Goal: Task Accomplishment & Management: Use online tool/utility

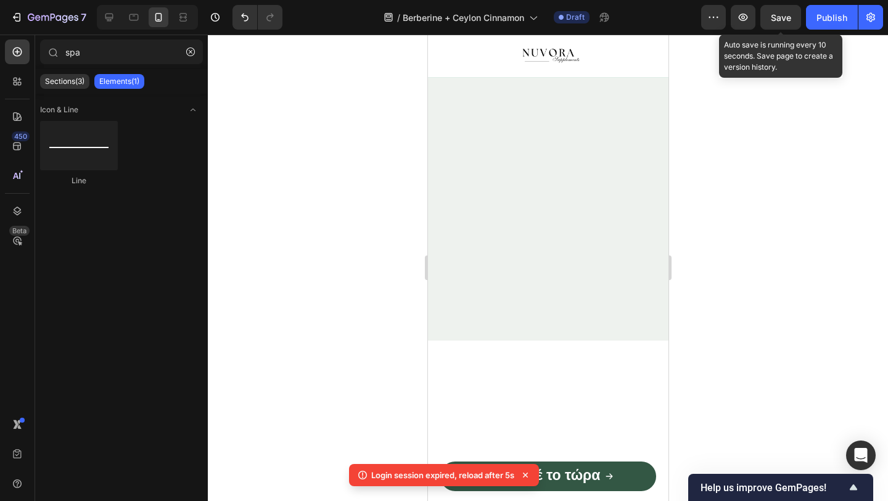
scroll to position [2380, 0]
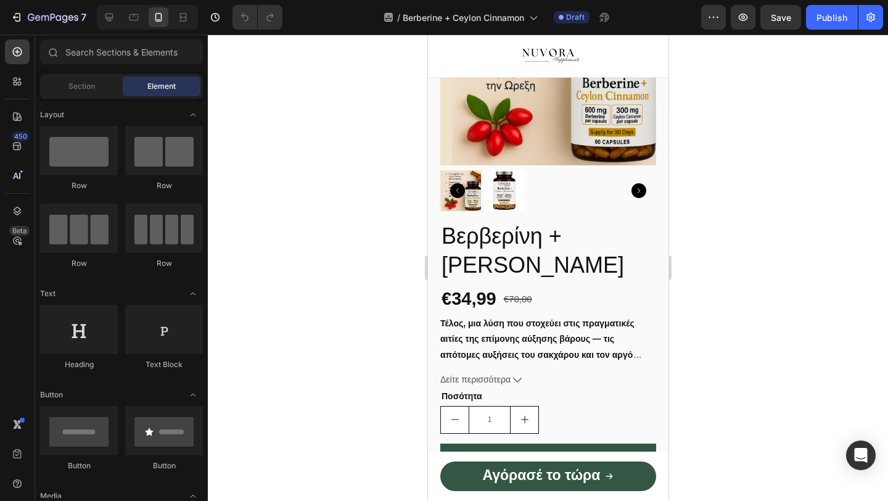
scroll to position [559, 0]
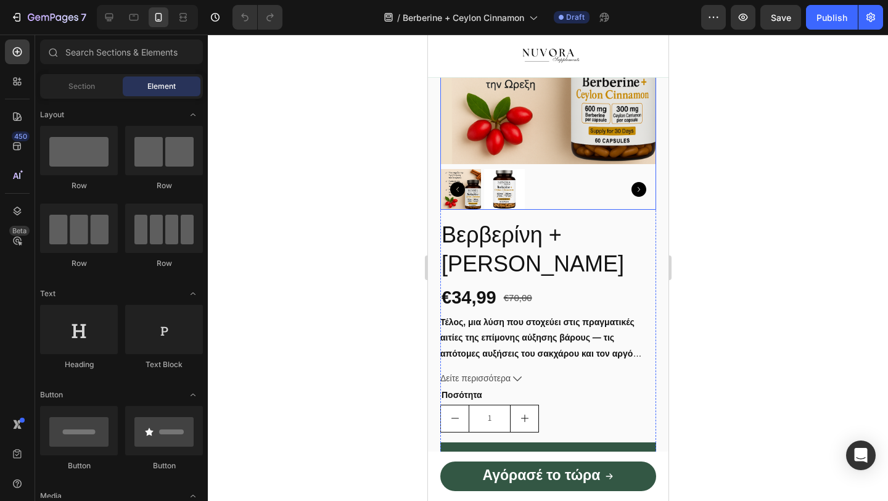
click at [511, 199] on img at bounding box center [504, 189] width 41 height 41
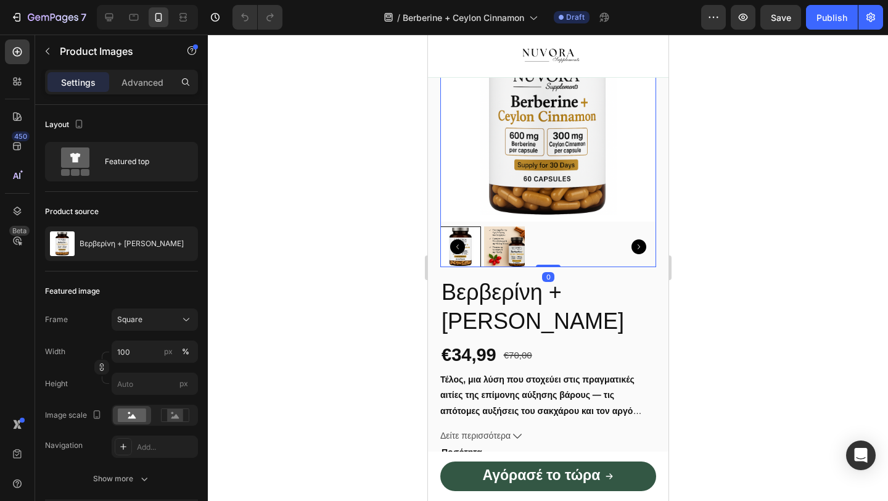
scroll to position [497, 0]
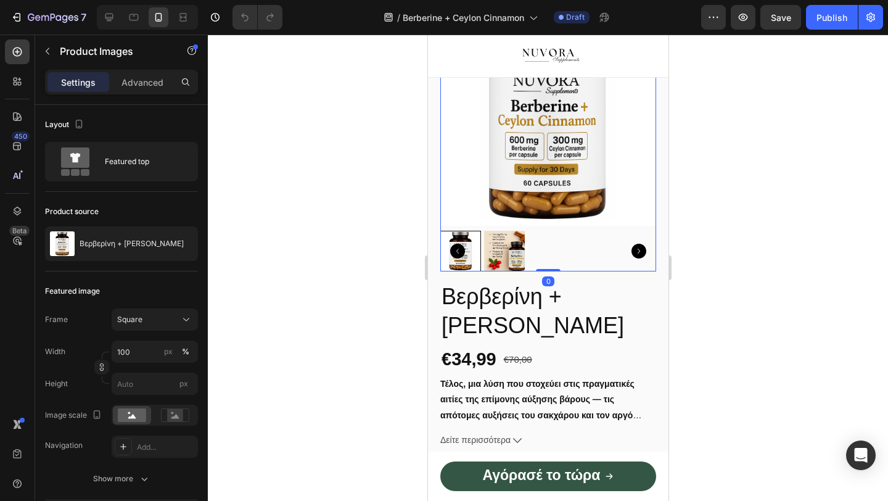
click at [503, 261] on img at bounding box center [504, 251] width 41 height 41
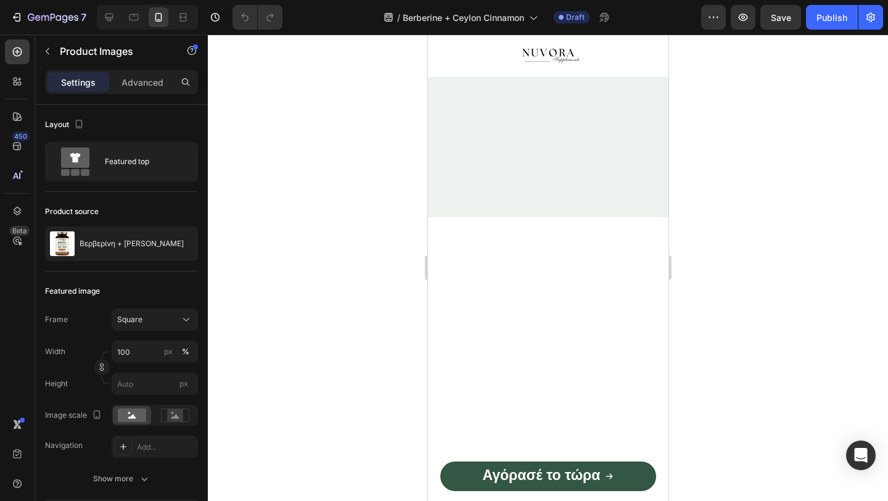
scroll to position [2481, 0]
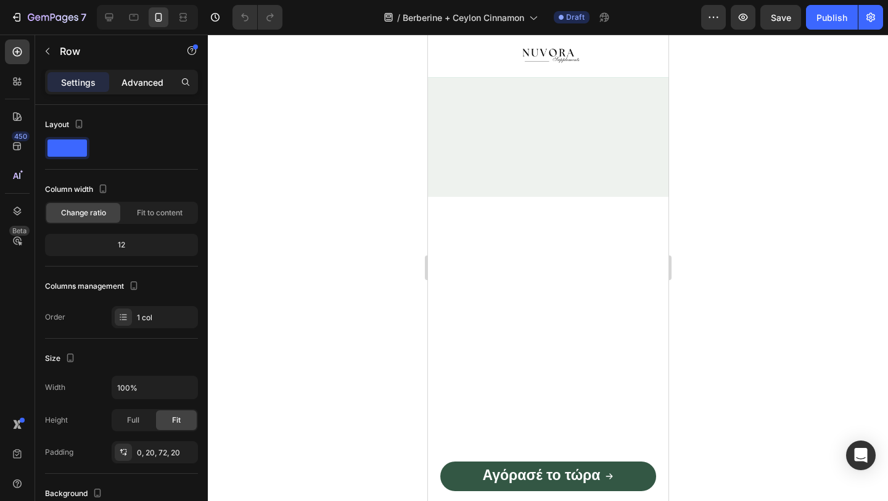
click at [126, 77] on p "Advanced" at bounding box center [142, 82] width 42 height 13
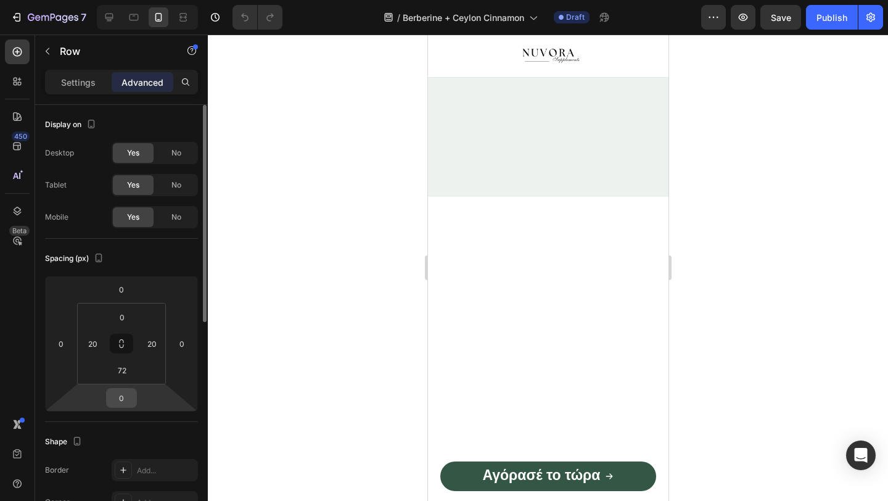
click at [126, 395] on input "0" at bounding box center [121, 398] width 25 height 19
type input "1"
type input "-1"
click at [119, 0] on html "7 / Berberine + Ceylon Cinnamon Draft Preview Save Publish 450 Beta Sections(18…" at bounding box center [444, 0] width 888 height 0
type input "0"
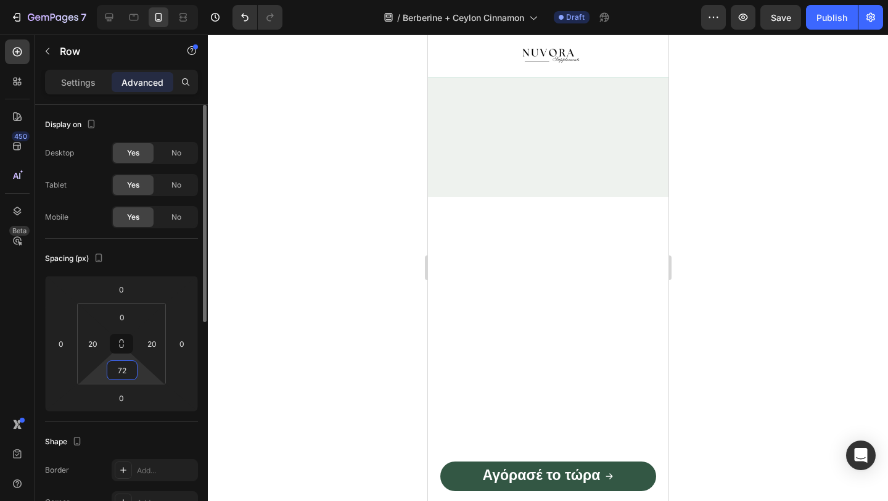
type input "1"
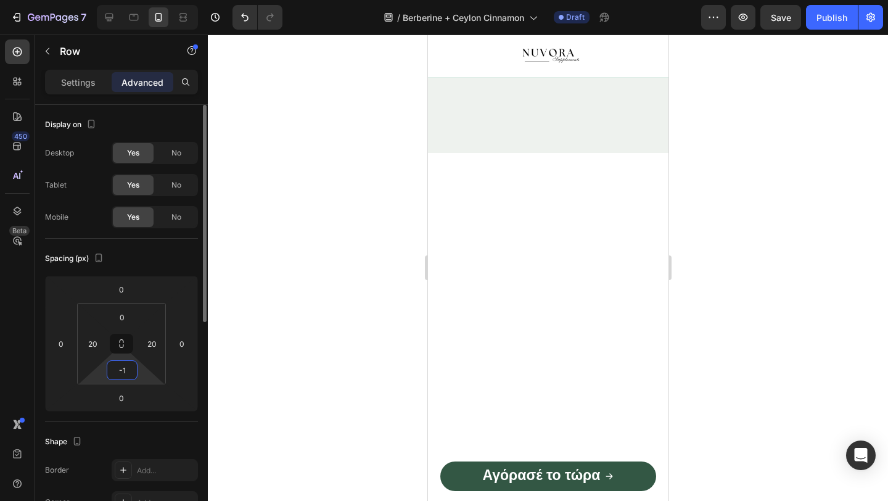
type input "-"
type input "1"
type input "0"
click at [261, 332] on div at bounding box center [548, 268] width 680 height 466
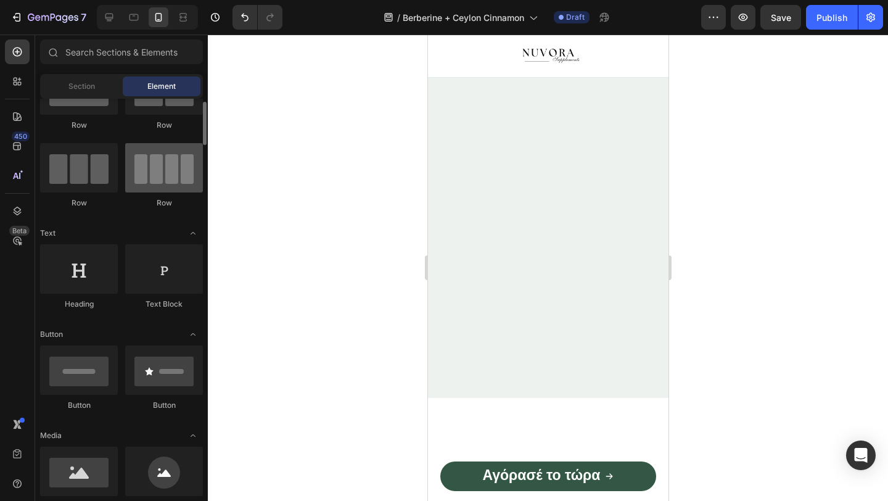
scroll to position [57, 0]
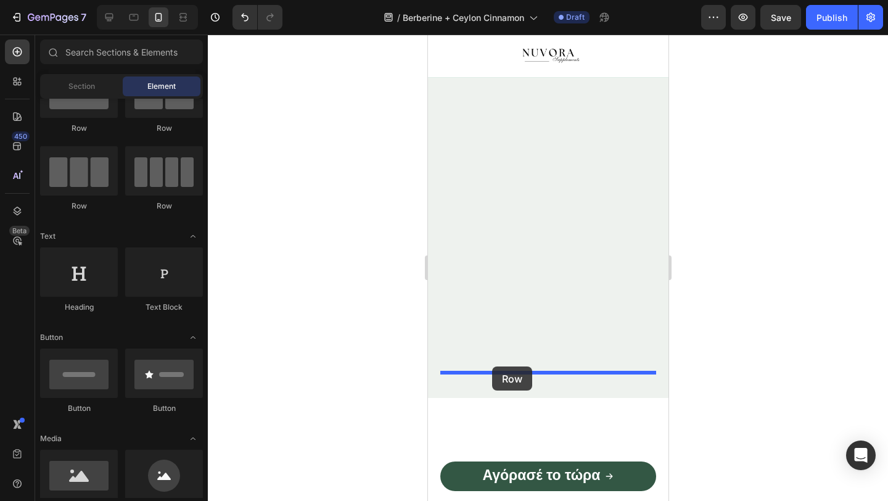
drag, startPoint x: 581, startPoint y: 220, endPoint x: 492, endPoint y: 366, distance: 171.4
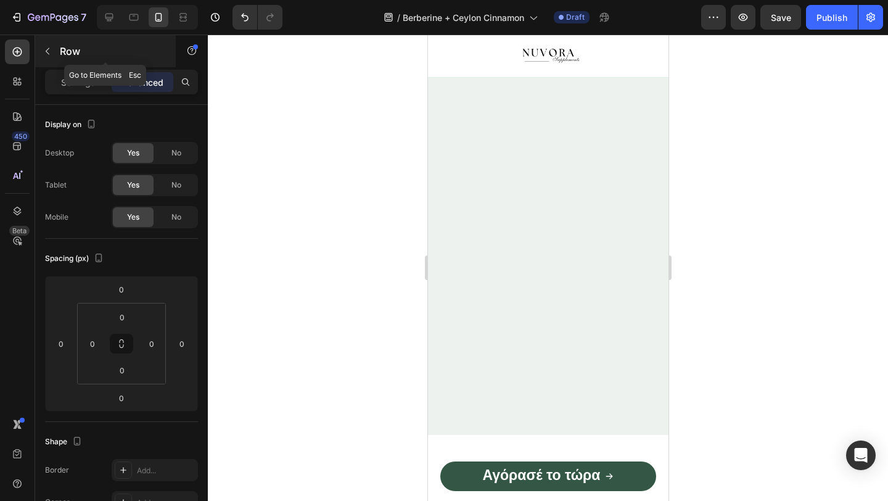
click at [52, 54] on icon "button" at bounding box center [48, 51] width 10 height 10
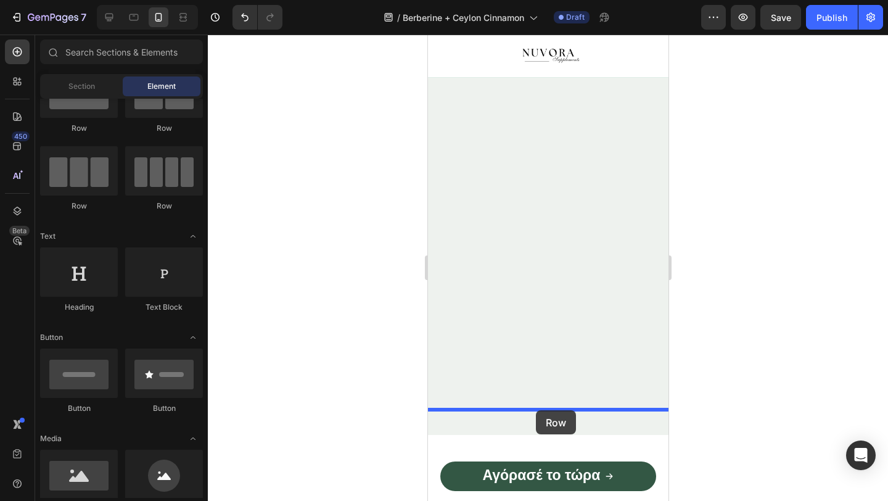
drag, startPoint x: 592, startPoint y: 219, endPoint x: 535, endPoint y: 410, distance: 199.4
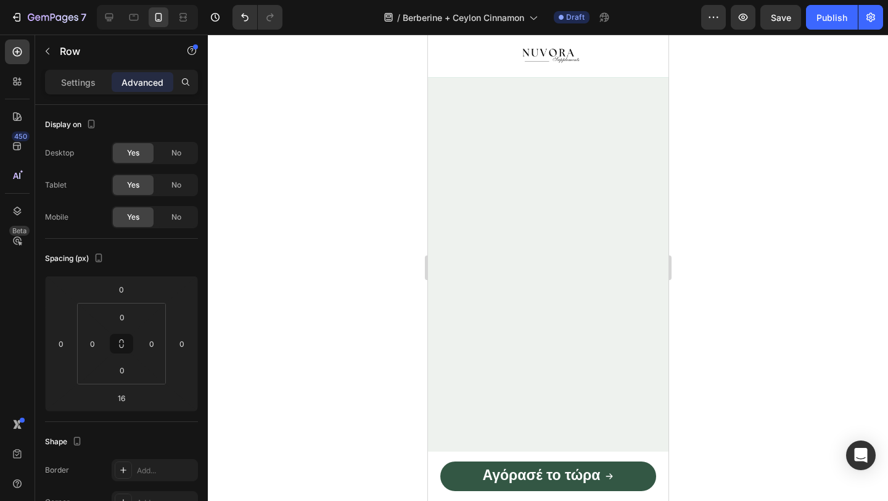
click at [411, 381] on div at bounding box center [548, 268] width 680 height 466
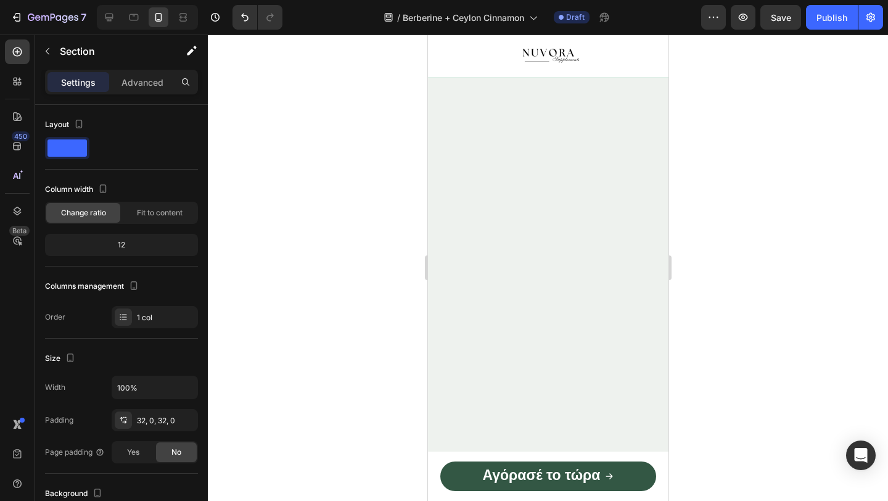
click at [131, 76] on p "Advanced" at bounding box center [142, 82] width 42 height 13
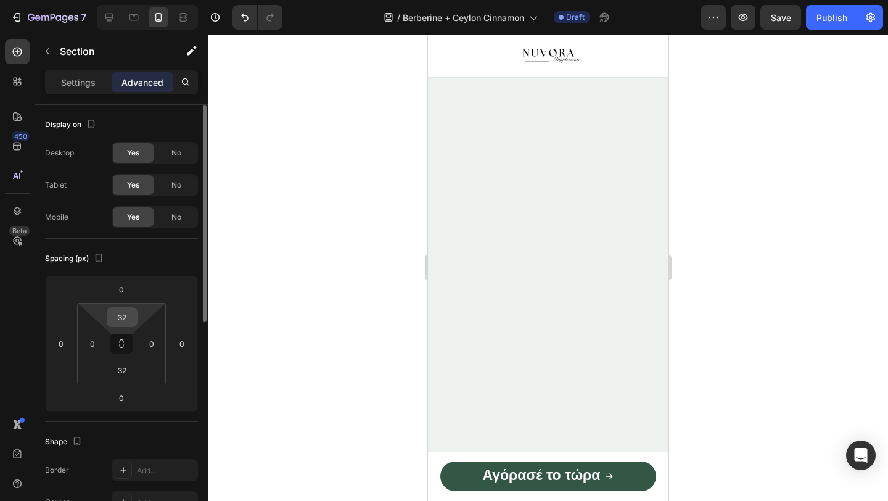
click at [126, 313] on input "32" at bounding box center [122, 317] width 25 height 19
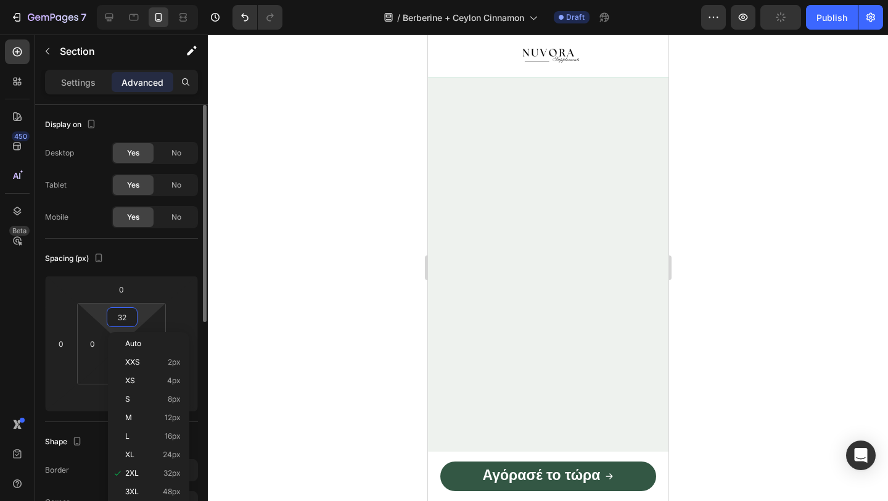
type input "0"
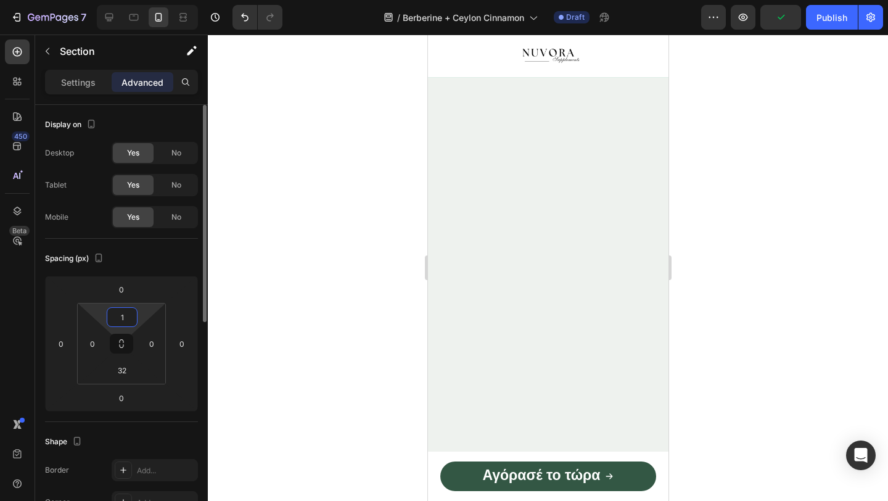
type input "10"
click at [312, 311] on div at bounding box center [548, 268] width 680 height 466
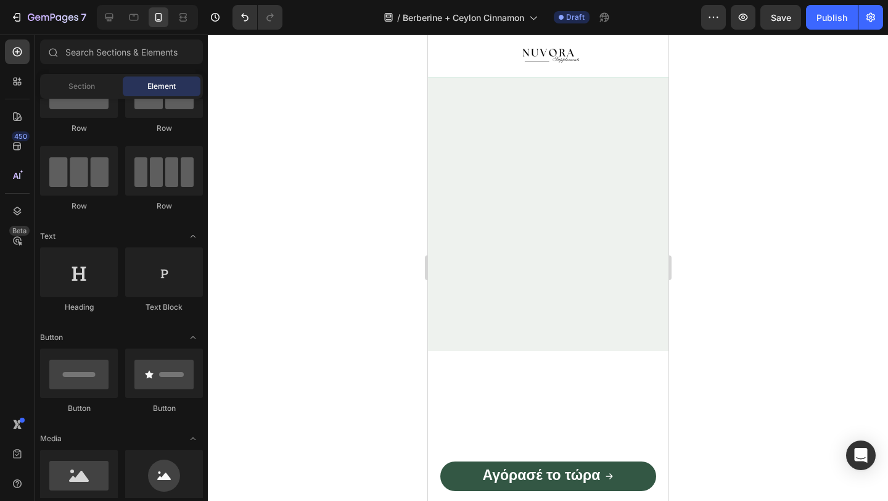
scroll to position [2519, 0]
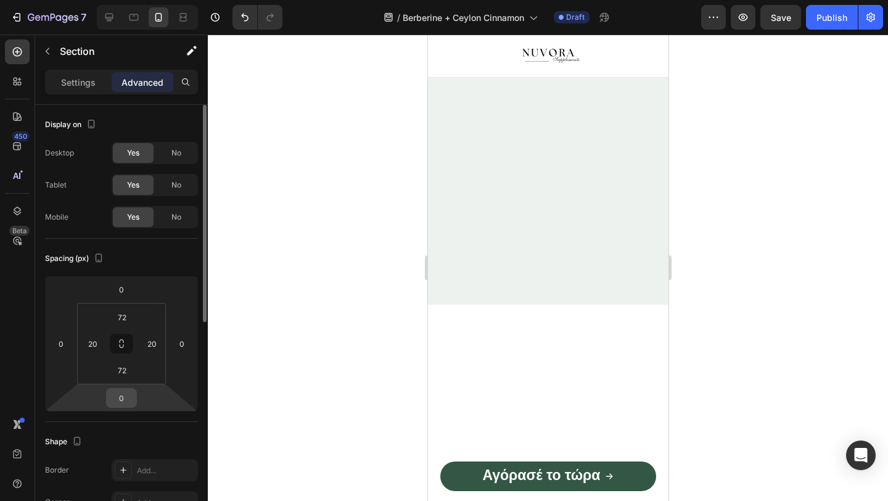
click at [132, 394] on input "0" at bounding box center [121, 398] width 25 height 19
type input "10"
click at [311, 383] on div at bounding box center [548, 268] width 680 height 466
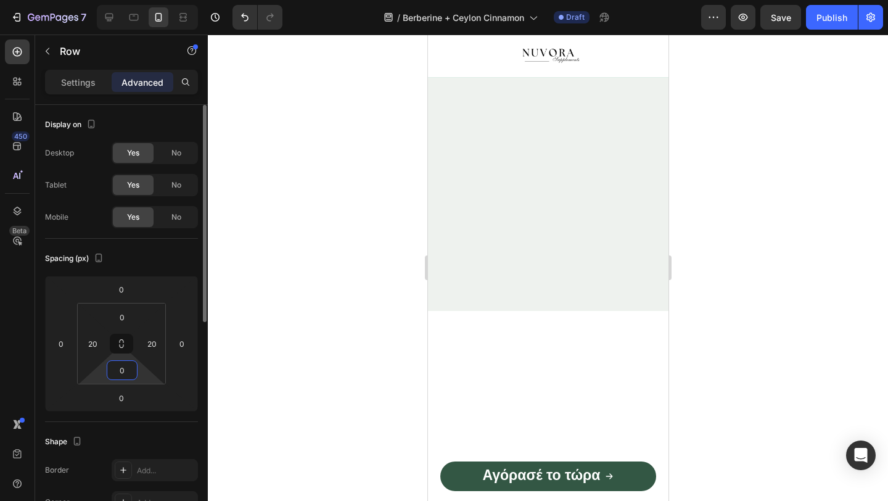
click at [118, 363] on input "0" at bounding box center [122, 370] width 25 height 19
type input "7"
click at [337, 318] on div at bounding box center [548, 268] width 680 height 466
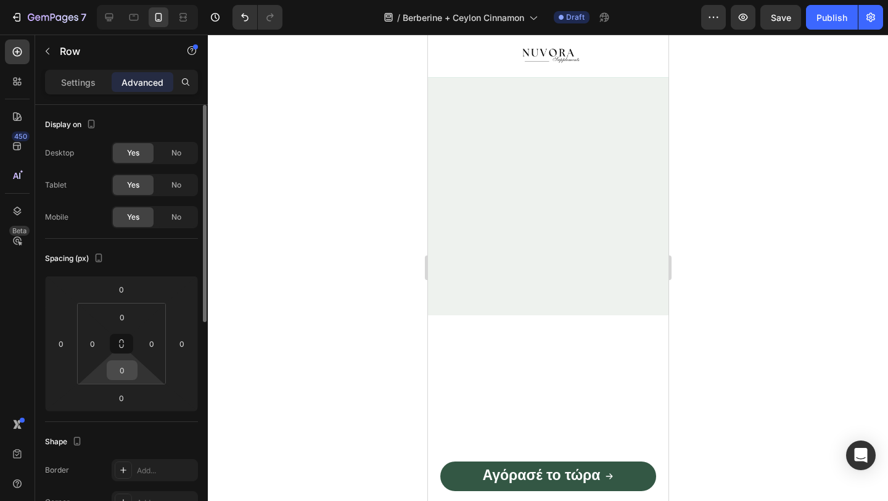
click at [131, 364] on input "0" at bounding box center [122, 370] width 25 height 19
type input "11"
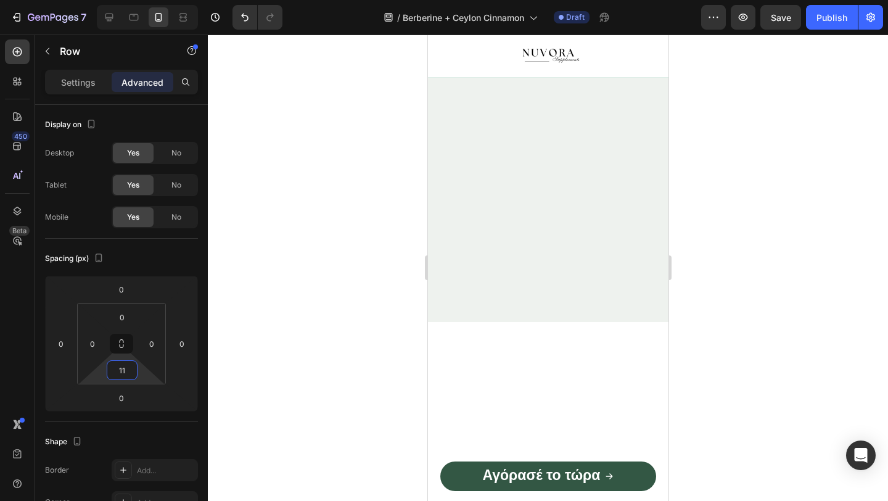
click at [287, 382] on div at bounding box center [548, 268] width 680 height 466
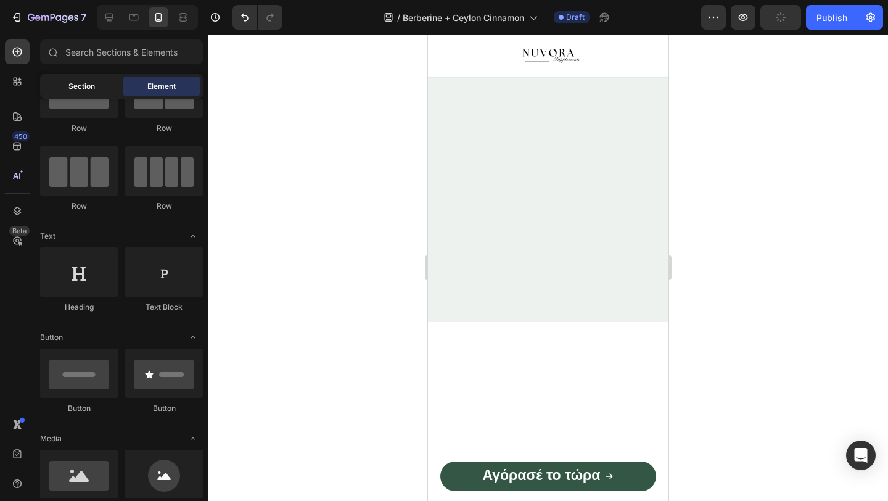
click at [101, 86] on div "Section" at bounding box center [82, 86] width 78 height 20
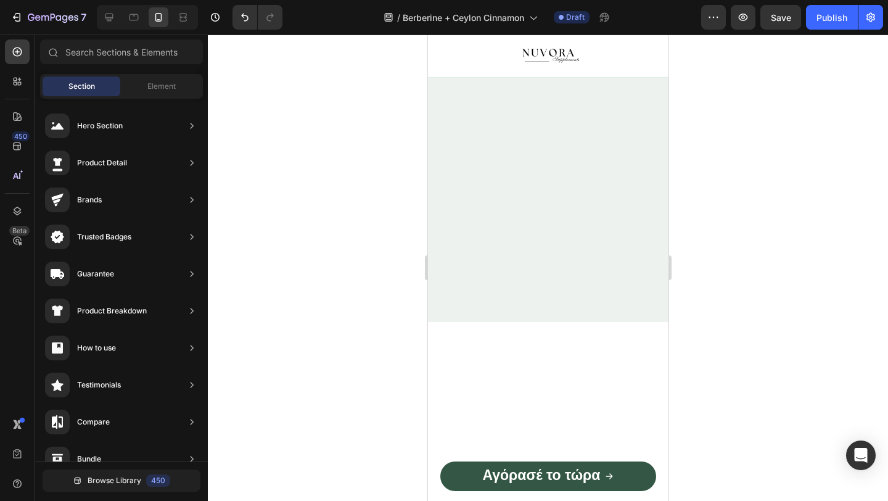
click at [368, 302] on div at bounding box center [548, 268] width 680 height 466
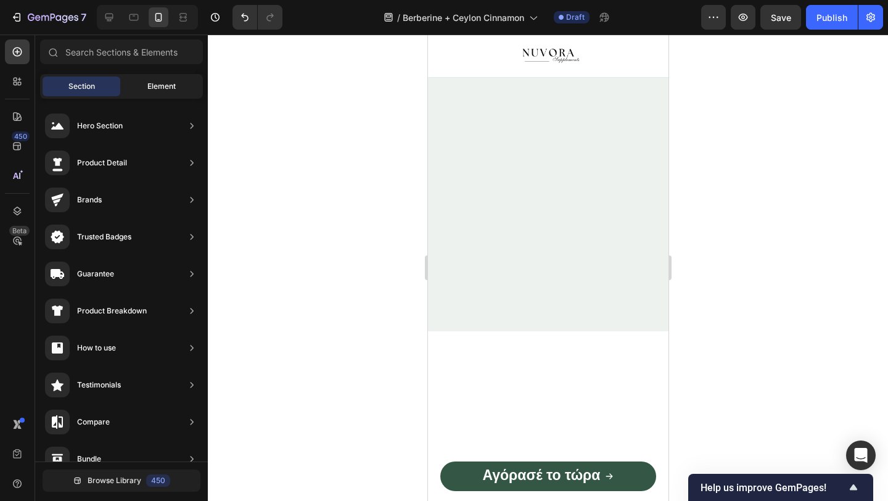
click at [147, 90] on span "Element" at bounding box center [161, 86] width 28 height 11
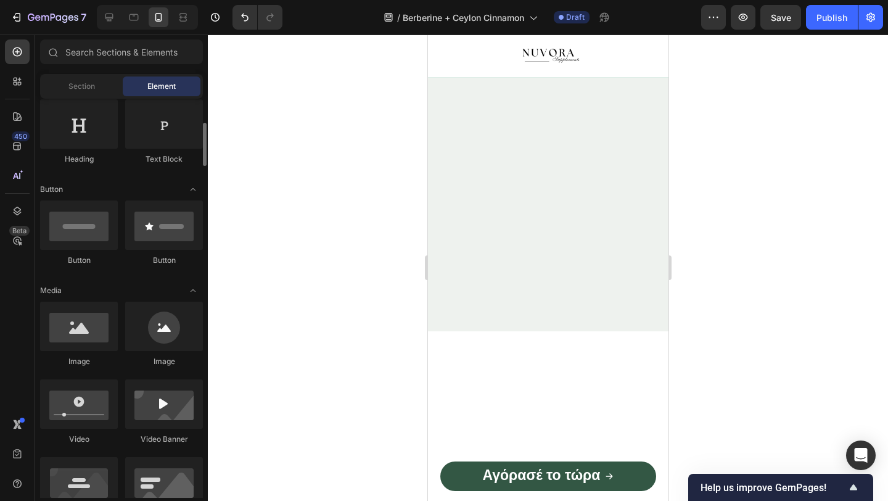
scroll to position [218, 0]
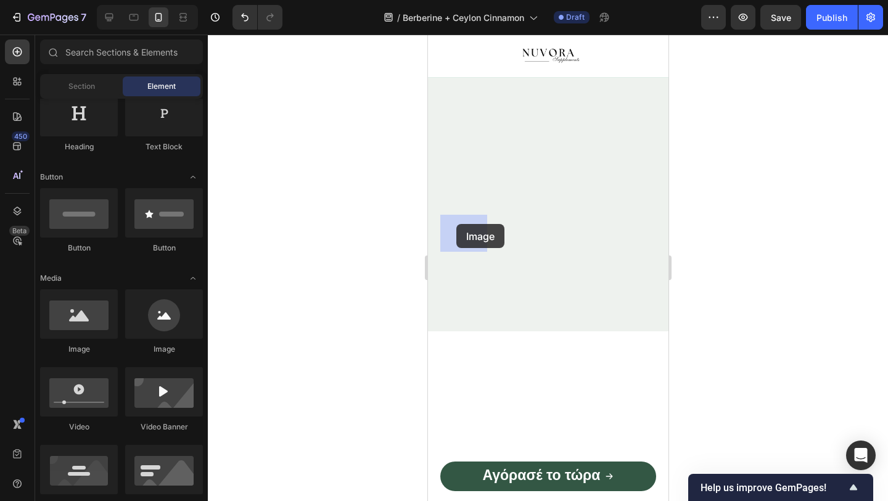
drag, startPoint x: 513, startPoint y: 367, endPoint x: 450, endPoint y: 224, distance: 155.7
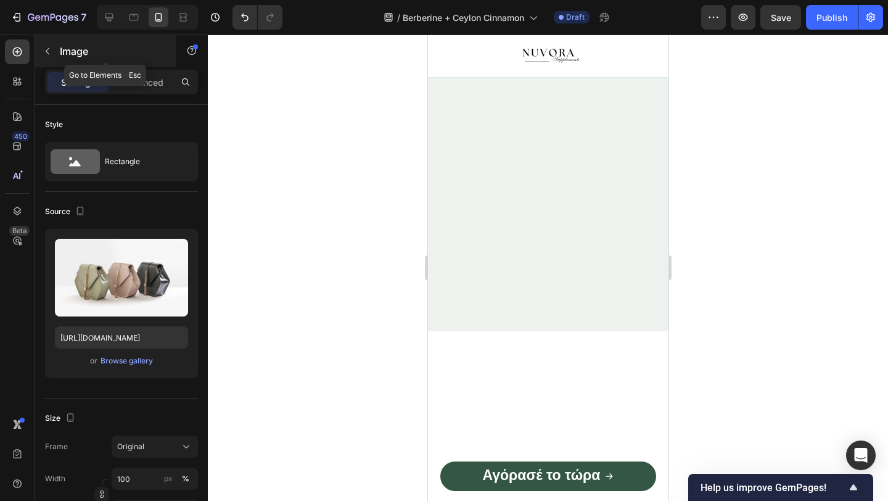
click at [61, 49] on p "Image" at bounding box center [112, 51] width 105 height 15
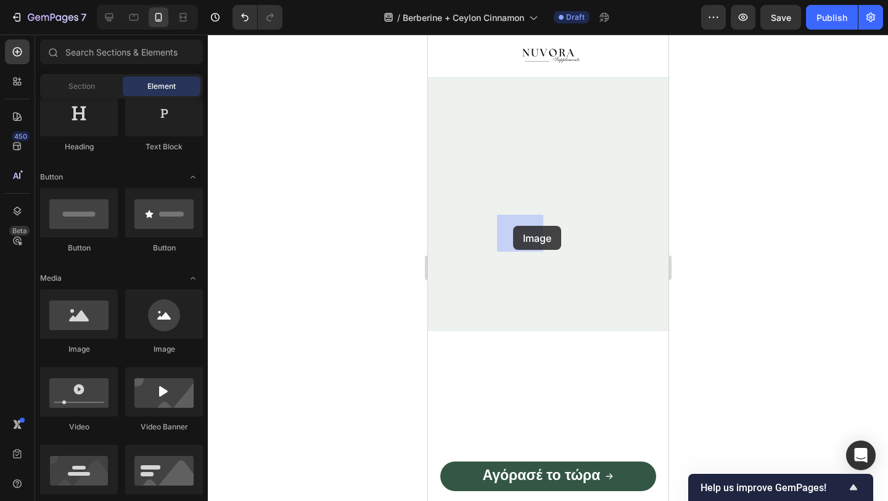
drag, startPoint x: 513, startPoint y: 343, endPoint x: 513, endPoint y: 225, distance: 117.8
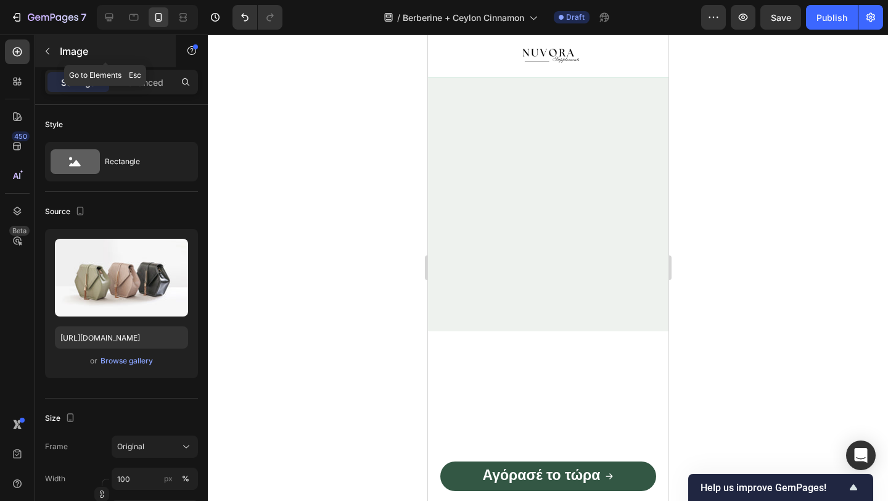
click at [46, 46] on icon "button" at bounding box center [48, 51] width 10 height 10
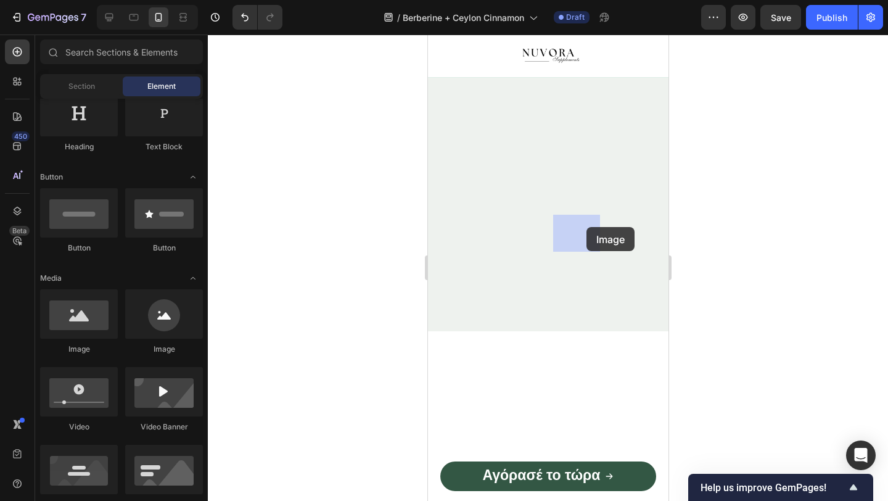
drag, startPoint x: 505, startPoint y: 345, endPoint x: 537, endPoint y: 234, distance: 115.6
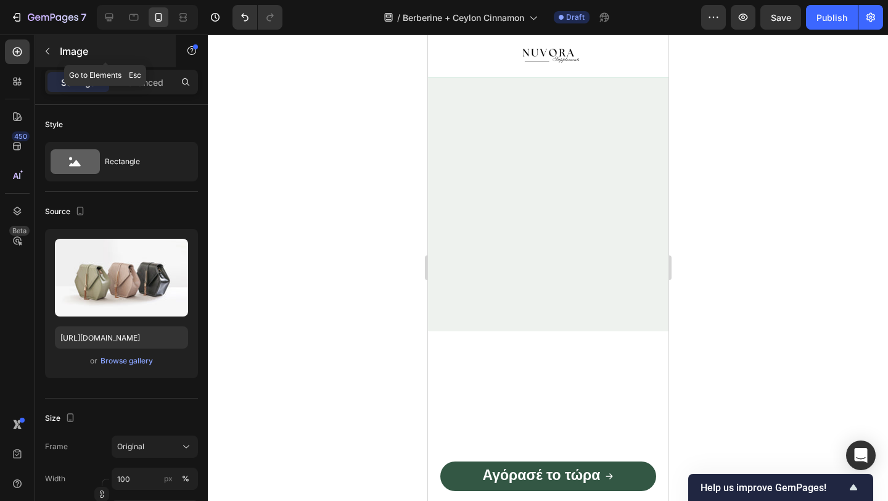
click at [51, 52] on icon "button" at bounding box center [48, 51] width 10 height 10
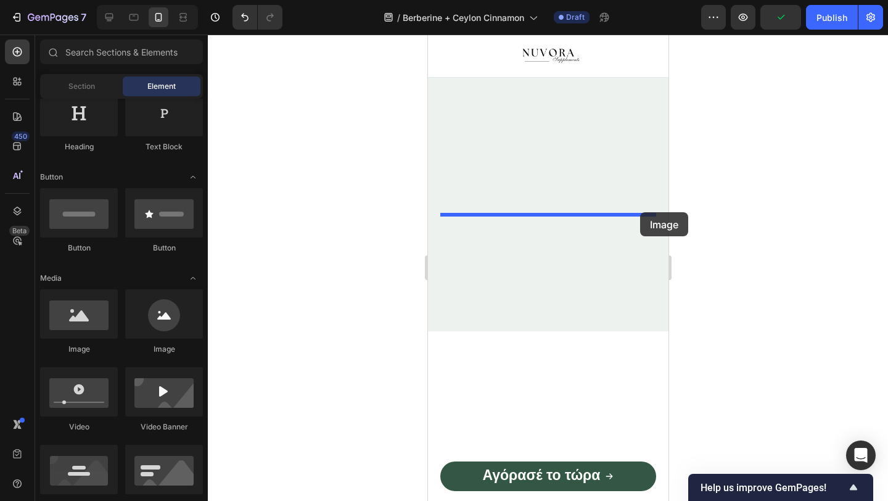
drag, startPoint x: 506, startPoint y: 341, endPoint x: 636, endPoint y: 215, distance: 181.0
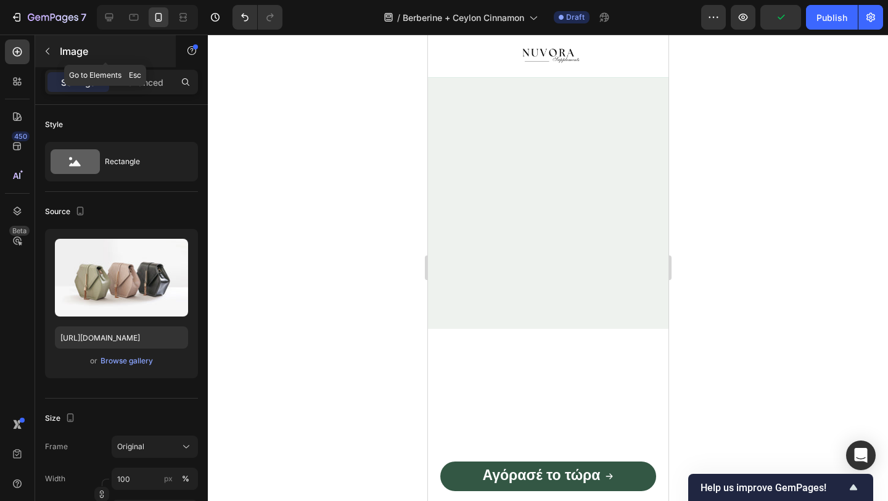
click at [50, 61] on div "Image" at bounding box center [105, 51] width 141 height 32
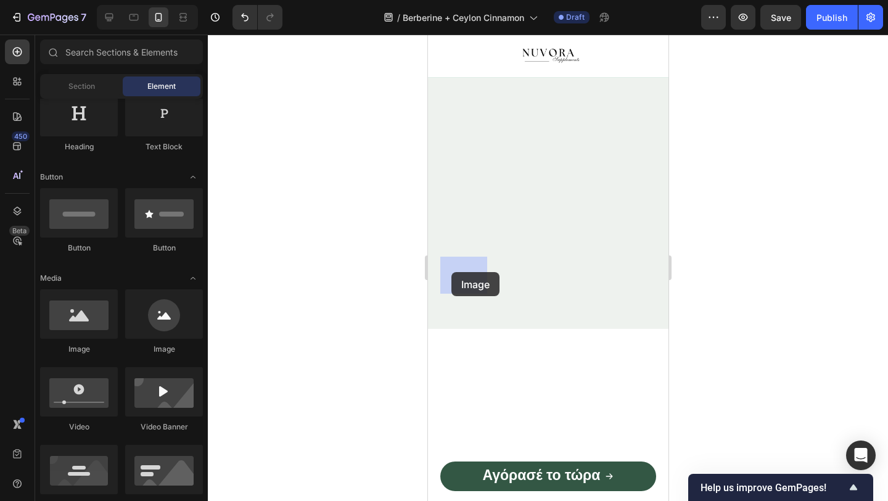
drag, startPoint x: 511, startPoint y: 351, endPoint x: 446, endPoint y: 271, distance: 103.0
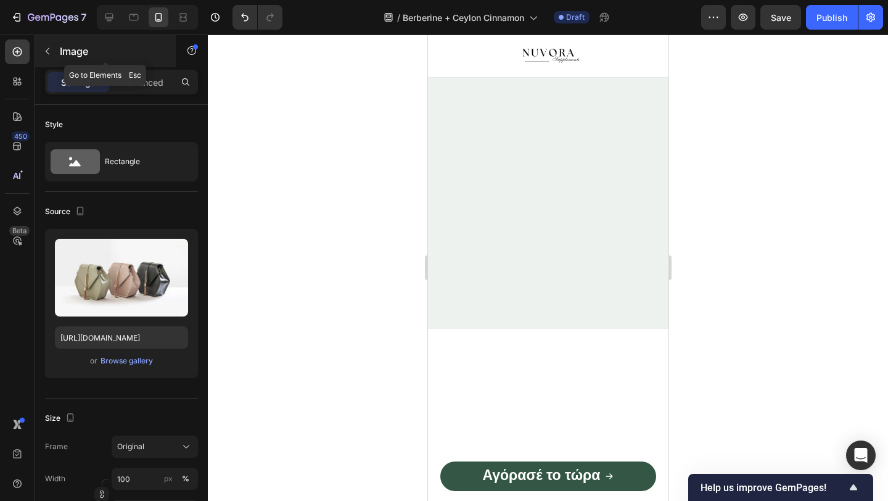
click at [47, 62] on div "Image" at bounding box center [105, 51] width 141 height 32
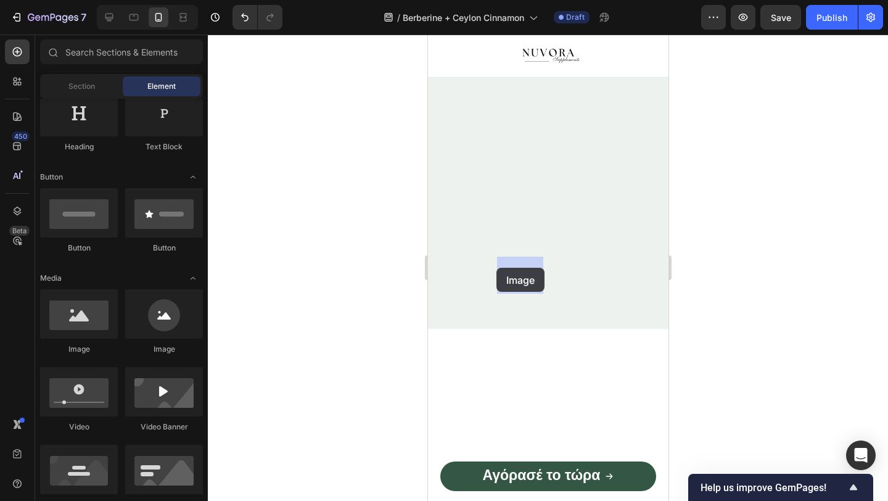
drag, startPoint x: 493, startPoint y: 360, endPoint x: 496, endPoint y: 266, distance: 94.4
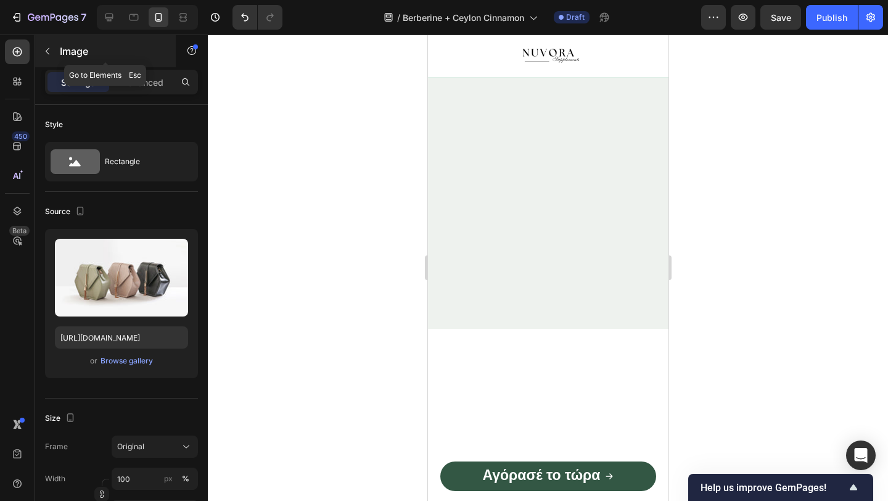
click at [51, 37] on div "Image" at bounding box center [105, 51] width 141 height 32
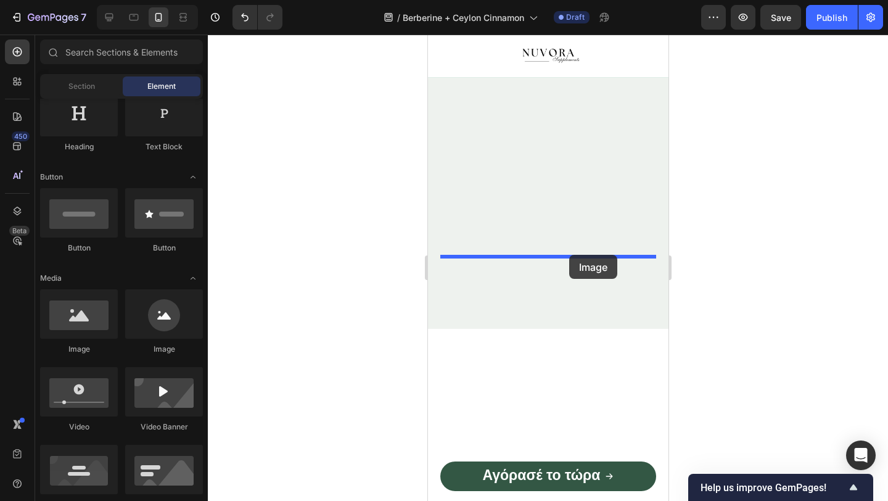
drag, startPoint x: 510, startPoint y: 352, endPoint x: 567, endPoint y: 255, distance: 112.5
drag, startPoint x: 506, startPoint y: 356, endPoint x: 558, endPoint y: 267, distance: 103.7
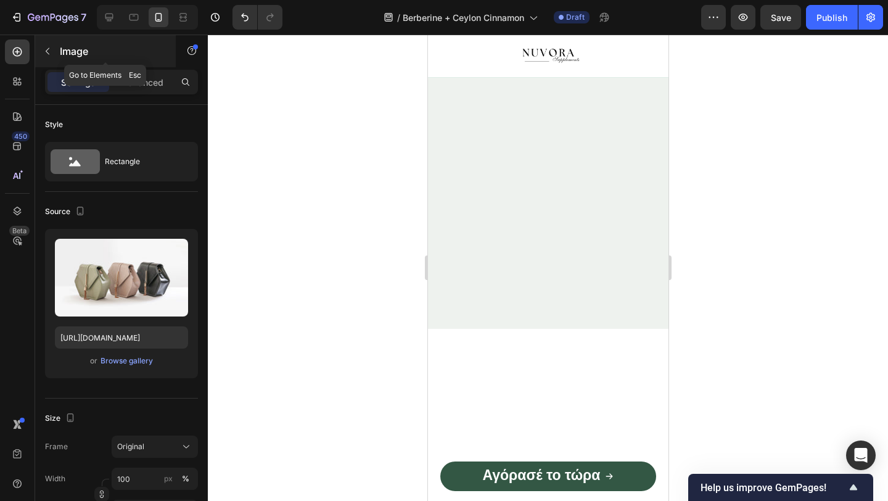
click at [43, 52] on icon "button" at bounding box center [48, 51] width 10 height 10
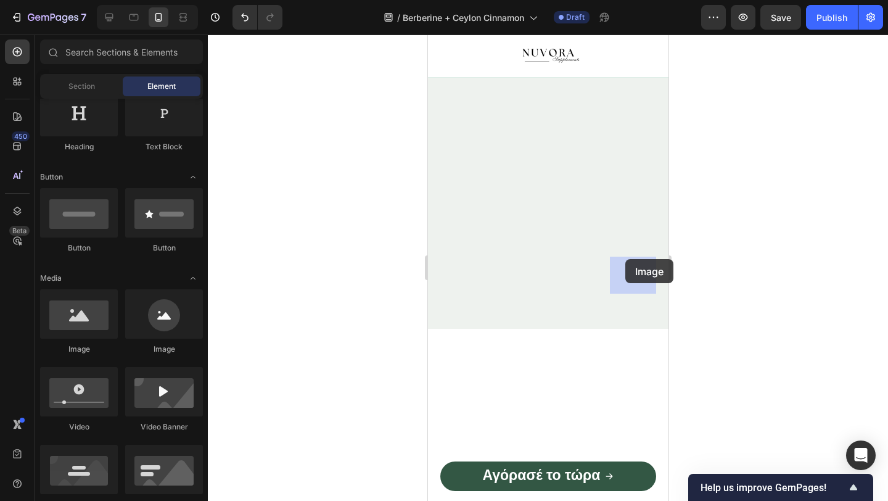
drag, startPoint x: 503, startPoint y: 350, endPoint x: 625, endPoint y: 259, distance: 152.0
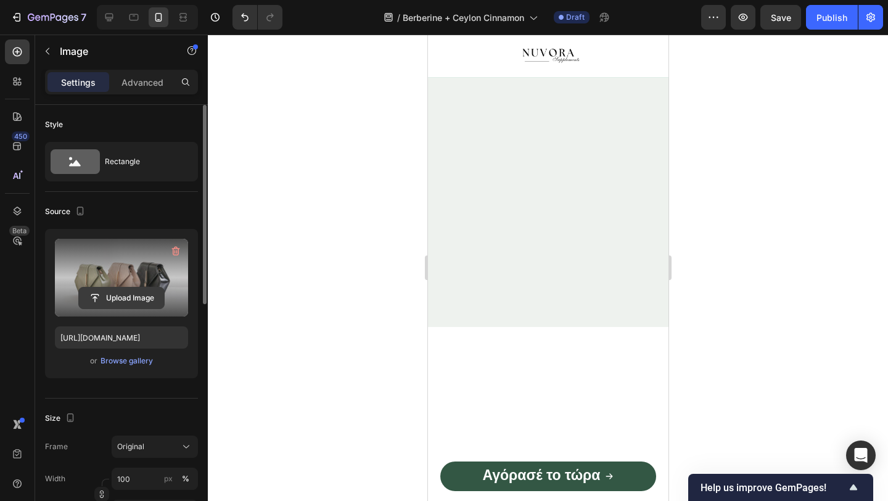
click at [138, 295] on input "file" at bounding box center [121, 297] width 85 height 21
click at [133, 298] on input "file" at bounding box center [121, 297] width 85 height 21
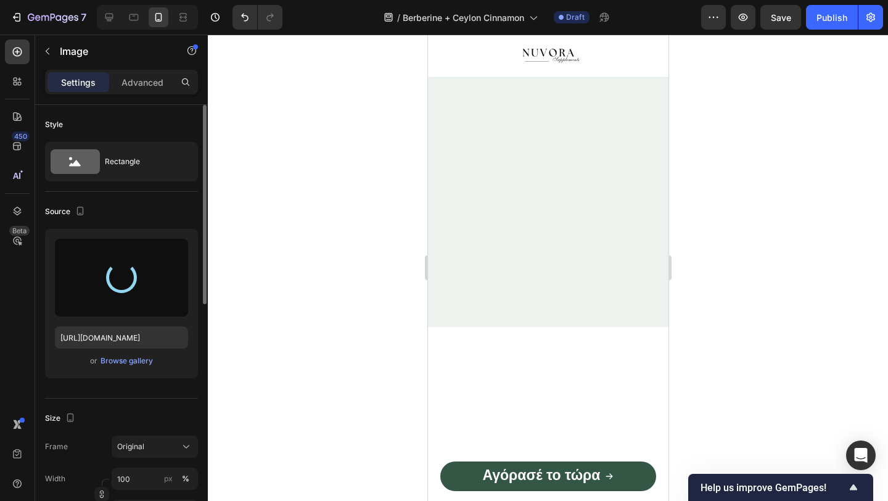
type input "[URL][DOMAIN_NAME]"
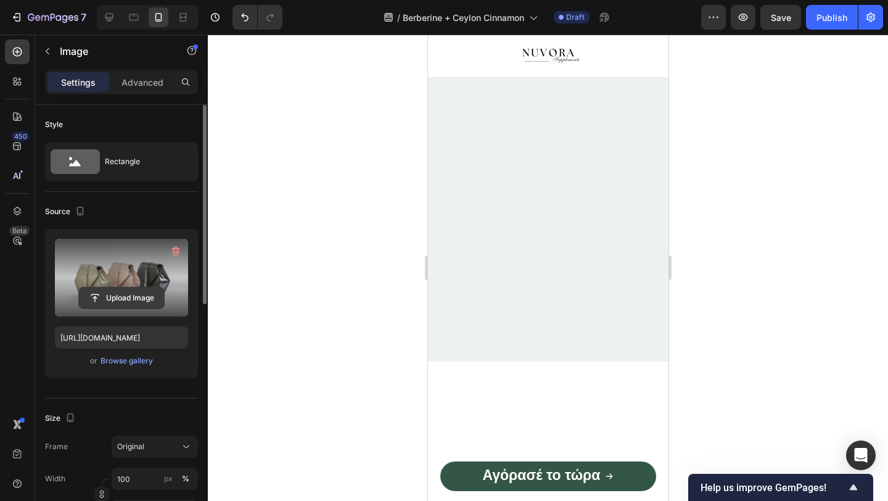
click at [131, 299] on input "file" at bounding box center [121, 297] width 85 height 21
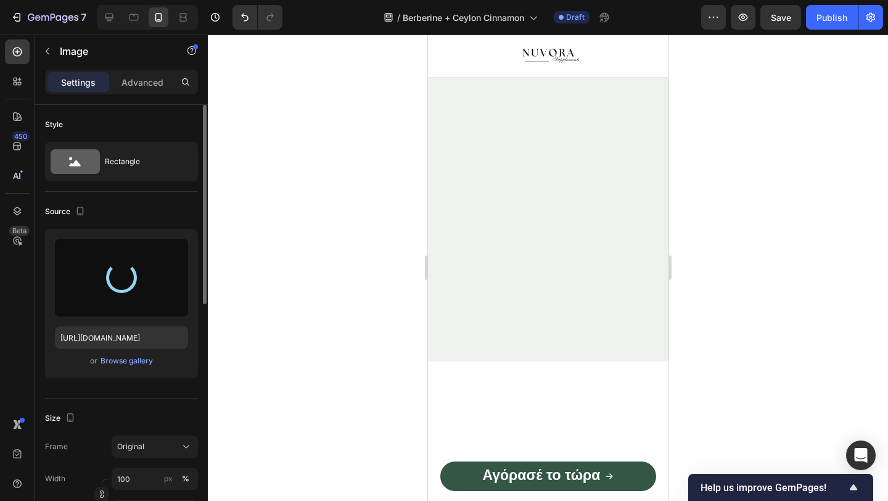
type input "[URL][DOMAIN_NAME]"
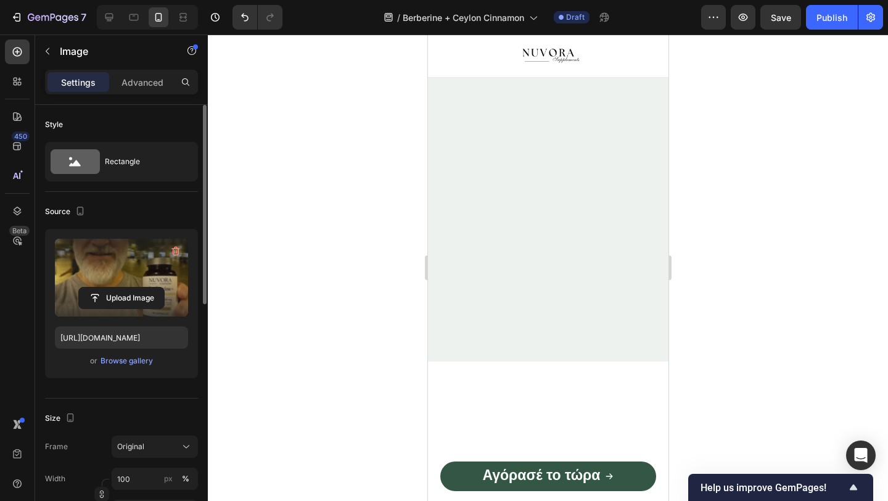
click at [360, 249] on div at bounding box center [548, 268] width 680 height 466
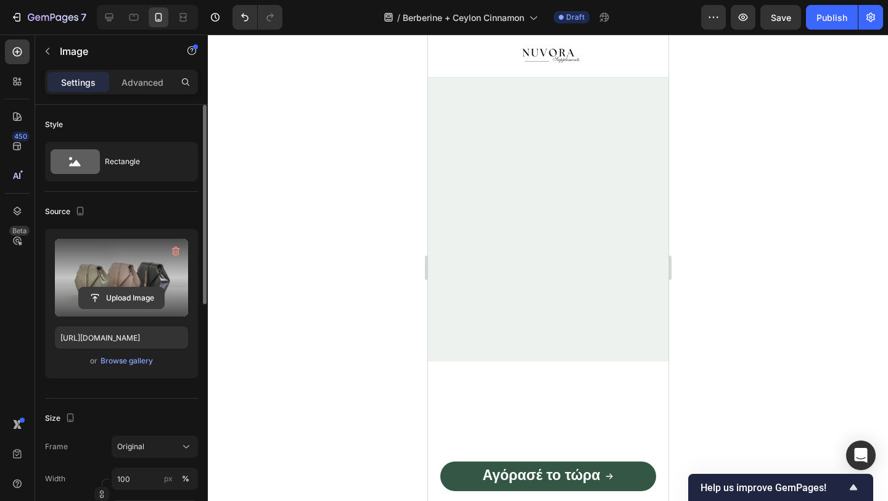
click at [126, 295] on input "file" at bounding box center [121, 297] width 85 height 21
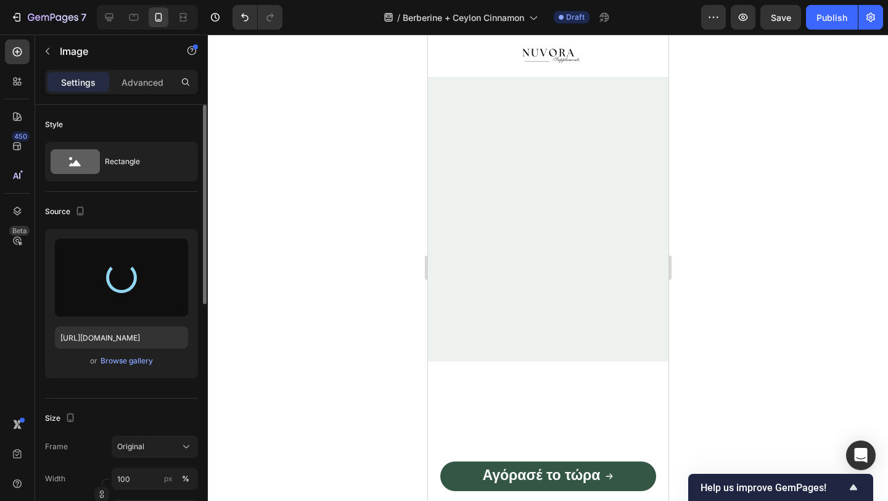
type input "[URL][DOMAIN_NAME]"
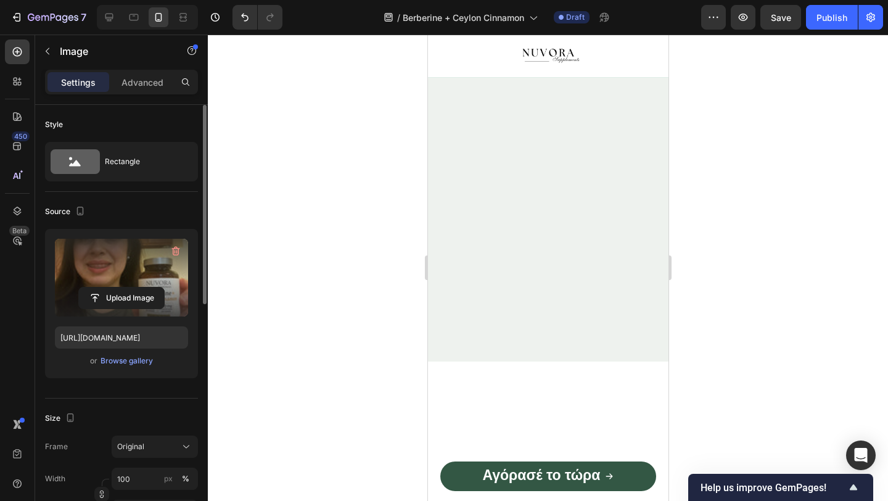
click at [765, 253] on div at bounding box center [548, 268] width 680 height 466
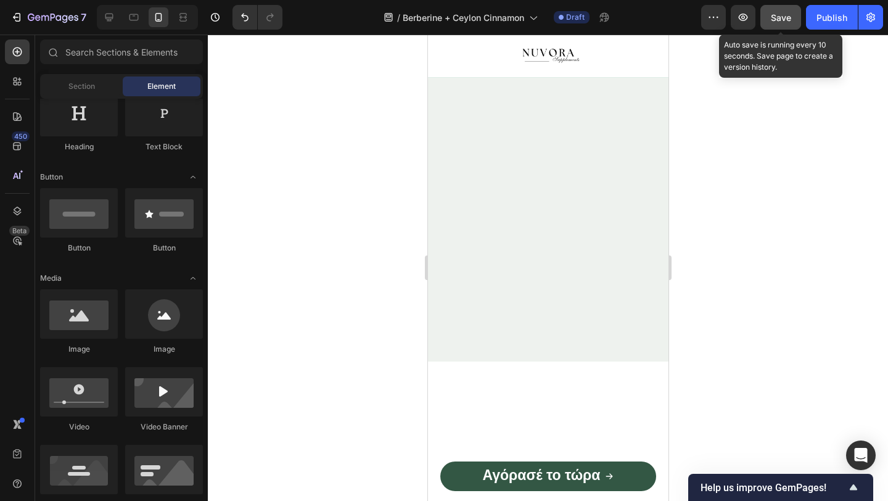
click at [768, 20] on button "Save" at bounding box center [780, 17] width 41 height 25
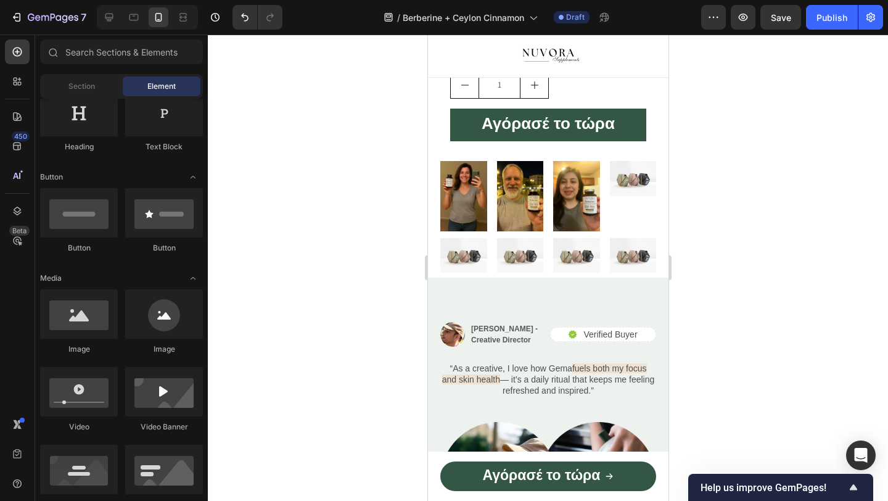
scroll to position [2495, 0]
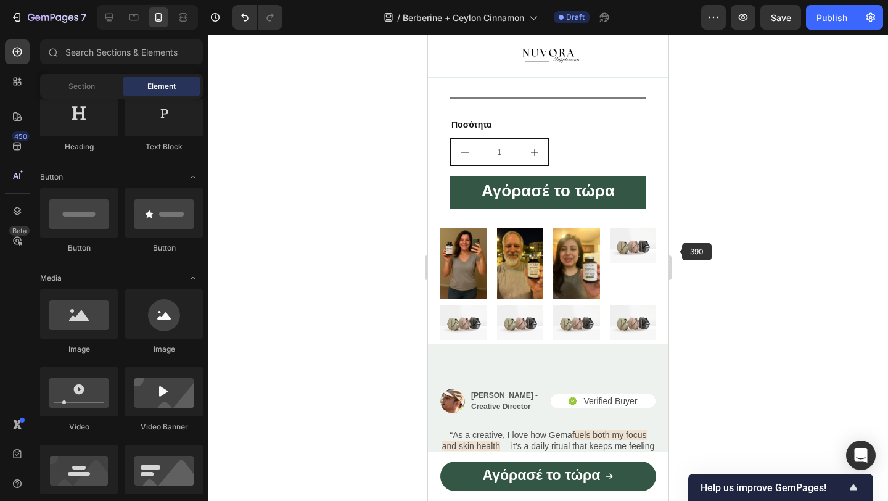
click at [644, 253] on img at bounding box center [632, 245] width 47 height 35
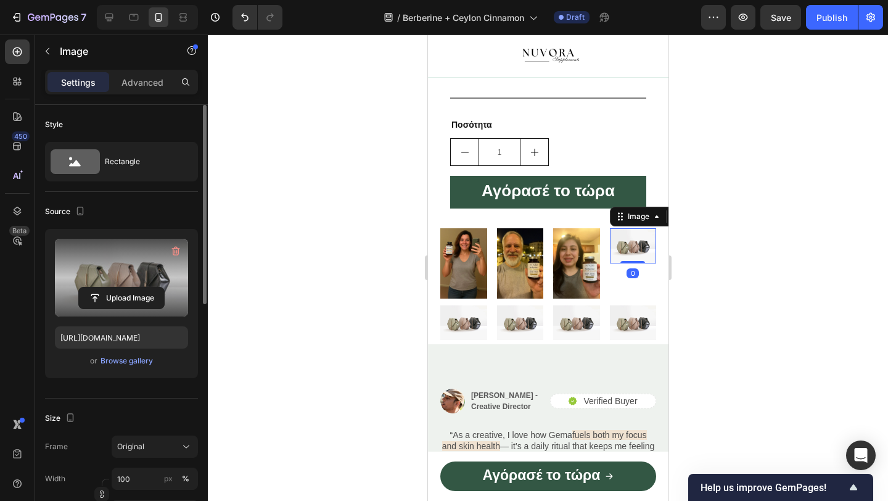
click at [160, 270] on label at bounding box center [121, 278] width 133 height 78
click at [160, 287] on input "file" at bounding box center [121, 297] width 85 height 21
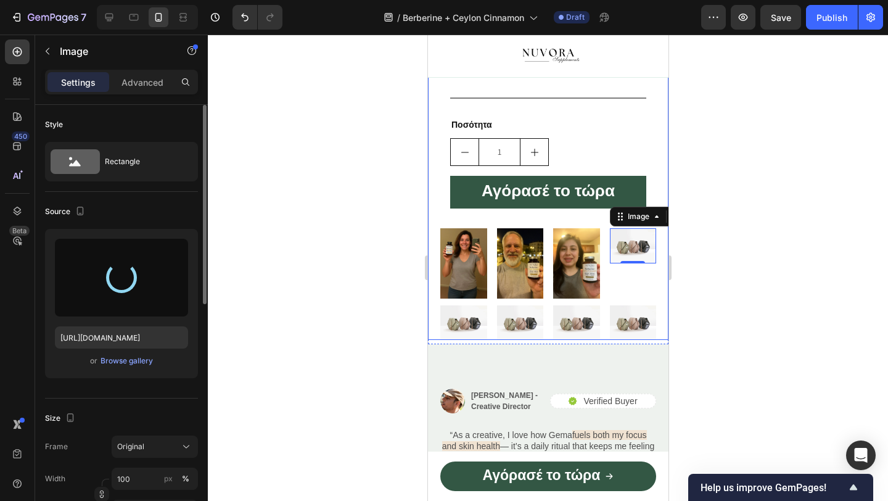
type input "[URL][DOMAIN_NAME]"
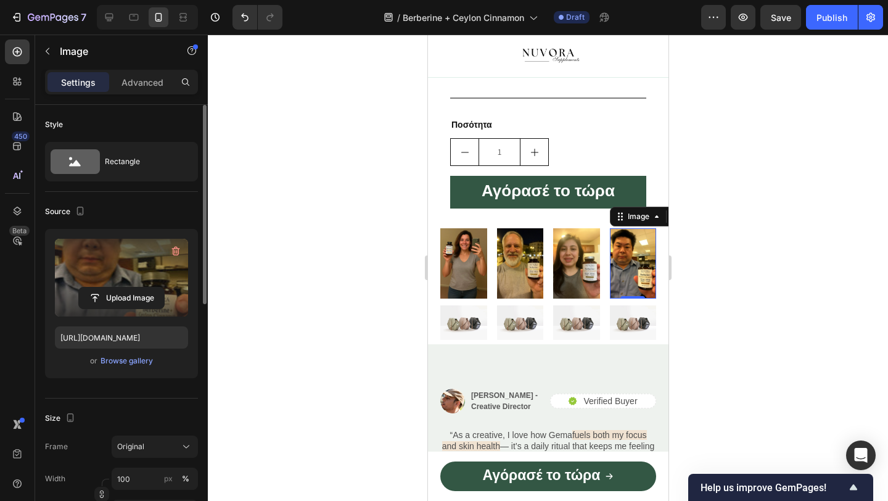
click at [767, 234] on div at bounding box center [548, 268] width 680 height 466
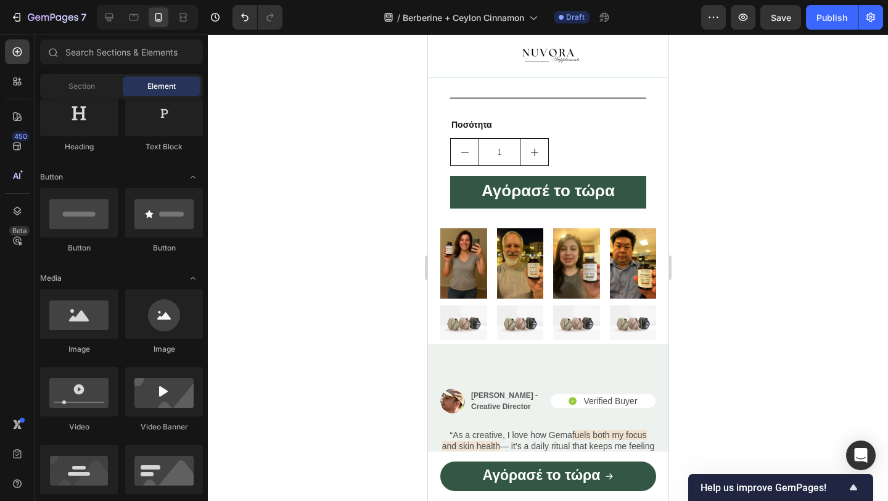
click at [334, 258] on div at bounding box center [548, 268] width 680 height 466
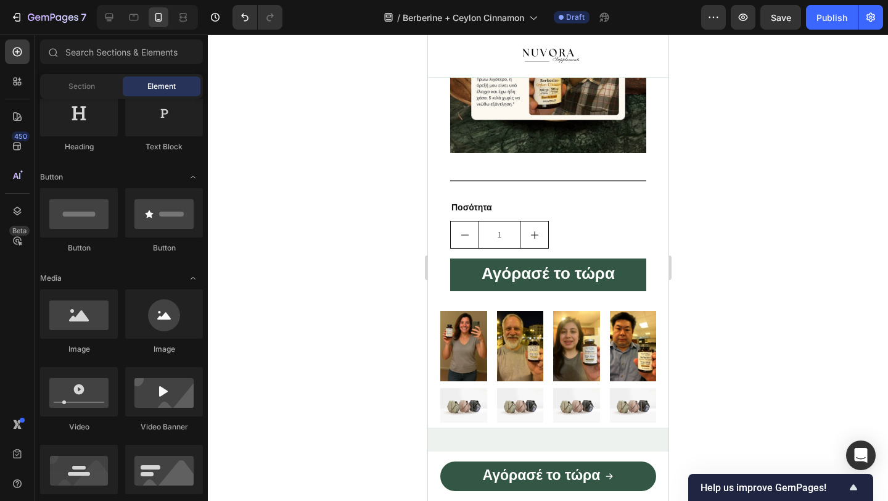
scroll to position [2445, 0]
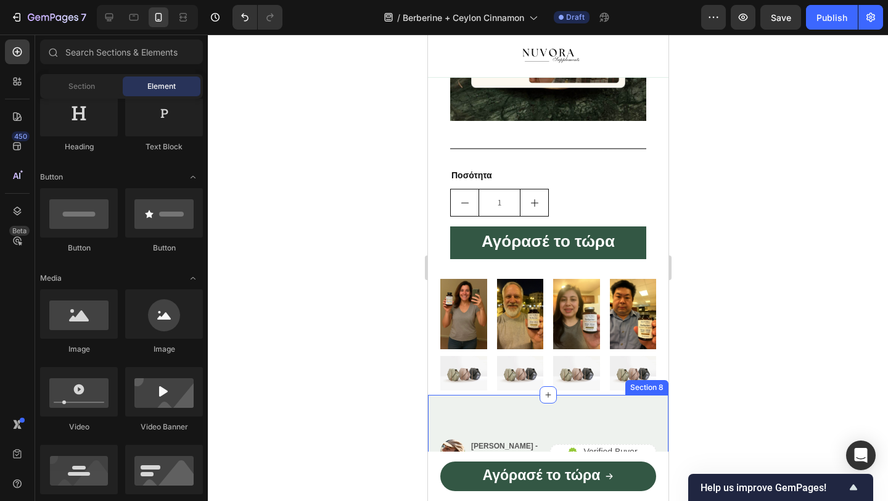
click at [525, 374] on img at bounding box center [519, 373] width 47 height 35
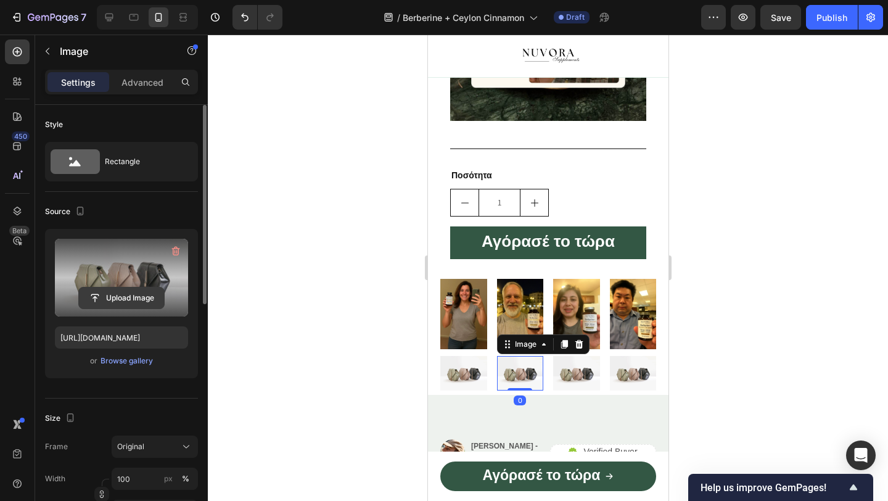
click at [136, 302] on input "file" at bounding box center [121, 297] width 85 height 21
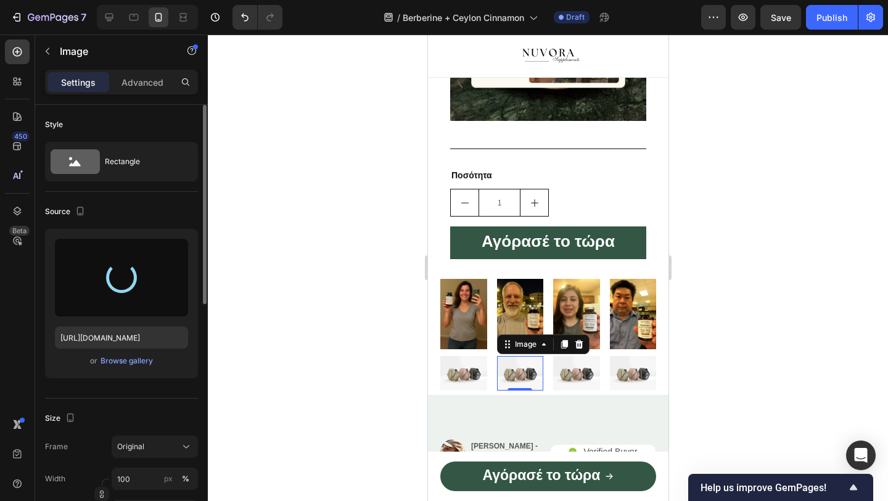
type input "[URL][DOMAIN_NAME]"
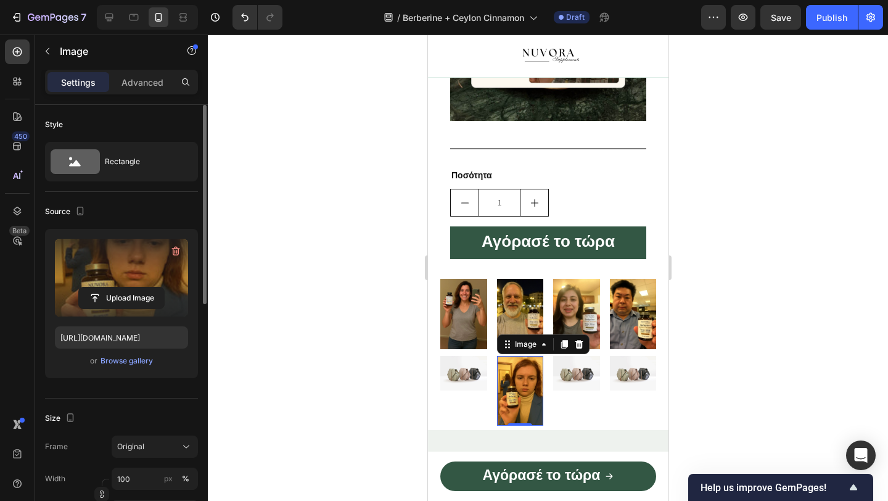
click at [358, 229] on div at bounding box center [548, 268] width 680 height 466
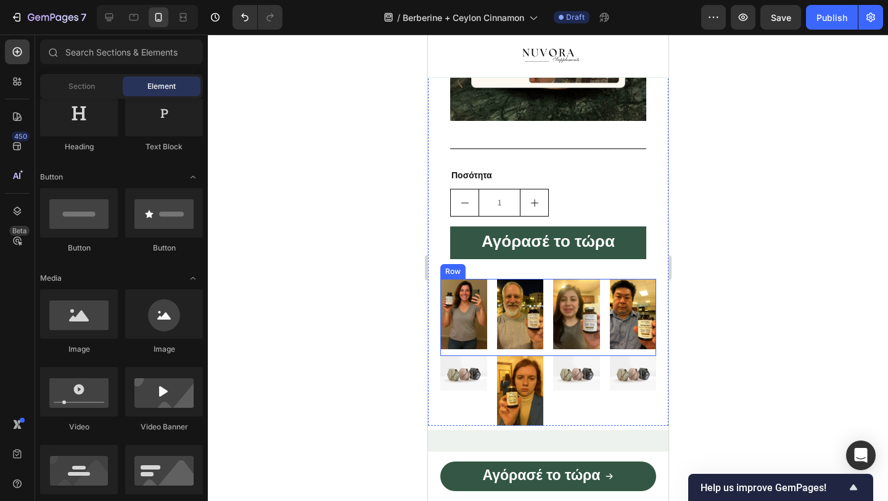
click at [460, 374] on img at bounding box center [463, 373] width 47 height 35
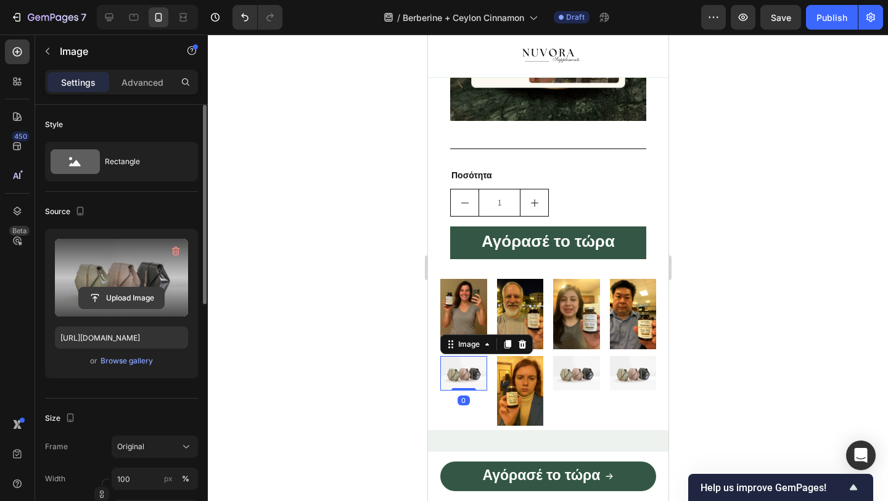
click at [137, 297] on input "file" at bounding box center [121, 297] width 85 height 21
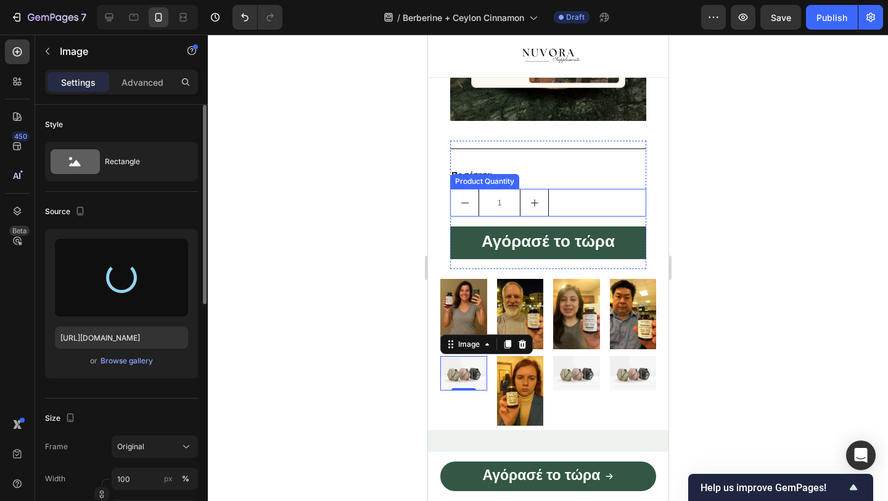
type input "[URL][DOMAIN_NAME]"
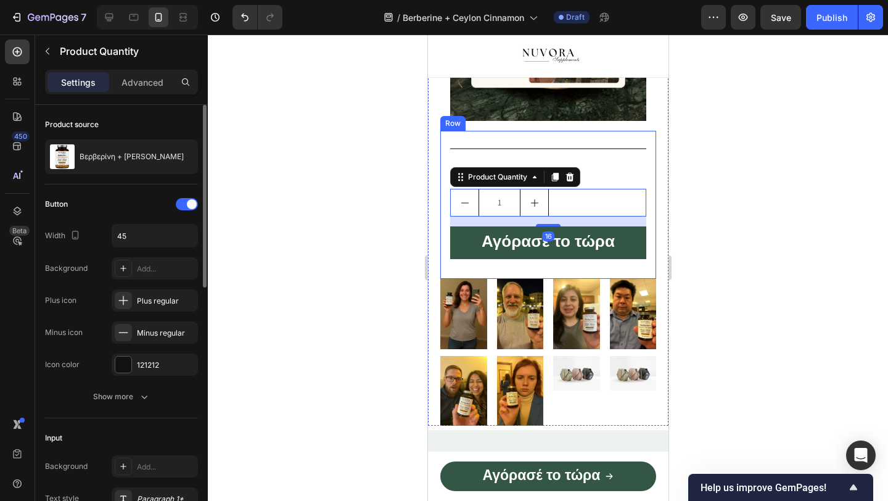
click at [681, 228] on div at bounding box center [548, 268] width 680 height 466
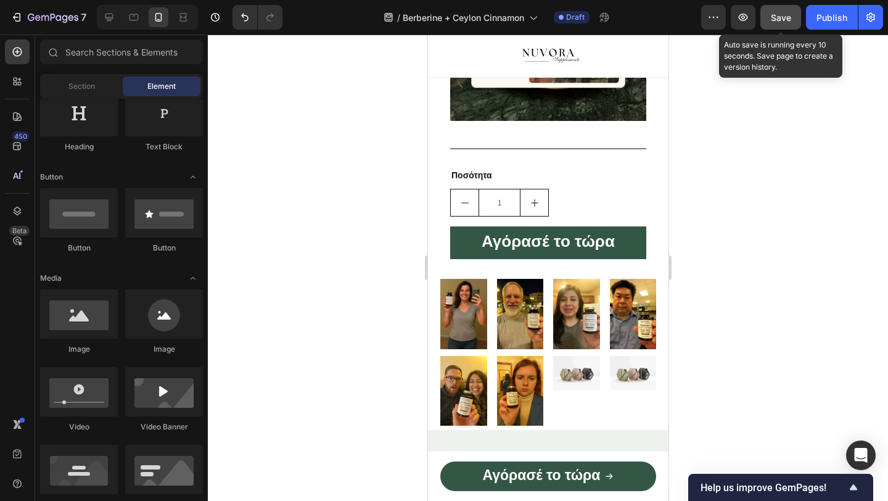
click at [784, 20] on span "Save" at bounding box center [781, 17] width 20 height 10
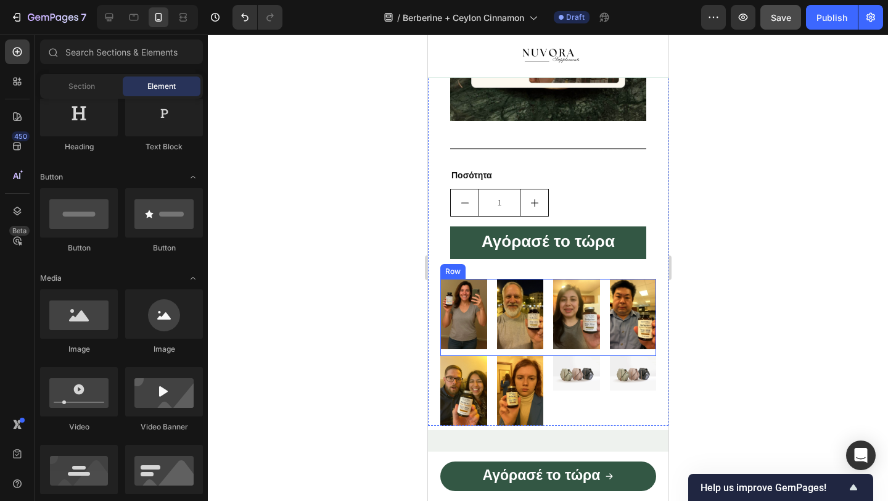
click at [570, 385] on img at bounding box center [576, 373] width 47 height 35
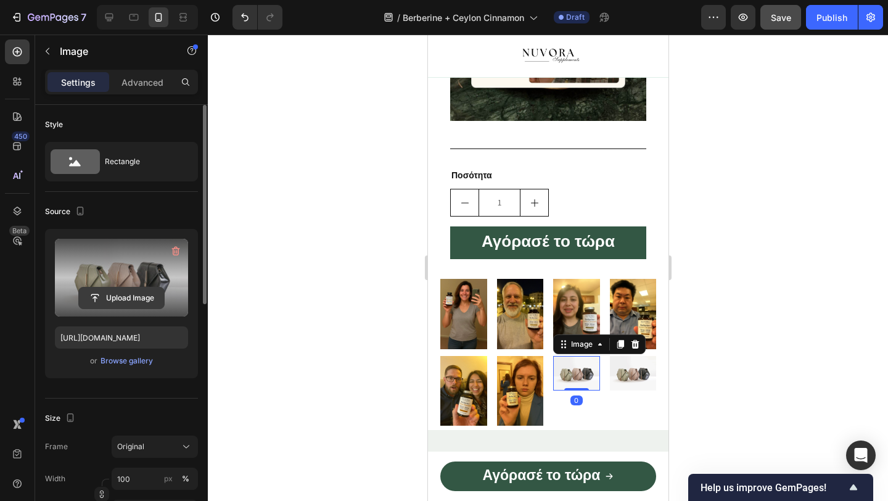
click at [142, 287] on button "Upload Image" at bounding box center [121, 298] width 86 height 22
click at [133, 293] on input "file" at bounding box center [121, 297] width 85 height 21
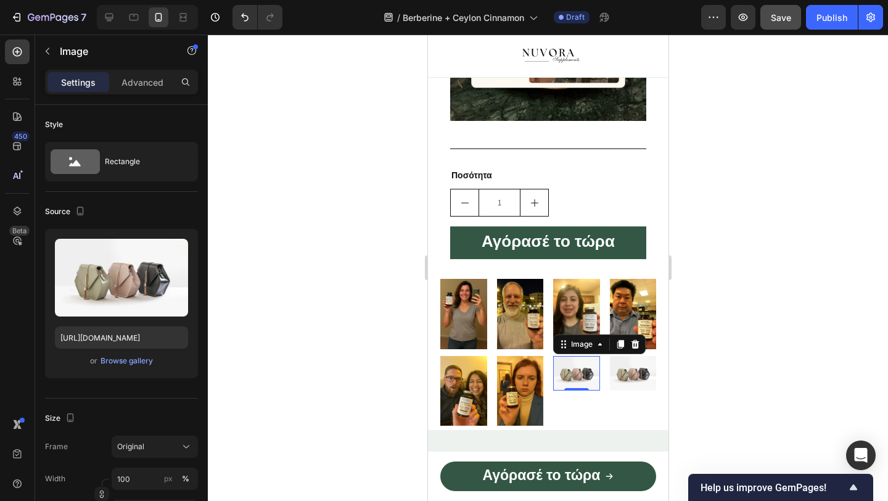
click at [564, 379] on img at bounding box center [576, 373] width 47 height 35
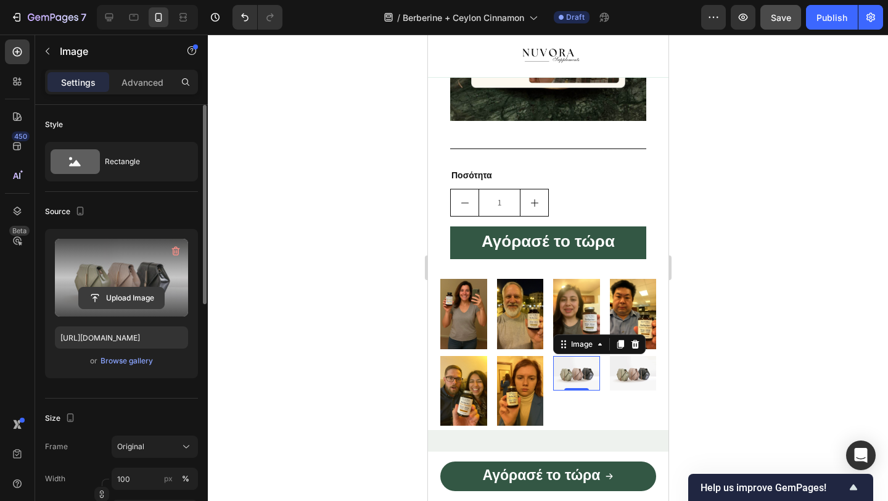
click at [93, 298] on input "file" at bounding box center [121, 297] width 85 height 21
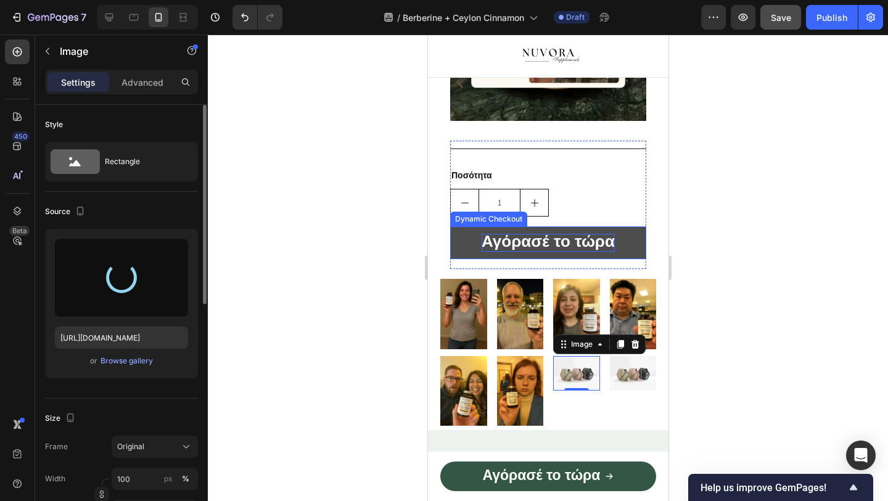
type input "https://cdn.shopify.com/s/files/1/0946/4725/5423/files/gempages_586260052445823…"
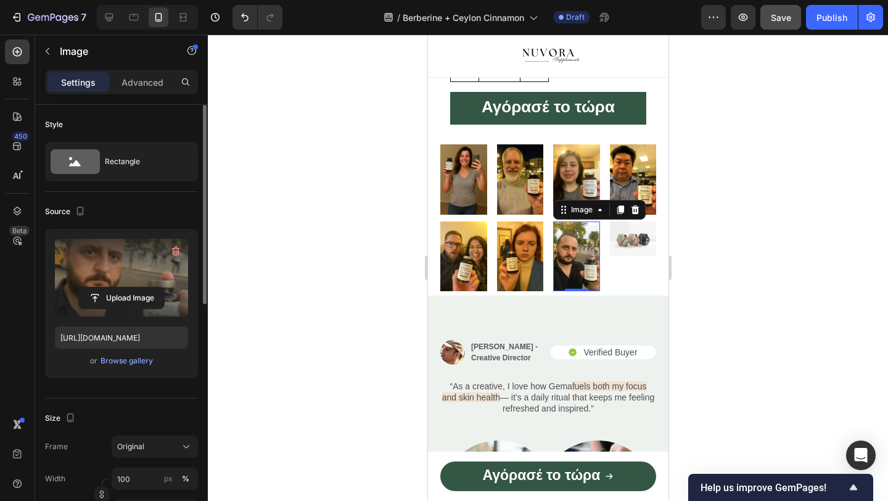
scroll to position [2581, 0]
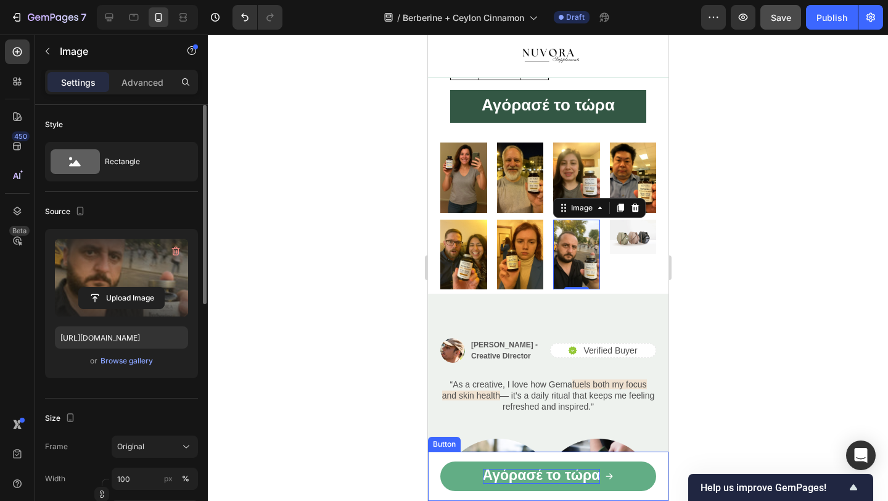
click at [573, 471] on strong "Αγόρασέ το τώρα" at bounding box center [541, 475] width 118 height 16
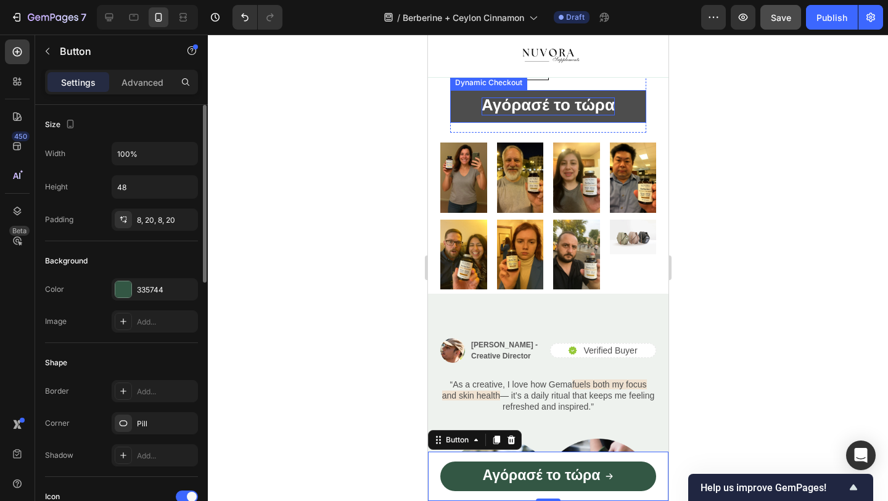
click at [567, 100] on strong "Αγόρασέ το τώρα" at bounding box center [547, 105] width 133 height 19
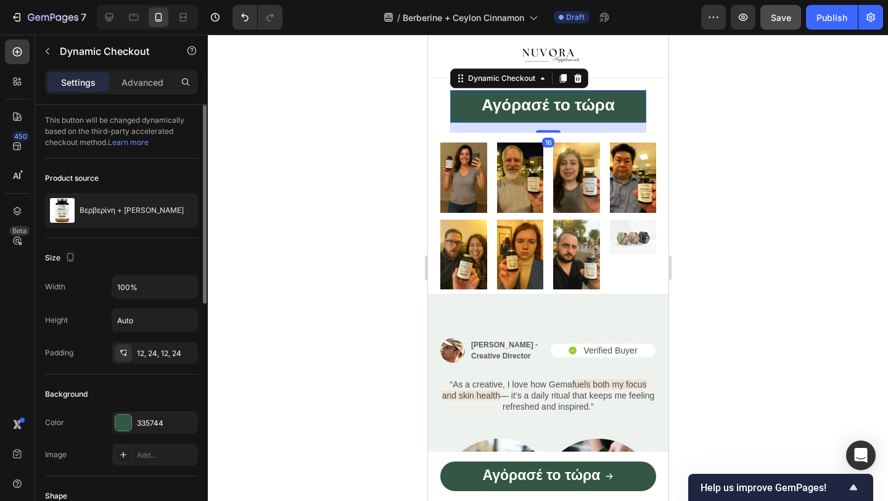
click at [376, 191] on div at bounding box center [548, 268] width 680 height 466
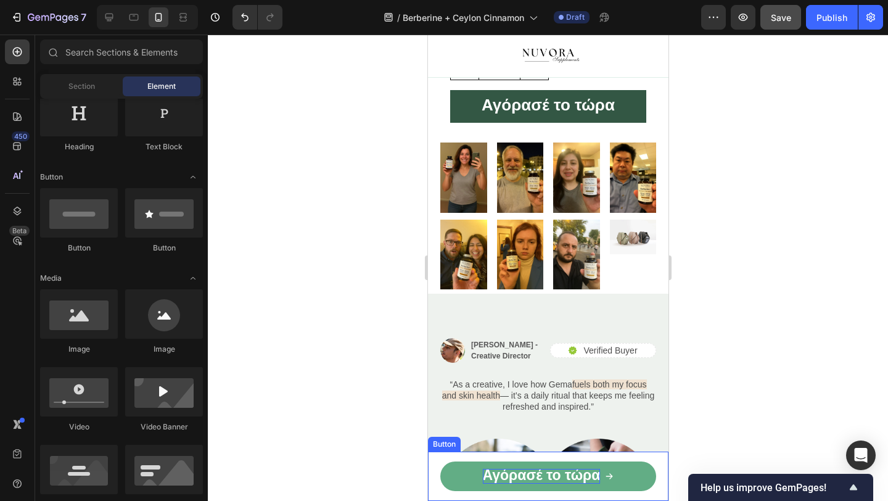
click at [498, 480] on strong "Αγόρασέ το τώρα" at bounding box center [541, 475] width 118 height 16
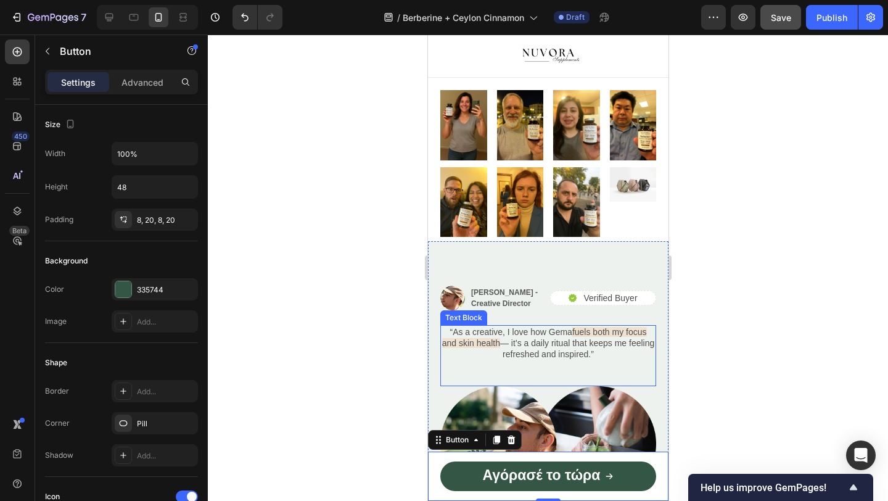
scroll to position [2629, 0]
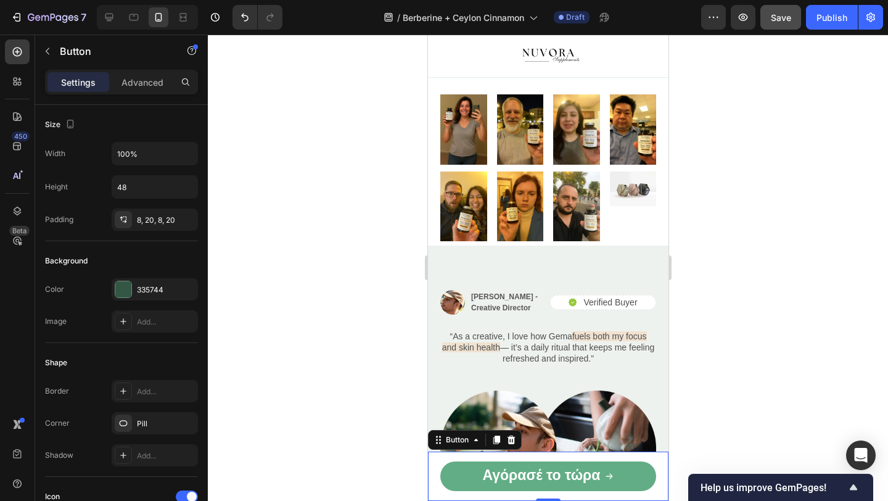
click at [484, 467] on link "Αγόρασέ το τώρα" at bounding box center [548, 476] width 216 height 30
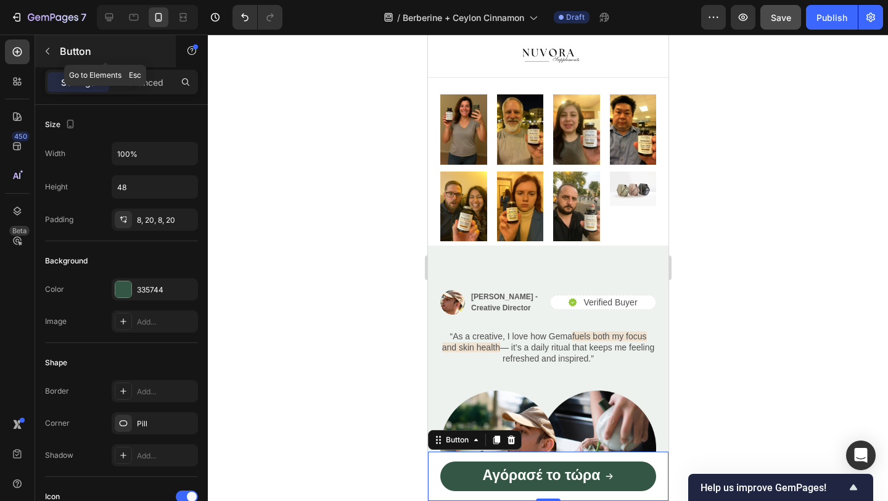
click at [48, 56] on icon "button" at bounding box center [48, 51] width 10 height 10
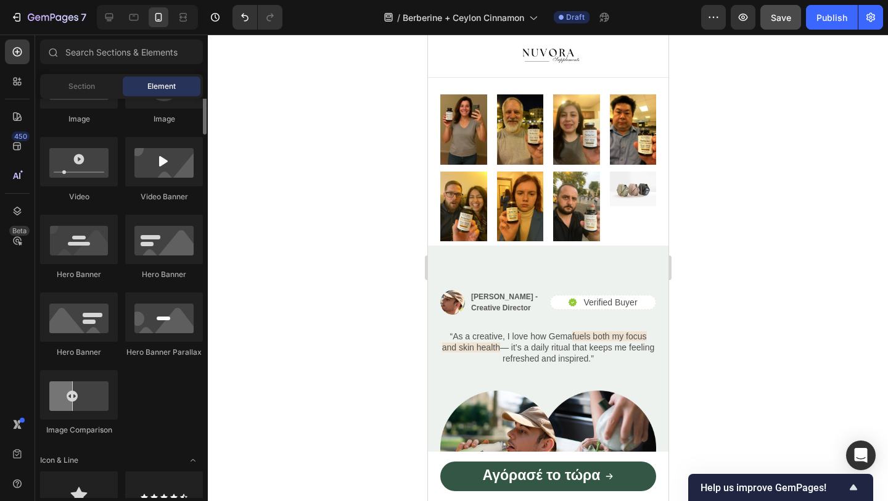
scroll to position [488, 0]
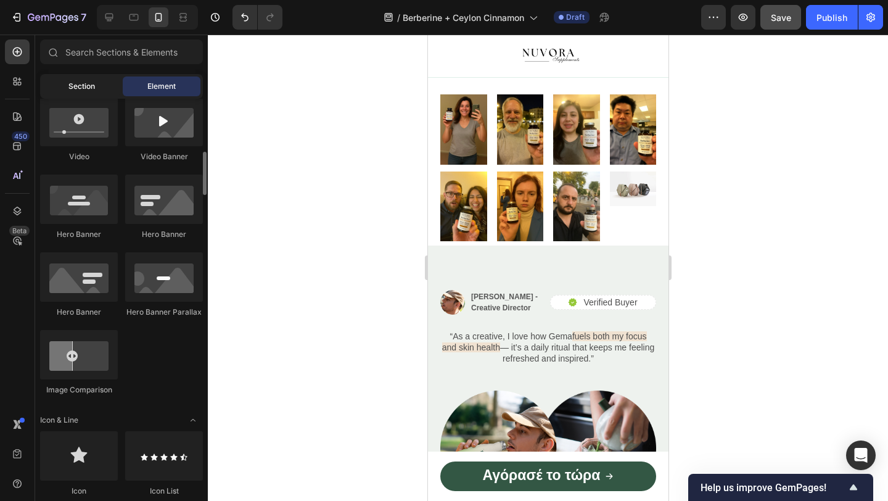
click at [67, 80] on div "Section" at bounding box center [82, 86] width 78 height 20
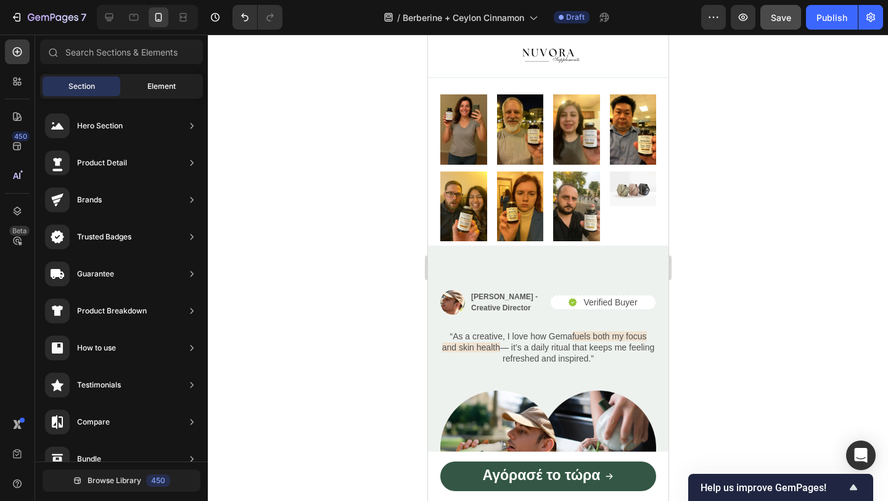
click at [168, 79] on div "Element" at bounding box center [162, 86] width 78 height 20
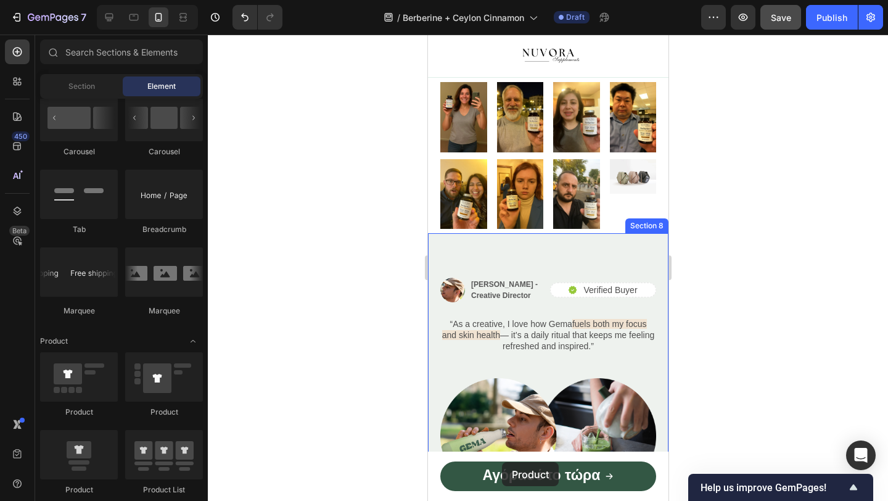
scroll to position [2672, 0]
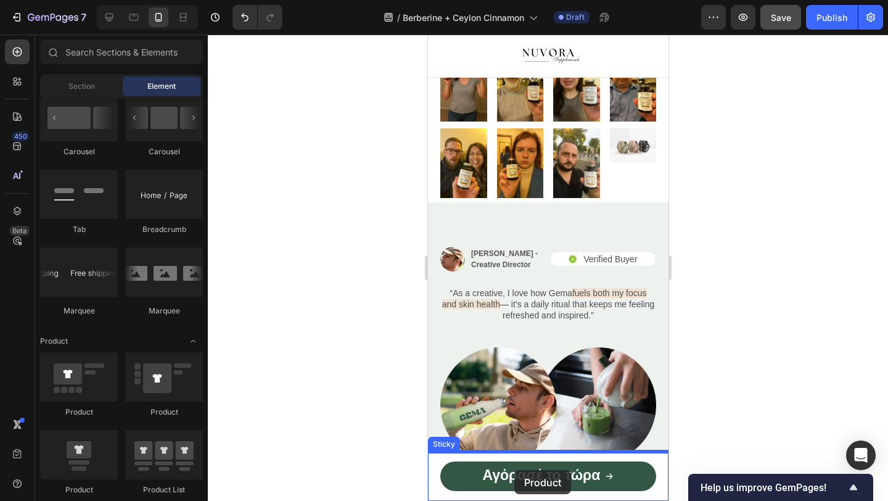
drag, startPoint x: 503, startPoint y: 421, endPoint x: 514, endPoint y: 470, distance: 50.4
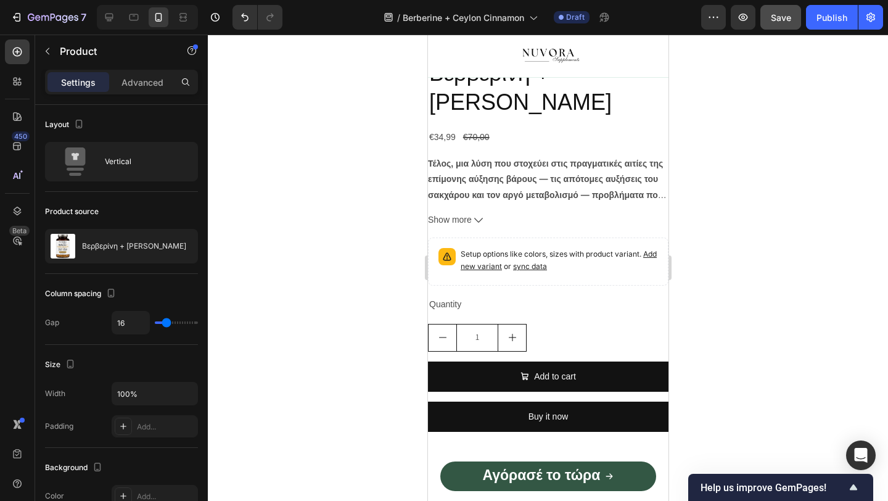
click at [556, 398] on div "Add to cart Add to Cart" at bounding box center [547, 381] width 241 height 40
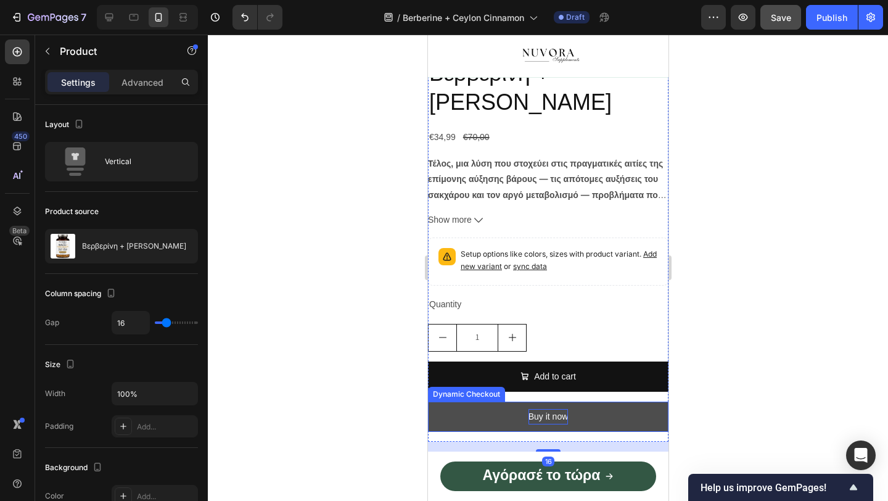
click at [533, 422] on div "Buy it now" at bounding box center [548, 416] width 40 height 15
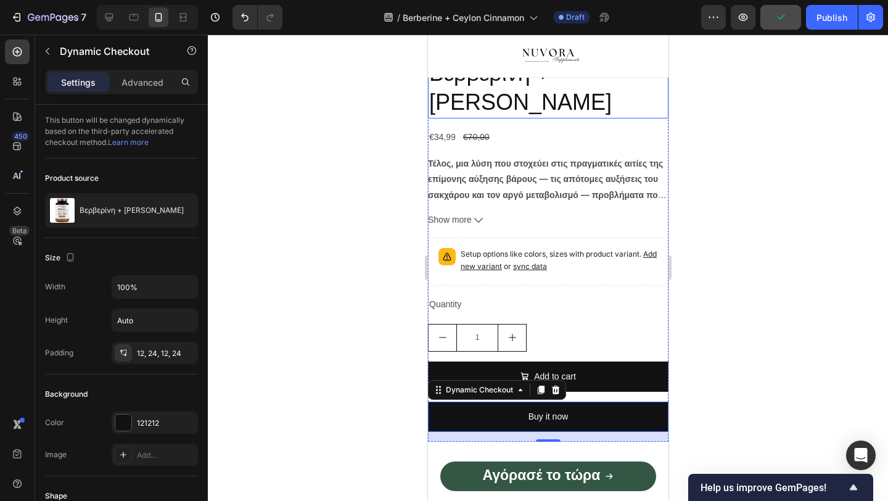
scroll to position [549, 0]
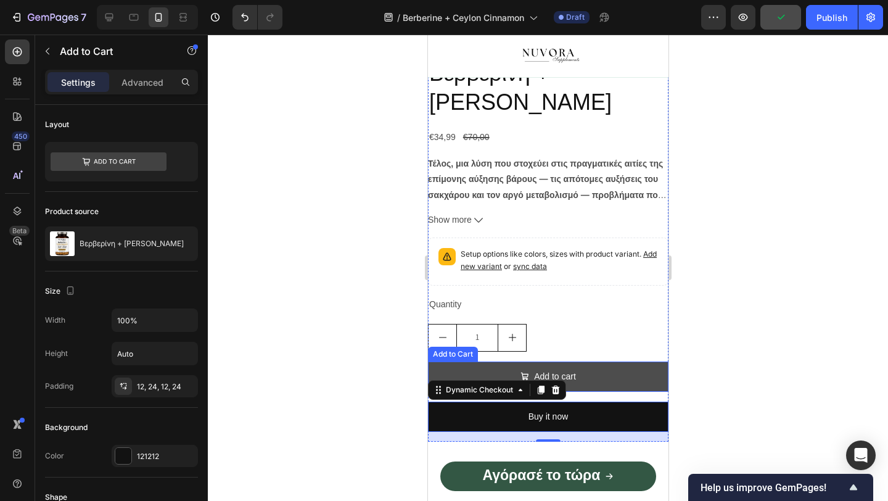
click at [598, 371] on button "Add to cart" at bounding box center [547, 376] width 241 height 30
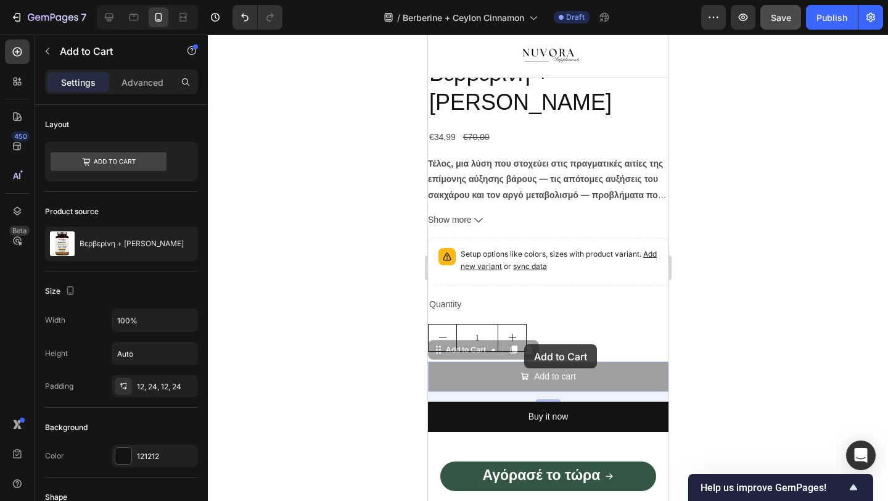
drag, startPoint x: 517, startPoint y: 340, endPoint x: 524, endPoint y: 344, distance: 7.2
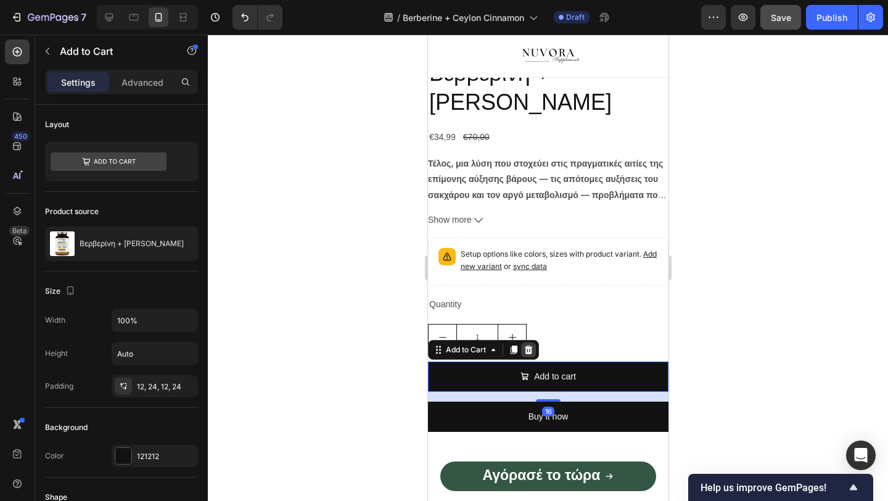
click at [530, 347] on icon at bounding box center [528, 349] width 8 height 9
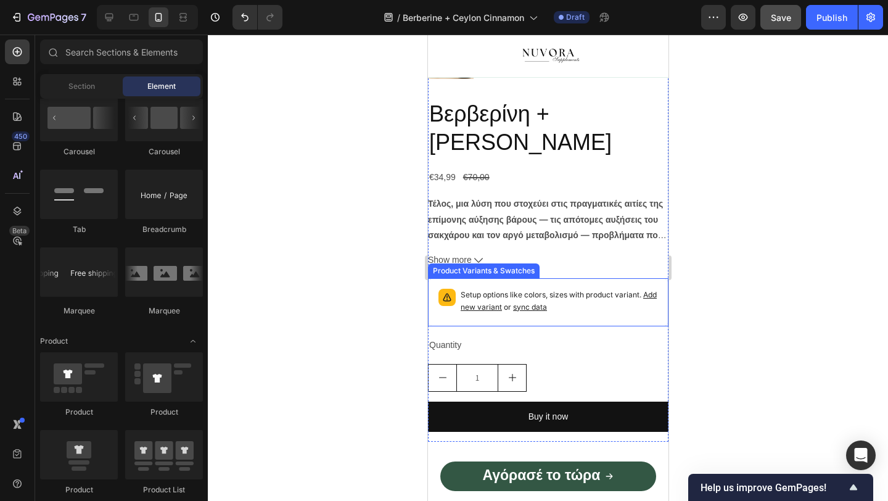
click at [532, 280] on div "Setup options like colors, sizes with product variant. Add new variant or sync …" at bounding box center [547, 302] width 241 height 48
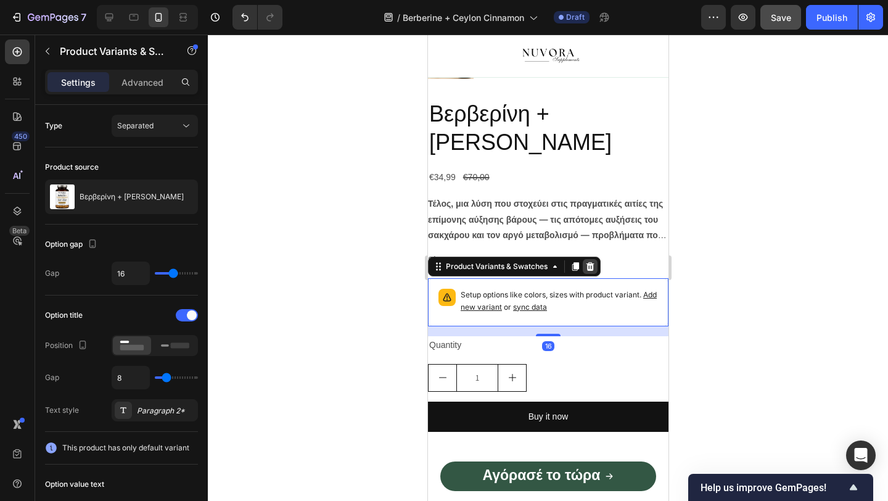
click at [586, 267] on icon at bounding box center [590, 266] width 10 height 10
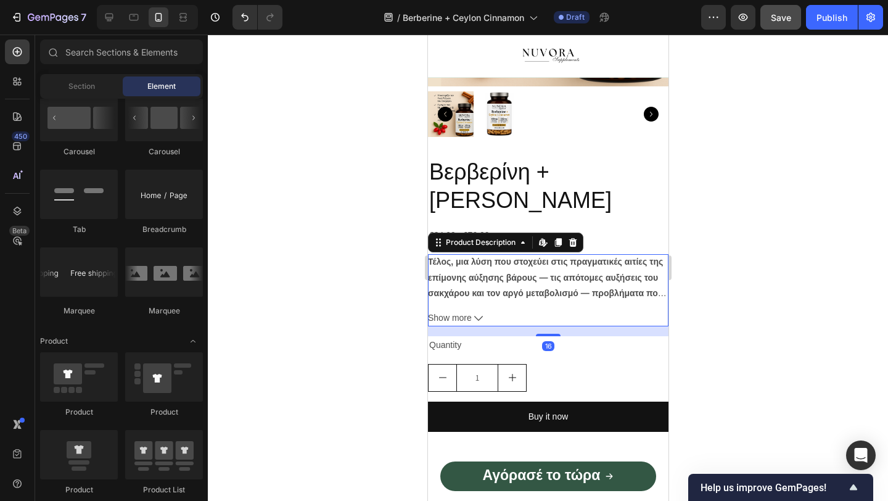
click at [569, 277] on strong "Τέλος, μια λύση που στοχεύει στις πραγματικές αιτίες της επίμονης αύξησης βάρου…" at bounding box center [546, 285] width 239 height 57
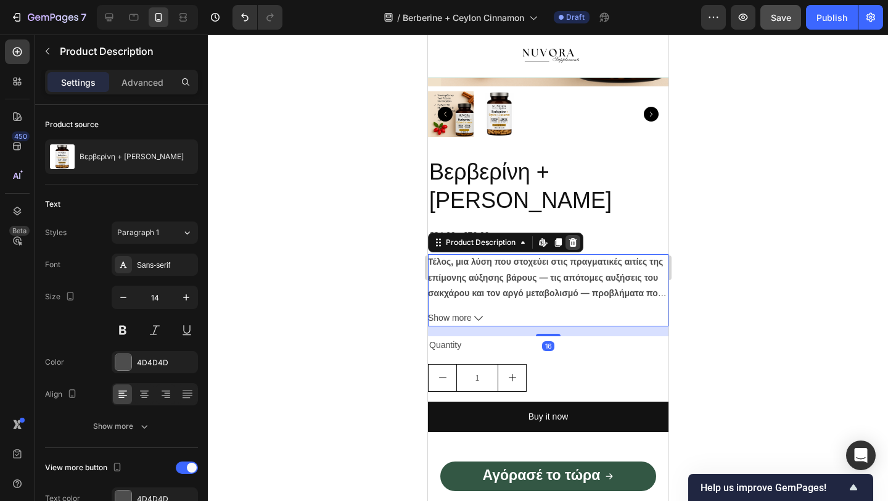
click at [574, 241] on icon at bounding box center [573, 242] width 8 height 9
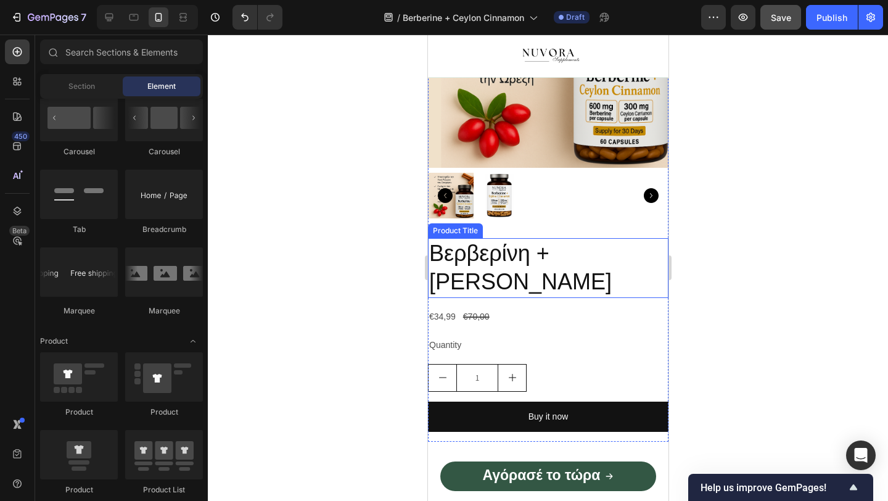
click at [513, 271] on h2 "Βερβερίνη + [PERSON_NAME]" at bounding box center [547, 268] width 241 height 60
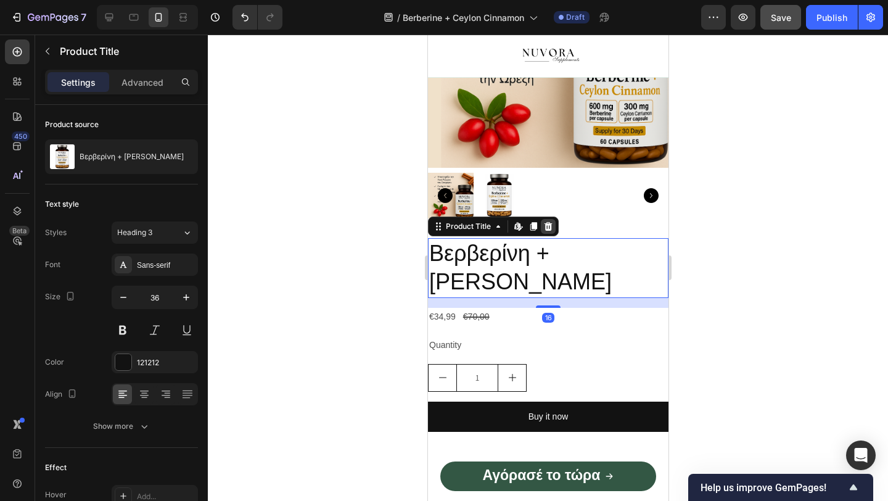
click at [548, 225] on icon at bounding box center [548, 226] width 10 height 10
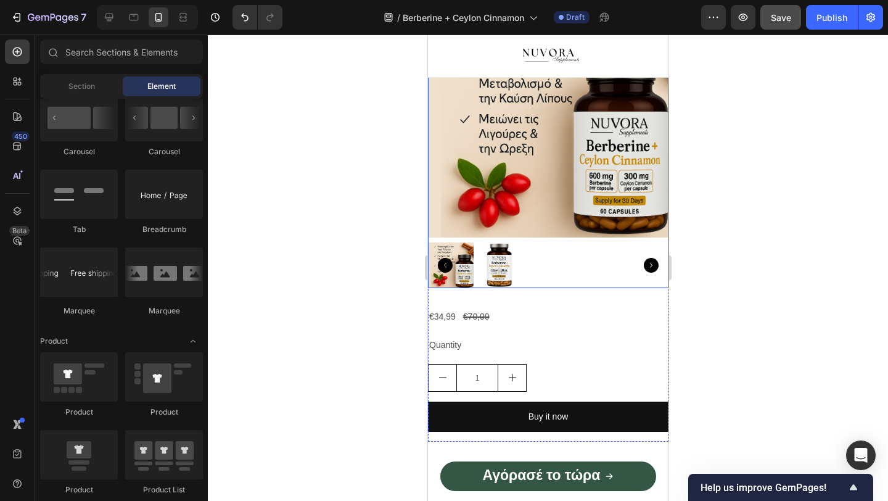
click at [513, 226] on img at bounding box center [547, 117] width 241 height 241
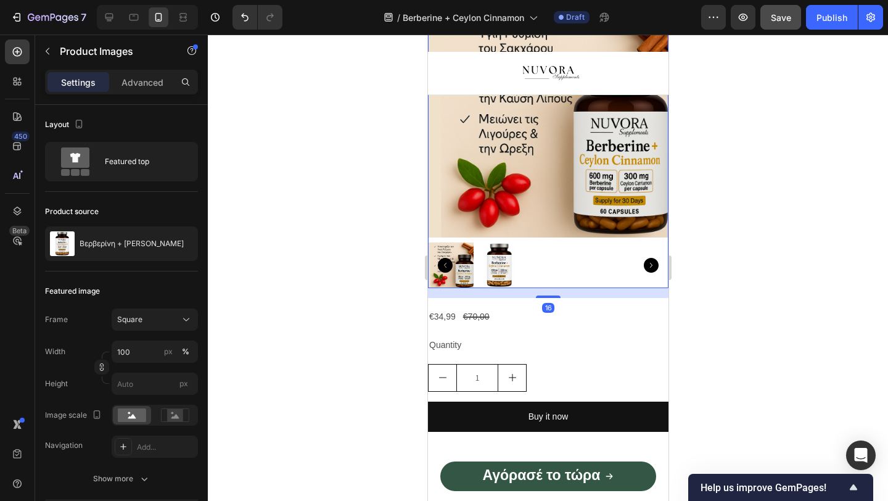
scroll to position [0, 0]
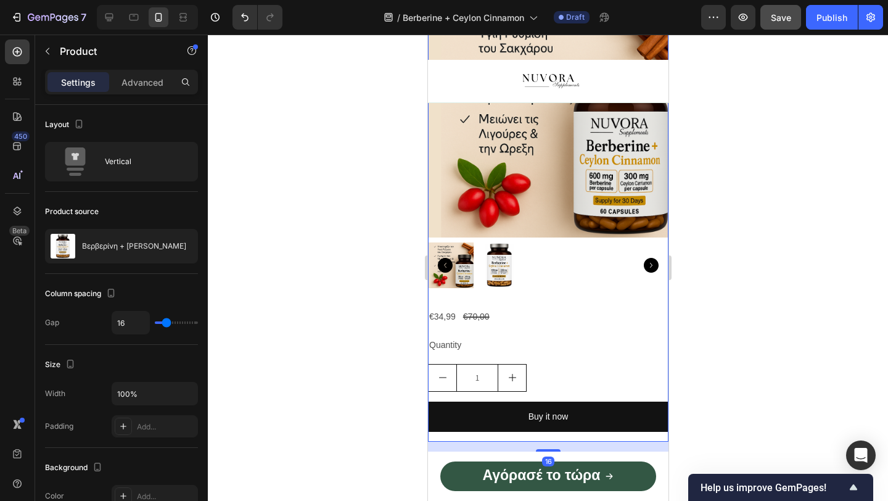
click at [554, 255] on div at bounding box center [547, 265] width 241 height 46
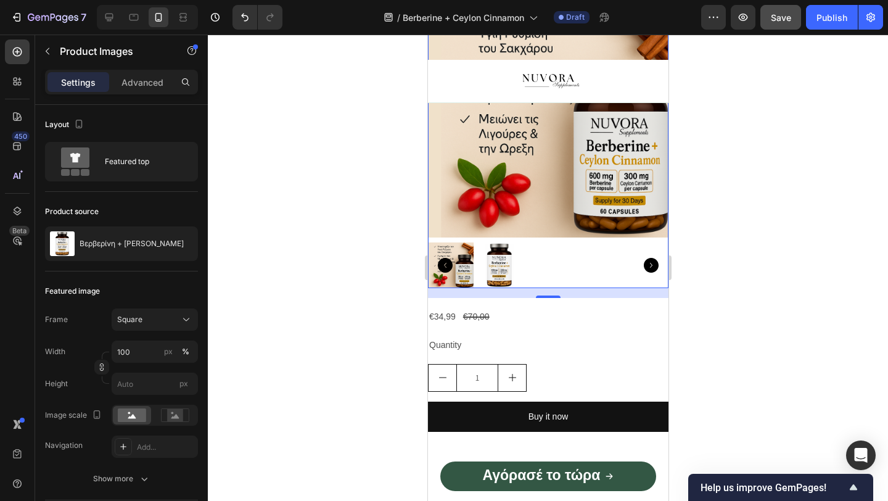
click at [733, 226] on div at bounding box center [548, 268] width 680 height 466
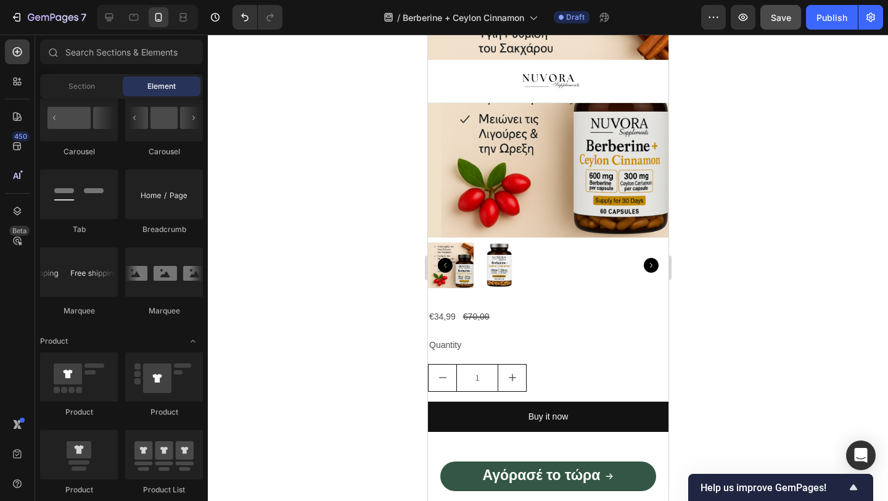
click at [614, 191] on img at bounding box center [547, 117] width 241 height 241
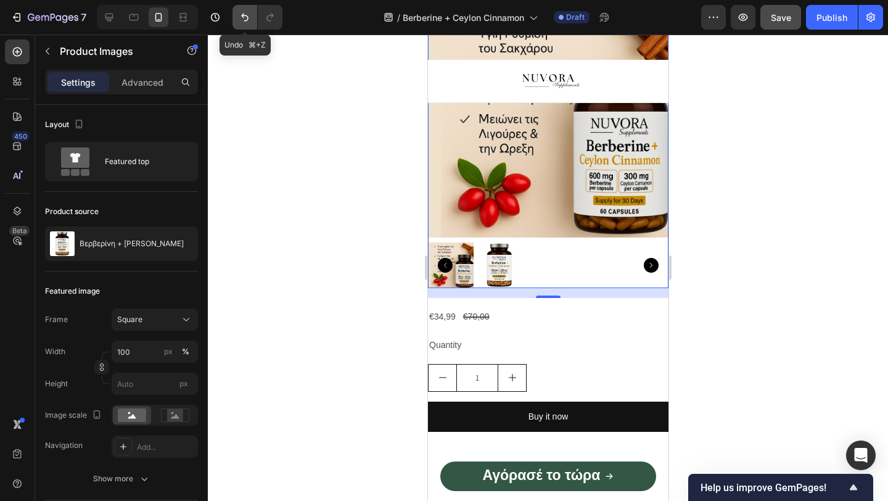
click at [243, 20] on icon "Undo/Redo" at bounding box center [245, 17] width 12 height 12
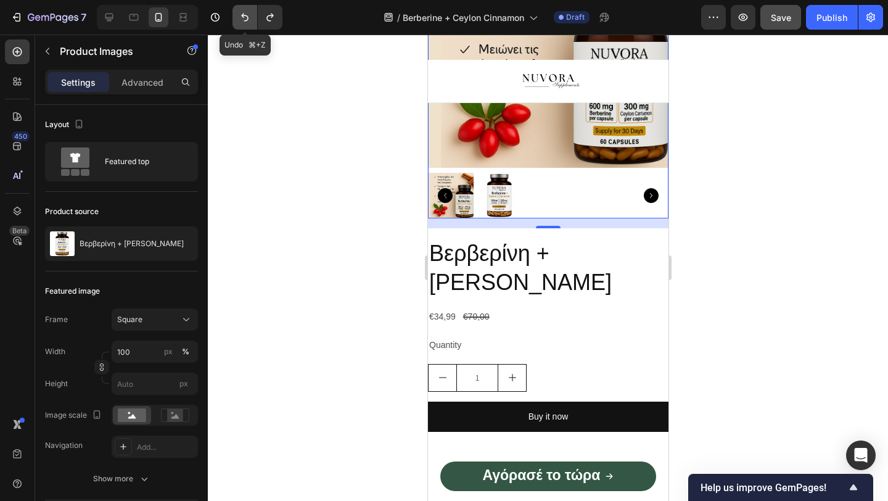
click at [243, 20] on icon "Undo/Redo" at bounding box center [245, 17] width 12 height 12
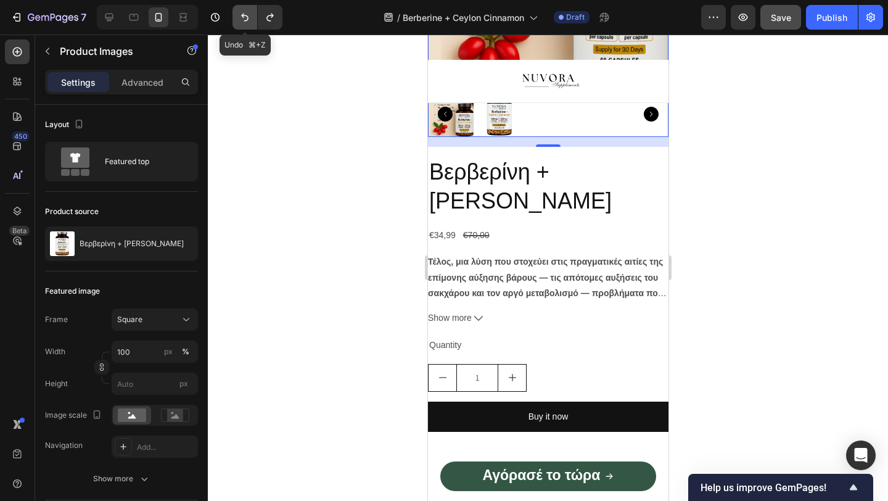
click at [243, 20] on icon "Undo/Redo" at bounding box center [245, 17] width 12 height 12
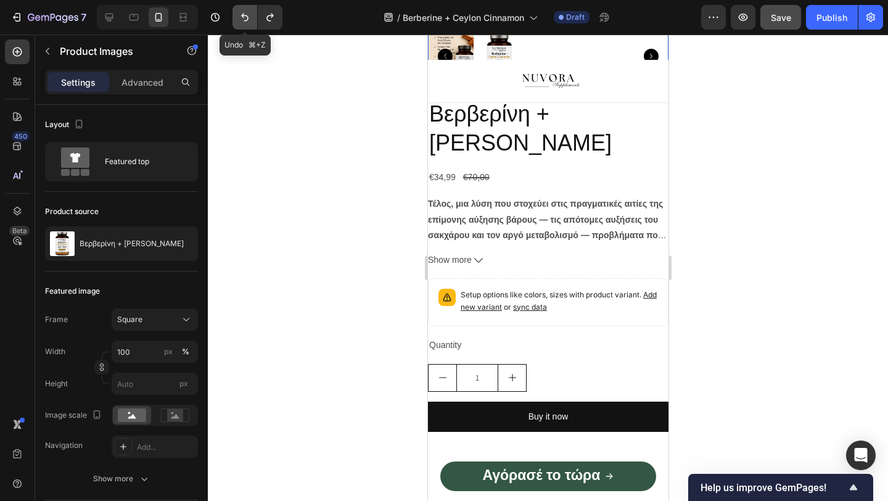
click at [243, 20] on icon "Undo/Redo" at bounding box center [245, 17] width 12 height 12
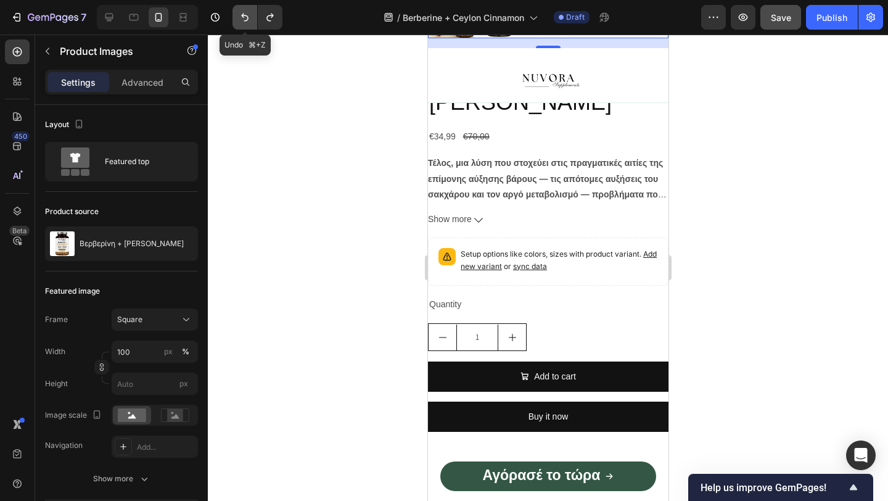
click at [243, 20] on icon "Undo/Redo" at bounding box center [245, 17] width 12 height 12
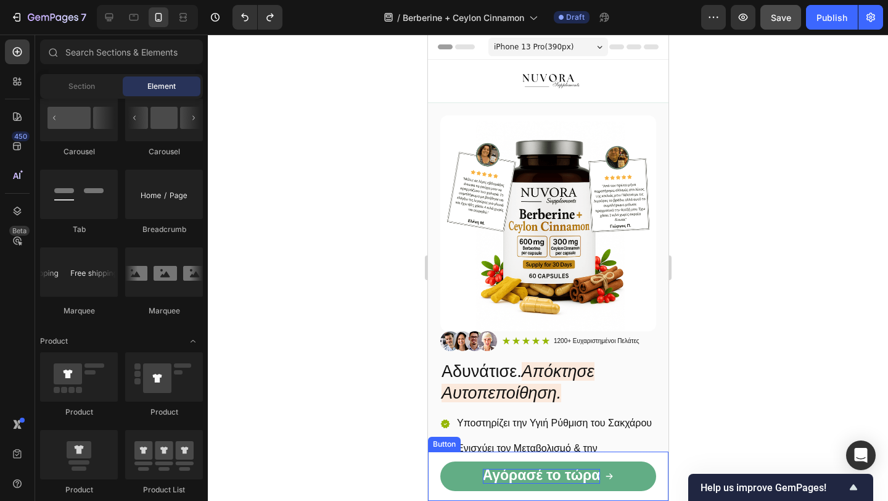
click at [543, 469] on strong "Αγόρασέ το τώρα" at bounding box center [541, 475] width 118 height 16
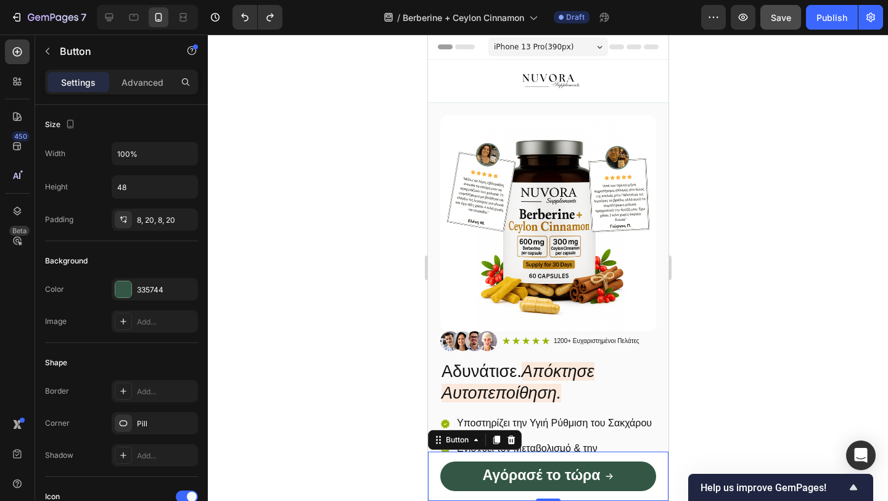
click at [414, 309] on div at bounding box center [548, 268] width 680 height 466
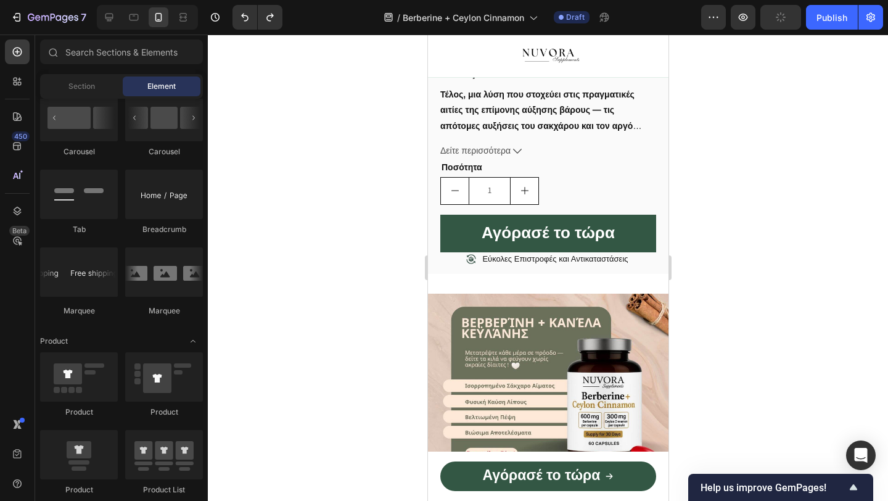
scroll to position [795, 0]
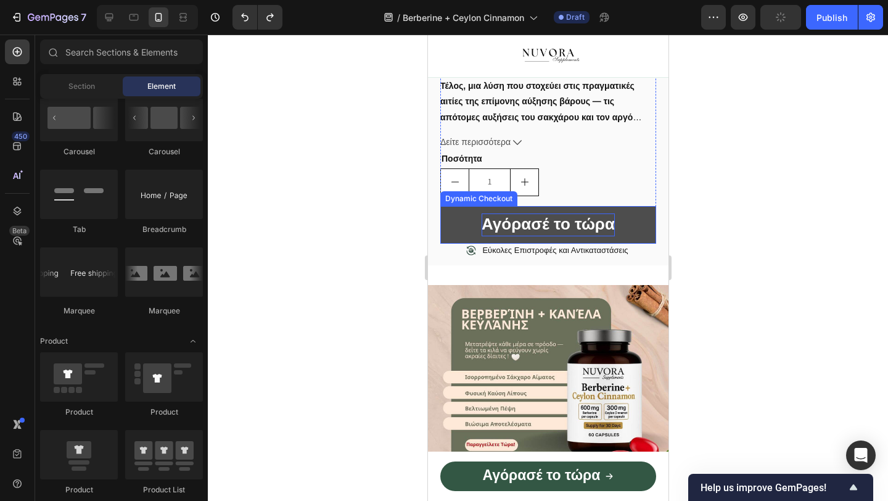
click at [580, 233] on span "Αγόρασέ το τώρα" at bounding box center [547, 224] width 133 height 19
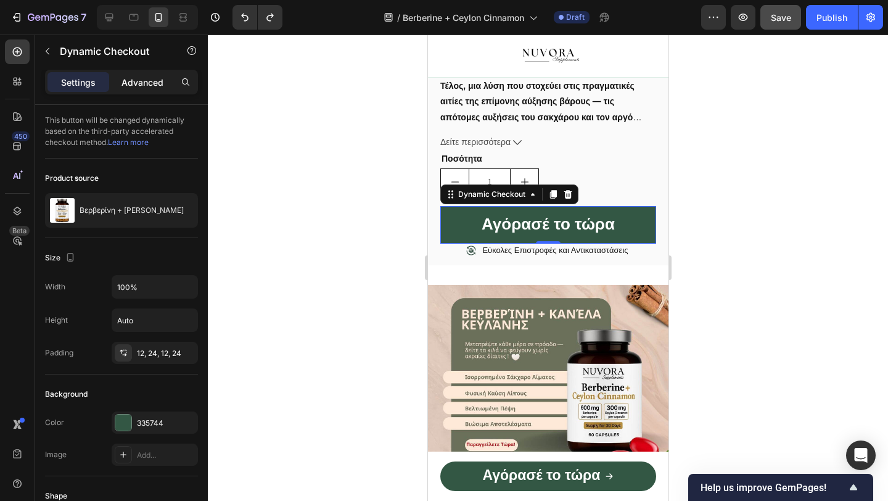
click at [139, 84] on p "Advanced" at bounding box center [142, 82] width 42 height 13
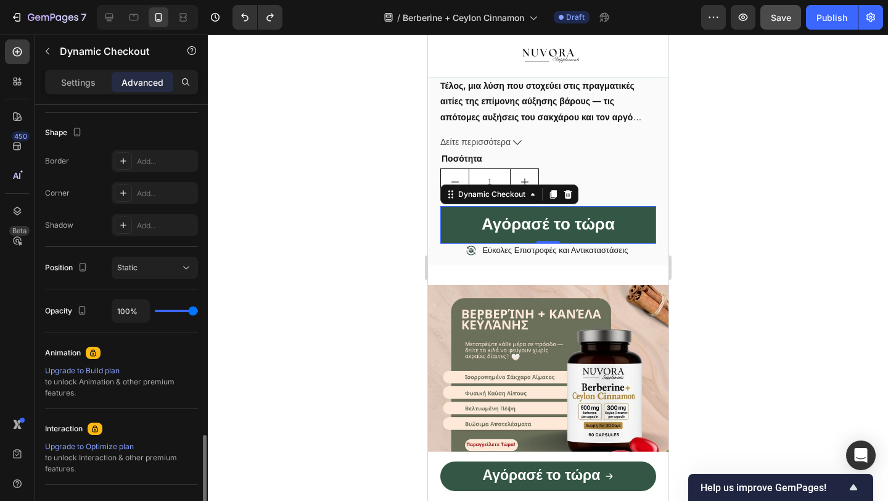
scroll to position [425, 0]
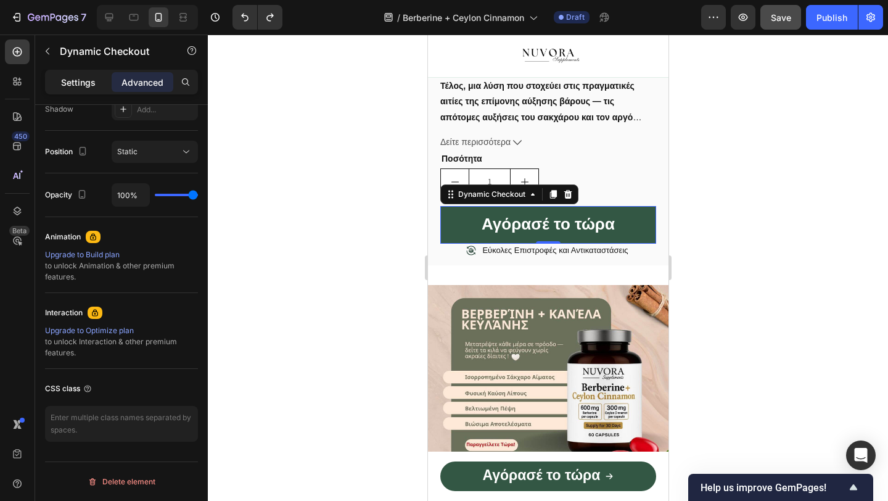
click at [93, 78] on p "Settings" at bounding box center [78, 82] width 35 height 13
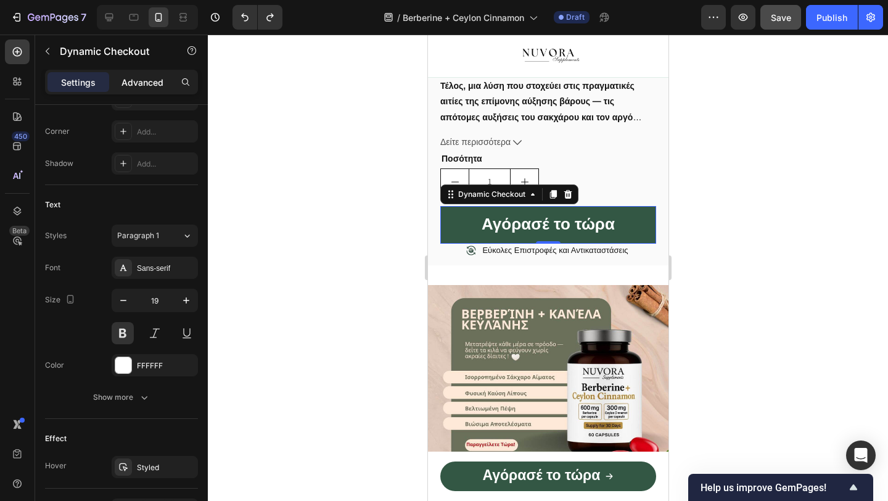
click at [131, 86] on p "Advanced" at bounding box center [142, 82] width 42 height 13
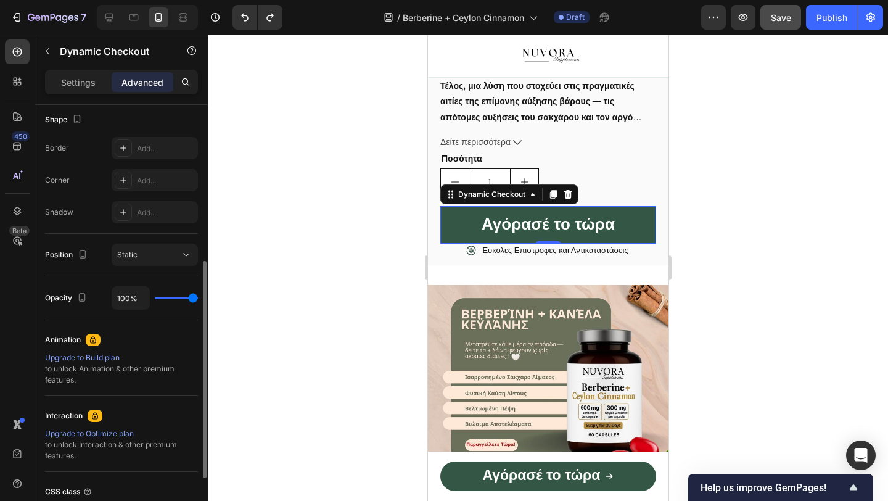
scroll to position [323, 0]
click at [150, 258] on div "Static" at bounding box center [148, 253] width 63 height 11
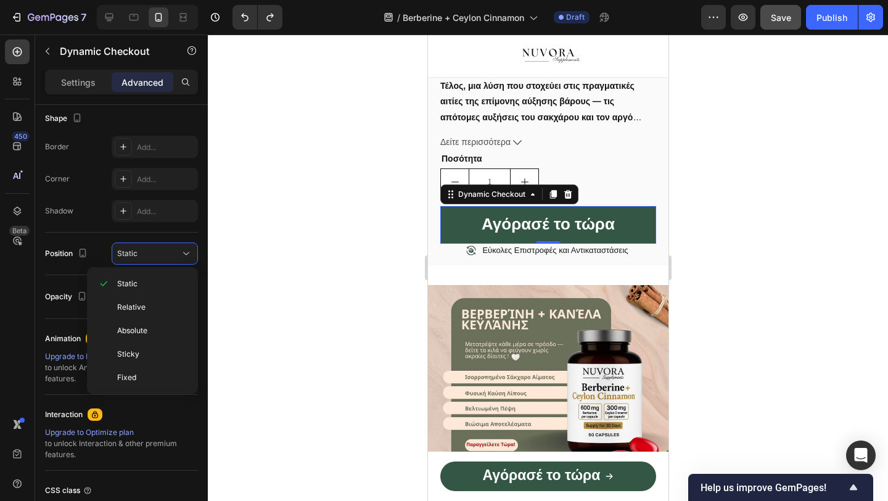
click at [242, 382] on div at bounding box center [548, 268] width 680 height 466
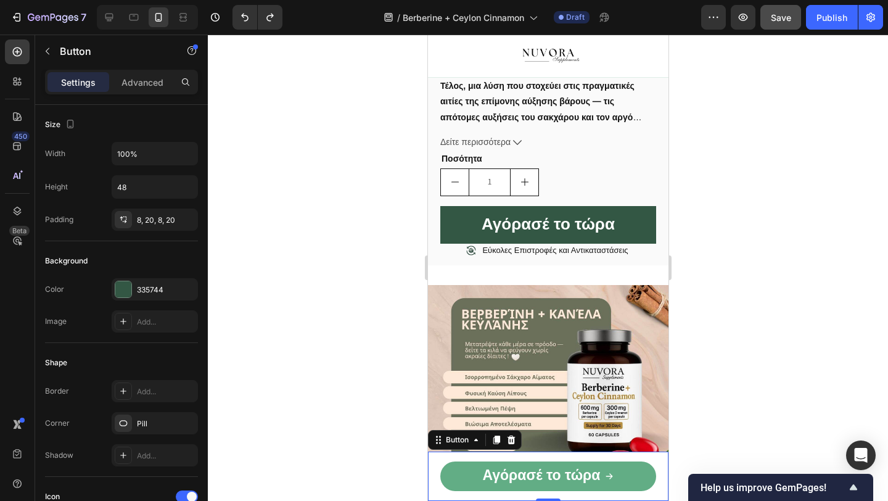
click at [461, 471] on link "Αγόρασέ το τώρα" at bounding box center [548, 476] width 216 height 30
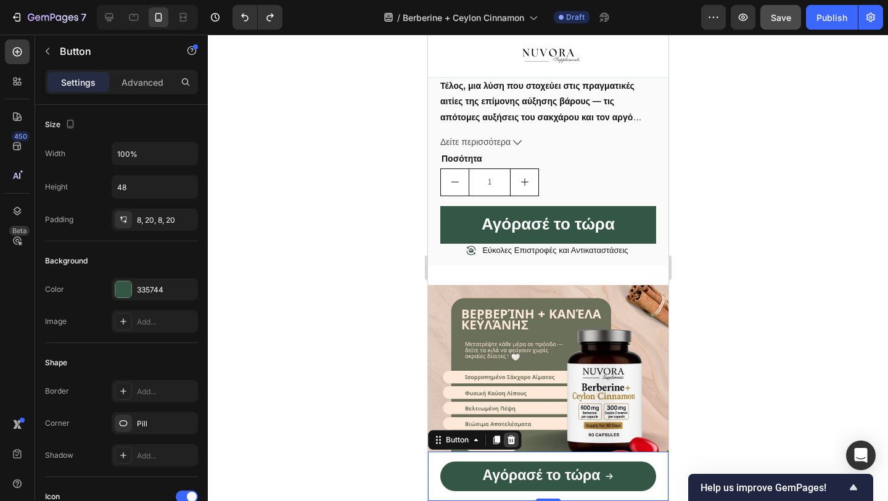
click at [508, 438] on icon at bounding box center [511, 440] width 10 height 10
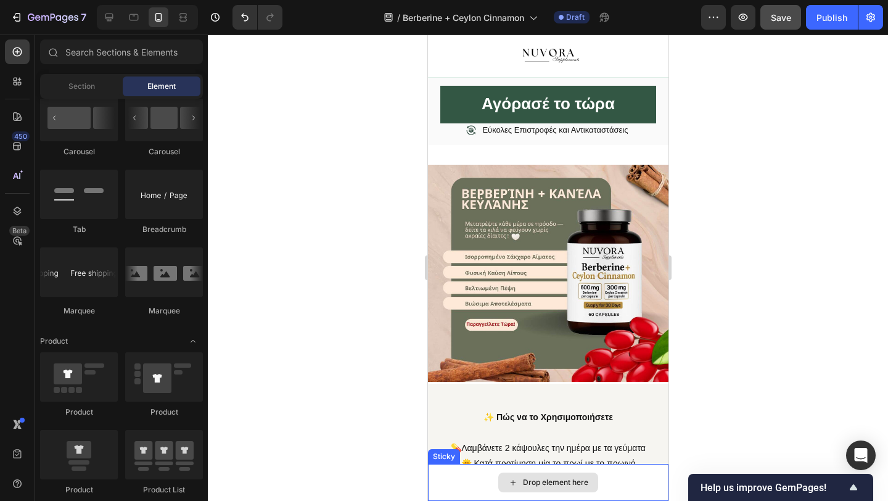
scroll to position [1139, 0]
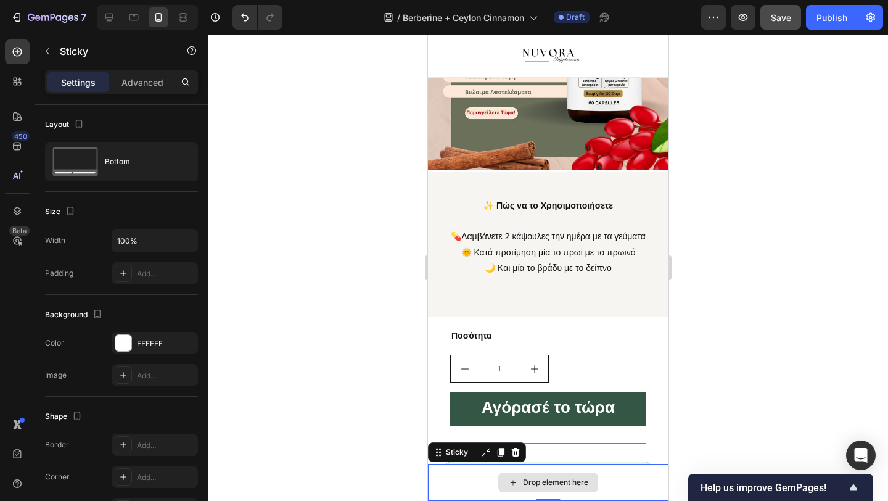
click at [474, 484] on div "Drop element here" at bounding box center [547, 482] width 241 height 37
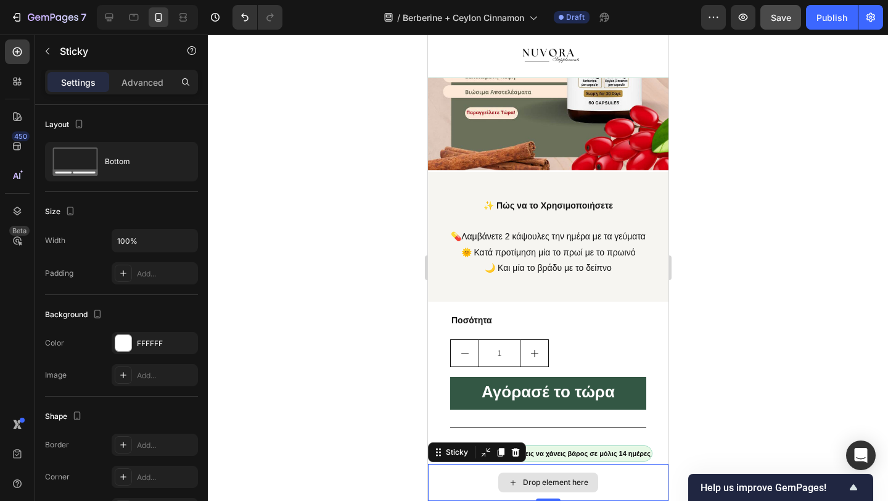
click at [474, 479] on div "Drop element here" at bounding box center [547, 482] width 241 height 37
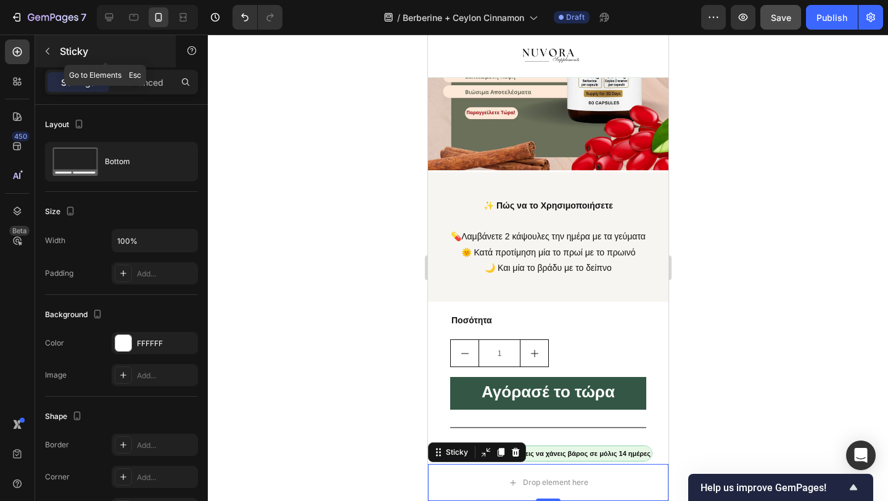
click at [47, 40] on div "Sticky" at bounding box center [105, 51] width 141 height 32
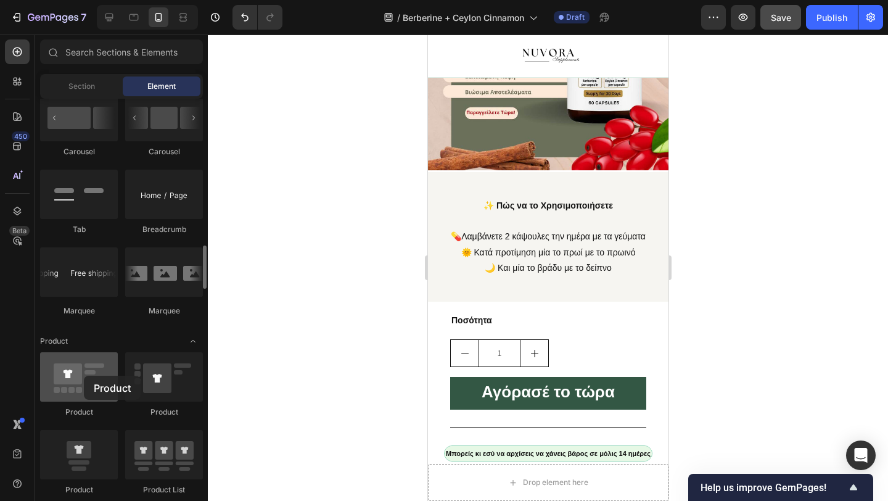
click at [74, 374] on div at bounding box center [79, 376] width 78 height 49
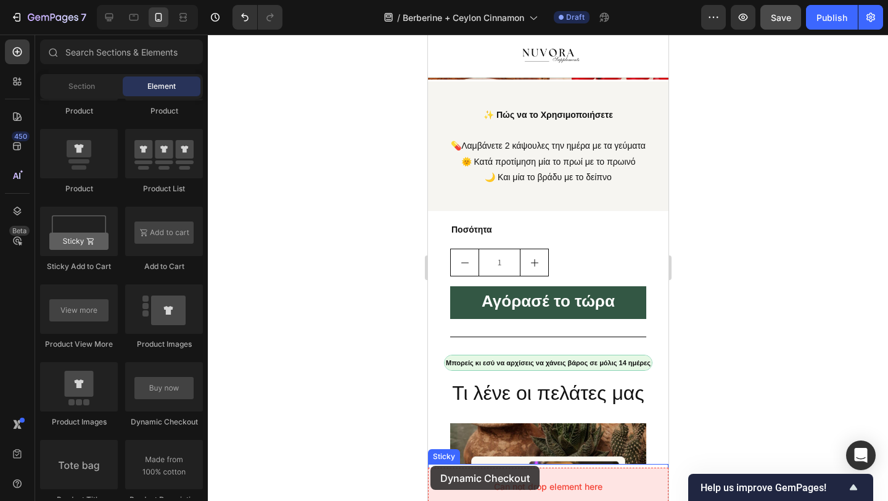
scroll to position [1233, 0]
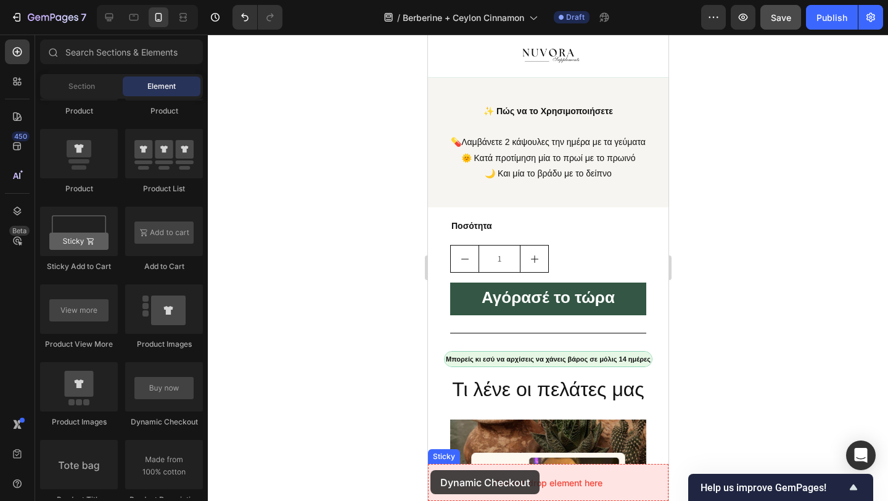
drag, startPoint x: 590, startPoint y: 423, endPoint x: 430, endPoint y: 464, distance: 165.6
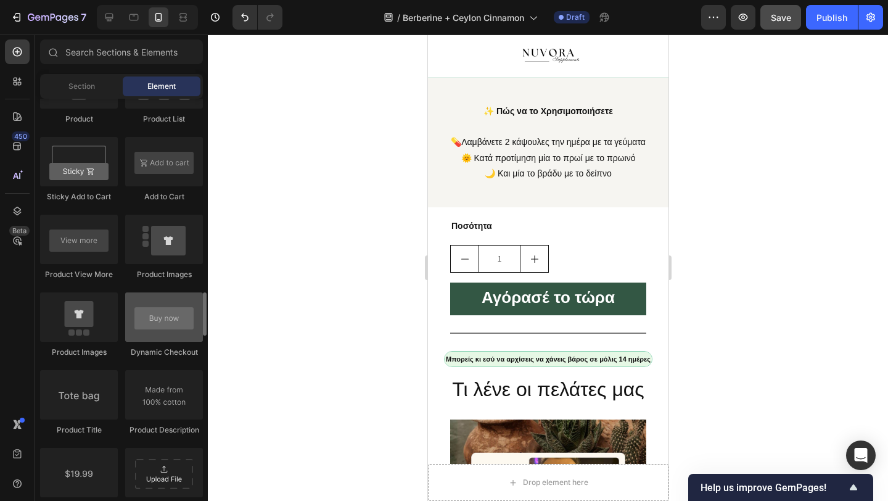
scroll to position [1726, 0]
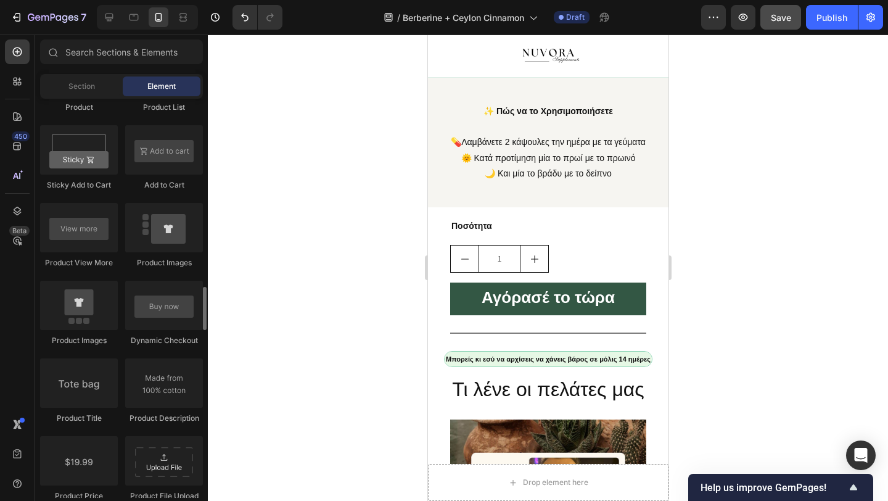
click at [84, 355] on div "Product Product Product Product List Sticky Add to Cart Add to Cart Product Vie…" at bounding box center [121, 397] width 163 height 854
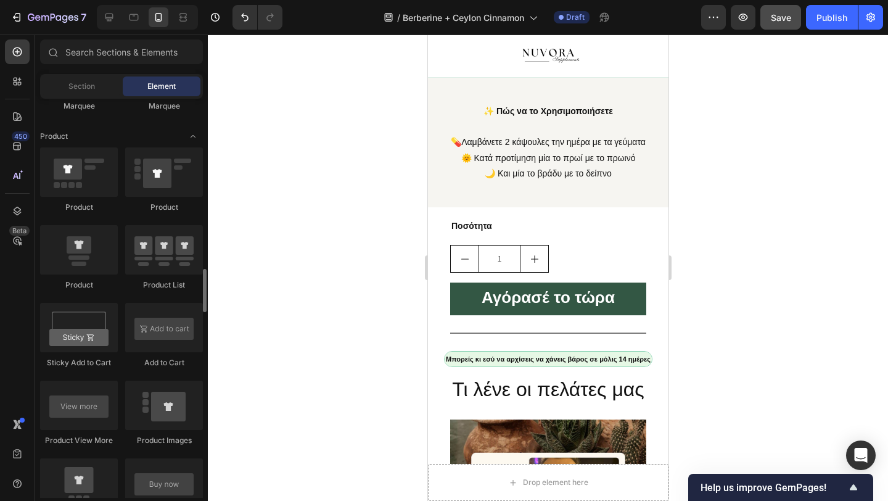
scroll to position [1563, 0]
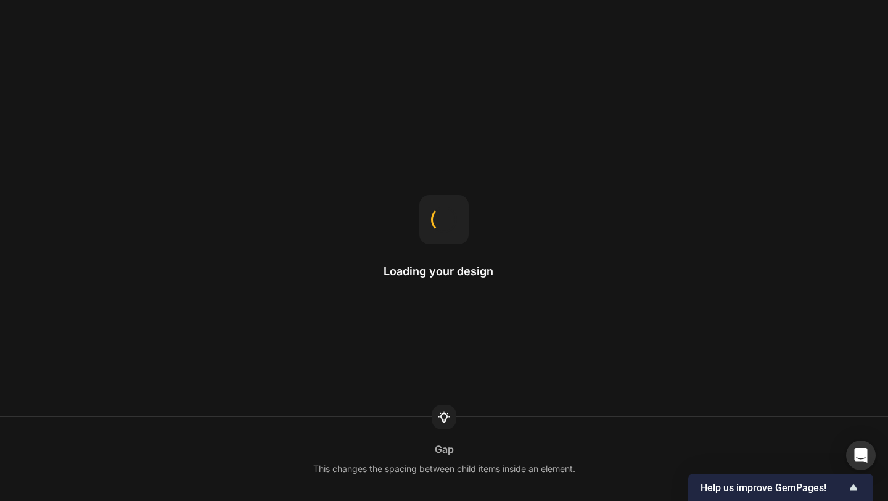
click at [341, 207] on div "Loading your design Gap This changes the spacing between child items inside an …" at bounding box center [444, 250] width 888 height 501
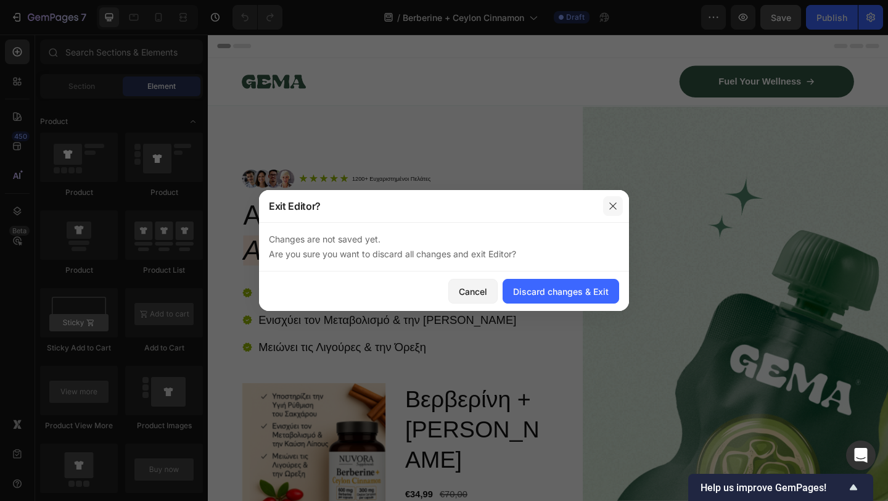
click at [614, 205] on icon "button" at bounding box center [613, 206] width 10 height 10
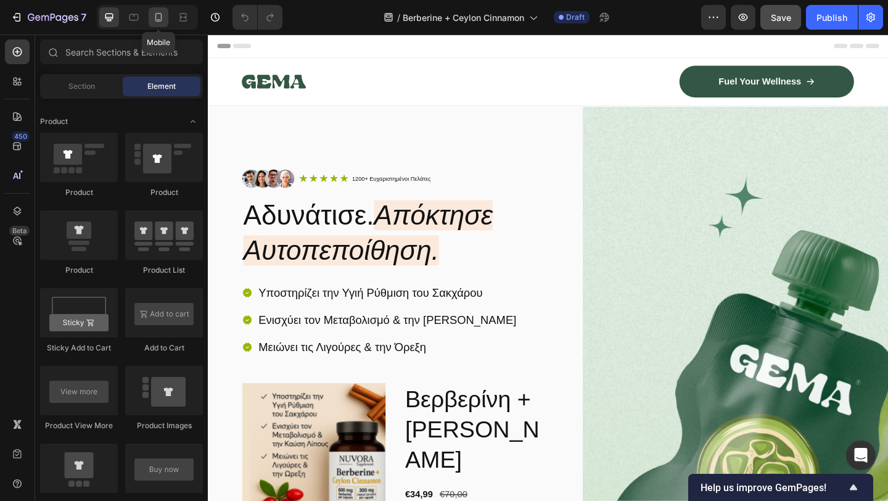
click at [155, 14] on icon at bounding box center [158, 17] width 12 height 12
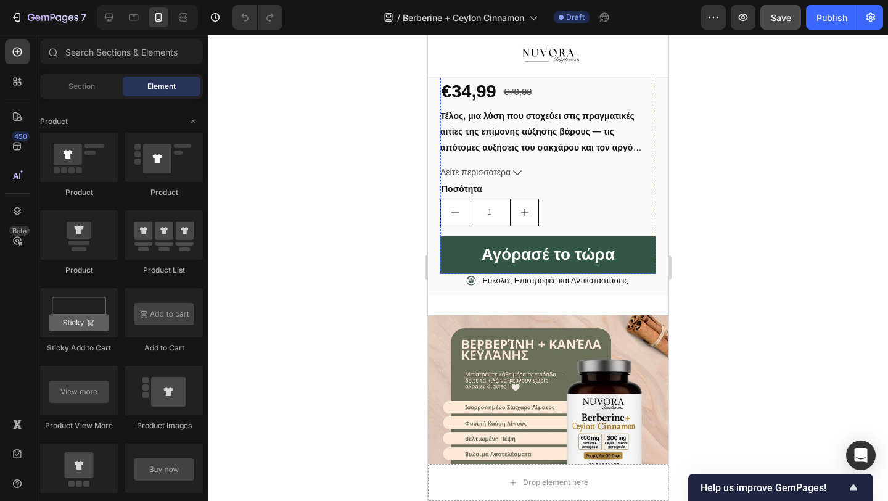
scroll to position [769, 0]
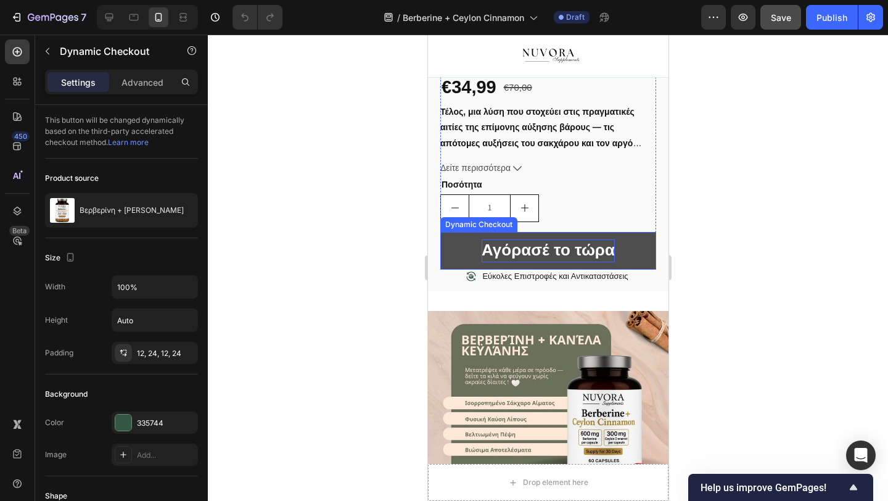
click at [586, 252] on span "Αγόρασέ το τώρα" at bounding box center [547, 250] width 133 height 19
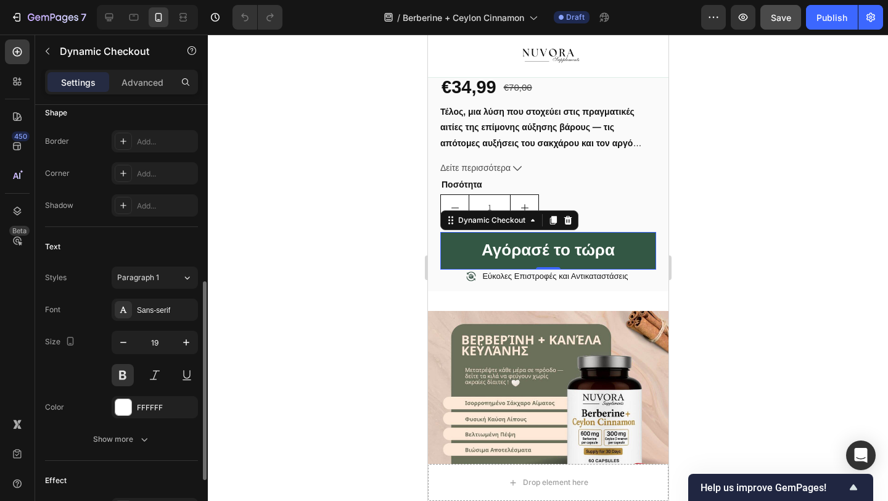
scroll to position [504, 0]
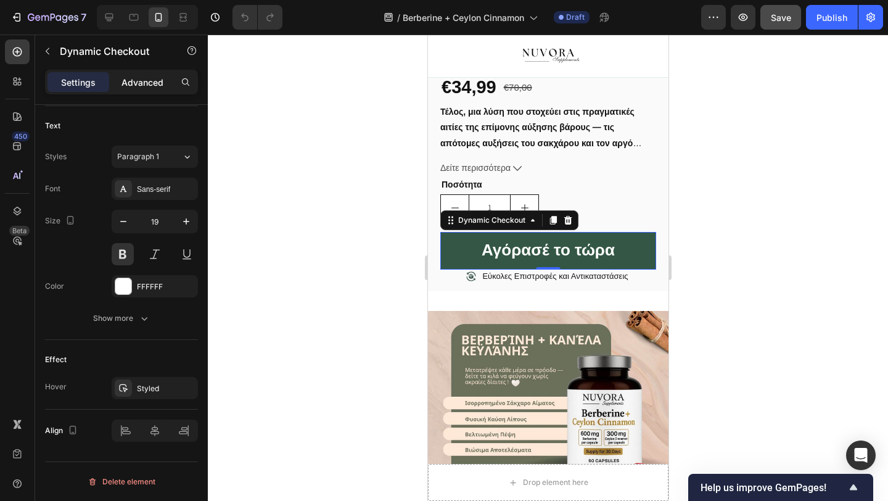
click at [136, 83] on p "Advanced" at bounding box center [142, 82] width 42 height 13
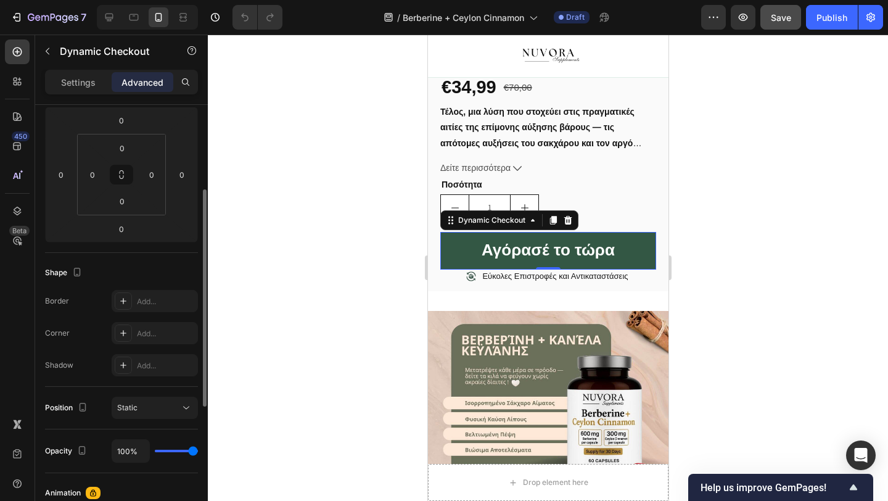
scroll to position [171, 0]
click at [152, 397] on button "Static" at bounding box center [155, 405] width 86 height 22
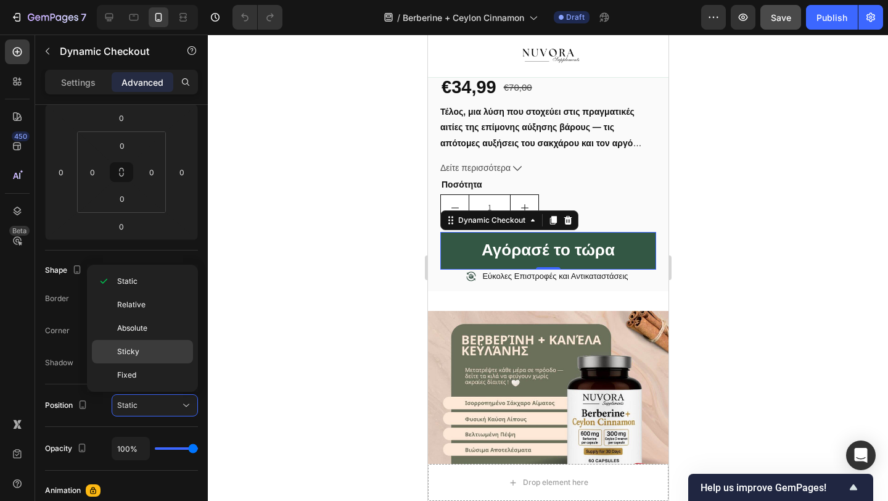
click at [141, 345] on div "Sticky" at bounding box center [142, 351] width 101 height 23
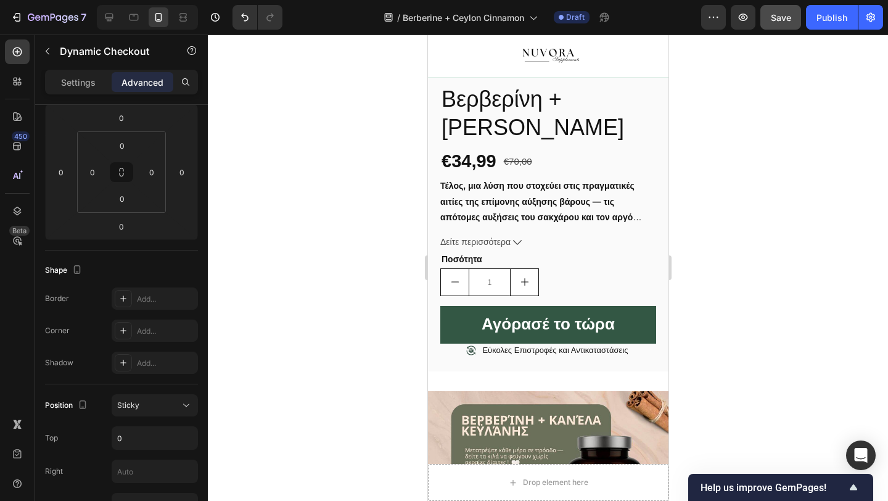
scroll to position [804, 0]
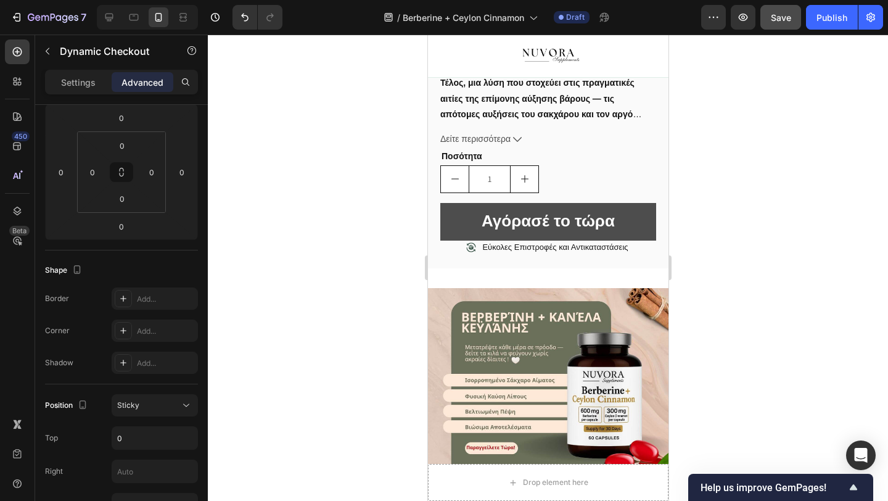
click at [464, 239] on button "Αγόρασέ το τώρα" at bounding box center [548, 222] width 216 height 38
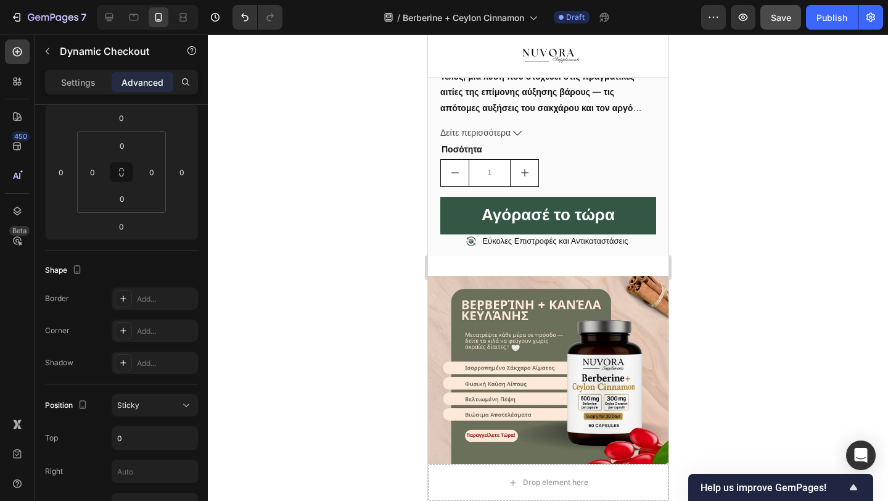
click at [367, 335] on div at bounding box center [548, 268] width 680 height 466
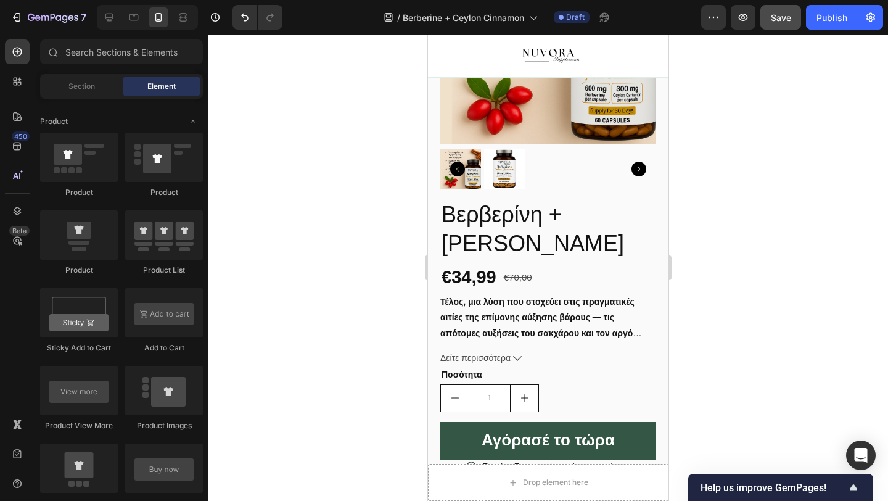
scroll to position [781, 0]
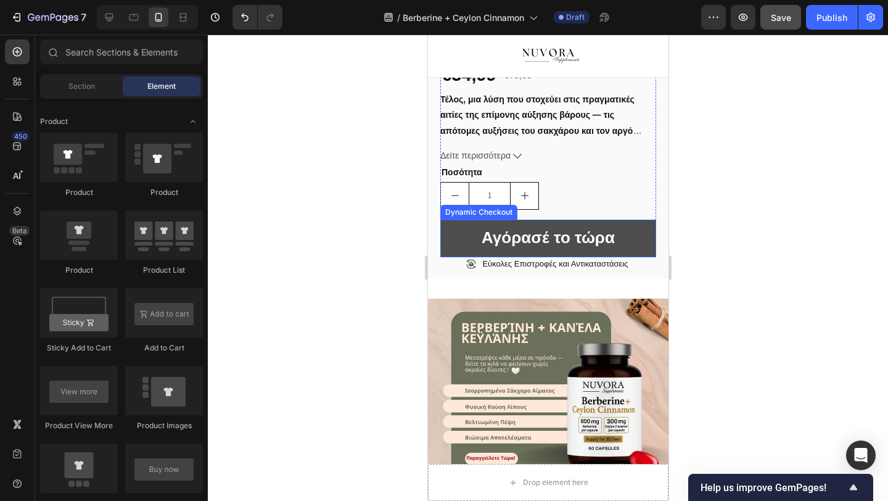
click at [466, 247] on button "Αγόρασέ το τώρα" at bounding box center [548, 239] width 216 height 38
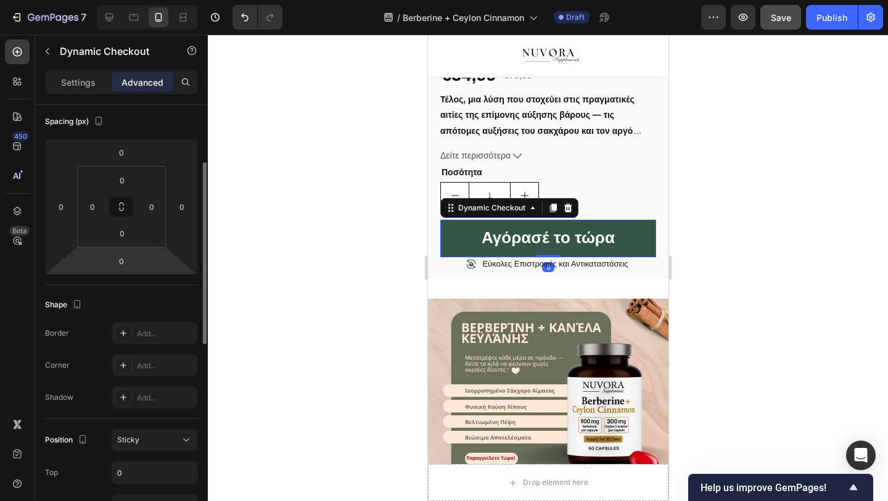
scroll to position [210, 0]
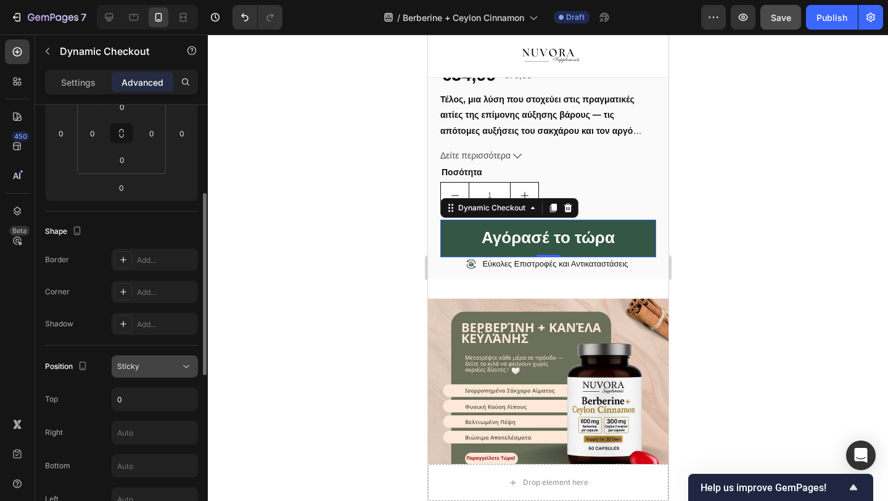
click at [146, 361] on div "Sticky" at bounding box center [148, 366] width 63 height 11
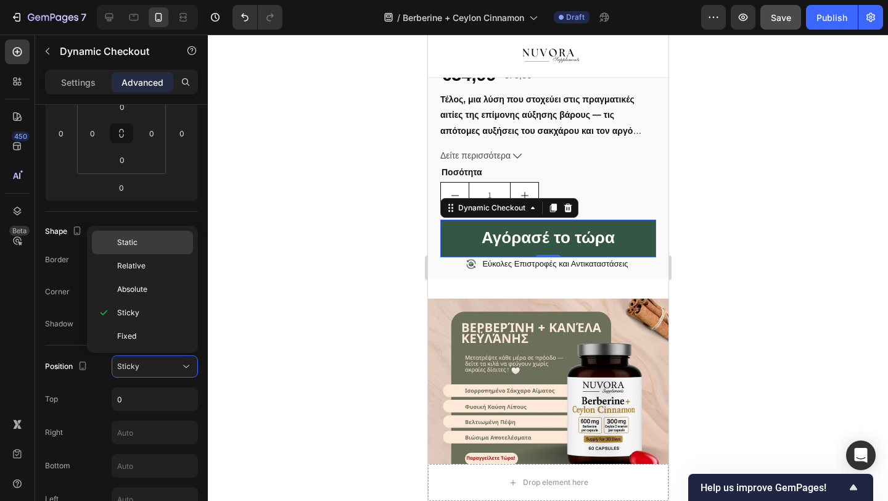
click at [136, 241] on span "Static" at bounding box center [127, 242] width 20 height 11
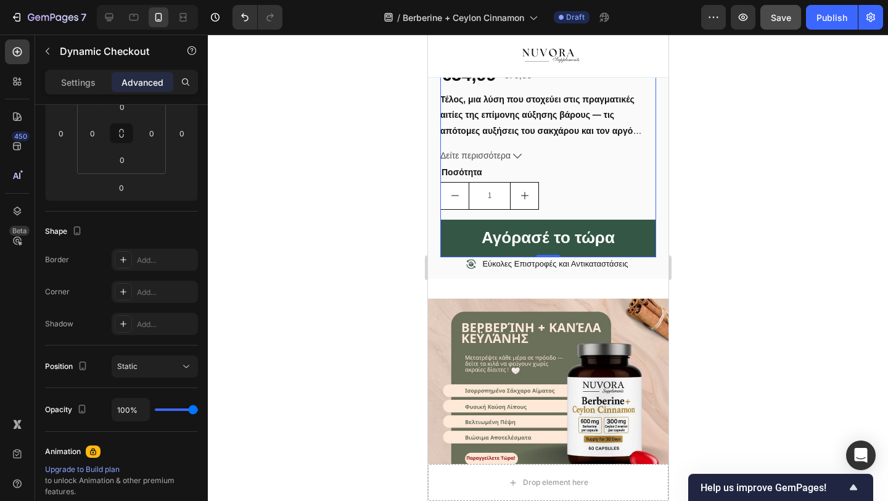
click at [282, 320] on div at bounding box center [548, 268] width 680 height 466
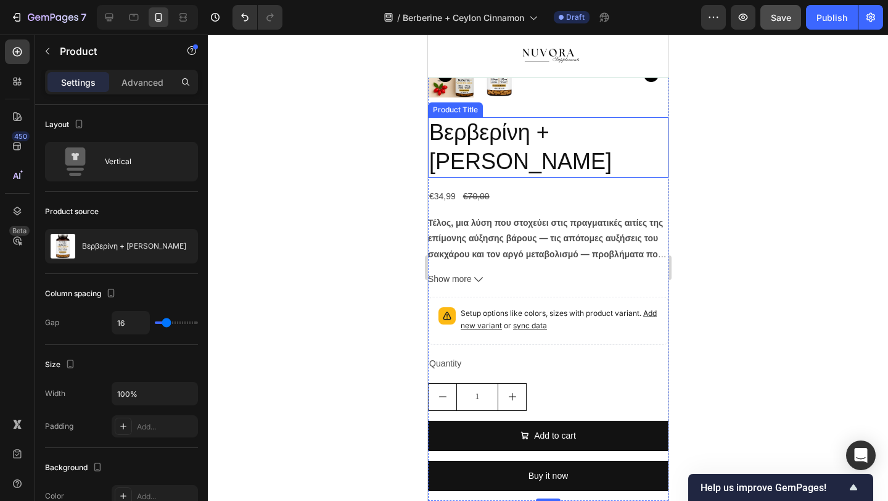
scroll to position [0, 0]
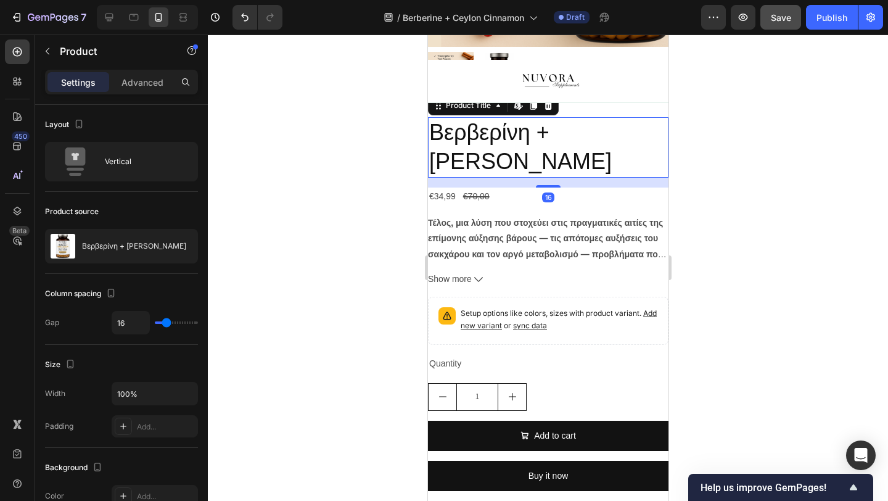
click at [541, 139] on h2 "Βερβερίνη + [PERSON_NAME]" at bounding box center [547, 147] width 241 height 60
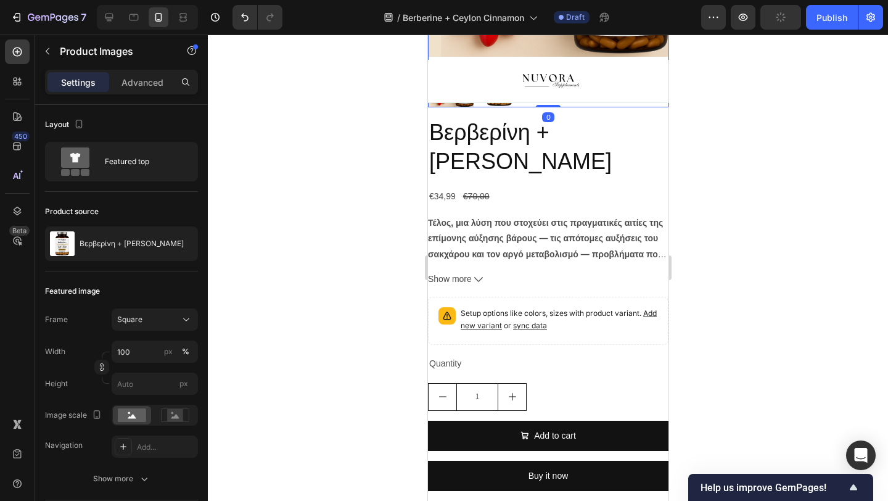
drag, startPoint x: 545, startPoint y: 107, endPoint x: 547, endPoint y: 88, distance: 19.3
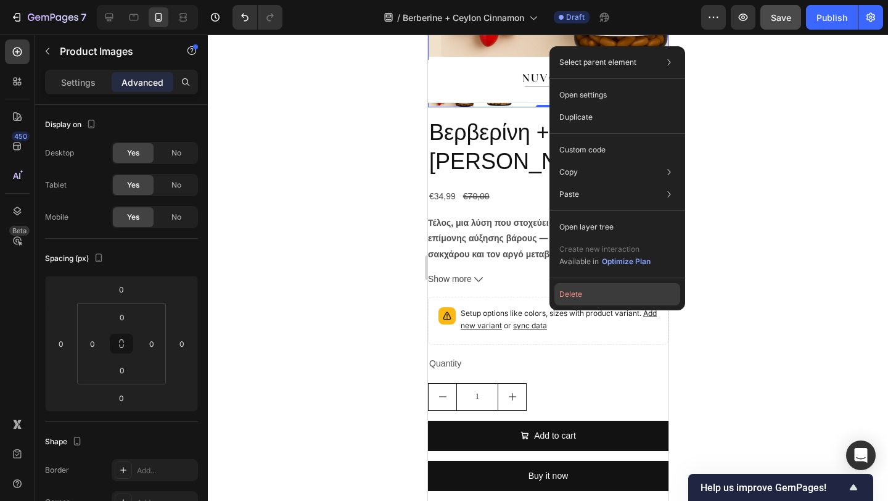
click at [592, 286] on button "Delete" at bounding box center [617, 294] width 126 height 22
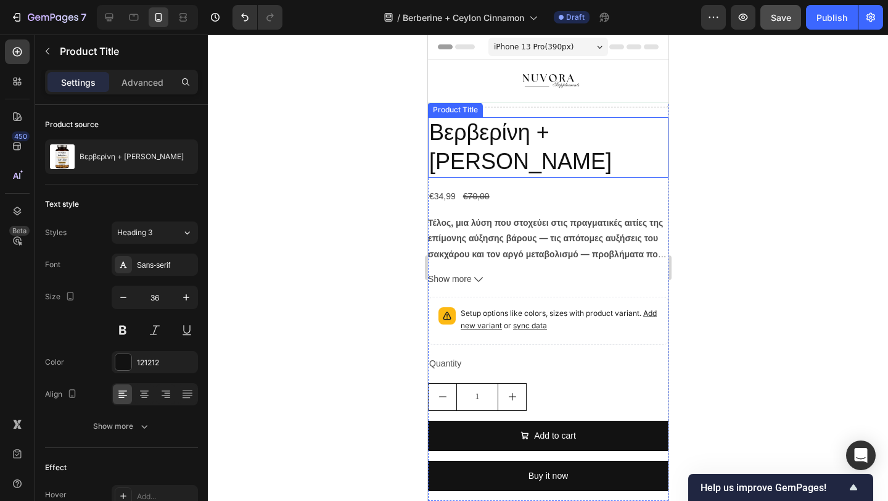
click at [541, 135] on h2 "Βερβερίνη + [PERSON_NAME]" at bounding box center [547, 147] width 241 height 60
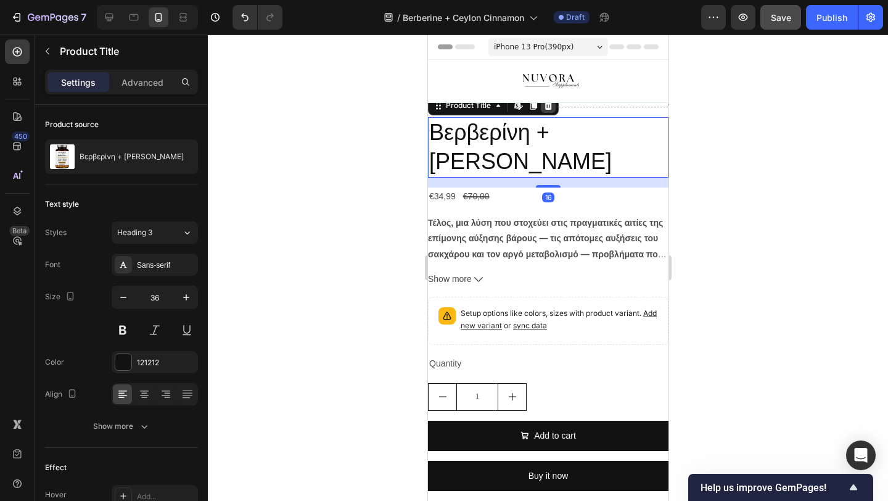
click at [546, 107] on icon at bounding box center [548, 106] width 10 height 10
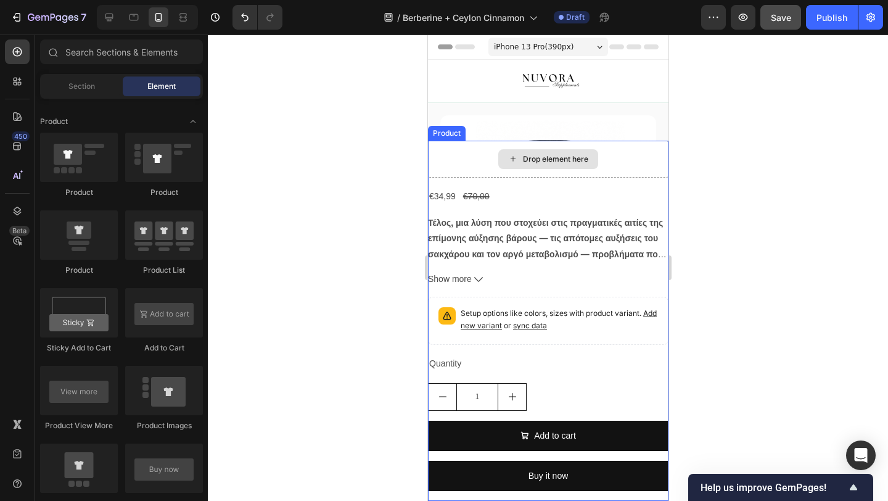
click at [538, 160] on div "Drop element here" at bounding box center [554, 159] width 65 height 10
click at [487, 149] on div "Drop element here" at bounding box center [547, 159] width 241 height 37
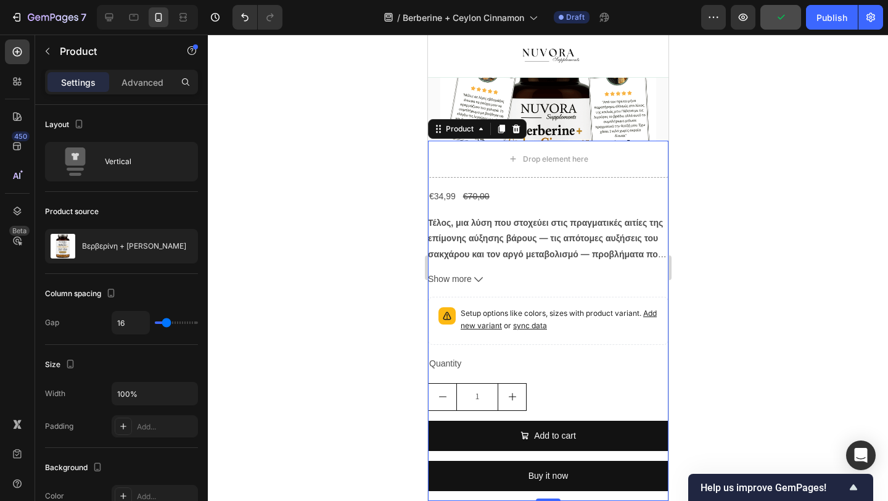
scroll to position [131, 0]
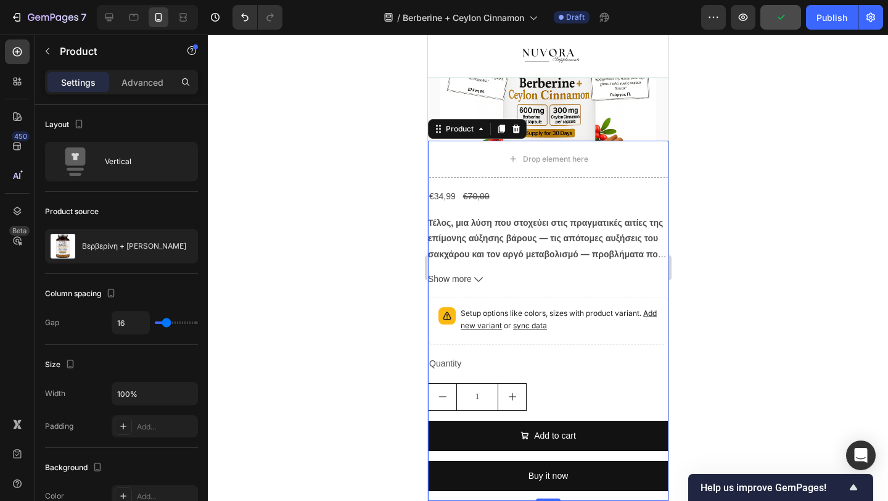
click at [374, 369] on div at bounding box center [548, 268] width 680 height 466
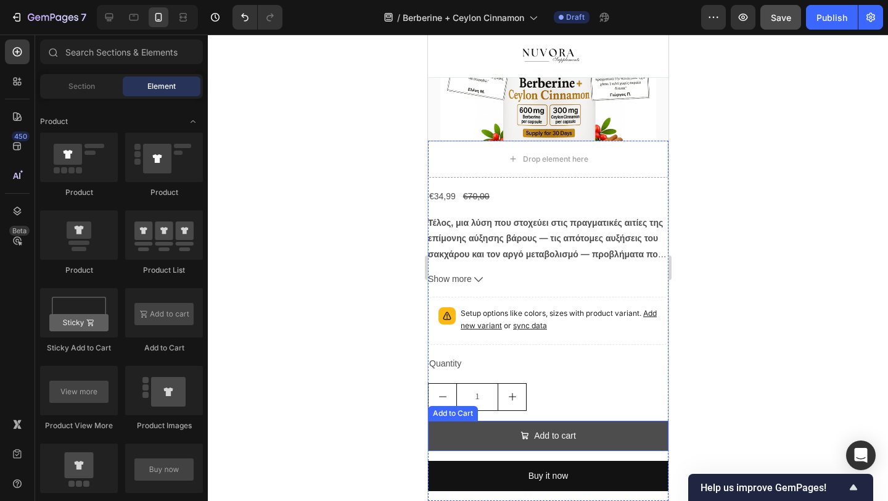
click at [484, 421] on button "Add to cart" at bounding box center [547, 436] width 241 height 30
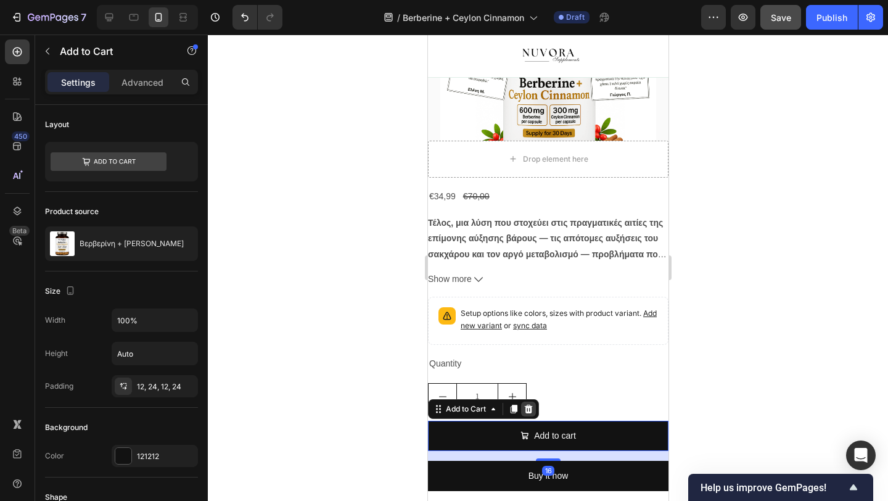
click at [533, 408] on div at bounding box center [528, 408] width 15 height 15
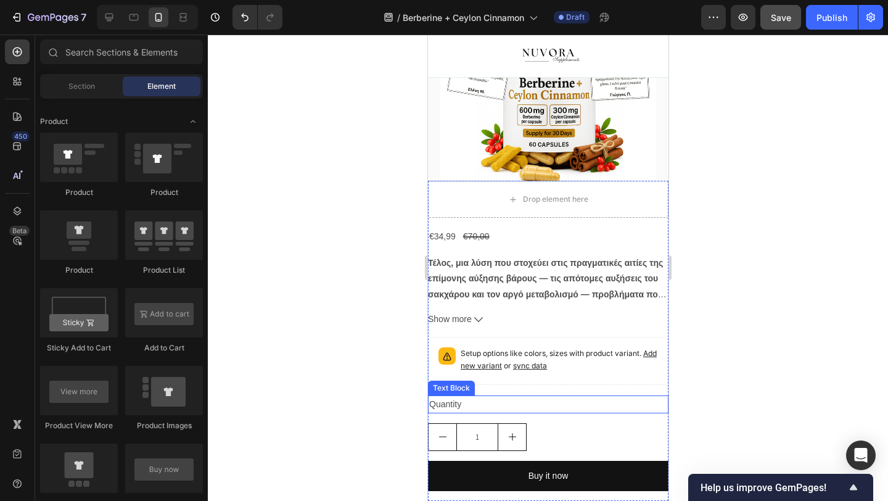
click at [509, 436] on icon "increment" at bounding box center [512, 437] width 10 height 10
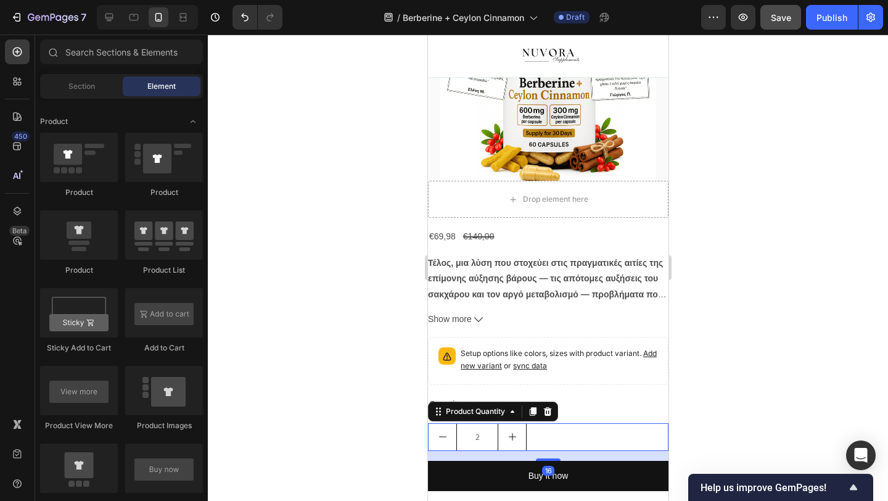
type input "2"
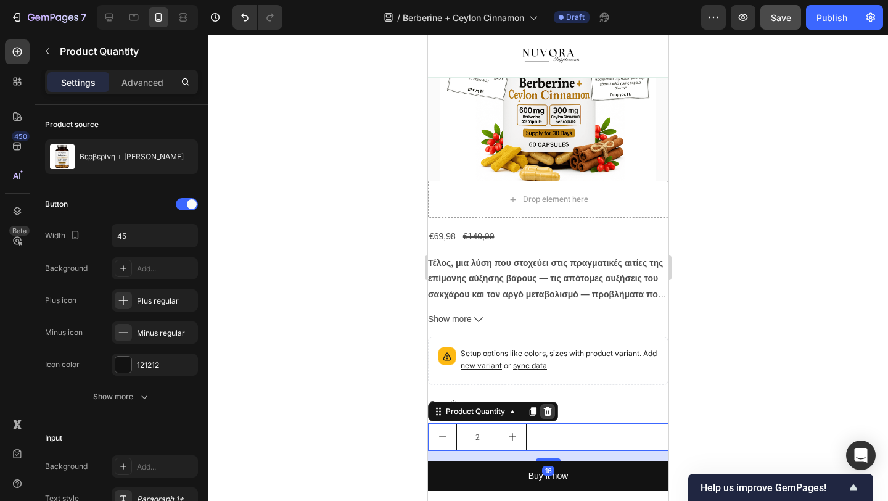
click at [548, 411] on icon at bounding box center [547, 411] width 10 height 10
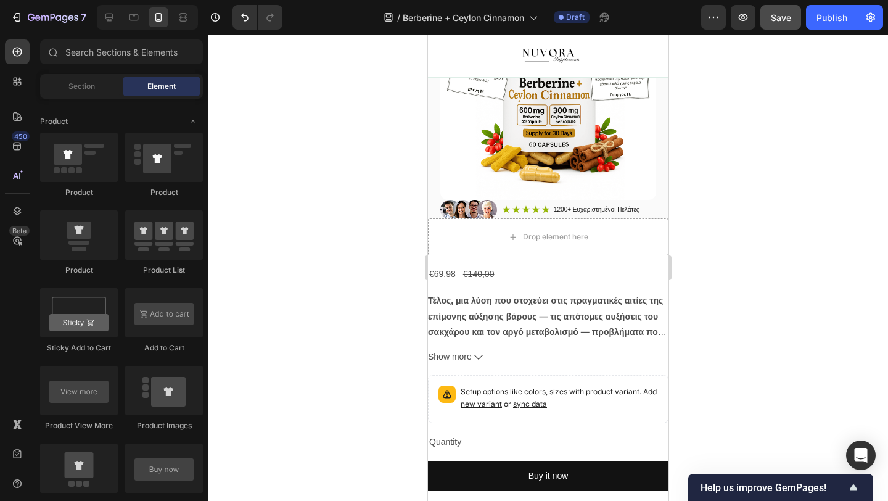
type input "1"
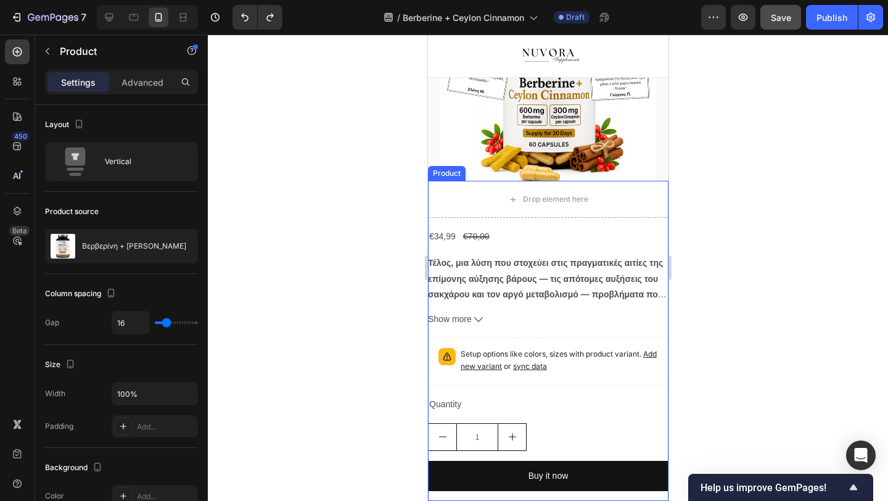
click at [542, 337] on div "€34,99 Product Price Product Price €70,00 Product Price Product Price Row Τέλος…" at bounding box center [547, 364] width 241 height 273
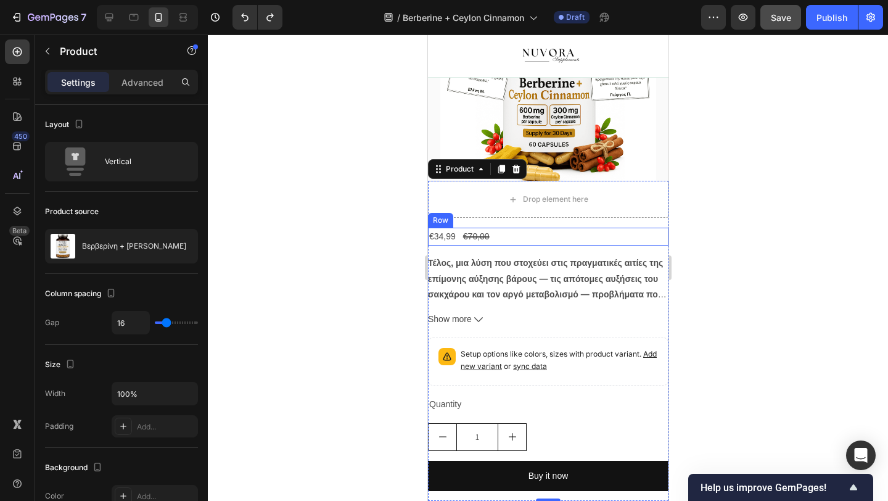
click at [597, 268] on strong "Τέλος, μια λύση που στοχεύει στις πραγματικές αιτίες της επίμονης αύξησης βάρου…" at bounding box center [546, 286] width 239 height 57
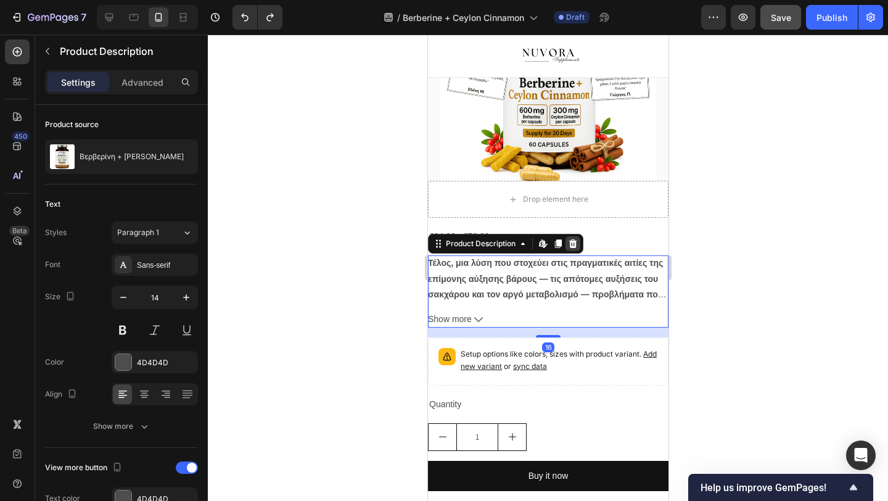
click at [574, 242] on icon at bounding box center [573, 243] width 8 height 9
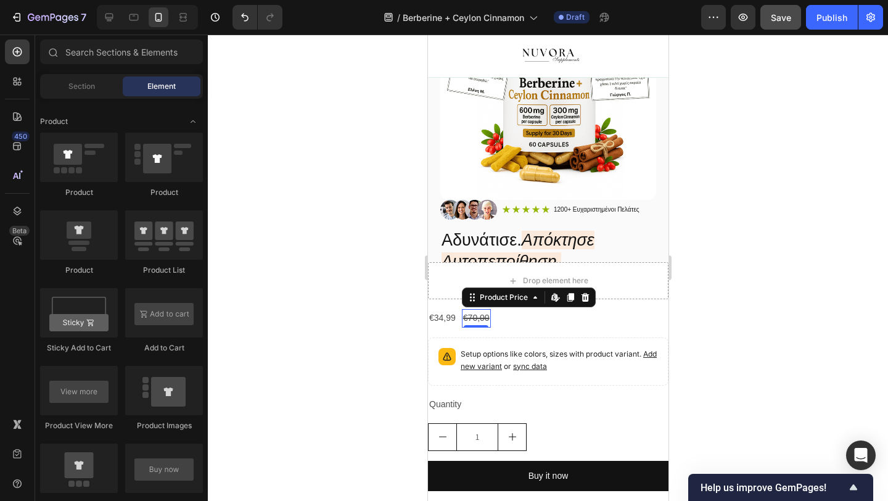
click at [482, 319] on div "€70,00" at bounding box center [475, 318] width 29 height 18
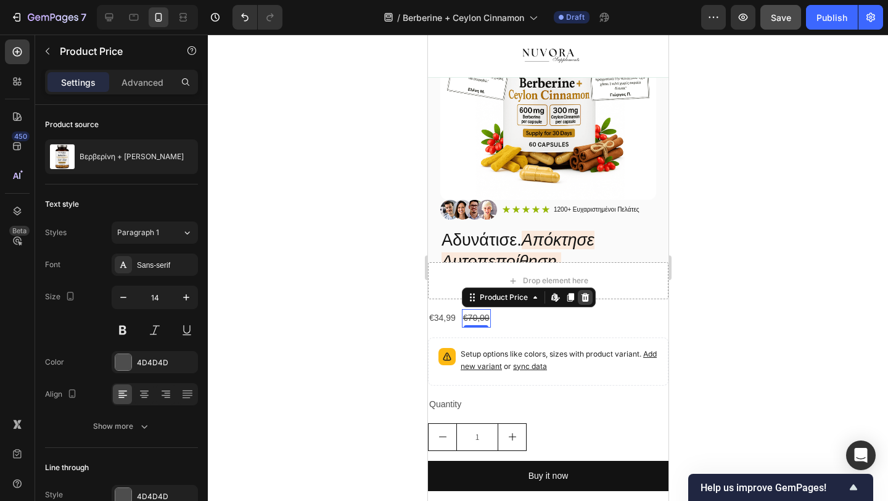
click at [585, 299] on icon at bounding box center [584, 297] width 8 height 9
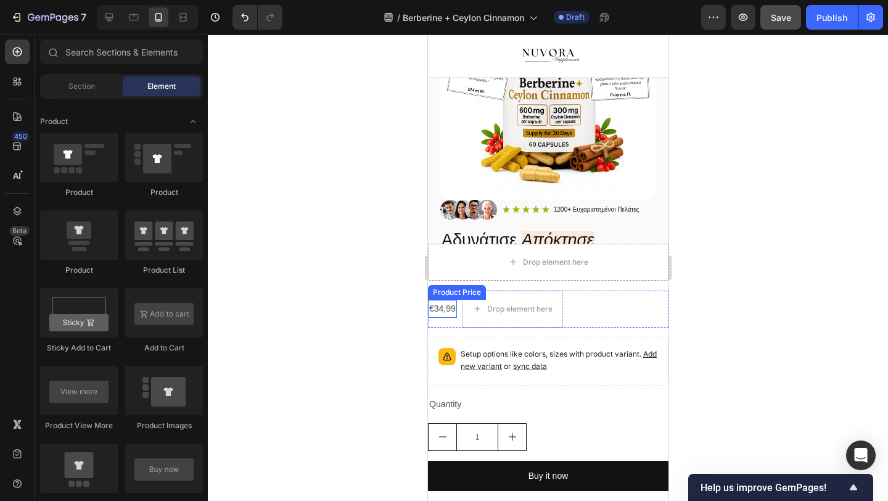
click at [450, 315] on div "€34,99" at bounding box center [441, 309] width 29 height 18
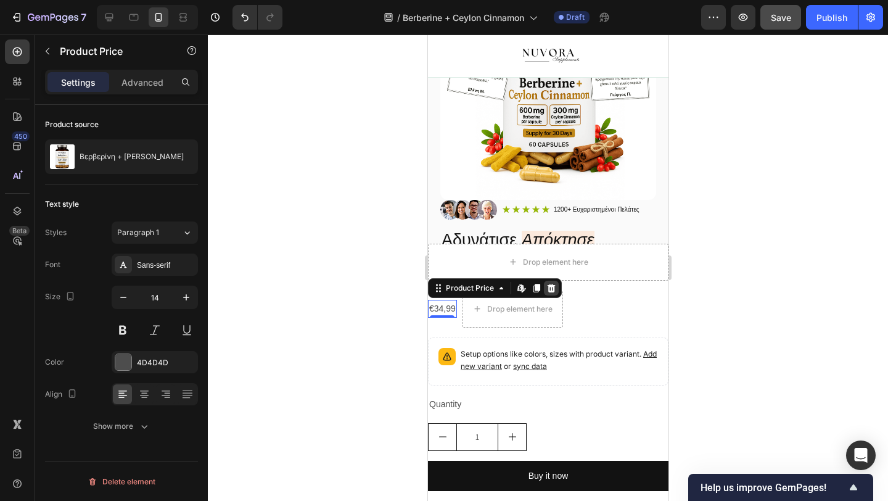
click at [551, 286] on icon at bounding box center [551, 288] width 8 height 9
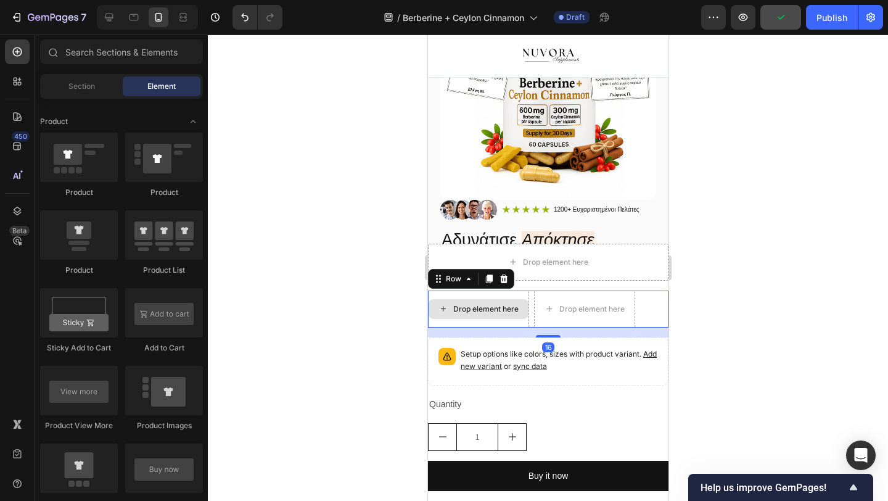
click at [525, 295] on div "Drop element here" at bounding box center [477, 308] width 101 height 37
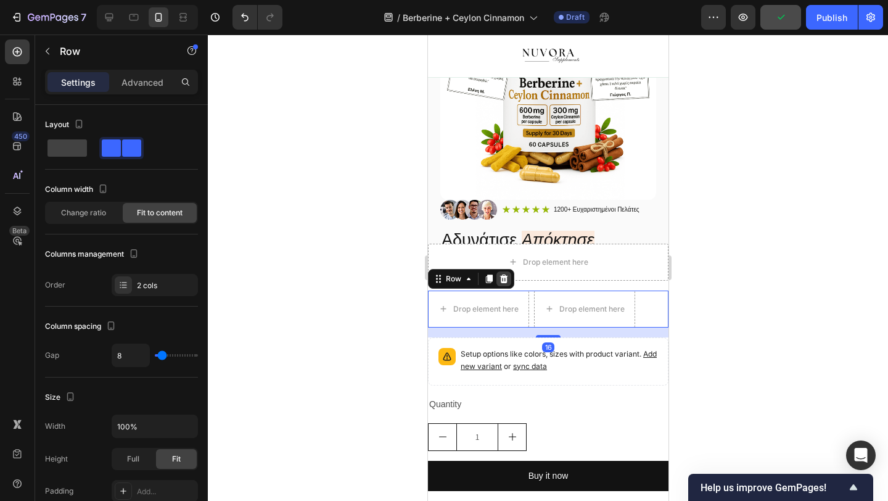
click at [507, 283] on icon at bounding box center [503, 279] width 10 height 10
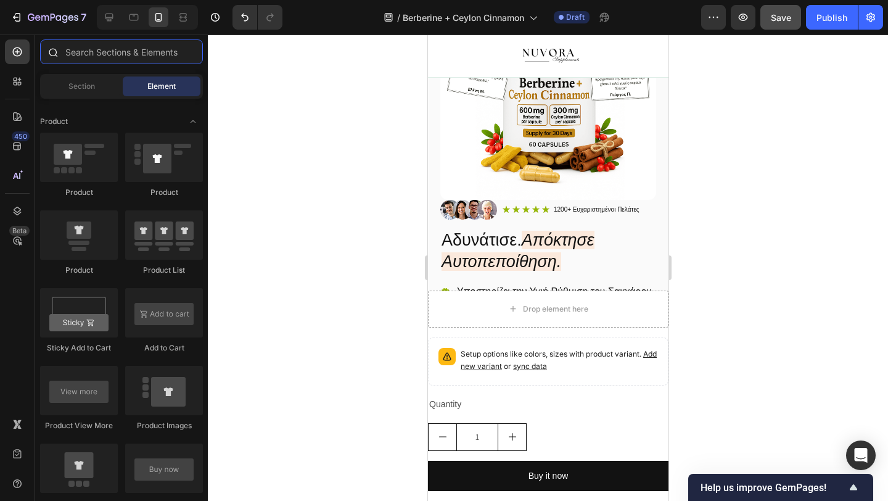
click at [123, 48] on input "text" at bounding box center [121, 51] width 163 height 25
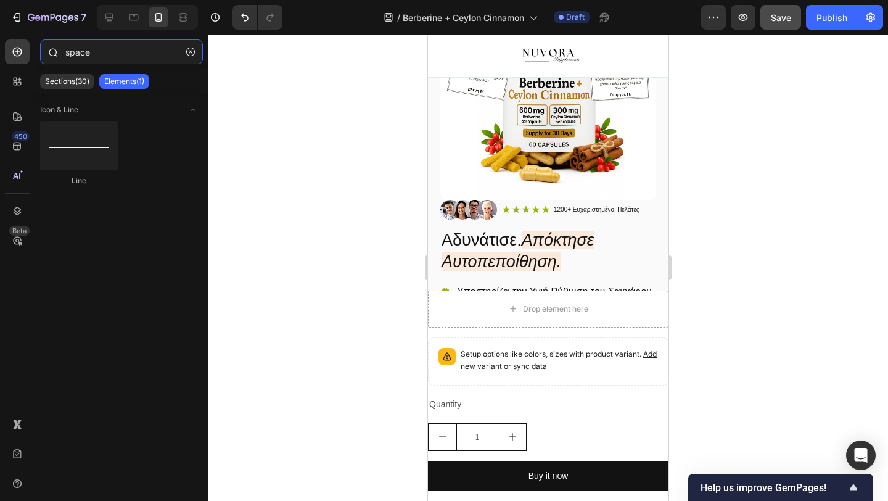
type input "space"
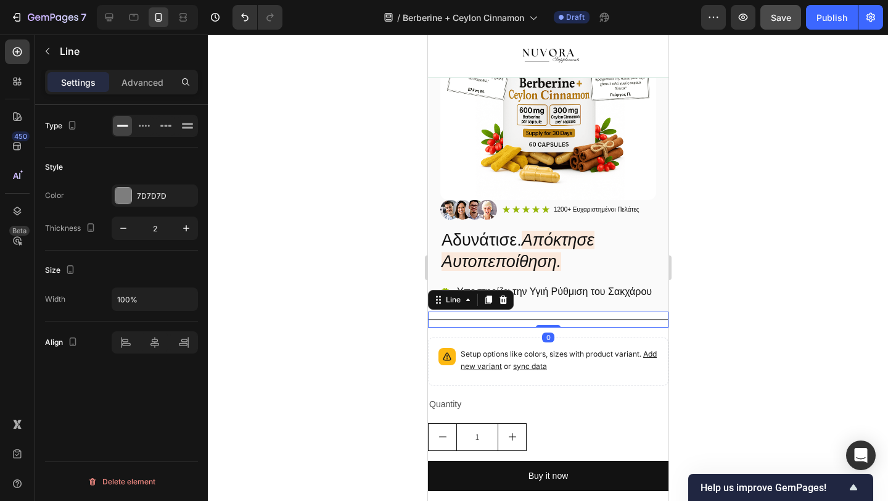
click at [332, 276] on div at bounding box center [548, 268] width 680 height 466
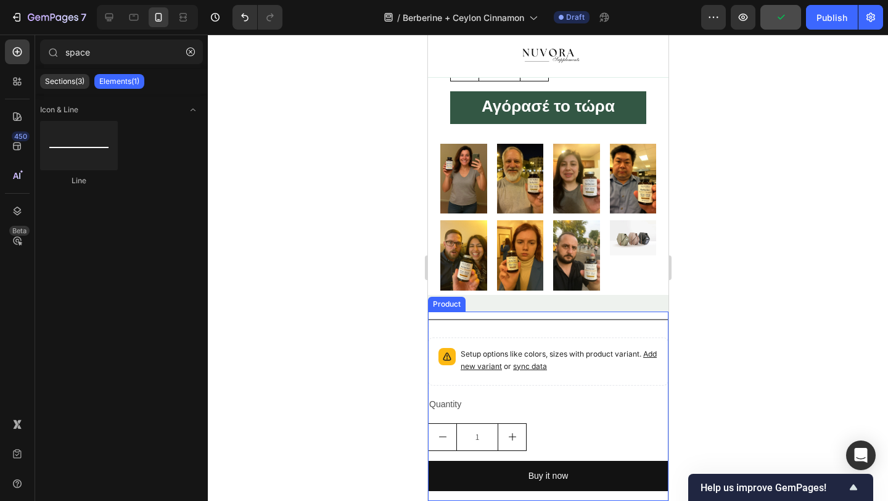
scroll to position [3455, 0]
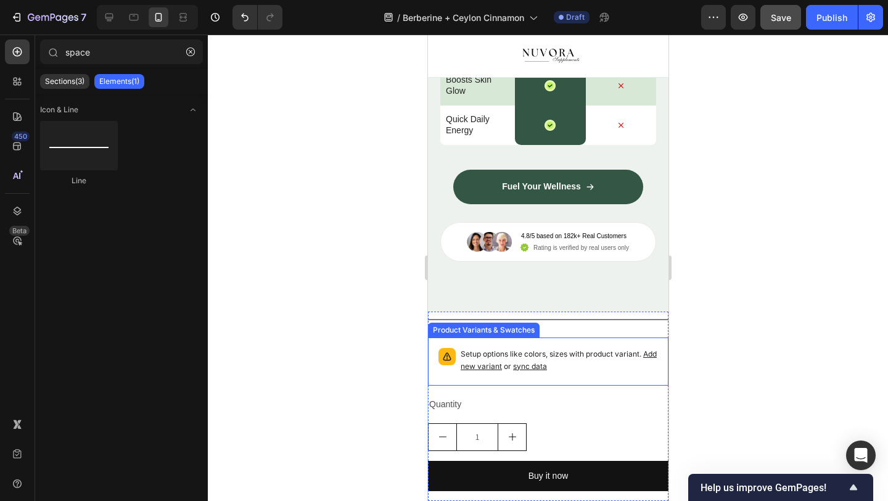
click at [538, 355] on p "Setup options like colors, sizes with product variant. Add new variant or sync …" at bounding box center [558, 360] width 197 height 25
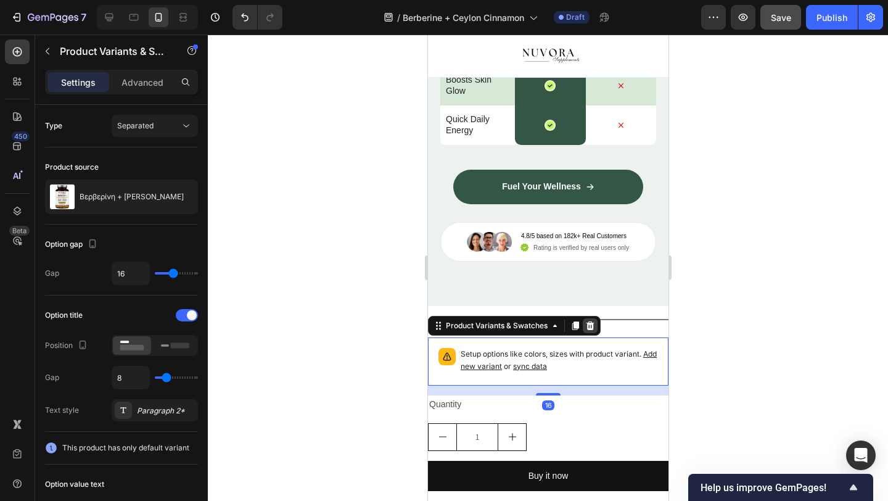
click at [588, 329] on icon at bounding box center [590, 325] width 8 height 9
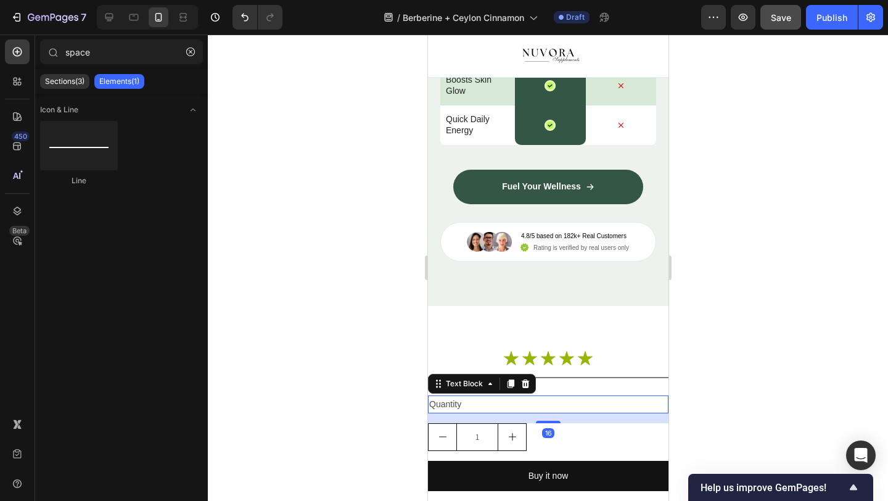
click at [488, 398] on div "Quantity" at bounding box center [547, 404] width 241 height 18
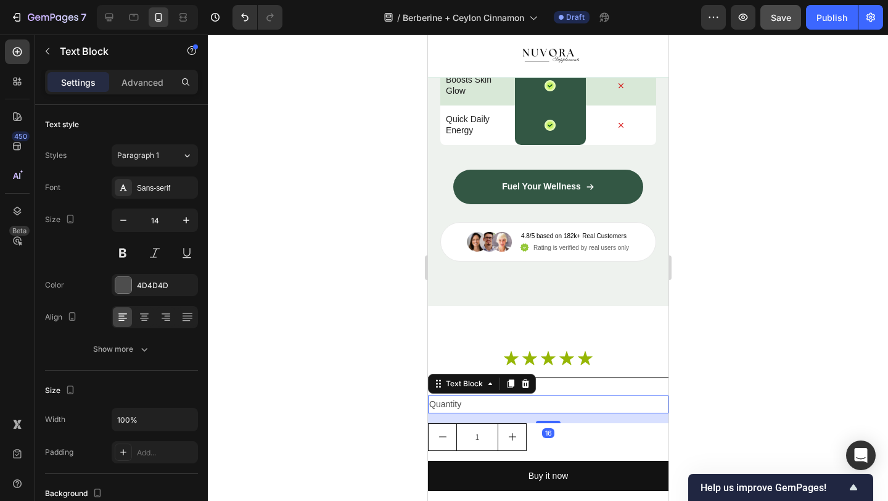
click at [466, 401] on div "Quantity" at bounding box center [547, 404] width 241 height 18
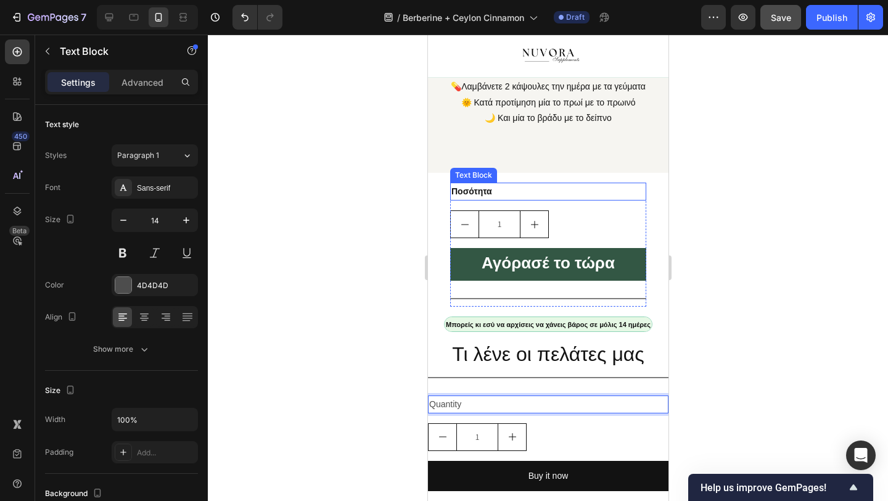
scroll to position [1288, 0]
click at [484, 194] on strong "Ποσότητα" at bounding box center [471, 192] width 41 height 10
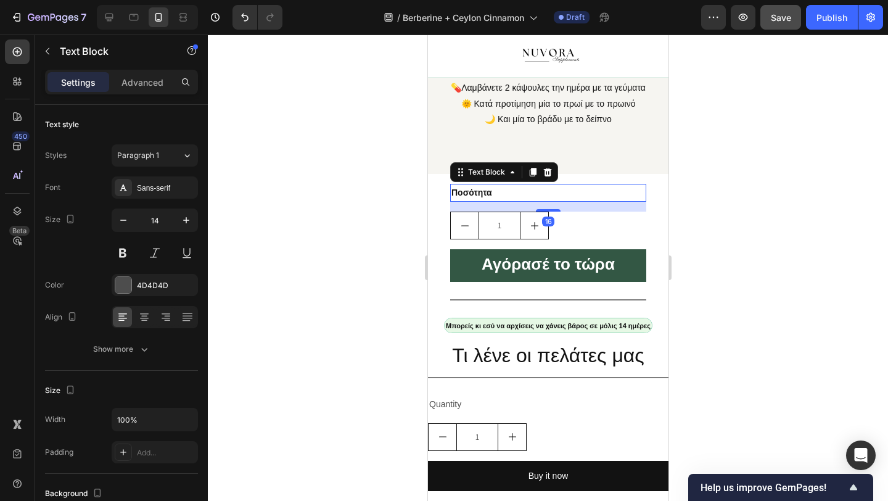
scroll to position [210, 0]
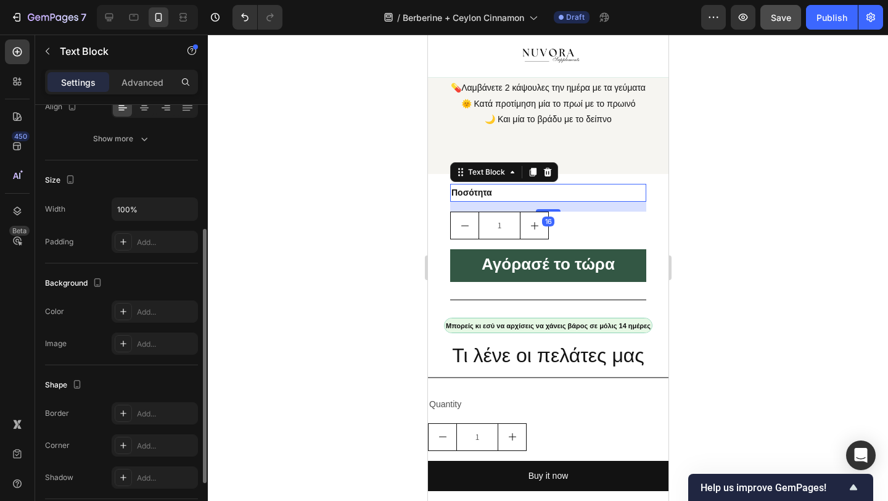
click at [484, 194] on p "Ποσότητα" at bounding box center [548, 192] width 194 height 15
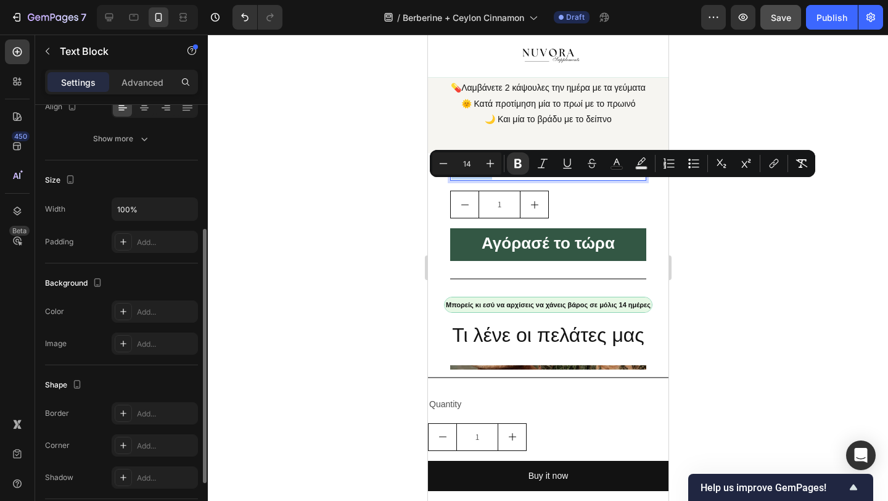
copy strong "Ποσότητα"
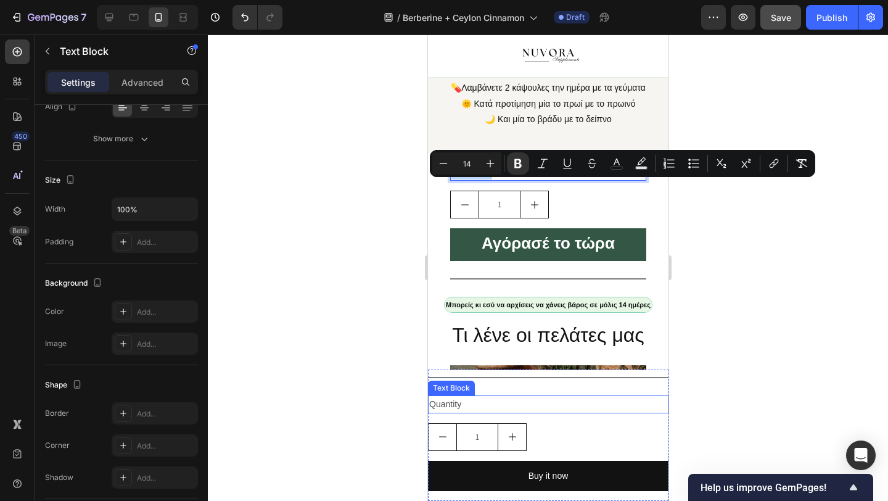
click at [448, 405] on p "Quantity" at bounding box center [548, 404] width 238 height 15
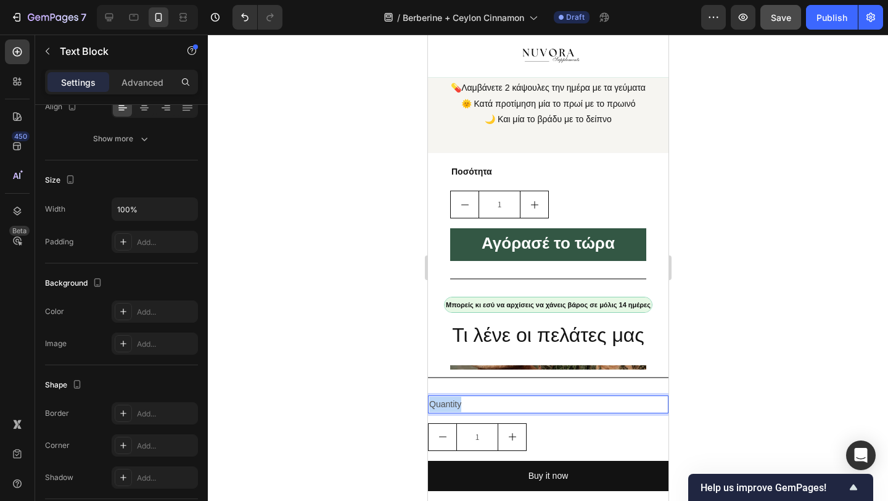
click at [448, 405] on p "Quantity" at bounding box center [548, 404] width 238 height 15
click at [395, 414] on div at bounding box center [548, 268] width 680 height 466
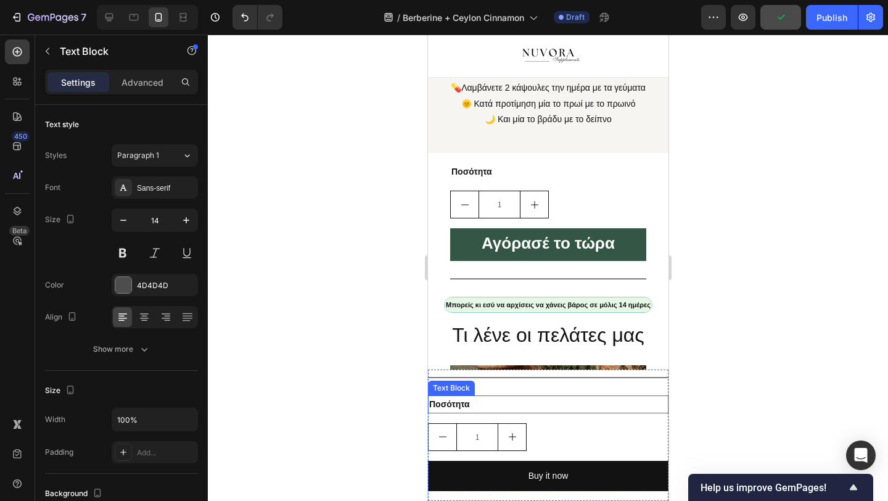
click at [455, 408] on strong "Ποσότητα" at bounding box center [449, 404] width 41 height 10
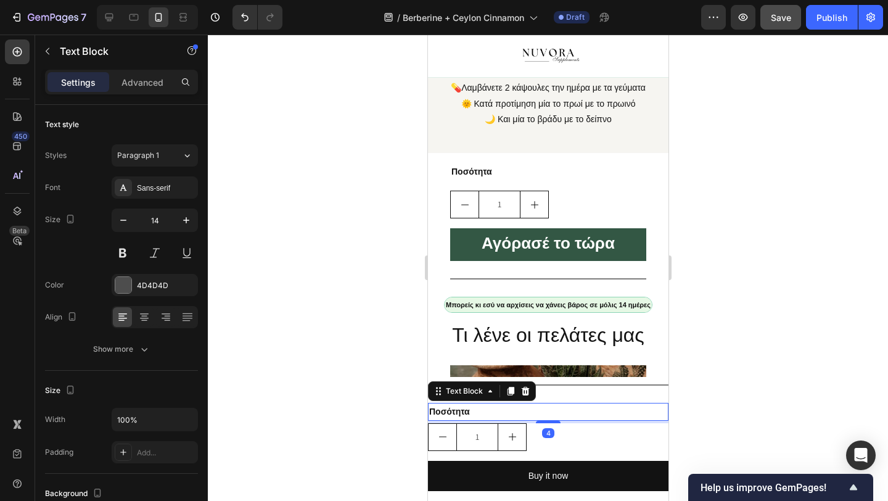
drag, startPoint x: 544, startPoint y: 421, endPoint x: 545, endPoint y: 413, distance: 7.5
click at [545, 413] on div "Ποσότητα Text Block 4" at bounding box center [547, 412] width 241 height 18
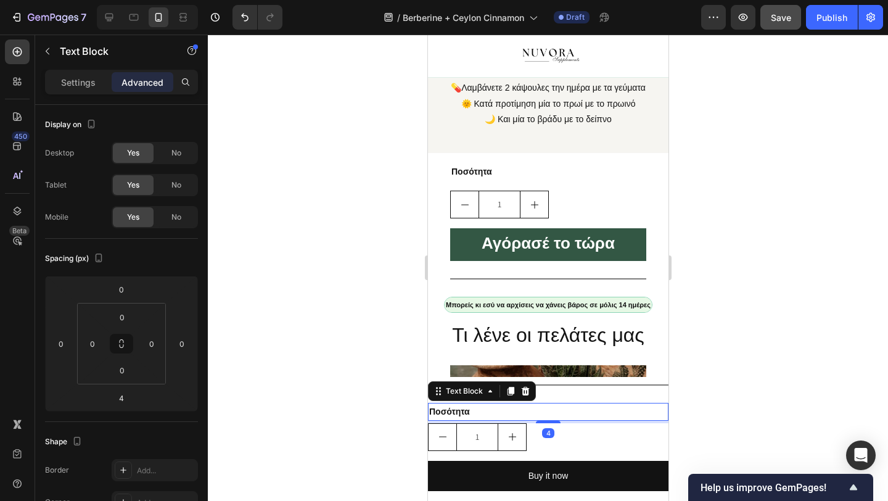
click at [319, 436] on div at bounding box center [548, 268] width 680 height 466
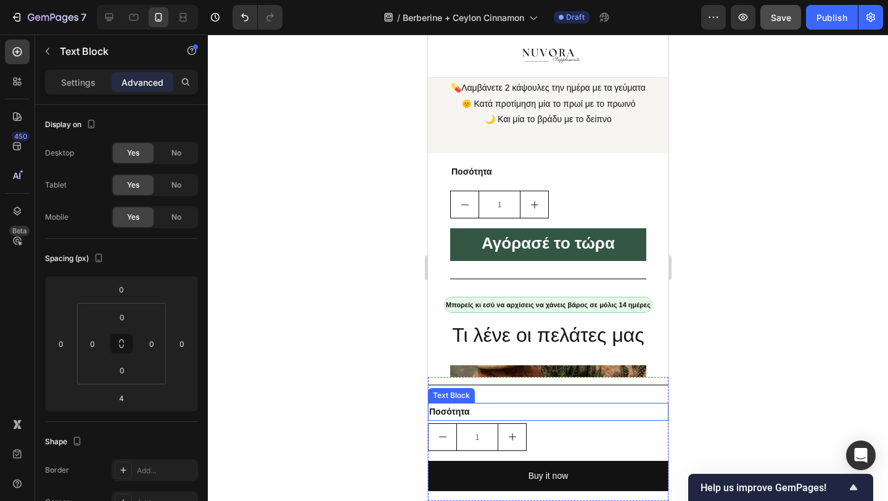
click at [485, 409] on p "Ποσότητα" at bounding box center [548, 411] width 238 height 15
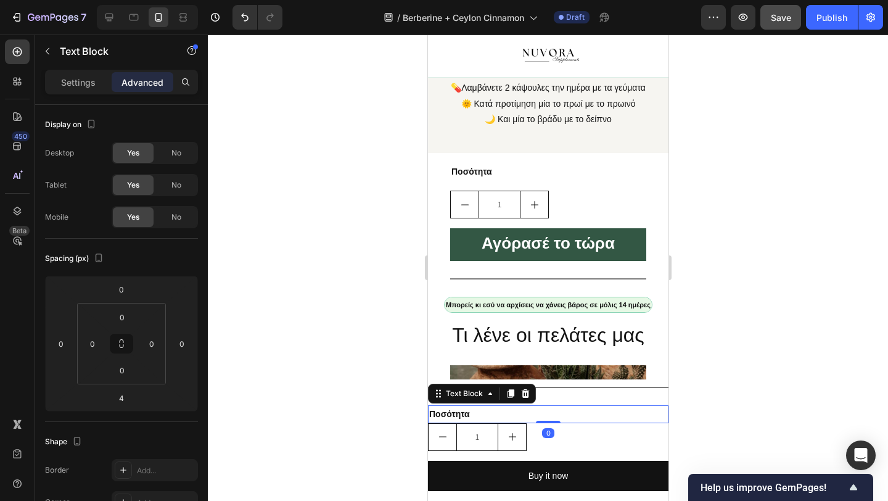
drag, startPoint x: 548, startPoint y: 422, endPoint x: 548, endPoint y: 414, distance: 7.4
click at [548, 414] on div "Ποσότητα Text Block 0" at bounding box center [547, 414] width 241 height 18
type input "0"
click at [331, 398] on div at bounding box center [548, 268] width 680 height 466
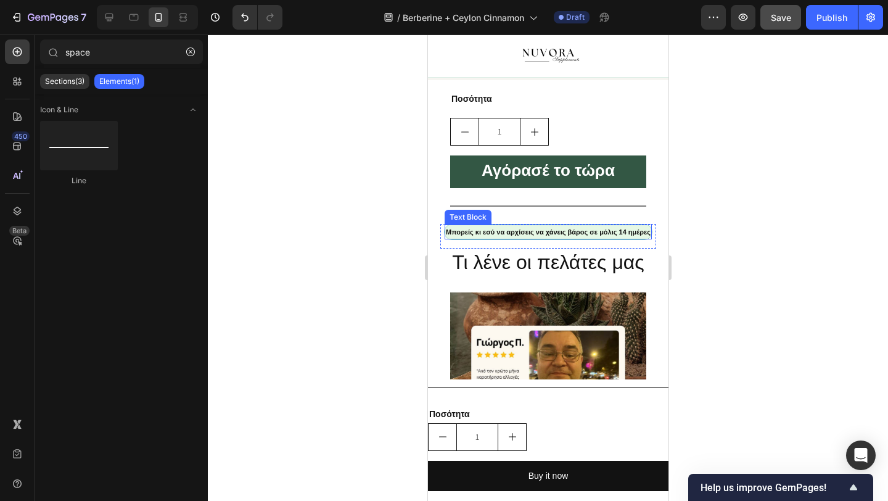
scroll to position [1355, 0]
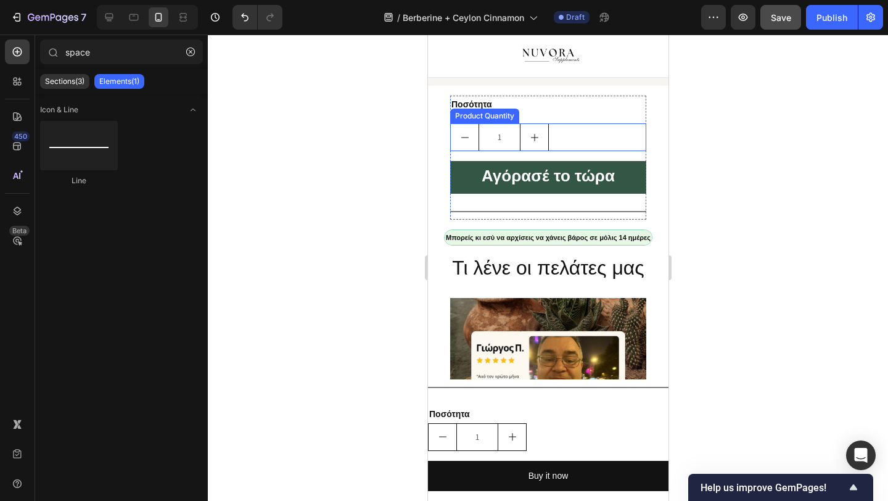
click at [483, 123] on div "Product Quantity" at bounding box center [484, 116] width 69 height 15
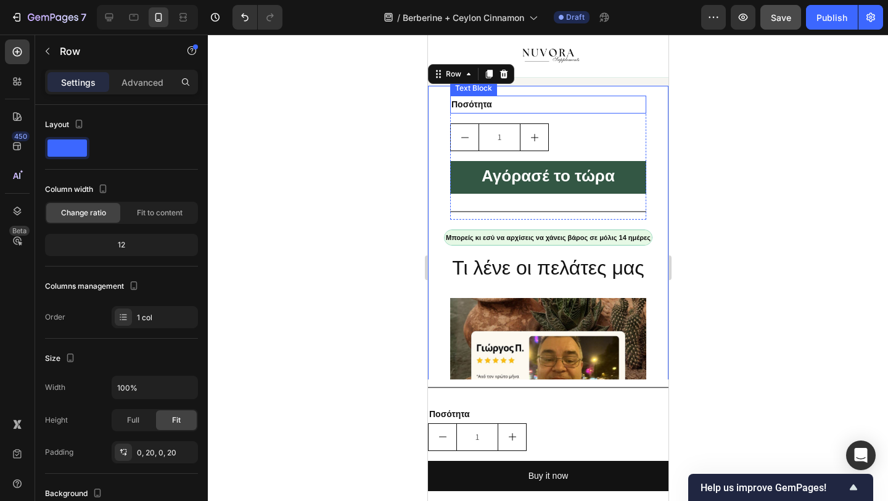
click at [475, 109] on strong "Ποσότητα" at bounding box center [471, 104] width 41 height 10
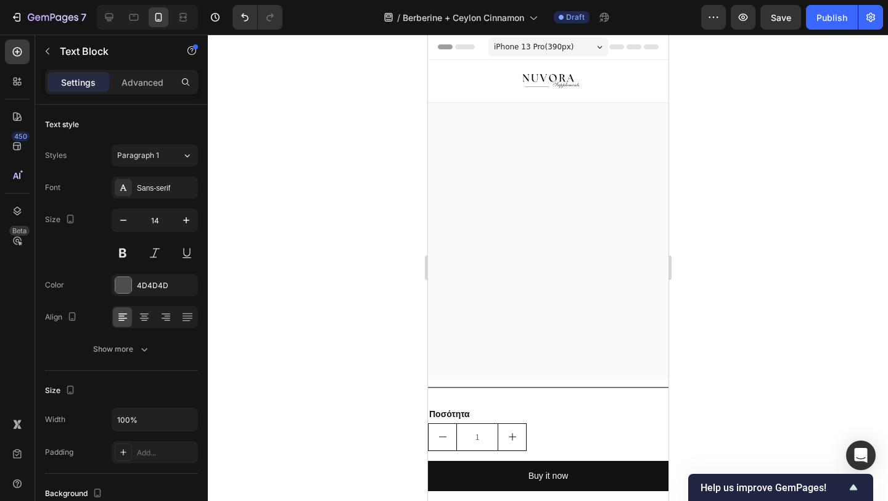
scroll to position [1355, 0]
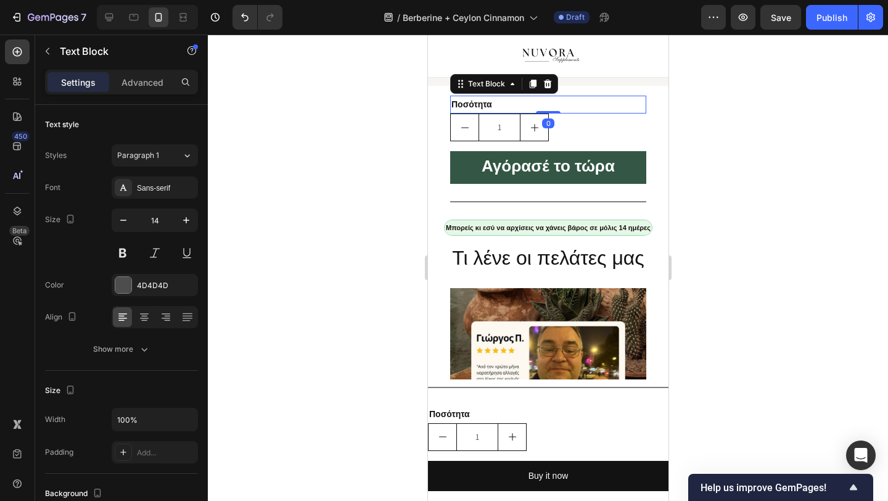
click at [547, 113] on div "Ποσότητα Text Block 0" at bounding box center [548, 105] width 196 height 18
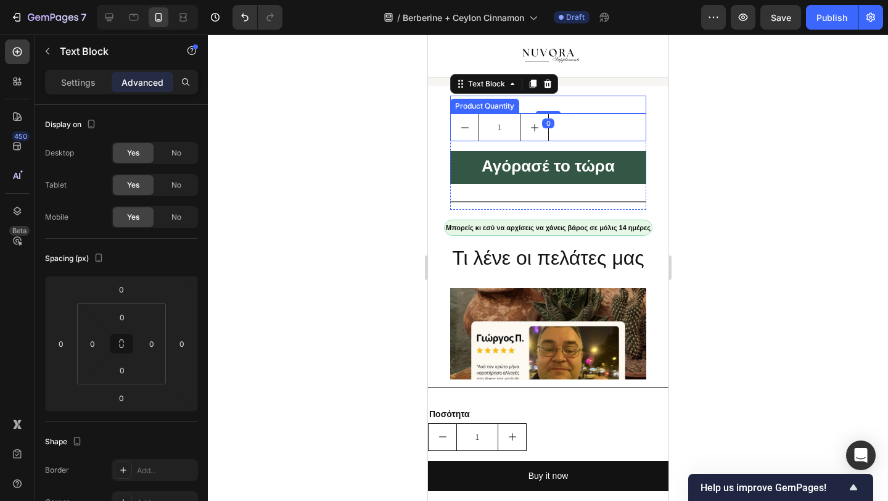
click at [355, 168] on div at bounding box center [548, 268] width 680 height 466
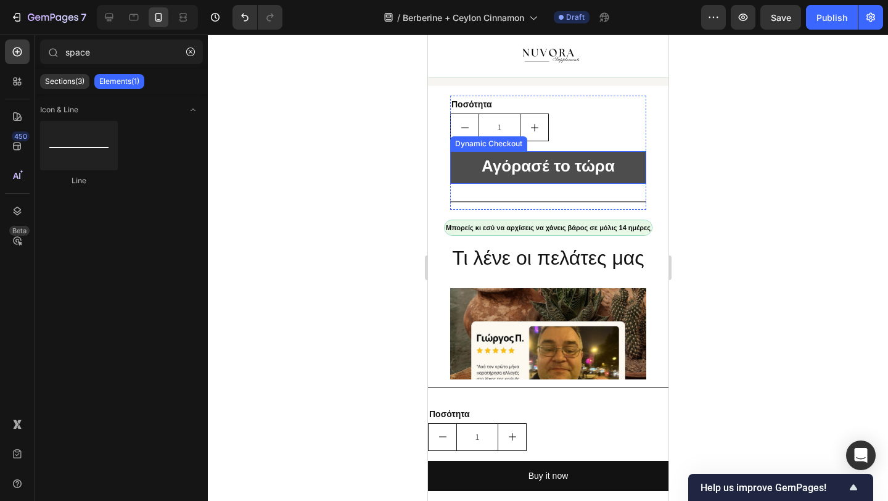
click at [461, 184] on button "Αγόρασέ το τώρα" at bounding box center [548, 167] width 196 height 33
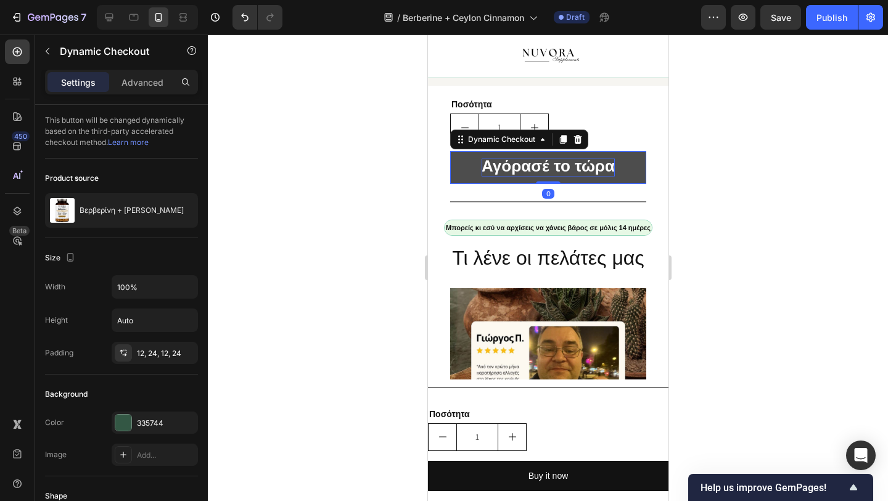
click at [510, 175] on strong "Αγόρασέ το τώρα" at bounding box center [547, 166] width 133 height 19
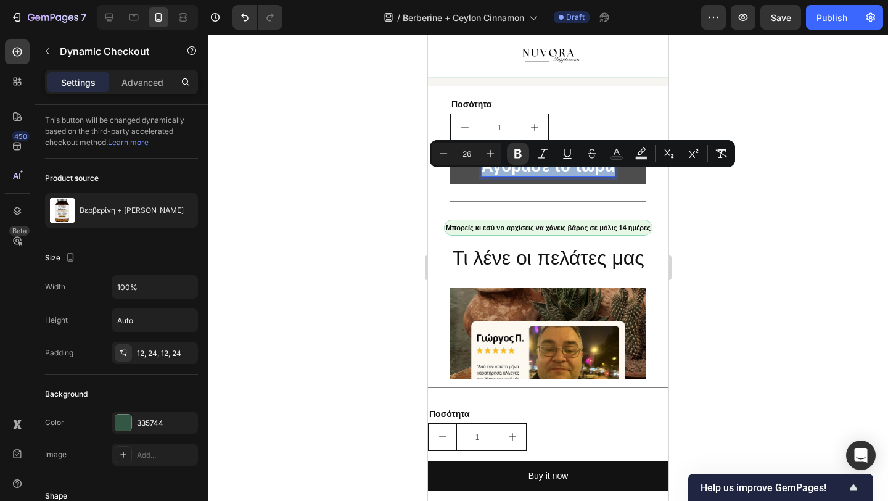
copy strong "Αγόρασέ το τώρα"
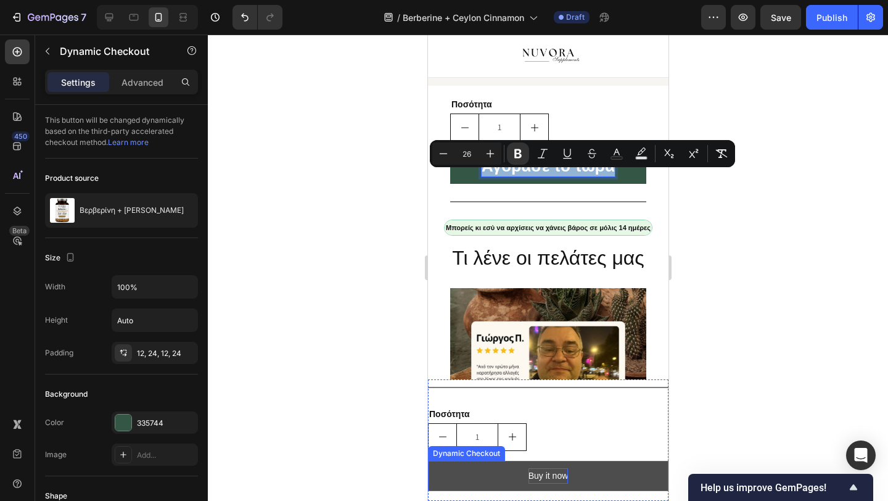
click at [549, 476] on div "Buy it now" at bounding box center [548, 475] width 40 height 15
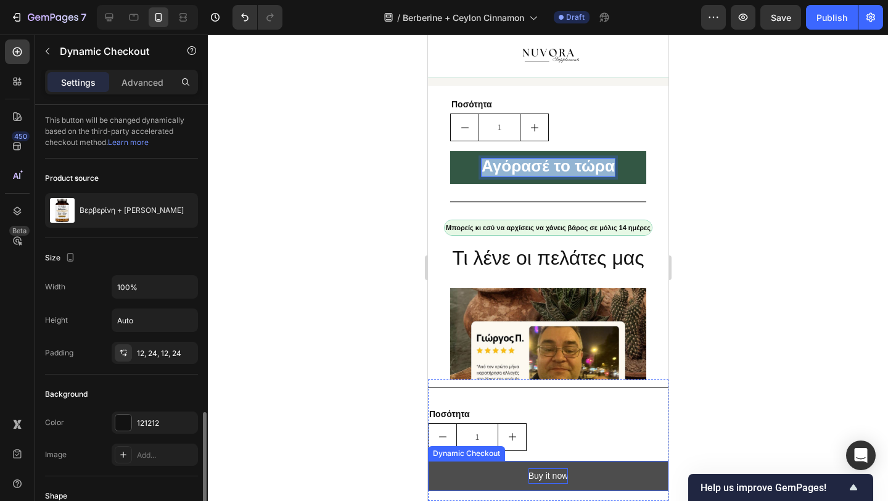
scroll to position [210, 0]
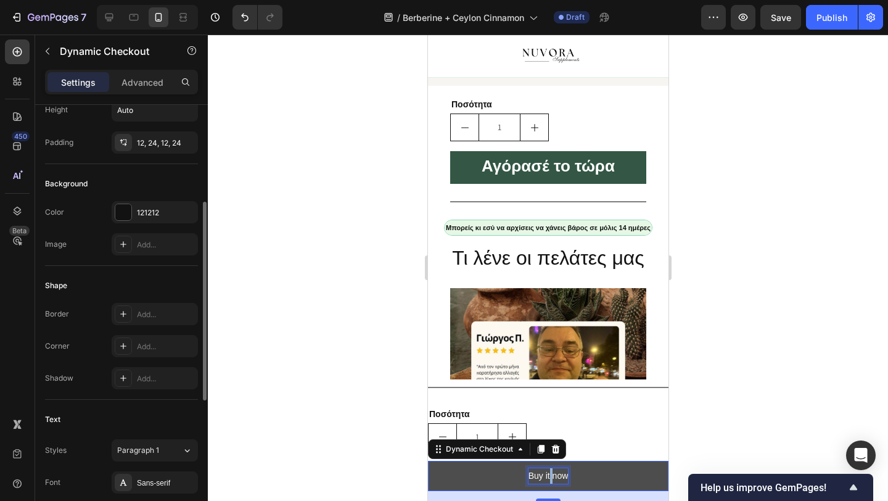
click at [549, 476] on div "Buy it now" at bounding box center [548, 475] width 40 height 15
click at [549, 476] on p "Buy it now" at bounding box center [548, 475] width 40 height 15
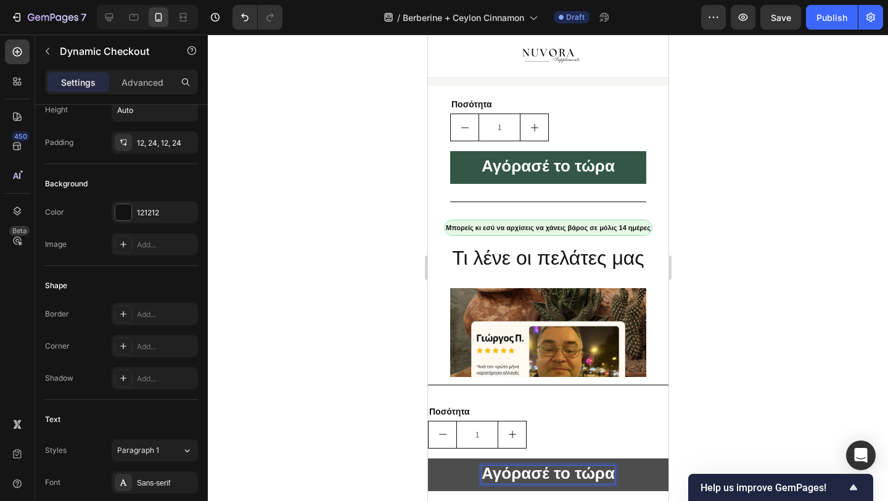
click at [467, 474] on button "Αγόρασέ το τώρα" at bounding box center [547, 474] width 241 height 33
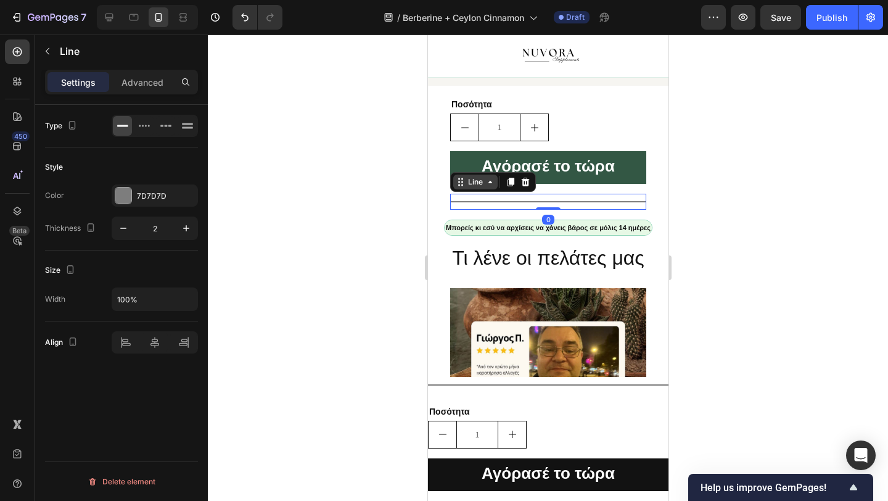
click at [458, 189] on div "Line" at bounding box center [475, 182] width 44 height 15
click at [151, 193] on div "7D7D7D" at bounding box center [155, 196] width 36 height 11
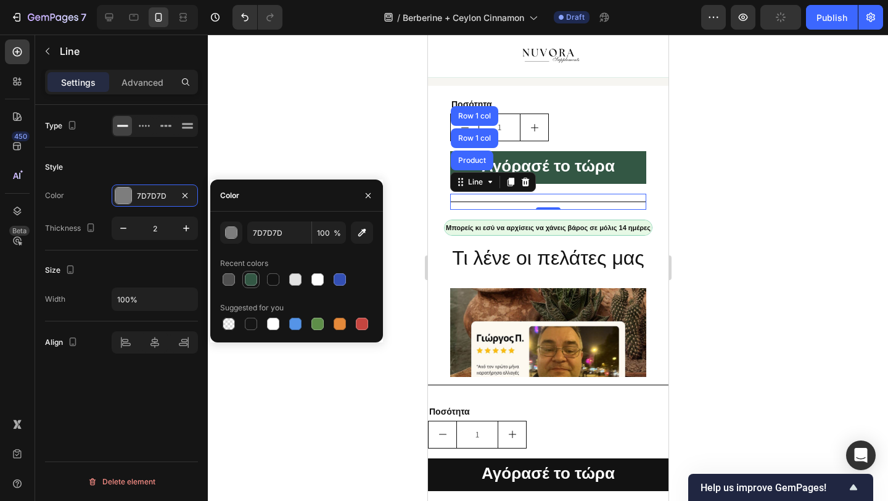
click at [249, 281] on div at bounding box center [251, 279] width 12 height 12
type input "335744"
click at [274, 226] on input "335744" at bounding box center [279, 232] width 64 height 22
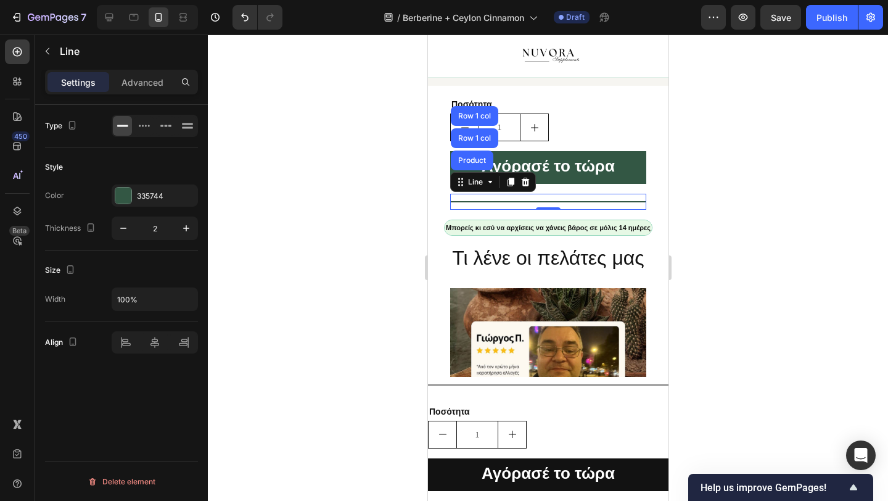
click at [334, 95] on div at bounding box center [548, 268] width 680 height 466
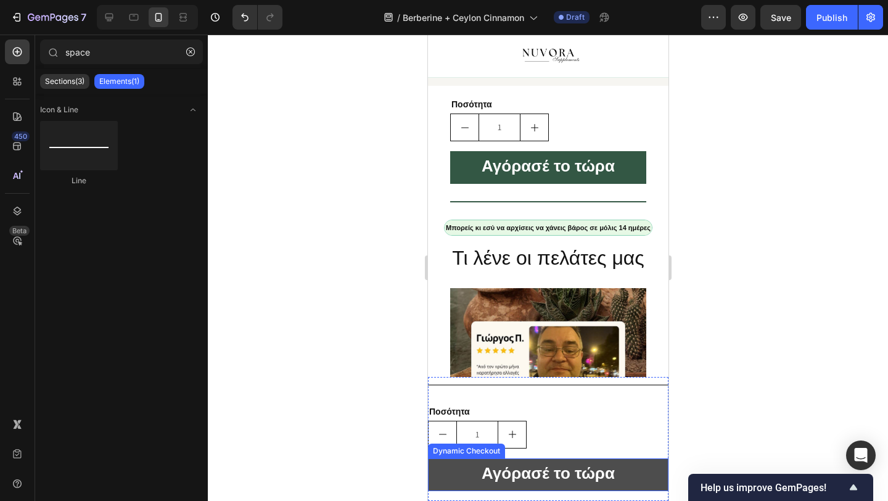
click at [454, 482] on button "Αγόρασέ το τώρα" at bounding box center [547, 474] width 241 height 33
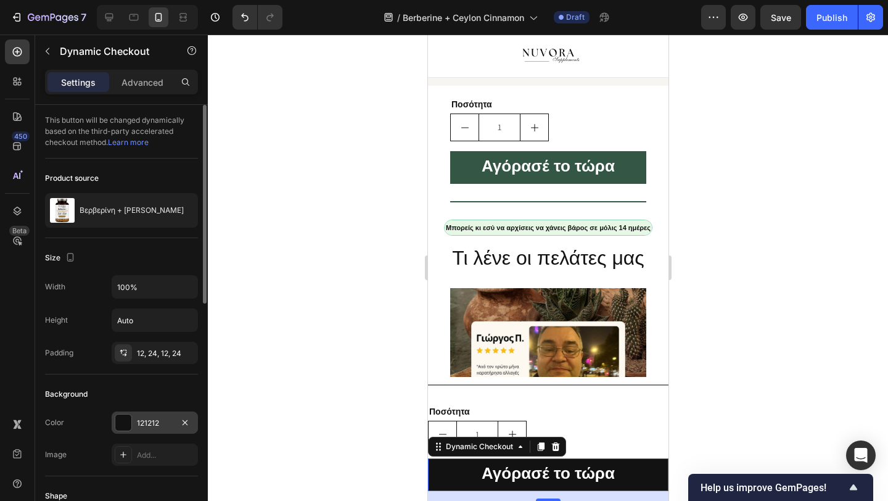
click at [154, 427] on div "121212" at bounding box center [155, 423] width 36 height 11
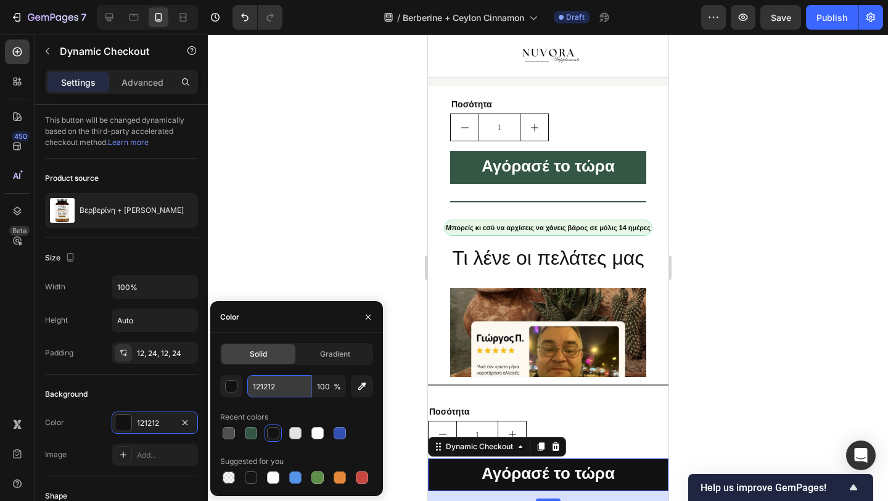
click at [282, 387] on input "121212" at bounding box center [279, 386] width 64 height 22
paste input "335744"
type input "335744"
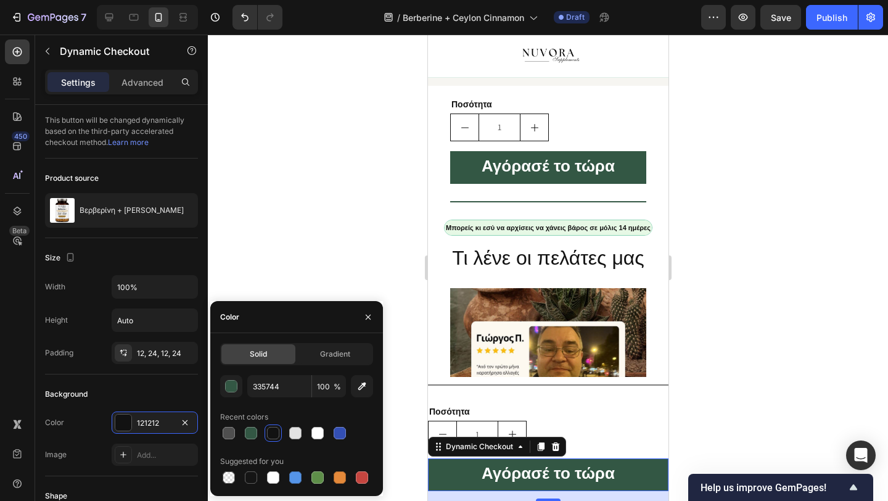
click at [371, 190] on div at bounding box center [548, 268] width 680 height 466
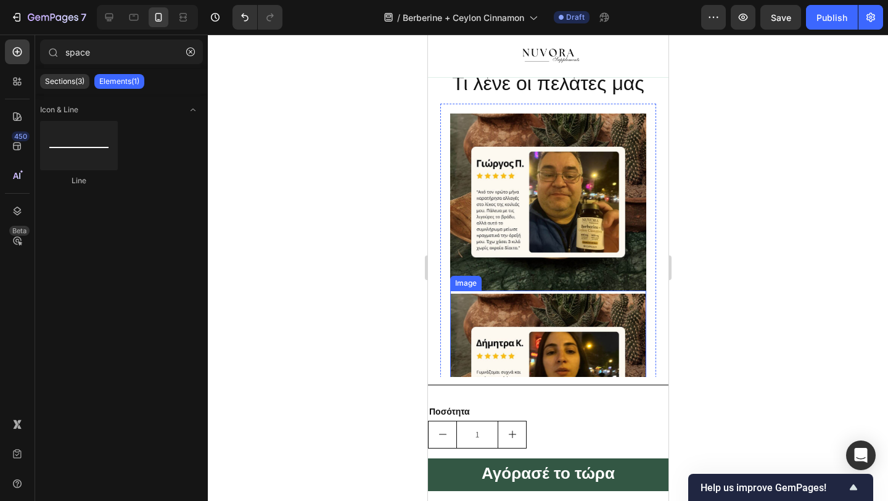
scroll to position [1543, 0]
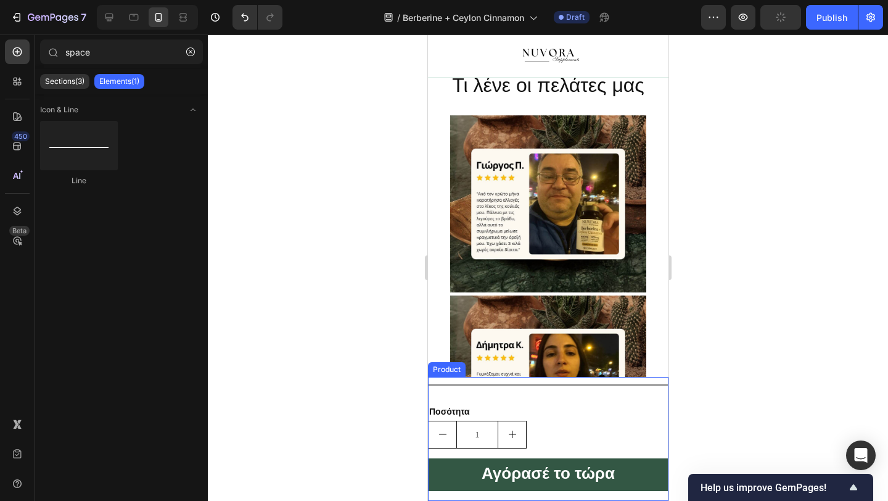
click at [496, 402] on div "Title Line Ποσότητα Text Block 1 Product Quantity Αγόρασέ το τώρα Dynamic Check…" at bounding box center [547, 439] width 241 height 124
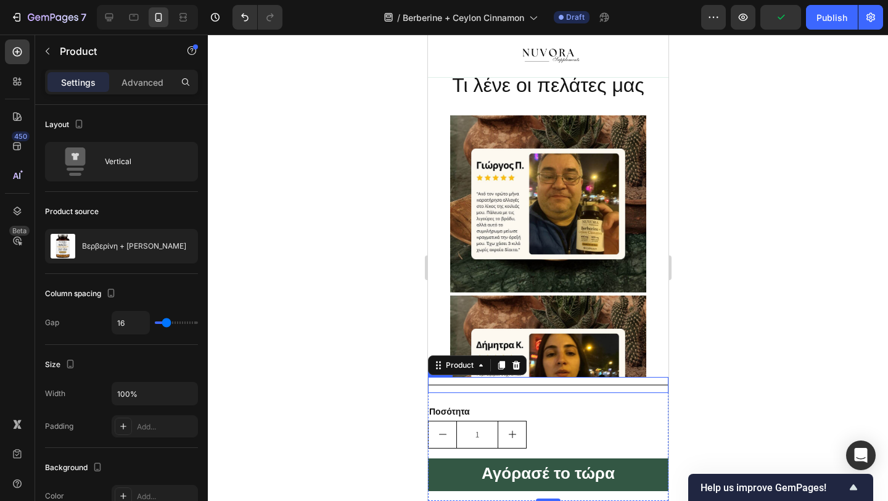
click at [535, 385] on div "Title Line" at bounding box center [547, 385] width 241 height 16
click at [529, 401] on div "Title Line Ποσότητα Text Block 1 Product Quantity Αγόρασέ το τώρα Dynamic Check…" at bounding box center [547, 439] width 241 height 124
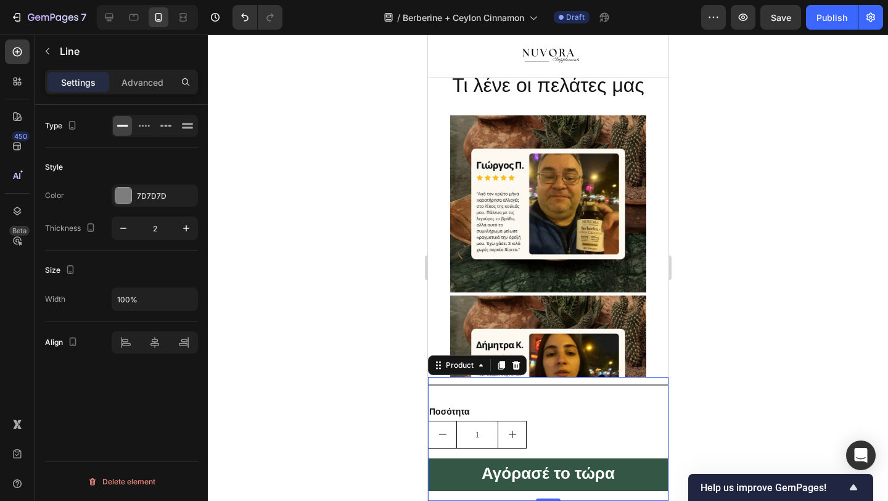
click at [528, 384] on div at bounding box center [547, 384] width 241 height 1
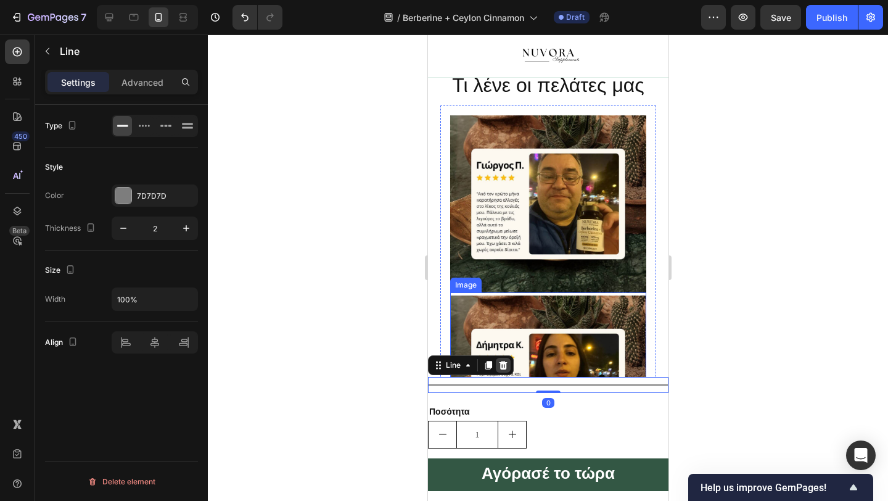
click at [508, 365] on div at bounding box center [502, 365] width 15 height 15
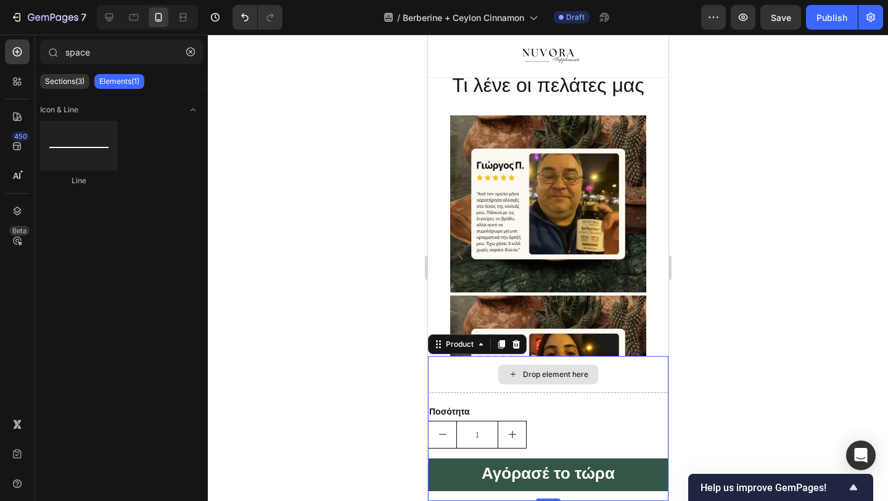
click at [484, 368] on div "Drop element here" at bounding box center [547, 374] width 241 height 37
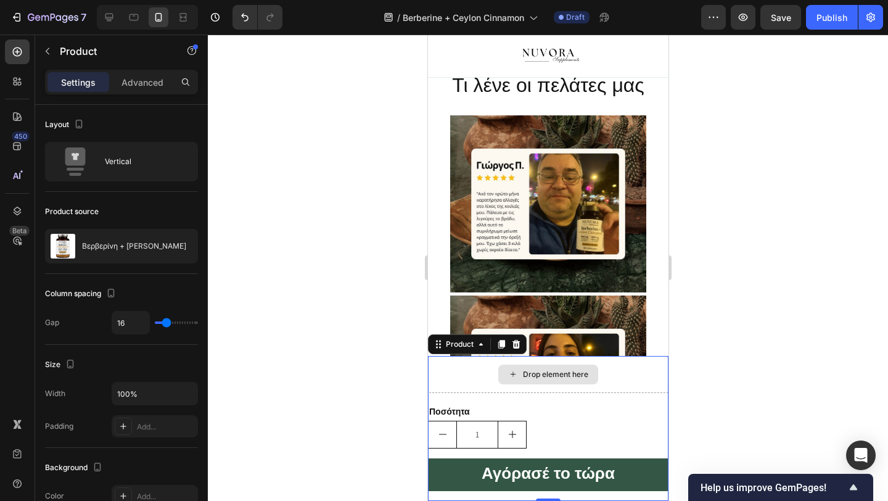
click at [485, 366] on div "Drop element here" at bounding box center [547, 374] width 241 height 37
click at [487, 393] on div "Drop element here Ποσότητα Text Block 1 Product Quantity Αγόρασέ το τώρα Dynami…" at bounding box center [547, 428] width 241 height 145
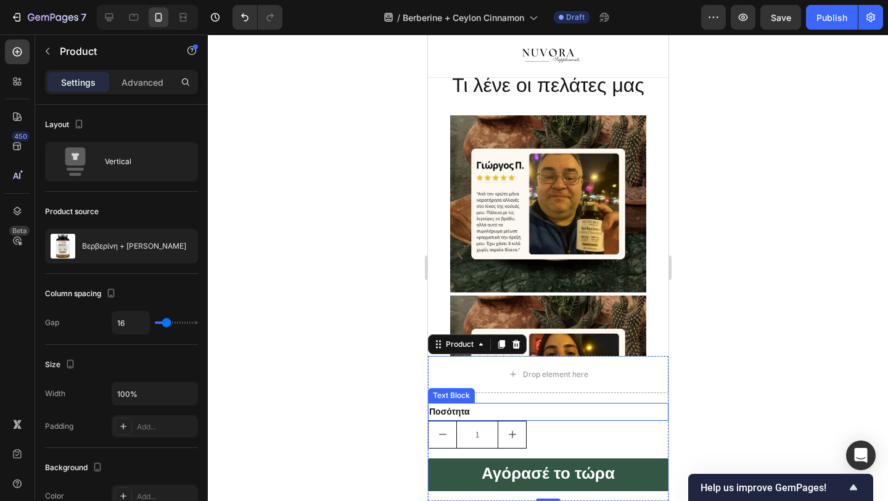
click at [492, 407] on p "Ποσότητα" at bounding box center [548, 411] width 238 height 15
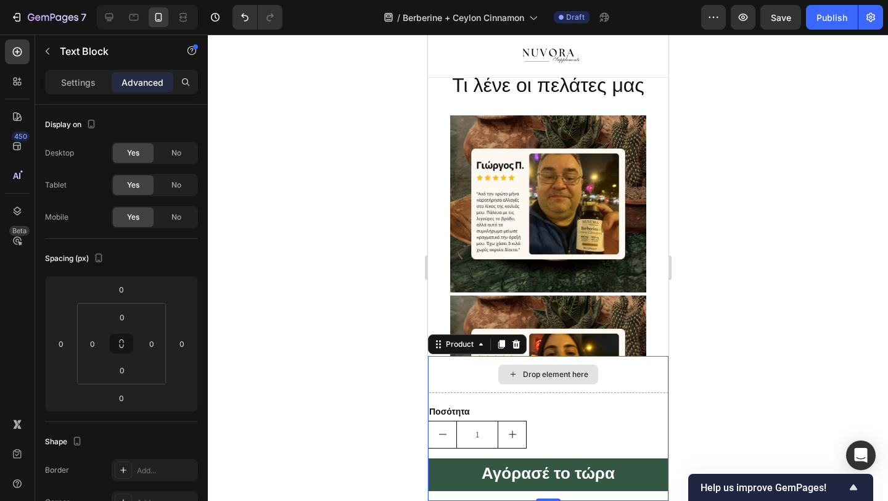
click at [480, 366] on div "Drop element here" at bounding box center [547, 374] width 241 height 37
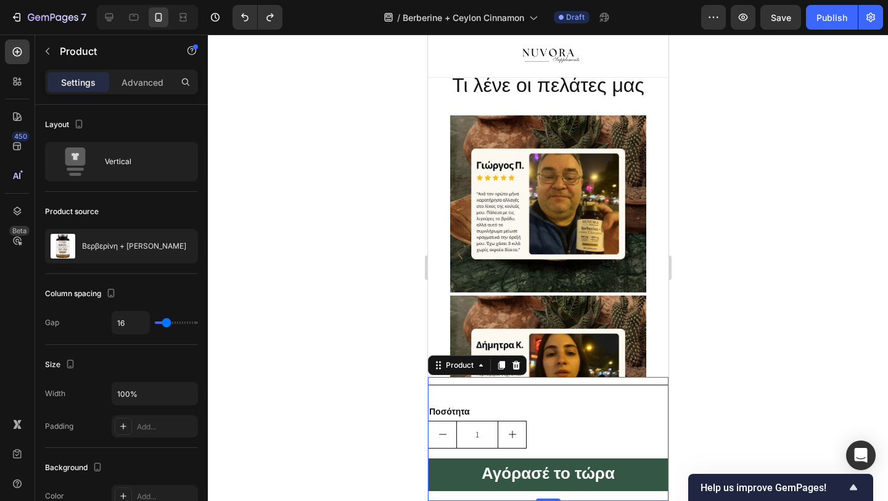
click at [495, 393] on div "Title Line Ποσότητα Text Block 1 Product Quantity Αγόρασέ το τώρα Dynamic Check…" at bounding box center [547, 439] width 241 height 124
click at [499, 408] on p "Ποσότητα" at bounding box center [548, 411] width 238 height 15
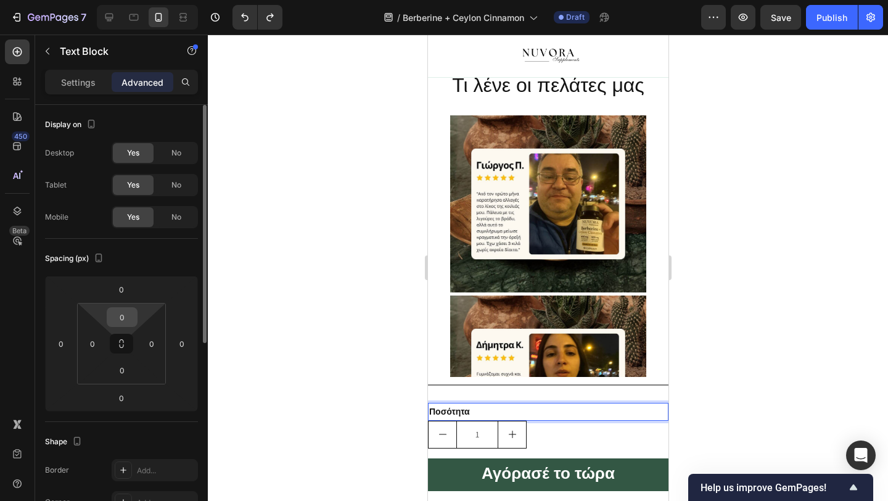
click at [133, 309] on div "0" at bounding box center [122, 317] width 31 height 20
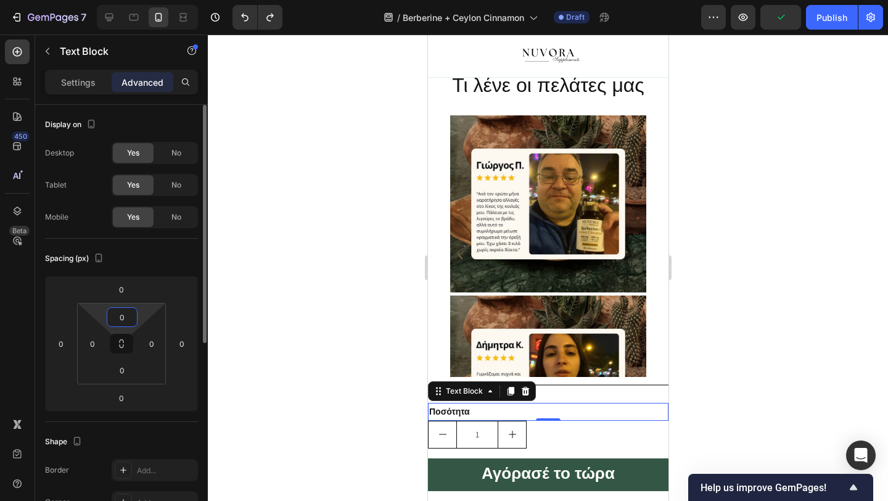
click at [124, 318] on input "0" at bounding box center [122, 317] width 25 height 19
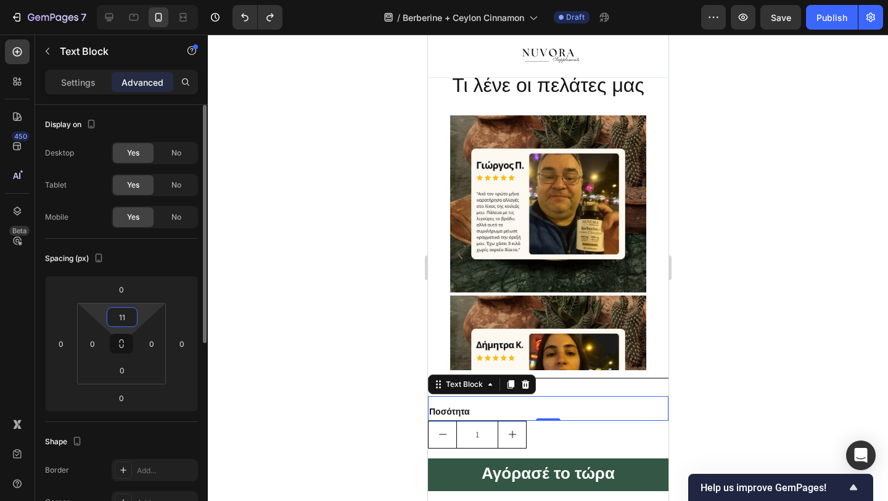
type input "1"
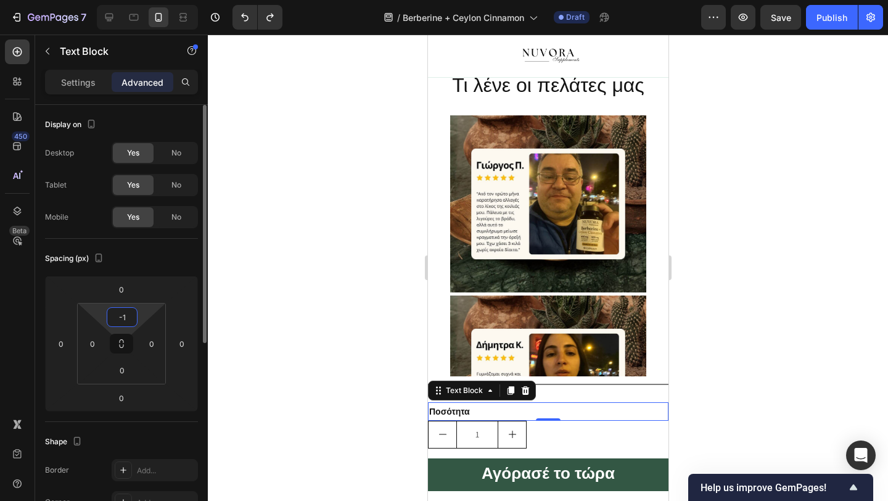
type input "-"
click at [128, 293] on input "0" at bounding box center [121, 289] width 25 height 19
type input "0"
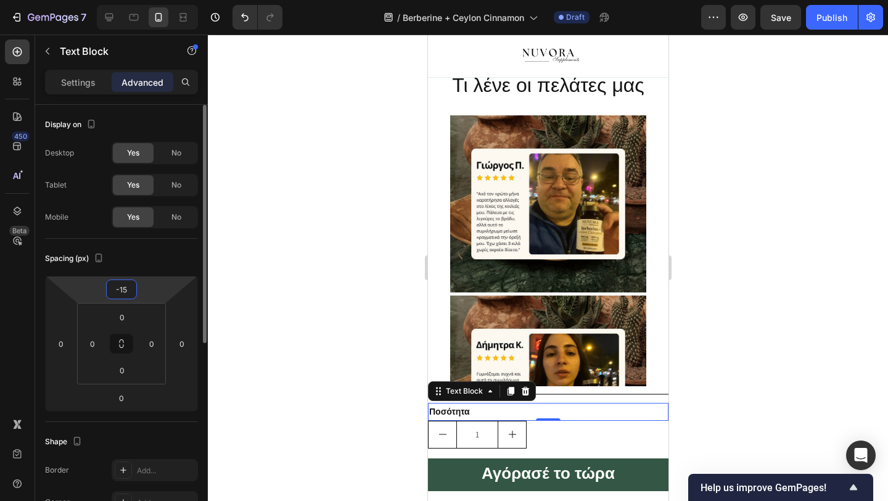
type input "-1"
type input "-25"
click at [274, 304] on div at bounding box center [548, 268] width 680 height 466
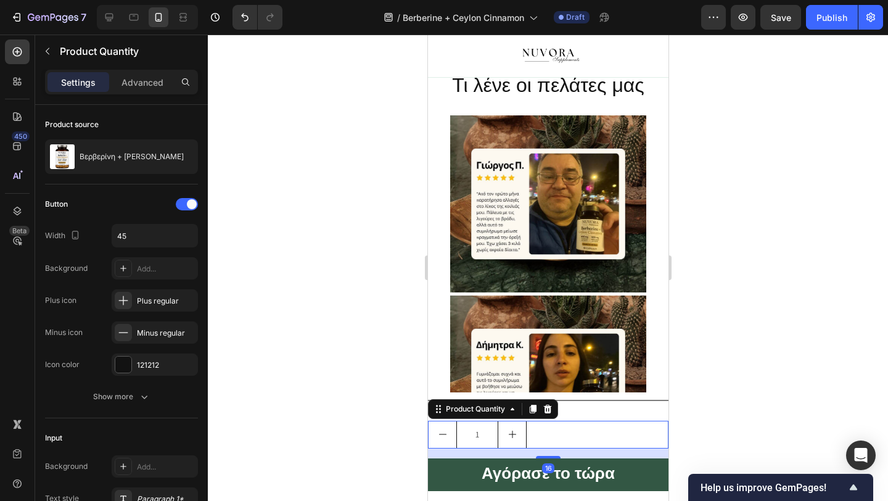
click at [542, 432] on div "1" at bounding box center [547, 435] width 241 height 28
click at [545, 411] on icon at bounding box center [547, 409] width 8 height 9
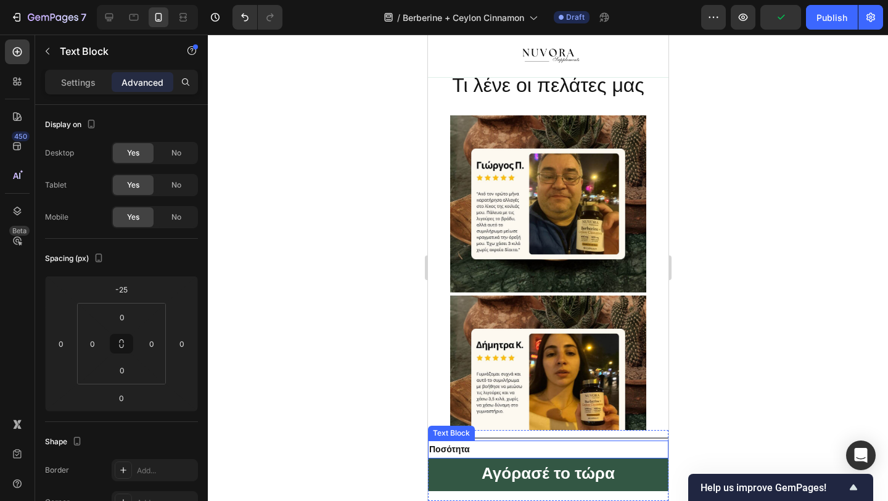
click at [471, 443] on p "Ποσότητα" at bounding box center [548, 449] width 238 height 15
click at [523, 429] on icon at bounding box center [525, 429] width 10 height 10
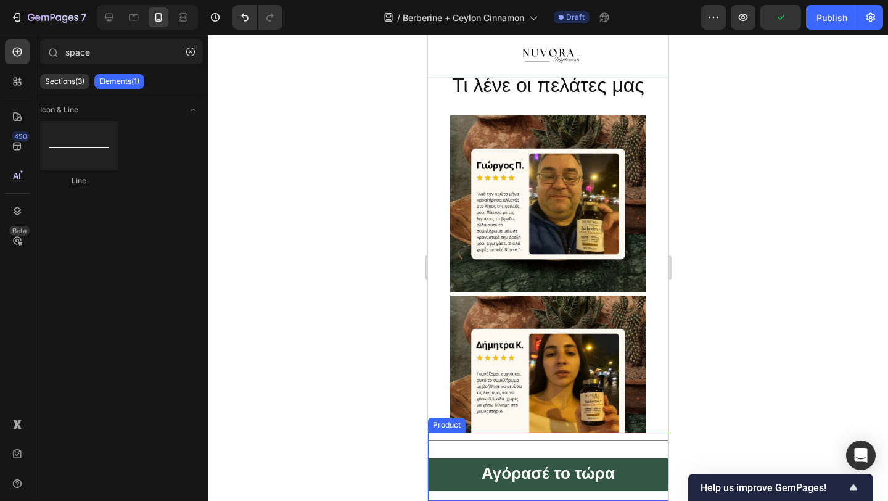
click at [496, 451] on div "Title Line Αγόρασέ το τώρα Dynamic Checkout Product" at bounding box center [547, 466] width 241 height 68
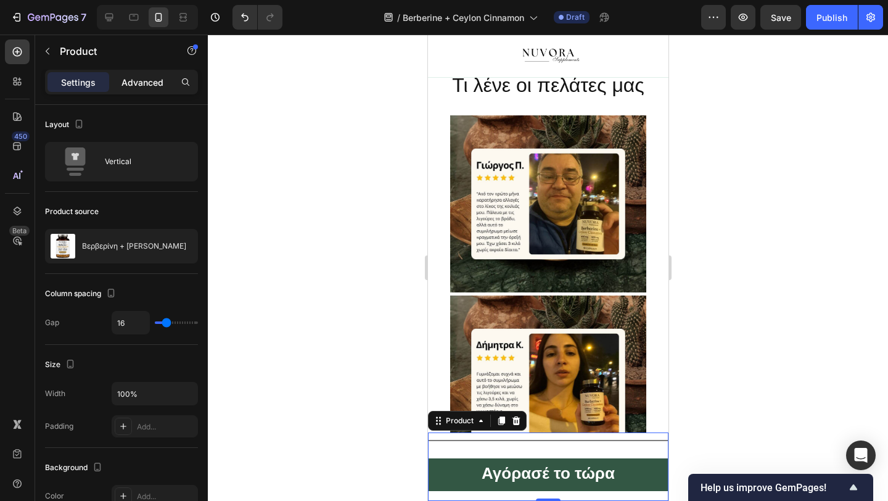
click at [135, 91] on div "Advanced" at bounding box center [143, 82] width 62 height 20
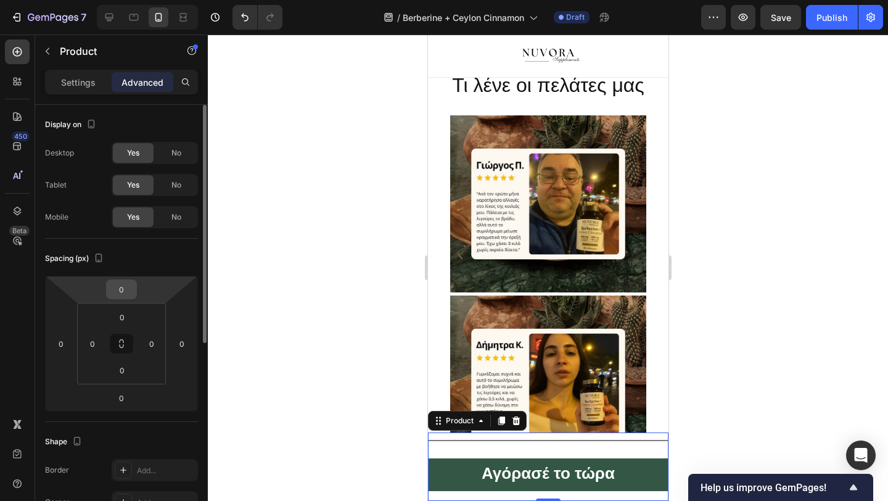
click at [120, 287] on input "0" at bounding box center [121, 289] width 25 height 19
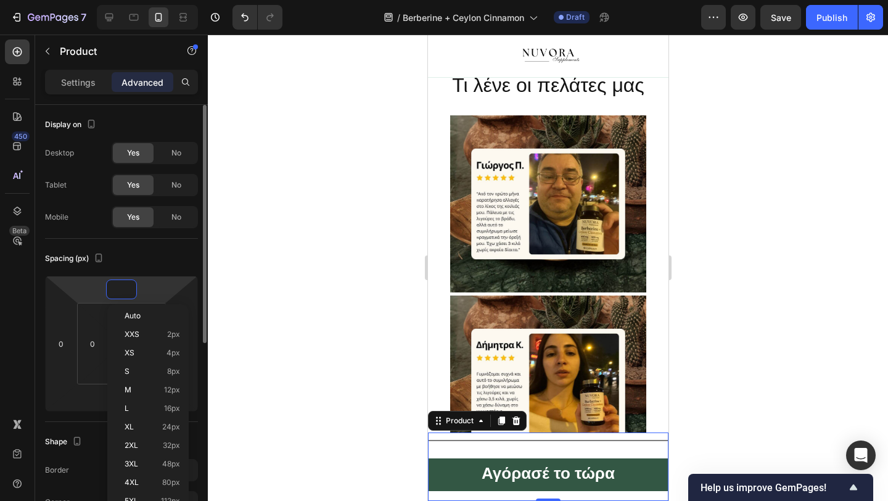
type input "-1"
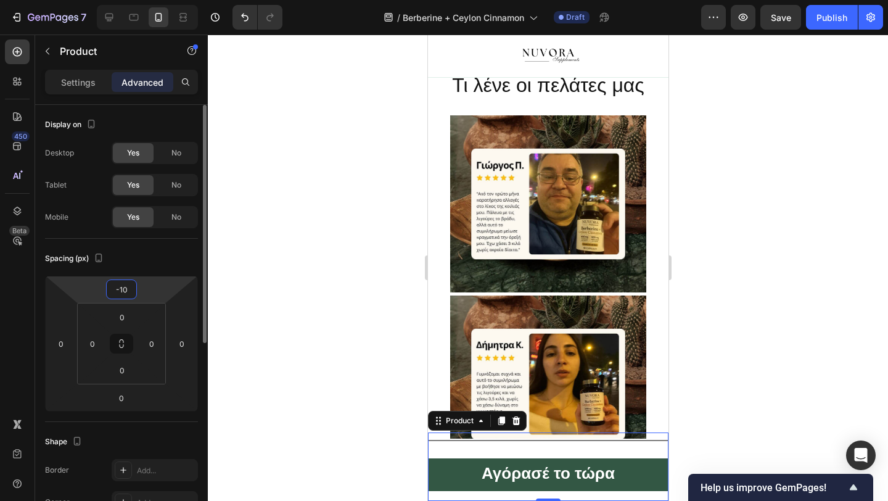
type input "-1"
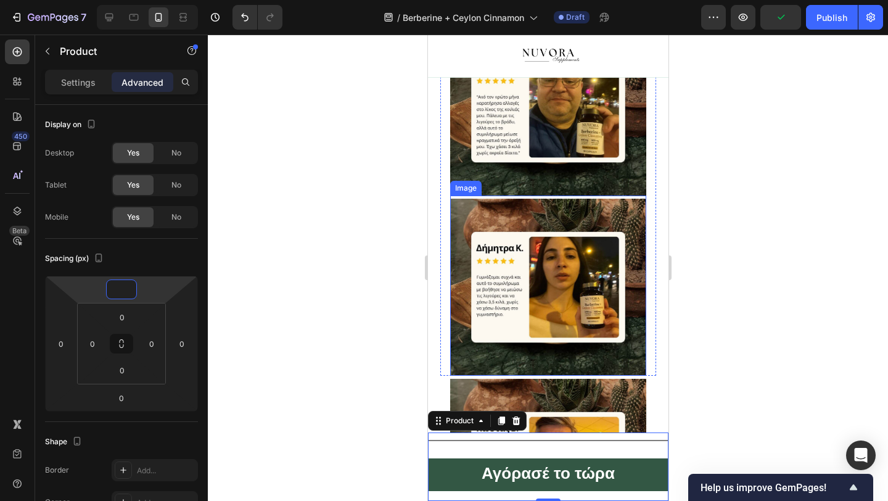
scroll to position [1643, 0]
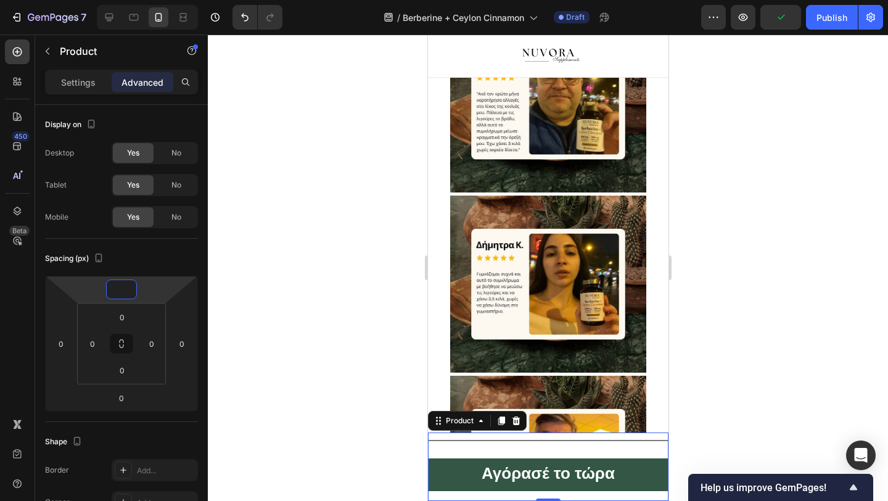
click at [288, 437] on div at bounding box center [548, 268] width 680 height 466
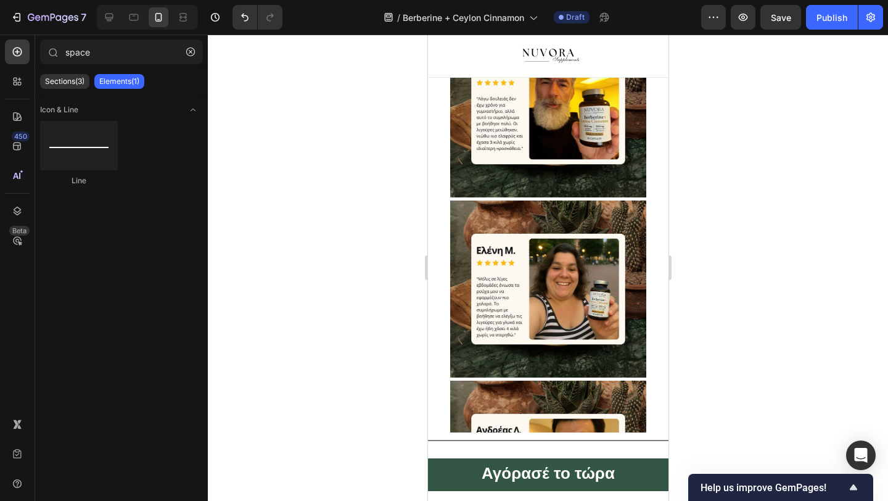
scroll to position [1999, 0]
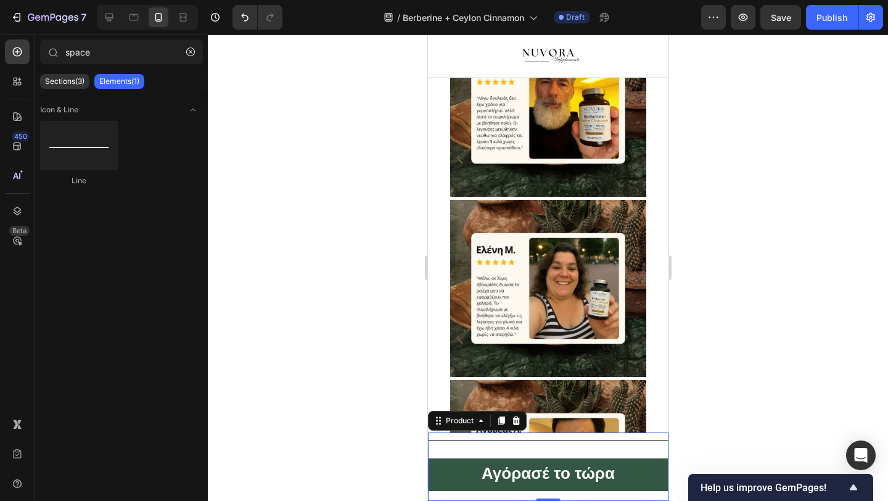
click at [564, 449] on div "Title Line Αγόρασέ το τώρα Dynamic Checkout Product 0" at bounding box center [547, 466] width 241 height 68
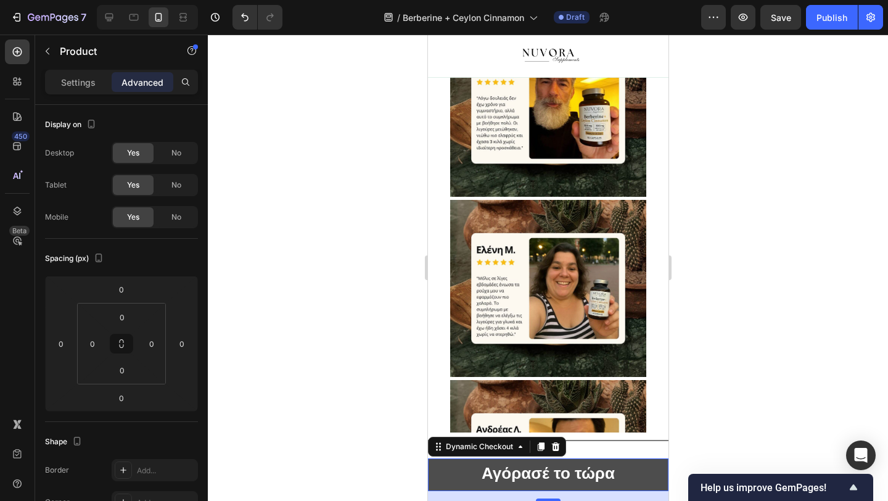
click at [546, 459] on button "Αγόρασέ το τώρα" at bounding box center [547, 474] width 241 height 33
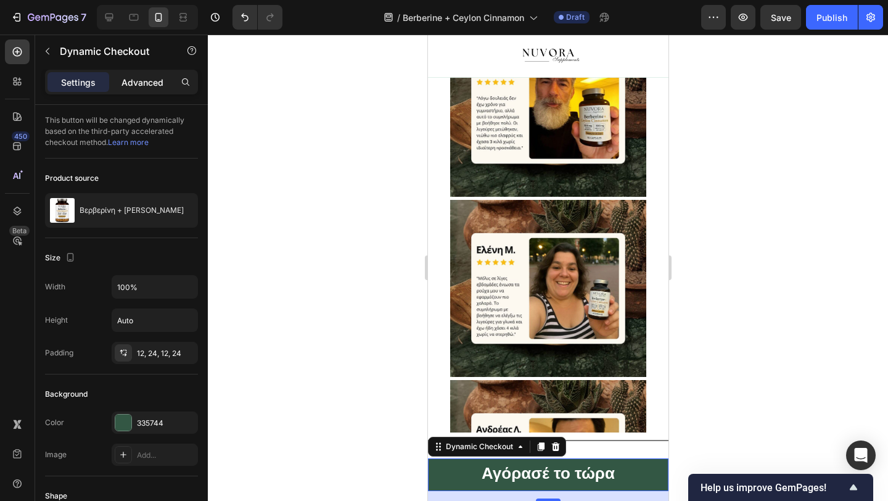
click at [158, 86] on p "Advanced" at bounding box center [142, 82] width 42 height 13
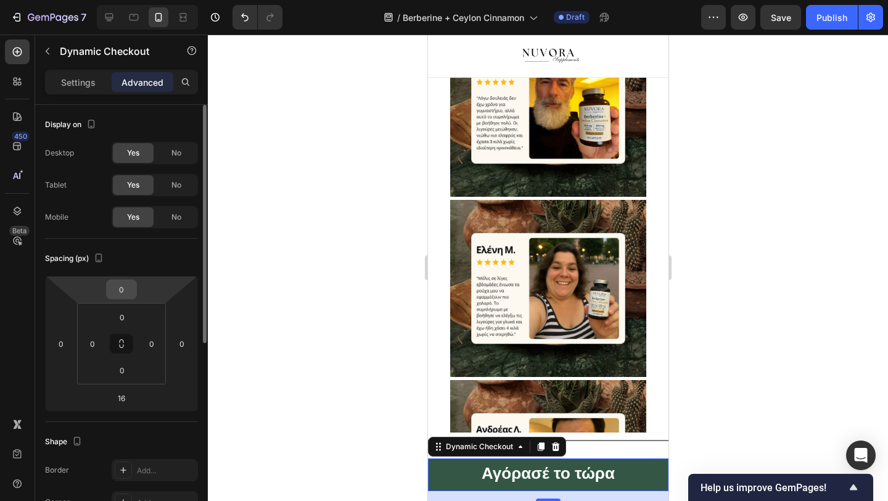
click at [126, 295] on input "0" at bounding box center [121, 289] width 25 height 19
type input "-1"
type input "-20"
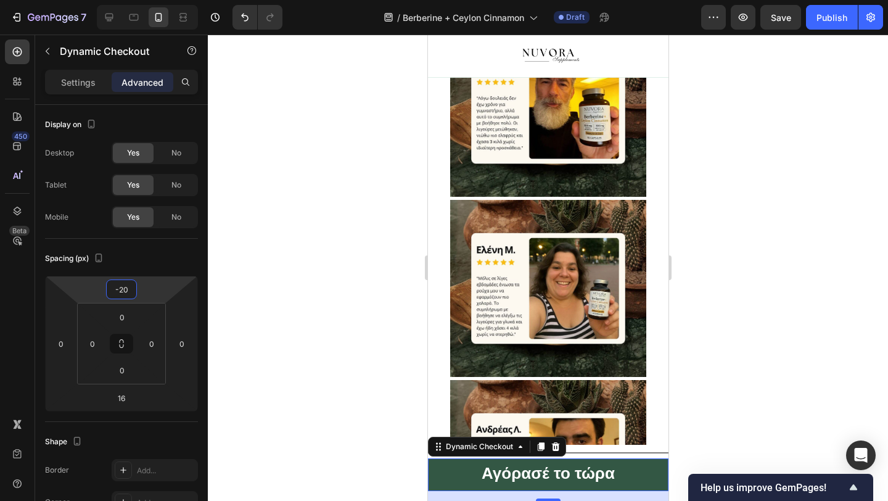
click at [337, 298] on div at bounding box center [548, 268] width 680 height 466
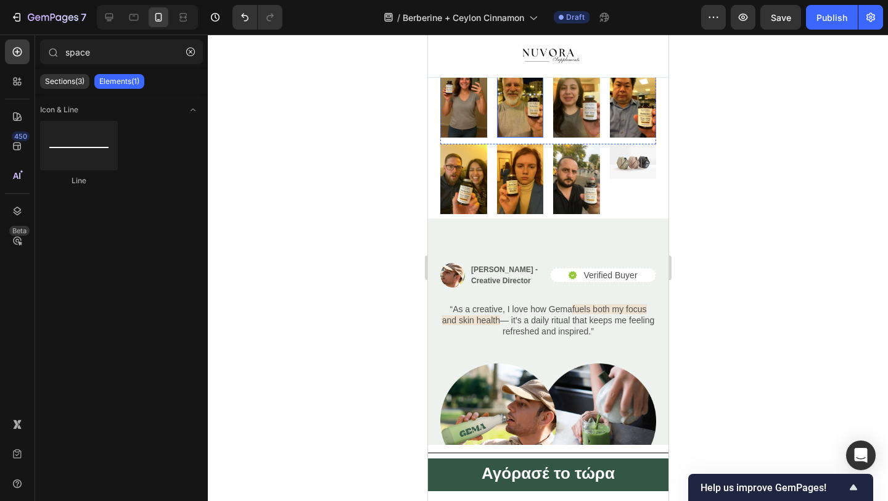
scroll to position [2613, 0]
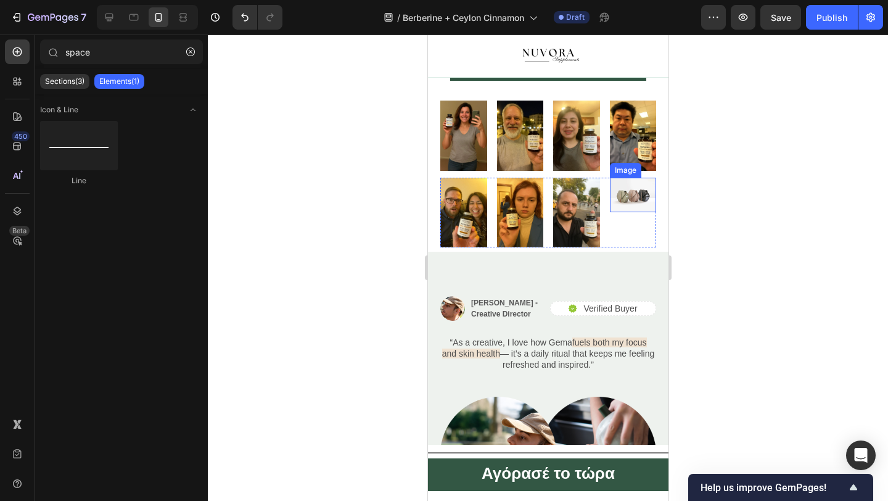
click at [633, 204] on img at bounding box center [632, 195] width 47 height 35
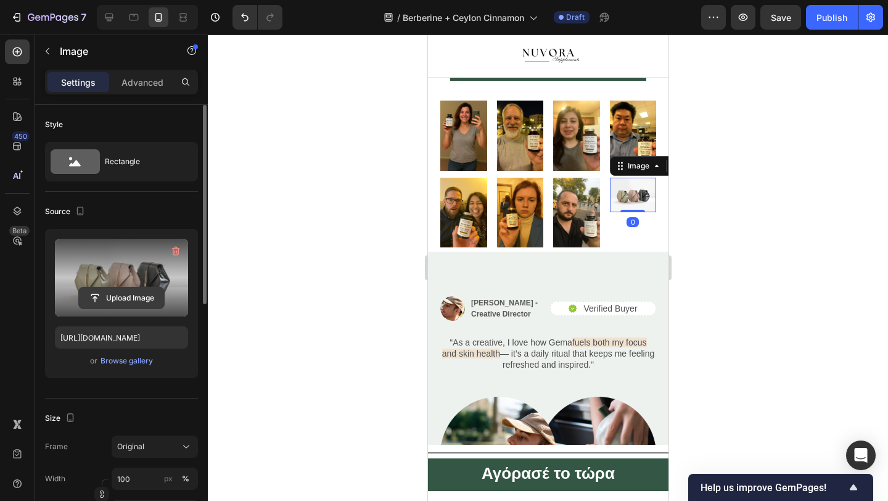
click at [140, 288] on input "file" at bounding box center [121, 297] width 85 height 21
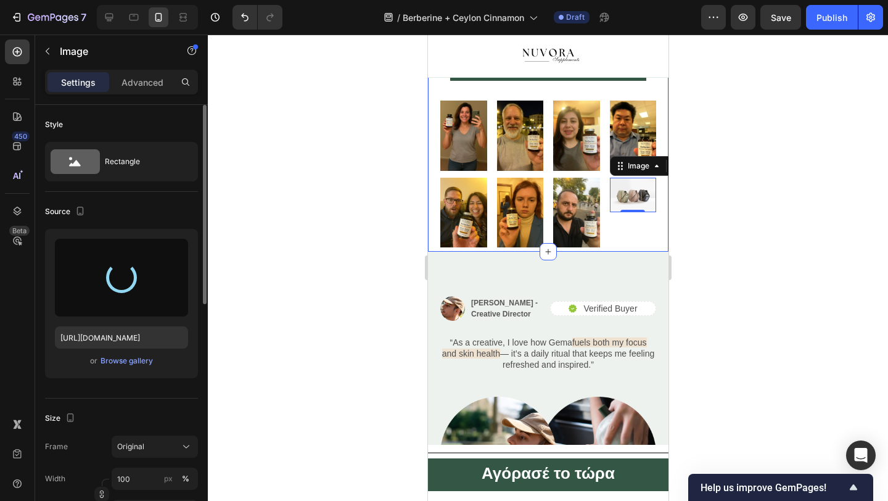
type input "https://cdn.shopify.com/s/files/1/0946/4725/5423/files/gempages_586260052445823…"
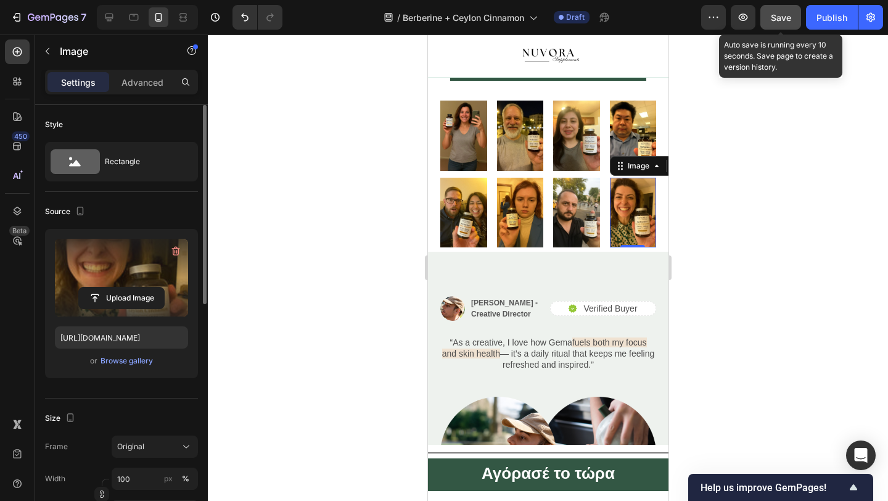
click at [787, 20] on span "Save" at bounding box center [781, 17] width 20 height 10
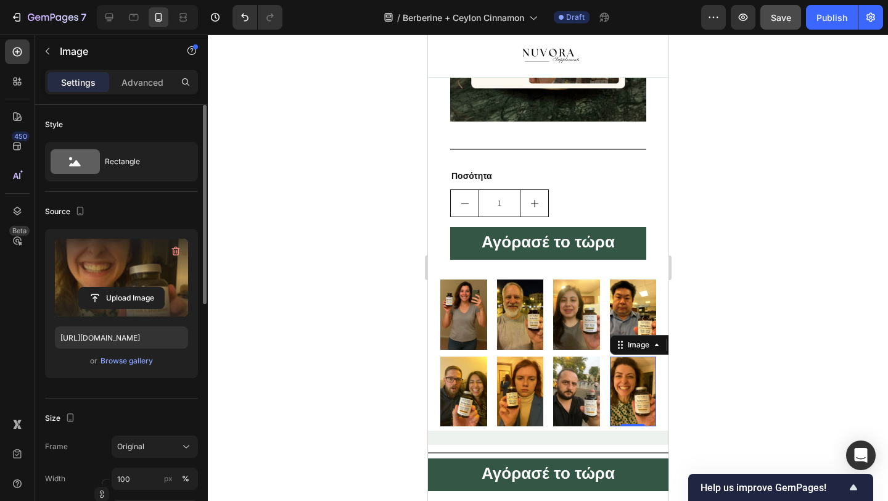
scroll to position [2438, 0]
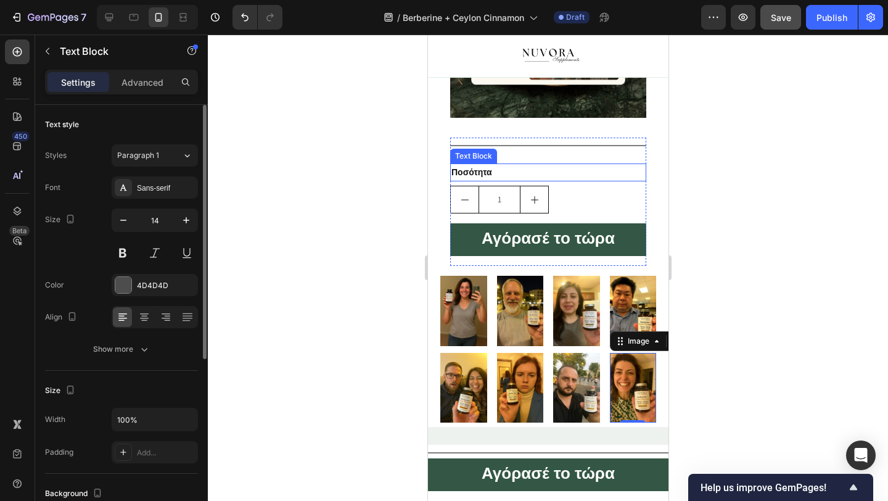
click at [552, 168] on p "Ποσότητα" at bounding box center [548, 172] width 194 height 15
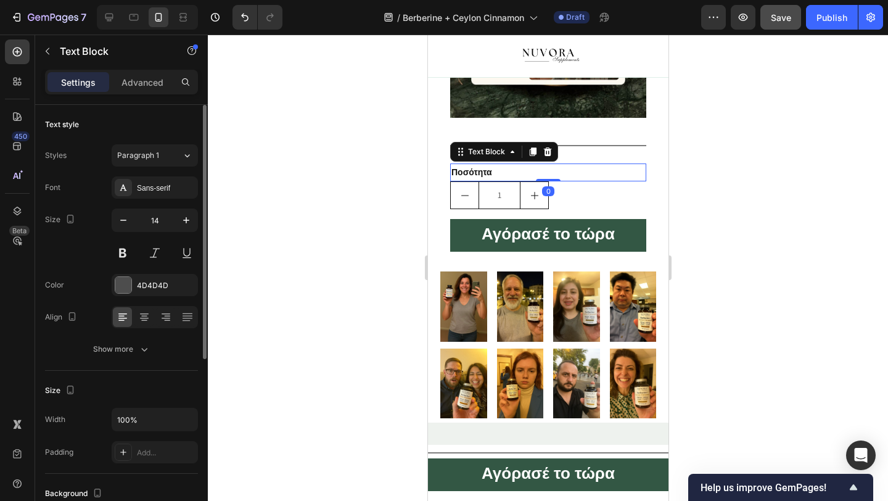
drag, startPoint x: 556, startPoint y: 185, endPoint x: 555, endPoint y: 173, distance: 12.3
click at [555, 173] on div "Ποσότητα Text Block 0" at bounding box center [548, 172] width 196 height 18
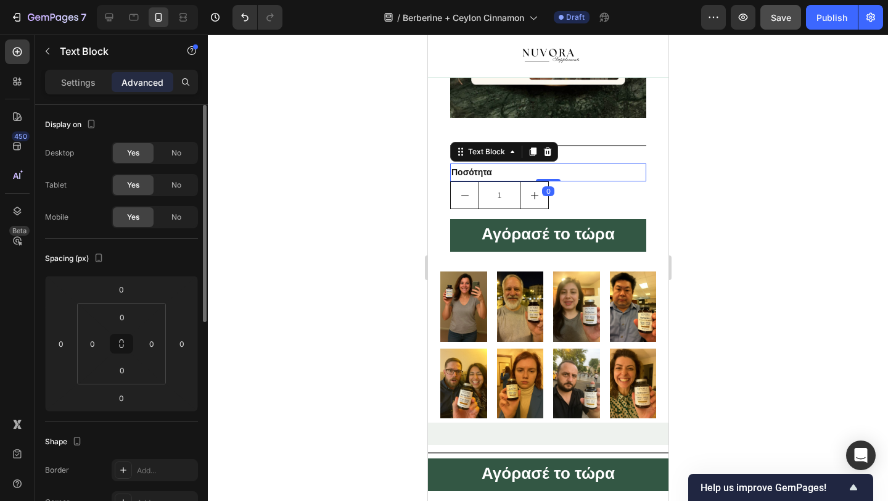
click at [353, 223] on div at bounding box center [548, 268] width 680 height 466
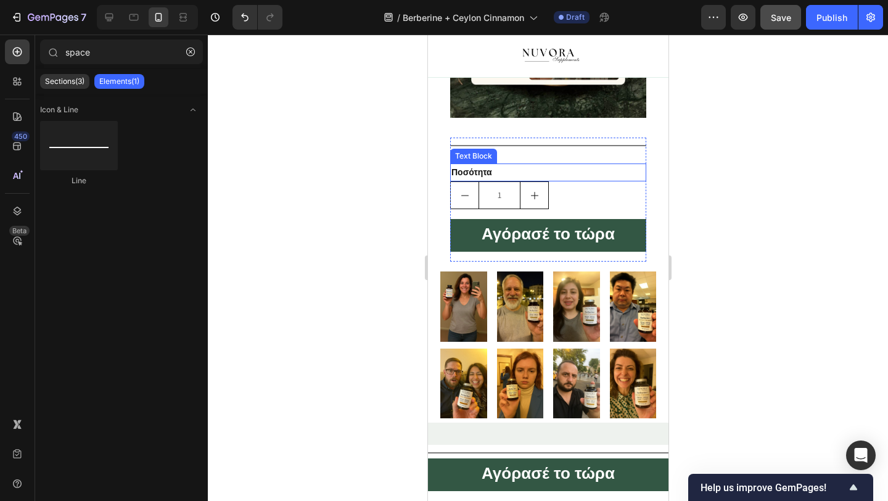
click at [482, 175] on strong "Ποσότητα" at bounding box center [471, 172] width 41 height 10
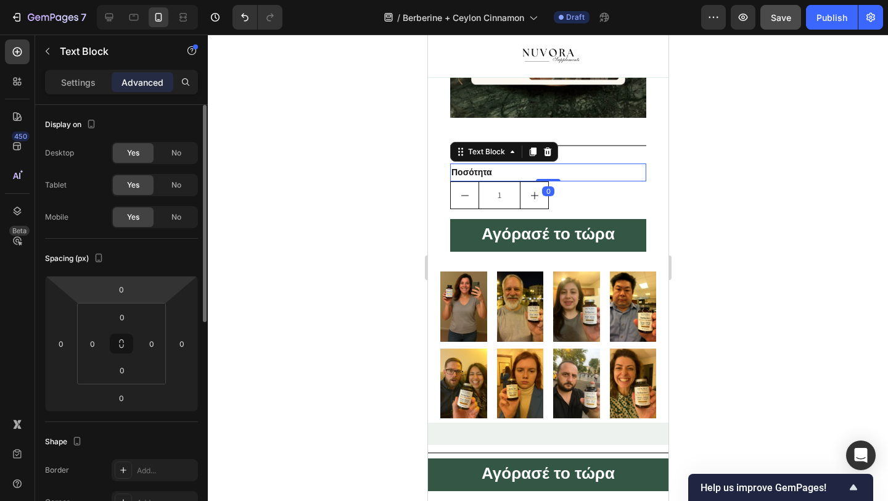
click at [118, 0] on html "7 / Berberine + Ceylon Cinnamon Draft Preview Save Publish 450 Beta space Secti…" at bounding box center [444, 0] width 888 height 0
click at [125, 289] on input "0" at bounding box center [121, 289] width 25 height 19
type input "0"
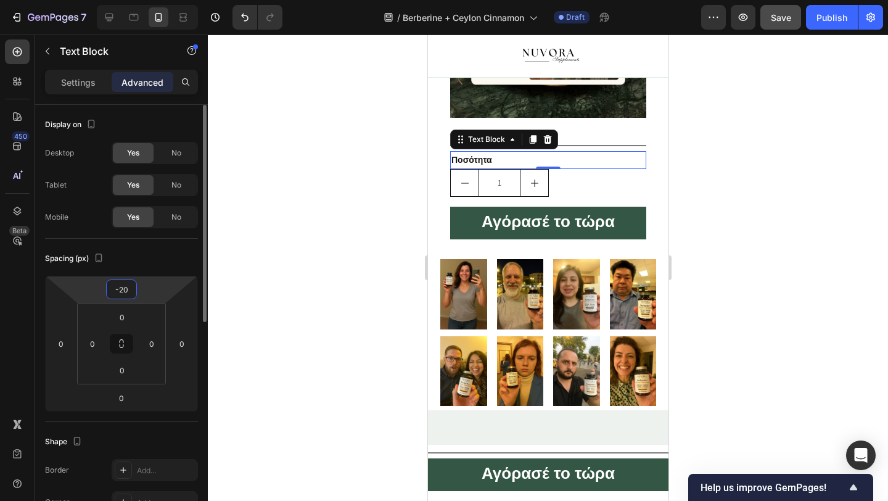
type input "-20"
click at [281, 208] on div at bounding box center [548, 268] width 680 height 466
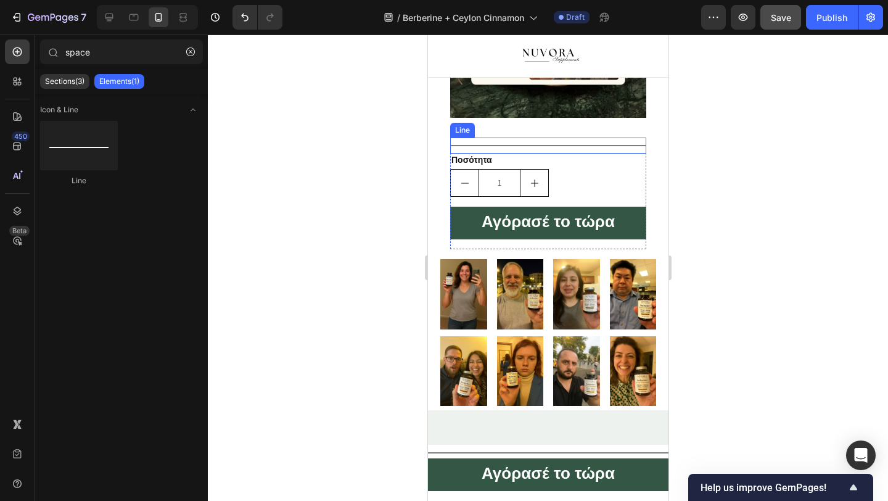
click at [518, 142] on div "Title Line" at bounding box center [548, 146] width 196 height 16
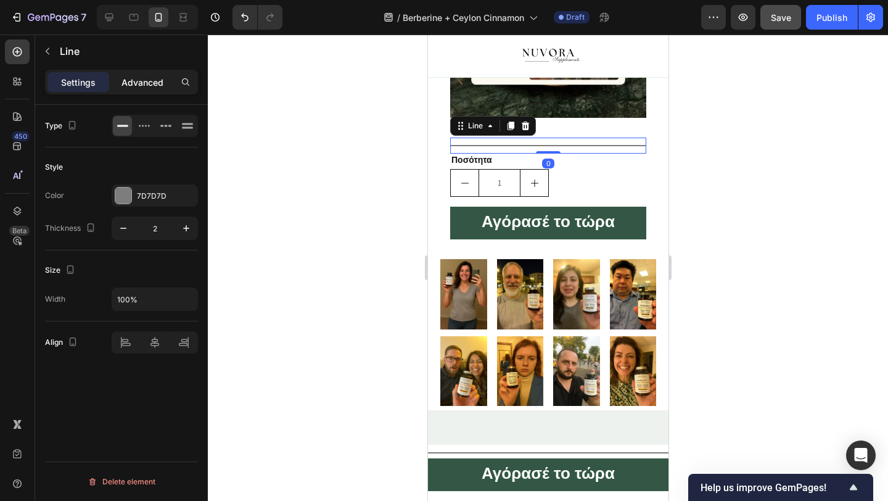
click at [135, 83] on p "Advanced" at bounding box center [142, 82] width 42 height 13
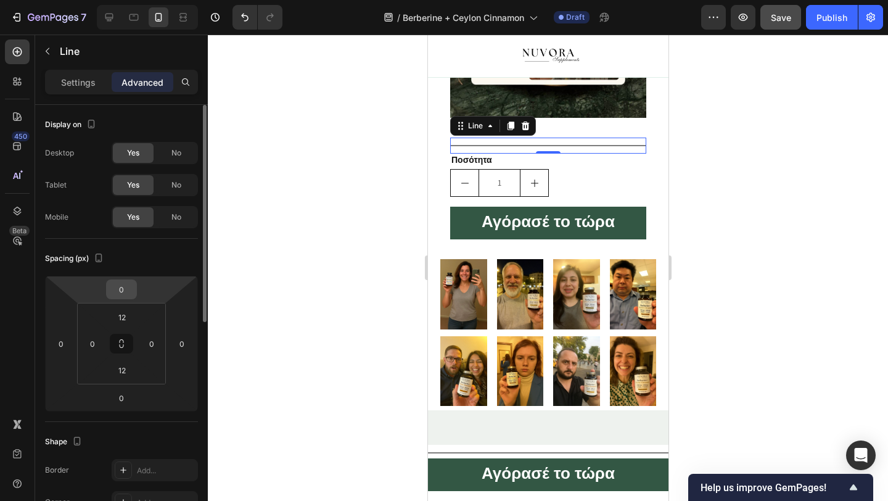
click at [120, 285] on input "0" at bounding box center [121, 289] width 25 height 19
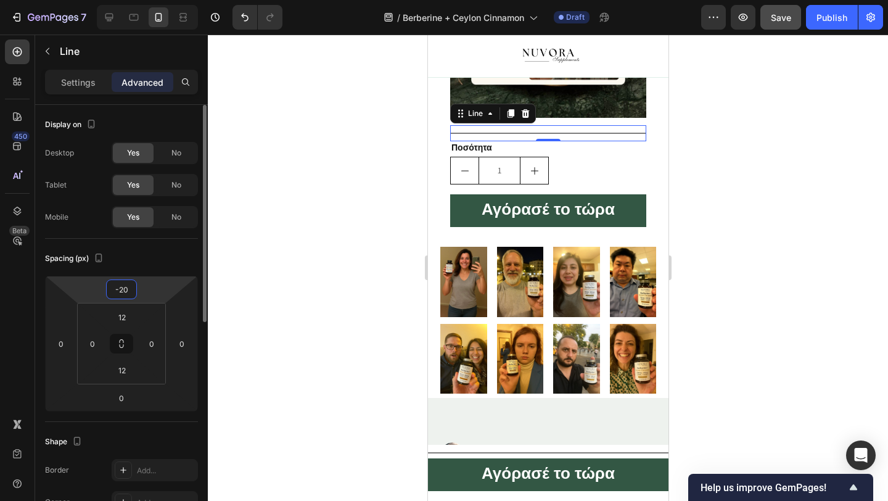
type input "-2"
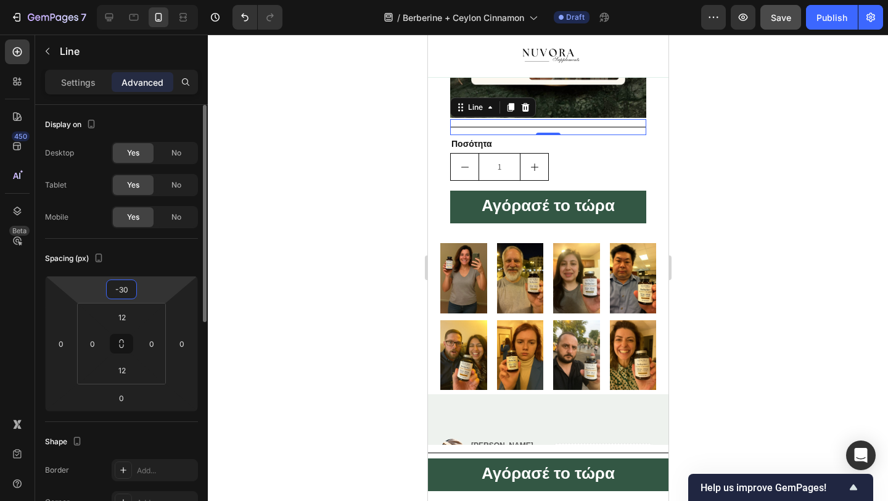
type input "-30"
click at [303, 245] on div at bounding box center [548, 268] width 680 height 466
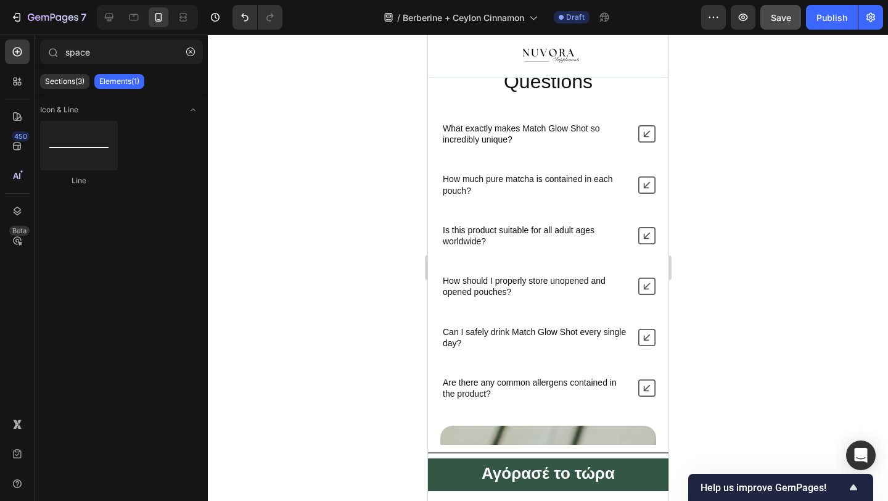
scroll to position [4517, 0]
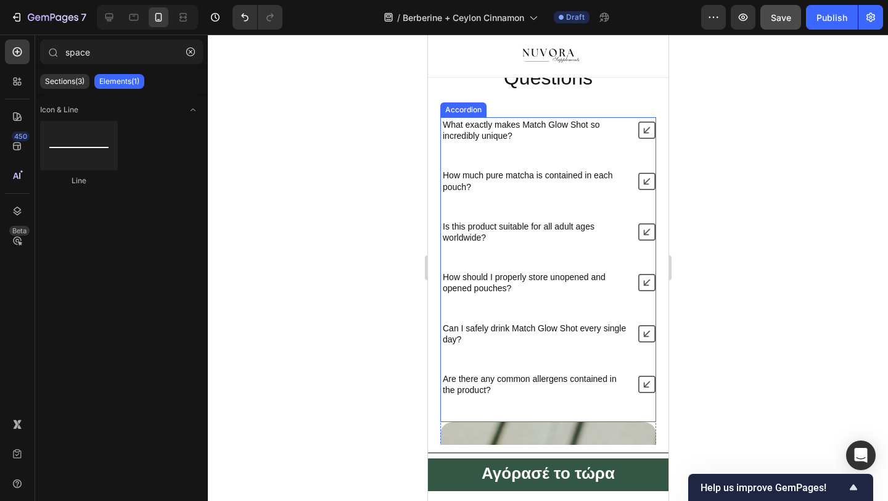
click at [639, 132] on icon at bounding box center [646, 129] width 17 height 17
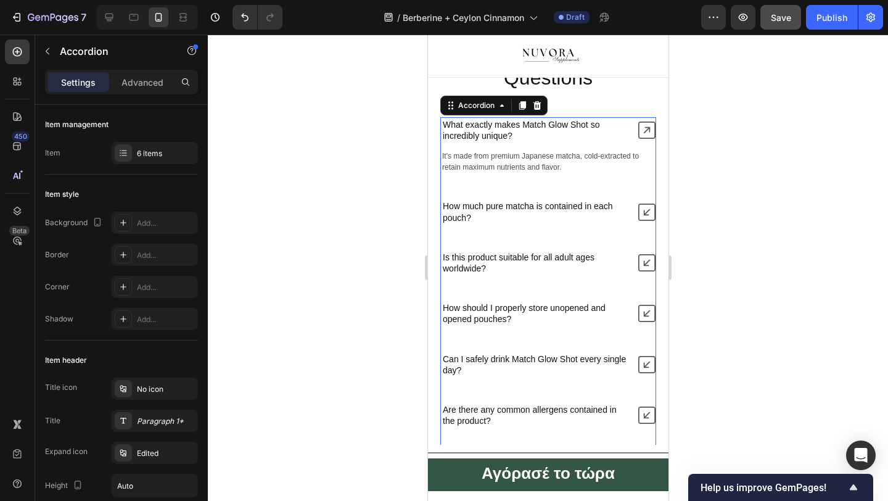
click at [639, 132] on icon at bounding box center [646, 129] width 17 height 17
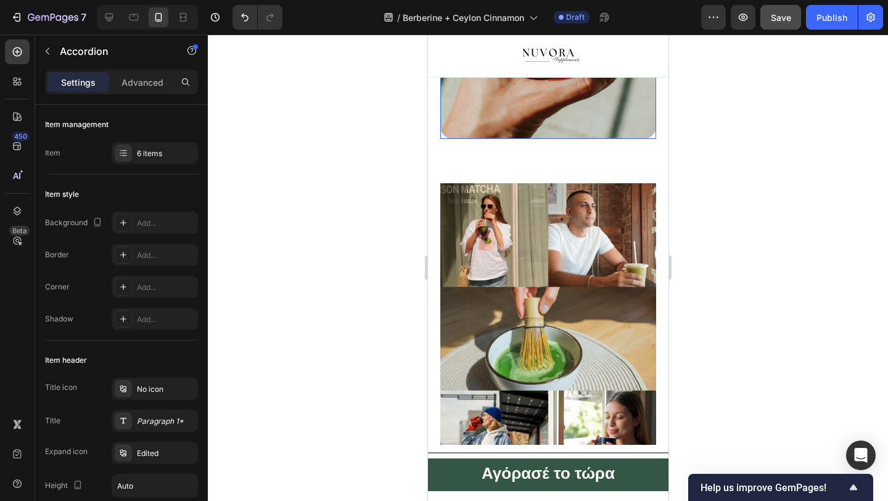
scroll to position [5020, 0]
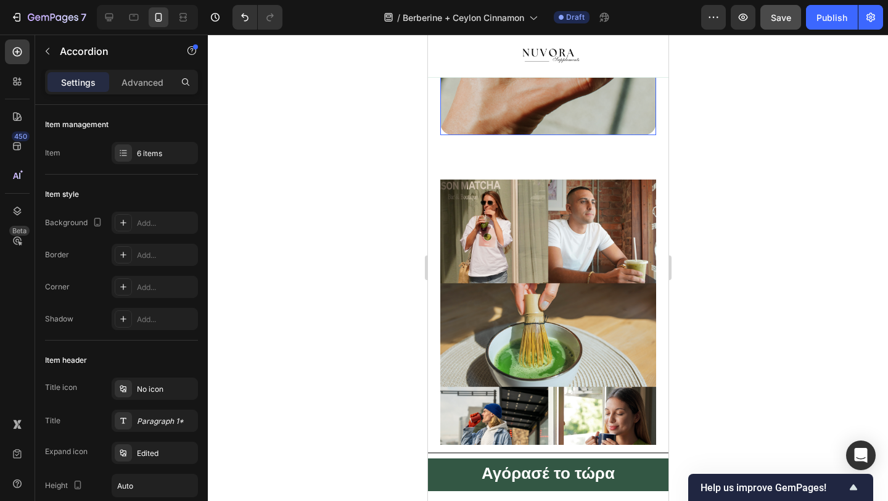
click at [578, 255] on img at bounding box center [548, 334] width 216 height 311
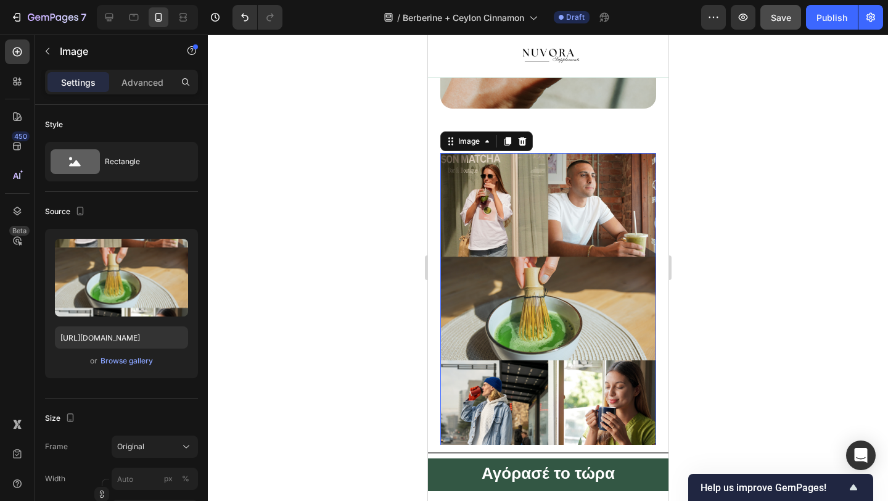
scroll to position [5037, 0]
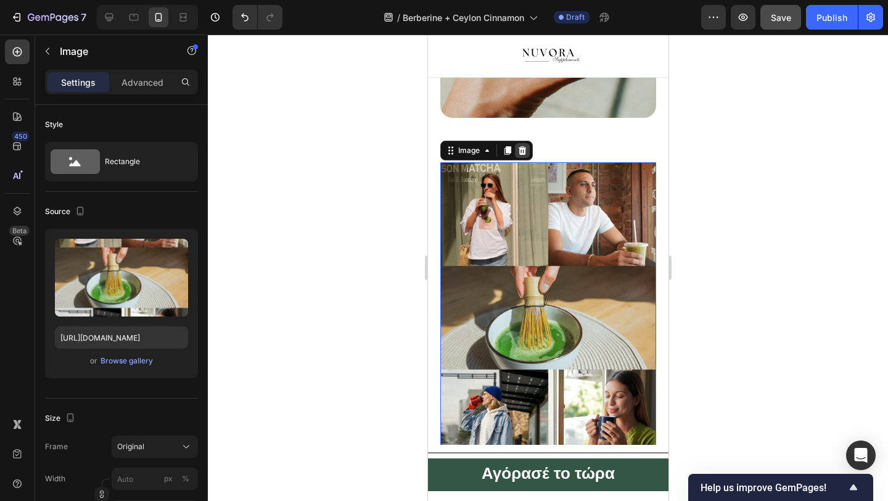
click at [516, 150] on div at bounding box center [521, 150] width 15 height 15
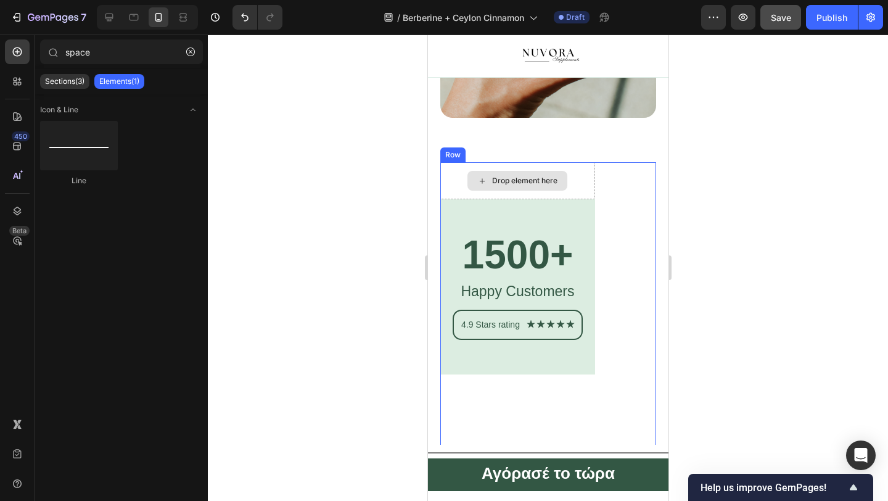
click at [517, 183] on icon at bounding box center [513, 181] width 10 height 10
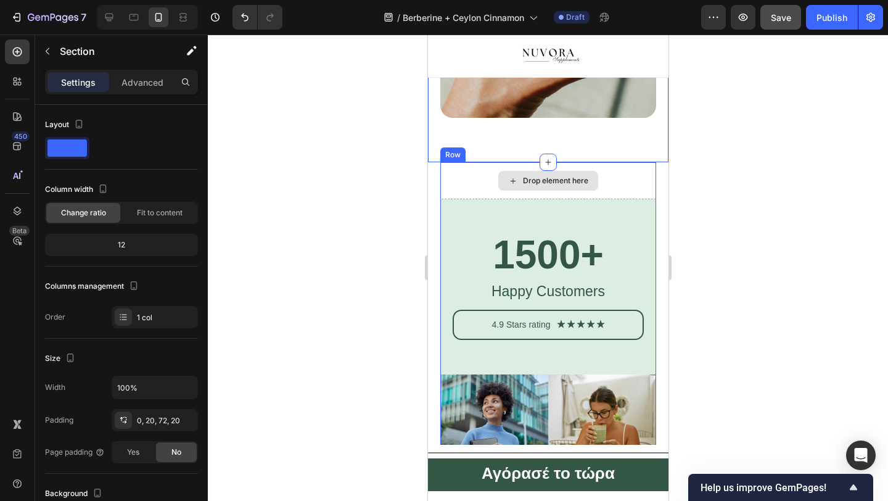
click at [471, 182] on div "Drop element here" at bounding box center [548, 180] width 216 height 37
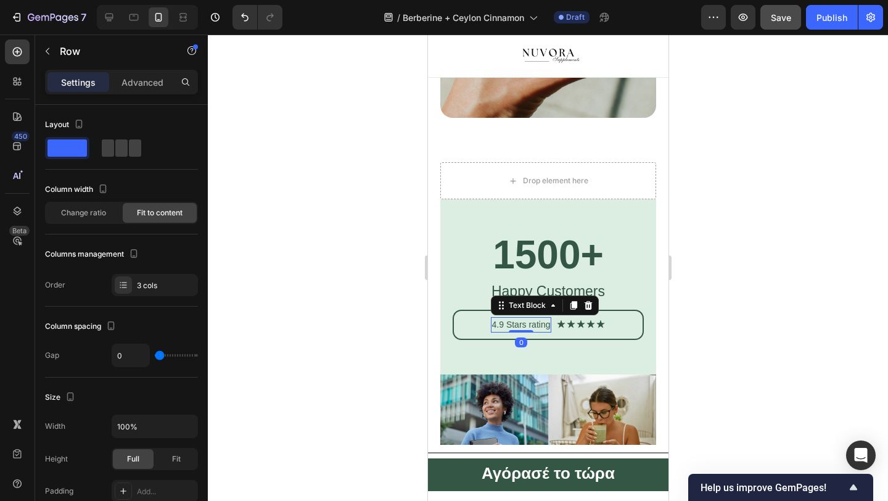
click at [506, 322] on p "4.9 Stars rating" at bounding box center [521, 324] width 59 height 13
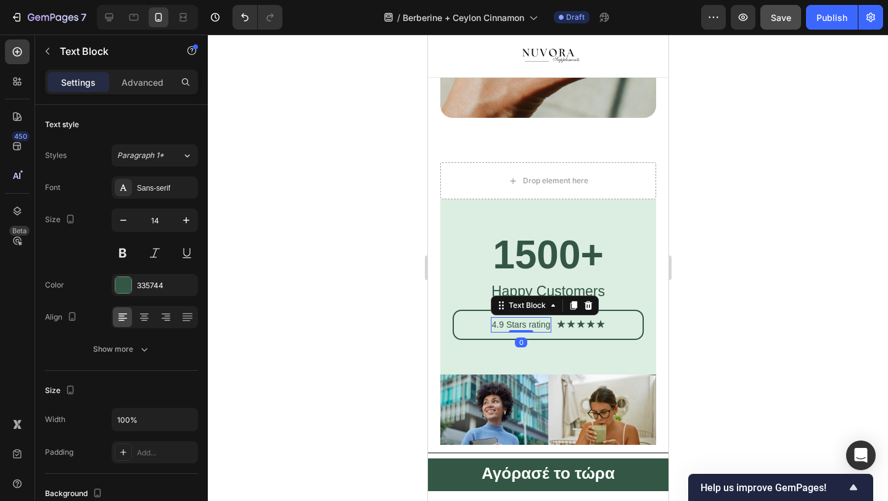
click at [506, 322] on p "4.9 Stars rating" at bounding box center [521, 324] width 59 height 13
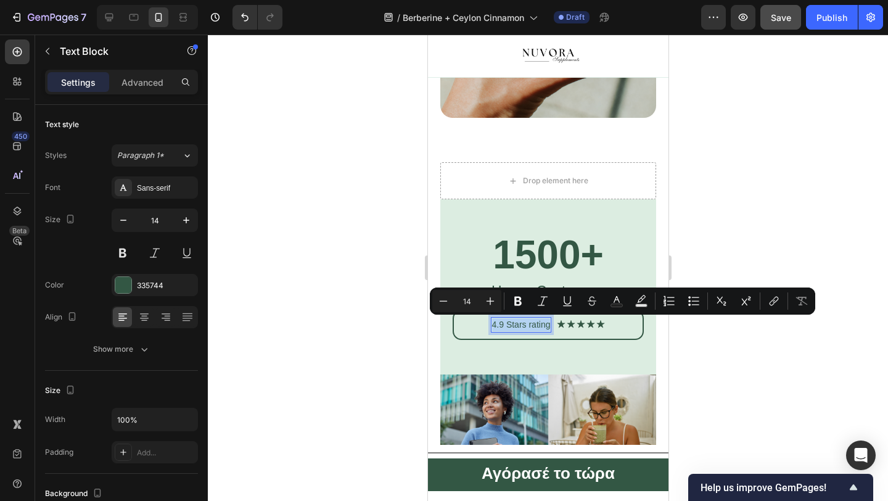
copy p "4.9 Stars rating"
click at [532, 321] on p "4.9 Stars rating" at bounding box center [521, 324] width 59 height 13
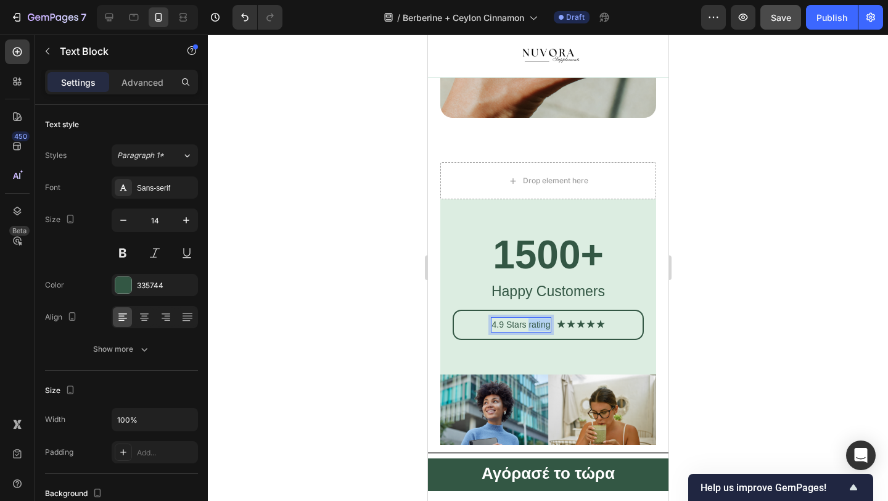
click at [532, 321] on p "4.9 Stars rating" at bounding box center [521, 324] width 59 height 13
click at [342, 325] on div at bounding box center [548, 268] width 680 height 466
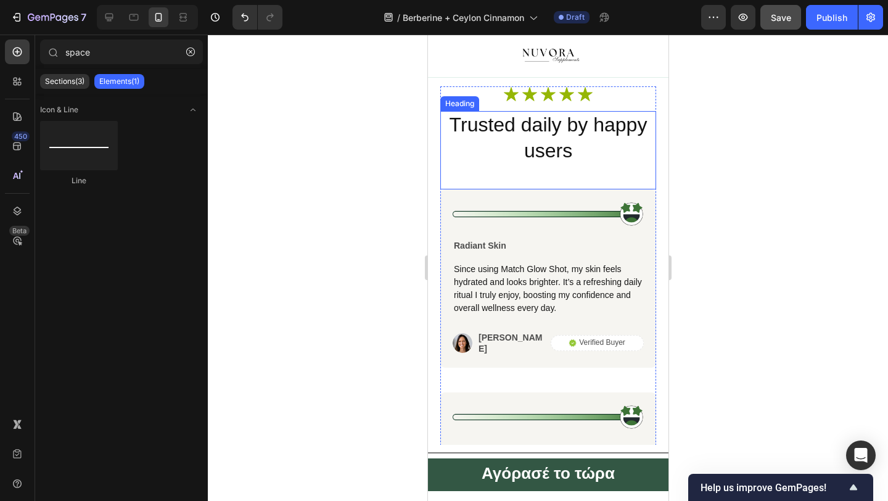
scroll to position [3655, 0]
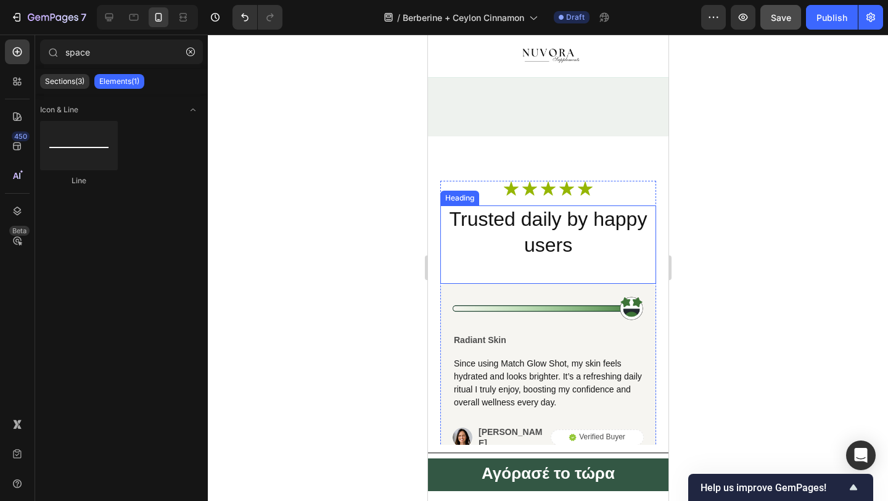
click at [568, 208] on h2 "Trusted daily by happy users" at bounding box center [548, 232] width 216 height 54
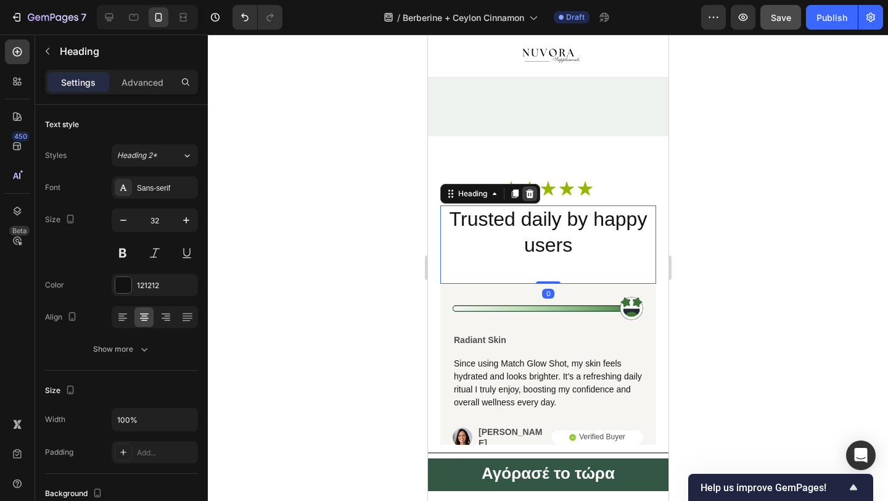
click at [530, 191] on icon at bounding box center [529, 193] width 8 height 9
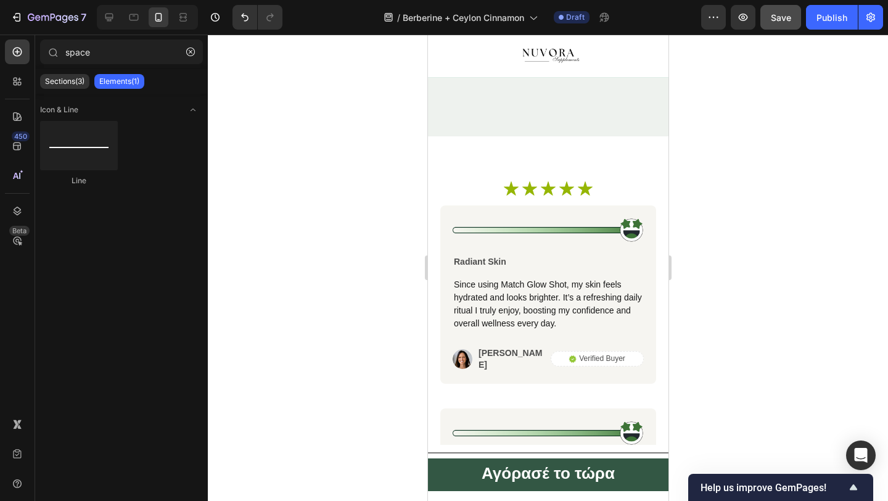
click at [529, 188] on icon at bounding box center [529, 188] width 15 height 14
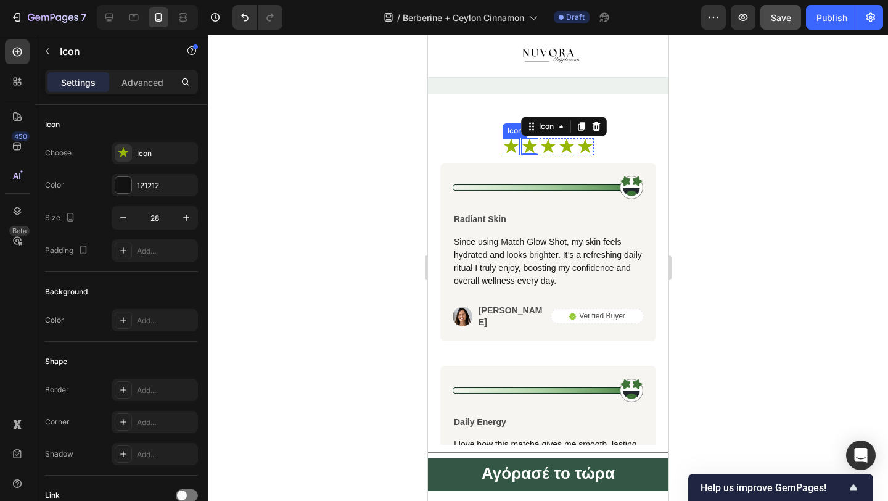
click at [475, 163] on div "Icon Icon 0 Icon Icon Icon Icon List Row" at bounding box center [548, 150] width 216 height 25
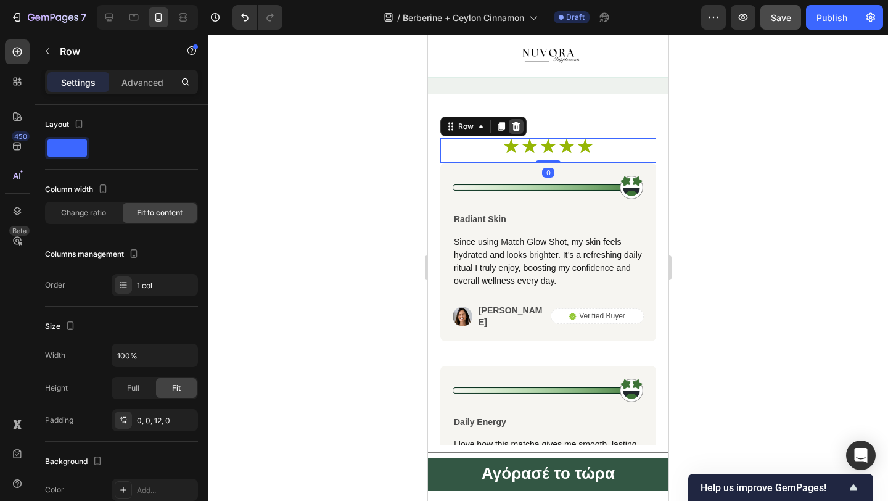
click at [513, 131] on icon at bounding box center [516, 126] width 8 height 9
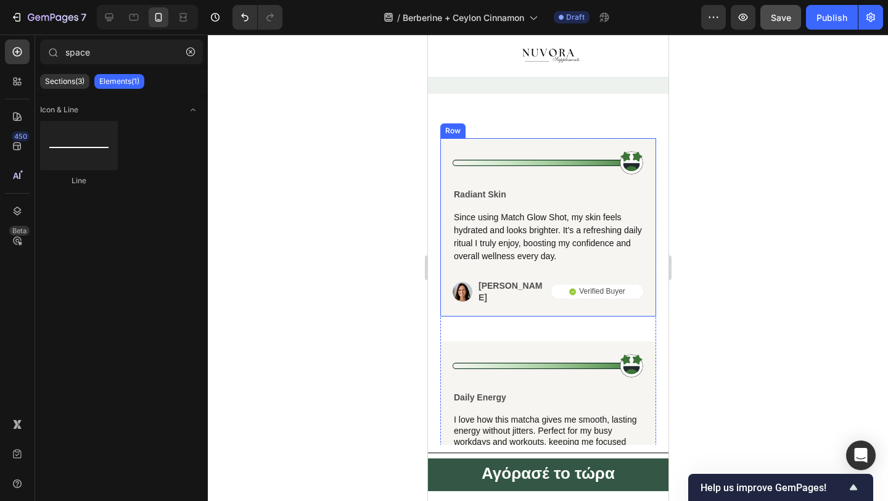
click at [498, 175] on img at bounding box center [547, 162] width 191 height 25
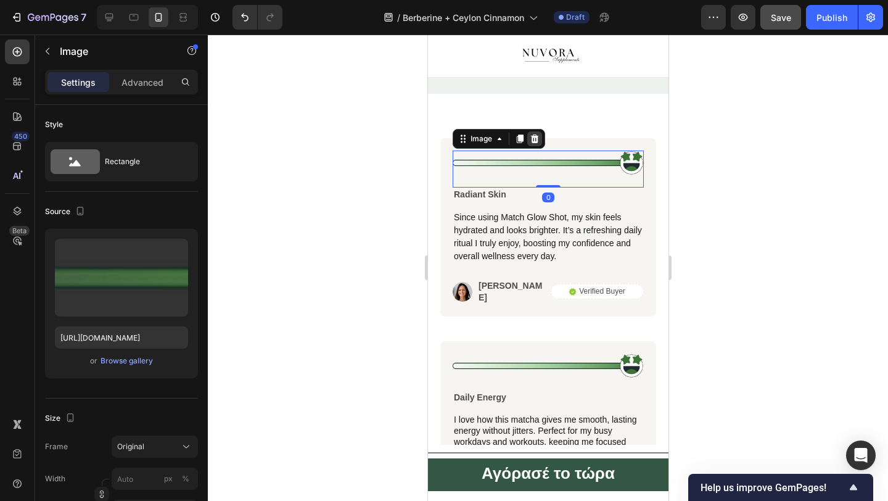
click at [536, 144] on icon at bounding box center [534, 139] width 10 height 10
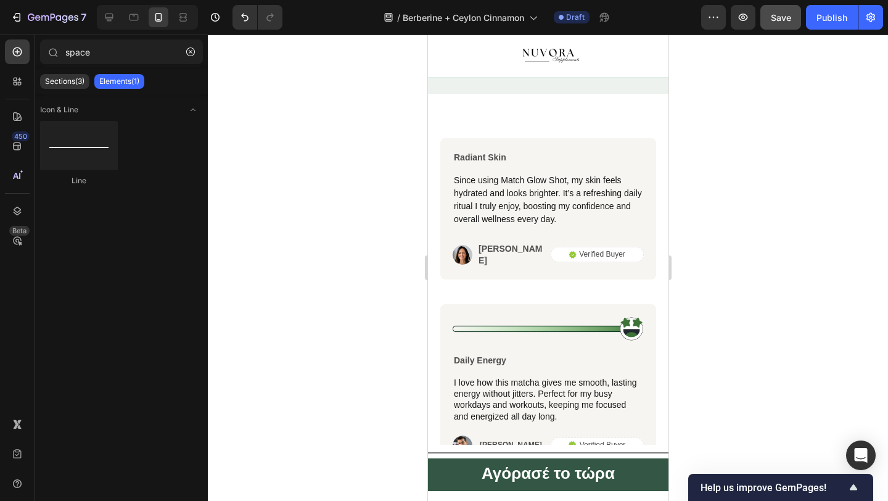
click at [528, 184] on div "Radiant Skin Text Block Since using Match Glow Shot, my skin feels hydrated and…" at bounding box center [548, 208] width 216 height 141
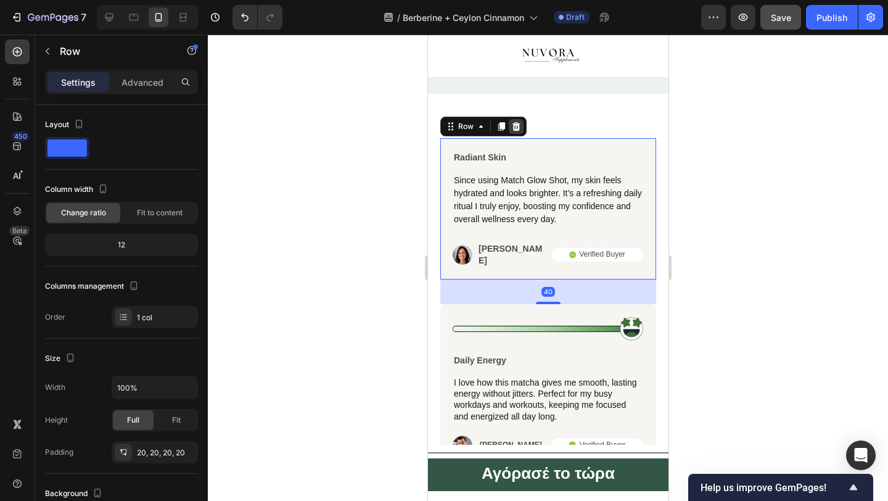
click at [519, 131] on icon at bounding box center [516, 126] width 10 height 10
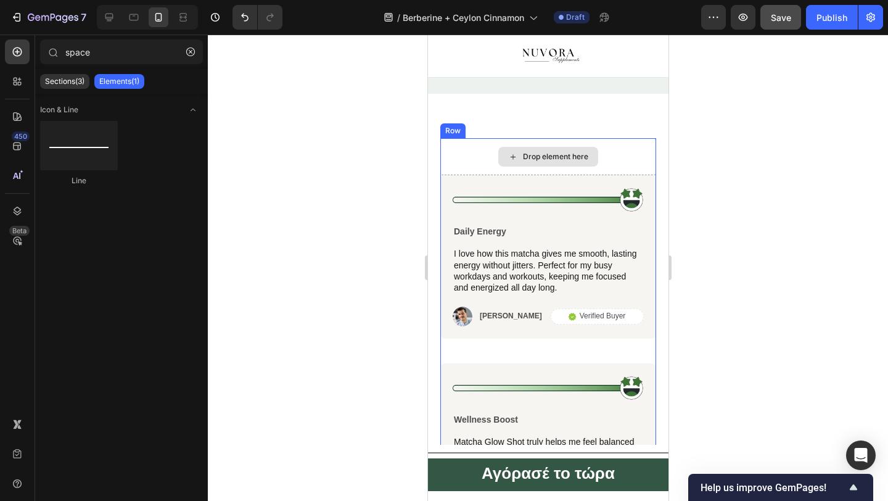
click at [488, 175] on div "Drop element here" at bounding box center [548, 156] width 216 height 37
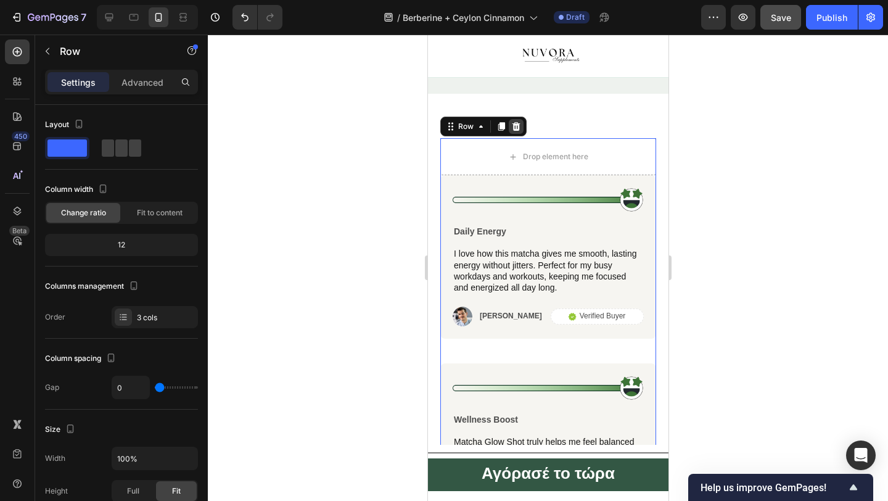
click at [513, 131] on icon at bounding box center [516, 126] width 8 height 9
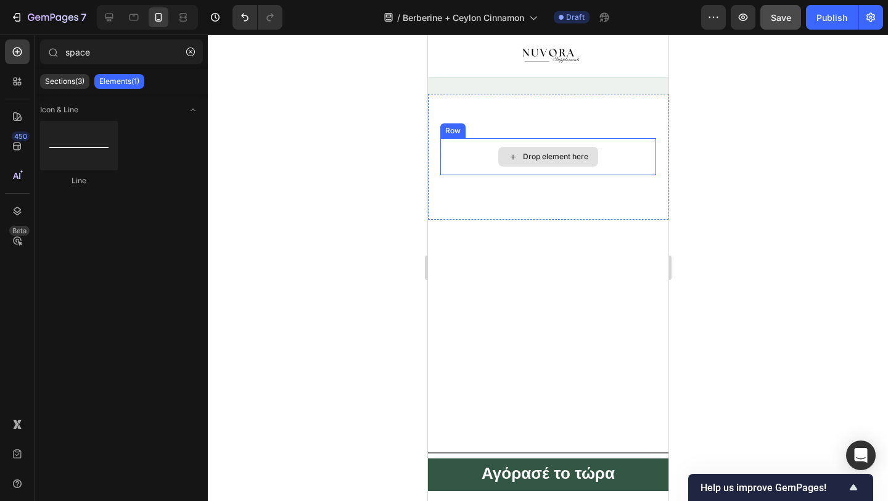
click at [485, 175] on div "Drop element here" at bounding box center [548, 156] width 216 height 37
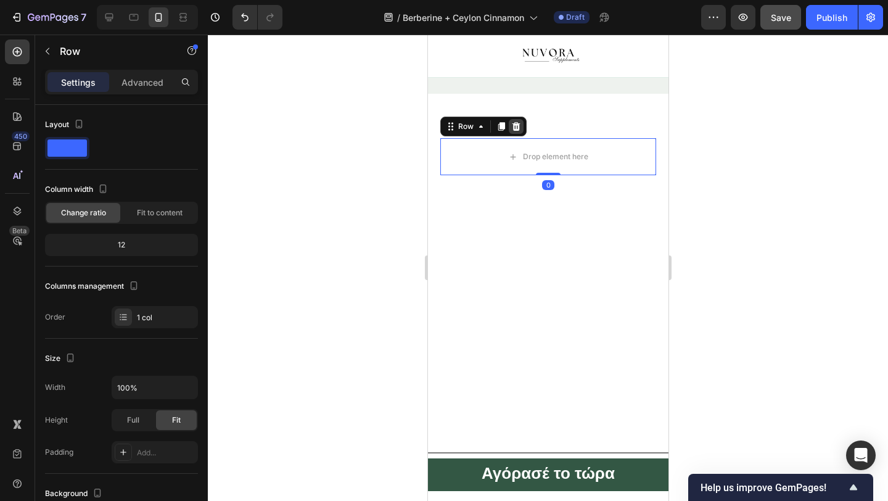
click at [517, 131] on icon at bounding box center [516, 126] width 8 height 9
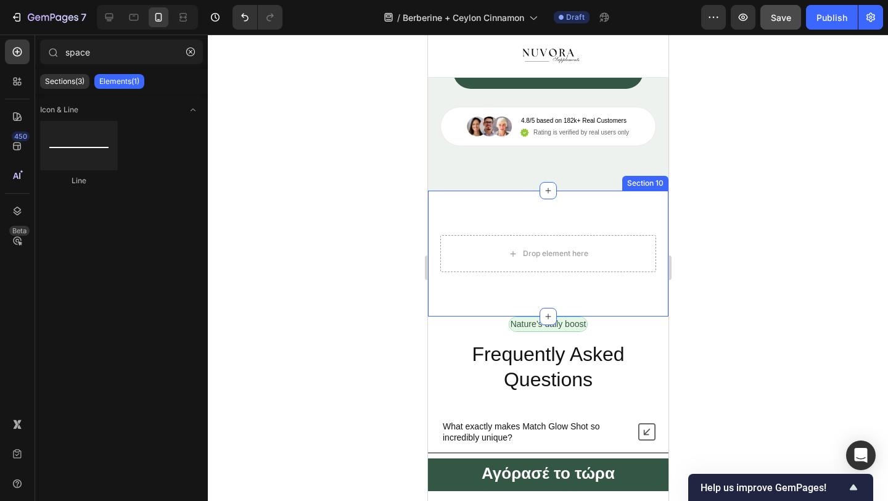
scroll to position [3551, 0]
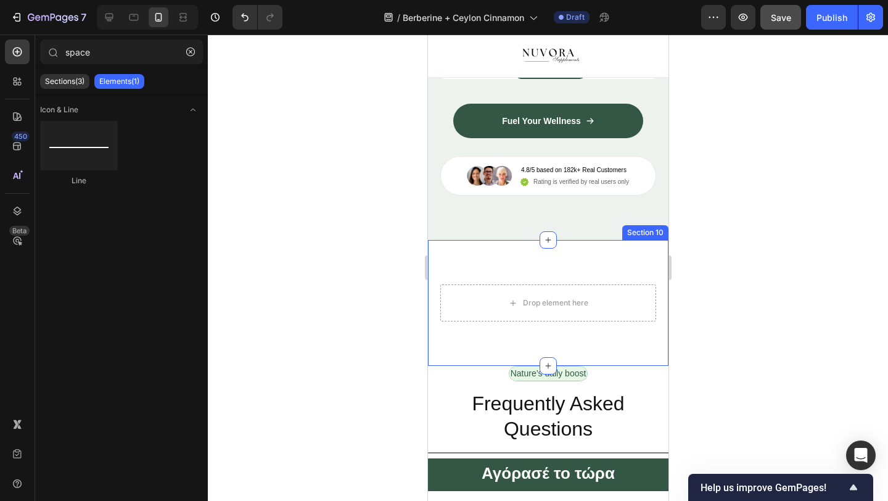
click at [485, 276] on div "Drop element here Section 10" at bounding box center [547, 303] width 241 height 126
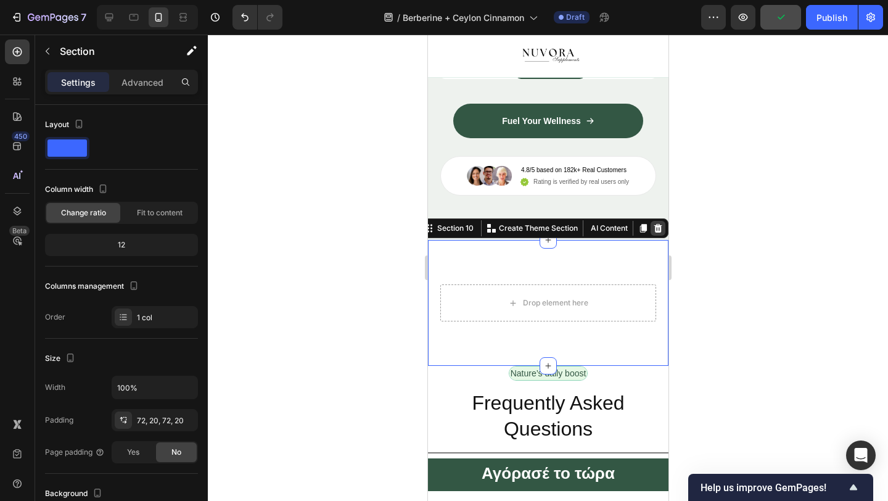
click at [660, 224] on icon at bounding box center [657, 228] width 10 height 10
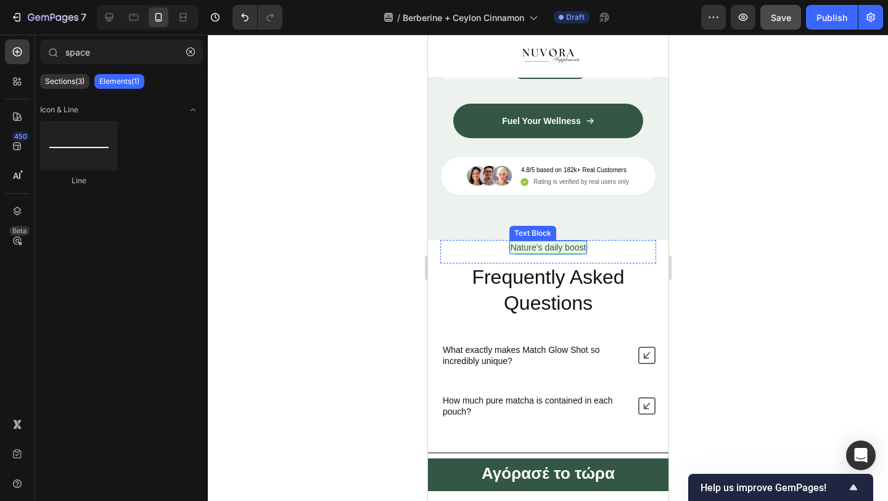
click at [575, 247] on p "Nature’s daily boost" at bounding box center [548, 247] width 76 height 11
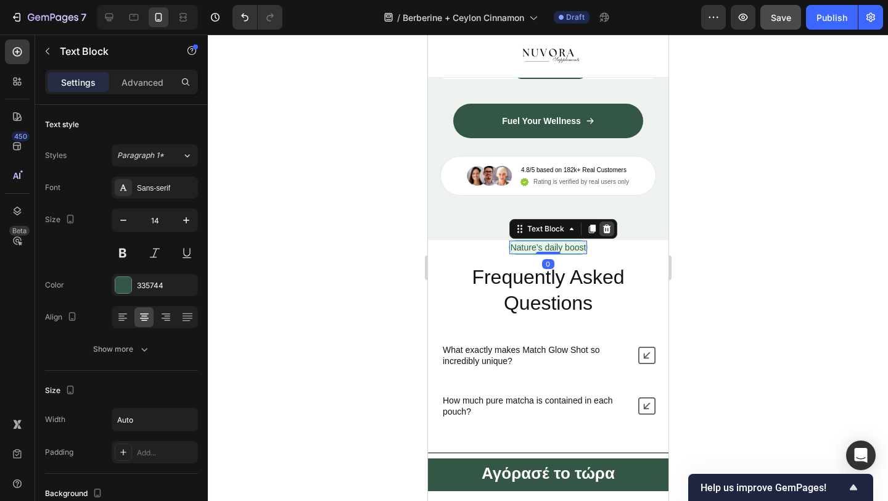
click at [601, 233] on icon at bounding box center [606, 229] width 10 height 10
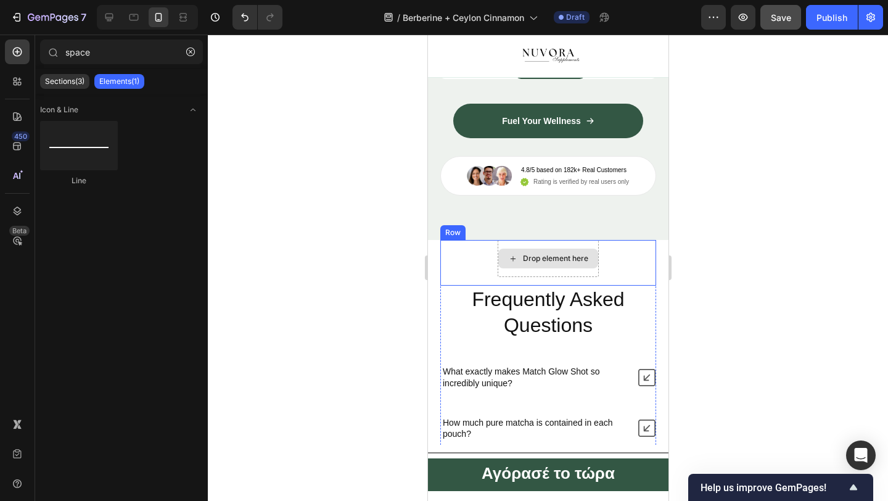
click at [572, 260] on div "Drop element here" at bounding box center [554, 258] width 65 height 10
click at [479, 248] on div "Drop element here Row" at bounding box center [548, 263] width 216 height 46
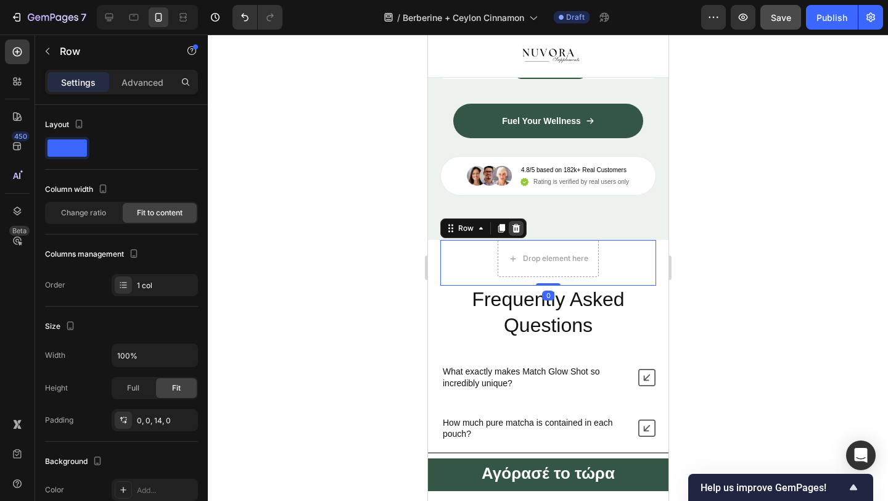
click at [514, 226] on icon at bounding box center [516, 228] width 8 height 9
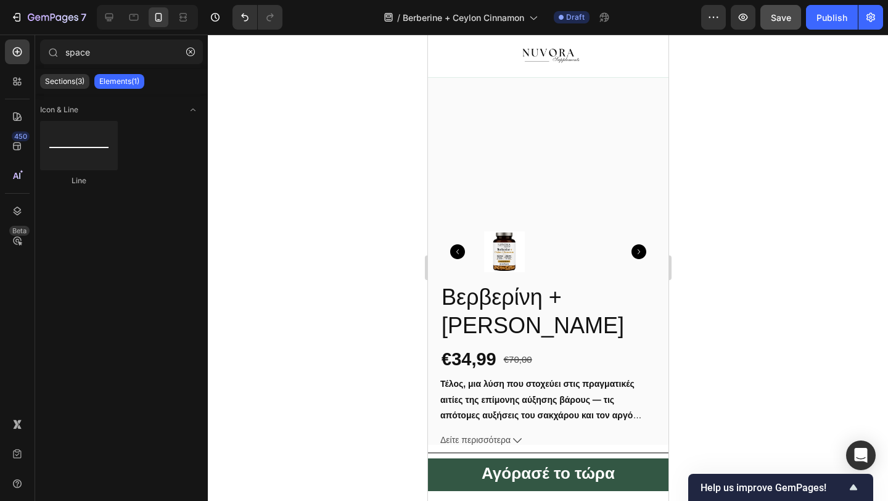
scroll to position [471, 0]
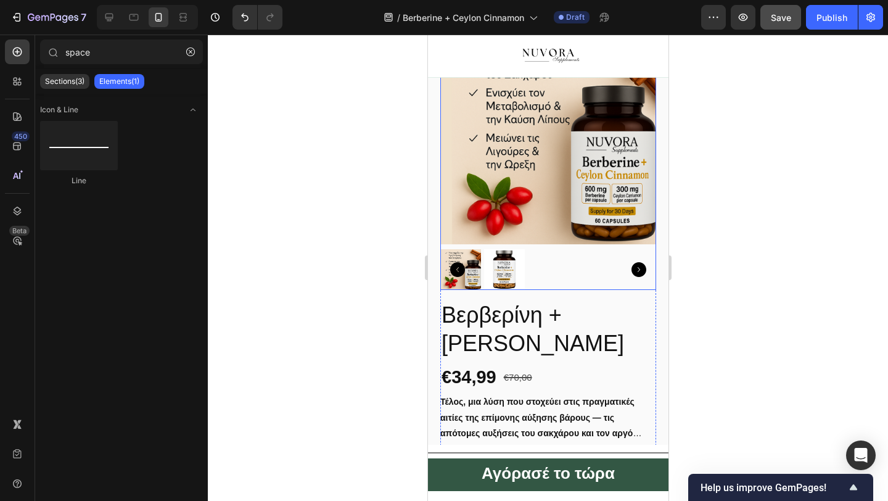
click at [499, 286] on img at bounding box center [504, 269] width 41 height 41
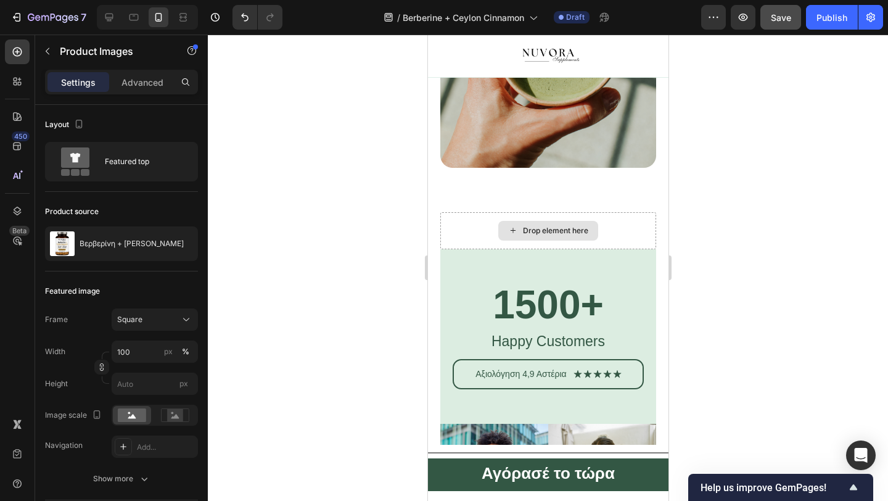
scroll to position [4226, 0]
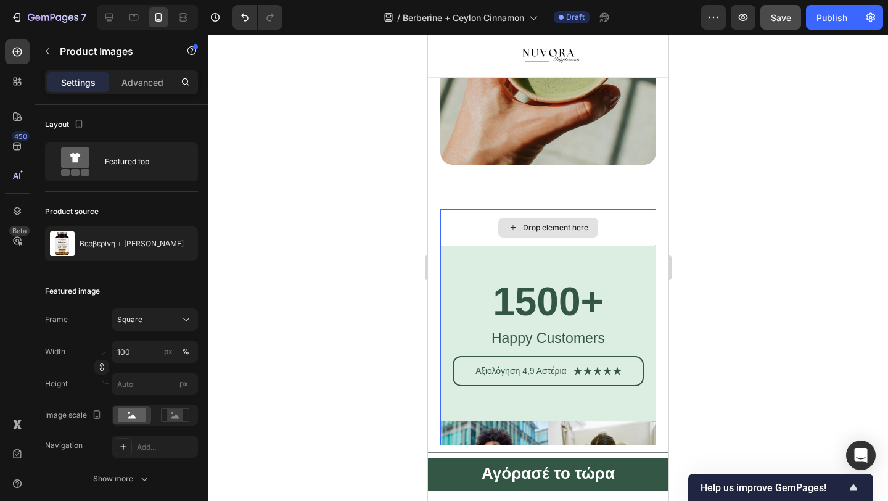
click at [604, 218] on div "Drop element here" at bounding box center [548, 227] width 216 height 37
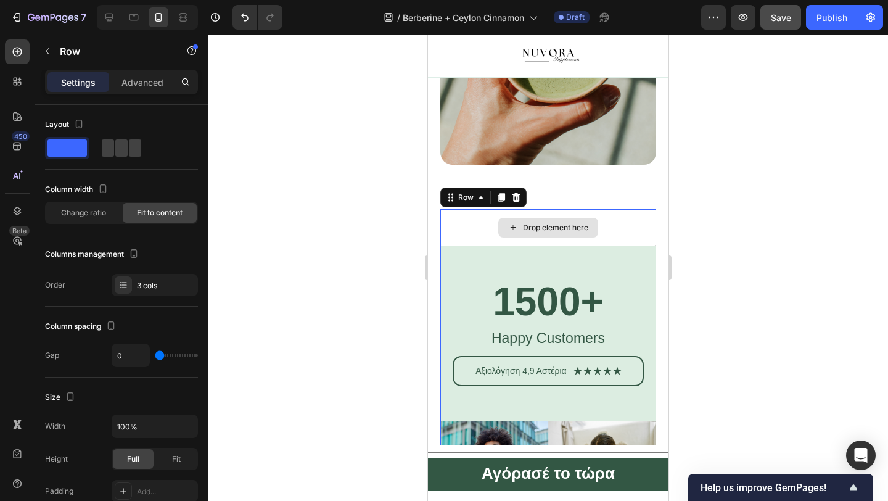
click at [496, 213] on div "Drop element here" at bounding box center [548, 227] width 216 height 37
click at [488, 227] on div "Drop element here" at bounding box center [548, 227] width 216 height 37
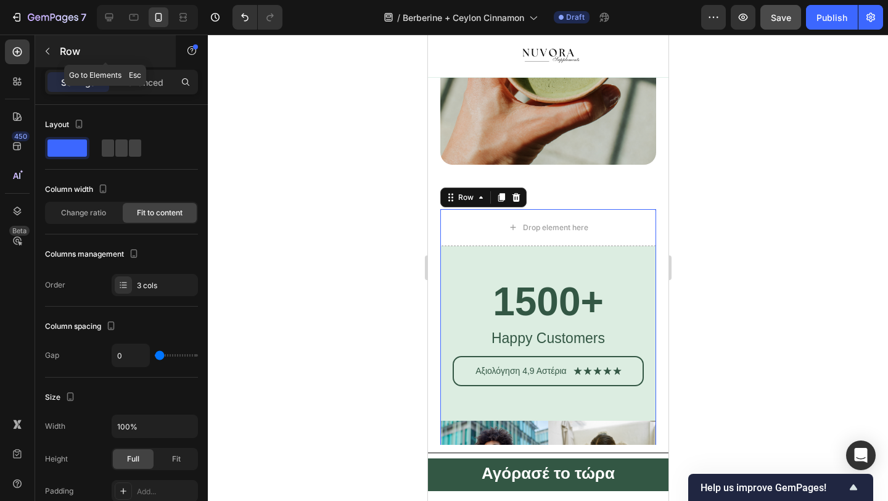
click at [43, 46] on icon "button" at bounding box center [48, 51] width 10 height 10
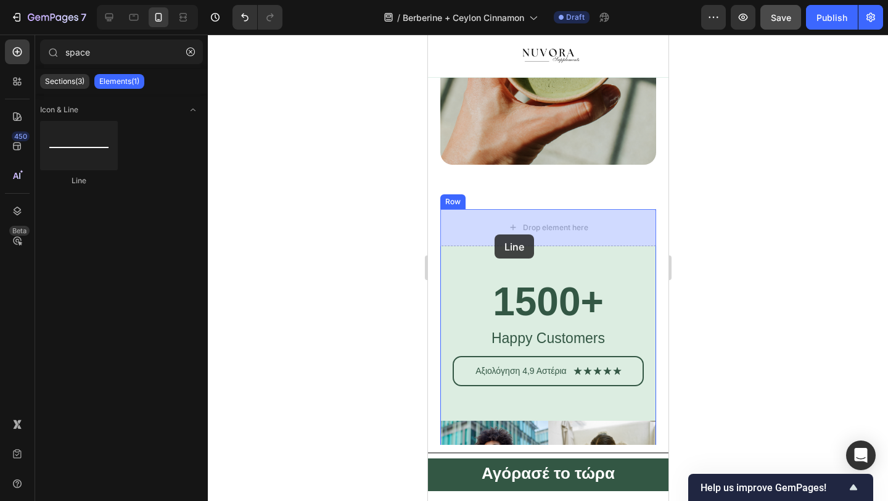
drag, startPoint x: 512, startPoint y: 212, endPoint x: 494, endPoint y: 234, distance: 29.0
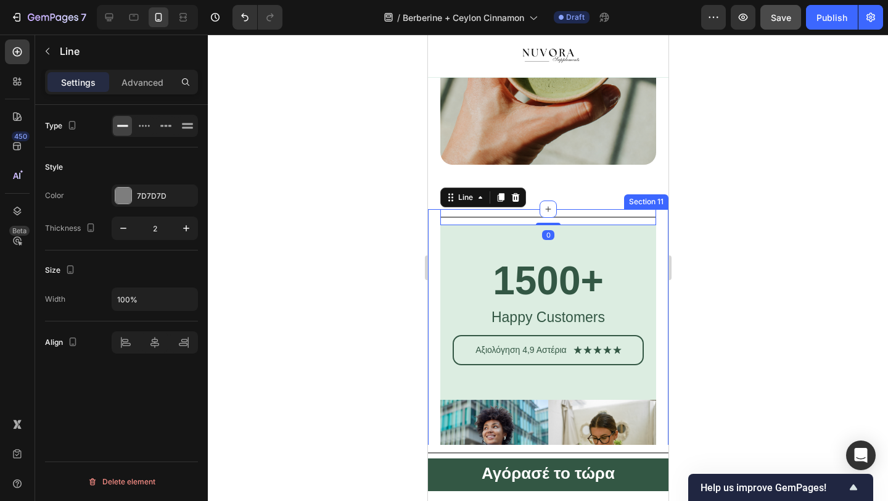
click at [405, 214] on div at bounding box center [548, 268] width 680 height 466
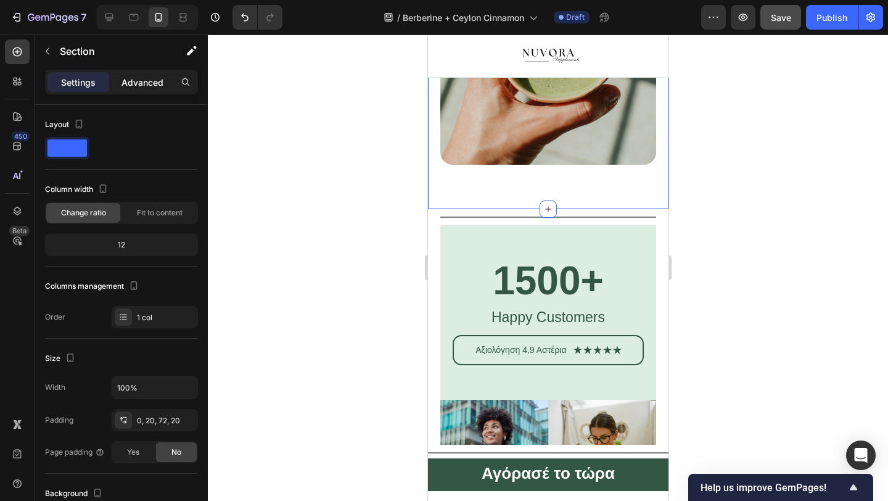
click at [149, 83] on p "Advanced" at bounding box center [142, 82] width 42 height 13
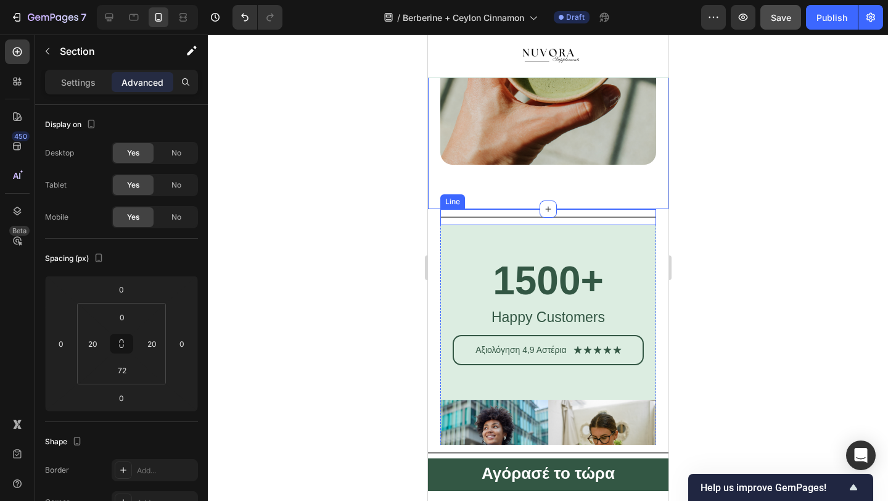
click at [437, 217] on div "Title Line 1500+ Heading Happy Customers Text Block Αξιολόγηση 4,9 Αστέρια Text…" at bounding box center [547, 487] width 241 height 556
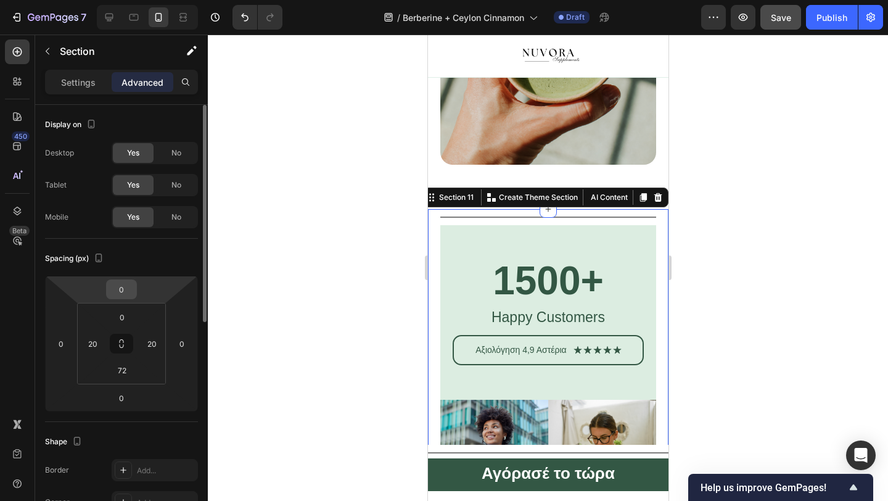
click at [115, 281] on input "0" at bounding box center [121, 289] width 25 height 19
type input "0"
click at [115, 281] on input "0" at bounding box center [121, 289] width 25 height 19
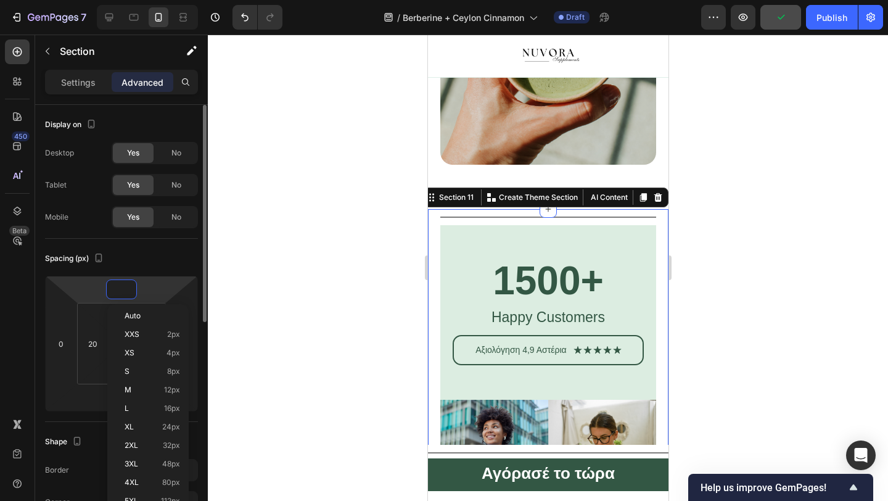
type input "-1"
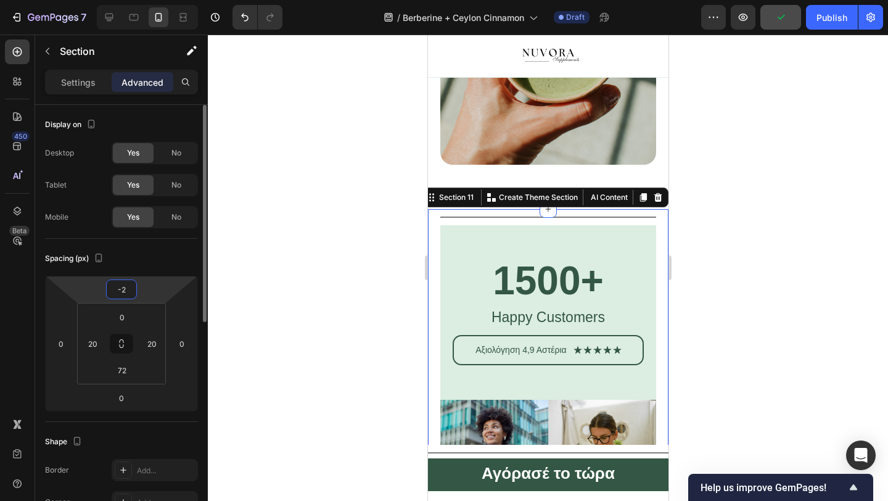
type input "-20"
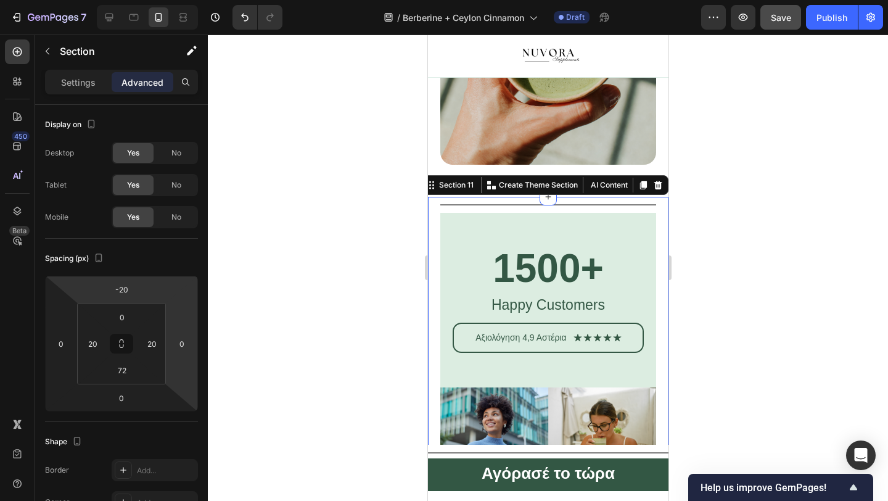
click at [288, 279] on div at bounding box center [548, 268] width 680 height 466
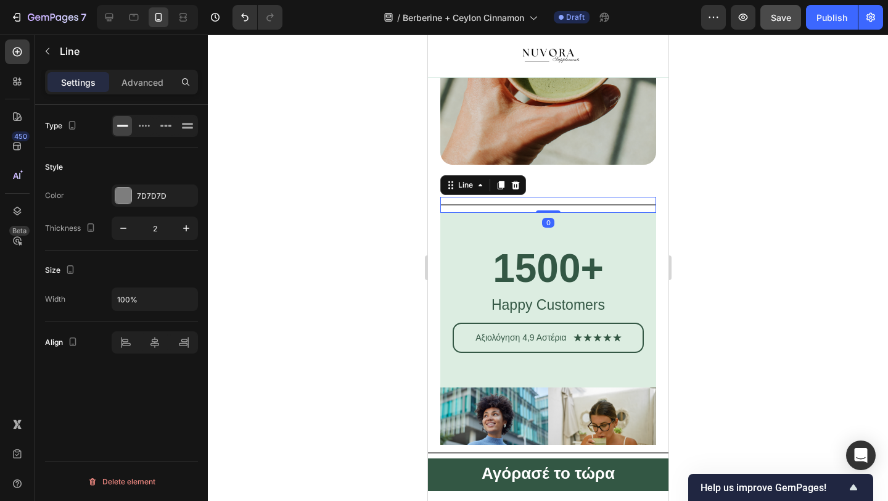
click at [500, 208] on div "Title Line 0" at bounding box center [548, 205] width 216 height 16
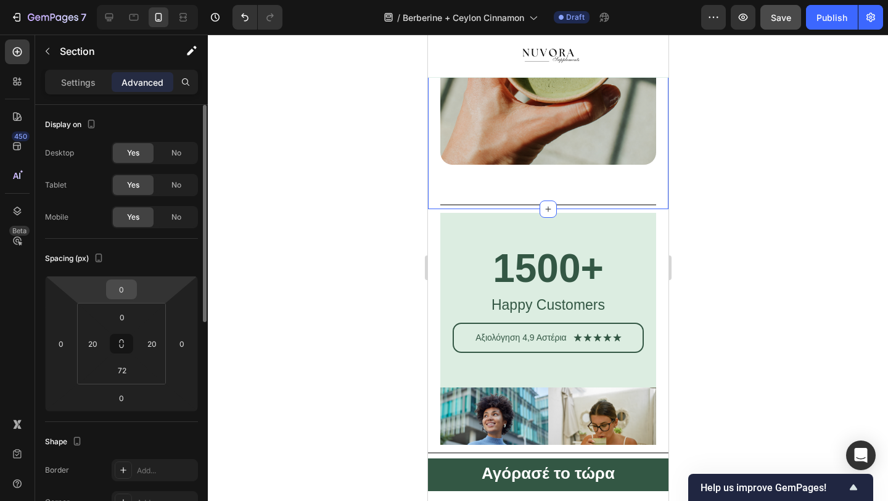
click at [128, 289] on input "0" at bounding box center [121, 289] width 25 height 19
type input "-1"
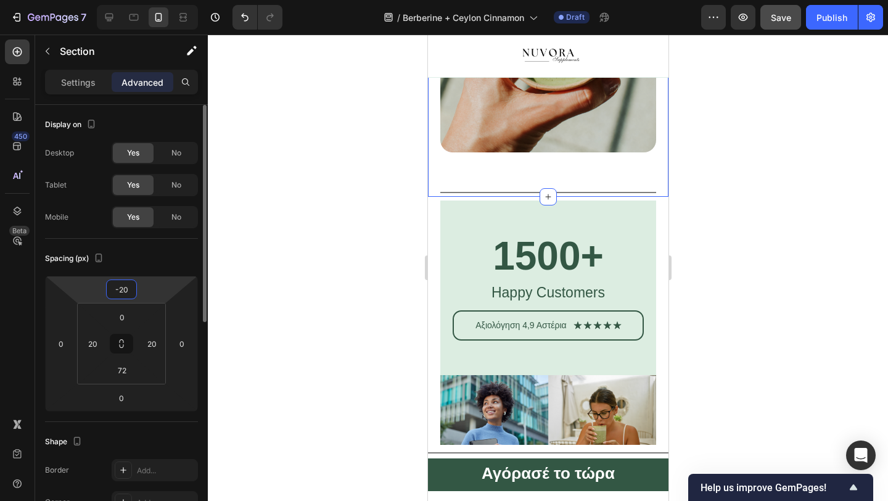
type input "-2"
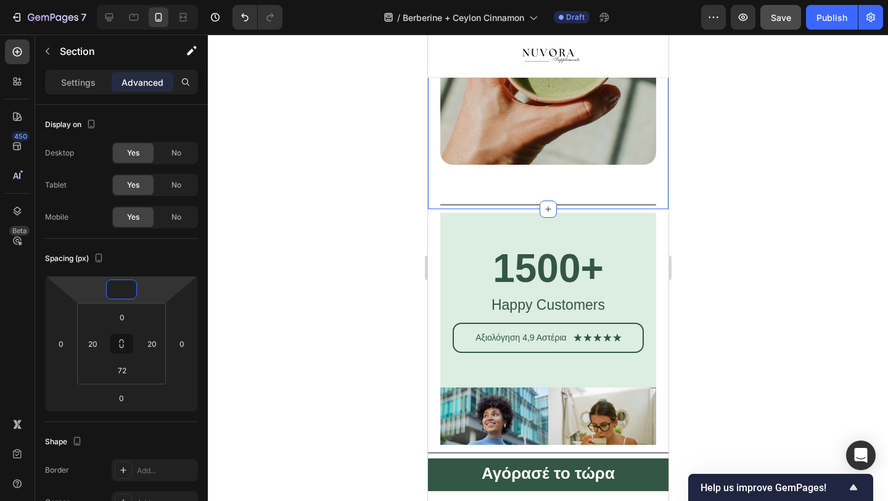
click at [353, 221] on div at bounding box center [548, 268] width 680 height 466
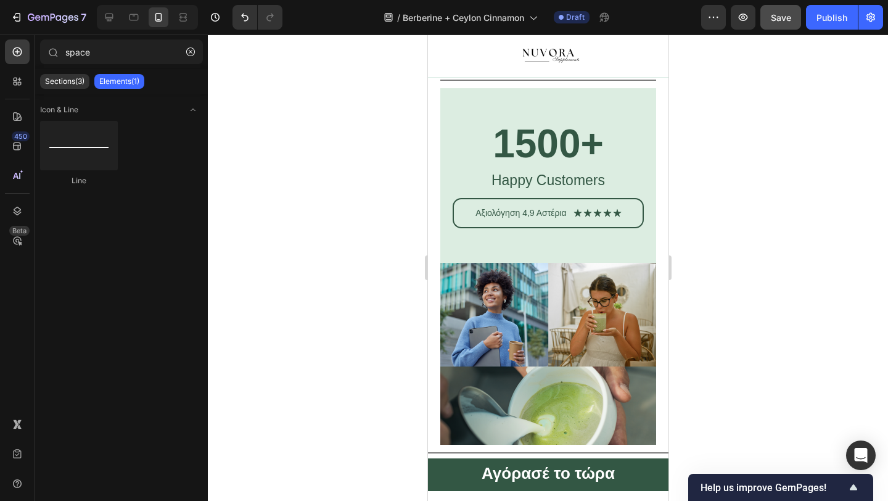
scroll to position [4351, 0]
click at [549, 141] on h2 "1500+" at bounding box center [547, 143] width 191 height 42
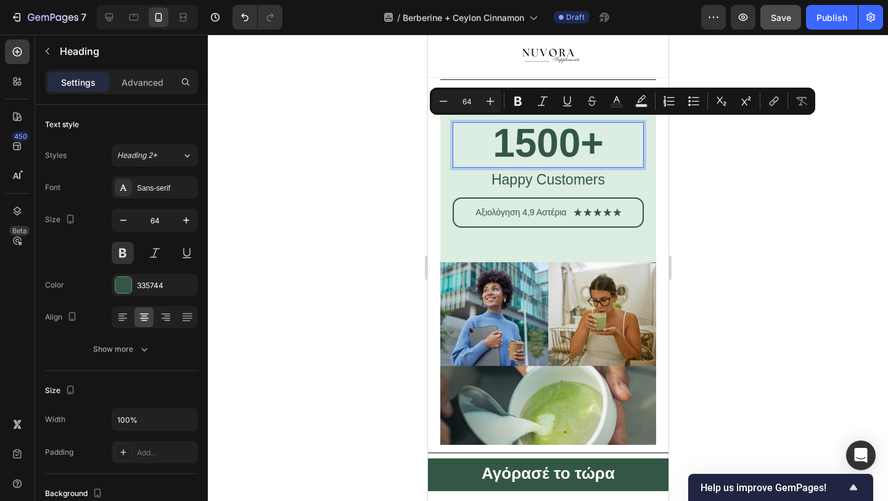
click at [516, 146] on p "1500+" at bounding box center [547, 142] width 189 height 39
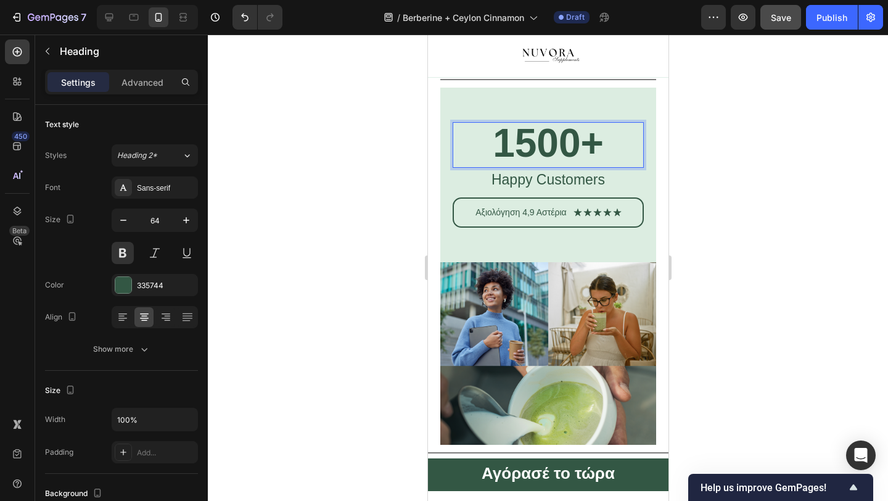
click at [524, 146] on p "1500+" at bounding box center [547, 142] width 189 height 39
click at [530, 147] on p "1500+" at bounding box center [547, 142] width 189 height 39
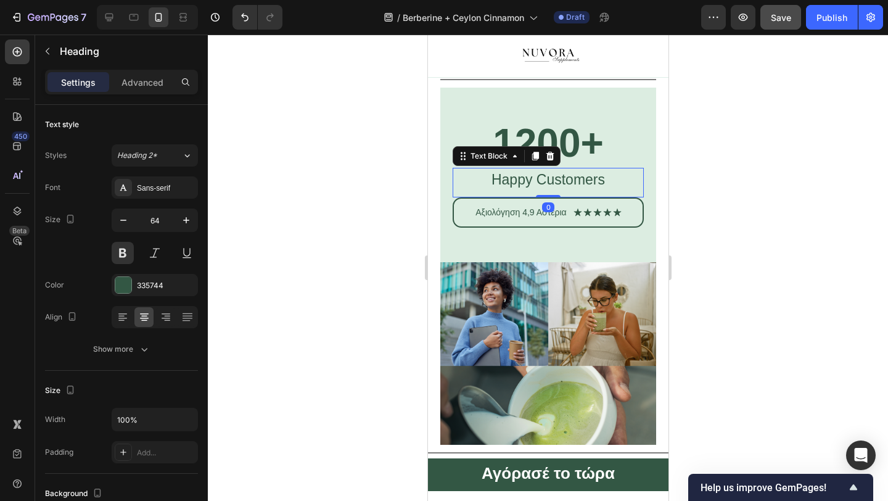
click at [538, 178] on p "Happy Customers" at bounding box center [547, 180] width 189 height 22
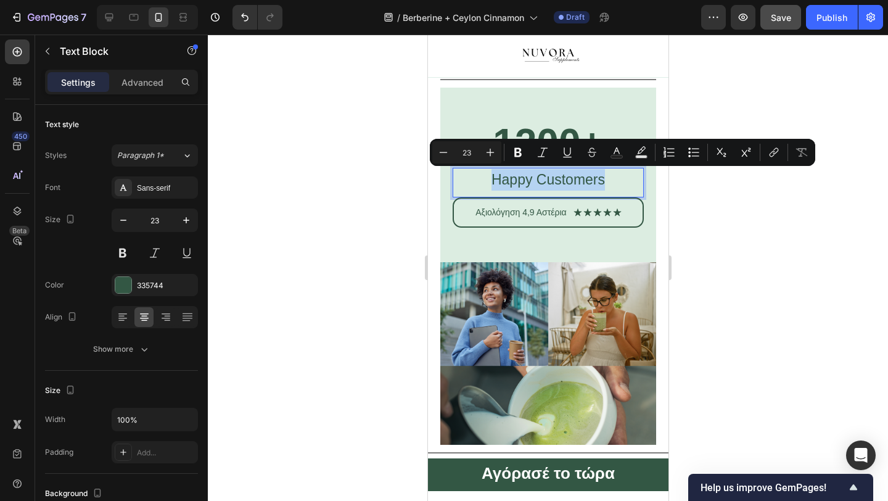
copy p "Happy Customers"
click at [537, 179] on p "Happy Customers" at bounding box center [547, 180] width 189 height 22
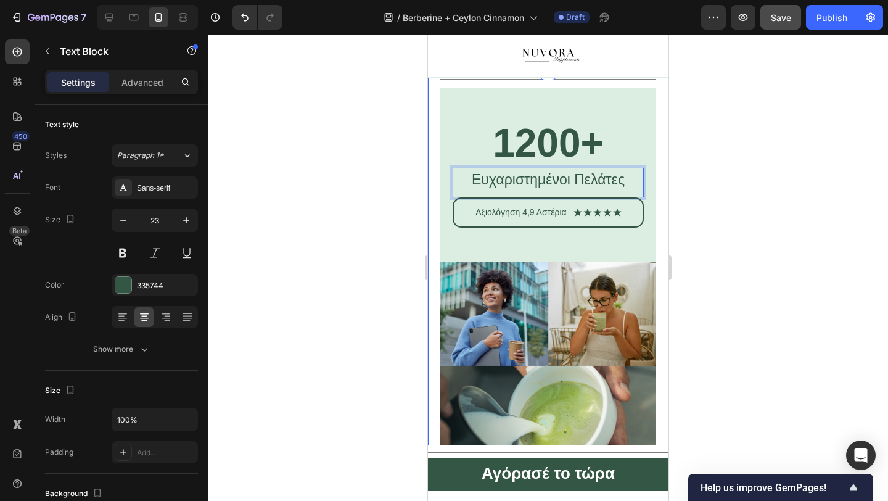
click at [414, 260] on div at bounding box center [548, 268] width 680 height 466
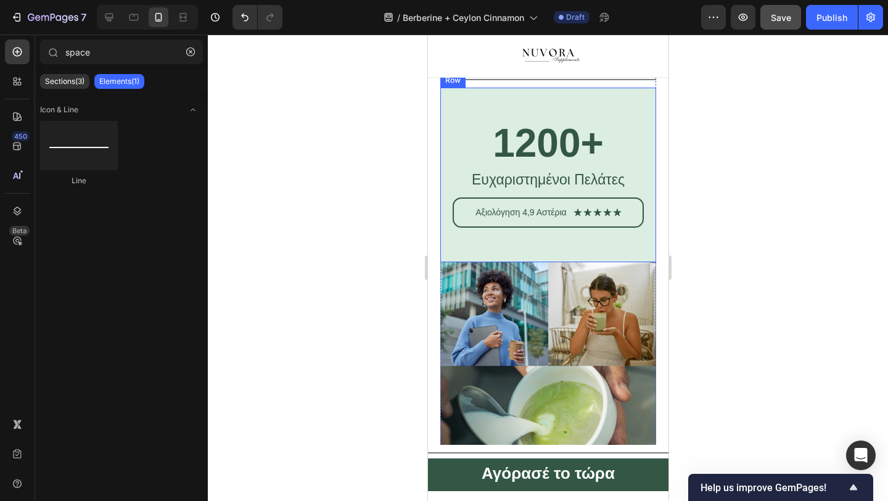
click at [506, 233] on div "1200+ Heading Ευχαριστημένοι Πελάτες Text Block Αξιολόγηση 4,9 Αστέρια Text Blo…" at bounding box center [548, 175] width 216 height 175
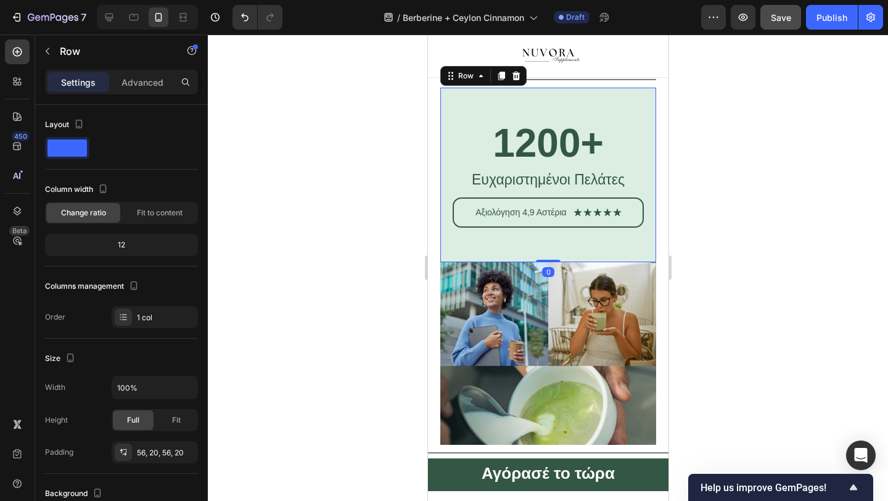
drag, startPoint x: 550, startPoint y: 261, endPoint x: 550, endPoint y: 238, distance: 22.8
click at [550, 238] on div "1200+ Heading Ευχαριστημένοι Πελάτες Text Block Αξιολόγηση 4,9 Αστέρια Text Blo…" at bounding box center [548, 175] width 216 height 175
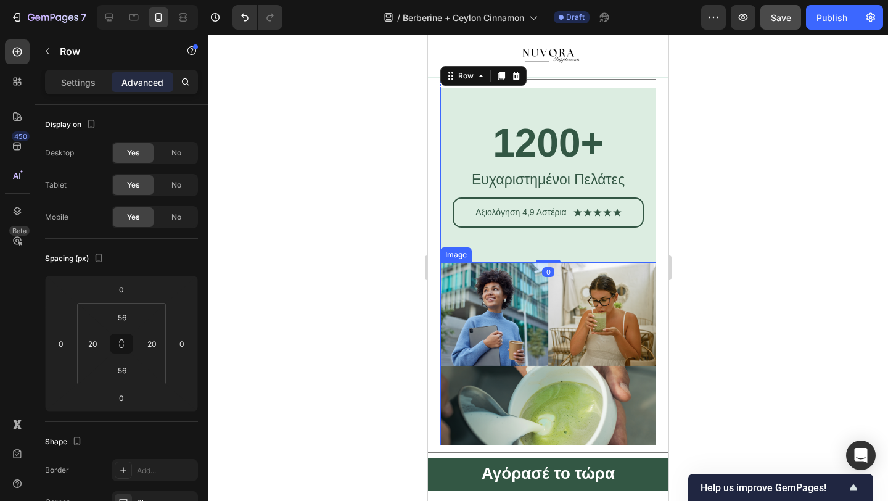
click at [440, 273] on img at bounding box center [548, 417] width 216 height 311
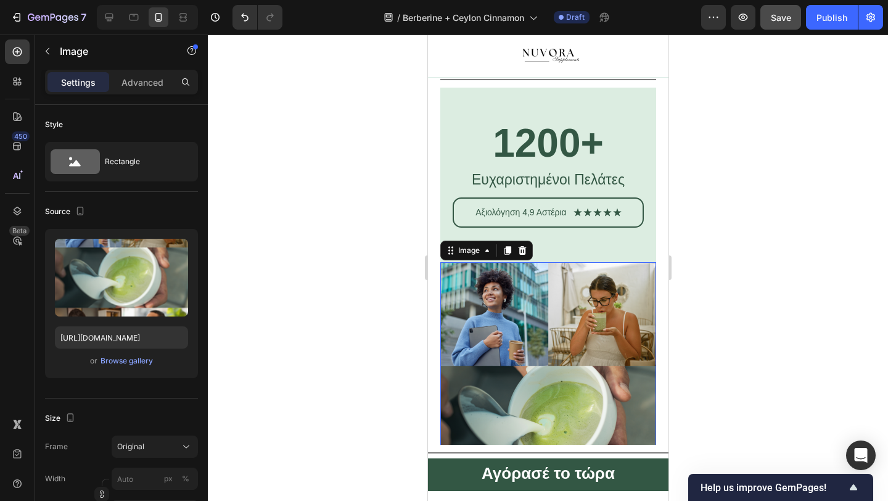
click at [517, 312] on img at bounding box center [548, 417] width 216 height 311
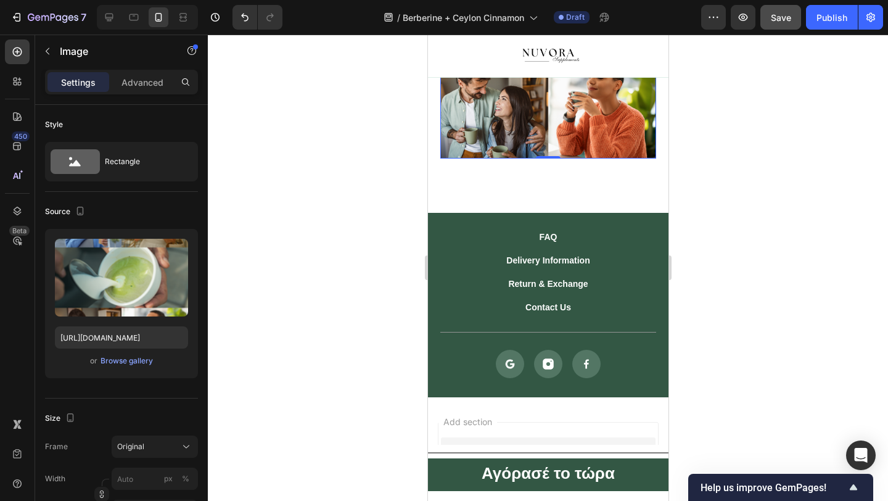
scroll to position [4775, 0]
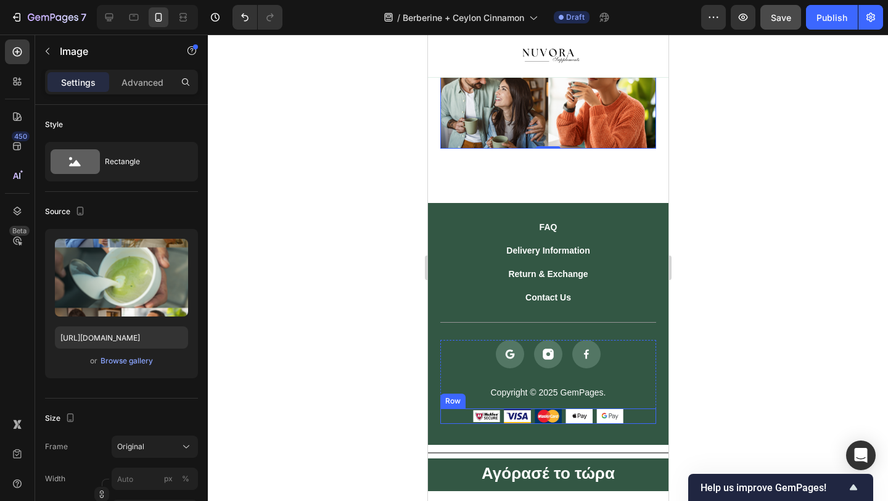
click at [456, 387] on p "Copyright © 2025 GemPages." at bounding box center [547, 392] width 213 height 11
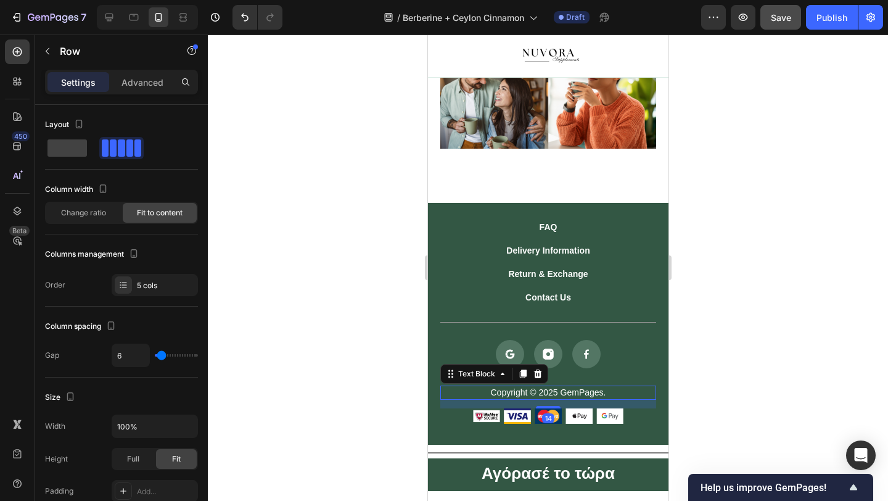
click at [638, 409] on div "Image Image Image Image Image Row" at bounding box center [548, 415] width 216 height 15
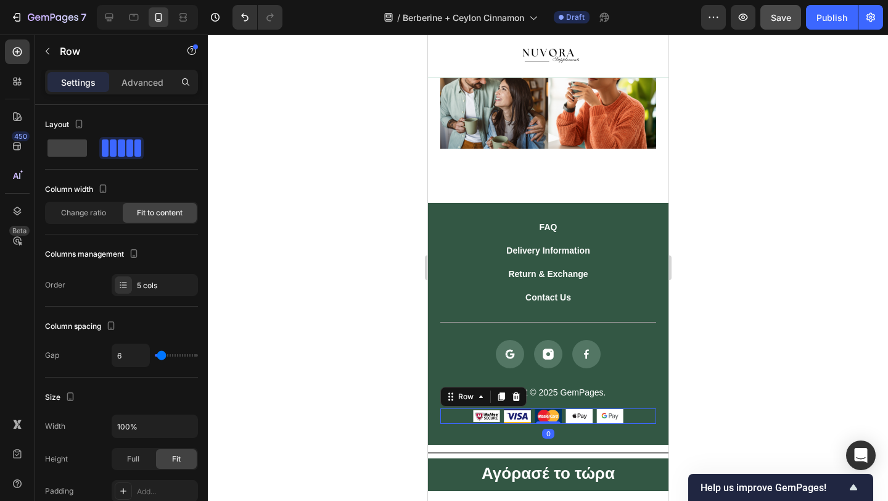
click at [517, 403] on div "Row" at bounding box center [483, 397] width 86 height 20
click at [516, 397] on icon at bounding box center [516, 397] width 10 height 10
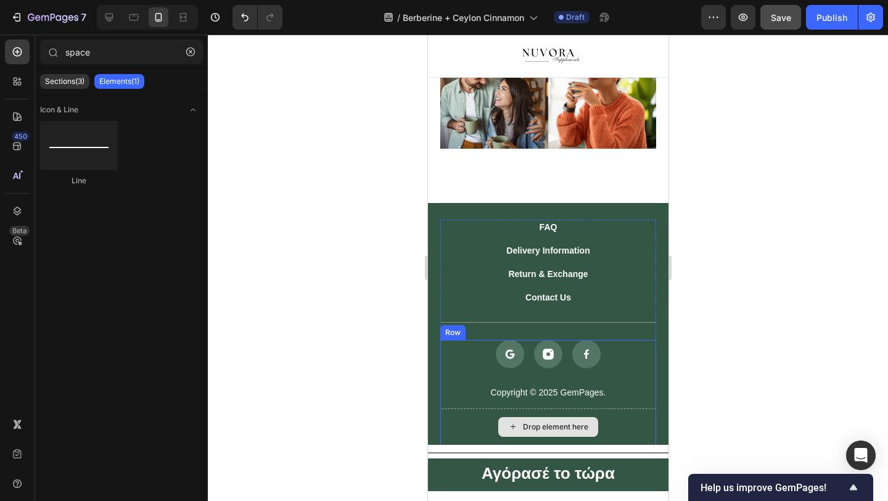
click at [502, 421] on div "Drop element here" at bounding box center [548, 427] width 100 height 20
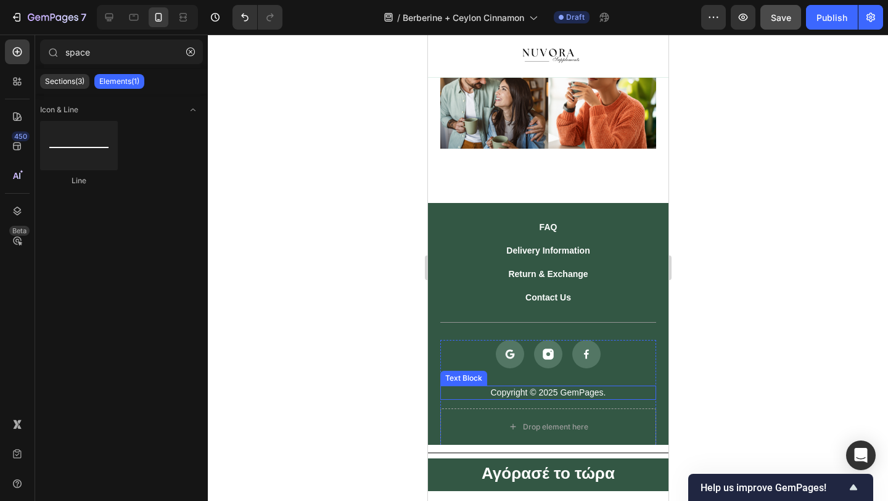
click at [574, 393] on p "Copyright © 2025 GemPages." at bounding box center [547, 392] width 213 height 11
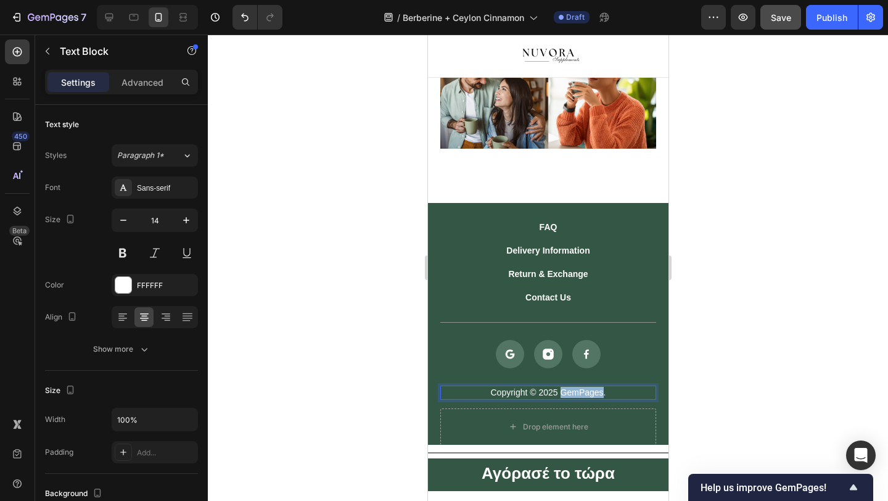
click at [574, 393] on p "Copyright © 2025 GemPages." at bounding box center [547, 392] width 213 height 11
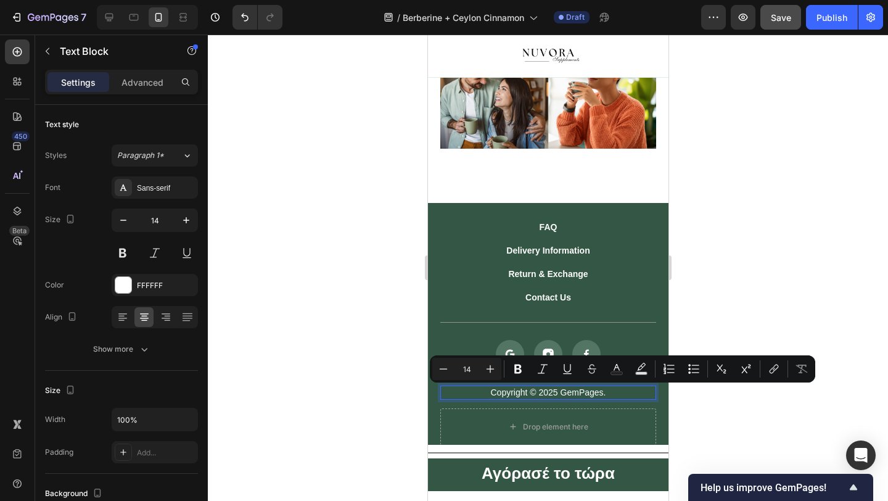
click at [609, 388] on p "Copyright © 2025 GemPages." at bounding box center [547, 392] width 213 height 11
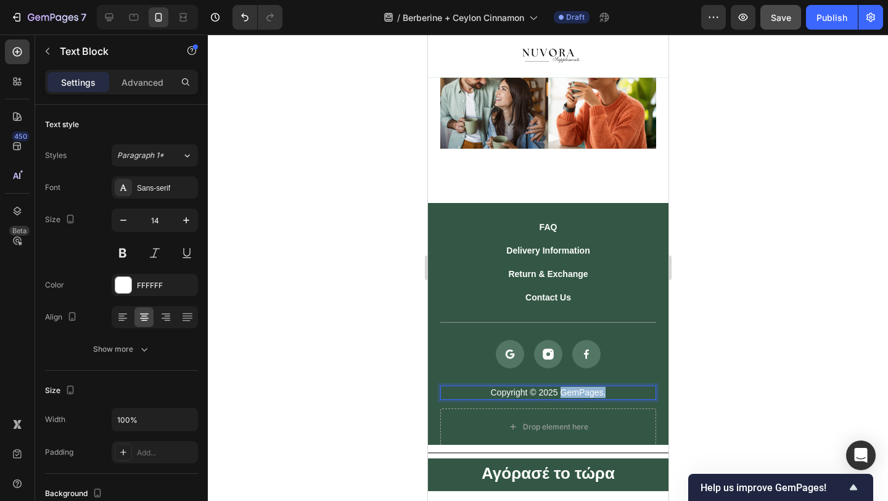
drag, startPoint x: 609, startPoint y: 392, endPoint x: 559, endPoint y: 390, distance: 50.0
click at [559, 390] on p "Copyright © 2025 GemPages." at bounding box center [547, 392] width 213 height 11
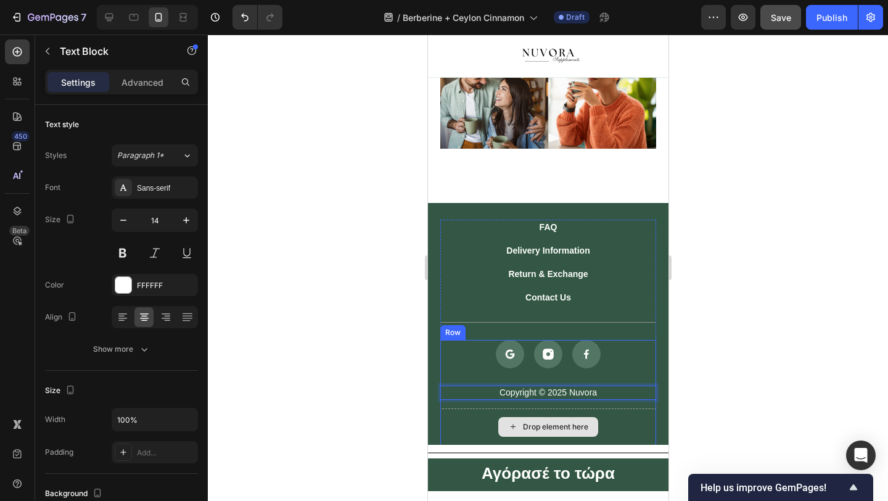
click at [602, 430] on div "Drop element here" at bounding box center [548, 426] width 216 height 37
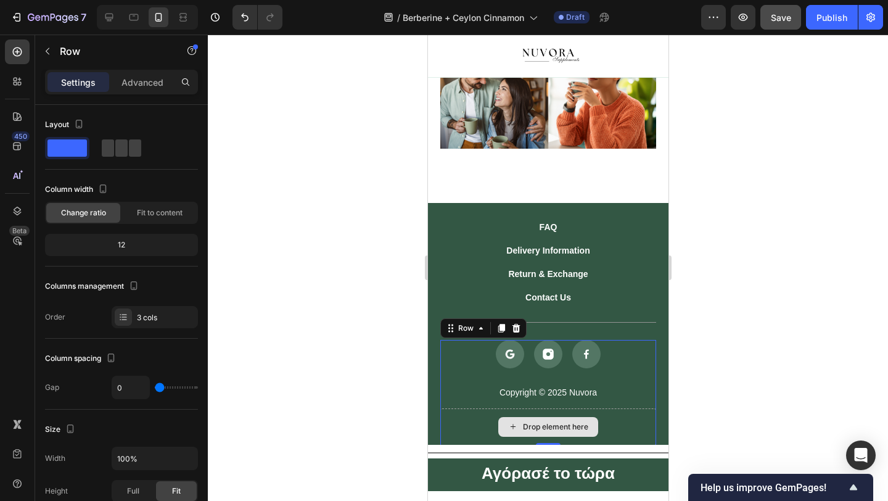
click at [619, 411] on div "Drop element here" at bounding box center [548, 426] width 216 height 37
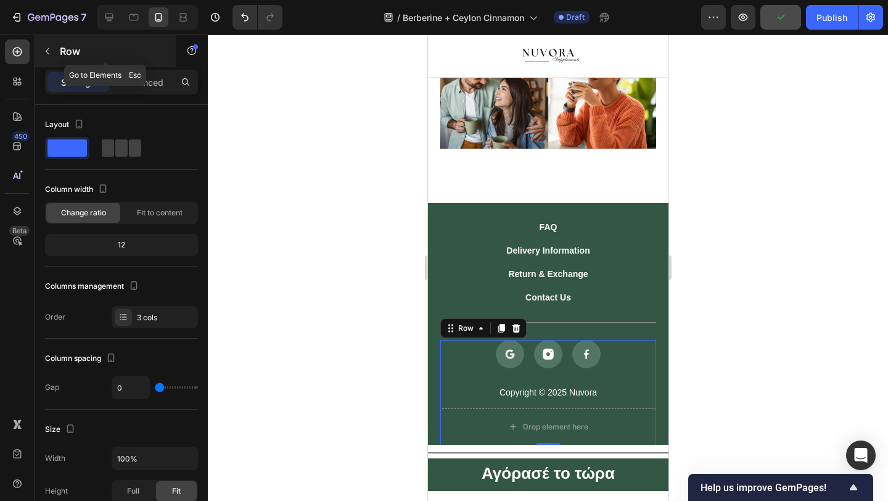
click at [48, 52] on icon "button" at bounding box center [48, 51] width 10 height 10
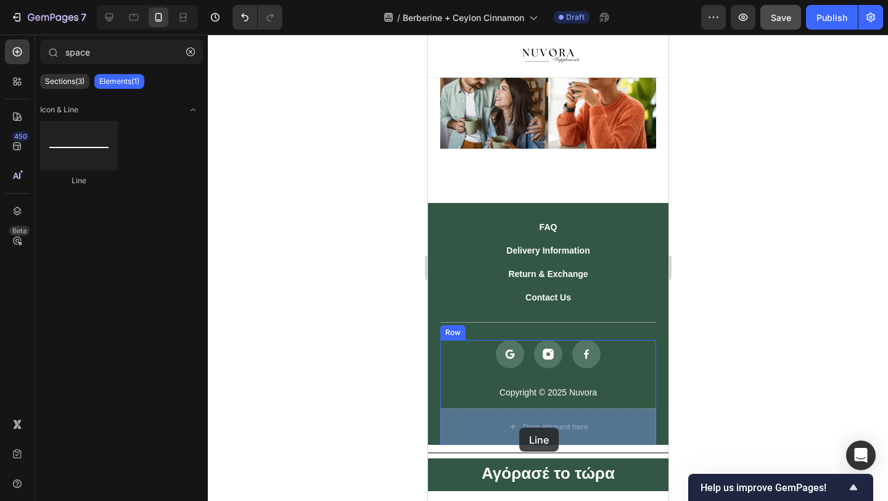
drag, startPoint x: 515, startPoint y: 181, endPoint x: 519, endPoint y: 427, distance: 246.7
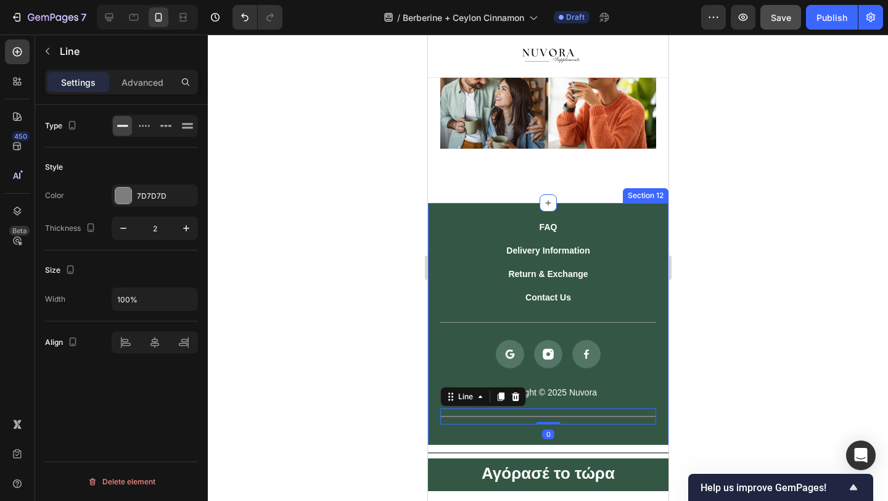
click at [373, 377] on div at bounding box center [548, 268] width 680 height 466
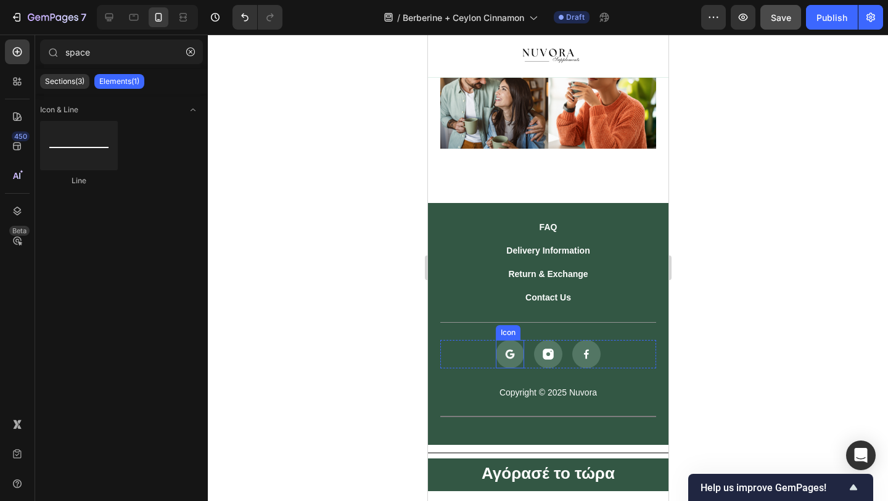
click at [502, 348] on div at bounding box center [509, 354] width 28 height 28
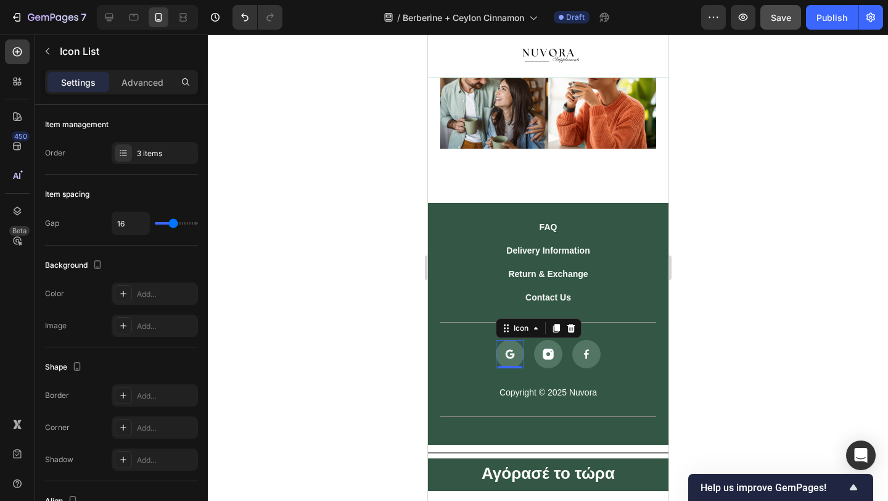
click at [483, 348] on div "Icon 0 Icon Icon" at bounding box center [548, 354] width 216 height 28
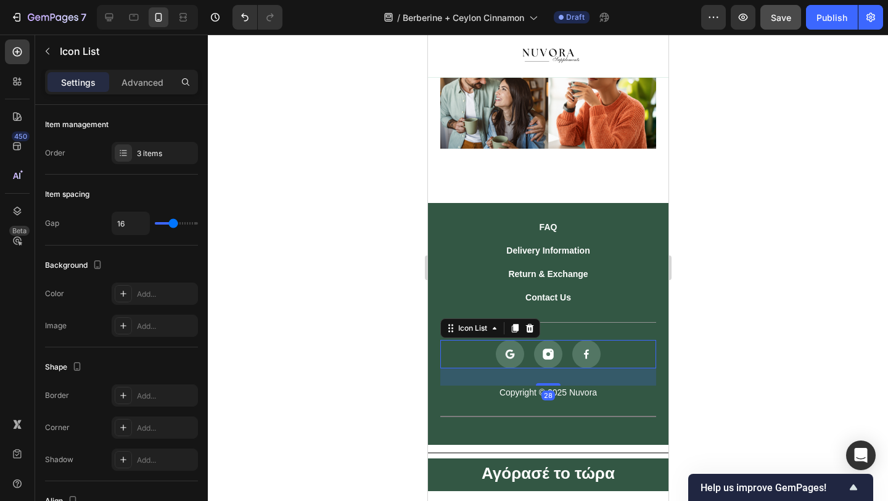
click at [540, 324] on div "Icon List" at bounding box center [490, 328] width 100 height 20
click at [534, 325] on icon at bounding box center [529, 328] width 10 height 10
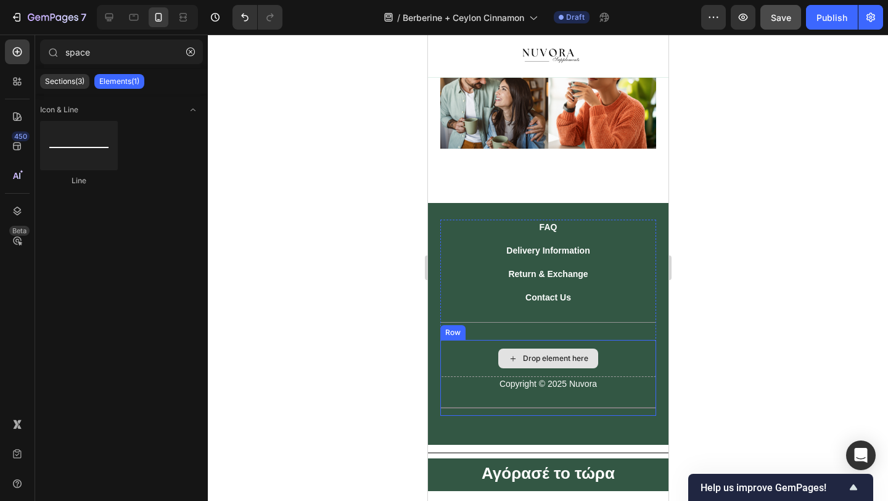
click at [490, 350] on div "Drop element here" at bounding box center [548, 358] width 216 height 37
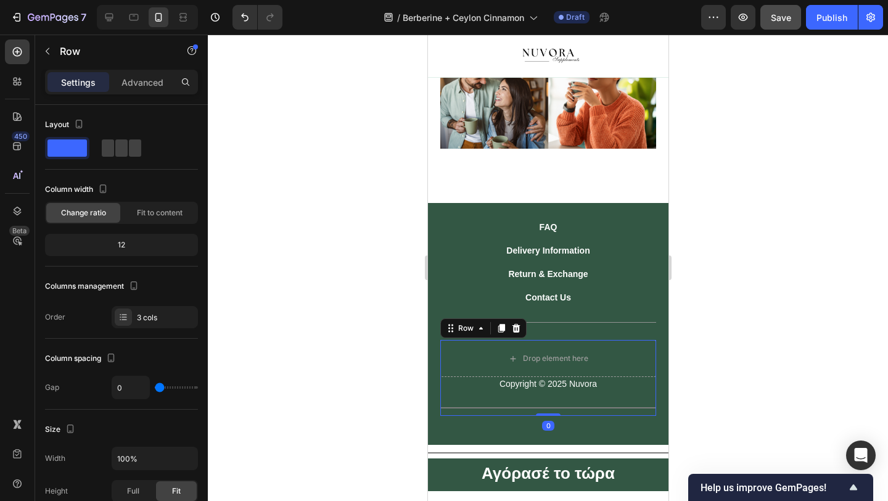
click at [455, 397] on div "Copyright © 2025 Nuvora Text Block" at bounding box center [548, 388] width 216 height 22
click at [485, 353] on div "Drop element here" at bounding box center [548, 358] width 216 height 37
click at [47, 54] on icon "button" at bounding box center [48, 51] width 10 height 10
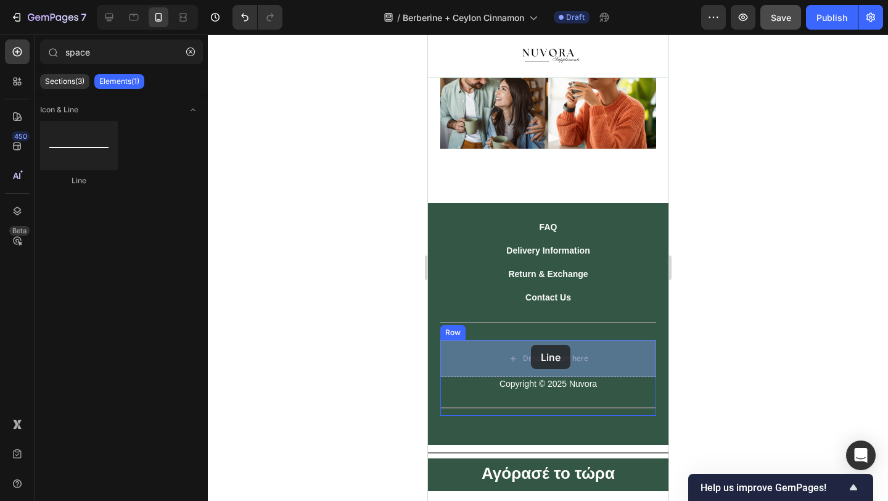
drag, startPoint x: 514, startPoint y: 168, endPoint x: 530, endPoint y: 345, distance: 177.7
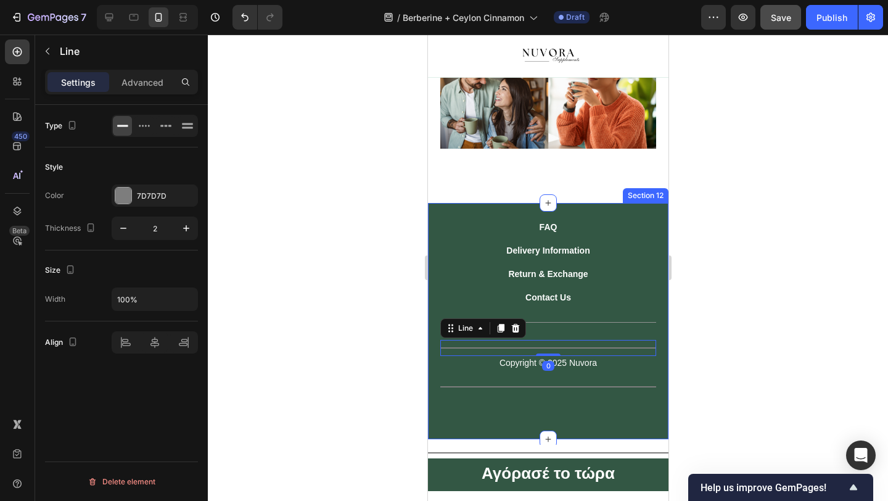
click at [401, 360] on div at bounding box center [548, 268] width 680 height 466
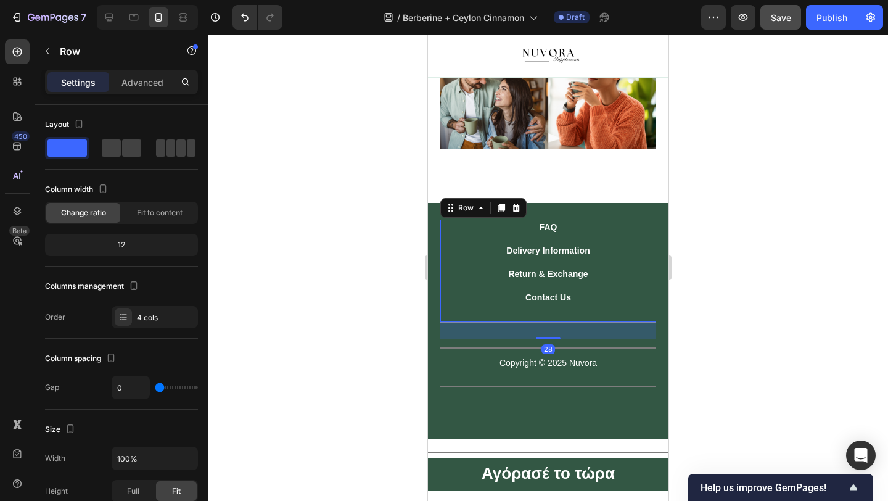
click at [534, 318] on div "FAQ Button Delivery Information Button Return & Exchange Button Contact Us Butt…" at bounding box center [548, 271] width 216 height 103
click at [514, 212] on icon at bounding box center [516, 208] width 8 height 9
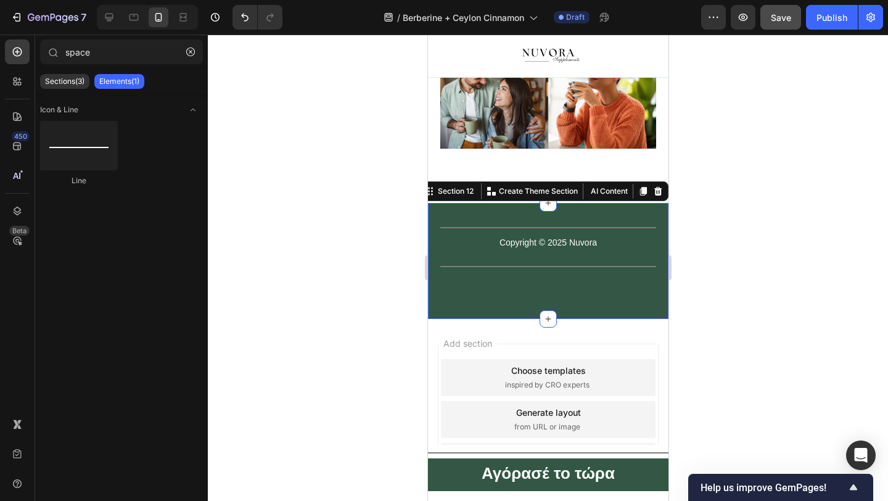
click at [510, 215] on div "Title Line Copyright © 2025 Nuvora Text Block Title Line Row Row Section 12 You…" at bounding box center [547, 260] width 241 height 115
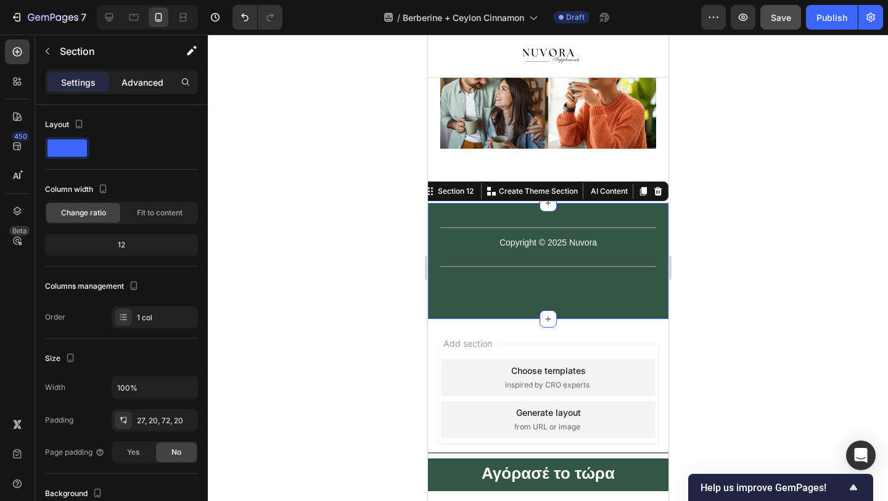
click at [146, 73] on div "Advanced" at bounding box center [143, 82] width 62 height 20
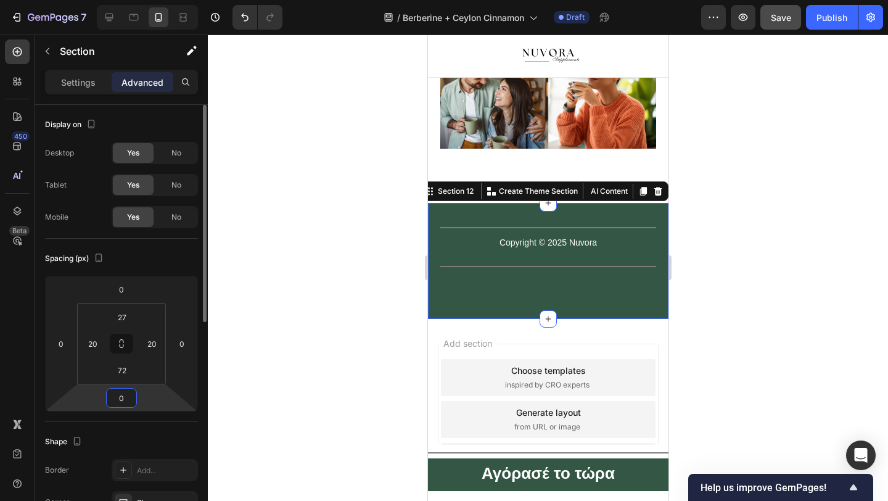
click at [126, 390] on input "0" at bounding box center [121, 398] width 25 height 19
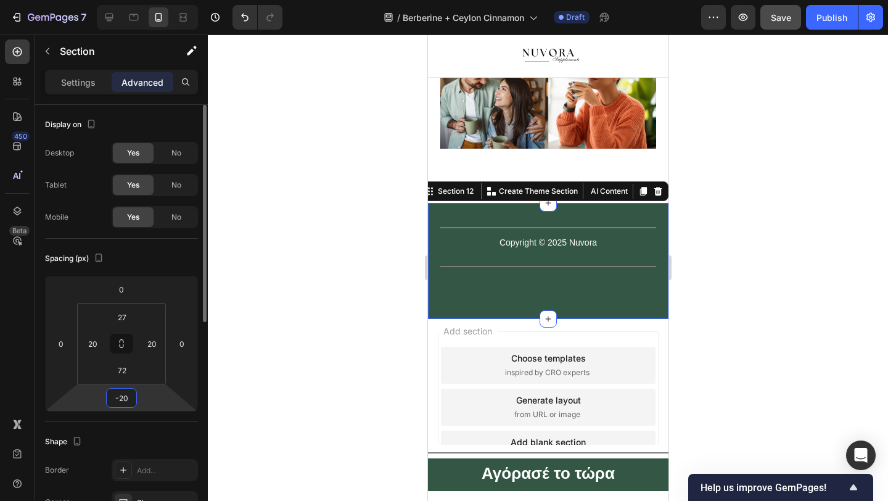
type input "-2"
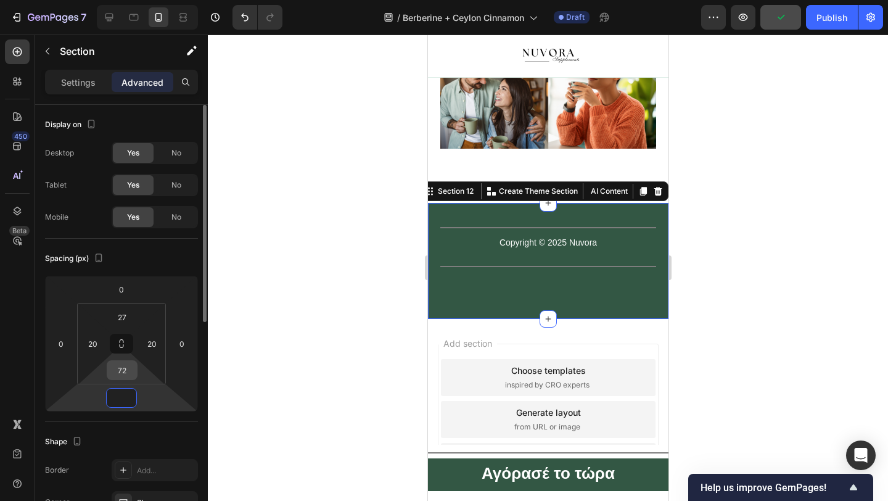
click at [126, 373] on input "72" at bounding box center [122, 370] width 25 height 19
type input "0"
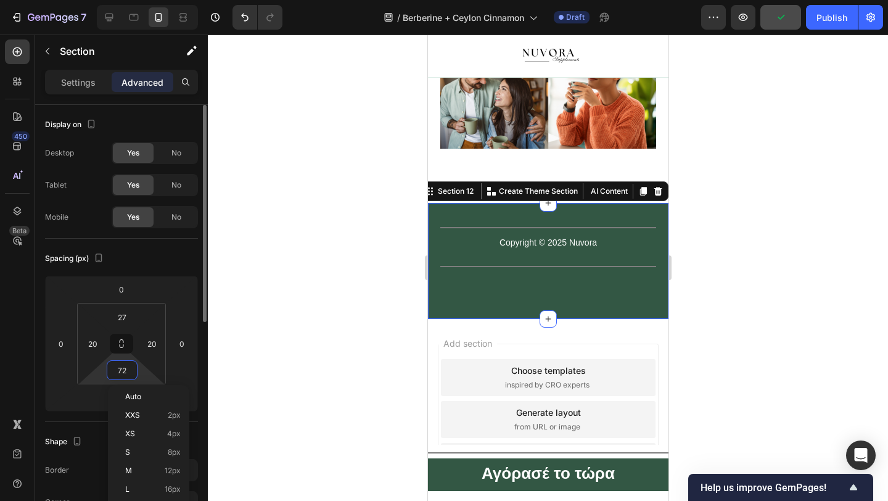
type input "0"
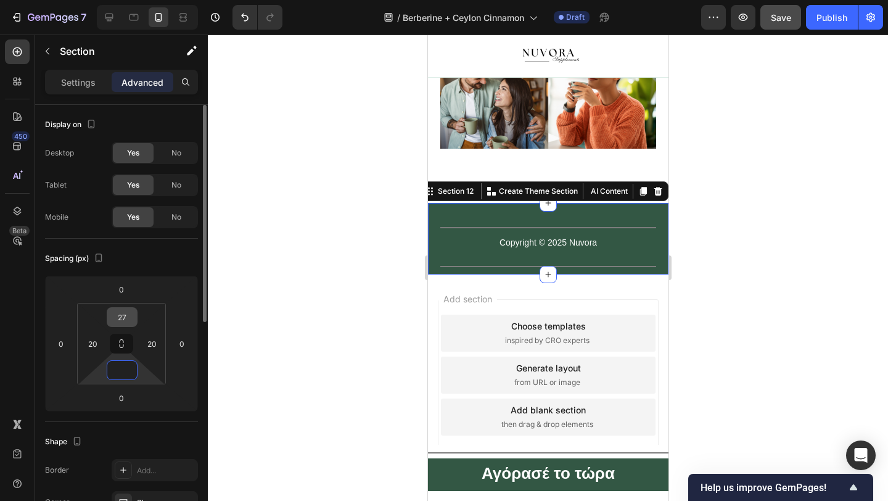
click at [123, 322] on input "27" at bounding box center [122, 317] width 25 height 19
type input "0"
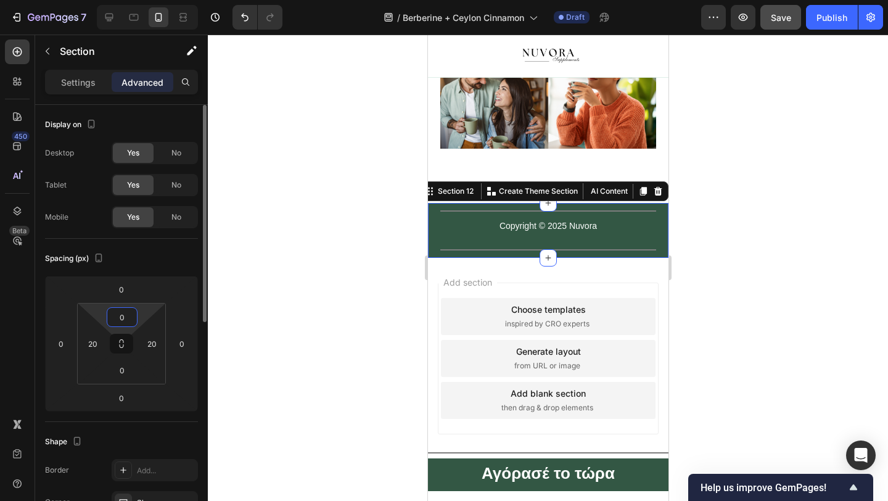
type input "0"
click at [525, 234] on div "Copyright © 2025 Nuvora Text Block" at bounding box center [548, 230] width 216 height 22
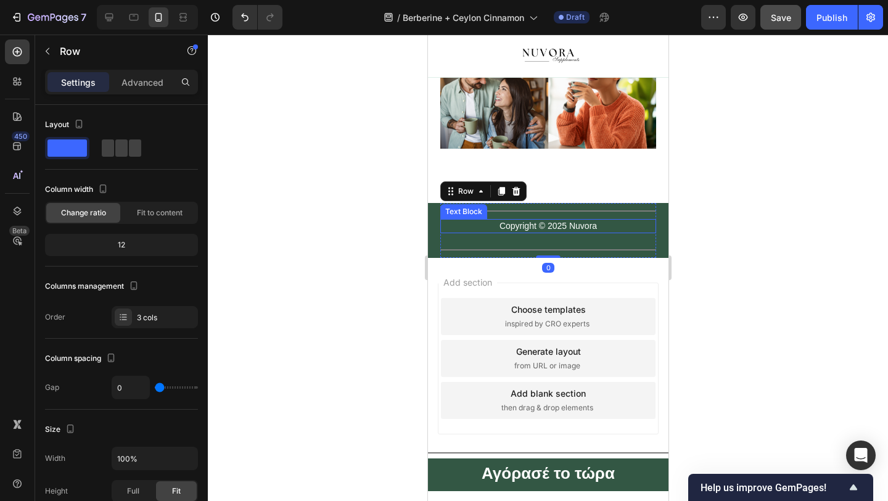
click at [521, 231] on p "Copyright © 2025 Nuvora" at bounding box center [547, 225] width 213 height 11
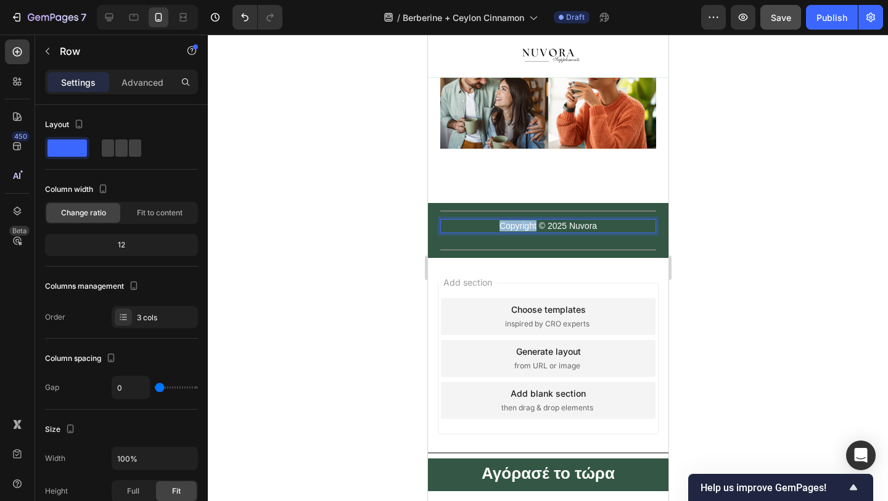
click at [528, 238] on div "Copyright © 2025 Nuvora Text Block 14" at bounding box center [548, 230] width 216 height 22
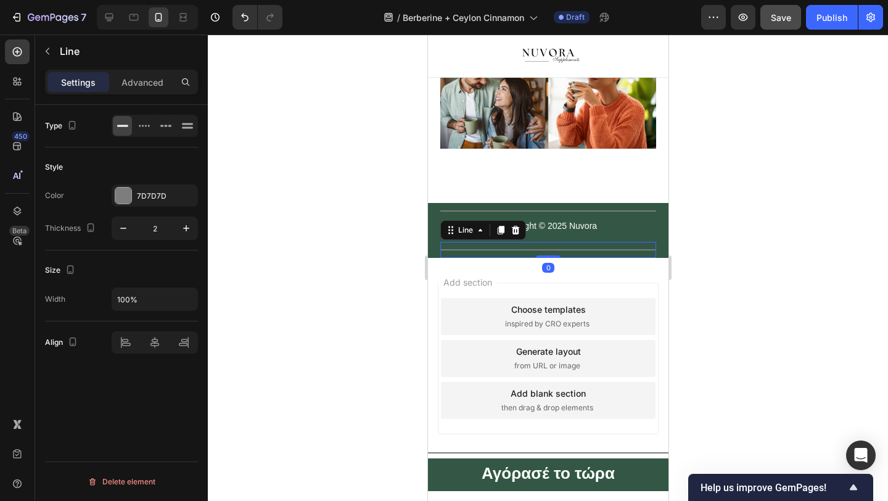
click at [526, 250] on div "Title Line 0" at bounding box center [548, 250] width 216 height 16
click at [152, 93] on div "Settings Advanced" at bounding box center [121, 82] width 153 height 25
click at [142, 78] on p "Advanced" at bounding box center [142, 82] width 42 height 13
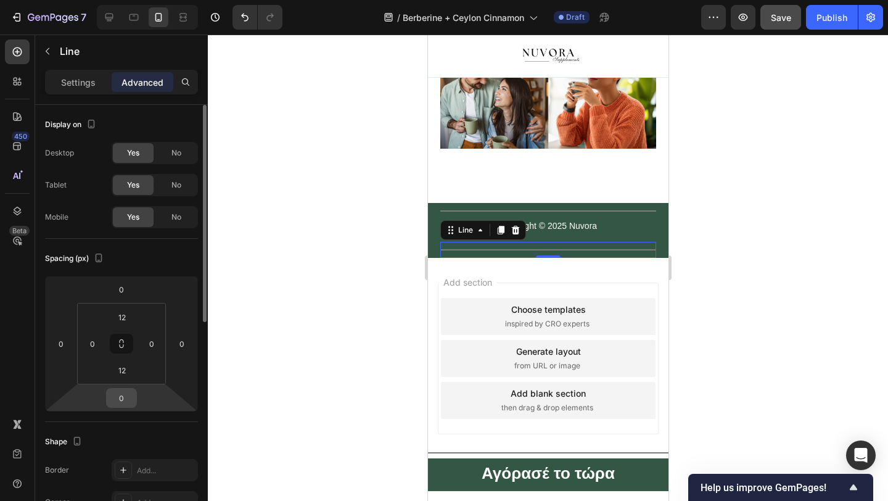
click at [123, 398] on input "0" at bounding box center [121, 398] width 25 height 19
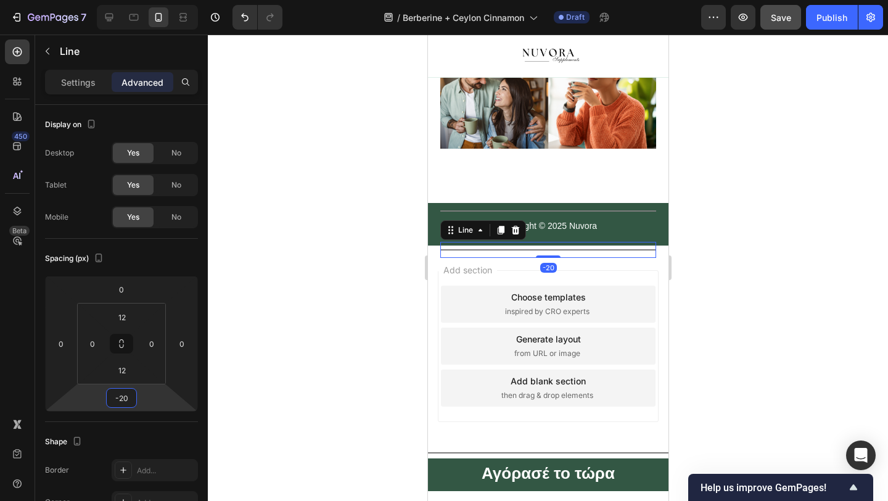
type input "-2"
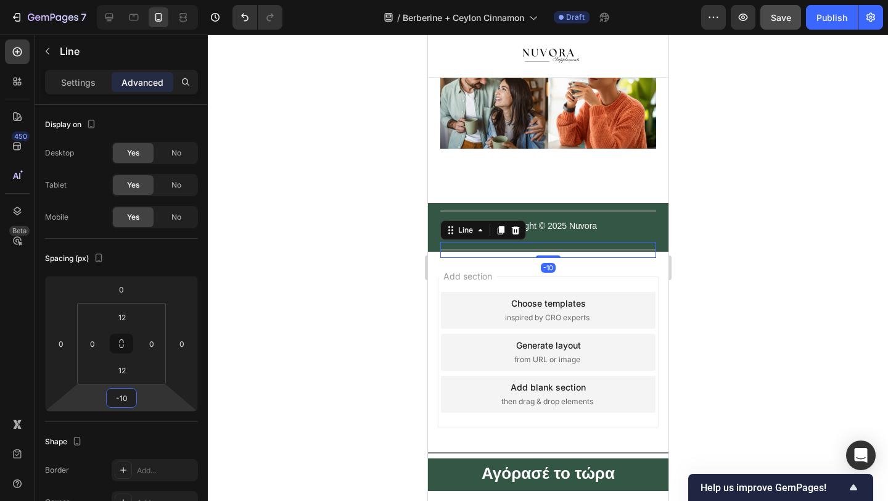
type input "-10"
click at [272, 298] on div at bounding box center [548, 268] width 680 height 466
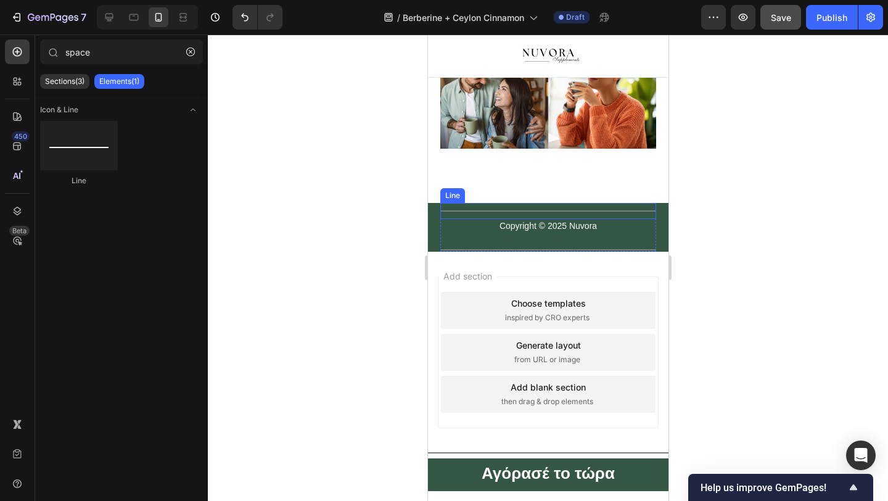
click at [501, 209] on div "Title Line" at bounding box center [548, 211] width 216 height 16
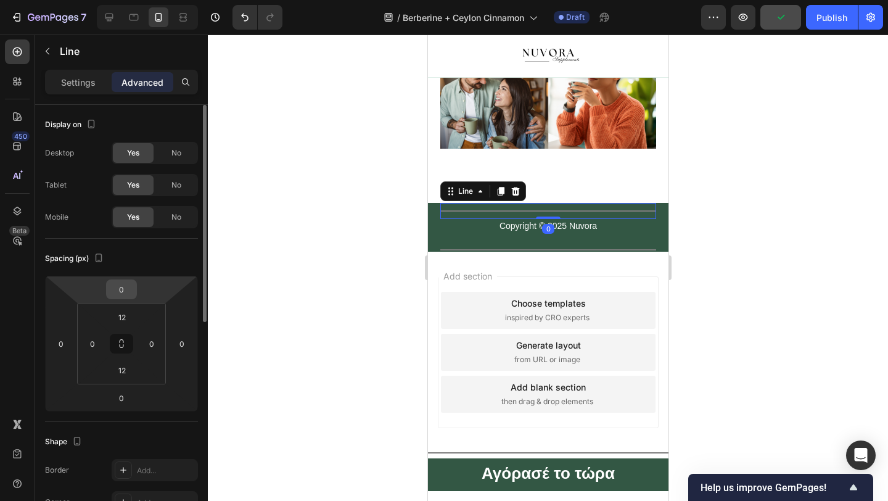
click at [120, 292] on input "0" at bounding box center [121, 289] width 25 height 19
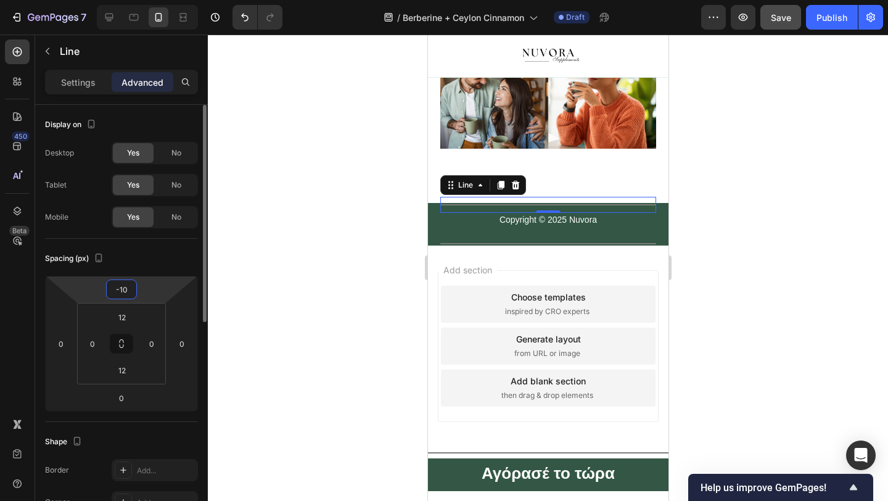
type input "-10"
click at [267, 241] on div at bounding box center [548, 268] width 680 height 466
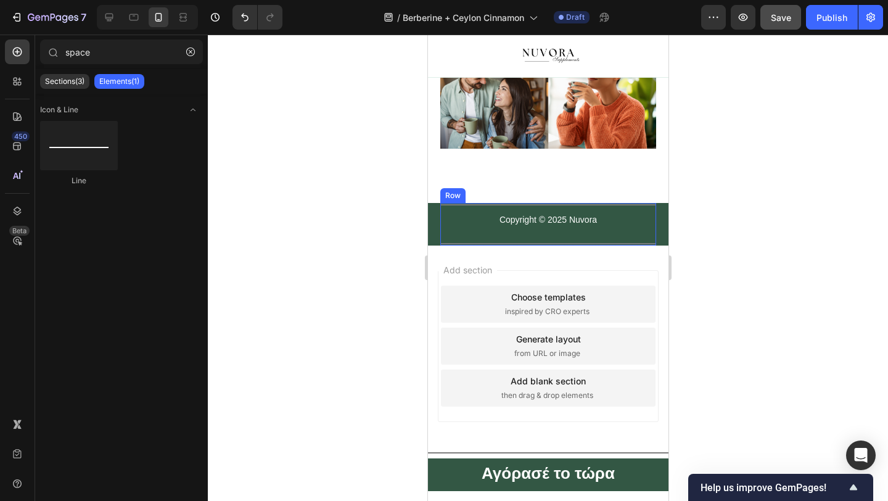
click at [529, 228] on div "Copyright © 2025 Nuvora Text Block" at bounding box center [548, 224] width 216 height 22
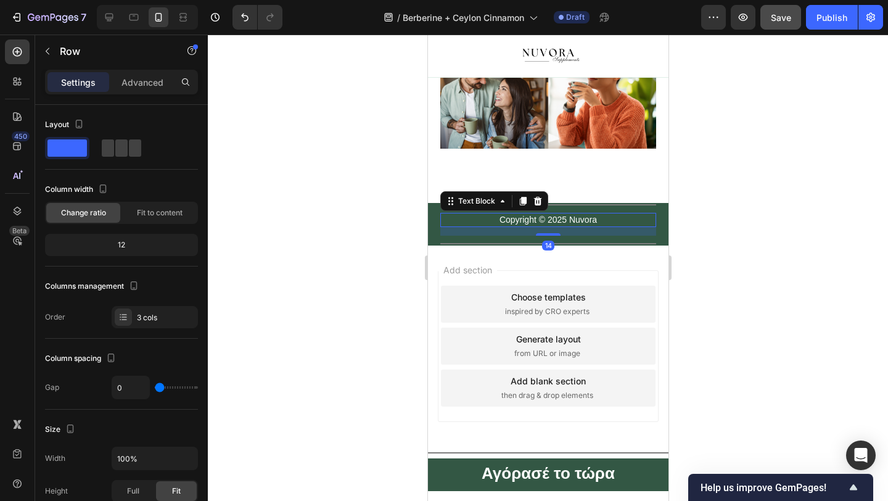
click at [522, 220] on p "Copyright © 2025 Nuvora" at bounding box center [547, 219] width 213 height 11
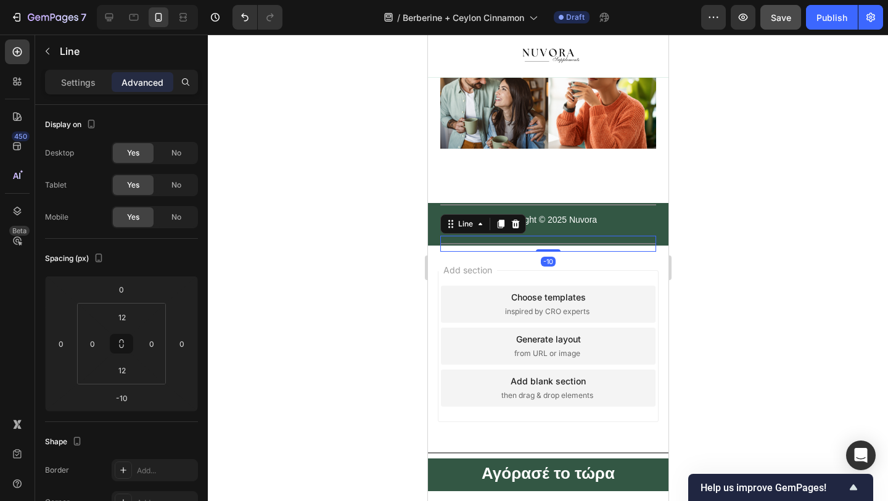
click at [542, 236] on div "Title Line -10" at bounding box center [548, 244] width 216 height 16
click at [543, 224] on p "Copyright © 2025 Nuvora" at bounding box center [547, 219] width 213 height 11
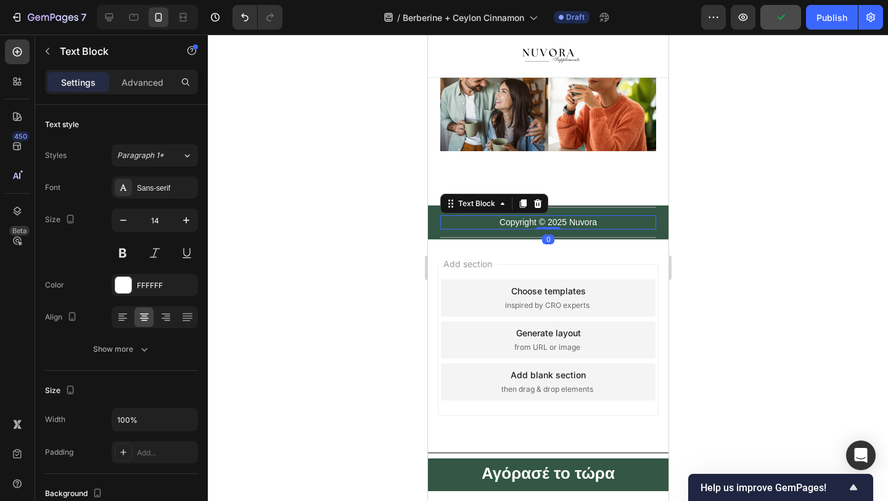
scroll to position [4772, 0]
drag, startPoint x: 548, startPoint y: 233, endPoint x: 548, endPoint y: 223, distance: 10.5
click at [548, 223] on div "Copyright © 2025 Nuvora Text Block 0" at bounding box center [548, 223] width 216 height 14
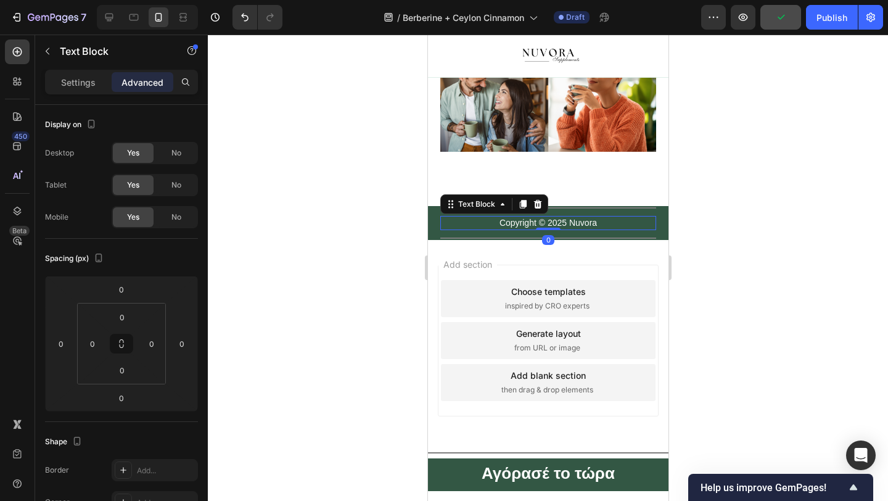
click at [332, 265] on div at bounding box center [548, 268] width 680 height 466
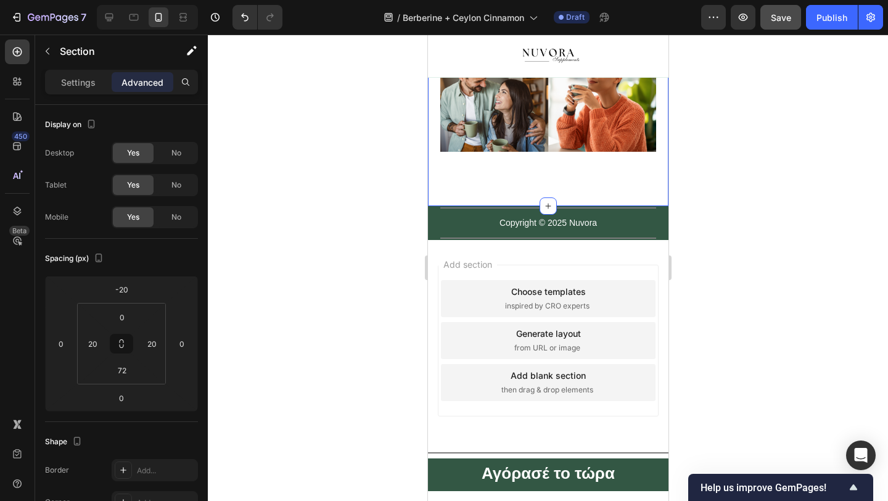
click at [509, 266] on div "Add section Choose templates inspired by CRO experts Generate layout from URL o…" at bounding box center [547, 341] width 221 height 152
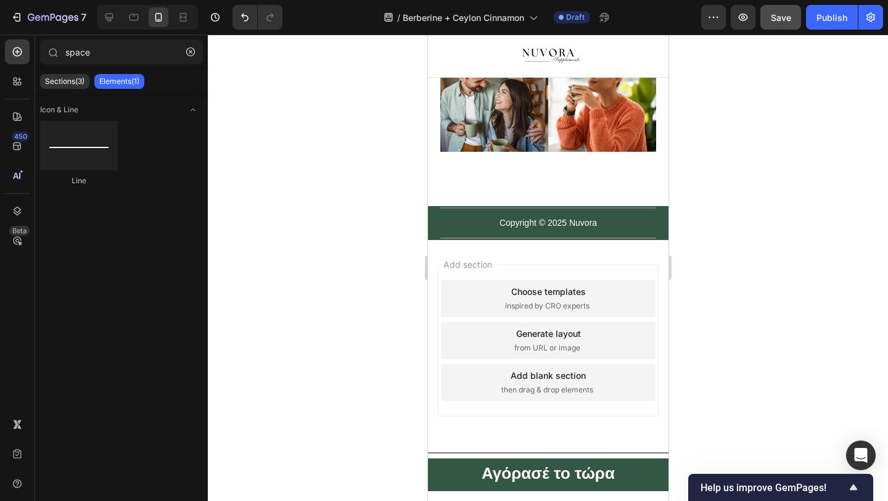
click at [538, 269] on div "Add section Choose templates inspired by CRO experts Generate layout from URL o…" at bounding box center [547, 341] width 221 height 152
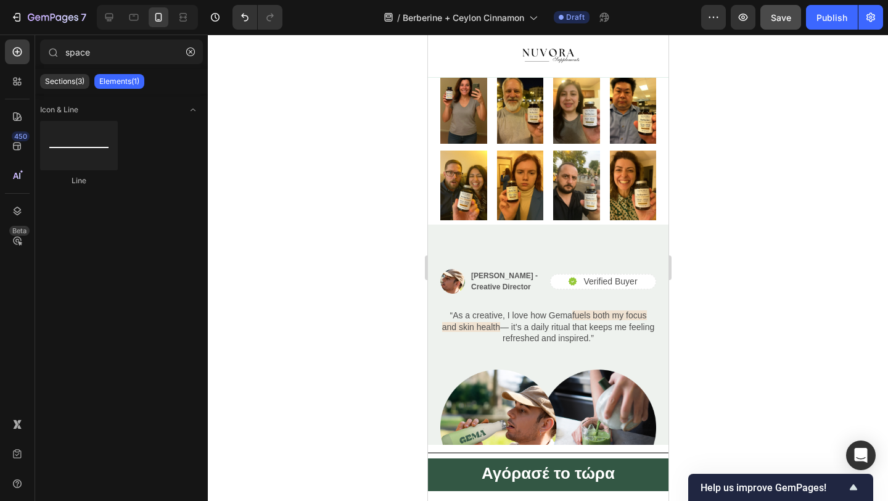
scroll to position [2601, 0]
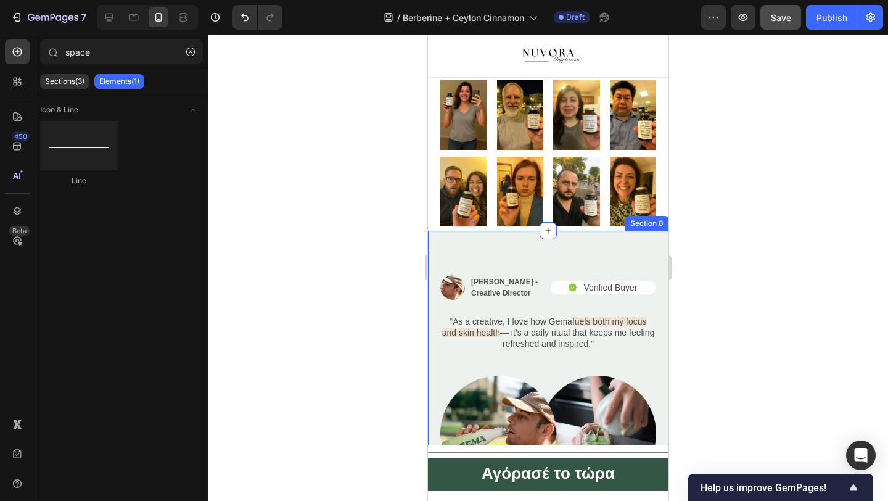
click at [544, 253] on div "Image Alex Carter - Creative Director Text Block Row Icon Verified Buyer Text B…" at bounding box center [547, 383] width 241 height 305
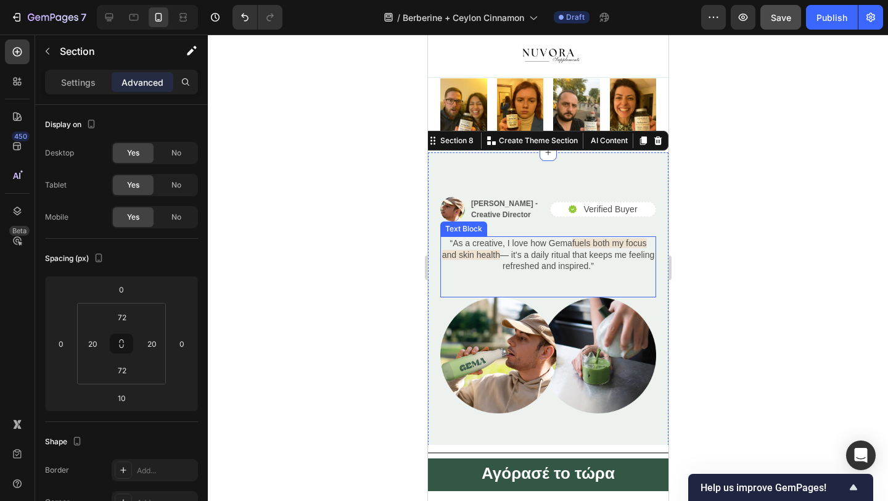
scroll to position [2565, 0]
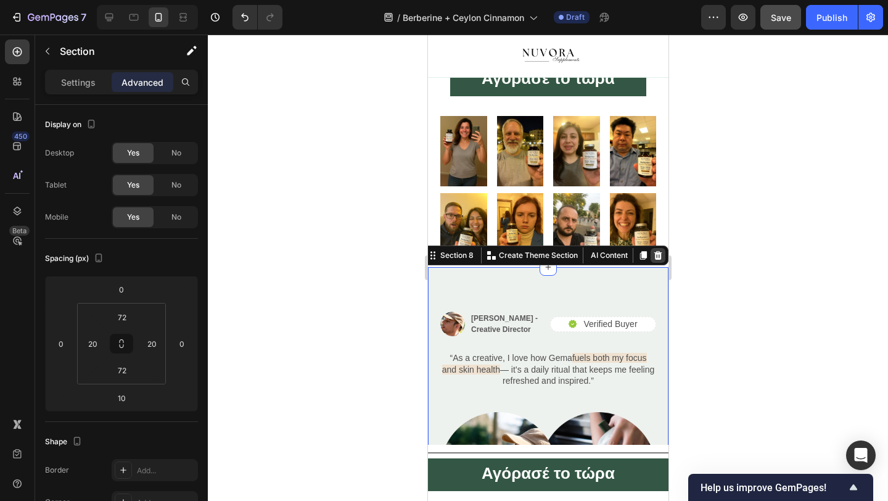
click at [656, 255] on icon at bounding box center [657, 255] width 10 height 10
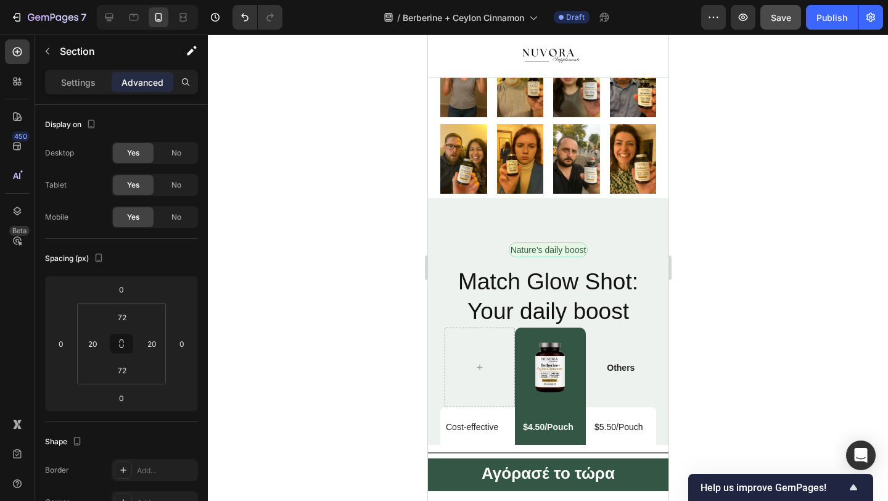
scroll to position [2624, 0]
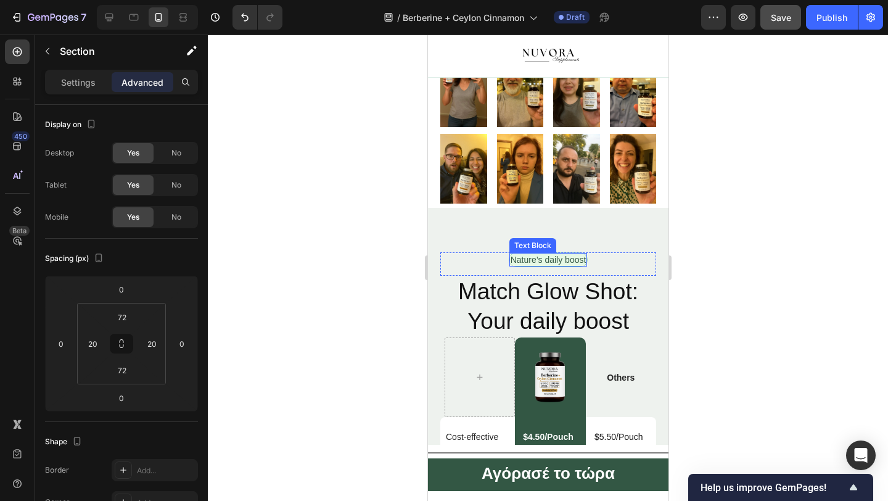
click at [571, 261] on p "Nature’s daily boost" at bounding box center [548, 259] width 76 height 11
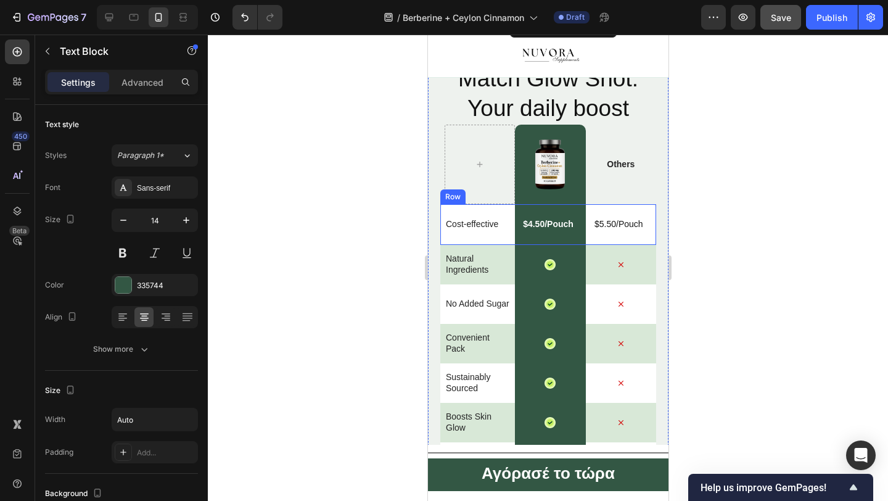
scroll to position [2841, 0]
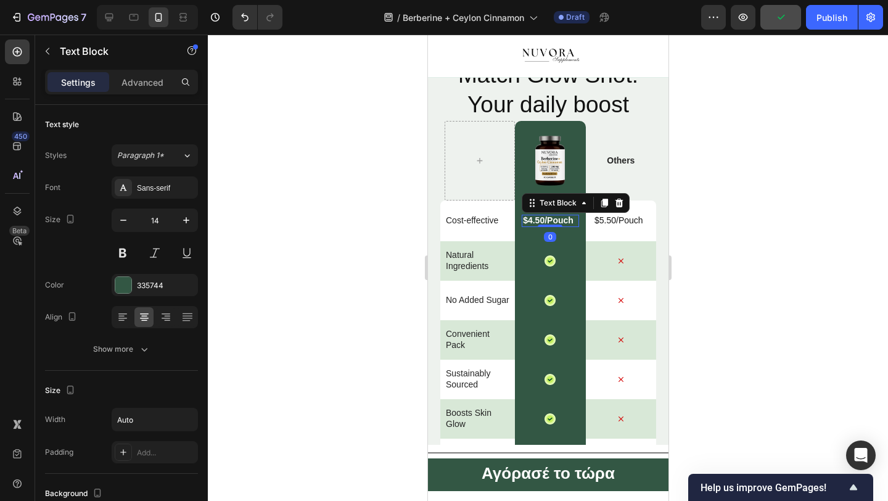
click at [543, 217] on p "$4.50/Pouch" at bounding box center [547, 220] width 51 height 11
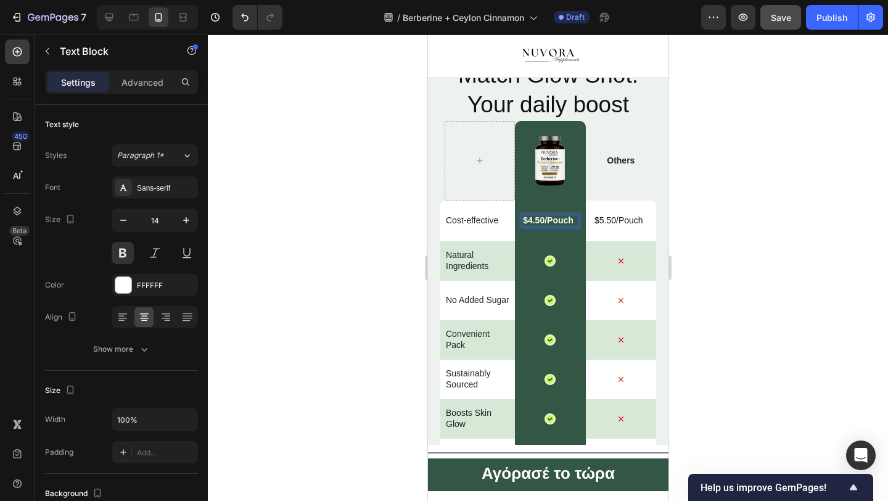
click at [536, 220] on p "$4.50/Pouch" at bounding box center [547, 220] width 51 height 11
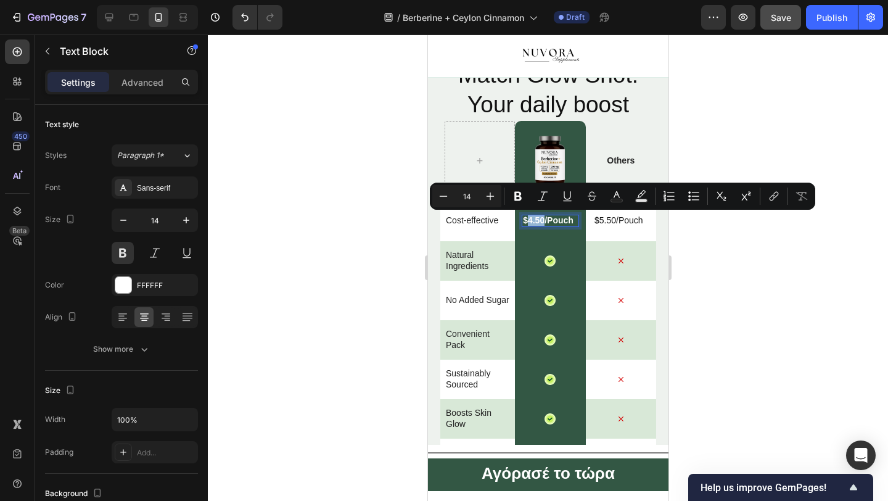
drag, startPoint x: 542, startPoint y: 220, endPoint x: 527, endPoint y: 221, distance: 15.4
click at [527, 221] on p "$4.50/Pouch" at bounding box center [547, 220] width 51 height 11
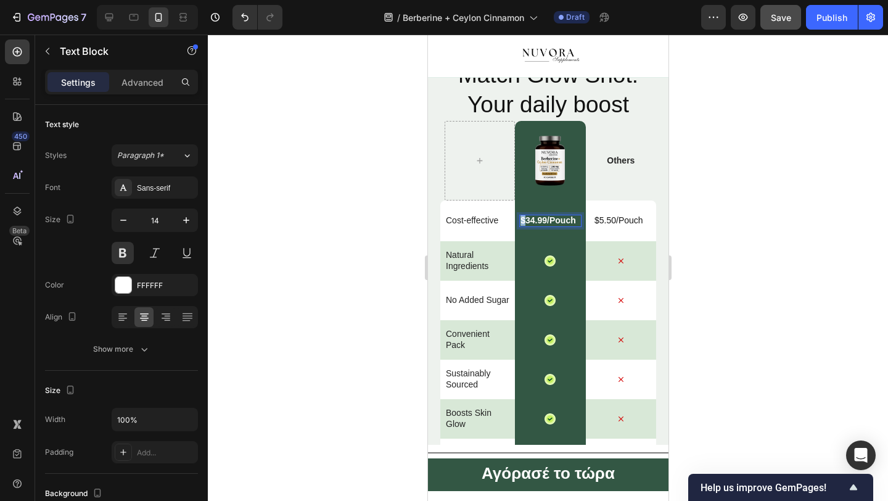
click at [521, 220] on p "$34.99/Pouch" at bounding box center [548, 220] width 56 height 11
click at [362, 240] on div at bounding box center [548, 268] width 680 height 466
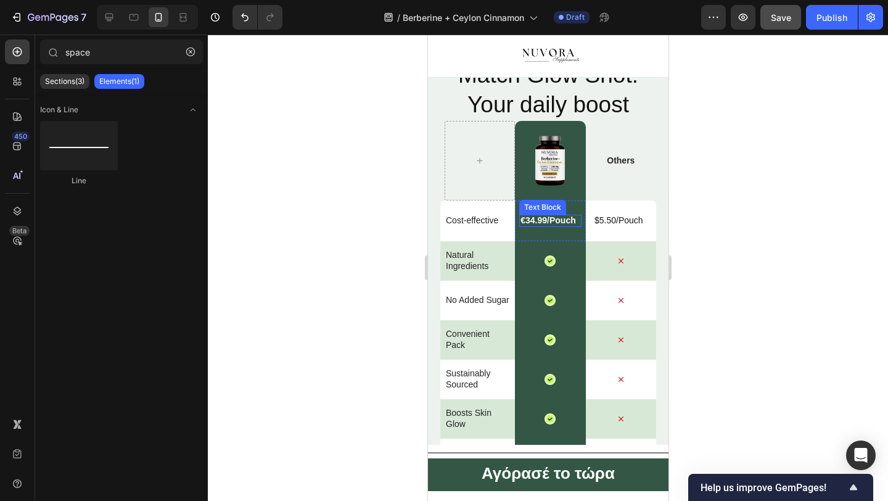
click at [563, 224] on p "€ 34.99/Pouch" at bounding box center [548, 220] width 56 height 11
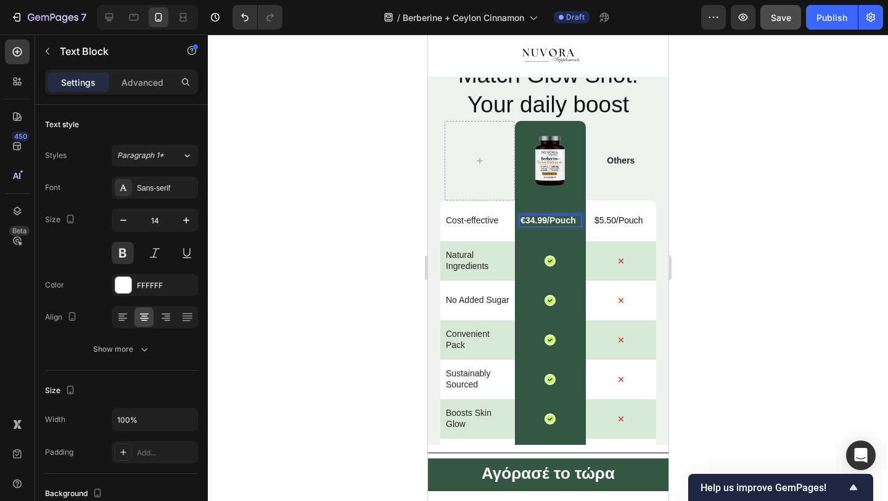
click at [554, 222] on p "€ 34.99/Pouch" at bounding box center [548, 220] width 56 height 11
drag, startPoint x: 551, startPoint y: 221, endPoint x: 575, endPoint y: 221, distance: 24.1
click at [575, 221] on p "€ 34.99/Pouch" at bounding box center [548, 220] width 56 height 11
click at [408, 239] on div at bounding box center [548, 268] width 680 height 466
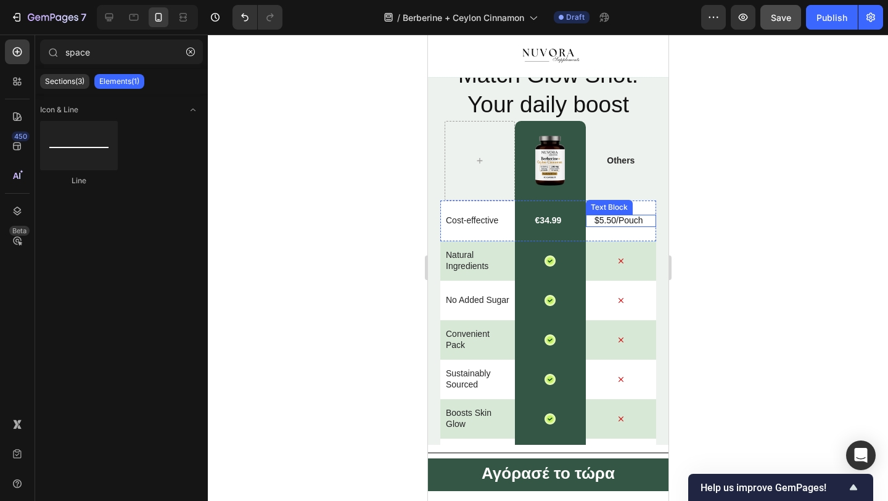
click at [606, 218] on p "$5.50/Pouch" at bounding box center [619, 220] width 64 height 11
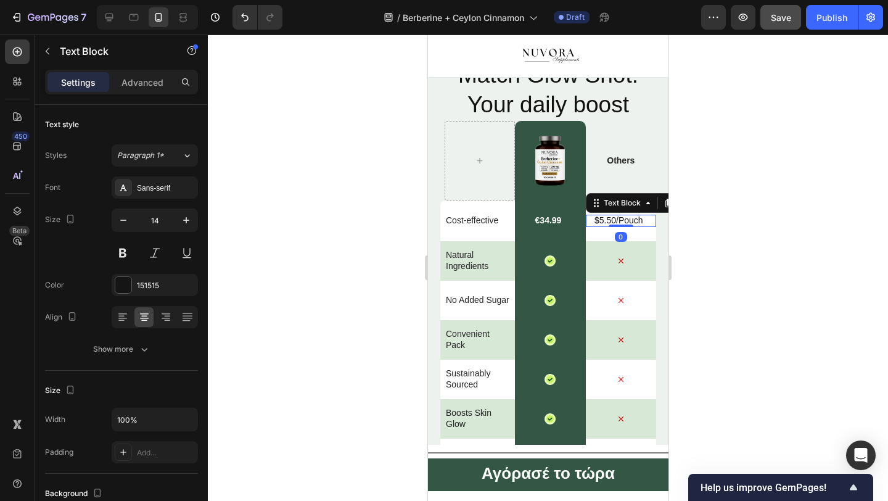
click at [606, 218] on p "$5.50/Pouch" at bounding box center [619, 220] width 64 height 11
click at [604, 223] on p "+100 €" at bounding box center [619, 220] width 64 height 11
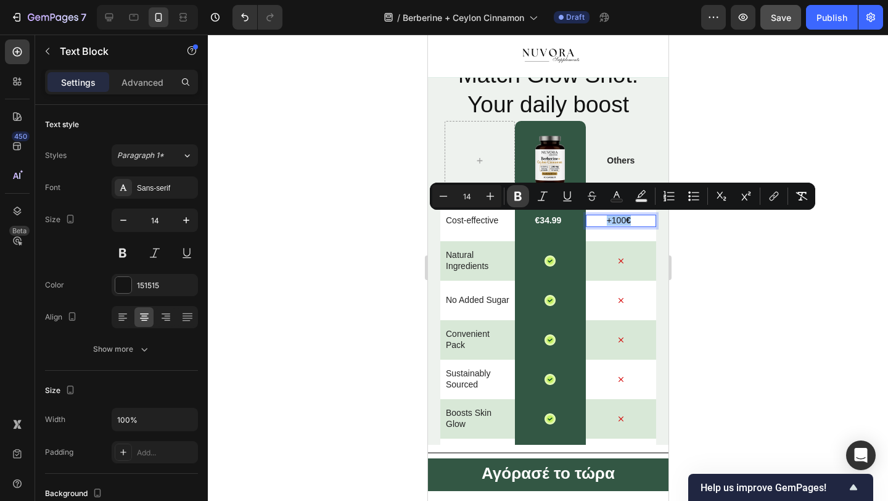
click at [527, 202] on button "Bold" at bounding box center [518, 196] width 22 height 22
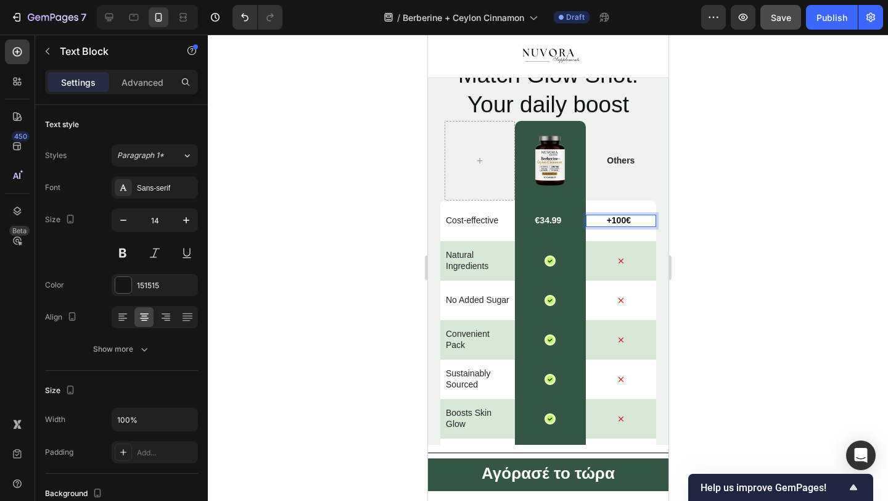
drag, startPoint x: 389, startPoint y: 257, endPoint x: 352, endPoint y: 279, distance: 42.6
click at [389, 257] on div at bounding box center [548, 268] width 680 height 466
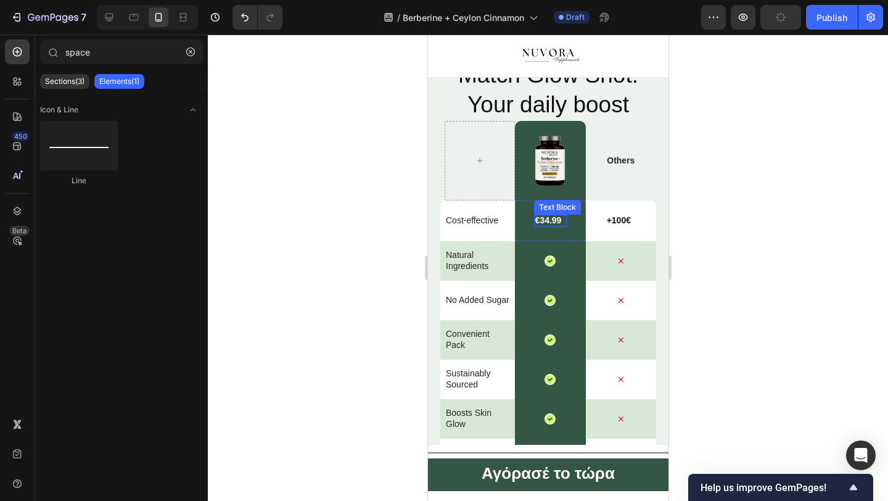
click at [538, 218] on strong "€" at bounding box center [537, 220] width 5 height 10
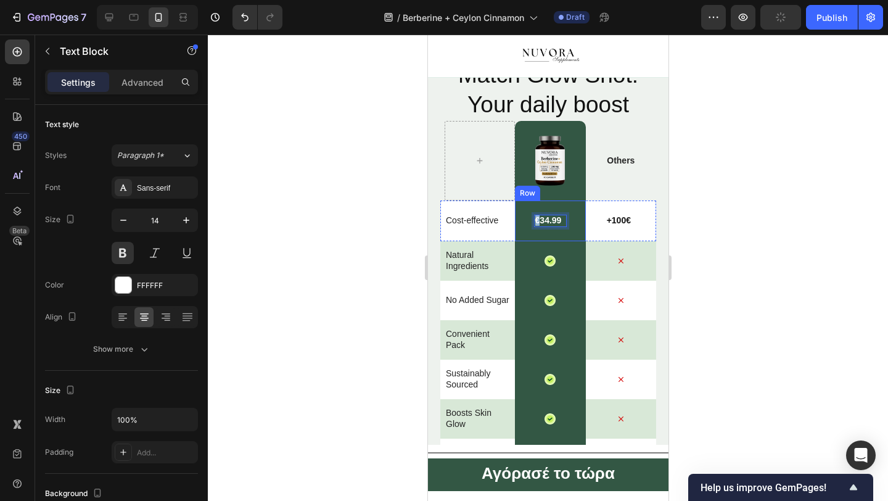
click at [532, 220] on div "€ 34.99 Text Block 0 Row" at bounding box center [549, 220] width 70 height 41
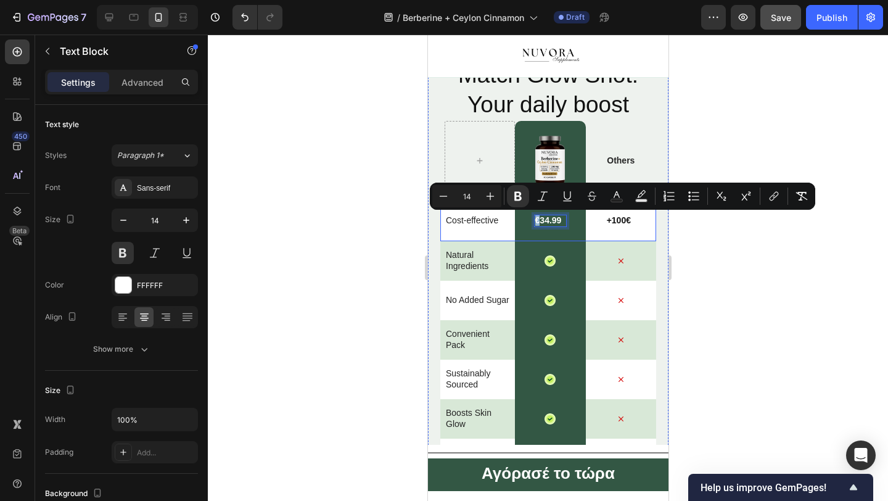
click at [609, 223] on strong "+100€" at bounding box center [618, 220] width 24 height 10
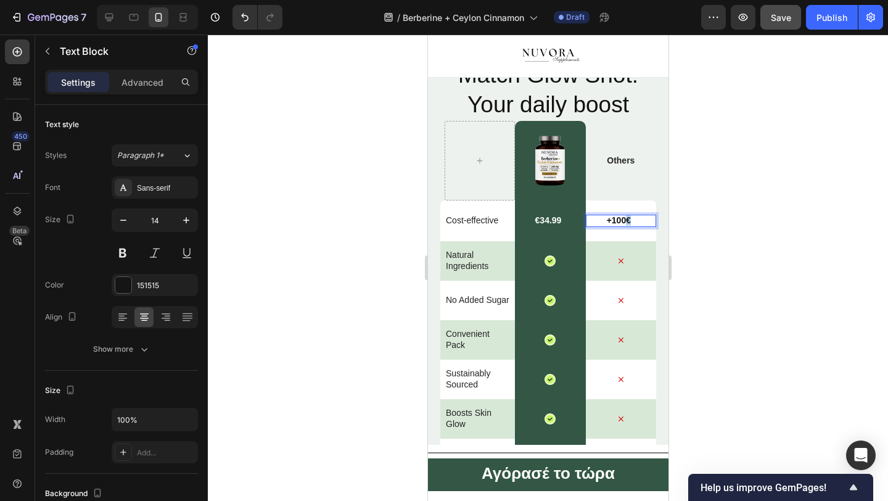
click at [624, 221] on strong "+100€" at bounding box center [618, 220] width 24 height 10
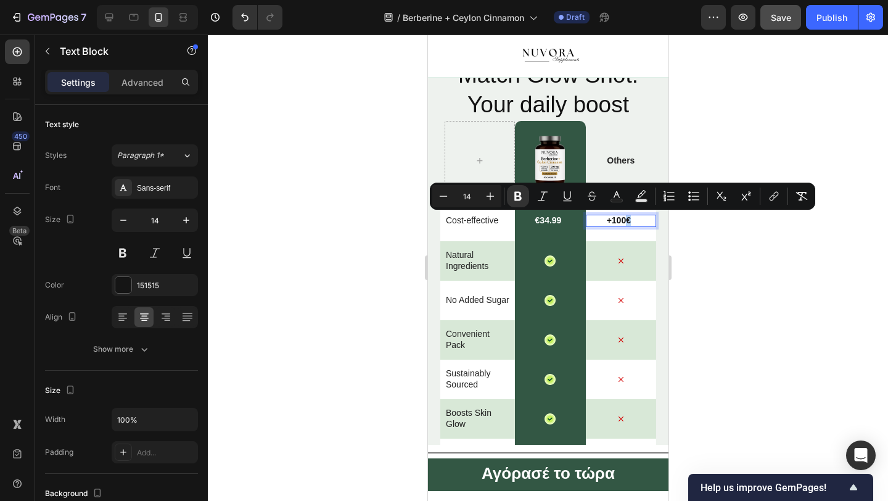
copy strong "€"
click at [612, 220] on strong "+100€" at bounding box center [618, 220] width 24 height 10
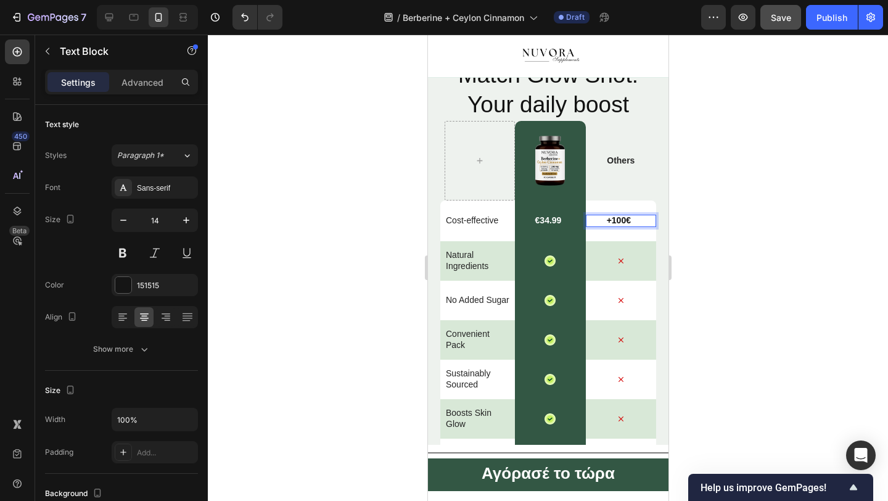
click at [611, 220] on strong "+100€" at bounding box center [618, 220] width 24 height 10
click at [604, 221] on strong "+€100€" at bounding box center [618, 220] width 29 height 10
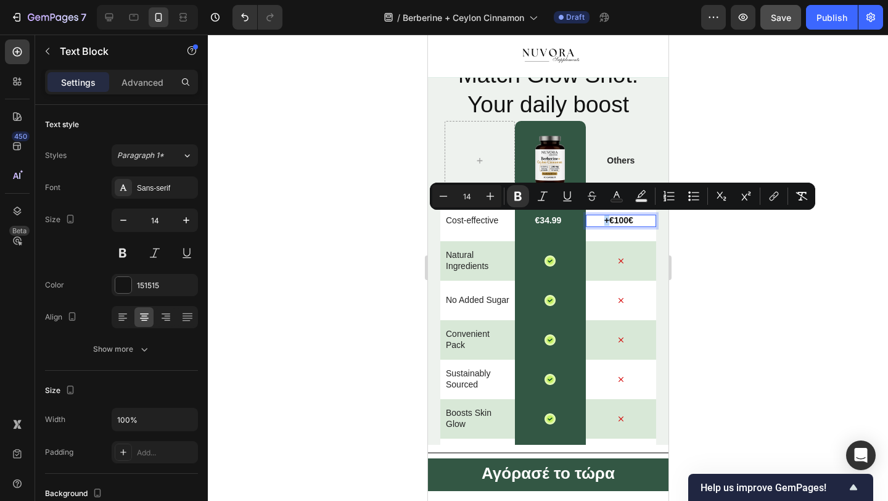
copy strong "+"
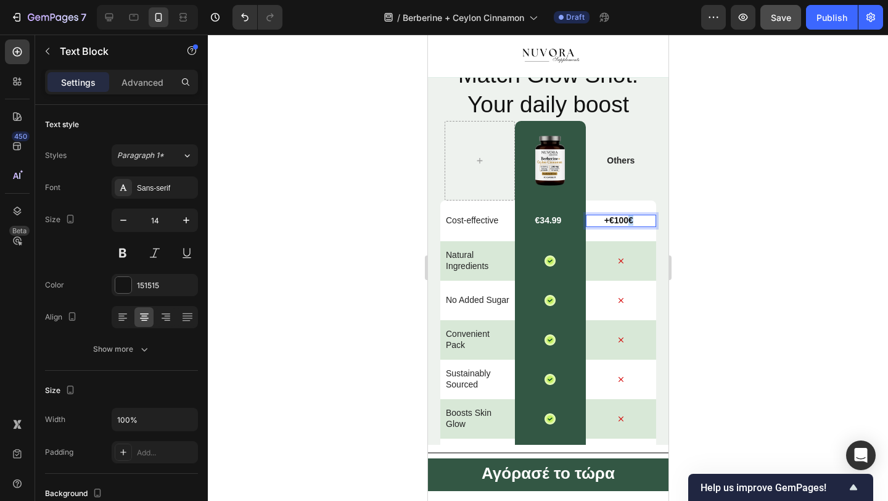
click at [633, 218] on strong "+€100€" at bounding box center [618, 220] width 29 height 10
drag, startPoint x: 608, startPoint y: 220, endPoint x: 595, endPoint y: 220, distance: 13.0
click at [596, 220] on p "+€100+" at bounding box center [619, 220] width 64 height 11
drag, startPoint x: 873, startPoint y: 179, endPoint x: 748, endPoint y: 233, distance: 136.0
click at [874, 179] on div at bounding box center [548, 268] width 680 height 466
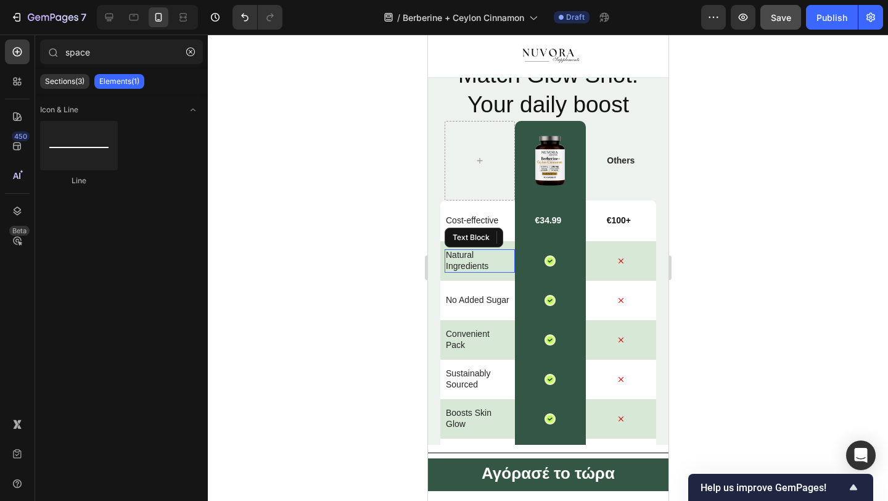
click at [472, 258] on p "Natural Ingredients" at bounding box center [477, 260] width 64 height 22
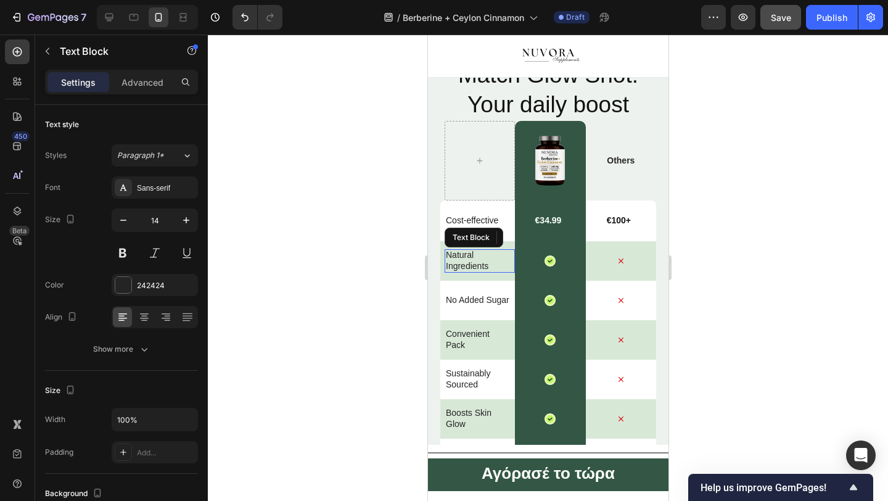
click at [472, 258] on p "Natural Ingredients" at bounding box center [477, 260] width 64 height 22
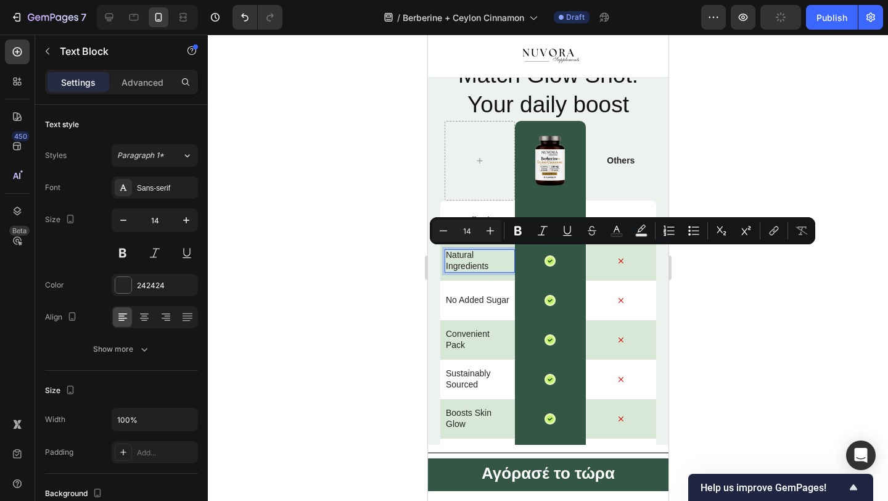
click at [472, 258] on p "Natural Ingredients" at bounding box center [477, 260] width 64 height 22
copy p "Natural Ingredients"
click at [459, 256] on p "Natural Ingredients" at bounding box center [477, 260] width 64 height 22
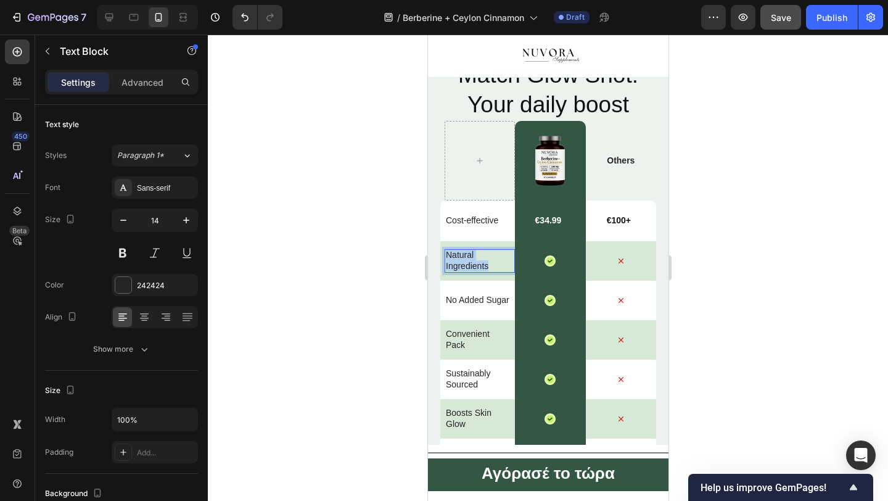
click at [459, 256] on p "Natural Ingredients" at bounding box center [477, 260] width 64 height 22
click at [369, 280] on div at bounding box center [548, 268] width 680 height 466
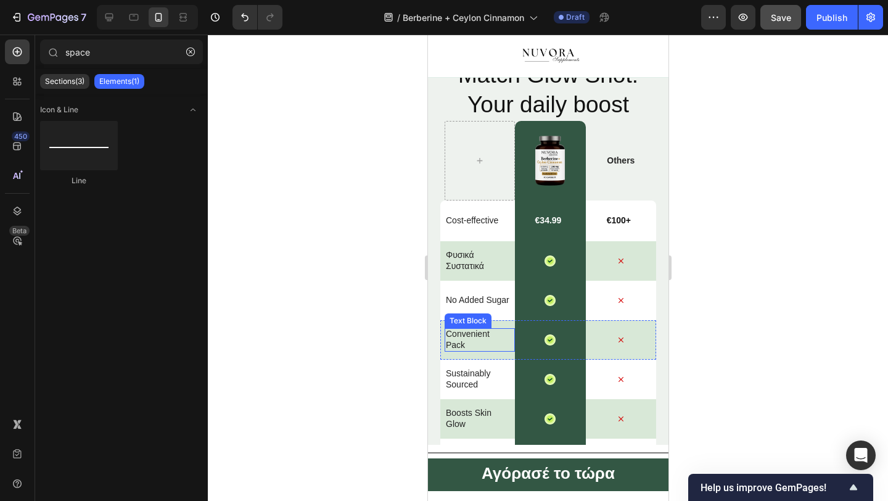
click at [459, 339] on p "Convenient Pack" at bounding box center [477, 339] width 64 height 22
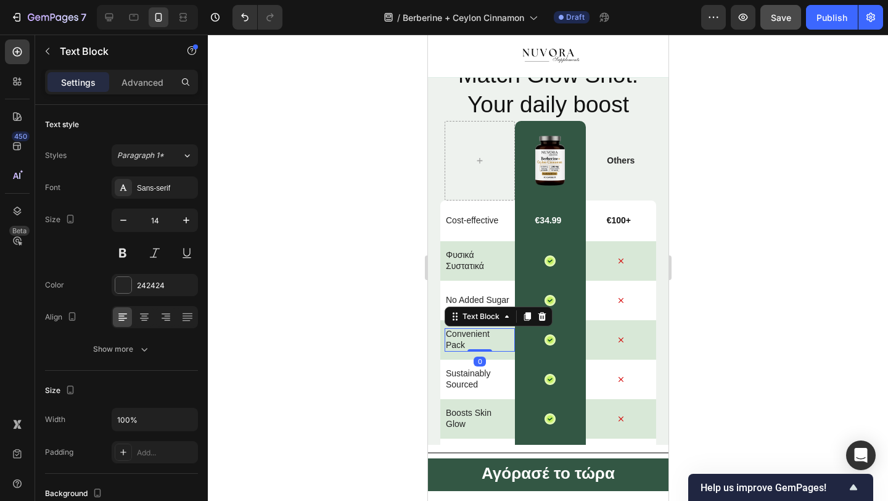
click at [459, 339] on p "Convenient Pack" at bounding box center [477, 339] width 64 height 22
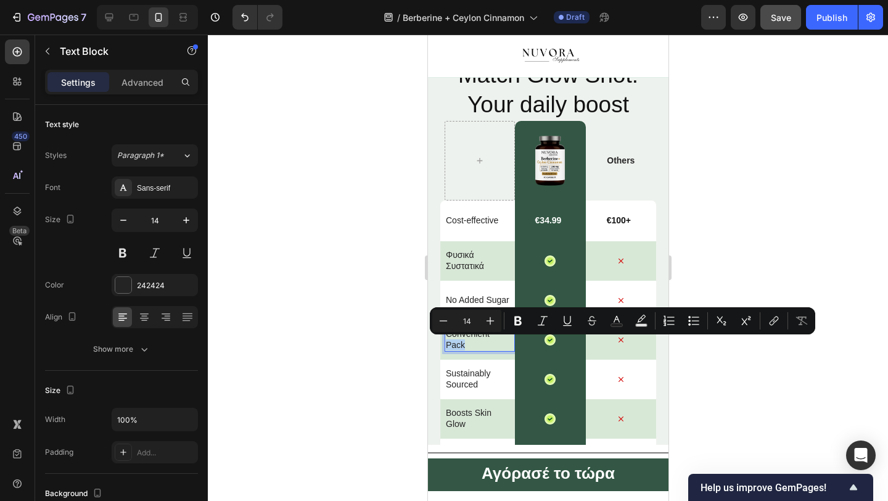
click at [459, 339] on p "Convenient Pack" at bounding box center [477, 339] width 64 height 22
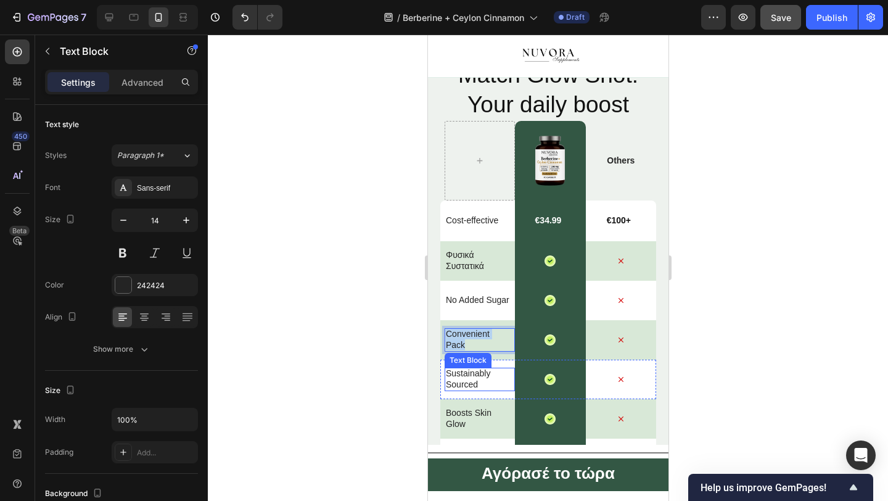
click at [460, 385] on p "Sustainably Sourced" at bounding box center [477, 379] width 64 height 22
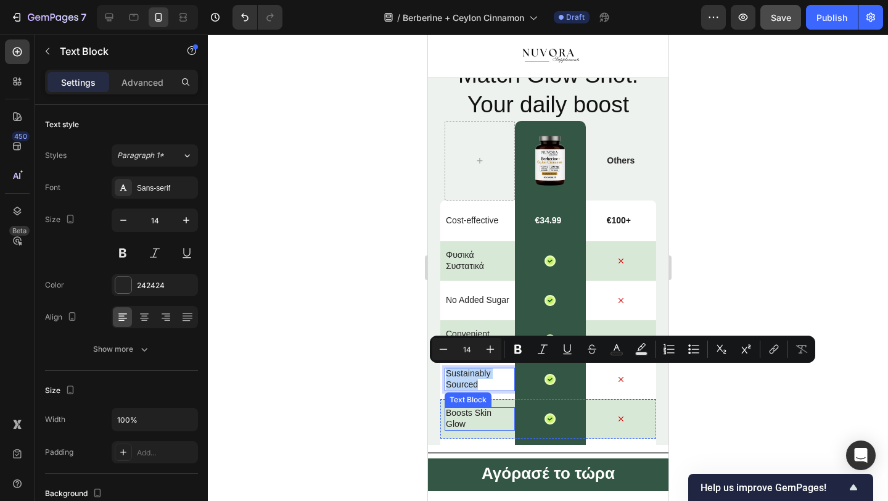
click at [458, 421] on p "Boosts Skin Glow" at bounding box center [477, 418] width 64 height 22
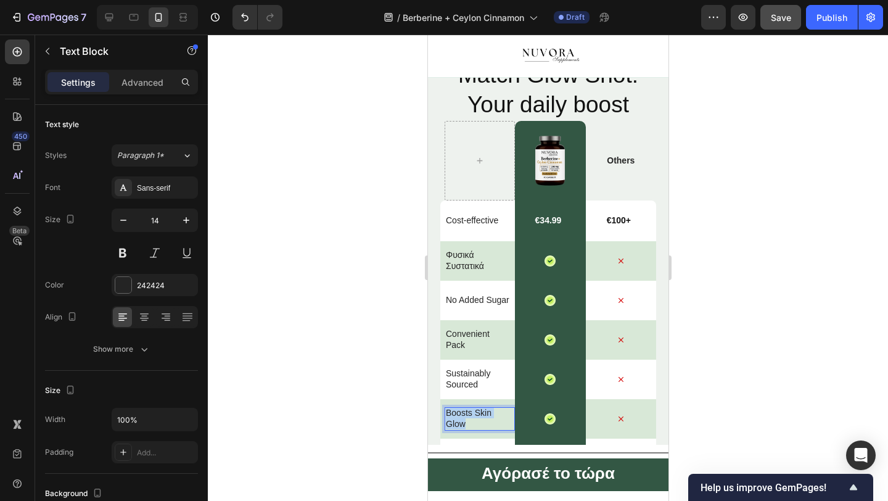
click at [458, 421] on p "Boosts Skin Glow" at bounding box center [477, 418] width 64 height 22
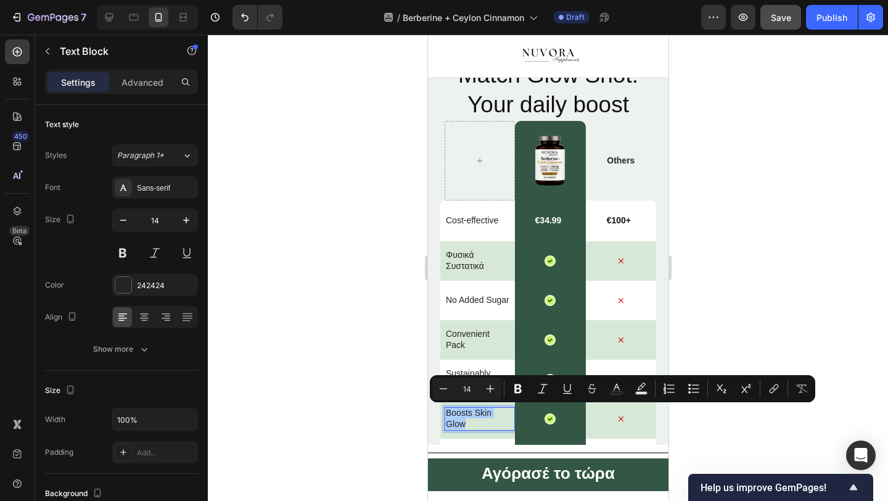
click at [394, 404] on div at bounding box center [548, 268] width 680 height 466
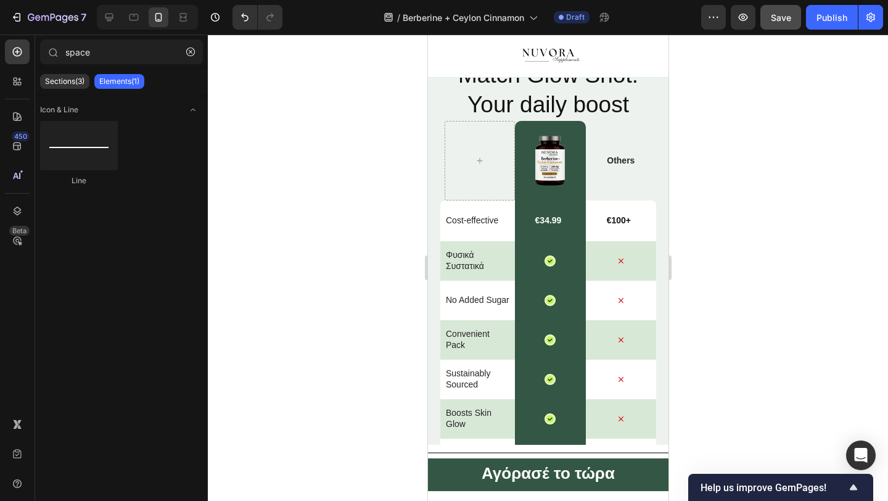
drag, startPoint x: 435, startPoint y: 202, endPoint x: 582, endPoint y: 438, distance: 278.4
click at [0, 0] on icon at bounding box center [0, 0] width 0 height 0
click at [0, 0] on img at bounding box center [0, 0] width 0 height 0
click at [467, 296] on p "No Added Sugar" at bounding box center [477, 299] width 64 height 11
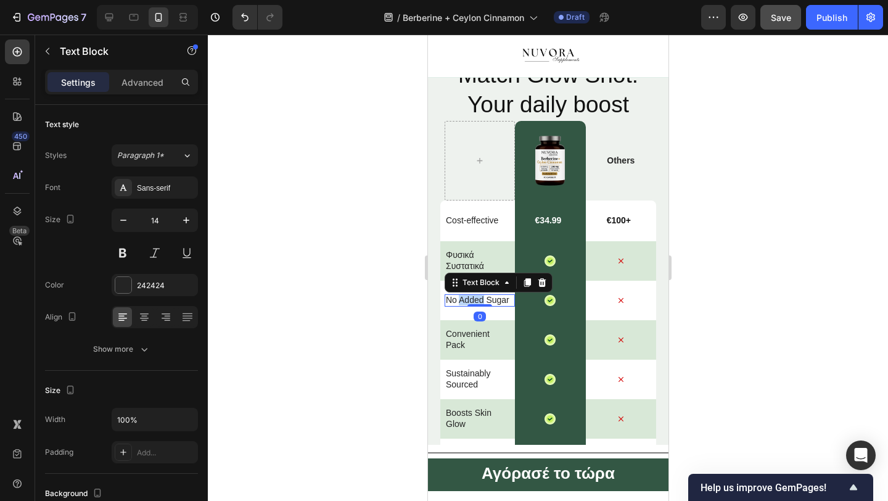
click at [467, 296] on p "No Added Sugar" at bounding box center [477, 299] width 64 height 11
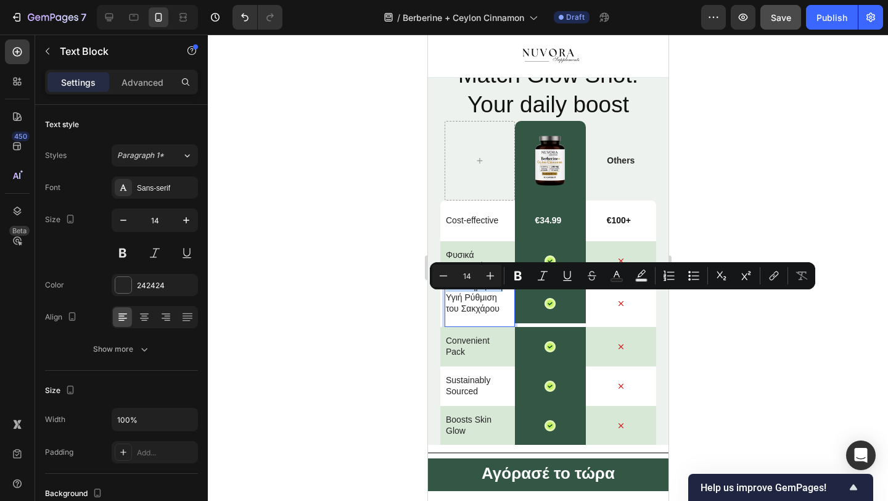
scroll to position [2828, 0]
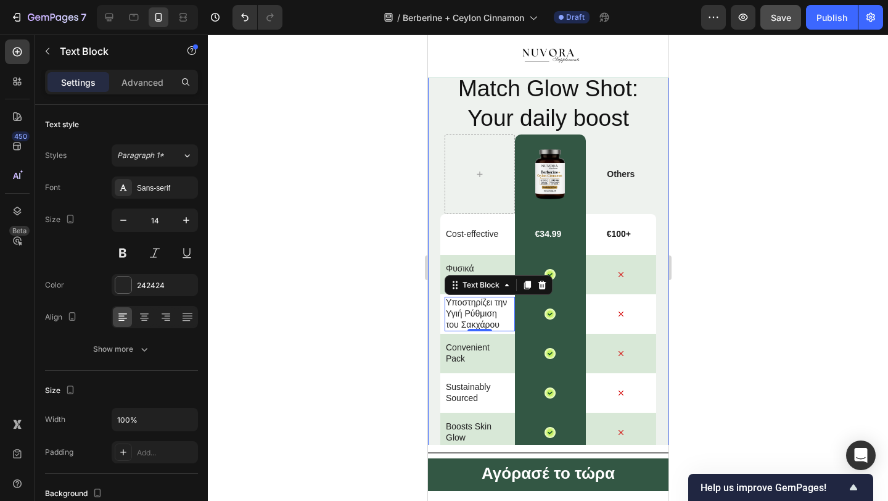
click at [394, 310] on div at bounding box center [548, 268] width 680 height 466
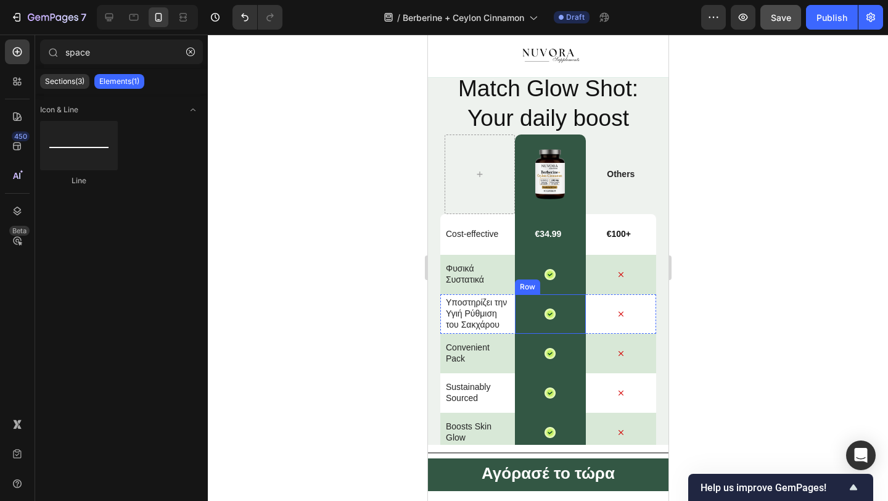
click at [548, 301] on div "Icon Row" at bounding box center [549, 313] width 70 height 39
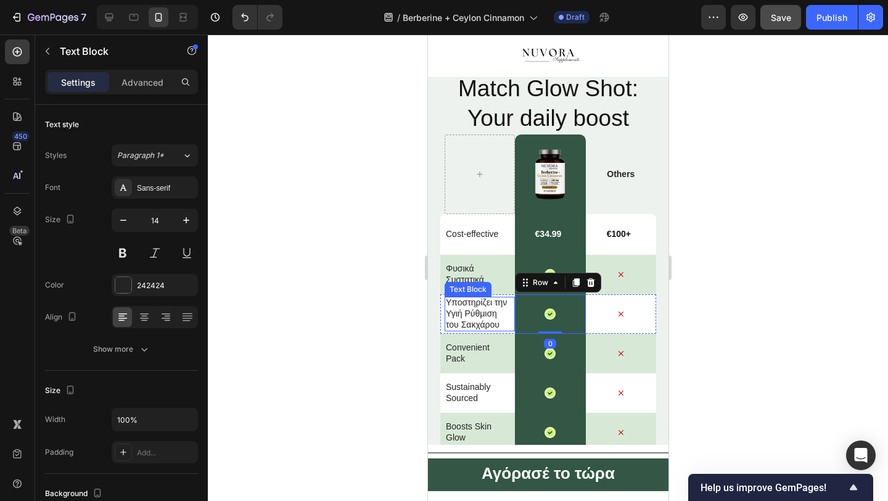
click at [444, 326] on div "Υποστηρίζει την Υγιή Ρύθμιση του Σακχάρου" at bounding box center [477, 314] width 66 height 35
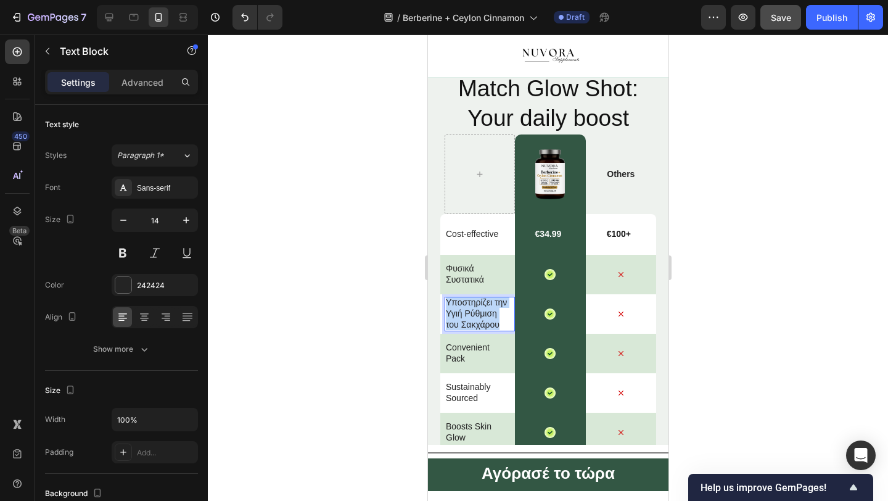
click at [444, 326] on div "Υποστηρίζει την Υγιή Ρύθμιση του Σακχάρου" at bounding box center [477, 314] width 66 height 35
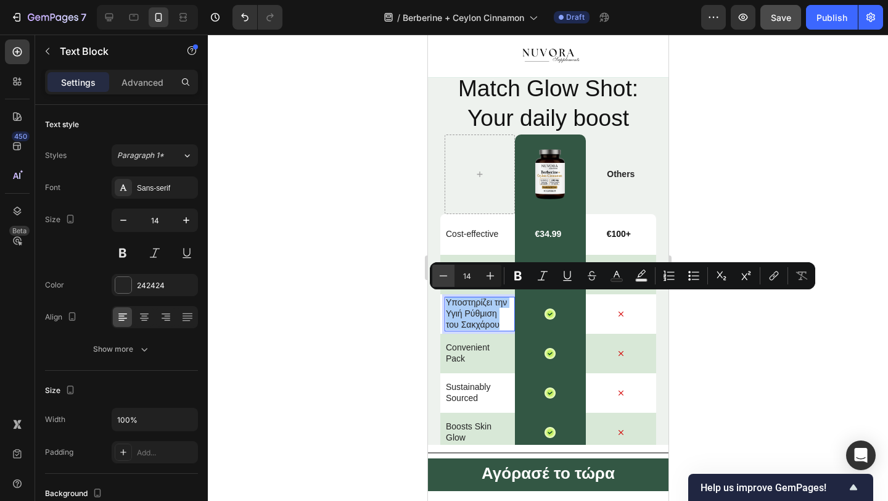
click at [449, 273] on icon "Editor contextual toolbar" at bounding box center [443, 276] width 12 height 12
type input "13"
click at [386, 329] on div at bounding box center [548, 268] width 680 height 466
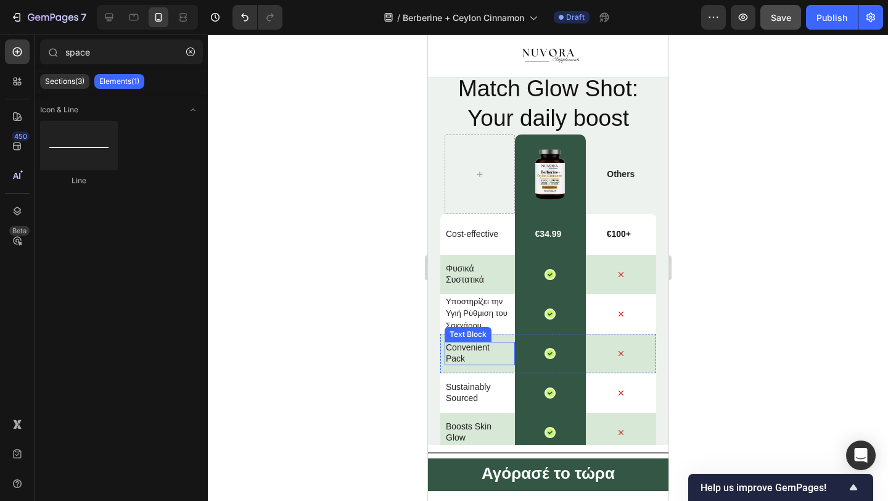
click at [456, 350] on p "Convenient Pack" at bounding box center [477, 353] width 64 height 22
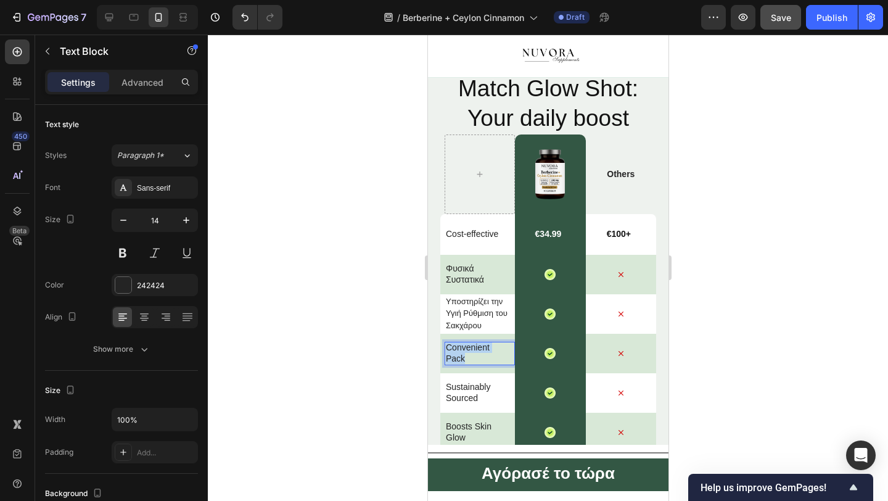
click at [456, 350] on p "Convenient Pack" at bounding box center [477, 353] width 64 height 22
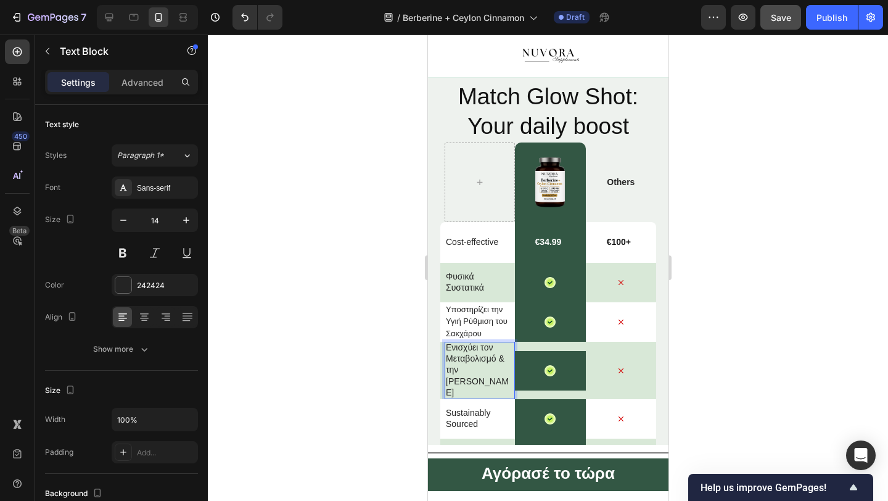
click at [463, 353] on p "Ενισχύει τον Μεταβολισμό & την [PERSON_NAME]" at bounding box center [477, 370] width 64 height 56
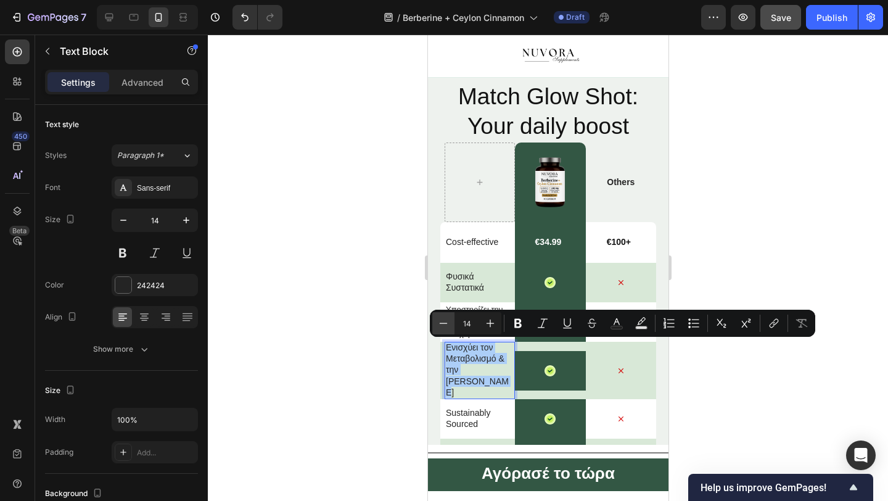
click at [443, 322] on icon "Editor contextual toolbar" at bounding box center [443, 323] width 12 height 12
type input "13"
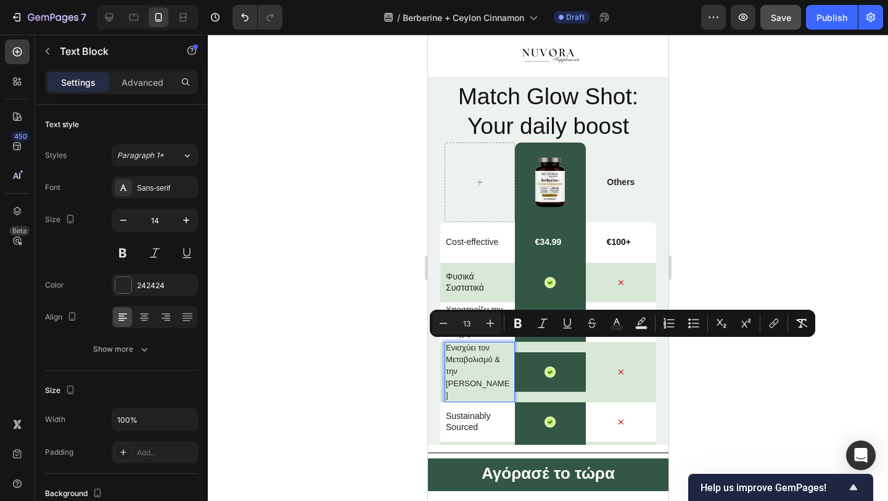
click at [399, 336] on div at bounding box center [548, 268] width 680 height 466
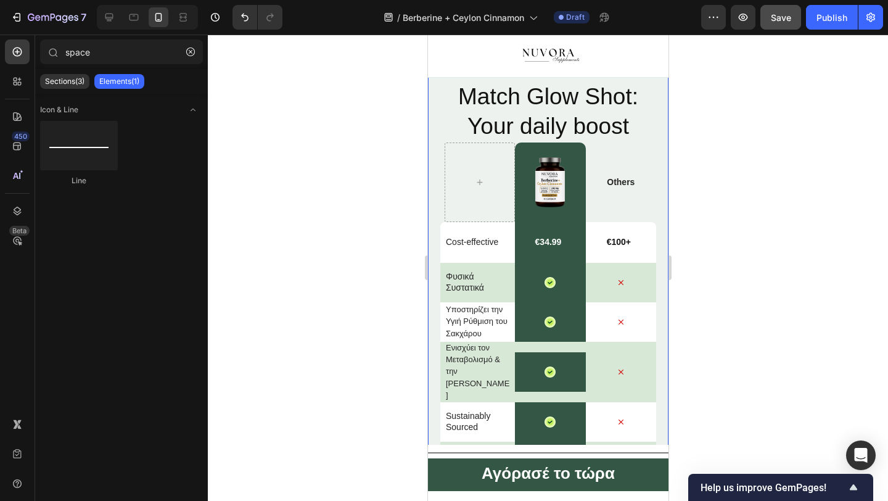
click at [447, 363] on span "Ενισχύει τον Μεταβολισμό & την [PERSON_NAME]" at bounding box center [477, 371] width 64 height 57
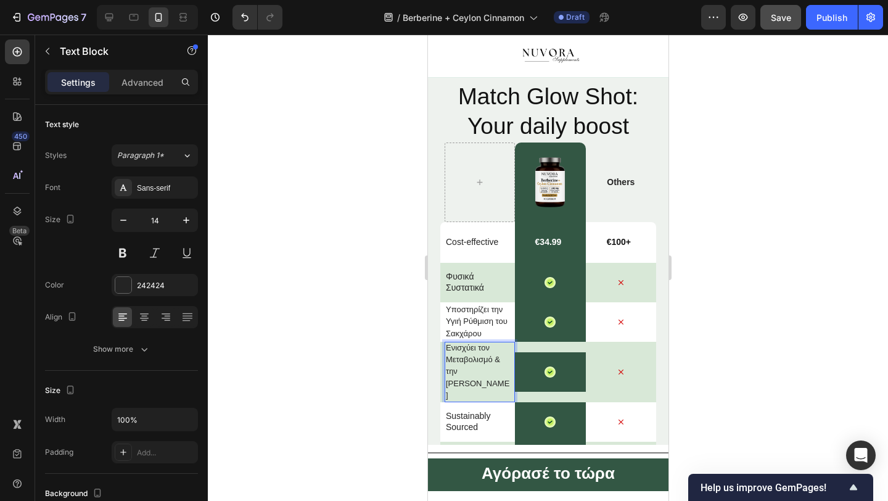
click at [447, 363] on span "Ενισχύει τον Μεταβολισμό & την [PERSON_NAME]" at bounding box center [477, 371] width 64 height 57
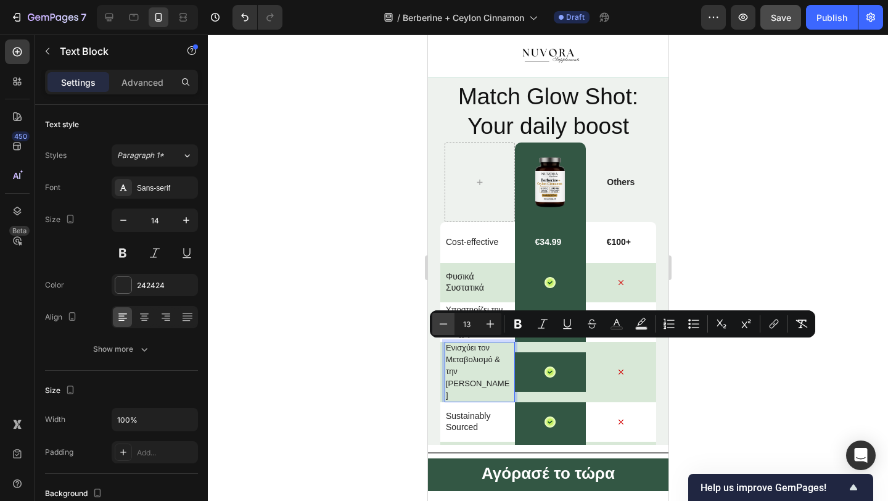
click at [444, 323] on icon "Editor contextual toolbar" at bounding box center [443, 324] width 12 height 12
type input "12"
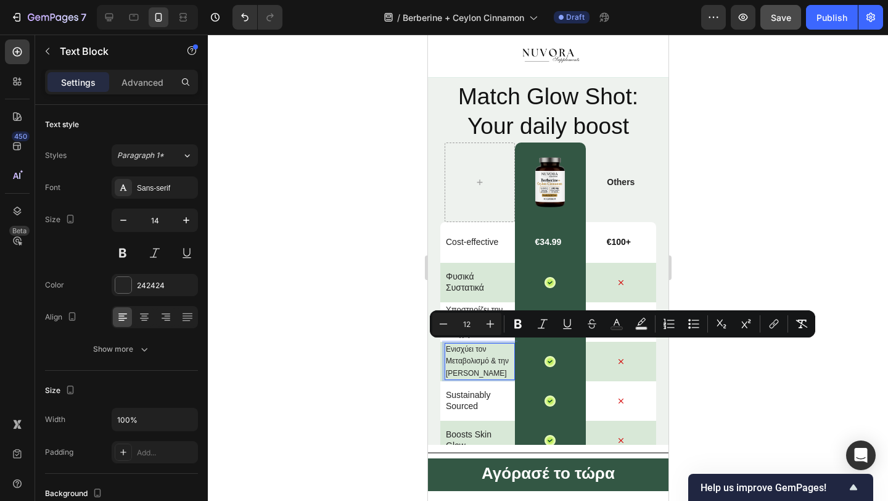
click at [393, 351] on div at bounding box center [548, 268] width 680 height 466
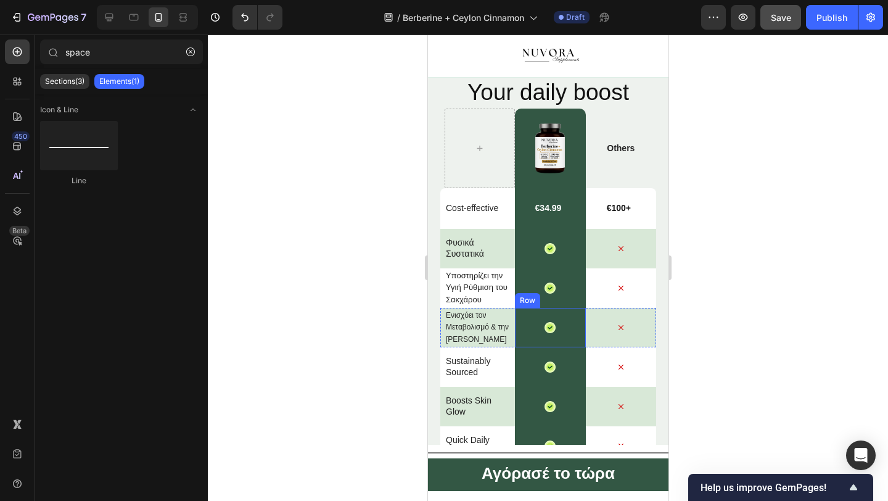
scroll to position [2848, 0]
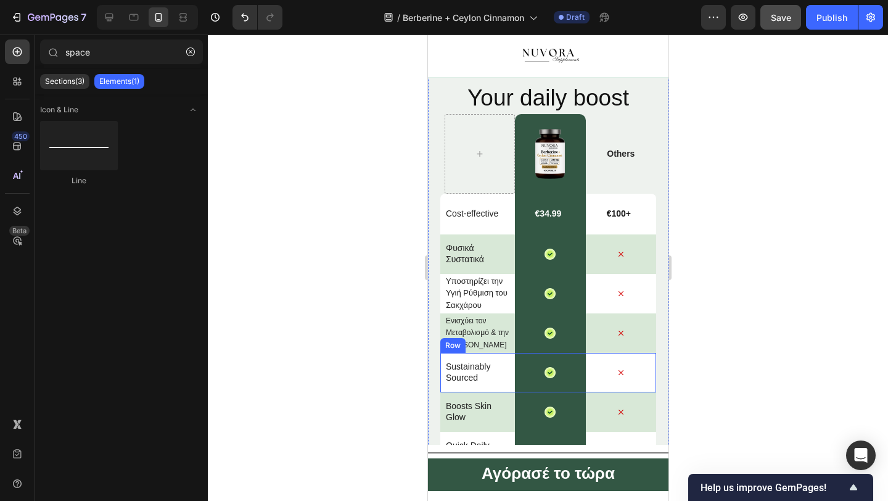
click at [458, 371] on p "Sustainably Sourced" at bounding box center [477, 372] width 64 height 22
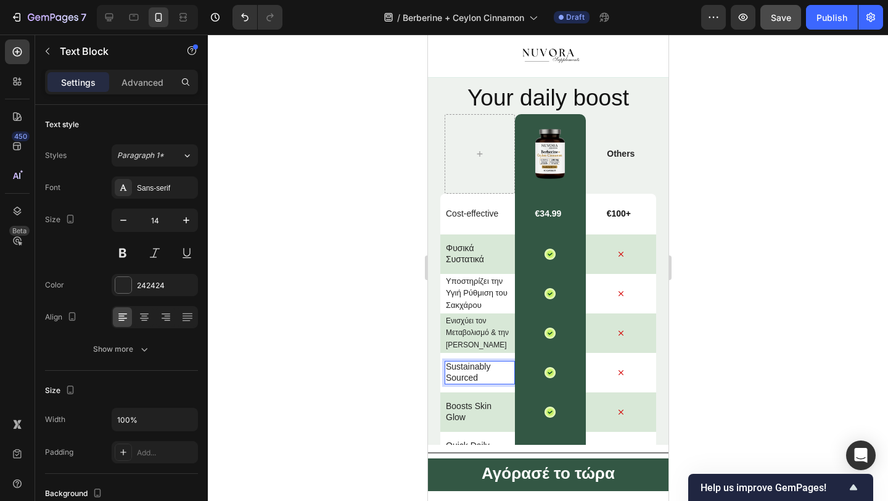
click at [458, 371] on p "Sustainably Sourced" at bounding box center [477, 372] width 64 height 22
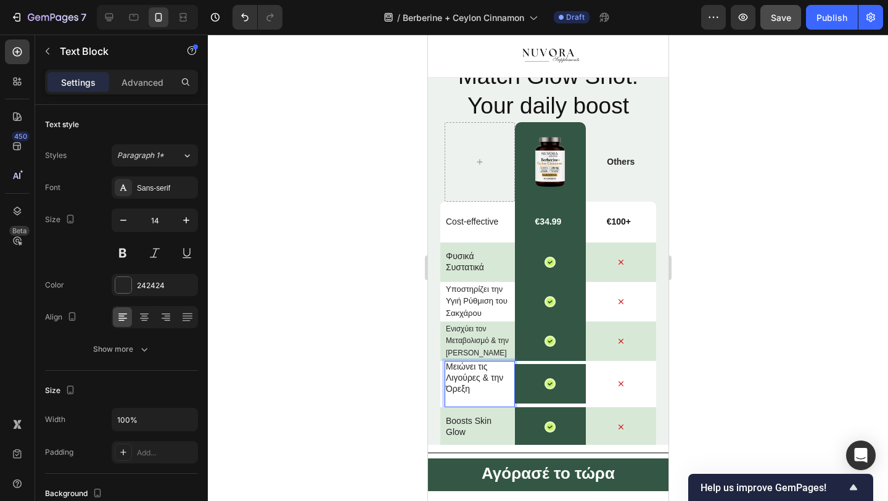
scroll to position [2842, 0]
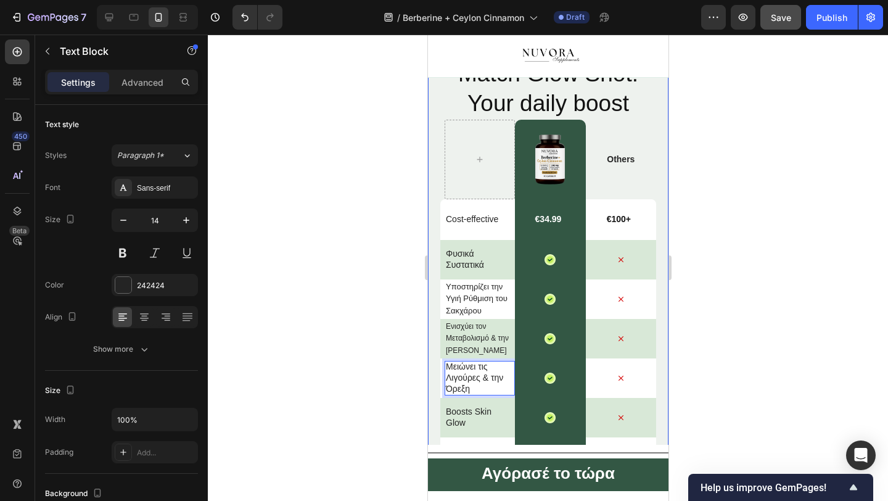
click at [397, 384] on div at bounding box center [548, 268] width 680 height 466
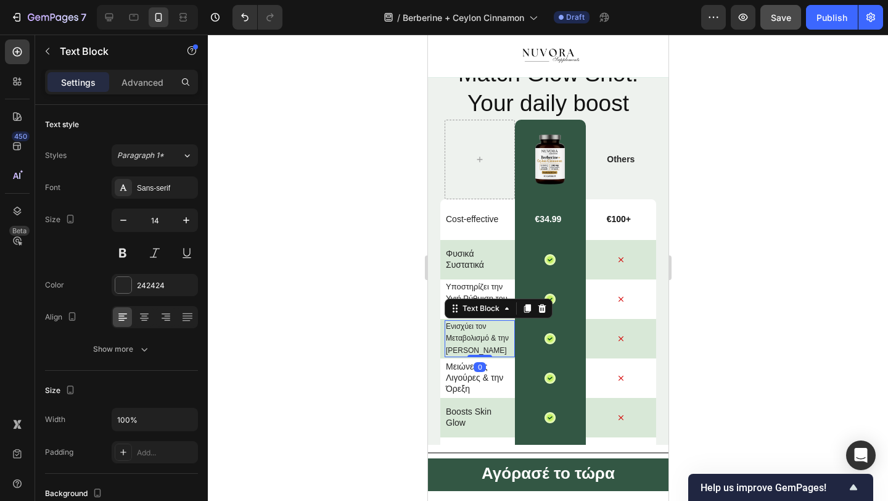
click at [389, 369] on div at bounding box center [548, 268] width 680 height 466
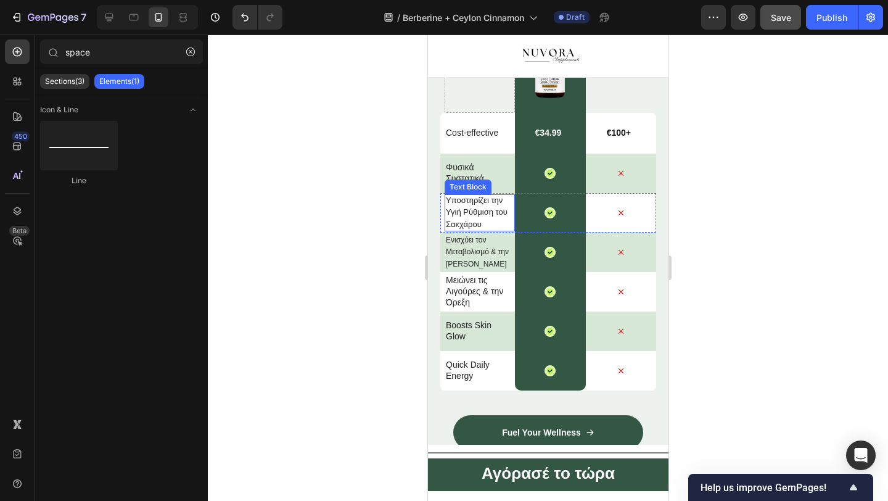
scroll to position [2931, 0]
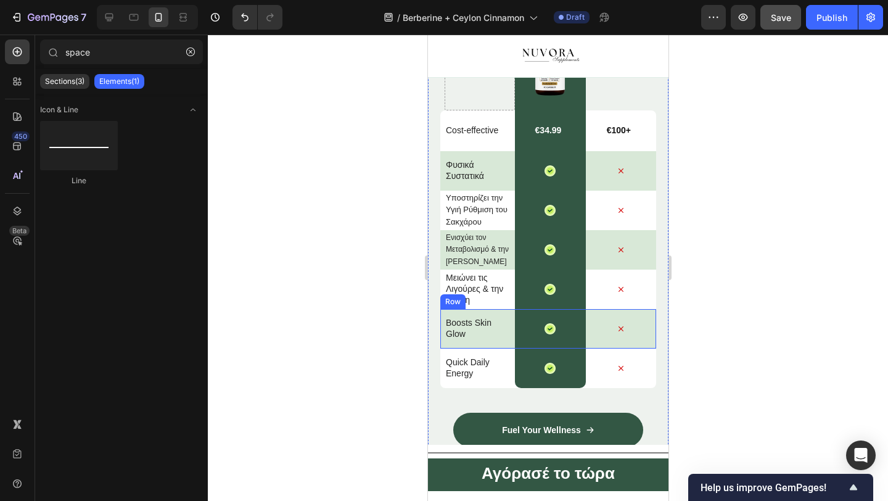
click at [463, 326] on p "Boosts Skin Glow" at bounding box center [477, 328] width 64 height 22
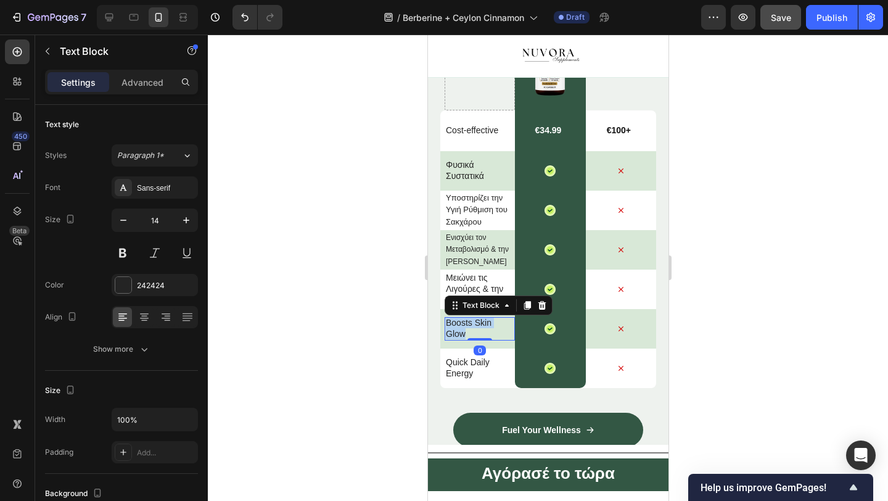
click at [463, 326] on p "Boosts Skin Glow" at bounding box center [477, 328] width 64 height 22
click at [389, 332] on div at bounding box center [548, 268] width 680 height 466
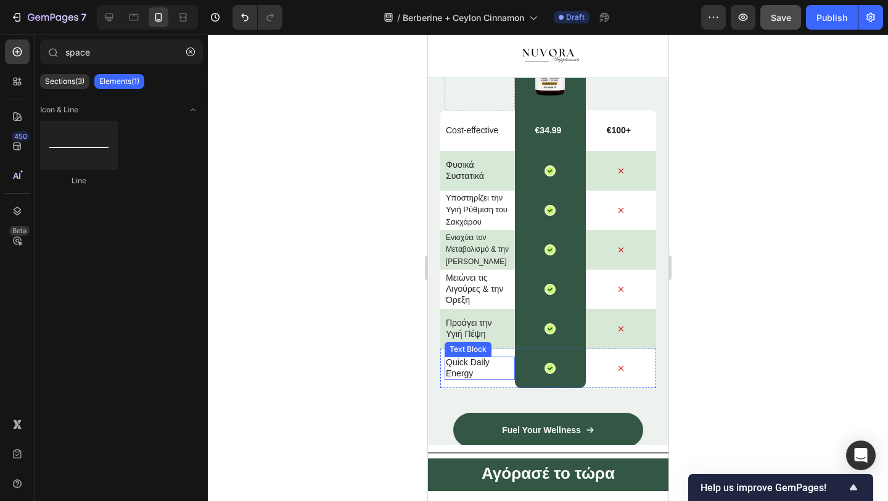
click at [464, 371] on p "Quick Daily Energy" at bounding box center [477, 367] width 64 height 22
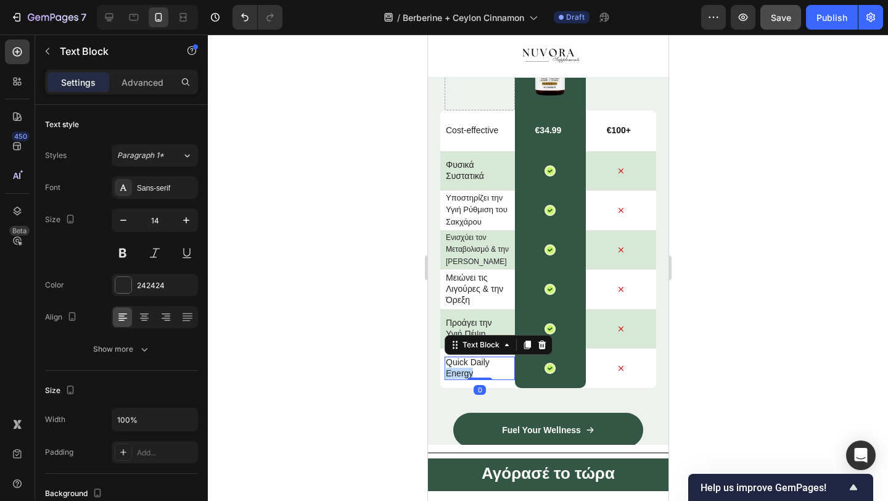
click at [464, 371] on p "Quick Daily Energy" at bounding box center [477, 367] width 64 height 22
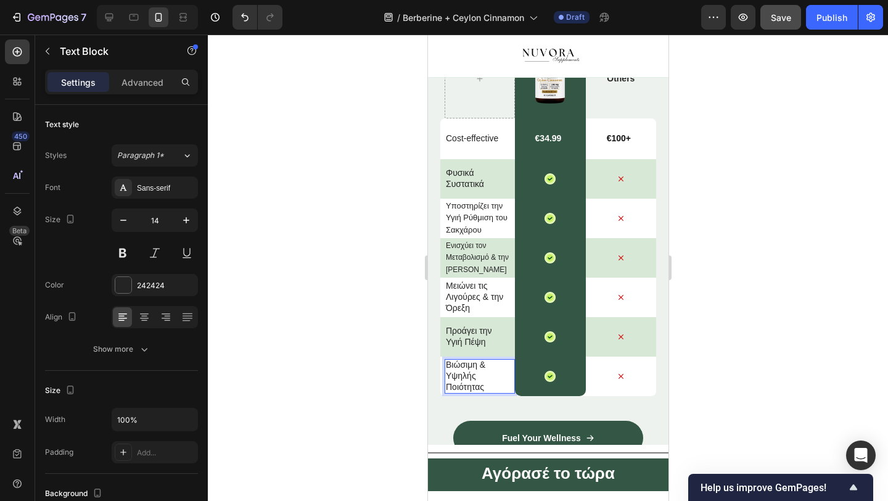
scroll to position [2926, 0]
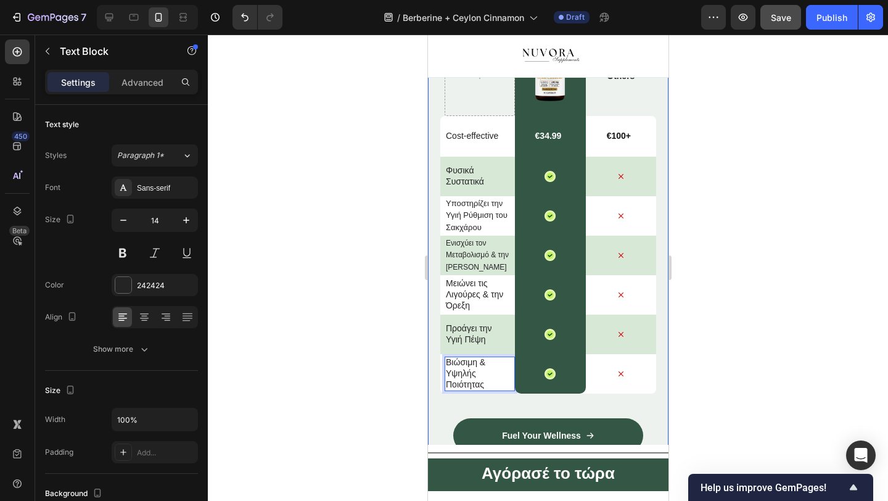
click at [386, 357] on div at bounding box center [548, 268] width 680 height 466
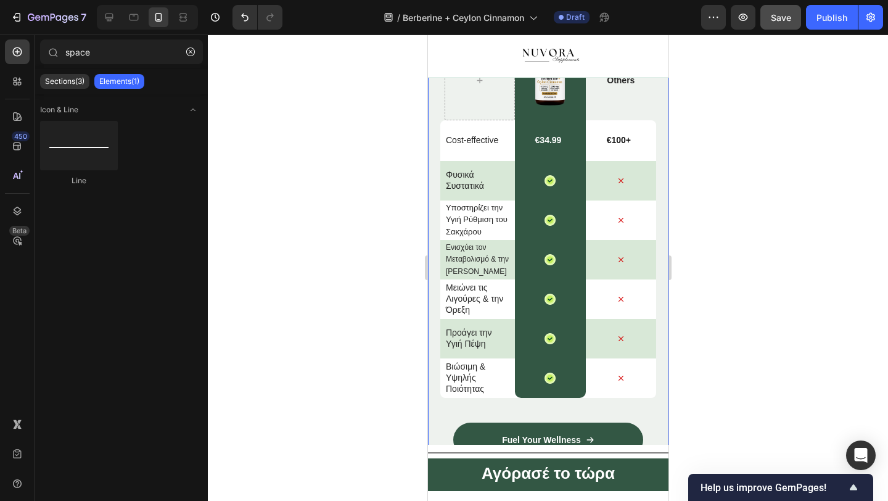
scroll to position [2926, 0]
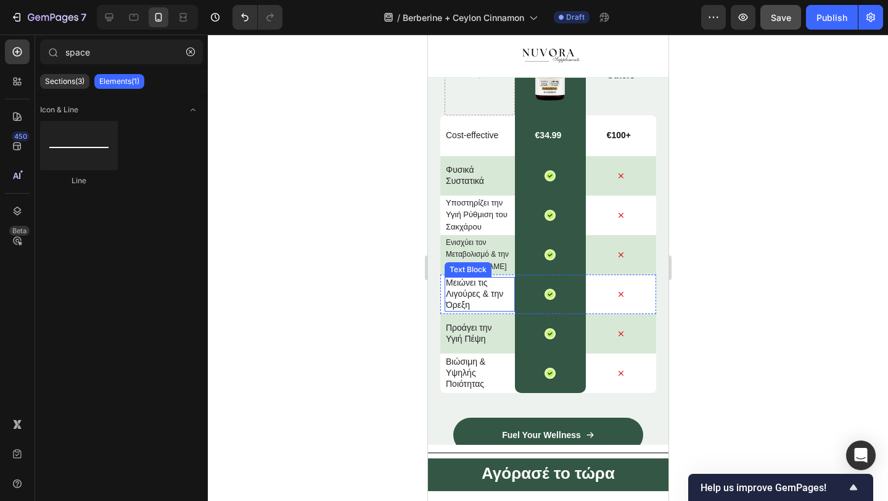
click at [469, 289] on p "Μειώνει τις Λιγούρες & την Όρεξη" at bounding box center [477, 294] width 64 height 34
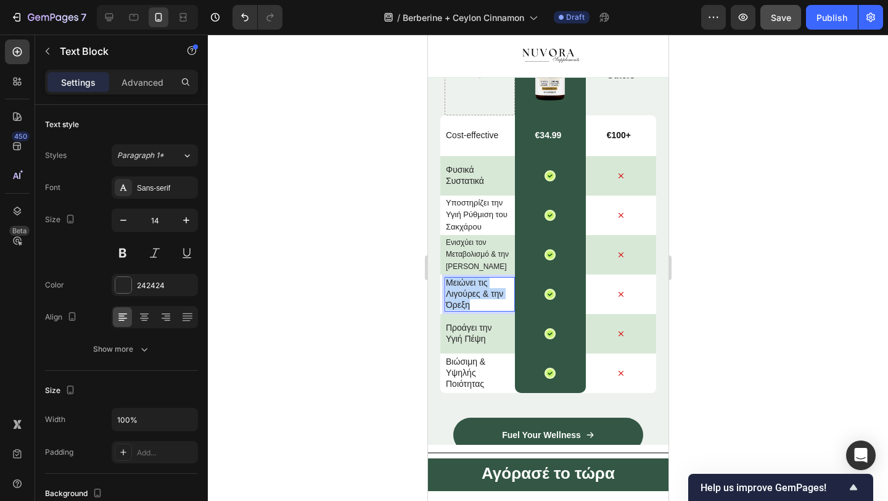
click at [469, 289] on p "Μειώνει τις Λιγούρες & την Όρεξη" at bounding box center [477, 294] width 64 height 34
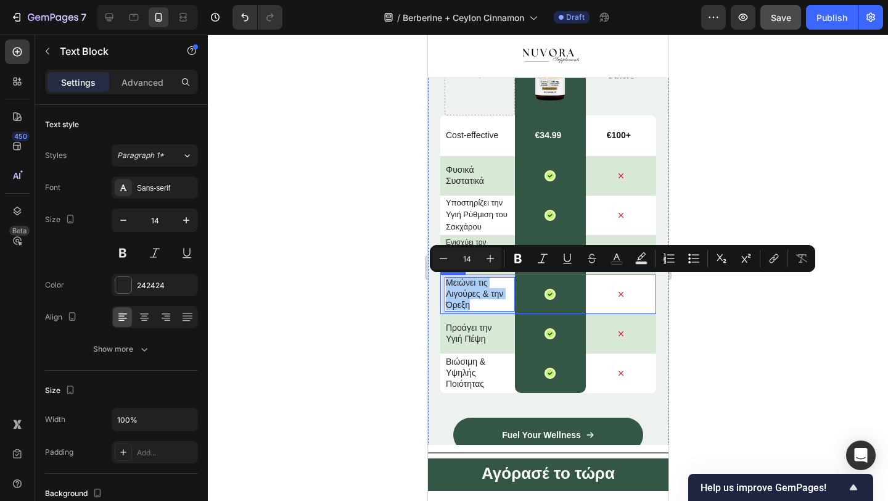
click at [391, 279] on div at bounding box center [548, 268] width 680 height 466
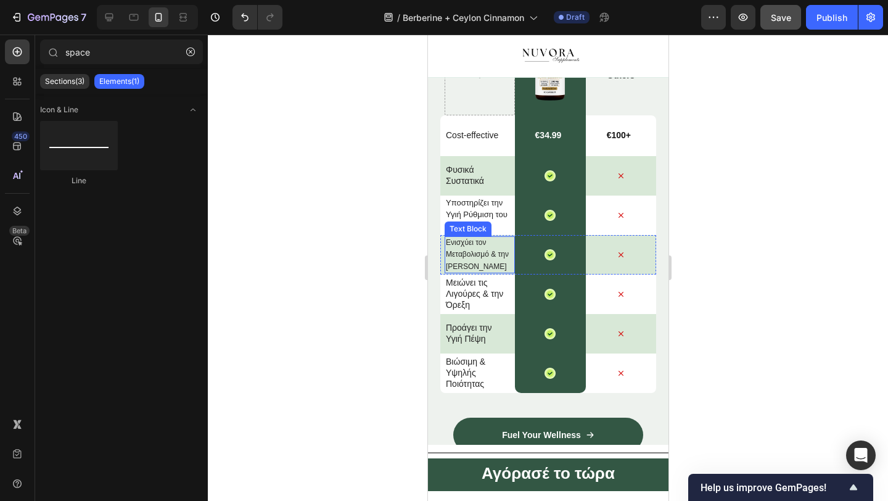
click at [459, 293] on p "Μειώνει τις Λιγούρες & την Όρεξη" at bounding box center [477, 294] width 64 height 34
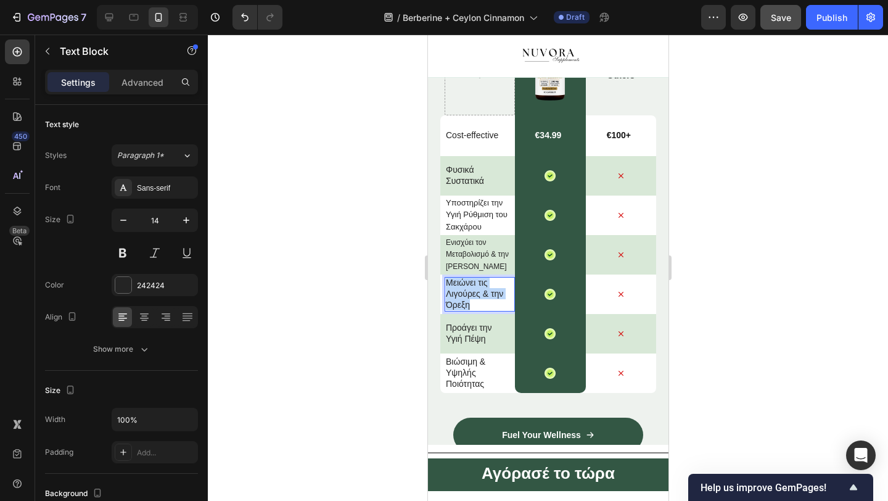
click at [459, 293] on p "Μειώνει τις Λιγούρες & την Όρεξη" at bounding box center [477, 294] width 64 height 34
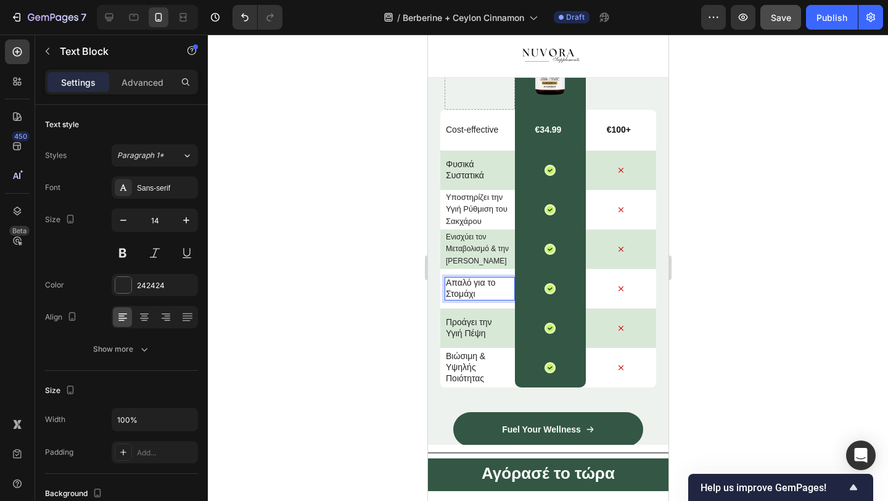
click at [377, 309] on div at bounding box center [548, 268] width 680 height 466
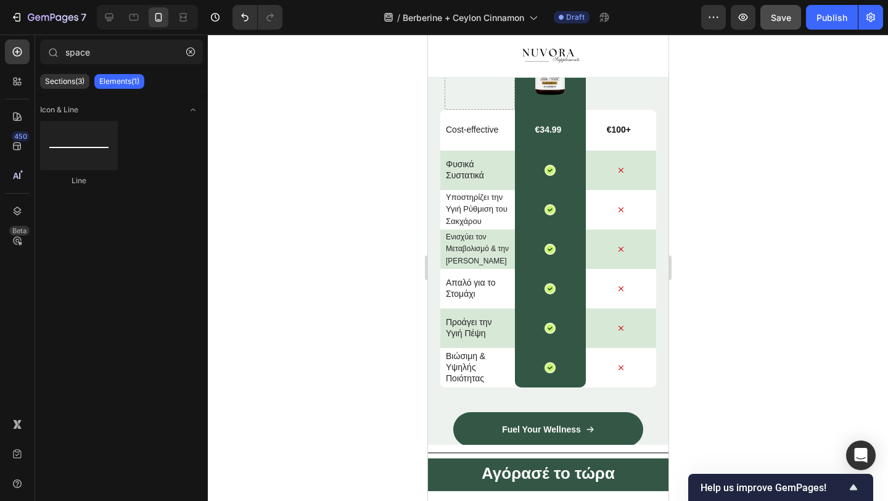
click at [314, 244] on div at bounding box center [548, 268] width 680 height 466
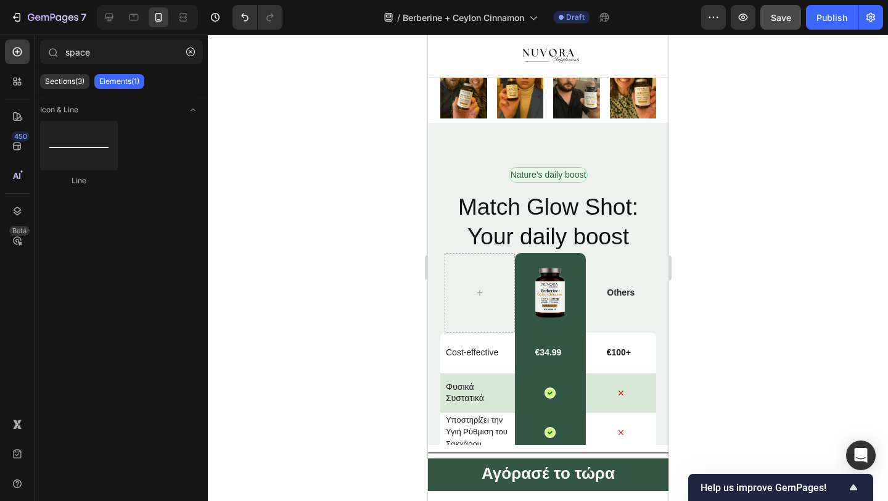
scroll to position [2720, 0]
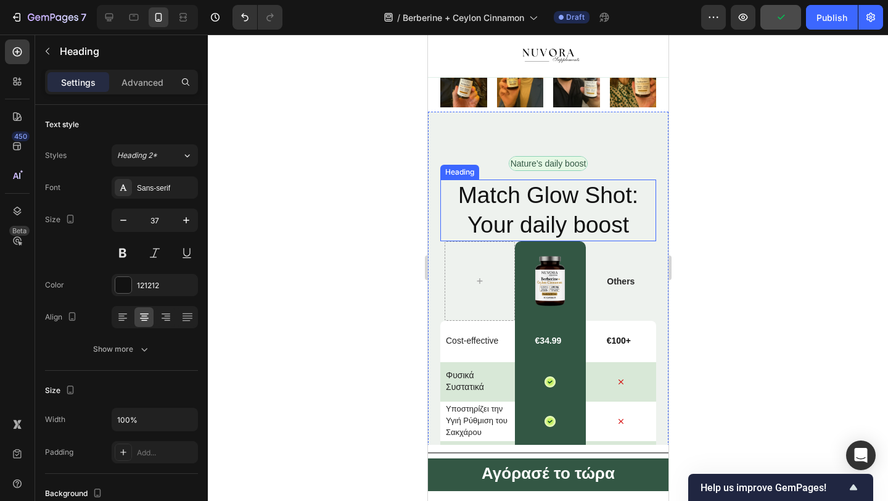
click at [541, 192] on h2 "Match Glow Shot: Your daily boost" at bounding box center [548, 210] width 216 height 62
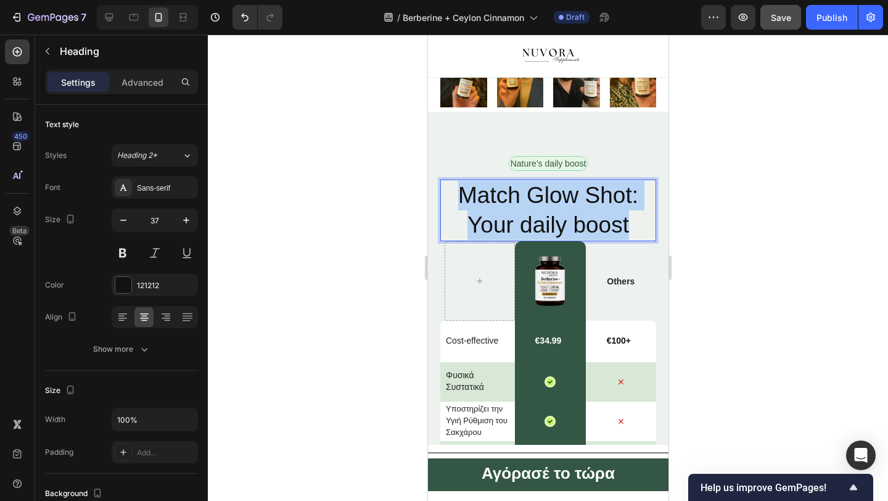
click at [541, 192] on p "Match Glow Shot: Your daily boost" at bounding box center [547, 210] width 213 height 59
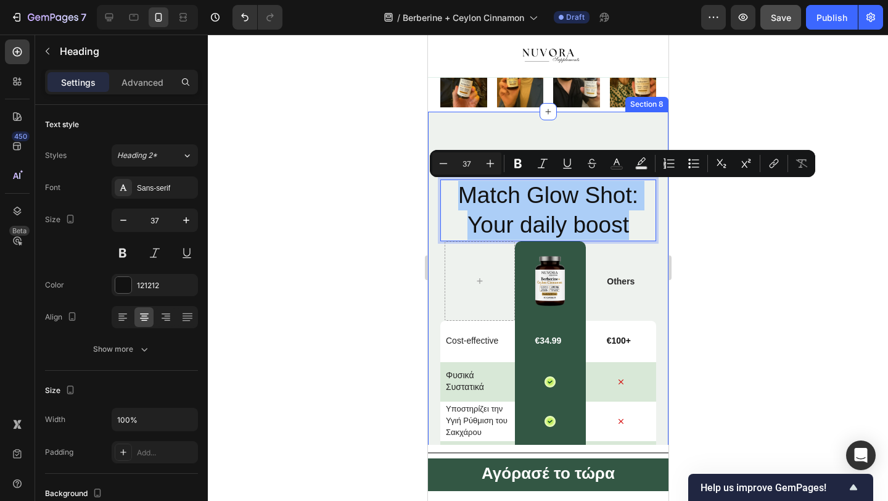
click at [382, 226] on div at bounding box center [548, 268] width 680 height 466
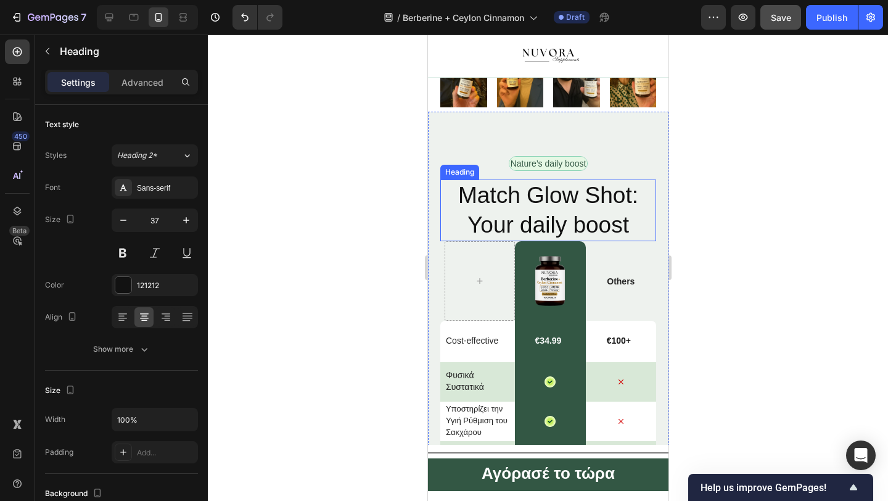
click at [505, 189] on p "Match Glow Shot: Your daily boost" at bounding box center [547, 210] width 213 height 59
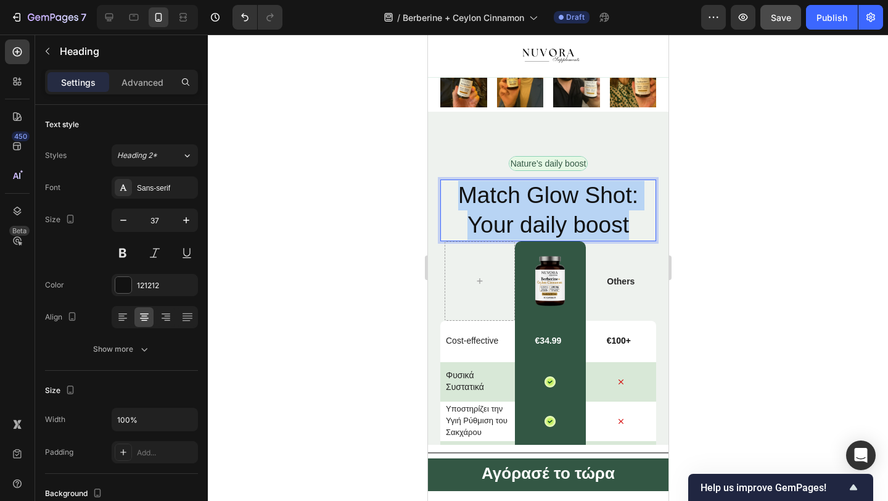
click at [505, 189] on p "Match Glow Shot: Your daily boost" at bounding box center [547, 210] width 213 height 59
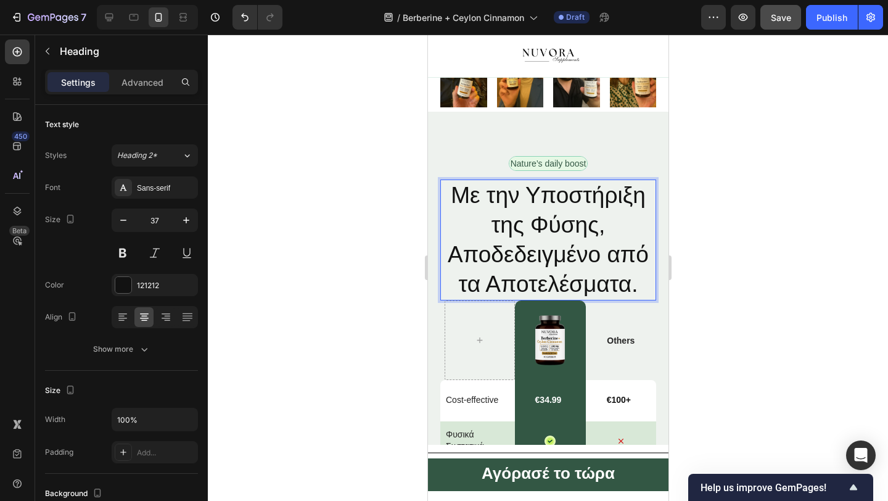
click at [548, 190] on p "Με την Υποστήριξη της Φύσης, Αποδεδειγμένο από τα Αποτελέσματα." at bounding box center [547, 240] width 213 height 118
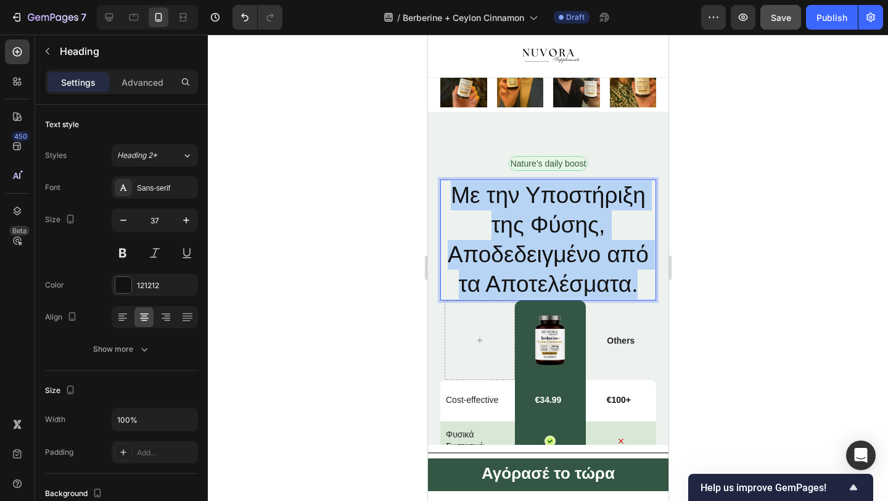
click at [548, 190] on p "Με την Υποστήριξη της Φύσης, Αποδεδειγμένο από τα Αποτελέσματα." at bounding box center [547, 240] width 213 height 118
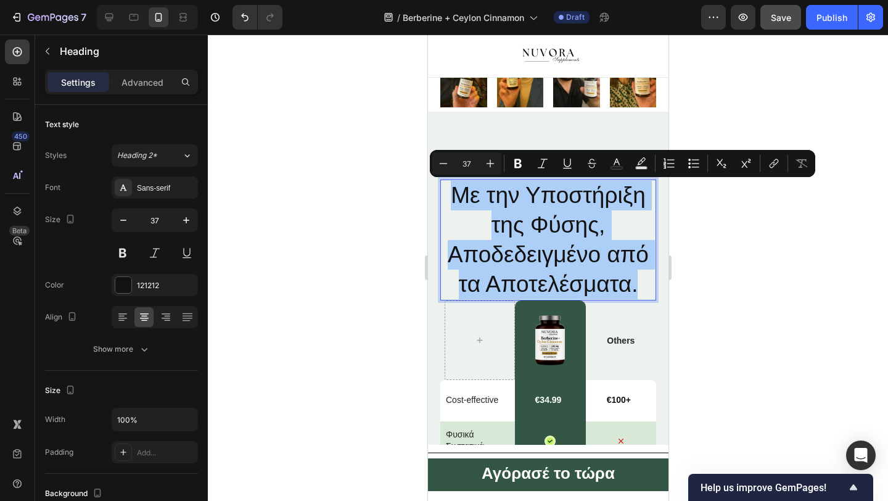
click at [472, 166] on input "37" at bounding box center [467, 163] width 25 height 15
type input "20"
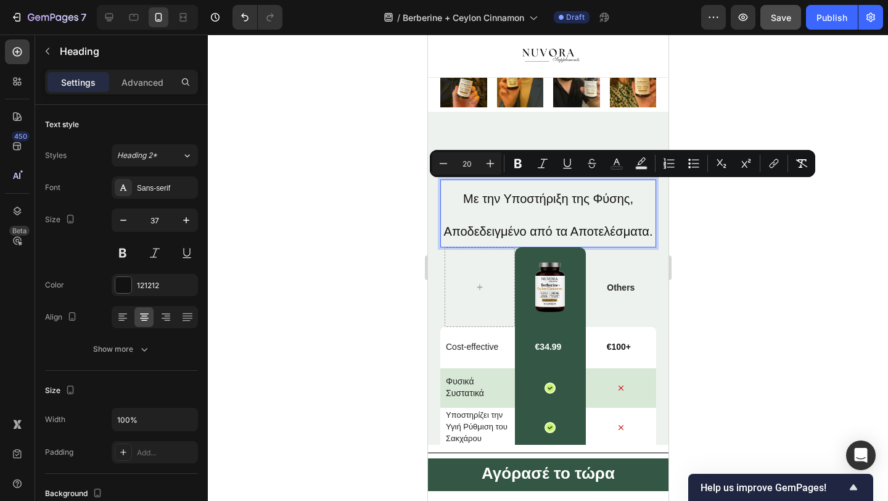
click at [470, 166] on input "20" at bounding box center [467, 163] width 25 height 15
click at [493, 244] on p "Με την Υποστήριξη της Φύσης, Αποδεδειγμένο από τα Αποτελέσματα." at bounding box center [547, 213] width 213 height 65
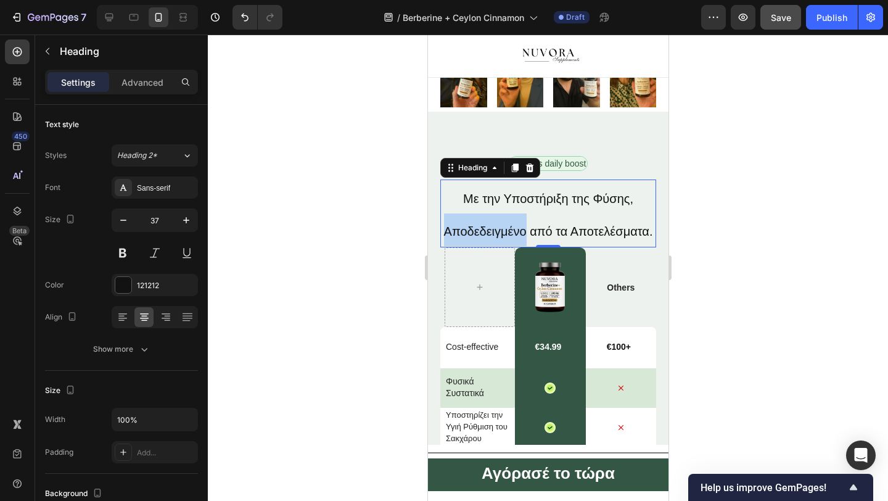
click at [493, 244] on p "Με την Υποστήριξη της Φύσης, Αποδεδειγμένο από τα Αποτελέσματα." at bounding box center [547, 213] width 213 height 65
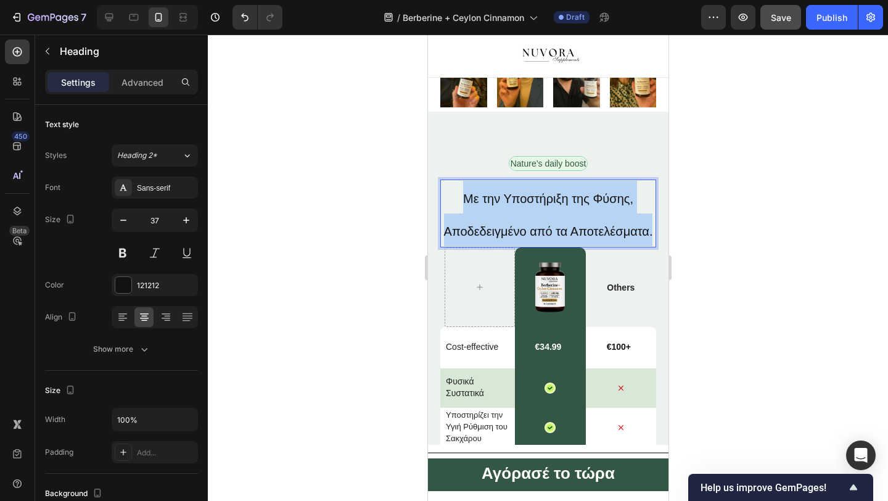
click at [493, 244] on p "Με την Υποστήριξη της Φύσης, Αποδεδειγμένο από τα Αποτελέσματα." at bounding box center [547, 213] width 213 height 65
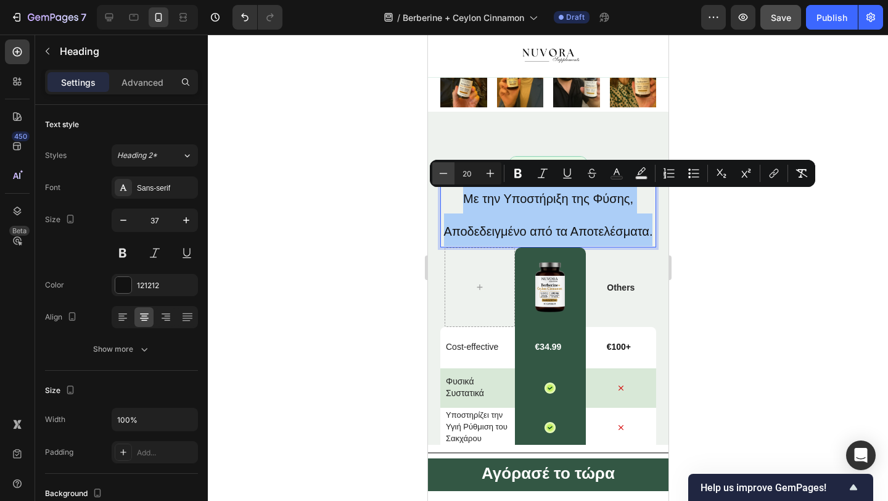
click at [443, 171] on icon "Editor contextual toolbar" at bounding box center [443, 173] width 12 height 12
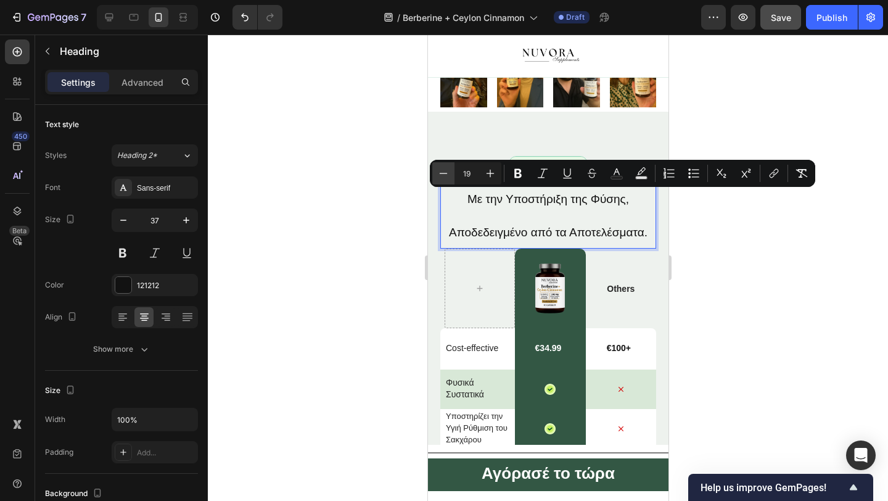
click at [443, 171] on icon "Editor contextual toolbar" at bounding box center [443, 173] width 12 height 12
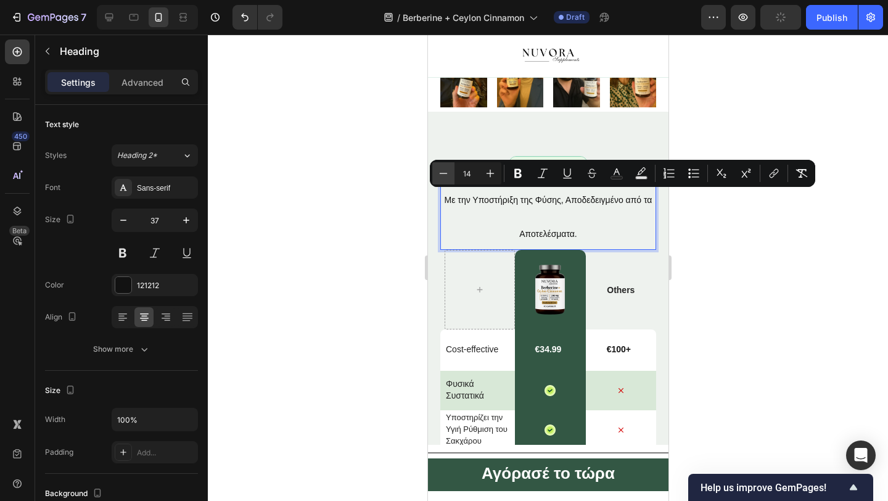
click at [443, 171] on icon "Editor contextual toolbar" at bounding box center [443, 173] width 12 height 12
click at [442, 178] on icon "Editor contextual toolbar" at bounding box center [443, 173] width 12 height 12
type input "11"
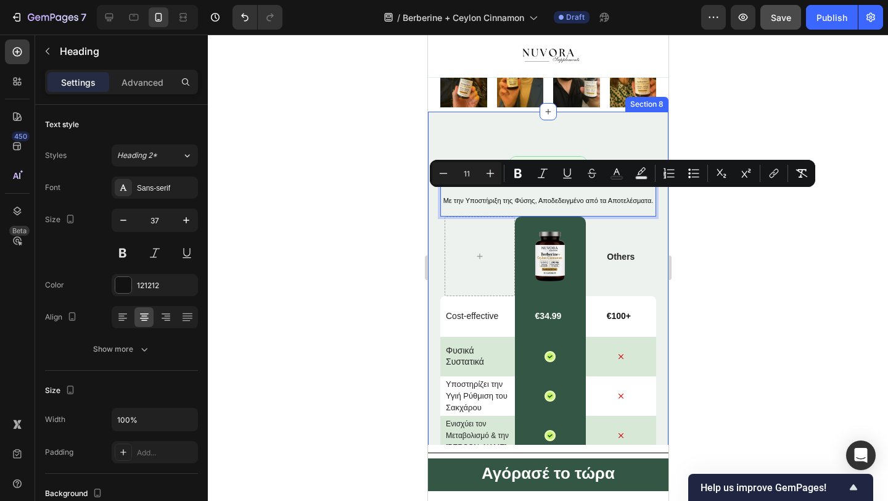
click at [388, 247] on div at bounding box center [548, 268] width 680 height 466
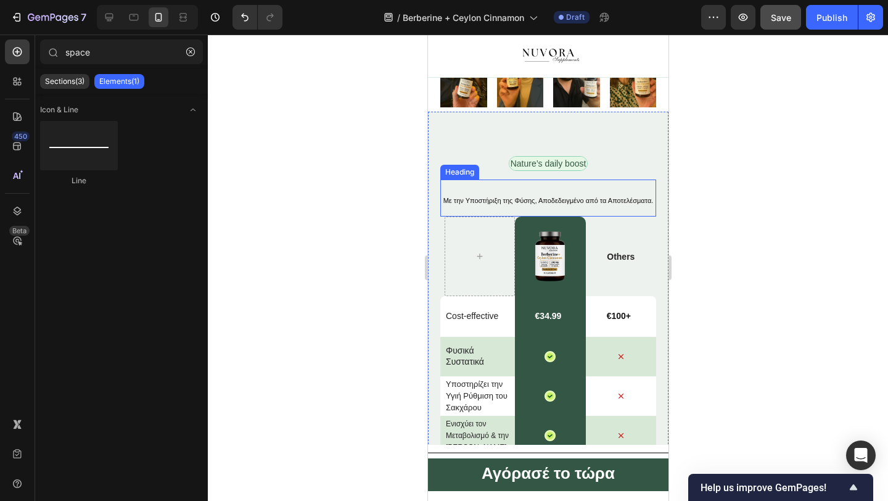
click at [482, 205] on p "⁠⁠⁠⁠⁠⁠⁠ Με την Υποστήριξη της Φύσης, Αποδεδειγμένο από τα Αποτελέσματα." at bounding box center [547, 198] width 213 height 35
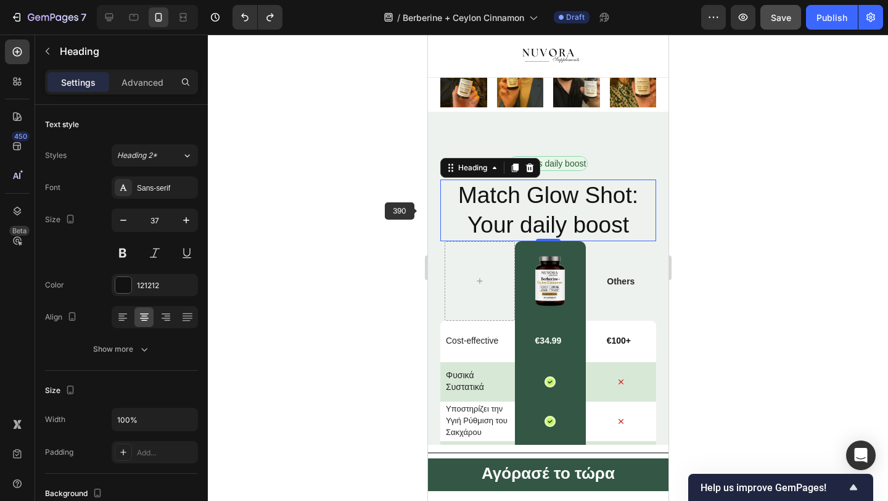
click at [410, 215] on div at bounding box center [548, 268] width 680 height 466
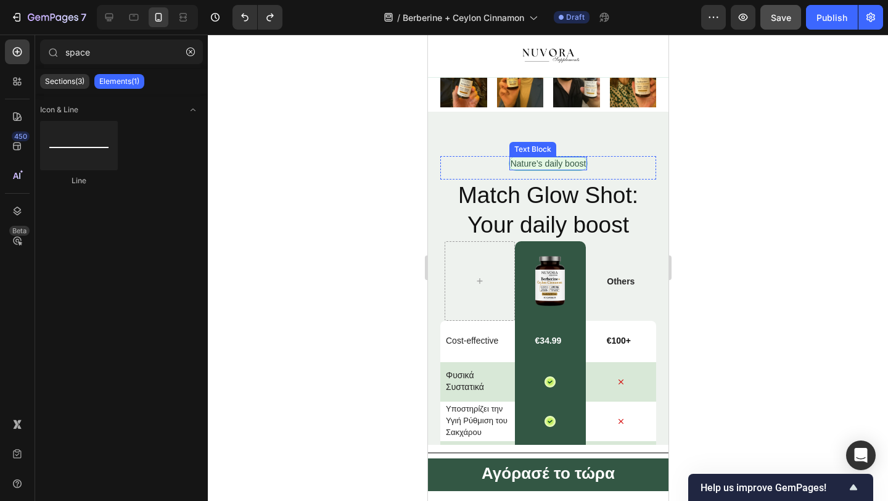
click at [548, 156] on div "Nature’s daily boost Text Block" at bounding box center [548, 163] width 80 height 15
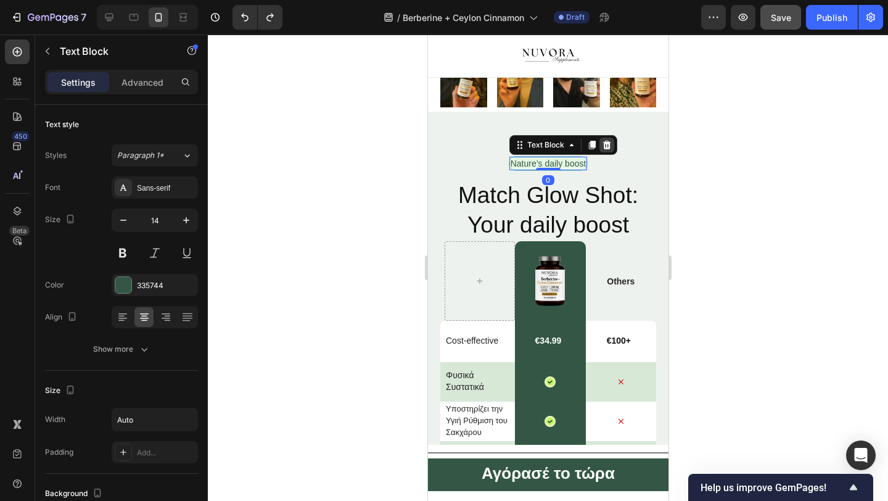
click at [602, 142] on icon at bounding box center [606, 145] width 8 height 9
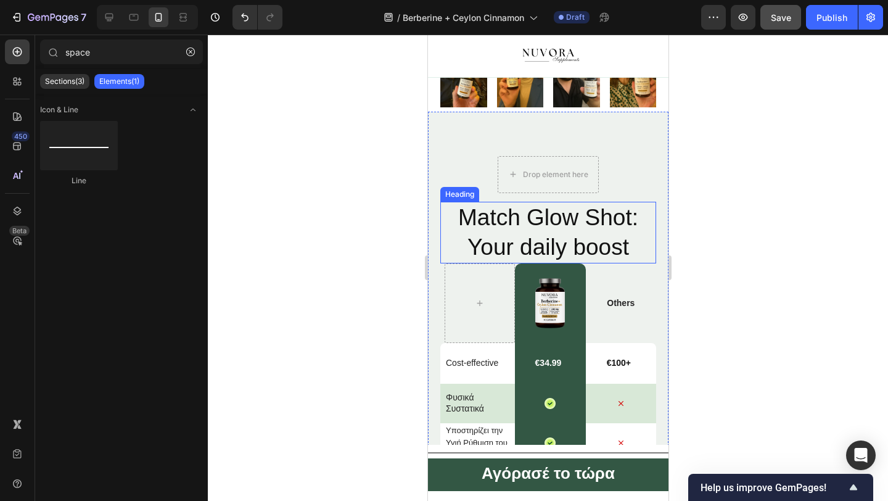
click at [569, 218] on h2 "Match Glow Shot: Your daily boost" at bounding box center [548, 233] width 216 height 62
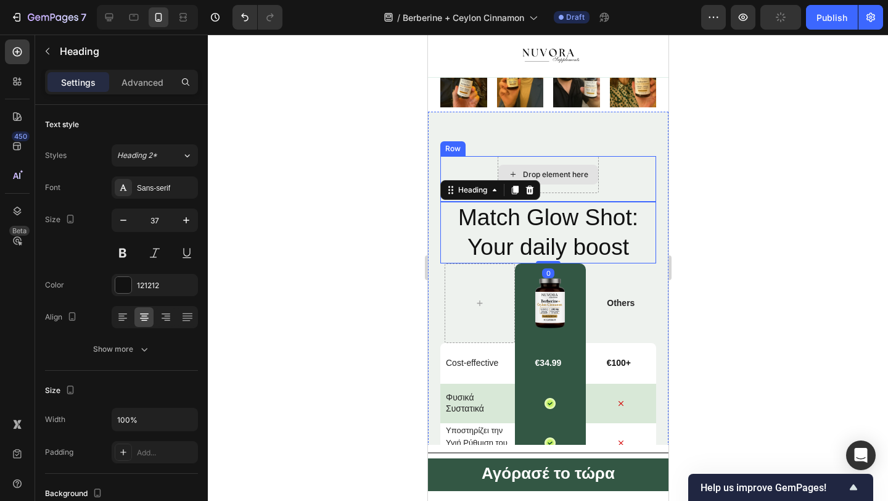
click at [582, 177] on div "Drop element here" at bounding box center [554, 175] width 65 height 10
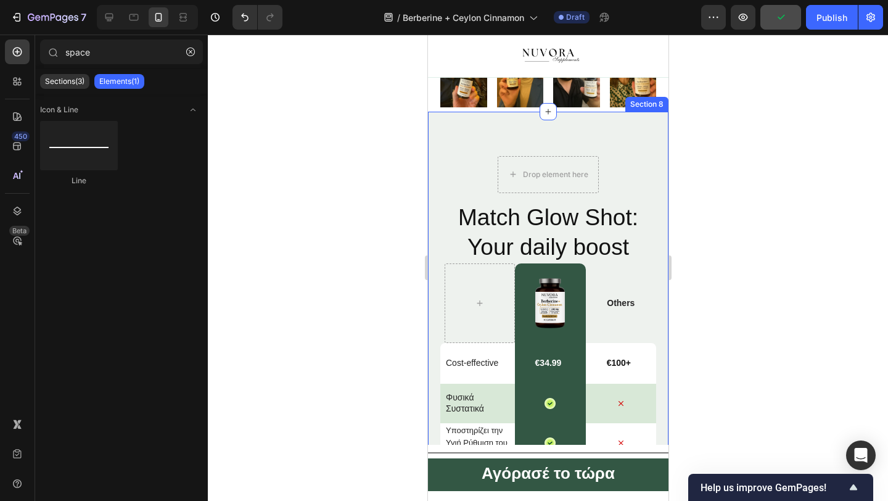
click at [629, 157] on div "Drop element here Row" at bounding box center [548, 179] width 216 height 46
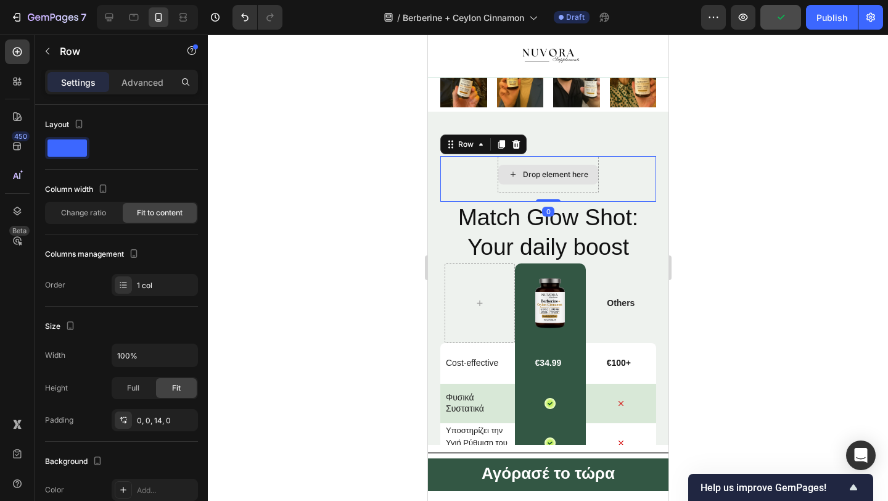
click at [592, 163] on div "Drop element here" at bounding box center [547, 174] width 101 height 37
click at [516, 145] on icon at bounding box center [516, 144] width 10 height 10
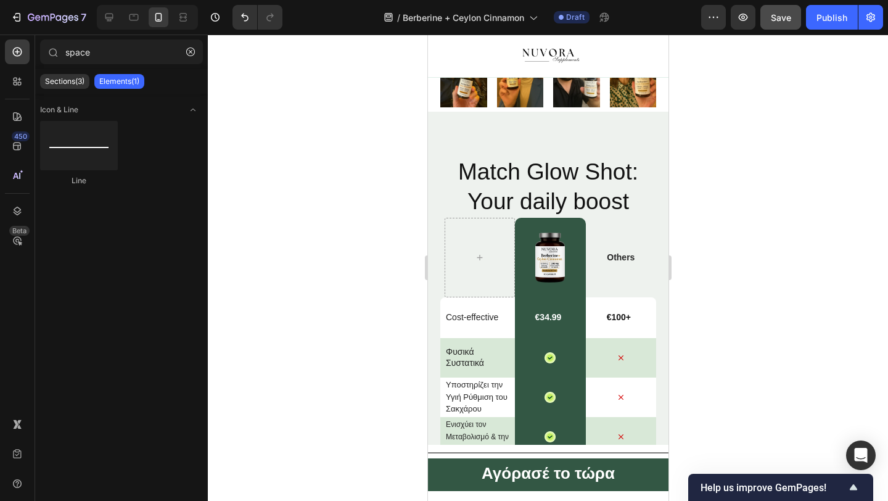
click at [500, 158] on h2 "Match Glow Shot: Your daily boost" at bounding box center [548, 187] width 216 height 62
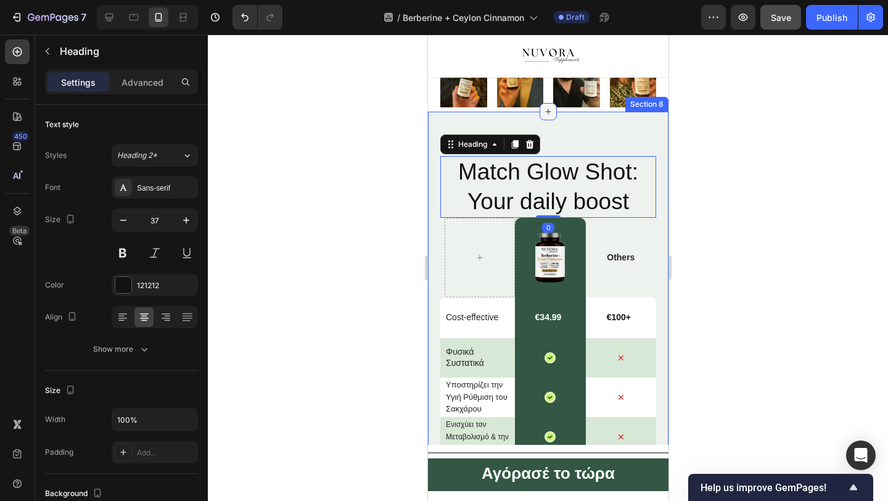
click at [550, 114] on icon at bounding box center [548, 112] width 10 height 10
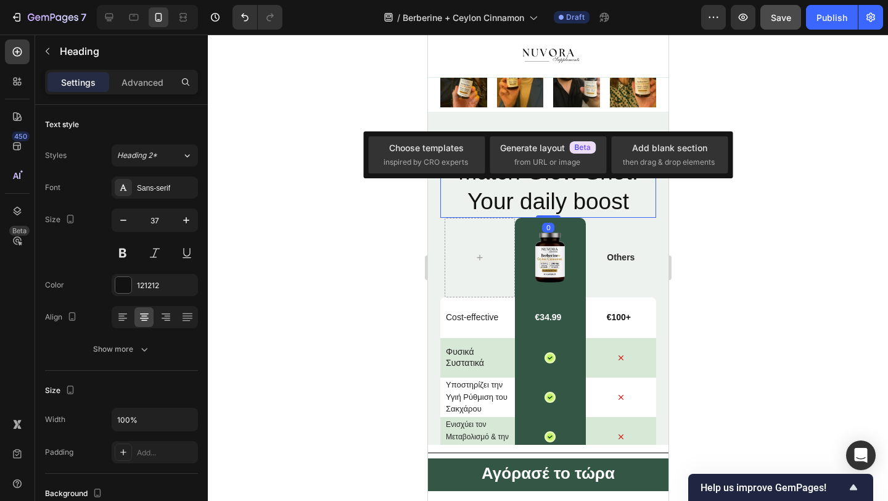
click at [315, 207] on div at bounding box center [548, 268] width 680 height 466
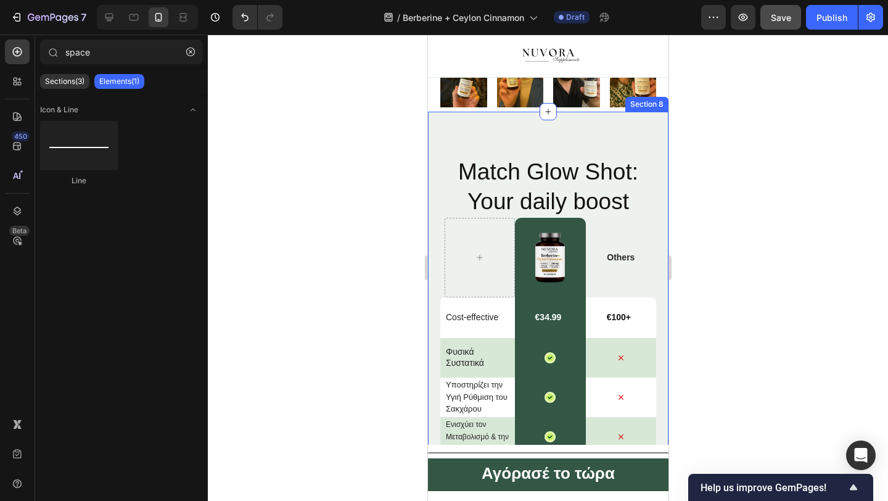
click at [509, 134] on div "Match Glow Shot: Your daily boost Heading Image Row Others Text Block Row Cost-…" at bounding box center [547, 424] width 241 height 624
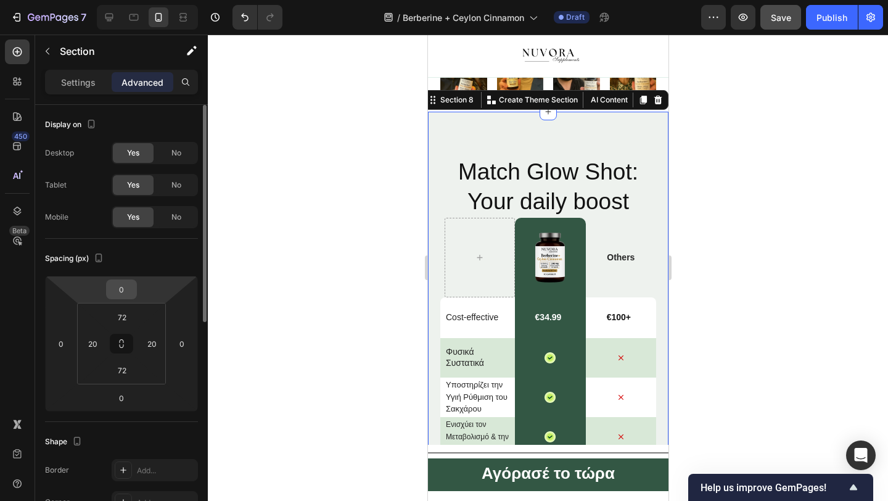
click at [118, 298] on input "0" at bounding box center [121, 289] width 25 height 19
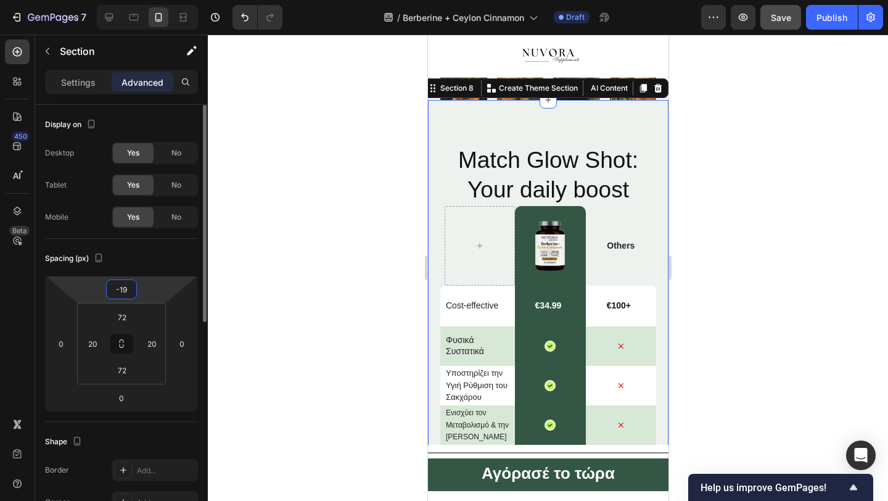
type input "-1"
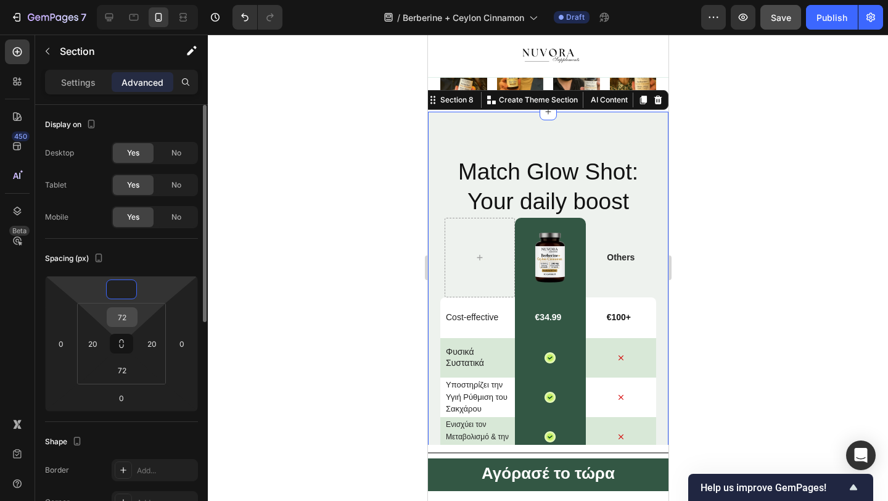
click at [124, 311] on input "72" at bounding box center [122, 317] width 25 height 19
type input "0"
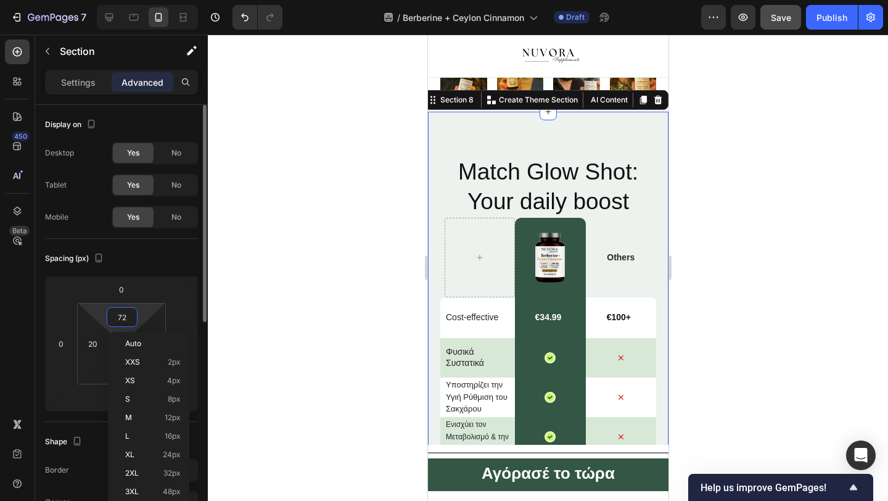
click at [124, 311] on input "72" at bounding box center [122, 317] width 25 height 19
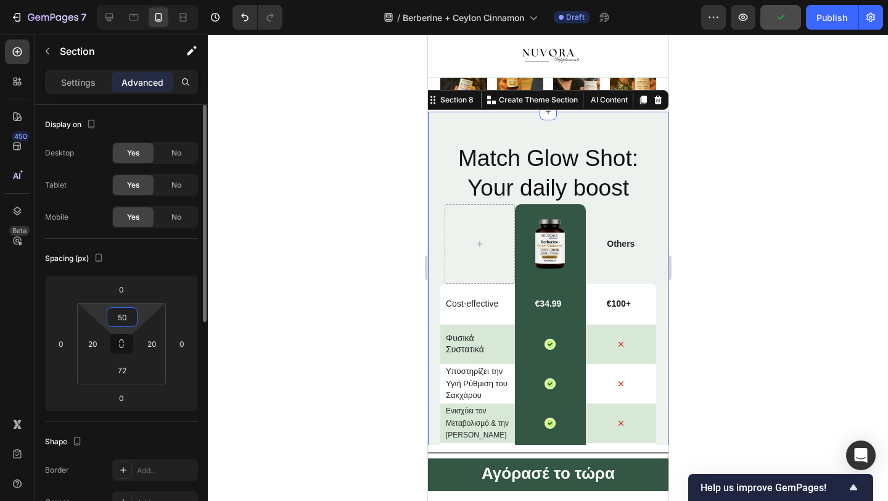
type input "5"
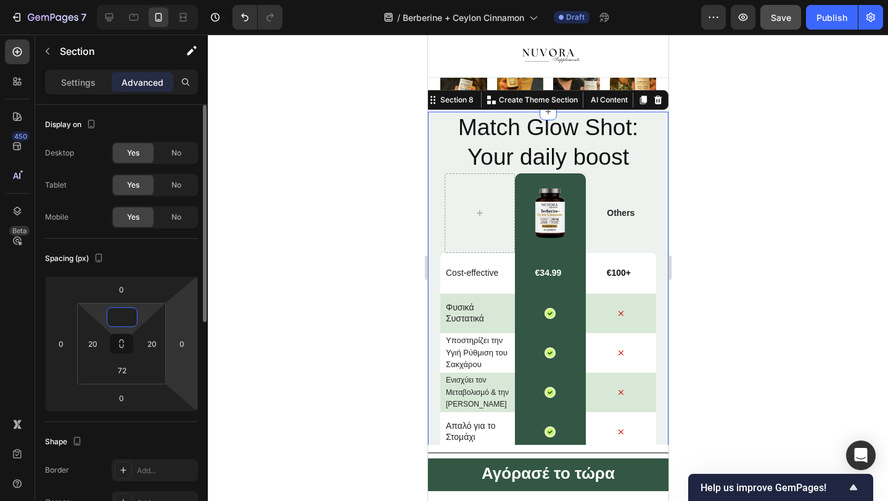
click at [190, 0] on html "7 / Berberine + Ceylon Cinnamon Draft Preview Save Publish 450 Beta space Secti…" at bounding box center [444, 0] width 888 height 0
type input "0"
click at [254, 301] on div at bounding box center [548, 268] width 680 height 466
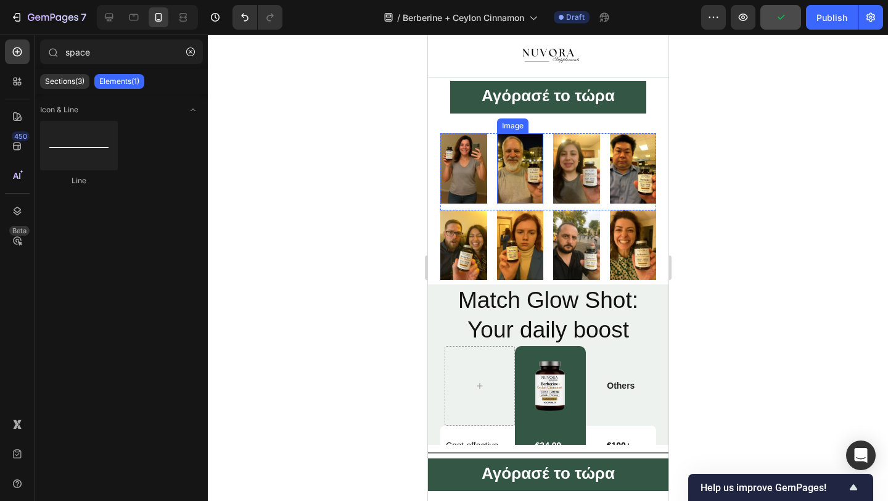
scroll to position [2516, 0]
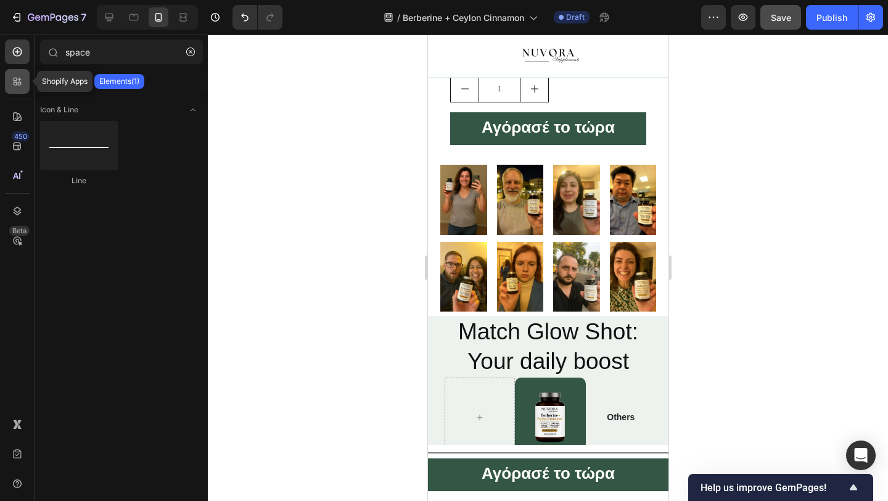
click at [20, 84] on icon at bounding box center [20, 84] width 4 height 4
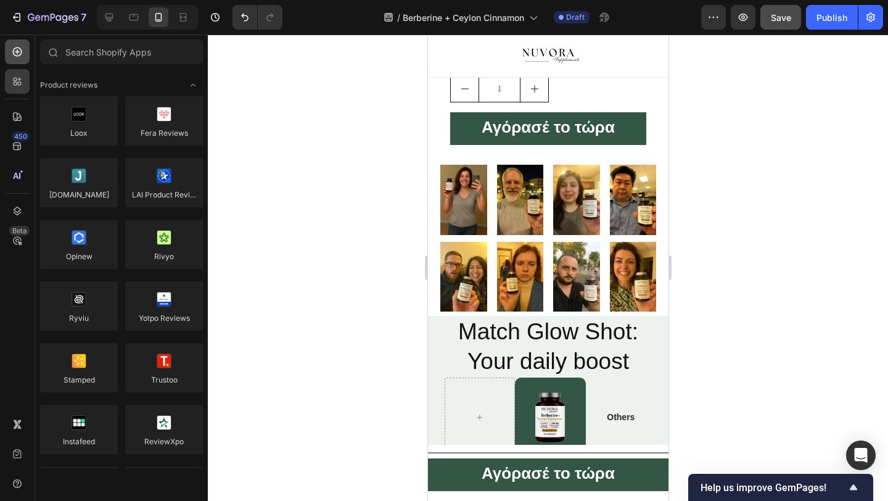
click at [9, 67] on div "450 Beta" at bounding box center [17, 225] width 25 height 373
click at [11, 51] on icon at bounding box center [17, 52] width 12 height 12
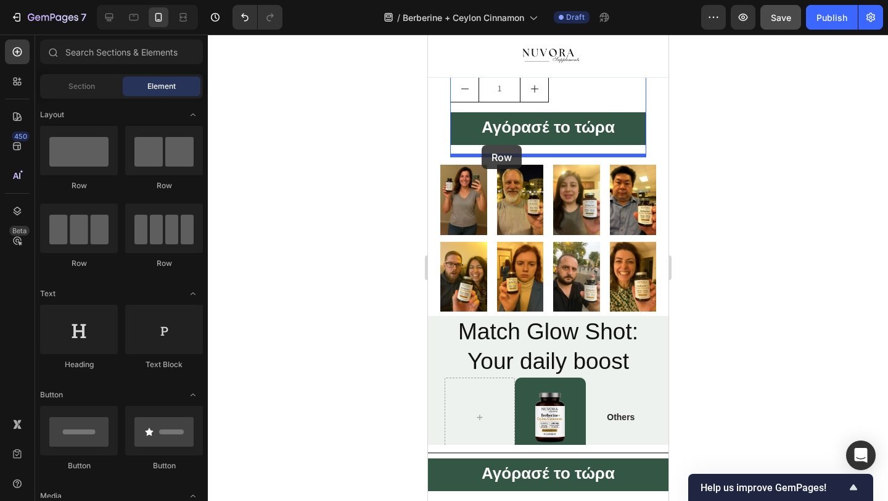
drag, startPoint x: 509, startPoint y: 182, endPoint x: 482, endPoint y: 145, distance: 45.9
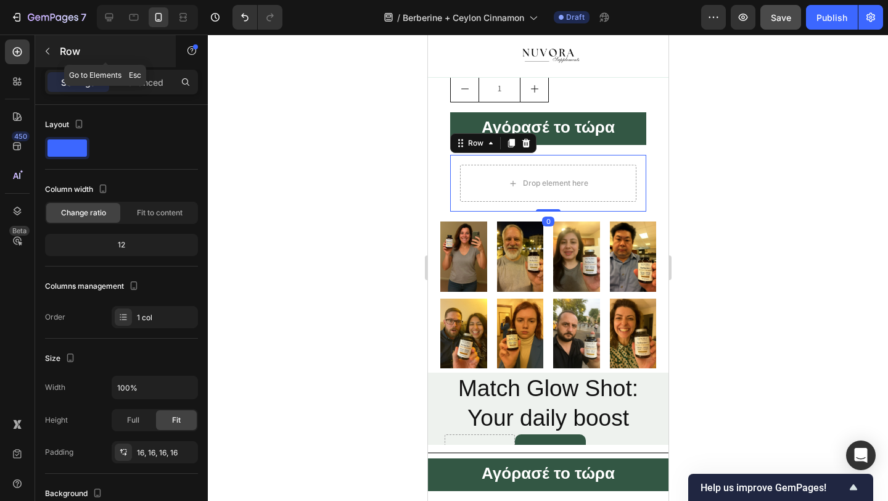
click at [46, 45] on button "button" at bounding box center [48, 51] width 20 height 20
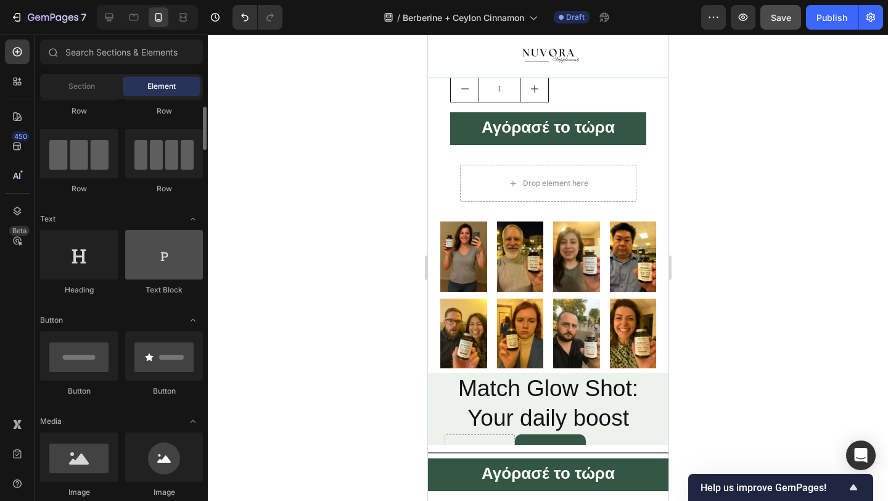
scroll to position [77, 0]
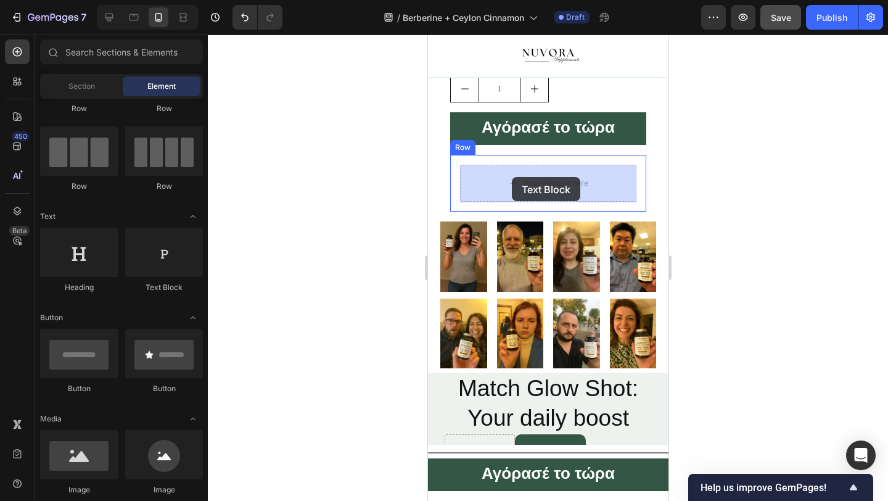
drag, startPoint x: 578, startPoint y: 287, endPoint x: 512, endPoint y: 177, distance: 128.1
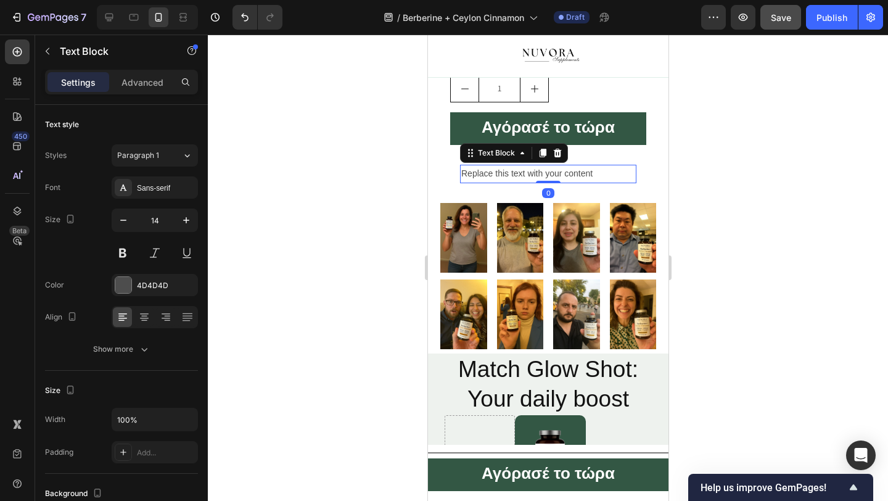
click at [497, 173] on div "Replace this text with your content" at bounding box center [547, 174] width 176 height 18
click at [497, 173] on p "Replace this text with your content" at bounding box center [548, 173] width 174 height 15
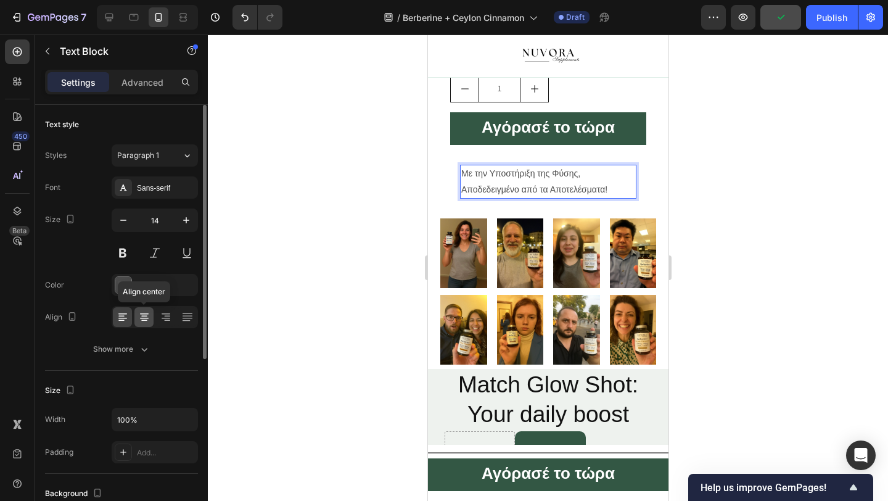
click at [142, 313] on icon at bounding box center [144, 313] width 9 height 1
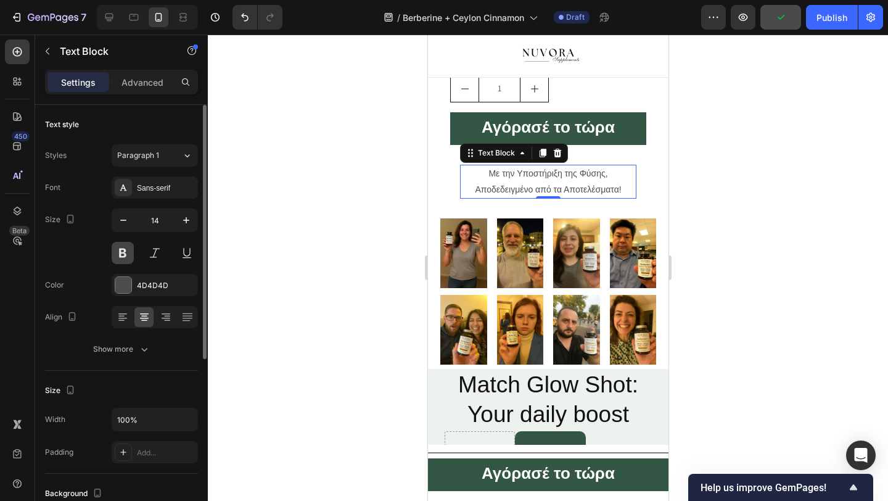
click at [125, 252] on button at bounding box center [123, 253] width 22 height 22
click at [183, 217] on icon "button" at bounding box center [186, 220] width 12 height 12
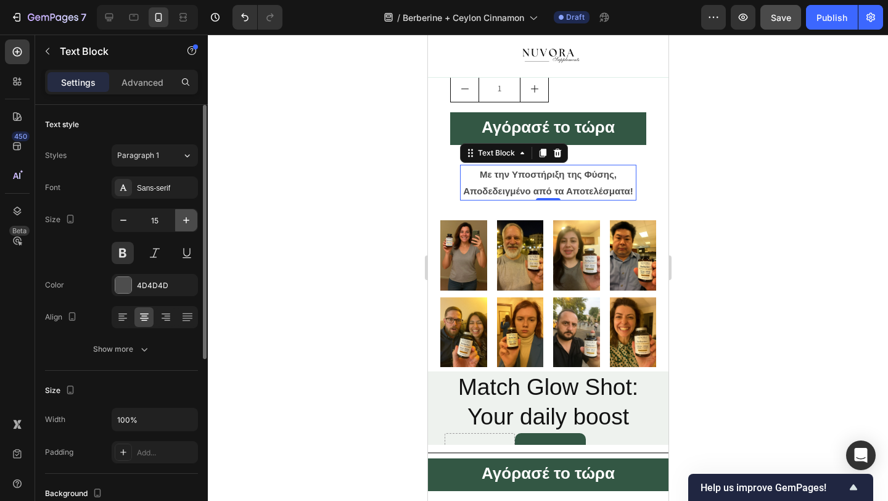
click at [183, 217] on icon "button" at bounding box center [186, 220] width 12 height 12
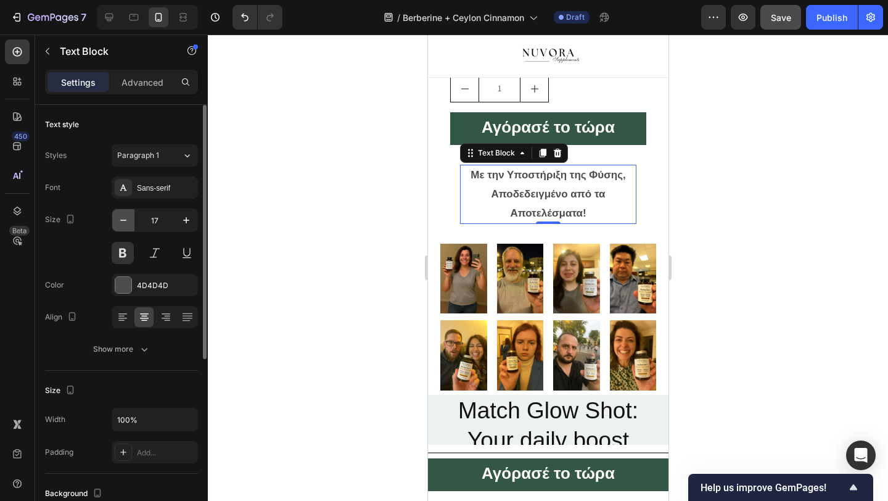
click at [125, 218] on icon "button" at bounding box center [123, 220] width 12 height 12
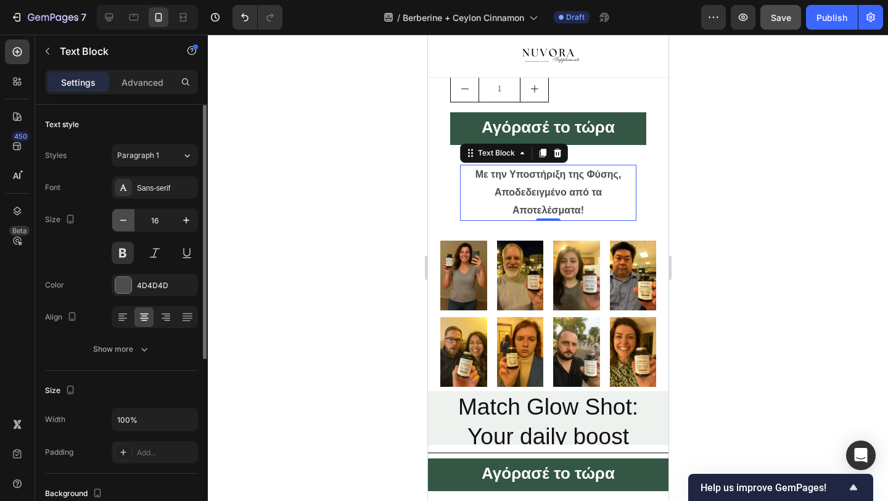
click at [125, 216] on icon "button" at bounding box center [123, 220] width 12 height 12
type input "15"
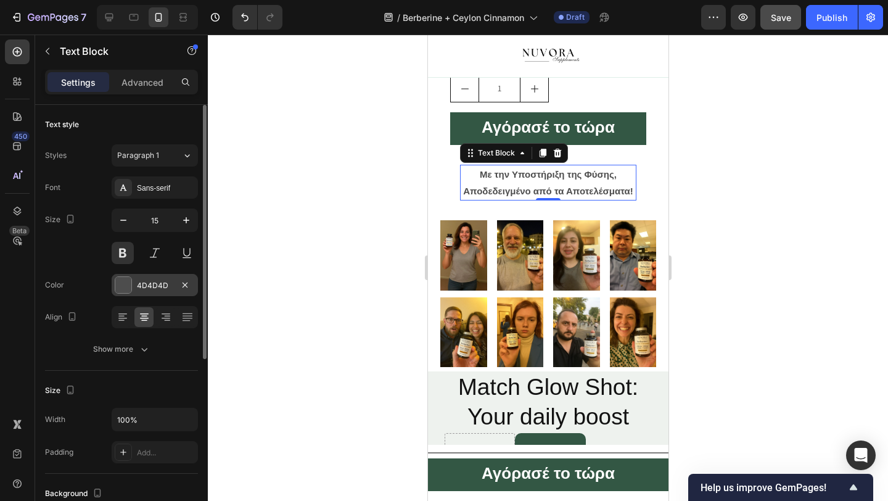
click at [147, 290] on div "4D4D4D" at bounding box center [155, 285] width 36 height 11
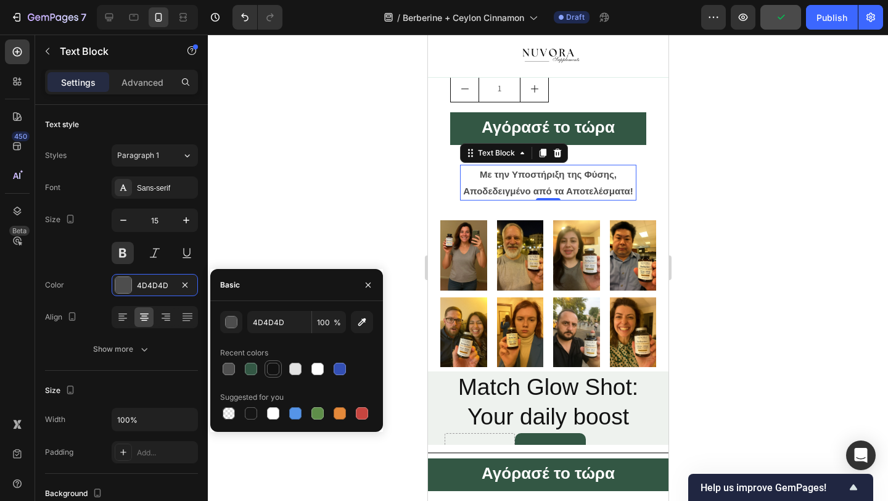
click at [270, 374] on div at bounding box center [273, 369] width 12 height 12
type input "121212"
click at [328, 192] on div at bounding box center [548, 268] width 680 height 466
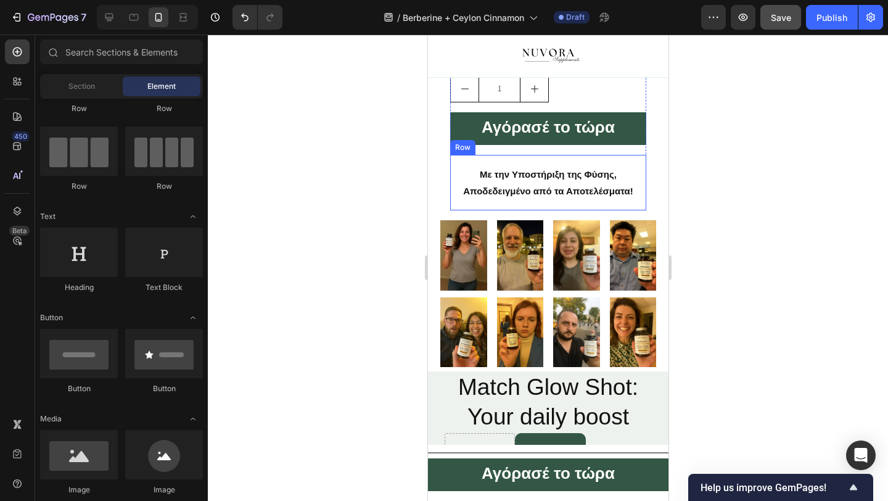
click at [517, 209] on div "Με την Υποστήριξη της Φύσης, Αποδεδειγμένο από τα Αποτελέσματα! Text Block Row" at bounding box center [548, 183] width 196 height 56
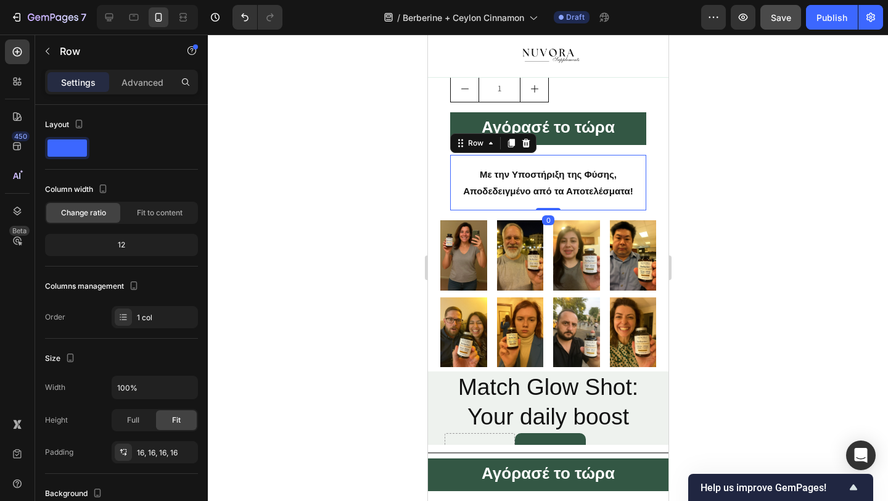
drag, startPoint x: 547, startPoint y: 207, endPoint x: 547, endPoint y: 194, distance: 13.6
click at [547, 194] on div "Με την Υποστήριξη της Φύσης, Αποδεδειγμένο από τα Αποτελέσματα! Text Block Row 0" at bounding box center [548, 183] width 196 height 56
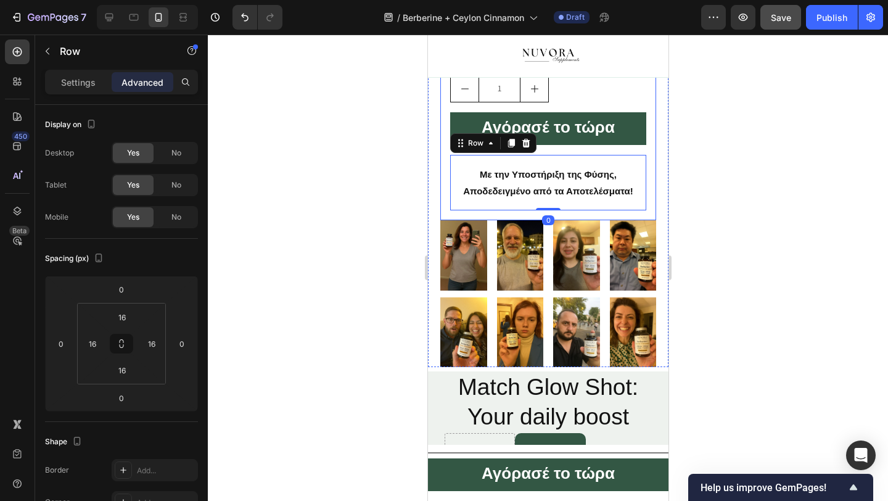
click at [521, 216] on div "Title Line Ποσότητα Text Block 1 Product Quantity Αγόρασέ το τώρα Dynamic Check…" at bounding box center [548, 134] width 216 height 171
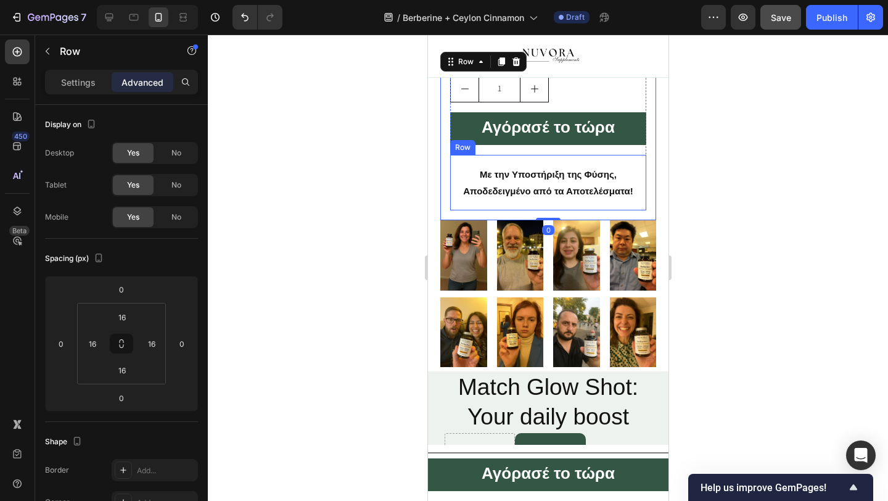
click at [518, 204] on div "Με την Υποστήριξη της Φύσης, Αποδεδειγμένο από τα Αποτελέσματα! Text Block Row" at bounding box center [548, 183] width 196 height 56
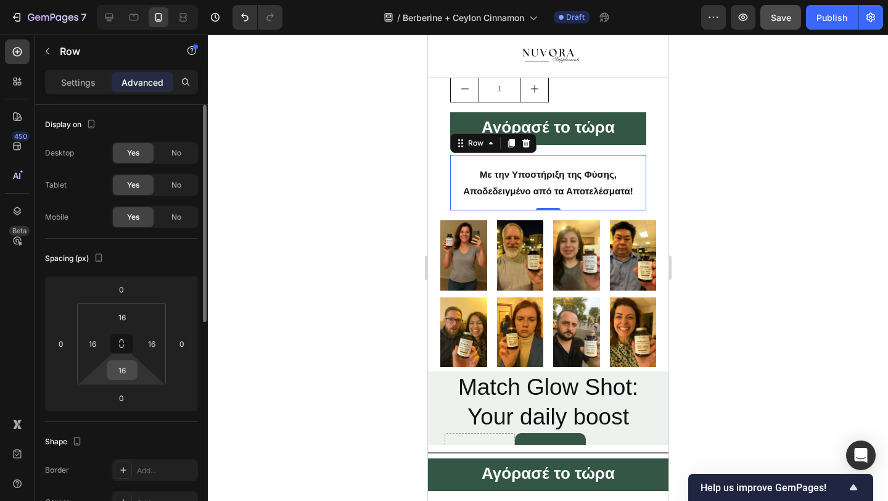
click at [108, 373] on div "16" at bounding box center [122, 370] width 31 height 20
click at [118, 366] on input "16" at bounding box center [122, 370] width 25 height 19
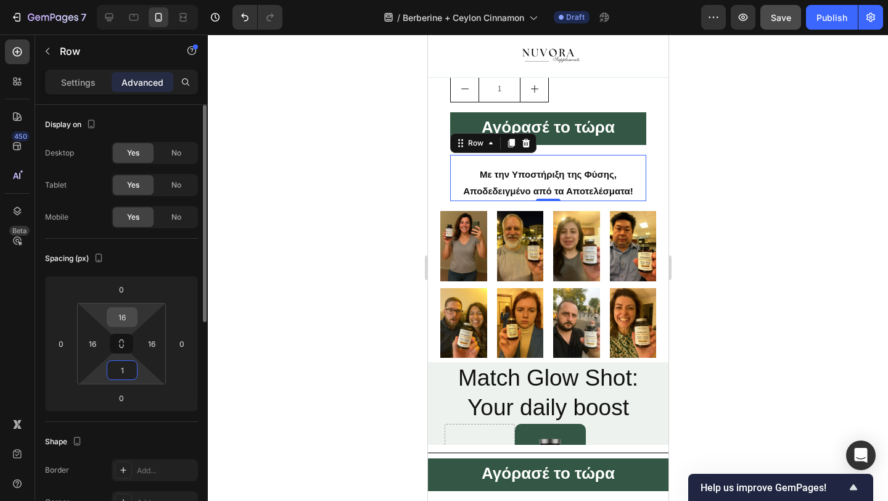
type input "1"
click at [126, 325] on input "16" at bounding box center [122, 317] width 25 height 19
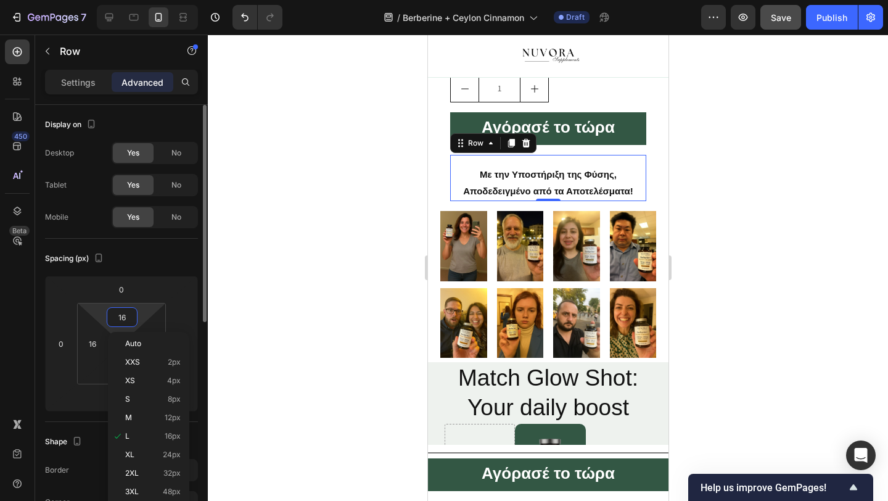
click at [126, 325] on input "16" at bounding box center [122, 317] width 25 height 19
type input "1"
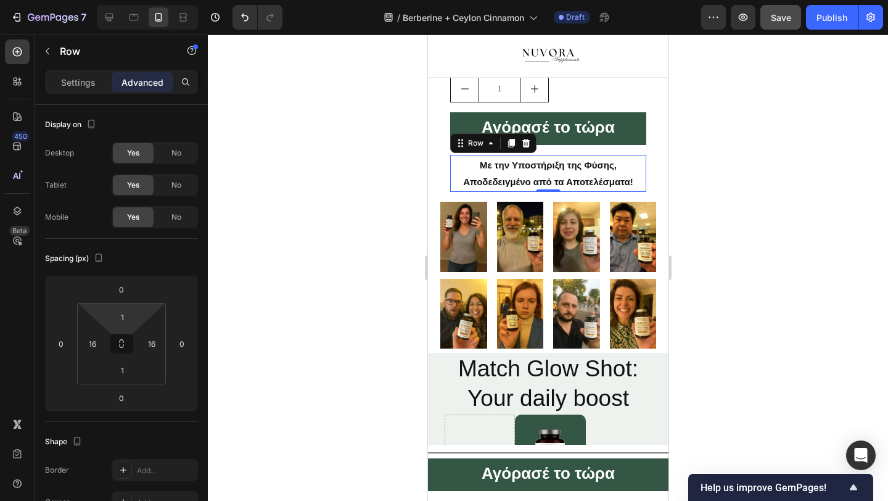
click at [342, 189] on div at bounding box center [548, 268] width 680 height 466
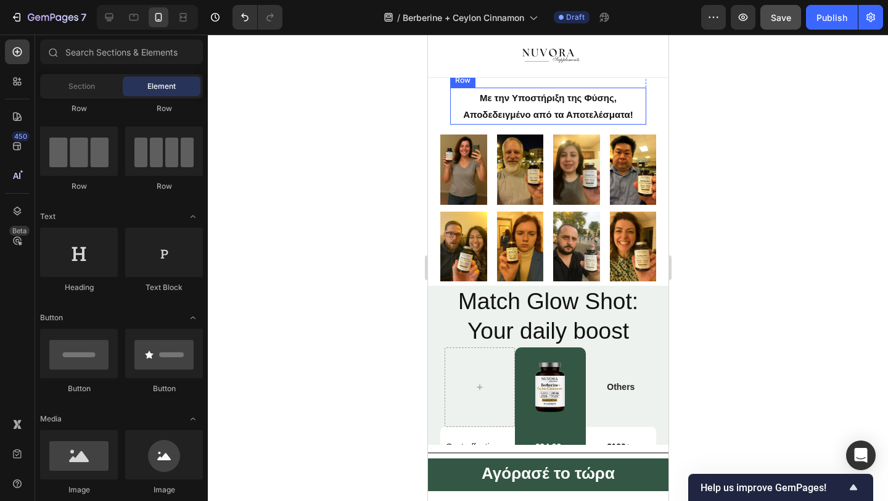
scroll to position [2594, 0]
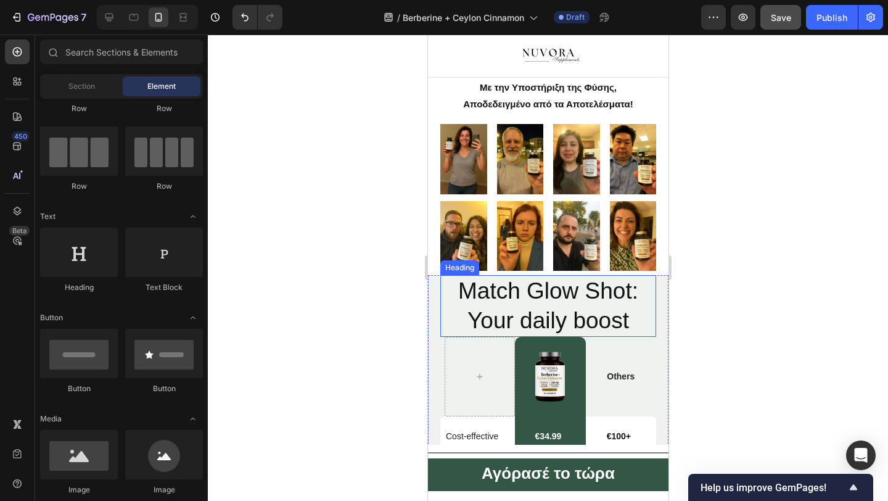
click at [582, 291] on h2 "Match Glow Shot: Your daily boost" at bounding box center [548, 306] width 216 height 62
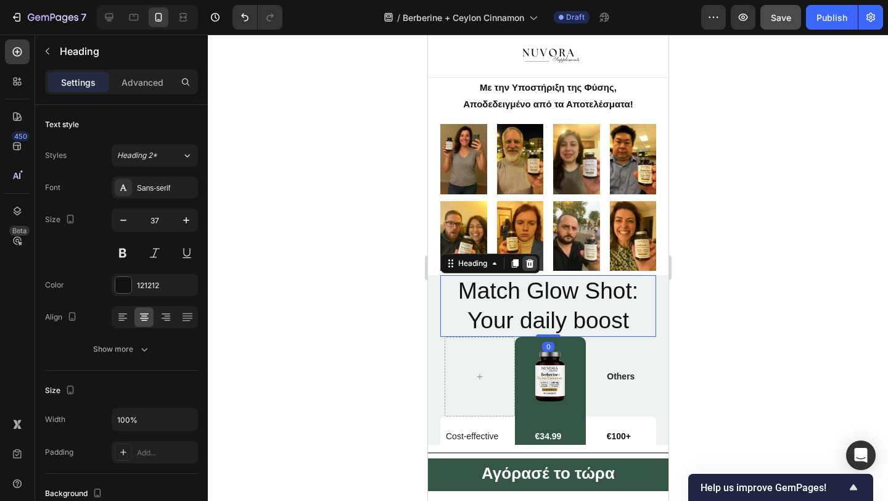
click at [533, 257] on div at bounding box center [529, 263] width 15 height 15
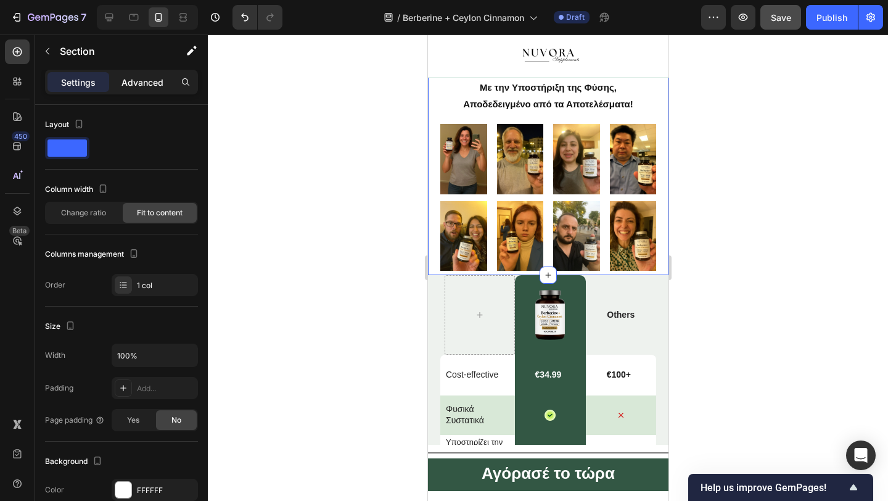
click at [147, 74] on div "Advanced" at bounding box center [143, 82] width 62 height 20
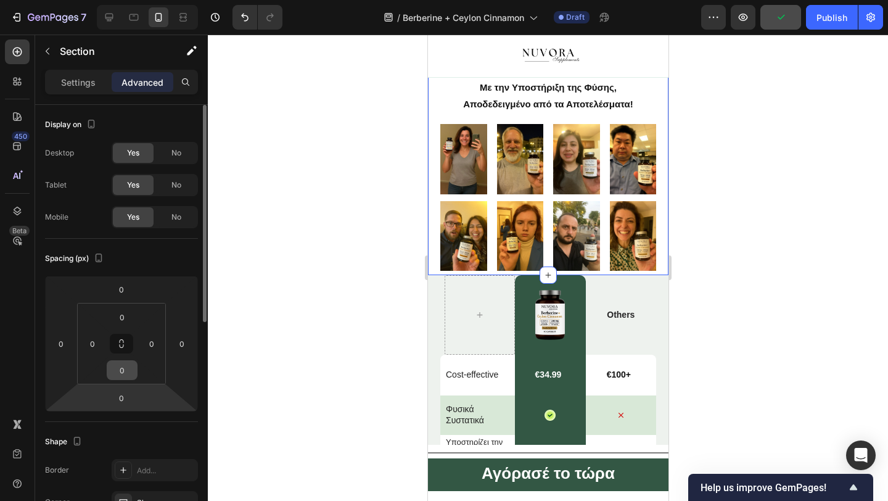
click at [119, 373] on input "0" at bounding box center [122, 370] width 25 height 19
type input "10"
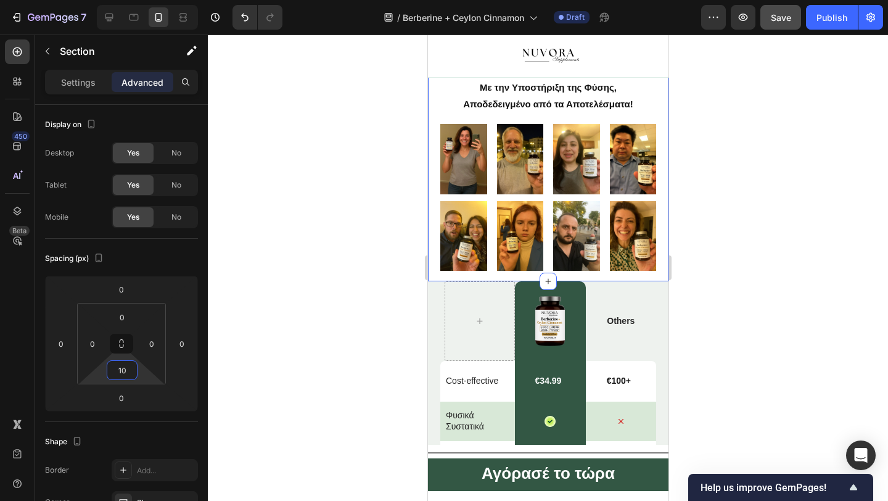
click at [329, 289] on div at bounding box center [548, 268] width 680 height 466
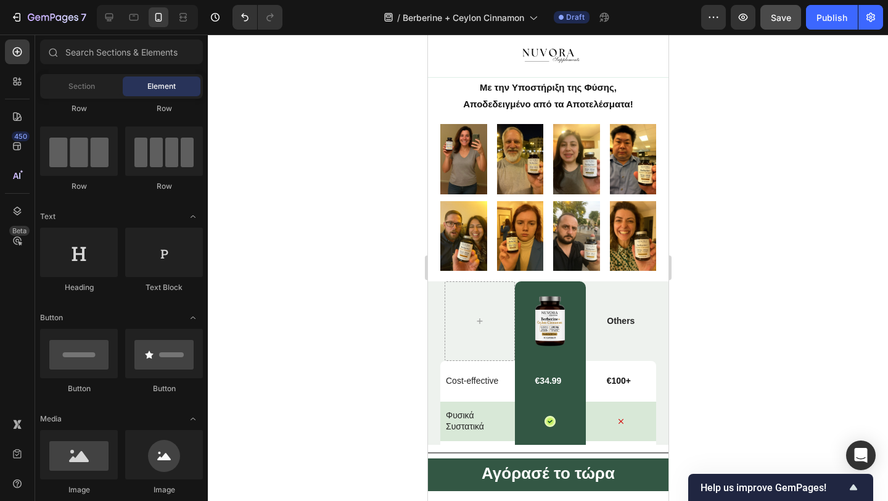
click at [376, 398] on div at bounding box center [548, 268] width 680 height 466
click at [789, 268] on div at bounding box center [548, 268] width 680 height 466
click at [728, 215] on div at bounding box center [548, 268] width 680 height 466
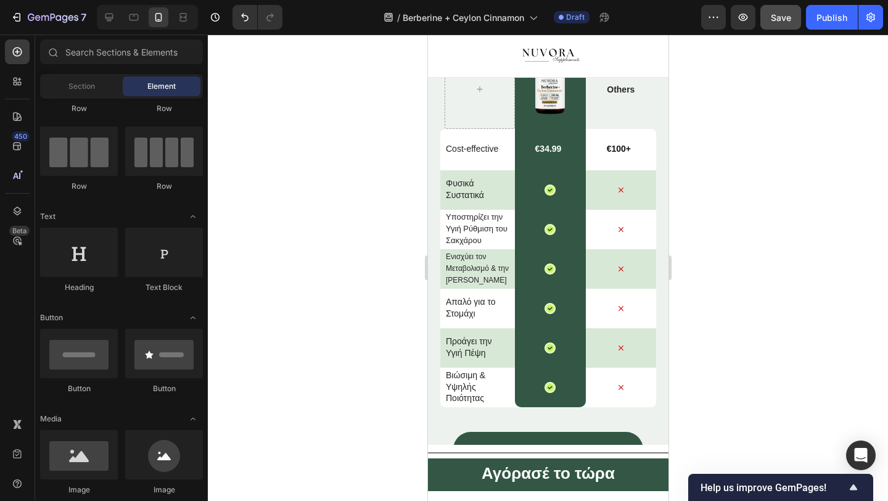
scroll to position [3021, 0]
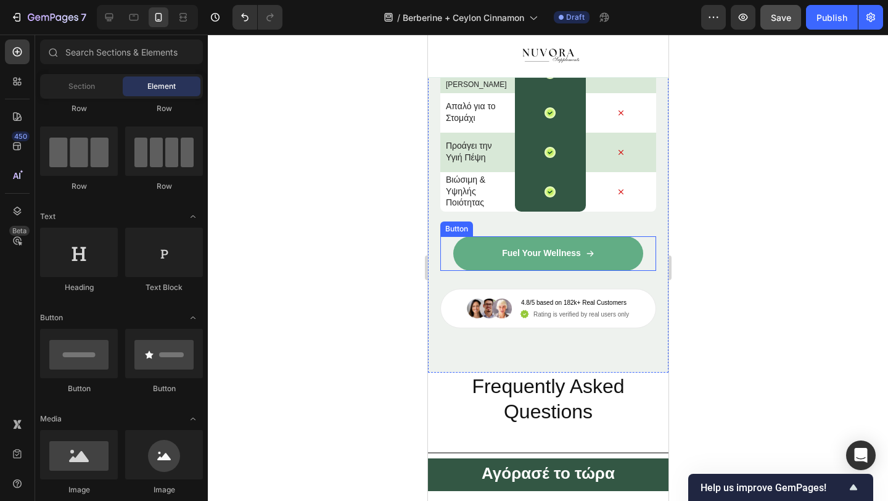
click at [559, 240] on link "Fuel Your Wellness" at bounding box center [548, 253] width 190 height 35
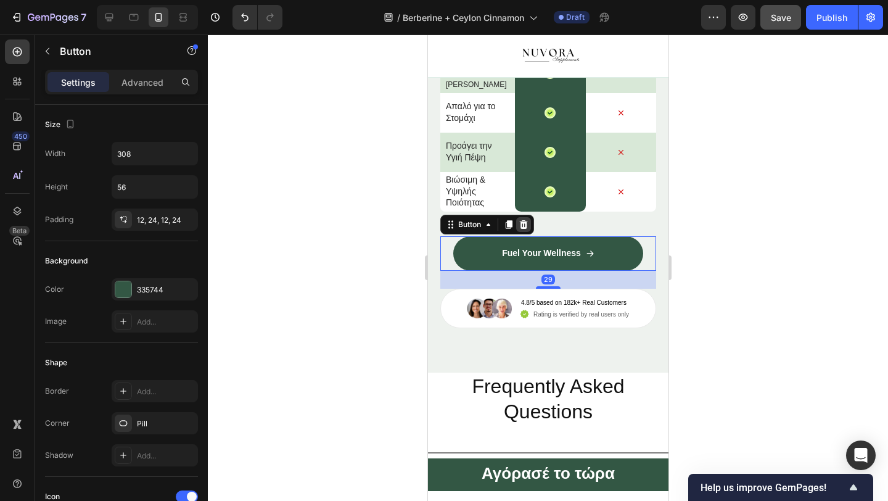
click at [523, 222] on icon at bounding box center [523, 224] width 8 height 9
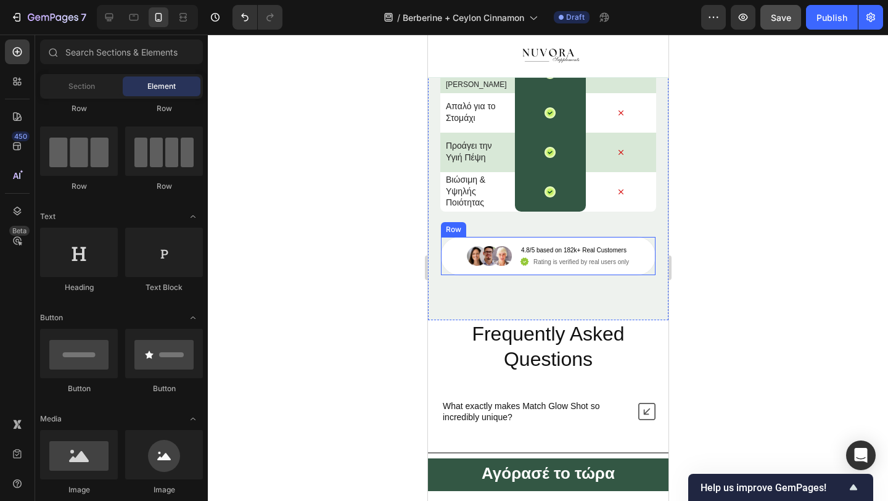
click at [445, 266] on div "Image 4.8/5 based on 182k+ Real Customers Text Block Icon Rating is verified by…" at bounding box center [548, 255] width 216 height 39
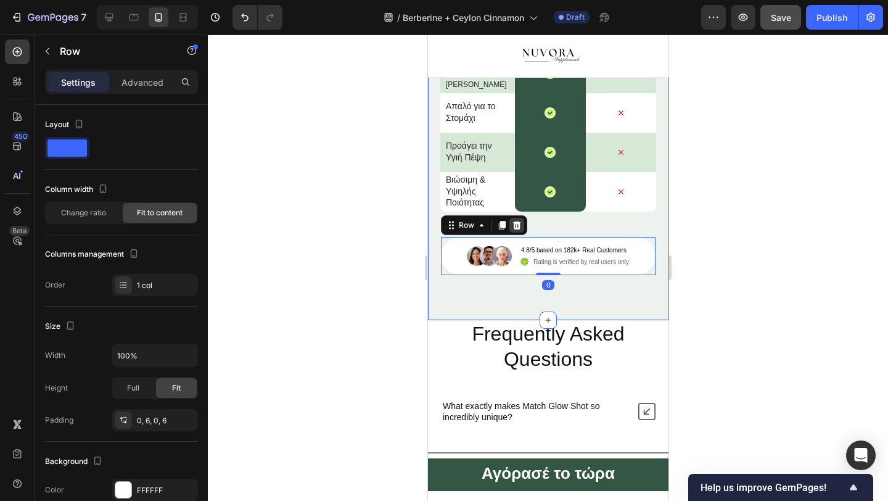
click at [518, 227] on icon at bounding box center [517, 225] width 8 height 9
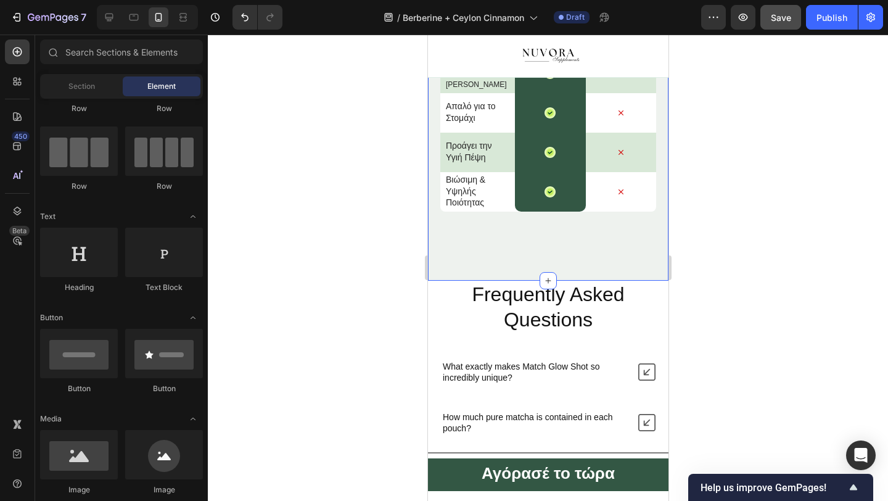
click at [514, 249] on div "Image Row Others Text Block Row Cost-effective Text Block € 34.99 Text Block Ro…" at bounding box center [547, 67] width 241 height 426
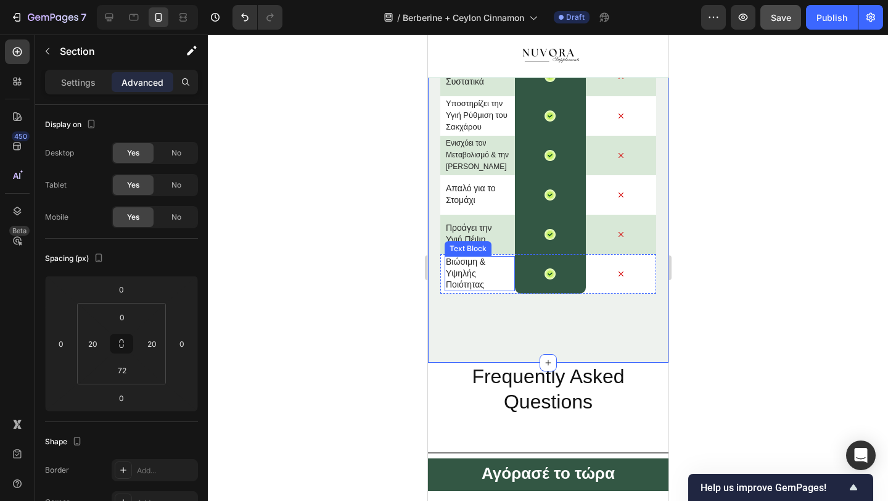
scroll to position [2942, 0]
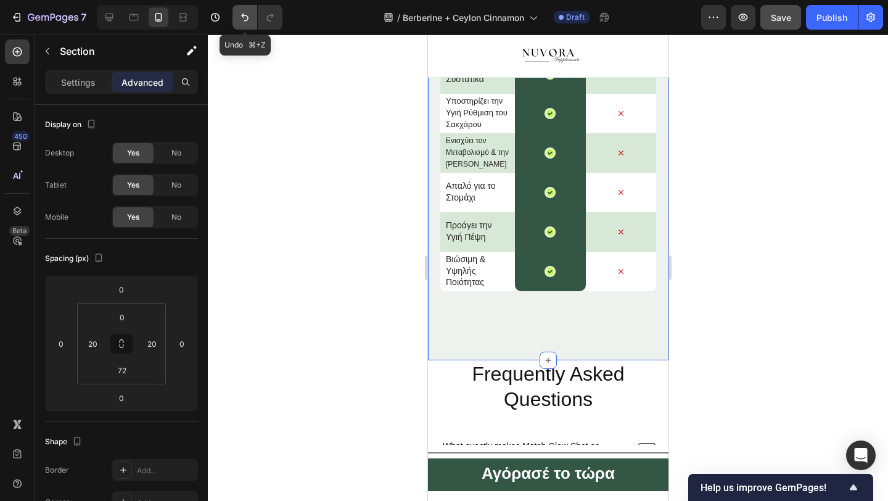
click at [238, 12] on button "Undo/Redo" at bounding box center [245, 17] width 25 height 25
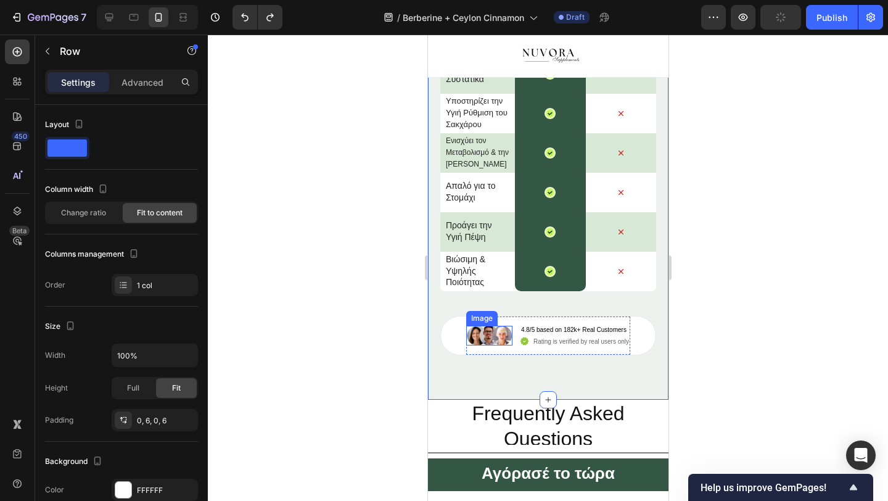
click at [463, 322] on div "Image 4.8/5 based on 182k+ Real Customers Text Block Icon Rating is verified by…" at bounding box center [548, 335] width 216 height 39
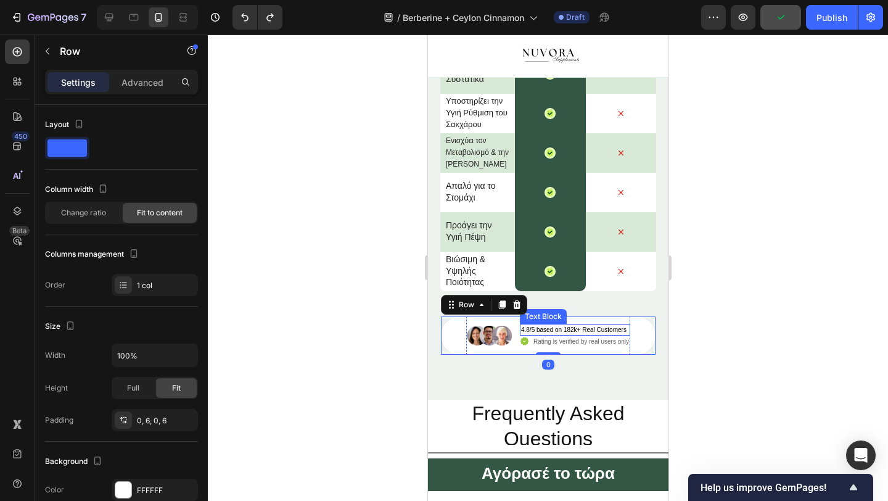
click at [530, 324] on div "4.8/5 based on 182k+ Real Customers" at bounding box center [573, 330] width 108 height 12
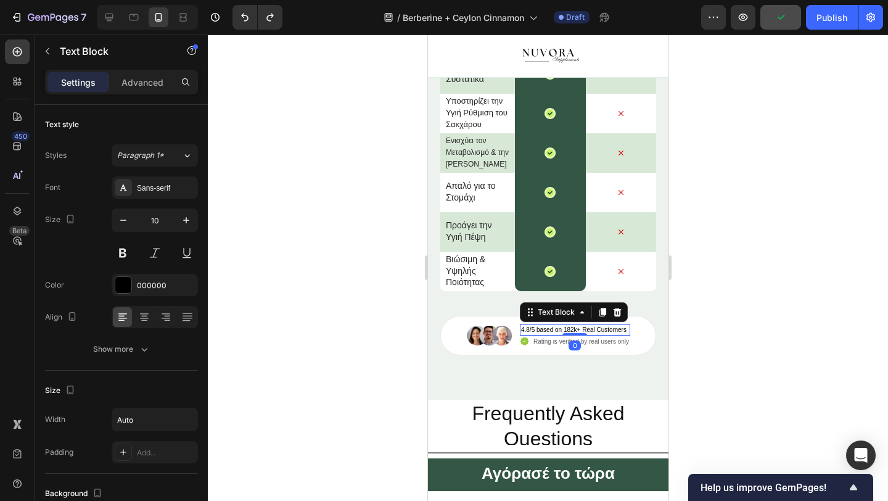
click at [535, 337] on p "Rating is verified by real users only" at bounding box center [581, 341] width 96 height 9
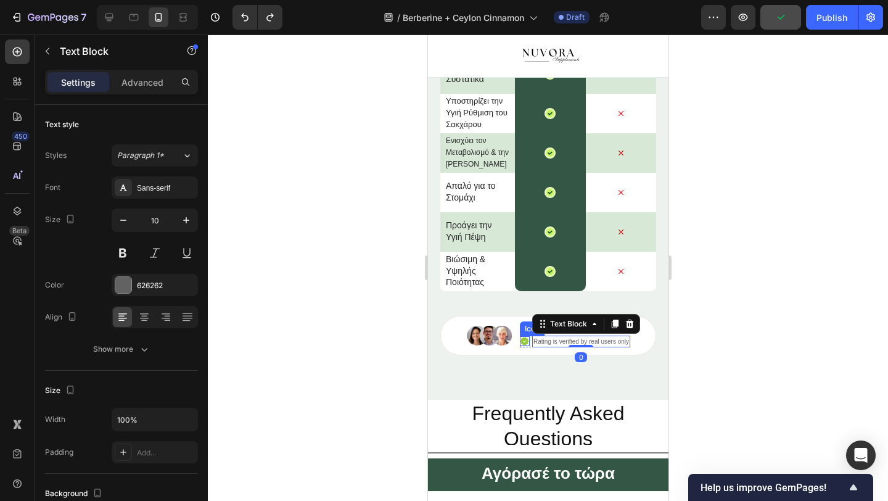
click at [488, 337] on img at bounding box center [489, 336] width 46 height 20
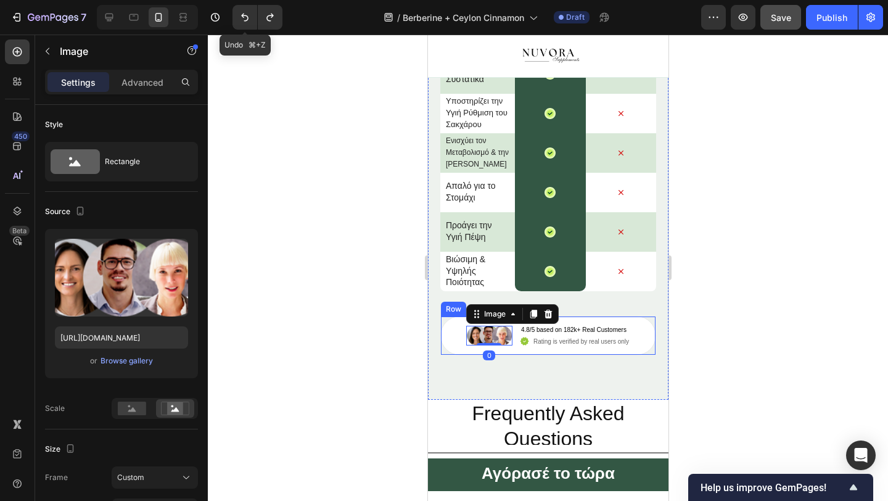
click at [232, 26] on div "Undo ⌘+Z" at bounding box center [255, 17] width 55 height 25
click at [241, 18] on icon "Undo/Redo" at bounding box center [245, 17] width 12 height 12
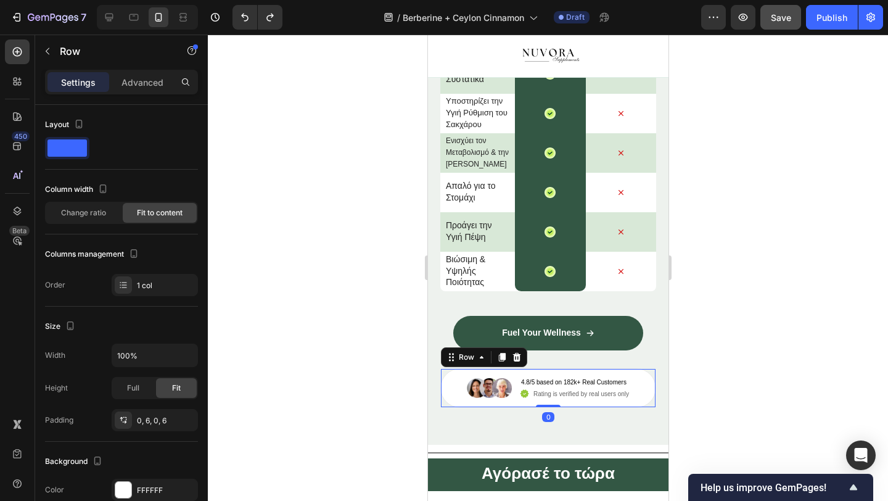
click at [459, 400] on div "Image 4.8/5 based on 182k+ Real Customers Text Block Icon Rating is verified by…" at bounding box center [548, 387] width 216 height 39
click at [511, 360] on icon at bounding box center [516, 357] width 10 height 10
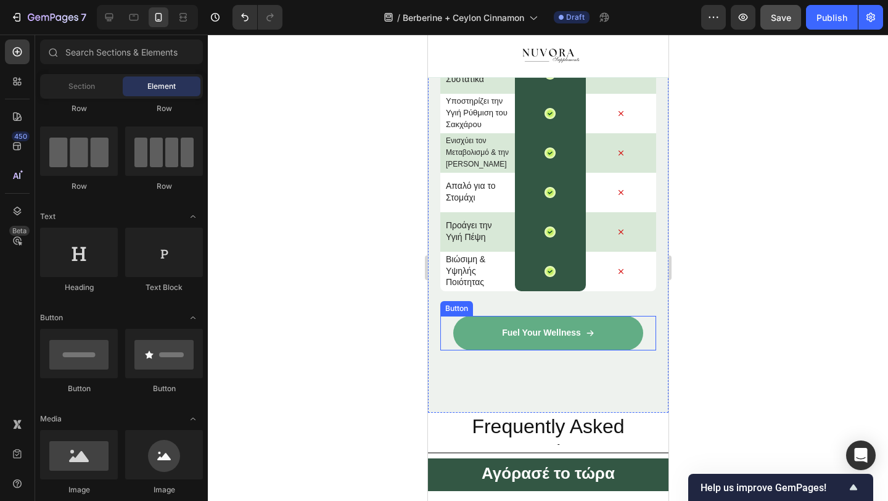
click at [481, 318] on link "Fuel Your Wellness" at bounding box center [548, 333] width 190 height 35
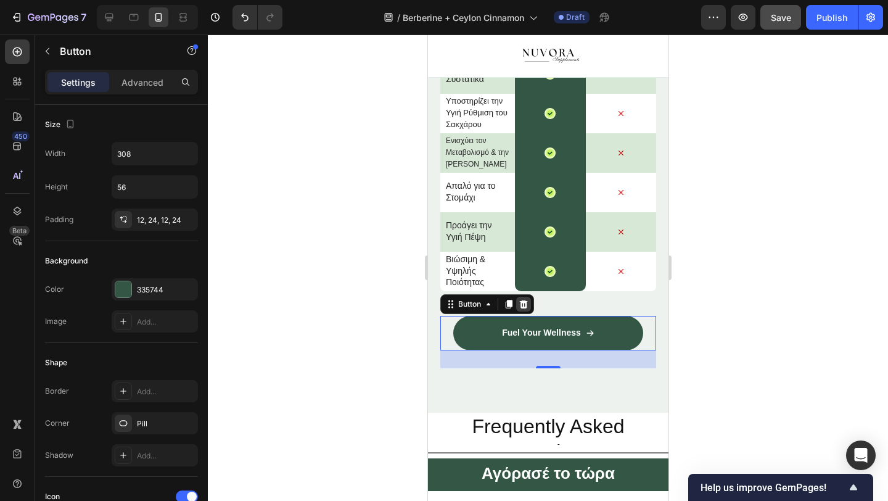
click at [525, 307] on icon at bounding box center [523, 304] width 8 height 9
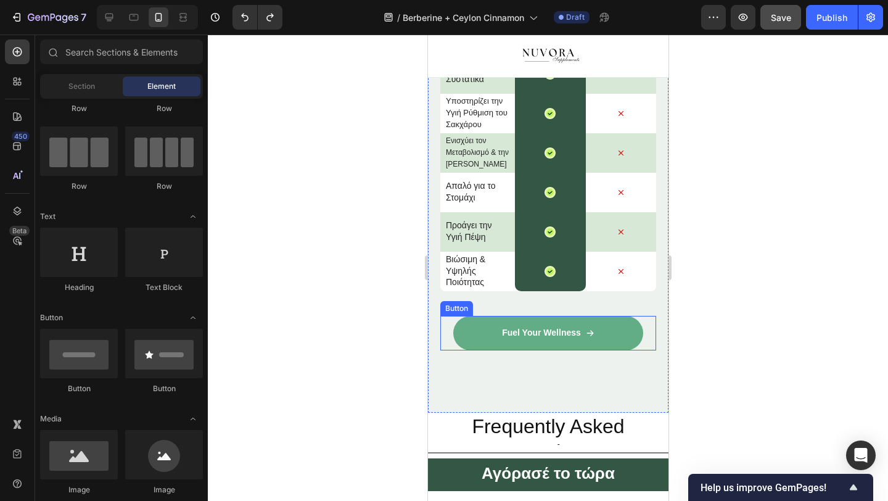
click at [487, 340] on link "Fuel Your Wellness" at bounding box center [548, 333] width 190 height 35
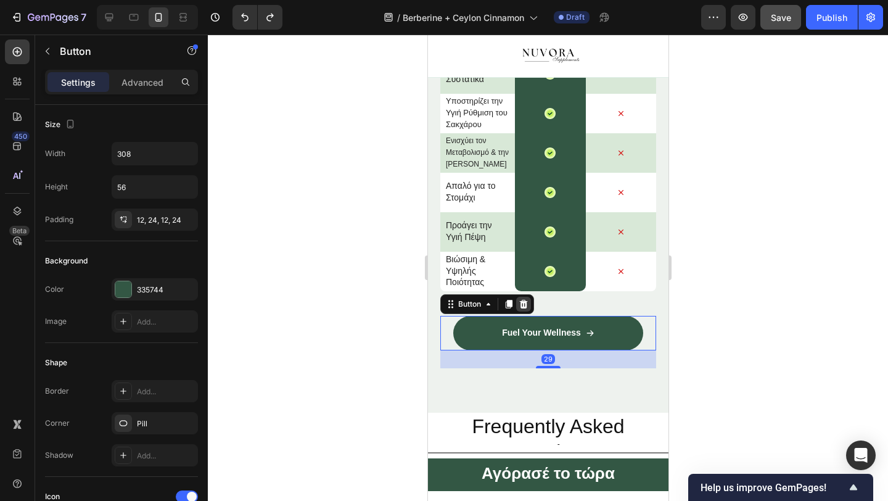
click at [529, 307] on div at bounding box center [523, 304] width 15 height 15
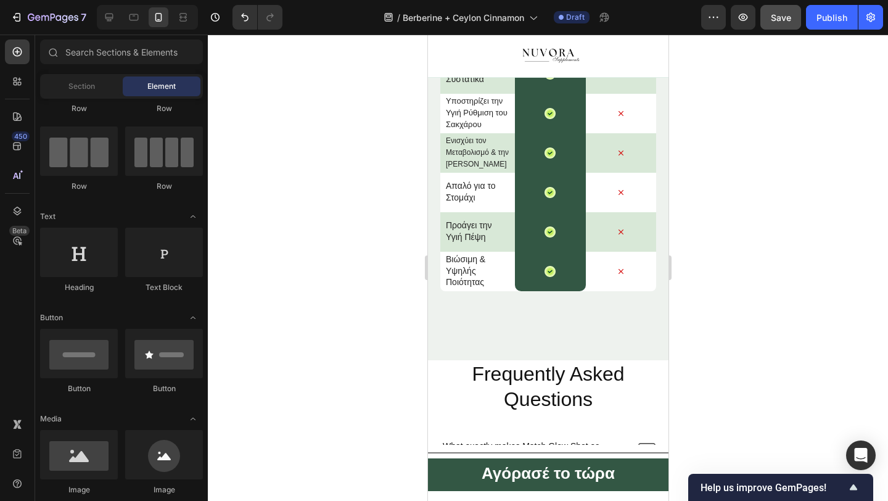
click at [524, 312] on div "Image Row Others Text Block Row Cost-effective Text Block € 34.99 Text Block Ro…" at bounding box center [548, 124] width 216 height 382
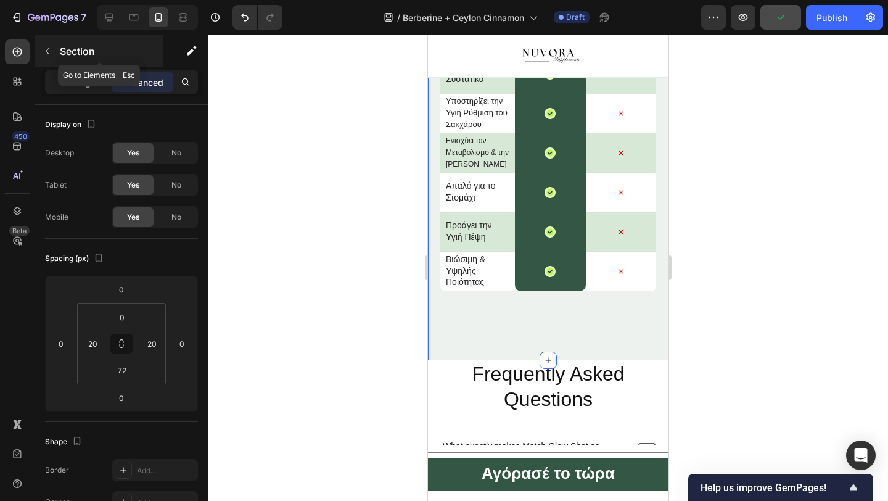
click at [49, 56] on button "button" at bounding box center [48, 51] width 20 height 20
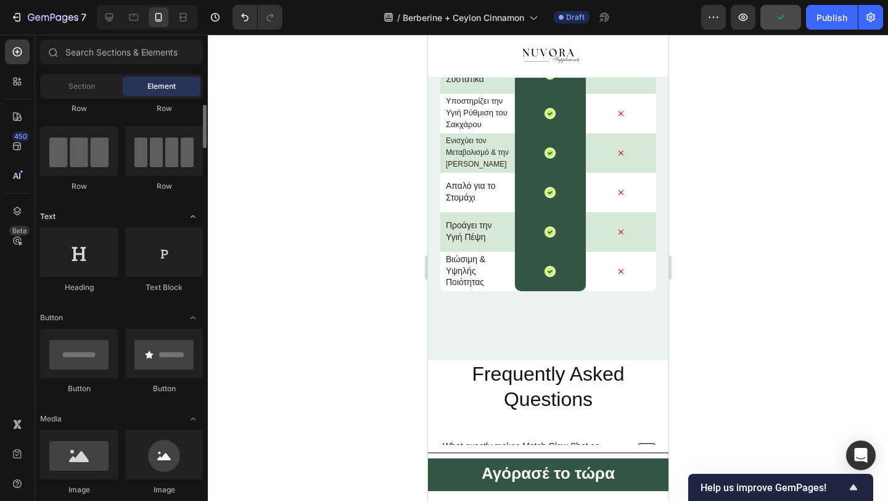
scroll to position [0, 0]
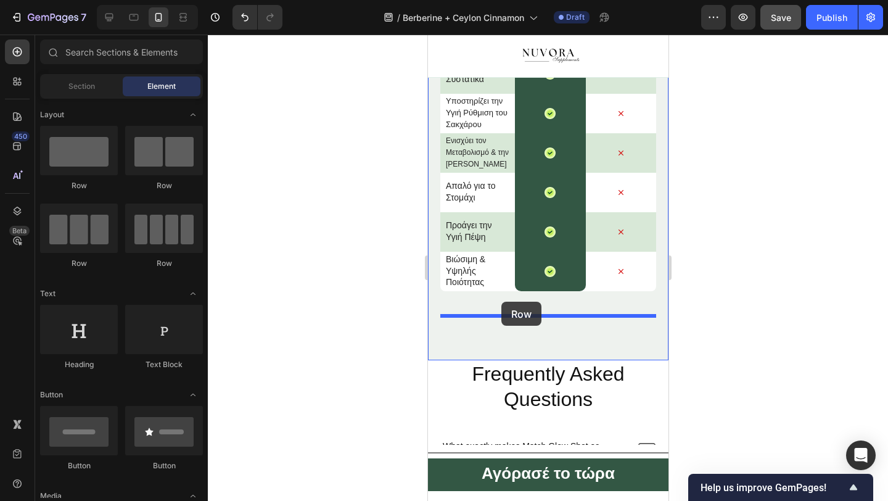
drag, startPoint x: 529, startPoint y: 191, endPoint x: 501, endPoint y: 302, distance: 114.3
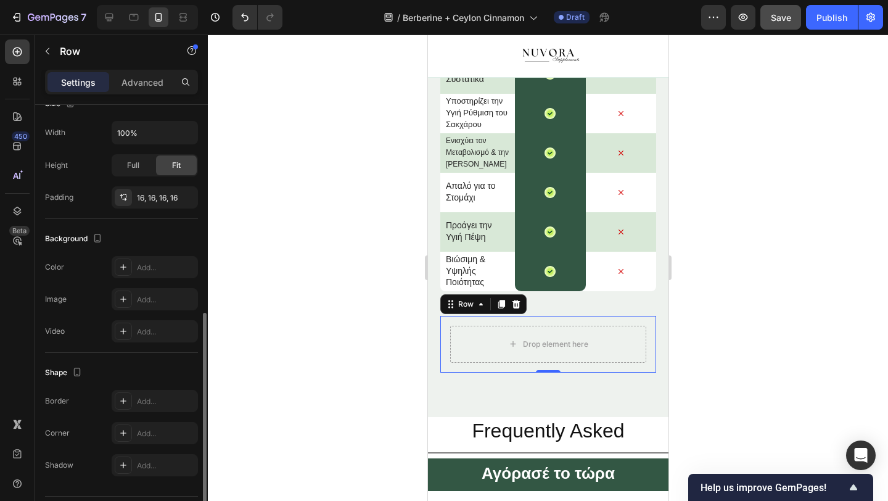
scroll to position [289, 0]
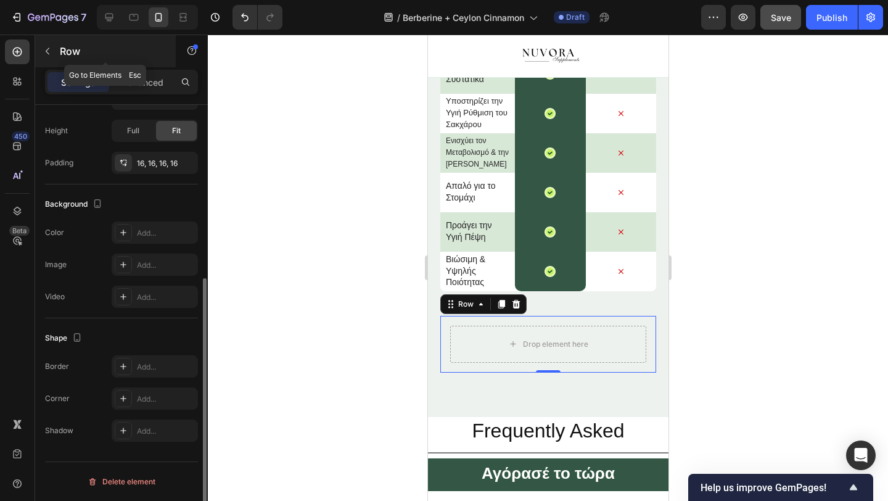
click at [43, 56] on icon "button" at bounding box center [48, 51] width 10 height 10
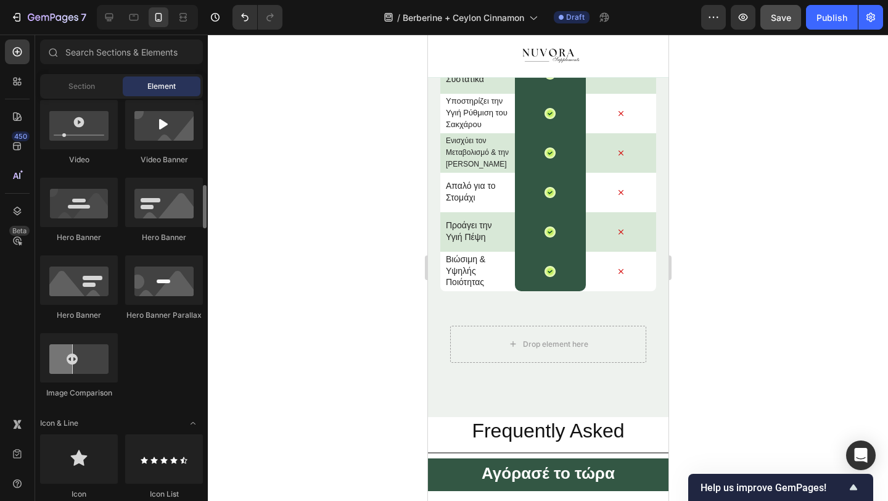
scroll to position [515, 0]
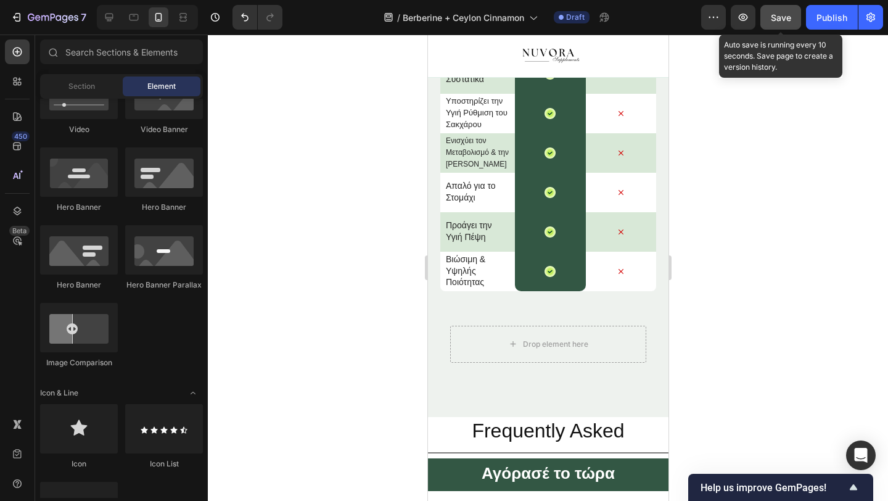
click at [775, 25] on button "Save" at bounding box center [780, 17] width 41 height 25
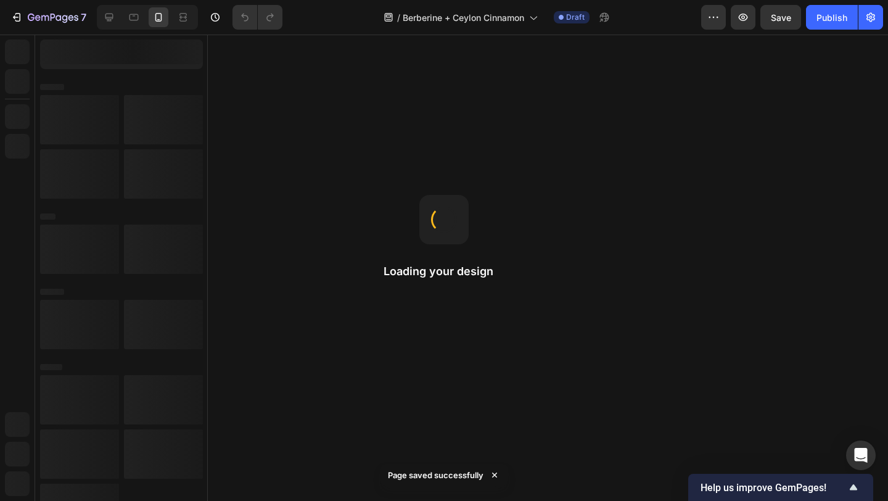
scroll to position [0, 0]
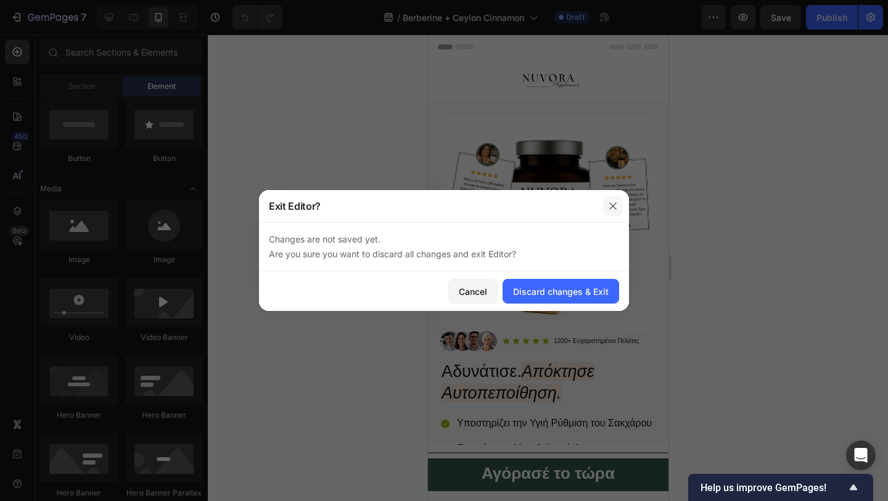
click at [612, 207] on icon "button" at bounding box center [612, 205] width 7 height 7
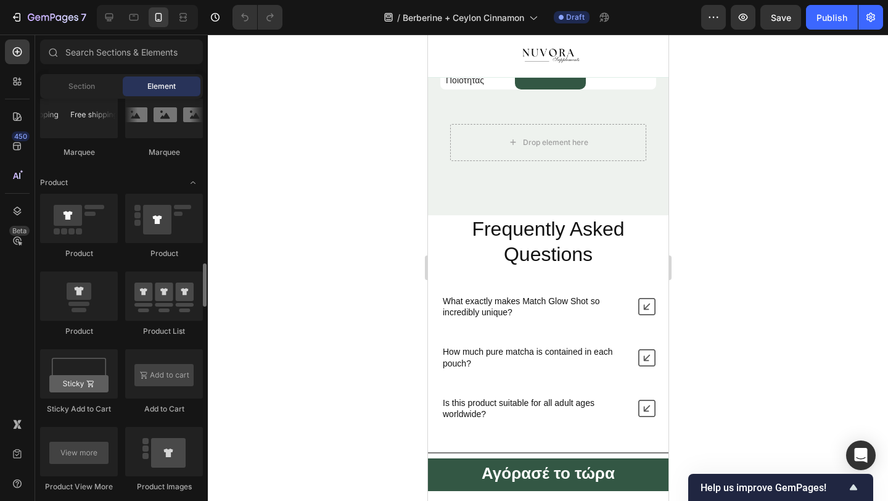
scroll to position [1504, 0]
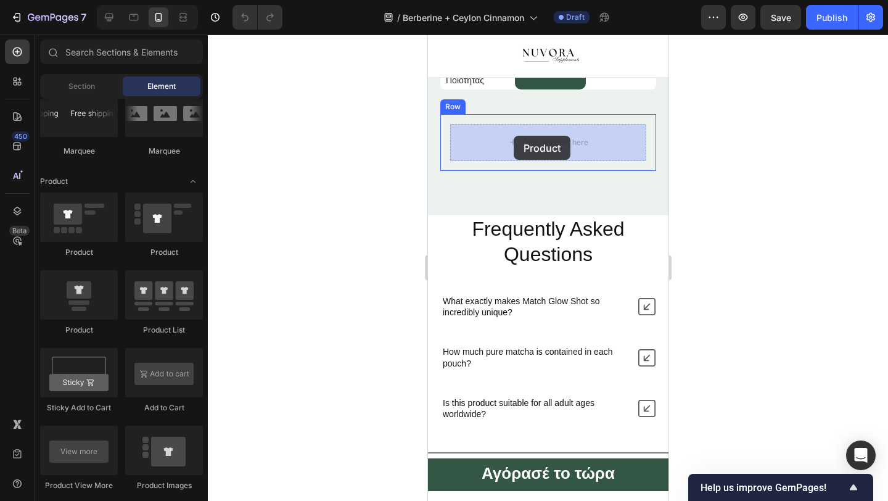
drag, startPoint x: 517, startPoint y: 330, endPoint x: 513, endPoint y: 135, distance: 194.9
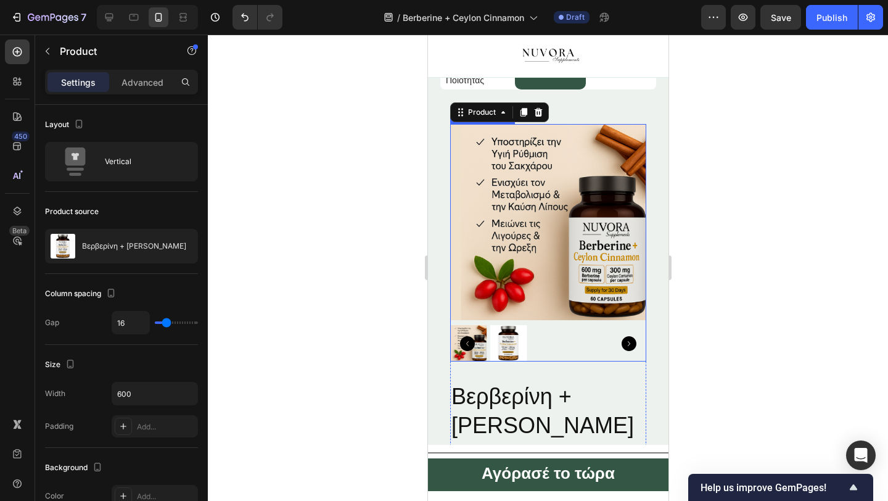
click at [543, 166] on img at bounding box center [548, 222] width 196 height 196
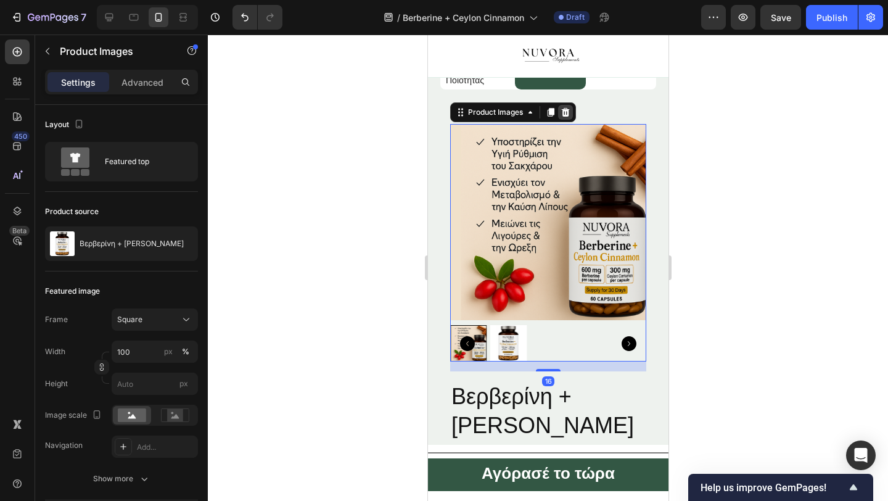
click at [563, 113] on icon at bounding box center [565, 112] width 8 height 9
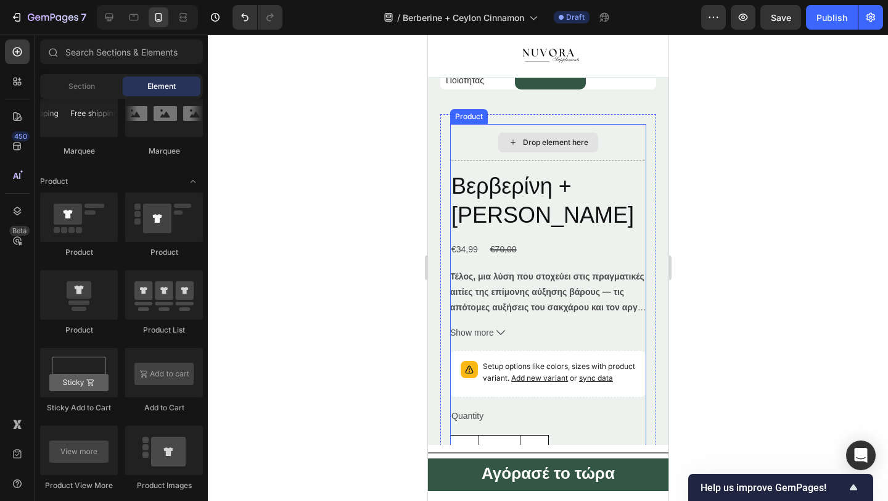
click at [482, 146] on div "Drop element here" at bounding box center [548, 142] width 196 height 37
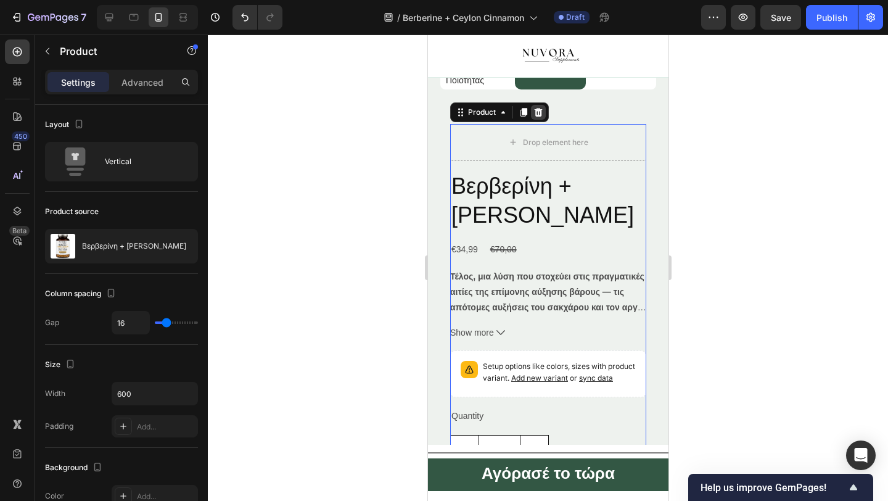
click at [538, 109] on icon at bounding box center [538, 112] width 8 height 9
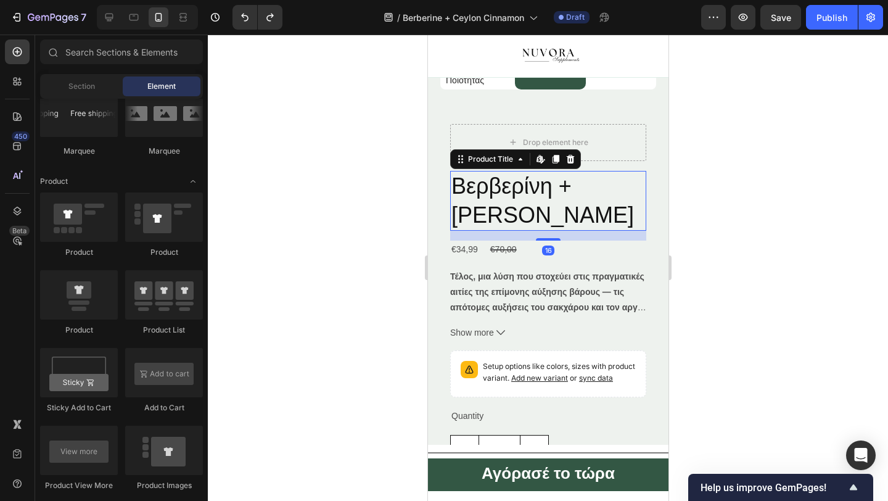
click at [517, 213] on h2 "Βερβερίνη + [PERSON_NAME]" at bounding box center [548, 201] width 196 height 60
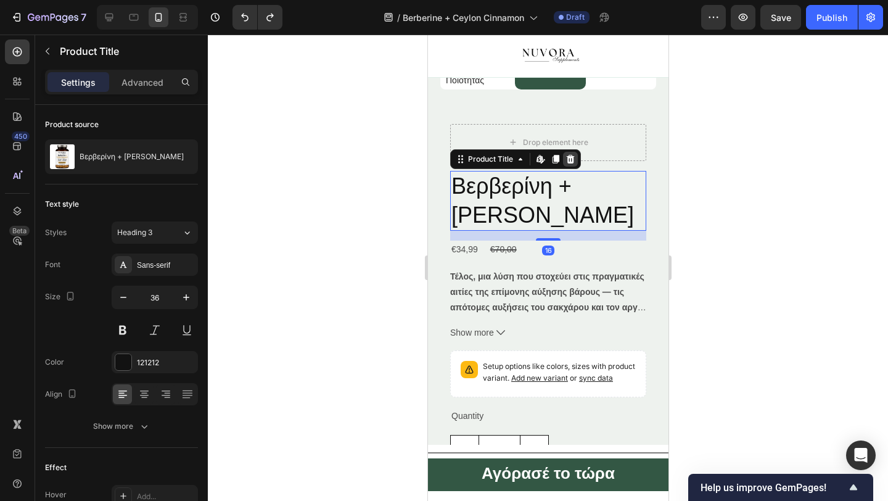
click at [569, 160] on icon at bounding box center [570, 159] width 10 height 10
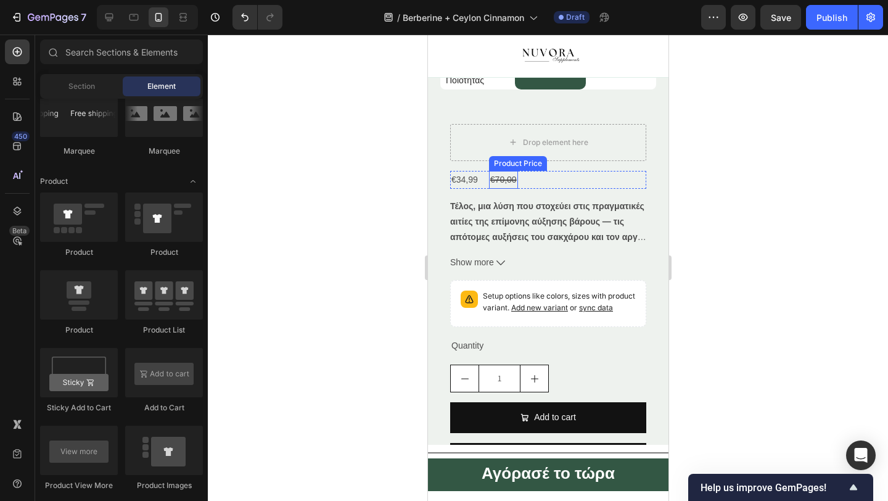
click at [506, 179] on div "€70,00" at bounding box center [502, 180] width 29 height 18
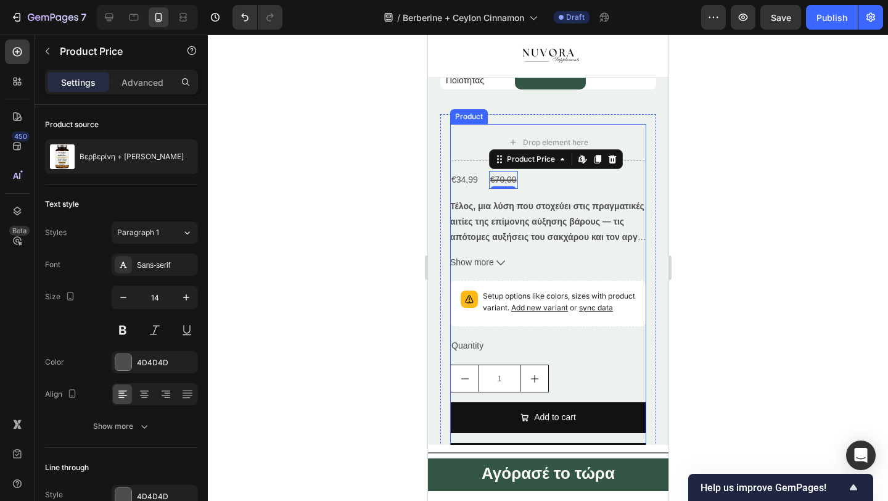
click at [540, 192] on div "€34,99 Product Price Product Price €70,00 Product Price Edit content in Shopify…" at bounding box center [548, 327] width 196 height 312
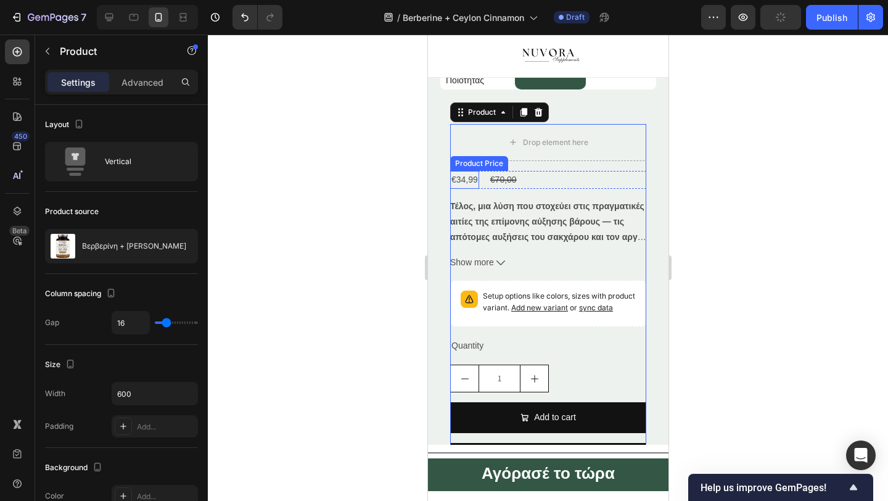
click at [465, 181] on div "€34,99" at bounding box center [464, 180] width 29 height 18
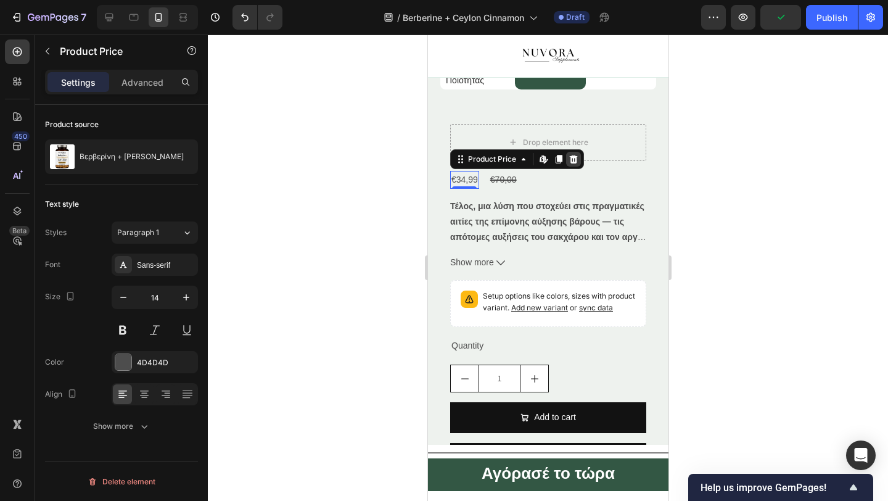
click at [571, 157] on icon at bounding box center [573, 159] width 8 height 9
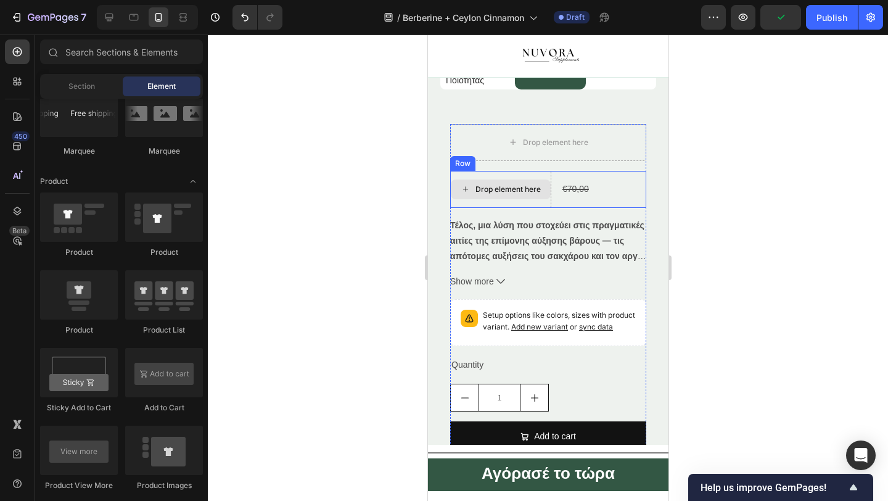
click at [496, 177] on div "Drop element here" at bounding box center [500, 189] width 101 height 37
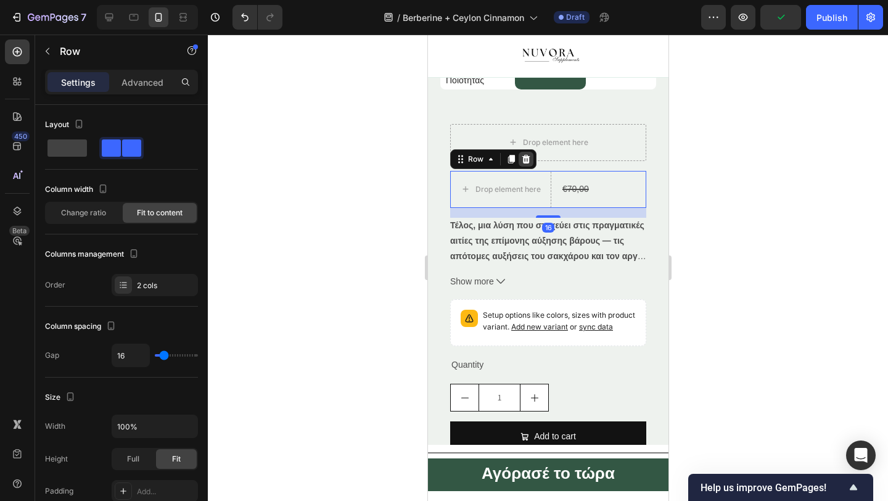
click at [529, 154] on icon at bounding box center [526, 159] width 10 height 10
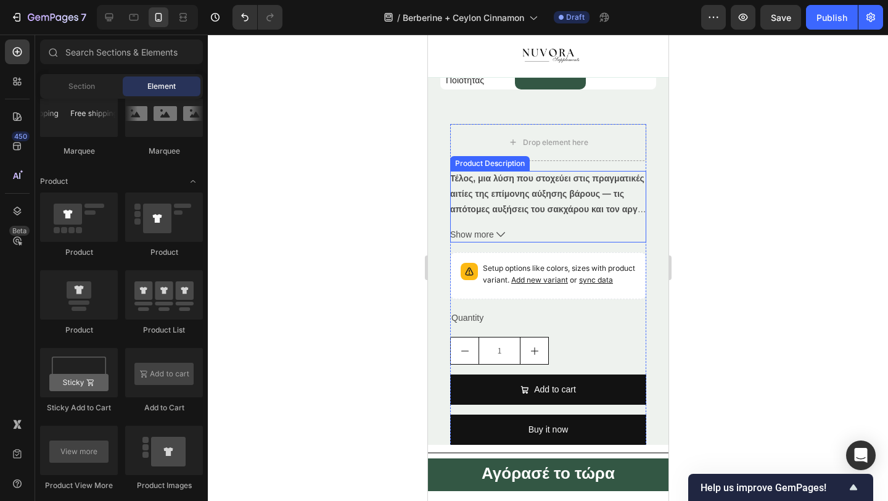
click at [493, 208] on strong "Τέλος, μια λύση που στοχεύει στις πραγματικές αιτίες της επίμονης αύξησης βάρου…" at bounding box center [548, 209] width 196 height 72
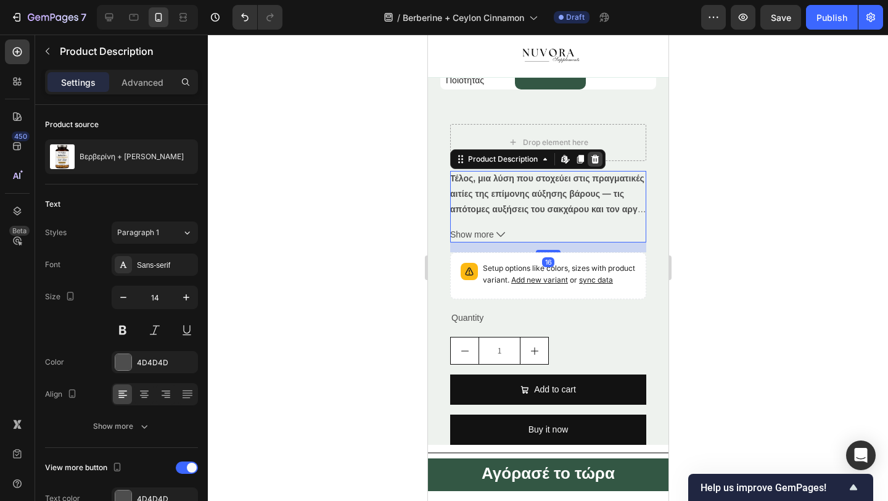
click at [593, 158] on icon at bounding box center [595, 159] width 8 height 9
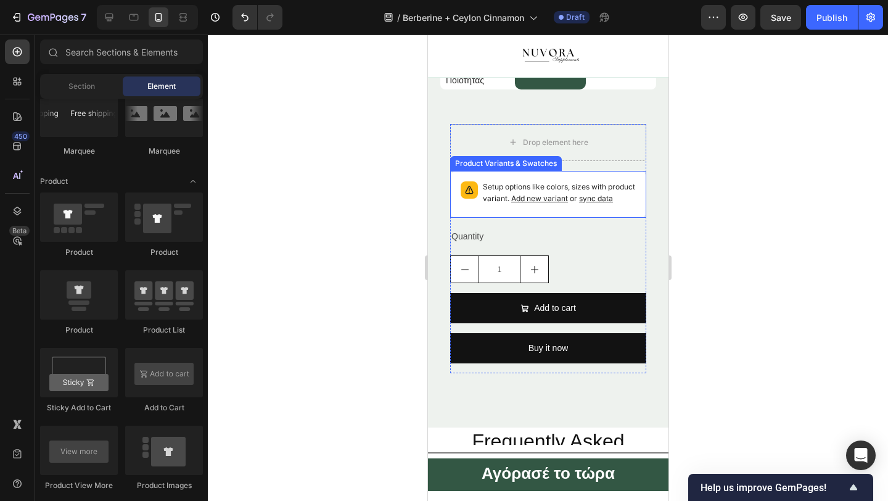
click at [499, 189] on p "Setup options like colors, sizes with product variant. Add new variant or sync …" at bounding box center [558, 192] width 153 height 23
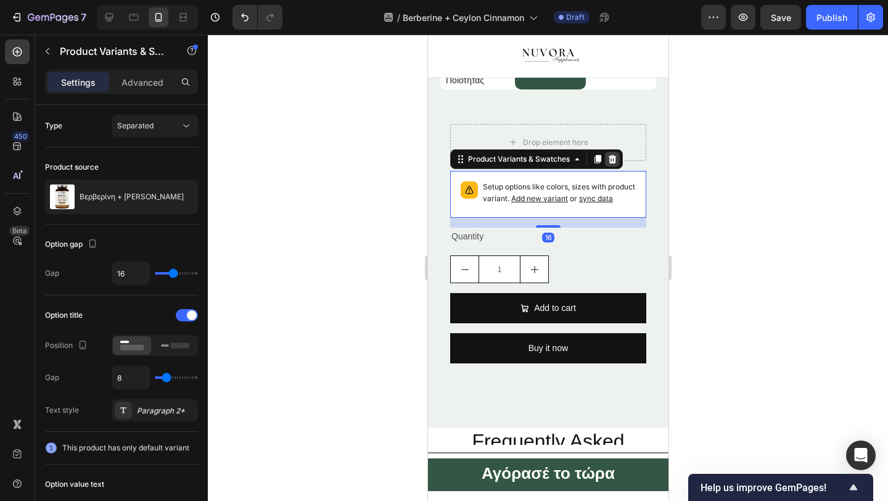
click at [611, 156] on icon at bounding box center [612, 159] width 8 height 9
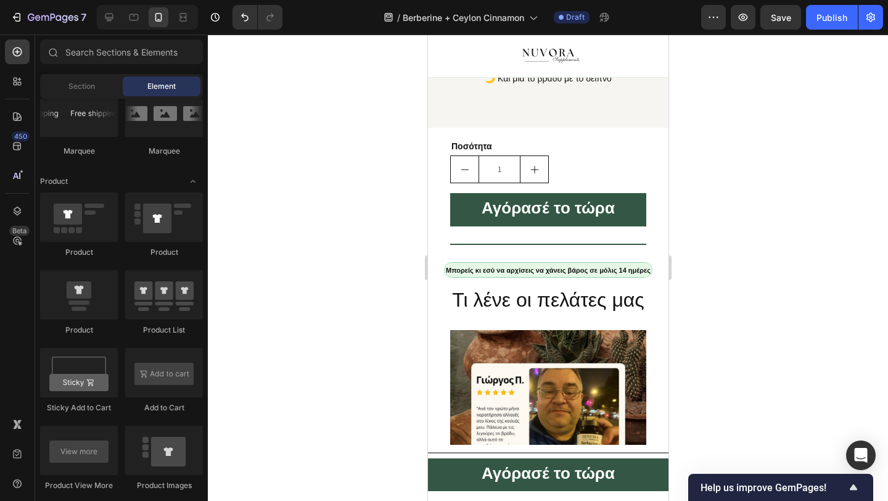
scroll to position [1332, 0]
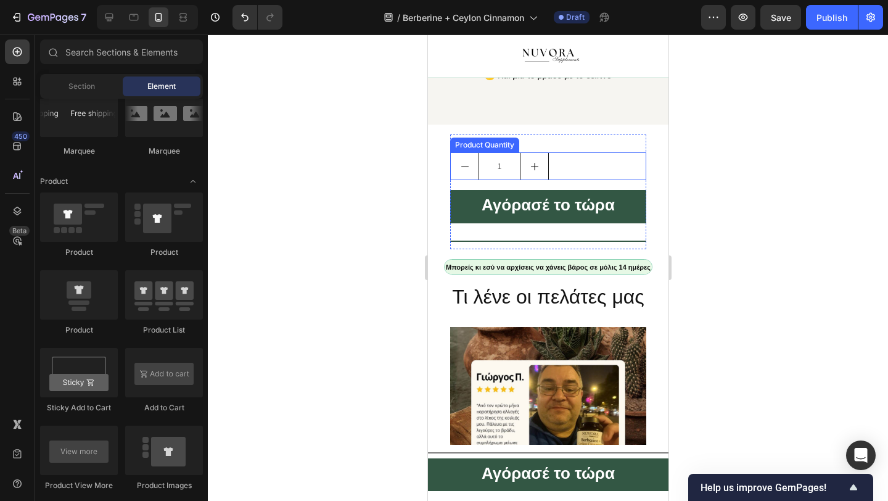
click at [477, 141] on div "Product Quantity" at bounding box center [484, 144] width 64 height 11
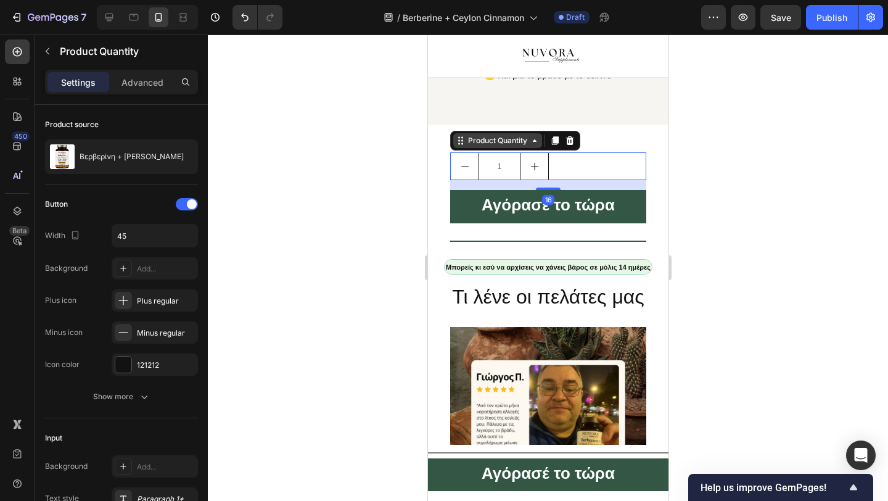
click at [477, 141] on div "Product Quantity" at bounding box center [497, 140] width 64 height 11
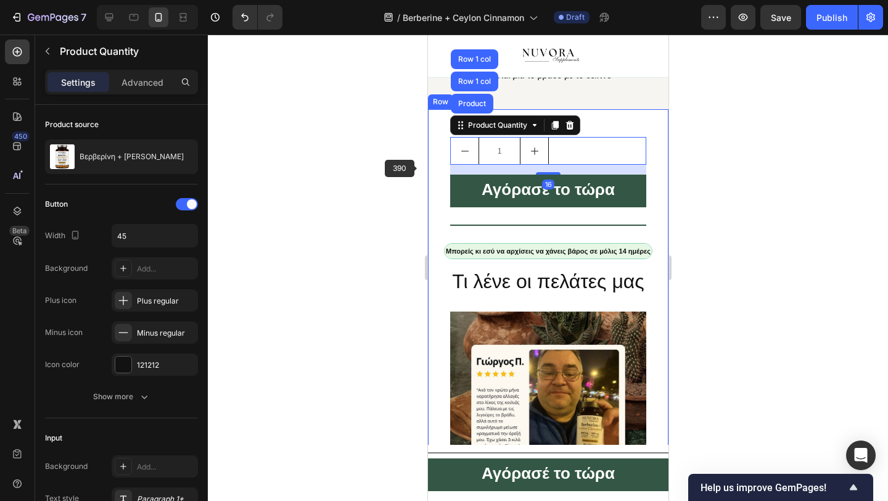
click at [406, 175] on div at bounding box center [548, 268] width 680 height 466
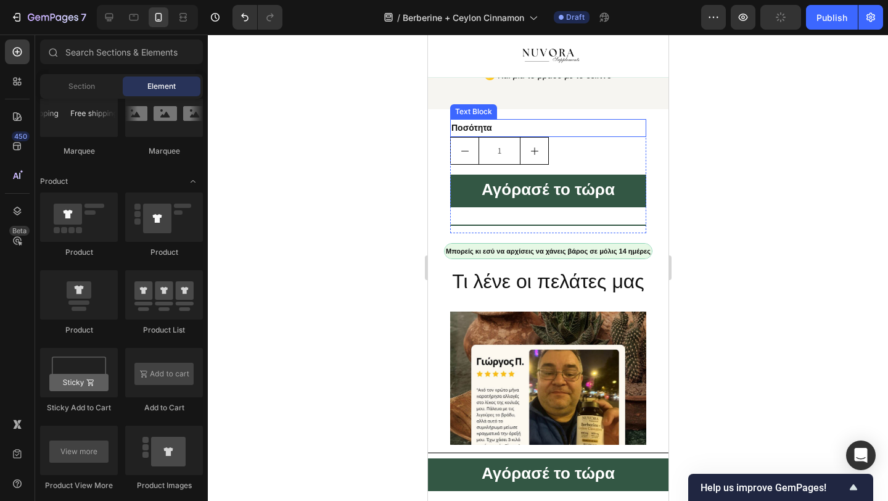
click at [486, 133] on strong "Ποσότητα" at bounding box center [471, 128] width 41 height 10
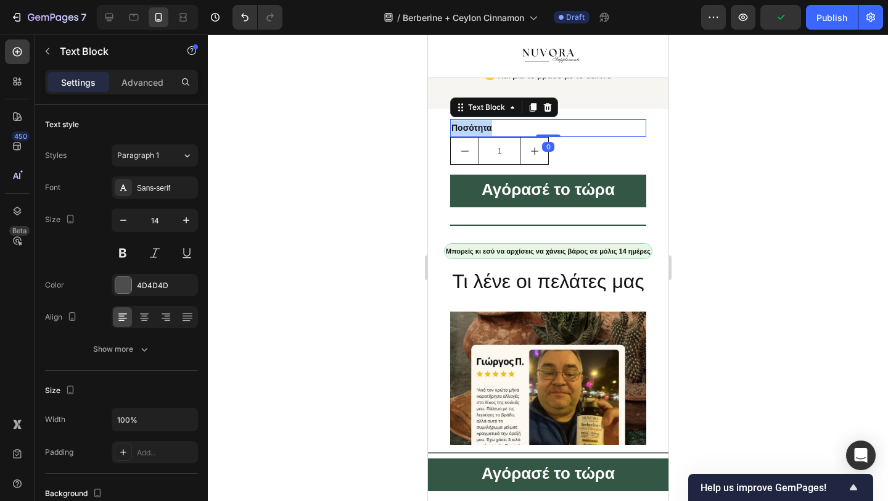
click at [486, 133] on strong "Ποσότητα" at bounding box center [471, 128] width 41 height 10
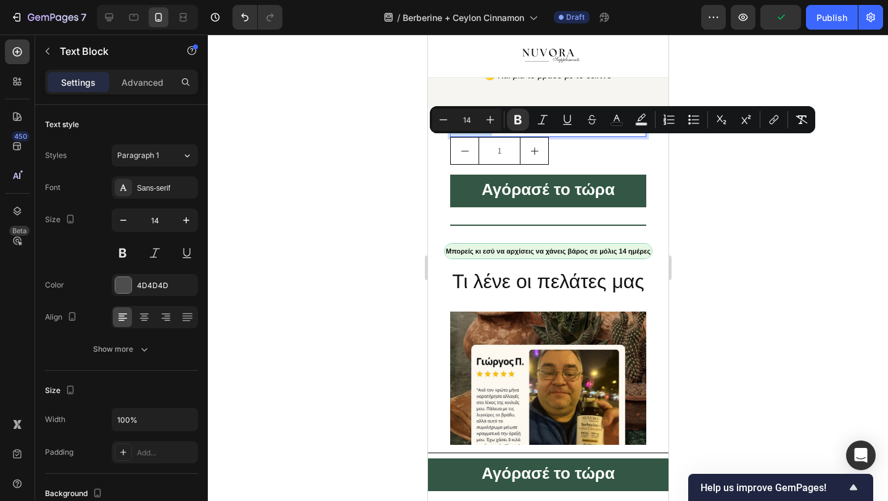
copy strong "Ποσότητα"
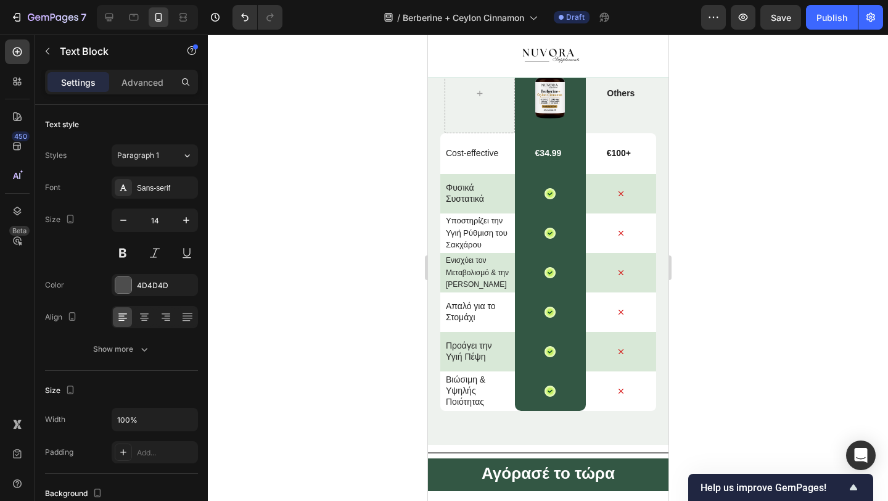
type input "16"
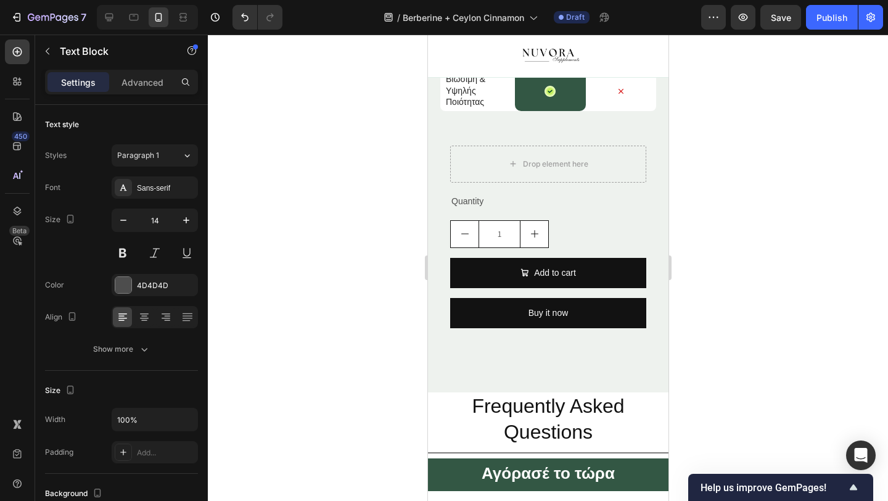
scroll to position [3114, 0]
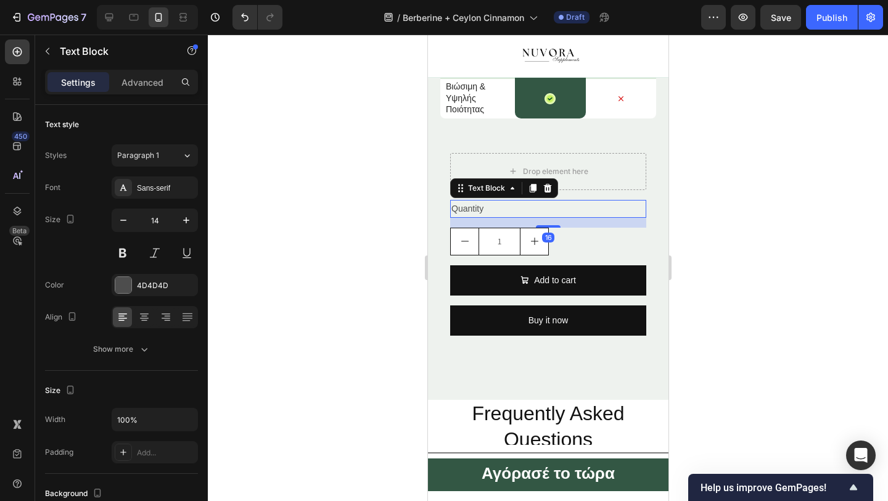
click at [464, 206] on div "Quantity" at bounding box center [548, 209] width 196 height 18
click at [464, 206] on p "Quantity" at bounding box center [548, 208] width 194 height 15
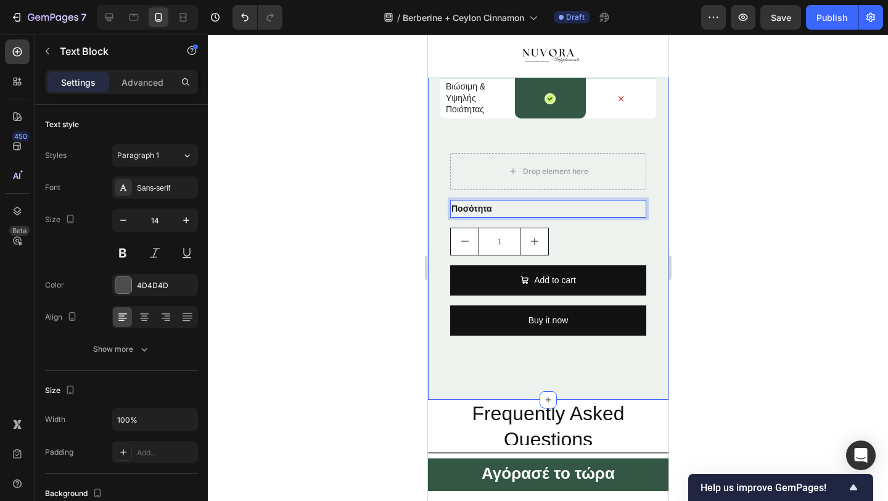
click at [384, 229] on div at bounding box center [548, 268] width 680 height 466
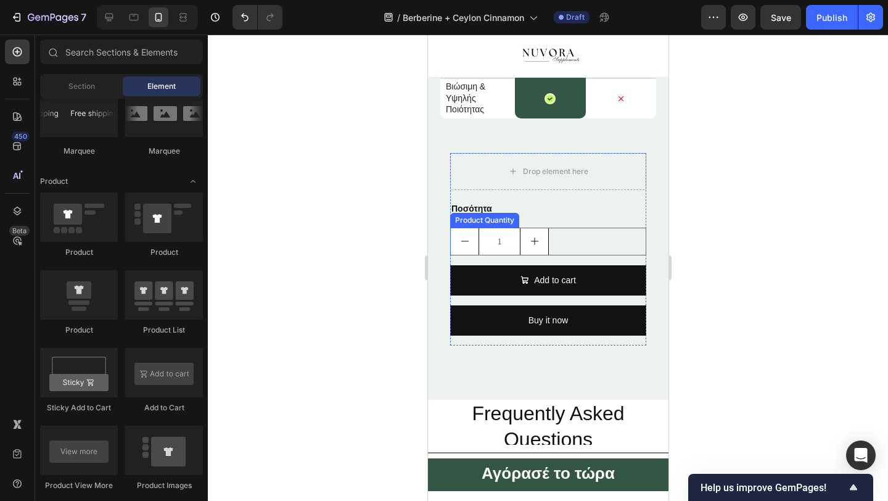
click at [540, 212] on p "Ποσότητα" at bounding box center [548, 208] width 194 height 15
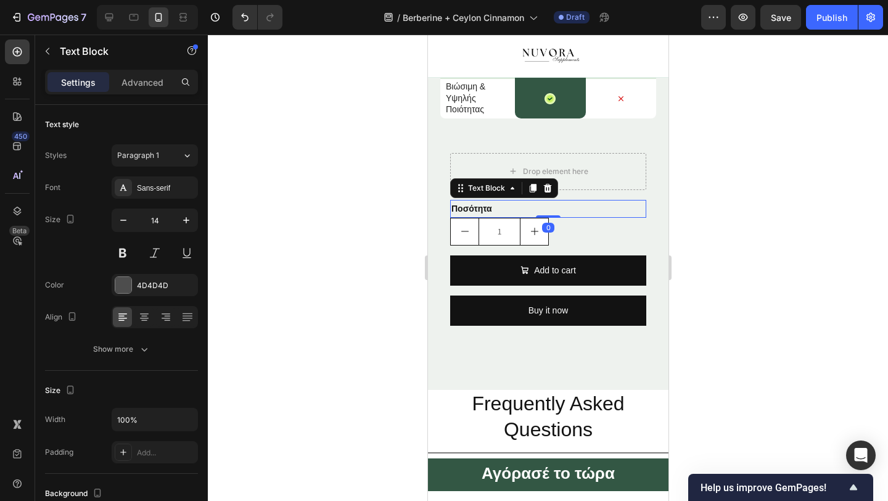
drag, startPoint x: 547, startPoint y: 225, endPoint x: 548, endPoint y: 212, distance: 13.0
click at [548, 212] on div "Ποσότητα Text Block 0" at bounding box center [548, 209] width 196 height 18
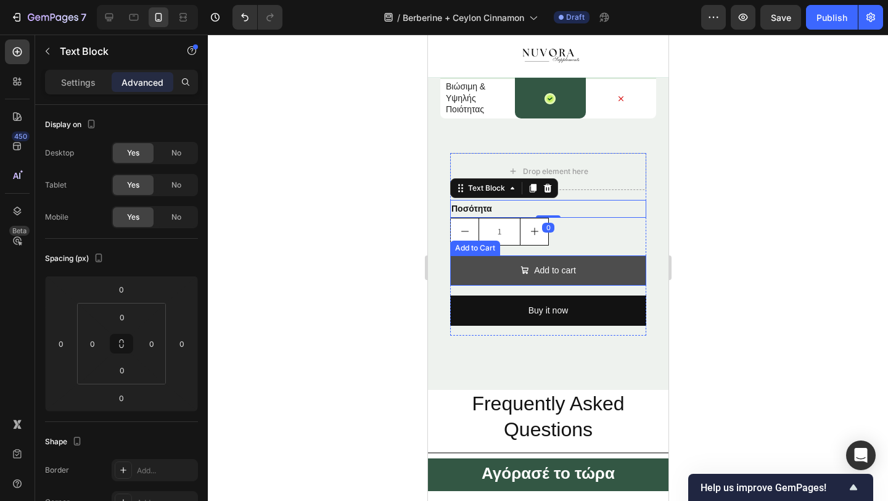
click at [624, 261] on button "Add to cart" at bounding box center [548, 270] width 196 height 30
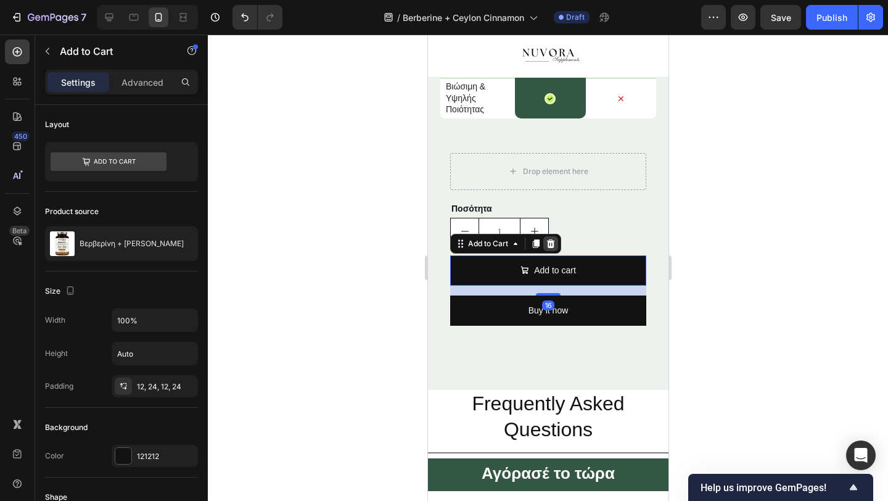
click at [553, 242] on icon at bounding box center [550, 244] width 10 height 10
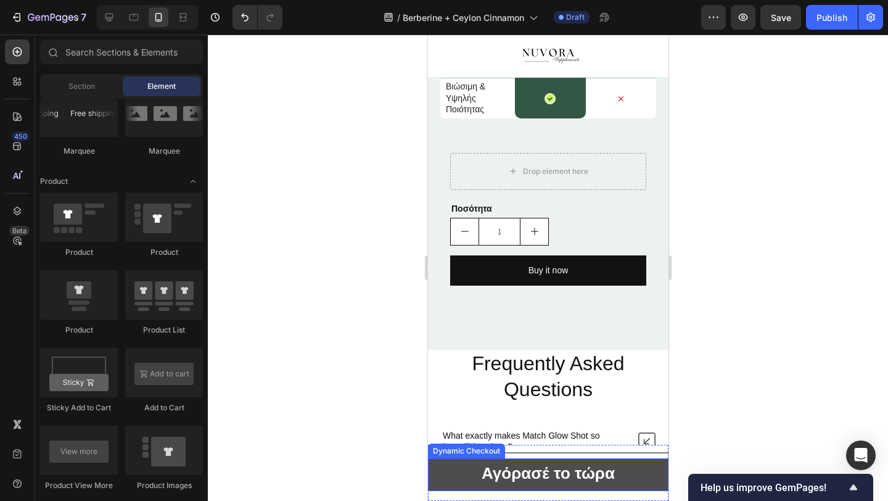
click at [467, 478] on button "Αγόρασέ το τώρα" at bounding box center [547, 474] width 241 height 33
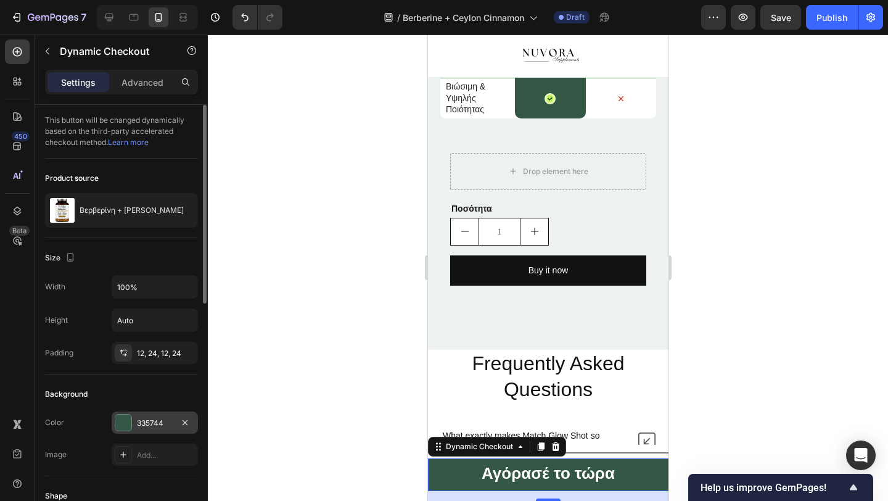
click at [147, 419] on div "335744" at bounding box center [155, 423] width 36 height 11
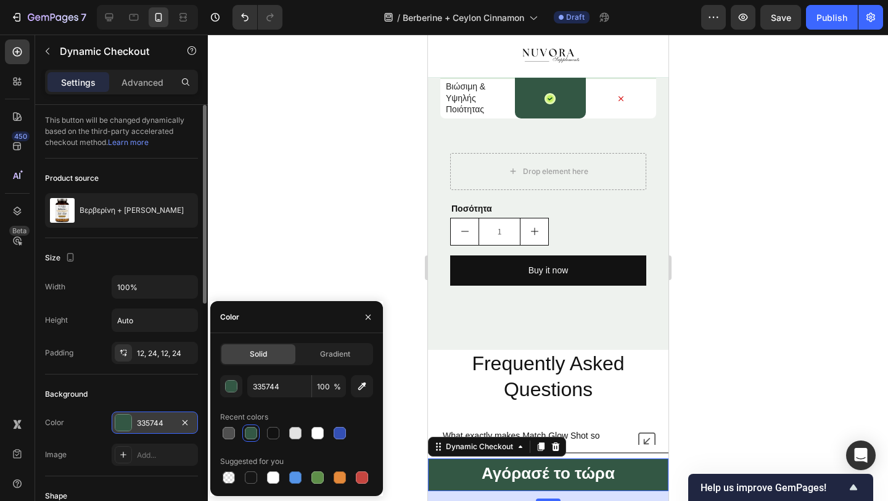
click at [147, 419] on div "335744" at bounding box center [155, 423] width 36 height 11
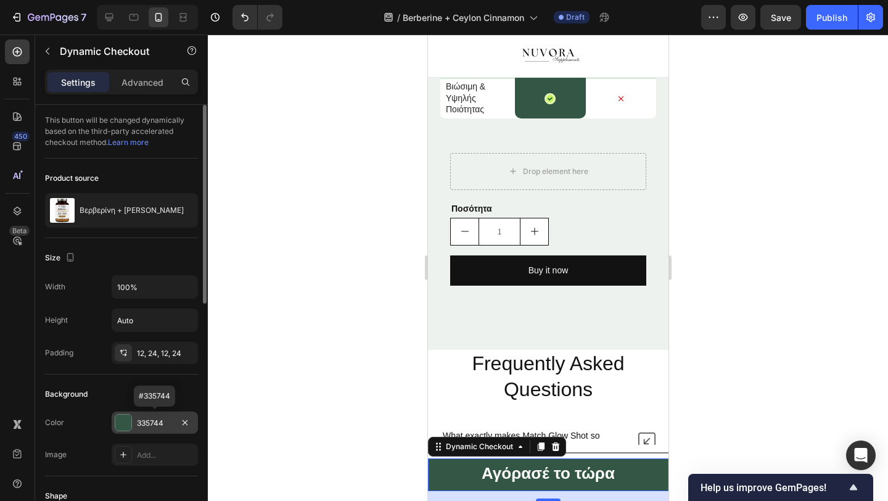
click at [147, 419] on div "335744" at bounding box center [155, 423] width 36 height 11
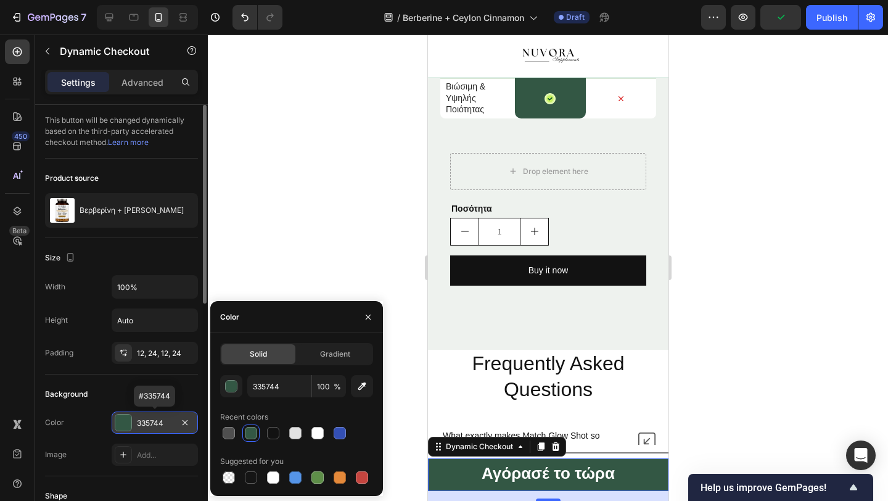
click at [153, 422] on div "335744" at bounding box center [155, 423] width 36 height 11
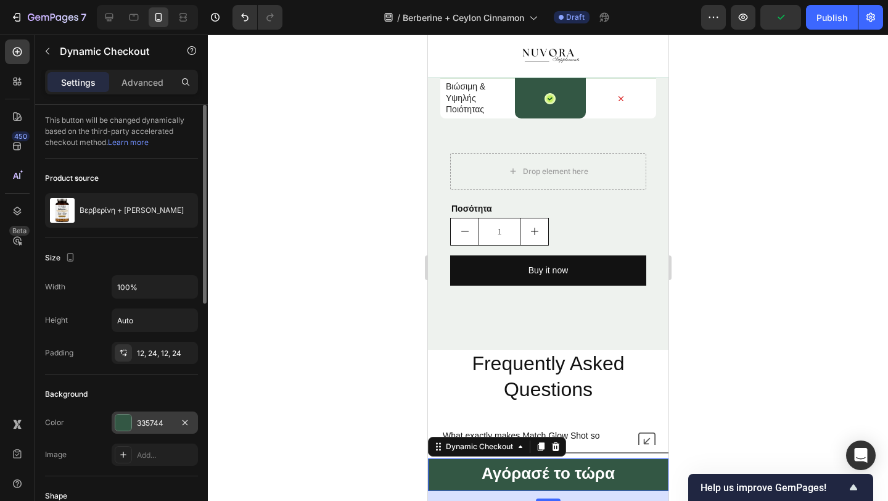
click at [162, 416] on div "335744" at bounding box center [155, 422] width 86 height 22
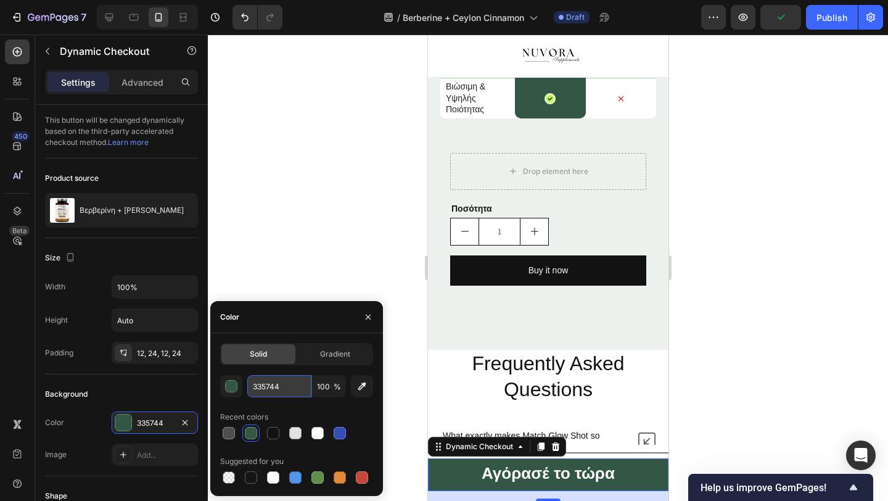
click at [257, 378] on input "335744" at bounding box center [279, 386] width 64 height 22
click at [377, 235] on div at bounding box center [548, 268] width 680 height 466
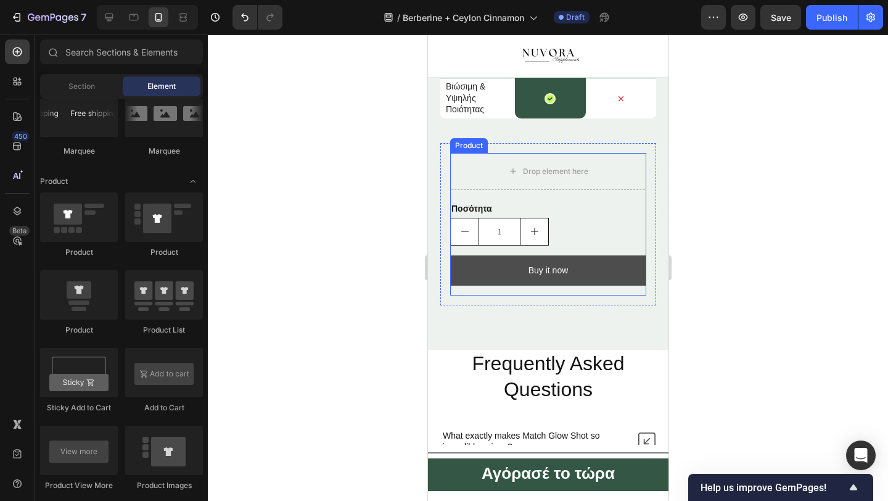
click at [472, 274] on button "Buy it now" at bounding box center [548, 270] width 196 height 30
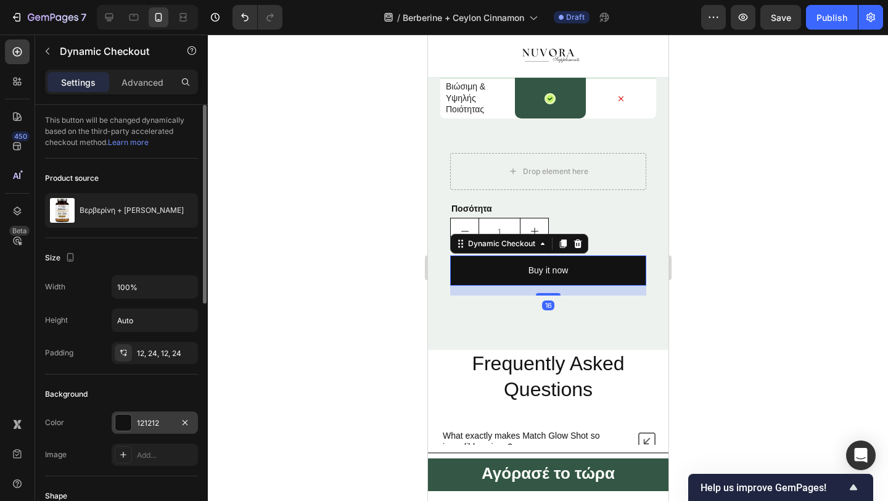
click at [160, 419] on div "121212" at bounding box center [155, 423] width 36 height 11
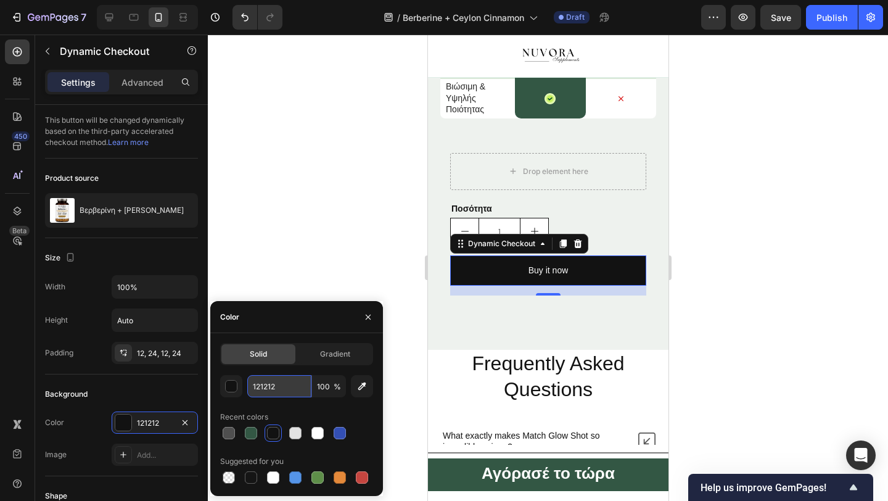
click at [290, 384] on input "121212" at bounding box center [279, 386] width 64 height 22
paste input "335744"
type input "335744"
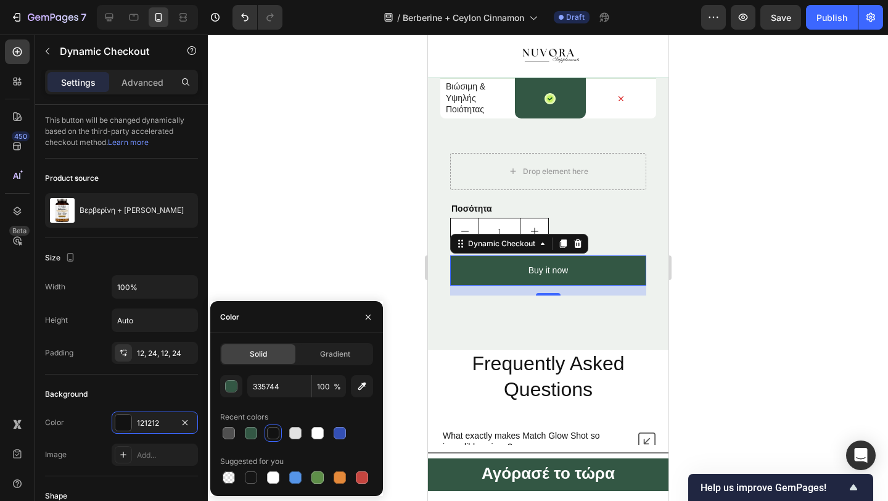
click at [326, 238] on div at bounding box center [548, 268] width 680 height 466
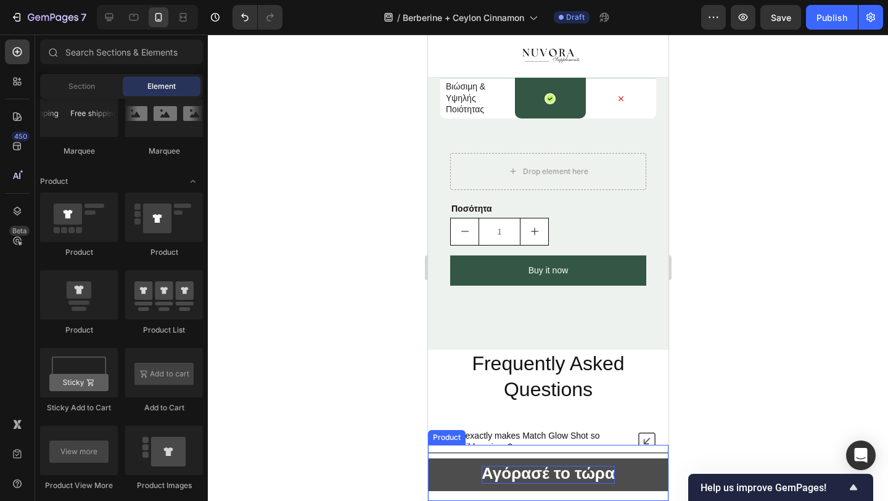
click at [522, 478] on strong "Αγόρασέ το τώρα" at bounding box center [547, 473] width 133 height 19
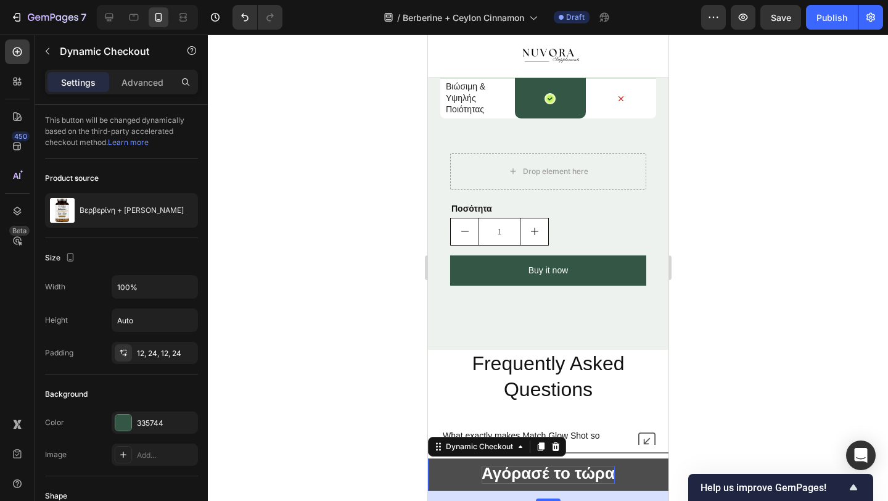
click at [522, 478] on strong "Αγόρασέ το τώρα" at bounding box center [547, 473] width 133 height 19
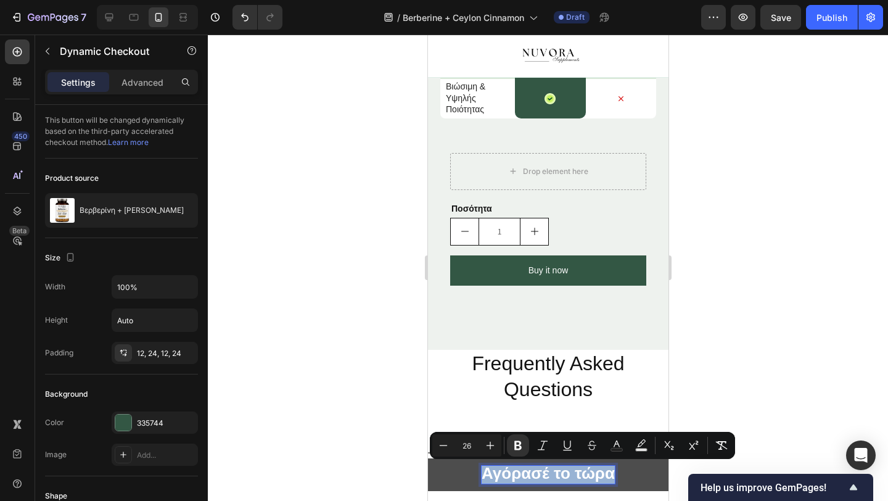
copy strong "Αγόρασέ το τώρα"
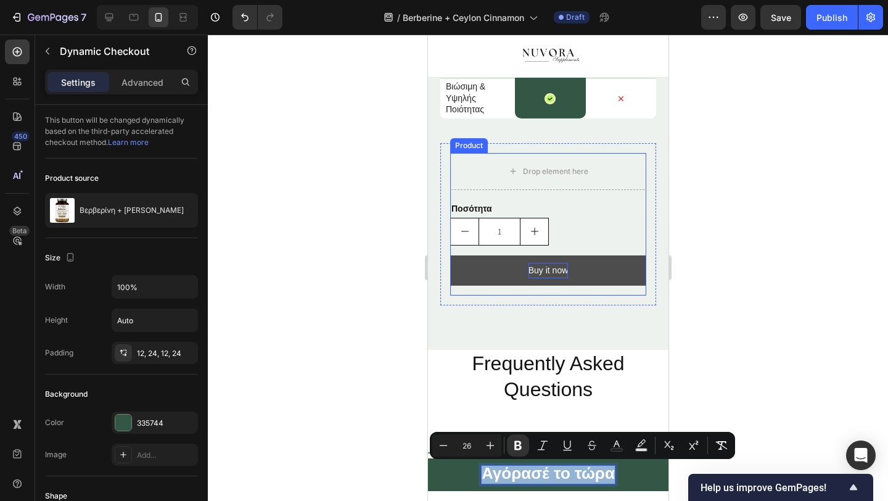
click at [547, 270] on div "Buy it now" at bounding box center [548, 270] width 40 height 15
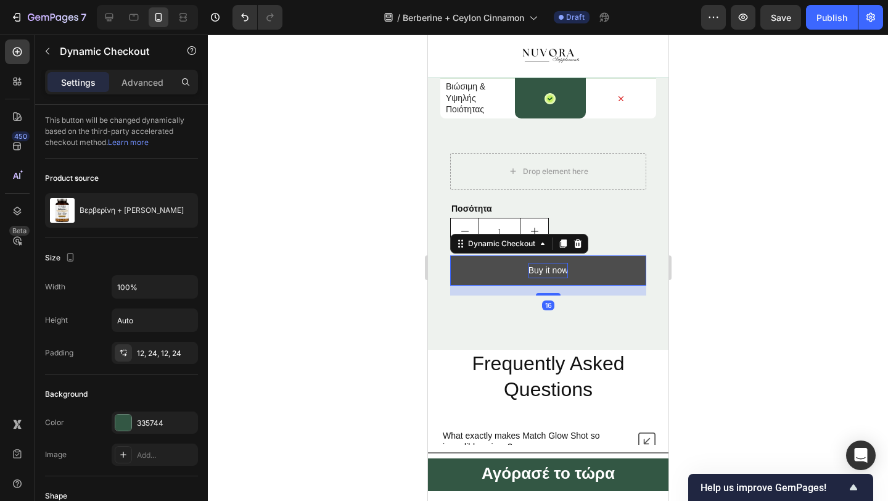
click at [547, 270] on div "Buy it now" at bounding box center [548, 270] width 40 height 15
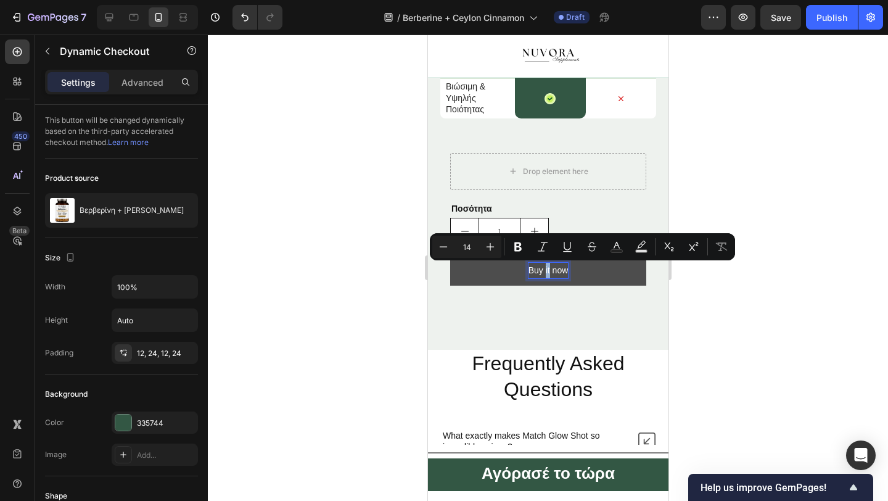
click at [547, 270] on p "Buy it now" at bounding box center [548, 270] width 40 height 15
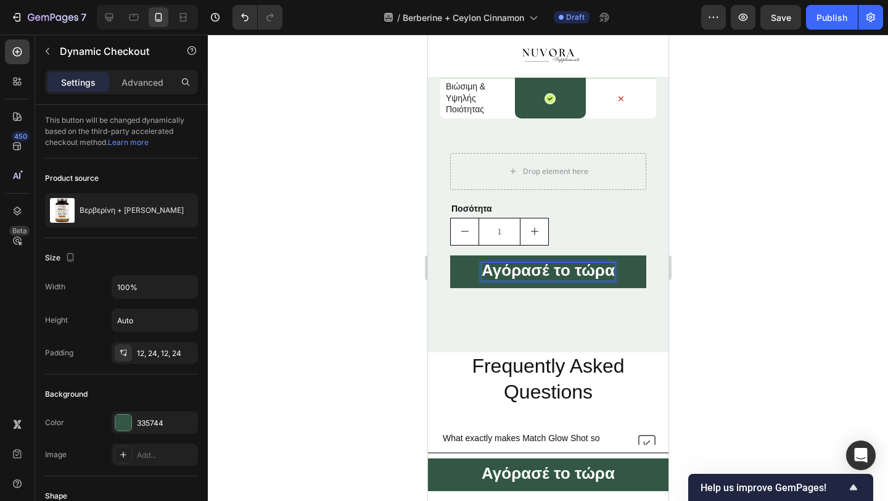
click at [319, 265] on div at bounding box center [548, 268] width 680 height 466
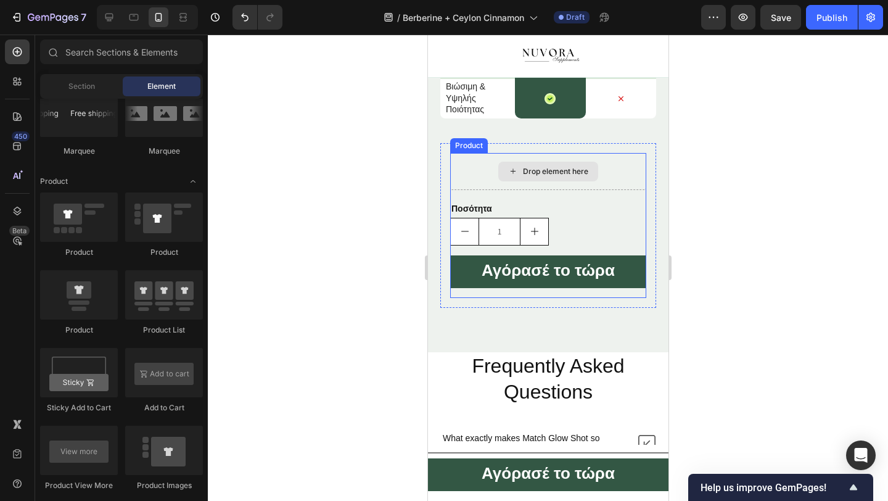
click at [478, 175] on div "Drop element here" at bounding box center [548, 171] width 196 height 37
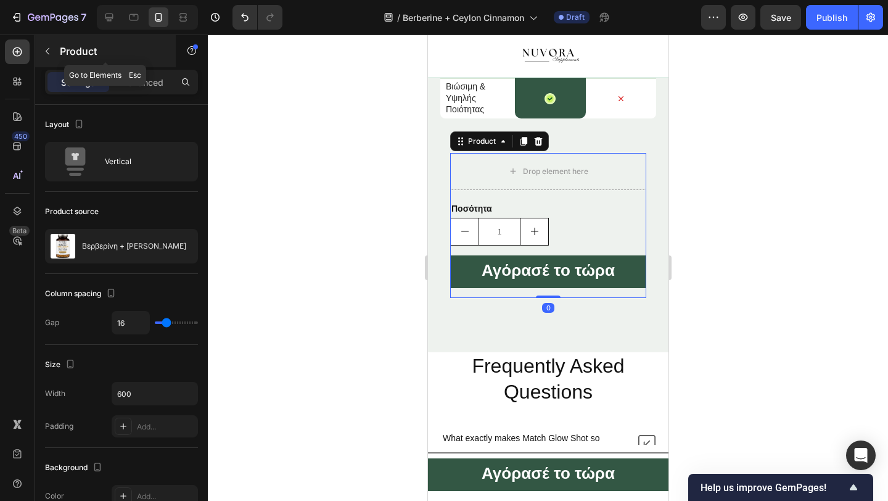
click at [55, 49] on button "button" at bounding box center [48, 51] width 20 height 20
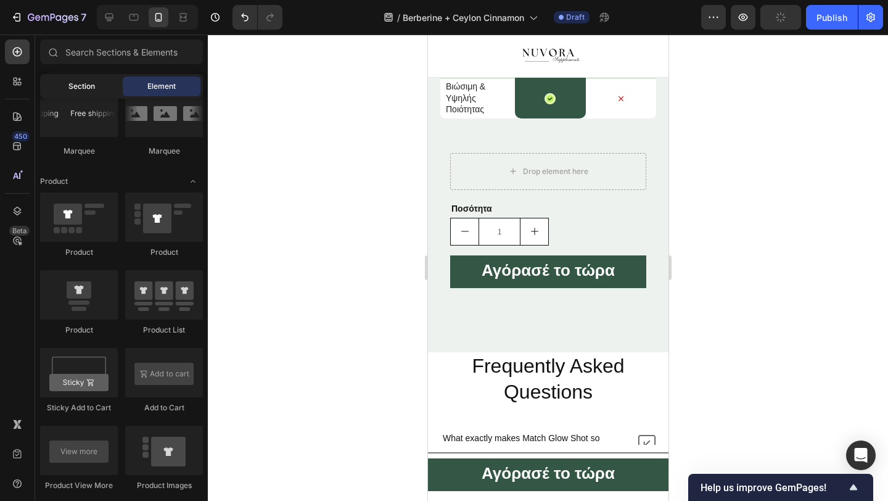
click at [54, 82] on div "Section" at bounding box center [82, 86] width 78 height 20
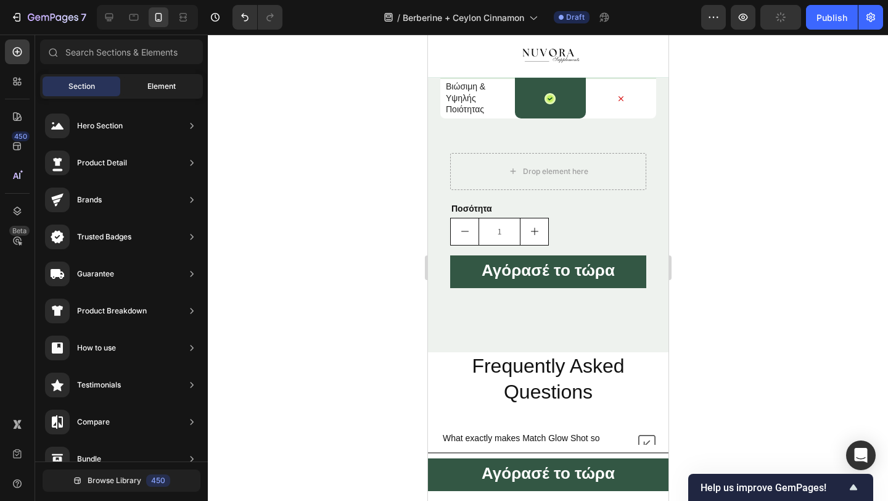
click at [131, 94] on div "Element" at bounding box center [162, 86] width 78 height 20
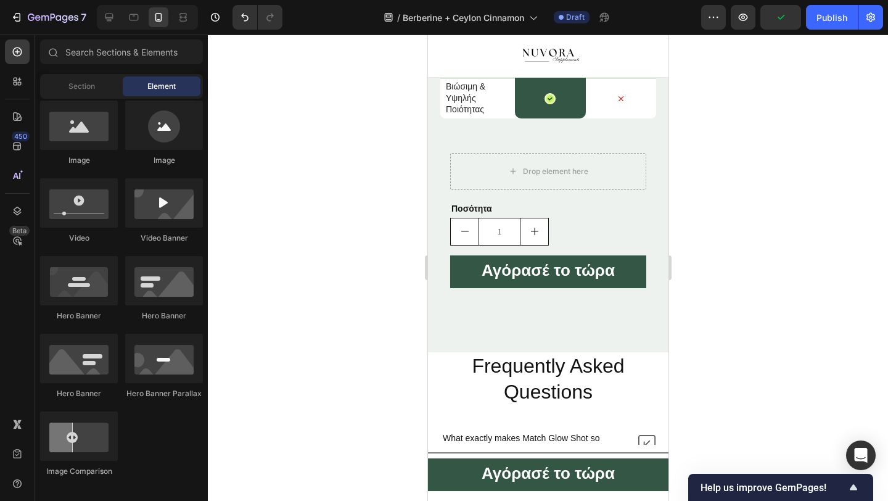
scroll to position [0, 0]
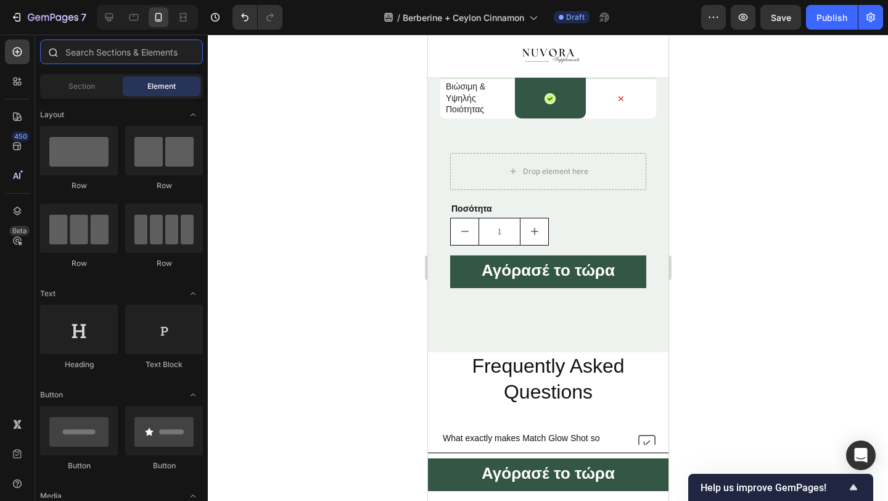
click at [103, 59] on input "text" at bounding box center [121, 51] width 163 height 25
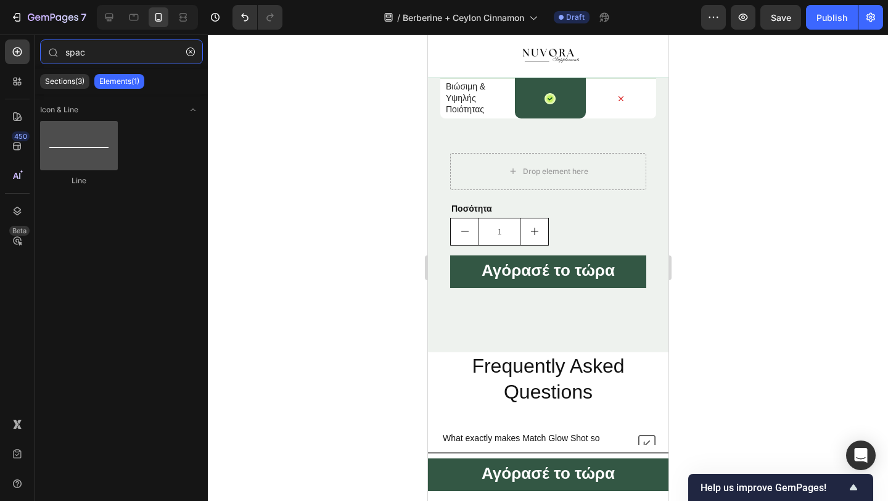
type input "spac"
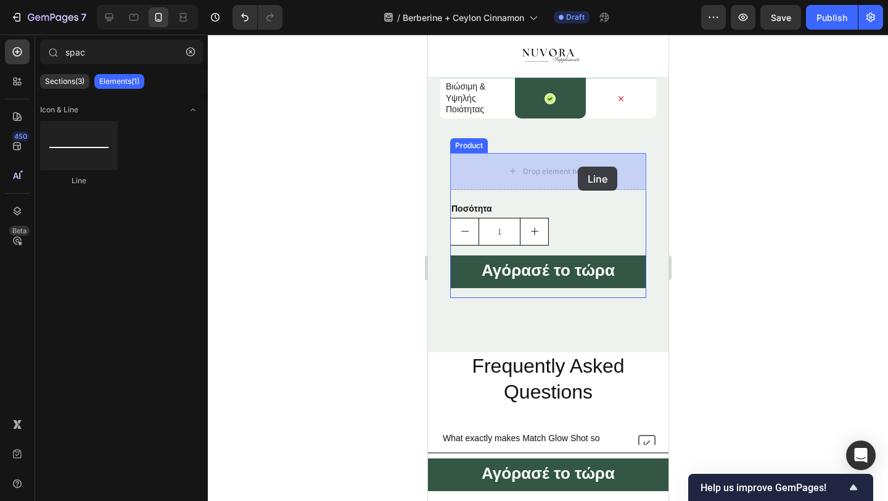
drag, startPoint x: 516, startPoint y: 176, endPoint x: 576, endPoint y: 166, distance: 60.7
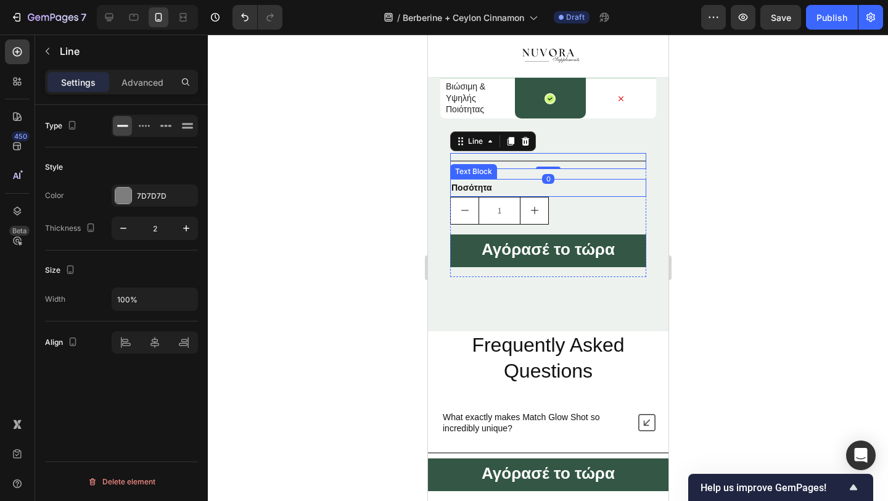
click at [500, 178] on div "Title Line 0 Ποσότητα Text Block 1 Product Quantity Αγόρασέ το τώρα Dynamic Che…" at bounding box center [548, 215] width 196 height 124
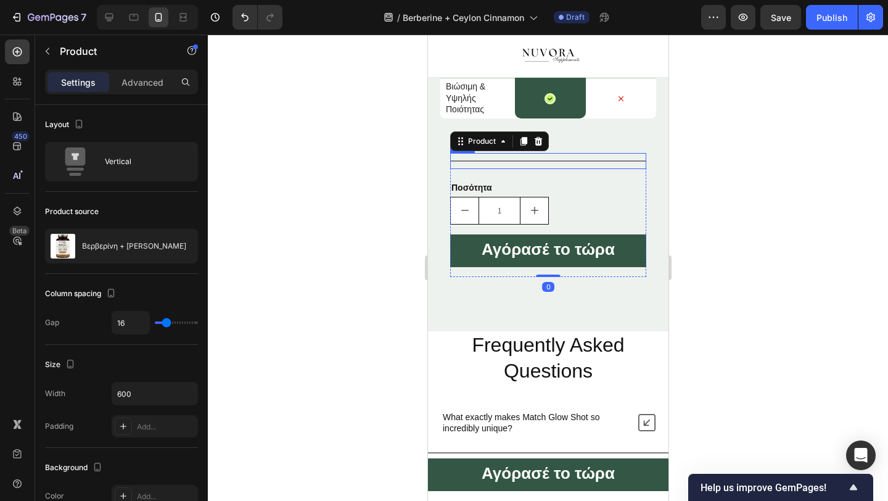
click at [521, 163] on div "Title Line" at bounding box center [548, 161] width 196 height 16
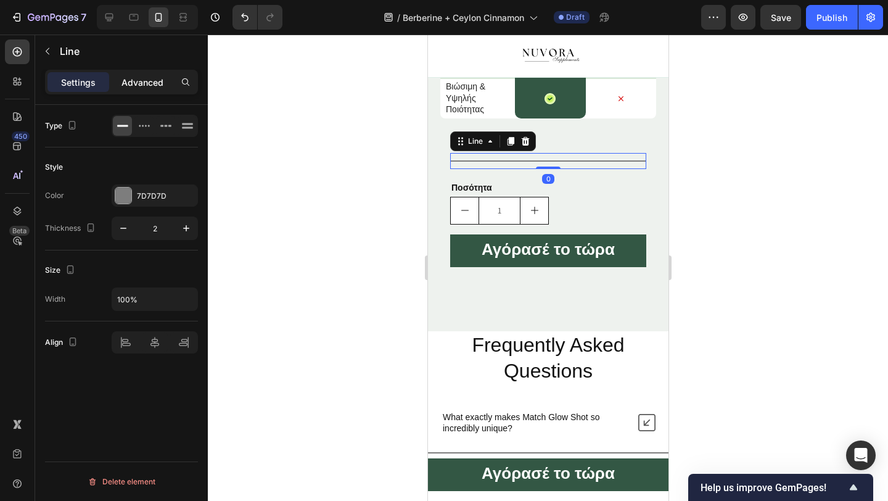
click at [149, 76] on p "Advanced" at bounding box center [142, 82] width 42 height 13
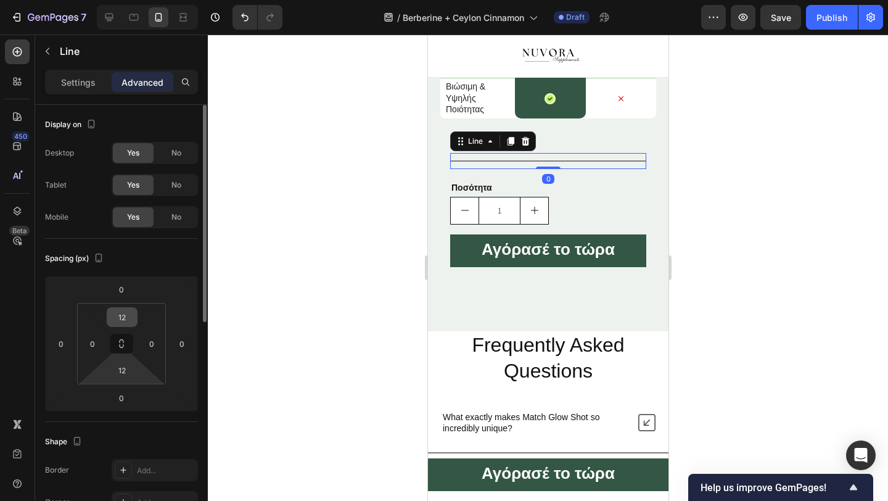
click at [120, 320] on input "12" at bounding box center [122, 317] width 25 height 19
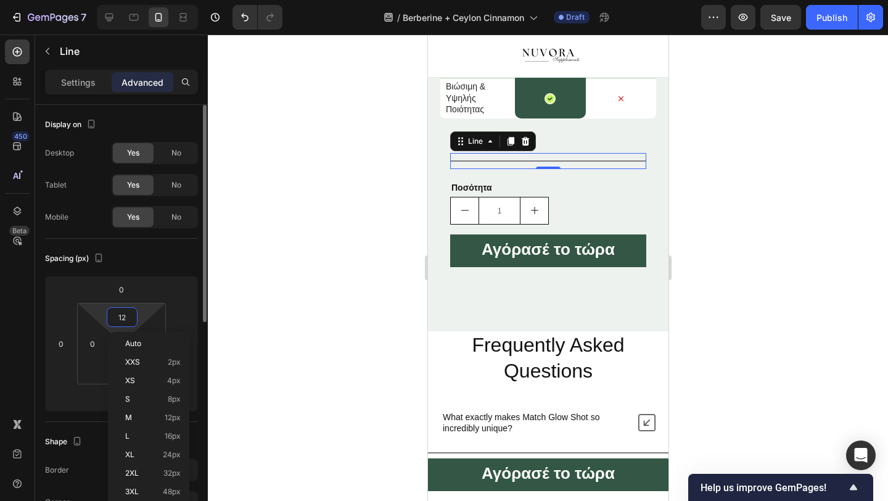
type input "0"
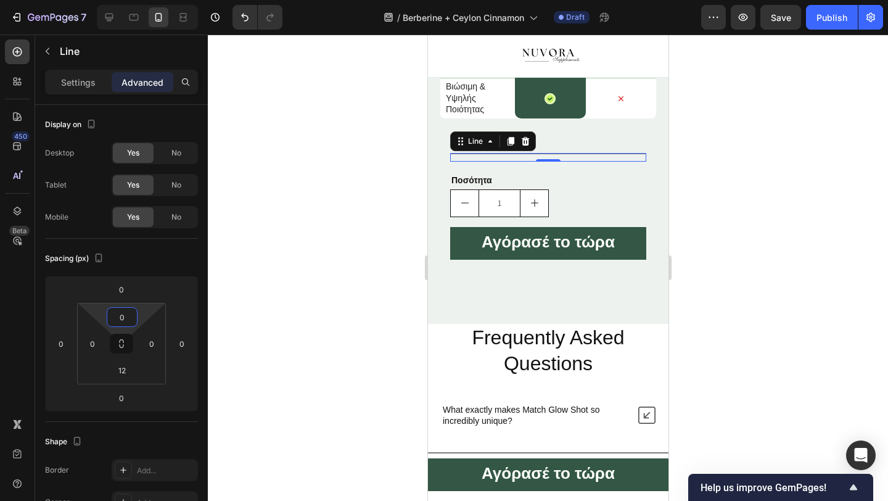
click at [342, 221] on div at bounding box center [548, 268] width 680 height 466
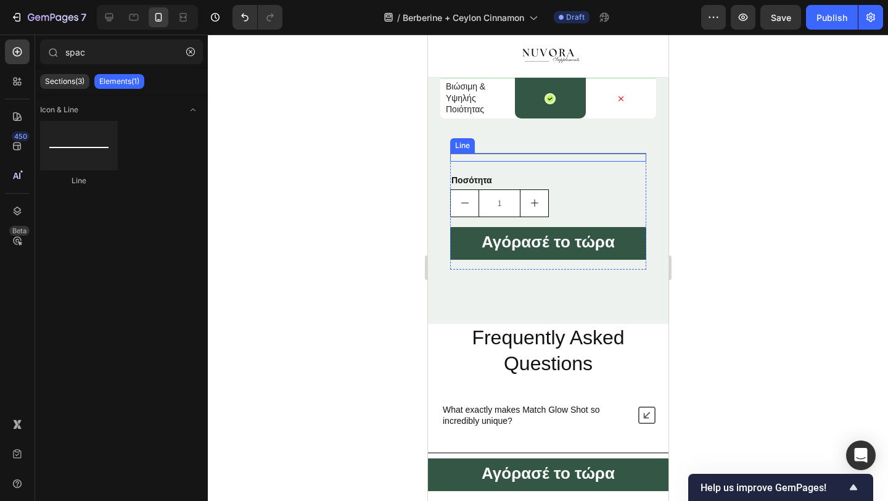
click at [466, 159] on div "Title Line" at bounding box center [548, 157] width 196 height 9
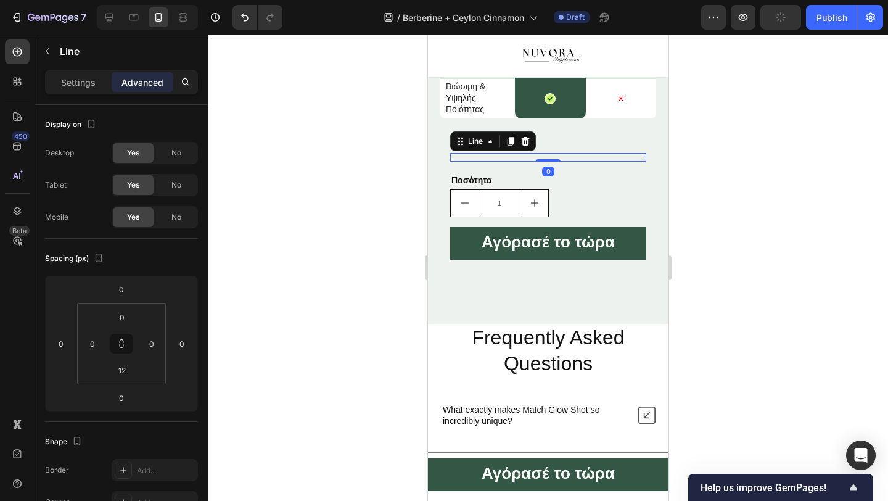
drag, startPoint x: 547, startPoint y: 160, endPoint x: 547, endPoint y: 146, distance: 13.6
click at [547, 146] on div "Title Line 0 Ποσότητα Text Block 1 Product Quantity Αγόρασέ το τώρα Dynamic Che…" at bounding box center [548, 211] width 216 height 136
click at [547, 161] on div at bounding box center [547, 160] width 25 height 2
drag, startPoint x: 546, startPoint y: 160, endPoint x: 546, endPoint y: 147, distance: 12.3
click at [546, 147] on div "Title Line 0 Ποσότητα Text Block 1 Product Quantity Αγόρασέ το τώρα Dynamic Che…" at bounding box center [548, 211] width 216 height 136
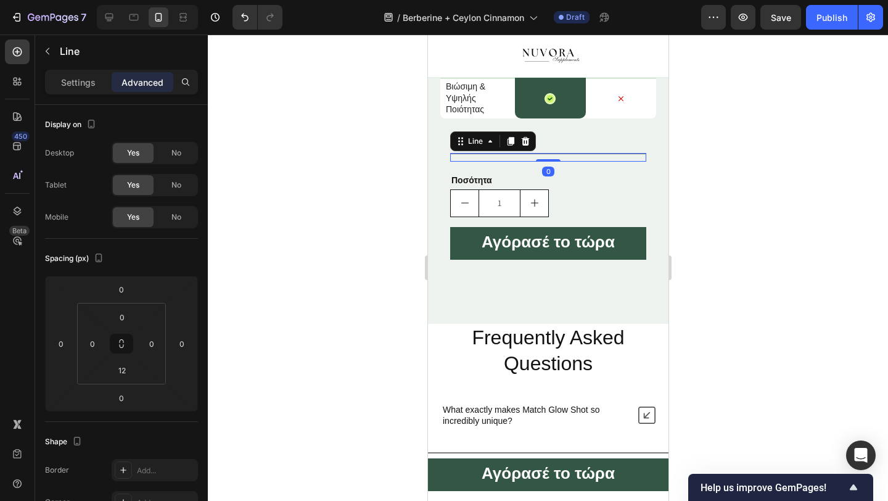
drag, startPoint x: 333, startPoint y: 231, endPoint x: 322, endPoint y: 231, distance: 11.1
click at [322, 231] on div at bounding box center [548, 268] width 680 height 466
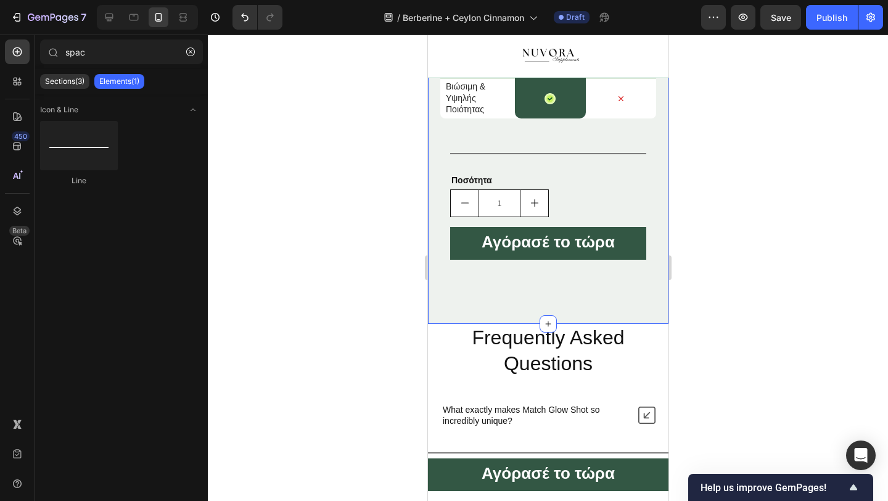
click at [482, 128] on div "Image Row Others Text Block Row Cost-effective Text Block € 34.99 Text Block Ro…" at bounding box center [548, 20] width 216 height 519
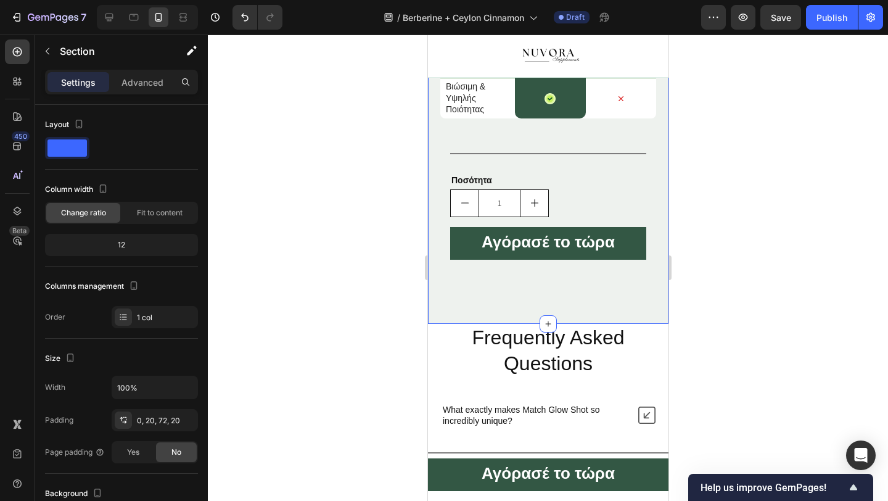
click at [501, 139] on div "Image Row Others Text Block Row Cost-effective Text Block € 34.99 Text Block Ro…" at bounding box center [548, 20] width 216 height 519
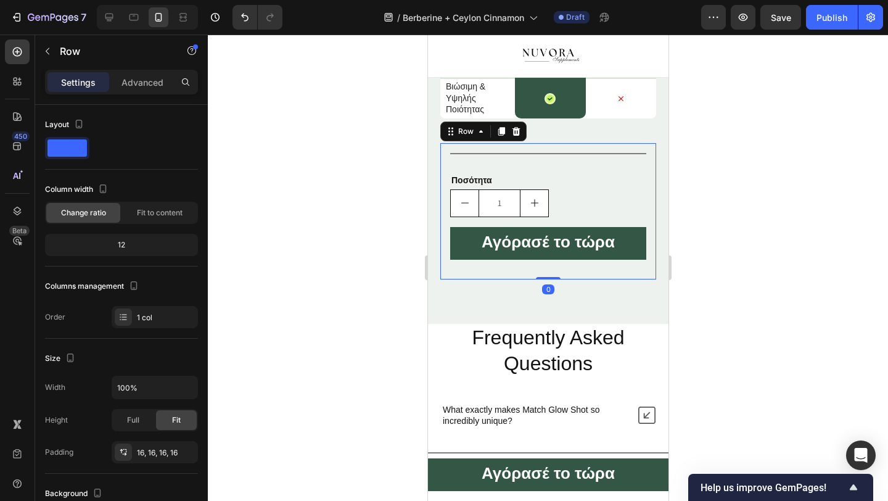
click at [503, 149] on div "Title Line Ποσότητα Text Block 1 Product Quantity Αγόρασέ το τώρα Dynamic Check…" at bounding box center [548, 211] width 216 height 136
click at [504, 155] on div "Title Line" at bounding box center [548, 157] width 196 height 9
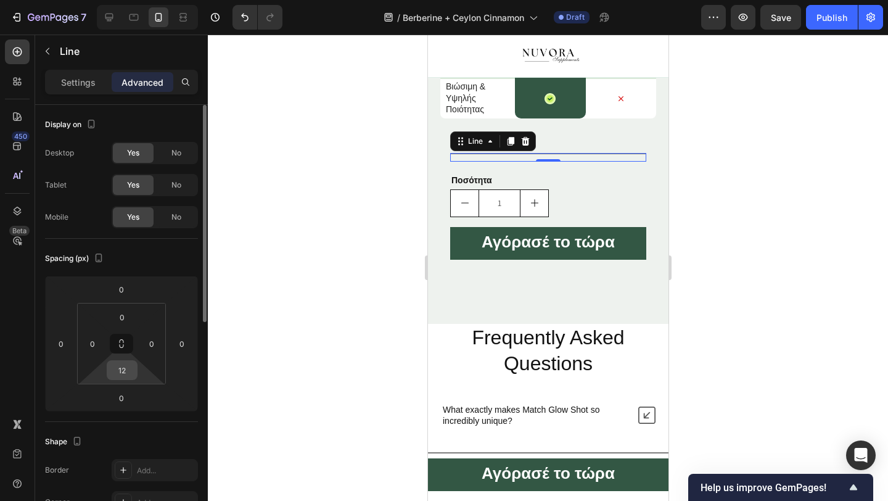
click at [121, 369] on input "12" at bounding box center [122, 370] width 25 height 19
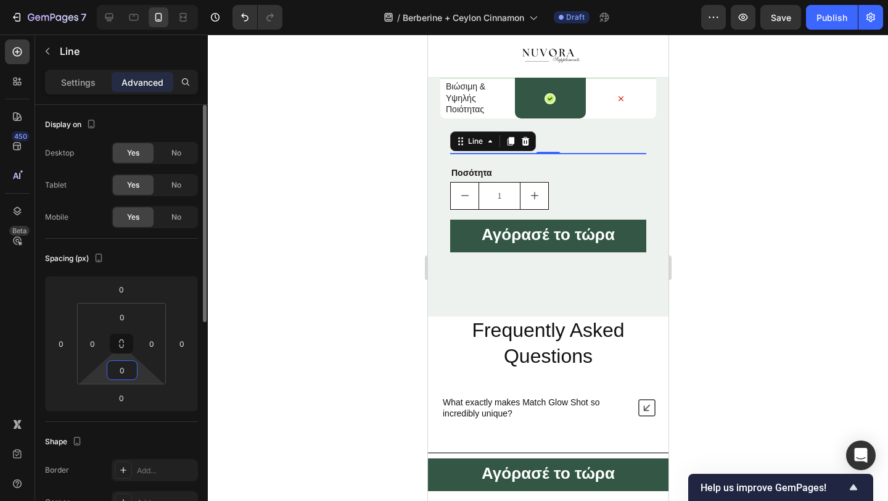
type input "0"
click at [120, 293] on input "0" at bounding box center [121, 289] width 25 height 19
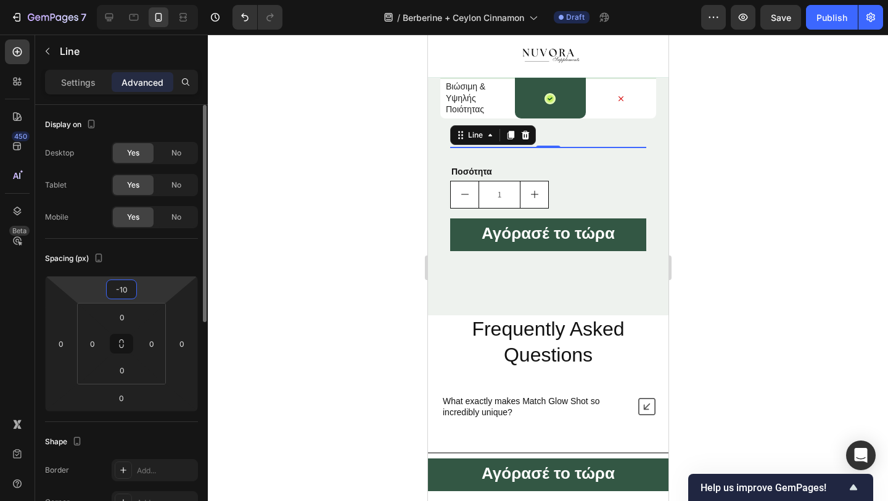
type input "-1"
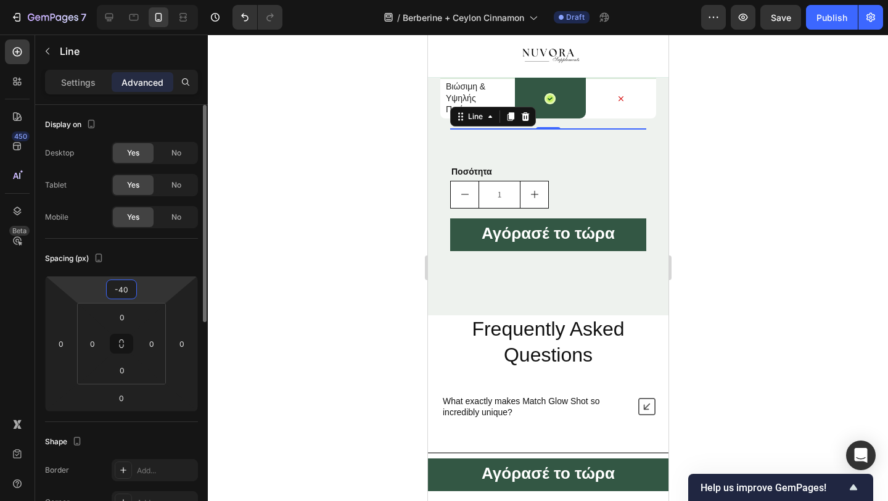
type input "-40"
click at [351, 238] on div at bounding box center [548, 268] width 680 height 466
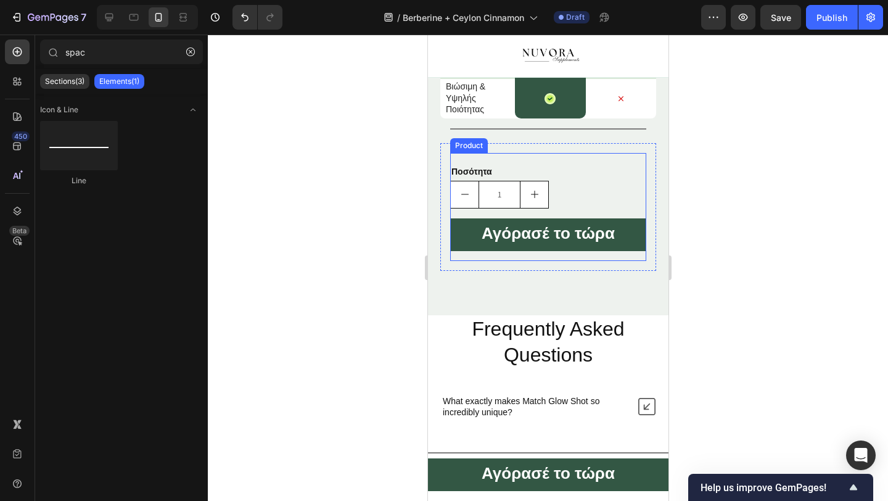
click at [477, 168] on strong "Ποσότητα" at bounding box center [471, 172] width 41 height 10
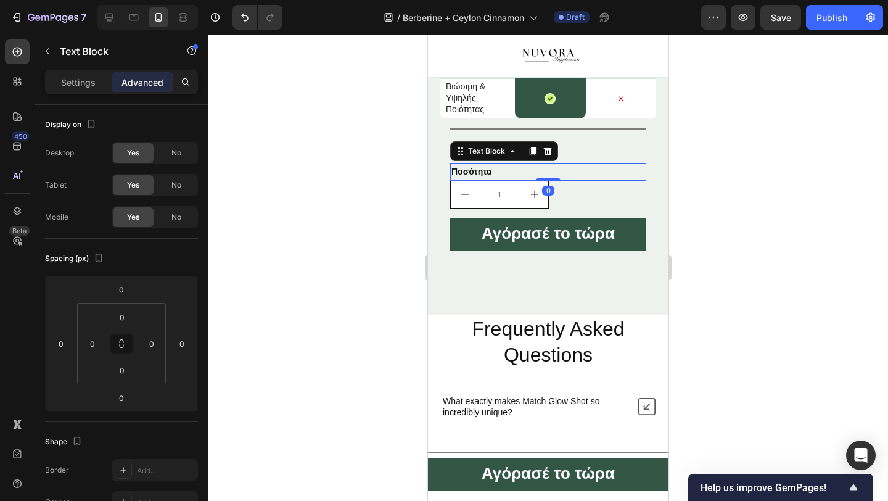
click at [401, 186] on div at bounding box center [548, 268] width 680 height 466
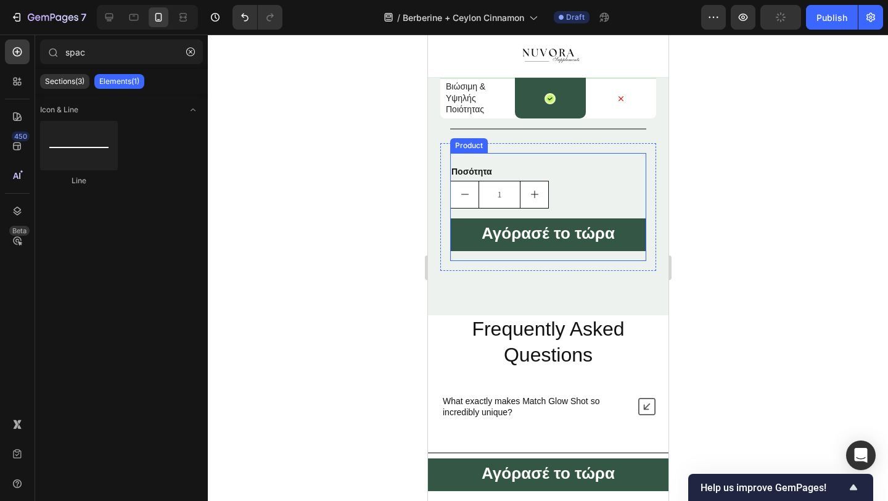
click at [480, 155] on div "Title Line Ποσότητα Text Block 1 Product Quantity Αγόρασέ το τώρα Dynamic Check…" at bounding box center [548, 207] width 196 height 108
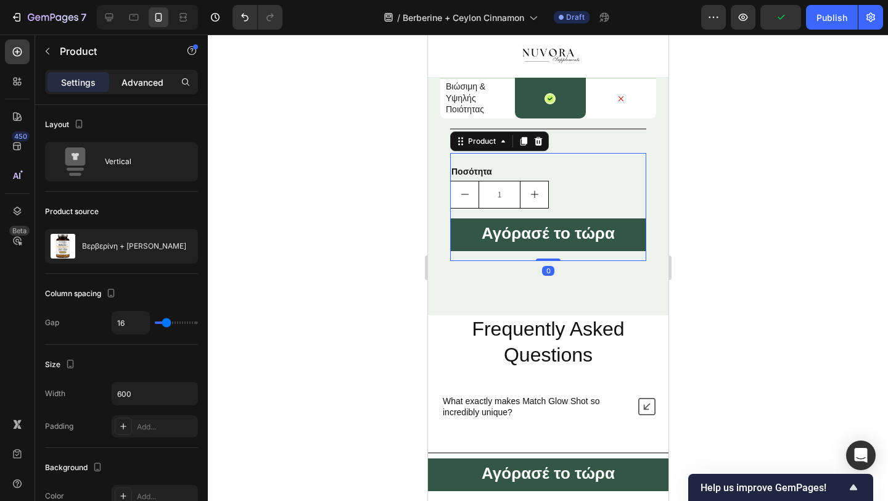
click at [143, 86] on p "Advanced" at bounding box center [142, 82] width 42 height 13
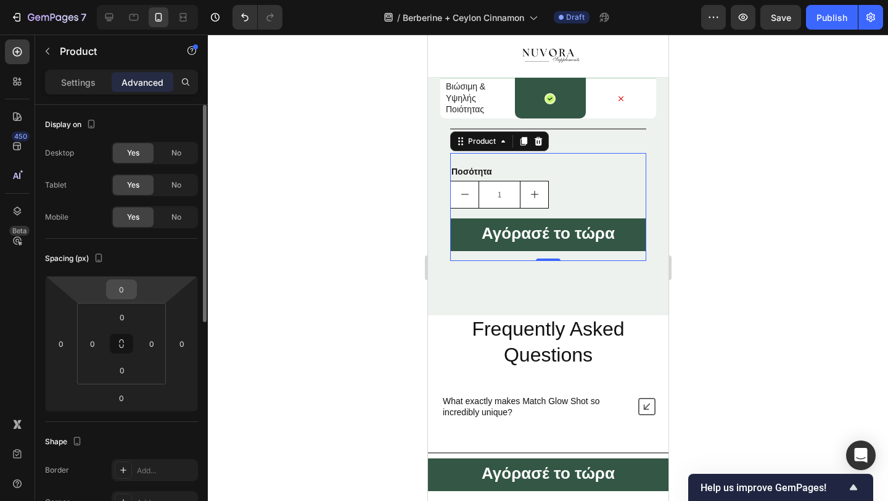
click at [120, 292] on input "0" at bounding box center [121, 289] width 25 height 19
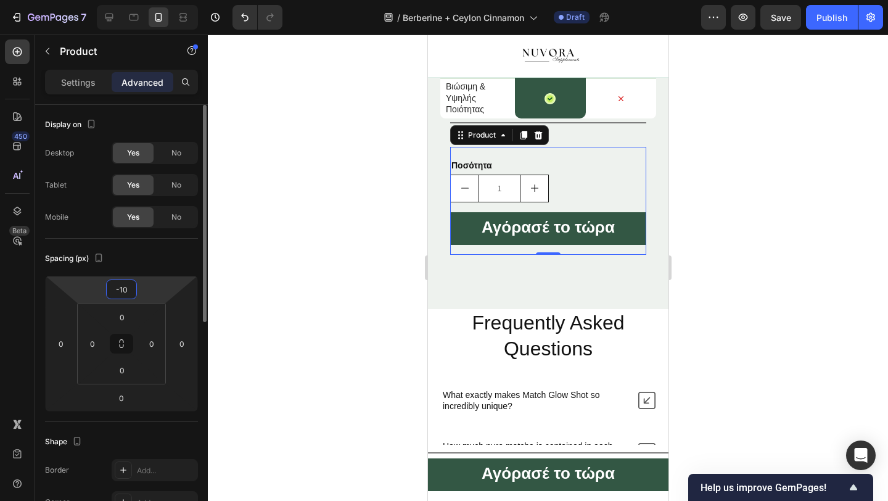
type input "-1"
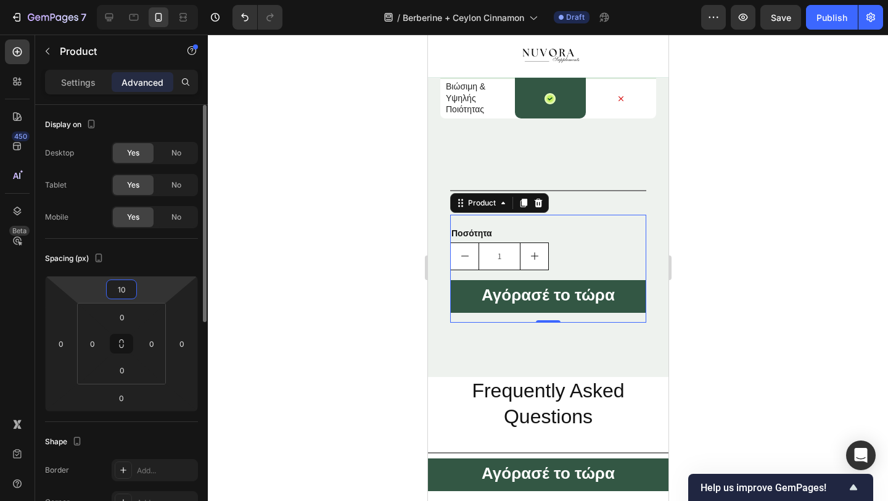
type input "1"
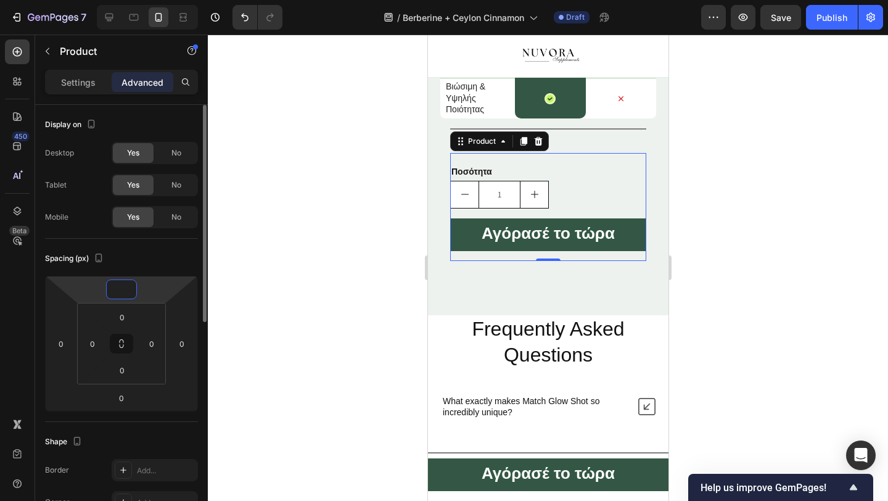
type input "0"
click at [127, 314] on input "0" at bounding box center [122, 317] width 25 height 19
type input "0"
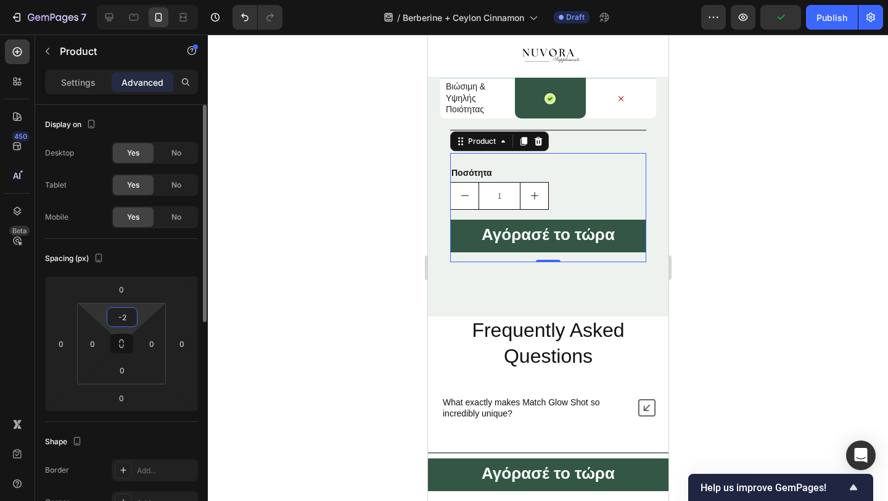
type input "-"
click at [127, 290] on input "0" at bounding box center [121, 289] width 25 height 19
type input "0"
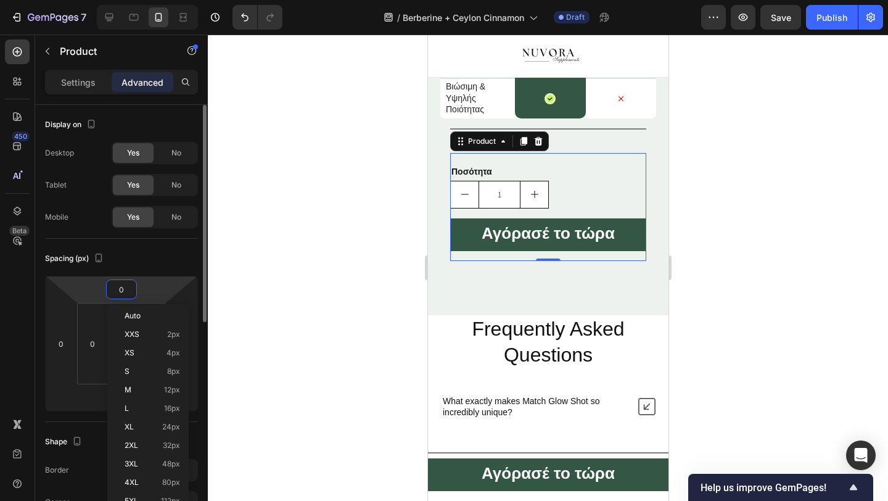
click at [127, 290] on input "0" at bounding box center [121, 289] width 25 height 19
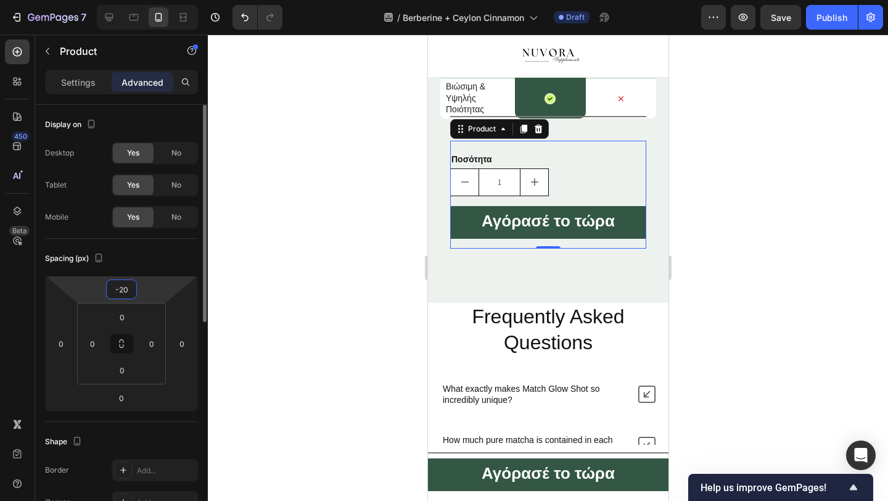
type input "-2"
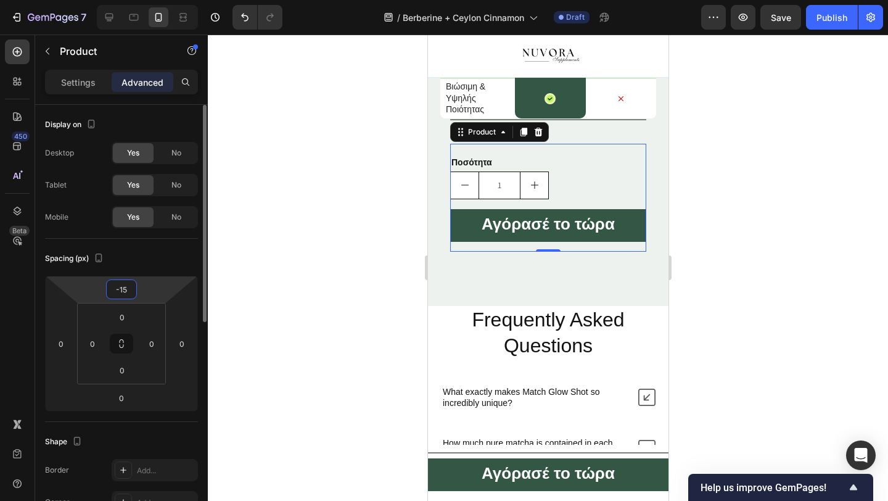
type input "-1"
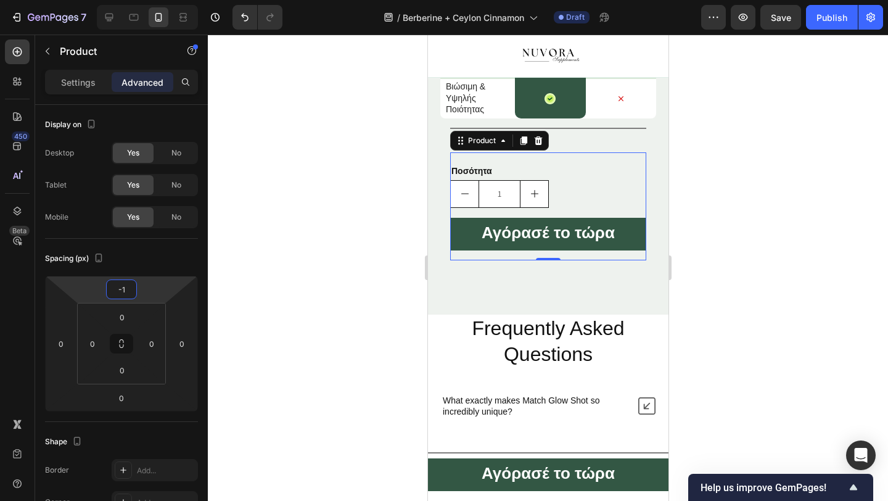
click at [331, 231] on div at bounding box center [548, 268] width 680 height 466
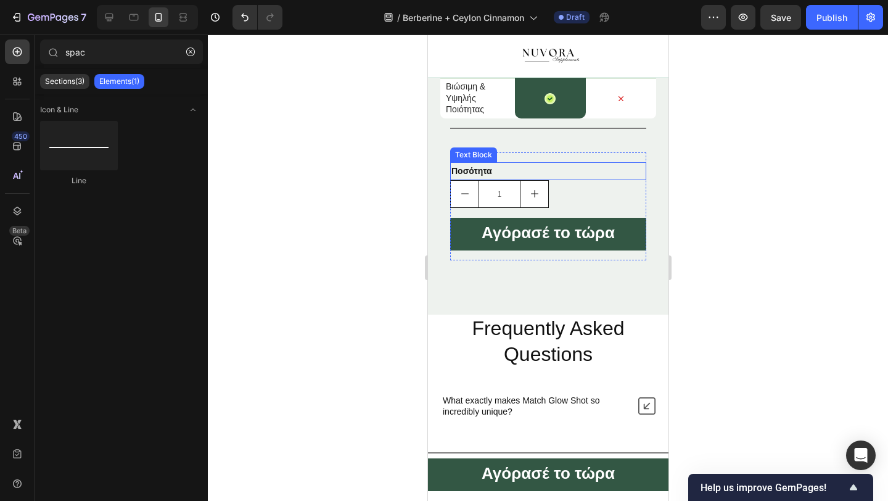
click at [514, 162] on div "Ποσότητα" at bounding box center [548, 171] width 196 height 18
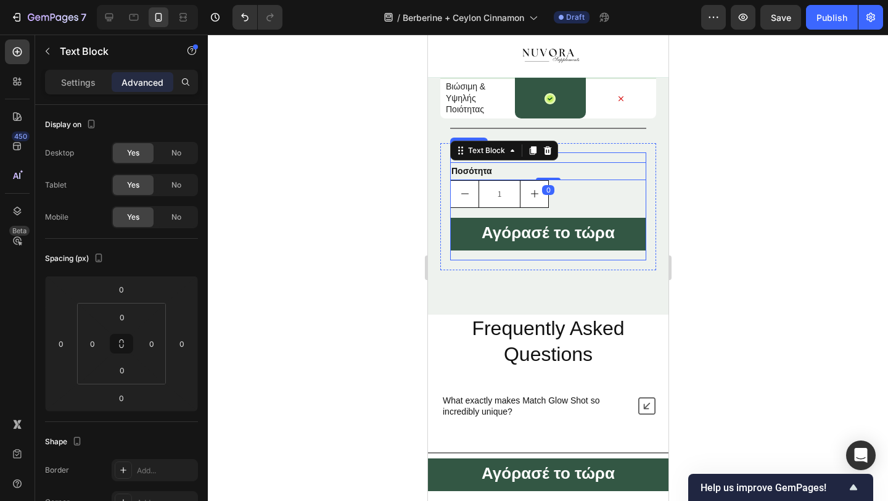
click at [595, 154] on div "Title Line Ποσότητα Text Block 0 1 Product Quantity Αγόρασέ το τώρα Dynamic Che…" at bounding box center [548, 206] width 196 height 108
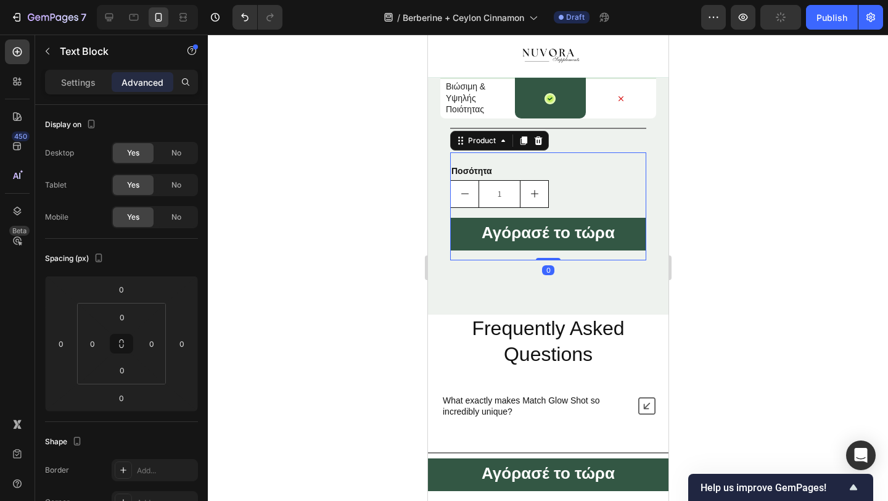
click at [581, 166] on p "Ποσότητα" at bounding box center [548, 170] width 194 height 15
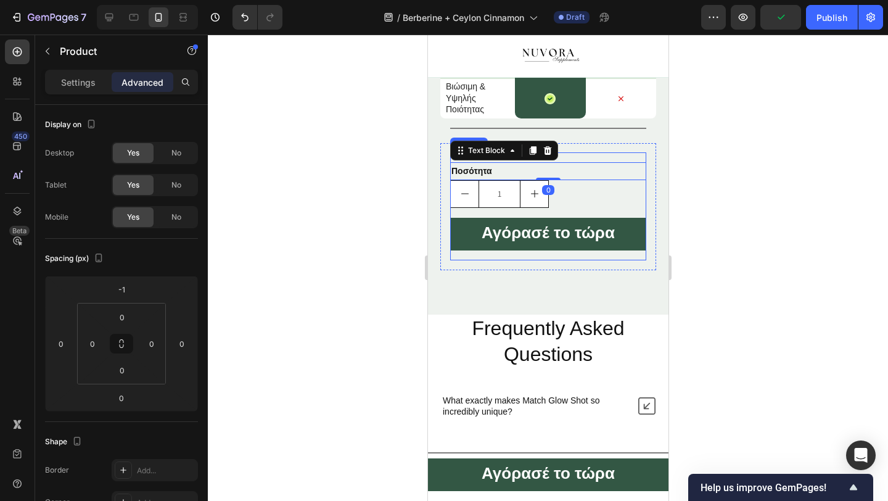
click at [577, 154] on div "Title Line Ποσότητα Text Block 0 1 Product Quantity Αγόρασέ το τώρα Dynamic Che…" at bounding box center [548, 206] width 196 height 108
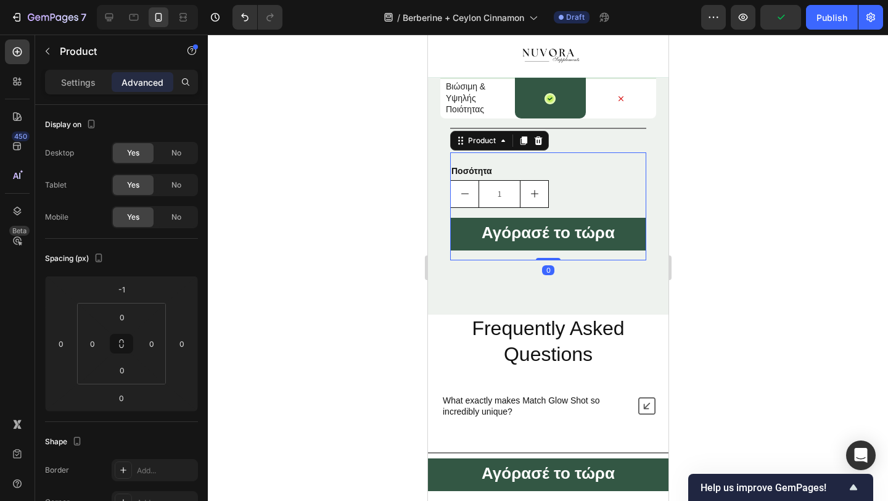
click at [551, 169] on p "Ποσότητα" at bounding box center [548, 170] width 194 height 15
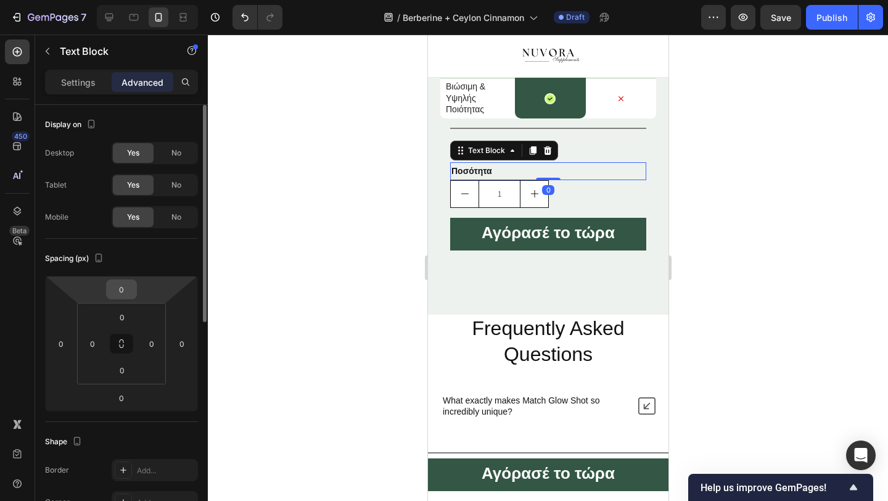
click at [114, 298] on div "0" at bounding box center [121, 289] width 31 height 20
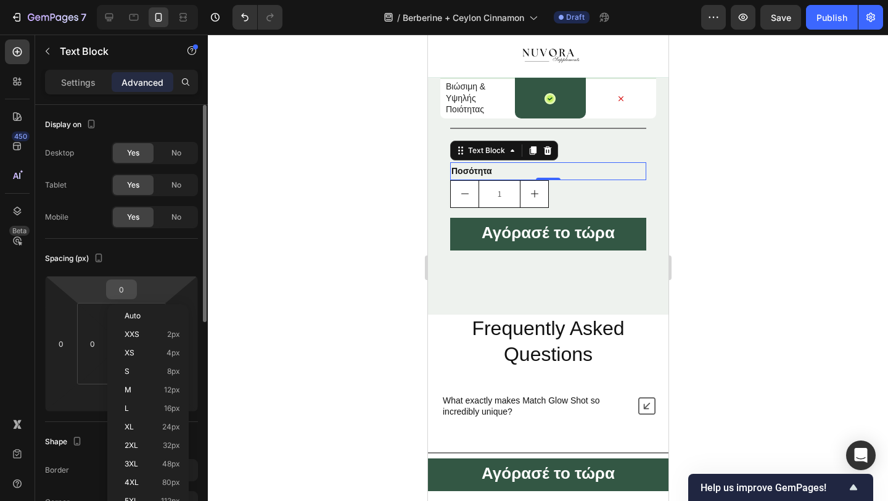
click at [118, 287] on input "0" at bounding box center [121, 289] width 25 height 19
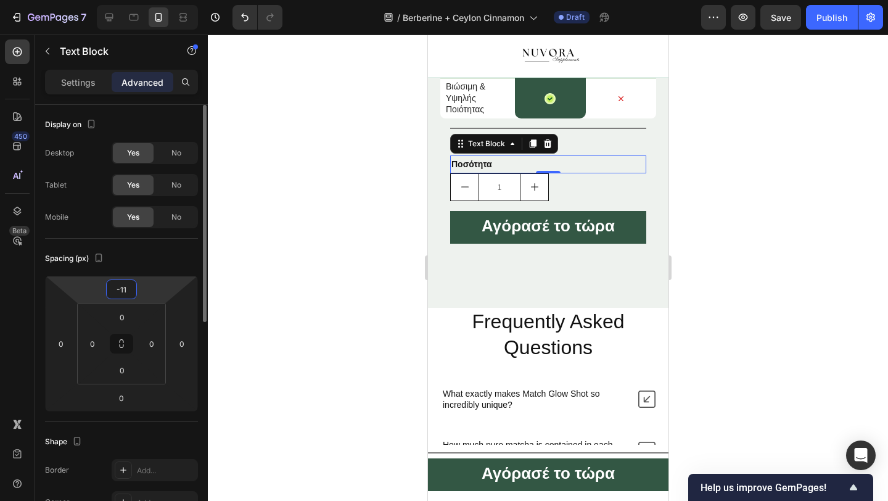
type input "-1"
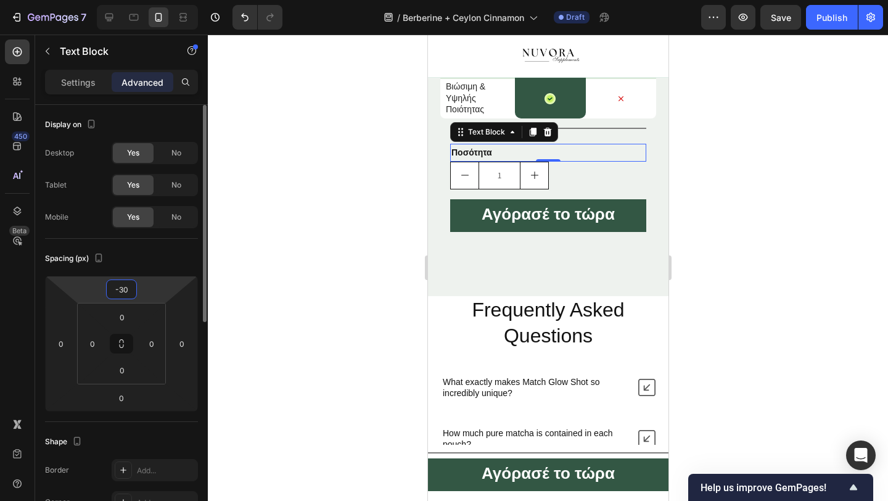
type input "-3"
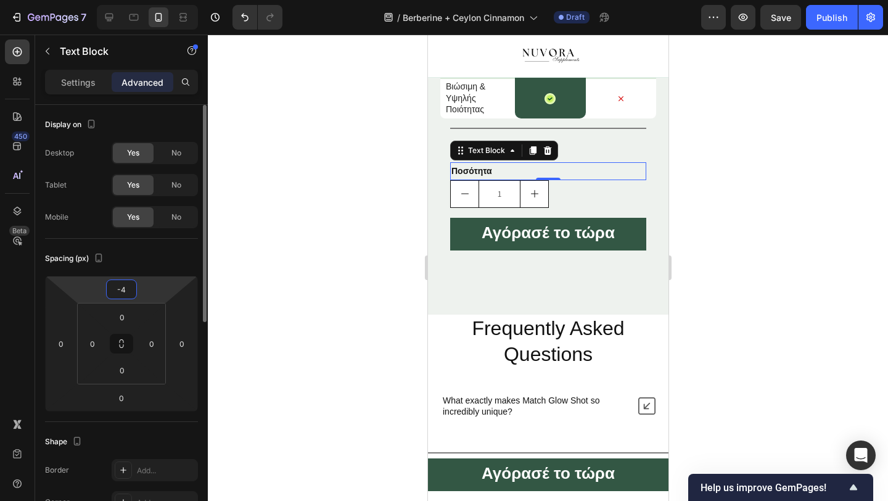
type input "-40"
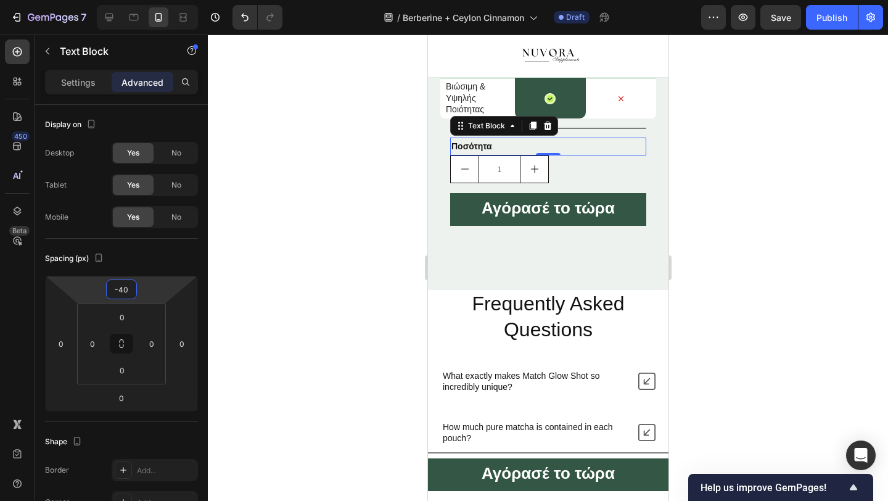
click at [259, 224] on div at bounding box center [548, 268] width 680 height 466
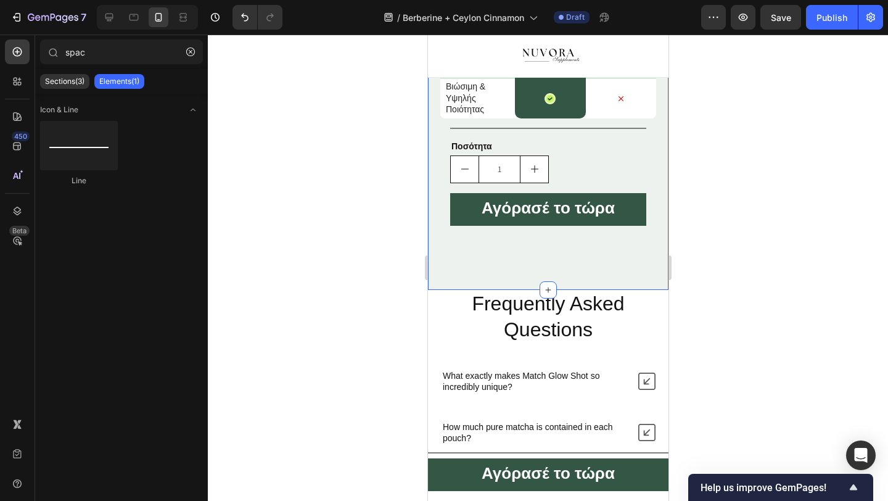
click at [515, 258] on div "Image Row Others Text Block Row Cost-effective Text Block € 34.99 Text Block Ro…" at bounding box center [547, 25] width 241 height 529
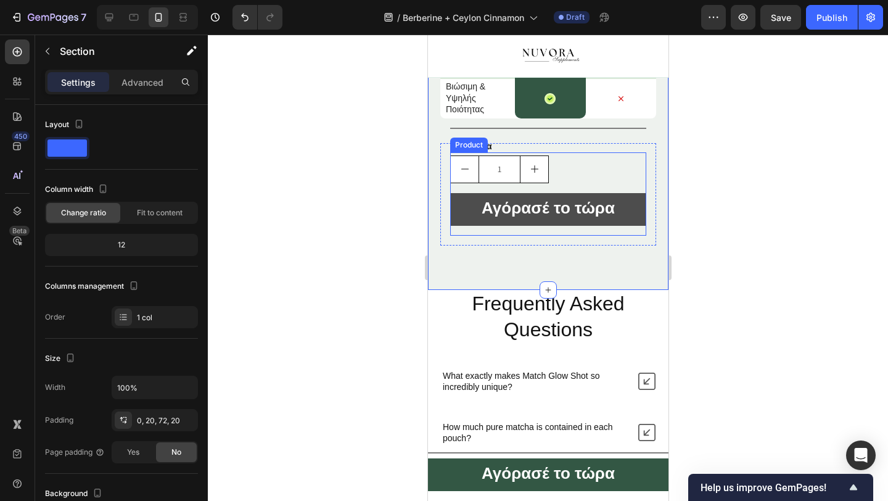
click at [513, 221] on button "Αγόρασέ το τώρα" at bounding box center [548, 209] width 196 height 33
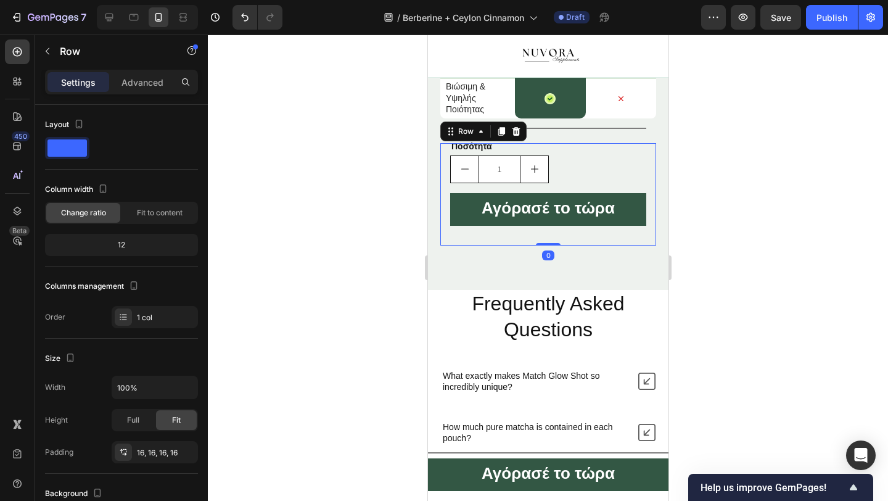
click at [526, 227] on div "Ποσότητα Text Block 1 Product Quantity Αγόρασέ το τώρα Dynamic Checkout" at bounding box center [548, 198] width 196 height 73
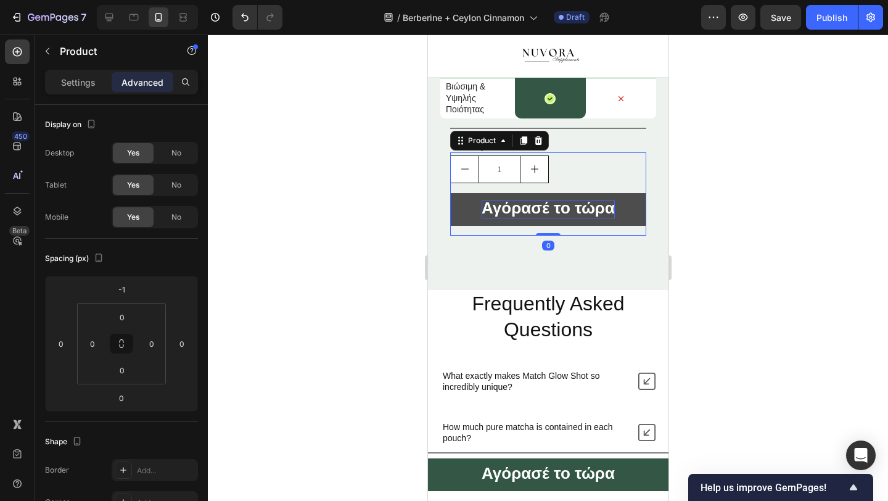
drag, startPoint x: 553, startPoint y: 234, endPoint x: 553, endPoint y: 216, distance: 17.3
click at [553, 216] on div "Title Line Ποσότητα Text Block 1 Product Quantity Αγόρασέ το τώρα Dynamic Check…" at bounding box center [548, 193] width 196 height 83
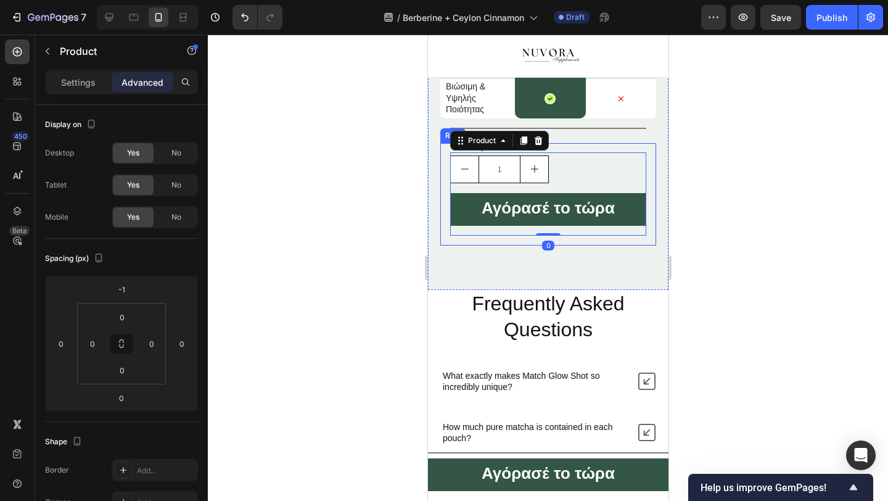
click at [490, 259] on div "Image Row Others Text Block Row Cost-effective Text Block € 34.99 Text Block Ro…" at bounding box center [547, 25] width 241 height 529
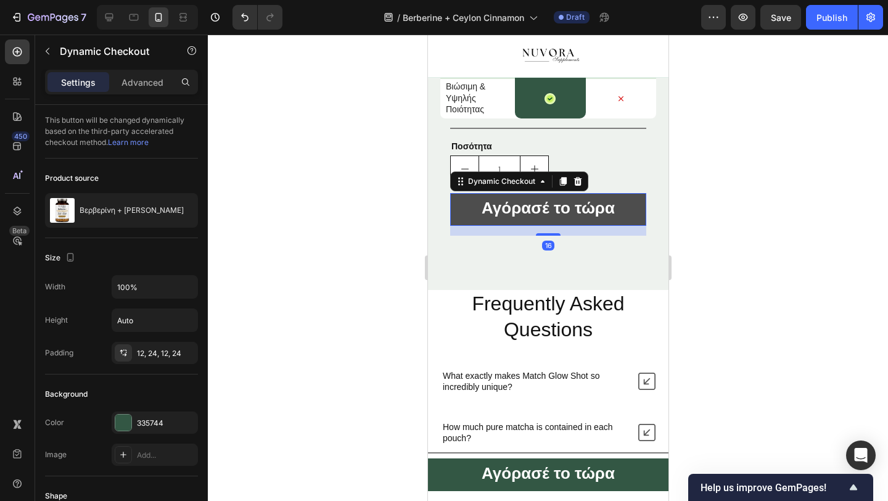
click at [466, 210] on button "Αγόρασέ το τώρα" at bounding box center [548, 209] width 196 height 33
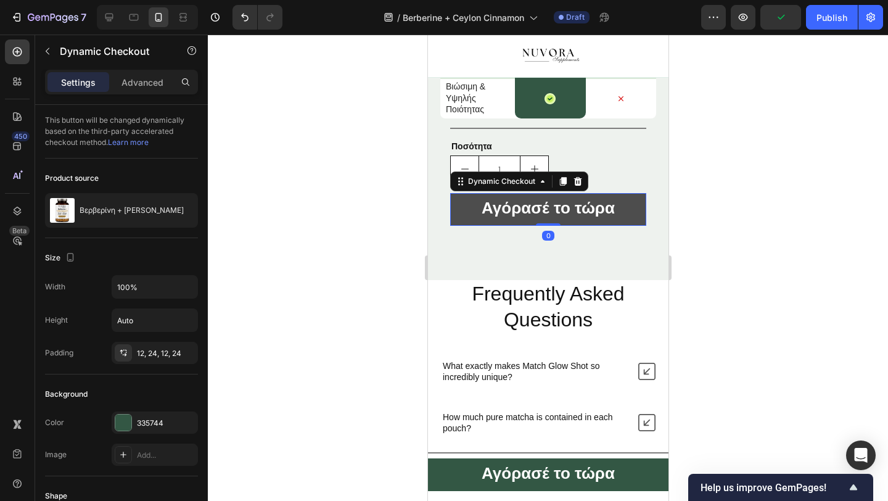
drag, startPoint x: 553, startPoint y: 234, endPoint x: 550, endPoint y: 221, distance: 12.6
click at [550, 221] on div "Αγόρασέ το τώρα Dynamic Checkout 0" at bounding box center [548, 209] width 196 height 33
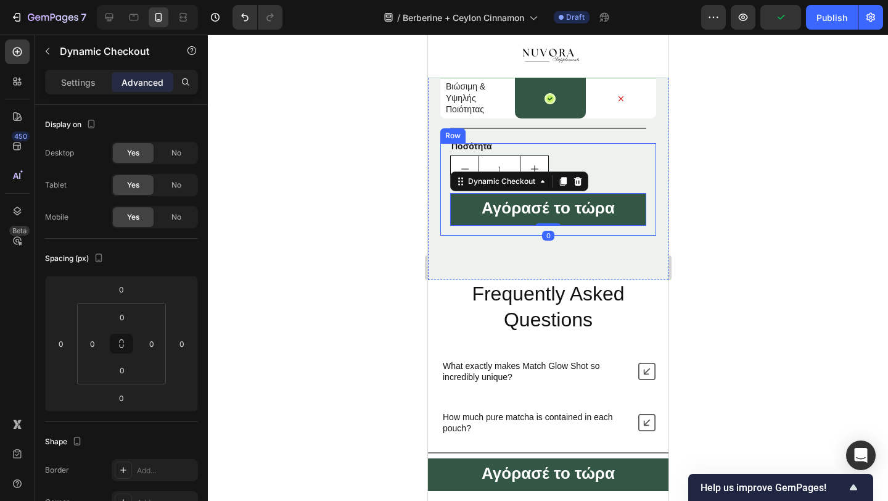
click at [381, 262] on div at bounding box center [548, 268] width 680 height 466
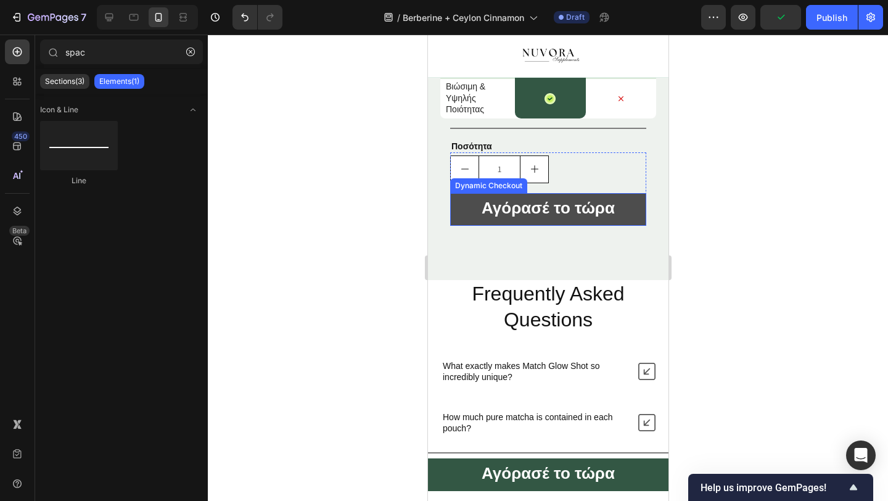
click at [466, 213] on button "Αγόρασέ το τώρα" at bounding box center [548, 209] width 196 height 33
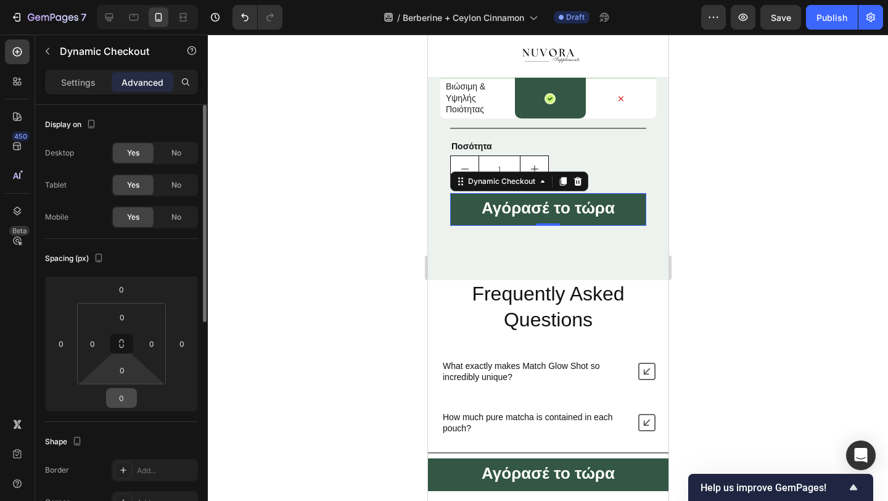
click at [127, 396] on input "0" at bounding box center [121, 398] width 25 height 19
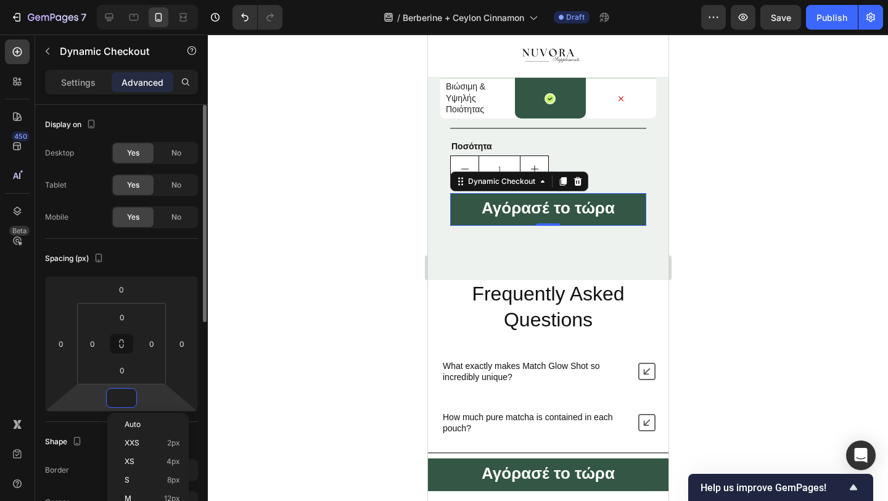
type input "-1"
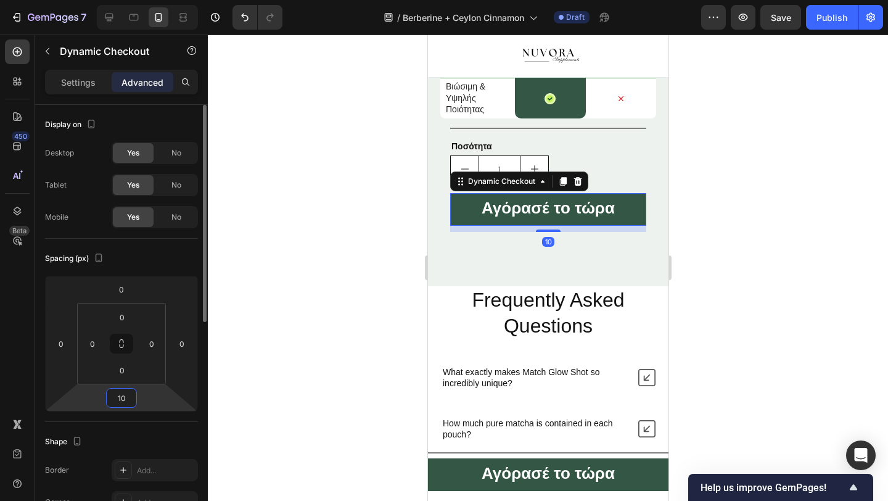
type input "1"
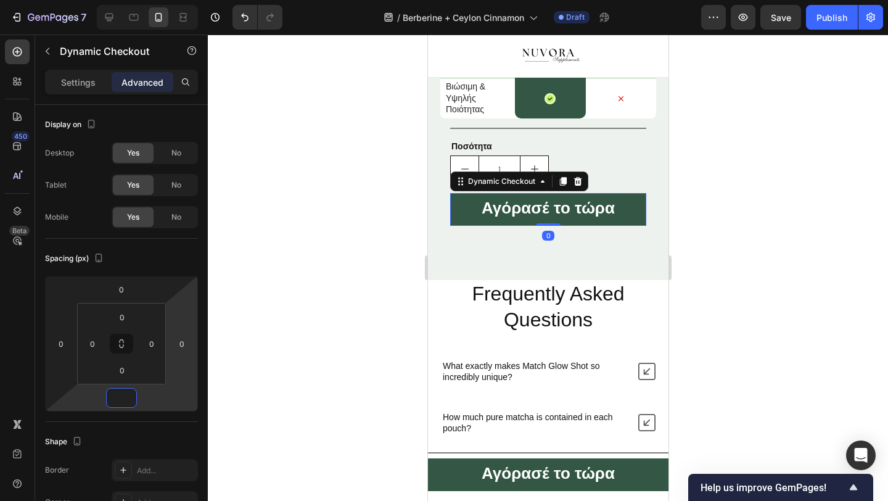
click at [320, 308] on div at bounding box center [548, 268] width 680 height 466
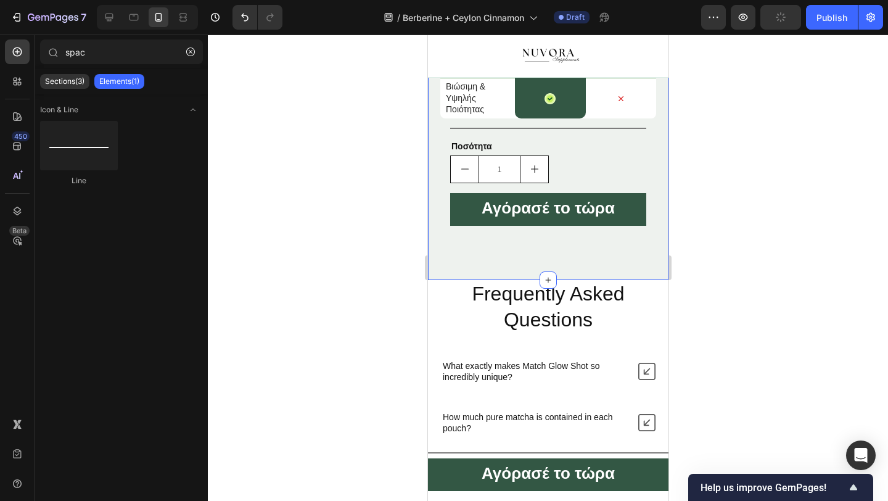
click at [491, 248] on div "Image Row Others Text Block Row Cost-effective Text Block € 34.99 Text Block Ro…" at bounding box center [547, 20] width 241 height 519
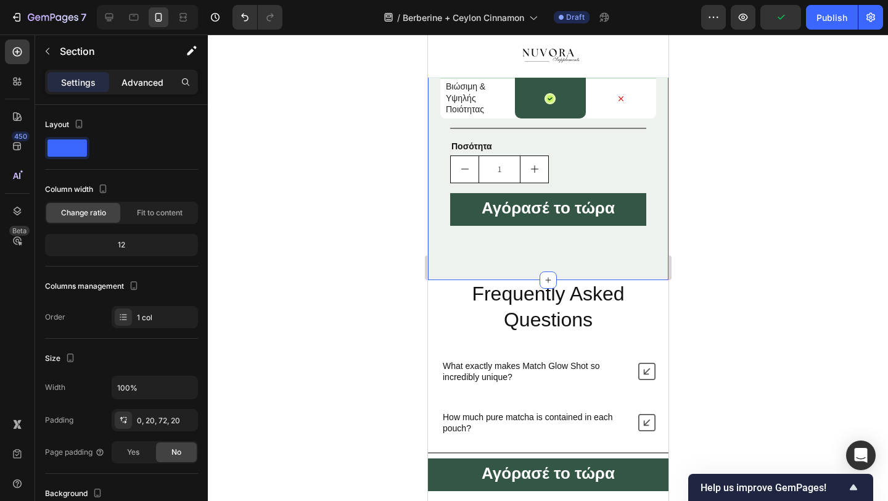
click at [130, 77] on p "Advanced" at bounding box center [142, 82] width 42 height 13
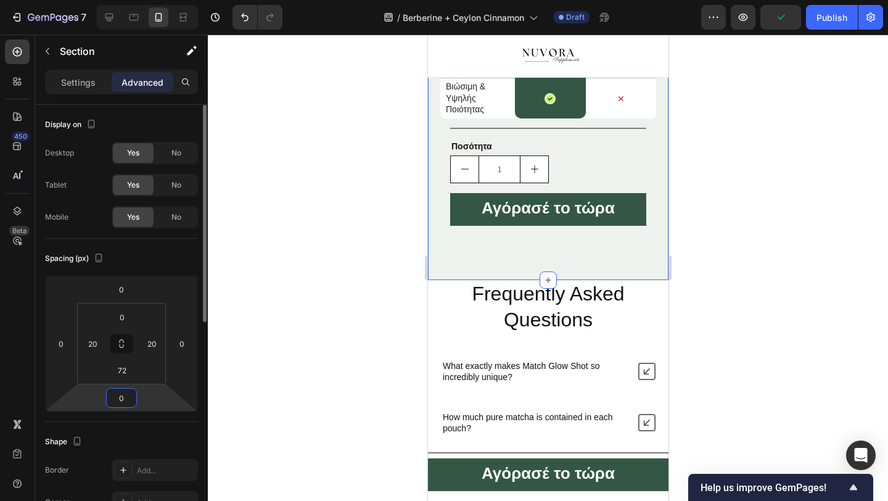
click at [126, 395] on input "0" at bounding box center [121, 398] width 25 height 19
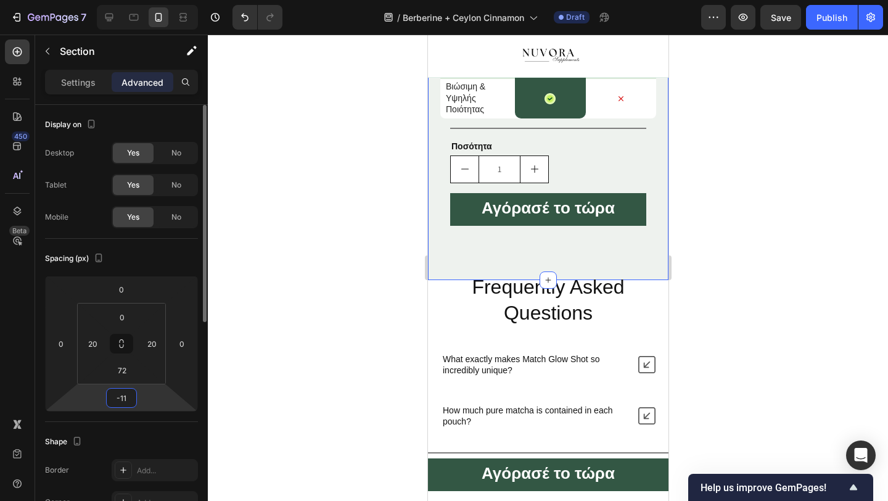
type input "-1"
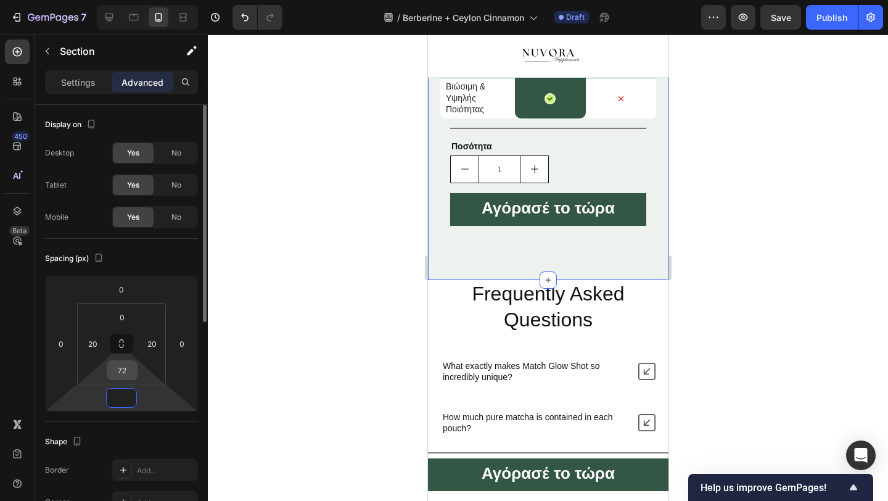
click at [131, 374] on input "72" at bounding box center [122, 370] width 25 height 19
type input "0"
click at [131, 374] on input "72" at bounding box center [122, 370] width 25 height 19
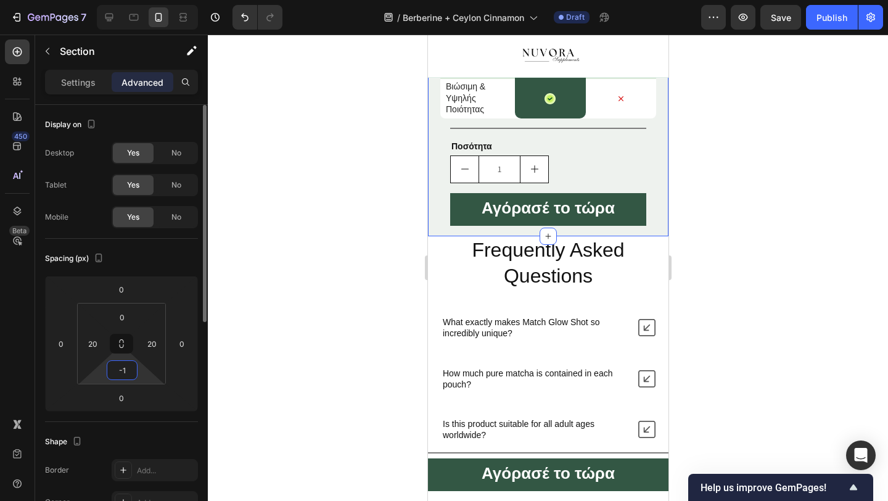
type input "-"
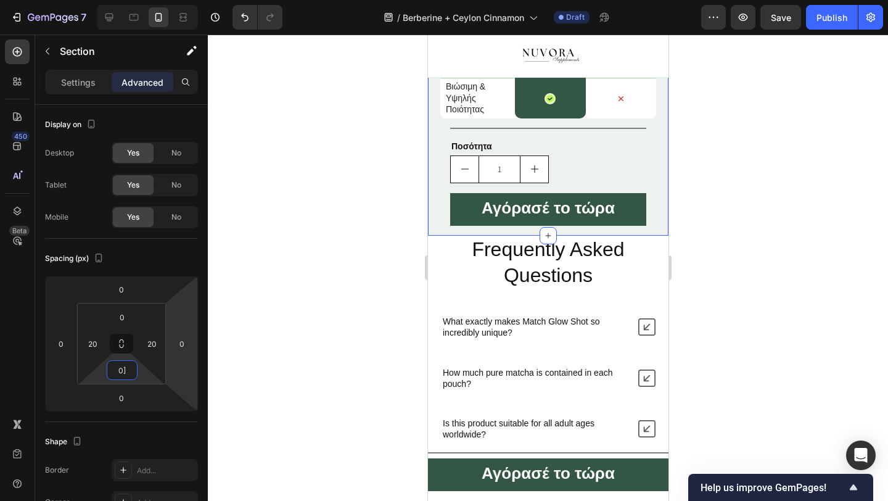
type input "0"
click at [261, 346] on div at bounding box center [548, 268] width 680 height 466
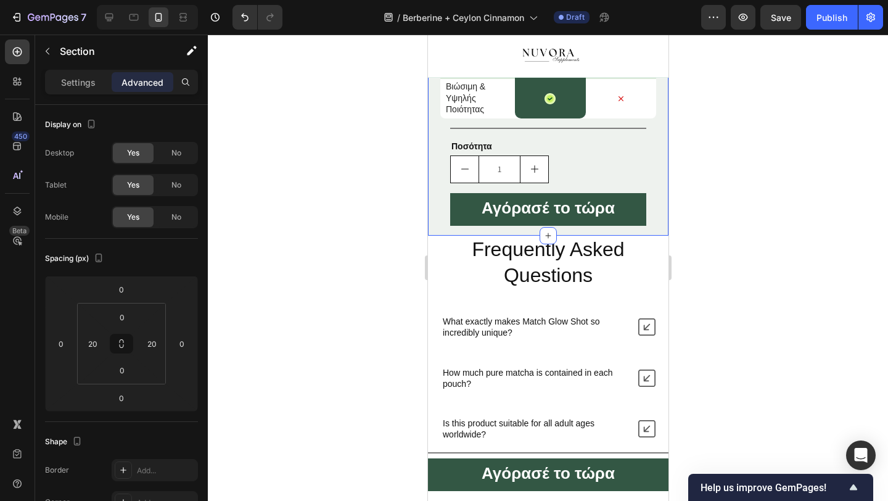
click at [353, 249] on div at bounding box center [548, 268] width 680 height 466
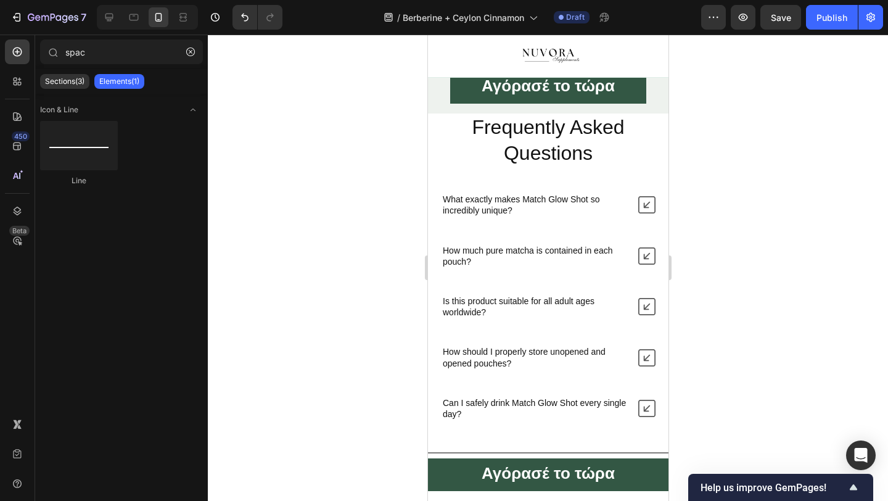
scroll to position [3236, 0]
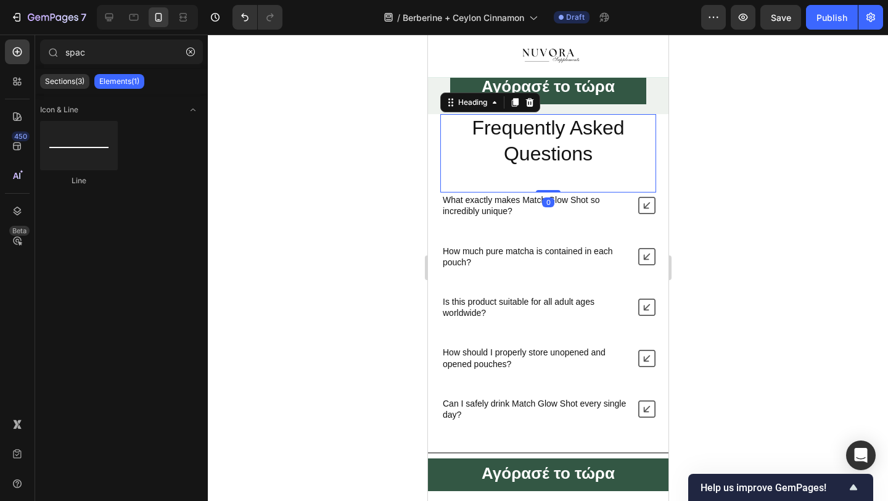
click at [548, 146] on h2 "Frequently Asked Questions" at bounding box center [548, 141] width 216 height 54
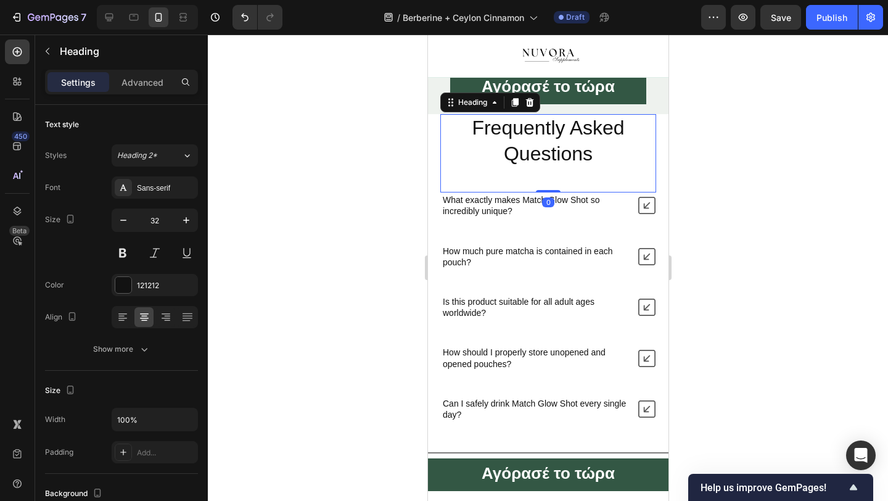
click at [548, 146] on h2 "Frequently Asked Questions" at bounding box center [548, 141] width 216 height 54
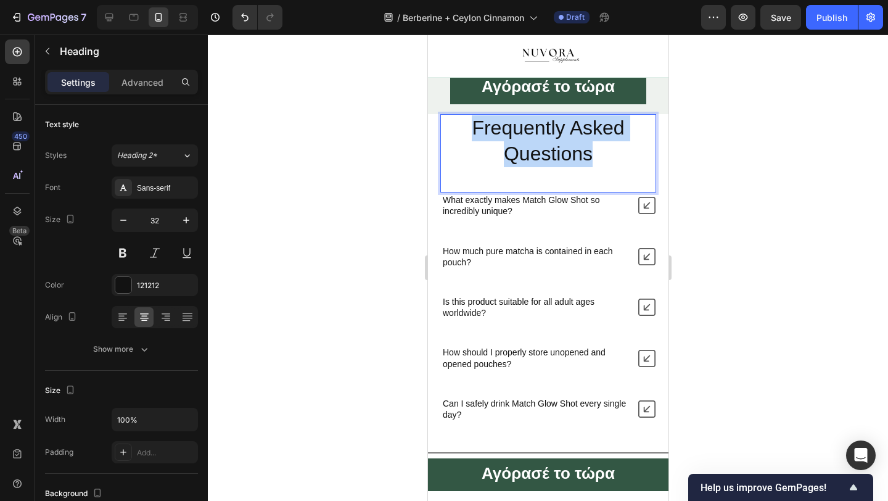
click at [548, 146] on p "Frequently Asked Questions" at bounding box center [547, 140] width 213 height 51
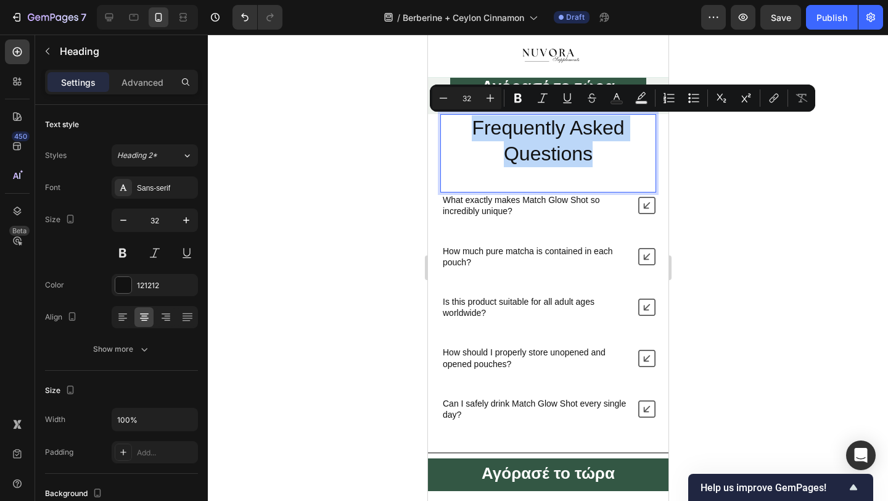
copy p "Frequently Asked Questions"
click at [503, 125] on p "Frequently Asked Questions" at bounding box center [547, 140] width 213 height 51
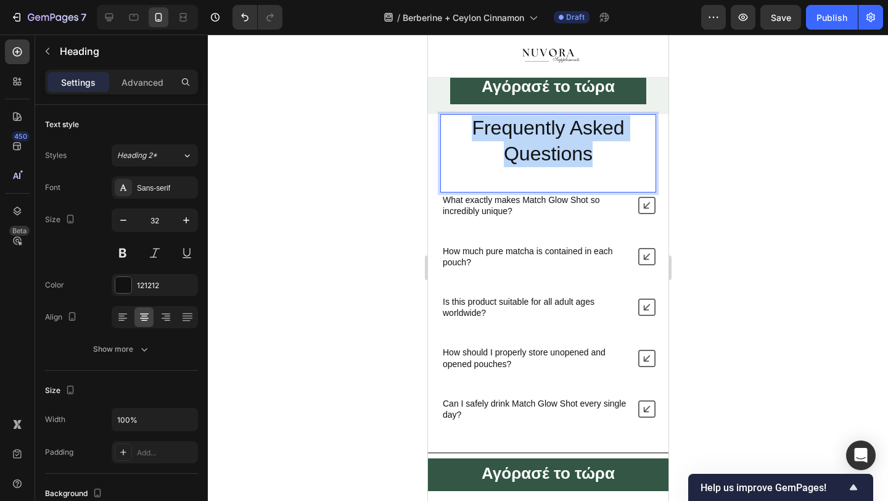
click at [503, 125] on p "Frequently Asked Questions" at bounding box center [547, 140] width 213 height 51
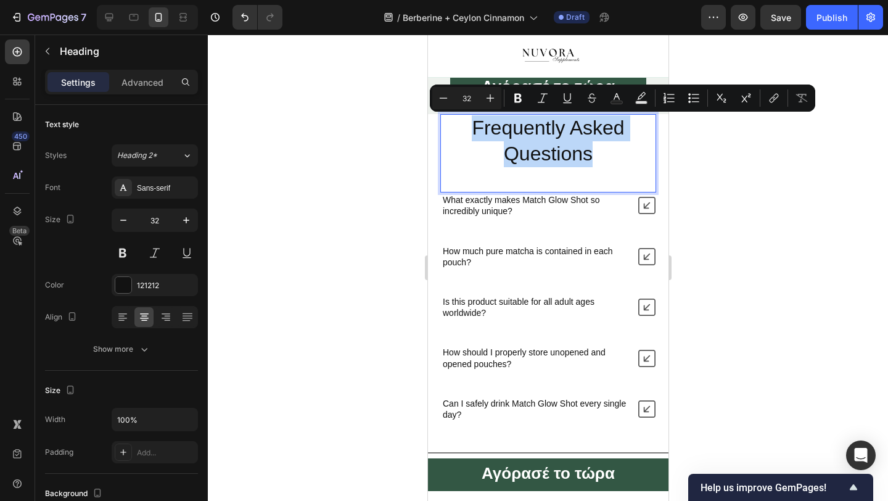
copy p "Frequently Asked Questions"
click at [545, 123] on p "Frequently Asked Questions" at bounding box center [547, 140] width 213 height 51
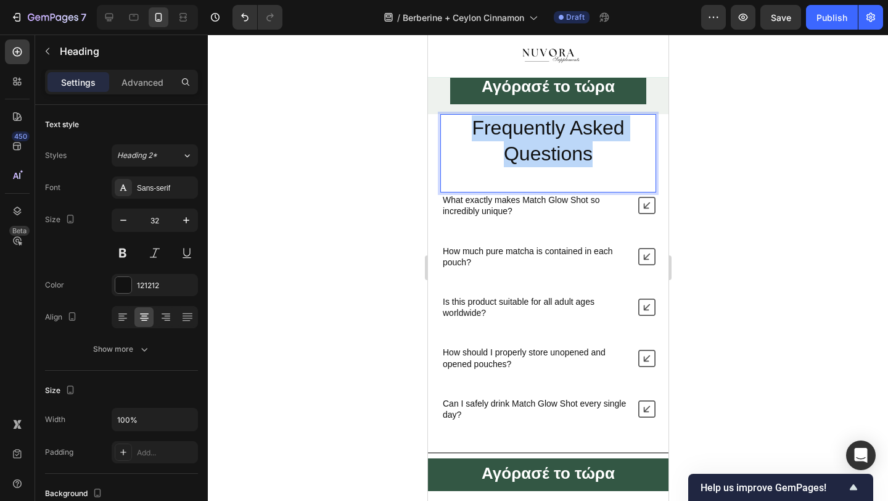
click at [545, 124] on p "Frequently Asked Questions" at bounding box center [547, 140] width 213 height 51
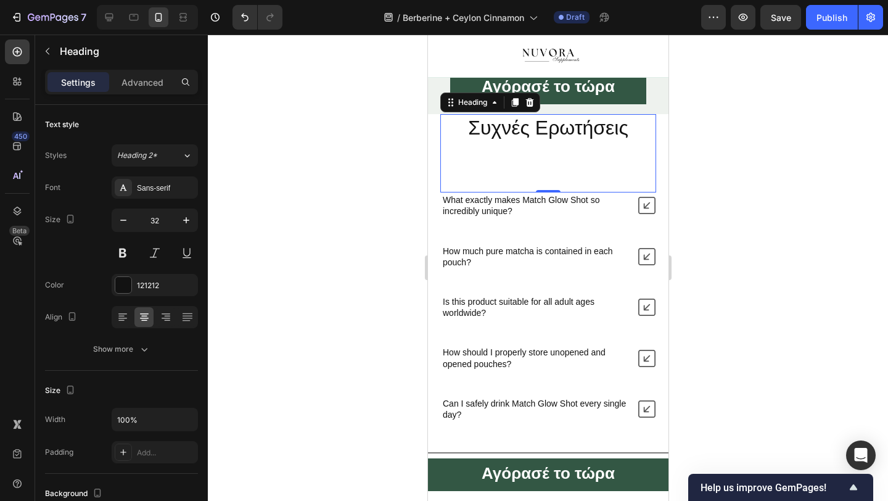
click at [535, 180] on div "Συχνές Ερωτήσεις Heading 0" at bounding box center [548, 153] width 216 height 78
click at [556, 160] on p "Rich Text Editor. Editing area: main" at bounding box center [547, 154] width 213 height 26
click at [555, 160] on p "Rich Text Editor. Editing area: main" at bounding box center [547, 154] width 213 height 26
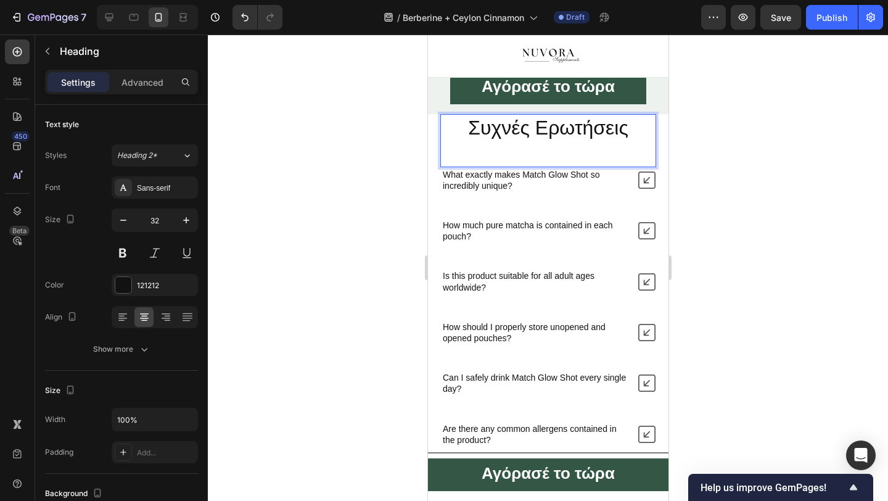
click at [561, 153] on div "Συχνές Ερωτήσεις Heading 0" at bounding box center [548, 140] width 216 height 53
click at [549, 158] on div "Συχνές Ερωτήσεις Heading 0" at bounding box center [548, 140] width 216 height 53
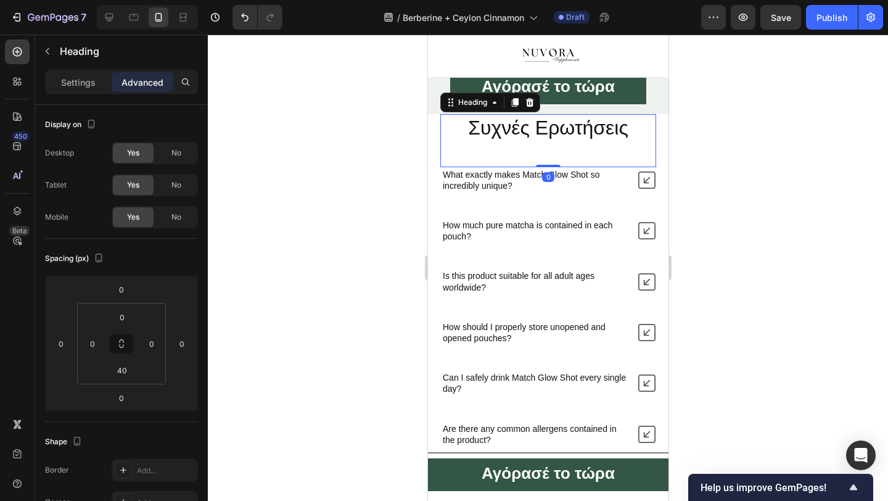
click at [366, 208] on div at bounding box center [548, 268] width 680 height 466
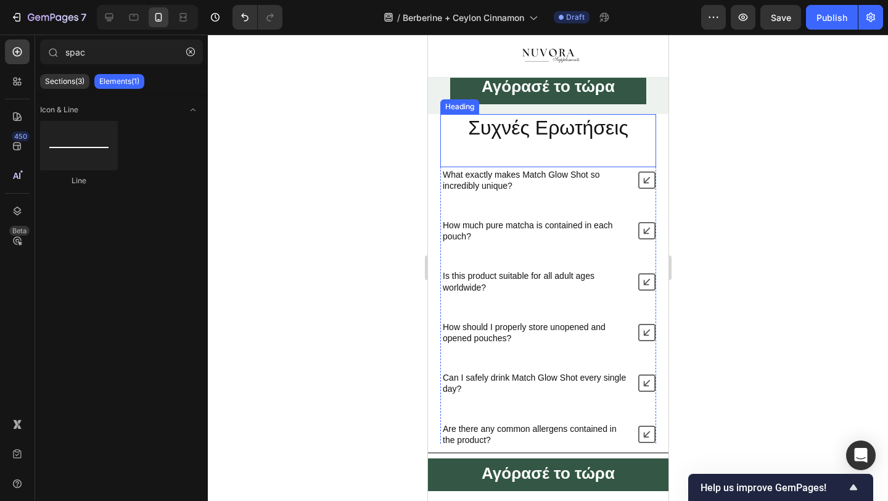
click at [553, 130] on p "Συχνές Ερωτήσεις" at bounding box center [547, 128] width 213 height 26
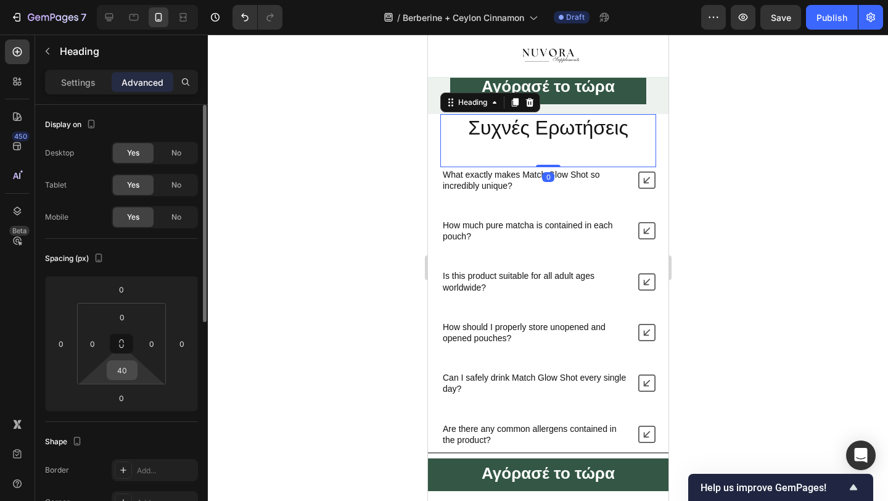
click at [126, 367] on input "40" at bounding box center [122, 370] width 25 height 19
type input "20"
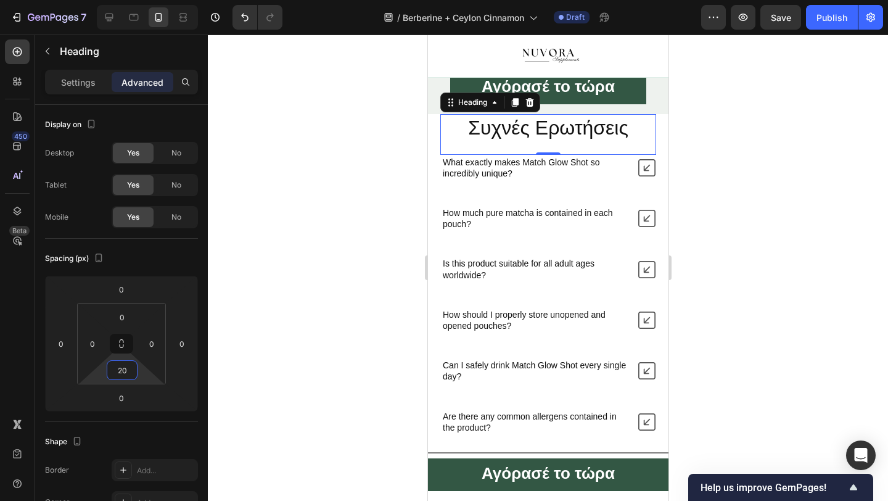
click at [316, 314] on div at bounding box center [548, 268] width 680 height 466
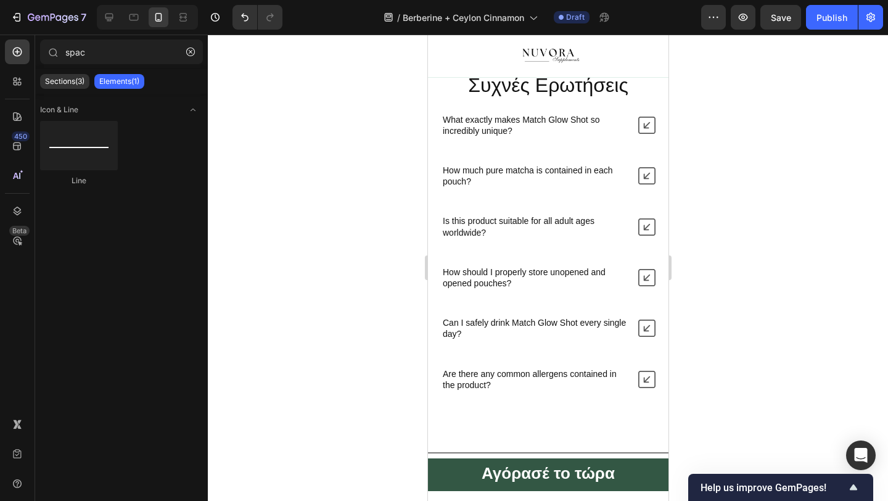
scroll to position [3236, 0]
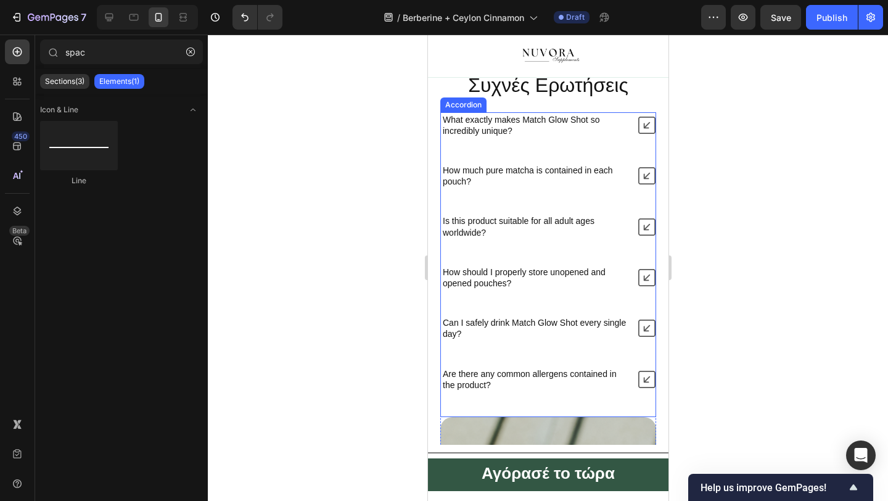
click at [530, 136] on p "What exactly makes Match Glow Shot so incredibly unique?" at bounding box center [534, 125] width 184 height 22
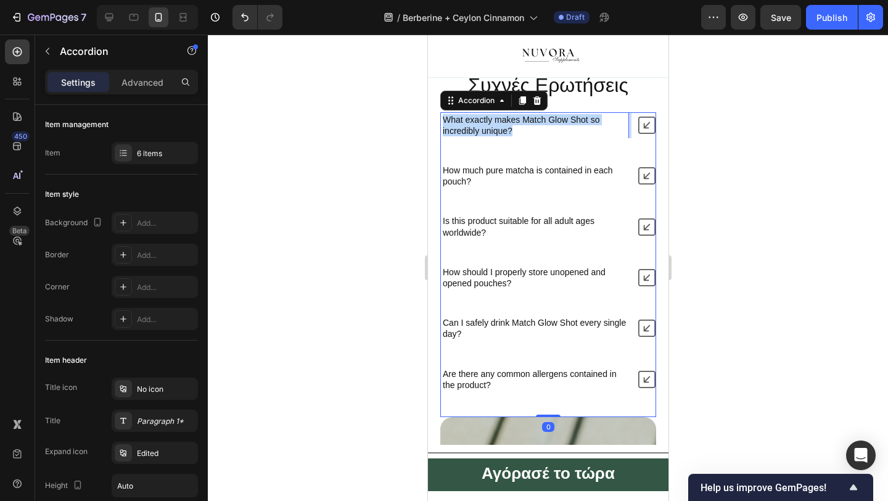
click at [530, 136] on p "What exactly makes Match Glow Shot so incredibly unique?" at bounding box center [534, 125] width 184 height 22
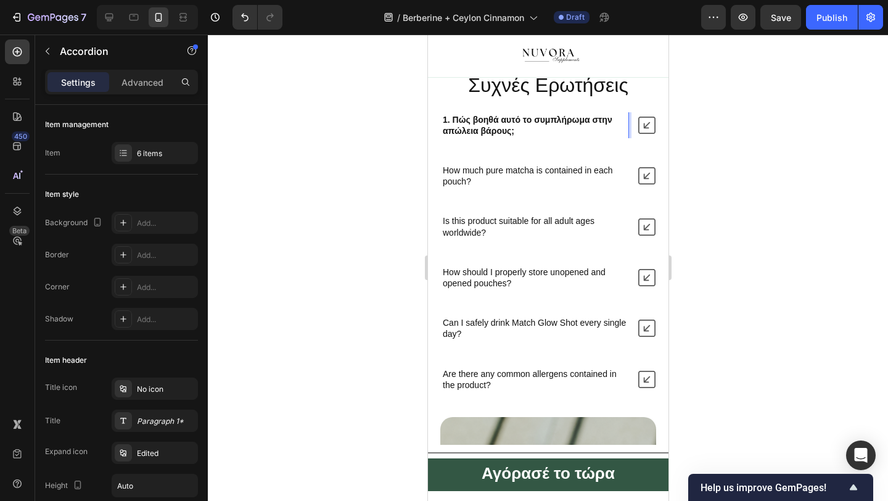
click at [644, 134] on icon at bounding box center [646, 125] width 17 height 17
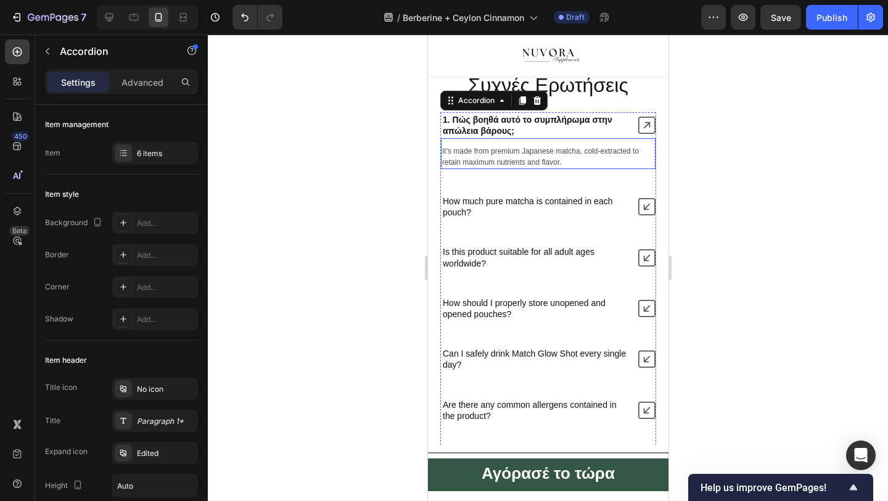
click at [520, 168] on p "It's made from premium Japanese matcha, cold-extracted to retain maximum nutrie…" at bounding box center [548, 157] width 212 height 22
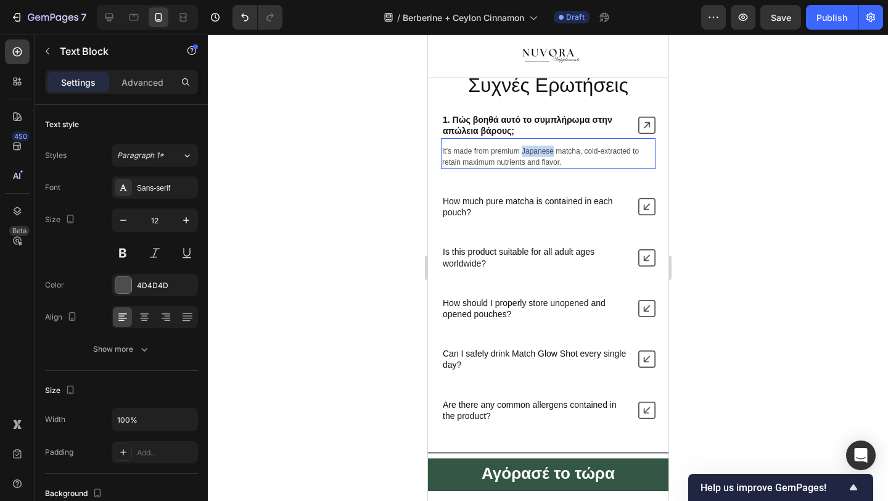
click at [520, 168] on p "It's made from premium Japanese matcha, cold-extracted to retain maximum nutrie…" at bounding box center [548, 157] width 212 height 22
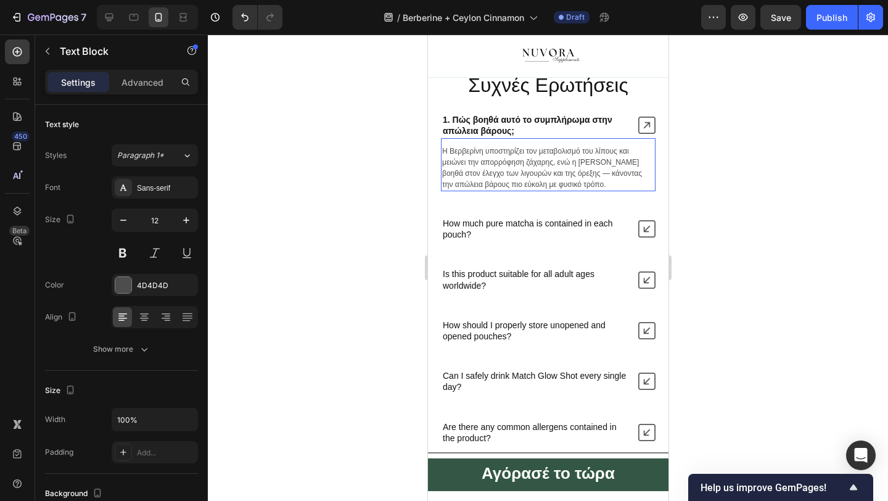
click at [470, 190] on p "Η Βερβερίνη υποστηρίζει τον μεταβολισμό του λίπους και μειώνει την απορρόφηση ζ…" at bounding box center [548, 168] width 212 height 44
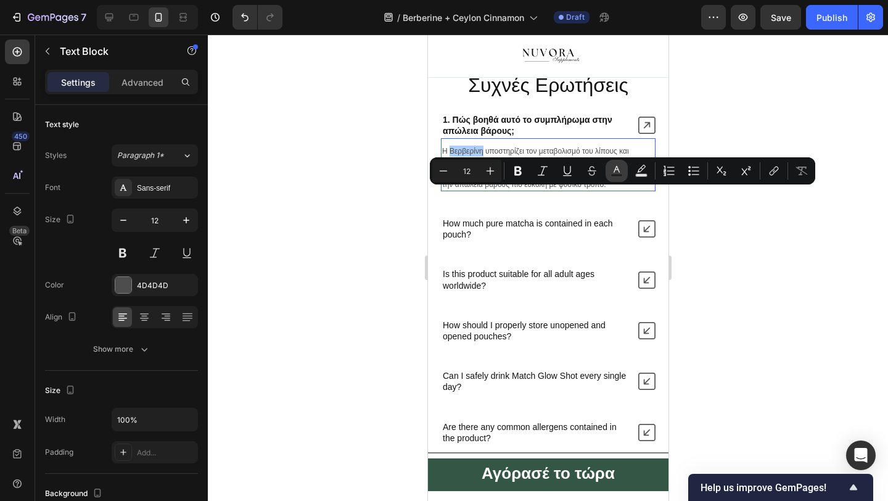
click at [617, 168] on icon "Editor contextual toolbar" at bounding box center [617, 171] width 12 height 12
type input "4D4D4D"
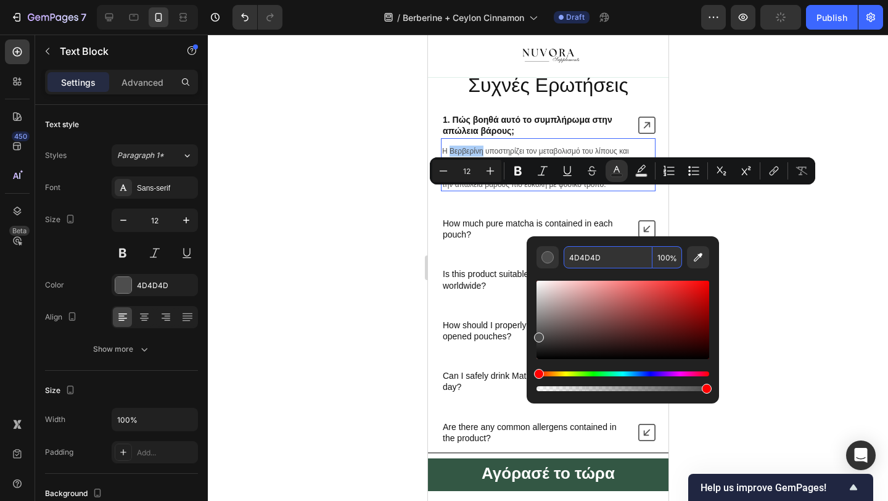
click at [596, 252] on input "4D4D4D" at bounding box center [608, 257] width 89 height 22
type input "121212"
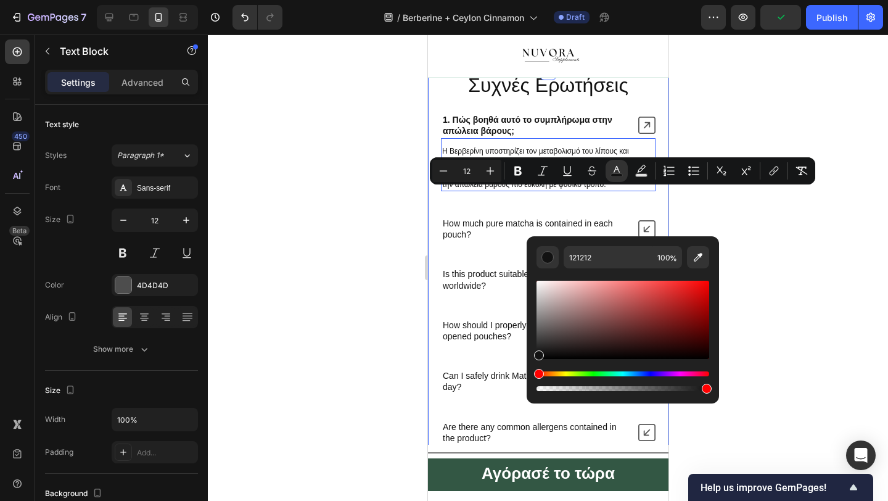
click at [395, 344] on div at bounding box center [548, 268] width 680 height 466
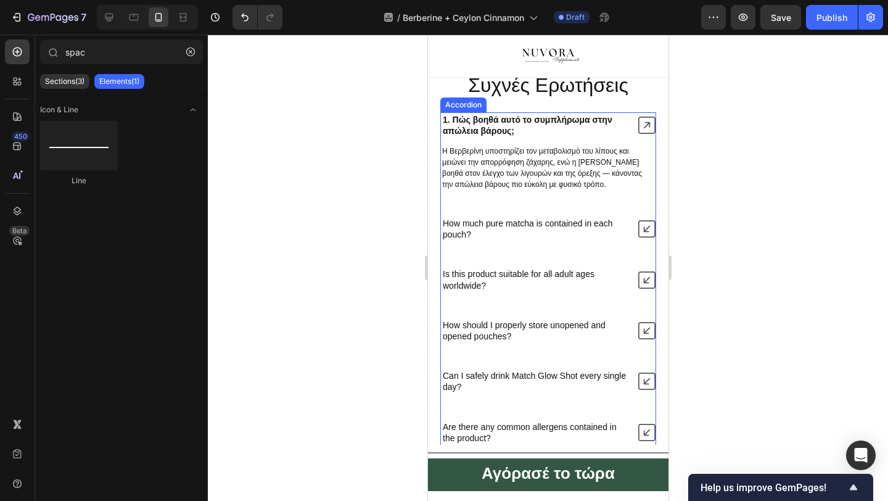
click at [649, 134] on icon at bounding box center [646, 125] width 17 height 17
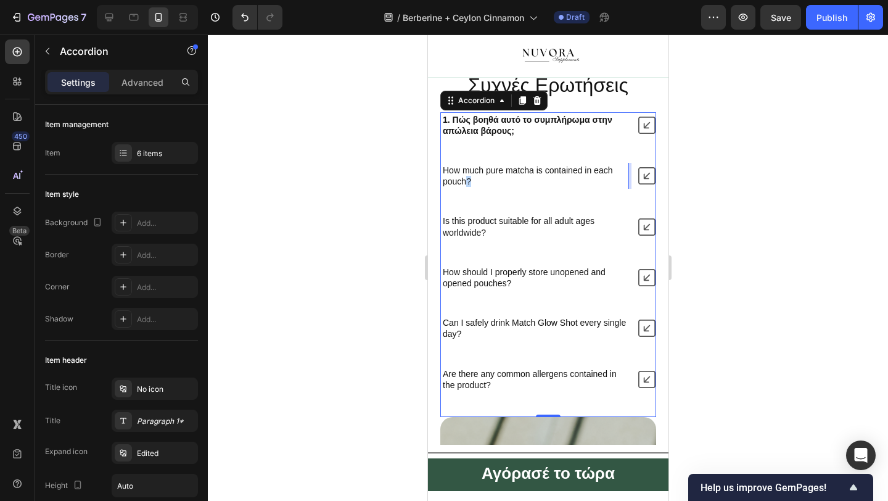
click at [463, 187] on p "How much pure matcha is contained in each pouch?" at bounding box center [534, 176] width 184 height 22
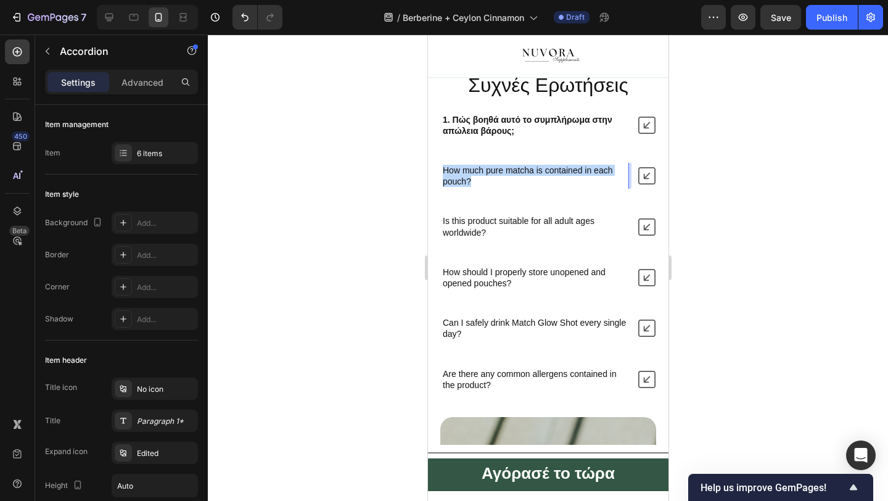
click at [463, 187] on p "How much pure matcha is contained in each pouch?" at bounding box center [534, 176] width 184 height 22
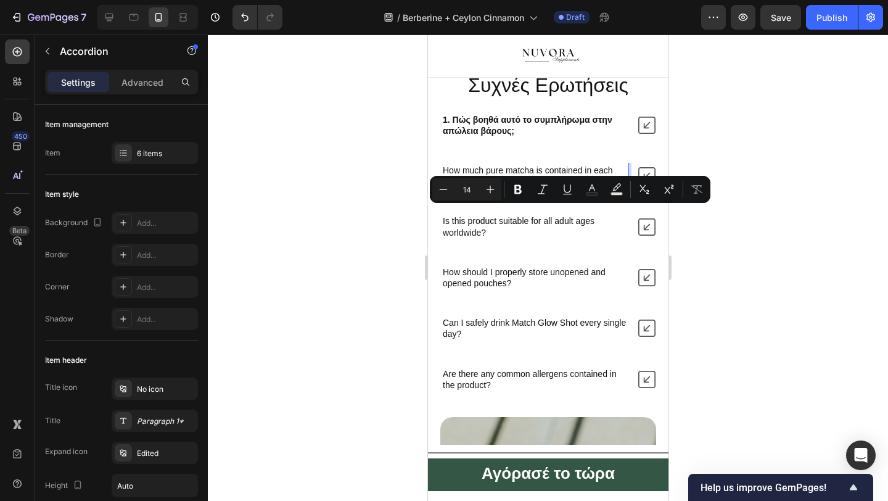
click at [453, 187] on p "How much pure matcha is contained in each pouch?" at bounding box center [534, 176] width 184 height 22
click at [476, 189] on div "How much pure matcha is contained in each pouch?" at bounding box center [533, 176] width 187 height 26
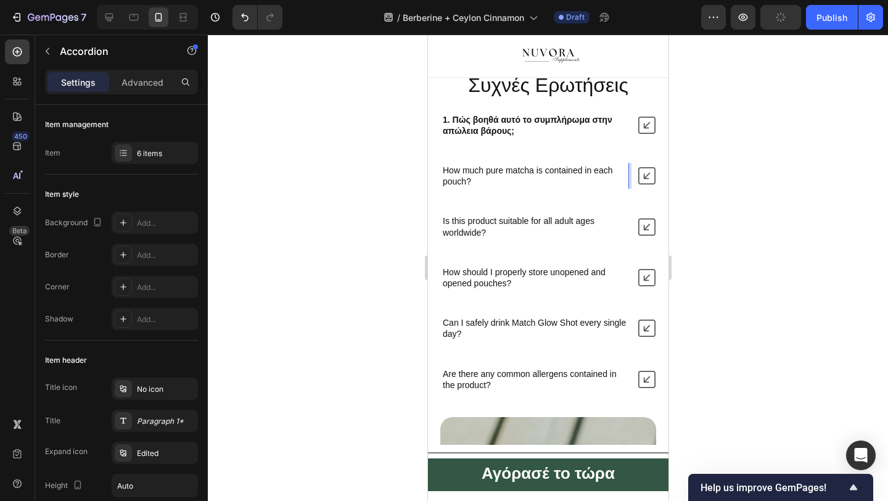
click at [465, 187] on p "How much pure matcha is contained in each pouch?" at bounding box center [534, 176] width 184 height 22
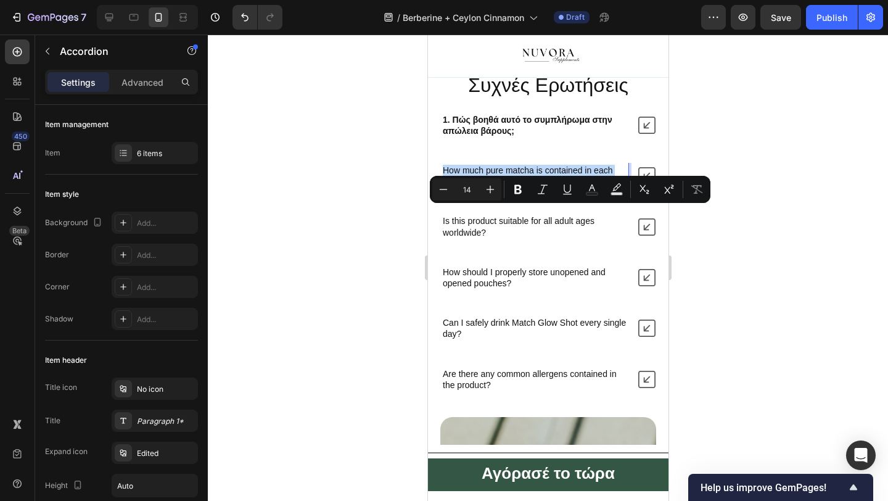
click at [467, 251] on div "1. Πώς βοηθά αυτό το συμπλήρωμα στην απώλεια βάρους; How much pure matcha is co…" at bounding box center [548, 252] width 216 height 280
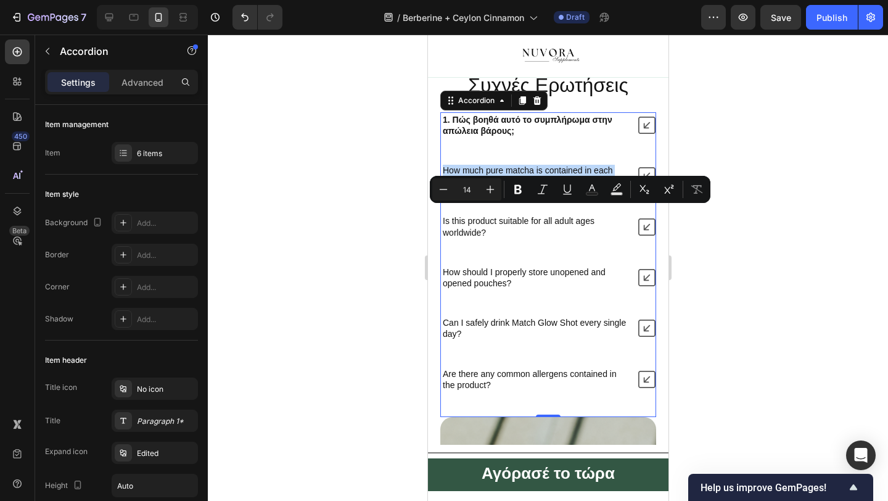
click at [443, 187] on p "How much pure matcha is contained in each pouch?" at bounding box center [534, 176] width 184 height 22
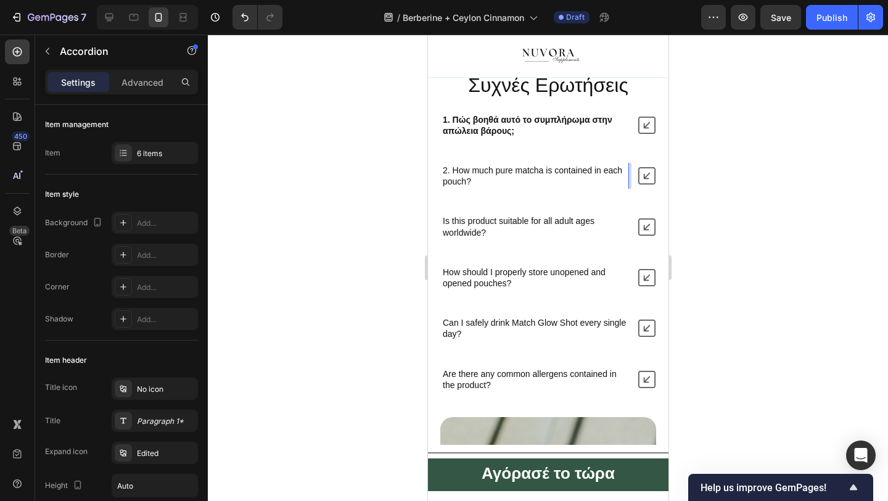
click at [458, 187] on p "2. How much pure matcha is contained in each pouch?" at bounding box center [534, 176] width 184 height 22
drag, startPoint x: 451, startPoint y: 213, endPoint x: 564, endPoint y: 218, distance: 113.0
click at [564, 187] on p "2. How much pure matcha is contained in each pouch?" at bounding box center [534, 176] width 184 height 22
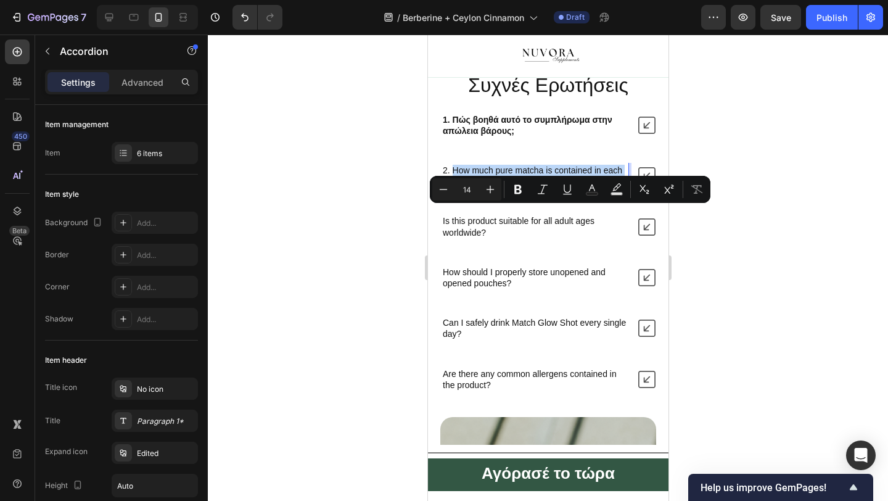
click at [560, 187] on p "2. How much pure matcha is contained in each pouch?" at bounding box center [534, 176] width 184 height 22
click at [563, 187] on p "2. How much pure matcha is contained in each pouch?" at bounding box center [534, 176] width 184 height 22
drag, startPoint x: 582, startPoint y: 214, endPoint x: 452, endPoint y: 213, distance: 129.5
click at [452, 187] on p "2. How much pure matcha is contained in each pouch?" at bounding box center [534, 176] width 184 height 22
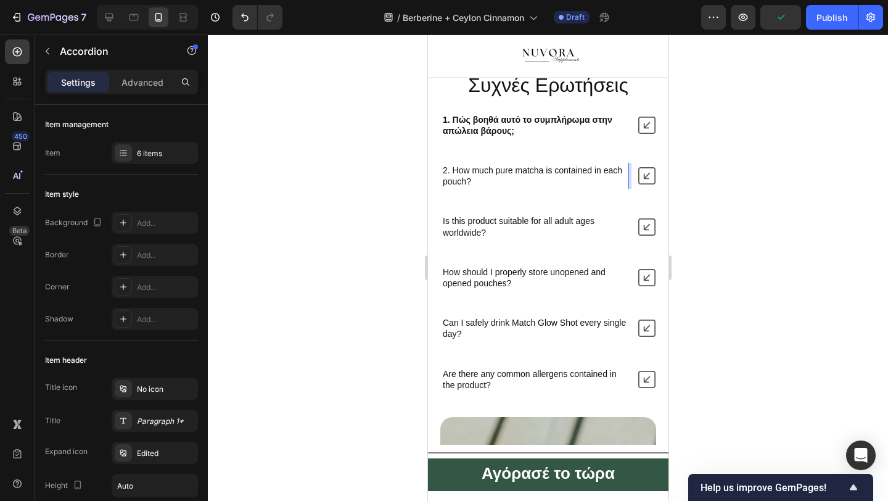
scroll to position [3237, 0]
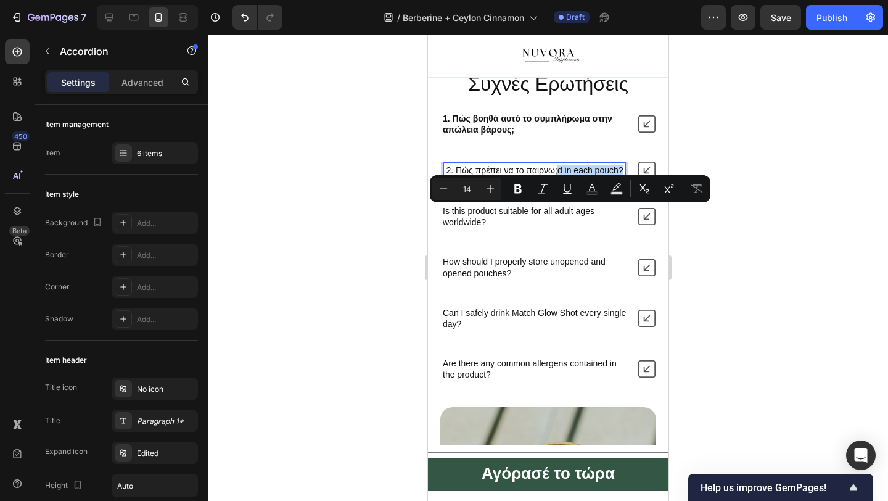
drag, startPoint x: 559, startPoint y: 212, endPoint x: 626, endPoint y: 210, distance: 66.6
click at [626, 178] on div "2. Πώς πρέπει να το παίρνω;d in each pouch?" at bounding box center [533, 170] width 187 height 15
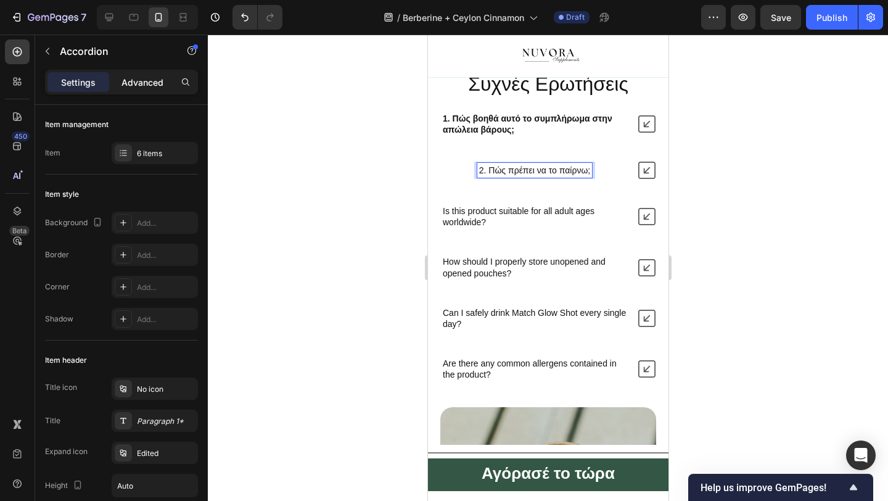
click at [158, 73] on div "Advanced" at bounding box center [143, 82] width 62 height 20
type input "100%"
type input "100"
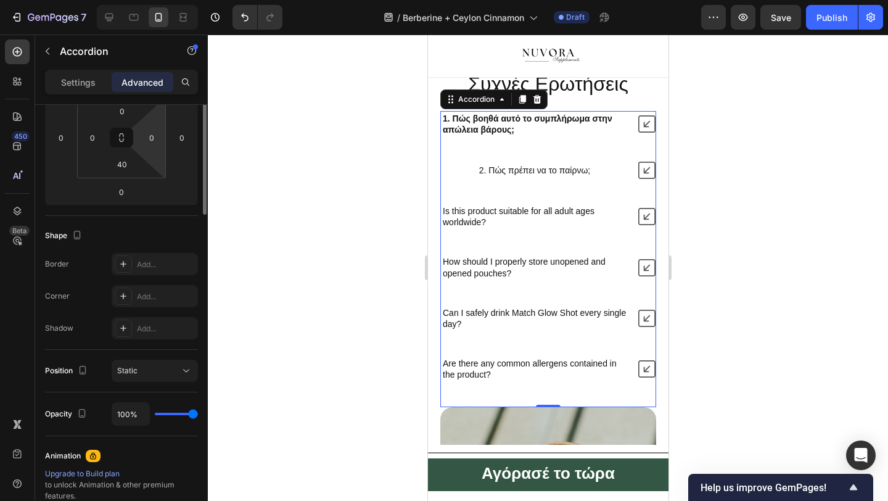
scroll to position [0, 0]
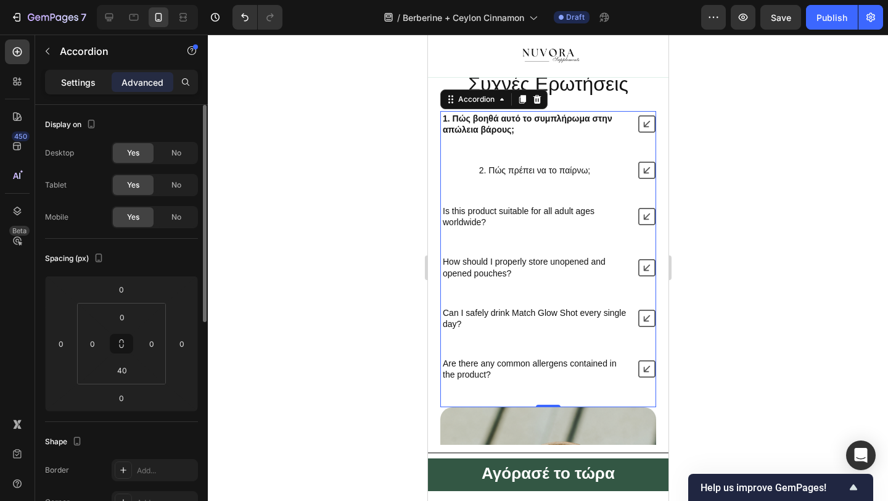
click at [84, 84] on p "Settings" at bounding box center [78, 82] width 35 height 13
type input "40"
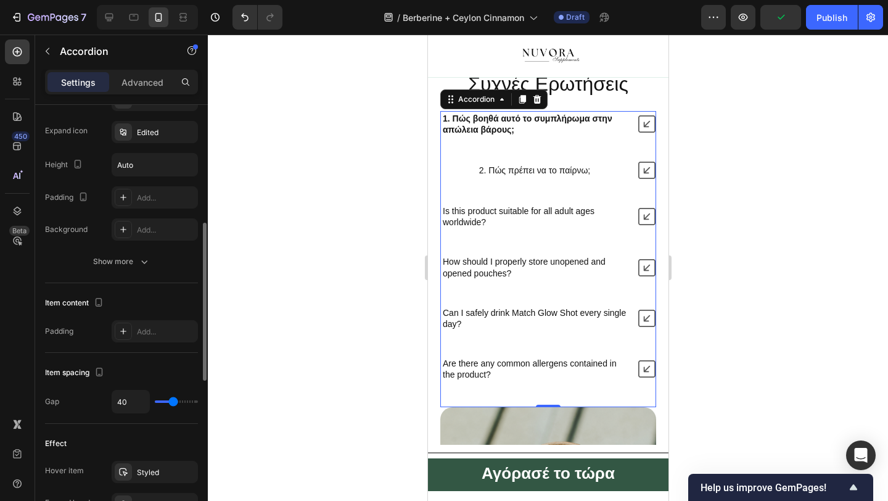
scroll to position [743, 0]
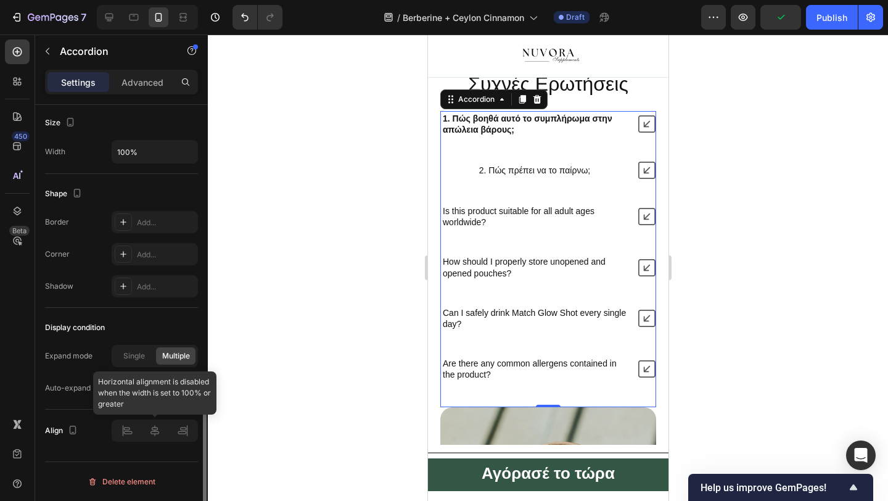
click at [118, 436] on div at bounding box center [155, 430] width 86 height 22
click at [123, 435] on div at bounding box center [155, 430] width 86 height 22
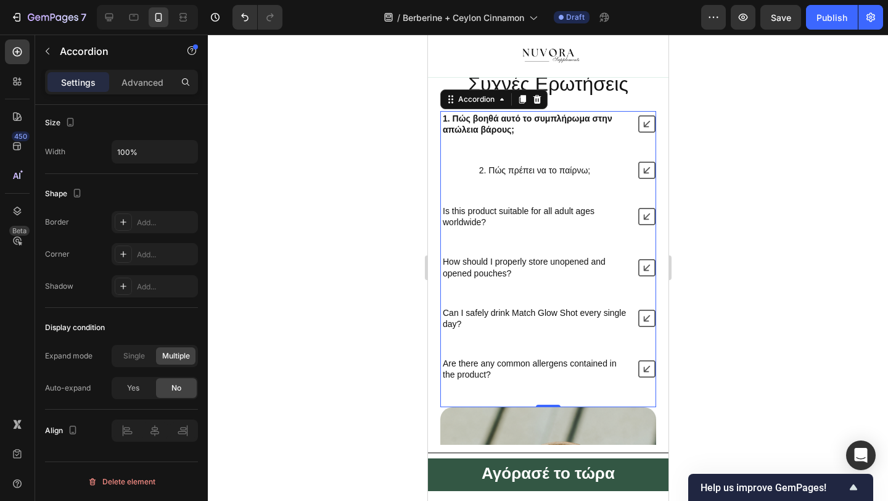
click at [498, 225] on div "1. Πώς βοηθά αυτό το συμπλήρωμα στην απώλεια βάρους; 2. Πώς πρέπει να το παίρνω…" at bounding box center [548, 246] width 216 height 271
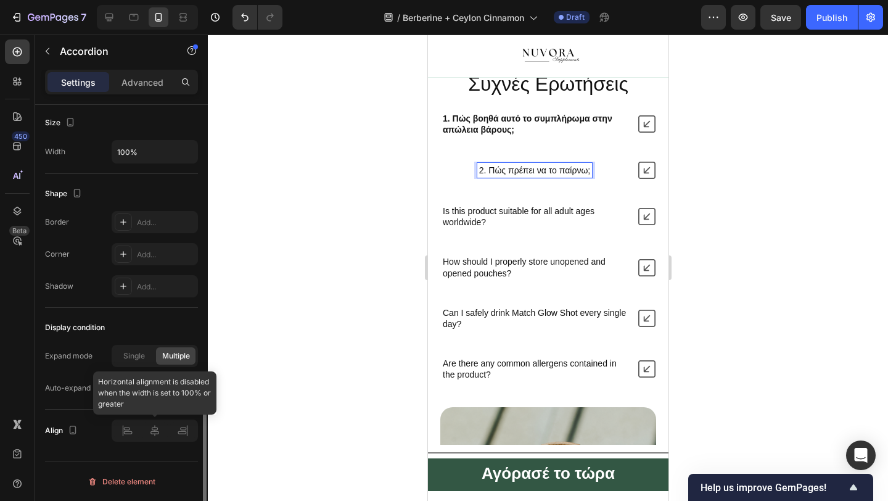
click at [128, 437] on div at bounding box center [155, 430] width 86 height 22
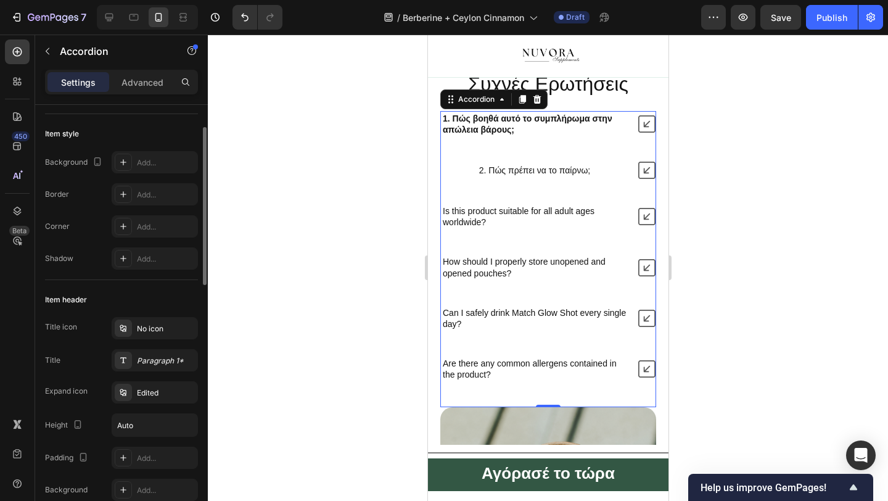
scroll to position [0, 0]
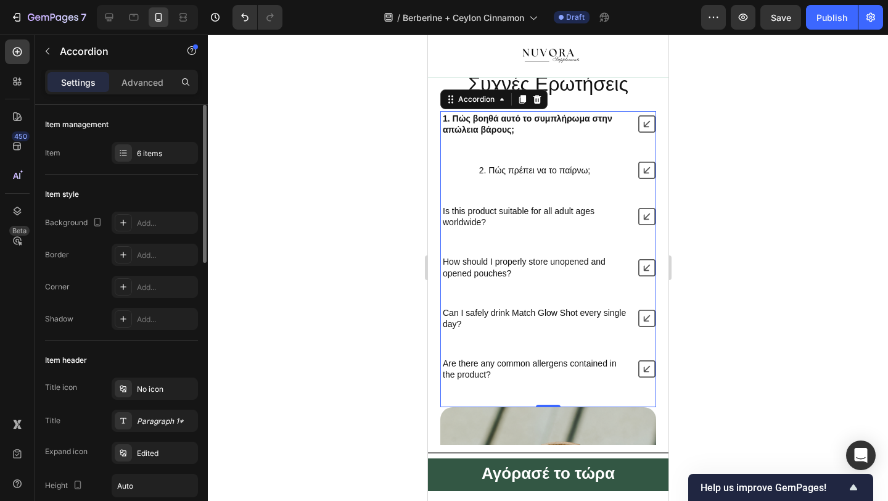
click at [419, 186] on div at bounding box center [548, 268] width 680 height 466
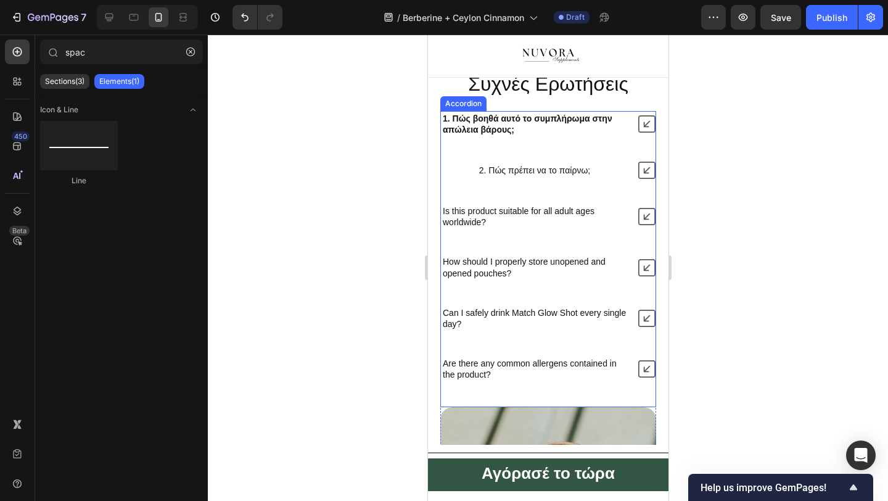
click at [556, 176] on p "2. Πώς πρέπει να το παίρνω;" at bounding box center [534, 170] width 111 height 11
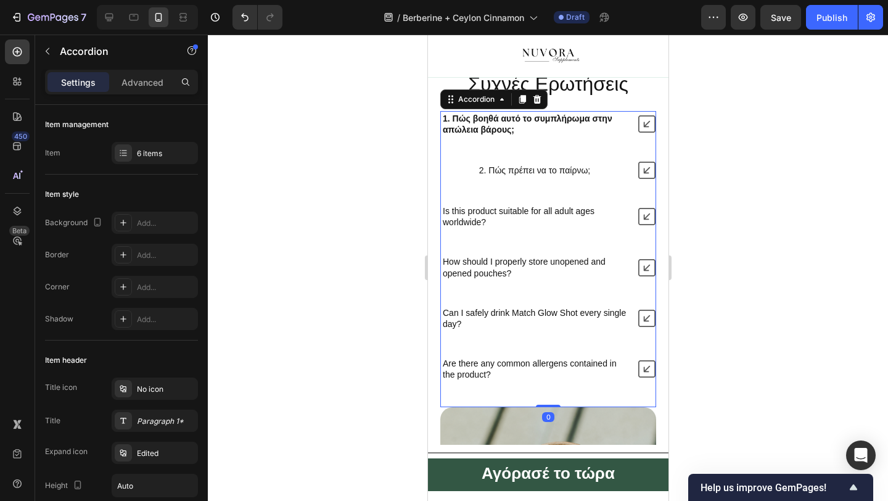
click at [501, 178] on div "2. Πώς πρέπει να το παίρνω;" at bounding box center [534, 170] width 115 height 15
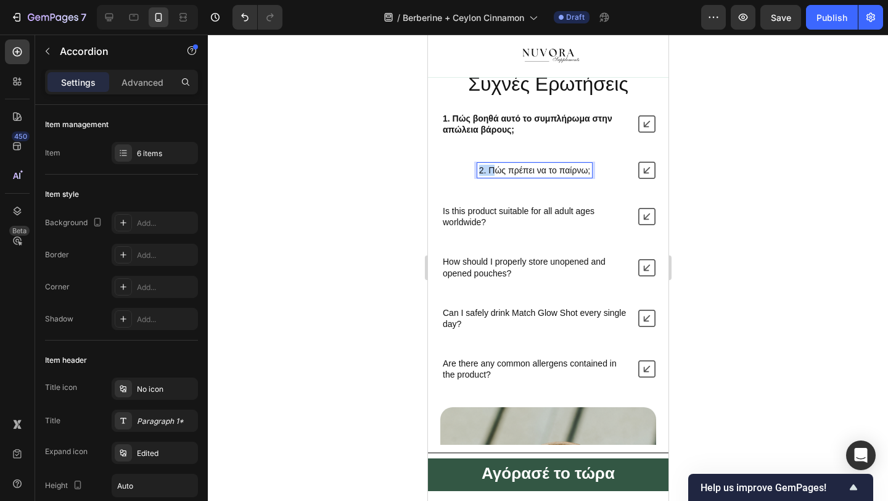
drag, startPoint x: 492, startPoint y: 210, endPoint x: 450, endPoint y: 212, distance: 42.0
click at [450, 178] on div "2. Πώς πρέπει να το παίρνω;" at bounding box center [533, 170] width 187 height 15
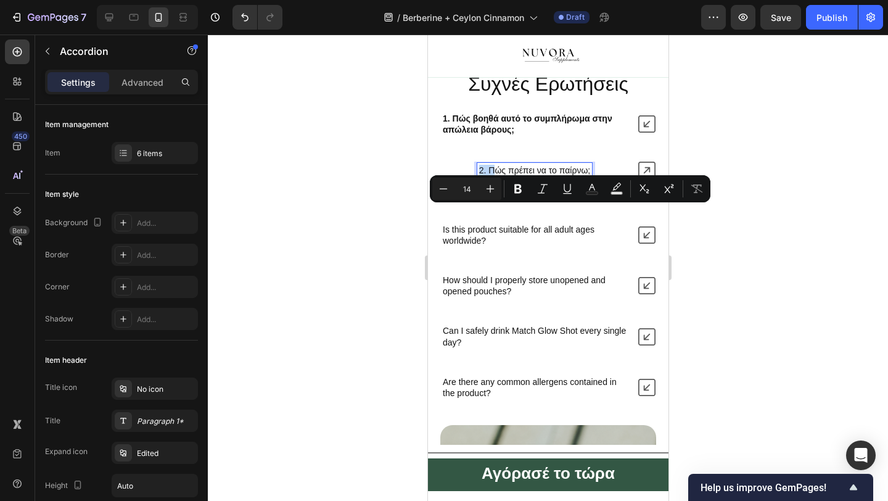
click at [493, 196] on p "Each pouch contains 2 grams of ceremonial-grade matcha." at bounding box center [548, 191] width 212 height 10
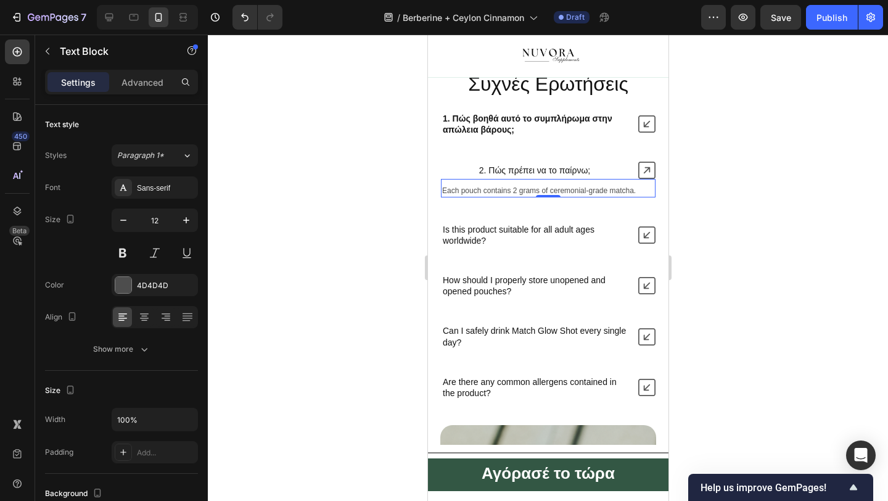
click at [493, 196] on p "Each pouch contains 2 grams of ceremonial-grade matcha." at bounding box center [548, 191] width 212 height 10
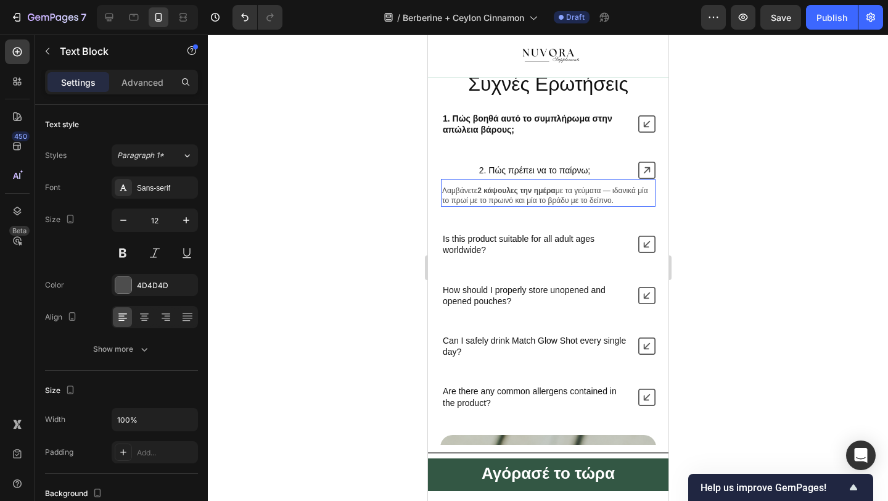
click at [493, 195] on strong "2 κάψουλες την ημέρα" at bounding box center [516, 190] width 78 height 9
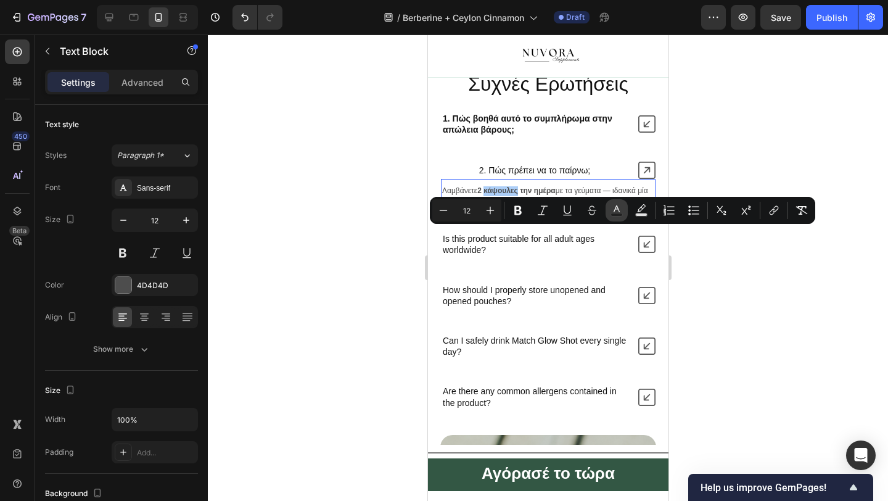
click at [615, 213] on rect "Editor contextual toolbar" at bounding box center [617, 214] width 12 height 3
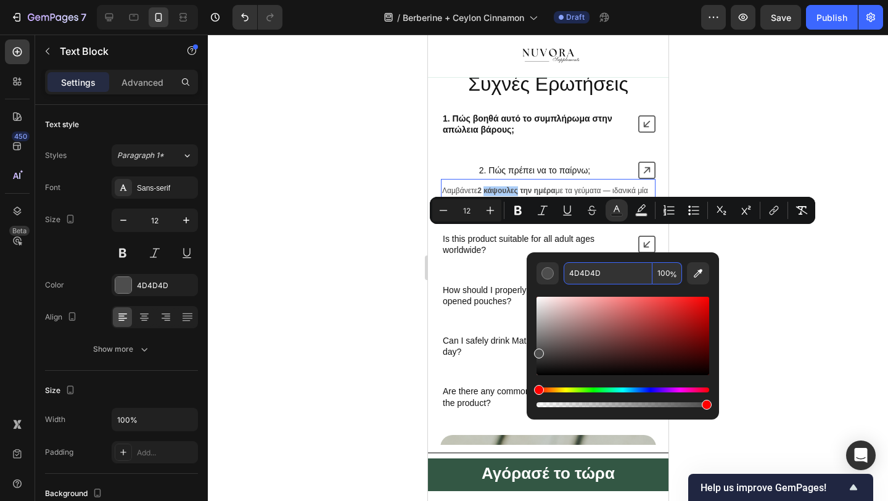
click at [604, 268] on input "4D4D4D" at bounding box center [608, 273] width 89 height 22
type input "121212"
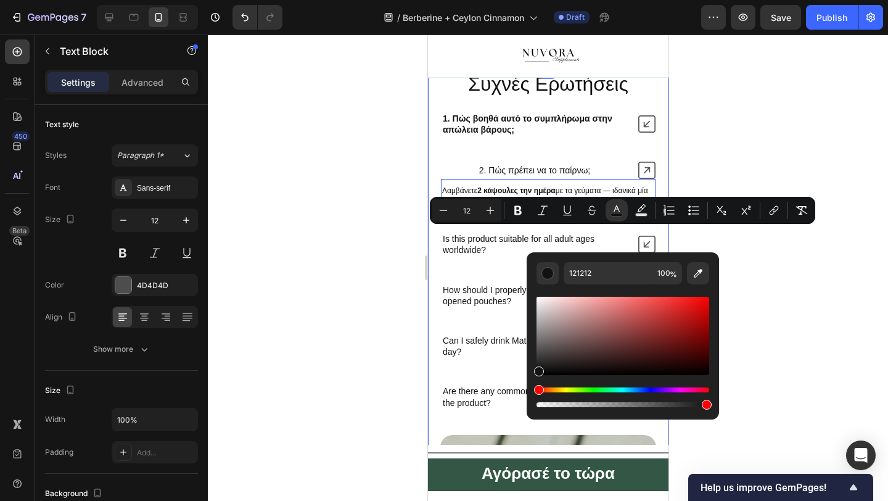
click at [379, 265] on div at bounding box center [548, 268] width 680 height 466
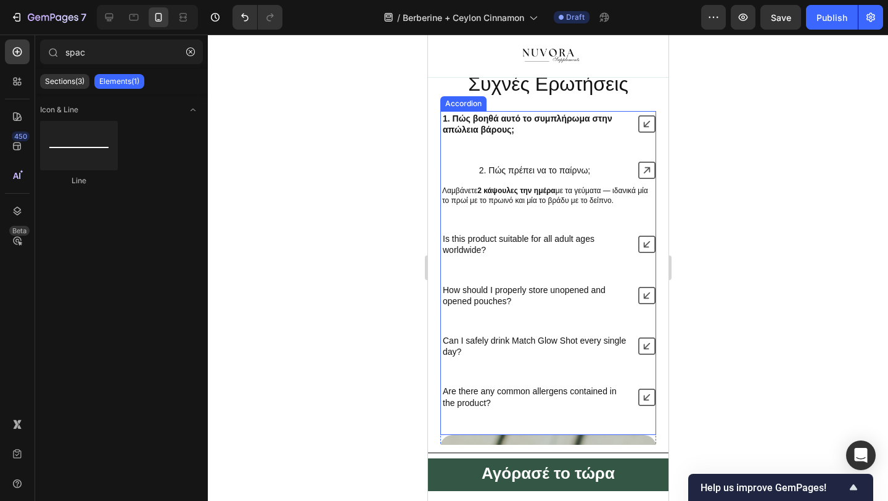
click at [494, 176] on p "2. Πώς πρέπει να το παίρνω;" at bounding box center [534, 170] width 111 height 11
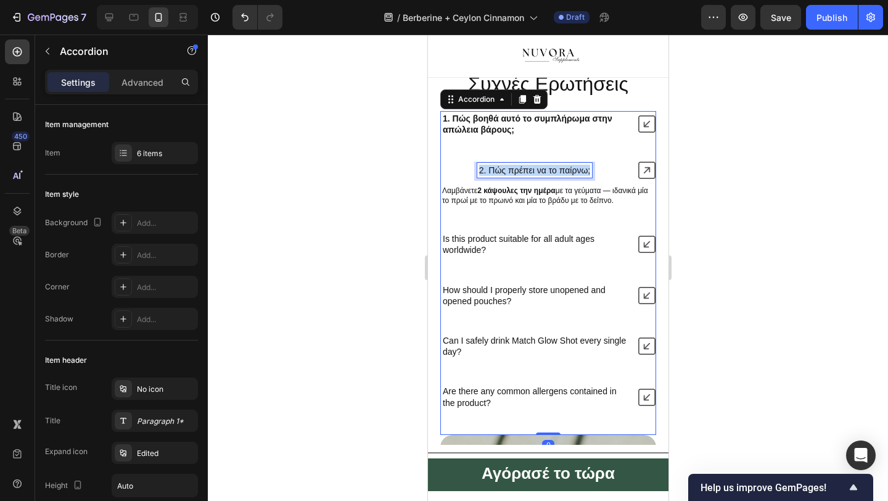
click at [494, 176] on p "2. Πώς πρέπει να το παίρνω;" at bounding box center [534, 170] width 111 height 11
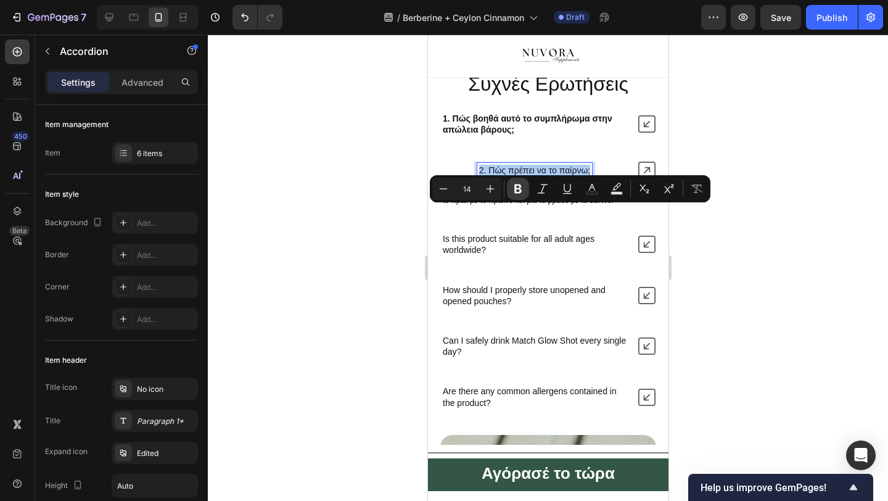
click at [519, 184] on icon "Editor contextual toolbar" at bounding box center [517, 188] width 7 height 9
click at [365, 245] on div at bounding box center [548, 268] width 680 height 466
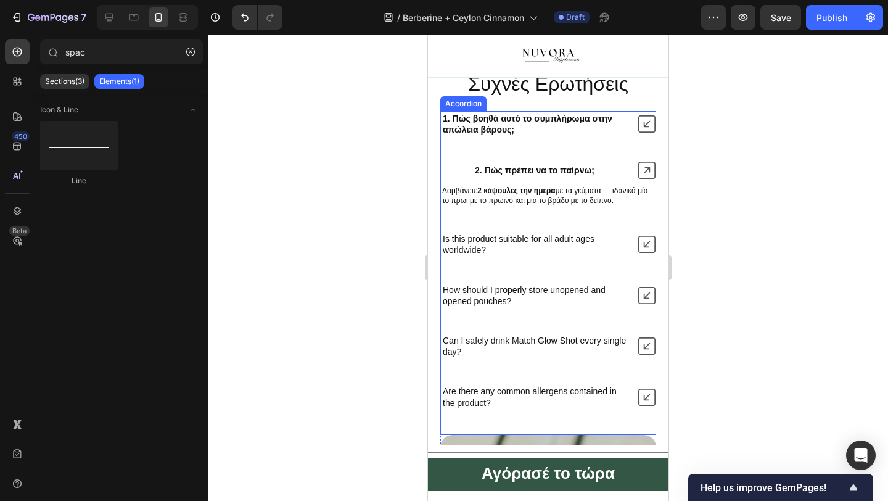
click at [481, 255] on p "Is this product suitable for all adult ages worldwide?" at bounding box center [534, 244] width 184 height 22
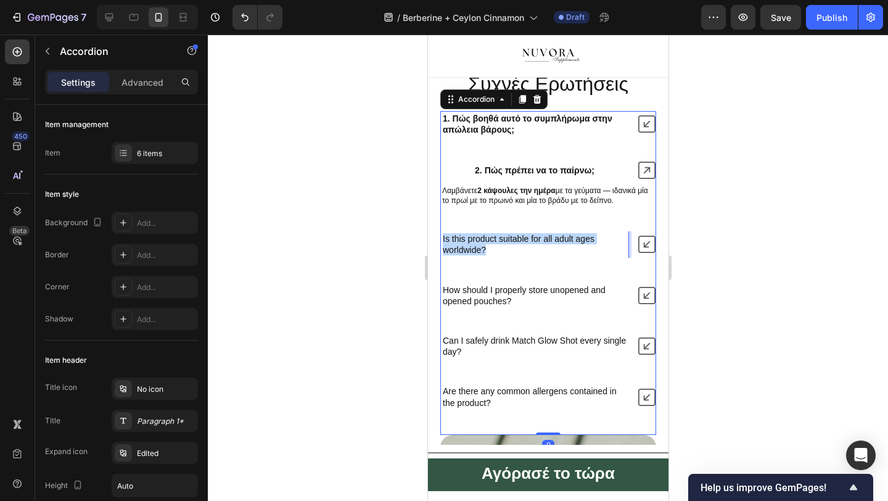
click at [481, 255] on p "Is this product suitable for all adult ages worldwide?" at bounding box center [534, 244] width 184 height 22
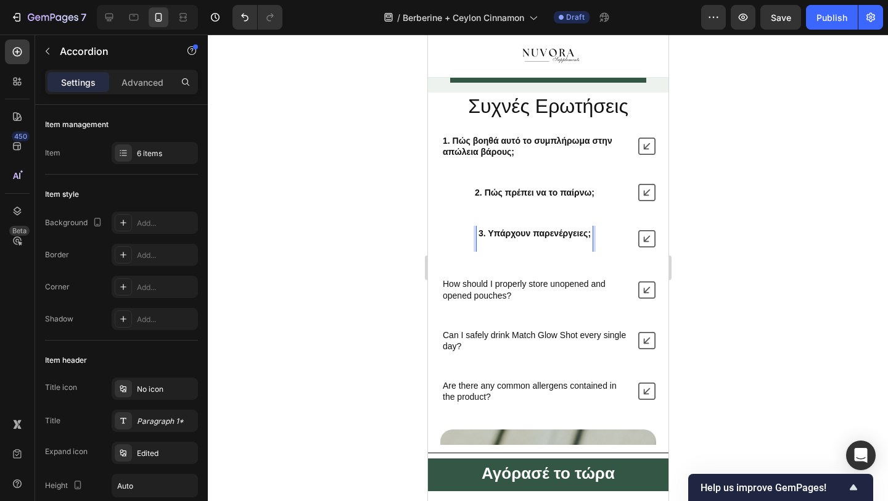
scroll to position [3210, 0]
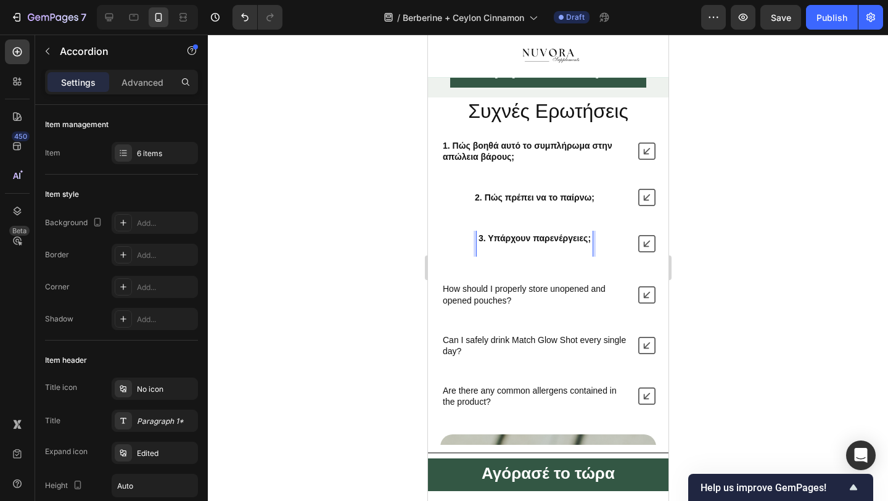
click at [373, 332] on div at bounding box center [548, 268] width 680 height 466
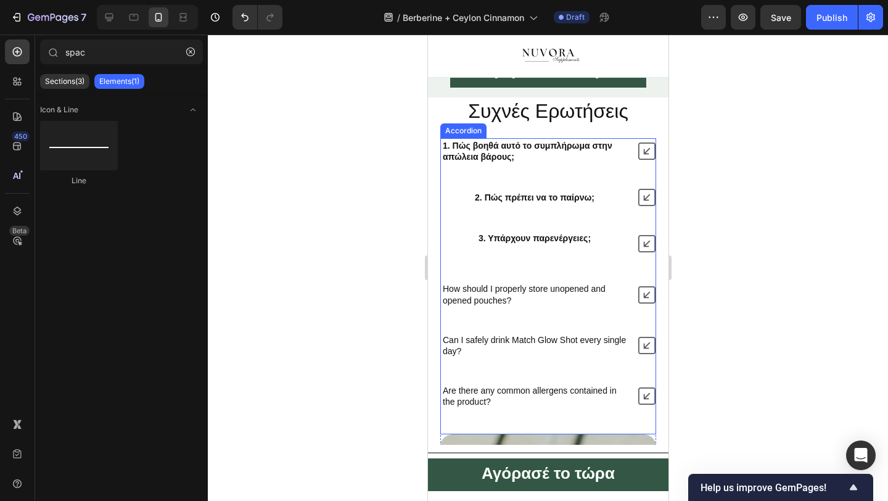
click at [643, 252] on icon at bounding box center [646, 243] width 17 height 17
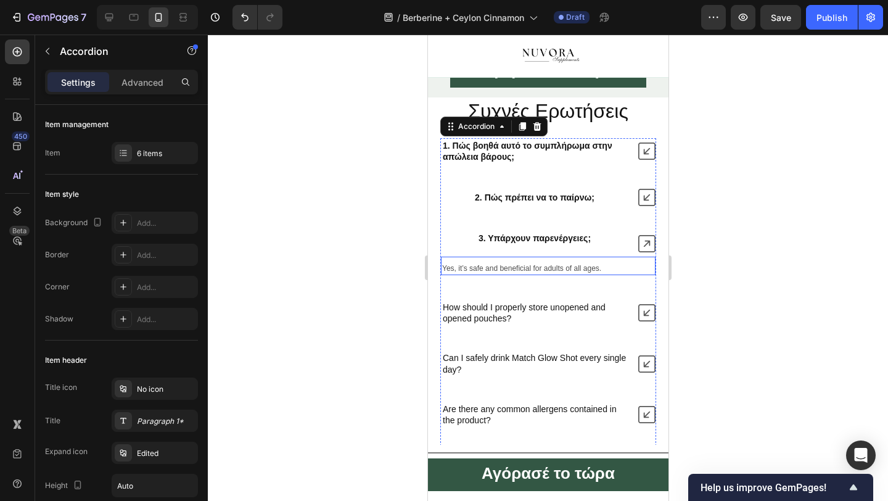
click at [503, 274] on p "Yes, it’s safe and beneficial for adults of all ages." at bounding box center [548, 269] width 212 height 10
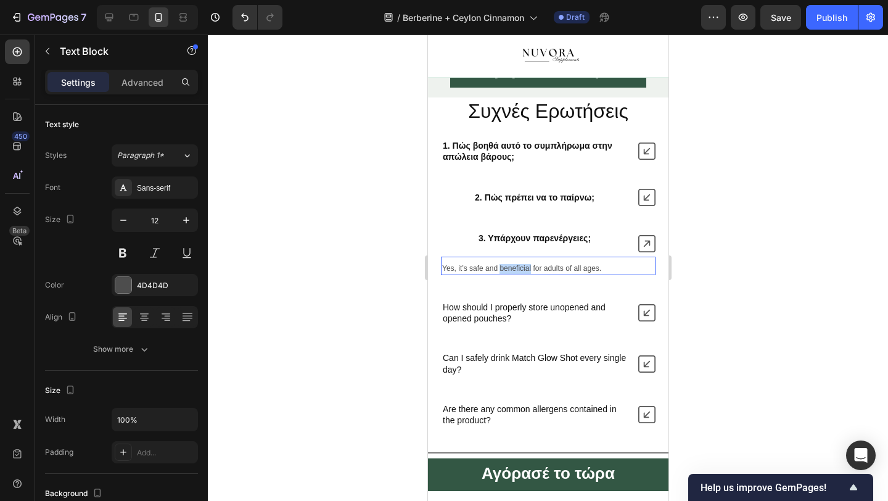
click at [503, 274] on p "Yes, it’s safe and beneficial for adults of all ages." at bounding box center [548, 269] width 212 height 10
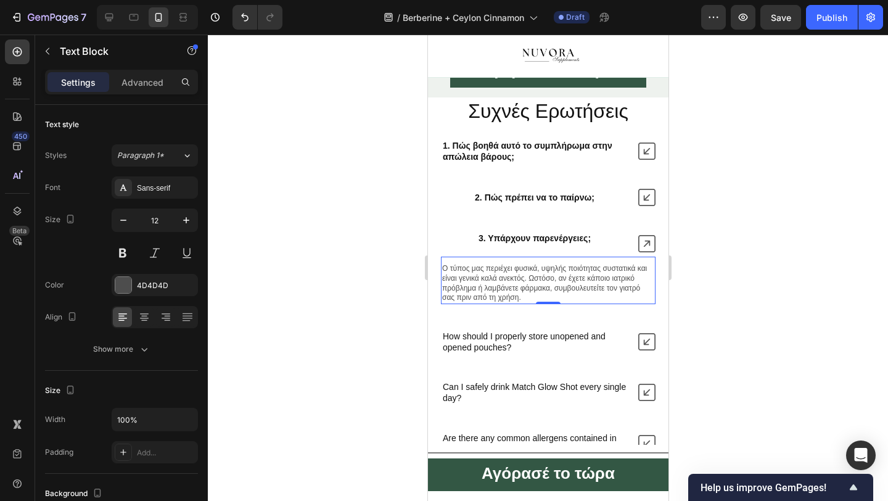
click at [503, 302] on p "Ο τύπος μας περιέχει φυσικά, υψηλής ποιότητας συστατικά και είναι γενικά καλά α…" at bounding box center [548, 283] width 212 height 38
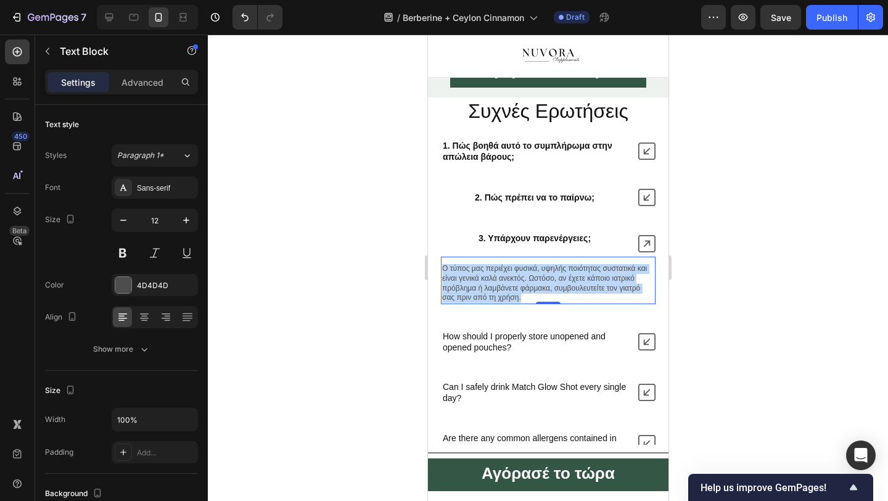
click at [503, 302] on p "Ο τύπος μας περιέχει φυσικά, υψηλής ποιότητας συστατικά και είναι γενικά καλά α…" at bounding box center [548, 283] width 212 height 38
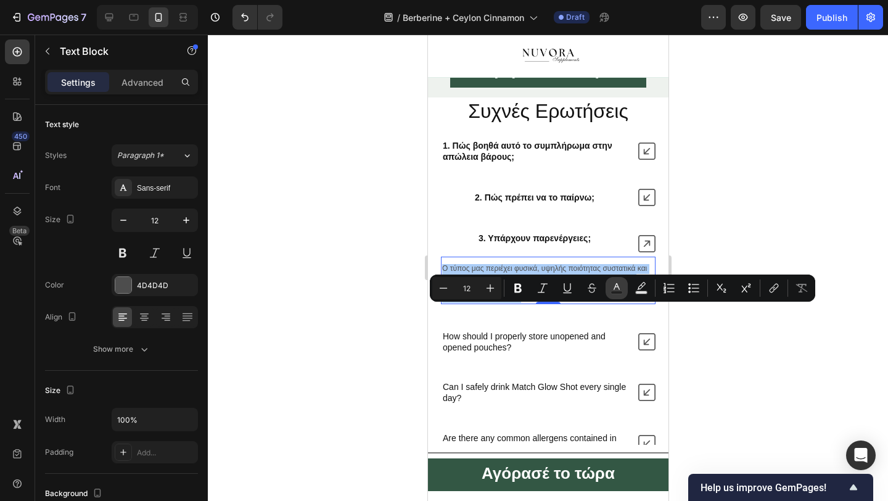
click at [621, 289] on icon "Editor contextual toolbar" at bounding box center [617, 288] width 12 height 12
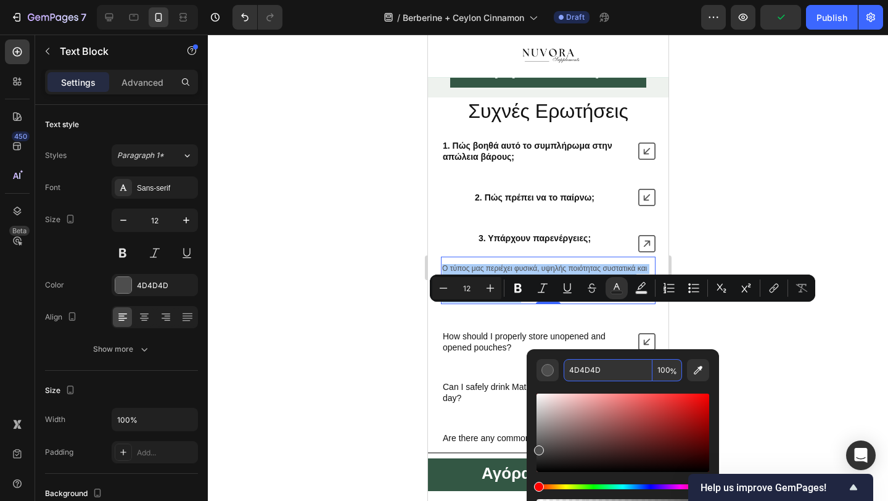
click at [603, 366] on input "4D4D4D" at bounding box center [608, 370] width 89 height 22
type input "121212"
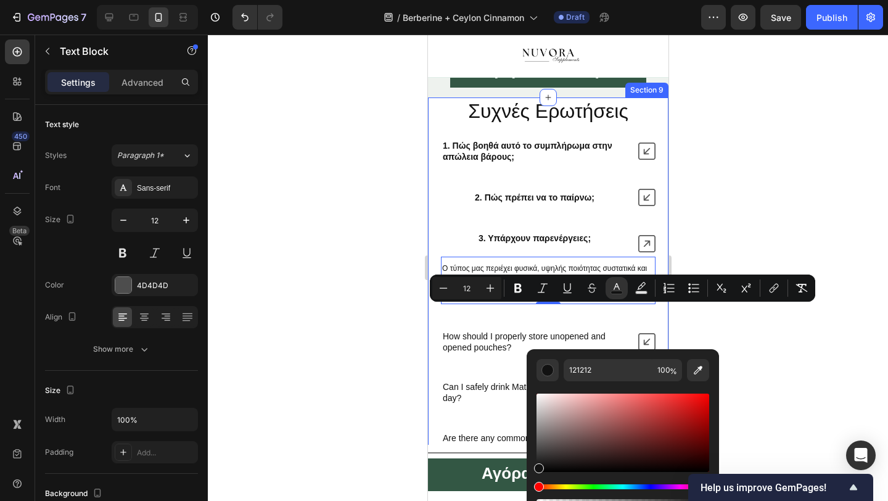
click at [381, 387] on div at bounding box center [548, 268] width 680 height 466
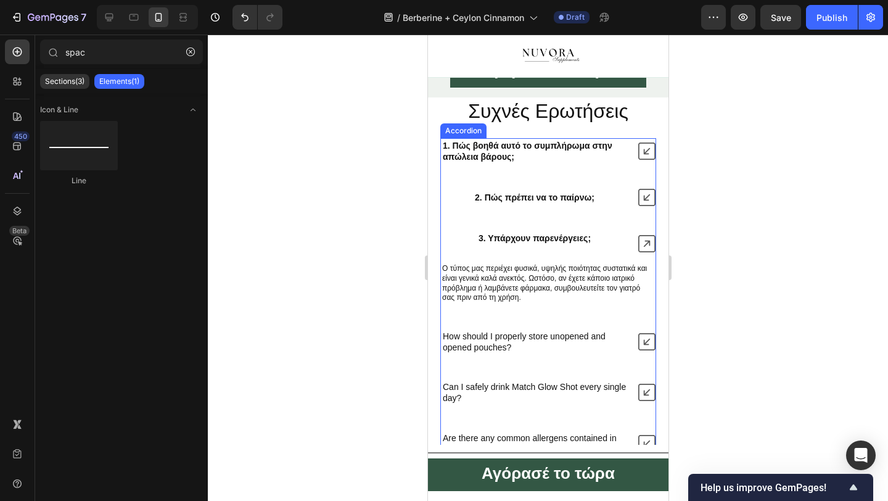
click at [645, 252] on icon at bounding box center [646, 243] width 17 height 17
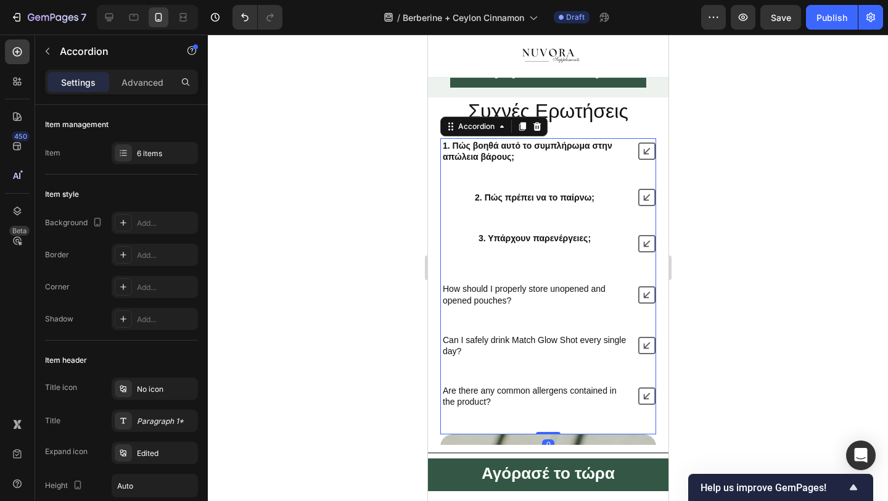
scroll to position [3237, 0]
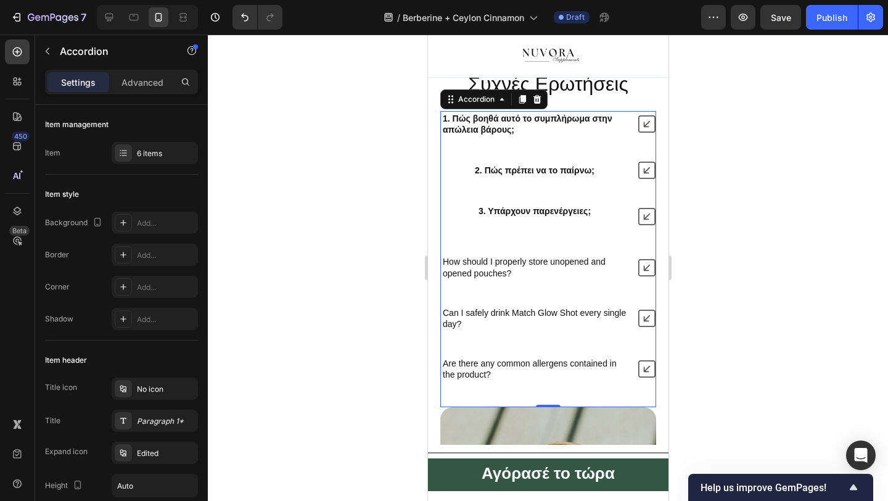
click at [487, 307] on div "1. Πώς βοηθά αυτό το συμπλήρωμα στην απώλεια βάρους; 2. Πώς πρέπει να το παίρνω…" at bounding box center [548, 246] width 216 height 271
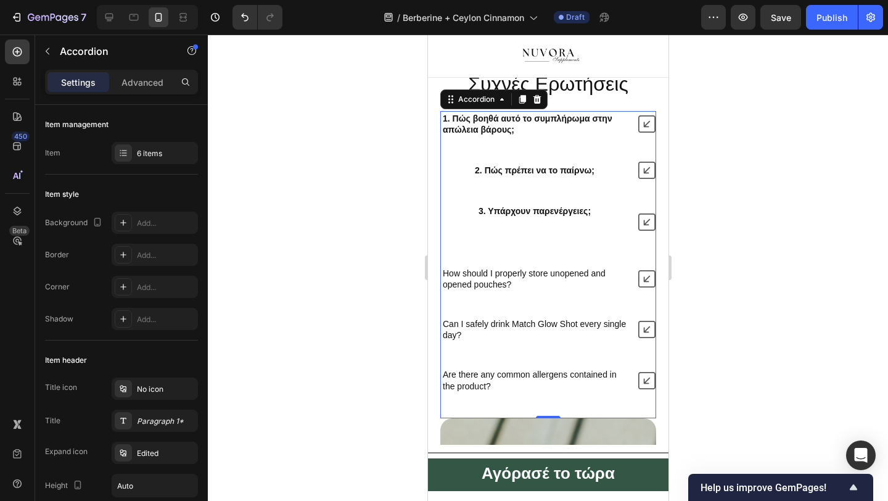
click at [487, 307] on div "1. Πώς βοηθά αυτό το συμπλήρωμα στην απώλεια βάρους; 2. Πώς πρέπει να το παίρνω…" at bounding box center [548, 252] width 216 height 282
click at [490, 287] on div "1. Πώς βοηθά αυτό το συμπλήρωμα στην απώλεια βάρους; 2. Πώς πρέπει να το παίρνω…" at bounding box center [548, 252] width 216 height 282
click at [247, 27] on button "Undo/Redo" at bounding box center [245, 17] width 25 height 25
click at [244, 17] on icon "Undo/Redo" at bounding box center [245, 17] width 12 height 12
click at [645, 231] on icon at bounding box center [646, 221] width 17 height 17
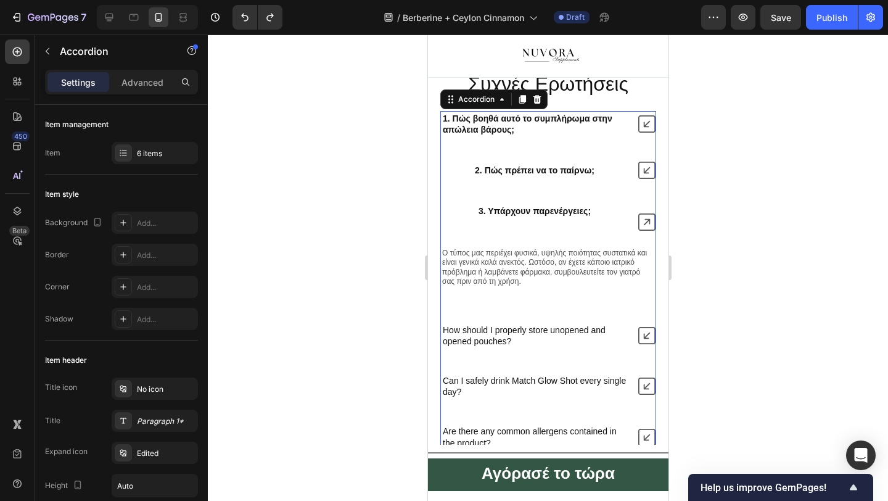
click at [646, 231] on icon at bounding box center [646, 221] width 17 height 17
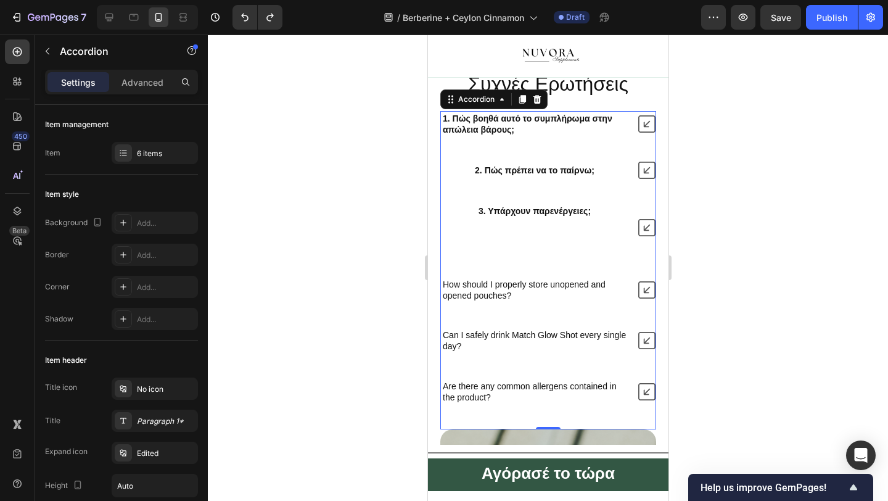
click at [538, 315] on div "1. Πώς βοηθά αυτό το συμπλήρωμα στην απώλεια βάρους; 2. Πώς πρέπει να το παίρνω…" at bounding box center [548, 258] width 216 height 294
click at [540, 301] on p "How should I properly store unopened and opened pouches?" at bounding box center [534, 290] width 184 height 22
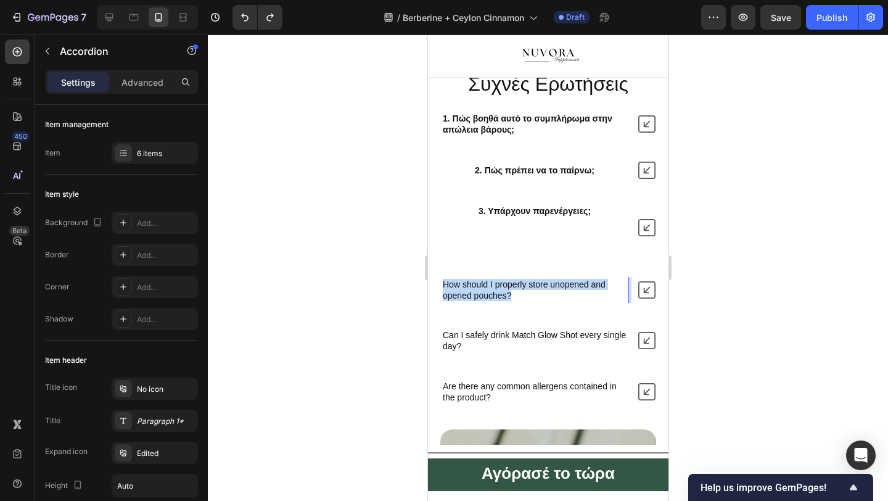
click at [540, 301] on p "How should I properly store unopened and opened pouches?" at bounding box center [534, 290] width 184 height 22
click at [344, 314] on div at bounding box center [548, 268] width 680 height 466
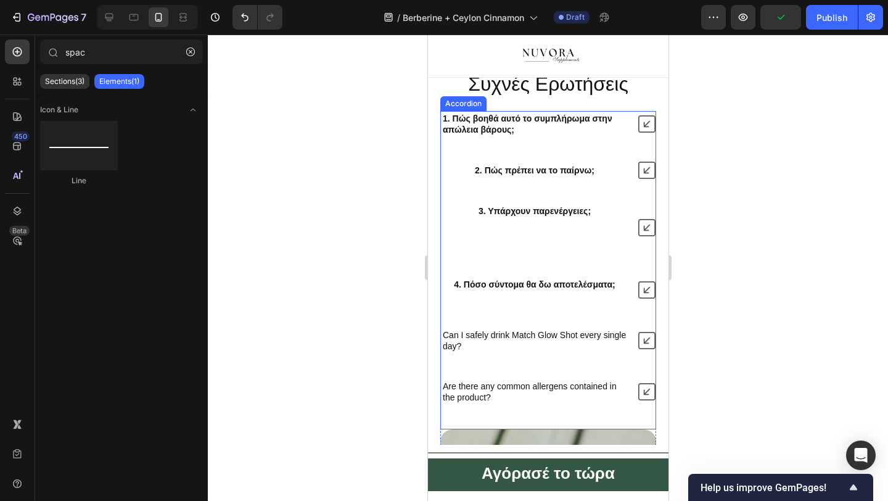
click at [641, 298] on icon at bounding box center [646, 289] width 17 height 17
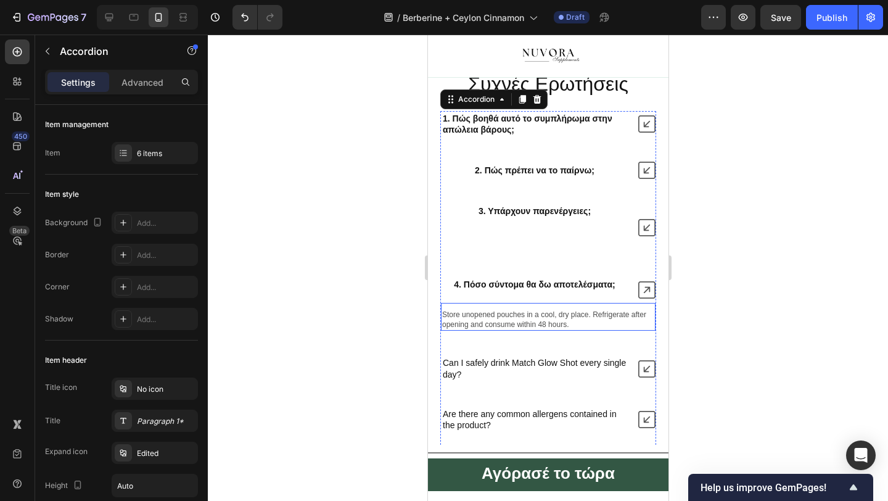
click at [568, 331] on div "Store unopened pouches in a cool, dry place. Refrigerate after opening and cons…" at bounding box center [547, 320] width 215 height 22
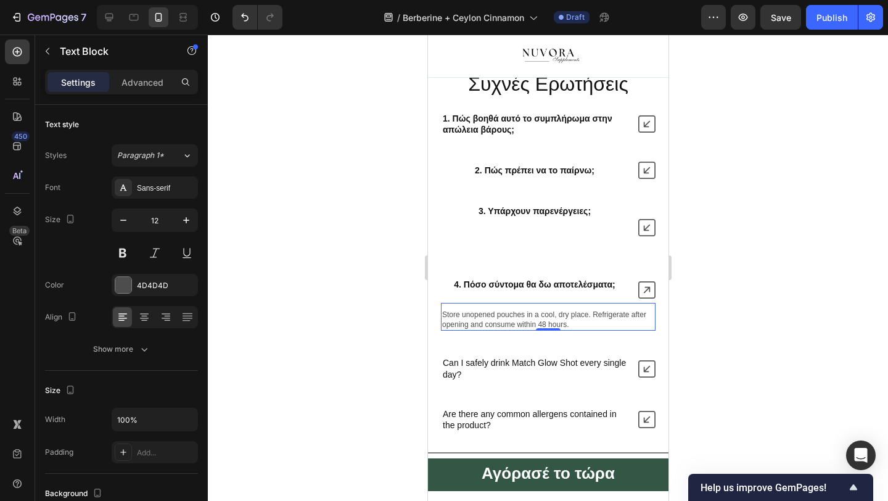
click at [566, 329] on p "Store unopened pouches in a cool, dry place. Refrigerate after opening and cons…" at bounding box center [548, 319] width 212 height 19
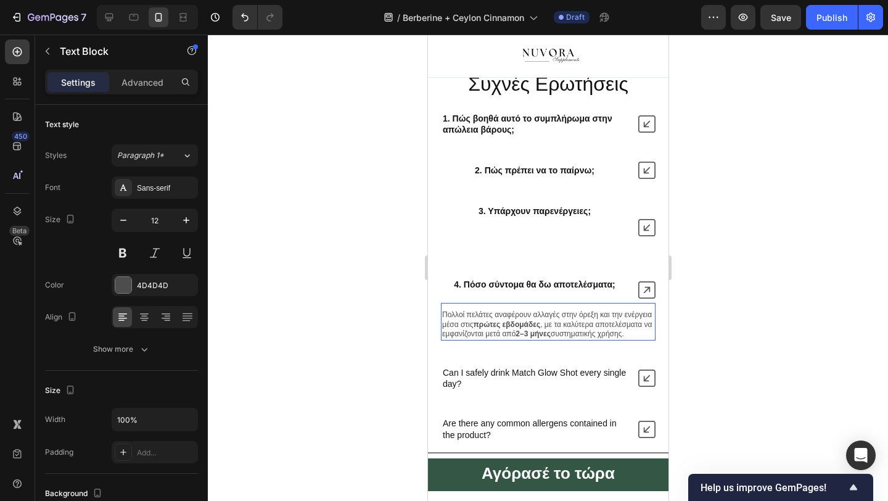
click at [578, 339] on p "Πολλοί πελάτες αναφέρουν αλλαγές στην όρεξη και την ενέργεια μέσα στις πρώτες ε…" at bounding box center [548, 324] width 212 height 29
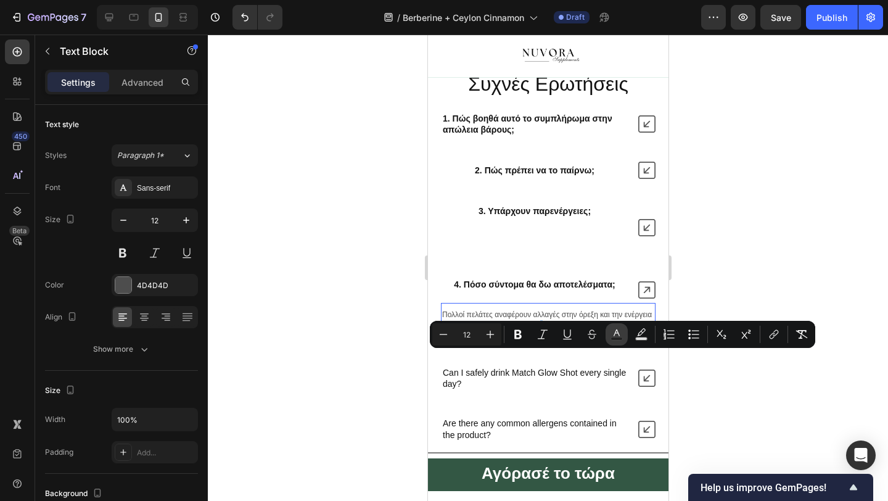
click at [609, 336] on button "Text Color" at bounding box center [617, 334] width 22 height 22
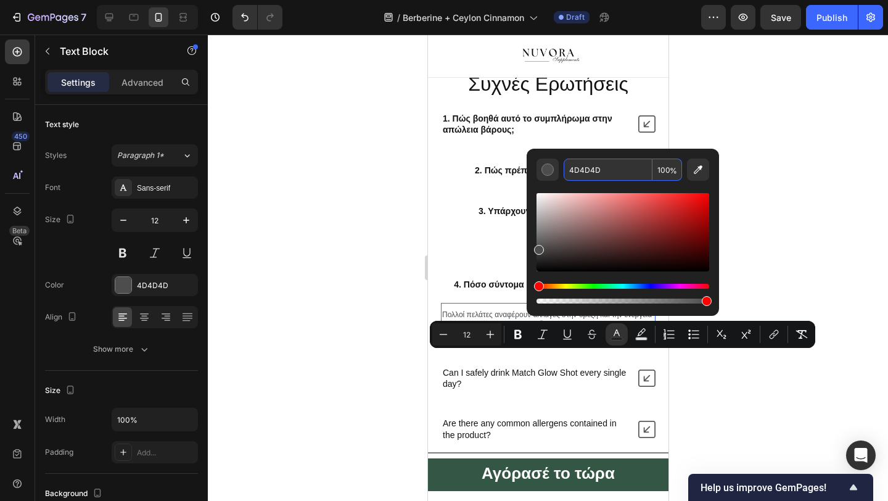
click at [598, 172] on input "4D4D4D" at bounding box center [608, 169] width 89 height 22
type input "121212"
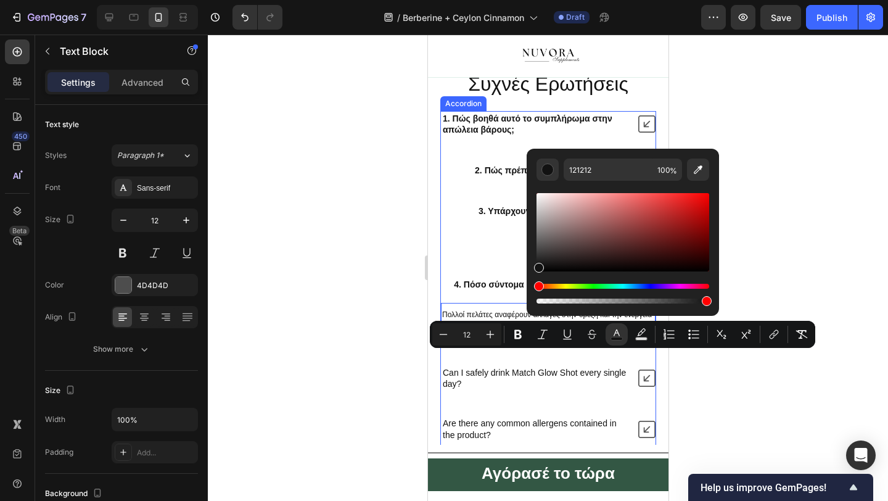
click at [295, 311] on div at bounding box center [548, 268] width 680 height 466
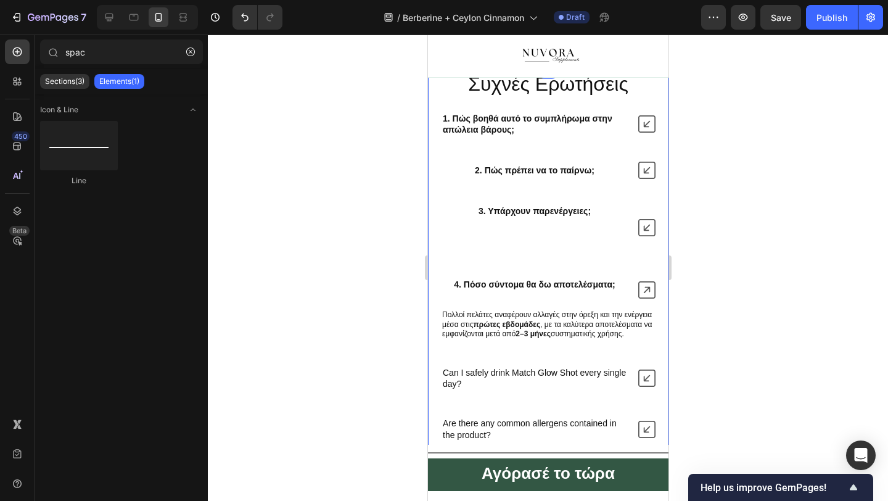
click at [650, 298] on icon at bounding box center [646, 289] width 17 height 17
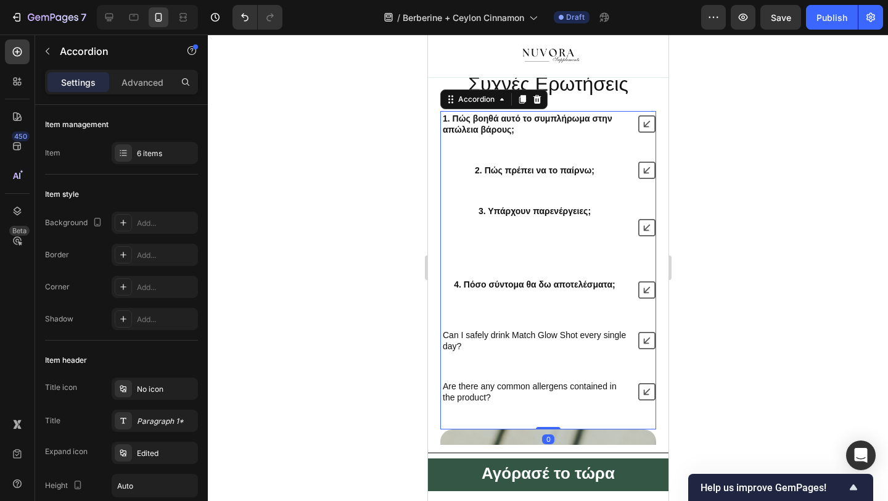
click at [638, 252] on div "3. Υπάρχουν παρενέργειες;" at bounding box center [547, 228] width 215 height 49
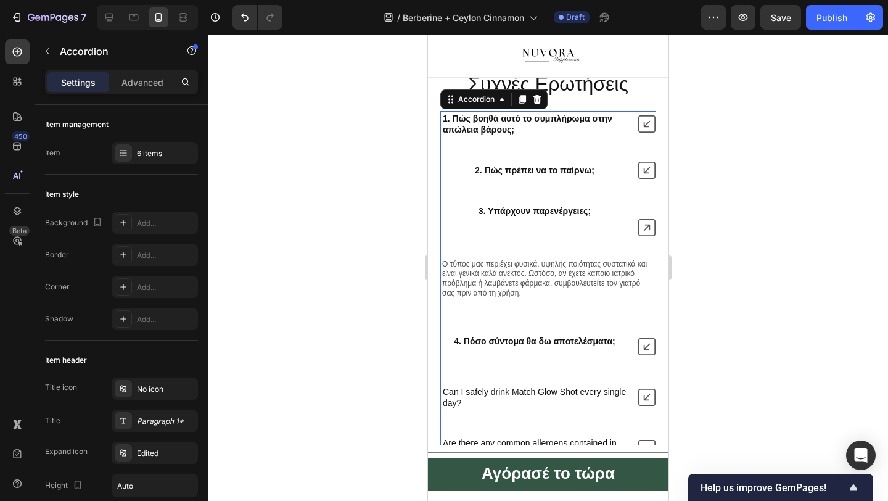
click at [645, 236] on icon at bounding box center [646, 227] width 17 height 17
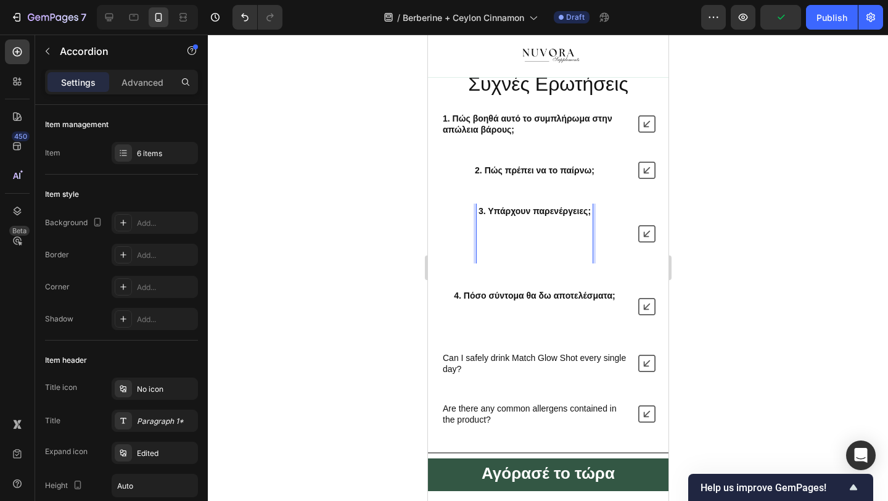
click at [490, 263] on div "3. Υπάρχουν παρενέργειες;" at bounding box center [534, 234] width 116 height 60
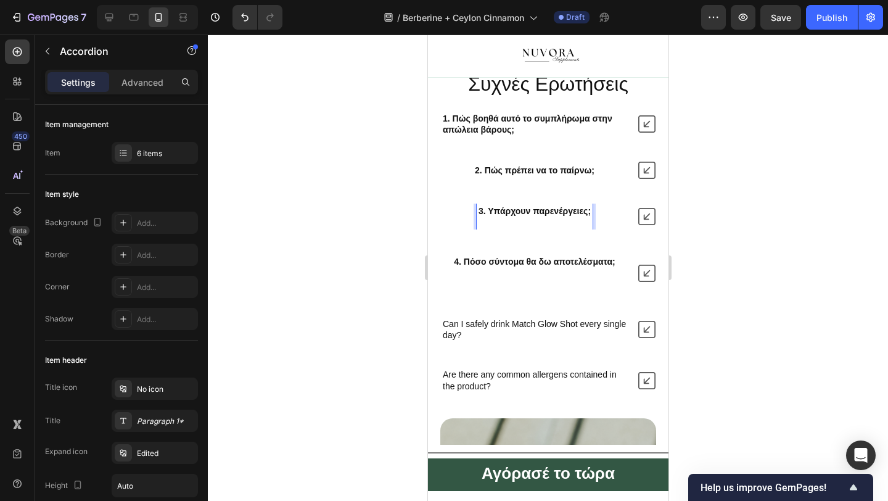
scroll to position [3238, 0]
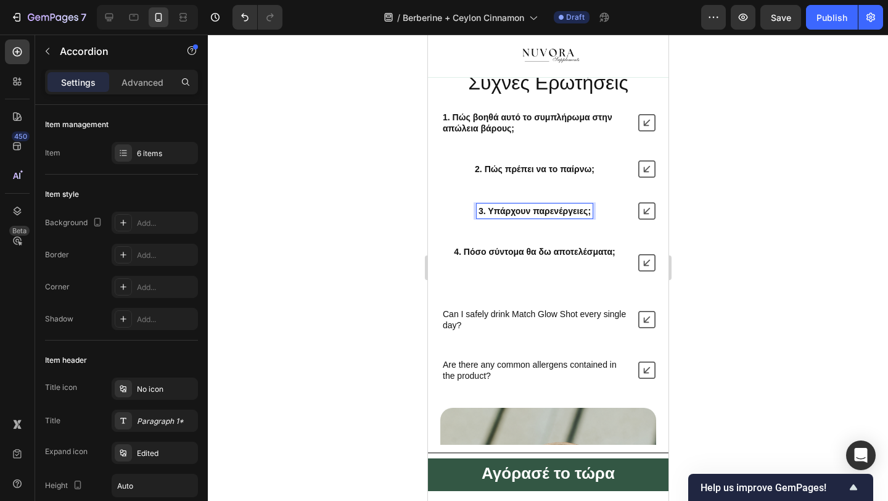
click at [375, 281] on div at bounding box center [548, 268] width 680 height 466
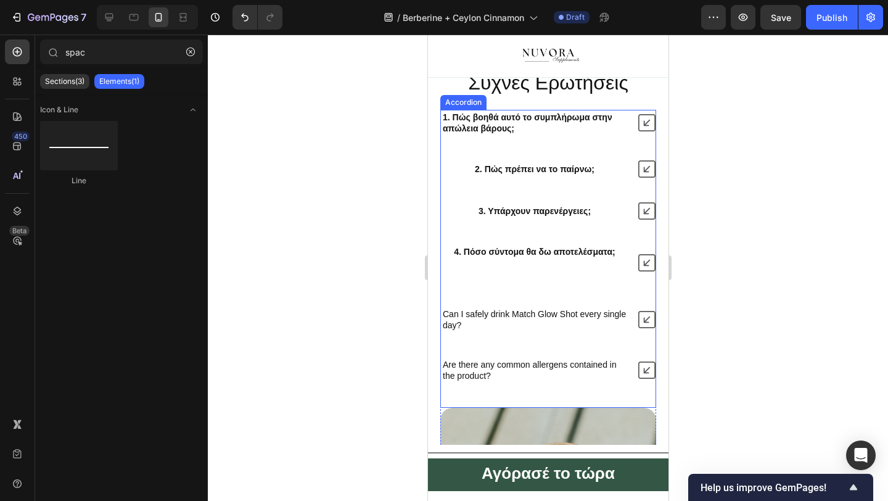
click at [491, 280] on p "4. Πόσο σύντομα θα δω αποτελέσματα;" at bounding box center [533, 263] width 161 height 34
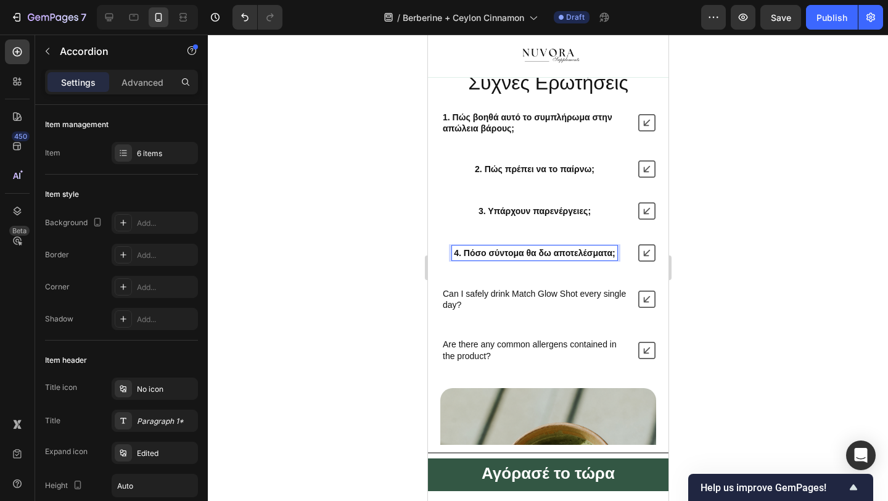
scroll to position [3240, 0]
click at [371, 278] on div at bounding box center [548, 268] width 680 height 466
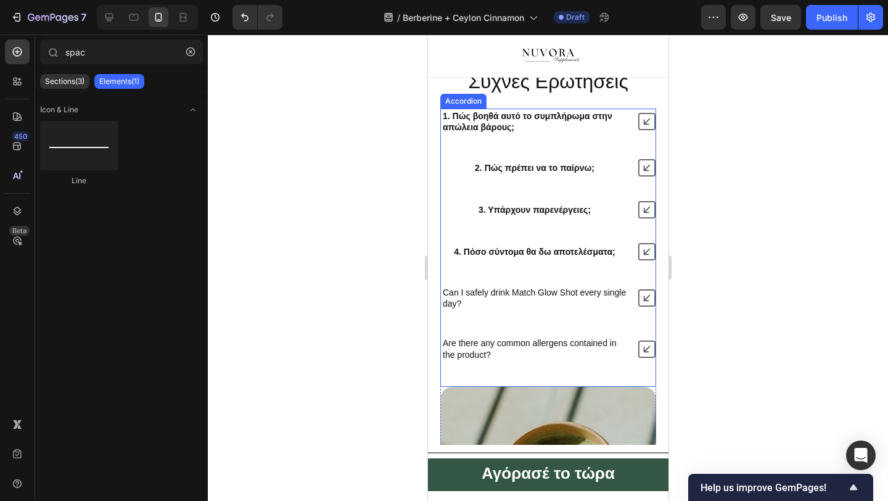
click at [534, 223] on div "1. Πώς βοηθά αυτό το συμπλήρωμα στην απώλεια βάρους; 2. Πώς πρέπει να το παίρνω…" at bounding box center [548, 235] width 216 height 253
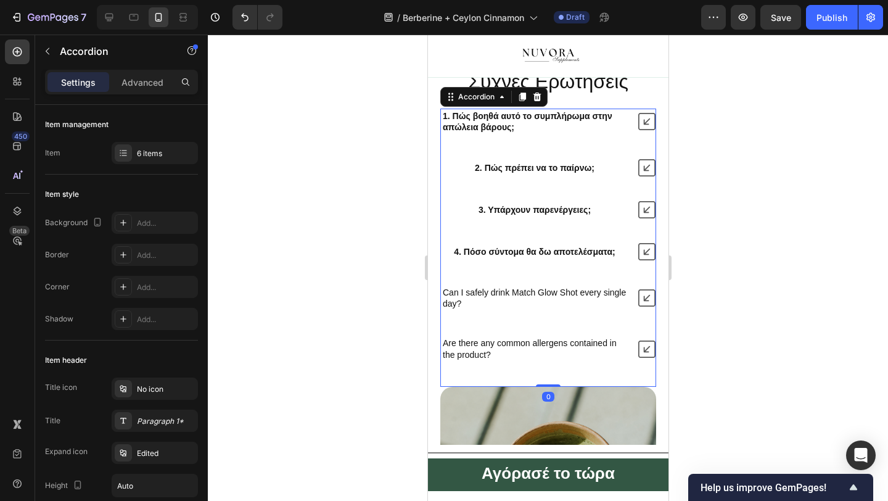
click at [519, 175] on div "2. Πώς πρέπει να το παίρνω;" at bounding box center [533, 167] width 123 height 15
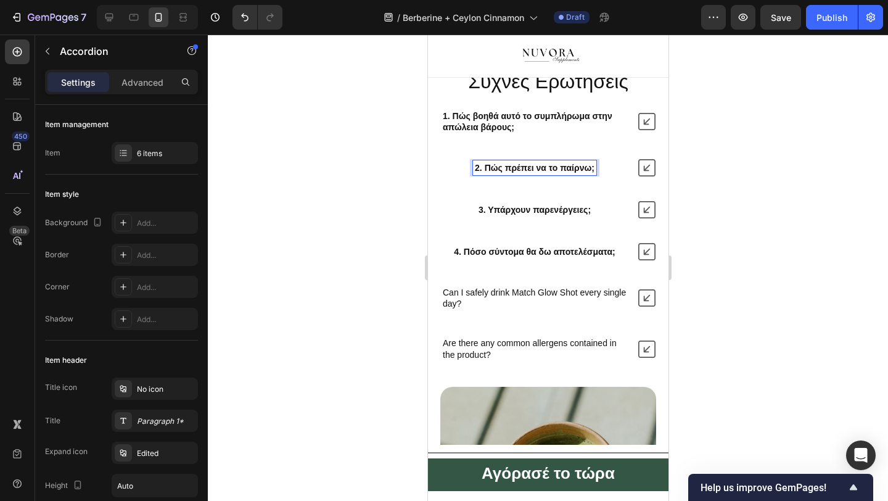
click at [525, 133] on p "1. Πώς βοηθά αυτό το συμπλήρωμα στην απώλεια βάρους;" at bounding box center [534, 121] width 184 height 22
click at [342, 332] on div at bounding box center [548, 268] width 680 height 466
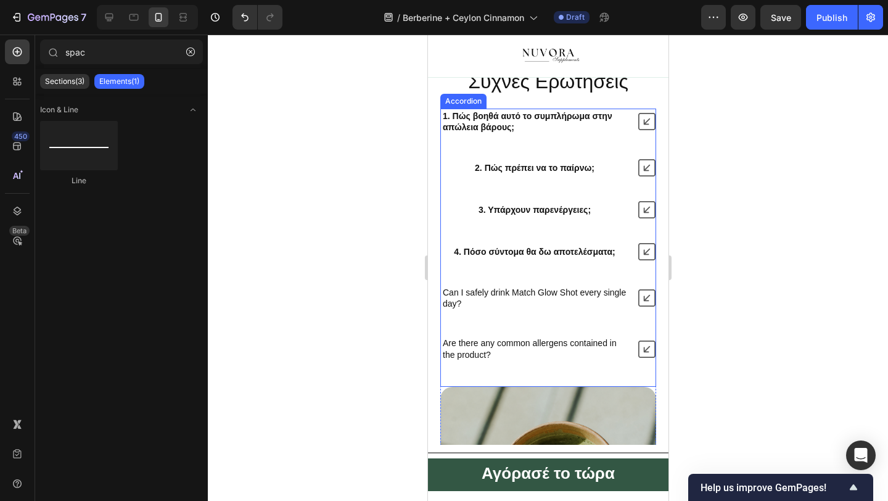
click at [482, 309] on p "Can I safely drink Match Glow Shot every single day?" at bounding box center [534, 298] width 184 height 22
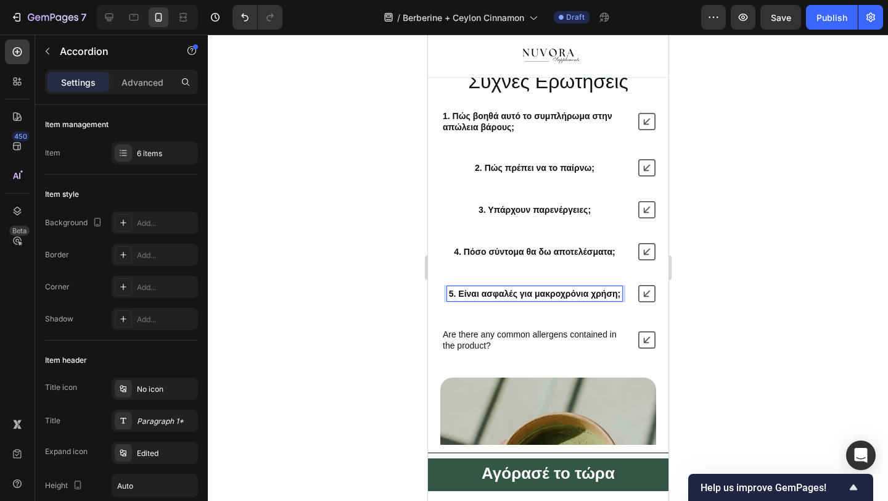
scroll to position [3241, 0]
click at [343, 352] on div at bounding box center [548, 268] width 680 height 466
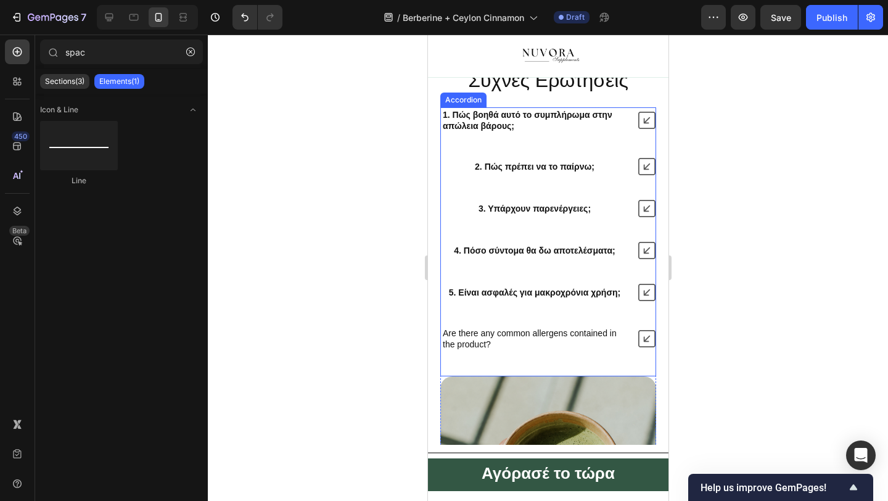
click at [646, 301] on icon at bounding box center [646, 292] width 17 height 17
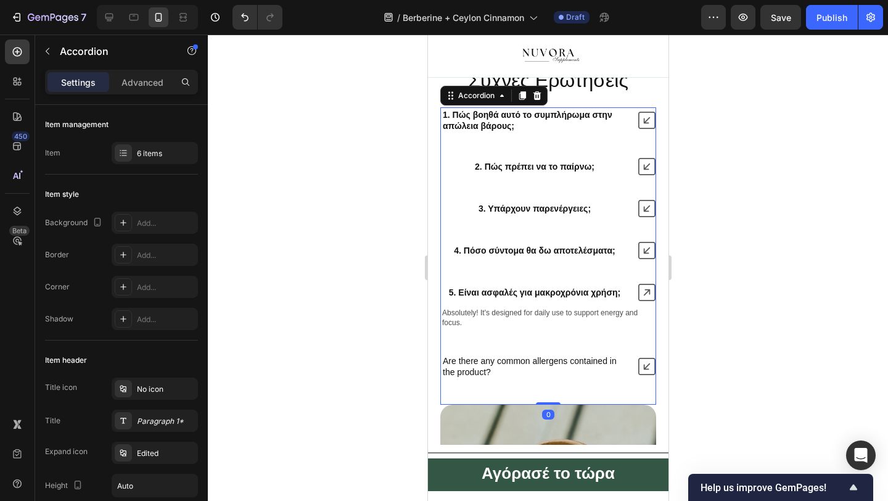
click at [646, 301] on icon at bounding box center [646, 292] width 17 height 17
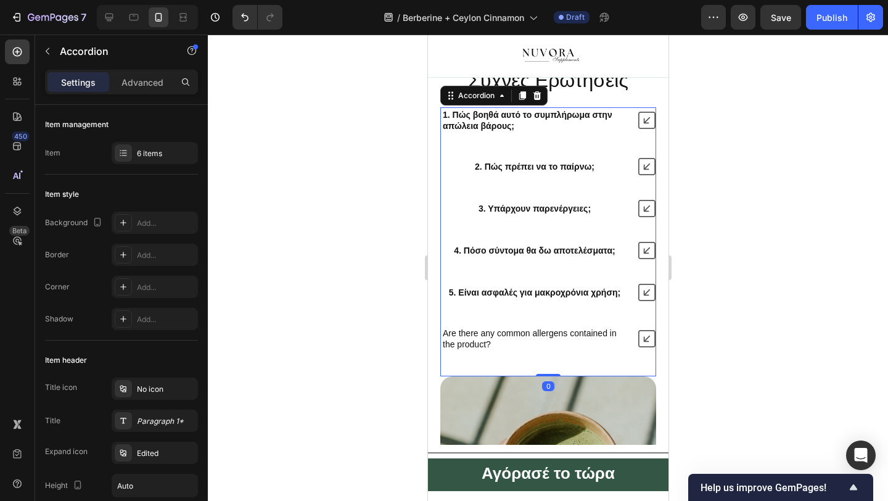
click at [646, 301] on icon at bounding box center [646, 292] width 17 height 17
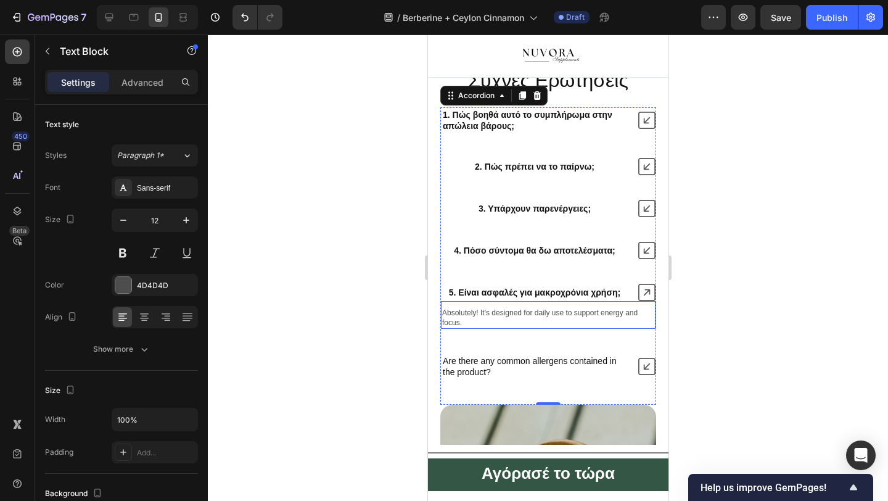
click at [549, 327] on p "Absolutely! It's designed for daily use to support energy and focus." at bounding box center [548, 317] width 212 height 19
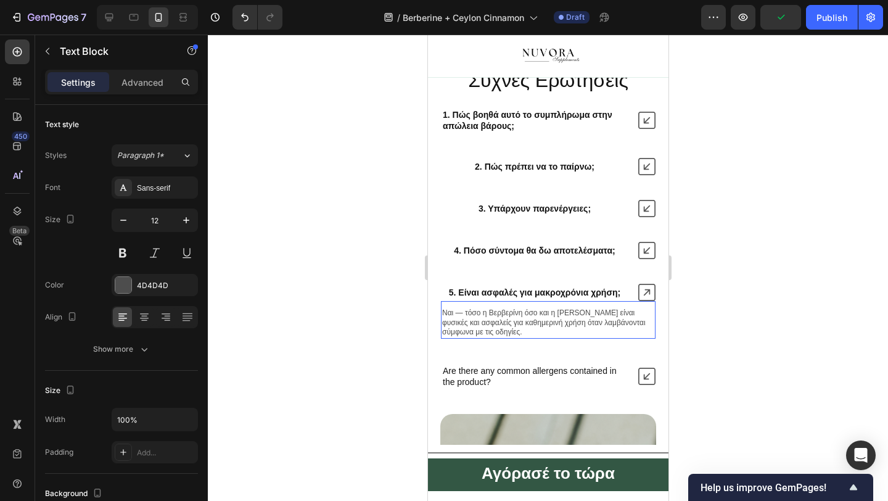
click at [445, 337] on p "Ναι — τόσο η Βερβερίνη όσο και η Κανέλα Κεϋλάνης είναι φυσικές και ασφαλείς για…" at bounding box center [548, 322] width 212 height 29
click at [443, 337] on p "Ναι — τόσο η Βερβερίνη όσο και η Κανέλα Κεϋλάνης είναι φυσικές και ασφαλείς για…" at bounding box center [548, 322] width 212 height 29
click at [467, 337] on p "Ναι — τόσο η Βερβερίνη όσο και η Κανέλα Κεϋλάνης είναι φυσικές και ασφαλείς για…" at bounding box center [548, 322] width 212 height 29
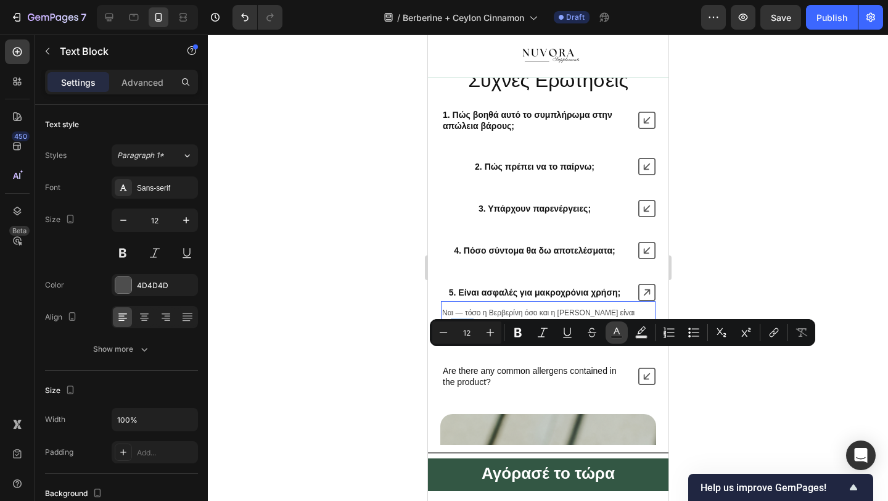
click at [622, 333] on icon "Editor contextual toolbar" at bounding box center [617, 332] width 12 height 12
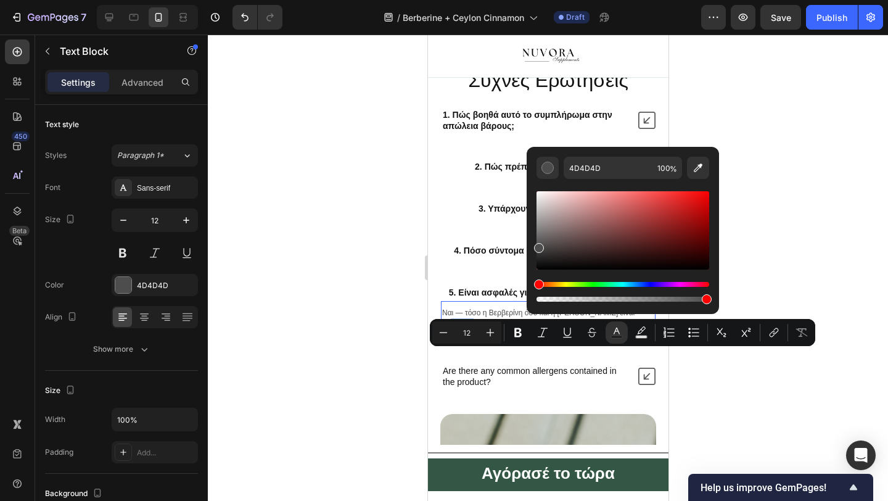
click at [617, 185] on div "Editor contextual toolbar" at bounding box center [623, 241] width 173 height 125
click at [614, 175] on input "4D4D4D" at bounding box center [608, 168] width 89 height 22
type input "121212"
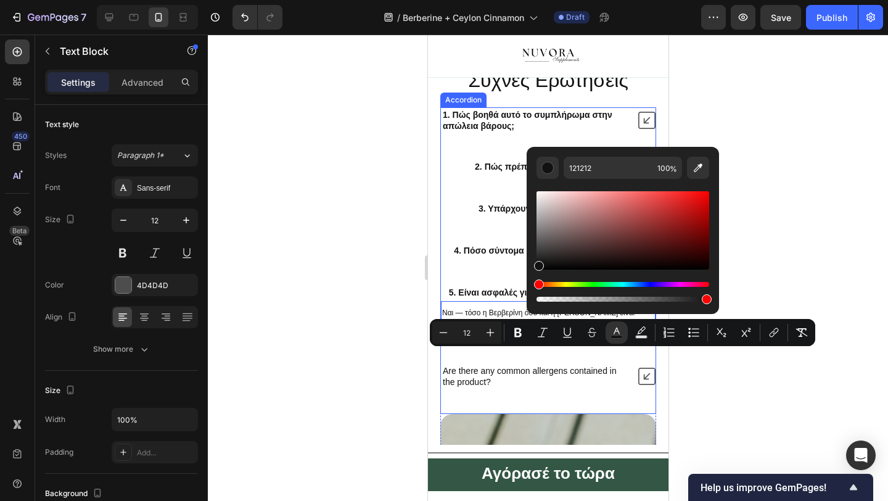
click at [350, 294] on div at bounding box center [548, 268] width 680 height 466
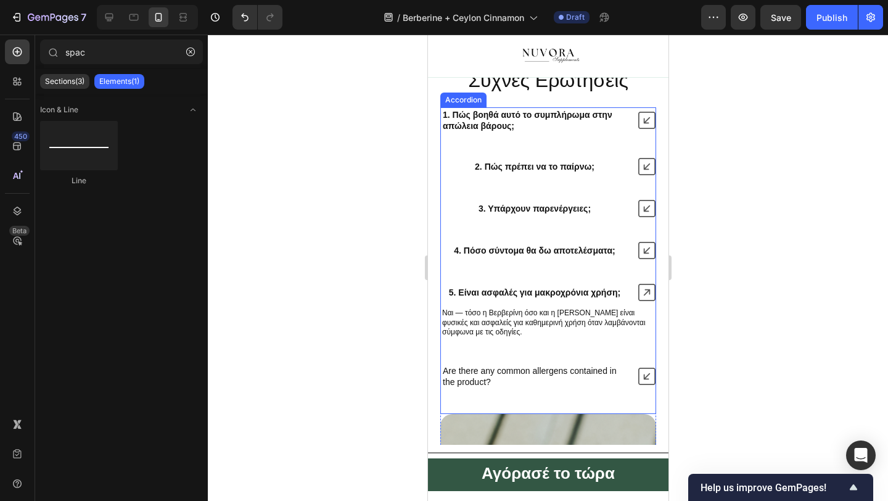
click at [648, 301] on icon at bounding box center [646, 292] width 17 height 17
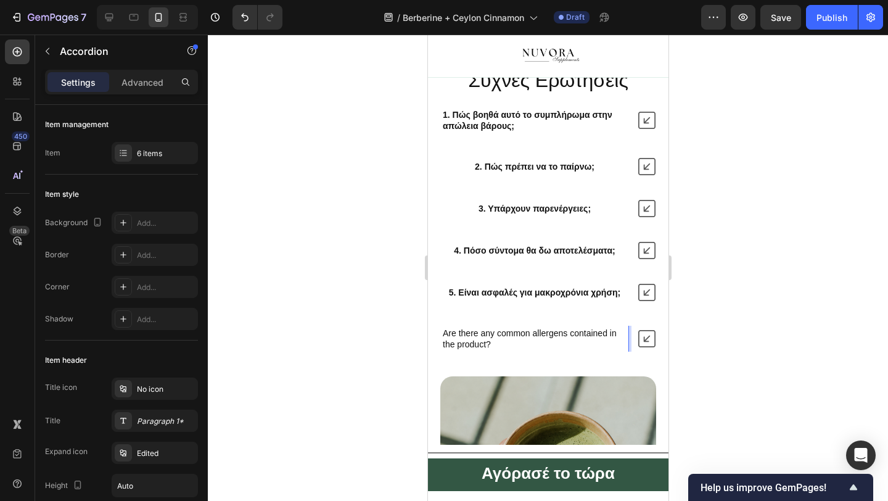
click at [592, 352] on div "Are there any common allergens contained in the product?" at bounding box center [533, 339] width 187 height 26
click at [638, 347] on icon at bounding box center [646, 338] width 17 height 17
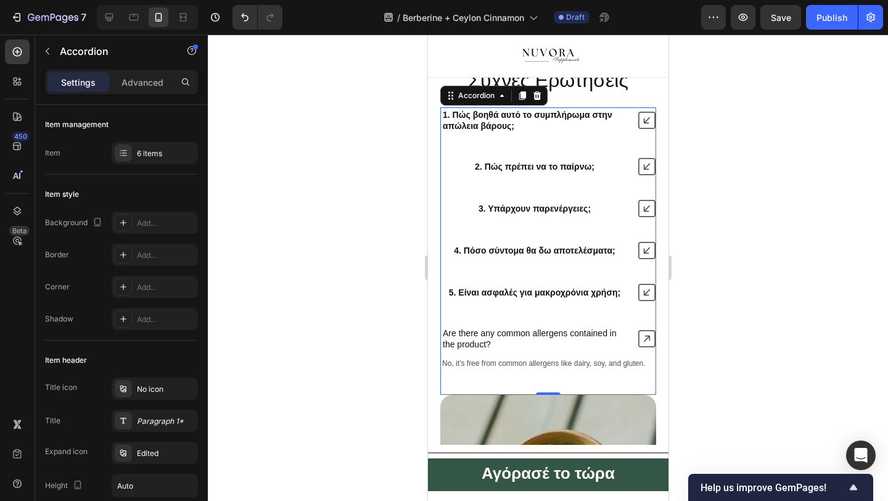
click at [635, 352] on div "Are there any common allergens contained in the product?" at bounding box center [547, 339] width 215 height 26
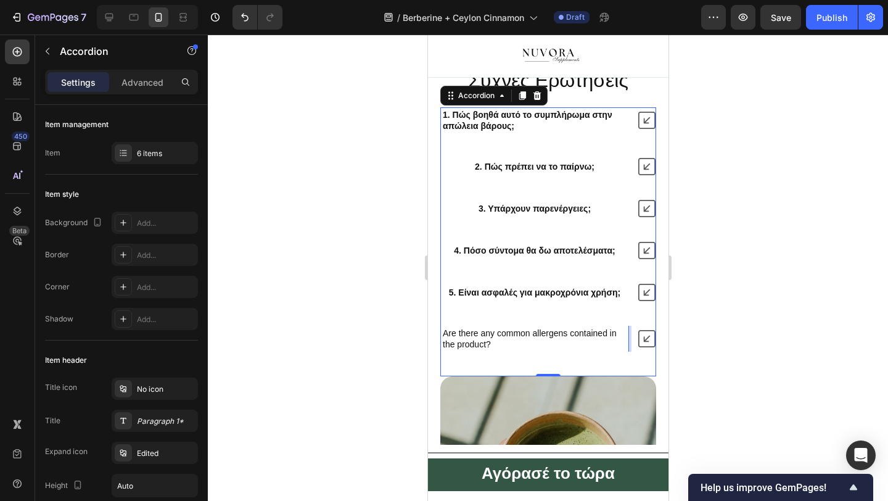
click at [593, 350] on p "Are there any common allergens contained in the product?" at bounding box center [534, 338] width 184 height 22
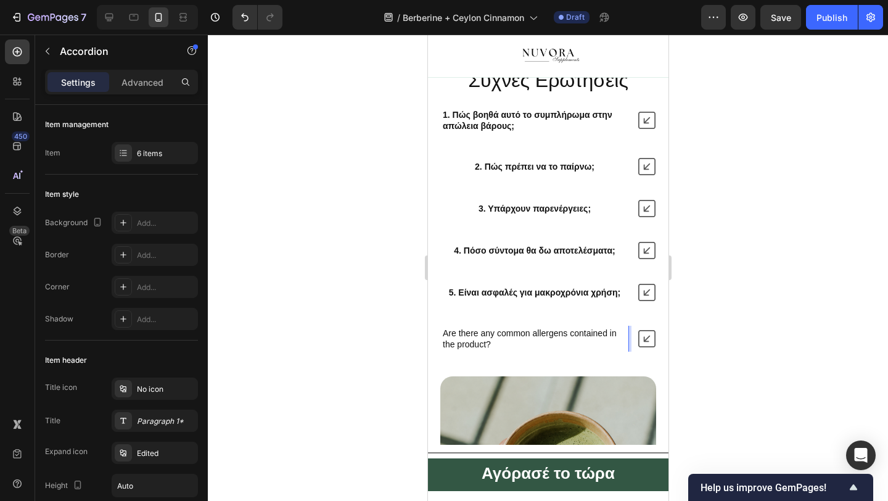
click at [580, 377] on div "1. Πώς βοηθά αυτό το συμπλήρωμα στην απώλεια βάρους; 2. Πώς πρέπει να το παίρνω…" at bounding box center [548, 242] width 216 height 270
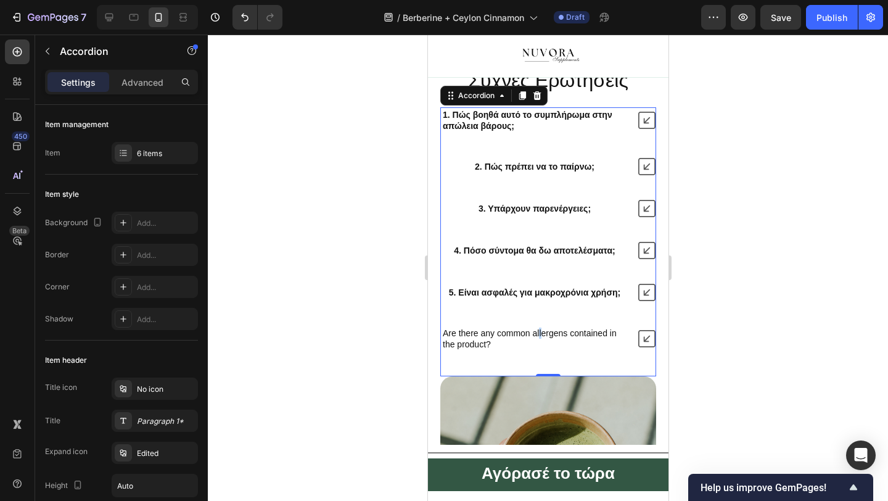
click at [539, 350] on p "Are there any common allergens contained in the product?" at bounding box center [534, 338] width 184 height 22
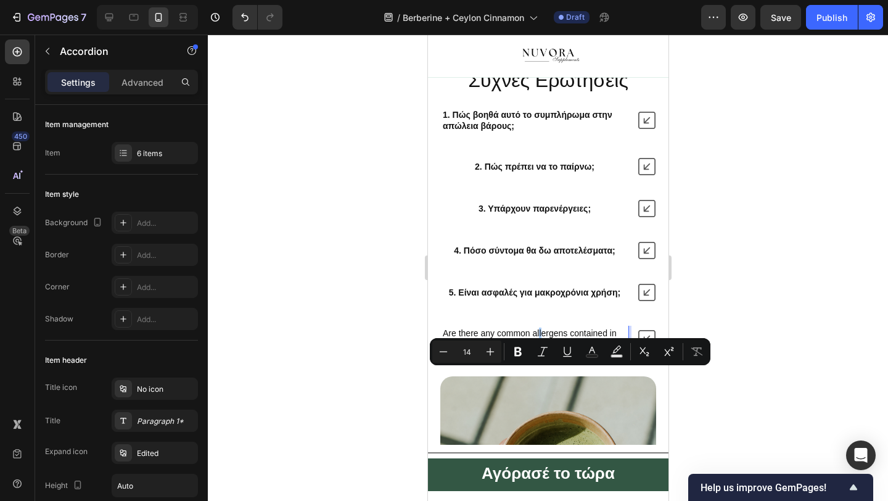
click at [406, 356] on div at bounding box center [548, 268] width 680 height 466
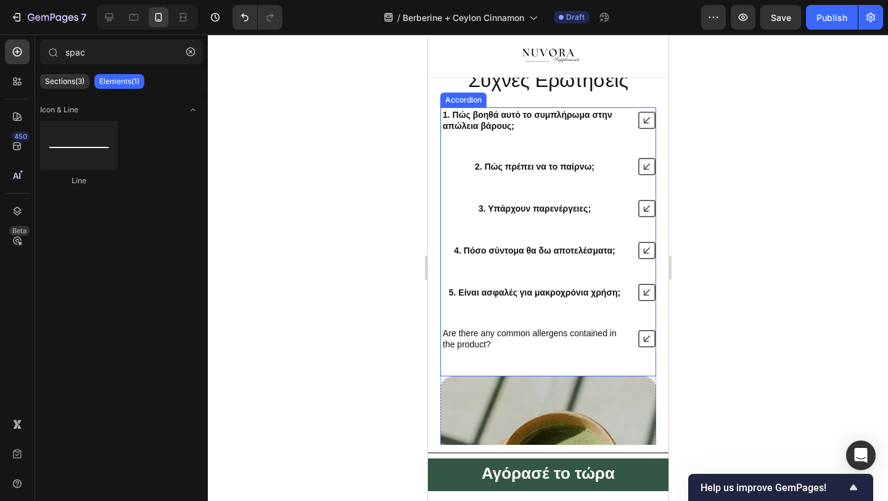
click at [456, 350] on p "Are there any common allergens contained in the product?" at bounding box center [534, 338] width 184 height 22
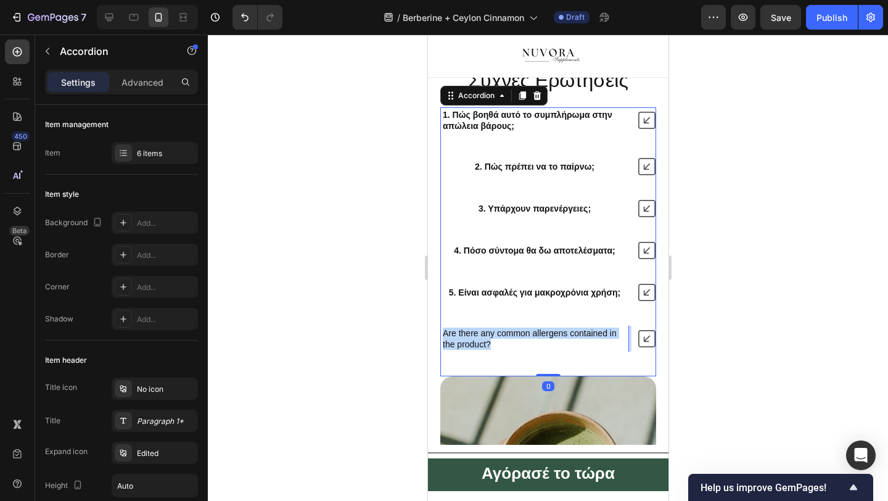
click at [456, 350] on p "Are there any common allergens contained in the product?" at bounding box center [534, 338] width 184 height 22
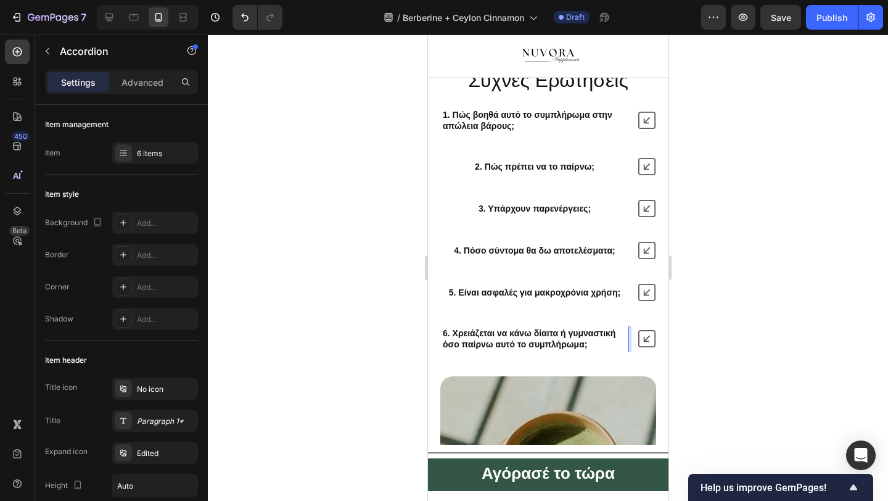
click at [644, 352] on div "6. Χρειάζεται να κάνω δίαιτα ή γυμναστική όσο παίρνω αυτό το συμπλήρωμα;" at bounding box center [547, 339] width 215 height 26
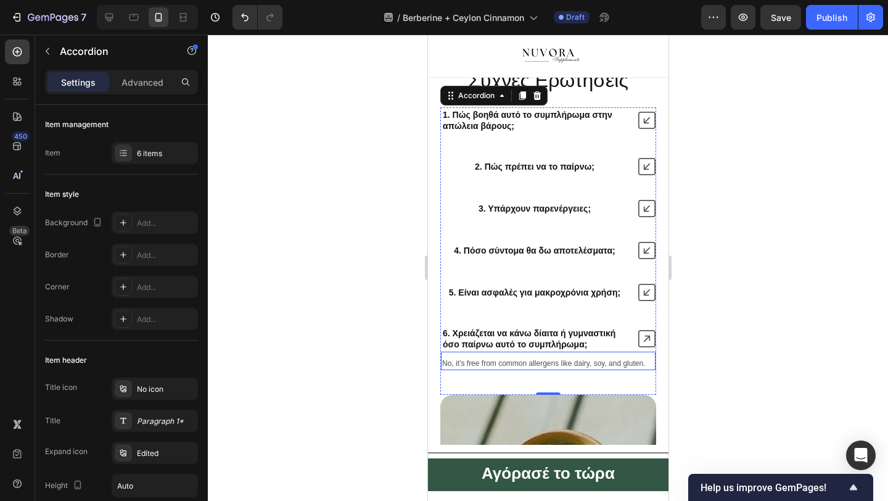
click at [528, 369] on p "No, it’s free from common allergens like dairy, soy, and gluten." at bounding box center [548, 364] width 212 height 10
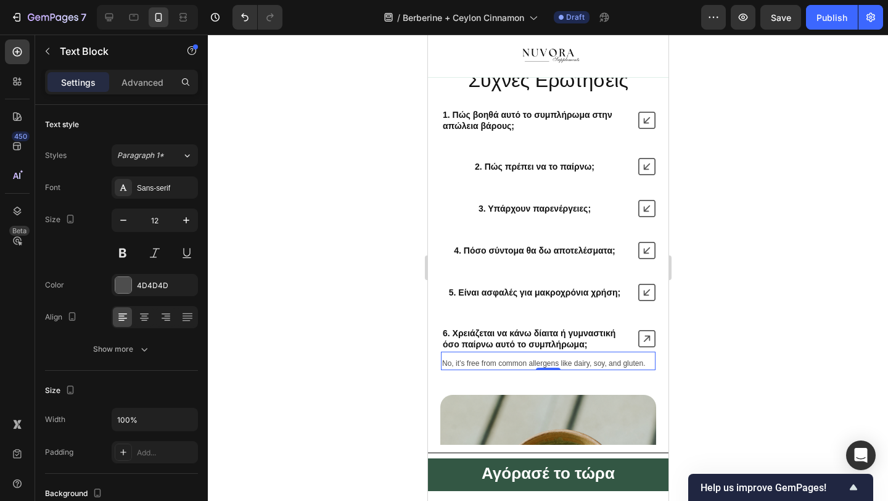
click at [528, 369] on p "No, it’s free from common allergens like dairy, soy, and gluten." at bounding box center [548, 364] width 212 height 10
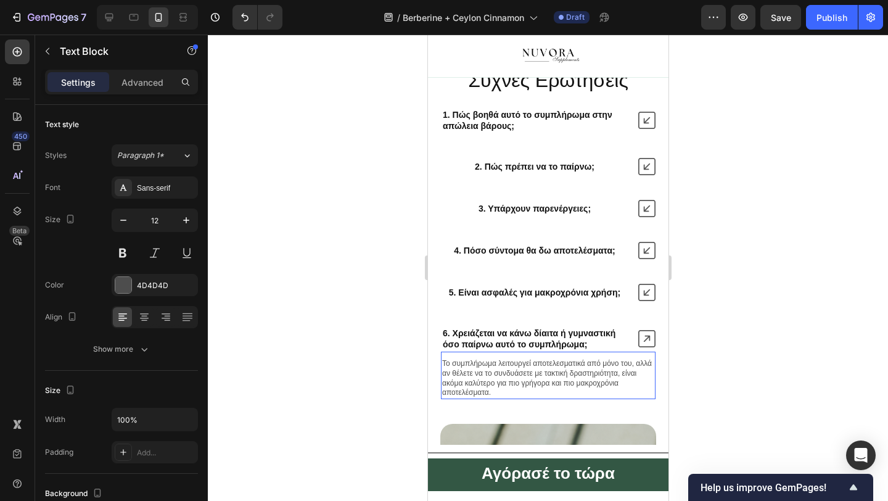
click at [549, 397] on p "Το συμπλήρωμα λειτουργεί αποτελεσματικά από μόνο του, αλλά αν θέλετε να το συνδ…" at bounding box center [548, 378] width 212 height 38
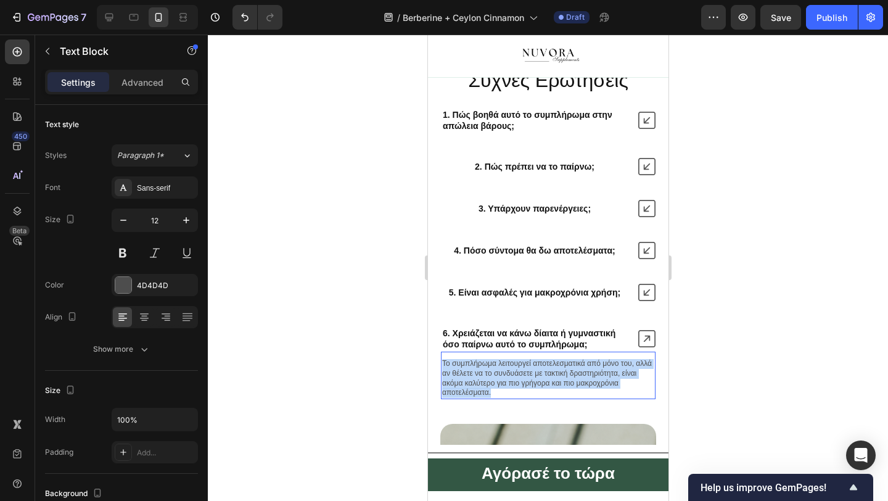
click at [549, 397] on p "Το συμπλήρωμα λειτουργεί αποτελεσματικά από μόνο του, αλλά αν θέλετε να το συνδ…" at bounding box center [548, 378] width 212 height 38
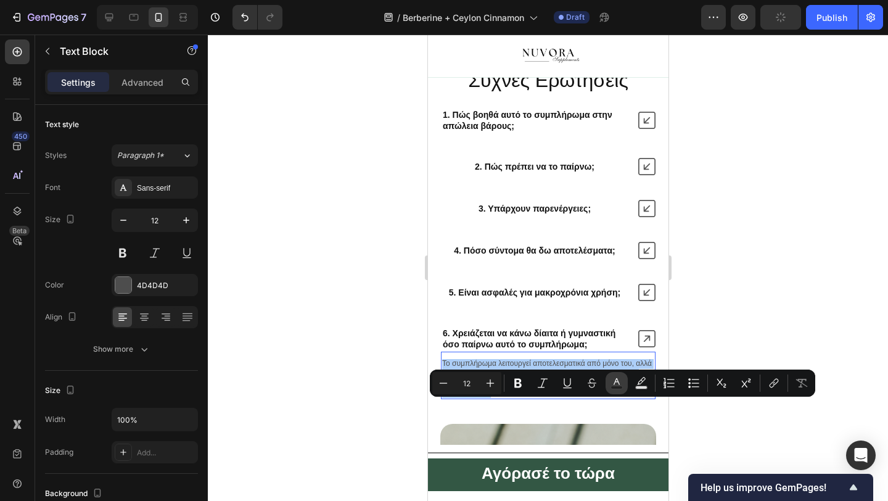
click at [621, 377] on icon "Editor contextual toolbar" at bounding box center [617, 383] width 12 height 12
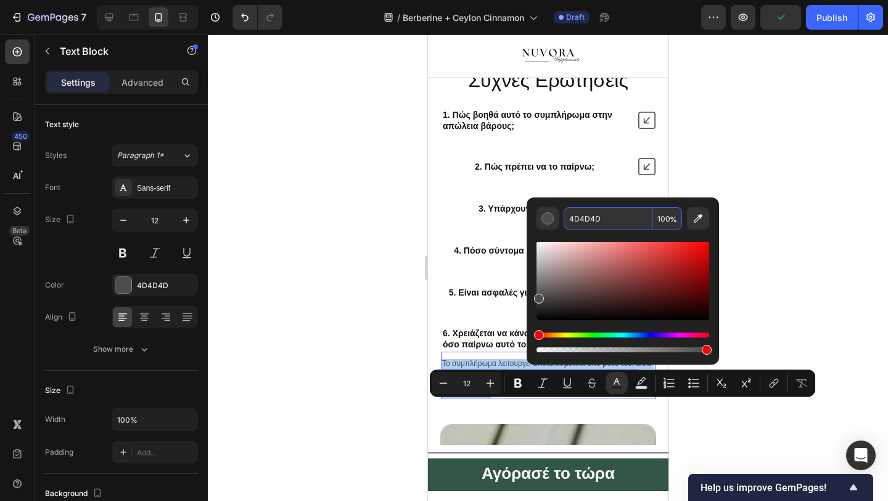
click at [581, 220] on input "4D4D4D" at bounding box center [608, 218] width 89 height 22
type input "121212"
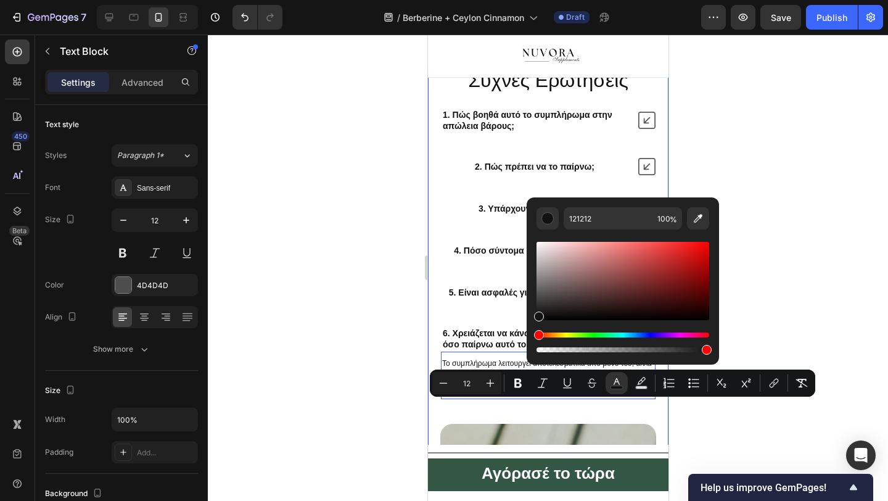
click at [368, 247] on div at bounding box center [548, 268] width 680 height 466
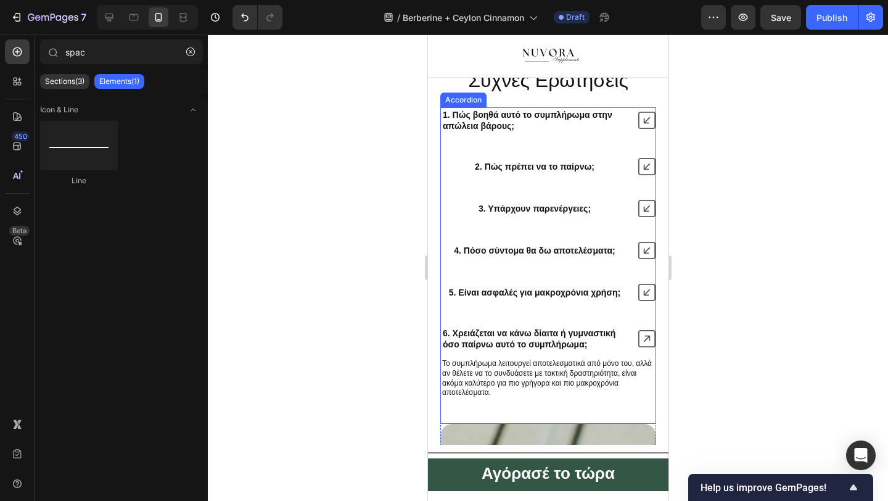
click at [649, 347] on icon at bounding box center [646, 338] width 17 height 17
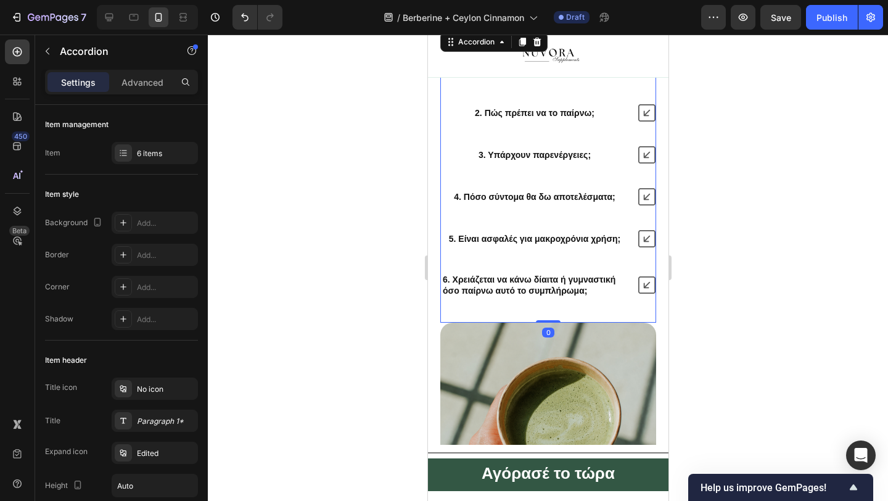
scroll to position [3292, 0]
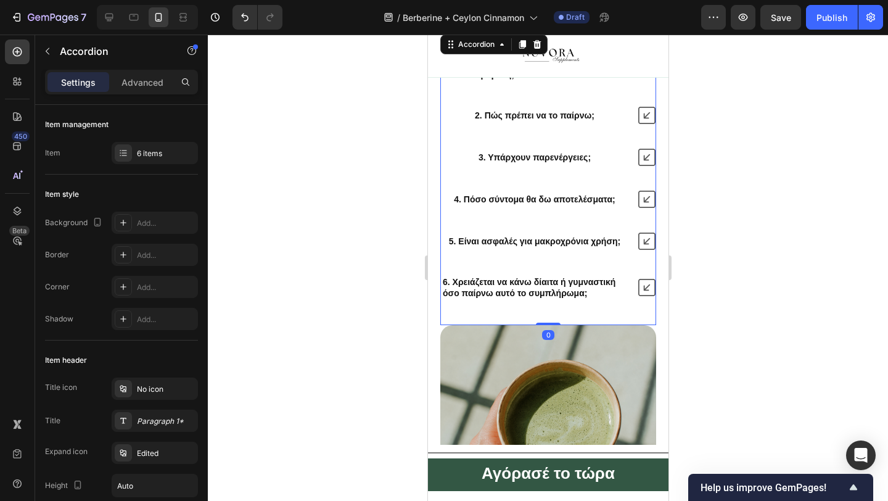
click at [548, 133] on div "1. Πώς βοηθά αυτό το συμπλήρωμα στην απώλεια βάρους; 2. Πώς πρέπει να το παίρνω…" at bounding box center [548, 178] width 216 height 245
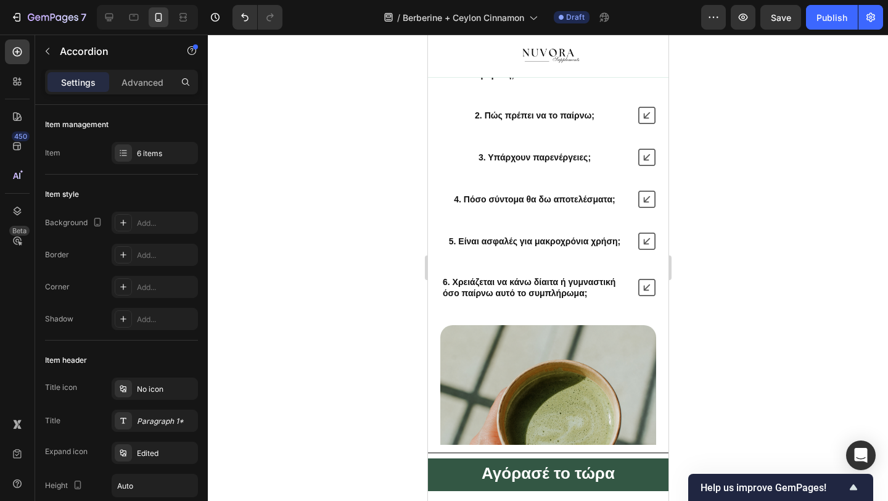
click at [522, 141] on div "1. Πώς βοηθά αυτό το συμπλήρωμα στην απώλεια βάρους; 2. Πώς πρέπει να το παίρνω…" at bounding box center [548, 178] width 216 height 245
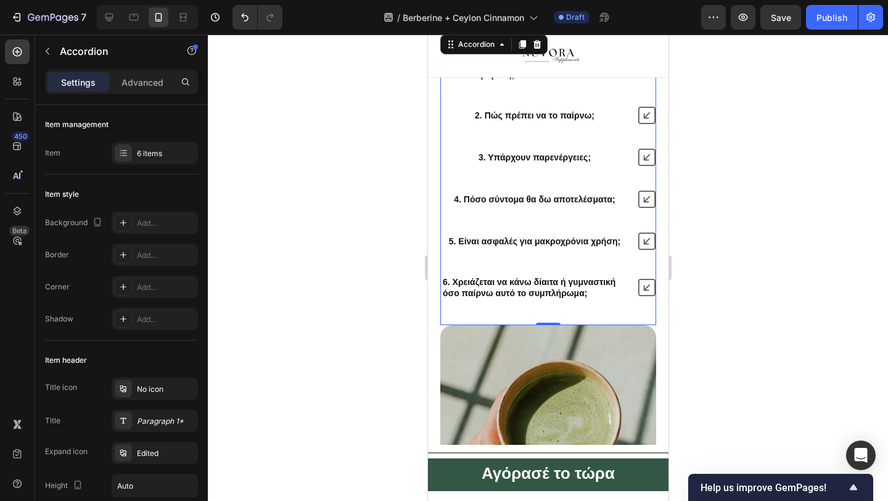
click at [519, 123] on div "2. Πώς πρέπει να το παίρνω;" at bounding box center [533, 115] width 123 height 15
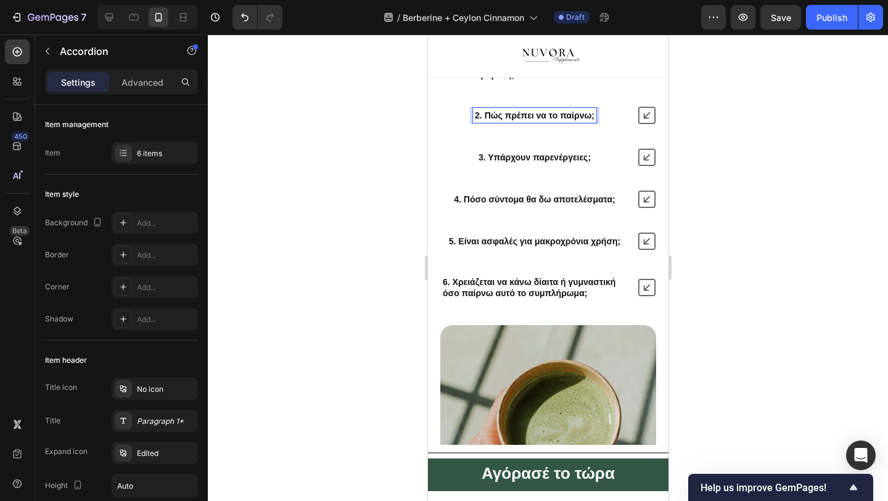
click at [519, 123] on div "2. Πώς πρέπει να το παίρνω;" at bounding box center [533, 115] width 123 height 15
click at [516, 120] on strong "2. Πώς πρέπει να το παίρνω;" at bounding box center [534, 115] width 120 height 10
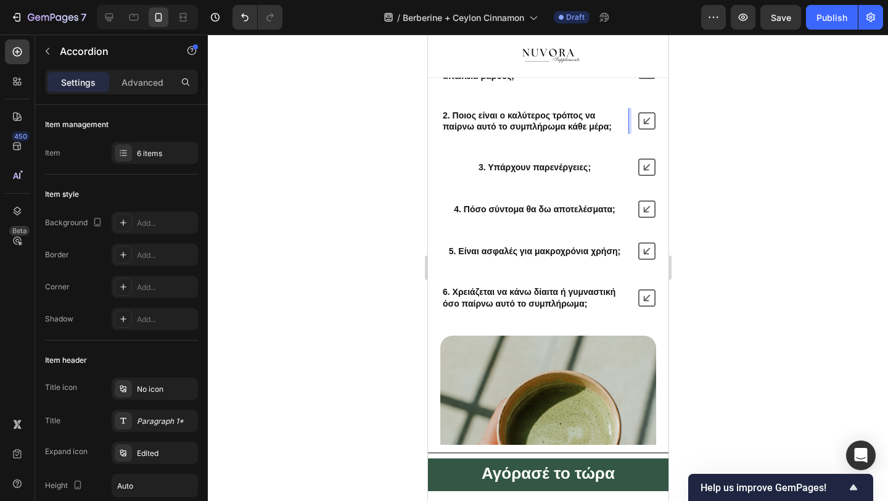
click at [344, 189] on div at bounding box center [548, 268] width 680 height 466
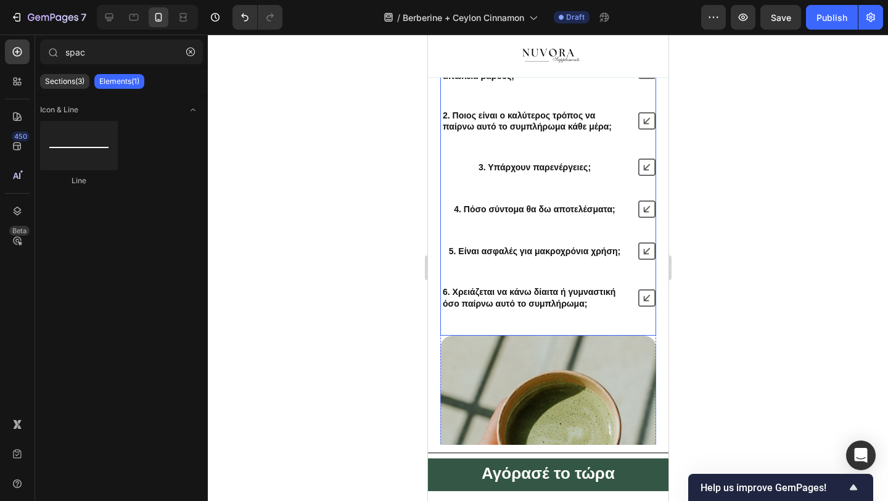
click at [500, 172] on strong "3. Υπάρχουν παρενέργειες;" at bounding box center [534, 167] width 112 height 10
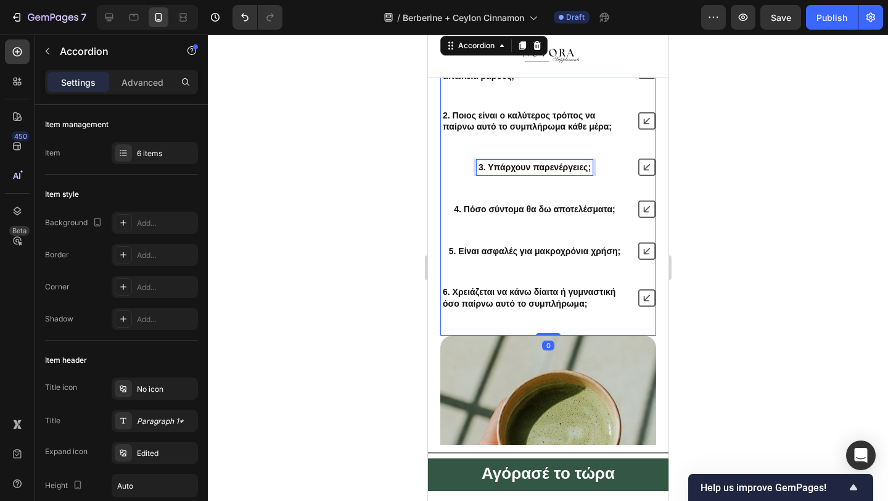
click at [500, 172] on strong "3. Υπάρχουν παρενέργειες;" at bounding box center [534, 167] width 112 height 10
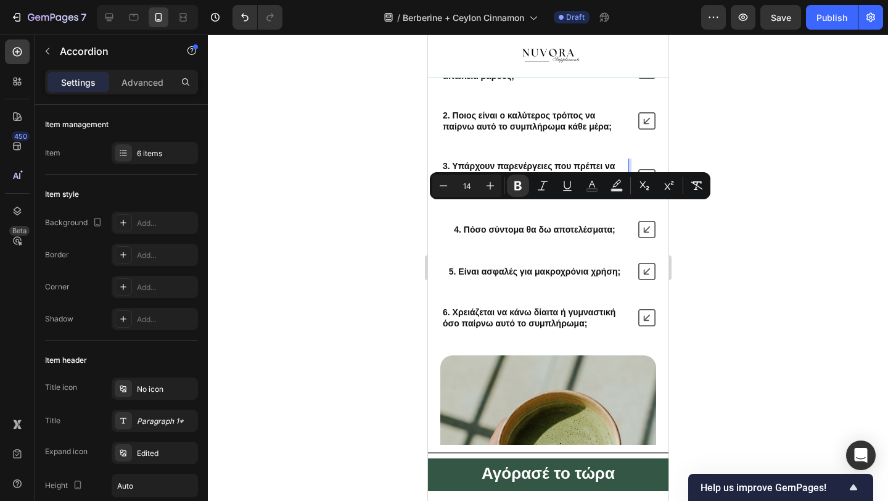
scroll to position [3290, 0]
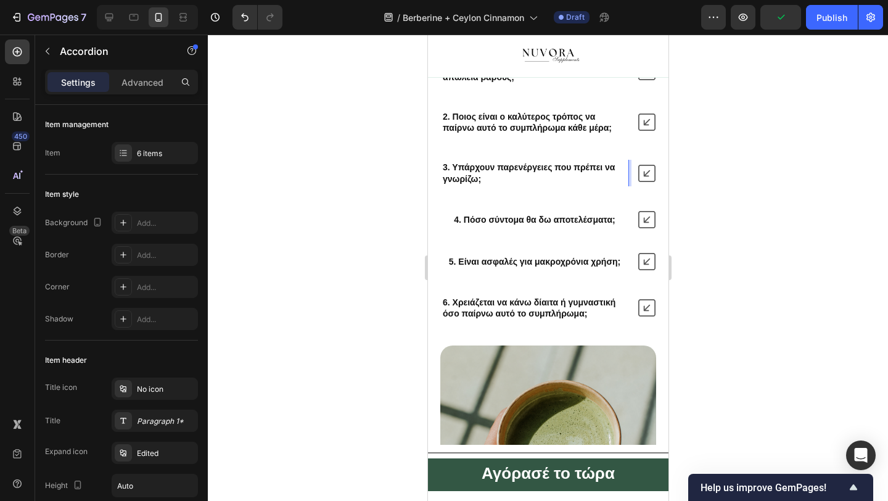
click at [497, 224] on strong "4. Πόσο σύντομα θα δω αποτελέσματα;" at bounding box center [533, 220] width 161 height 10
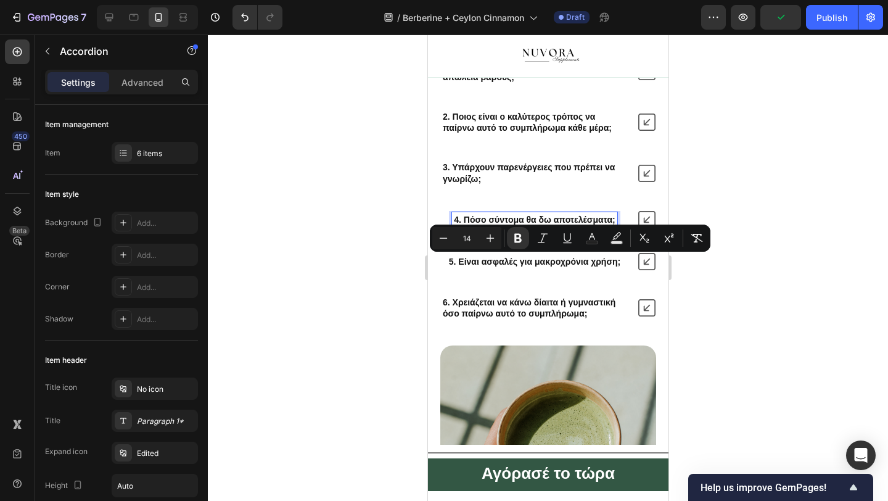
scroll to position [3288, 0]
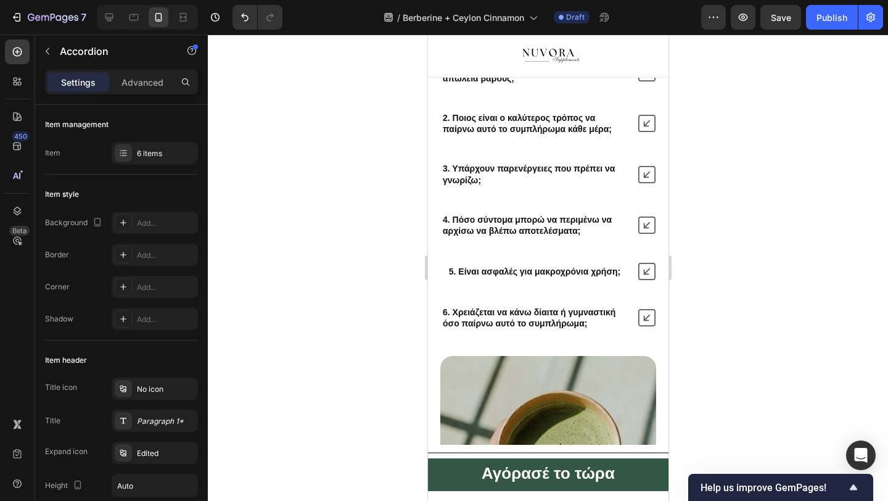
click at [479, 284] on div "1. Πώς βοηθά αυτό το συμπλήρωμα στην απώλεια βάρους; 2. Ποιος είναι ο καλύτερος…" at bounding box center [548, 195] width 216 height 271
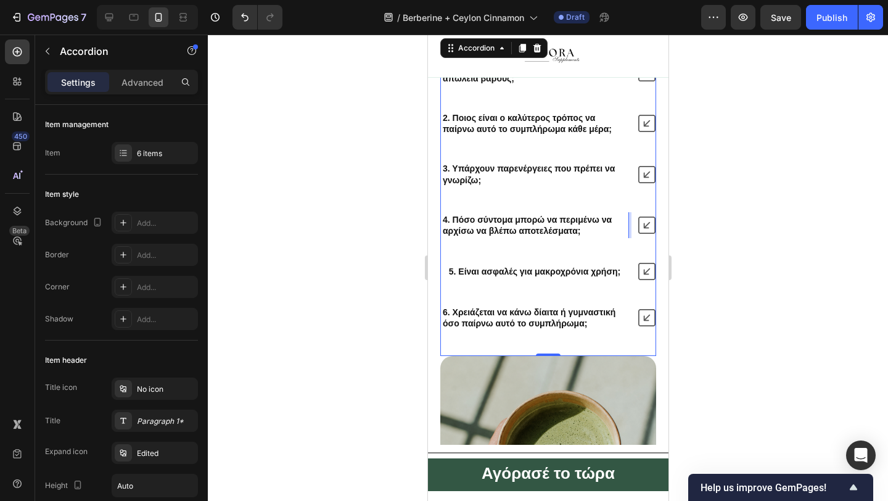
click at [479, 236] on strong "4. Πόσο σύντομα μπορώ να περιμένω να αρχίσω να βλέπω αποτελέσματα;" at bounding box center [526, 225] width 169 height 21
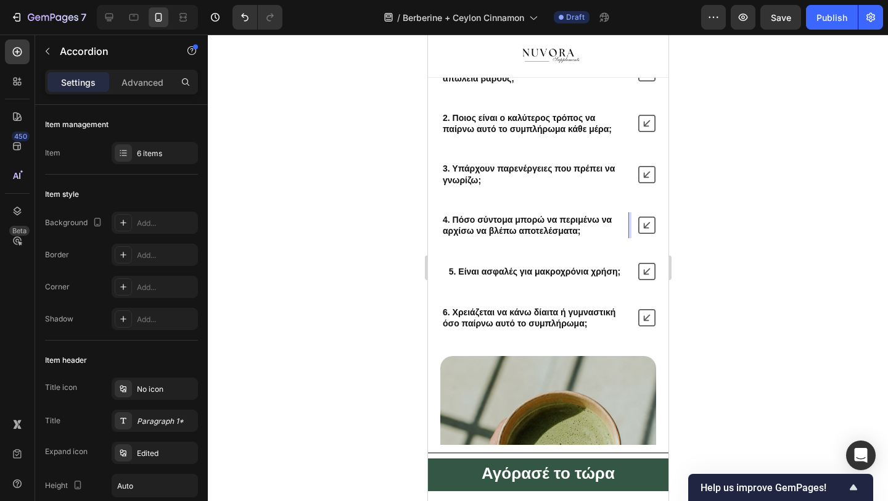
click at [479, 236] on strong "4. Πόσο σύντομα μπορώ να περιμένω να αρχίσω να βλέπω αποτελέσματα;" at bounding box center [526, 225] width 169 height 21
click at [501, 236] on strong "4. Πόσο σύντομα μπορώ να περιμένω να αρχίσω να βλέπω αποτελέσματα;" at bounding box center [526, 225] width 169 height 21
click at [485, 276] on strong "5. Είναι ασφαλές για μακροχρόνια χρήση;" at bounding box center [533, 271] width 171 height 10
click at [483, 238] on div "4. Πόσο σύντομα μπορώ να περιμένω να αρχίσω να βλέπω αποτελέσματα;" at bounding box center [533, 225] width 187 height 26
click at [490, 292] on div "1. Πώς βοηθά αυτό το συμπλήρωμα στην απώλεια βάρους; 2. Ποιος είναι ο καλύτερος…" at bounding box center [548, 195] width 216 height 271
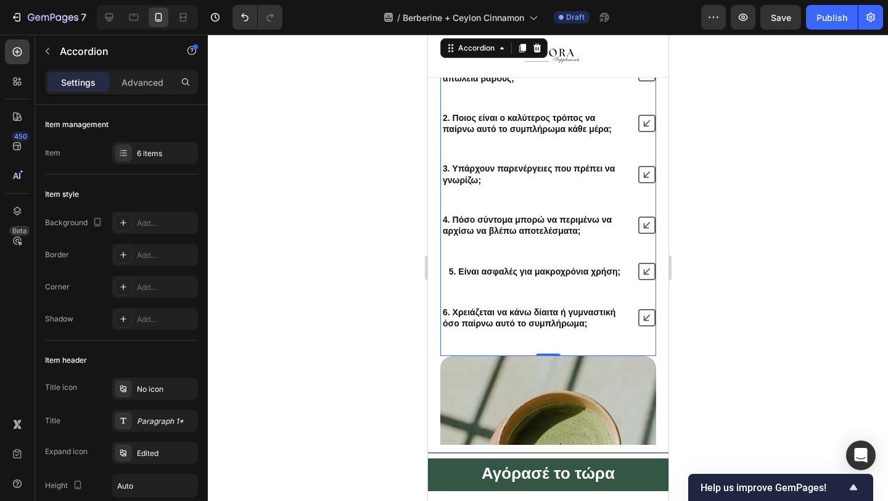
click at [490, 236] on strong "4. Πόσο σύντομα μπορώ να περιμένω να αρχίσω να βλέπω αποτελέσματα;" at bounding box center [526, 225] width 169 height 21
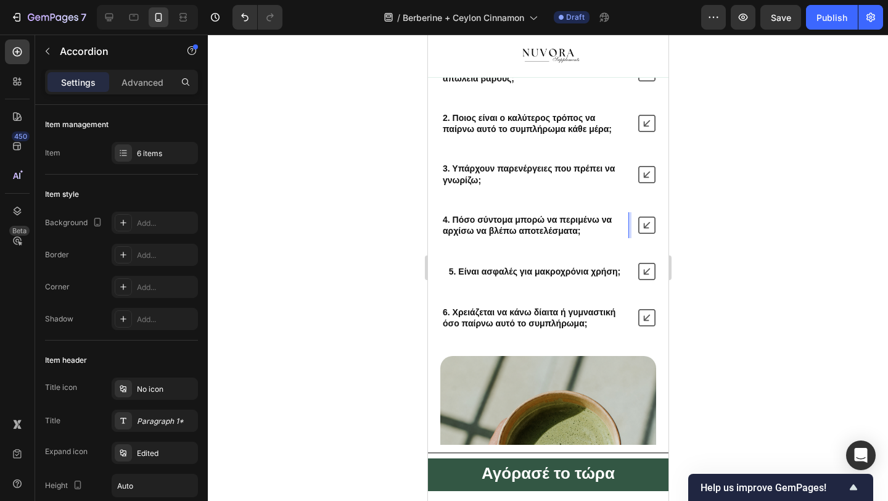
click at [540, 236] on strong "4. Πόσο σύντομα μπορώ να περιμένω να αρχίσω να βλέπω αποτελέσματα;" at bounding box center [526, 225] width 169 height 21
click at [542, 236] on strong "4. Πόσο σύντομα μπορώ να περιμένω να αρχίσω να βλέπω αποτελέσματα;" at bounding box center [526, 225] width 169 height 21
click at [517, 276] on strong "5. Είναι ασφαλές για μακροχρόνια χρήση;" at bounding box center [533, 271] width 171 height 10
click at [337, 323] on div at bounding box center [548, 268] width 680 height 466
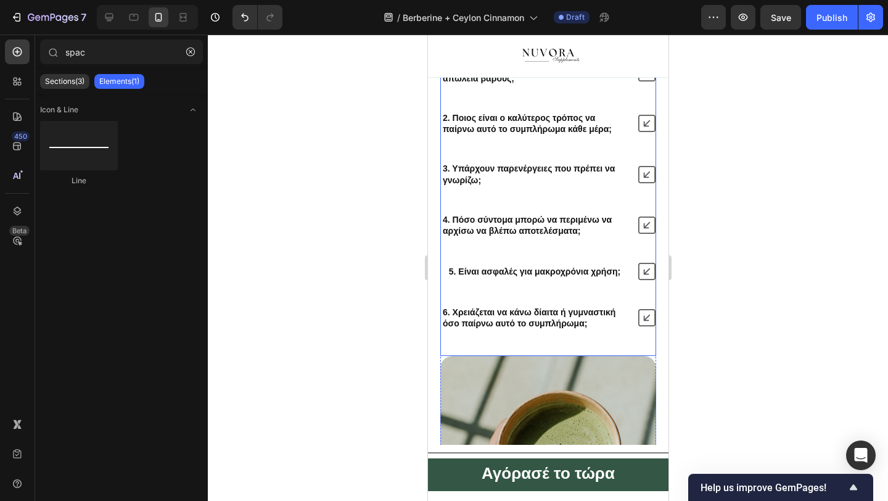
click at [482, 276] on strong "5. Είναι ασφαλές για μακροχρόνια χρήση;" at bounding box center [533, 271] width 171 height 10
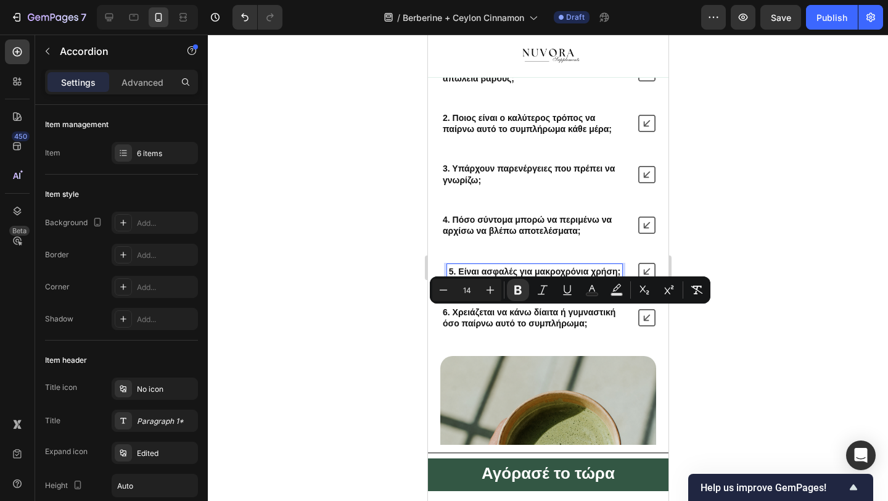
click at [482, 276] on strong "5. Είναι ασφαλές για μακροχρόνια χρήση;" at bounding box center [533, 271] width 171 height 10
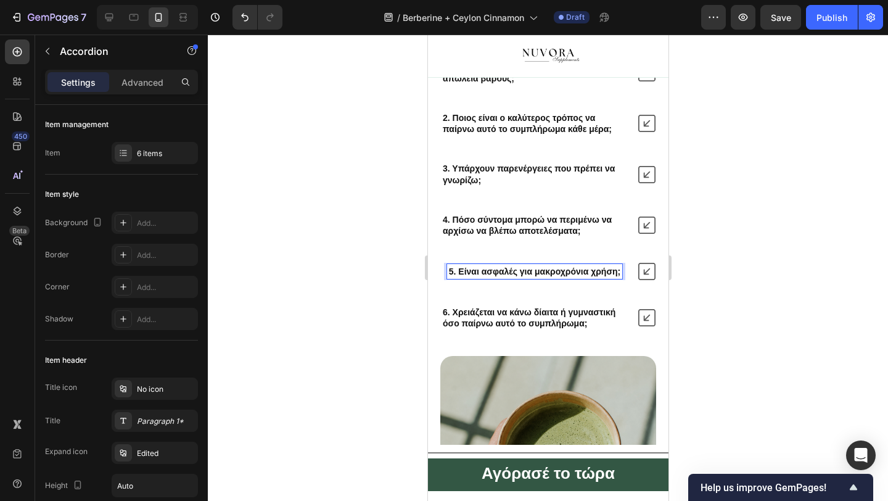
scroll to position [3288, 0]
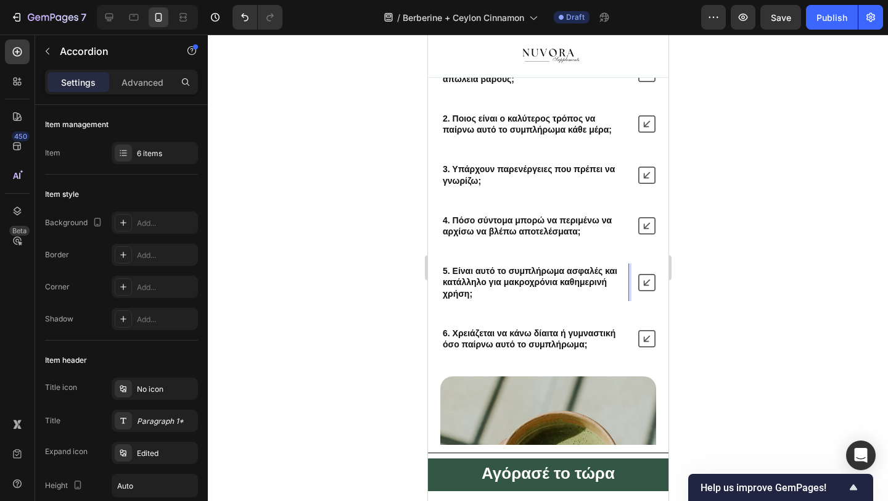
click at [459, 352] on div "1. Πώς βοηθά αυτό το συμπλήρωμα στην απώλεια βάρους; 2. Ποιος είναι ο καλύτερος…" at bounding box center [548, 206] width 216 height 292
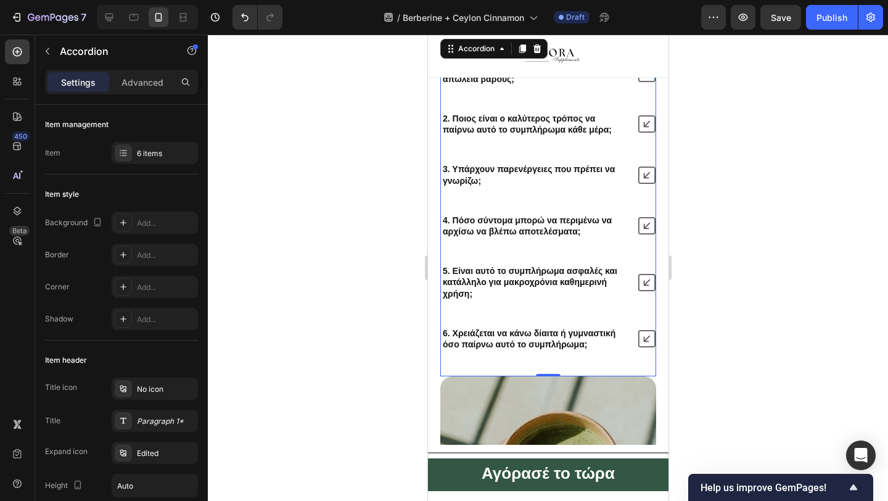
click at [461, 301] on div "5. Είναι αυτό το συμπλήρωμα ασφαλές και κατάλληλο για μακροχρόνια καθημερινή χρ…" at bounding box center [533, 282] width 187 height 38
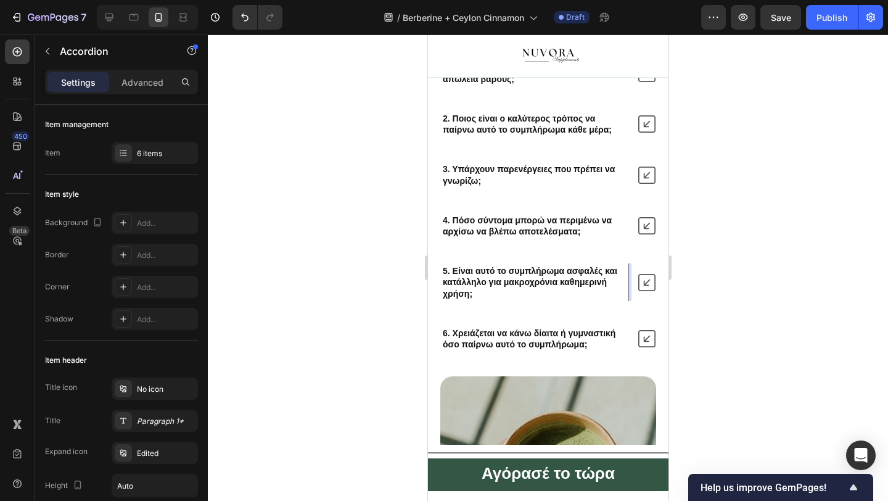
click at [474, 298] on strong "5. Είναι αυτό το συμπλήρωμα ασφαλές και κατάλληλο για μακροχρόνια καθημερινή χρ…" at bounding box center [529, 282] width 175 height 32
click at [485, 349] on strong "6. Χρειάζεται να κάνω δίαιτα ή γυμναστική όσο παίρνω αυτό το συμπλήρωμα;" at bounding box center [528, 338] width 173 height 21
click at [329, 372] on div at bounding box center [548, 268] width 680 height 466
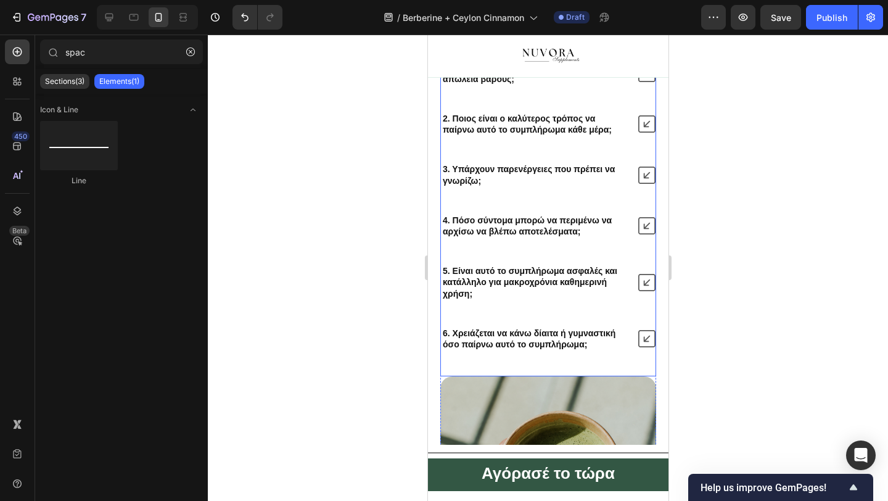
click at [566, 187] on div "3. Υπάρχουν παρενέργειες που πρέπει να γνωρίζω;" at bounding box center [533, 175] width 187 height 26
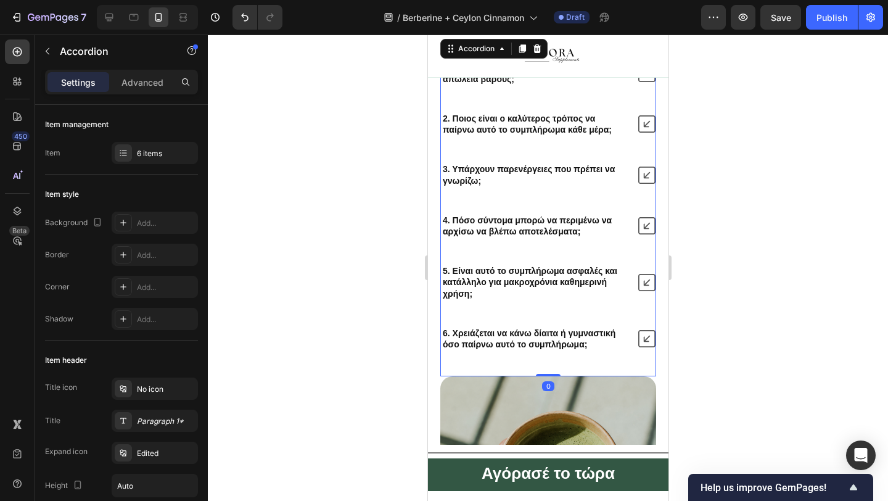
click at [535, 290] on div "1. Πώς βοηθά αυτό το συμπλήρωμα στην απώλεια βάρους; 2. Ποιος είναι ο καλύτερος…" at bounding box center [548, 206] width 216 height 292
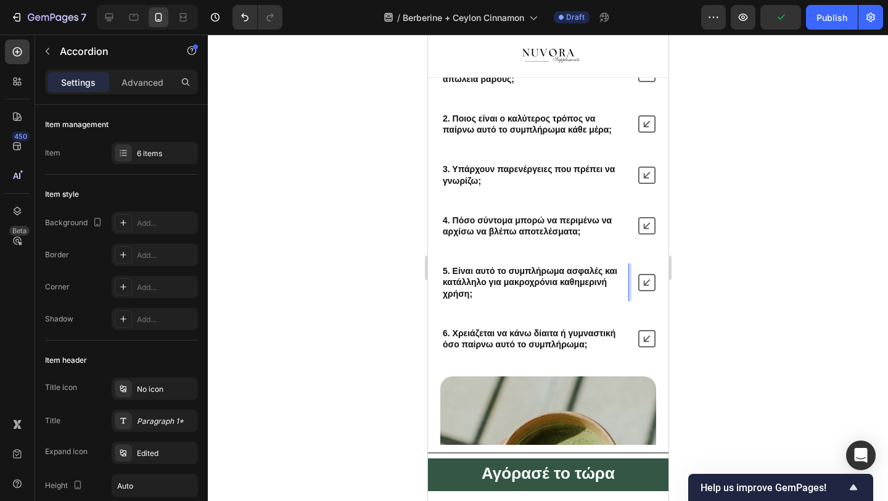
click at [333, 353] on div at bounding box center [548, 268] width 680 height 466
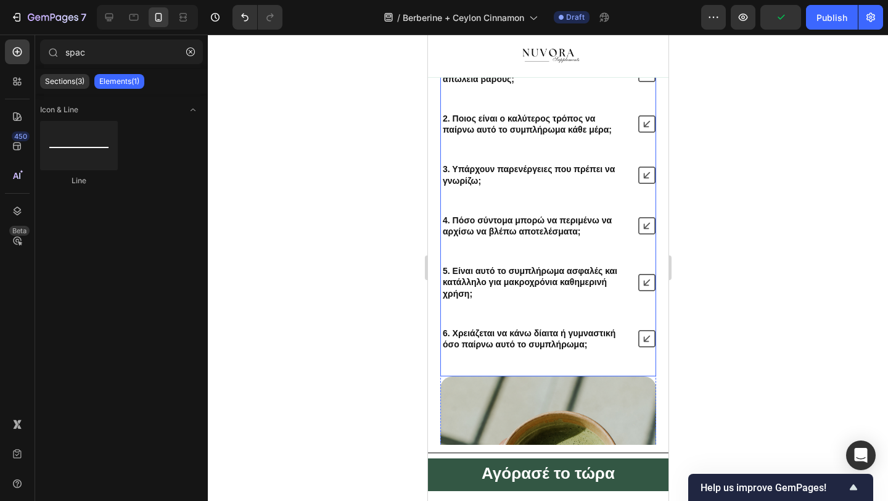
click at [639, 291] on icon at bounding box center [646, 282] width 17 height 17
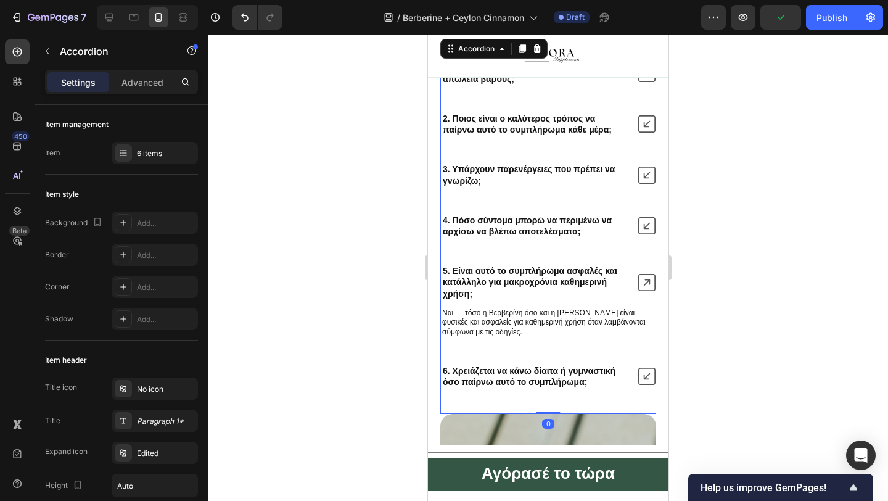
click at [639, 291] on icon at bounding box center [646, 282] width 17 height 17
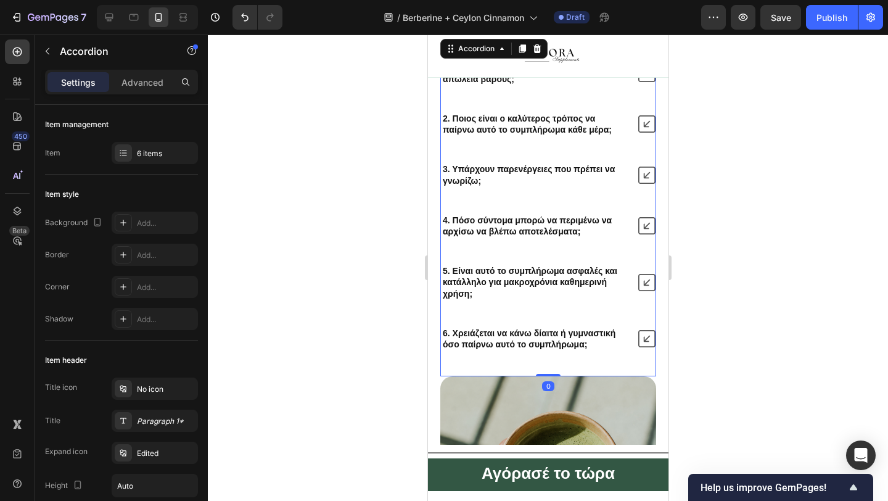
click at [654, 347] on icon at bounding box center [646, 338] width 17 height 17
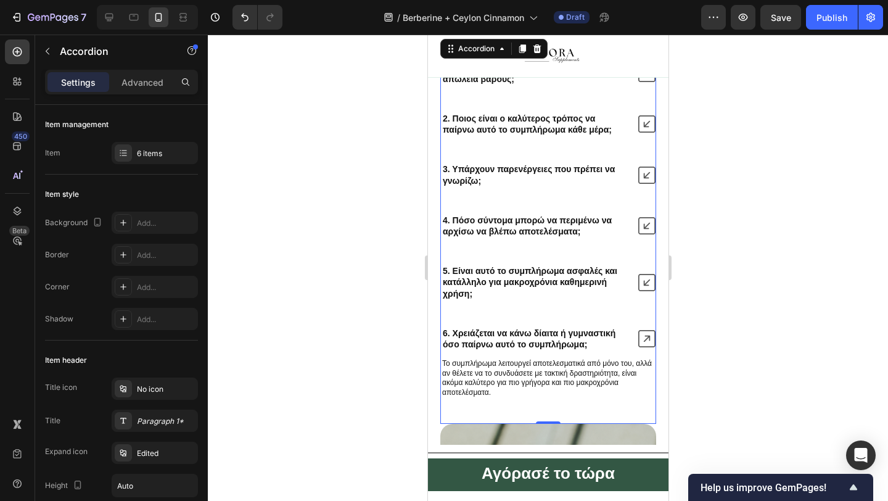
click at [654, 347] on icon at bounding box center [646, 338] width 17 height 17
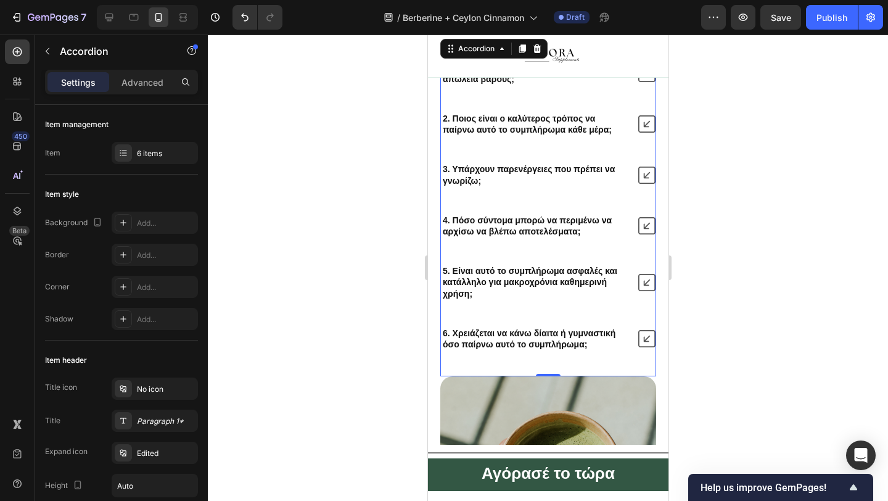
click at [654, 234] on icon at bounding box center [646, 225] width 17 height 17
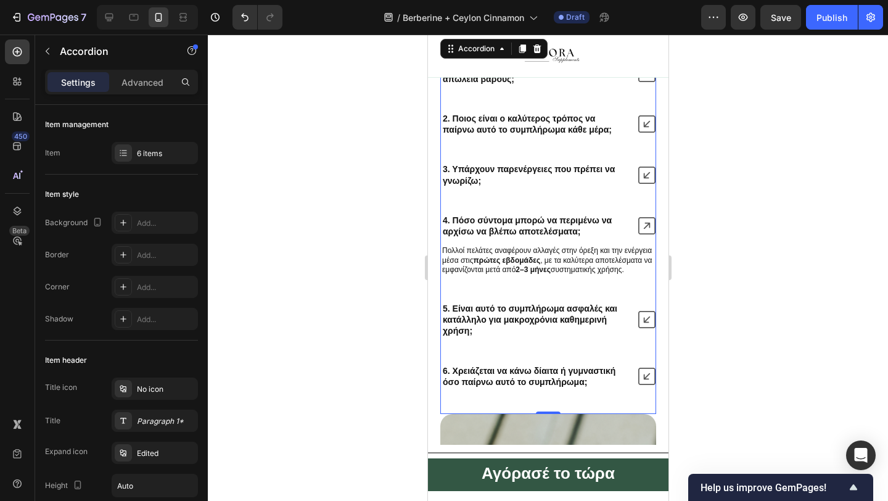
click at [654, 234] on icon at bounding box center [646, 225] width 17 height 17
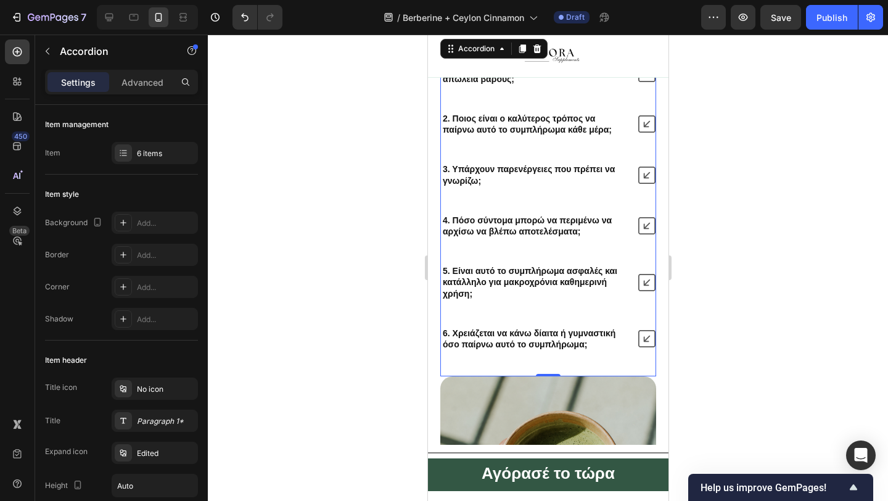
click at [647, 197] on div "1. Πώς βοηθά αυτό το συμπλήρωμα στην απώλεια βάρους; 2. Ποιος είναι ο καλύτερος…" at bounding box center [548, 206] width 216 height 292
click at [731, 223] on div at bounding box center [548, 268] width 680 height 466
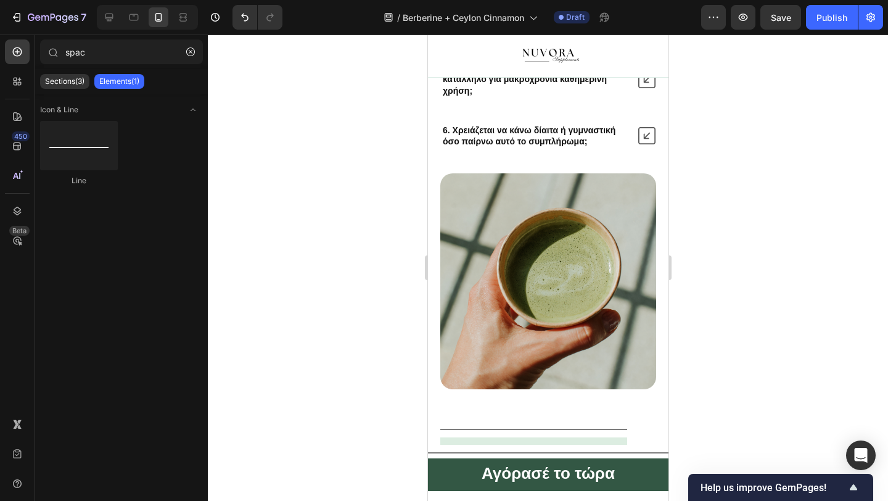
scroll to position [3612, 0]
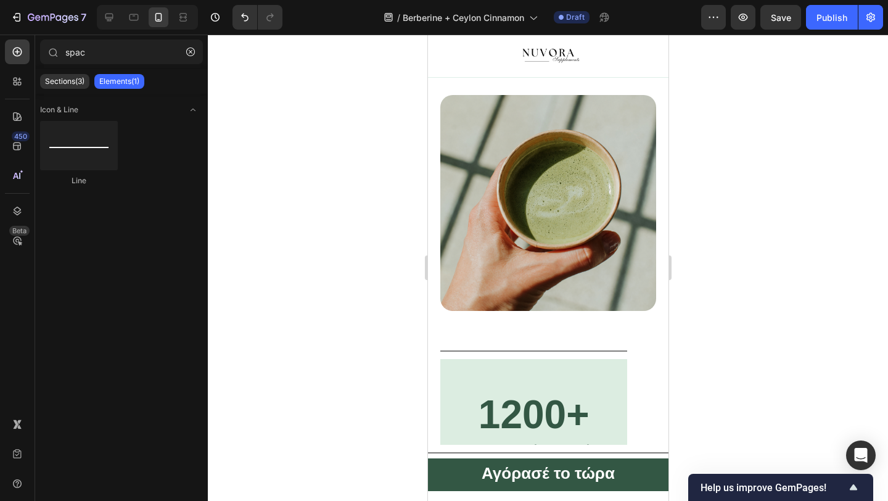
click at [577, 251] on img at bounding box center [548, 203] width 216 height 216
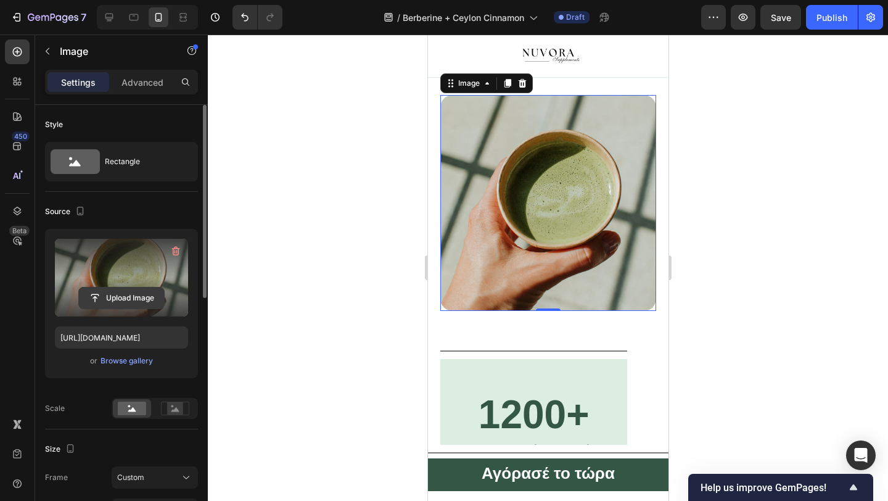
click at [119, 300] on input "file" at bounding box center [121, 297] width 85 height 21
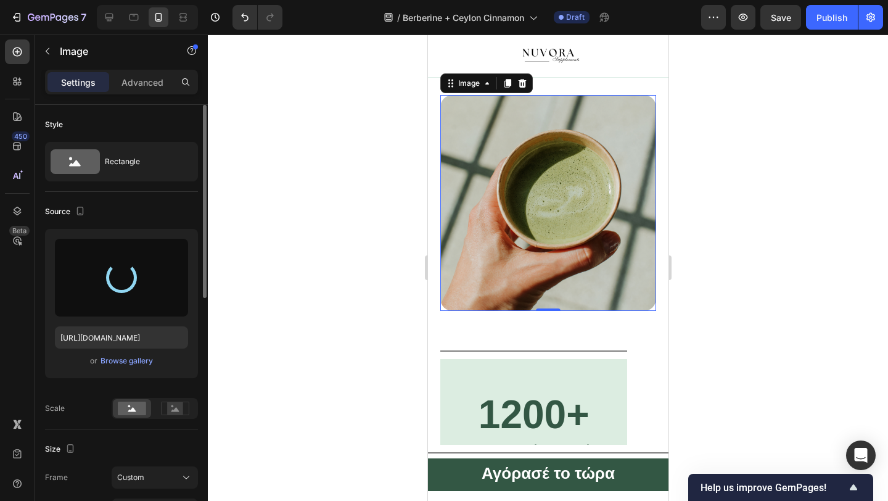
type input "https://cdn.shopify.com/s/files/1/0946/4725/5423/files/gempages_586260052445823…"
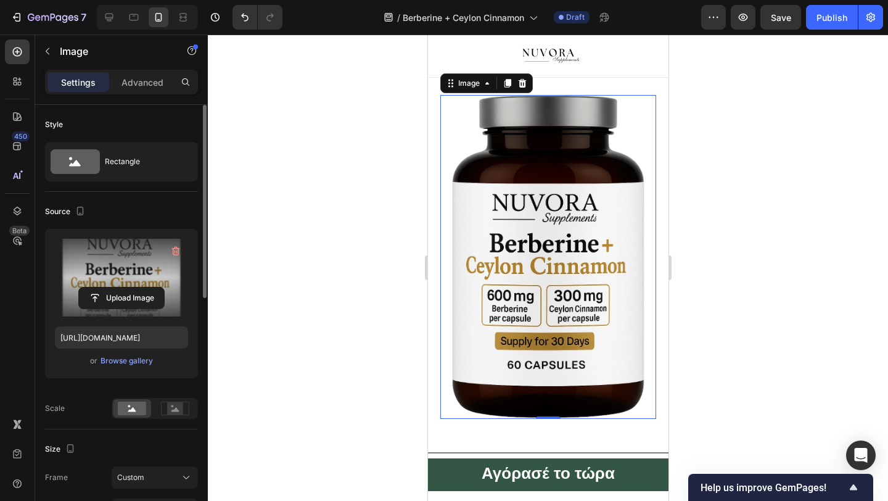
click at [493, 295] on img at bounding box center [548, 257] width 216 height 324
click at [522, 81] on icon at bounding box center [522, 83] width 8 height 9
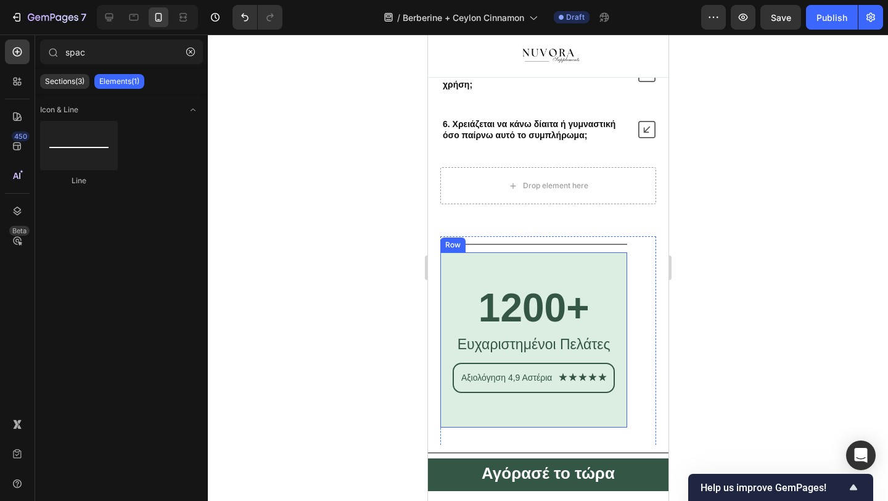
scroll to position [3528, 0]
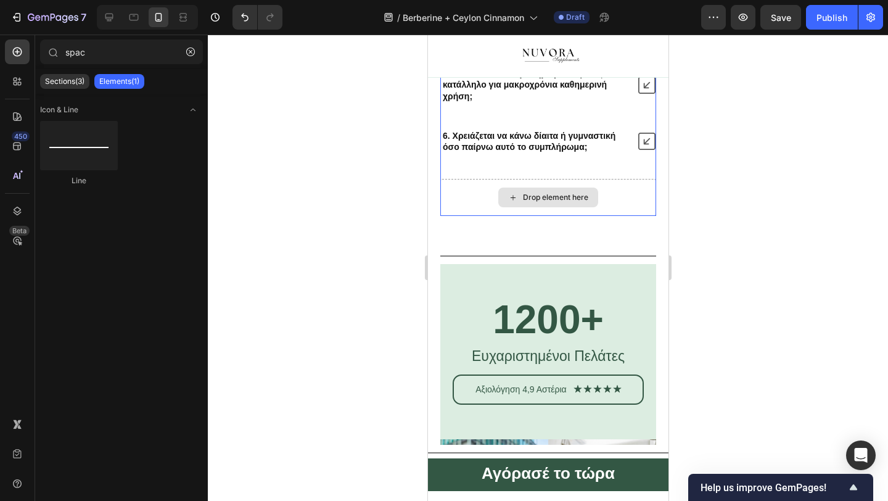
click at [482, 181] on div "Drop element here" at bounding box center [548, 197] width 216 height 37
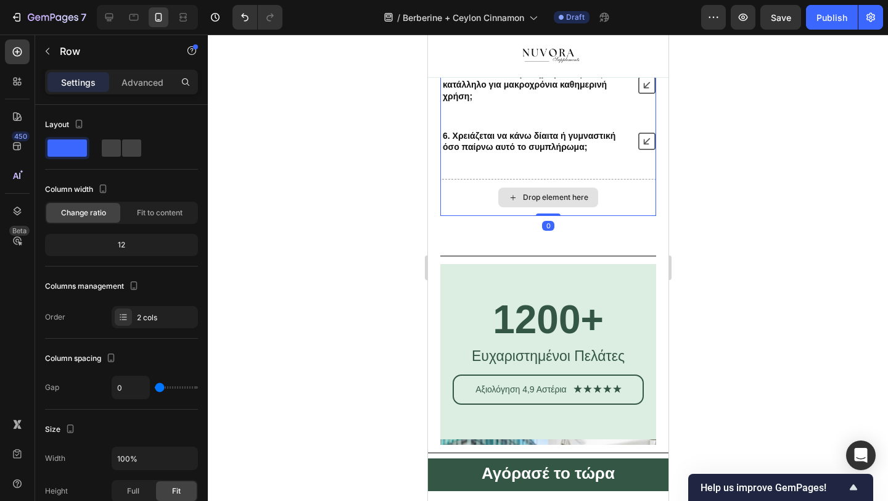
click at [484, 203] on div "Drop element here" at bounding box center [548, 197] width 216 height 37
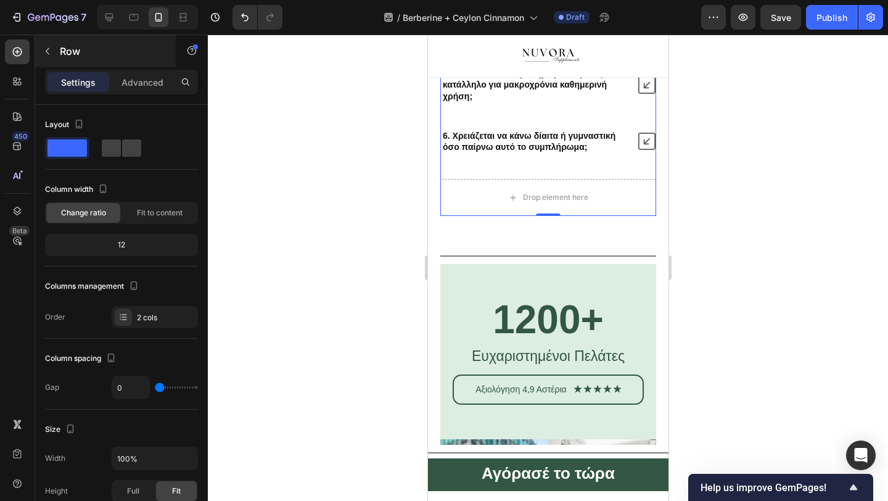
click at [52, 58] on button "button" at bounding box center [48, 51] width 20 height 20
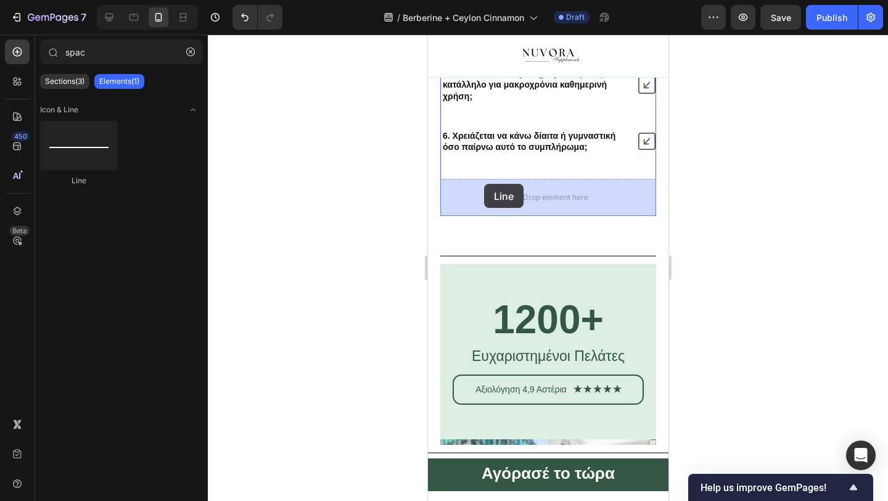
drag, startPoint x: 514, startPoint y: 178, endPoint x: 484, endPoint y: 184, distance: 30.8
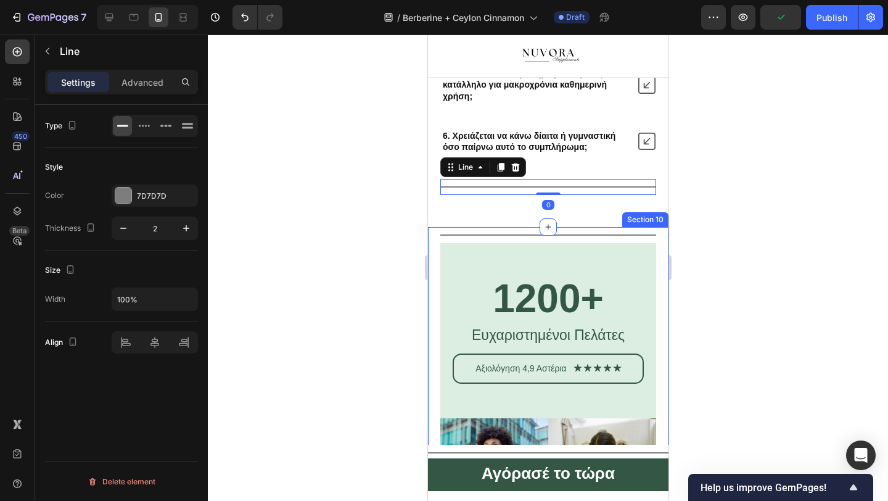
click at [364, 210] on div at bounding box center [548, 268] width 680 height 466
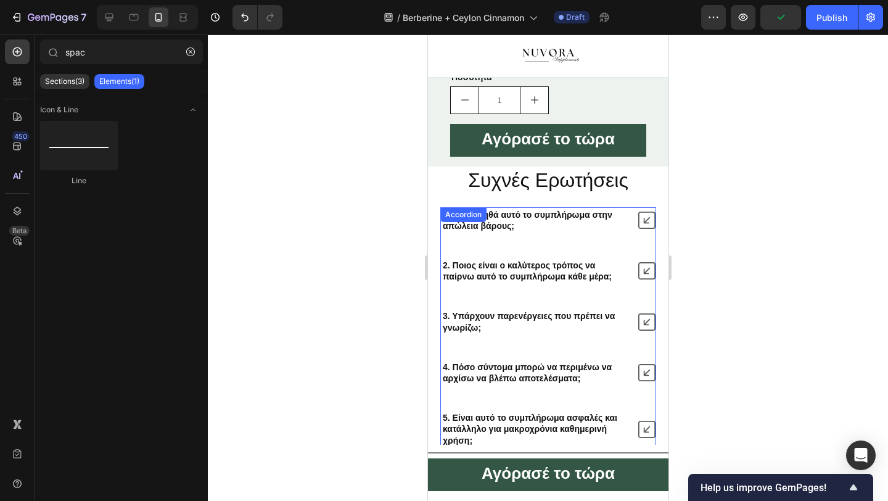
scroll to position [3183, 0]
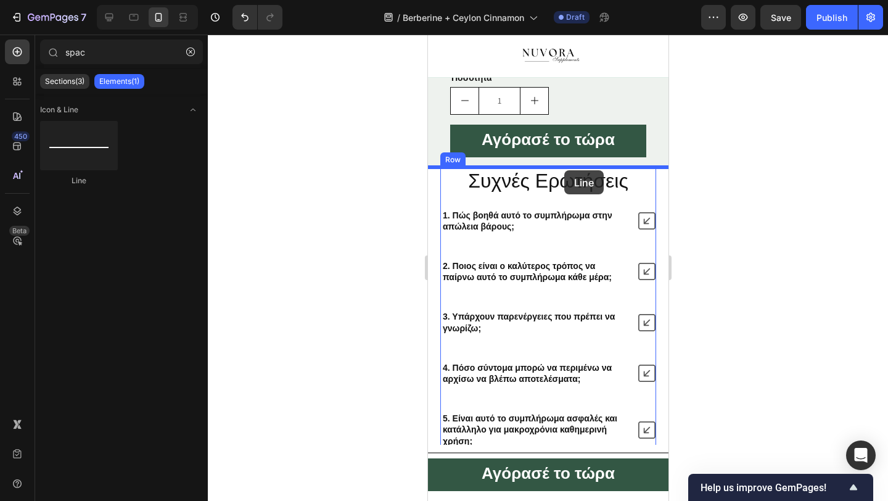
drag, startPoint x: 511, startPoint y: 202, endPoint x: 564, endPoint y: 170, distance: 61.5
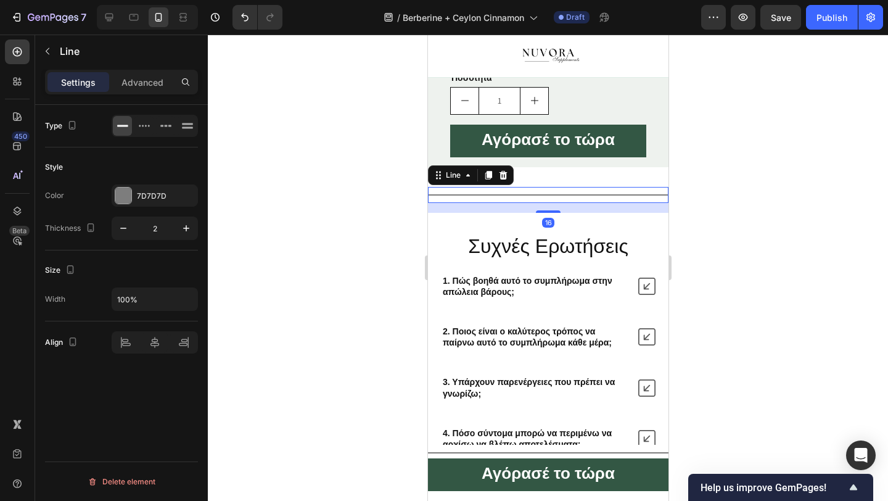
click at [202, 278] on div "Type Style Color 7D7D7D Thickness 2 Size Width 100% Align Delete element" at bounding box center [121, 320] width 173 height 431
click at [330, 213] on div at bounding box center [548, 268] width 680 height 466
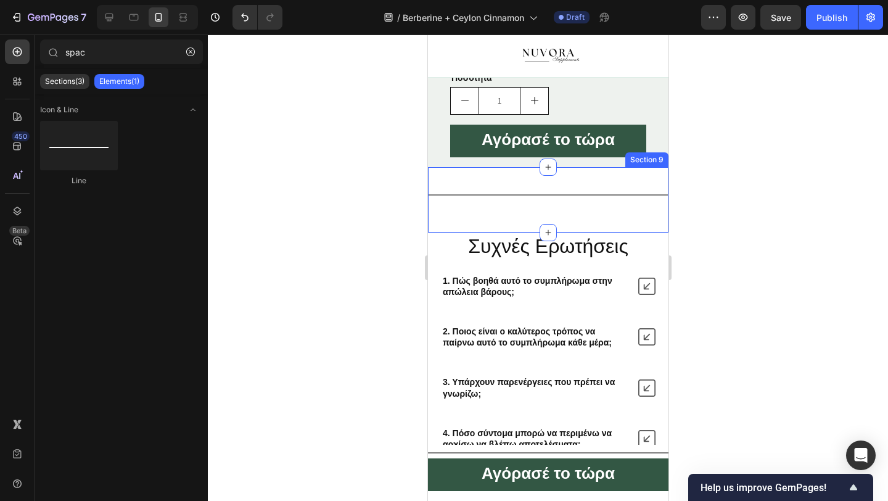
click at [584, 217] on div "Title Line Section 9" at bounding box center [547, 199] width 241 height 65
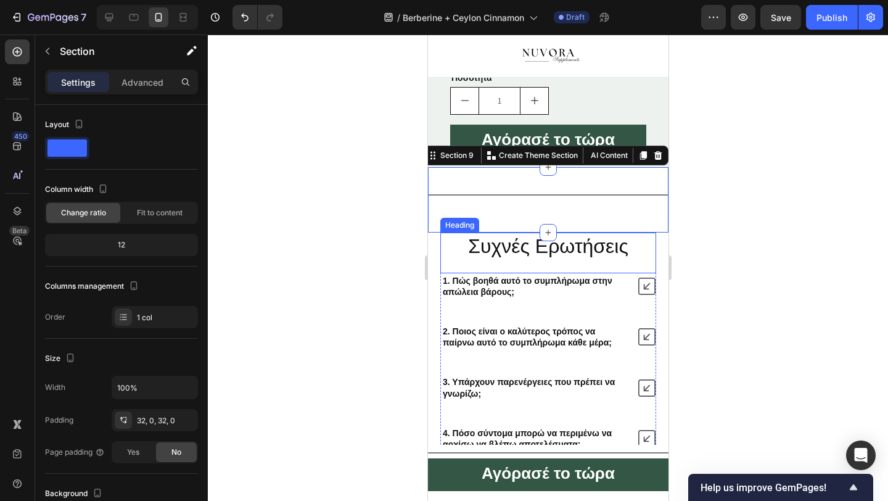
click at [573, 255] on h2 "Συχνές Ερωτήσεις" at bounding box center [548, 247] width 216 height 28
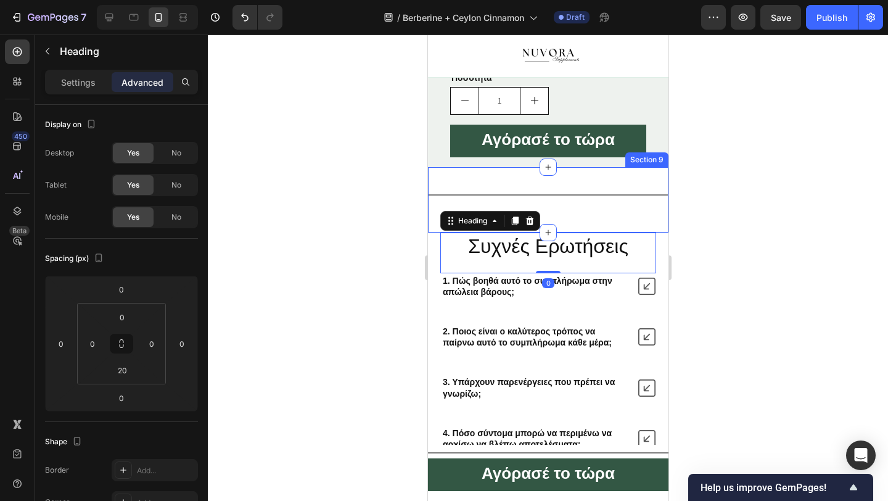
click at [573, 216] on div "Title Line Section 9" at bounding box center [547, 199] width 241 height 65
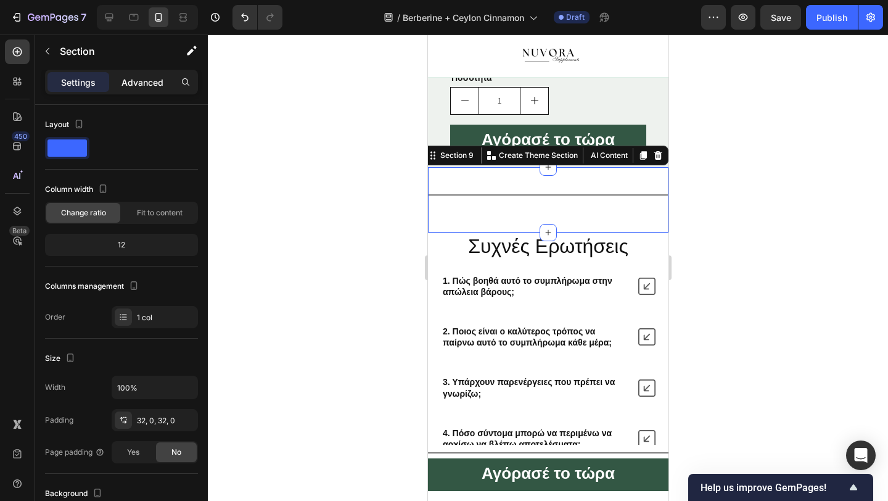
click at [142, 73] on div "Advanced" at bounding box center [143, 82] width 62 height 20
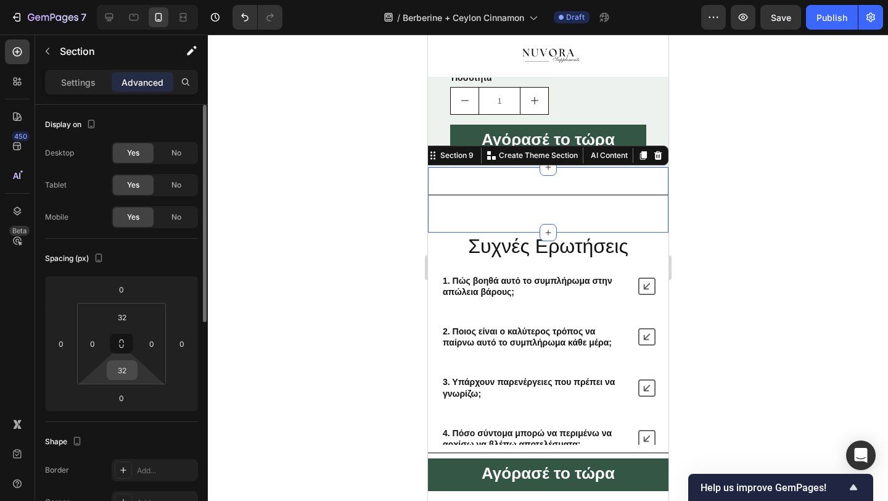
click at [120, 374] on input "32" at bounding box center [122, 370] width 25 height 19
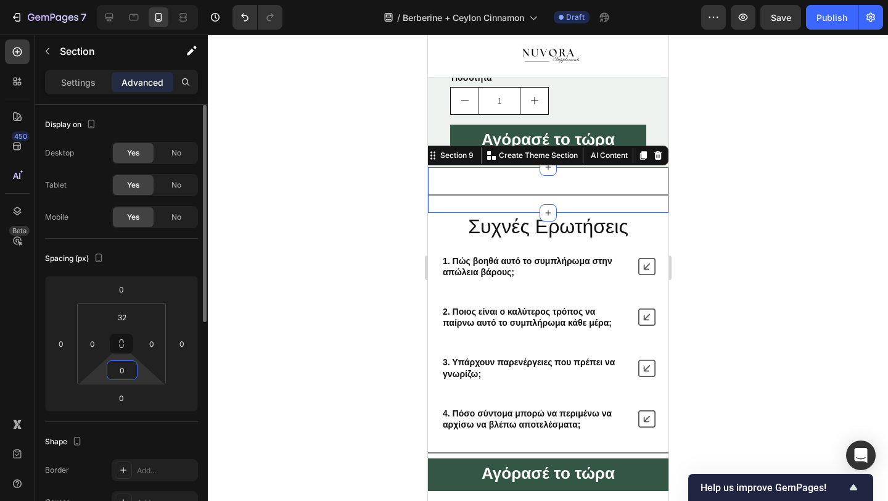
type input "0"
click at [274, 348] on div at bounding box center [548, 268] width 680 height 466
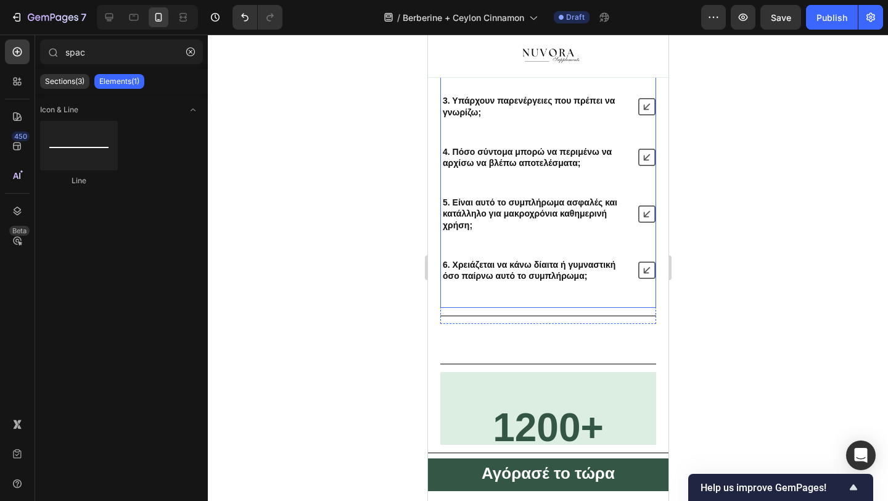
scroll to position [3448, 0]
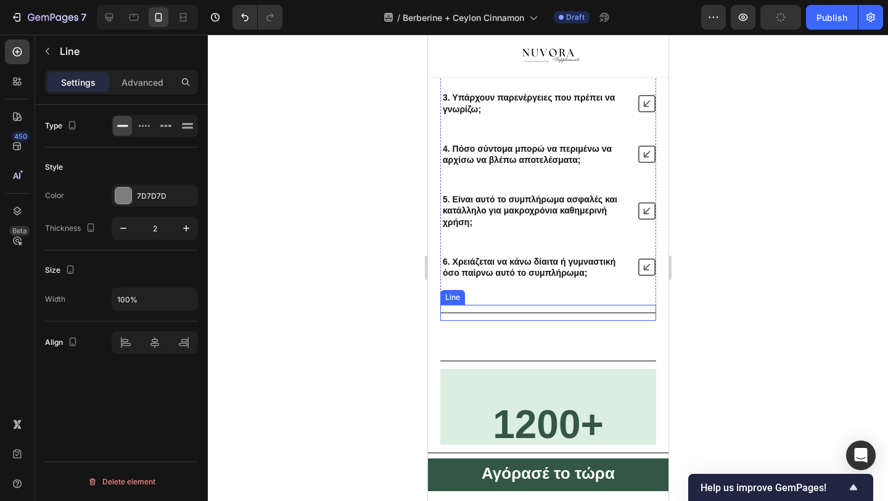
click at [503, 308] on div "Title Line" at bounding box center [548, 313] width 216 height 16
click at [150, 83] on p "Advanced" at bounding box center [142, 82] width 42 height 13
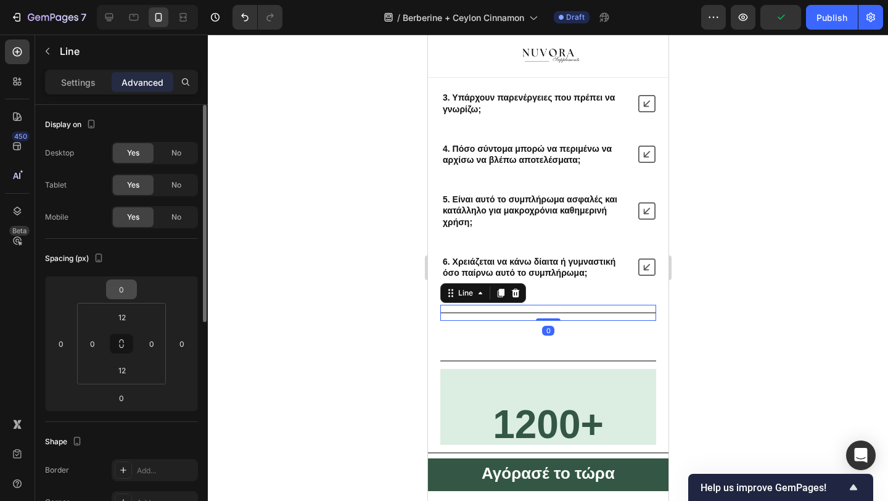
click at [126, 281] on input "0" at bounding box center [121, 289] width 25 height 19
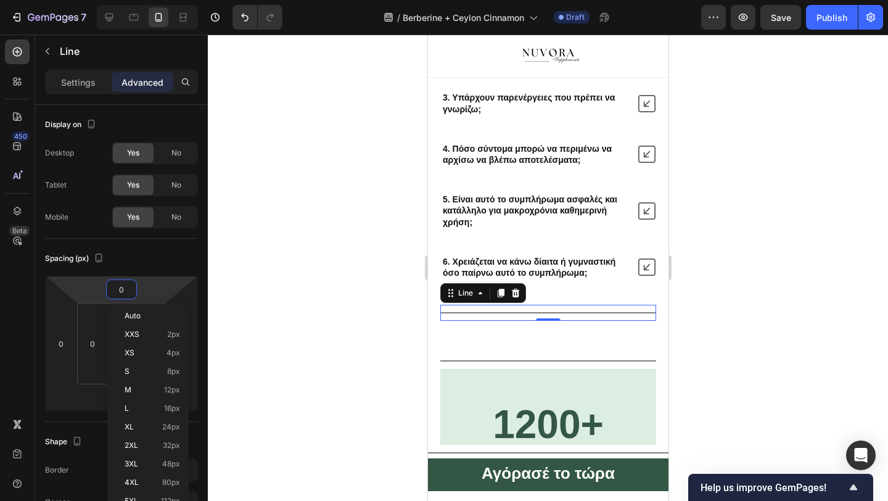
click at [101, 0] on html "7 / Berberine + Ceylon Cinnamon Draft Preview Save Publish 450 Beta spac Sectio…" at bounding box center [444, 0] width 888 height 0
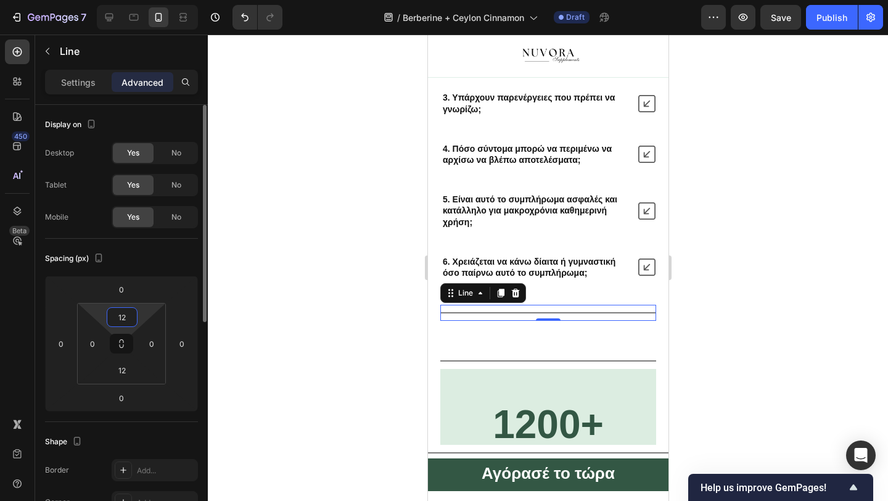
type input "0"
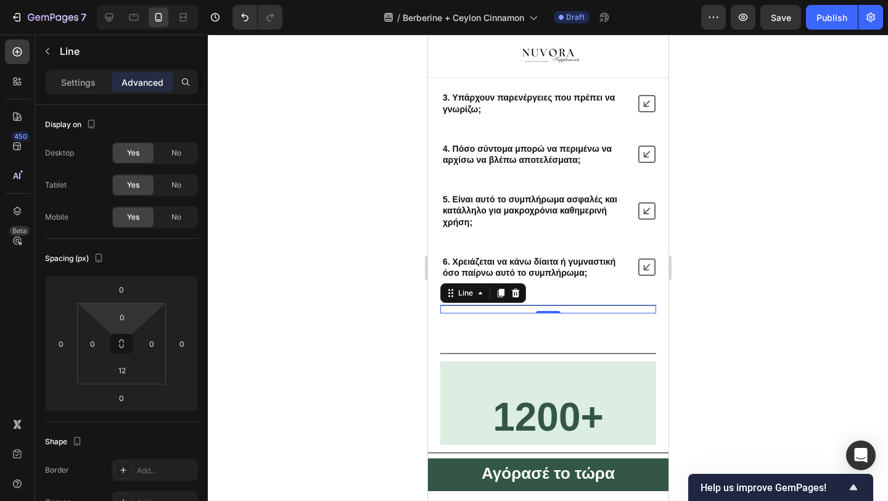
click at [284, 244] on div at bounding box center [548, 268] width 680 height 466
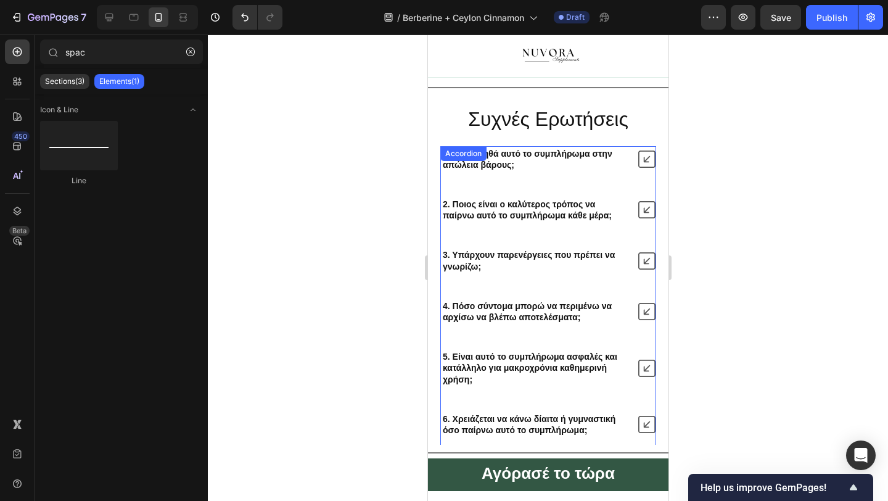
scroll to position [3327, 0]
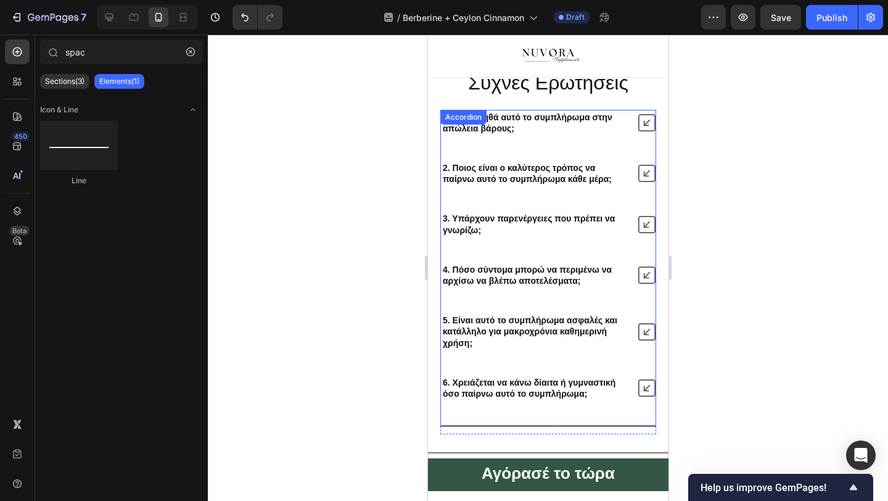
click at [756, 175] on div at bounding box center [548, 268] width 680 height 466
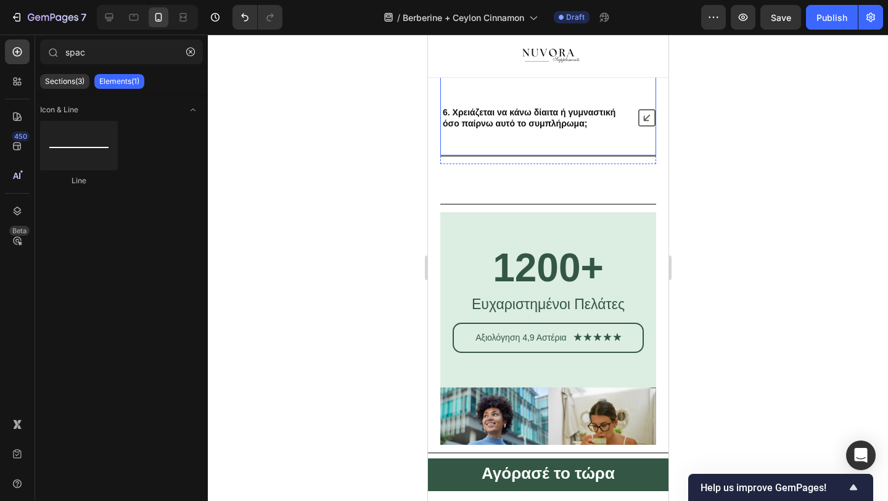
scroll to position [3604, 0]
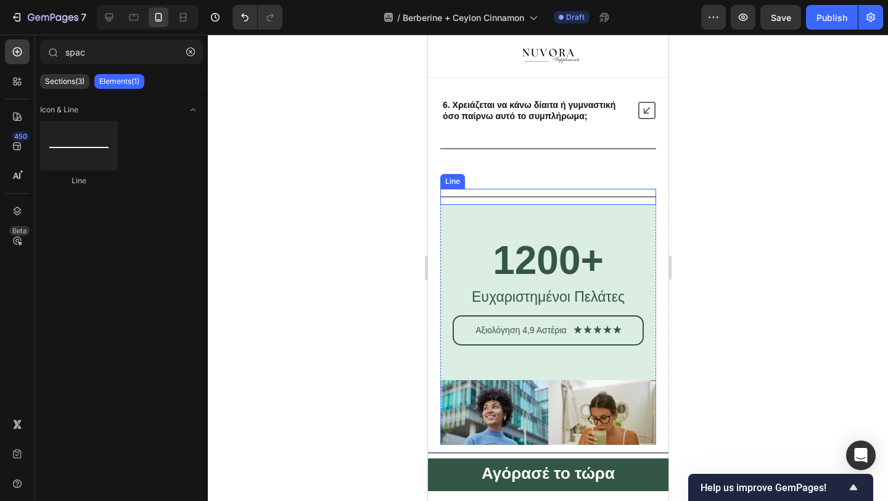
click at [577, 197] on div "Title Line" at bounding box center [548, 197] width 216 height 16
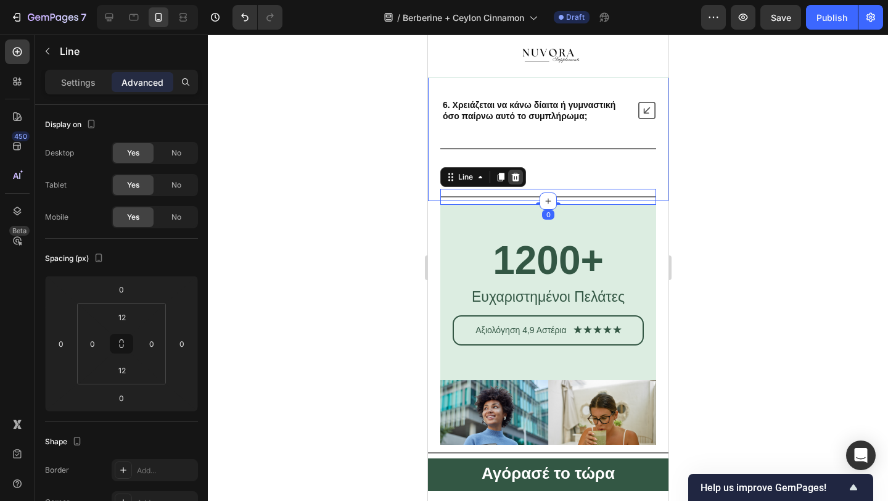
click at [521, 175] on div at bounding box center [515, 177] width 15 height 15
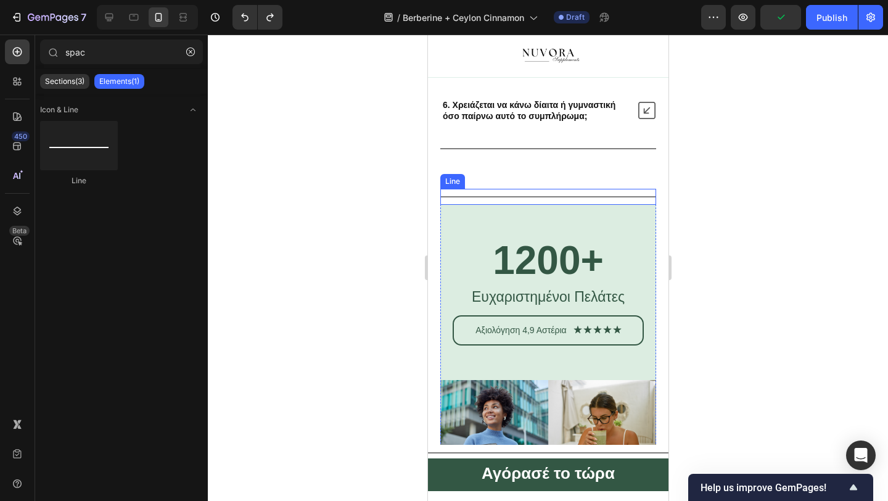
click at [507, 198] on div "Title Line" at bounding box center [548, 197] width 216 height 16
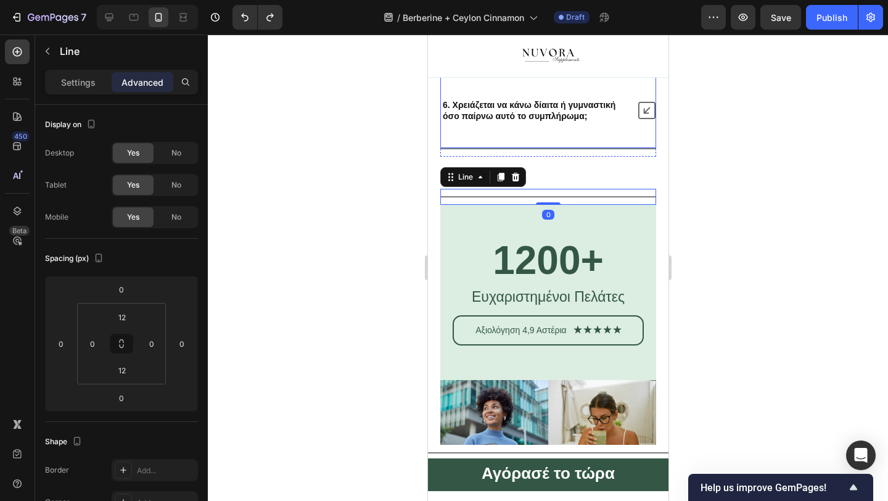
click at [479, 151] on div "Title Line" at bounding box center [548, 152] width 216 height 9
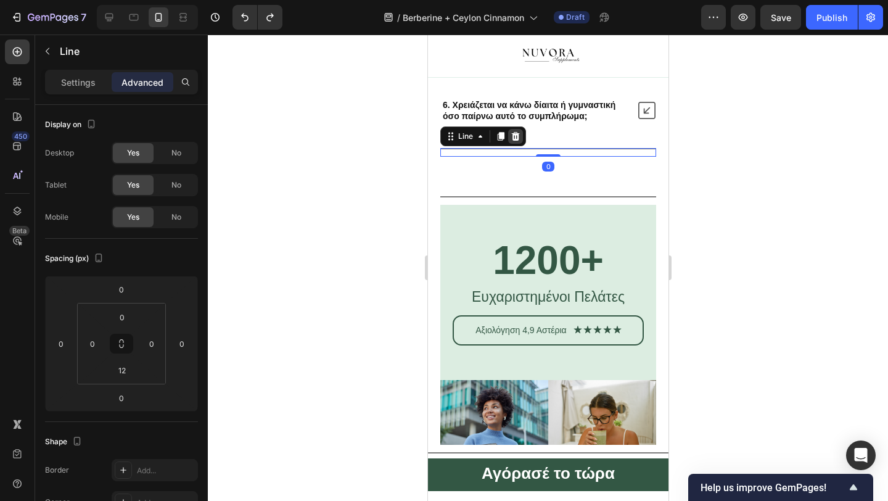
click at [520, 134] on div at bounding box center [515, 136] width 15 height 15
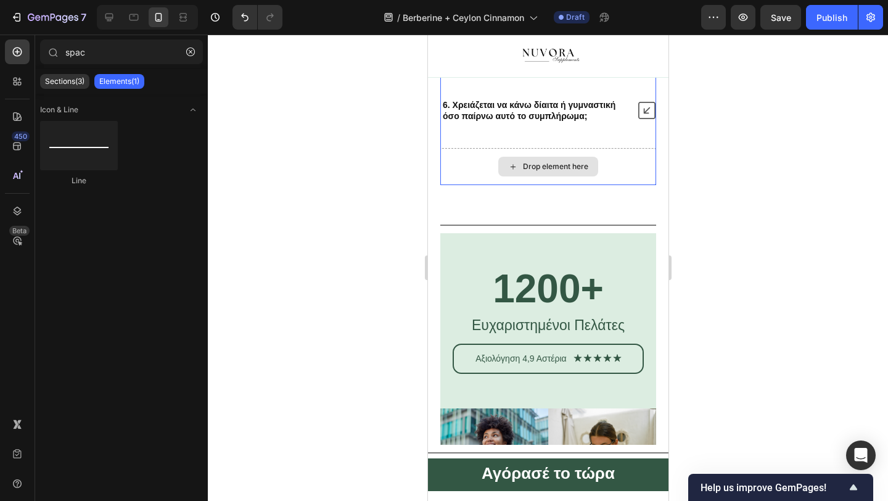
click at [506, 173] on div "Drop element here" at bounding box center [548, 167] width 100 height 20
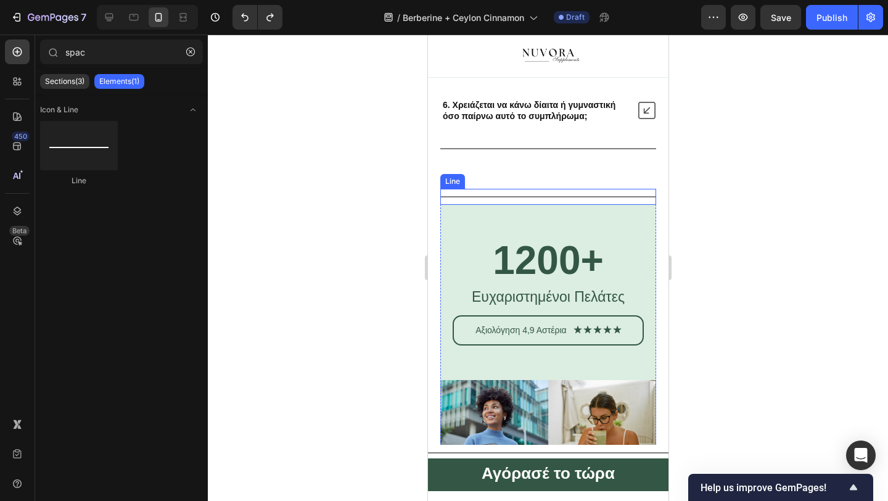
click at [488, 196] on div at bounding box center [548, 196] width 216 height 1
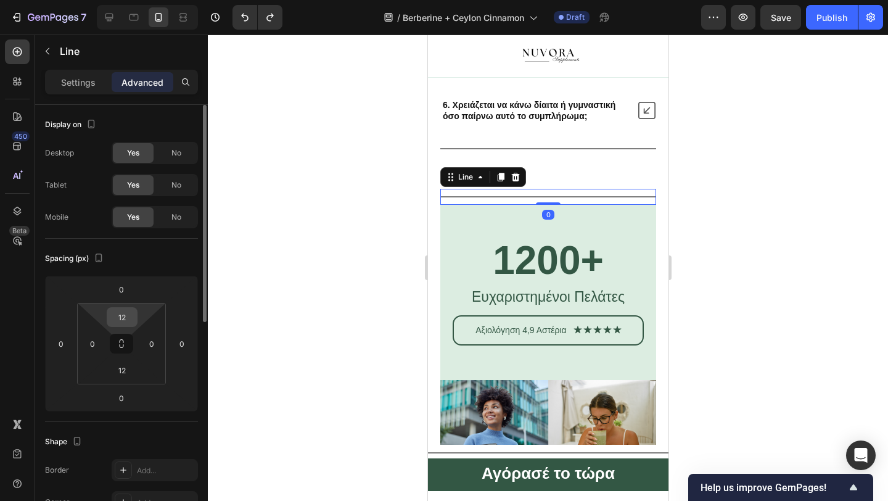
click at [127, 307] on div "12" at bounding box center [122, 317] width 31 height 20
click at [126, 313] on input "12" at bounding box center [122, 317] width 25 height 19
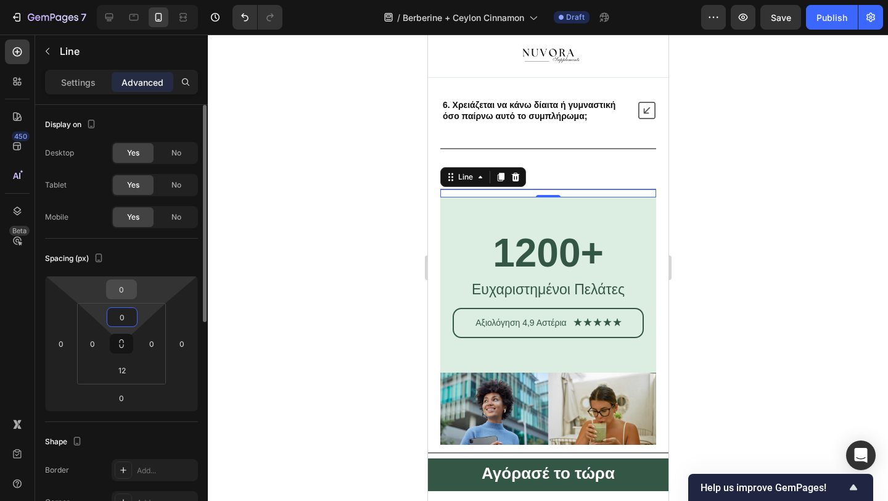
type input "0"
click at [130, 289] on input "0" at bounding box center [121, 289] width 25 height 19
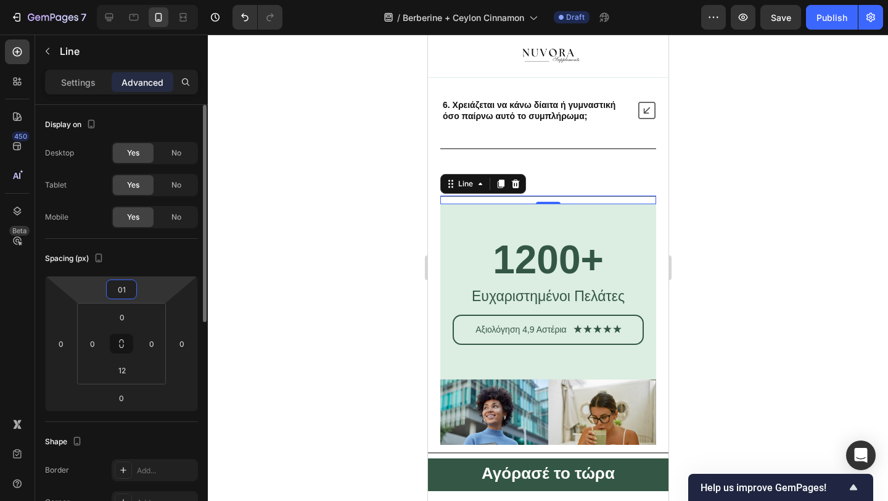
type input "0"
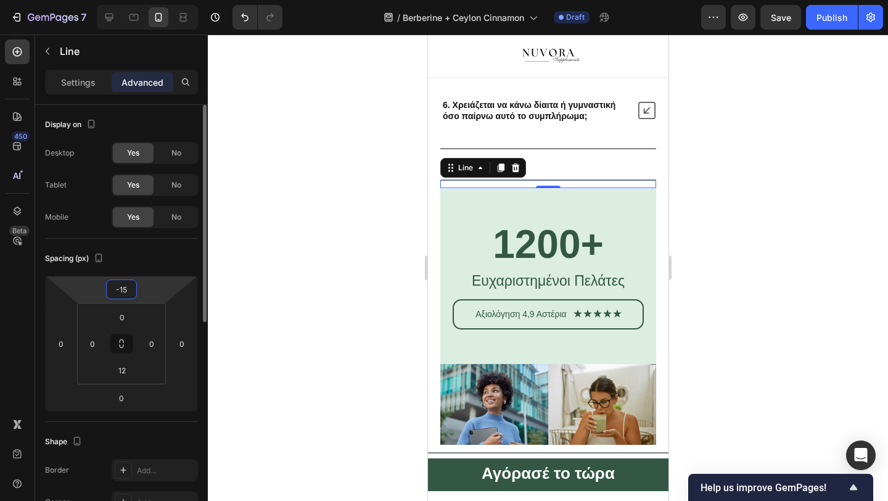
type input "-1"
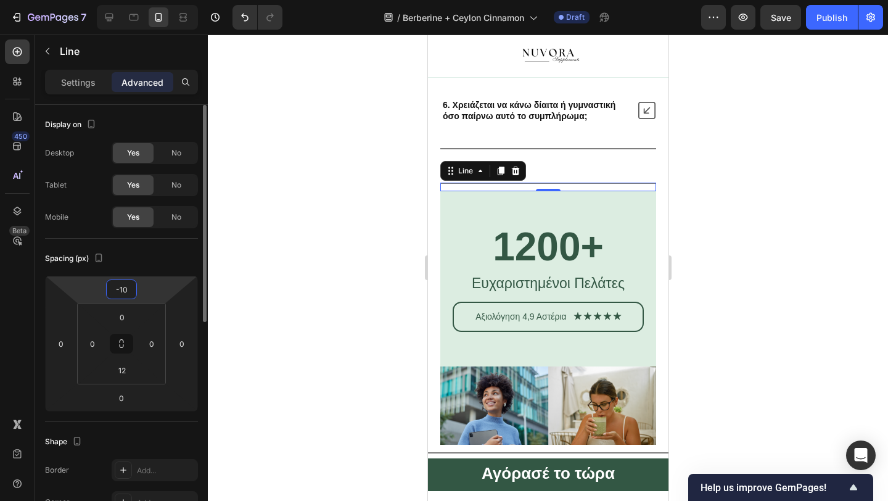
type input "-1"
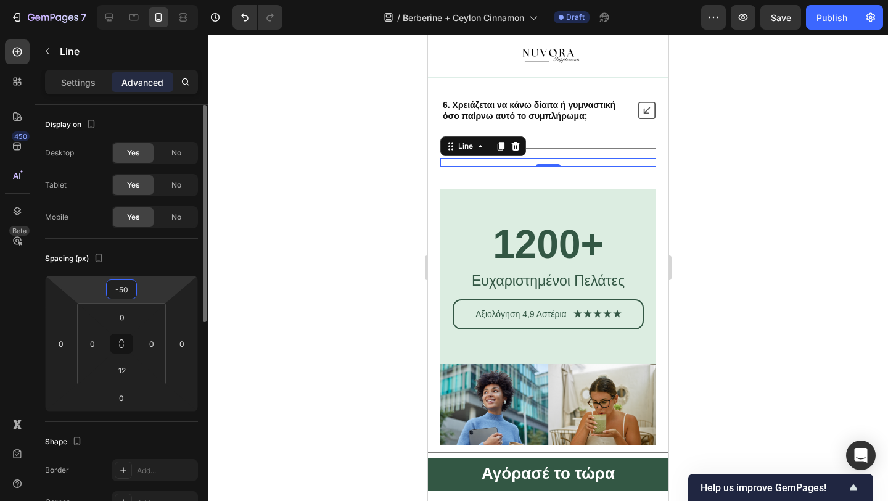
type input "-5"
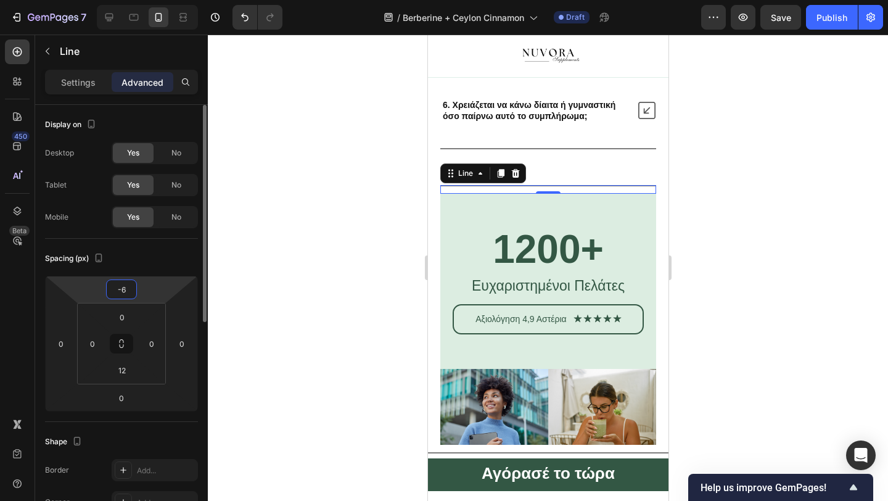
type input "-67"
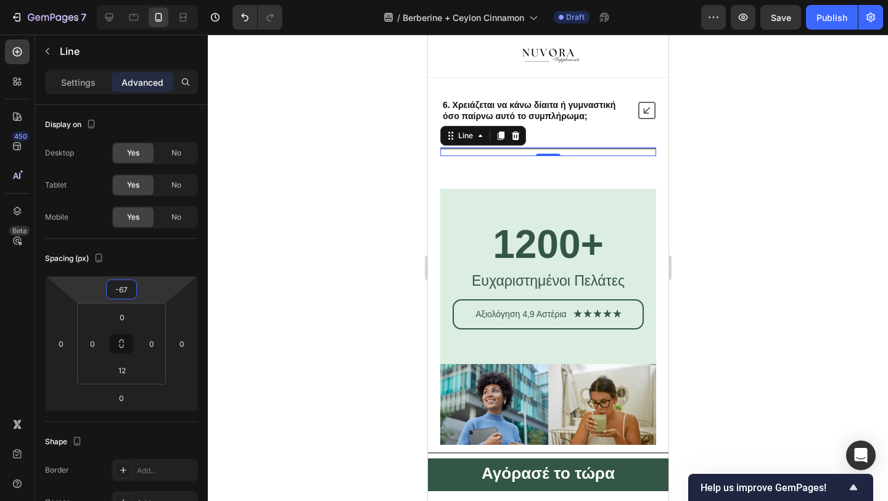
click at [277, 146] on div at bounding box center [548, 268] width 680 height 466
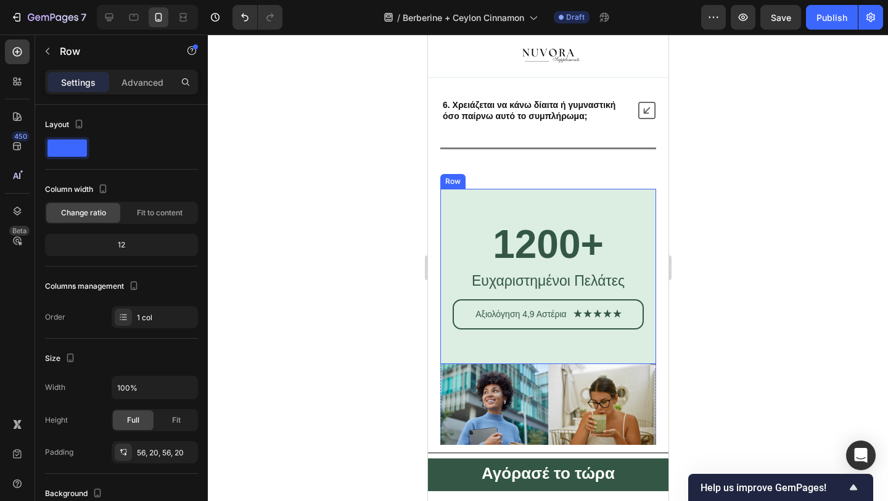
click at [503, 194] on div "1200+ Heading Ευχαριστημένοι Πελάτες Text Block Αξιολόγηση 4,9 Αστέρια Text Blo…" at bounding box center [548, 276] width 216 height 175
click at [151, 85] on p "Advanced" at bounding box center [142, 82] width 42 height 13
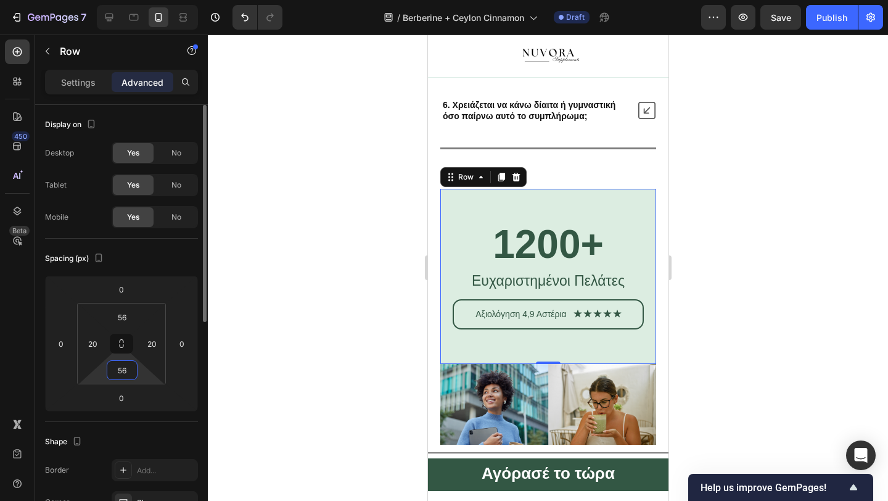
click at [120, 363] on input "56" at bounding box center [122, 370] width 25 height 19
type input "0"
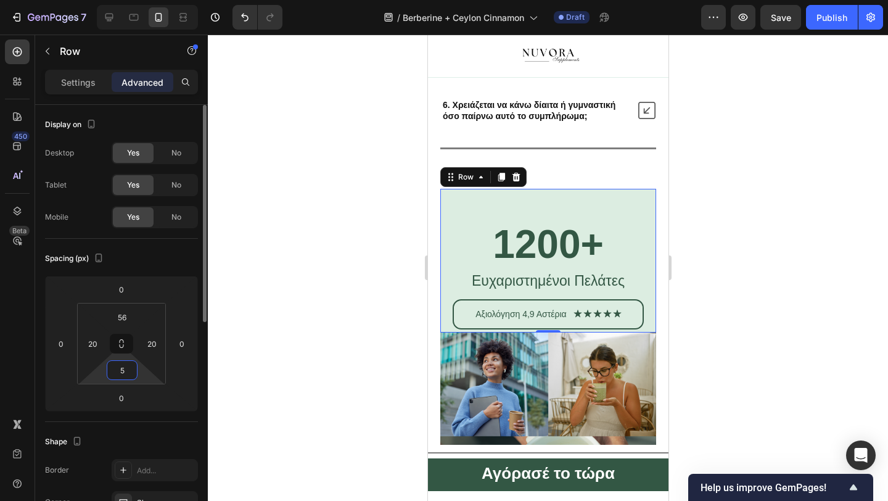
type input "56"
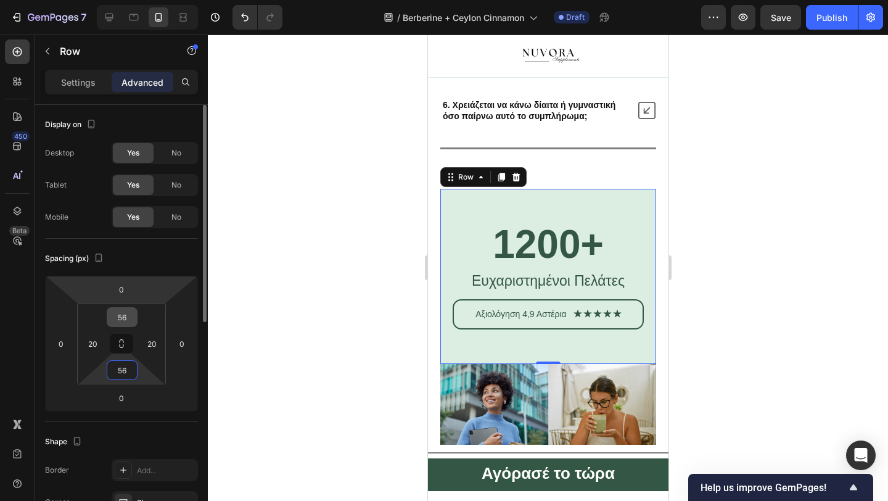
click at [121, 315] on input "56" at bounding box center [122, 317] width 25 height 19
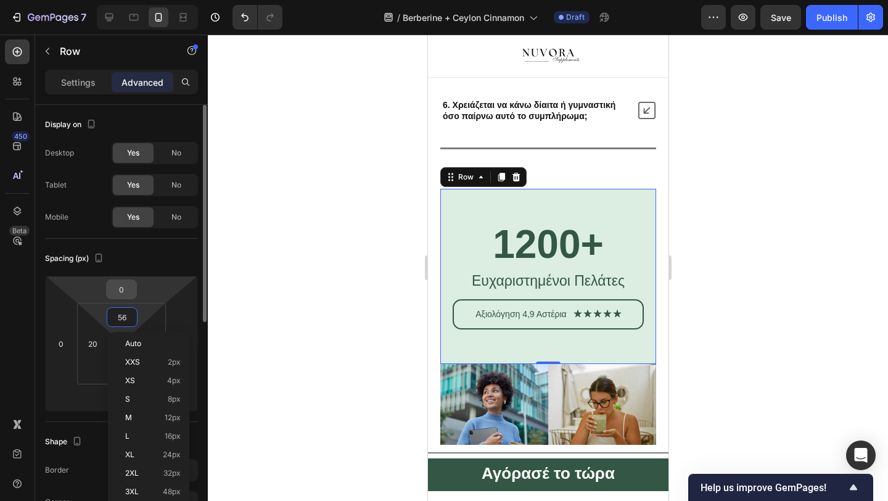
click at [125, 295] on input "0" at bounding box center [121, 289] width 25 height 19
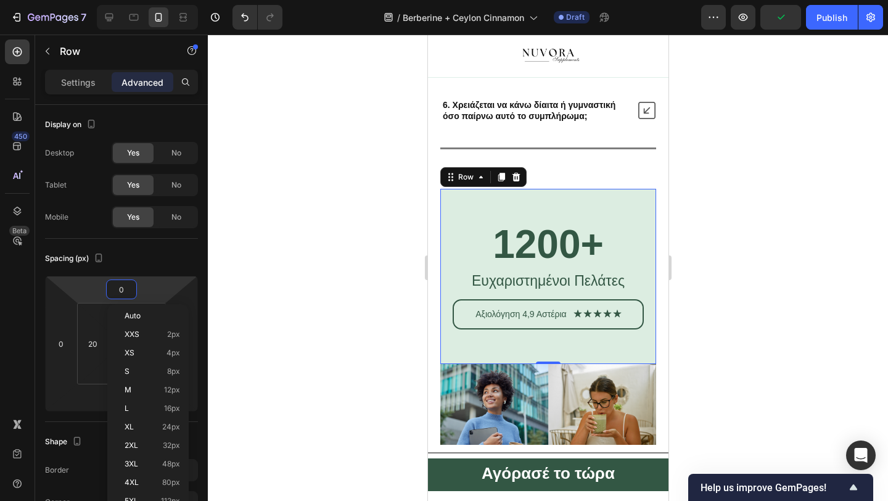
click at [109, 322] on div "Auto XXS 2px XS 4px S 8px M 12px L 16px XL 24px 2XL 32px 3XL 48px 4XL 80px 5XL …" at bounding box center [147, 418] width 81 height 228
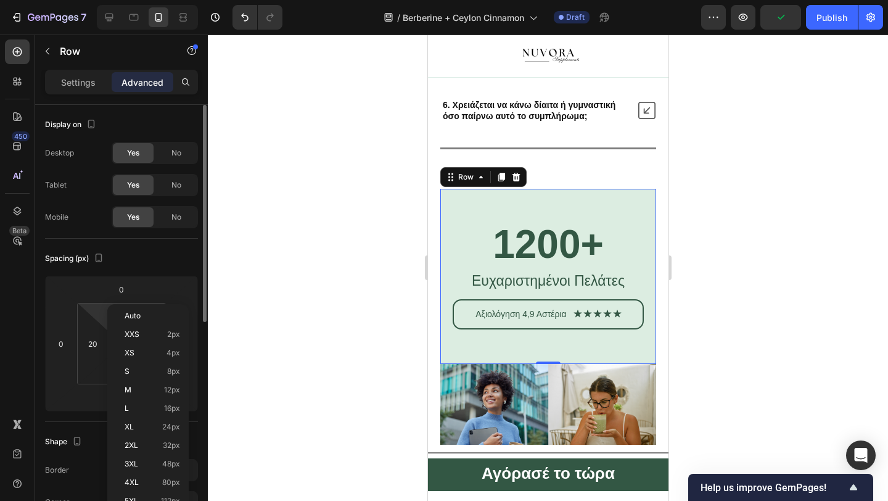
click at [103, 0] on html "7 / Berberine + Ceylon Cinnamon Draft Preview Publish 450 Beta spac Sections(3)…" at bounding box center [444, 0] width 888 height 0
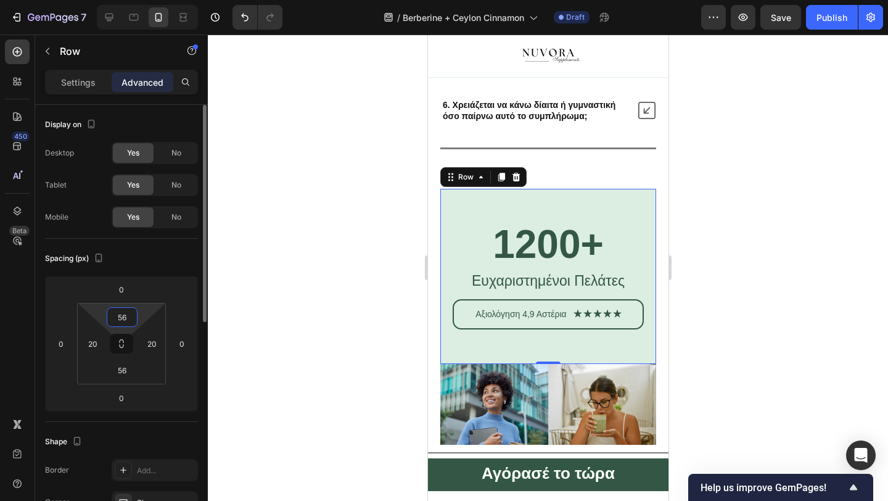
type input "0"
type input "5"
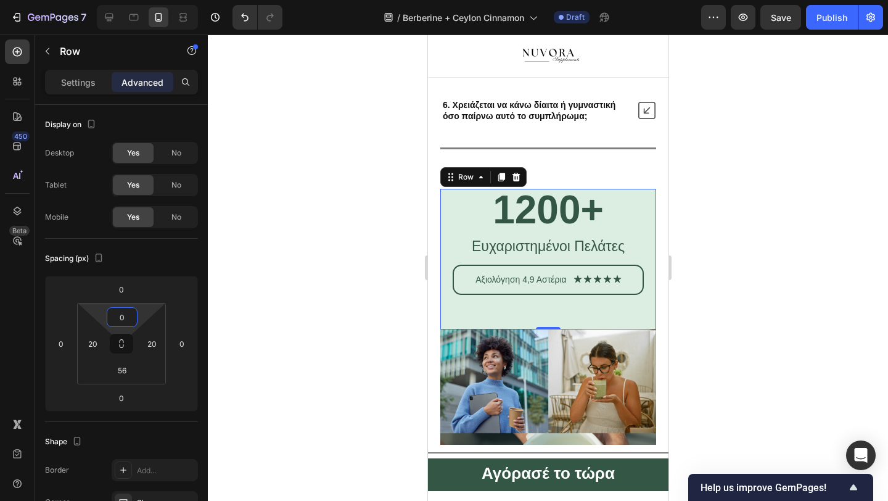
click at [254, 309] on div at bounding box center [548, 268] width 680 height 466
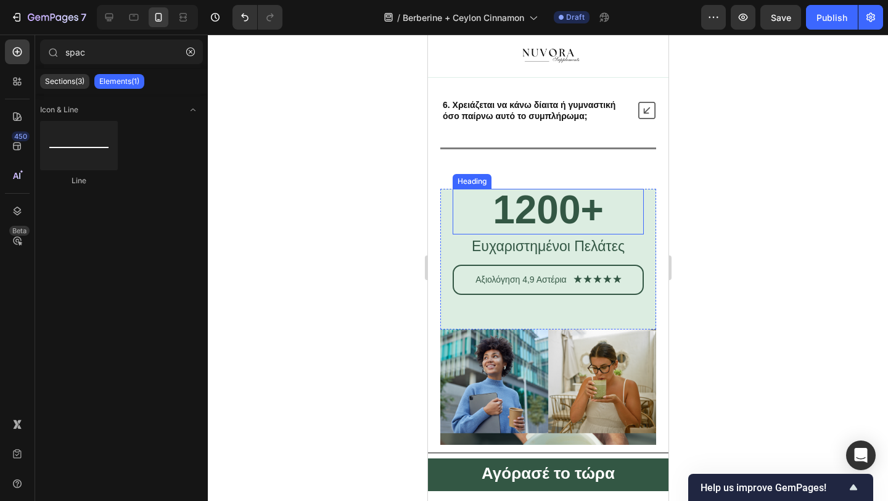
click at [475, 207] on h2 "1200+" at bounding box center [547, 210] width 191 height 42
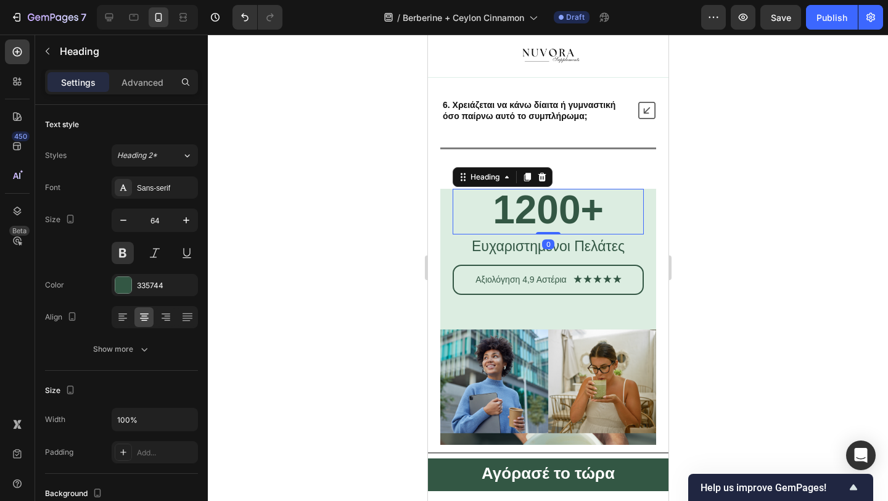
click at [452, 172] on div "Heading" at bounding box center [502, 177] width 100 height 20
click at [444, 205] on div "1200+ Heading 0 Ευχαριστημένοι Πελάτες Text Block Αξιολόγηση 4,9 Αστέρια Text B…" at bounding box center [548, 259] width 216 height 141
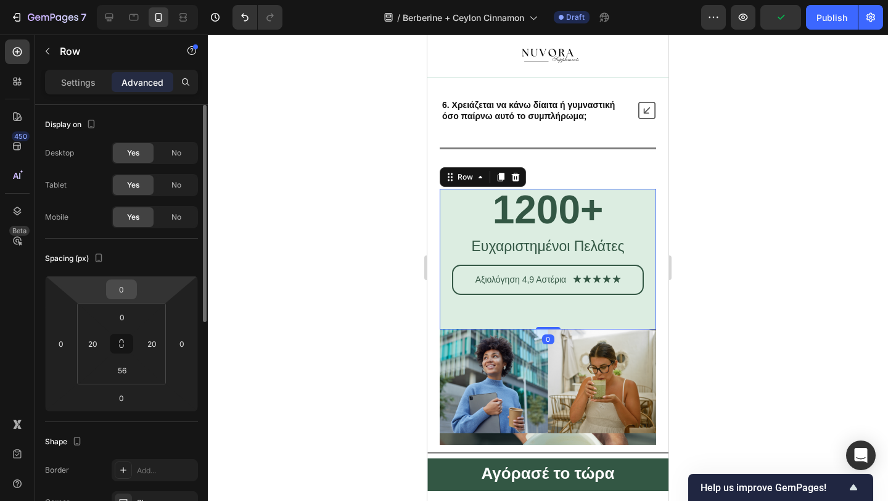
click at [116, 279] on div "0" at bounding box center [121, 289] width 31 height 20
click at [126, 290] on input "0" at bounding box center [121, 289] width 25 height 19
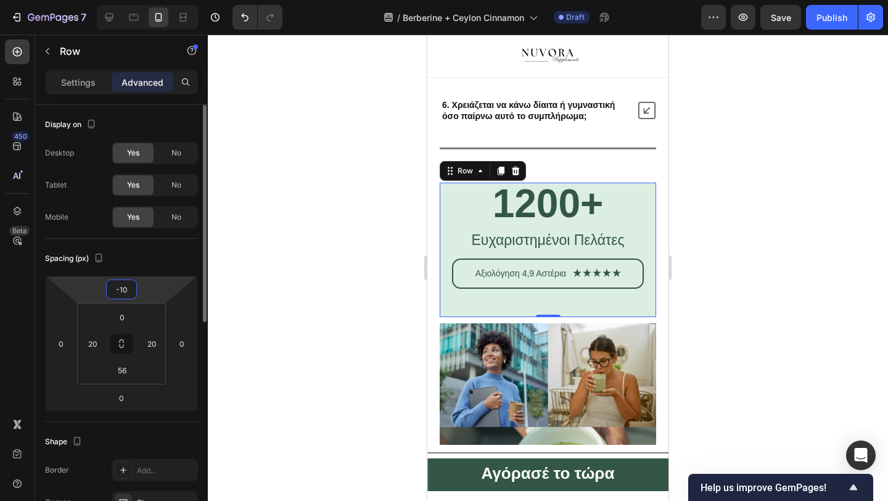
type input "-1"
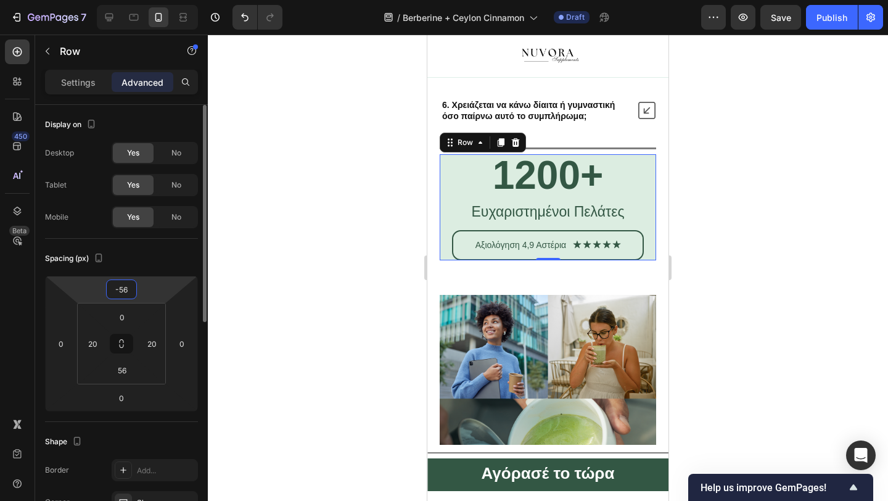
type input "-5"
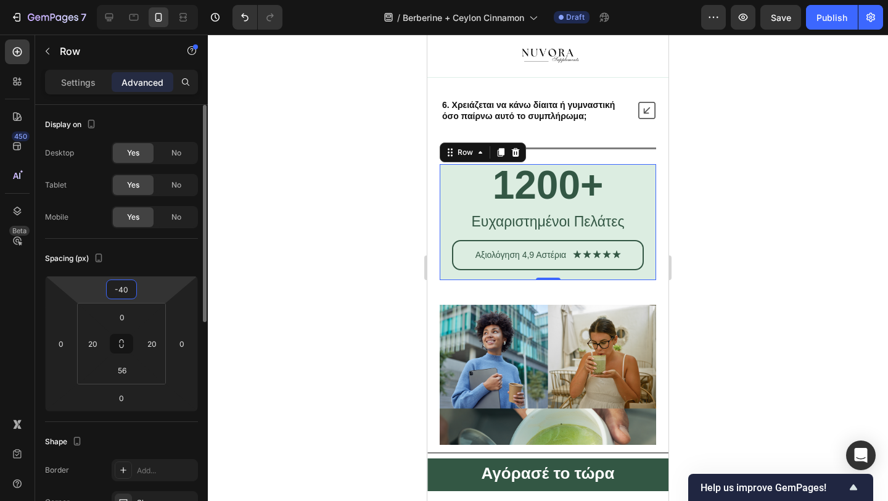
type input "-4"
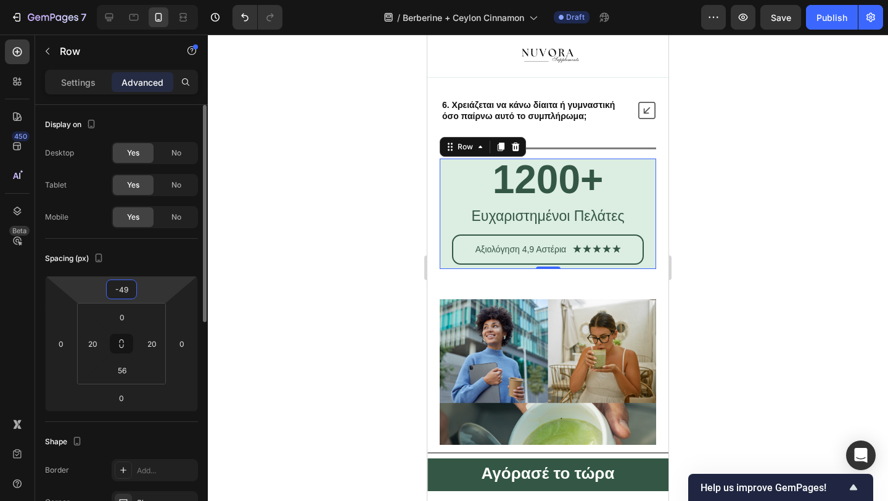
type input "-4"
type input "-5"
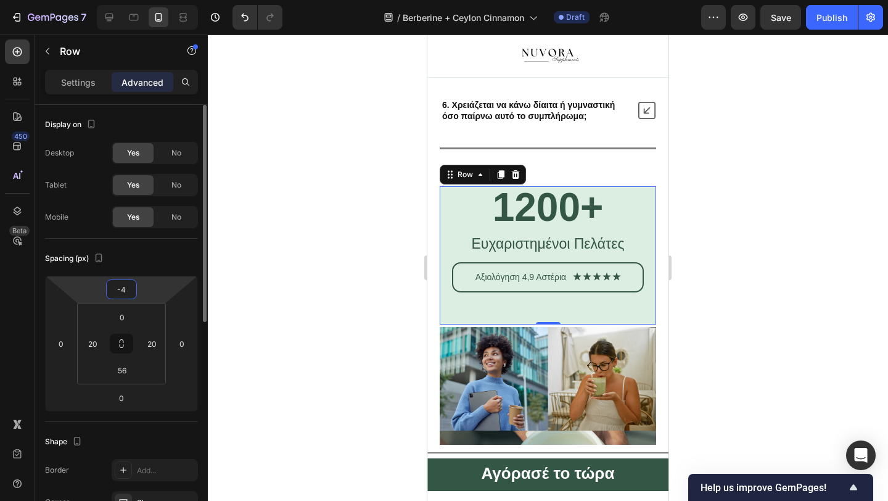
type input "-49"
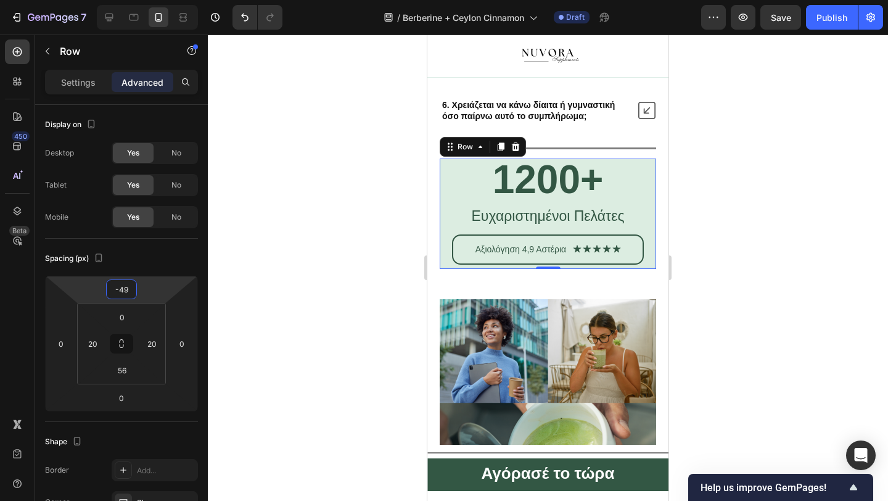
click at [313, 204] on div at bounding box center [548, 268] width 680 height 466
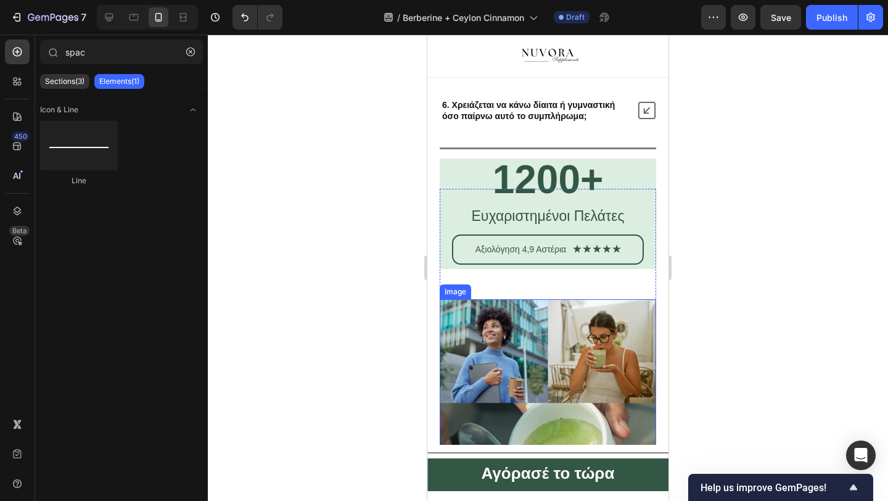
click at [591, 332] on img at bounding box center [548, 454] width 216 height 311
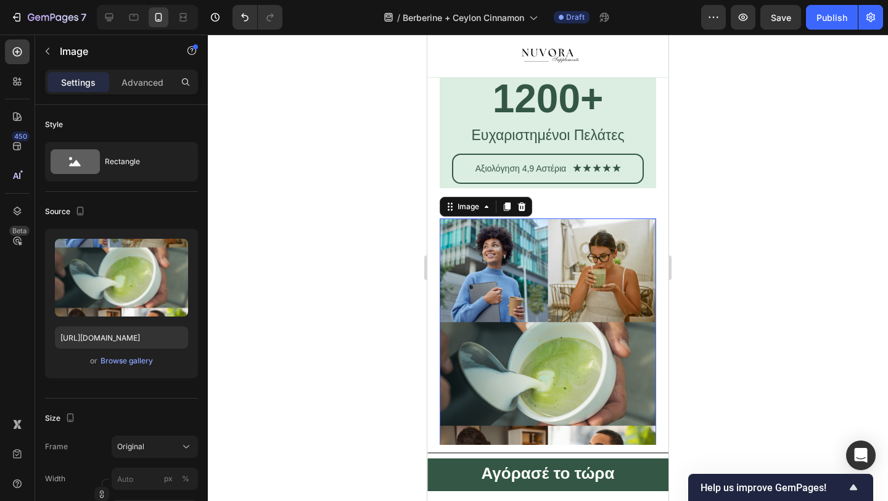
scroll to position [3737, 0]
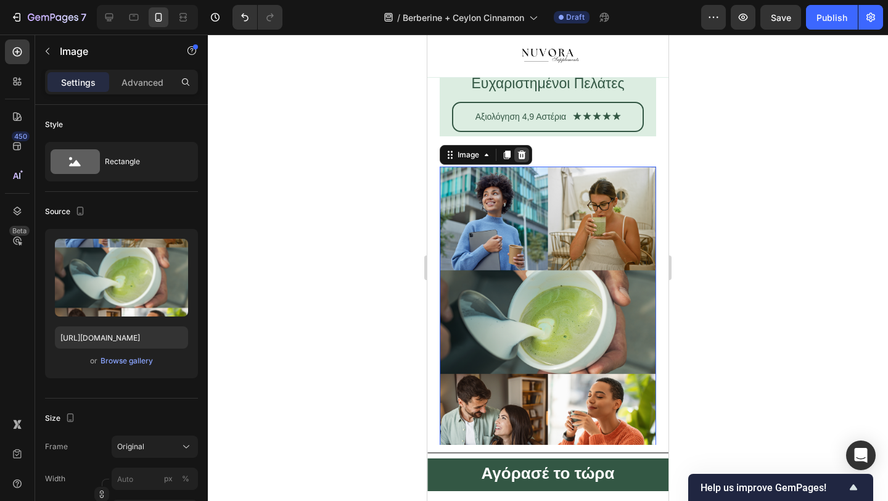
click at [524, 154] on icon at bounding box center [522, 154] width 8 height 9
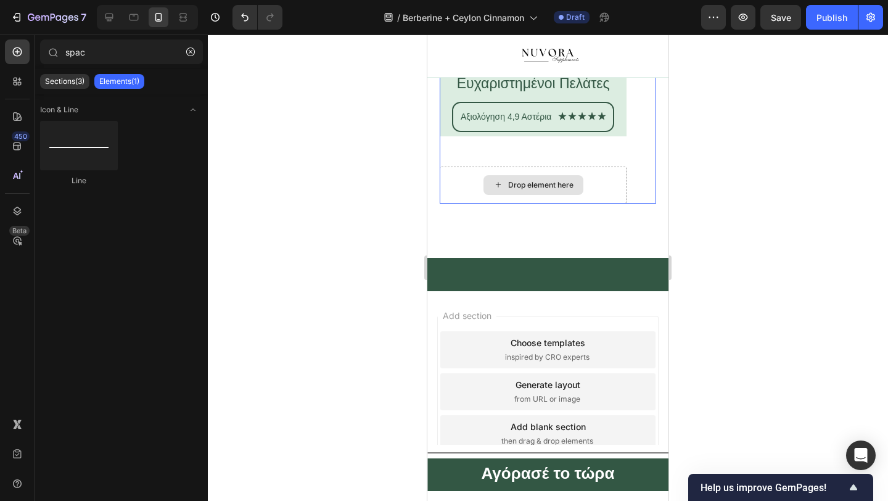
click at [476, 184] on div "Drop element here" at bounding box center [533, 185] width 187 height 37
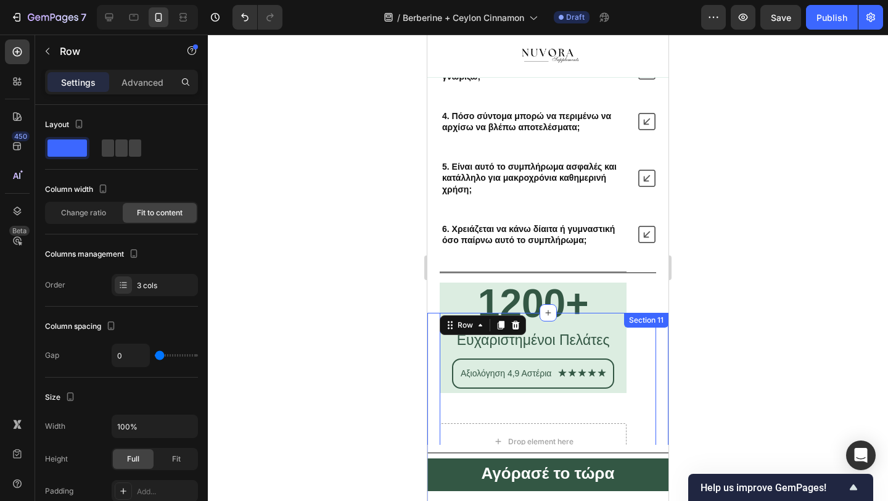
scroll to position [3600, 0]
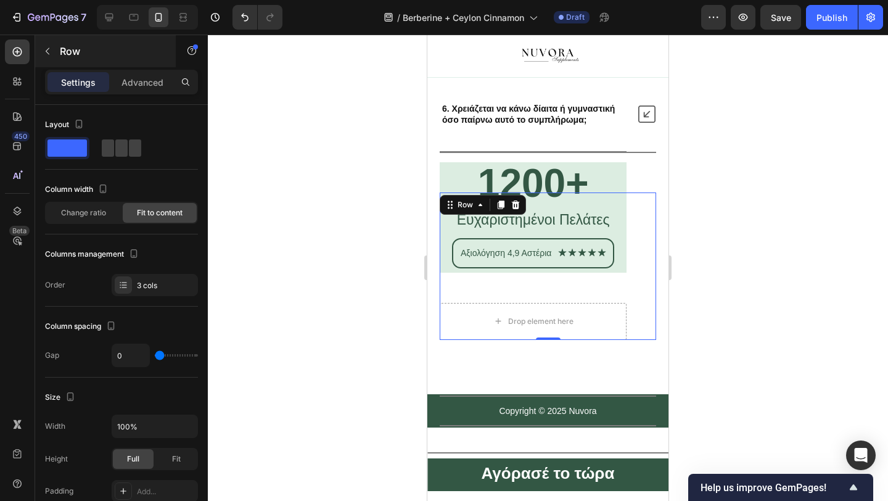
click at [43, 59] on button "button" at bounding box center [48, 51] width 20 height 20
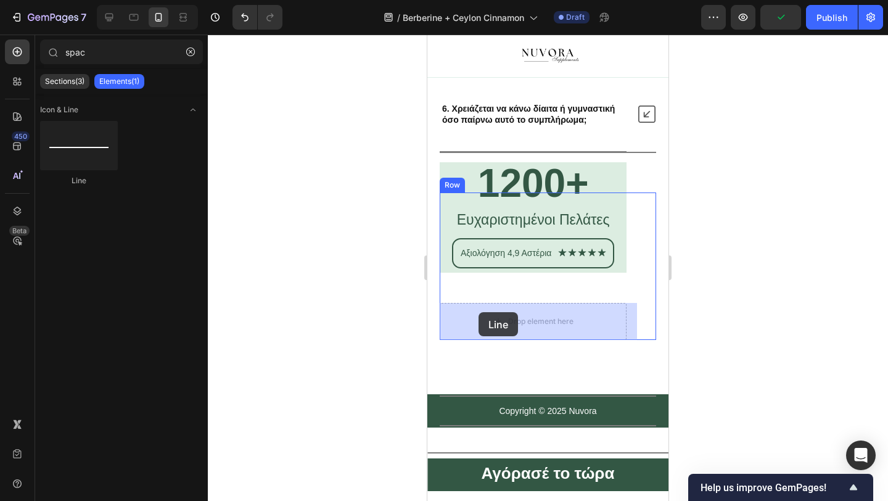
drag, startPoint x: 495, startPoint y: 169, endPoint x: 477, endPoint y: 316, distance: 147.9
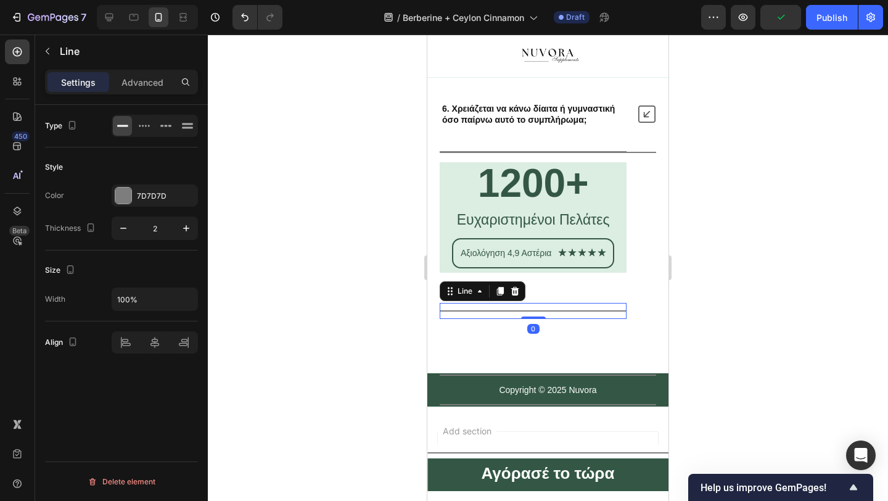
click at [512, 318] on div "Title Line 0" at bounding box center [533, 311] width 187 height 16
click at [511, 311] on div at bounding box center [533, 310] width 187 height 1
click at [147, 88] on p "Advanced" at bounding box center [142, 82] width 42 height 13
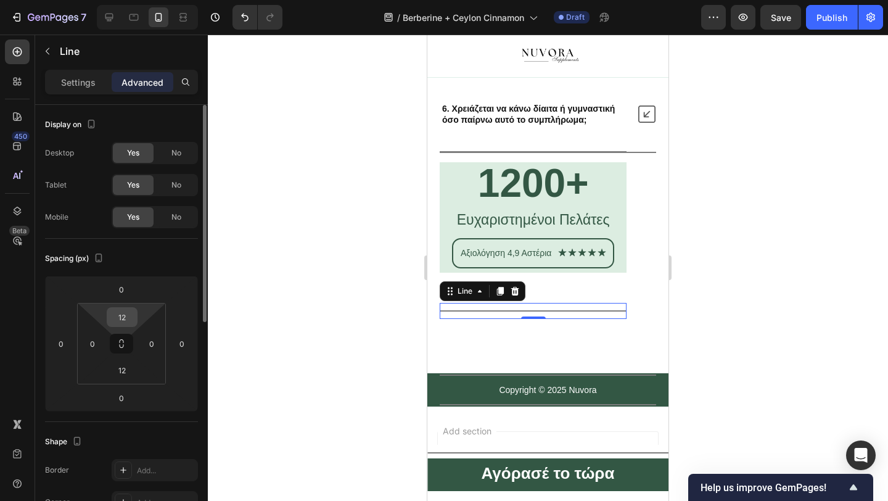
click at [125, 307] on div "12" at bounding box center [122, 317] width 31 height 20
click at [124, 322] on input "12" at bounding box center [122, 317] width 25 height 19
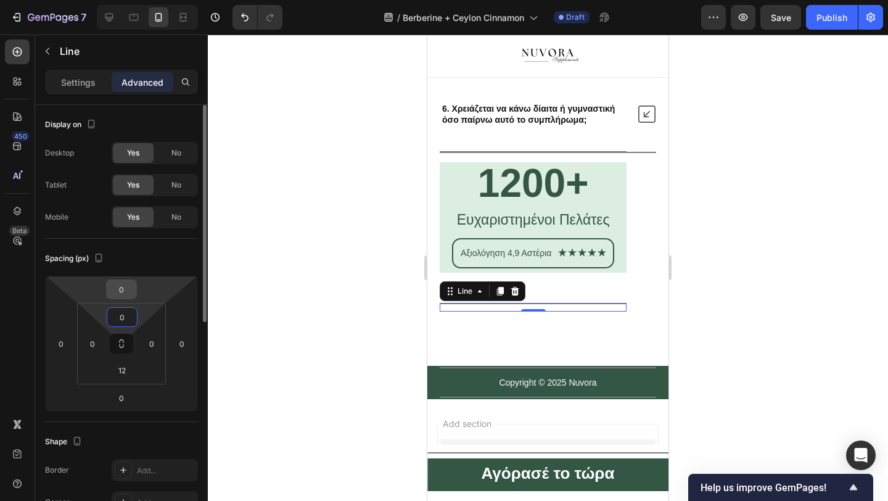
type input "0"
click at [127, 285] on input "0" at bounding box center [121, 289] width 25 height 19
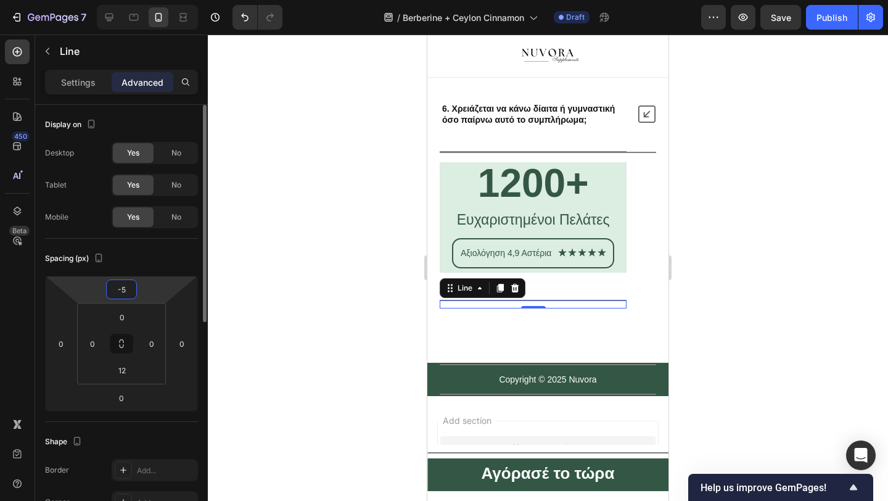
type input "-50"
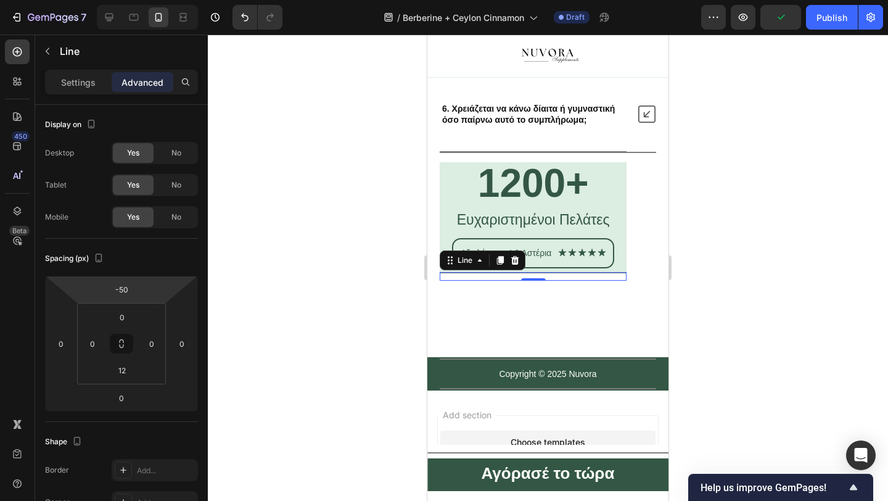
click at [270, 259] on div at bounding box center [548, 268] width 680 height 466
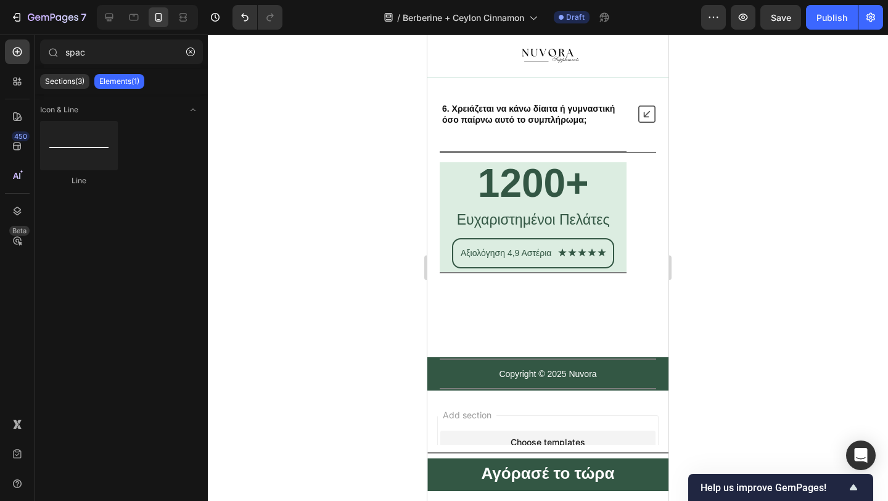
click at [356, 396] on div at bounding box center [548, 268] width 680 height 466
click at [627, 152] on div at bounding box center [533, 151] width 187 height 1
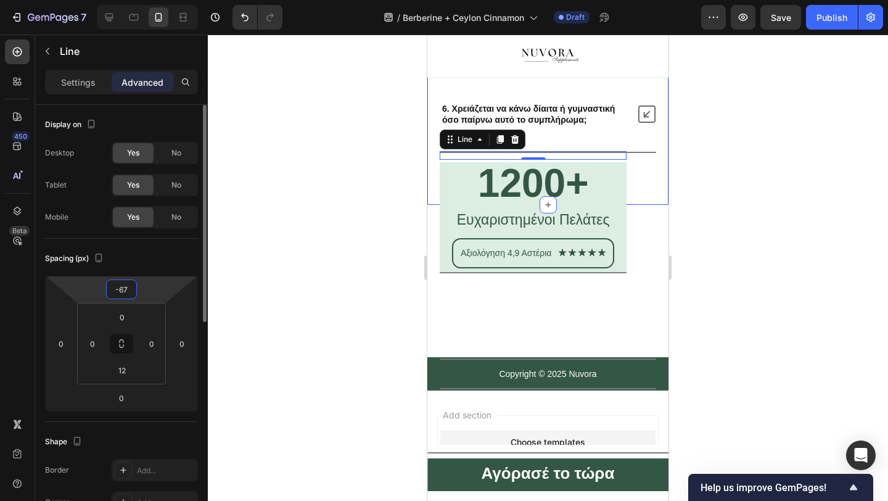
click at [125, 295] on input "-67" at bounding box center [121, 289] width 25 height 19
click at [130, 288] on input "-67" at bounding box center [121, 289] width 25 height 19
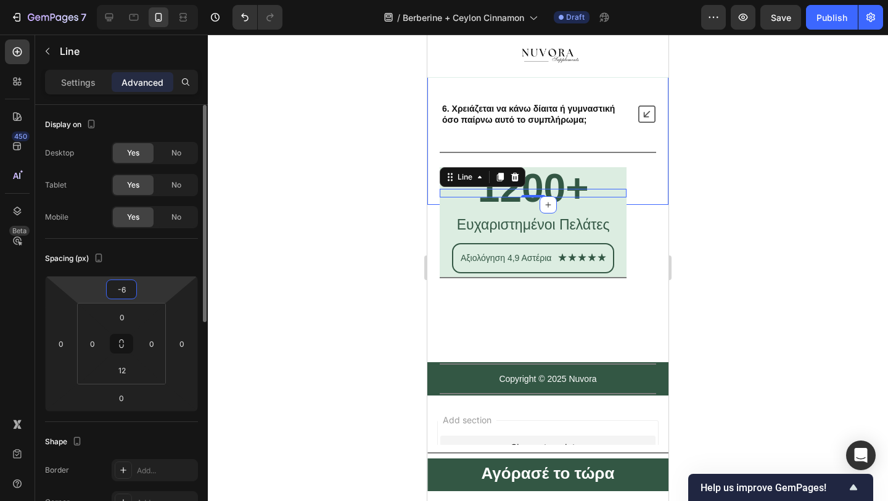
type input "-60"
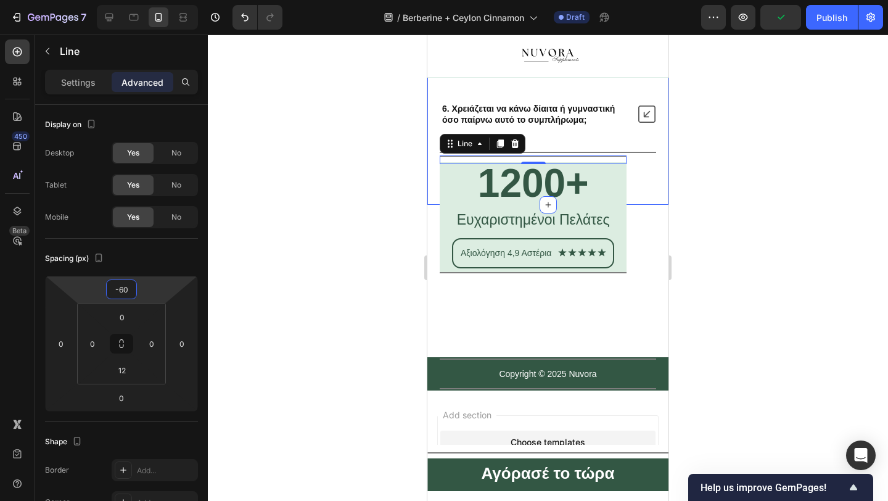
click at [245, 268] on div at bounding box center [548, 268] width 680 height 466
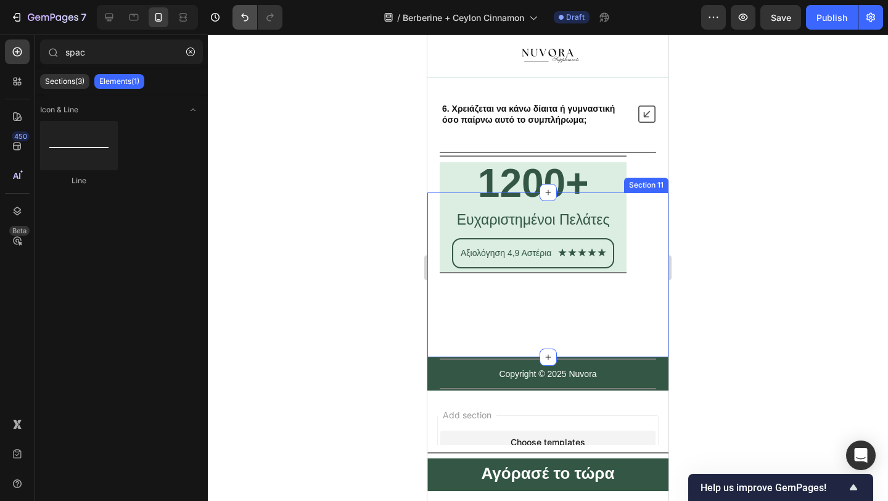
click at [242, 23] on icon "Undo/Redo" at bounding box center [245, 17] width 12 height 12
click at [242, 22] on icon "Undo/Redo" at bounding box center [245, 17] width 12 height 12
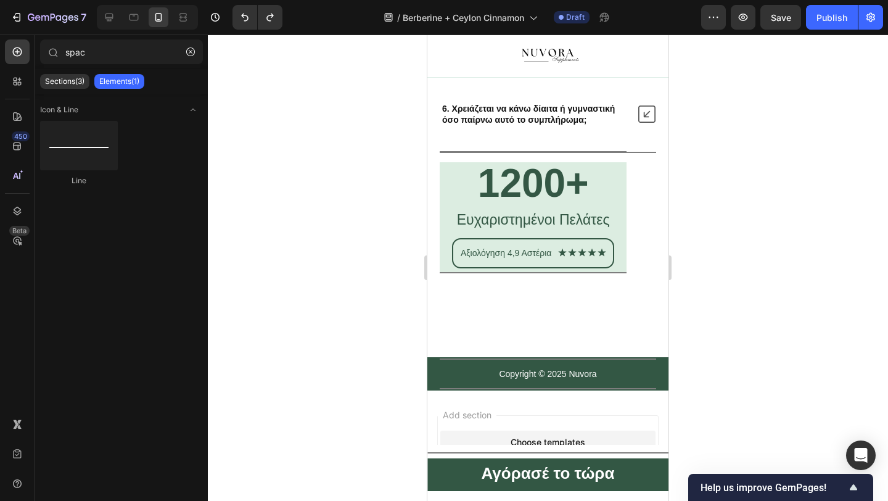
click at [358, 263] on div at bounding box center [548, 268] width 680 height 466
click at [649, 152] on div at bounding box center [548, 152] width 216 height 1
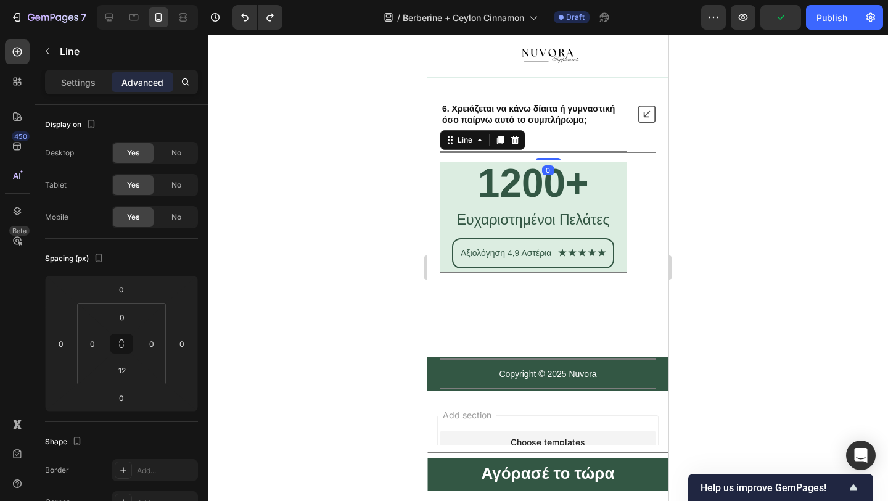
drag, startPoint x: 551, startPoint y: 159, endPoint x: 551, endPoint y: 143, distance: 16.0
click at [380, 249] on div at bounding box center [548, 268] width 680 height 466
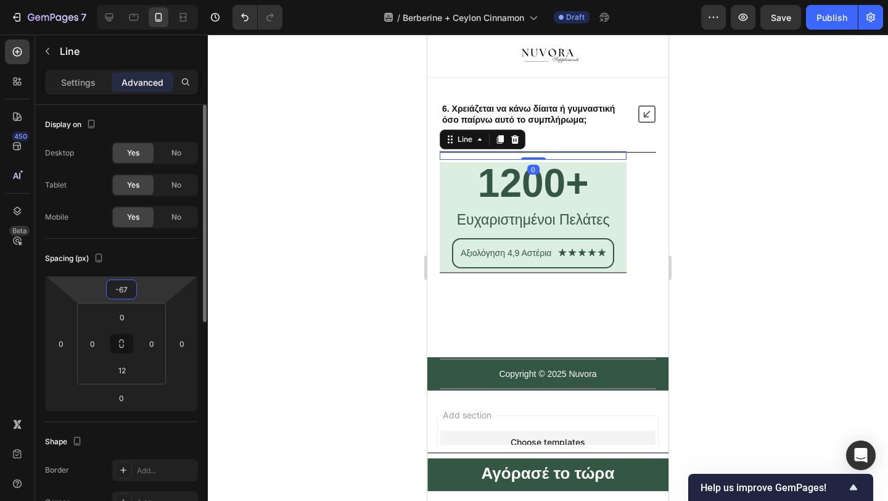
click at [112, 293] on input "-67" at bounding box center [121, 289] width 25 height 19
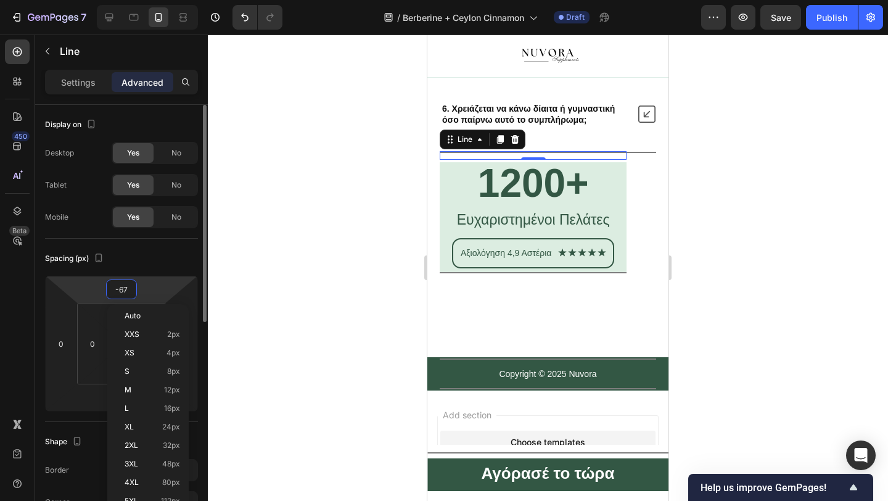
type input "0"
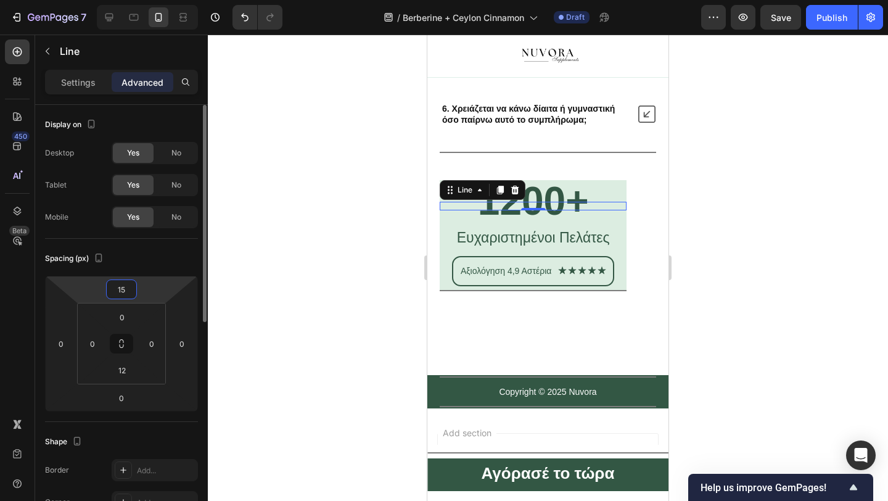
type input "1"
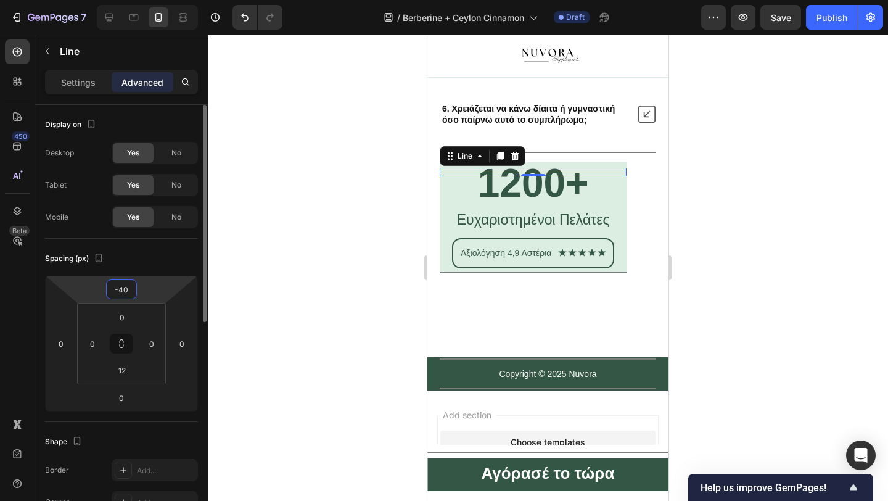
type input "-4"
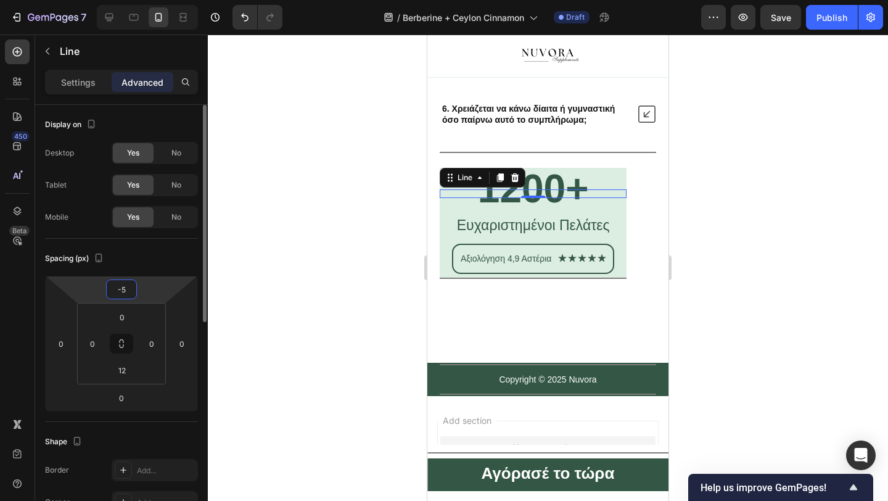
type input "-50"
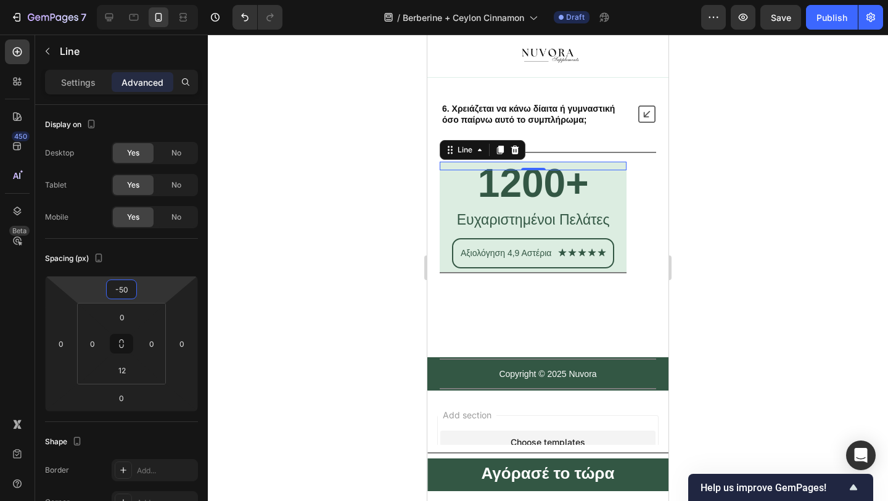
click at [268, 241] on div at bounding box center [548, 268] width 680 height 466
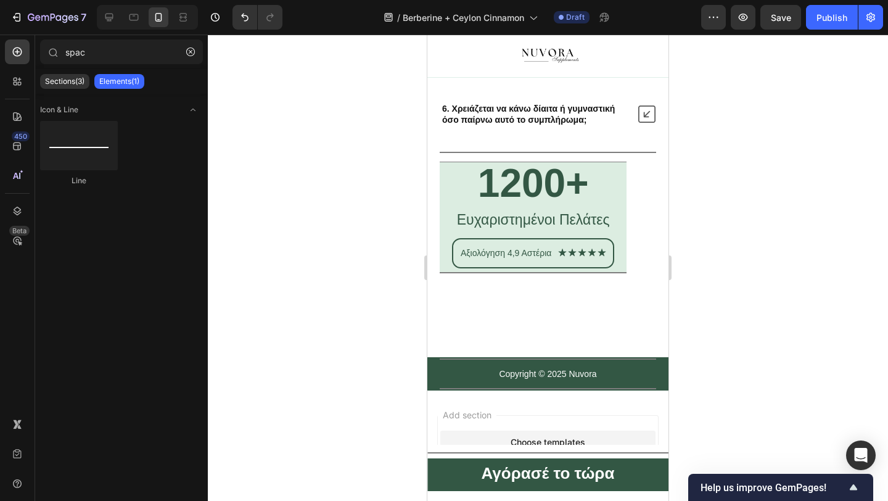
click at [783, 266] on div at bounding box center [548, 268] width 680 height 466
click at [627, 183] on div "1200+ Heading Ευχαριστημένοι Πελάτες Text Block Αξιολόγηση 4,9 Αστέρια Text Blo…" at bounding box center [533, 217] width 187 height 110
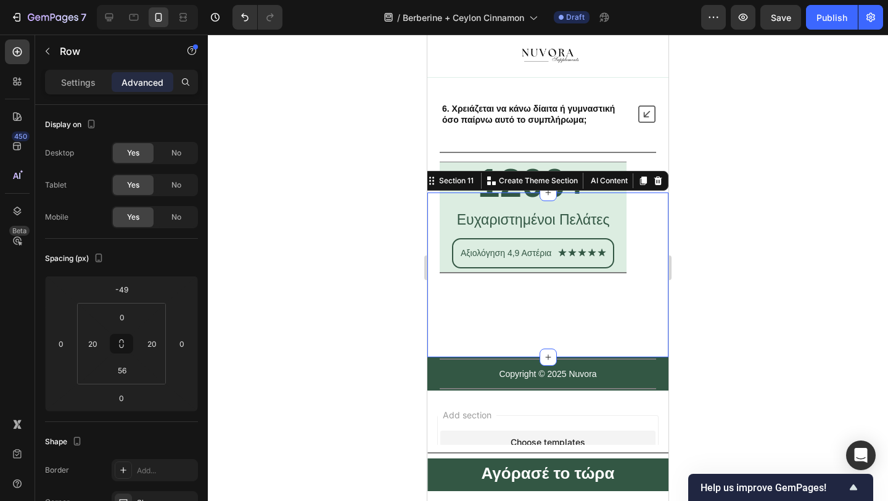
click at [548, 319] on div "Title Line 1200+ Heading Ευχαριστημένοι Πελάτες Text Block Αξιολόγηση 4,9 Αστέρ…" at bounding box center [547, 274] width 241 height 165
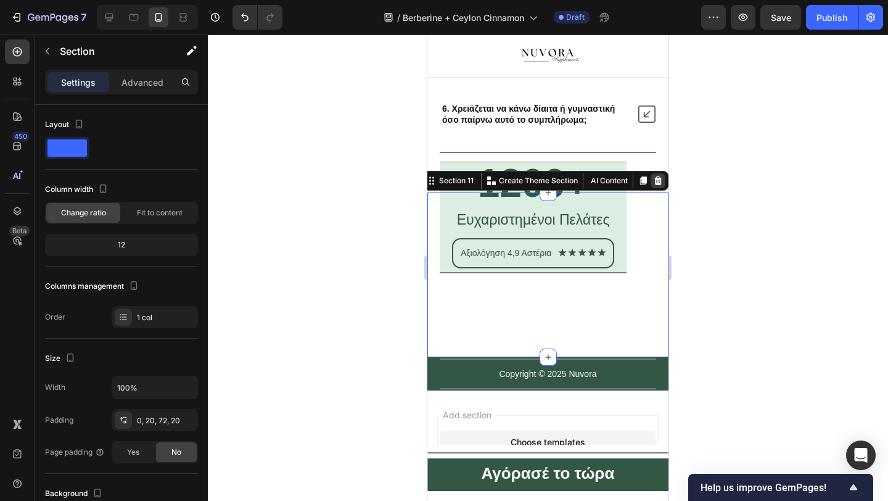
click at [657, 181] on icon at bounding box center [658, 180] width 8 height 9
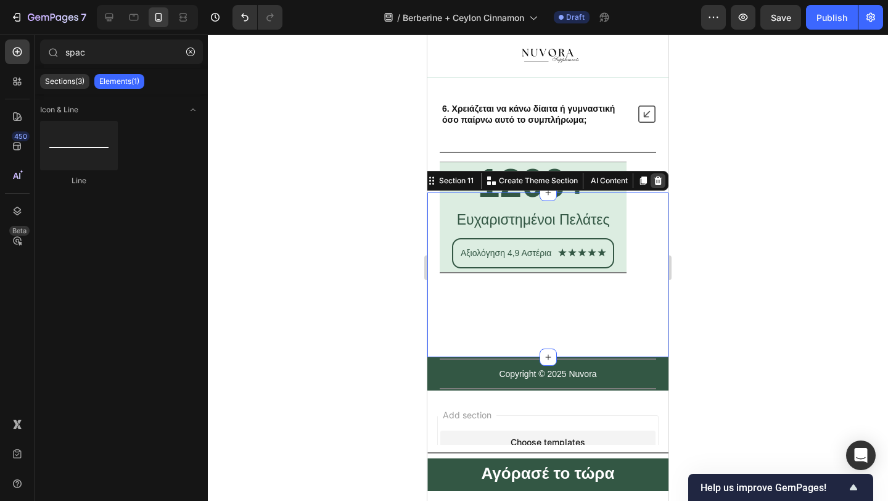
scroll to position [3599, 0]
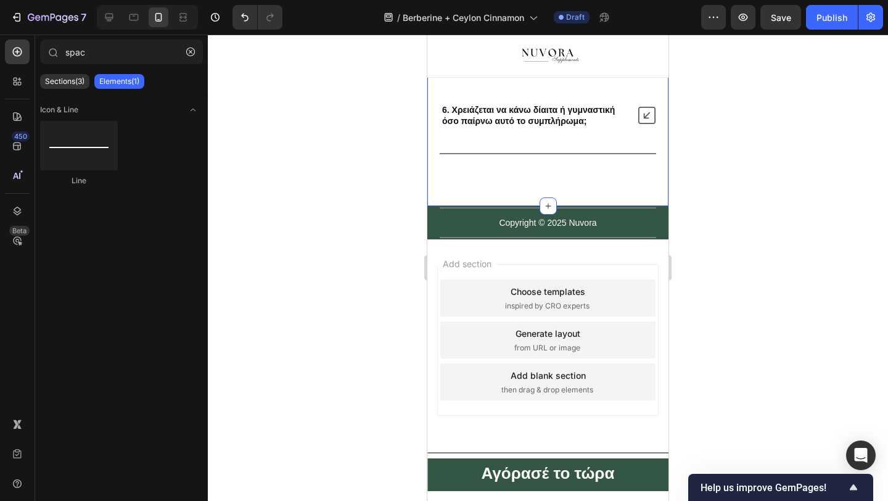
click at [582, 171] on div "Συχνές Ερωτήσεις Heading 1. Πώς βοηθά αυτό το συμπλήρωμα στην απώλεια βάρους; 2…" at bounding box center [547, 1] width 241 height 410
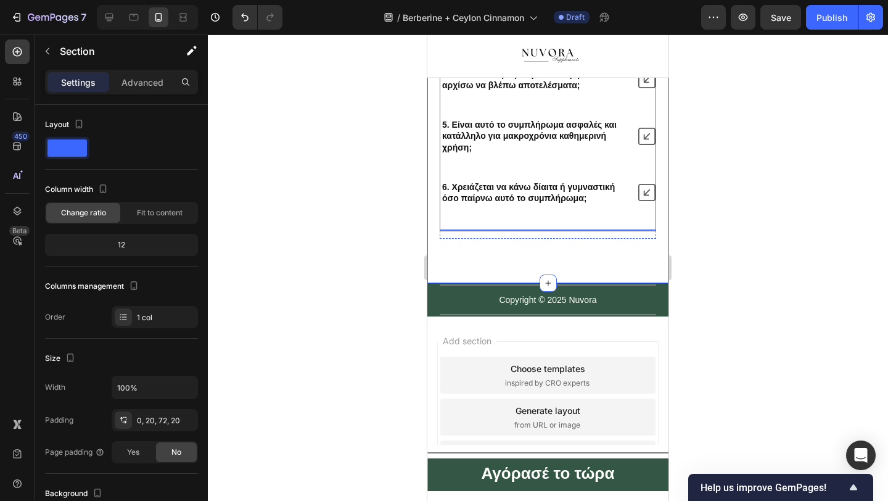
scroll to position [3519, 0]
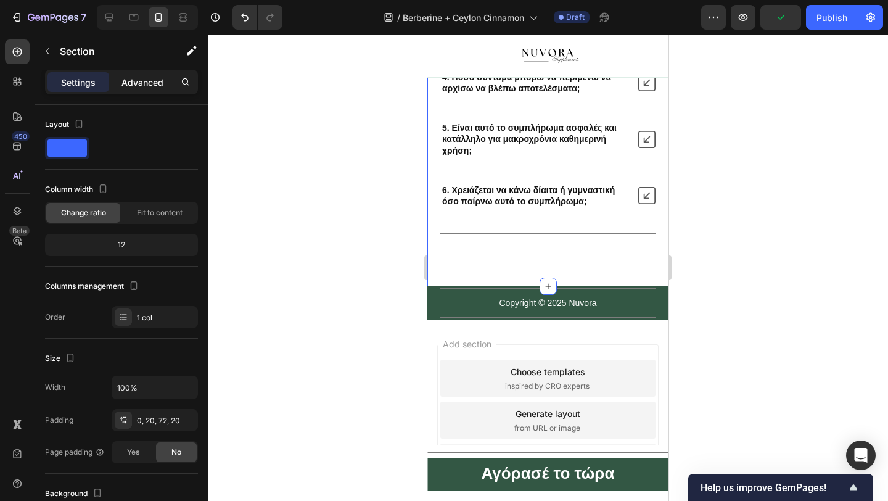
click at [133, 82] on p "Advanced" at bounding box center [142, 82] width 42 height 13
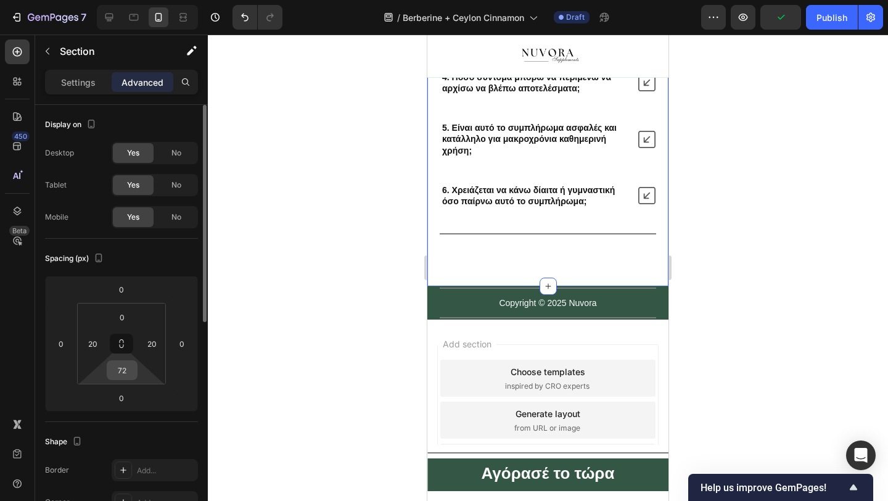
click at [125, 371] on input "72" at bounding box center [122, 370] width 25 height 19
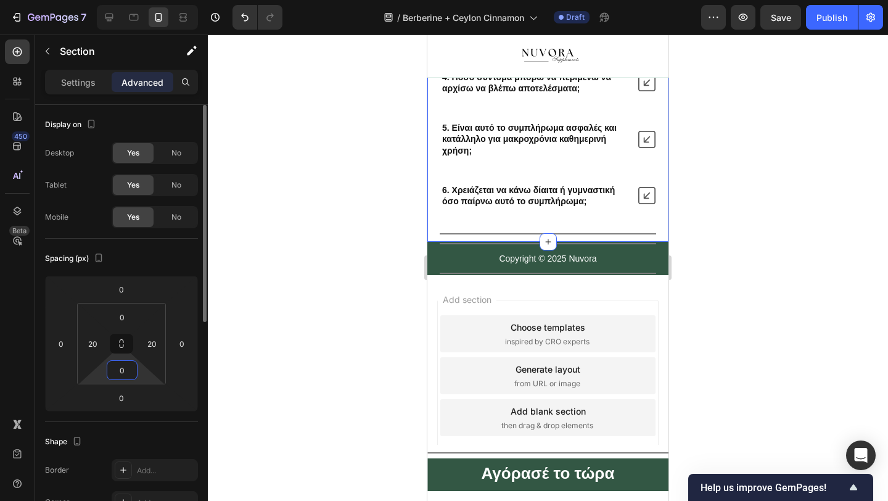
type input "00"
click at [356, 273] on div at bounding box center [548, 268] width 680 height 466
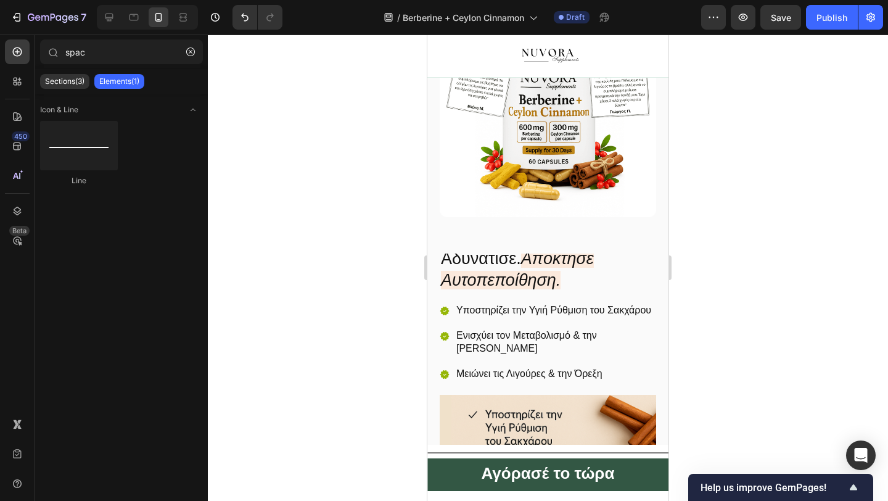
scroll to position [0, 0]
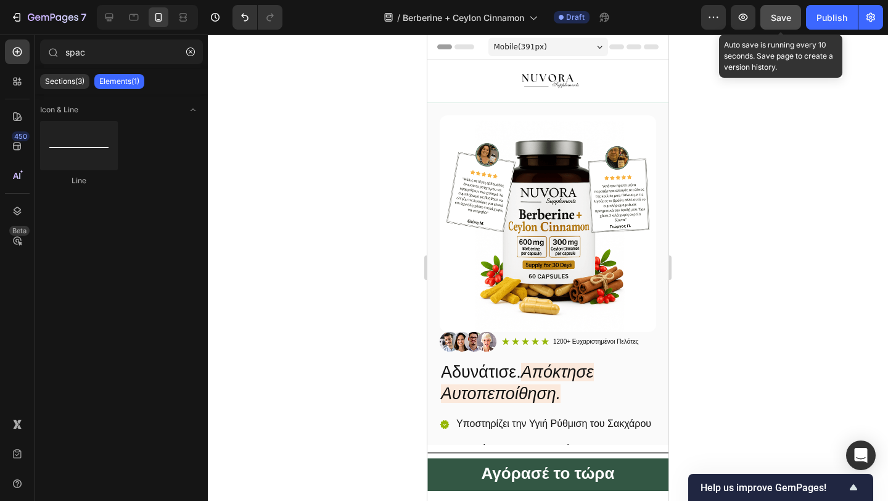
click at [777, 20] on span "Save" at bounding box center [781, 17] width 20 height 10
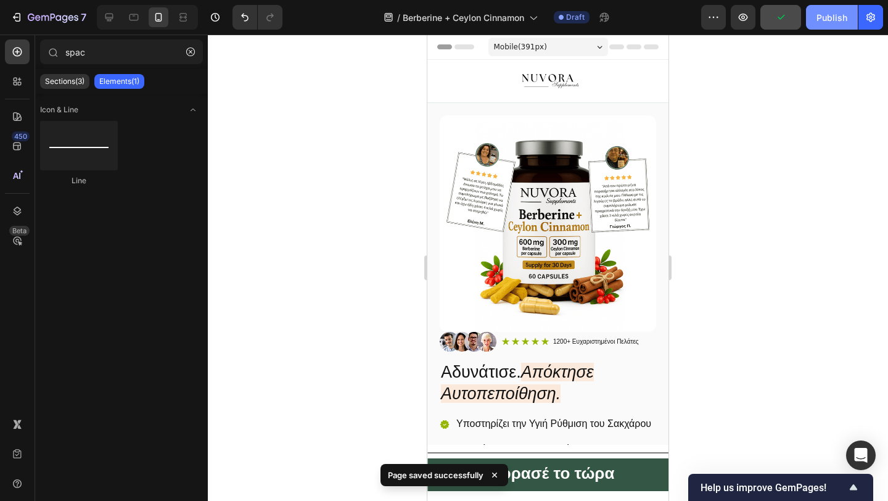
click at [821, 20] on div "Publish" at bounding box center [832, 17] width 31 height 13
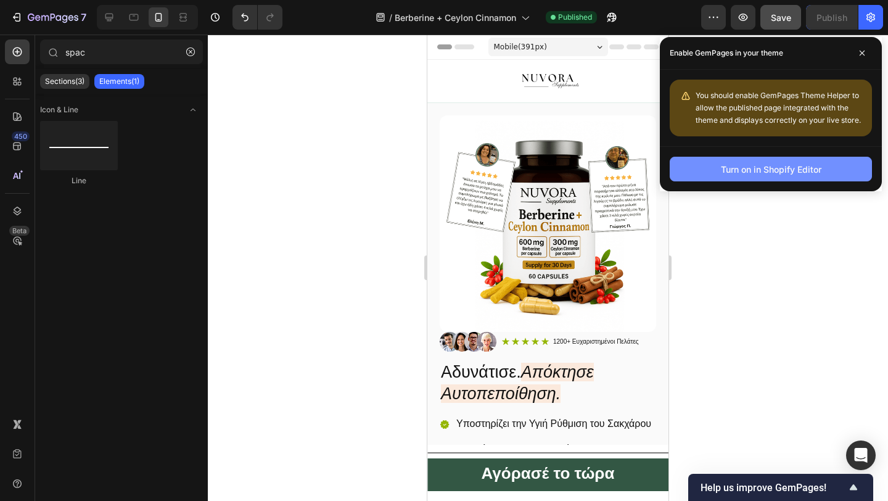
click at [799, 173] on div "Turn on in Shopify Editor" at bounding box center [771, 169] width 101 height 13
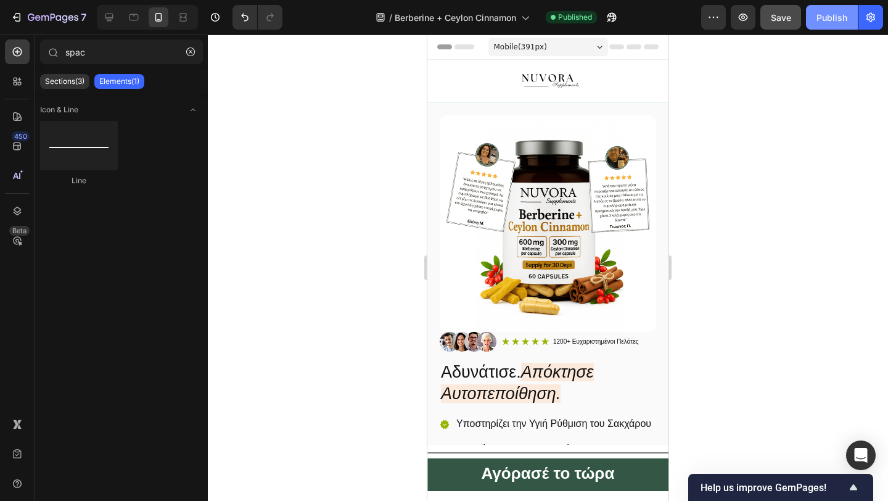
click at [839, 21] on div "Publish" at bounding box center [832, 17] width 31 height 13
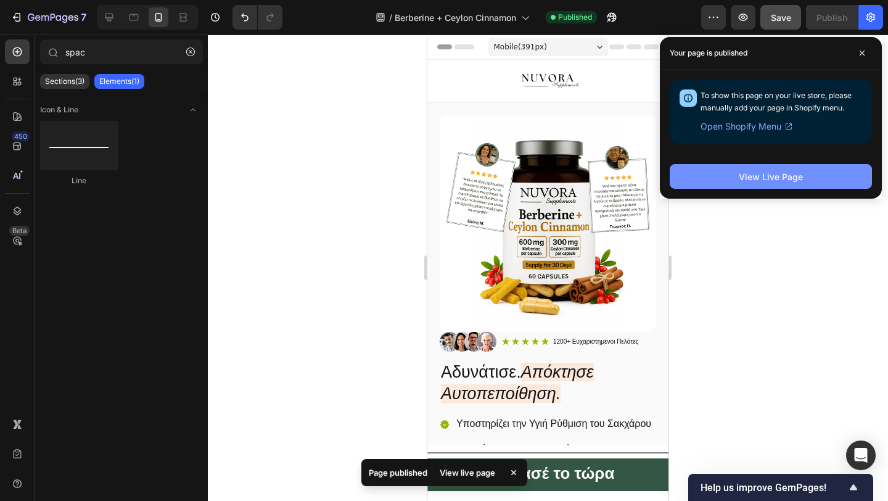
click at [800, 174] on div "View Live Page" at bounding box center [771, 176] width 64 height 13
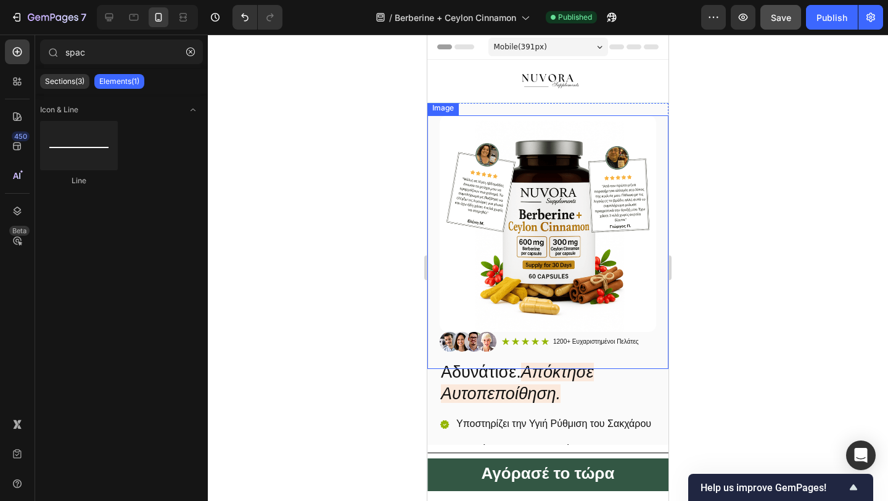
scroll to position [316, 0]
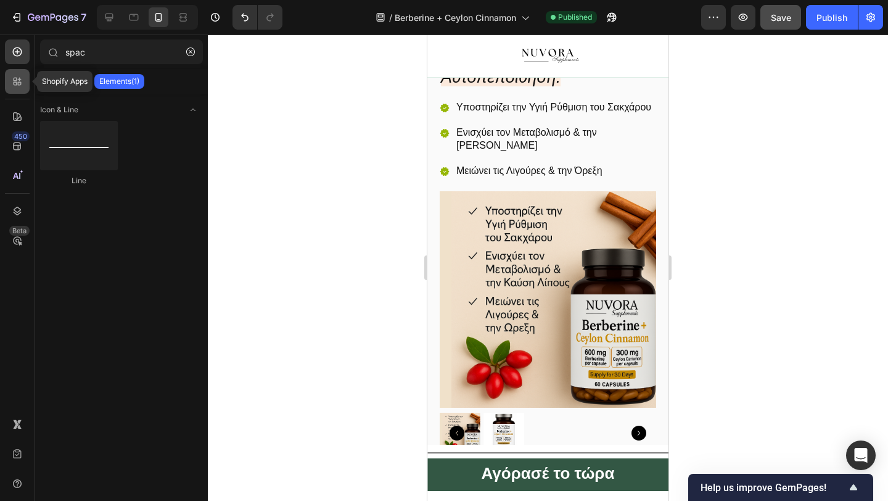
click at [12, 83] on icon at bounding box center [17, 81] width 12 height 12
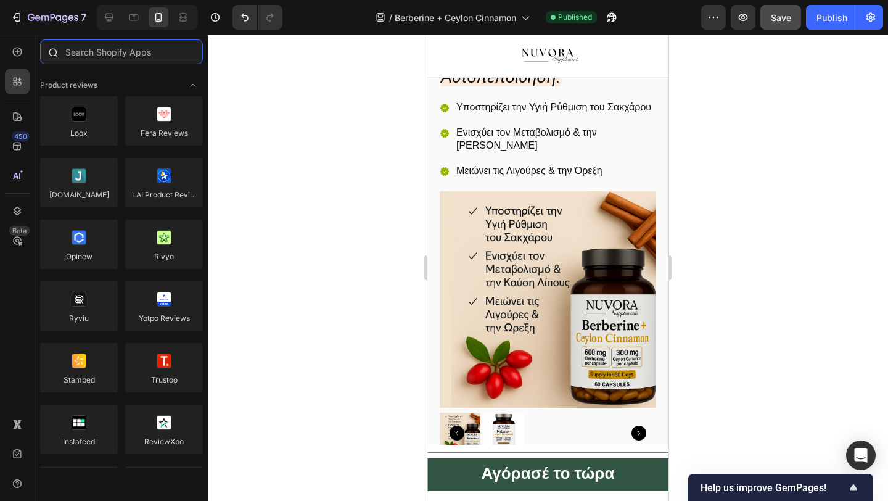
click at [87, 57] on input "text" at bounding box center [121, 51] width 163 height 25
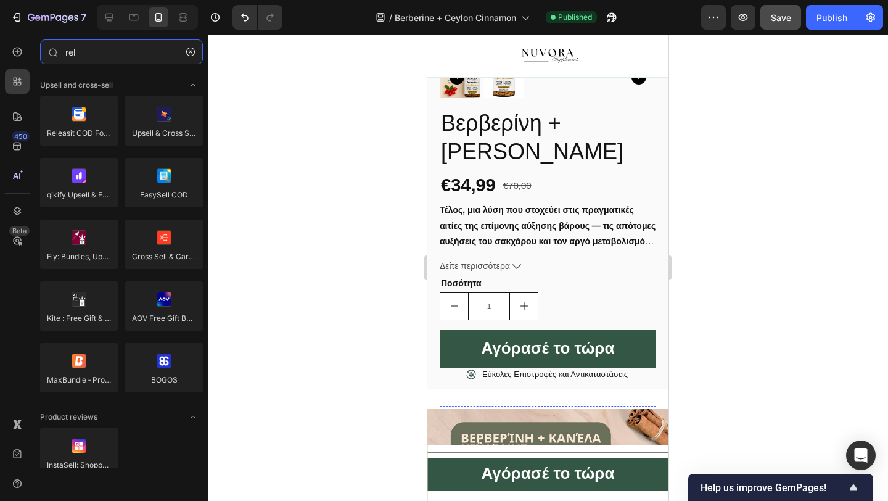
scroll to position [819, 0]
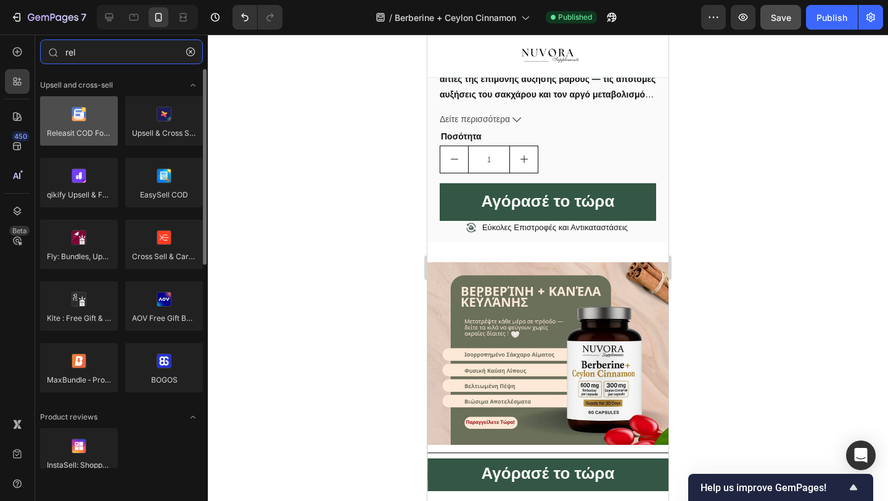
type input "rel"
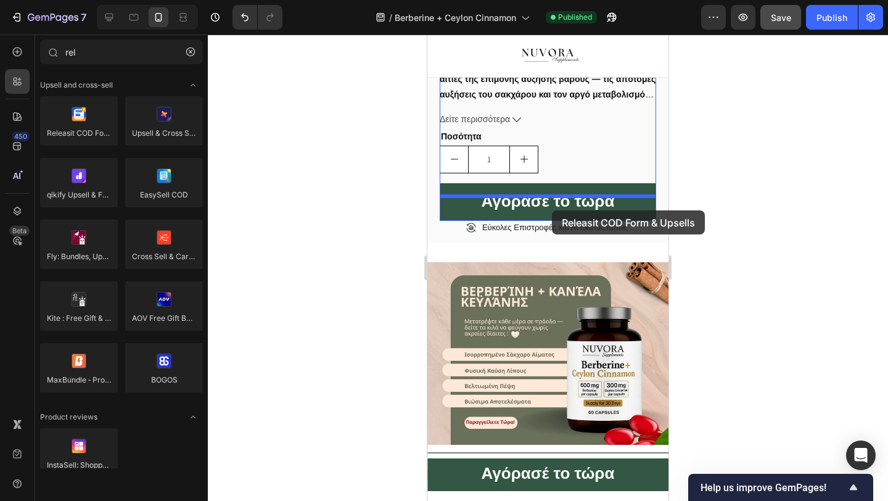
drag, startPoint x: 516, startPoint y: 163, endPoint x: 548, endPoint y: 213, distance: 59.7
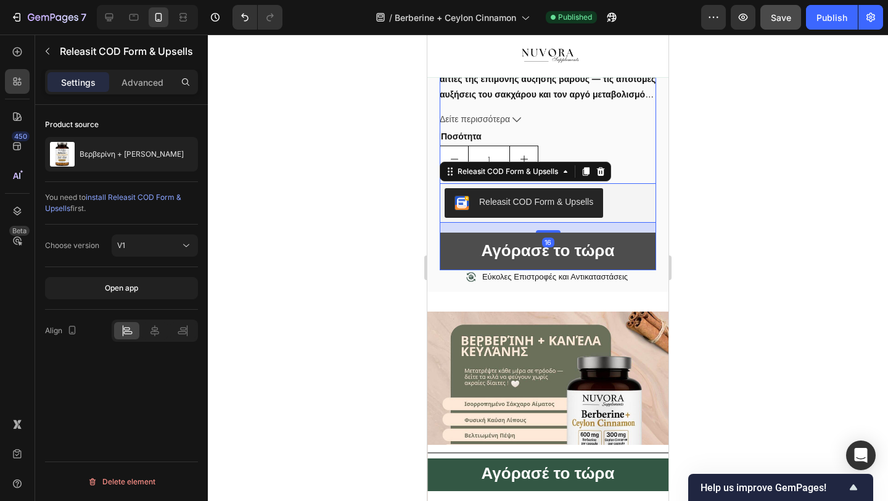
click at [464, 264] on button "Αγόρασέ το τώρα" at bounding box center [548, 252] width 216 height 38
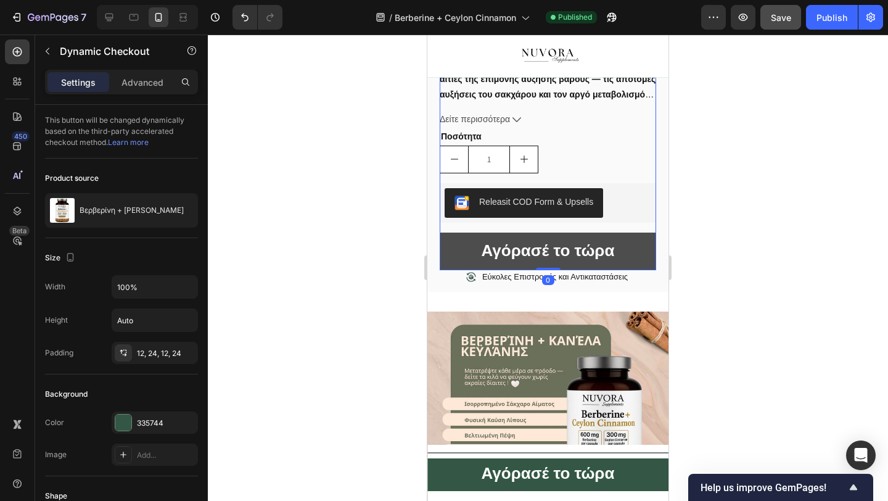
click at [625, 255] on button "Αγόρασέ το τώρα" at bounding box center [548, 252] width 216 height 38
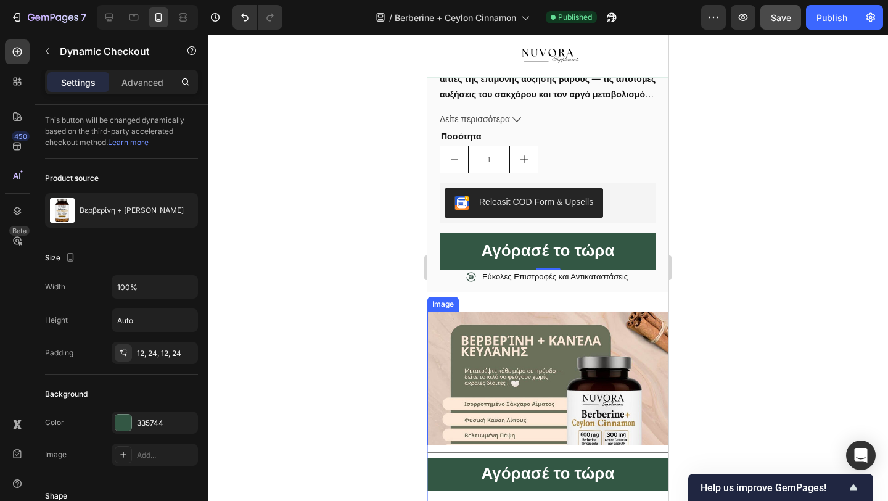
click at [646, 342] on img at bounding box center [547, 420] width 241 height 218
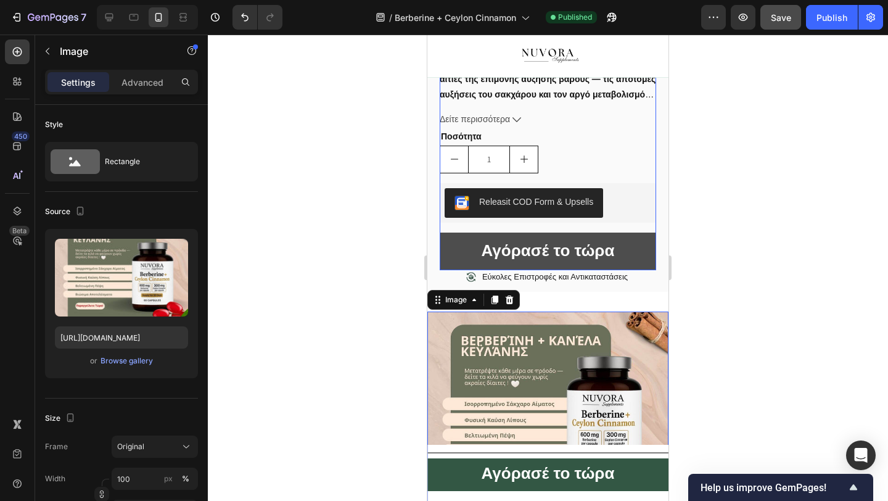
click at [636, 250] on button "Αγόρασέ το τώρα" at bounding box center [548, 252] width 216 height 38
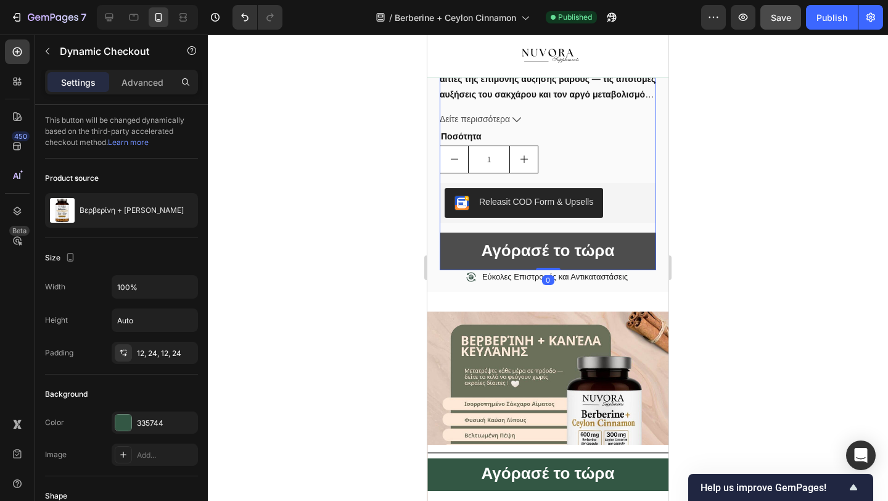
click at [638, 260] on button "Αγόρασέ το τώρα" at bounding box center [548, 252] width 216 height 38
click at [590, 260] on span "Αγόρασέ το τώρα" at bounding box center [548, 250] width 133 height 19
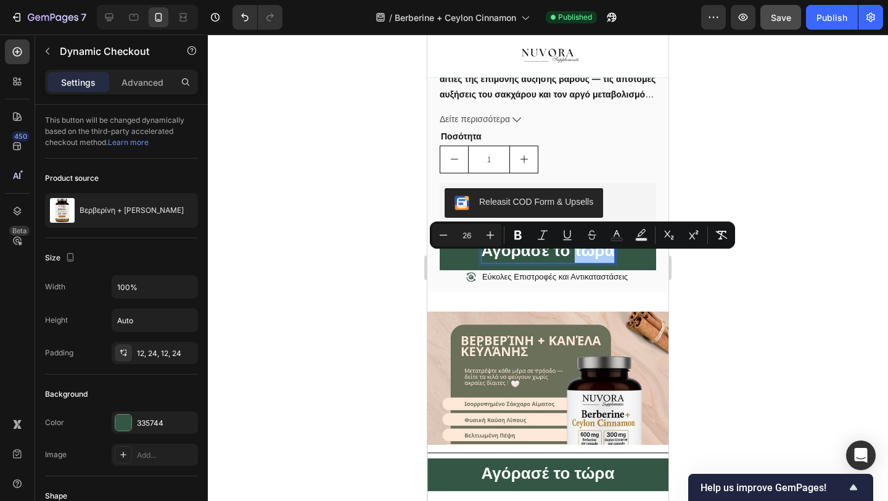
click at [351, 307] on div at bounding box center [548, 268] width 680 height 466
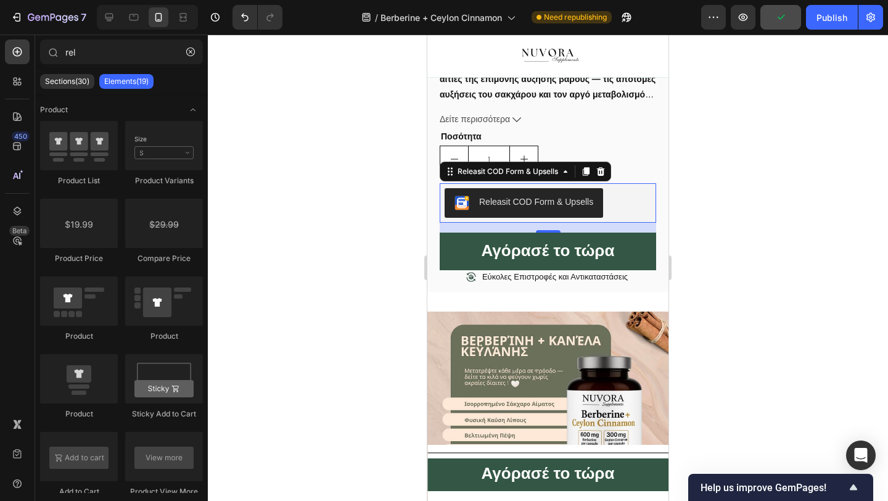
click at [492, 208] on div "Releasit COD Form & Upsells" at bounding box center [536, 202] width 114 height 13
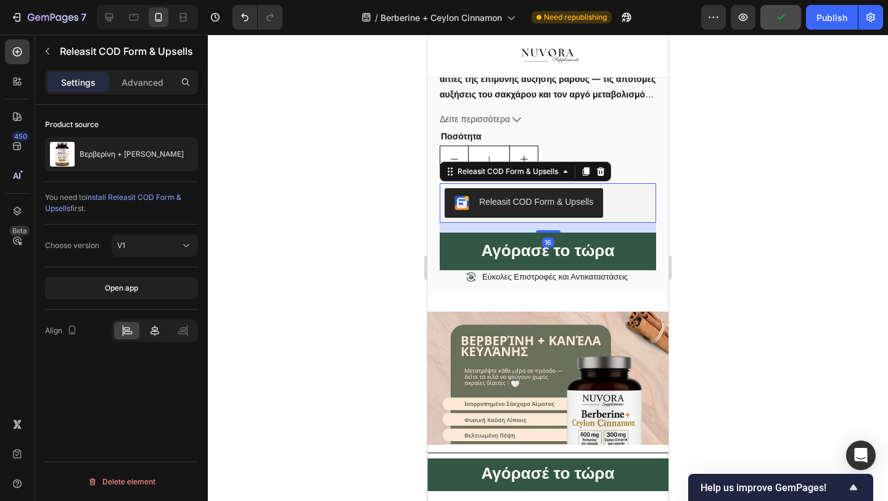
click at [146, 324] on div at bounding box center [154, 330] width 25 height 17
click at [270, 285] on div at bounding box center [548, 268] width 680 height 466
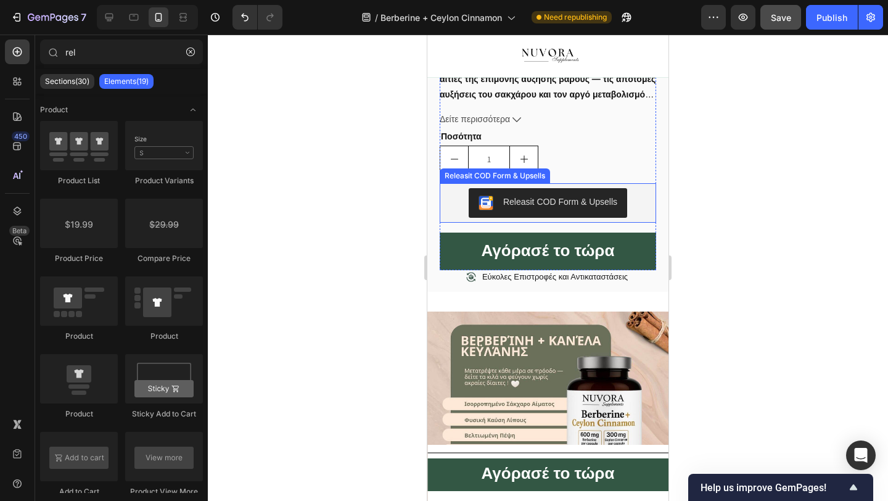
click at [482, 223] on div "Releasit COD Form & Upsells" at bounding box center [548, 202] width 216 height 39
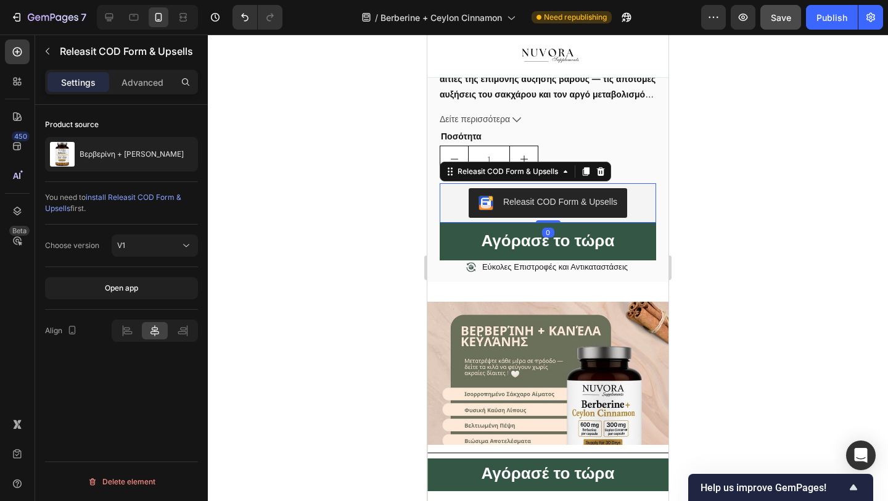
drag, startPoint x: 551, startPoint y: 244, endPoint x: 551, endPoint y: 230, distance: 14.2
click at [551, 223] on div "Releasit COD Form & Upsells Releasit COD Form & Upsells 0" at bounding box center [548, 202] width 216 height 39
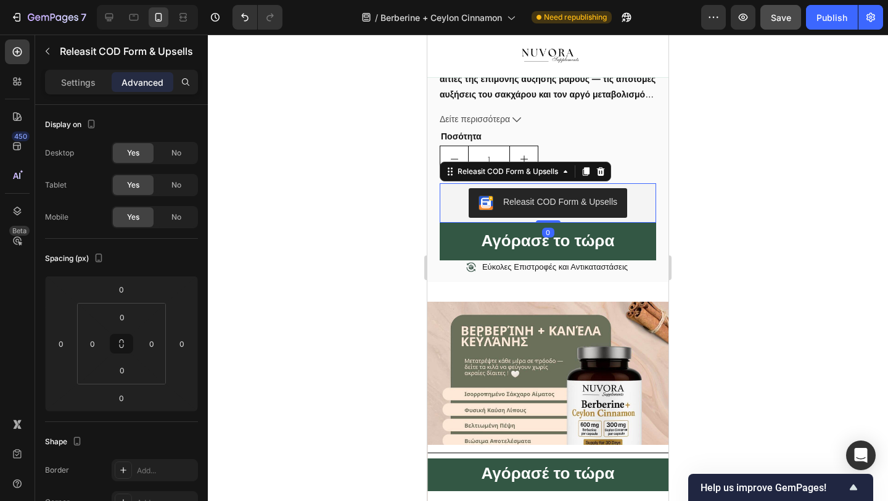
click at [379, 279] on div at bounding box center [548, 268] width 680 height 466
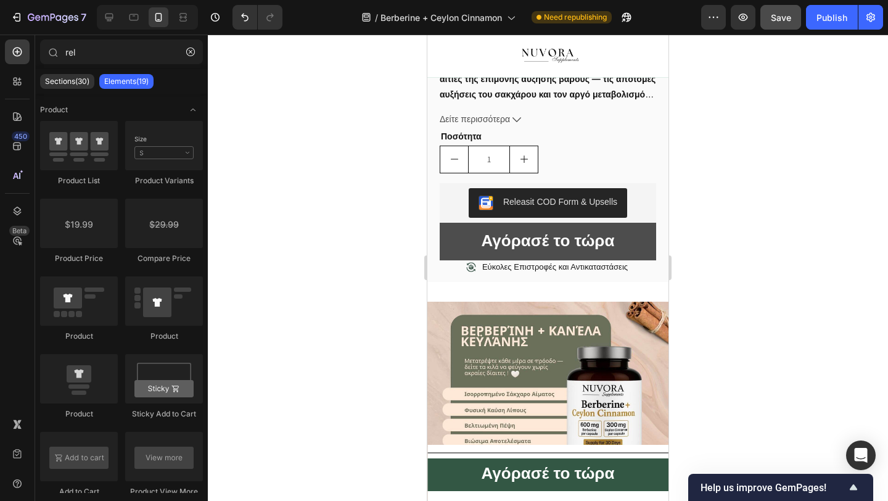
click at [462, 260] on button "Αγόρασέ το τώρα" at bounding box center [548, 242] width 216 height 38
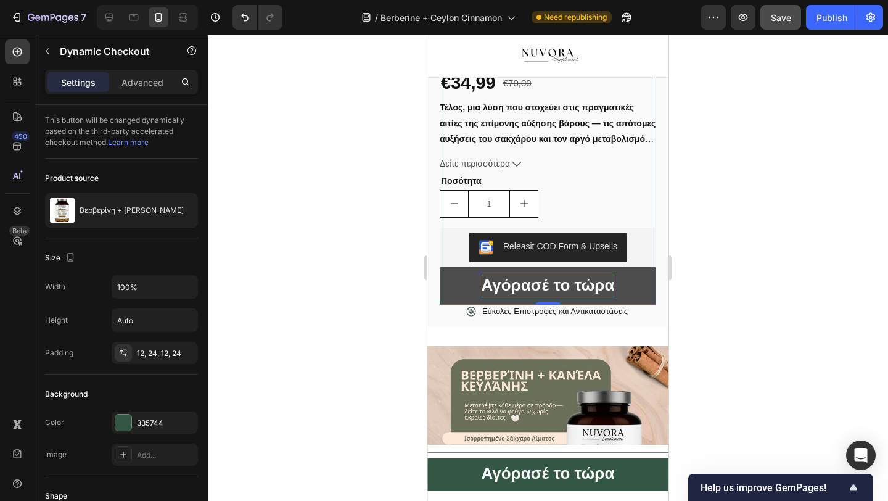
scroll to position [788, 0]
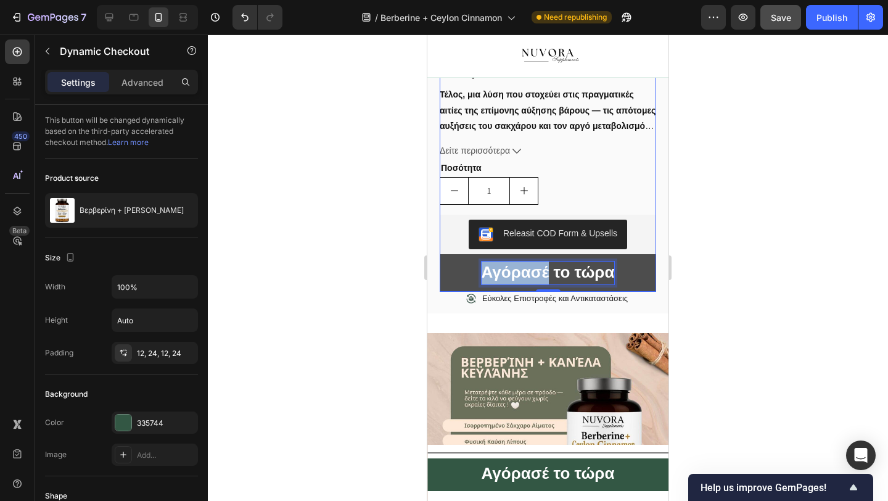
click at [530, 281] on span "Αγόρασέ το τώρα" at bounding box center [548, 272] width 133 height 19
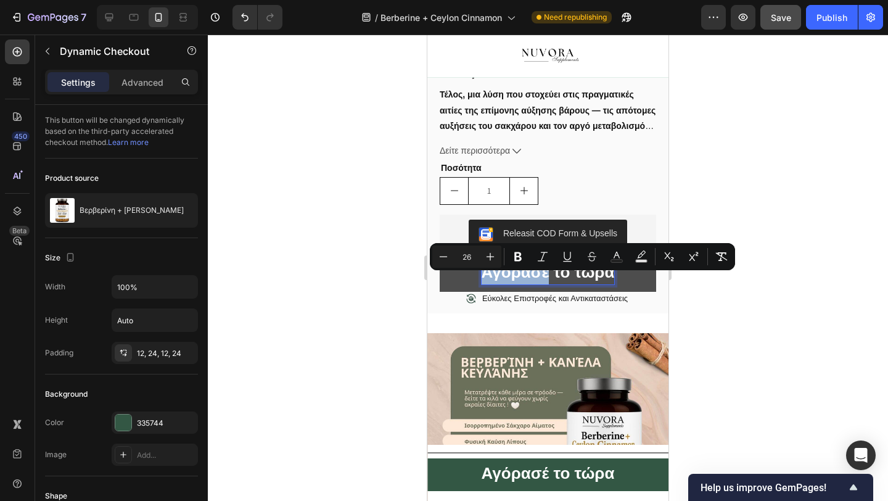
click at [451, 292] on button "Αγόρασέ το τώρα" at bounding box center [548, 273] width 216 height 38
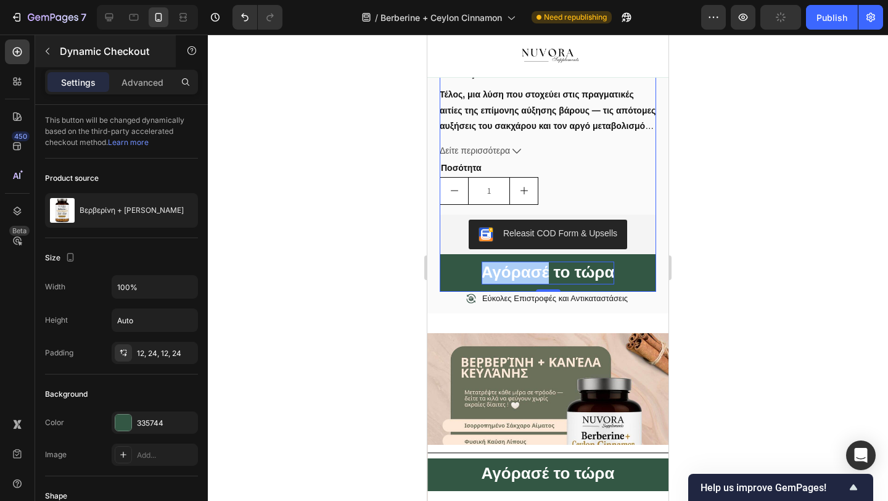
click at [50, 60] on button "button" at bounding box center [48, 51] width 20 height 20
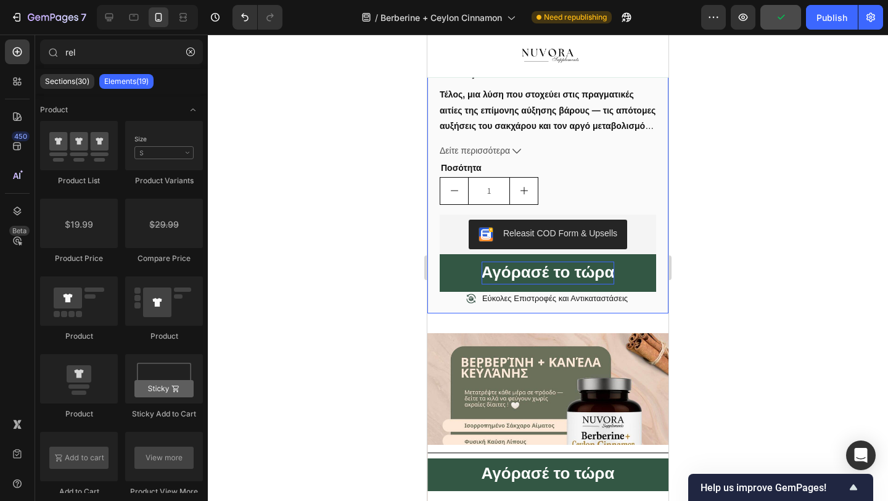
click at [443, 305] on div "Εύκολες Επιστροφές και Αντικαταστάσεις" at bounding box center [548, 311] width 216 height 39
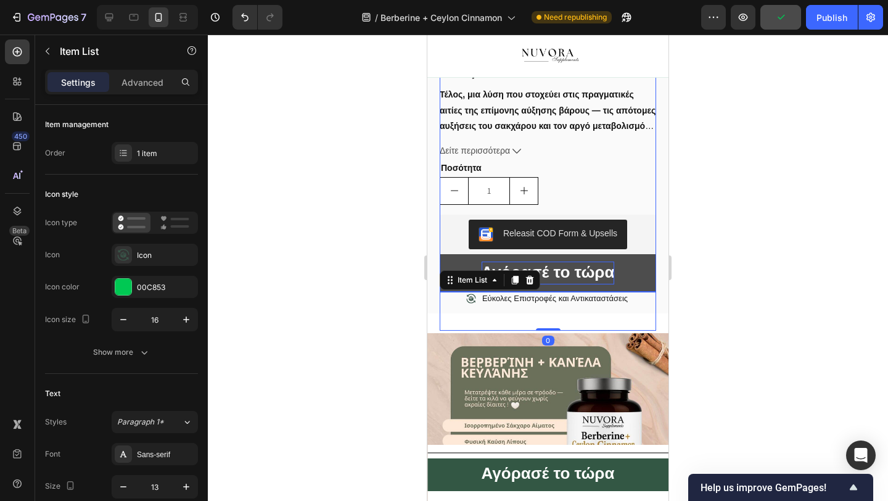
click at [448, 274] on button "Αγόρασέ το τώρα" at bounding box center [548, 273] width 216 height 38
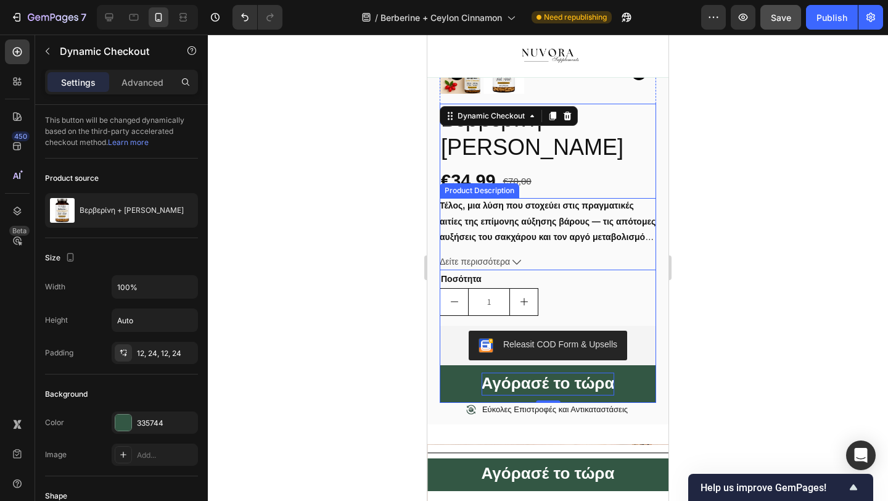
scroll to position [728, 0]
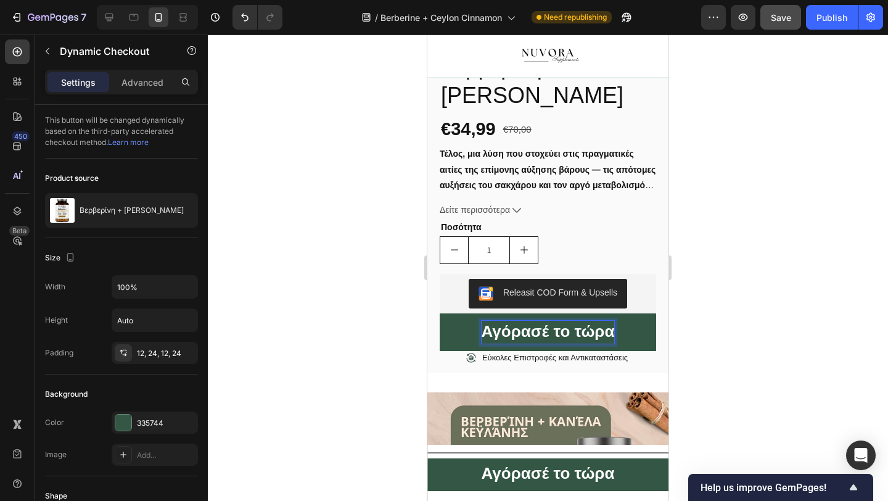
click at [582, 340] on span "Αγόρασέ το τώρα" at bounding box center [548, 331] width 133 height 19
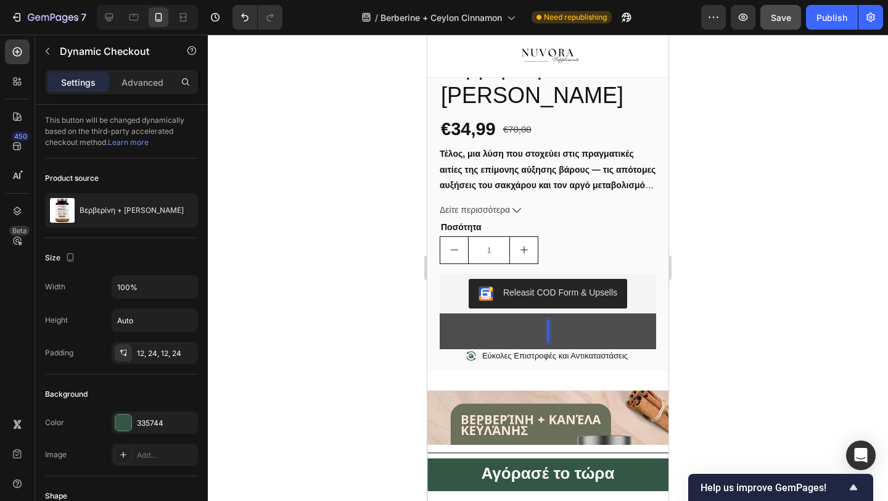
click at [650, 342] on button "Buy it now" at bounding box center [548, 331] width 216 height 36
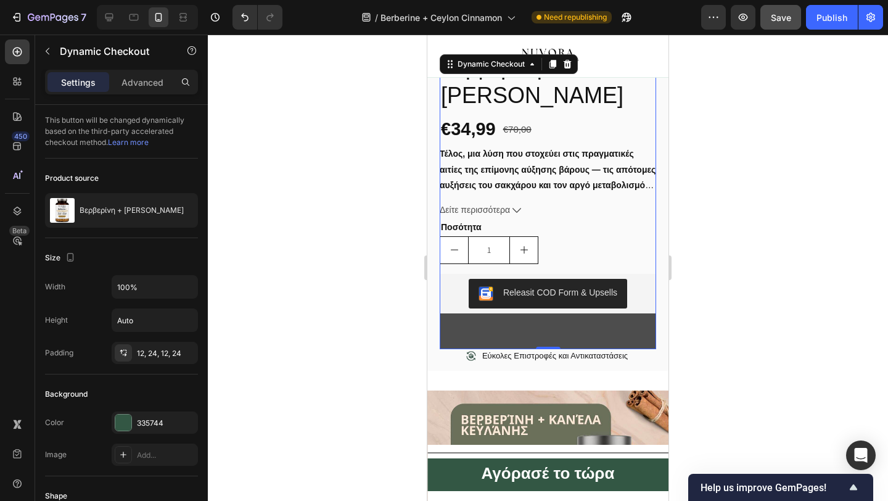
click at [606, 332] on button "Buy it now" at bounding box center [548, 331] width 216 height 36
click at [556, 349] on button "Buy it now" at bounding box center [548, 331] width 216 height 36
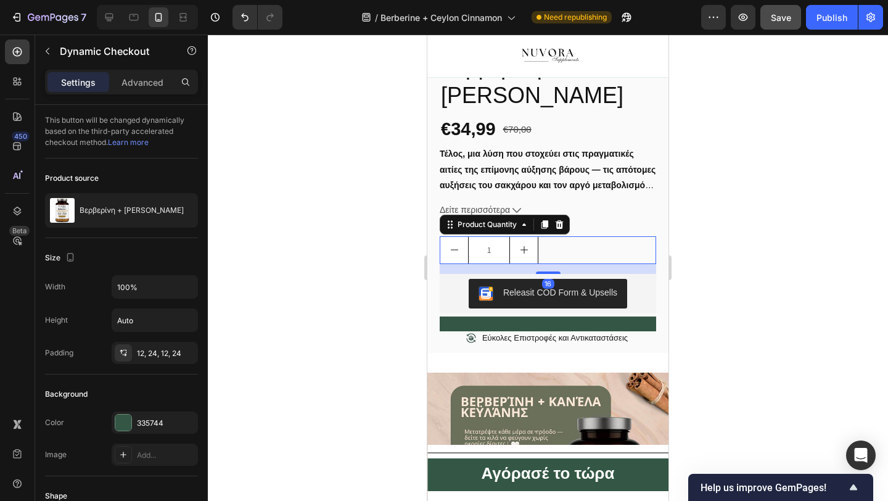
click at [529, 262] on button "increment" at bounding box center [524, 250] width 28 height 27
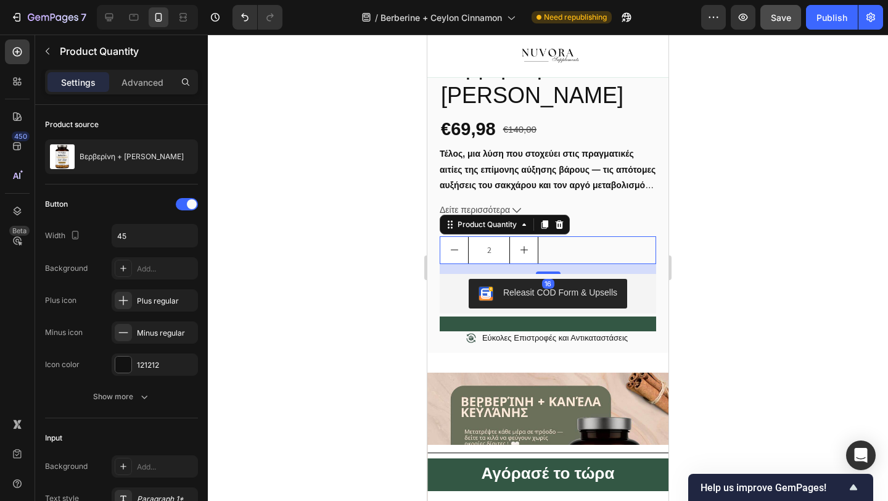
click at [450, 263] on button "decrement" at bounding box center [454, 250] width 28 height 27
type input "1"
click at [405, 345] on div at bounding box center [548, 268] width 680 height 466
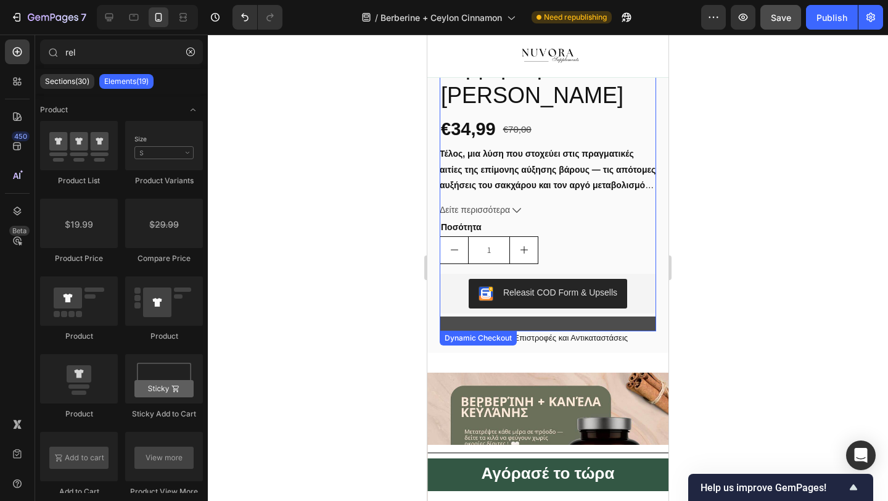
click at [479, 331] on button "Buy it now" at bounding box center [548, 323] width 216 height 15
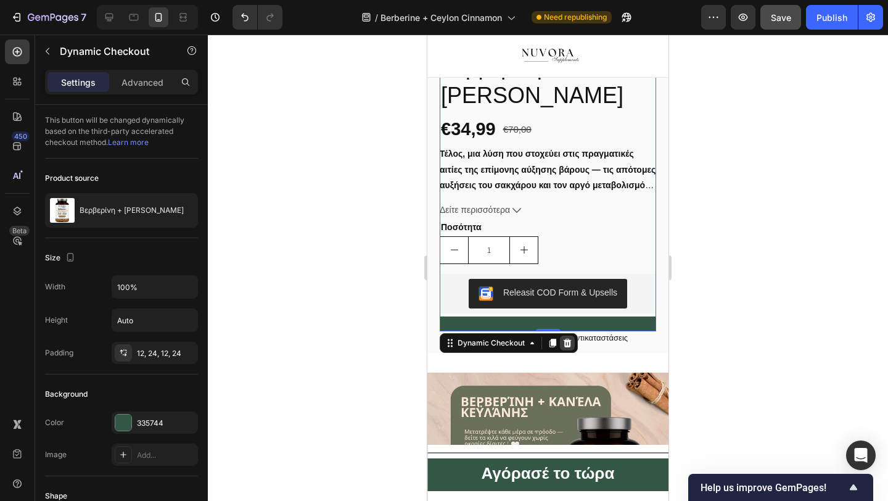
click at [572, 350] on div at bounding box center [567, 343] width 15 height 15
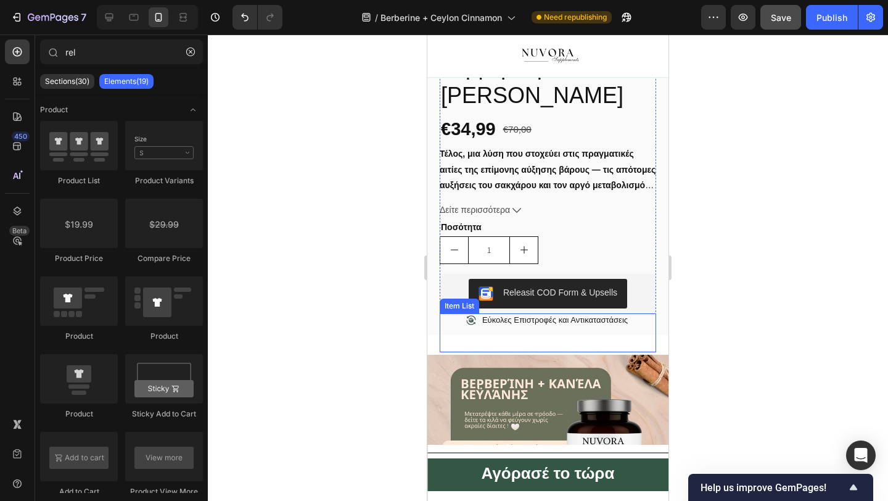
click at [322, 340] on div at bounding box center [548, 268] width 680 height 466
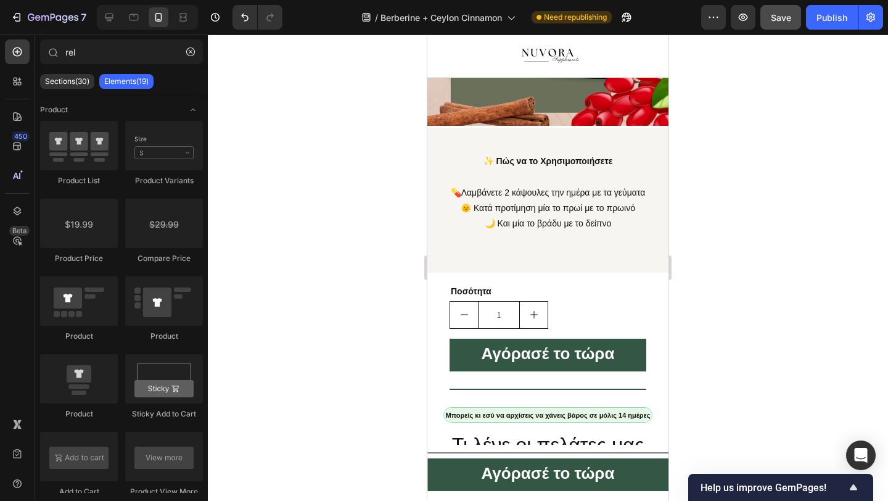
scroll to position [1195, 0]
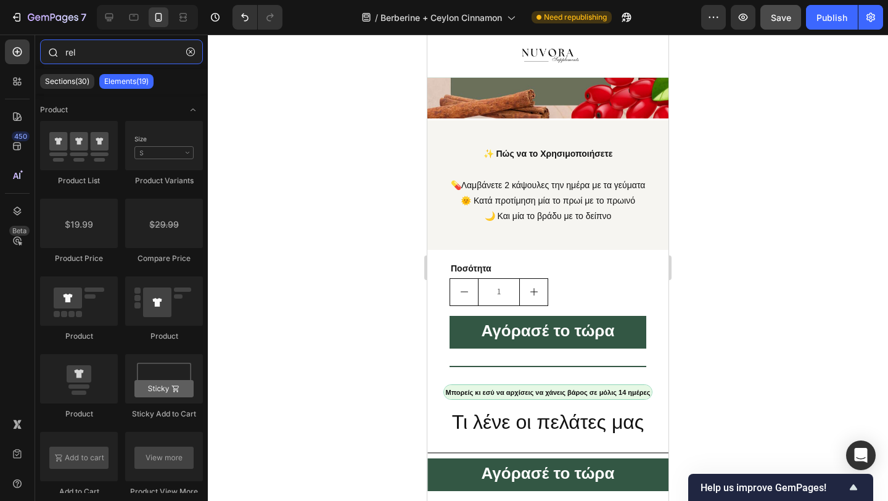
click at [75, 54] on input "rel" at bounding box center [121, 51] width 163 height 25
click at [97, 60] on input "rel" at bounding box center [121, 51] width 163 height 25
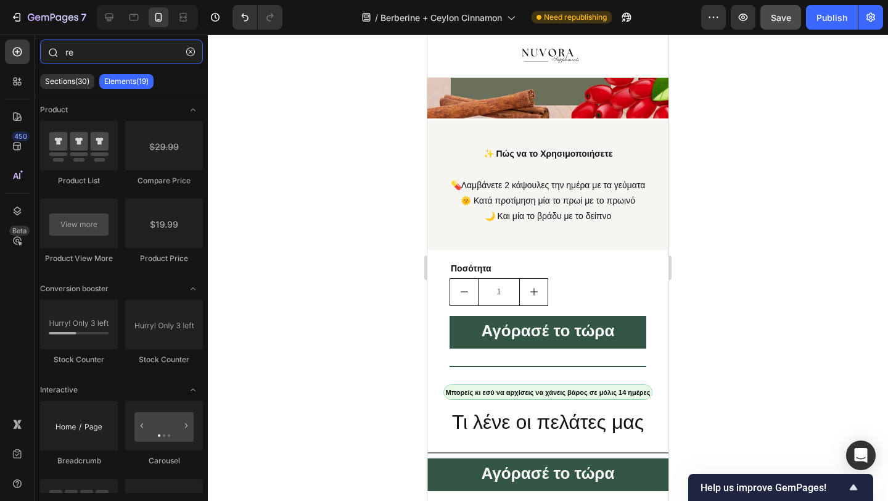
type input "rel"
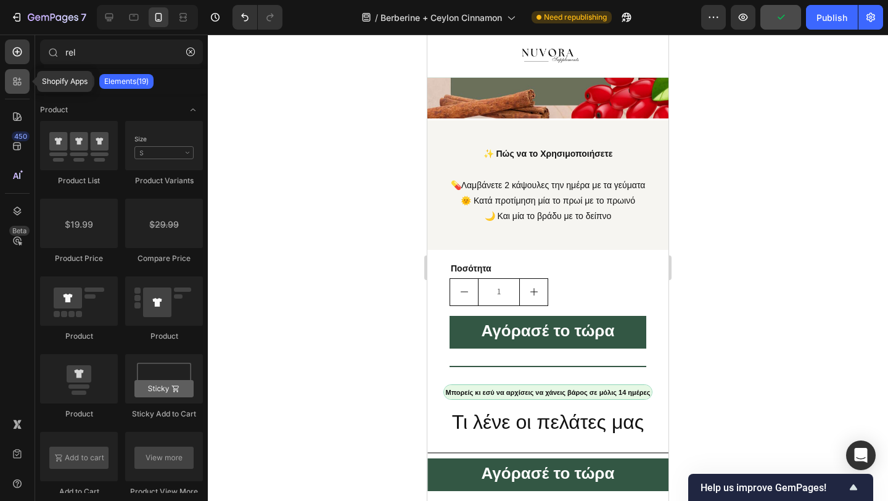
click at [11, 83] on icon at bounding box center [17, 81] width 12 height 12
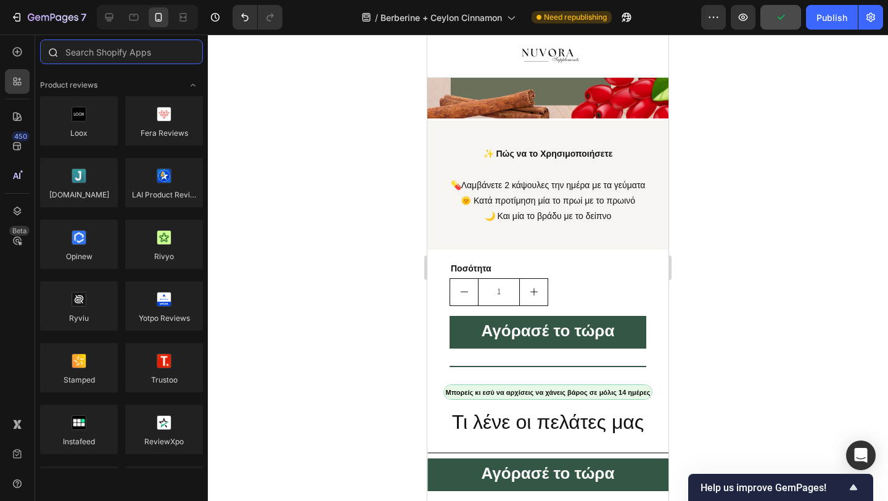
click at [78, 62] on input "text" at bounding box center [121, 51] width 163 height 25
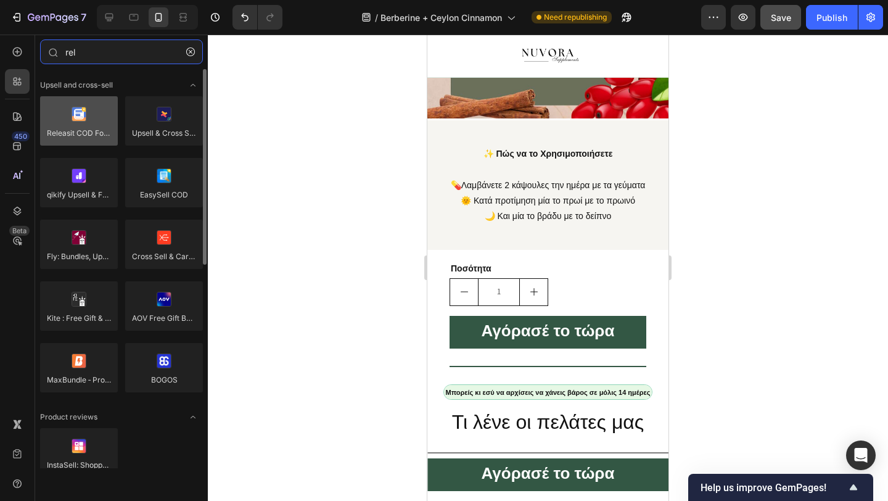
type input "rel"
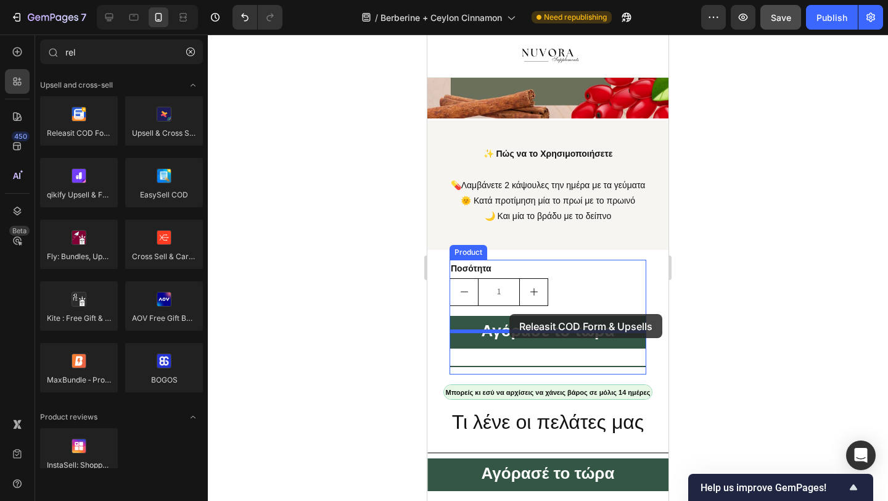
drag, startPoint x: 517, startPoint y: 167, endPoint x: 509, endPoint y: 314, distance: 147.6
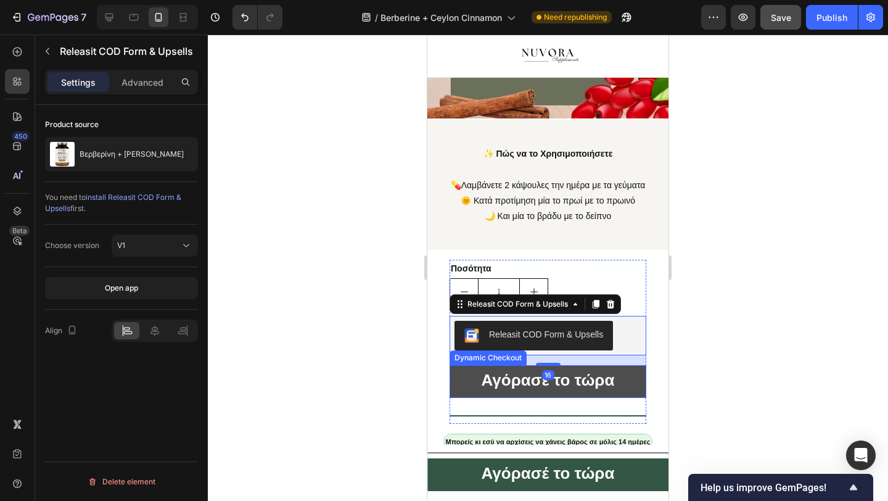
click at [478, 390] on button "Αγόρασέ το τώρα" at bounding box center [548, 381] width 197 height 33
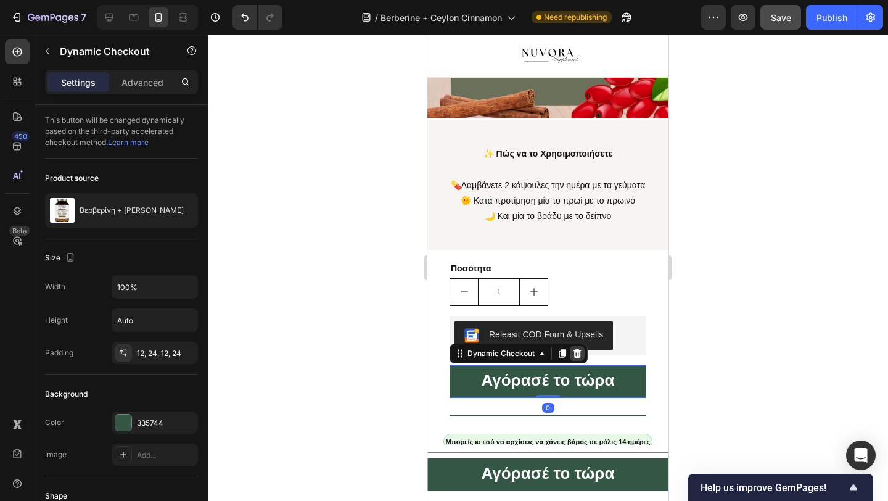
click at [575, 357] on icon at bounding box center [578, 352] width 8 height 9
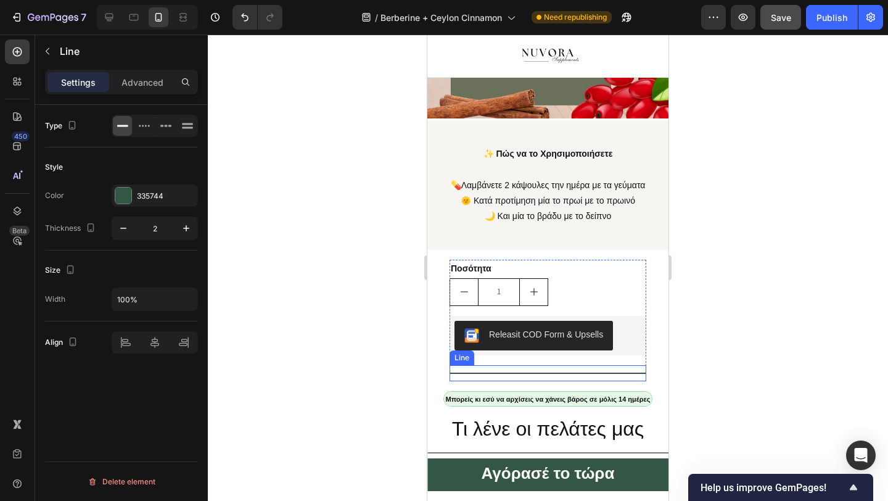
click at [540, 381] on div "Title Line" at bounding box center [548, 373] width 197 height 16
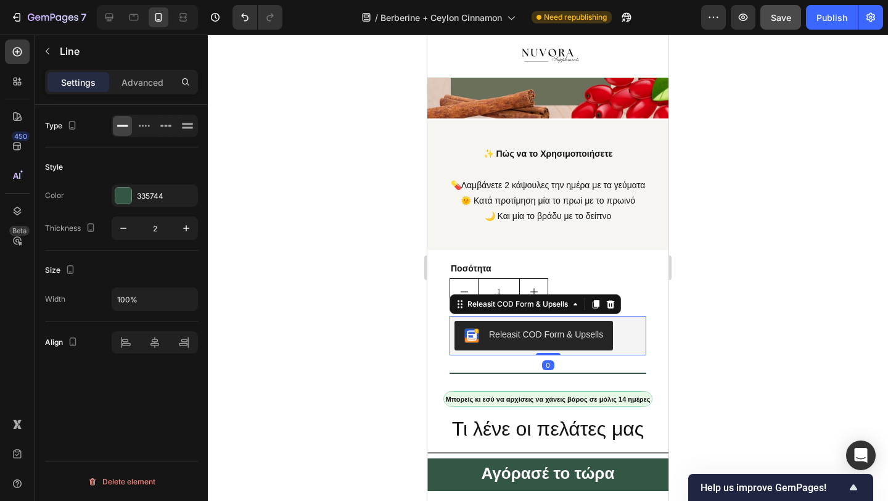
click at [559, 350] on button "Releasit COD Form & Upsells" at bounding box center [534, 336] width 158 height 30
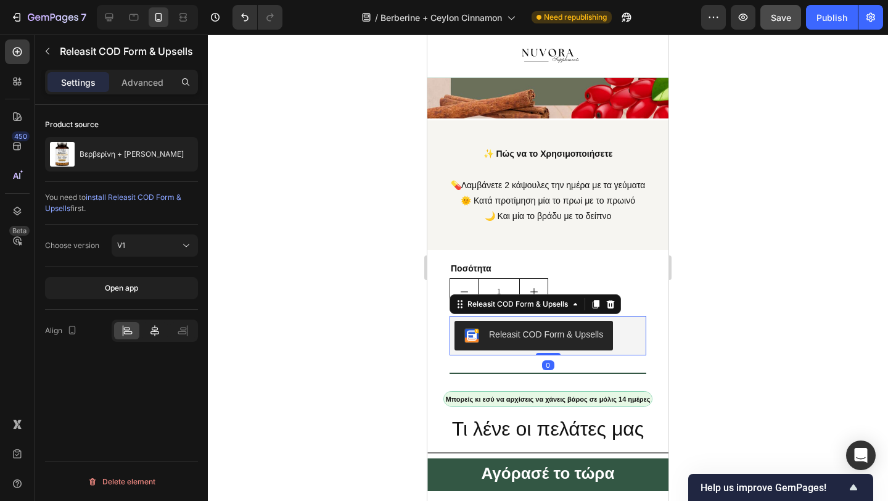
click at [159, 334] on icon at bounding box center [155, 330] width 12 height 12
click at [336, 330] on div at bounding box center [548, 268] width 680 height 466
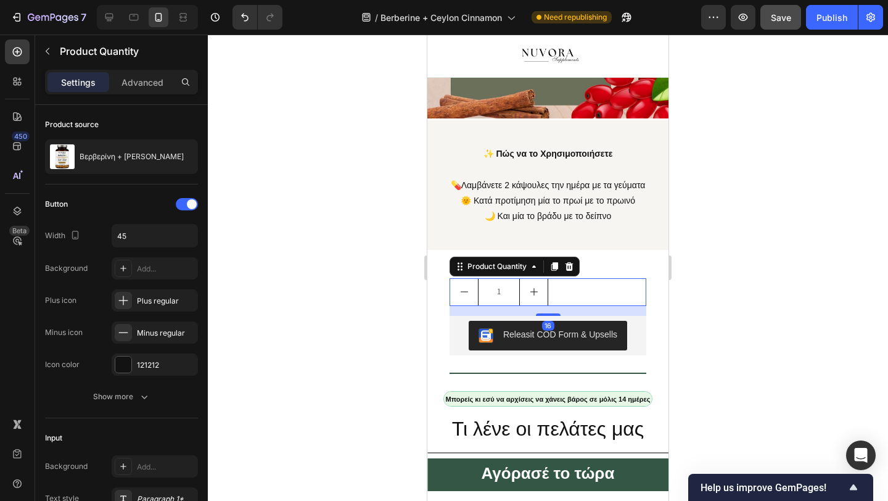
click at [539, 305] on button "increment" at bounding box center [534, 292] width 28 height 27
type input "2"
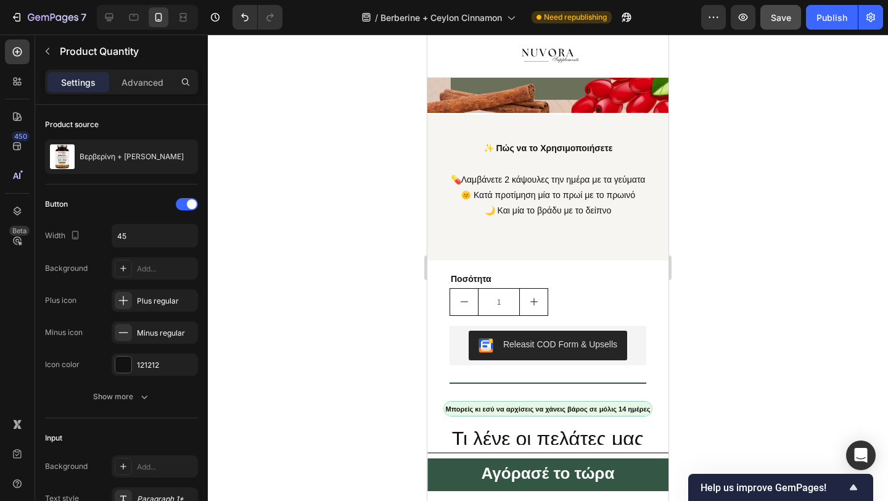
scroll to position [1227, 0]
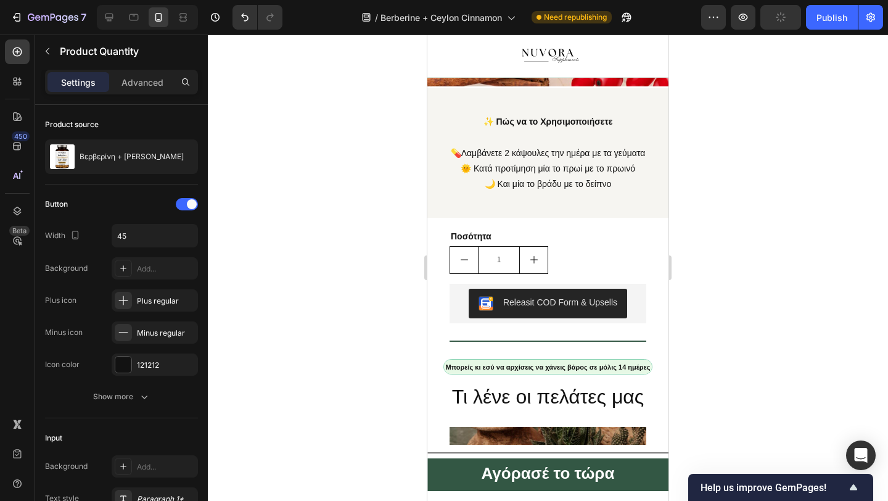
click at [538, 269] on button "increment" at bounding box center [534, 260] width 28 height 27
type input "2"
click at [538, 269] on button "increment" at bounding box center [534, 260] width 28 height 27
type input "3"
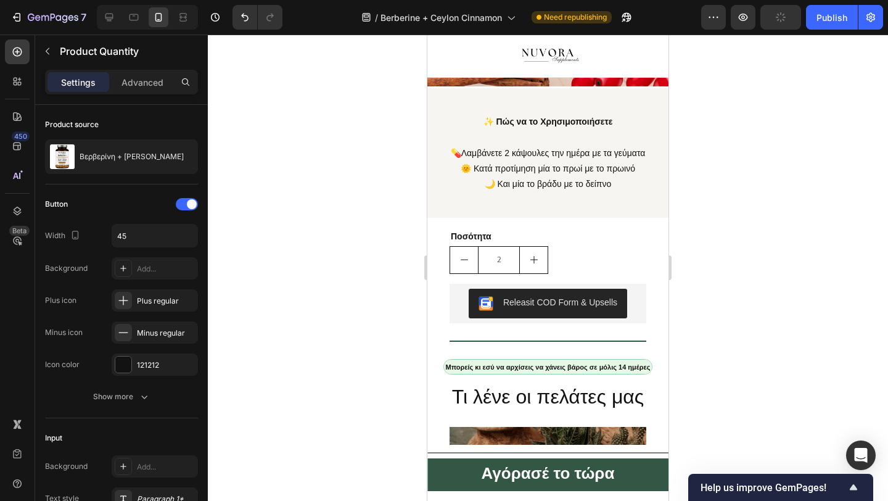
type input "3"
click at [538, 269] on button "increment" at bounding box center [534, 260] width 28 height 27
type input "4"
click at [364, 318] on div at bounding box center [548, 268] width 680 height 466
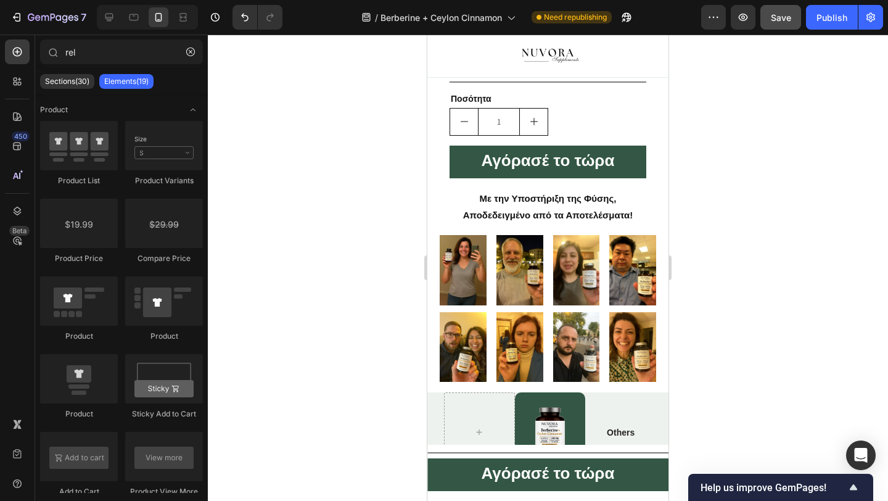
scroll to position [2470, 0]
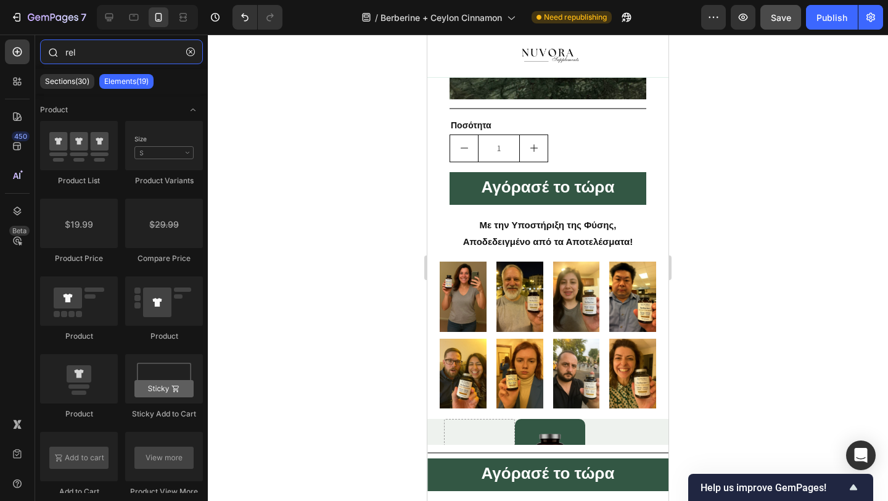
click at [107, 55] on input "rel" at bounding box center [121, 51] width 163 height 25
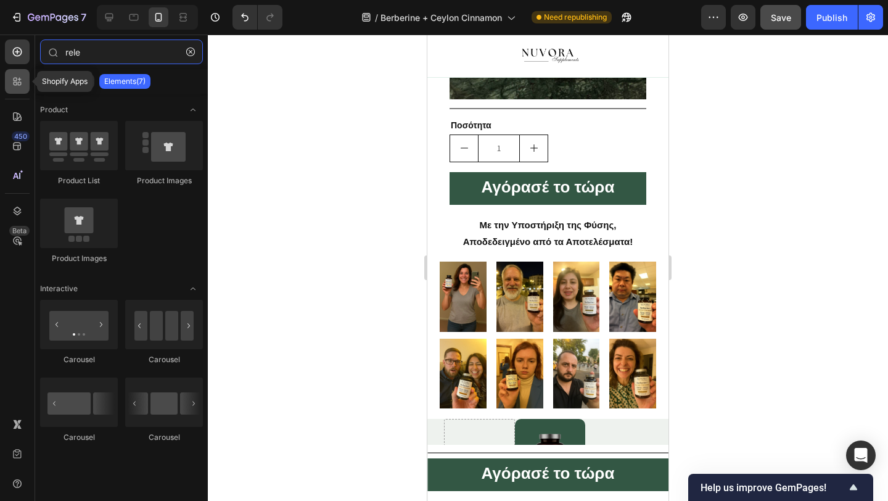
type input "rele"
click at [17, 90] on div at bounding box center [17, 81] width 25 height 25
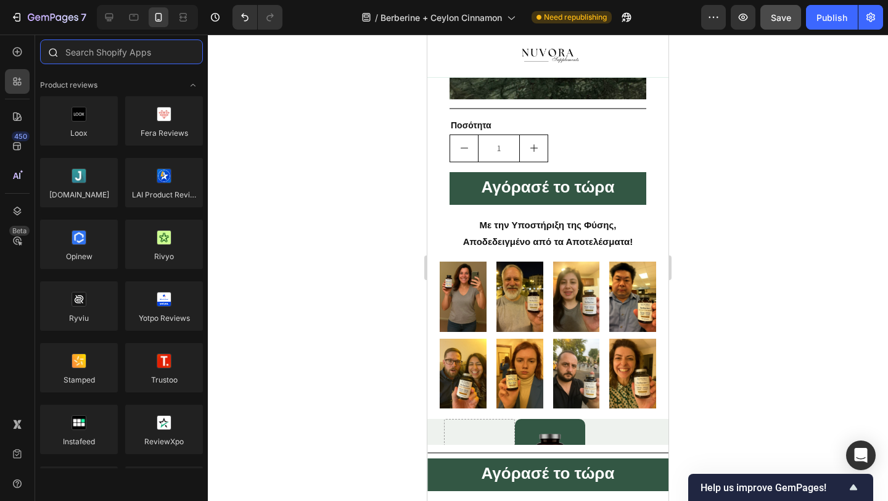
click at [96, 55] on input "text" at bounding box center [121, 51] width 163 height 25
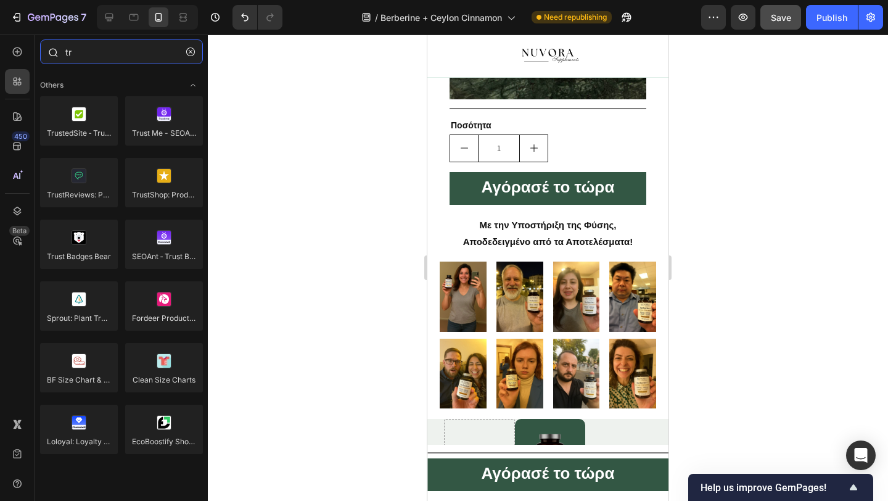
type input "t"
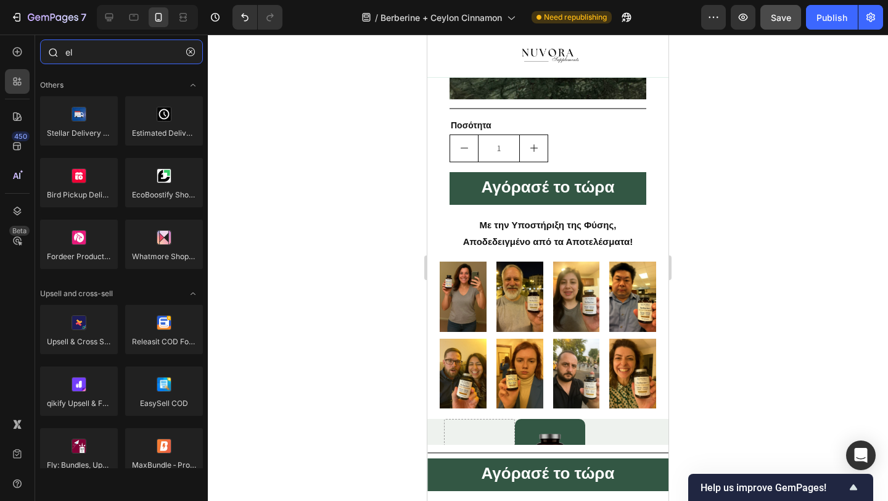
type input "e"
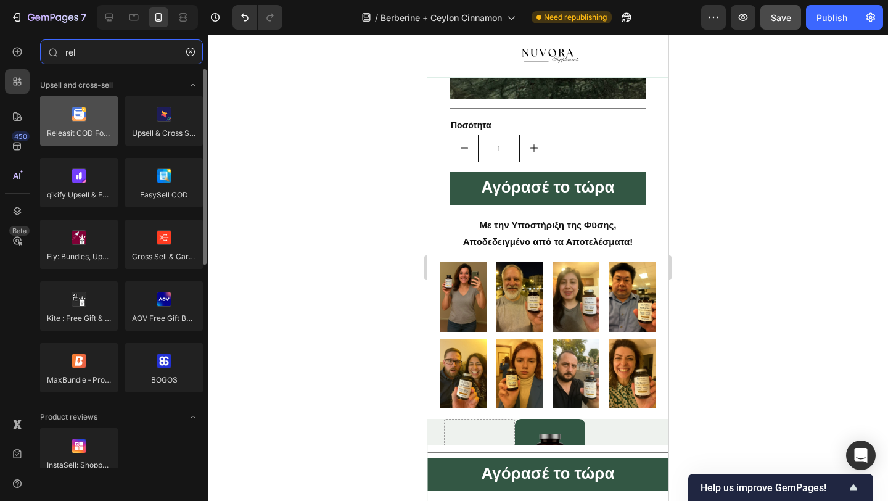
type input "rel"
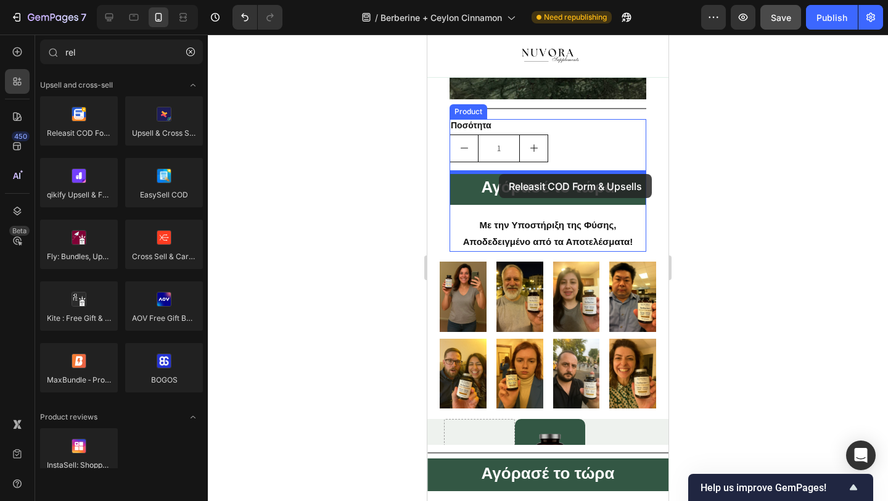
drag, startPoint x: 499, startPoint y: 155, endPoint x: 499, endPoint y: 174, distance: 18.5
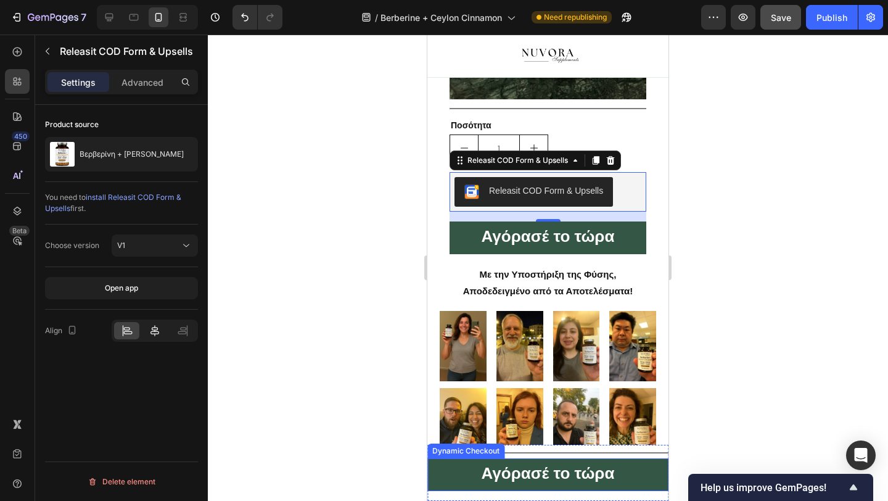
click at [152, 333] on icon at bounding box center [155, 330] width 12 height 12
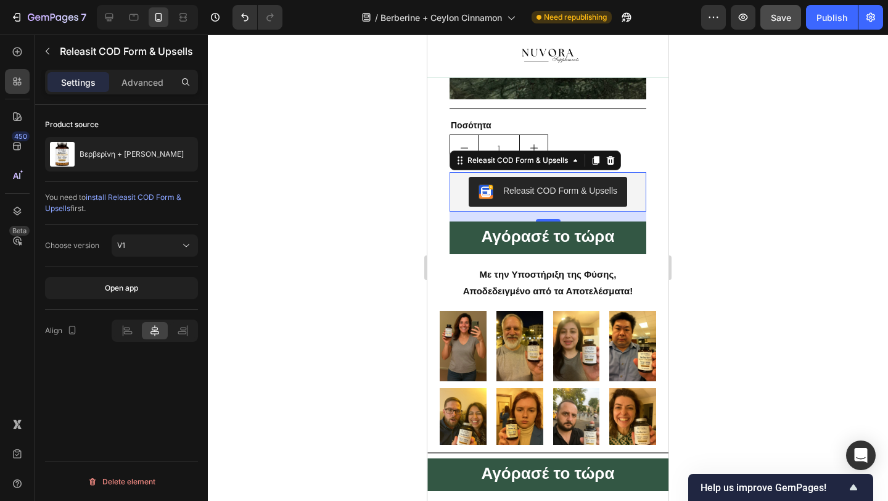
click at [408, 212] on div at bounding box center [548, 268] width 680 height 466
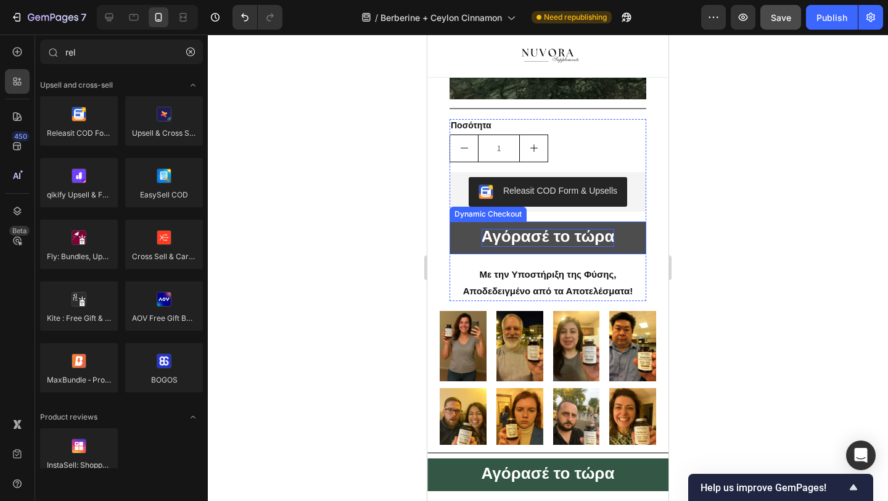
click at [487, 239] on strong "Αγόρασέ το τώρα" at bounding box center [548, 236] width 133 height 19
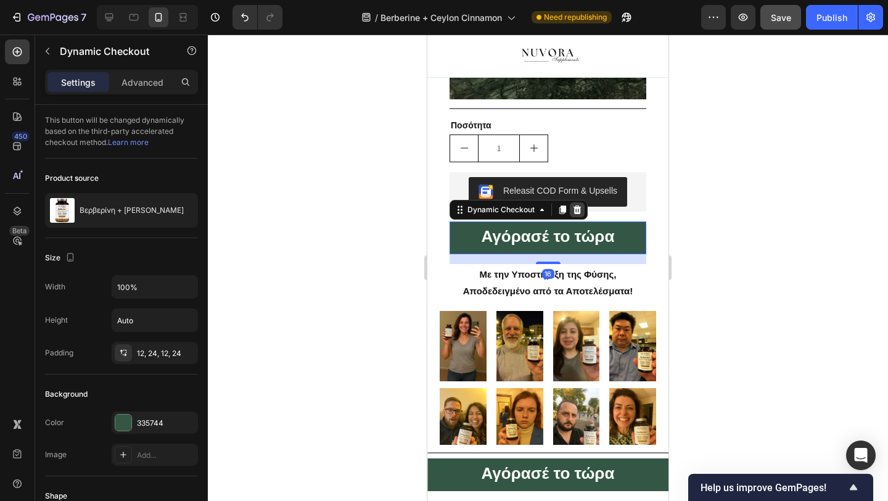
click at [575, 210] on icon at bounding box center [578, 209] width 8 height 9
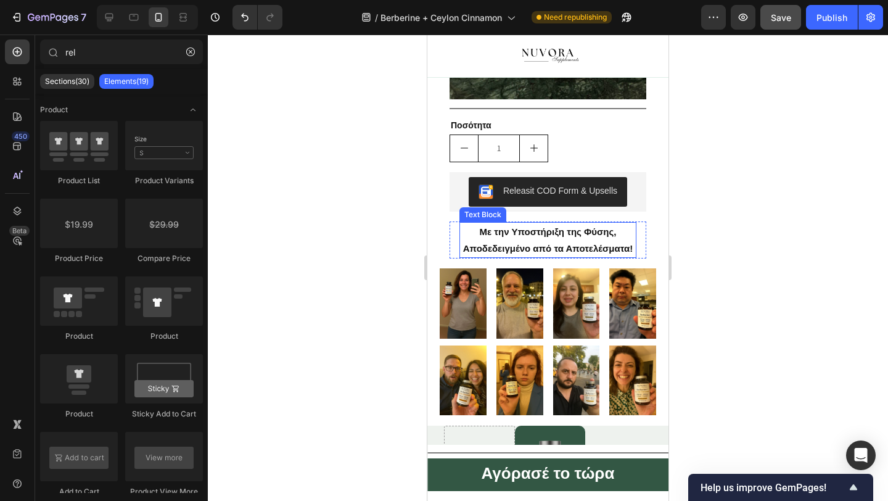
drag, startPoint x: 6, startPoint y: 199, endPoint x: 382, endPoint y: 247, distance: 378.7
click at [382, 247] on div at bounding box center [548, 268] width 680 height 466
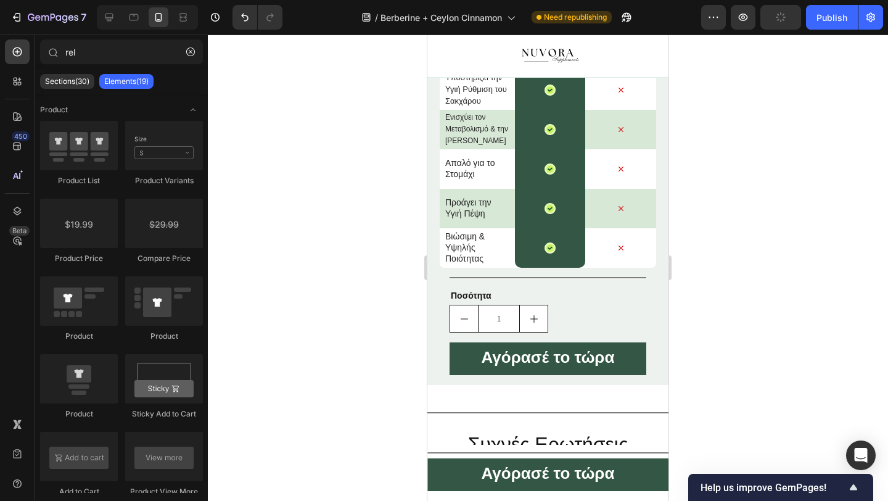
scroll to position [2986, 0]
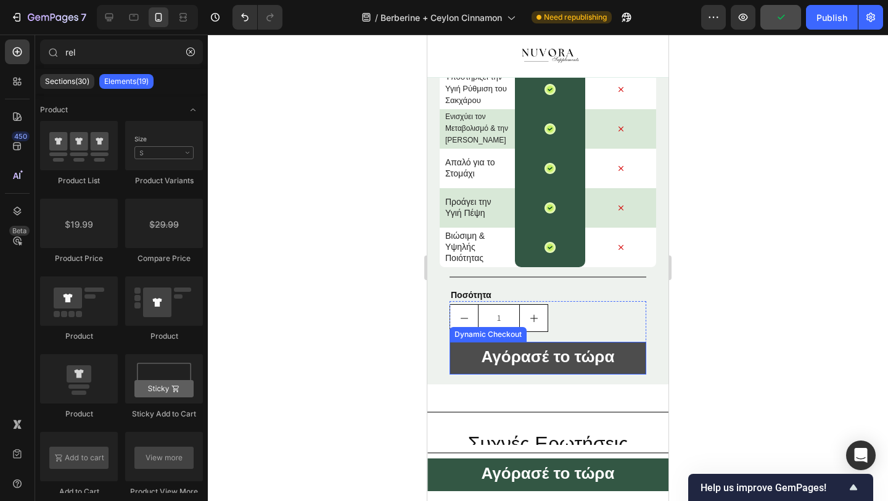
click at [469, 362] on button "Αγόρασέ το τώρα" at bounding box center [548, 358] width 197 height 33
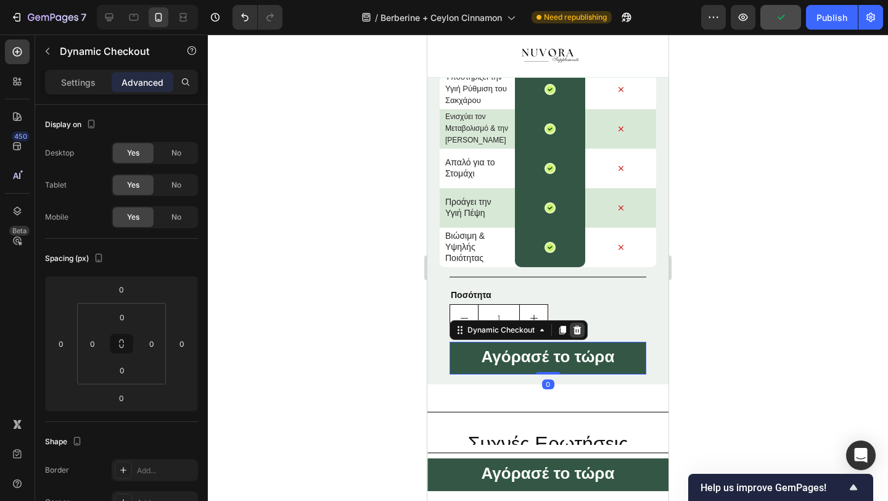
click at [578, 327] on icon at bounding box center [578, 330] width 8 height 9
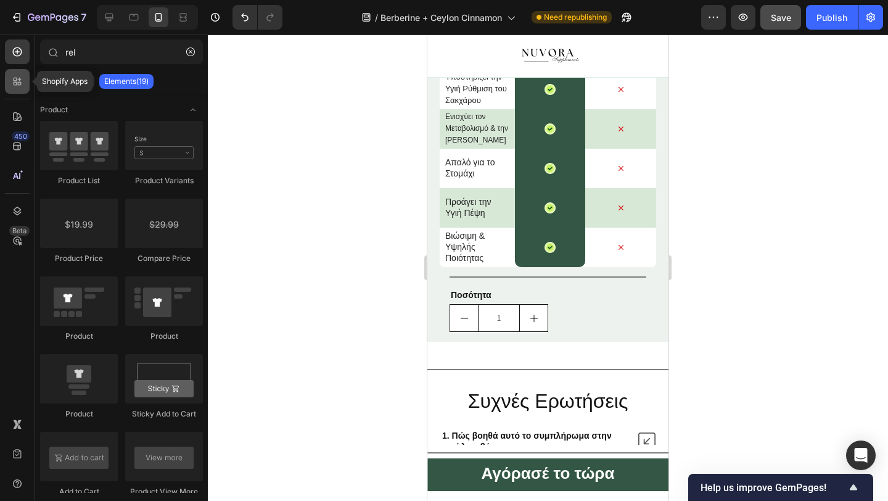
click at [16, 78] on icon at bounding box center [16, 80] width 4 height 4
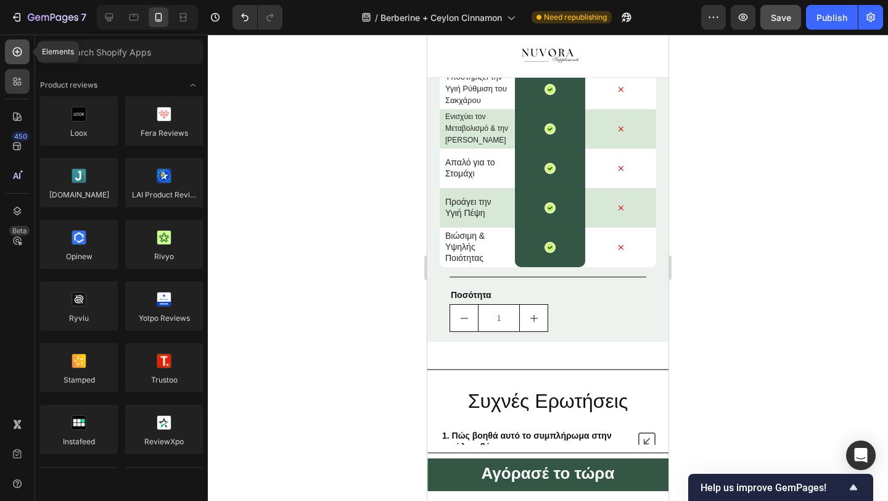
click at [16, 54] on icon at bounding box center [17, 52] width 12 height 12
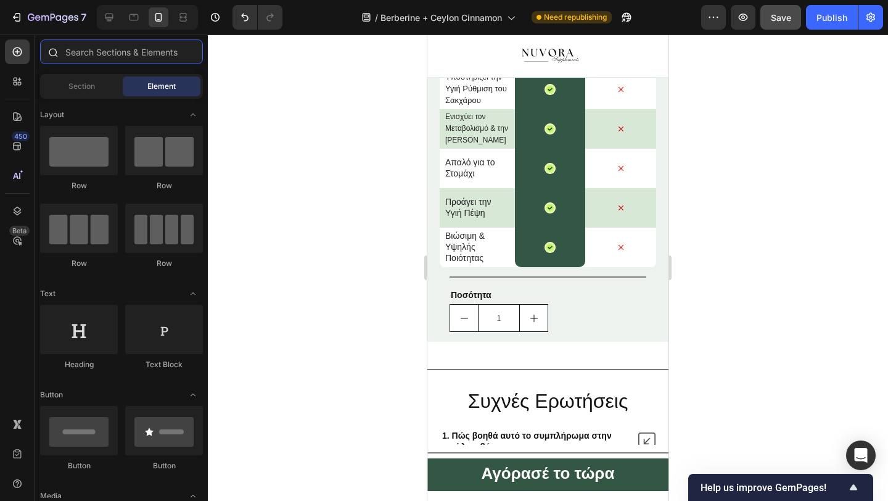
click at [86, 56] on input "text" at bounding box center [121, 51] width 163 height 25
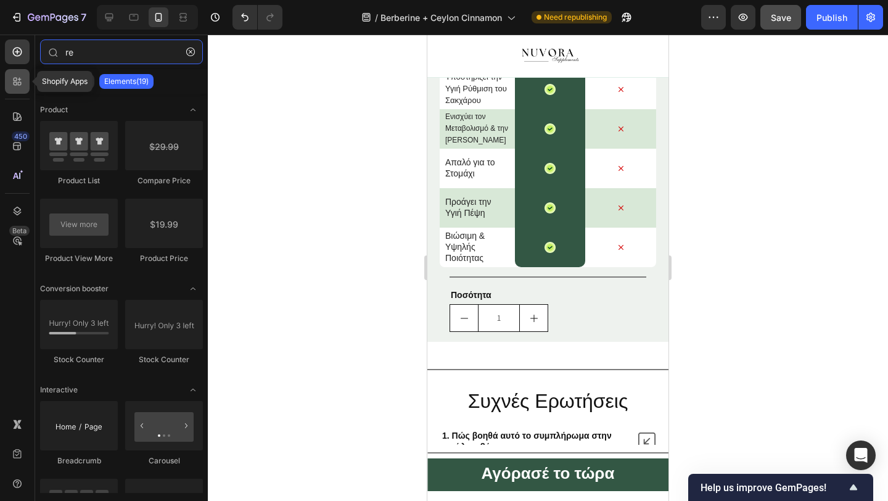
type input "re"
click at [12, 81] on icon at bounding box center [17, 81] width 12 height 12
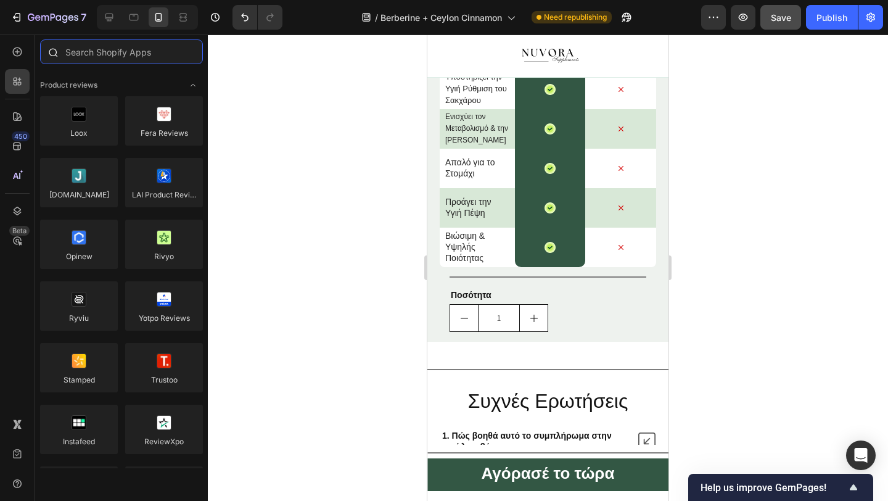
click at [86, 43] on input "text" at bounding box center [121, 51] width 163 height 25
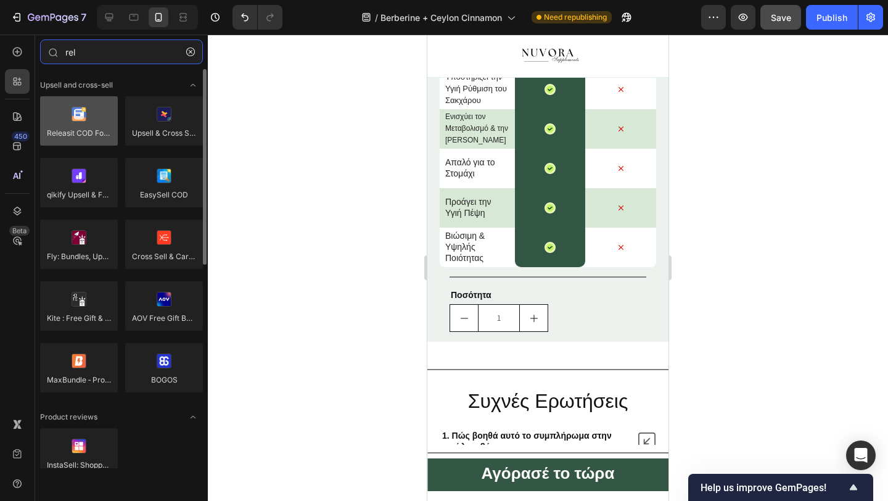
type input "rel"
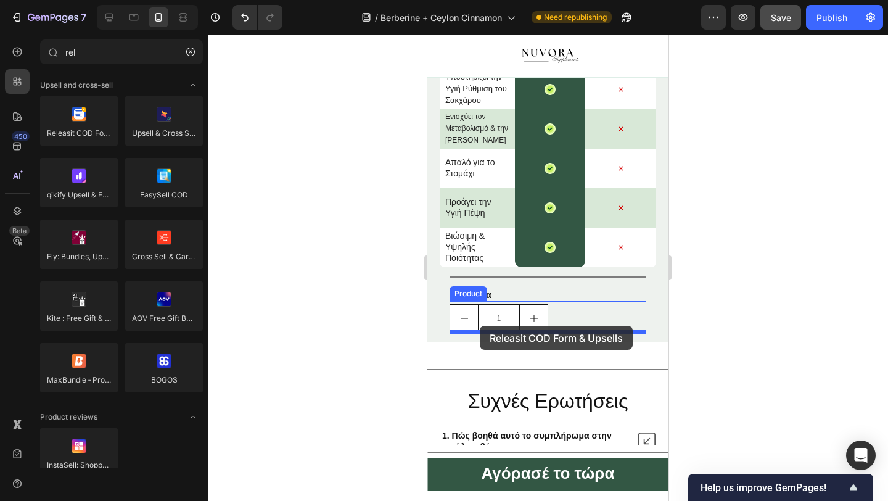
drag, startPoint x: 500, startPoint y: 168, endPoint x: 480, endPoint y: 326, distance: 158.6
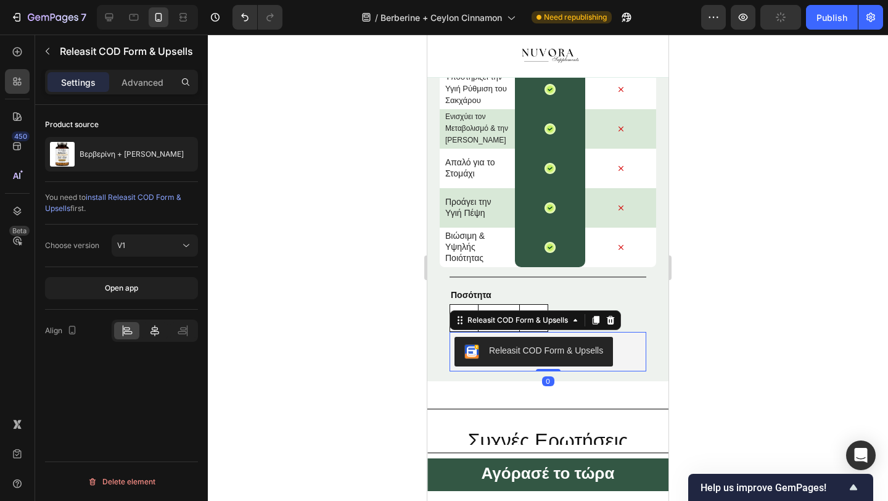
click at [149, 332] on icon at bounding box center [155, 330] width 12 height 12
click at [297, 324] on div at bounding box center [548, 268] width 680 height 466
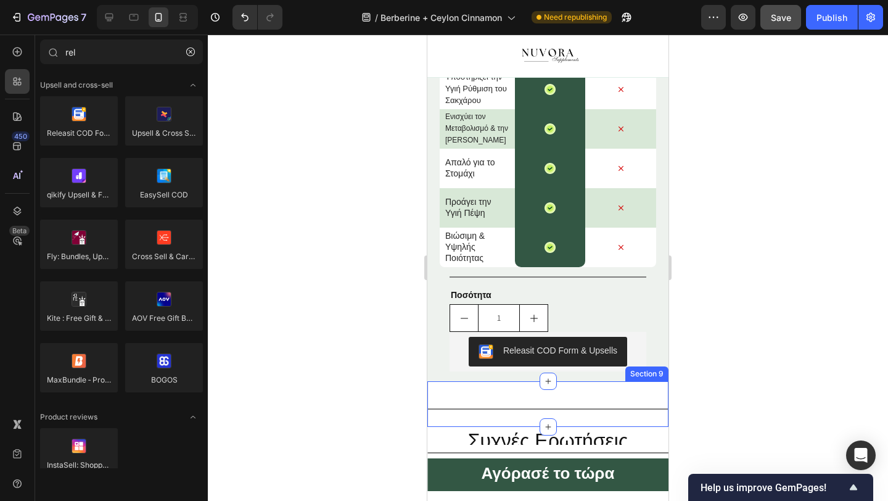
click at [514, 392] on div "Title Line Section 9" at bounding box center [547, 404] width 241 height 46
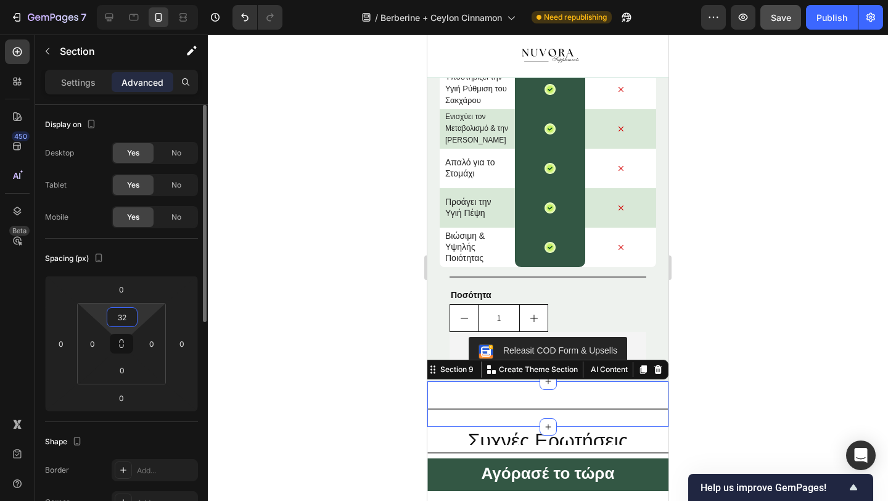
click at [129, 317] on input "32" at bounding box center [122, 317] width 25 height 19
type input "0"
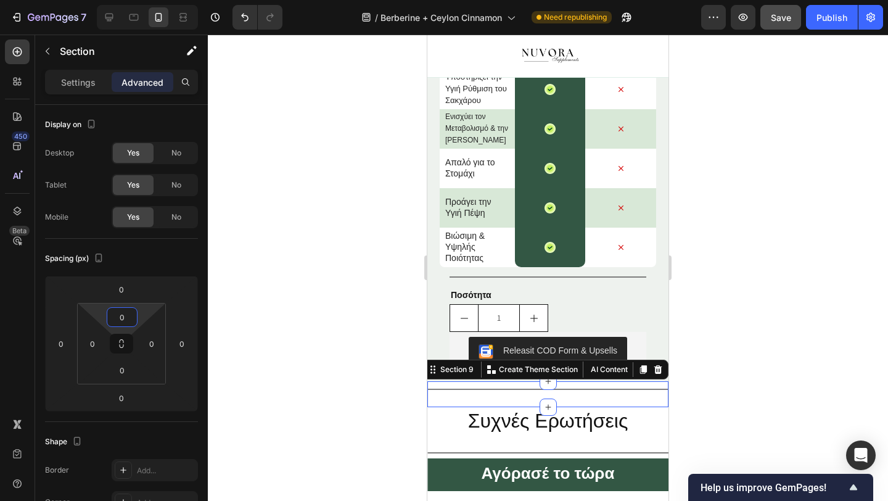
click at [361, 319] on div at bounding box center [548, 268] width 680 height 466
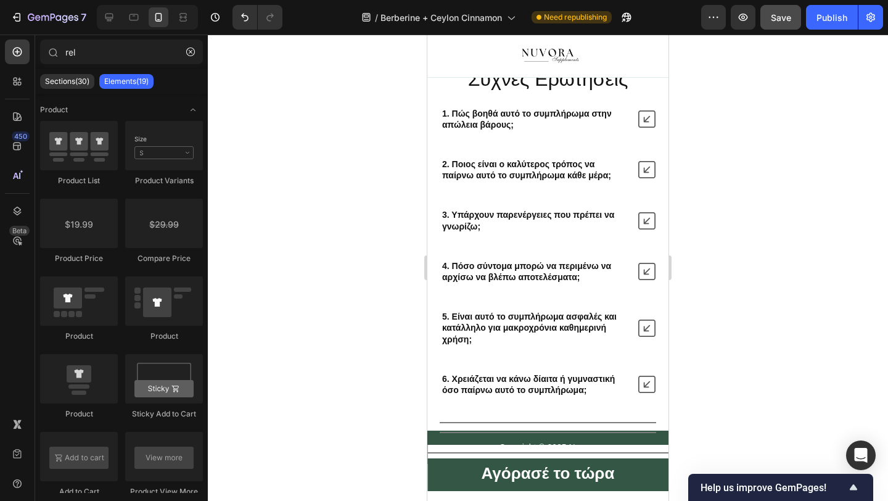
scroll to position [3552, 0]
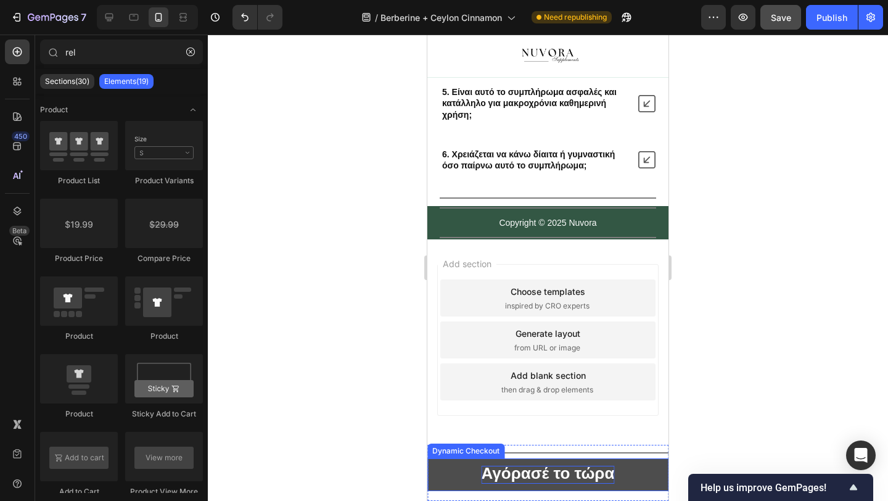
click at [522, 471] on strong "Αγόρασέ το τώρα" at bounding box center [548, 473] width 133 height 19
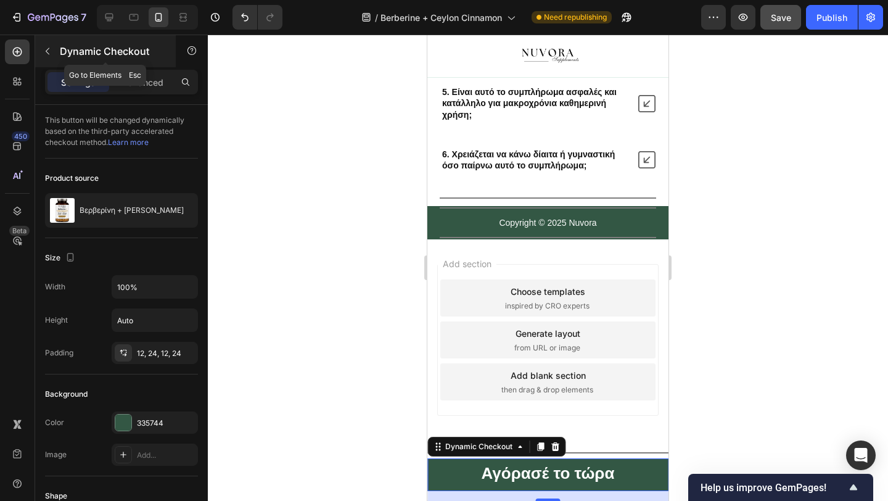
click at [49, 53] on icon "button" at bounding box center [48, 51] width 10 height 10
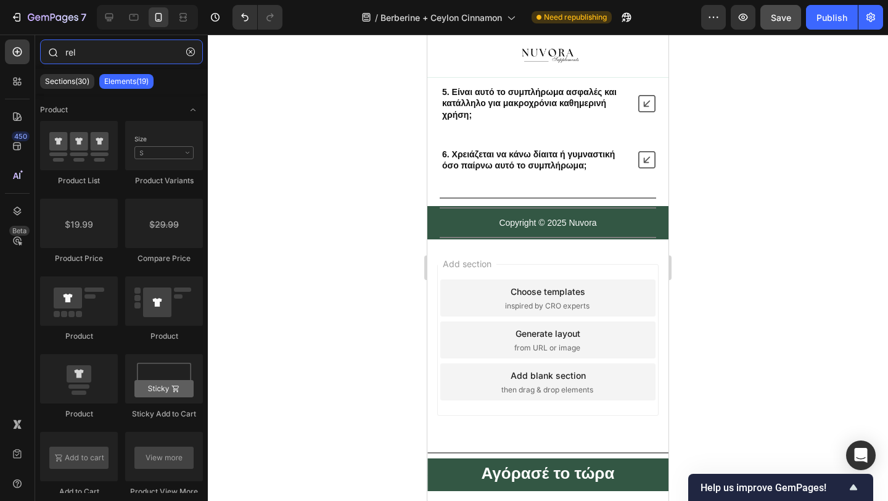
click at [75, 50] on input "rel" at bounding box center [121, 51] width 163 height 25
click at [14, 73] on div at bounding box center [17, 81] width 25 height 25
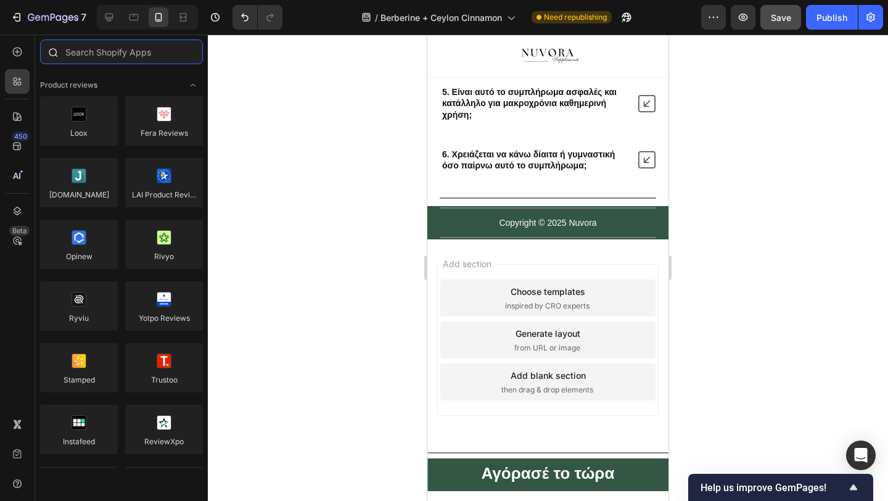
click at [92, 49] on input "text" at bounding box center [121, 51] width 163 height 25
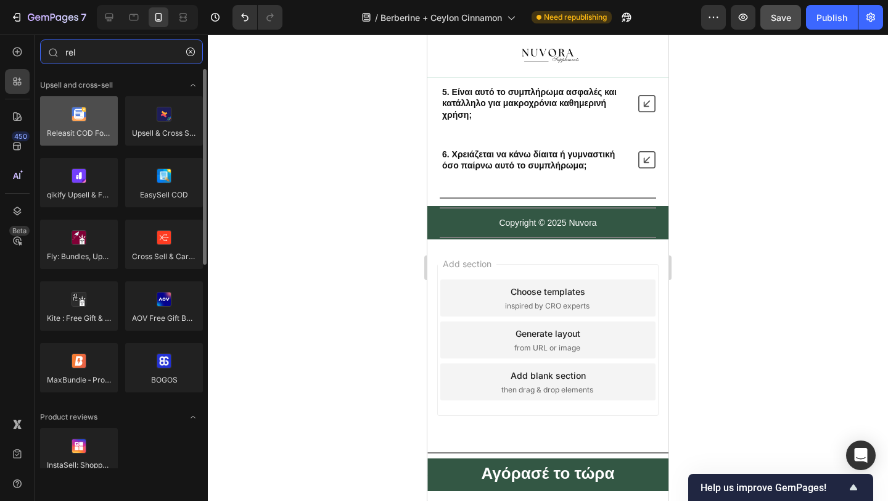
type input "rel"
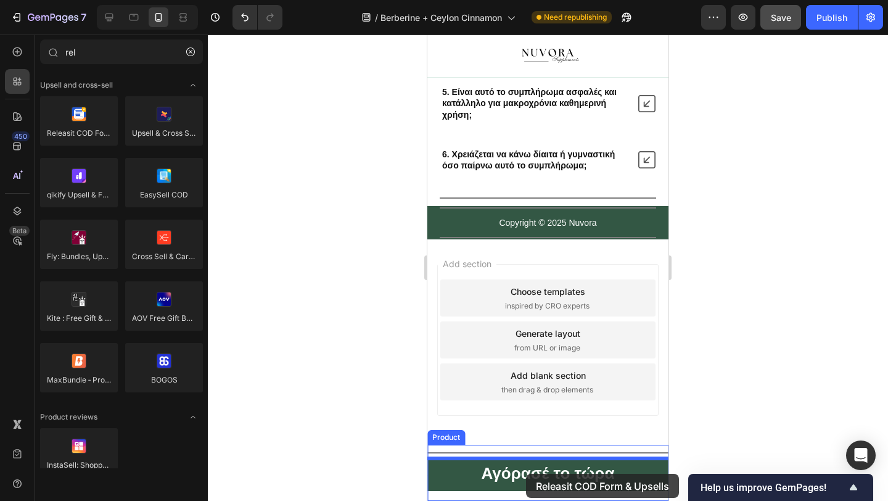
drag, startPoint x: 517, startPoint y: 160, endPoint x: 526, endPoint y: 474, distance: 313.4
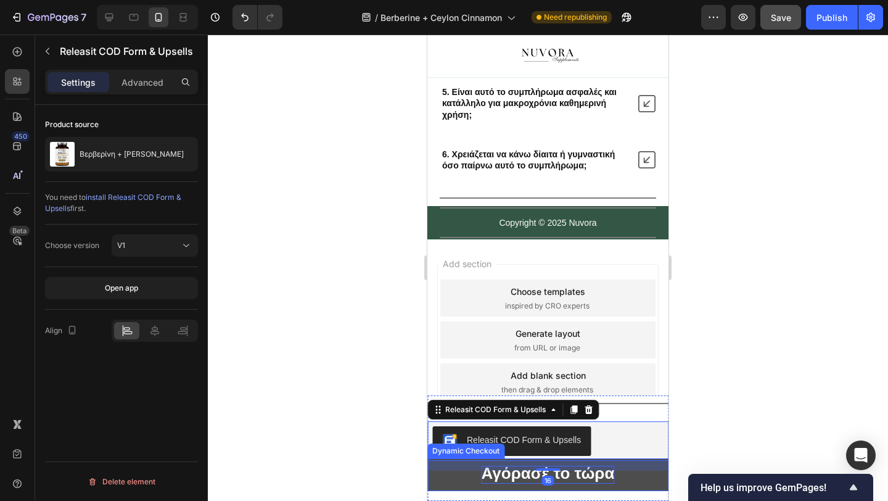
click at [509, 474] on strong "Αγόρασέ το τώρα" at bounding box center [548, 473] width 133 height 19
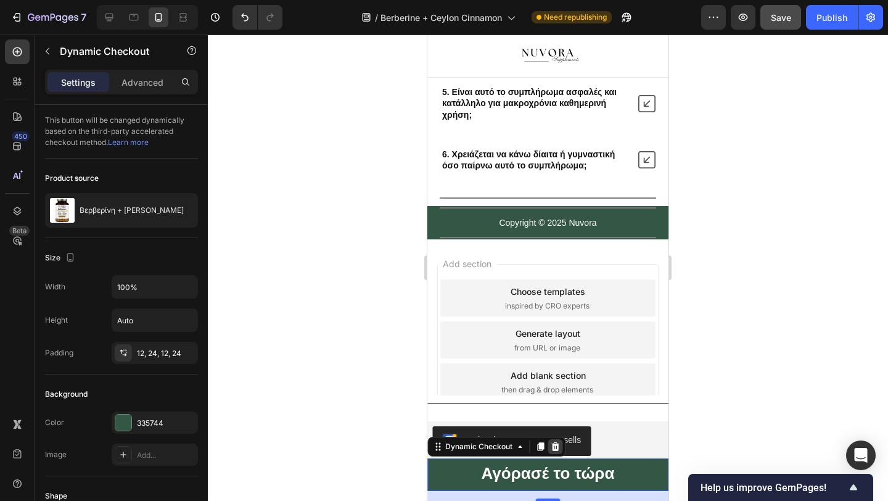
click at [557, 448] on icon at bounding box center [555, 446] width 8 height 9
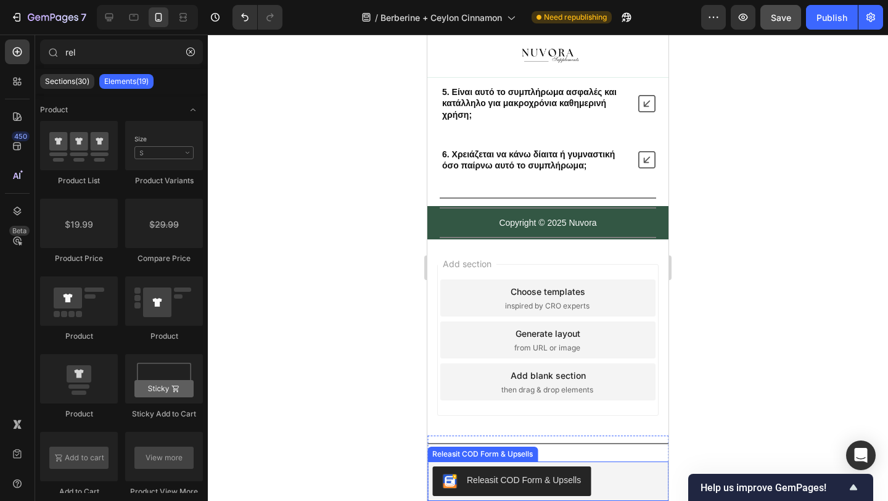
click at [504, 479] on div "Releasit COD Form & Upsells" at bounding box center [524, 480] width 114 height 13
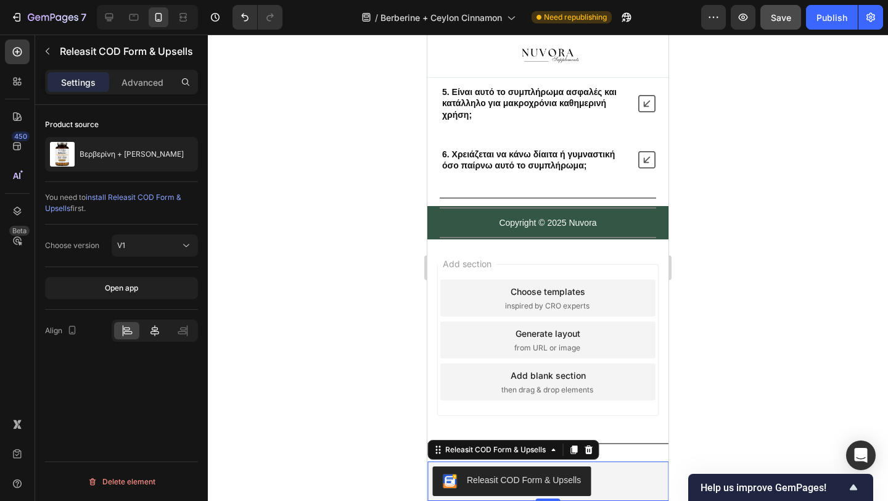
click at [149, 326] on icon at bounding box center [155, 330] width 12 height 12
click at [329, 315] on div at bounding box center [548, 268] width 680 height 466
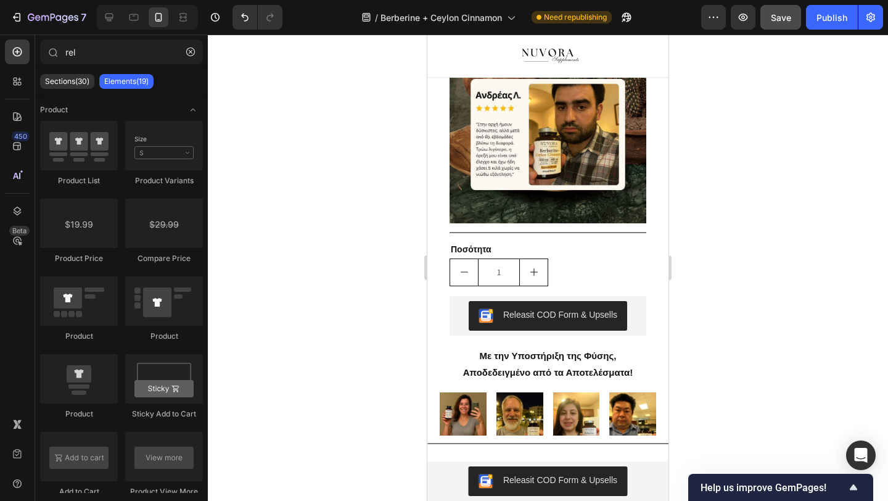
scroll to position [2345, 0]
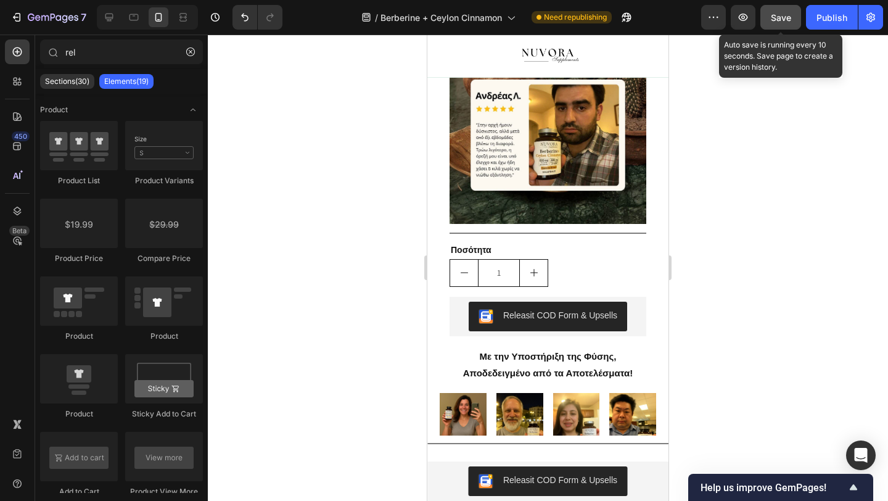
click at [790, 20] on span "Save" at bounding box center [781, 17] width 20 height 10
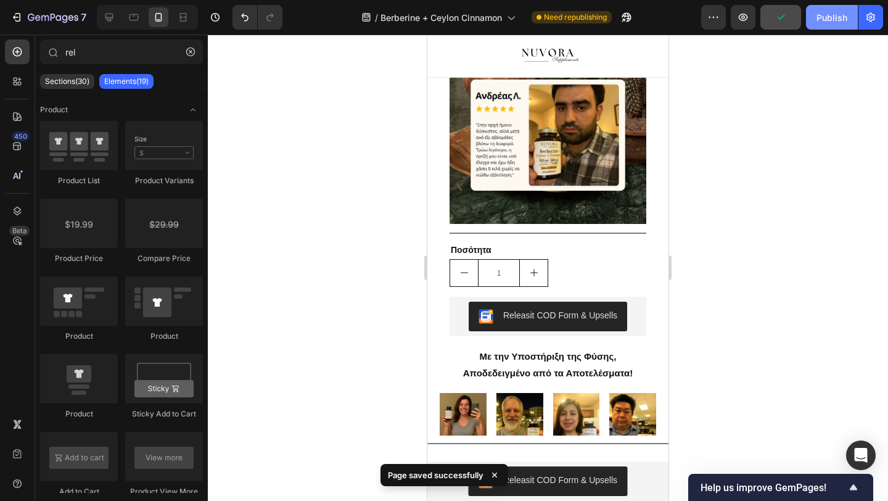
click at [844, 19] on div "Publish" at bounding box center [832, 17] width 31 height 13
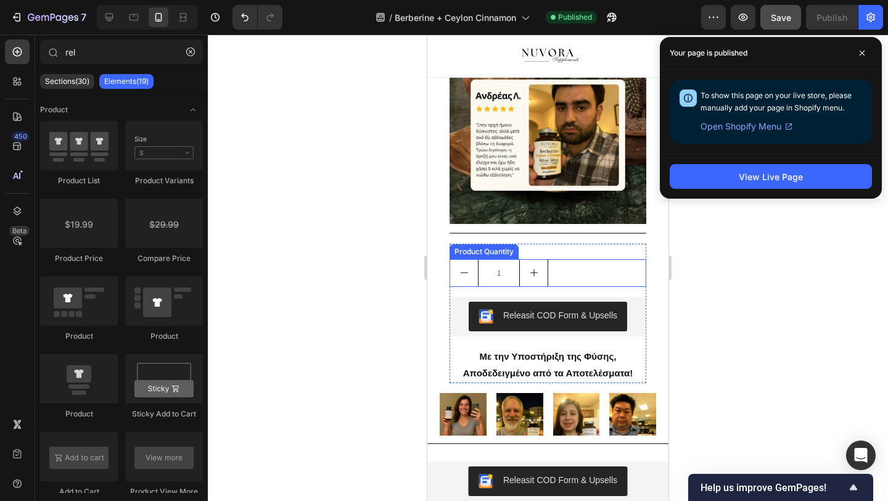
click at [492, 273] on input "1" at bounding box center [499, 273] width 42 height 27
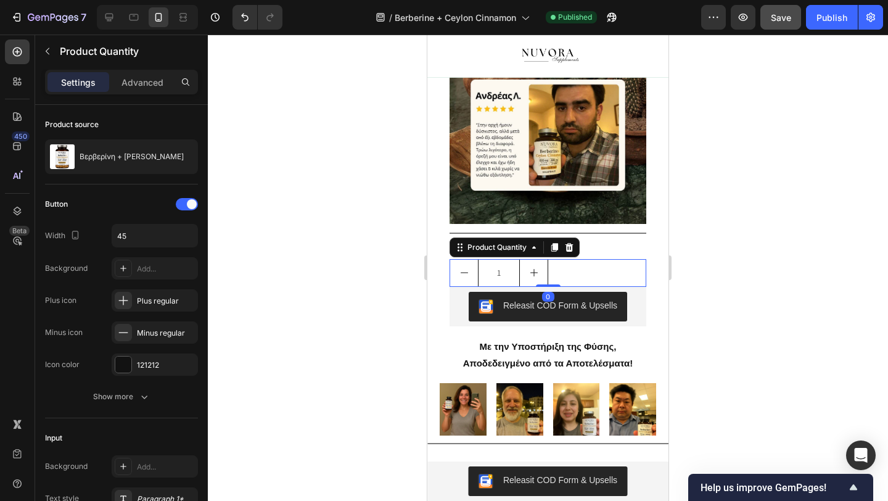
drag, startPoint x: 549, startPoint y: 293, endPoint x: 550, endPoint y: 278, distance: 15.5
click at [550, 278] on div "1 Product Quantity 0" at bounding box center [548, 273] width 197 height 28
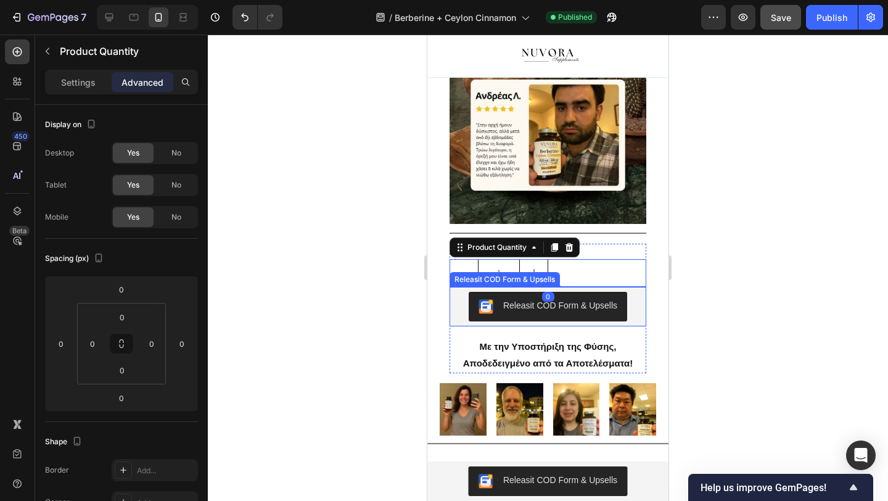
click at [374, 319] on div at bounding box center [548, 268] width 680 height 466
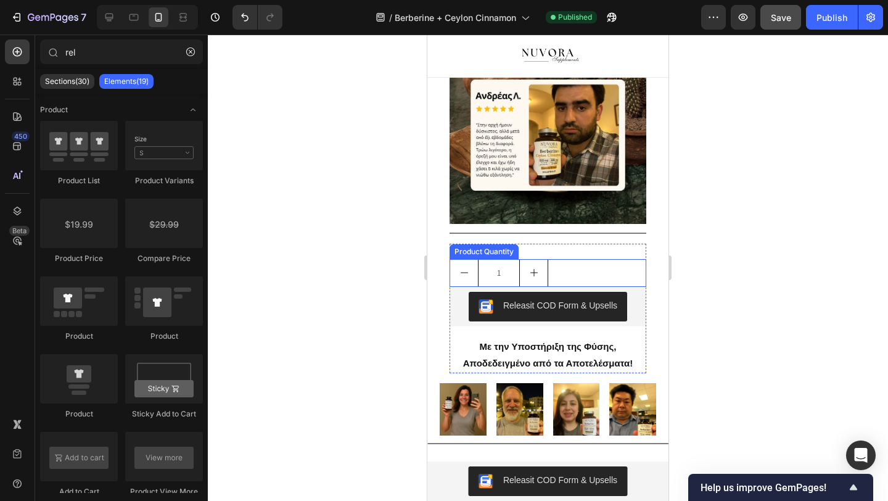
click at [504, 262] on input "1" at bounding box center [499, 273] width 42 height 27
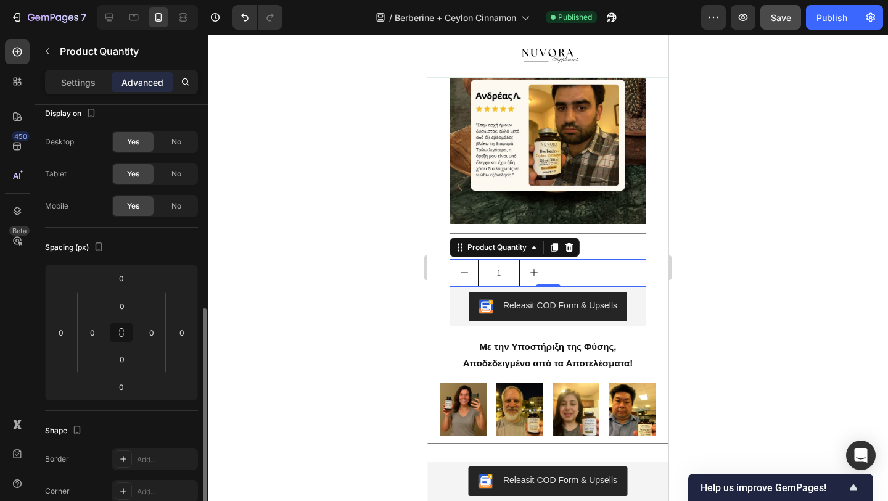
scroll to position [0, 0]
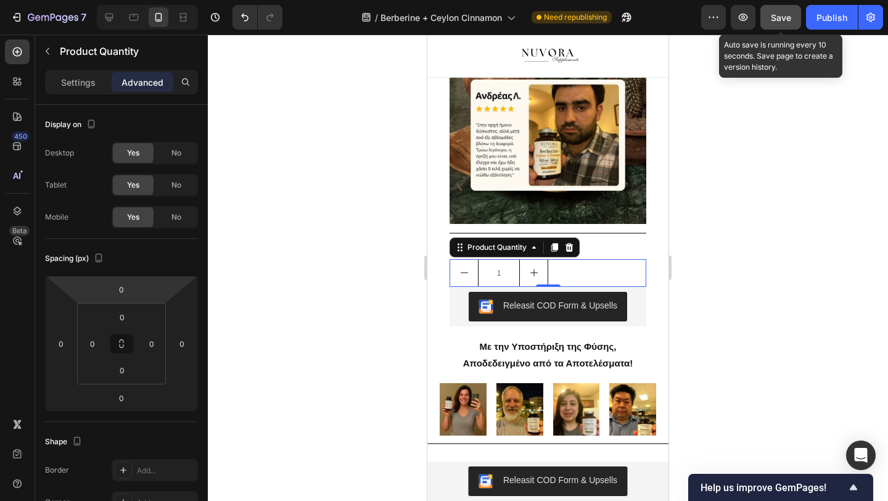
click at [764, 15] on button "Save" at bounding box center [780, 17] width 41 height 25
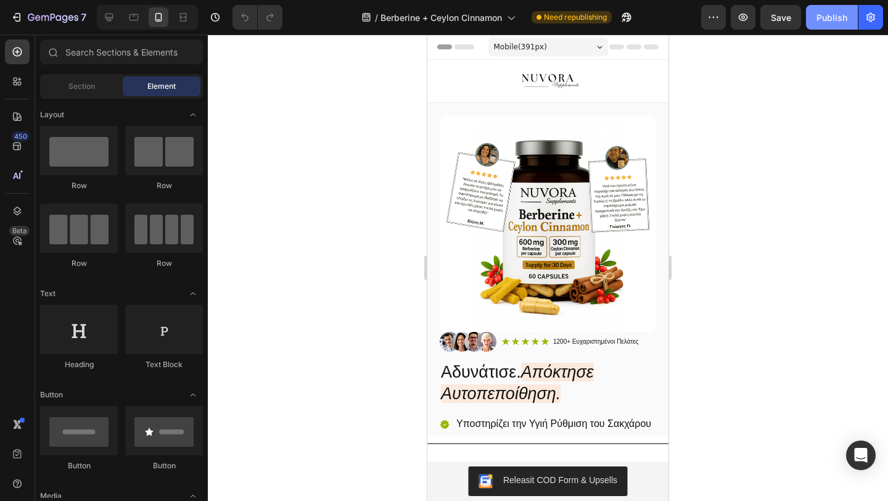
click at [818, 18] on div "Publish" at bounding box center [832, 17] width 31 height 13
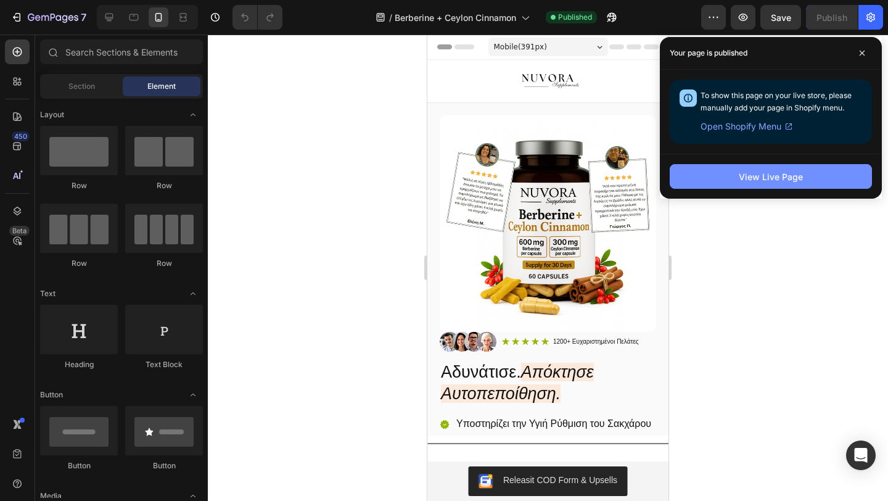
click at [814, 172] on button "View Live Page" at bounding box center [771, 176] width 202 height 25
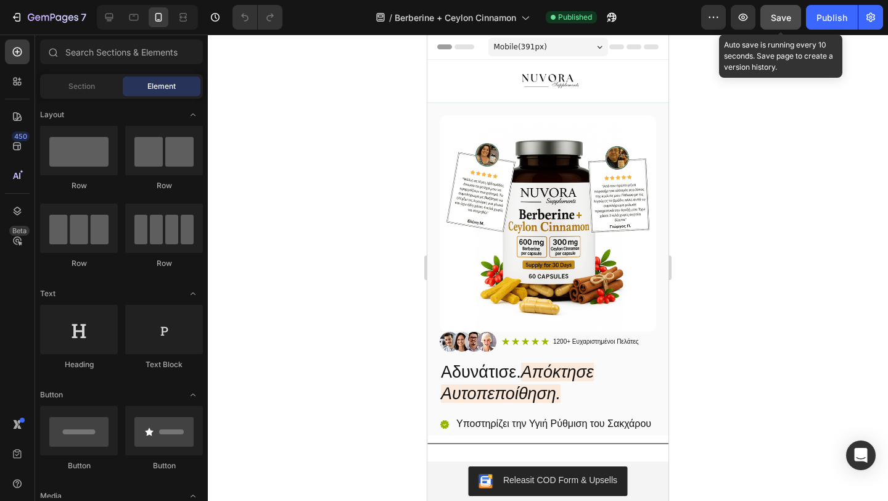
click at [783, 23] on button "Save" at bounding box center [780, 17] width 41 height 25
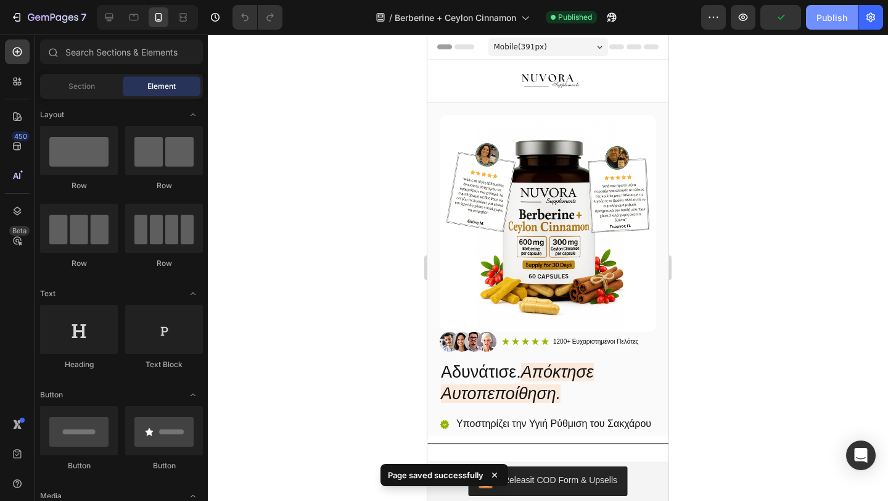
click at [847, 14] on div "Publish" at bounding box center [832, 17] width 31 height 13
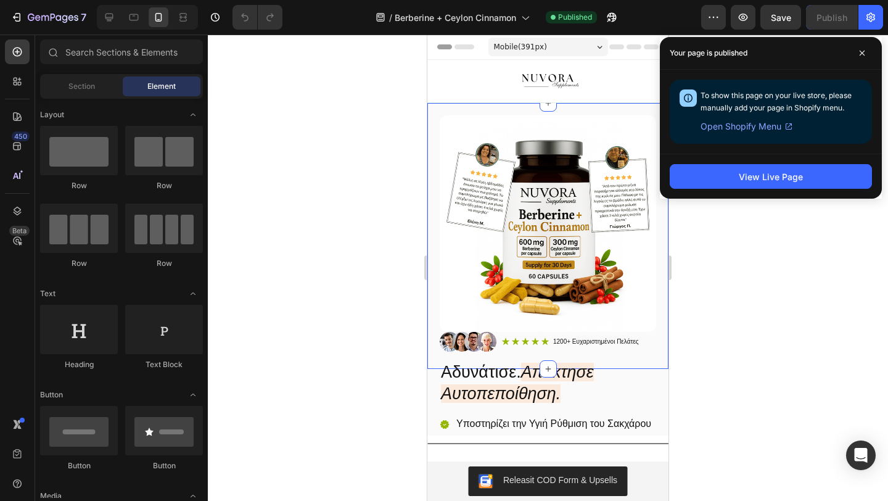
click at [524, 109] on div "Image Section 3" at bounding box center [547, 236] width 241 height 266
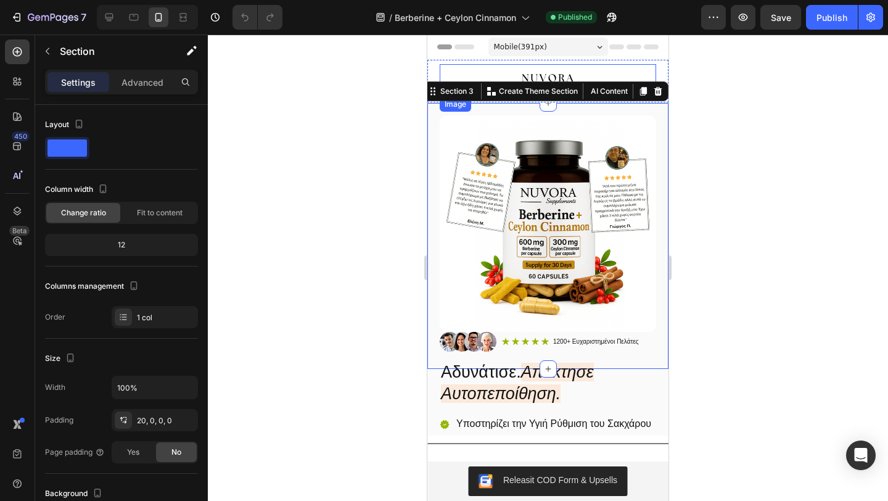
click at [516, 75] on img at bounding box center [548, 80] width 70 height 33
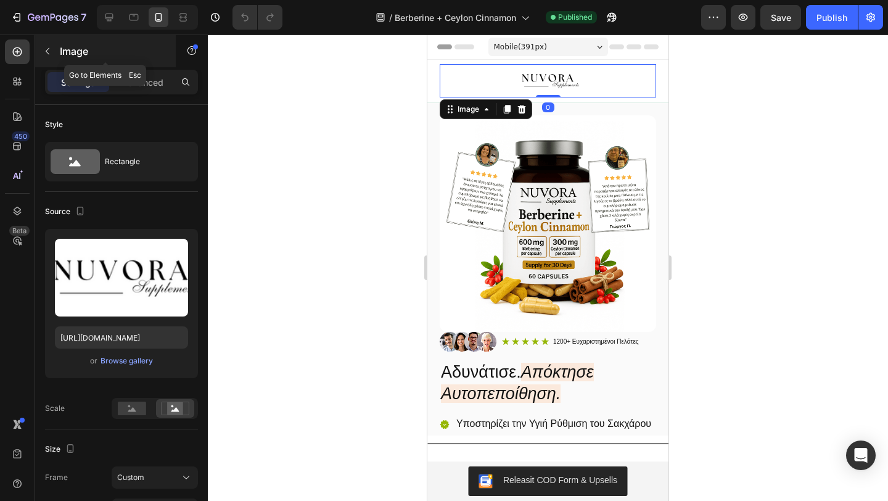
click at [60, 54] on p "Image" at bounding box center [112, 51] width 105 height 15
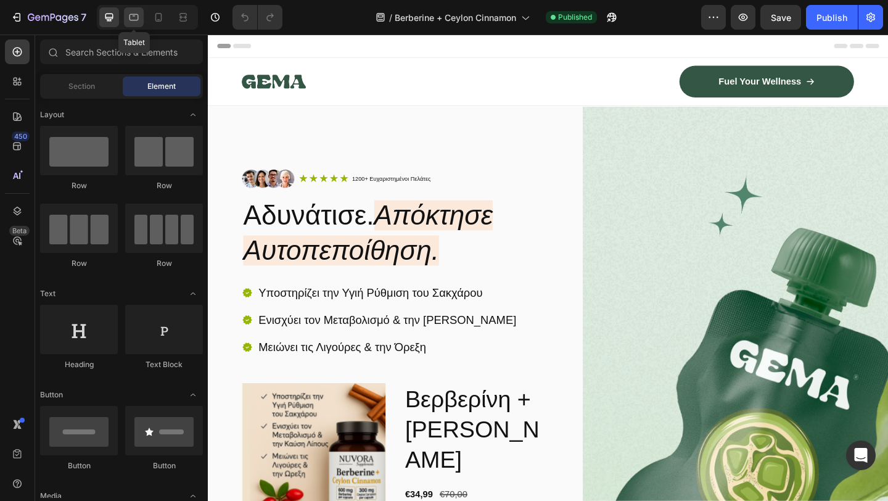
click at [142, 19] on div at bounding box center [134, 17] width 20 height 20
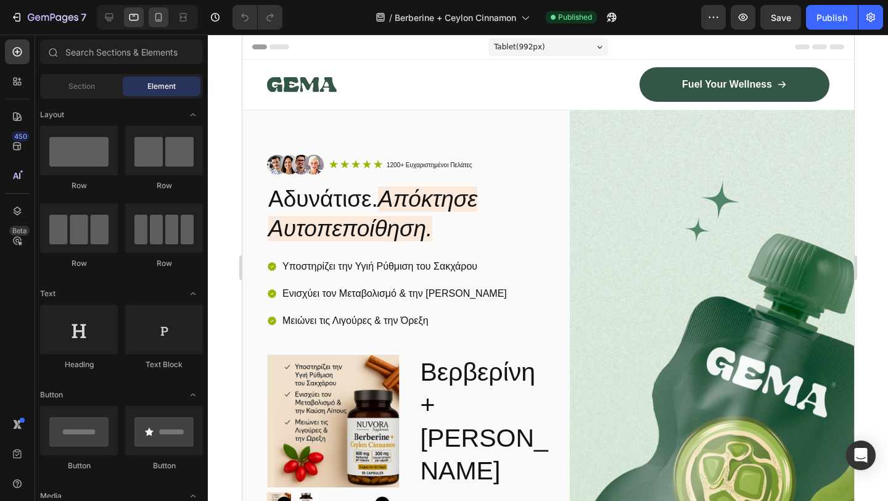
click at [150, 19] on div at bounding box center [159, 17] width 20 height 20
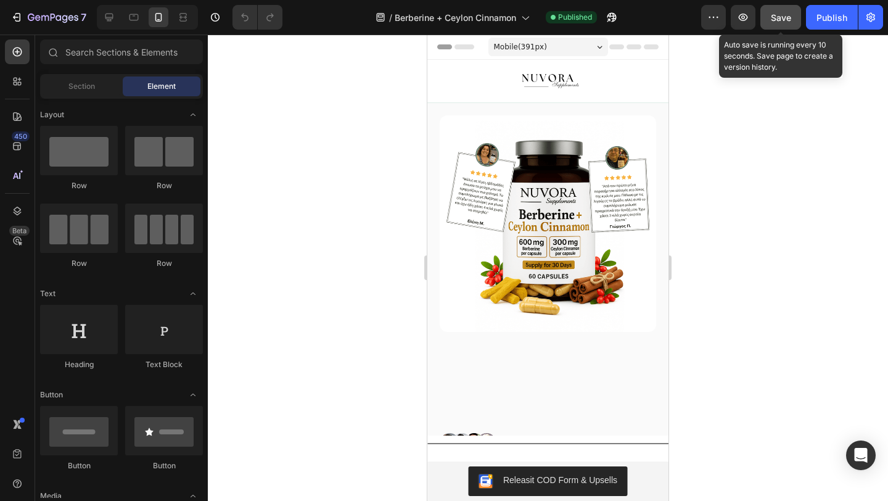
click at [789, 10] on button "Save" at bounding box center [780, 17] width 41 height 25
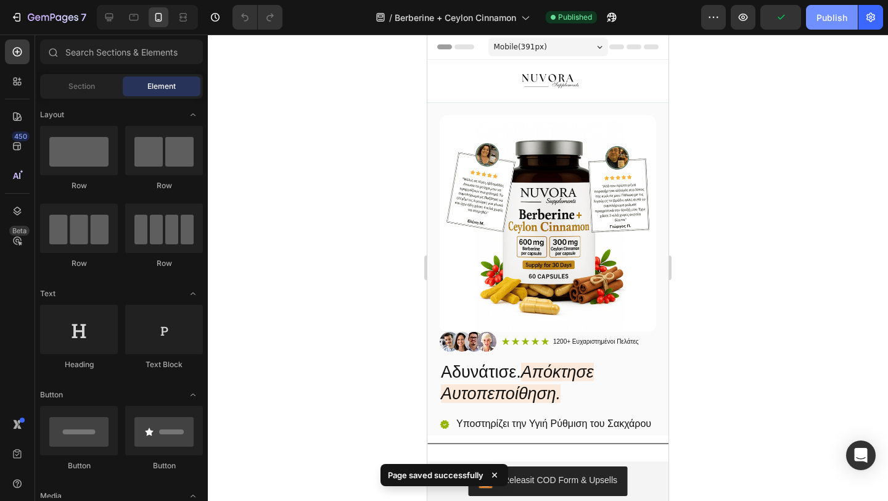
click at [823, 21] on div "Publish" at bounding box center [832, 17] width 31 height 13
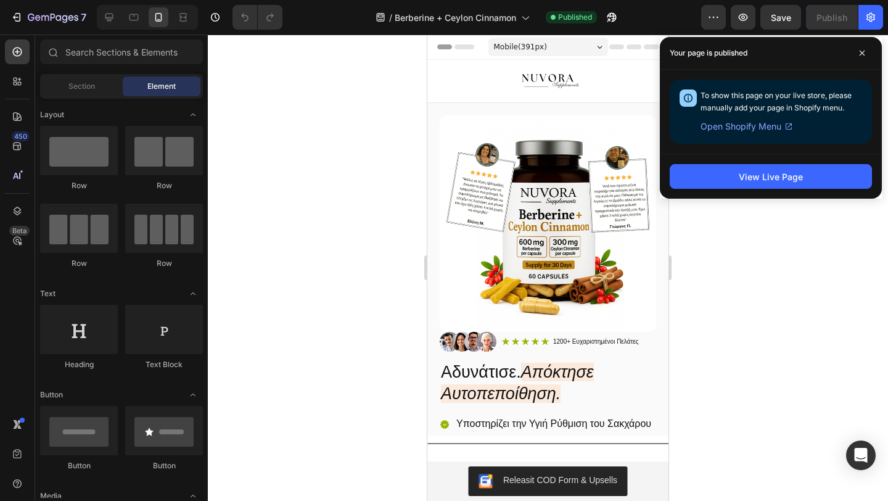
click at [767, 370] on div at bounding box center [548, 268] width 680 height 466
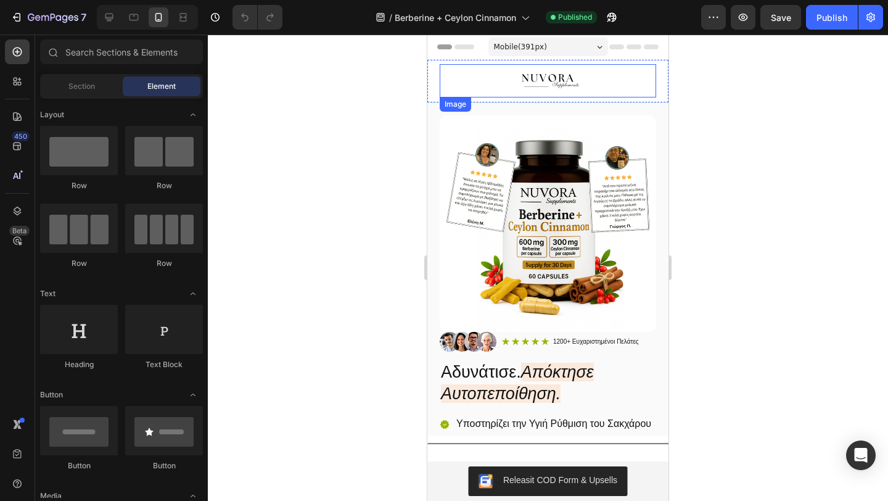
click at [488, 74] on div at bounding box center [548, 80] width 216 height 33
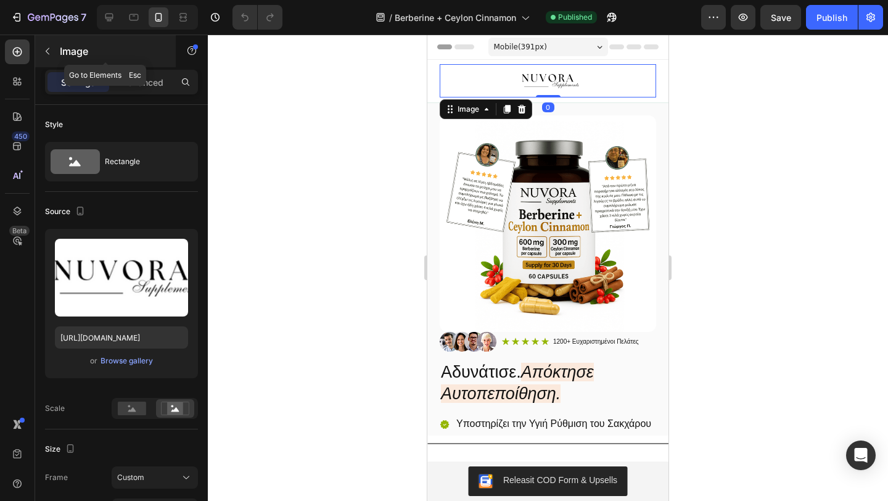
click at [51, 53] on icon "button" at bounding box center [48, 51] width 10 height 10
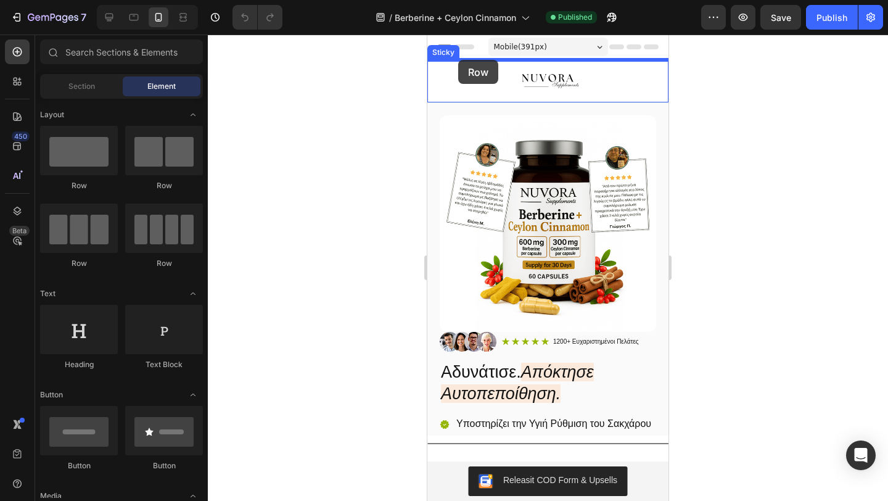
drag, startPoint x: 504, startPoint y: 184, endPoint x: 458, endPoint y: 60, distance: 132.7
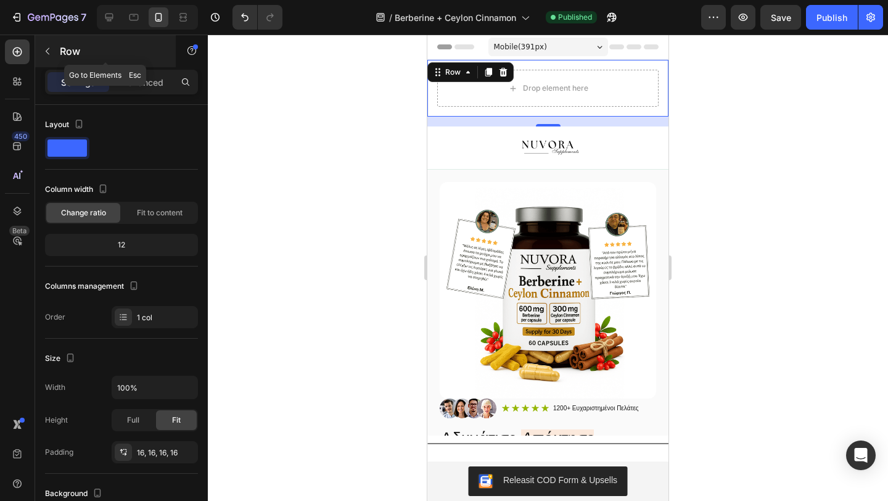
click at [54, 54] on button "button" at bounding box center [48, 51] width 20 height 20
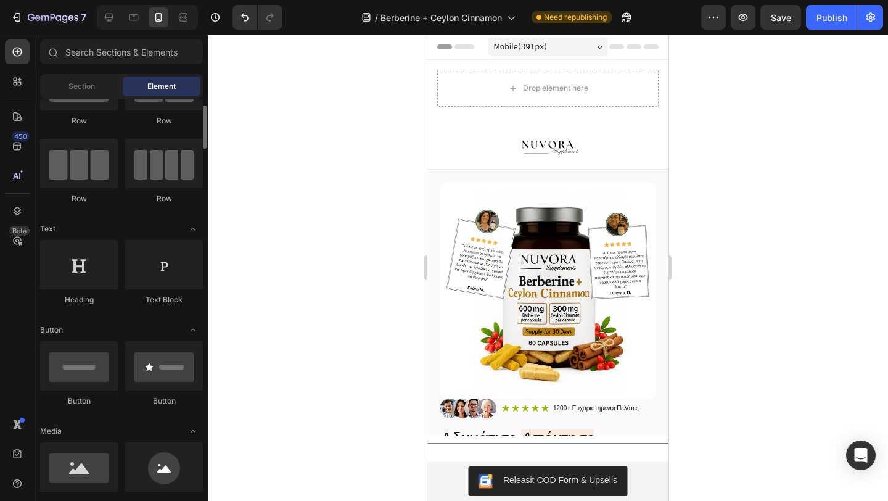
scroll to position [53, 0]
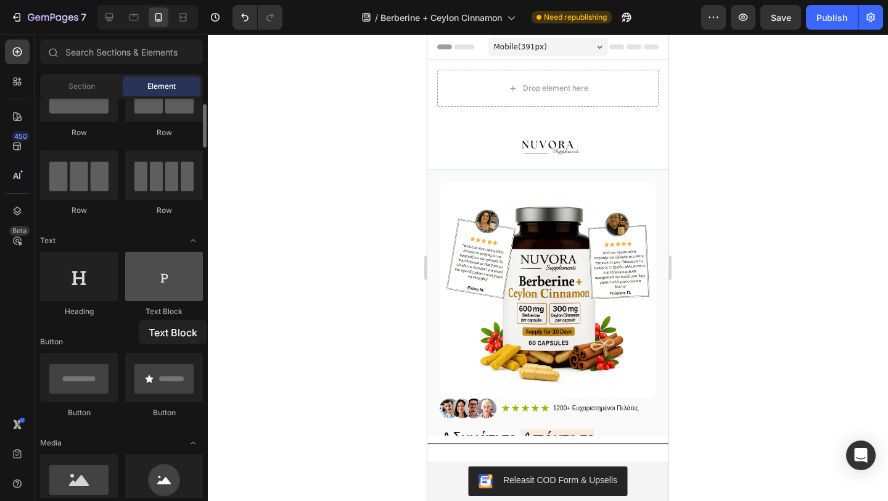
drag, startPoint x: 232, startPoint y: 248, endPoint x: 138, endPoint y: 282, distance: 99.7
click at [137, 282] on div at bounding box center [164, 276] width 78 height 49
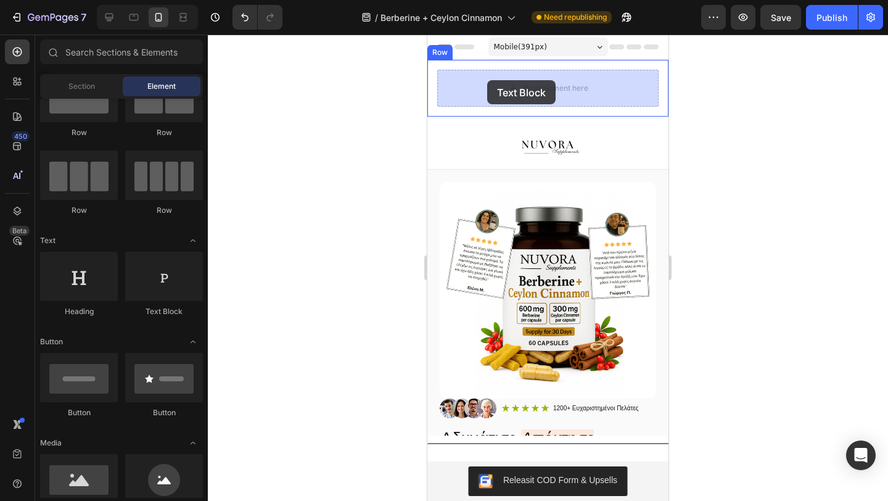
drag, startPoint x: 582, startPoint y: 313, endPoint x: 490, endPoint y: 72, distance: 258.3
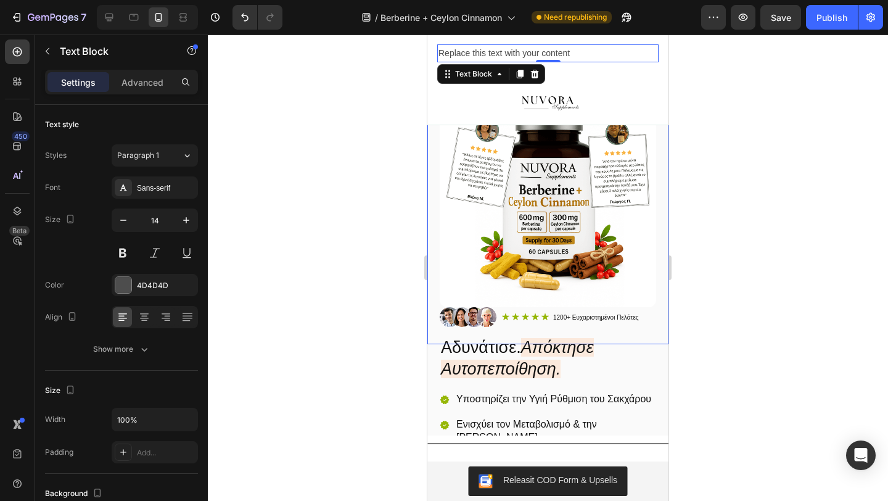
scroll to position [0, 0]
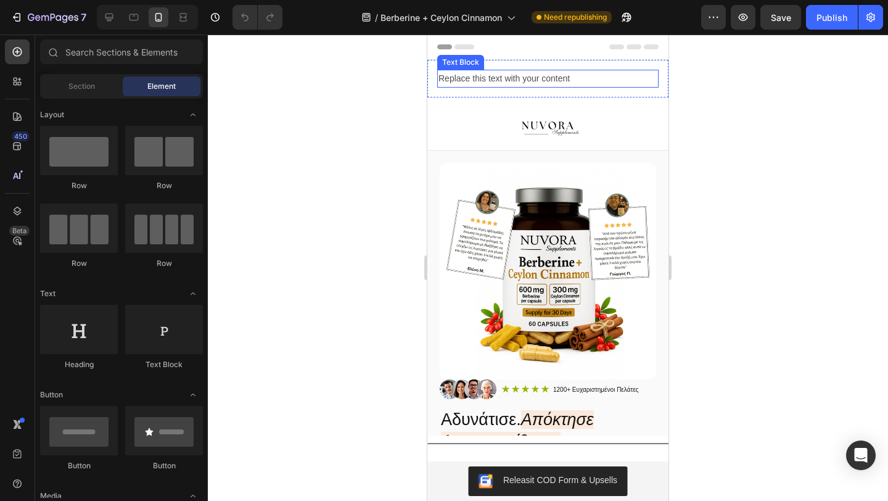
click at [518, 81] on div "Replace this text with your content" at bounding box center [547, 79] width 221 height 18
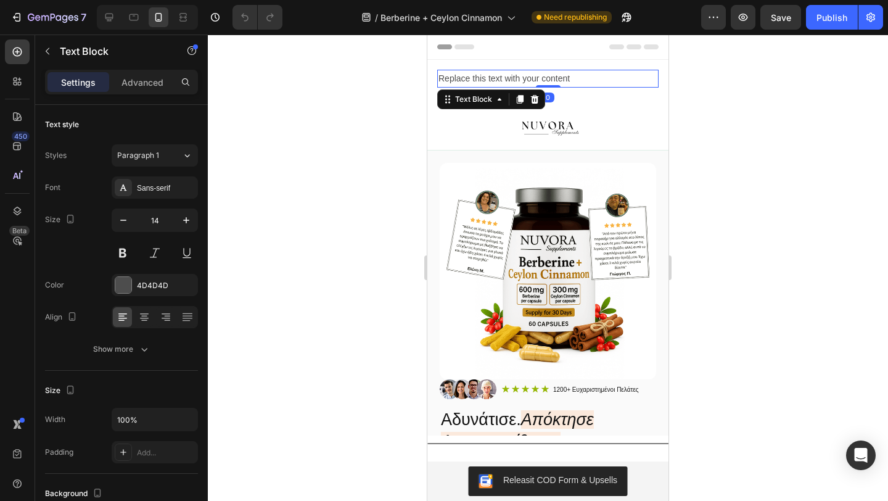
click at [494, 77] on div "Replace this text with your content" at bounding box center [547, 79] width 221 height 18
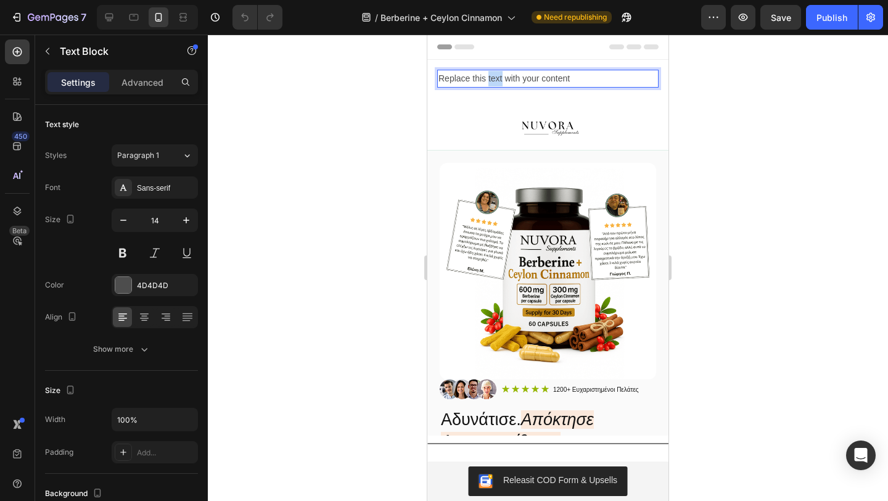
click at [494, 77] on p "Replace this text with your content" at bounding box center [547, 78] width 219 height 15
click at [504, 81] on p "💵 Αντικαταβολή + 🚚 [PERSON_NAME]" at bounding box center [547, 78] width 219 height 15
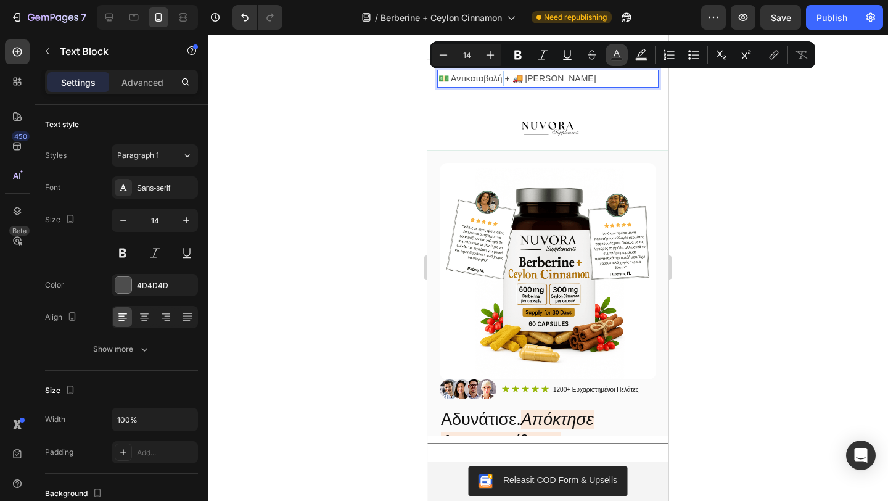
click at [620, 54] on icon "Editor contextual toolbar" at bounding box center [617, 55] width 12 height 12
type input "4D4D4D"
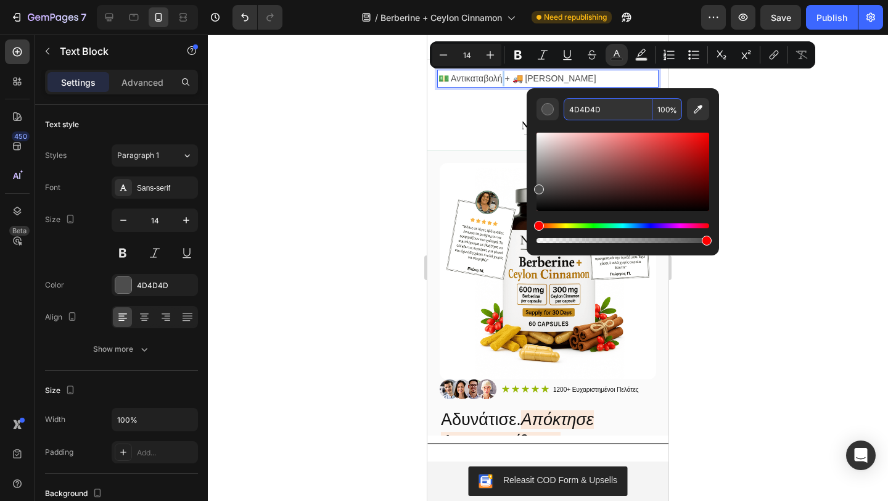
click at [614, 109] on input "4D4D4D" at bounding box center [608, 109] width 89 height 22
type input "121212"
click at [517, 60] on icon "Editor contextual toolbar" at bounding box center [518, 55] width 12 height 12
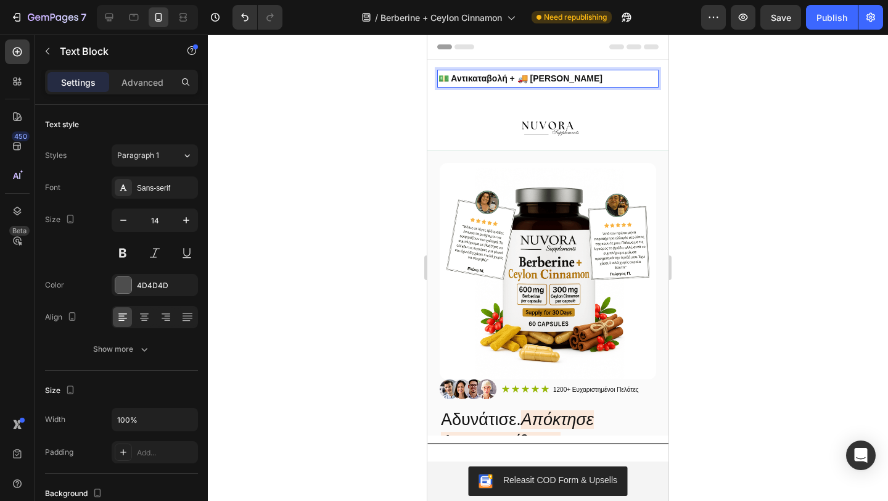
click at [546, 82] on strong "💵 Αντικαταβολή + 🚚 [PERSON_NAME]" at bounding box center [520, 78] width 164 height 10
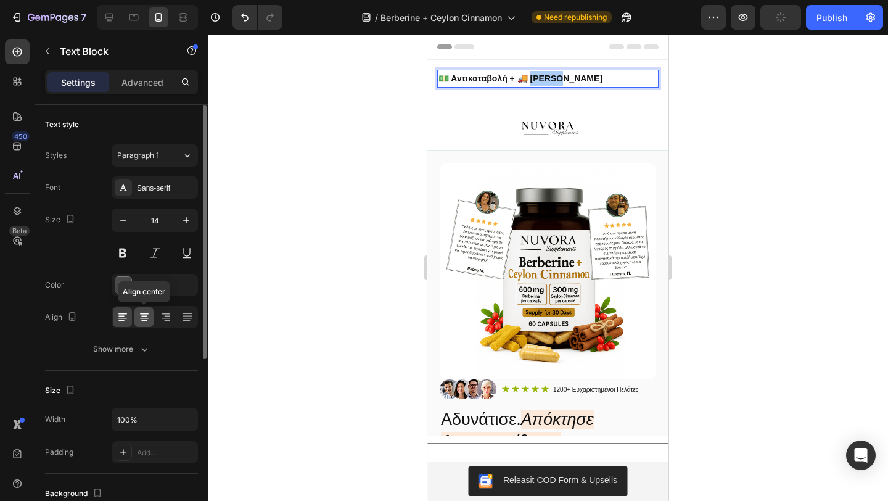
click at [141, 311] on icon at bounding box center [144, 317] width 12 height 12
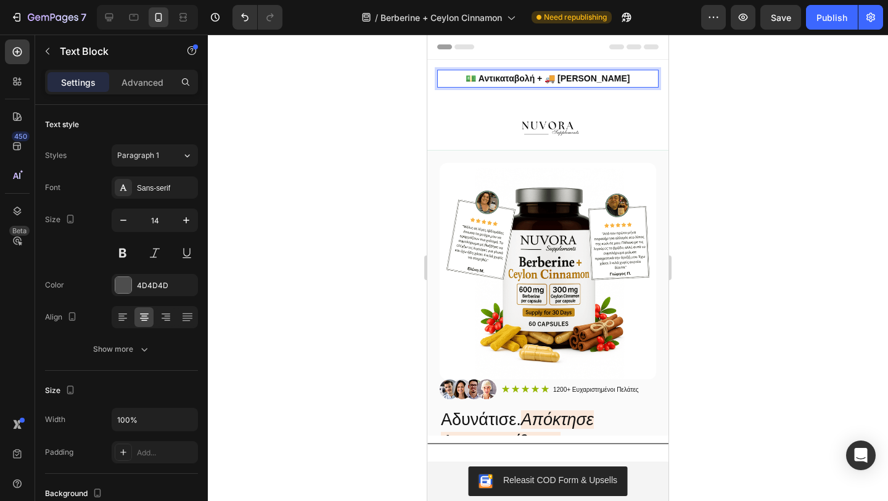
click at [334, 214] on div at bounding box center [548, 268] width 680 height 466
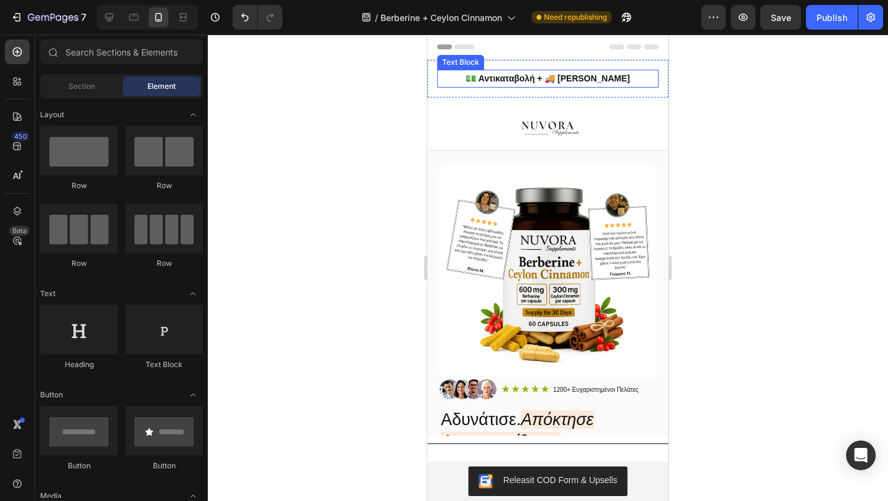
click at [440, 76] on p "💵 Αντικαταβολή + 🚚 [PERSON_NAME]" at bounding box center [547, 78] width 219 height 15
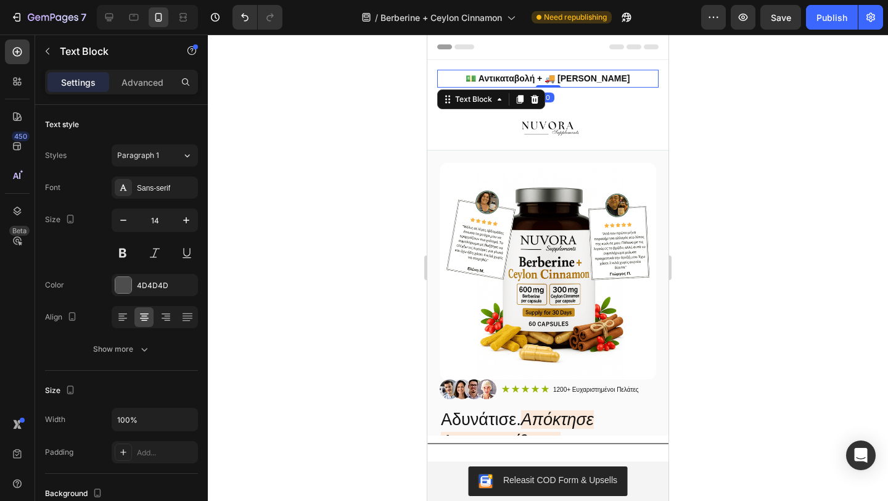
click at [364, 186] on div at bounding box center [548, 268] width 680 height 466
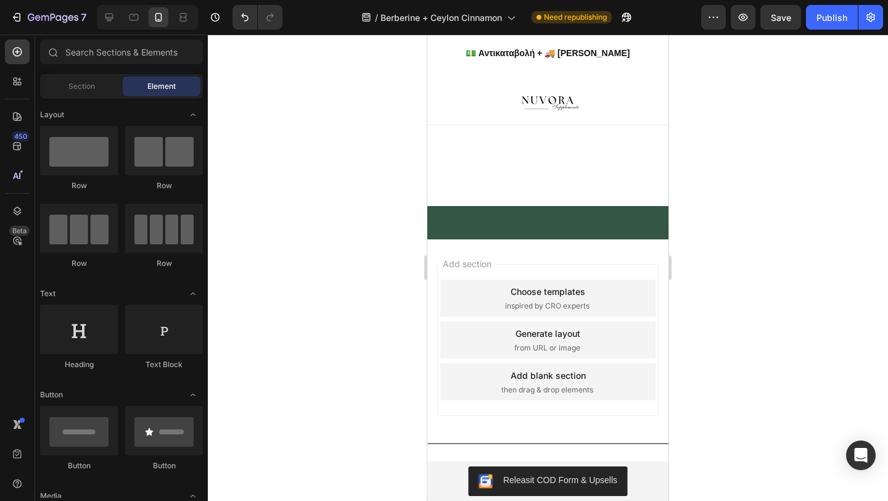
scroll to position [2727, 0]
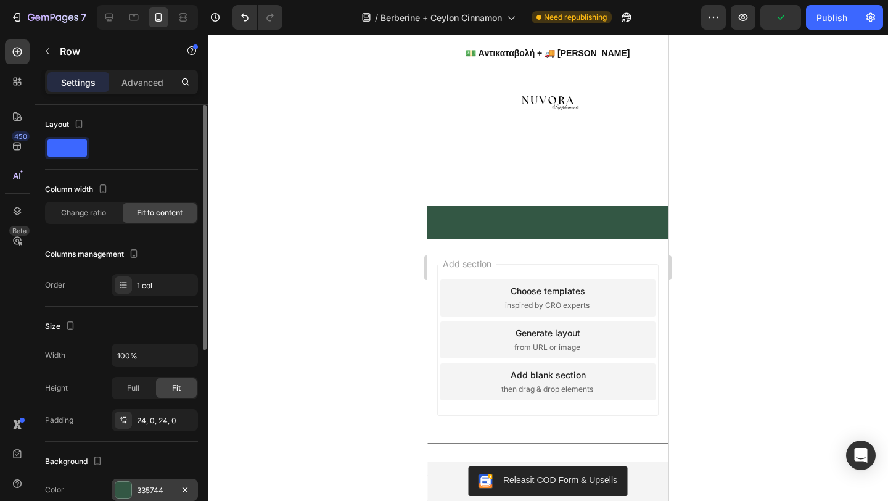
click at [147, 485] on div "335744" at bounding box center [155, 490] width 36 height 11
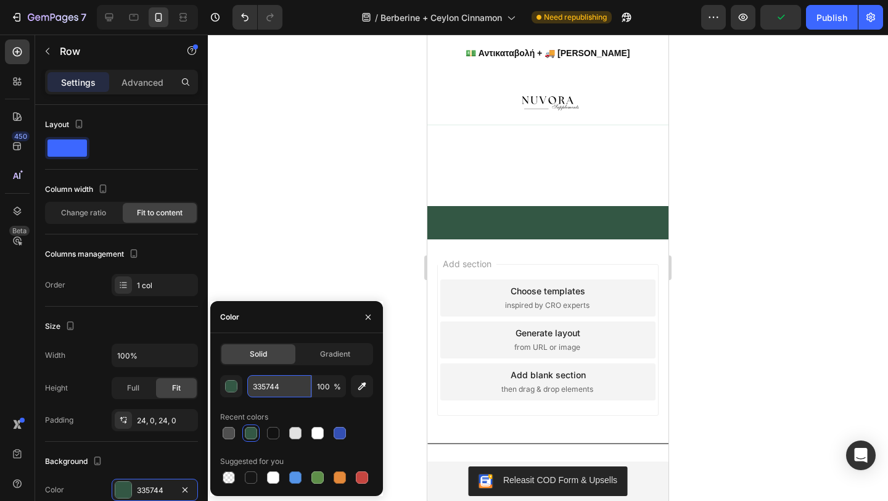
click at [278, 389] on input "335744" at bounding box center [279, 386] width 64 height 22
click at [323, 176] on div at bounding box center [548, 268] width 680 height 466
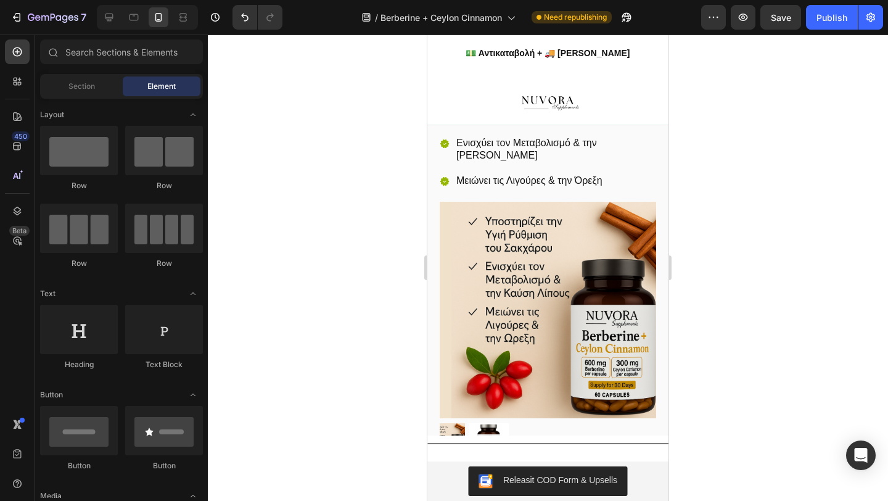
scroll to position [0, 0]
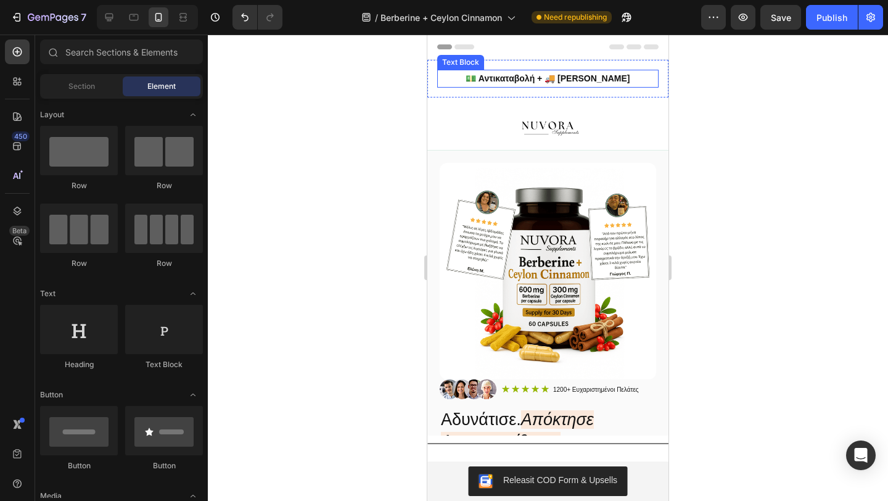
click at [447, 71] on p "💵 Αντικαταβολή + 🚚 [PERSON_NAME]" at bounding box center [547, 78] width 219 height 15
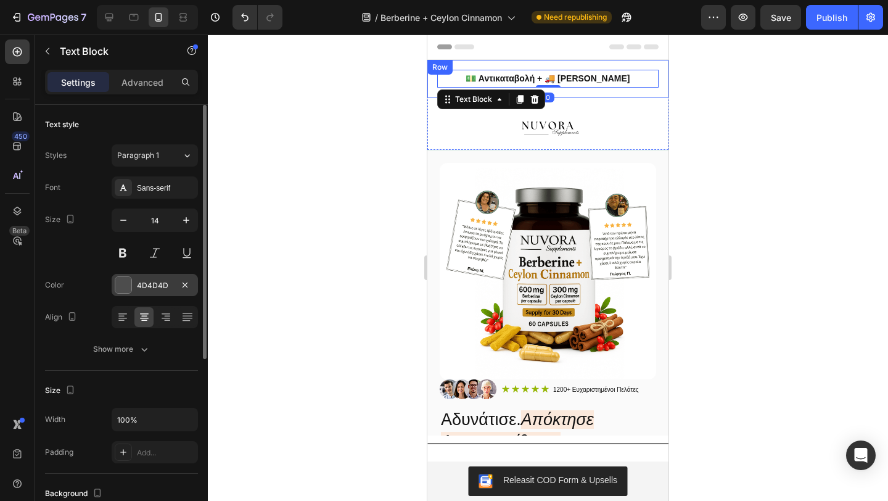
click at [162, 281] on div "4D4D4D" at bounding box center [155, 285] width 36 height 11
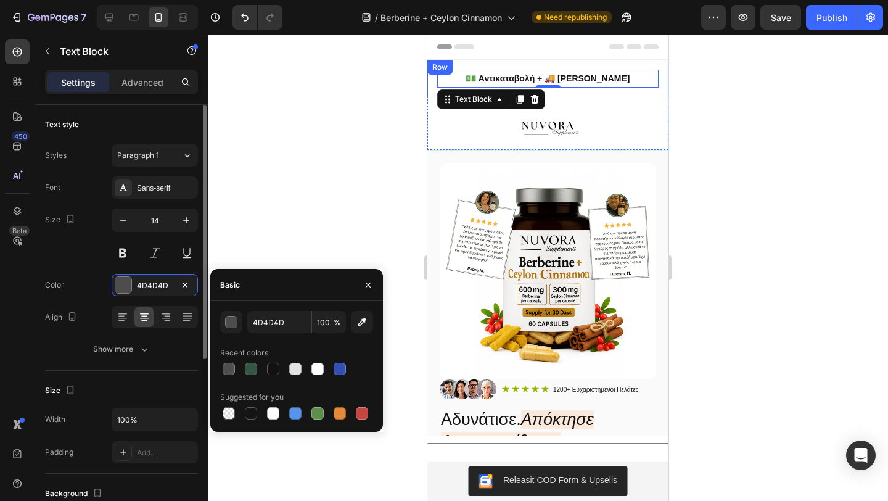
click at [95, 286] on div "Color 4D4D4D" at bounding box center [121, 285] width 153 height 22
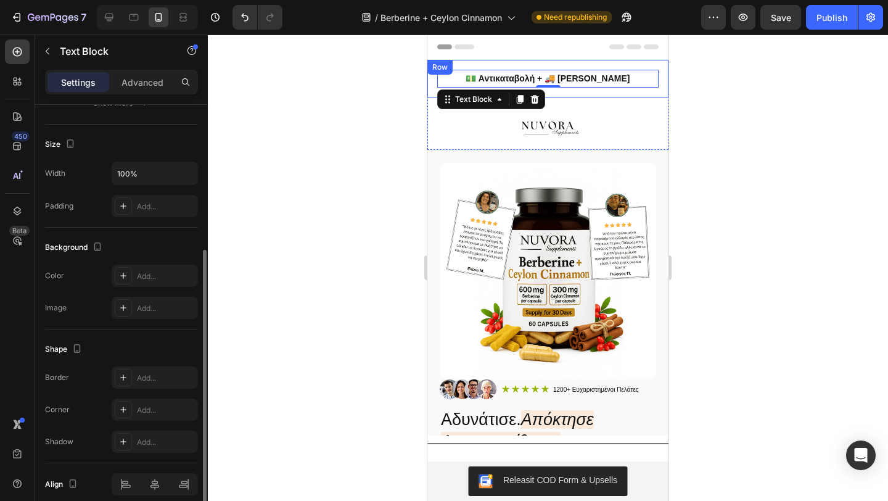
click at [95, 286] on div "Color Add..." at bounding box center [121, 276] width 153 height 22
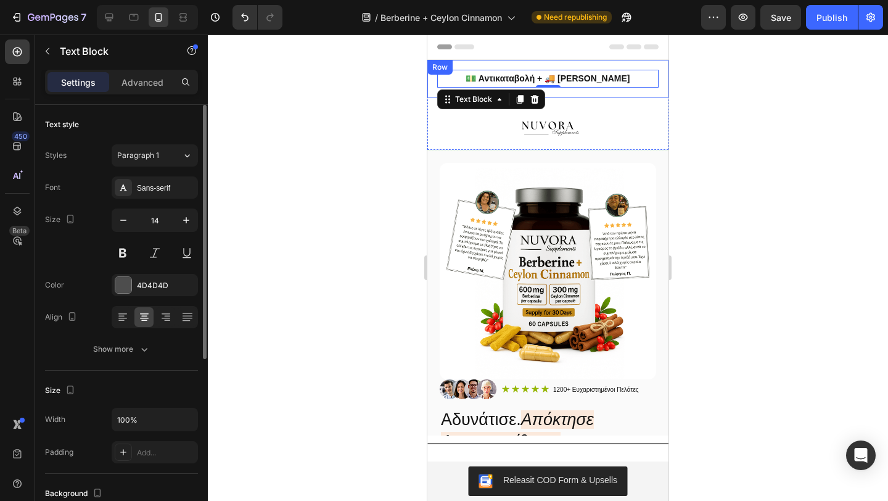
click at [434, 83] on div "💵 Αντικαταβολή + 🚚 [PERSON_NAME] Text Block 0 Row" at bounding box center [547, 79] width 241 height 38
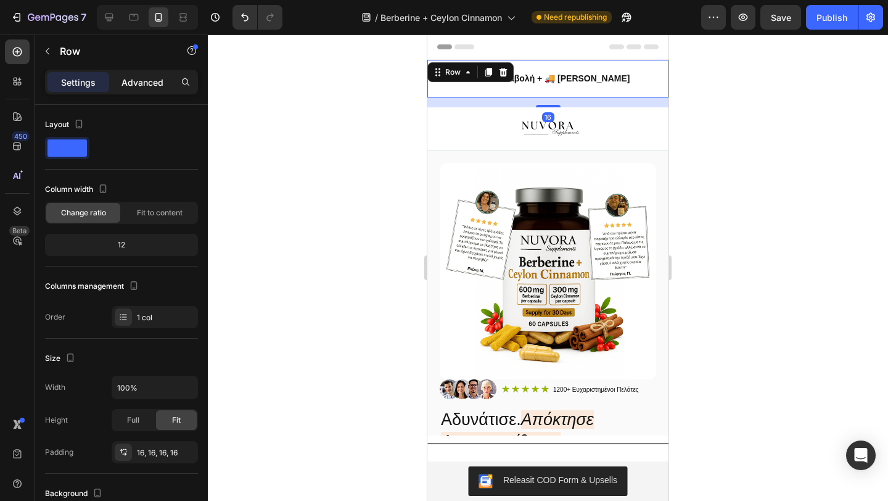
click at [131, 87] on p "Advanced" at bounding box center [142, 82] width 42 height 13
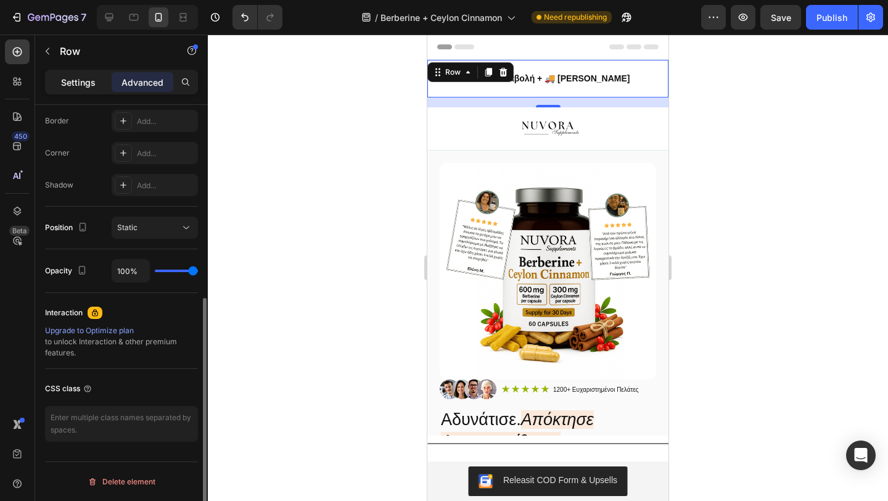
click at [90, 81] on p "Settings" at bounding box center [78, 82] width 35 height 13
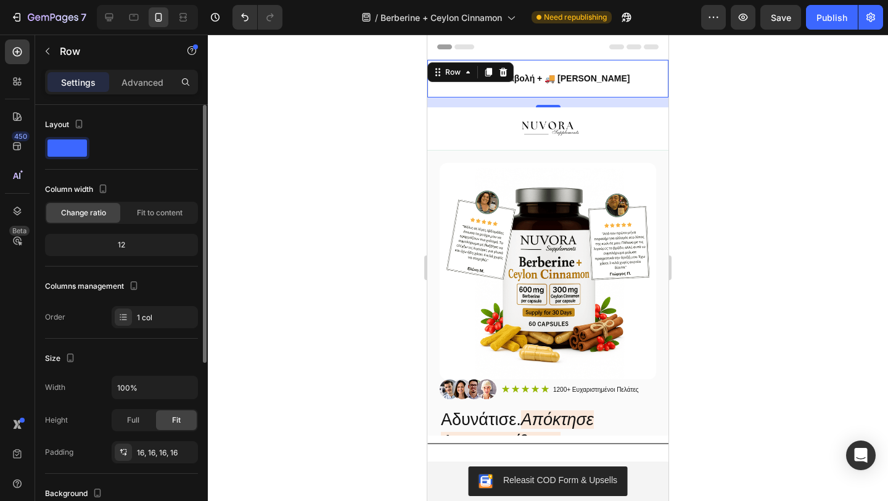
click at [149, 202] on div "Change ratio Fit to content" at bounding box center [121, 213] width 153 height 22
click at [151, 208] on span "Fit to content" at bounding box center [160, 212] width 46 height 11
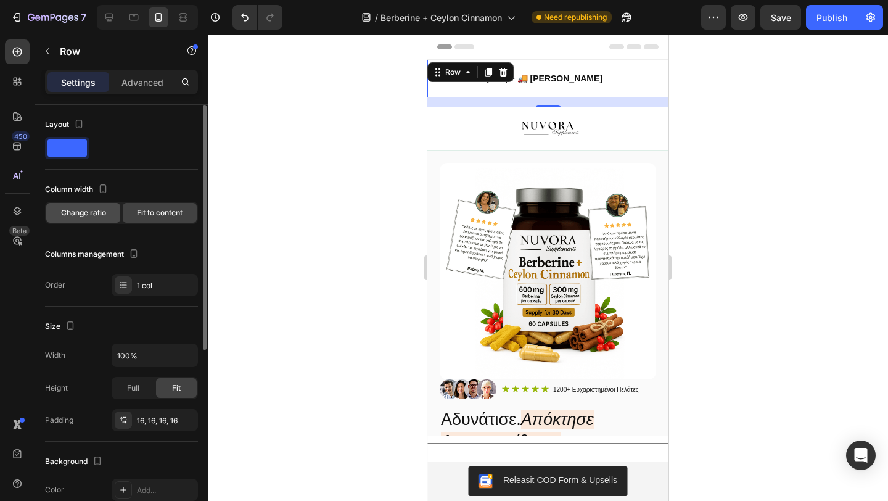
click at [80, 222] on div "Change ratio" at bounding box center [83, 213] width 74 height 20
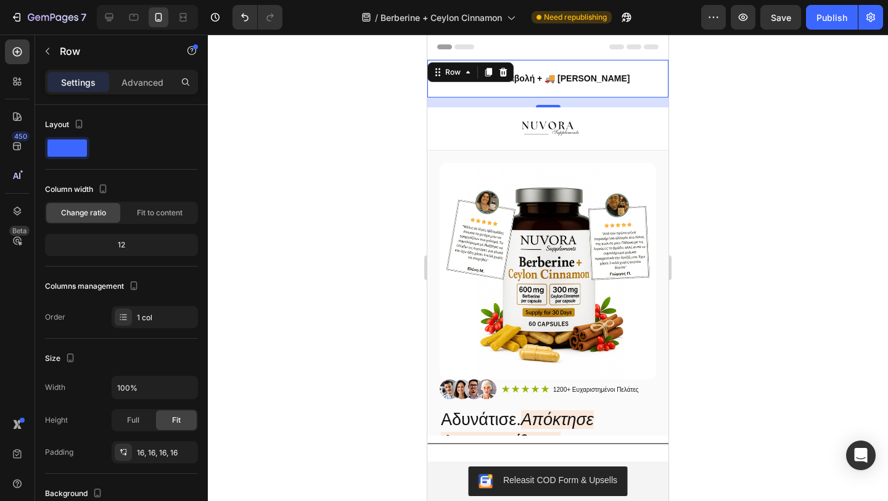
click at [400, 137] on div at bounding box center [548, 268] width 680 height 466
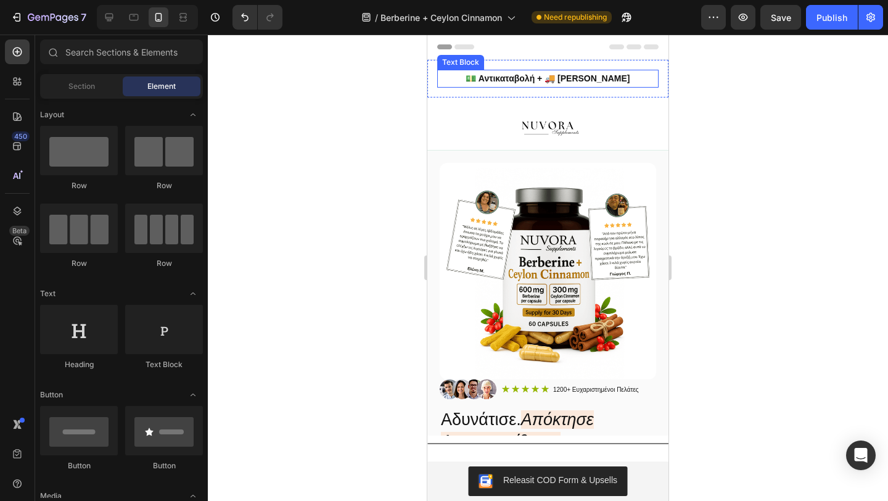
click at [484, 78] on strong "💵 Αντικαταβολή + 🚚 [PERSON_NAME]" at bounding box center [548, 78] width 164 height 10
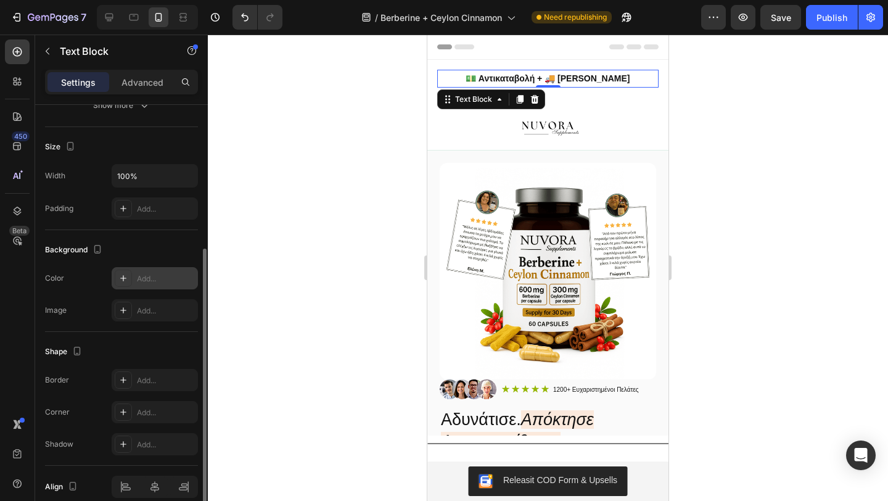
scroll to position [251, 0]
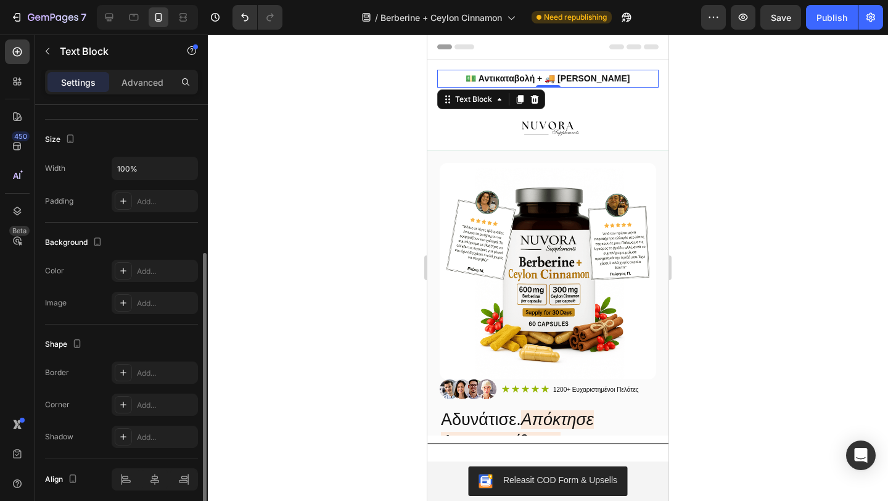
click at [142, 287] on div "The changes might be hidden by the video. Color Add... Image Add..." at bounding box center [121, 287] width 153 height 54
click at [142, 271] on div "Add..." at bounding box center [166, 271] width 58 height 11
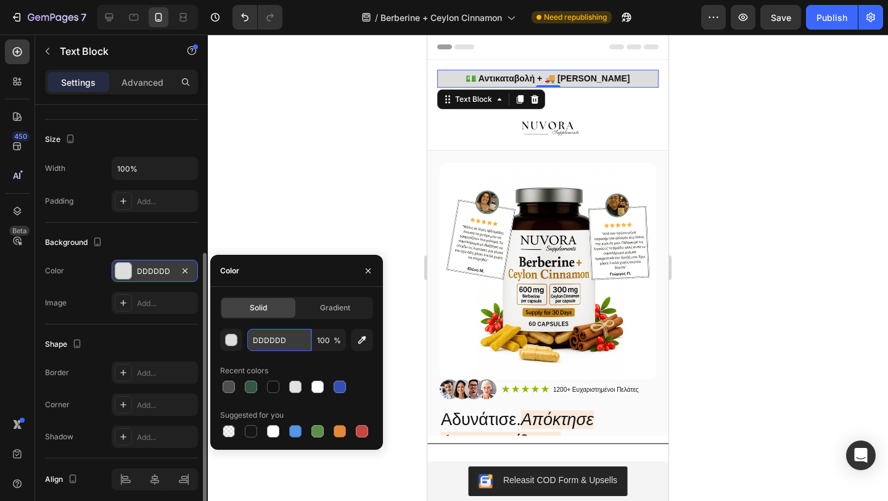
click at [266, 344] on input "DDDDDD" at bounding box center [279, 340] width 64 height 22
paste input "335744"
type input "335744"
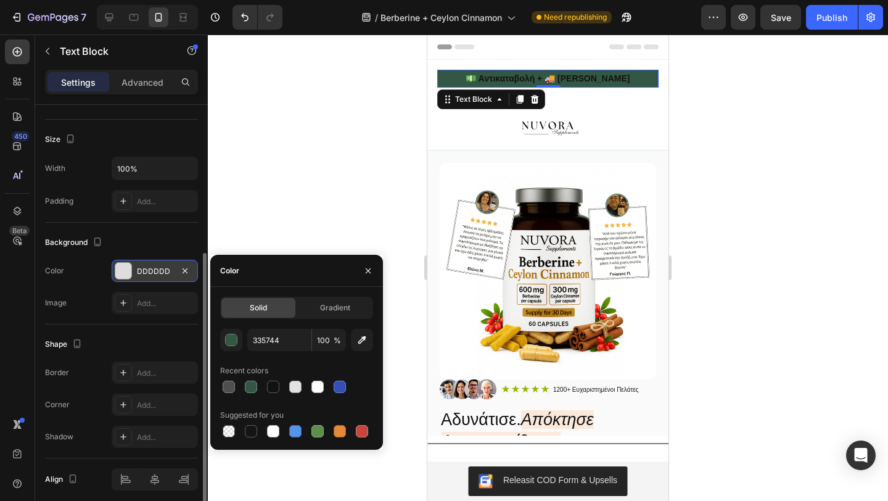
click at [336, 129] on div at bounding box center [548, 268] width 680 height 466
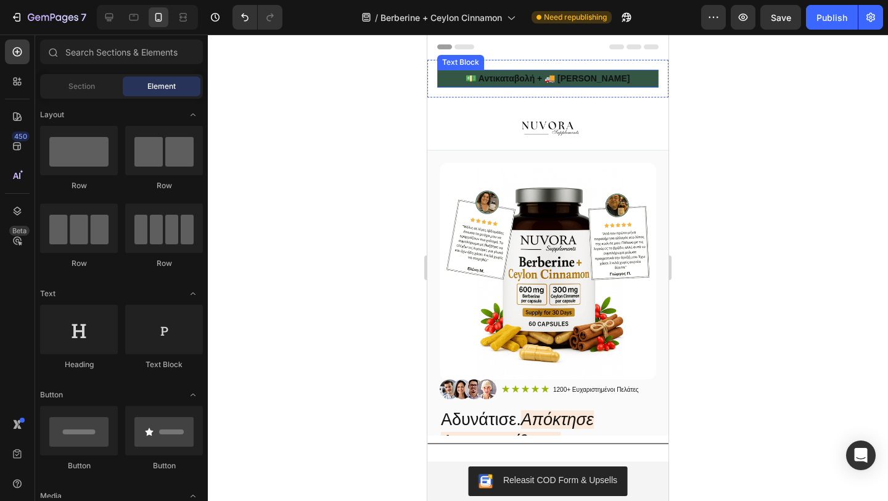
click at [493, 75] on strong "💵 Αντικαταβολή + 🚚 [PERSON_NAME]" at bounding box center [548, 78] width 164 height 10
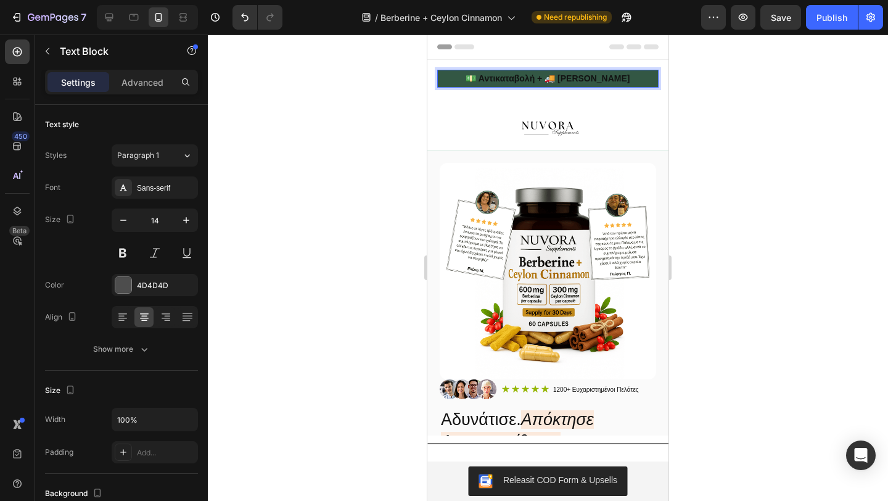
click at [493, 75] on strong "💵 Αντικαταβολή + 🚚 [PERSON_NAME]" at bounding box center [548, 78] width 164 height 10
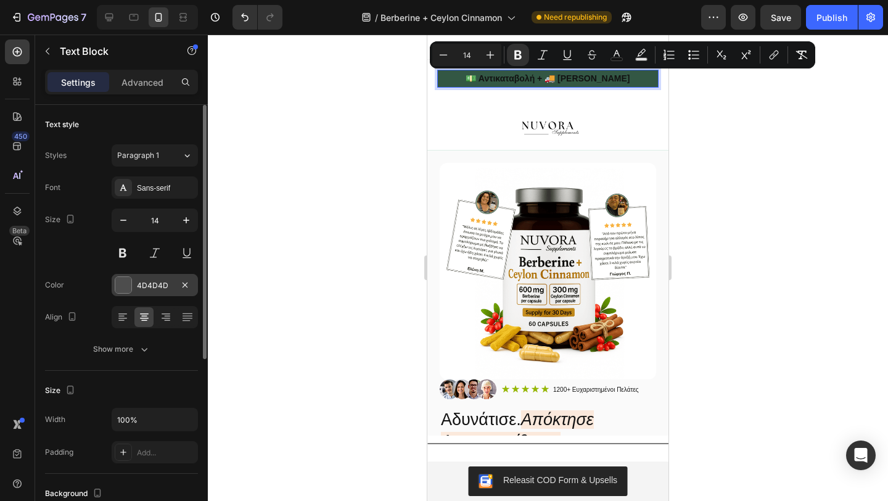
click at [138, 283] on div "4D4D4D" at bounding box center [155, 285] width 36 height 11
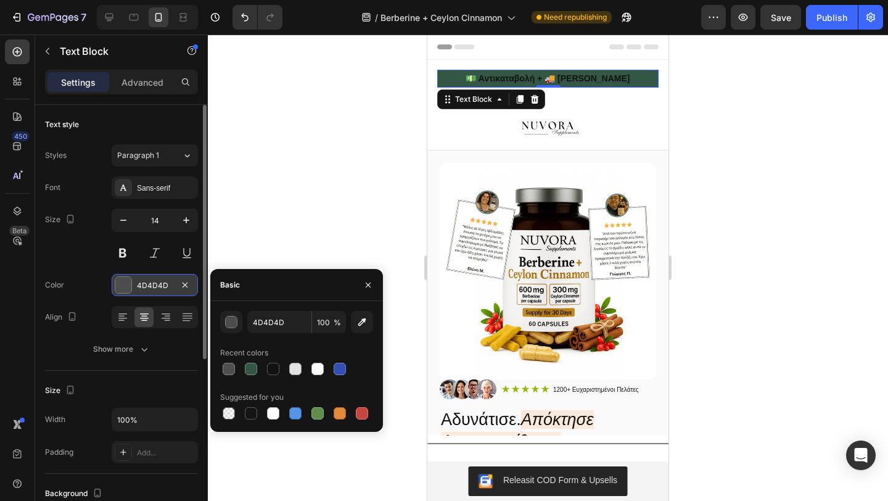
click at [128, 283] on div at bounding box center [123, 285] width 16 height 16
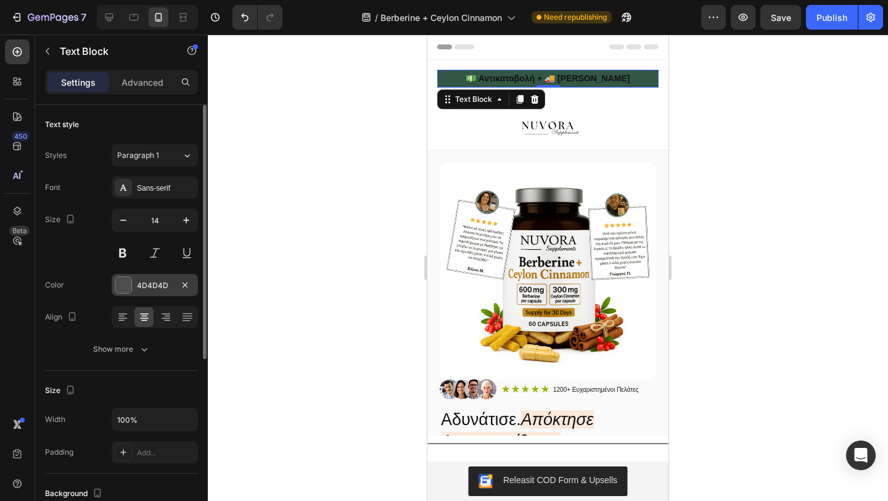
click at [128, 283] on div at bounding box center [123, 285] width 16 height 16
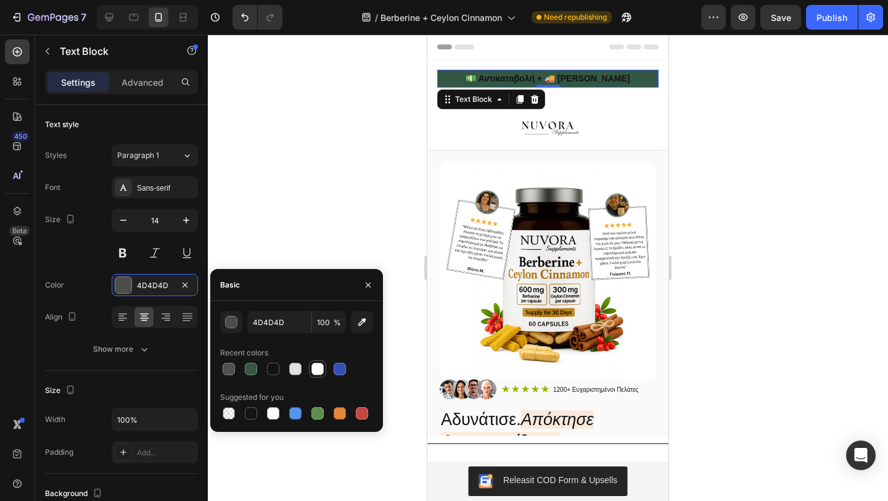
click at [322, 372] on div at bounding box center [317, 369] width 12 height 12
type input "FFFFFF"
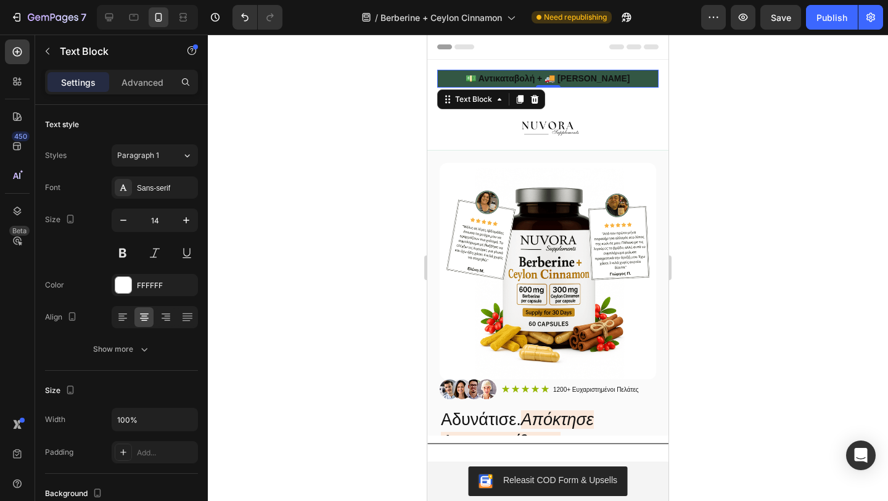
click at [316, 202] on div at bounding box center [548, 268] width 680 height 466
click at [489, 83] on p "💵 Αντικαταβολή + 🚚 [PERSON_NAME]" at bounding box center [547, 78] width 219 height 15
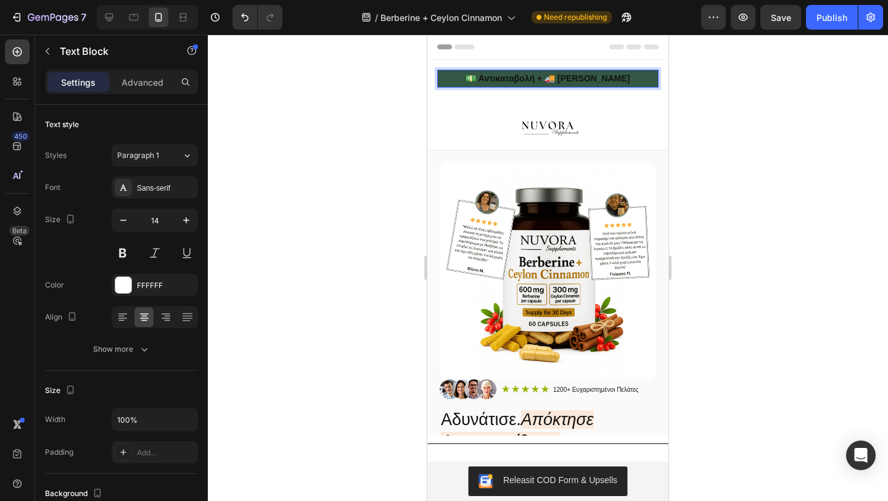
click at [489, 83] on p "💵 Αντικαταβολή + 🚚 [PERSON_NAME]" at bounding box center [547, 78] width 219 height 15
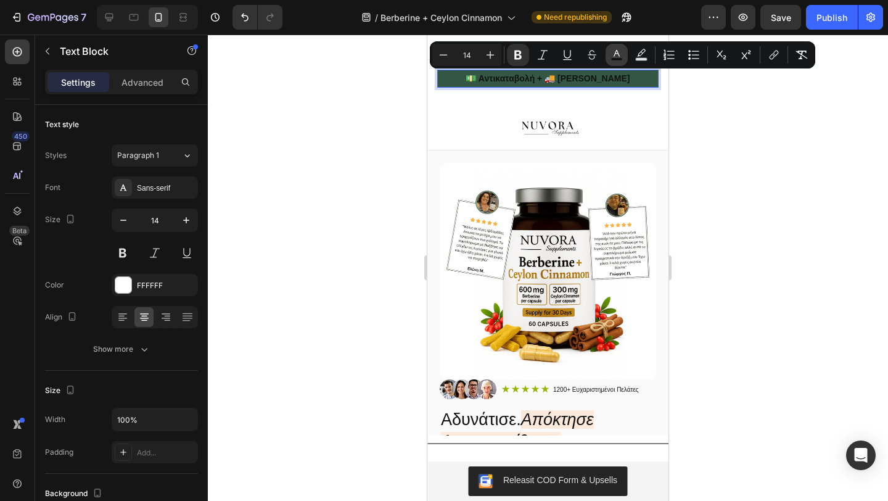
click at [620, 54] on icon "Editor contextual toolbar" at bounding box center [617, 55] width 12 height 12
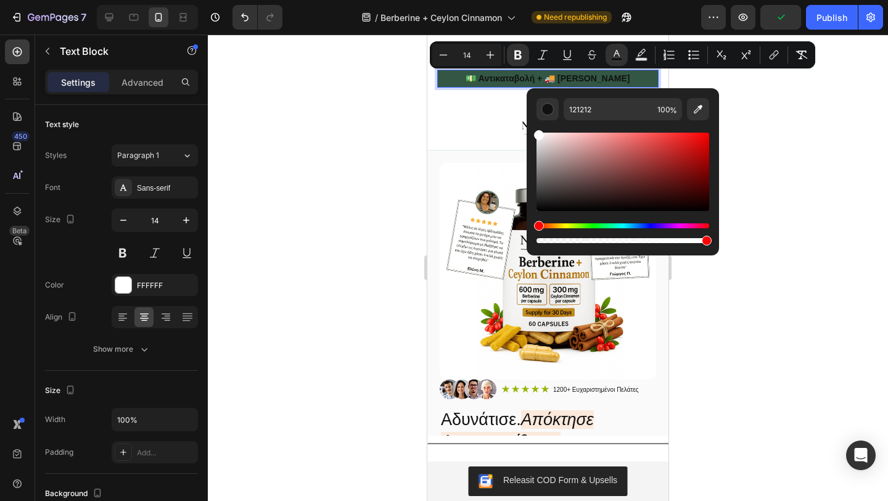
drag, startPoint x: 538, startPoint y: 145, endPoint x: 541, endPoint y: 130, distance: 15.1
click at [541, 133] on div "Editor contextual toolbar" at bounding box center [623, 172] width 173 height 78
type input "FFF9F9"
click at [377, 163] on div at bounding box center [548, 268] width 680 height 466
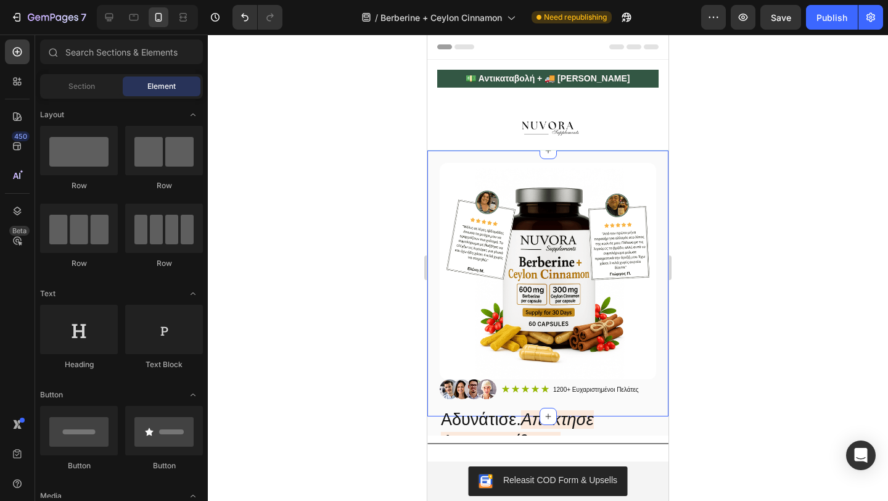
click at [348, 245] on div at bounding box center [548, 268] width 680 height 466
click at [475, 49] on span "Header" at bounding box center [464, 47] width 27 height 12
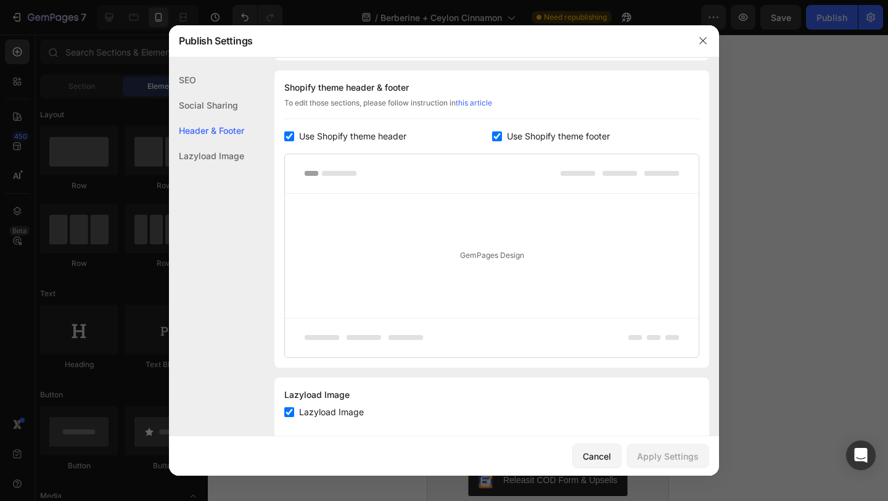
scroll to position [578, 0]
click at [705, 39] on icon "button" at bounding box center [703, 41] width 10 height 10
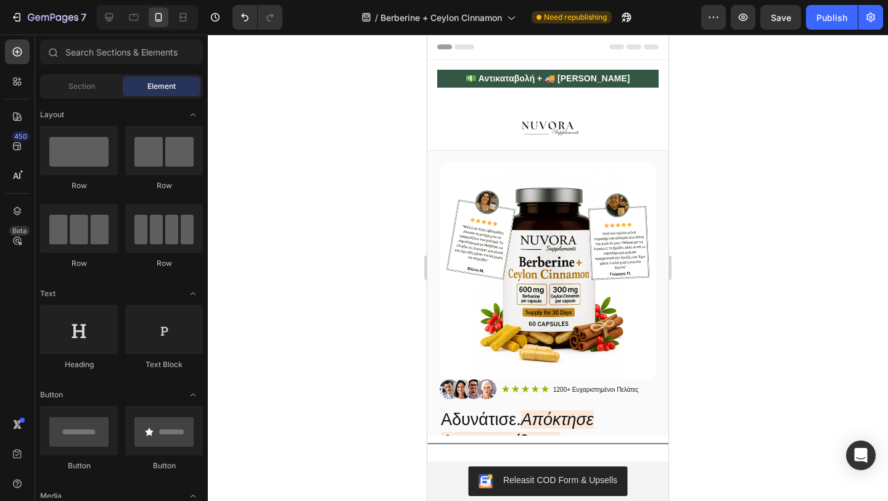
click at [577, 45] on div "Header" at bounding box center [547, 47] width 221 height 25
click at [440, 46] on icon at bounding box center [442, 47] width 4 height 4
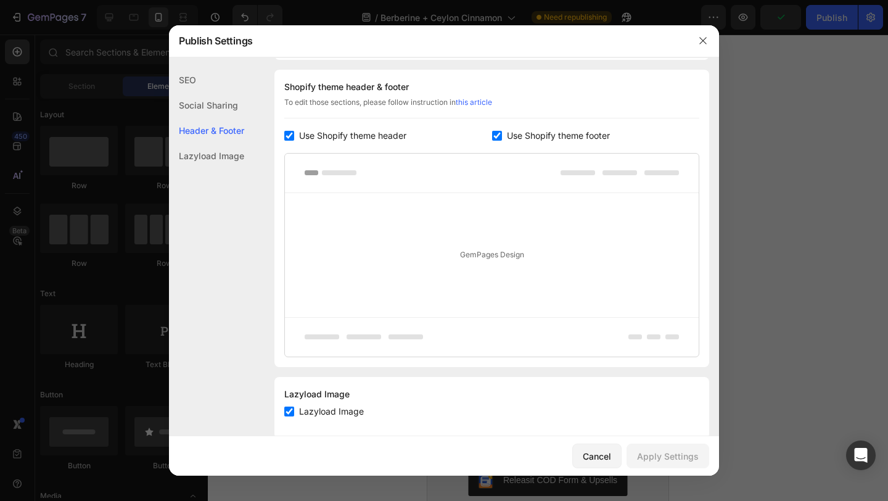
click at [384, 136] on span "Use Shopify theme header" at bounding box center [352, 135] width 107 height 15
checkbox input "false"
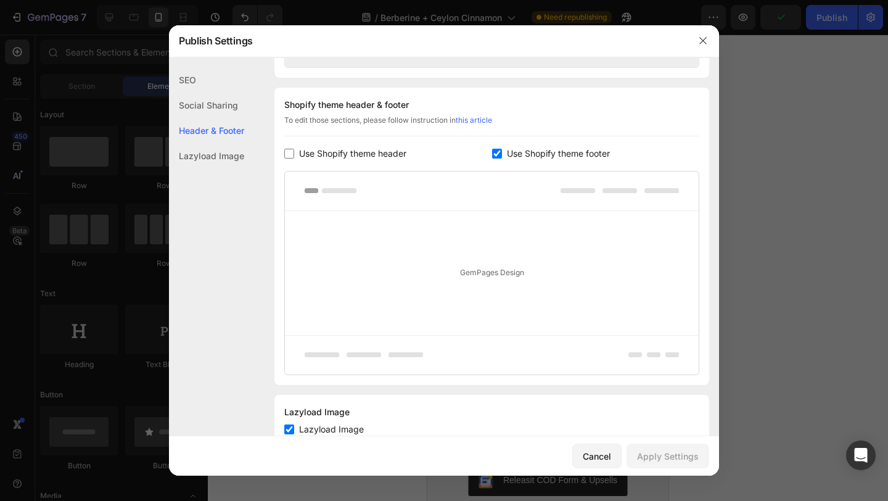
click at [384, 136] on div "Shopify theme header & footer To edit those sections, please follow instruction…" at bounding box center [491, 236] width 435 height 297
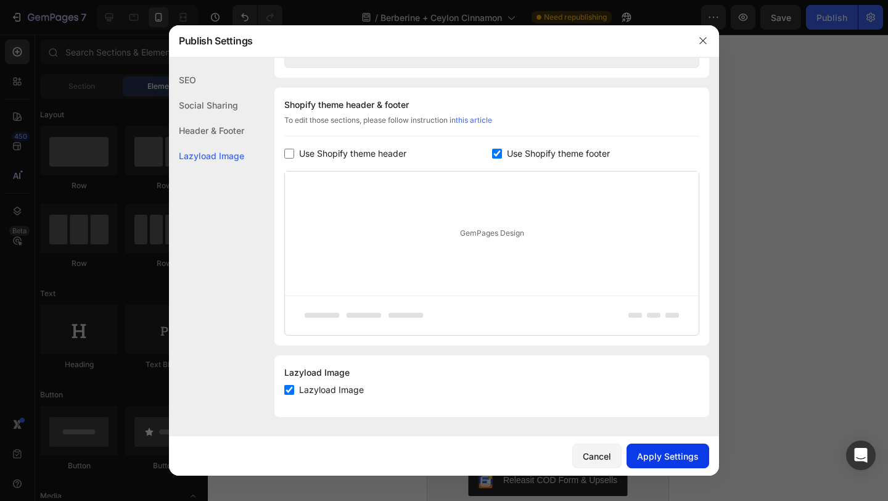
click at [662, 448] on button "Apply Settings" at bounding box center [668, 455] width 83 height 25
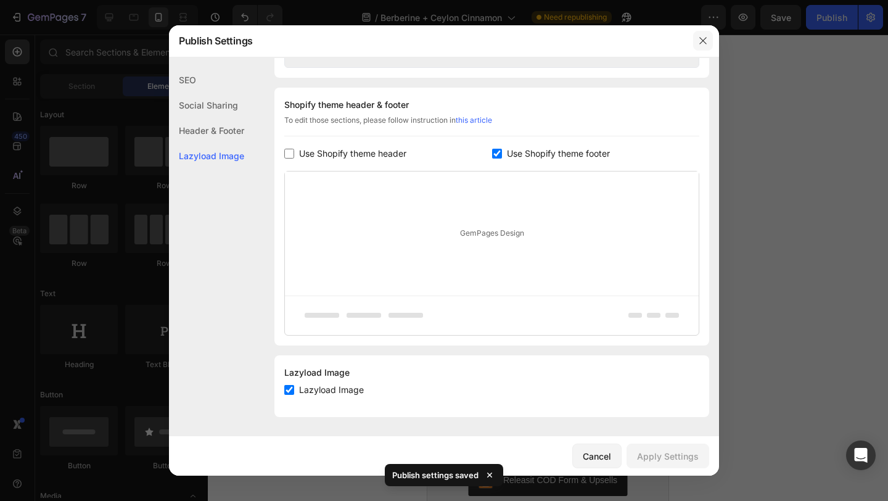
click at [704, 33] on button "button" at bounding box center [703, 41] width 20 height 20
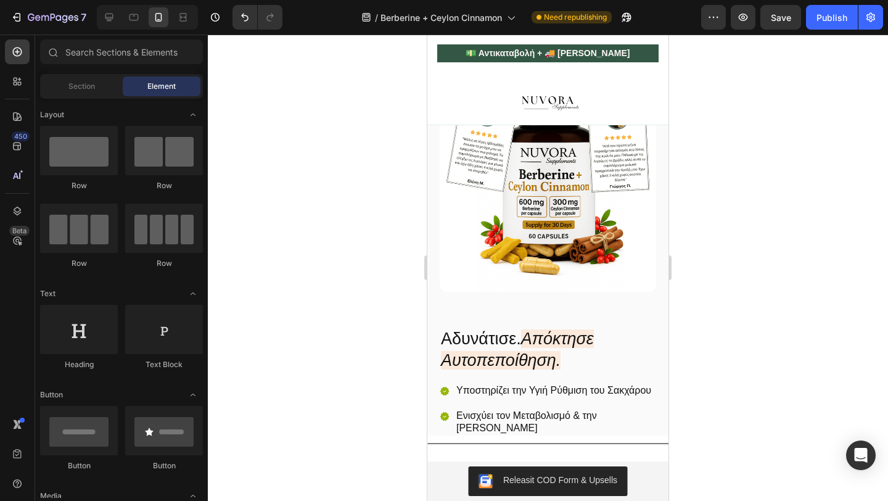
scroll to position [0, 0]
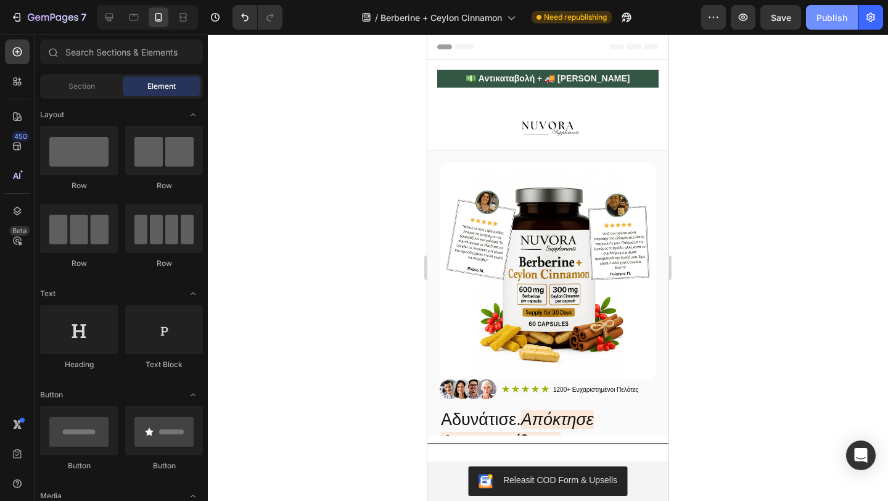
click at [839, 13] on div "Publish" at bounding box center [832, 17] width 31 height 13
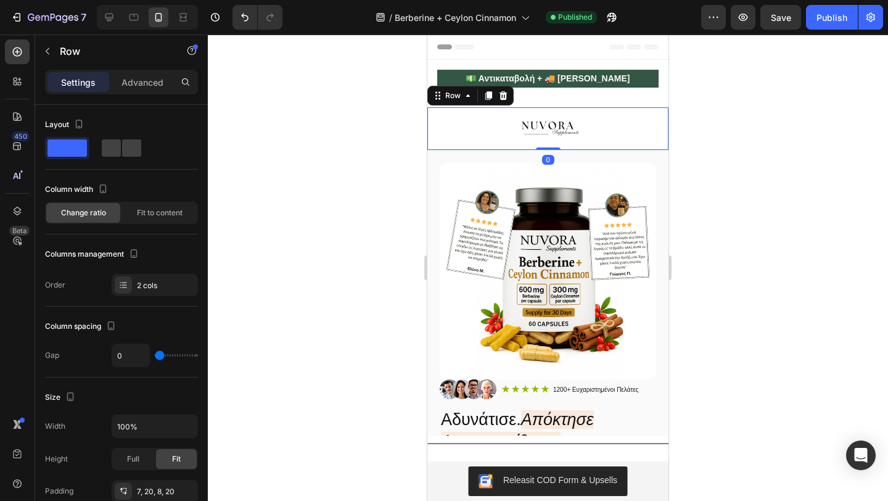
click at [575, 109] on div "Image Fuel Your Wellness Button Row Row 0" at bounding box center [547, 128] width 241 height 43
click at [562, 99] on div "💵 Αντικαταβολή + 🚚 Δωρεάν Αποστολή Text Block Row Image Fuel Your Wellness Butt…" at bounding box center [547, 105] width 241 height 90
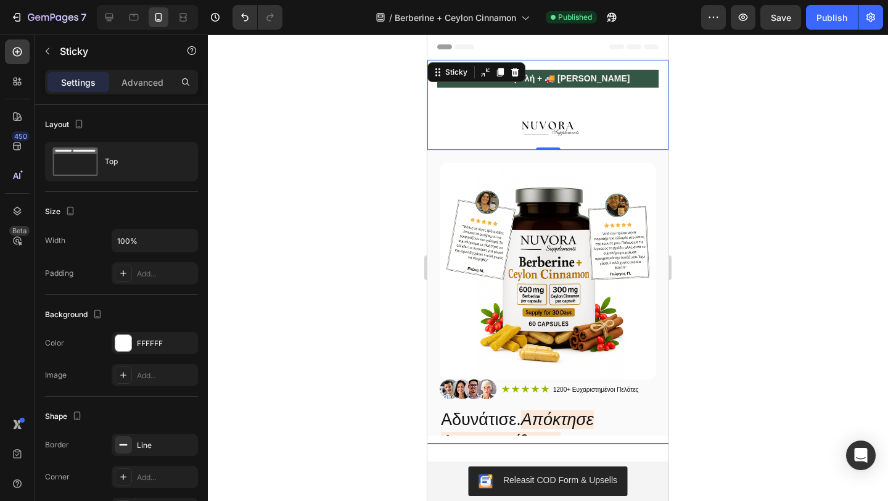
click at [558, 92] on div "💵 Αντικαταβολή + 🚚 [PERSON_NAME] Text Block Row" at bounding box center [547, 79] width 241 height 38
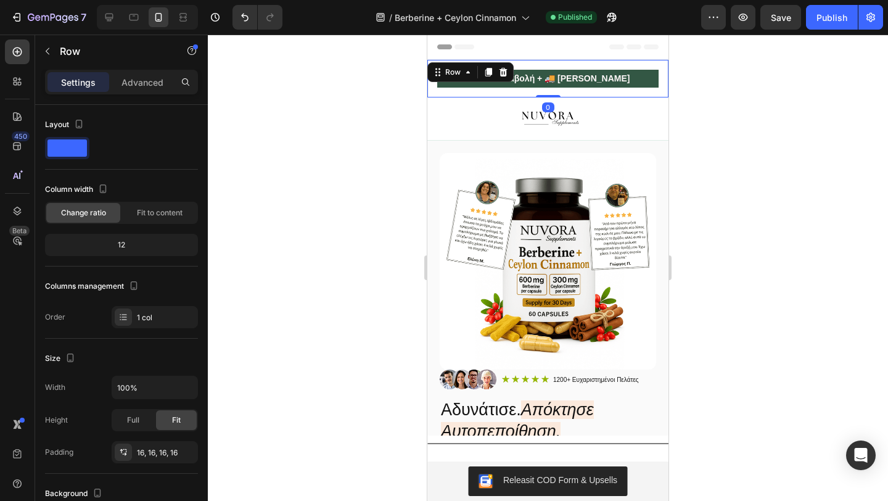
drag, startPoint x: 551, startPoint y: 104, endPoint x: 551, endPoint y: 84, distance: 19.7
click at [551, 84] on div "💵 Αντικαταβολή + 🚚 [PERSON_NAME] Text Block Row 0" at bounding box center [547, 79] width 241 height 38
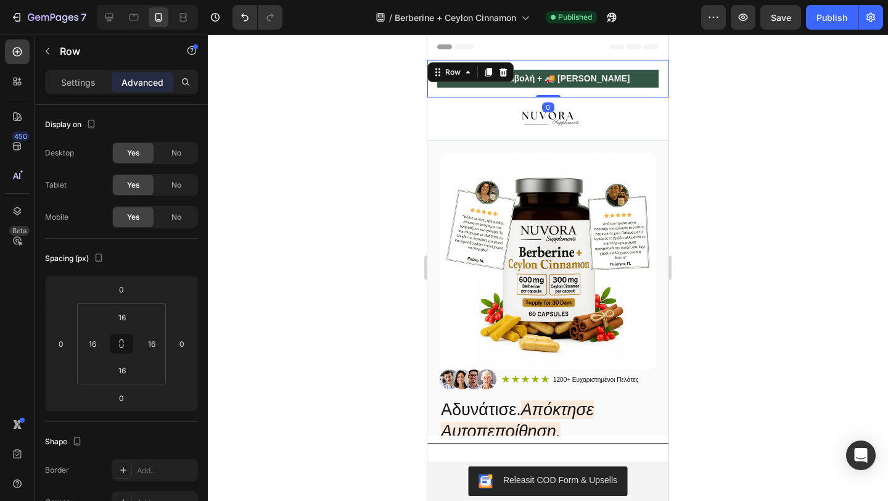
click at [374, 127] on div at bounding box center [548, 268] width 680 height 466
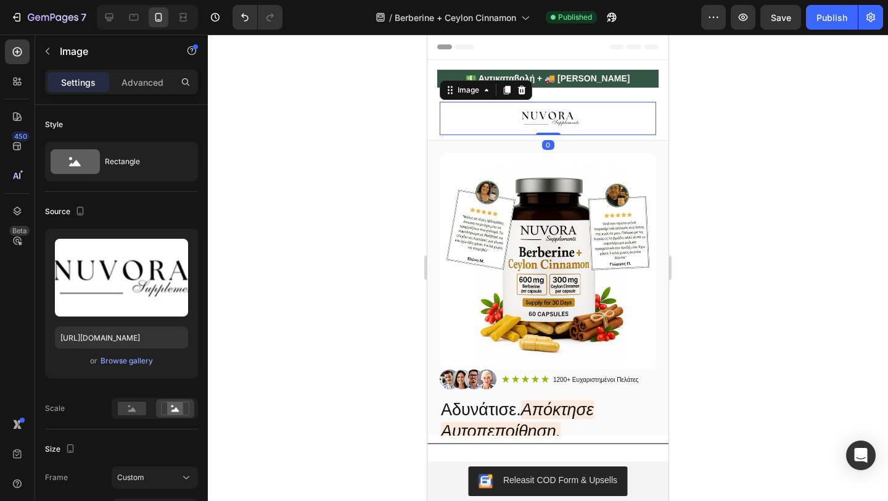
click at [497, 102] on div at bounding box center [548, 118] width 216 height 33
click at [157, 86] on p "Advanced" at bounding box center [142, 82] width 42 height 13
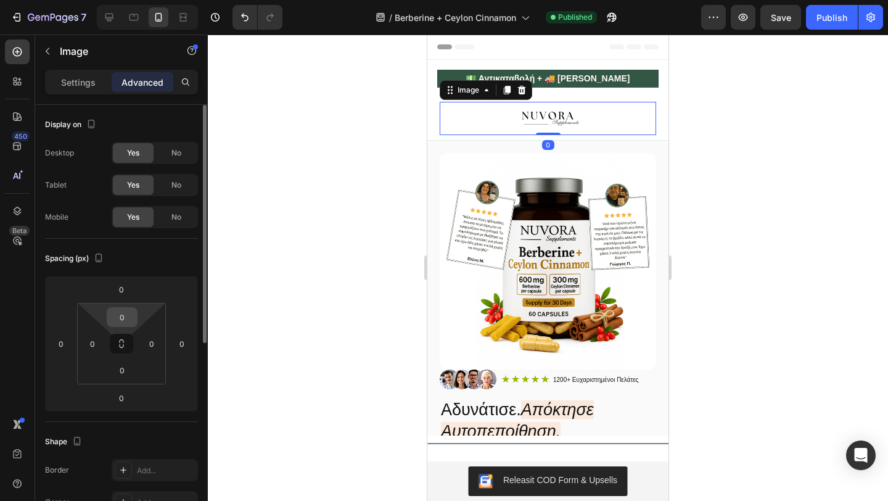
click at [128, 313] on input "0" at bounding box center [122, 317] width 25 height 19
type input "-"
click at [120, 297] on input "0" at bounding box center [121, 289] width 25 height 19
type input "0"
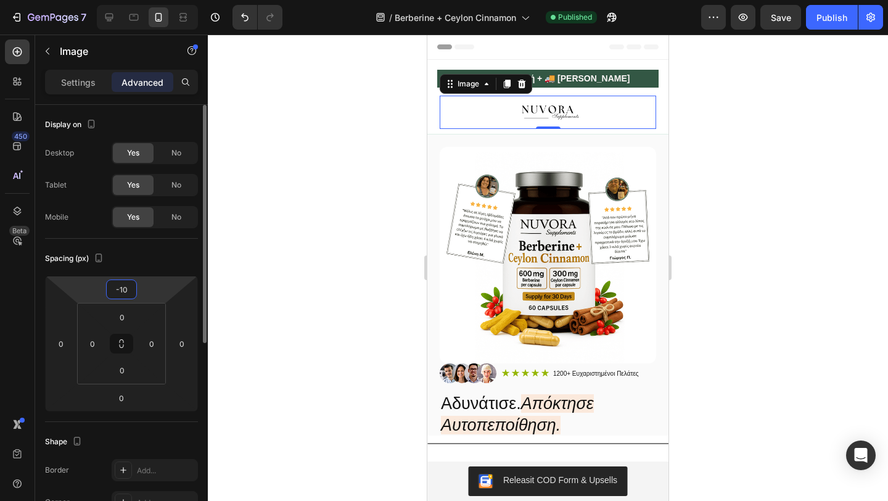
type input "-1"
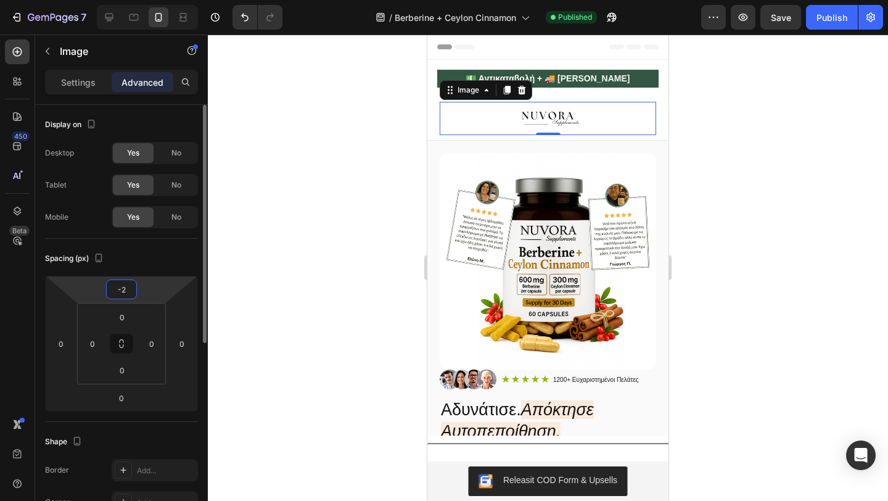
type input "-20"
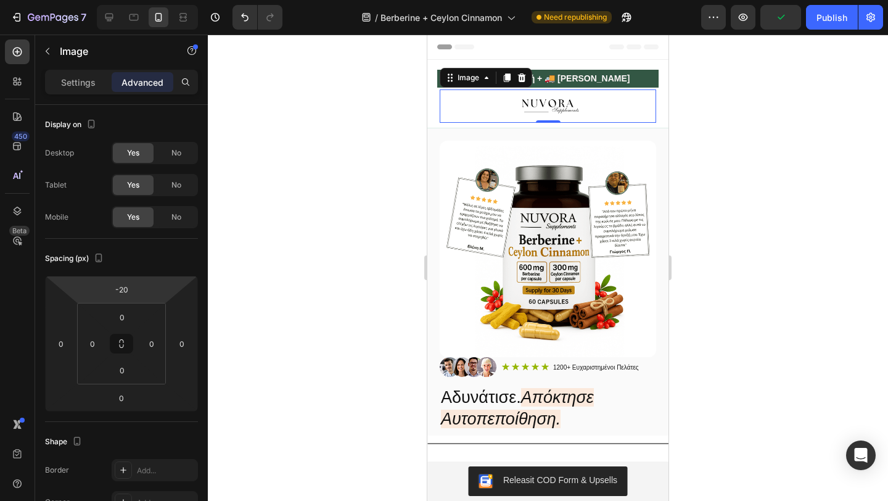
click at [233, 226] on div at bounding box center [548, 268] width 680 height 466
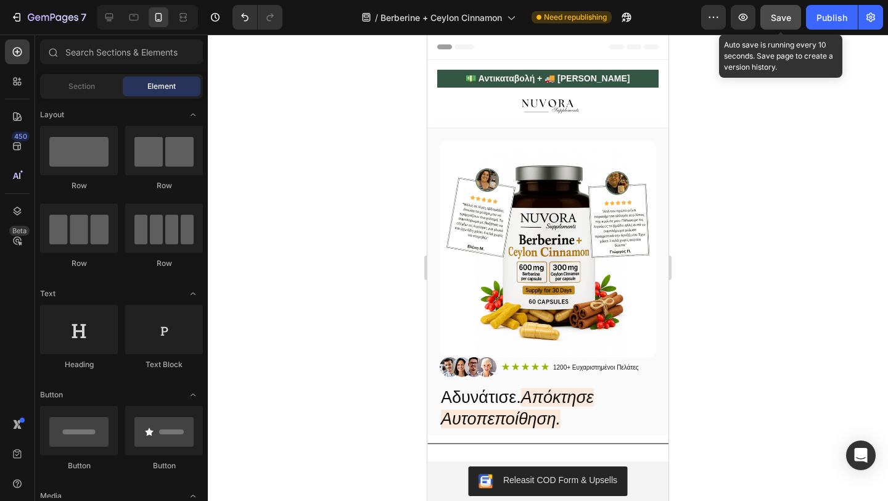
click at [788, 25] on button "Save" at bounding box center [780, 17] width 41 height 25
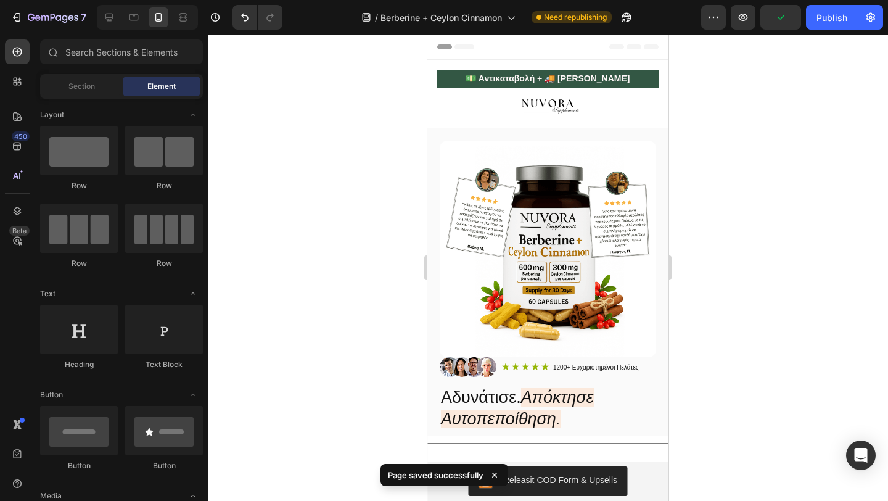
click at [819, 32] on div "7 / Berberine + Ceylon Cinnamon Need republishing Preview Publish" at bounding box center [444, 17] width 888 height 35
click at [823, 19] on div "Publish" at bounding box center [832, 17] width 31 height 13
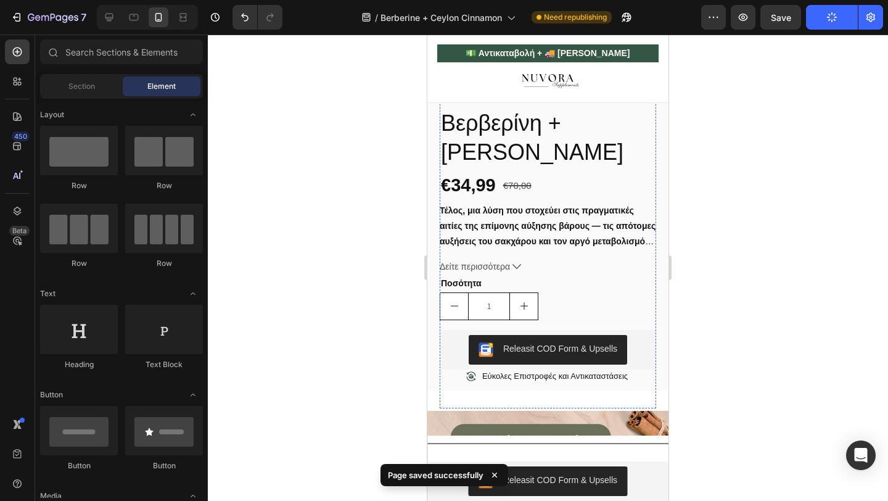
scroll to position [761, 0]
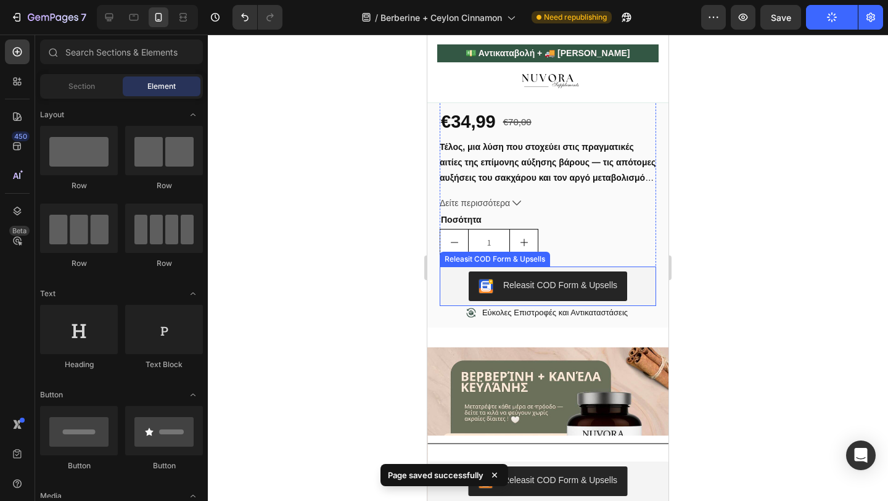
click at [520, 247] on icon "increment" at bounding box center [524, 242] width 10 height 10
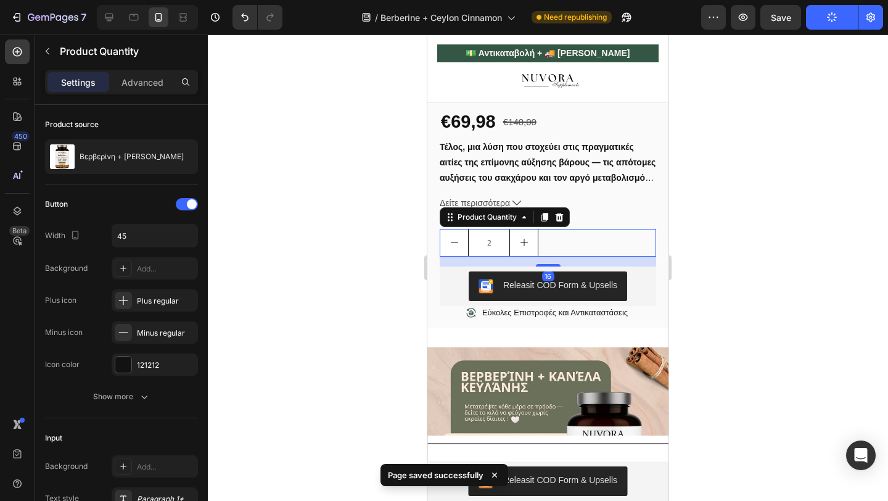
click at [520, 247] on icon "increment" at bounding box center [524, 242] width 10 height 10
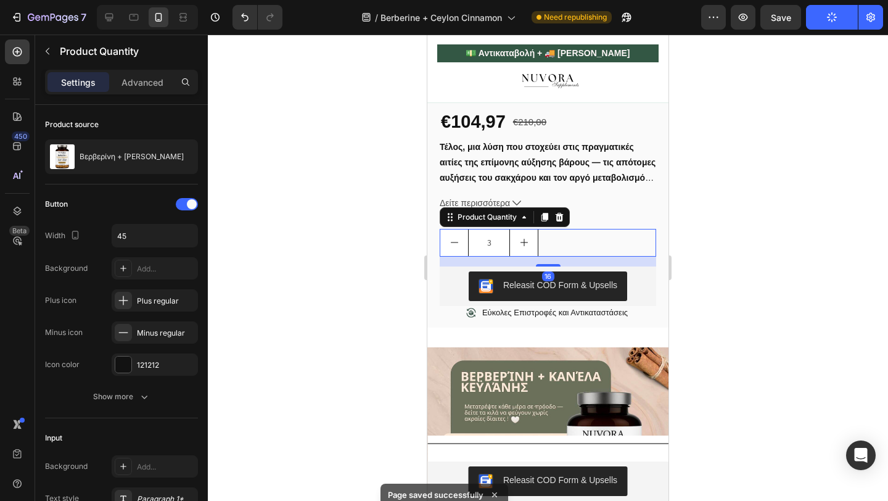
click at [520, 247] on icon "increment" at bounding box center [524, 242] width 10 height 10
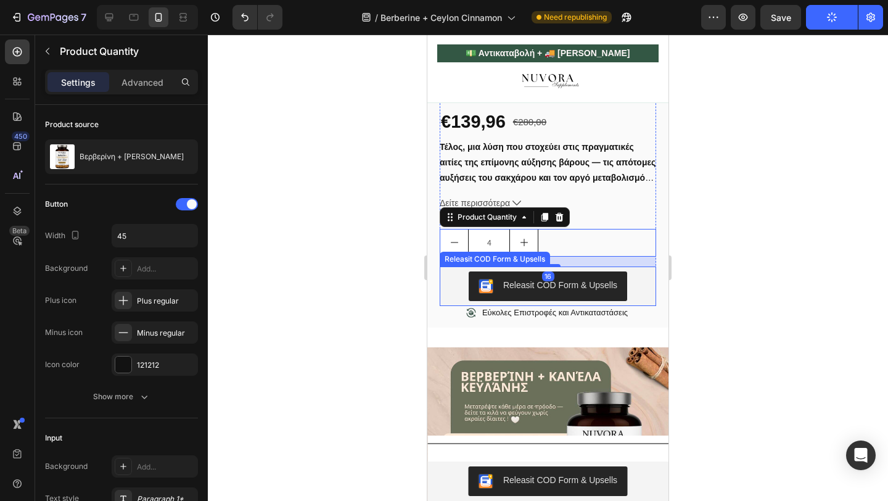
click at [546, 278] on div "Βερβερίνη + Κανέλα Κεϋλάνης Product Title €139,96 Product Price Product Price €…" at bounding box center [548, 174] width 216 height 261
click at [548, 248] on div "4" at bounding box center [548, 243] width 216 height 28
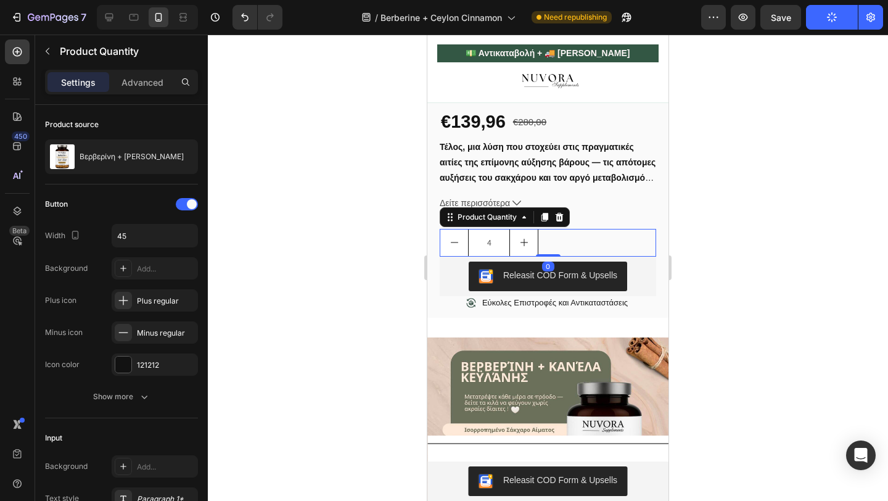
drag, startPoint x: 546, startPoint y: 278, endPoint x: 546, endPoint y: 256, distance: 21.6
click at [546, 256] on div "4 Product Quantity 0" at bounding box center [548, 243] width 216 height 28
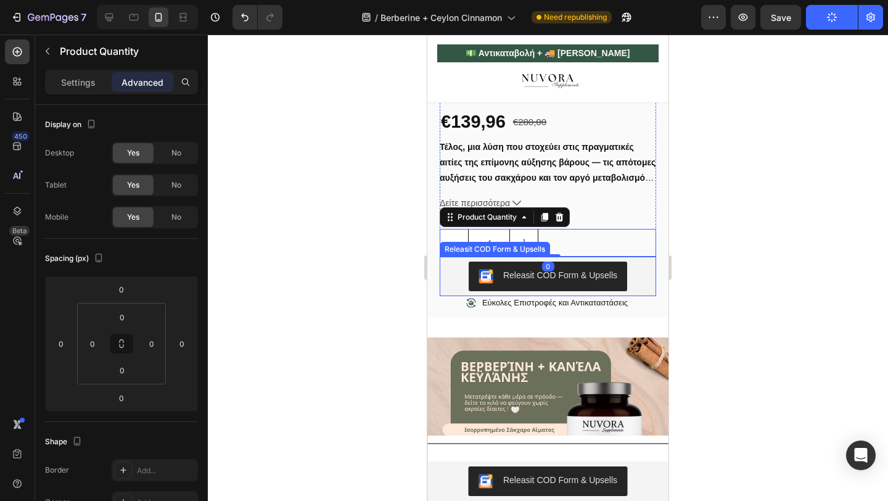
click at [482, 255] on div "Releasit COD Form & Upsells" at bounding box center [494, 249] width 105 height 11
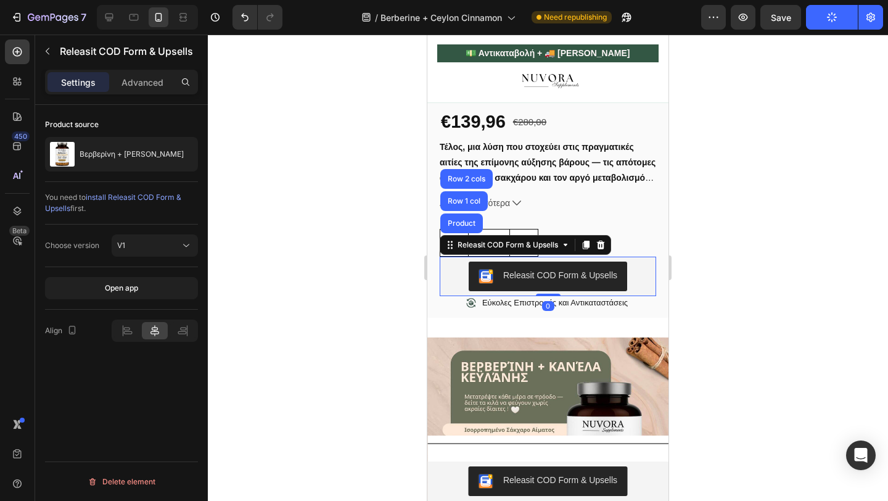
click at [394, 275] on div at bounding box center [548, 268] width 680 height 466
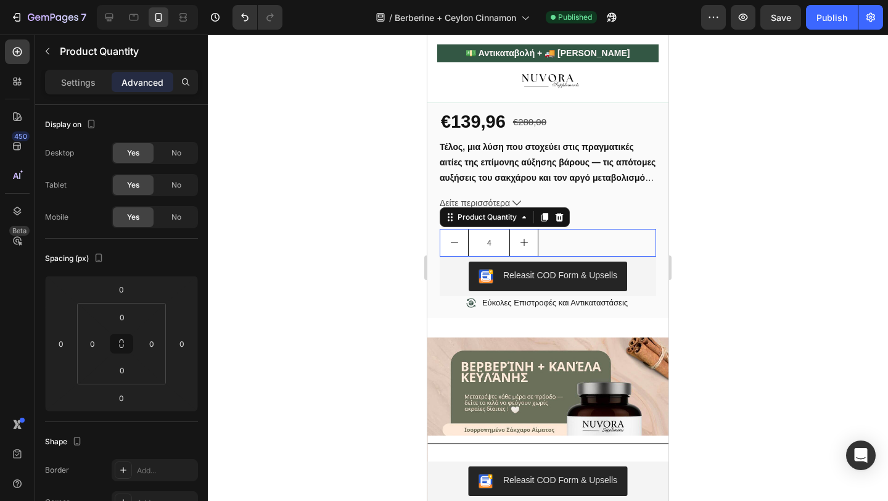
click at [445, 250] on button "decrement" at bounding box center [454, 242] width 28 height 27
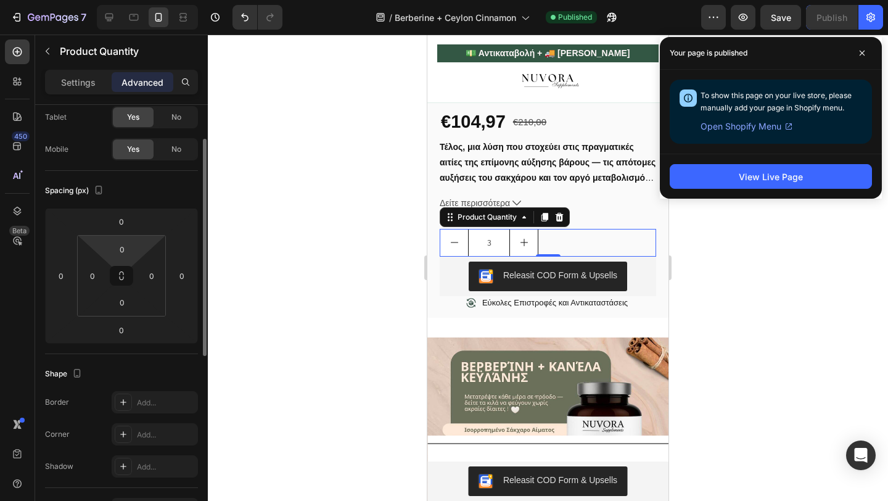
scroll to position [0, 0]
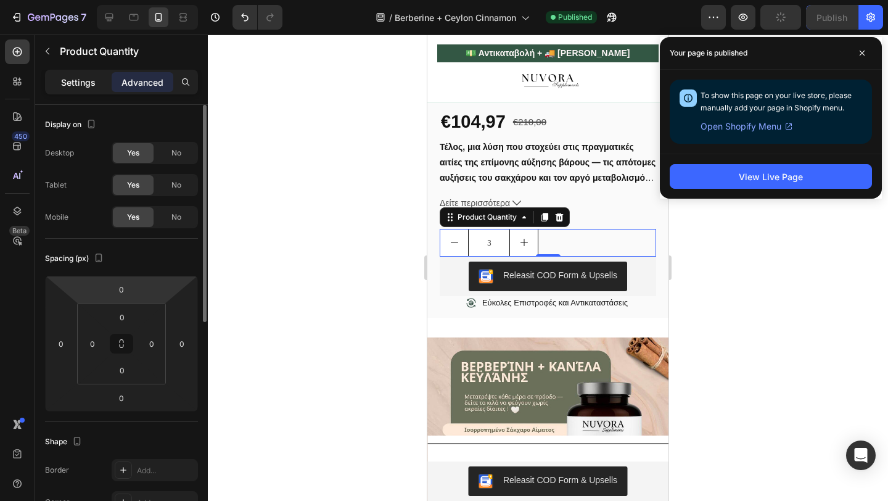
click at [68, 86] on p "Settings" at bounding box center [78, 82] width 35 height 13
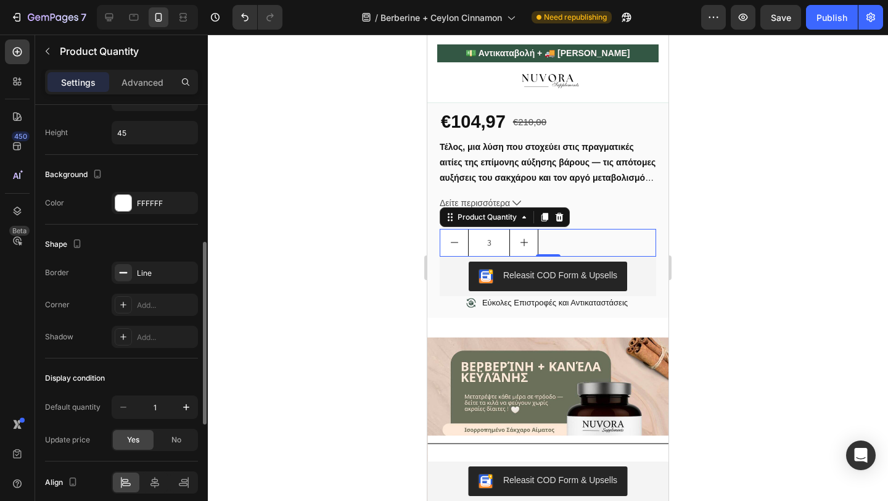
scroll to position [585, 0]
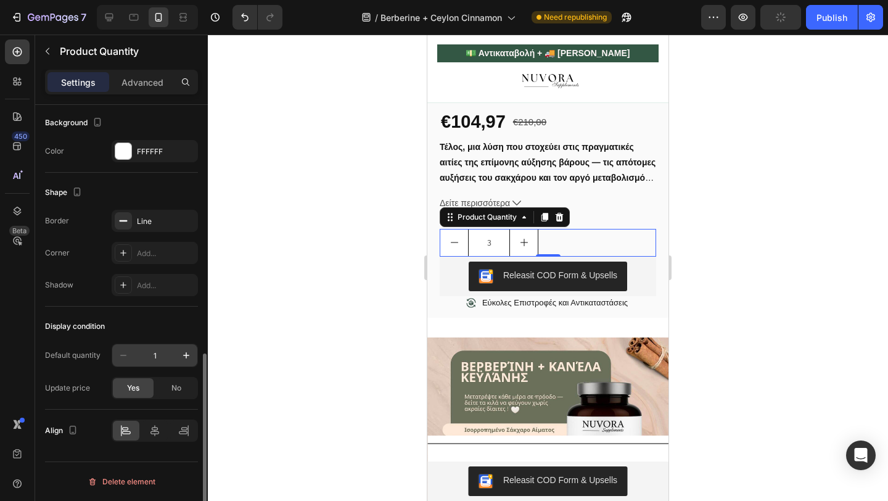
click at [163, 354] on input "1" at bounding box center [154, 355] width 41 height 22
type input "10"
type input "100"
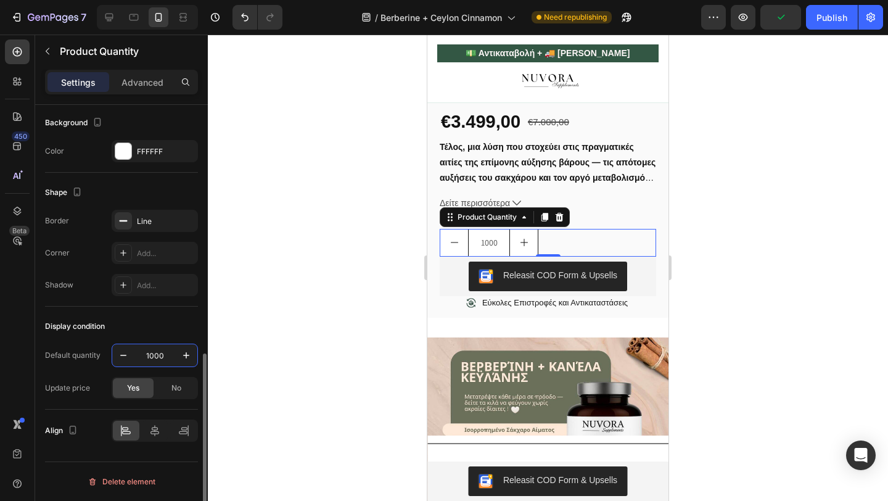
type input "10000"
type input "100000"
type input "10000"
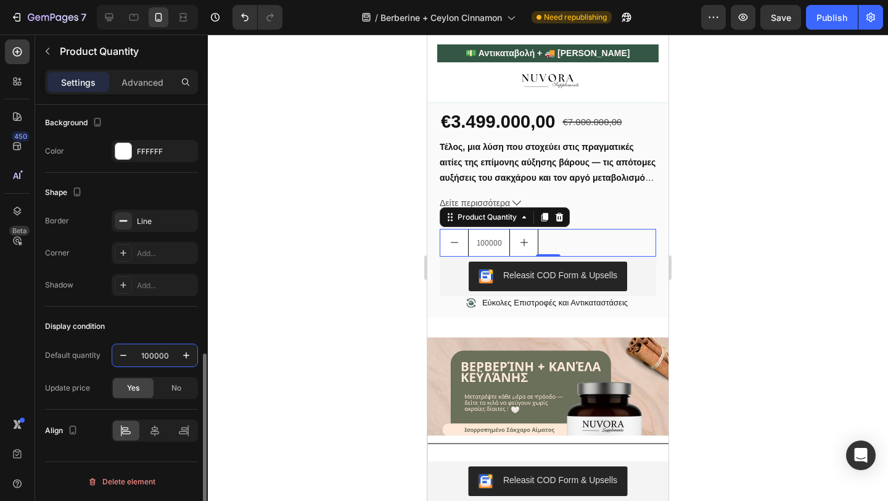
type input "10000"
type input "100"
type input "10"
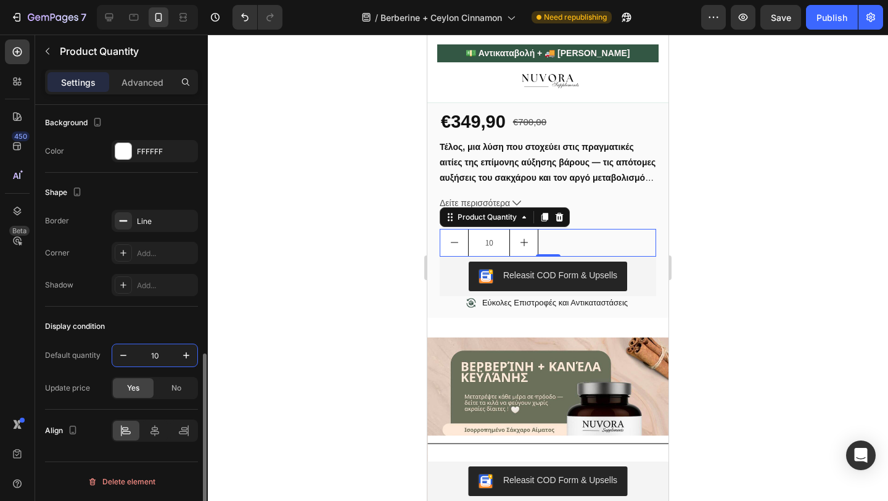
type input "1"
click at [309, 315] on div at bounding box center [548, 268] width 680 height 466
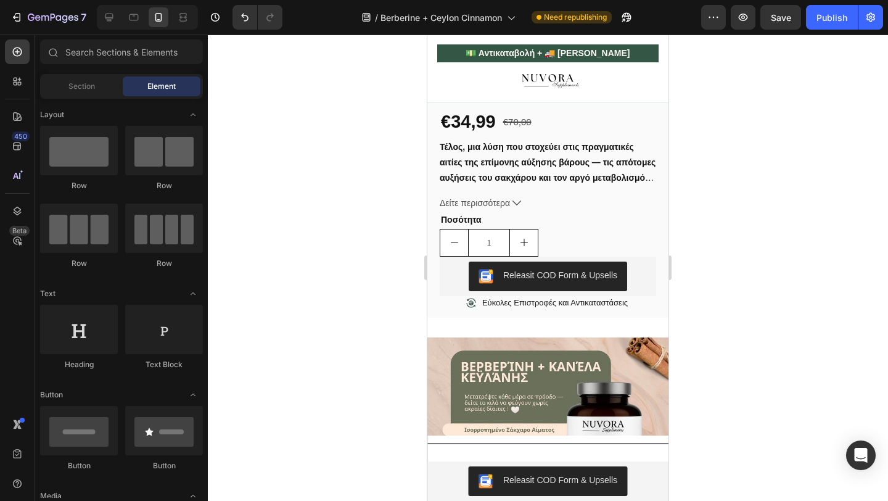
click at [368, 265] on div at bounding box center [548, 268] width 680 height 466
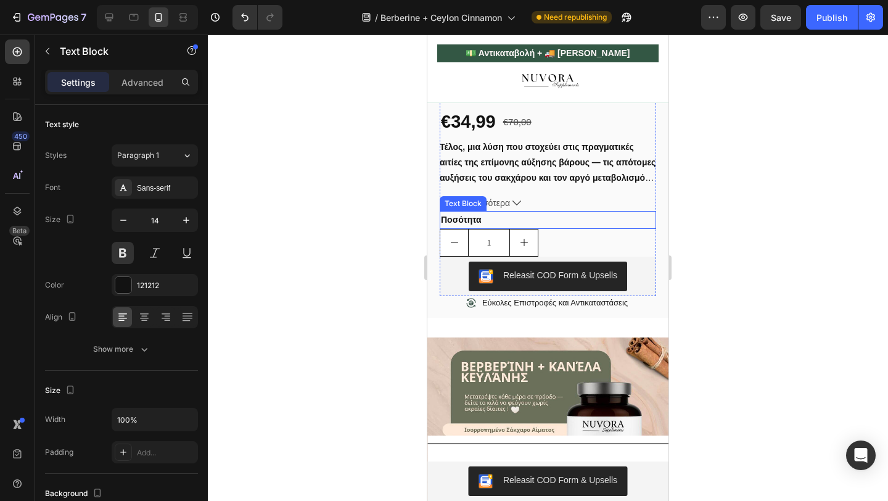
click at [493, 226] on p "Ποσότητα" at bounding box center [548, 219] width 214 height 15
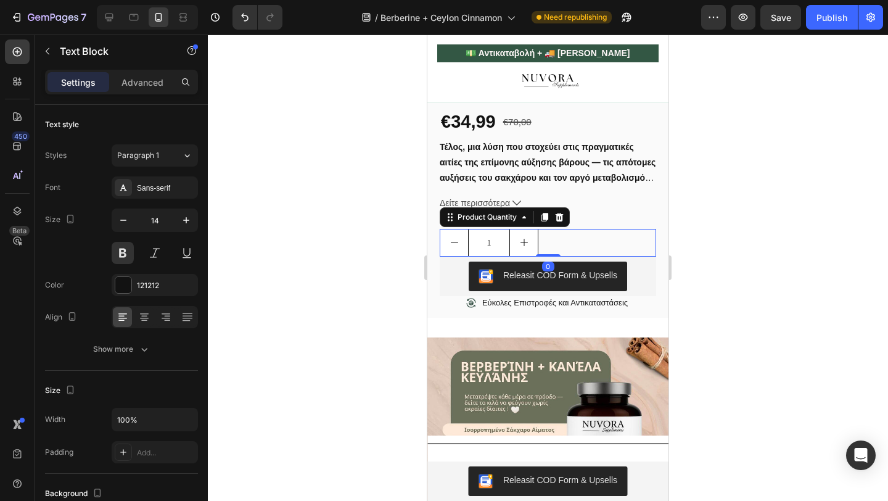
click at [484, 255] on input "1" at bounding box center [489, 242] width 42 height 27
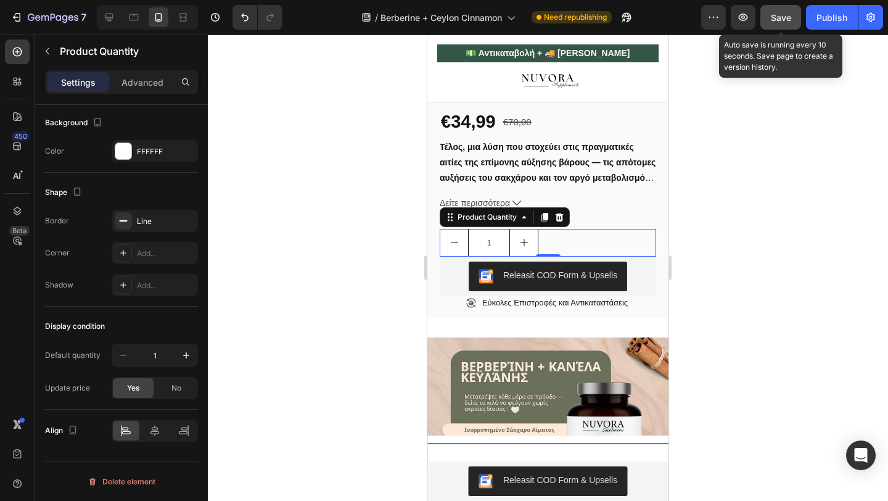
click at [788, 15] on span "Save" at bounding box center [781, 17] width 20 height 10
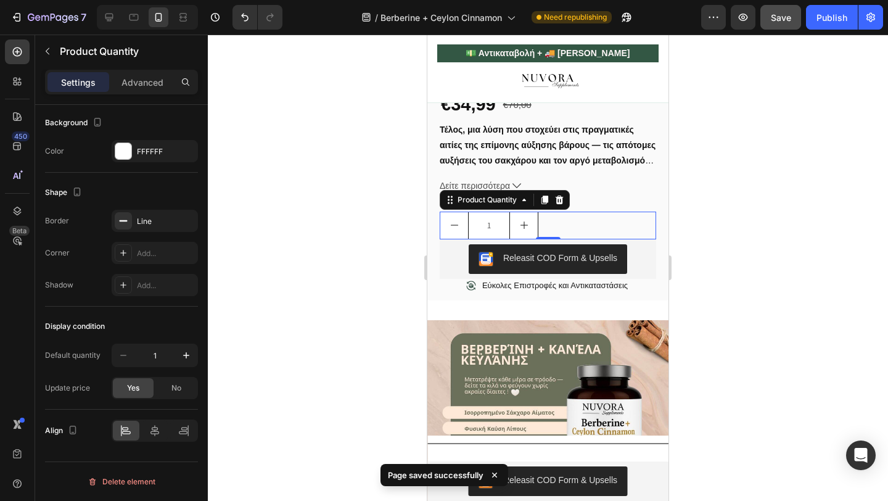
scroll to position [783, 0]
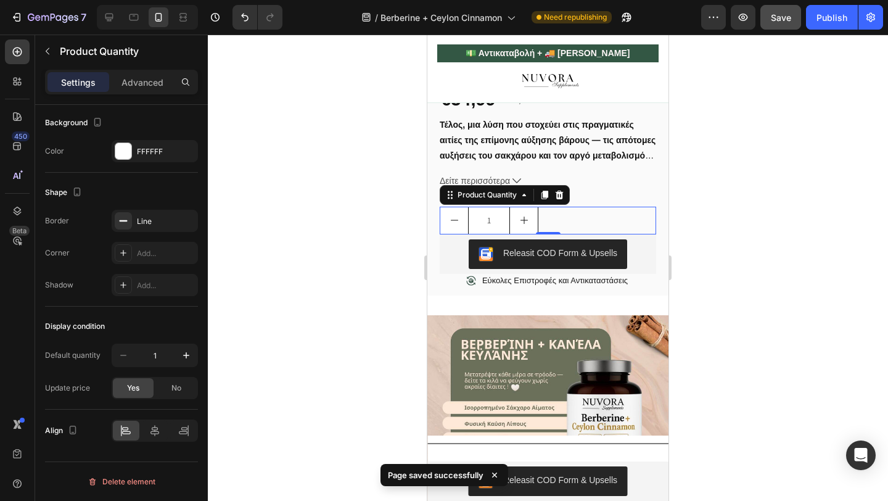
click at [361, 313] on div at bounding box center [548, 268] width 680 height 466
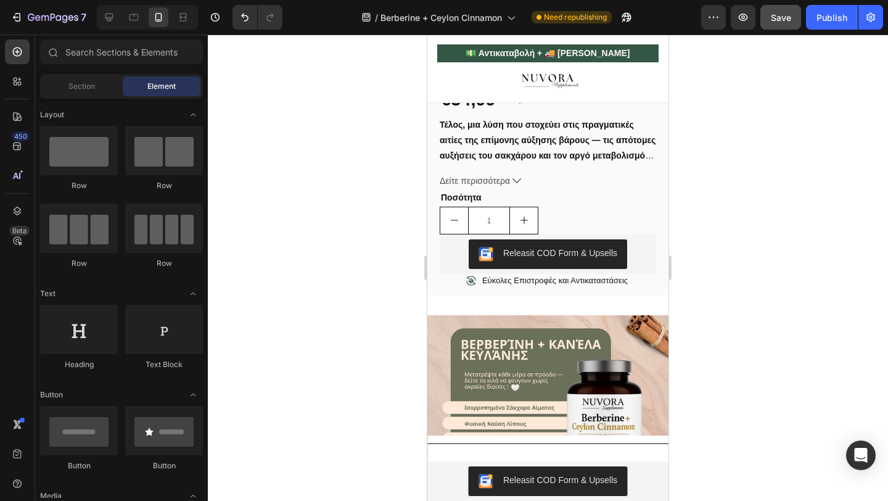
click at [780, 1] on div "7 / Berberine + Ceylon Cinnamon Need republishing Preview Save Publish" at bounding box center [444, 17] width 888 height 35
click at [833, 17] on div "Publish" at bounding box center [832, 17] width 31 height 13
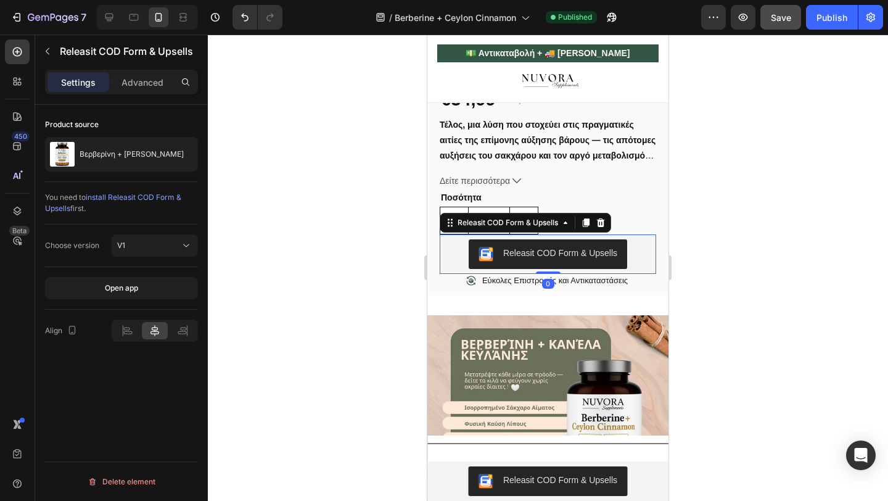
click at [490, 269] on button "Releasit COD Form & Upsells" at bounding box center [548, 254] width 158 height 30
click at [419, 258] on div at bounding box center [548, 268] width 680 height 466
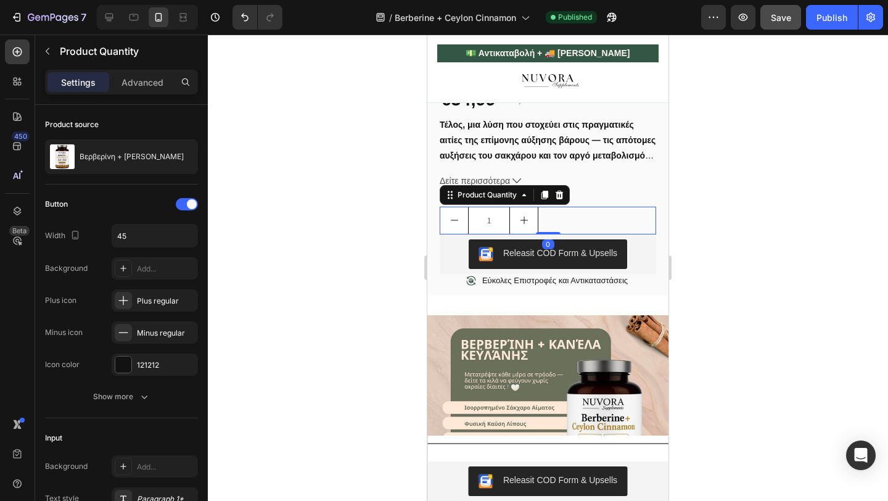
click at [458, 223] on button "decrement" at bounding box center [454, 220] width 28 height 27
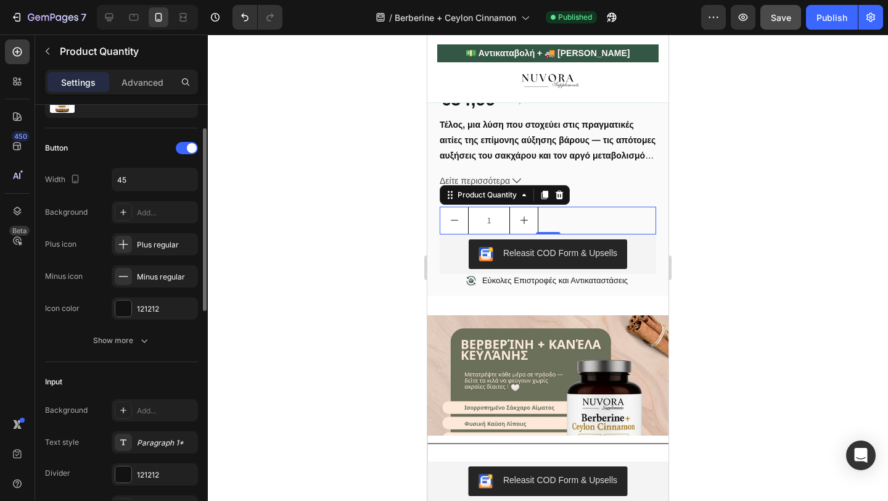
scroll to position [0, 0]
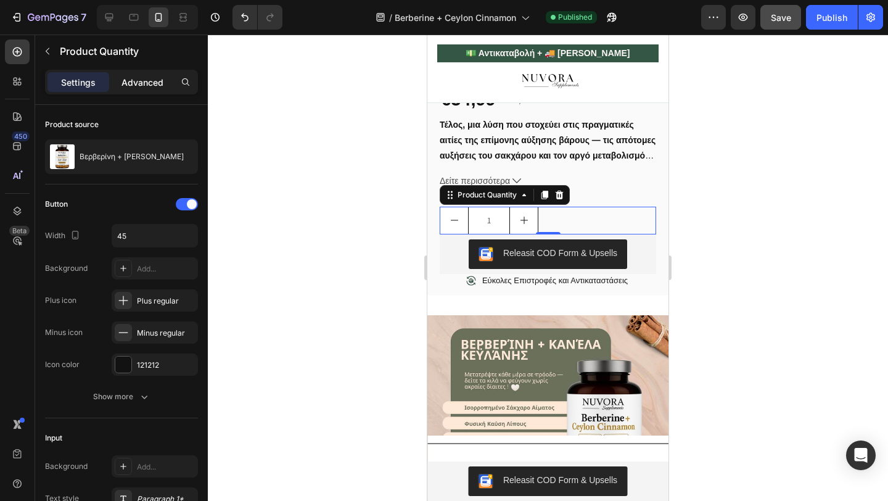
click at [131, 83] on p "Advanced" at bounding box center [142, 82] width 42 height 13
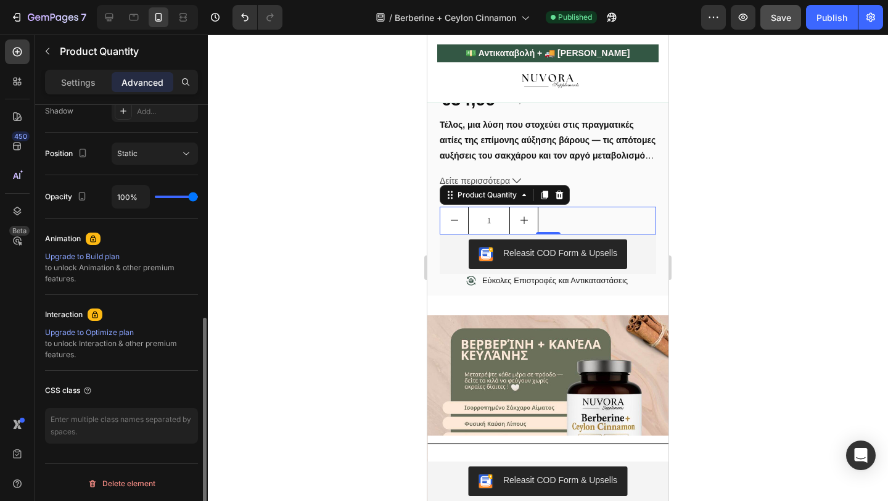
scroll to position [425, 0]
click at [286, 350] on div at bounding box center [548, 268] width 680 height 466
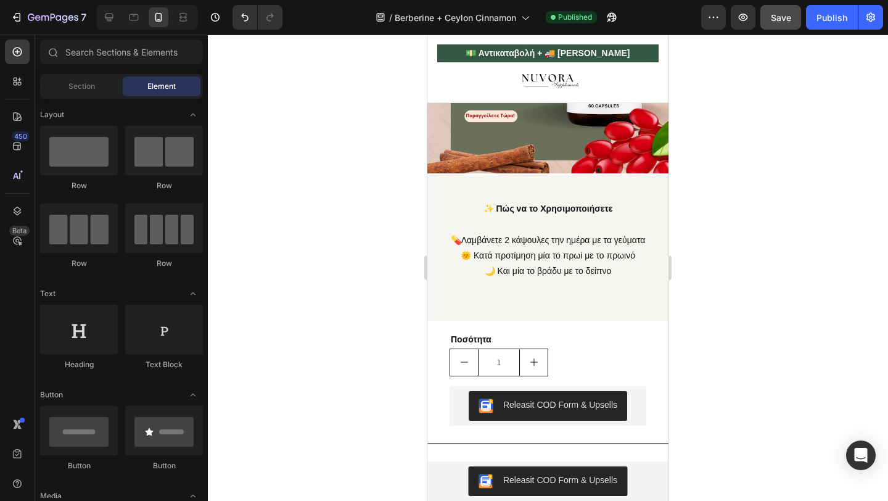
scroll to position [1157, 0]
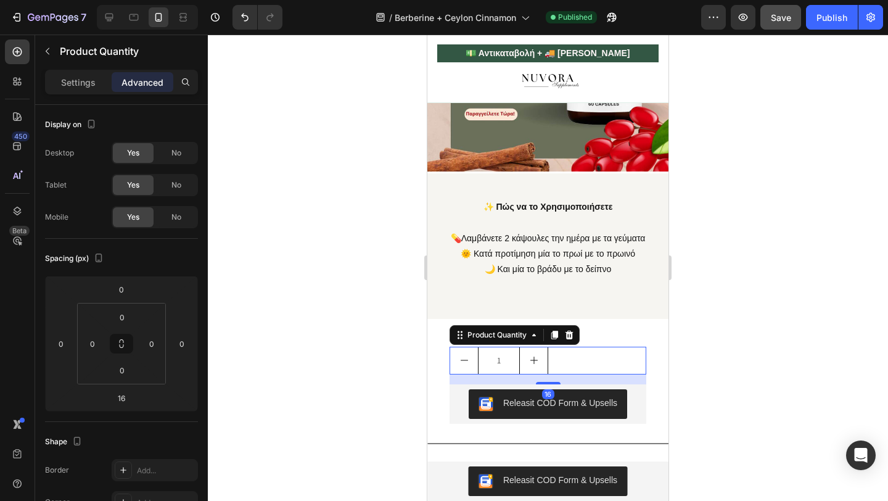
click at [528, 348] on button "increment" at bounding box center [534, 360] width 28 height 27
type input "2"
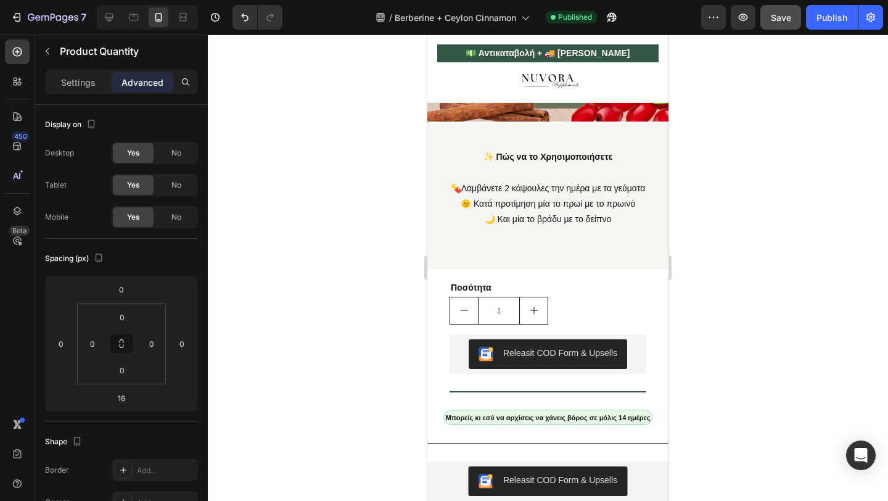
scroll to position [1229, 0]
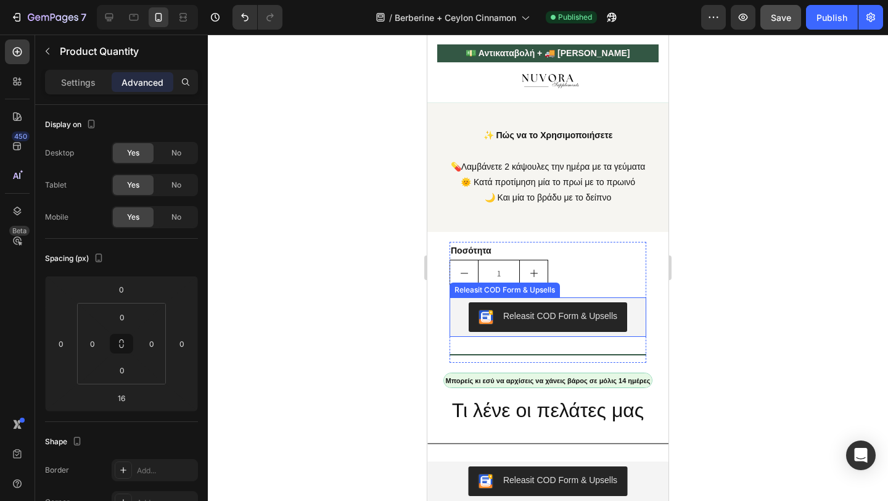
click at [471, 297] on div "Releasit COD Form & Upsells" at bounding box center [505, 289] width 110 height 15
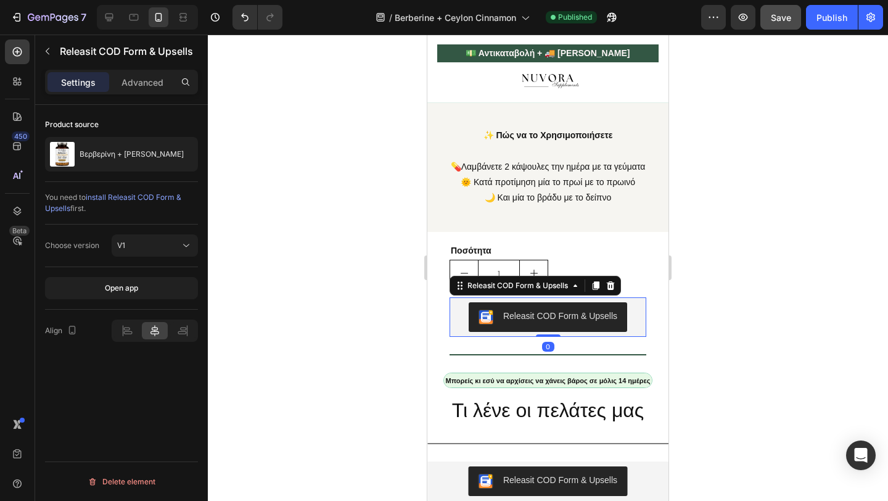
click at [404, 316] on div at bounding box center [548, 268] width 680 height 466
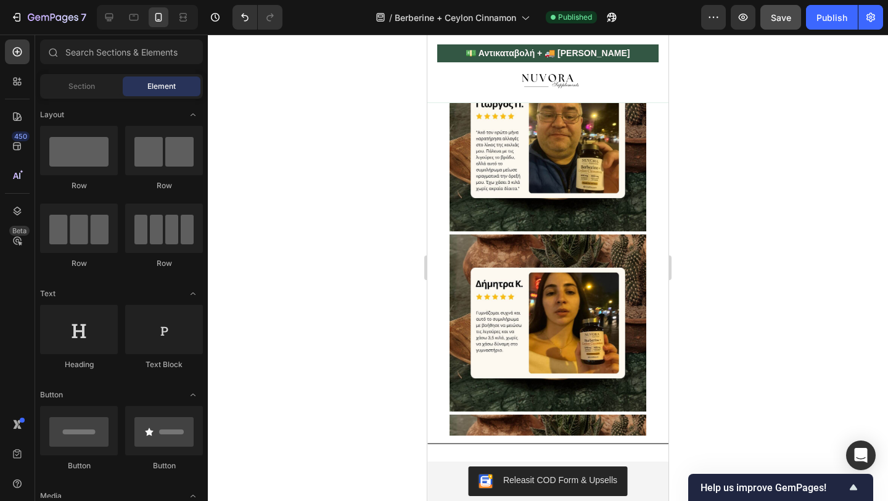
scroll to position [1637, 0]
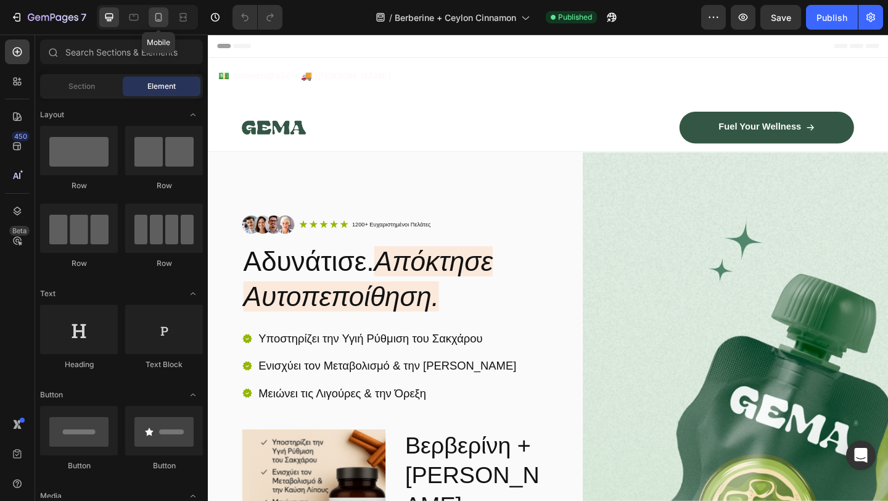
click at [155, 14] on icon at bounding box center [158, 17] width 12 height 12
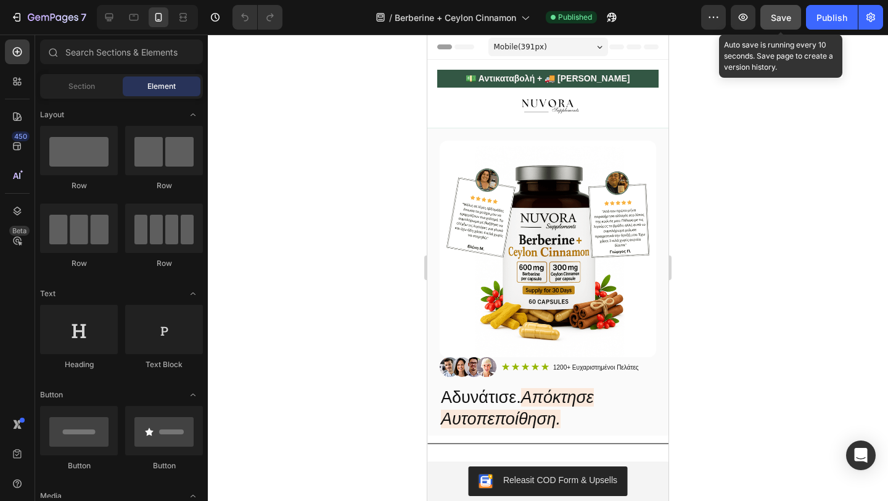
click at [786, 19] on span "Save" at bounding box center [781, 17] width 20 height 10
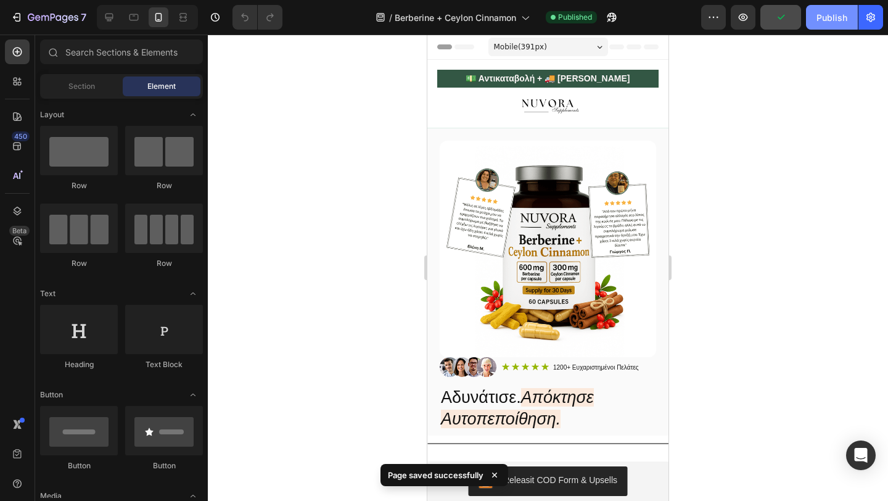
click at [825, 23] on button "Publish" at bounding box center [832, 17] width 52 height 25
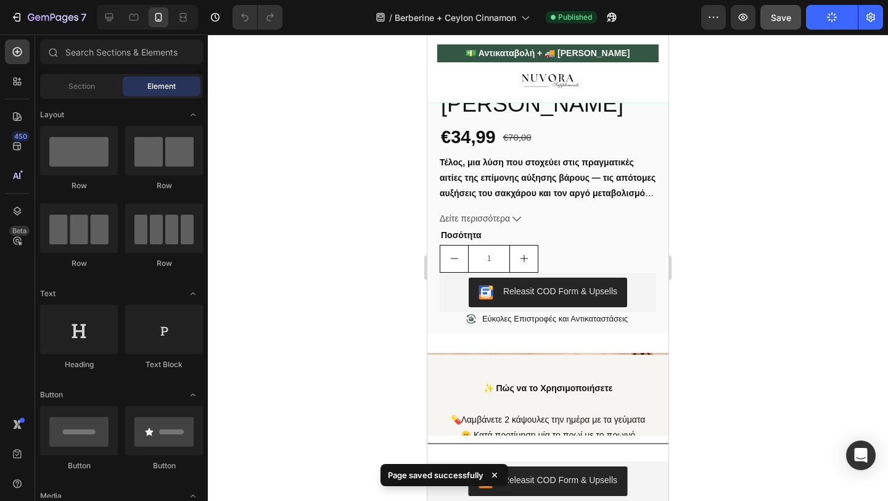
scroll to position [747, 0]
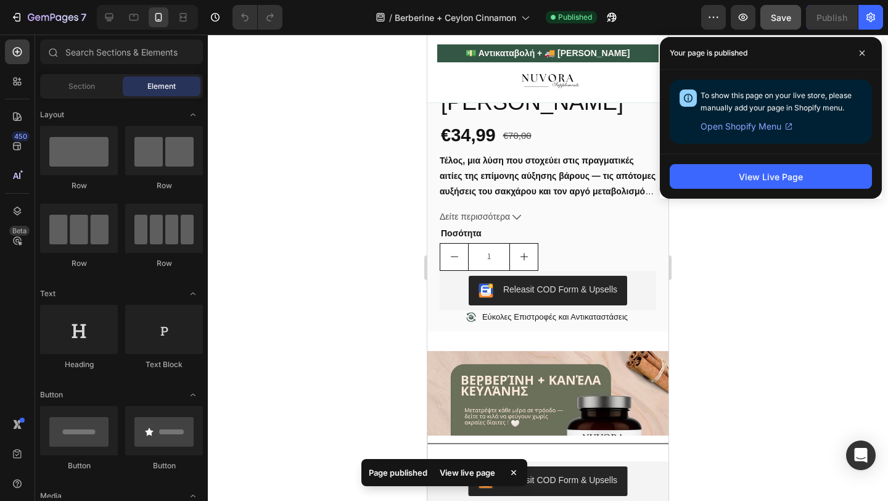
click at [867, 41] on div "Your page is published" at bounding box center [771, 53] width 222 height 33
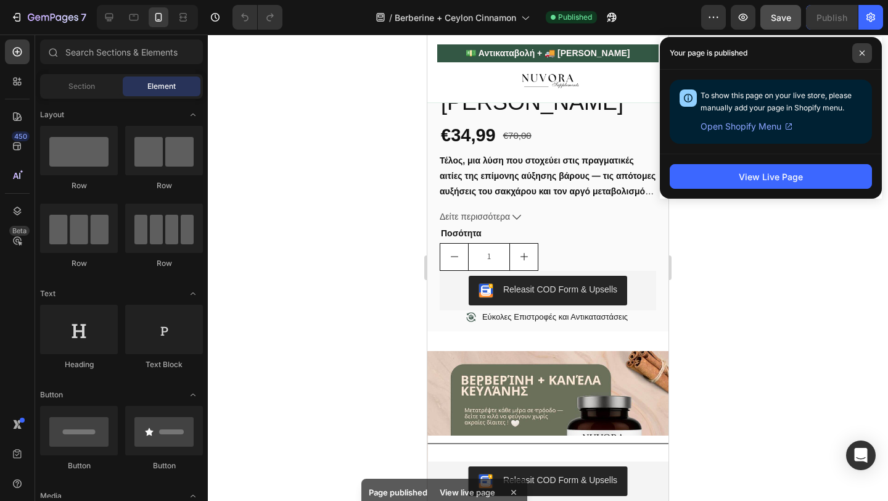
click at [864, 52] on icon at bounding box center [862, 53] width 6 height 6
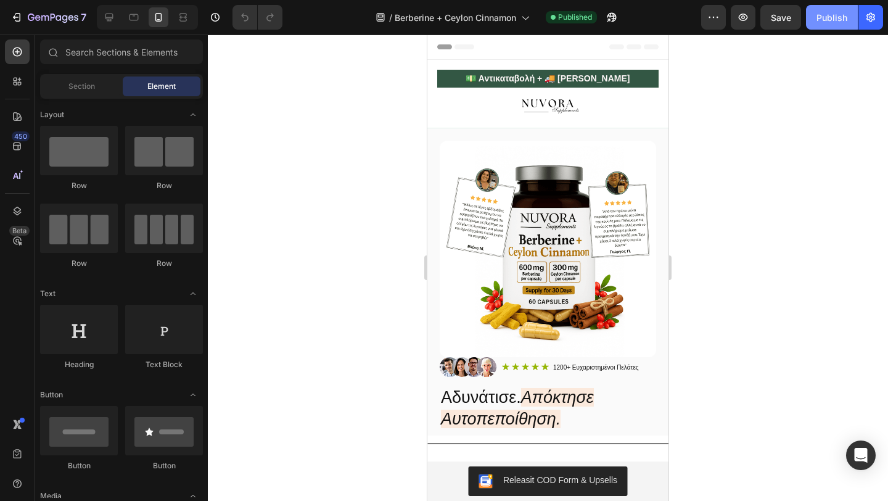
click at [815, 23] on button "Publish" at bounding box center [832, 17] width 52 height 25
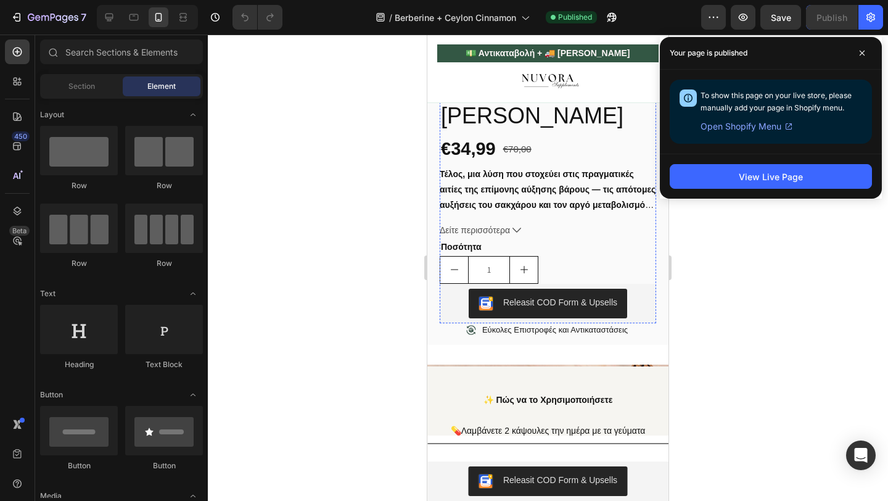
scroll to position [735, 0]
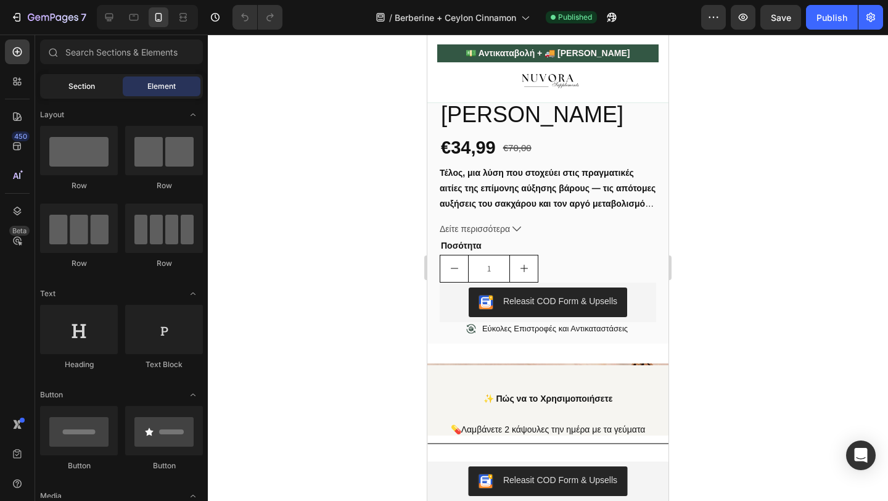
click at [63, 87] on div "Section" at bounding box center [82, 86] width 78 height 20
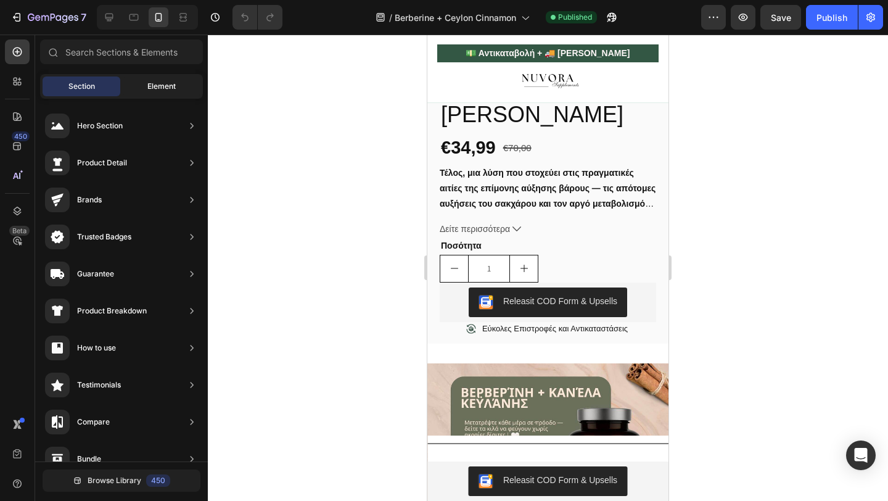
click at [146, 83] on div "Element" at bounding box center [162, 86] width 78 height 20
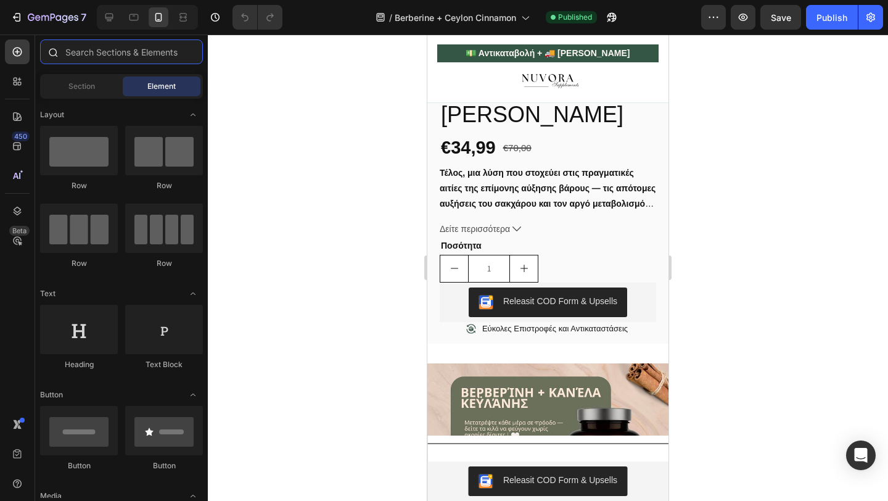
click at [138, 56] on input "text" at bounding box center [121, 51] width 163 height 25
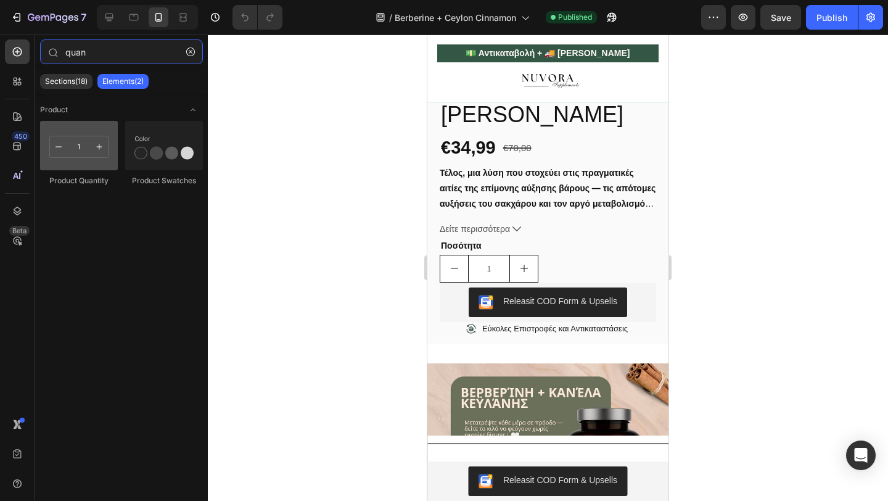
type input "quan"
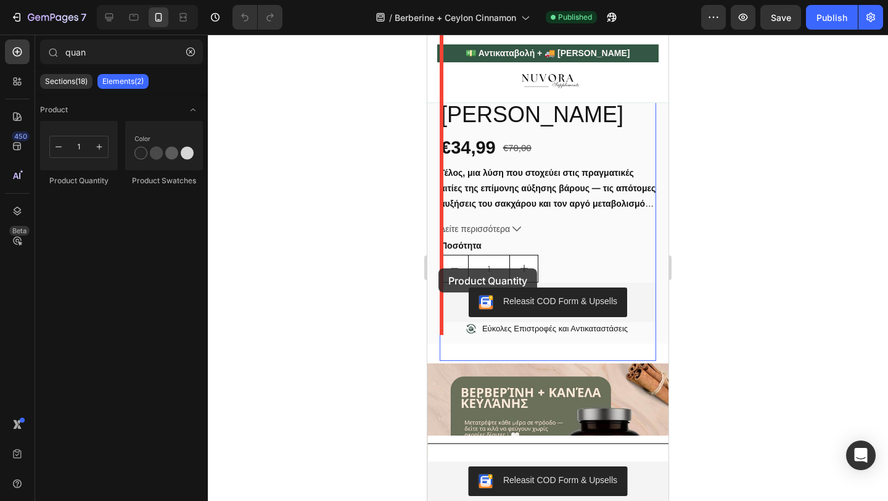
drag, startPoint x: 502, startPoint y: 179, endPoint x: 438, endPoint y: 268, distance: 109.7
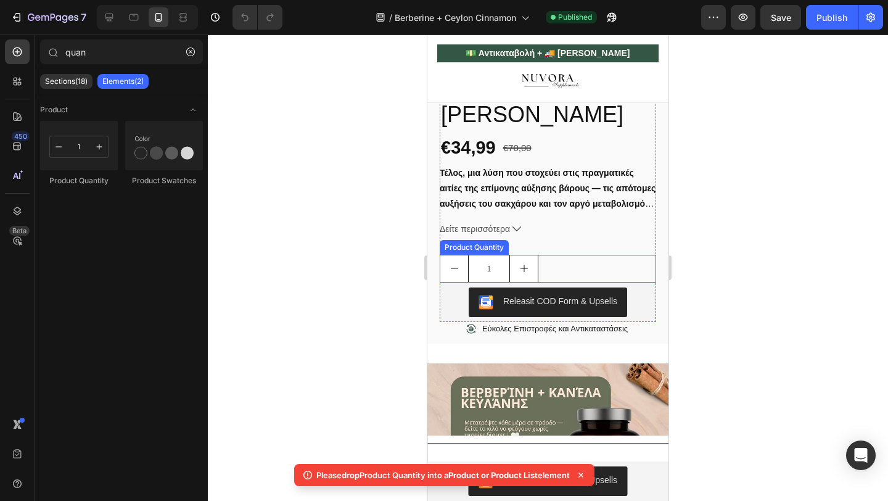
click at [448, 268] on div "1" at bounding box center [489, 269] width 99 height 28
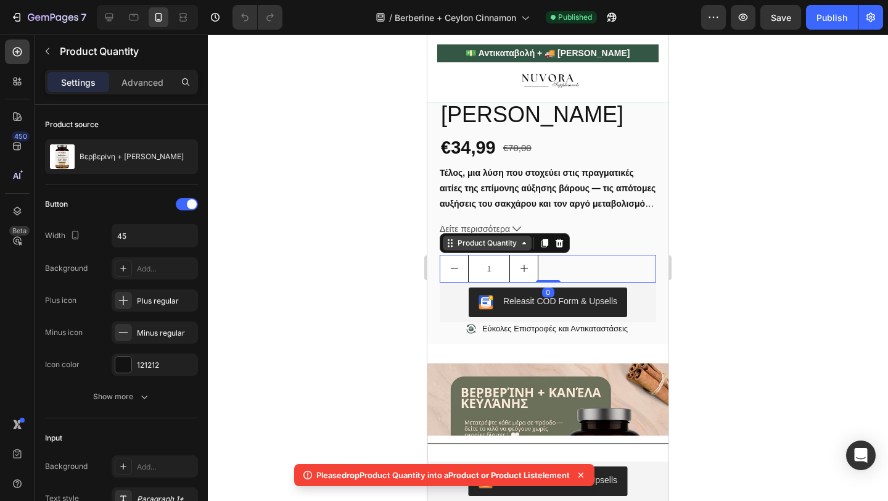
click at [455, 249] on div "Product Quantity" at bounding box center [487, 242] width 64 height 11
click at [366, 271] on div at bounding box center [548, 268] width 680 height 466
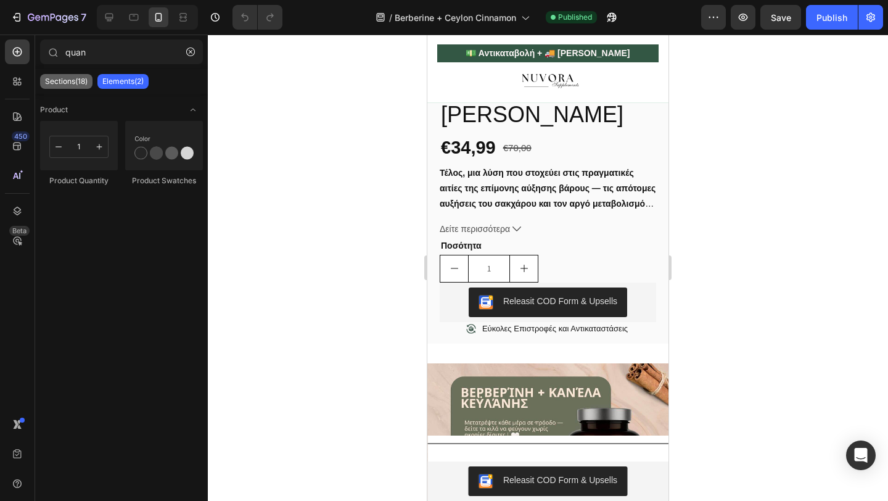
click at [83, 80] on p "Sections(18)" at bounding box center [66, 81] width 43 height 10
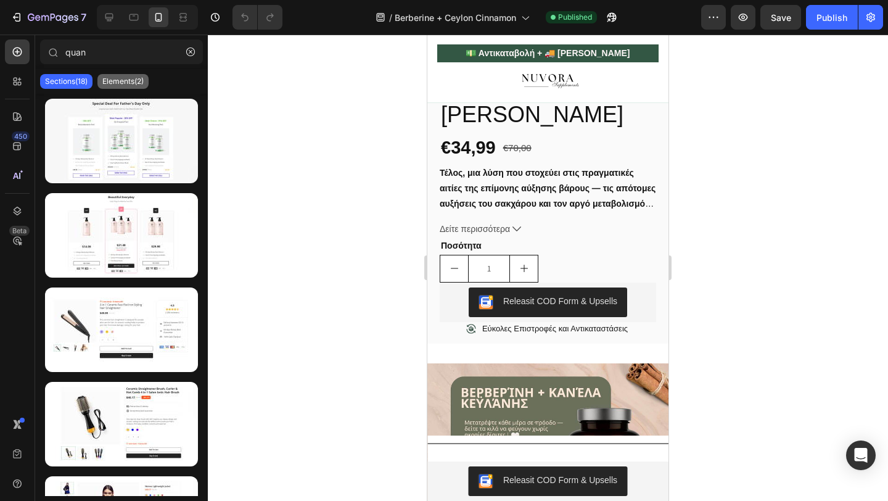
click at [121, 83] on p "Elements(2)" at bounding box center [122, 81] width 41 height 10
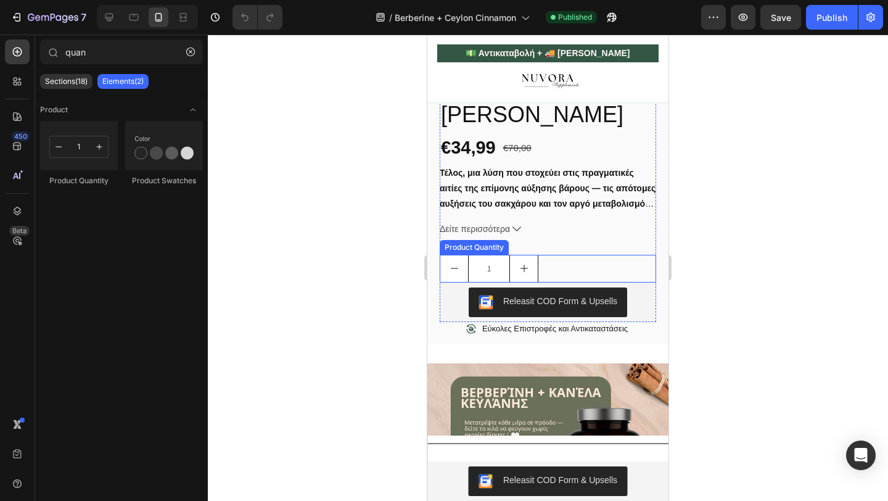
click at [534, 281] on button "increment" at bounding box center [524, 268] width 28 height 27
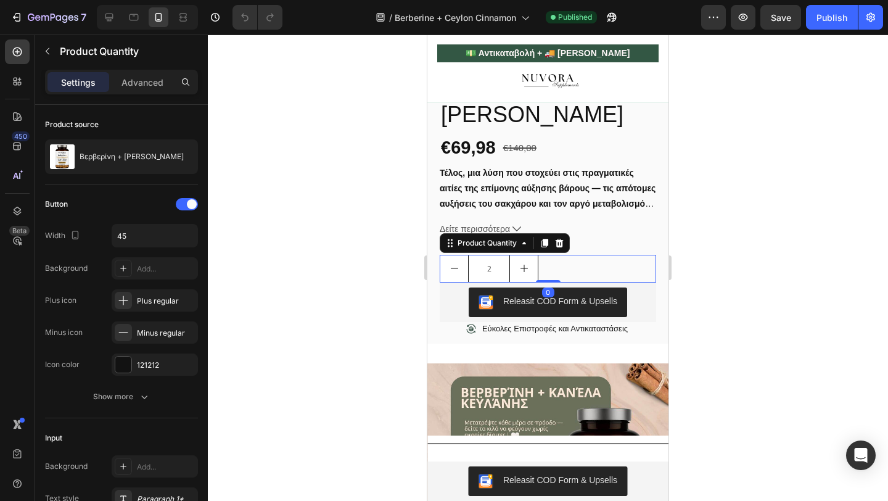
click at [534, 281] on button "increment" at bounding box center [524, 268] width 28 height 27
click at [447, 282] on button "decrement" at bounding box center [454, 268] width 28 height 27
type input "1"
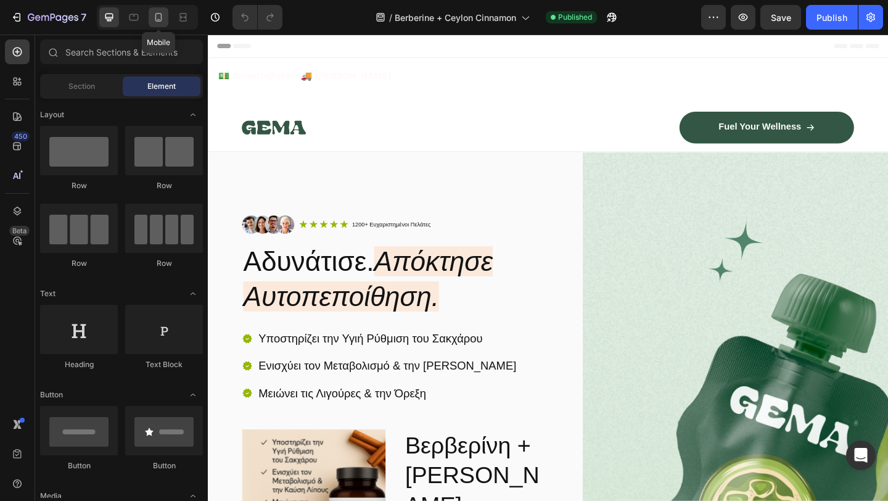
click at [162, 16] on icon at bounding box center [158, 17] width 12 height 12
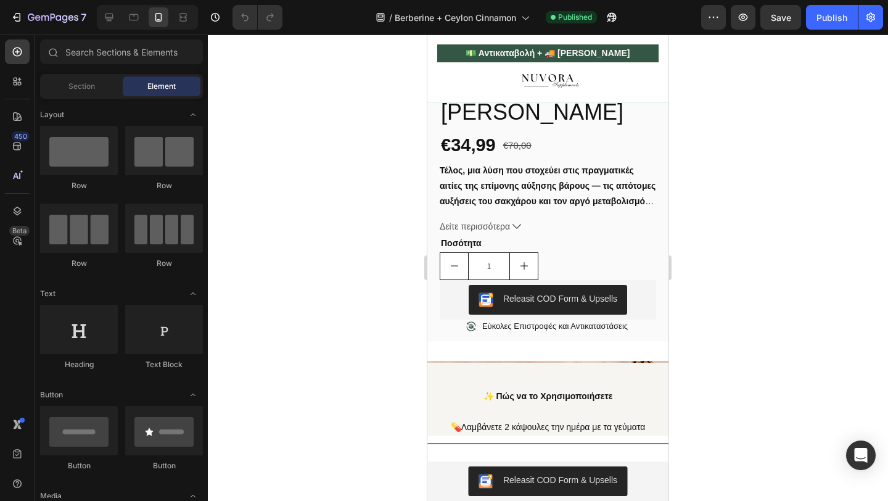
scroll to position [739, 0]
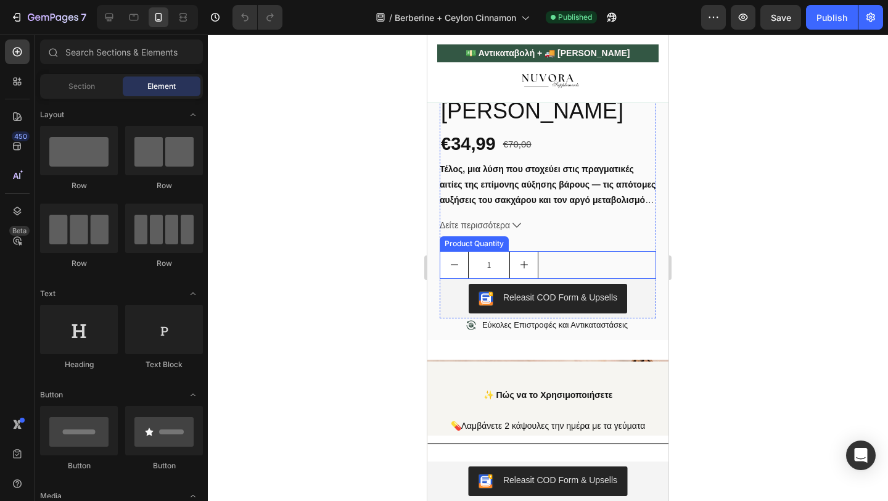
click at [521, 270] on icon "increment" at bounding box center [524, 265] width 10 height 10
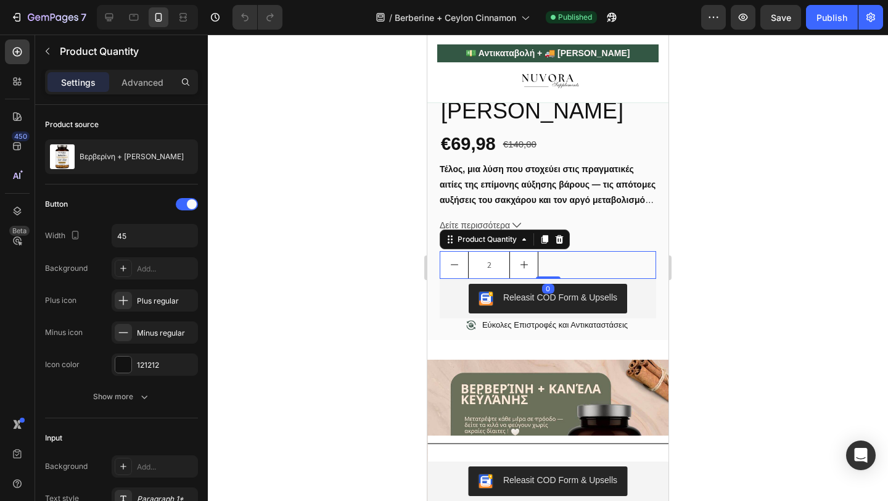
click at [455, 270] on icon "decrement" at bounding box center [455, 265] width 10 height 10
click at [530, 270] on button "increment" at bounding box center [524, 265] width 28 height 27
click at [523, 270] on icon "increment" at bounding box center [524, 265] width 10 height 10
click at [521, 244] on icon at bounding box center [524, 239] width 10 height 10
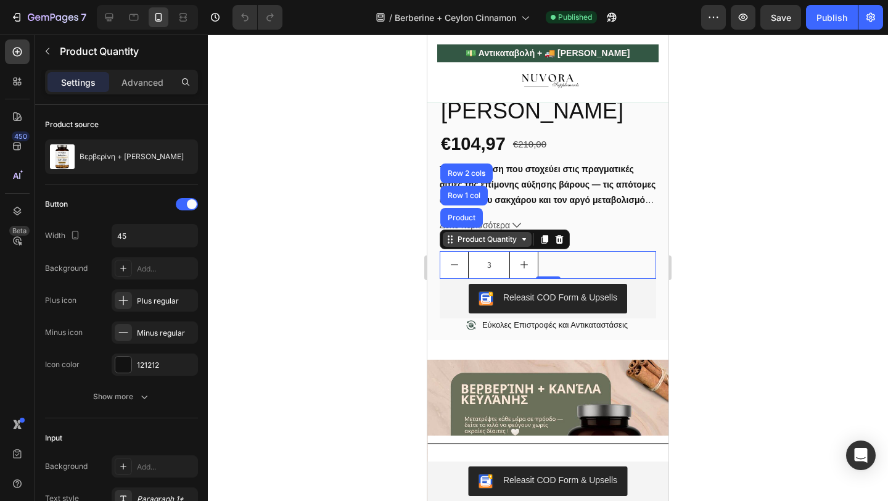
click at [521, 244] on icon at bounding box center [524, 239] width 10 height 10
click at [462, 273] on button "decrement" at bounding box center [454, 265] width 28 height 27
type input "1"
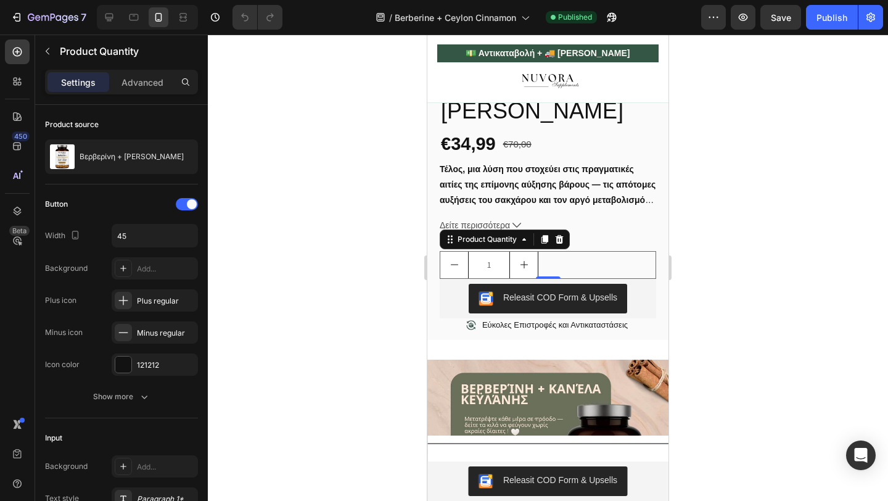
click at [462, 273] on button "decrement" at bounding box center [454, 265] width 28 height 27
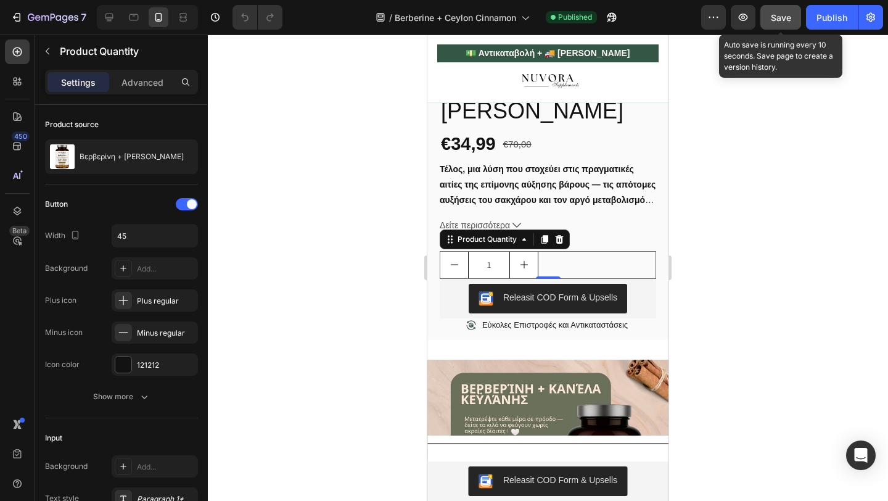
click at [778, 21] on span "Save" at bounding box center [781, 17] width 20 height 10
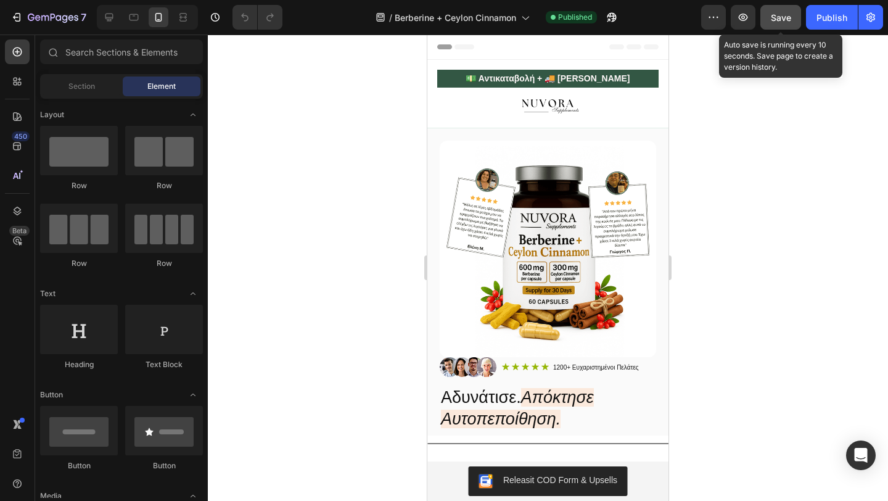
click at [782, 14] on span "Save" at bounding box center [781, 17] width 20 height 10
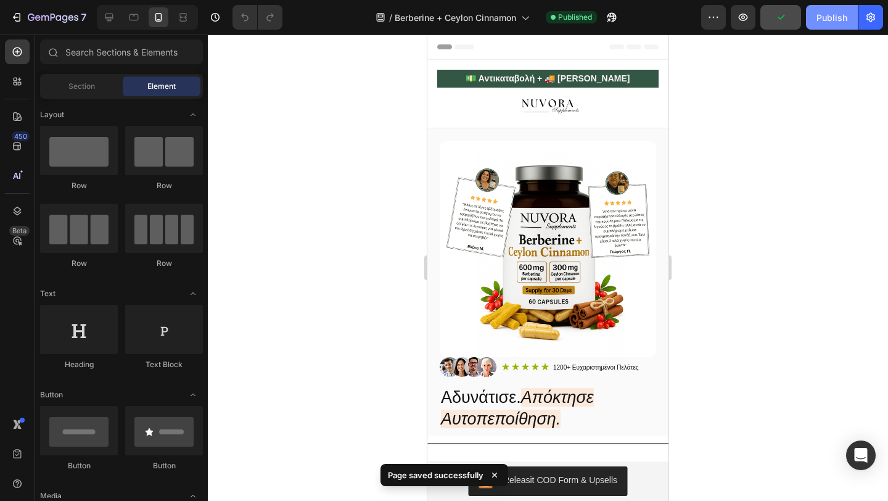
click at [846, 23] on button "Publish" at bounding box center [832, 17] width 52 height 25
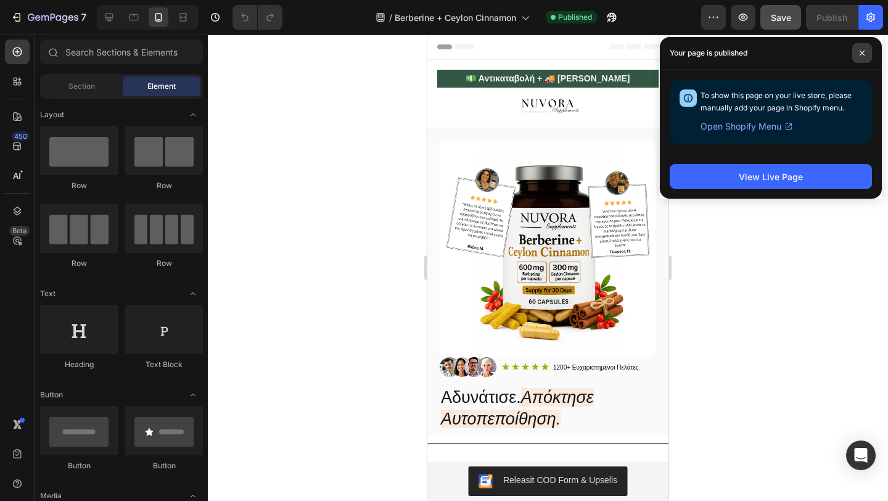
click at [861, 51] on icon at bounding box center [862, 53] width 6 height 6
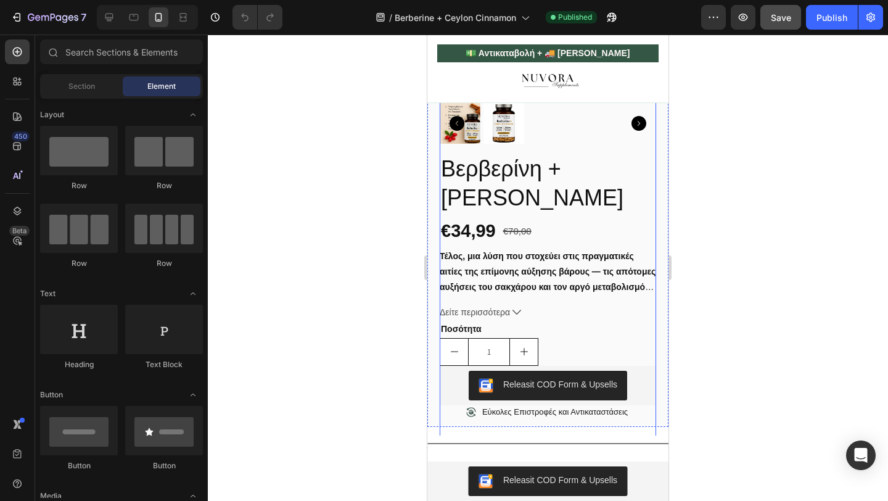
scroll to position [654, 0]
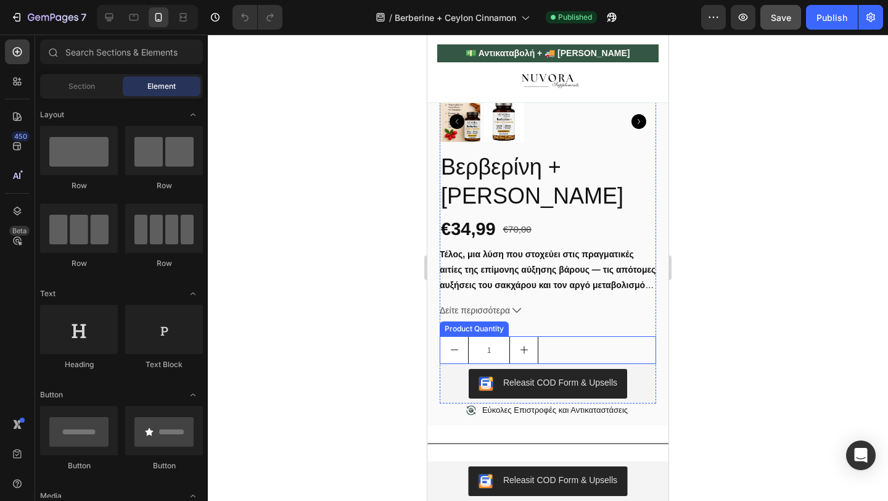
click at [518, 354] on button "increment" at bounding box center [524, 350] width 28 height 27
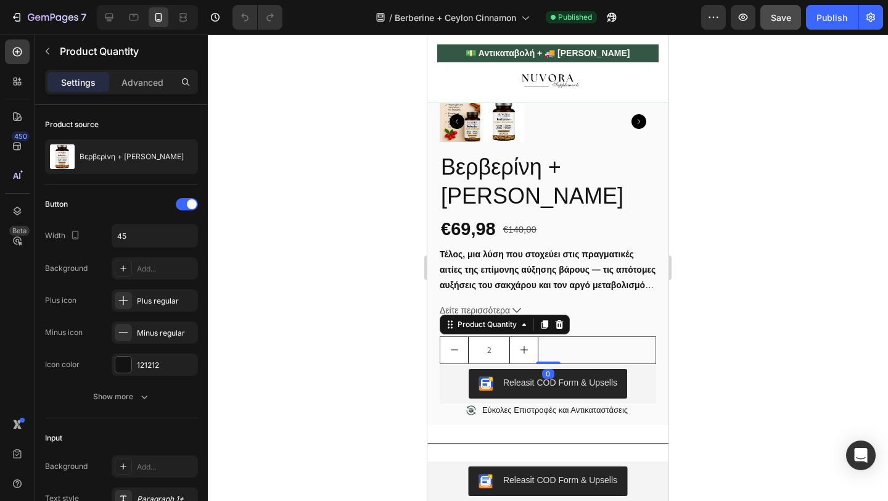
click at [466, 355] on button "decrement" at bounding box center [454, 350] width 28 height 27
type input "1"
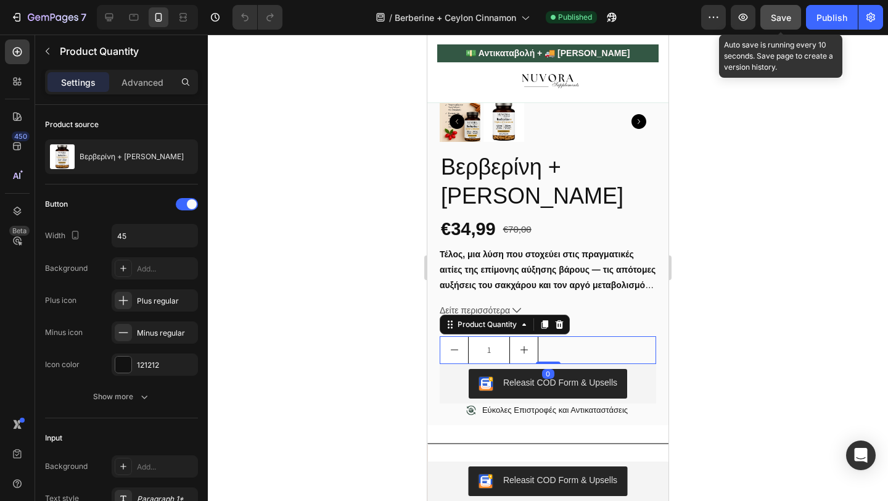
click at [783, 9] on button "Save" at bounding box center [780, 17] width 41 height 25
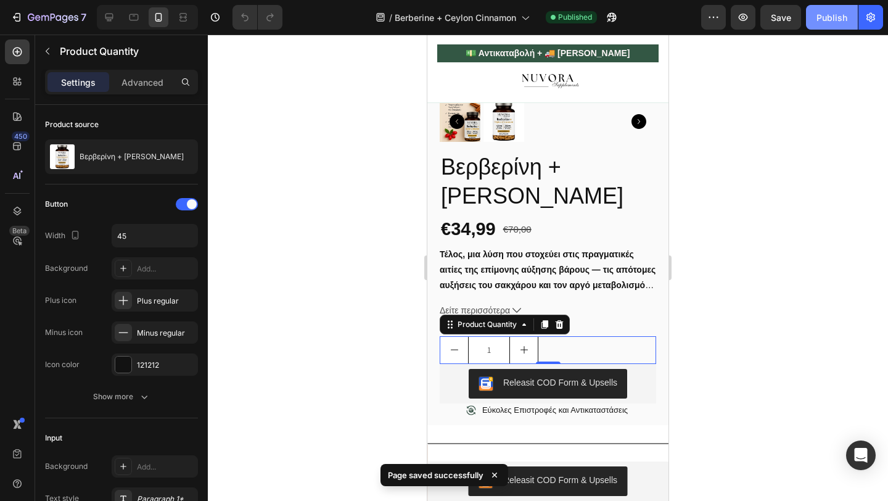
click at [810, 12] on button "Publish" at bounding box center [832, 17] width 52 height 25
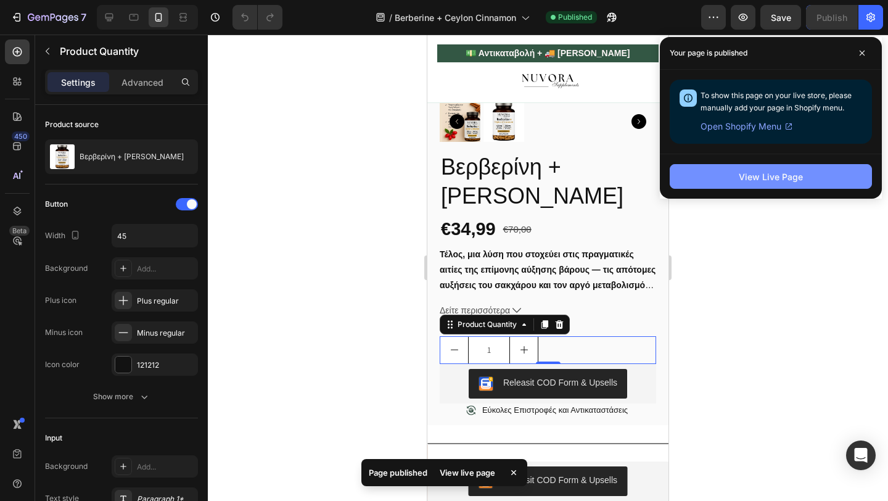
click at [780, 168] on button "View Live Page" at bounding box center [771, 176] width 202 height 25
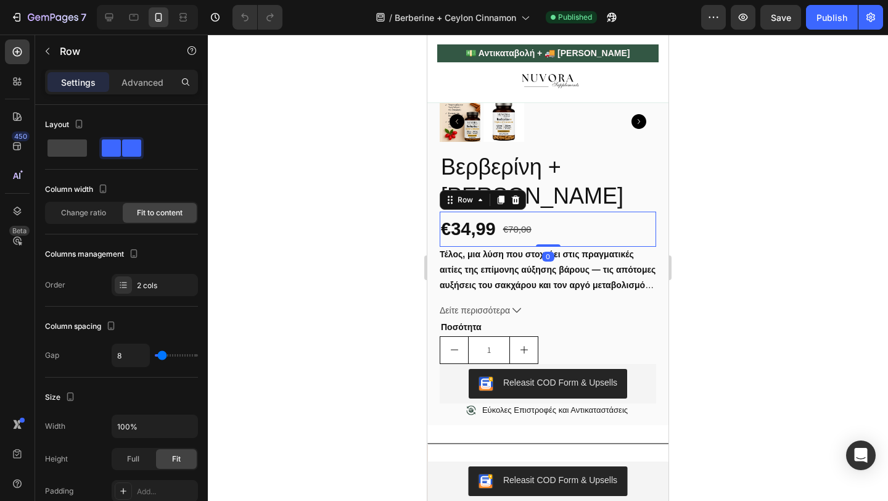
click at [591, 246] on div "€34,99 Product Price Product Price €70,00 Product Price Product Price Row 0" at bounding box center [548, 229] width 216 height 35
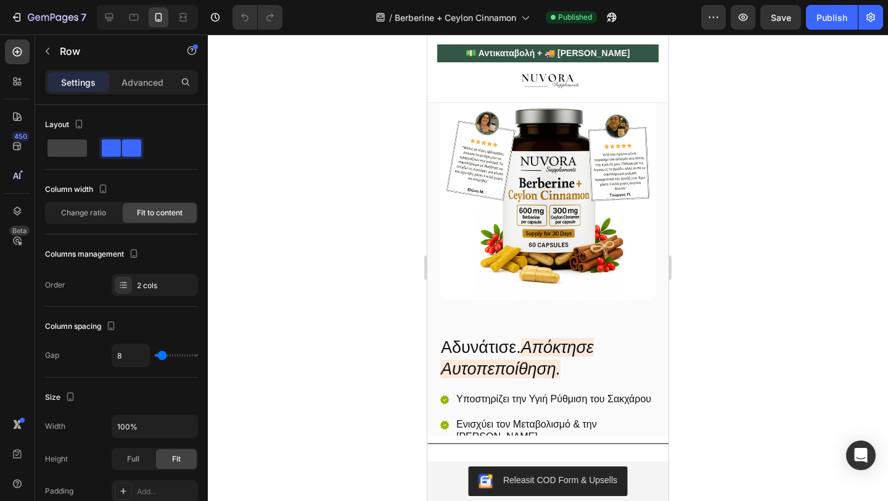
scroll to position [103, 0]
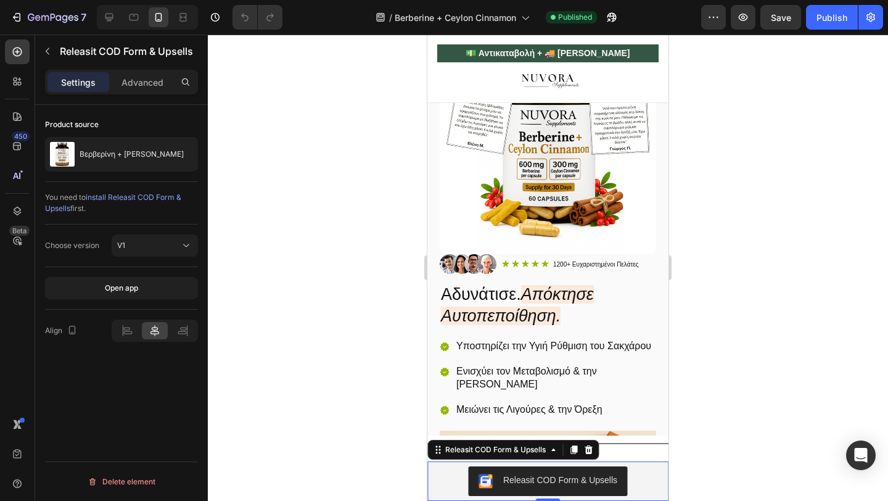
click at [530, 465] on div "Releasit COD Form & Upsells" at bounding box center [547, 480] width 241 height 39
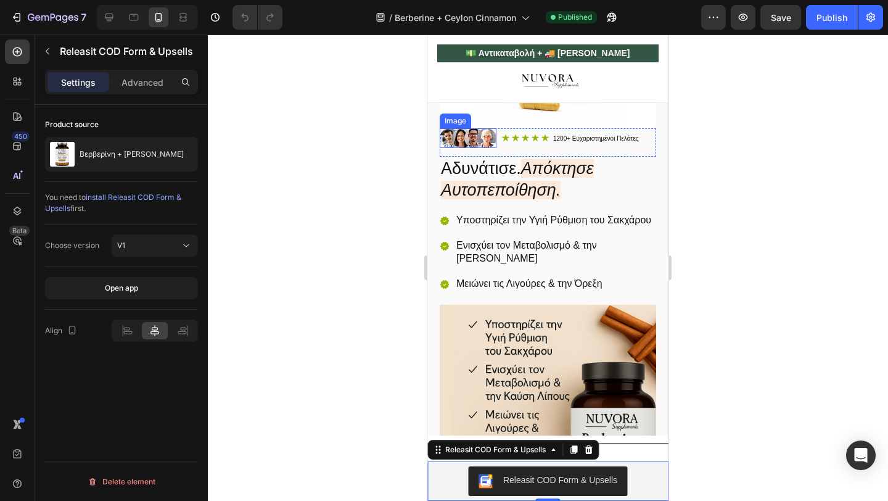
scroll to position [233, 0]
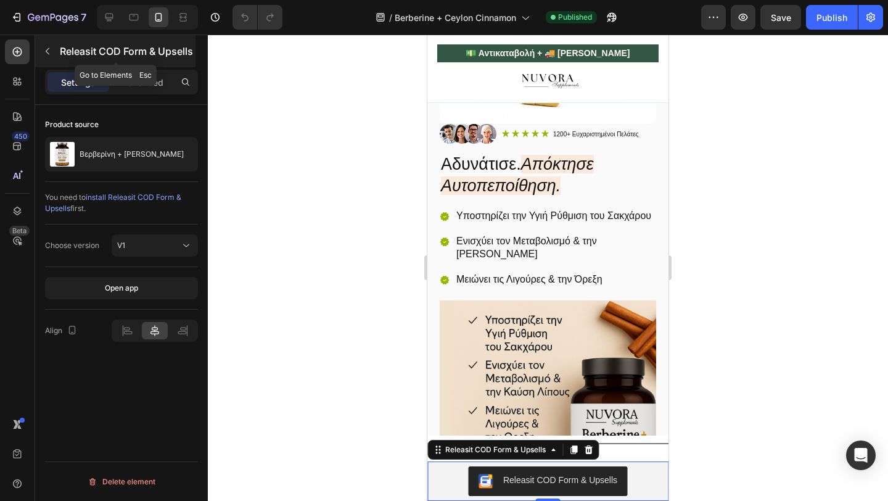
click at [49, 60] on div "Releasit COD Form & Upsells" at bounding box center [115, 51] width 160 height 32
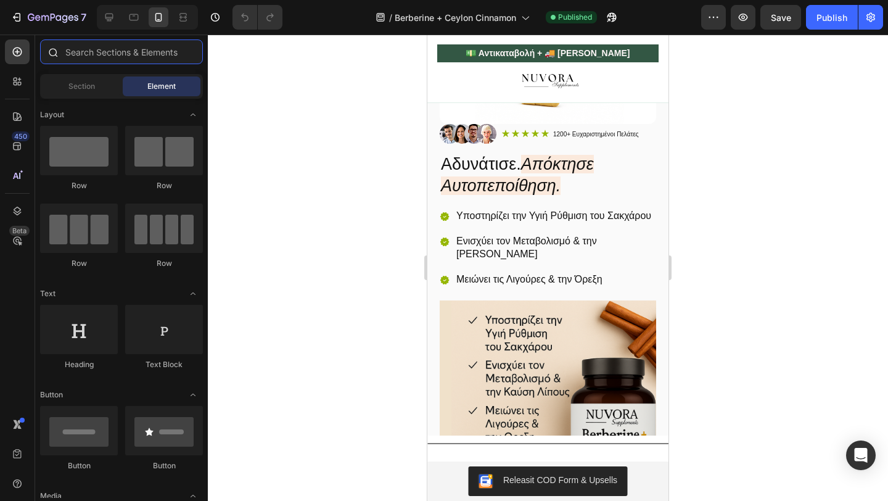
click at [123, 62] on input "text" at bounding box center [121, 51] width 163 height 25
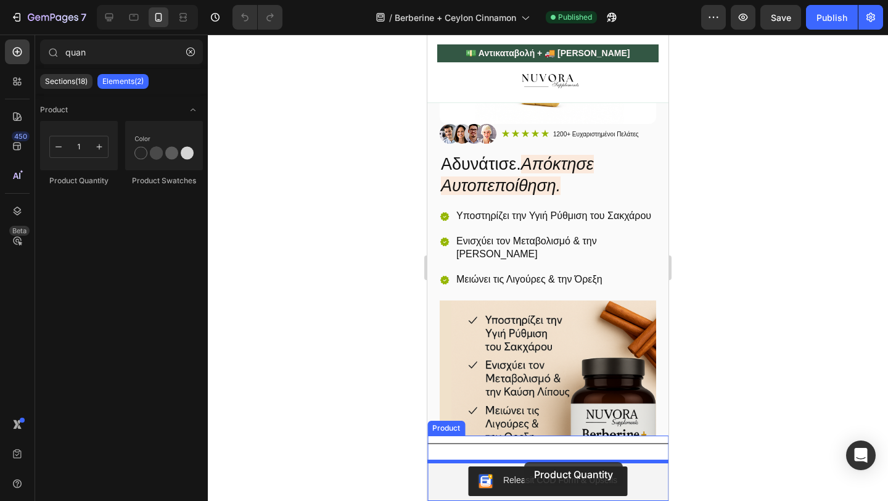
drag, startPoint x: 495, startPoint y: 183, endPoint x: 524, endPoint y: 462, distance: 280.9
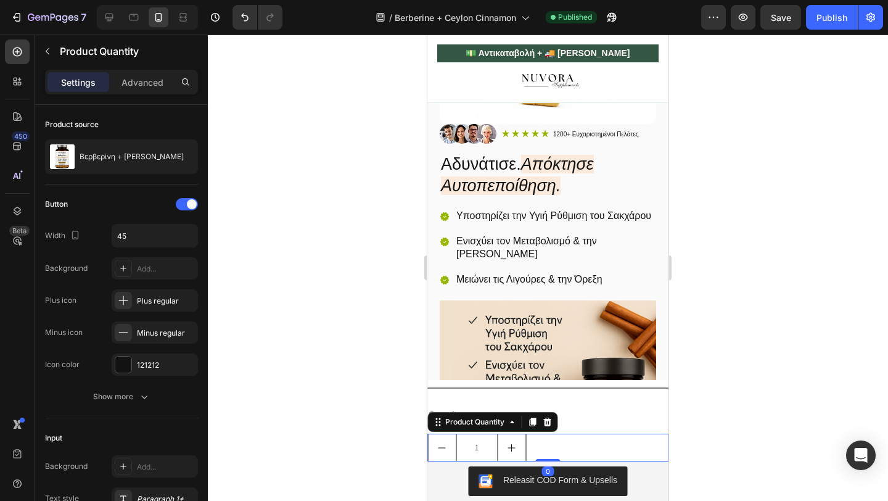
drag, startPoint x: 546, startPoint y: 459, endPoint x: 546, endPoint y: 448, distance: 10.5
click at [546, 448] on div "1 Product Quantity 0" at bounding box center [547, 448] width 241 height 28
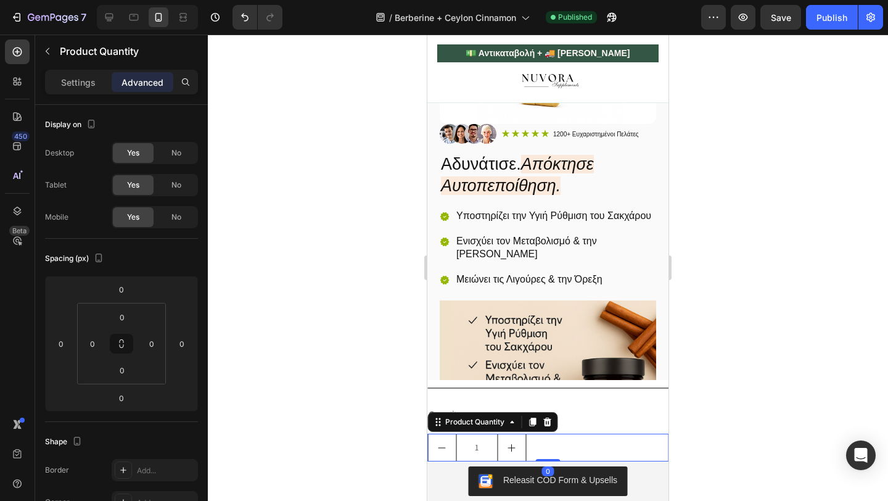
click at [393, 417] on div at bounding box center [548, 268] width 680 height 466
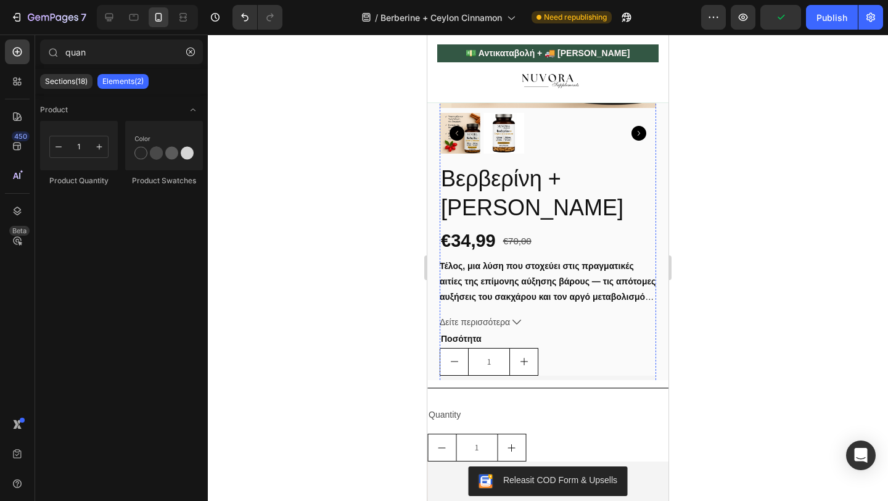
scroll to position [730, 0]
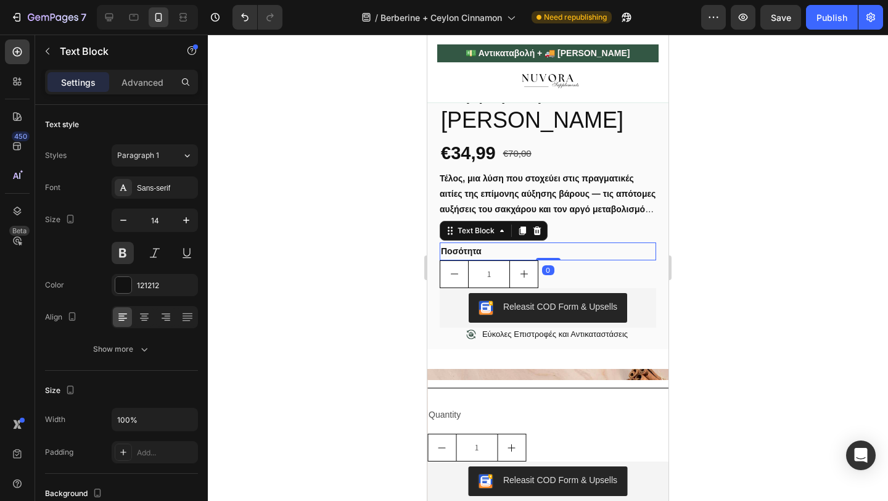
click at [464, 259] on p "Ποσότητα" at bounding box center [548, 251] width 214 height 15
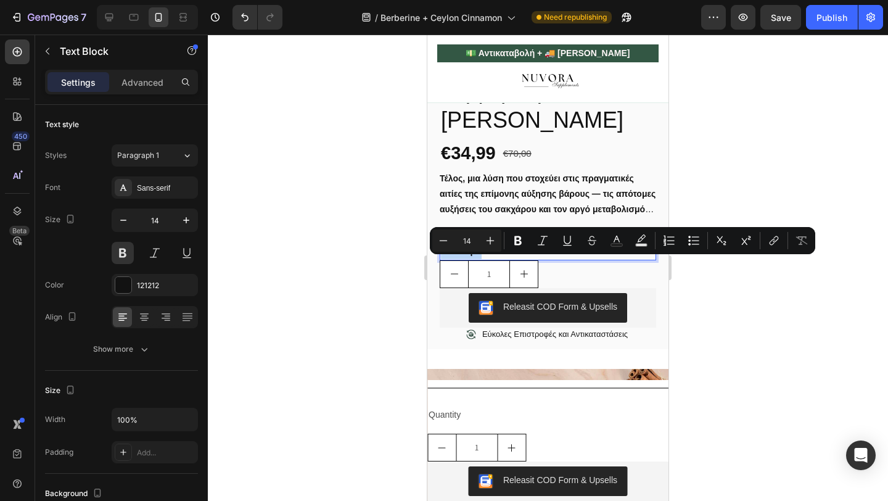
copy p "Ποσότητα"
click at [445, 418] on div "Quantity" at bounding box center [547, 415] width 241 height 18
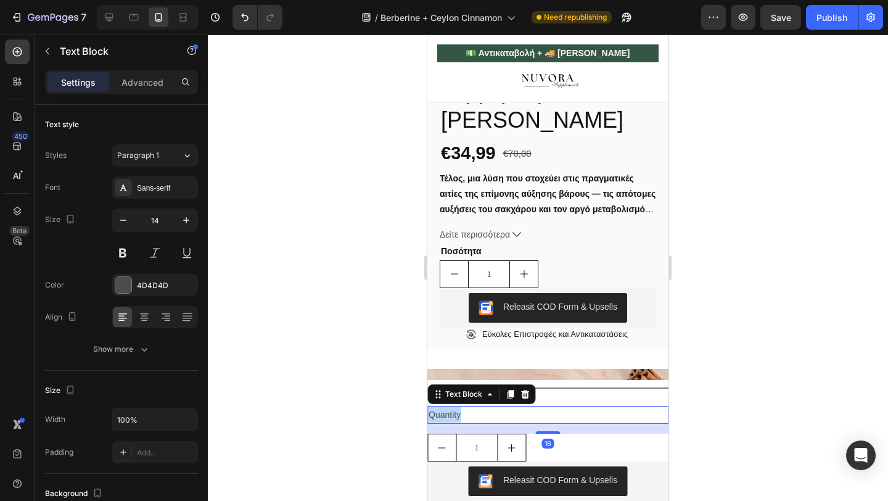
click at [445, 418] on div "Quantity" at bounding box center [547, 415] width 241 height 18
click at [445, 418] on p "Quantity" at bounding box center [548, 414] width 239 height 15
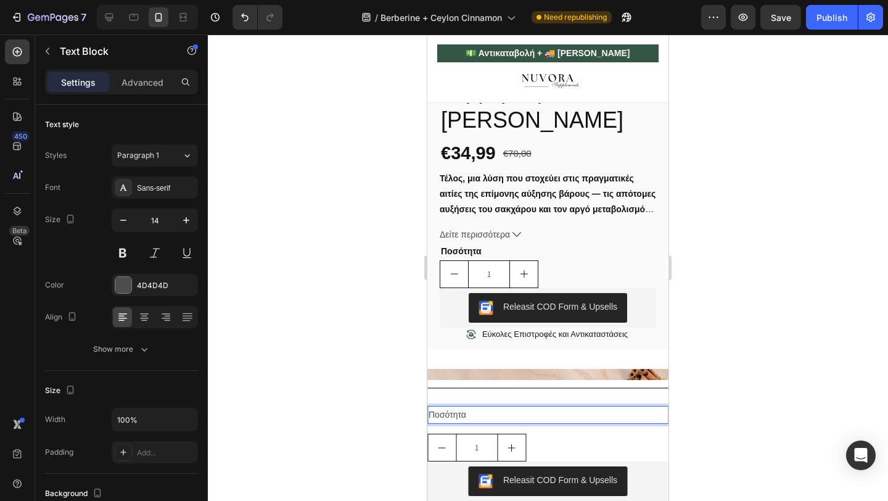
click at [445, 418] on p "Ποσότητα" at bounding box center [548, 414] width 239 height 15
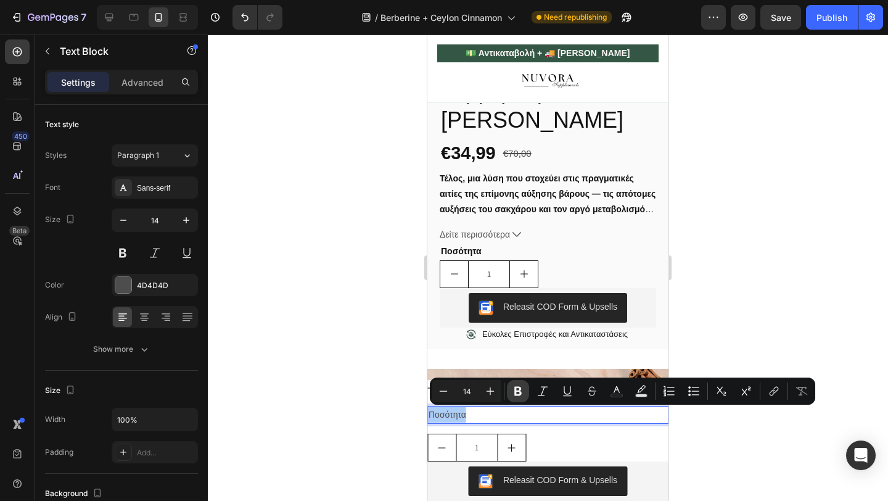
click at [517, 390] on icon "Editor contextual toolbar" at bounding box center [518, 391] width 12 height 12
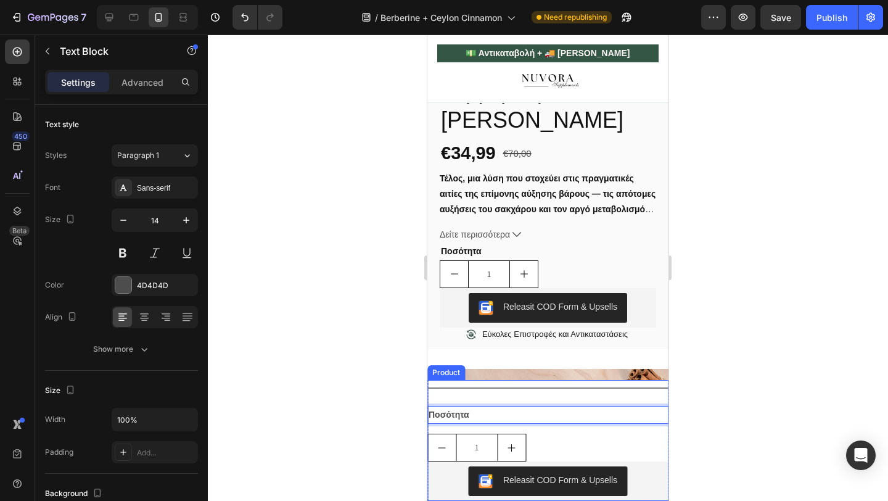
click at [467, 425] on div "Ποσότητα Text Block 16 1 Product Quantity Releasit COD Form & Upsells Releasit …" at bounding box center [547, 453] width 241 height 95
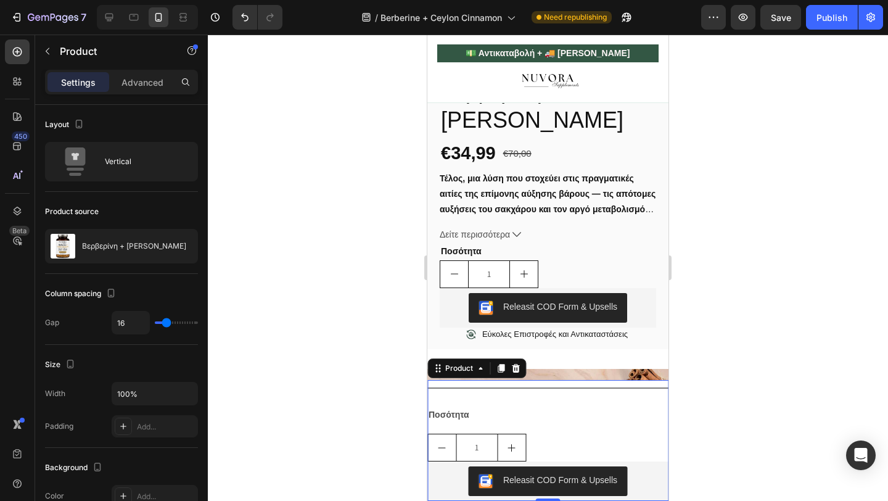
click at [468, 431] on div "Ποσότητα Text Block 1 Product Quantity Releasit COD Form & Upsells Releasit COD…" at bounding box center [547, 453] width 241 height 95
click at [464, 415] on strong "Ποσότητα" at bounding box center [449, 415] width 41 height 10
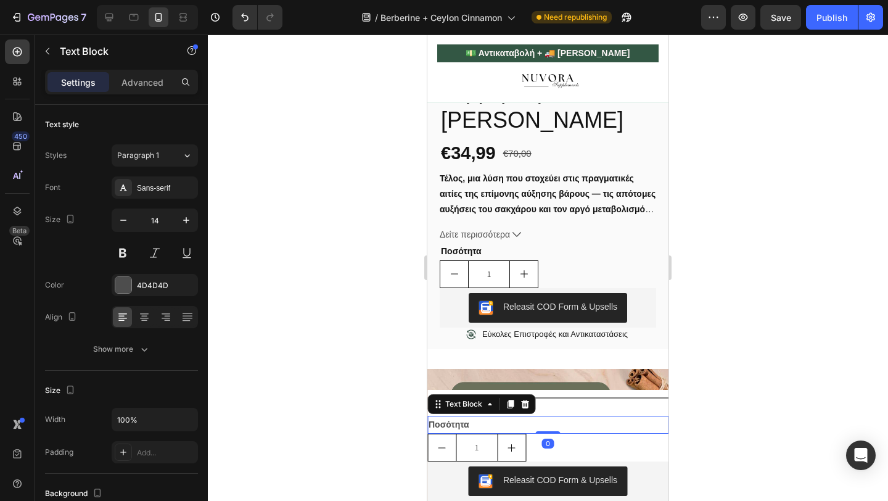
drag, startPoint x: 549, startPoint y: 430, endPoint x: 549, endPoint y: 413, distance: 17.3
click at [549, 413] on div "Title Line Ποσότητα Text Block 0 1 Product Quantity Releasit COD Form & Upsells…" at bounding box center [547, 445] width 241 height 111
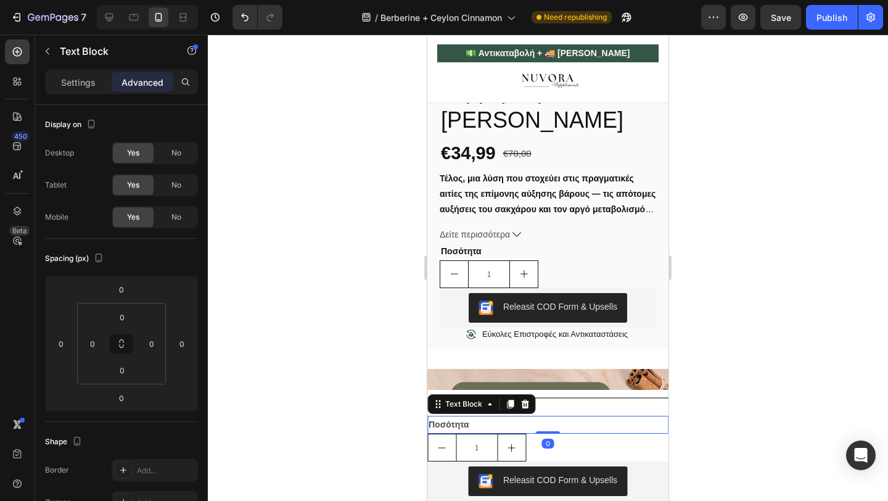
click at [313, 451] on div at bounding box center [548, 268] width 680 height 466
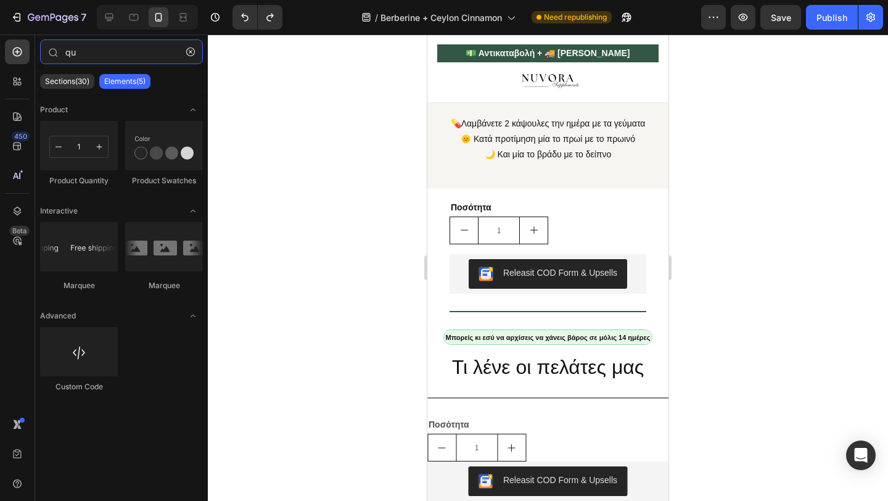
scroll to position [1295, 0]
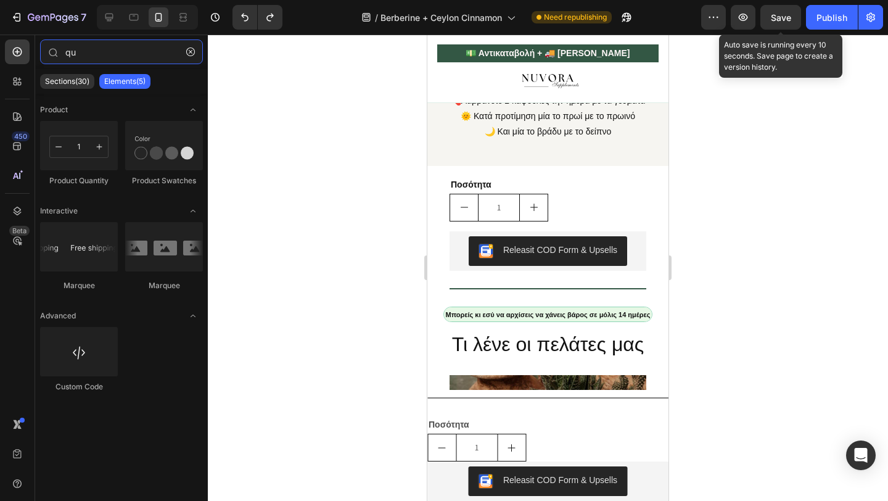
type input "qu"
click at [783, 17] on span "Save" at bounding box center [781, 17] width 20 height 10
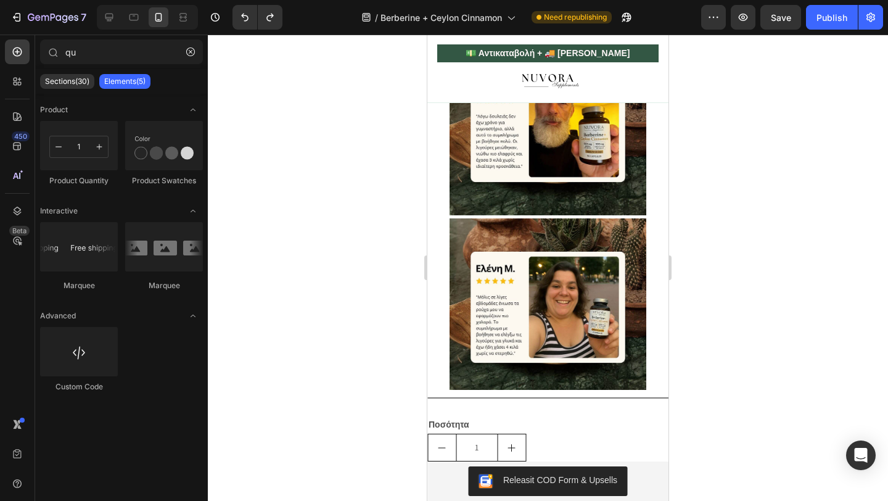
scroll to position [1515, 0]
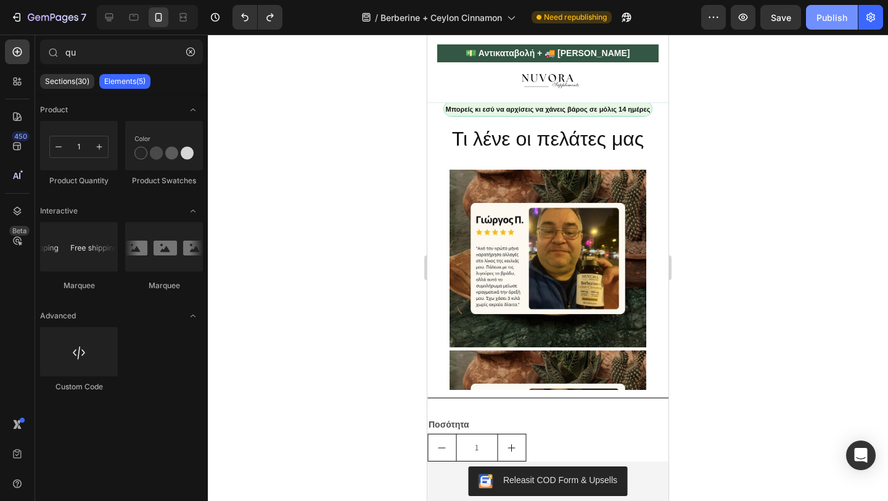
click at [847, 21] on div "Publish" at bounding box center [832, 17] width 31 height 13
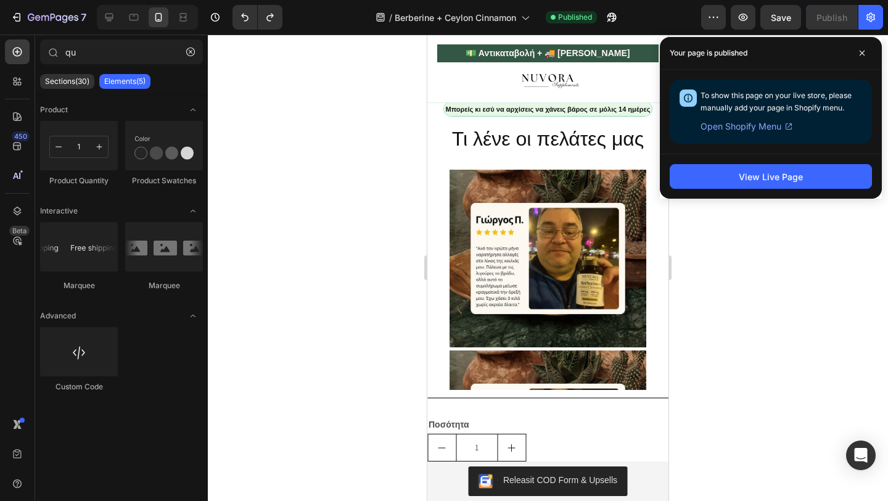
click at [759, 155] on div "View Live Page" at bounding box center [771, 176] width 222 height 45
click at [759, 159] on div "View Live Page" at bounding box center [771, 176] width 222 height 45
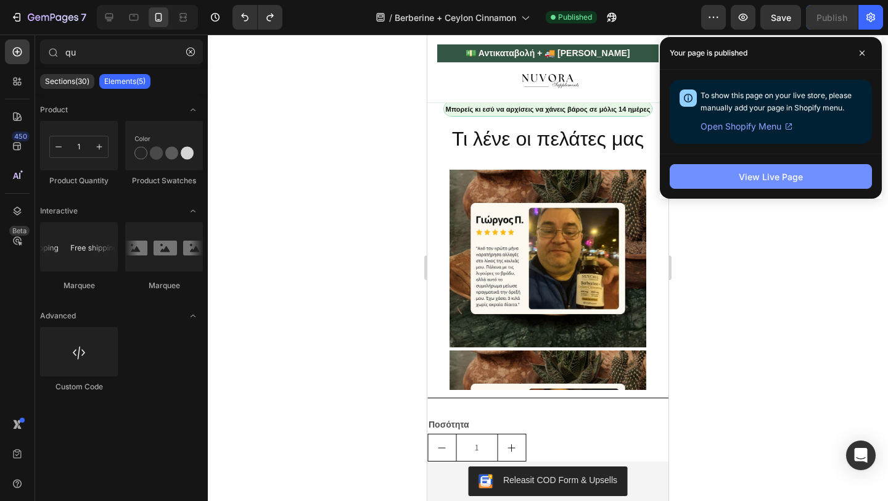
click at [759, 176] on div "View Live Page" at bounding box center [771, 176] width 64 height 13
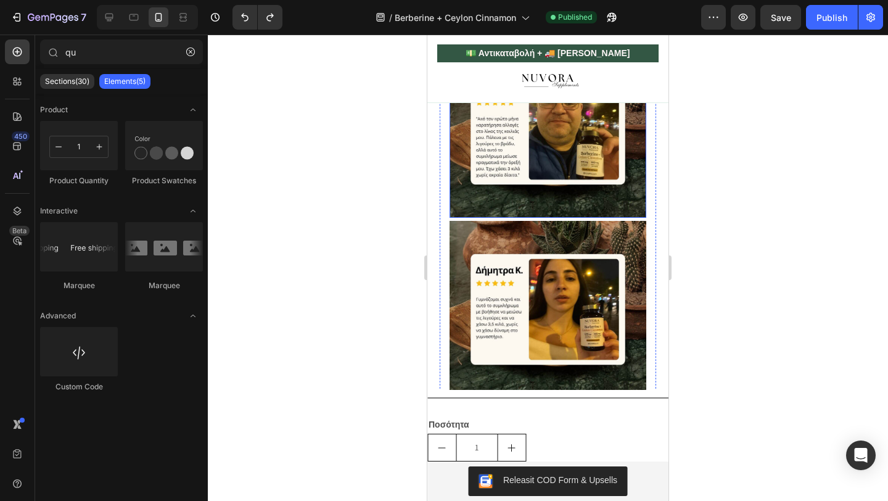
scroll to position [1681, 0]
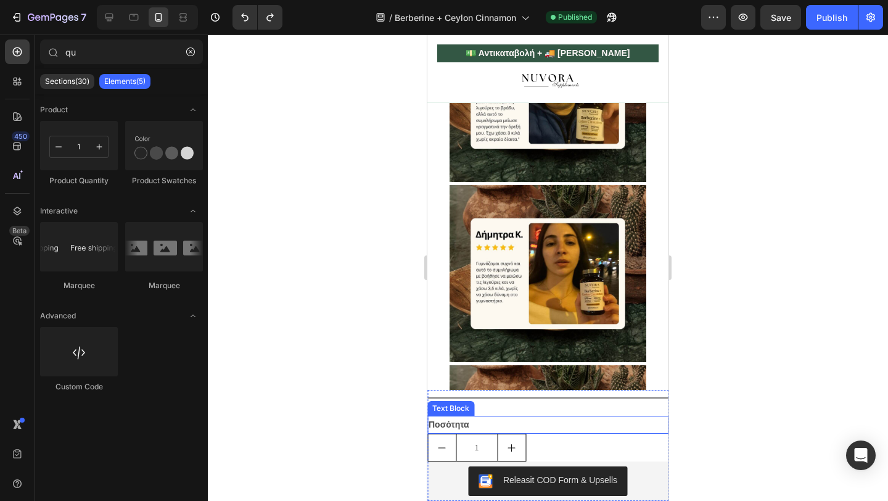
click at [510, 427] on p "Ποσότητα" at bounding box center [548, 424] width 239 height 15
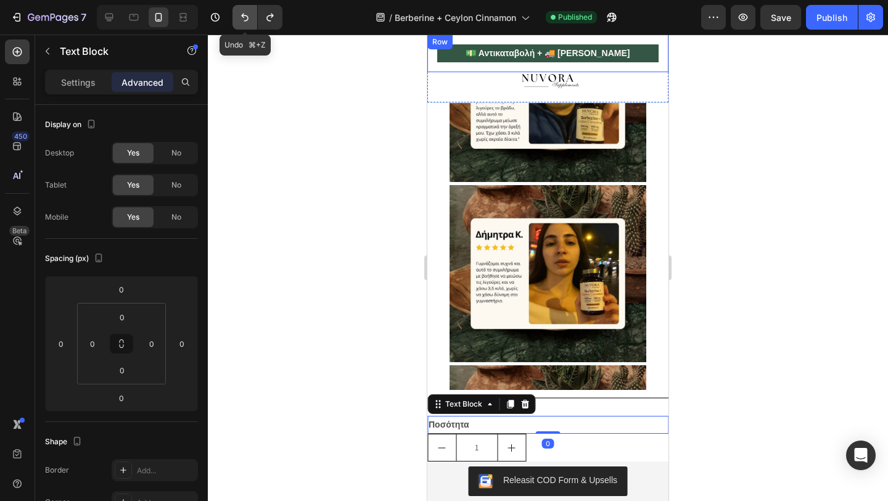
click at [255, 21] on button "Undo/Redo" at bounding box center [245, 17] width 25 height 25
click at [247, 19] on icon "Undo/Redo" at bounding box center [245, 17] width 12 height 12
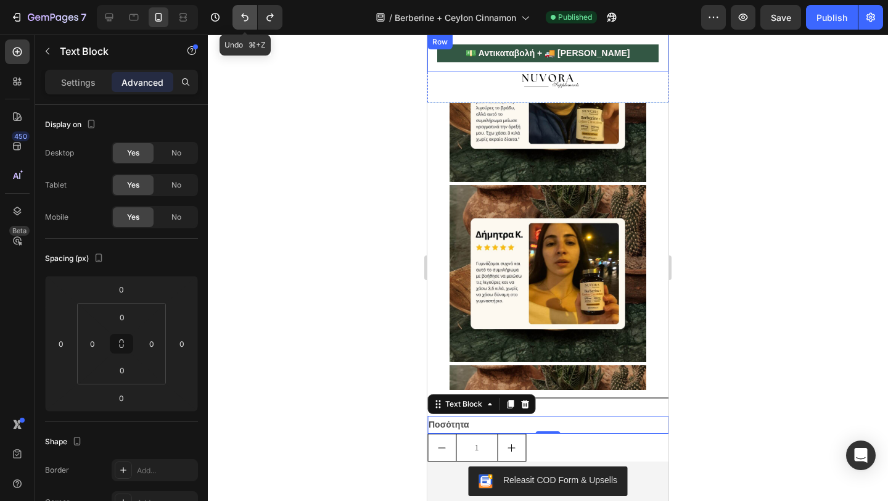
type input "16"
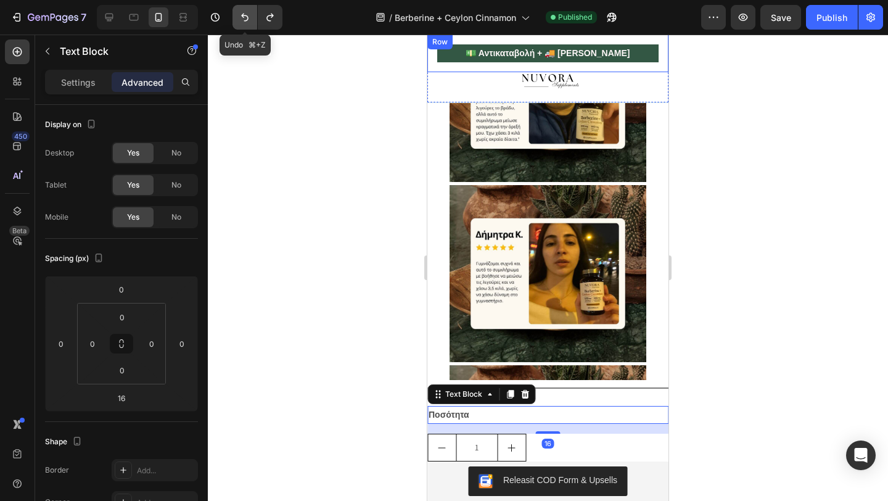
click at [247, 19] on icon "Undo/Redo" at bounding box center [245, 17] width 12 height 12
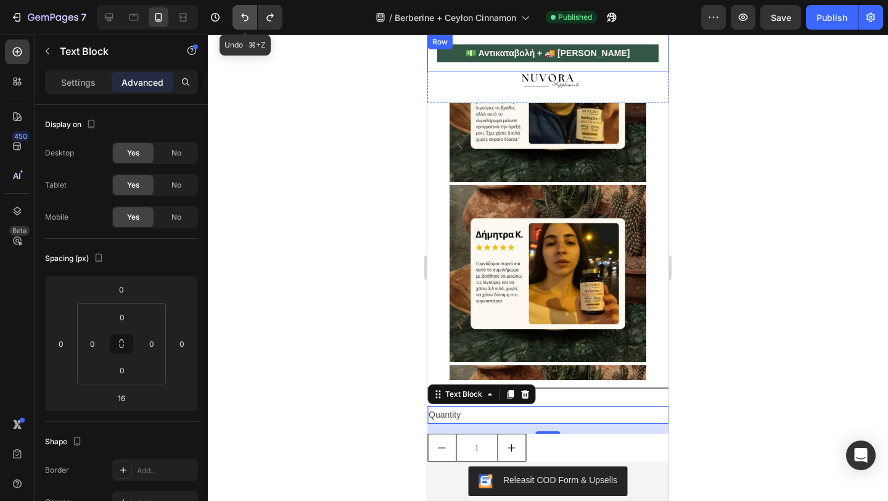
click at [247, 19] on icon "Undo/Redo" at bounding box center [245, 17] width 12 height 12
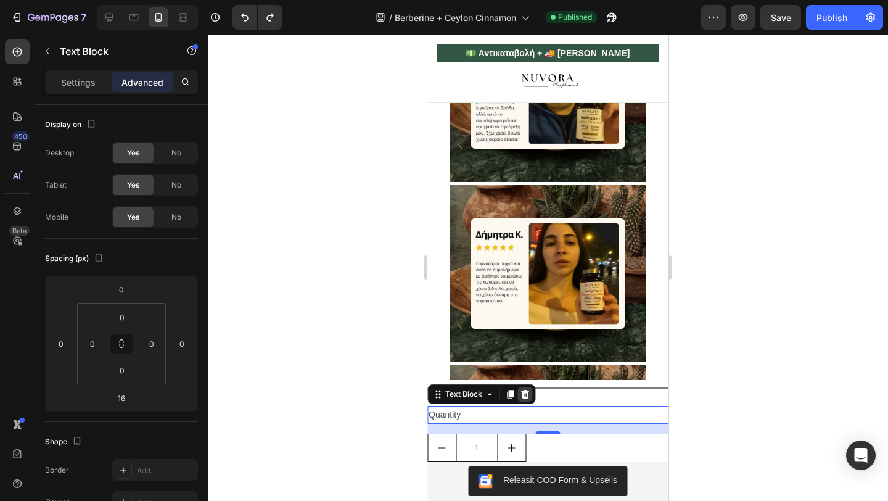
click at [525, 396] on icon at bounding box center [525, 394] width 10 height 10
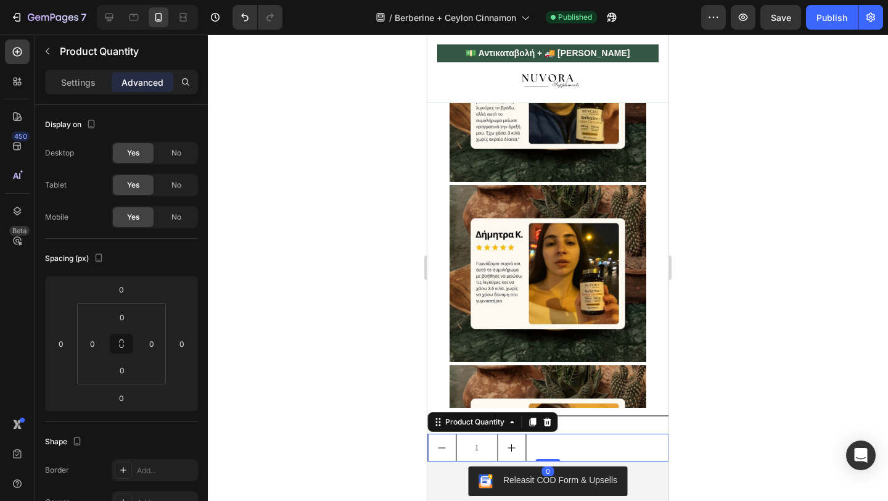
click at [515, 435] on button "increment" at bounding box center [512, 447] width 28 height 27
type input "2"
click at [543, 421] on icon at bounding box center [547, 422] width 10 height 10
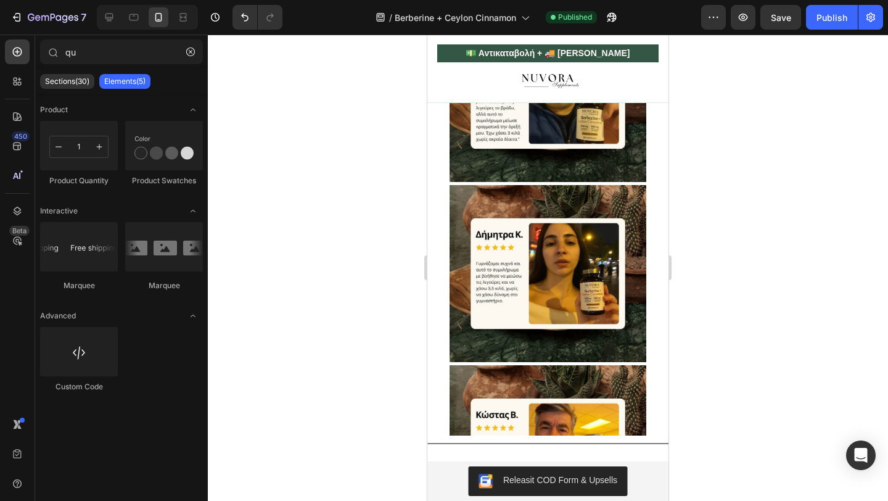
click at [401, 478] on div at bounding box center [548, 268] width 680 height 466
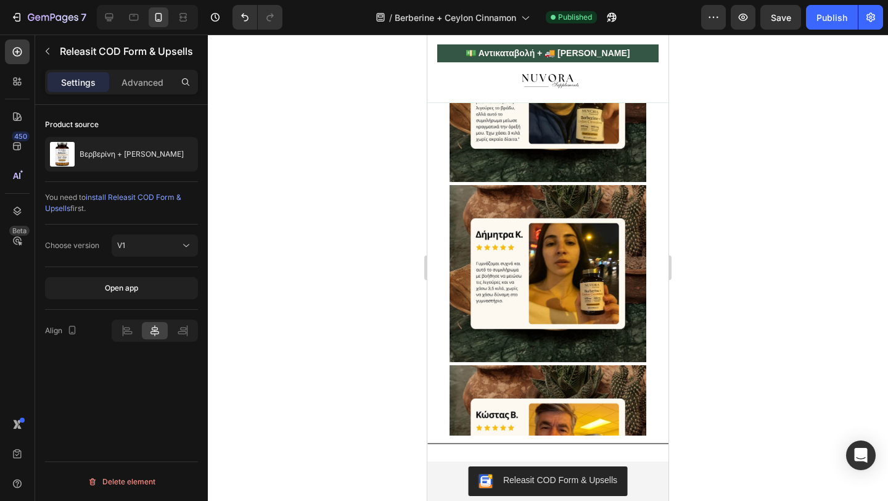
click at [438, 475] on div "Releasit COD Form & Upsells" at bounding box center [547, 481] width 231 height 30
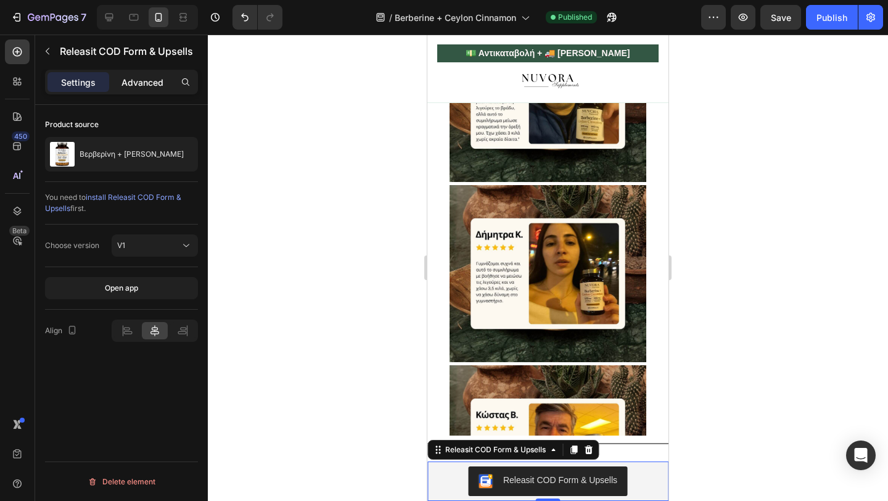
click at [142, 86] on p "Advanced" at bounding box center [142, 82] width 42 height 13
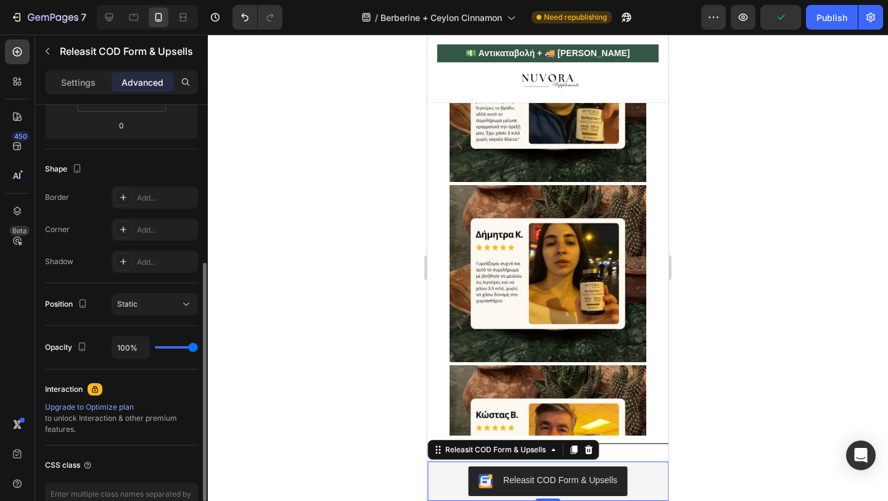
scroll to position [278, 0]
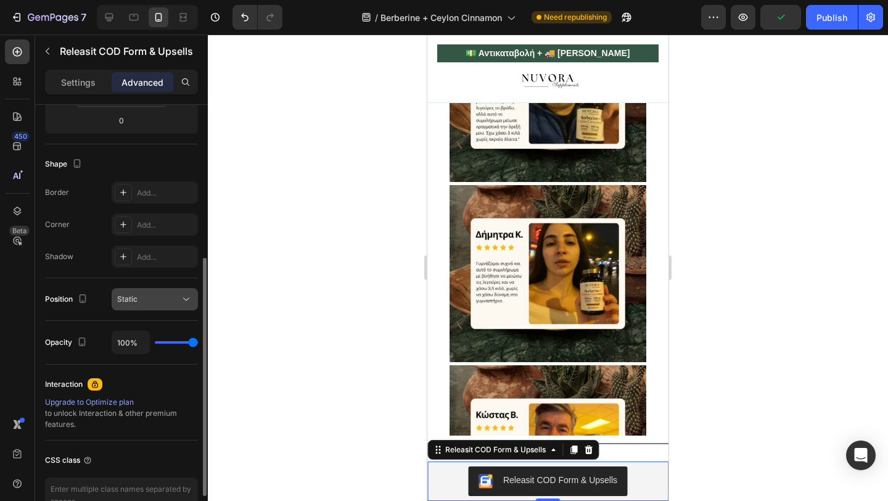
click at [160, 298] on div "Static" at bounding box center [148, 299] width 63 height 11
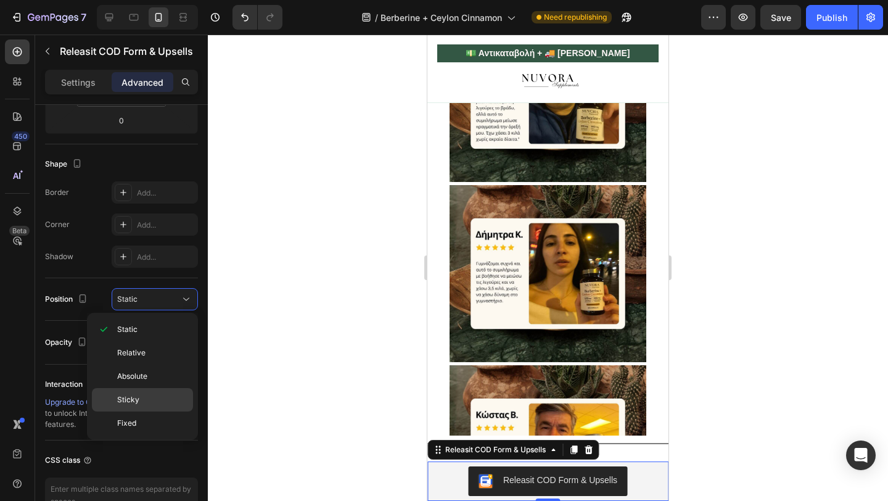
click at [149, 389] on div "Sticky" at bounding box center [142, 399] width 101 height 23
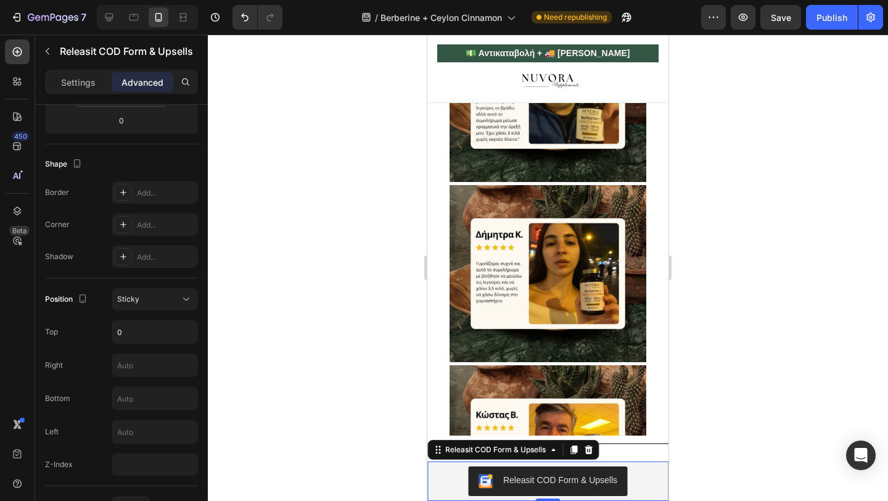
click at [298, 317] on div at bounding box center [548, 268] width 680 height 466
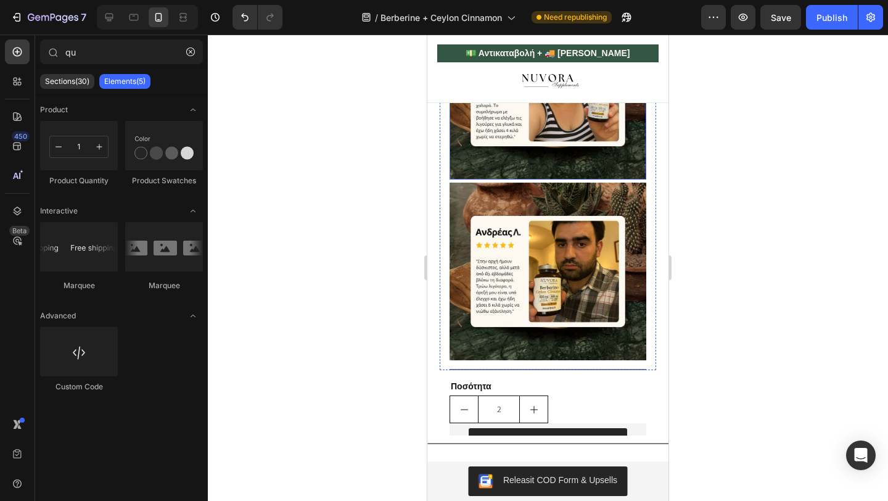
type input "1"
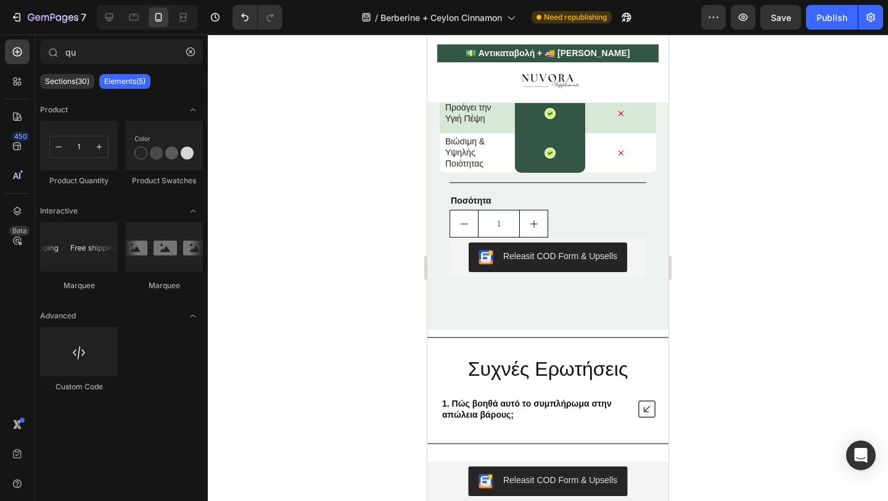
scroll to position [3041, 0]
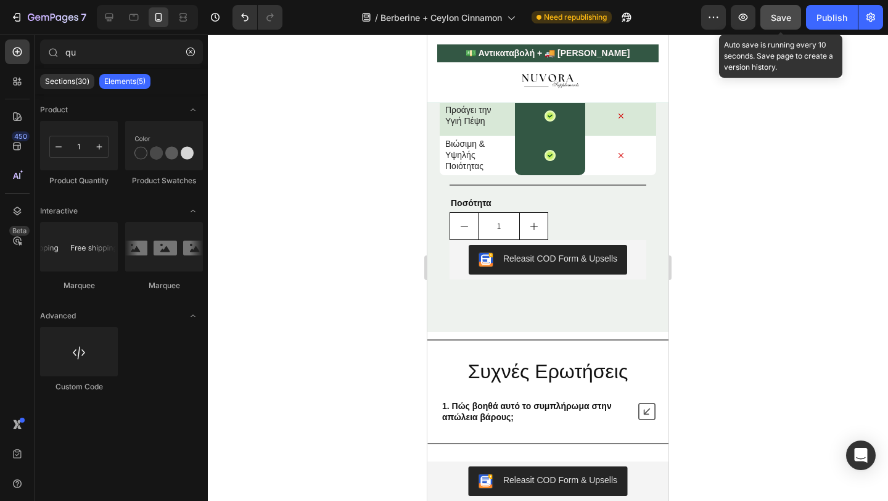
click at [783, 27] on button "Save" at bounding box center [780, 17] width 41 height 25
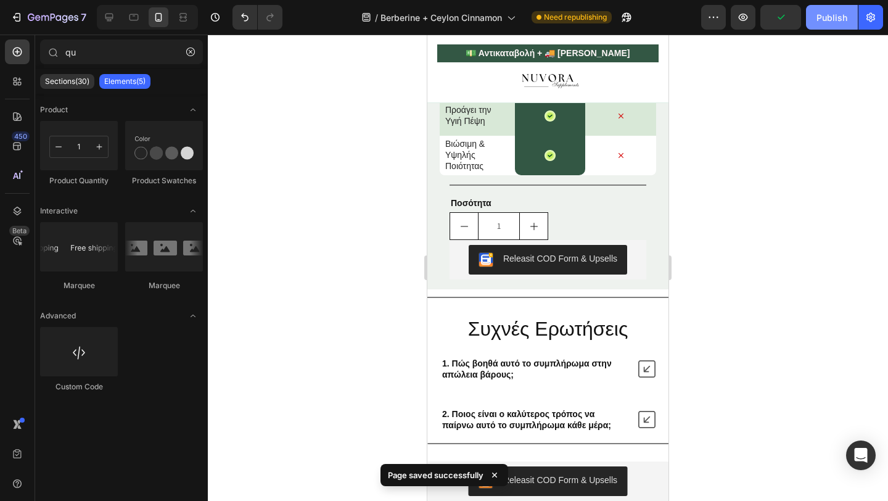
click at [834, 11] on div "Publish" at bounding box center [832, 17] width 31 height 13
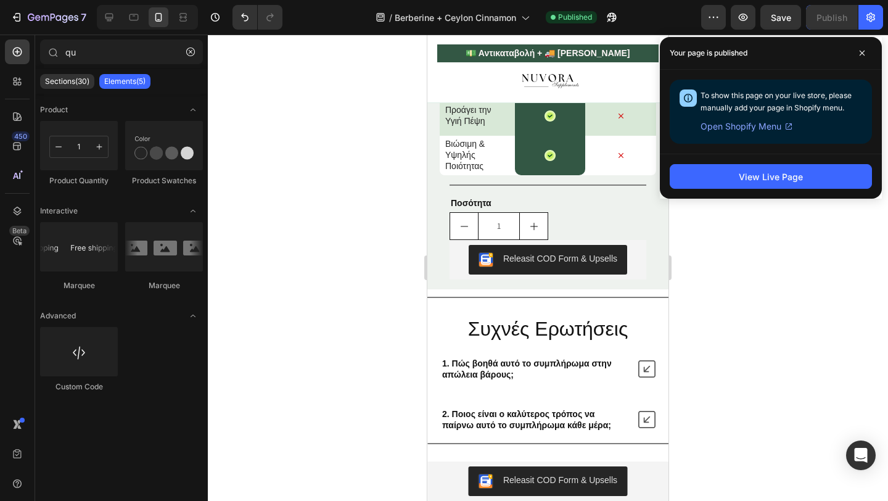
click at [339, 384] on div at bounding box center [548, 268] width 680 height 466
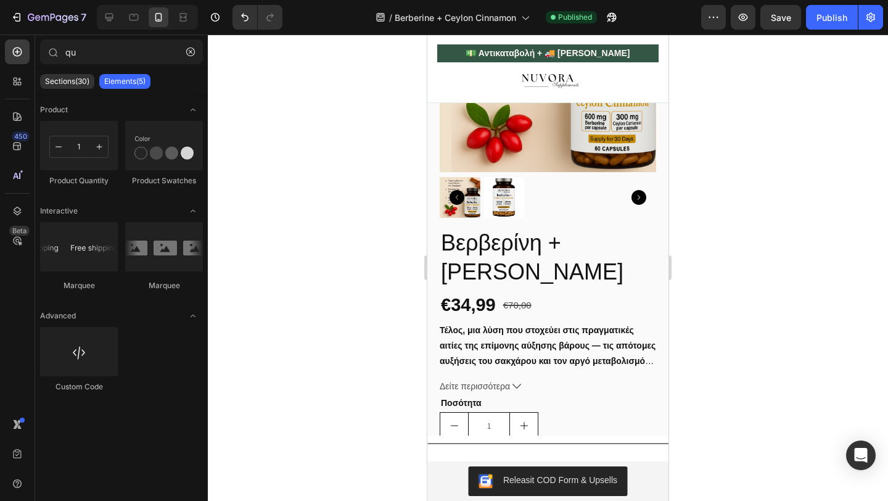
scroll to position [710, 0]
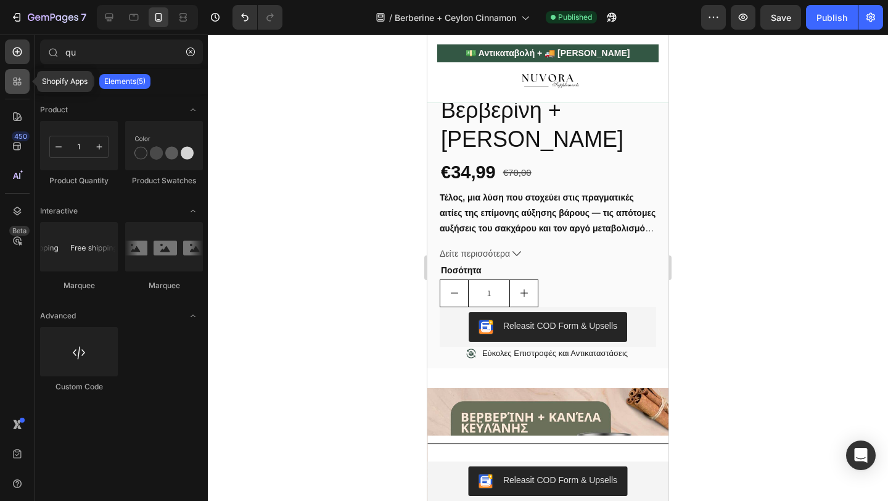
click at [23, 76] on div at bounding box center [17, 81] width 25 height 25
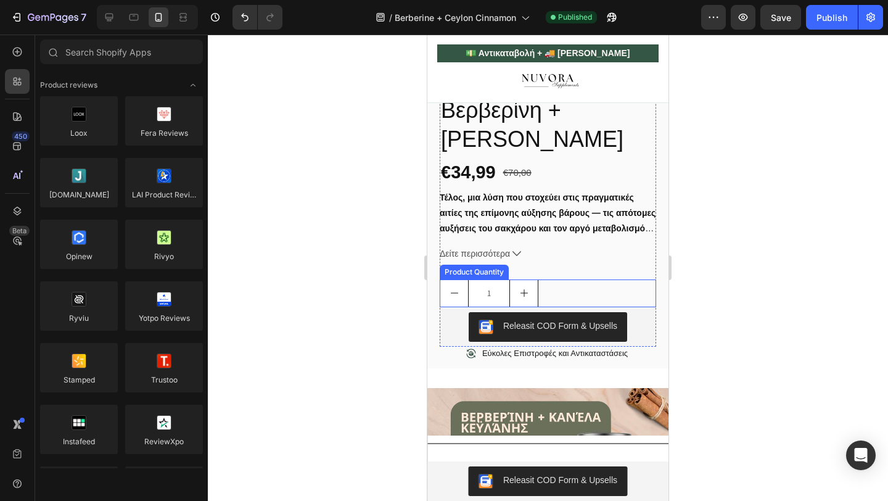
click at [525, 307] on button "increment" at bounding box center [524, 293] width 28 height 27
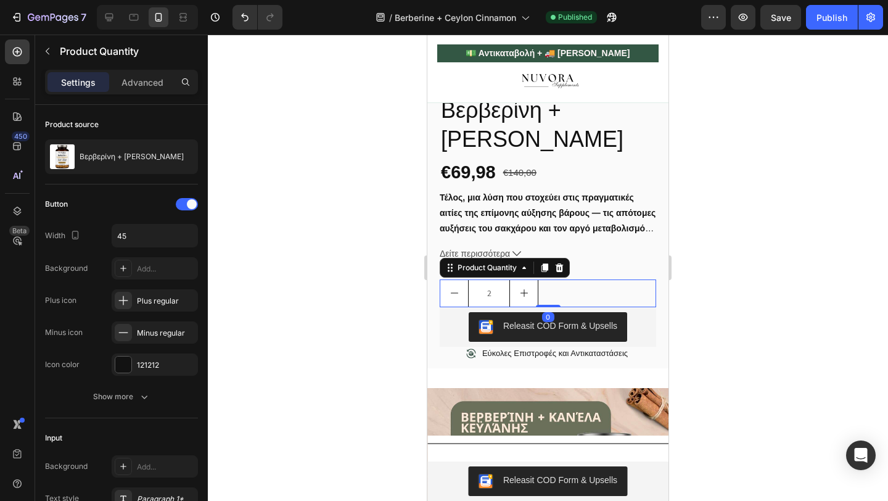
click at [450, 298] on icon "decrement" at bounding box center [455, 293] width 10 height 10
click at [512, 304] on button "increment" at bounding box center [524, 293] width 28 height 27
click at [474, 302] on input "4" at bounding box center [489, 293] width 42 height 27
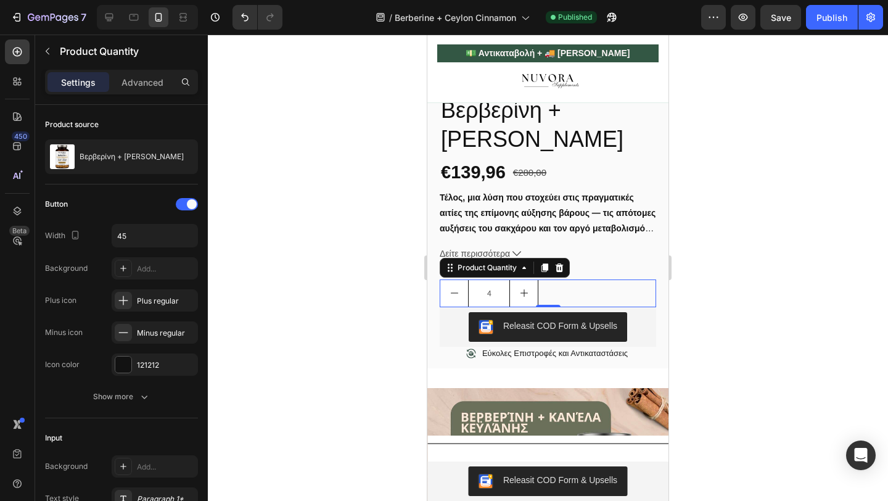
click at [474, 302] on input "4" at bounding box center [489, 293] width 42 height 27
click at [461, 306] on button "decrement" at bounding box center [454, 293] width 28 height 27
type input "1"
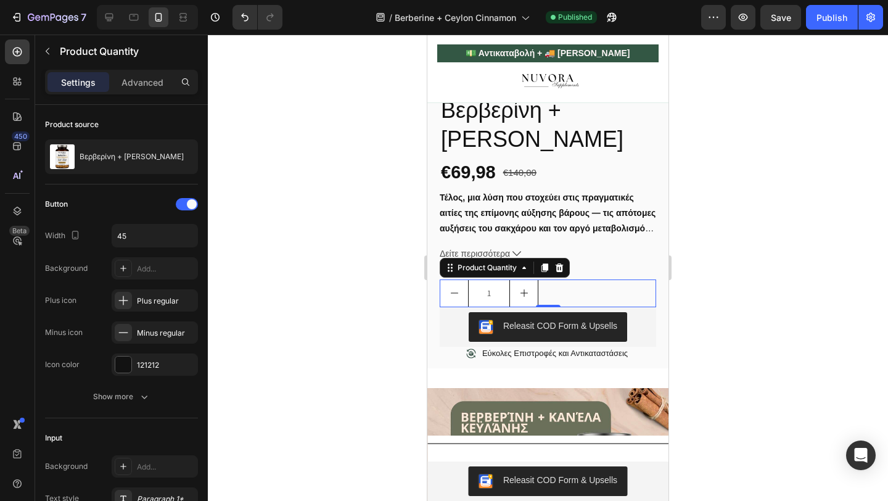
click at [461, 306] on button "decrement" at bounding box center [454, 293] width 28 height 27
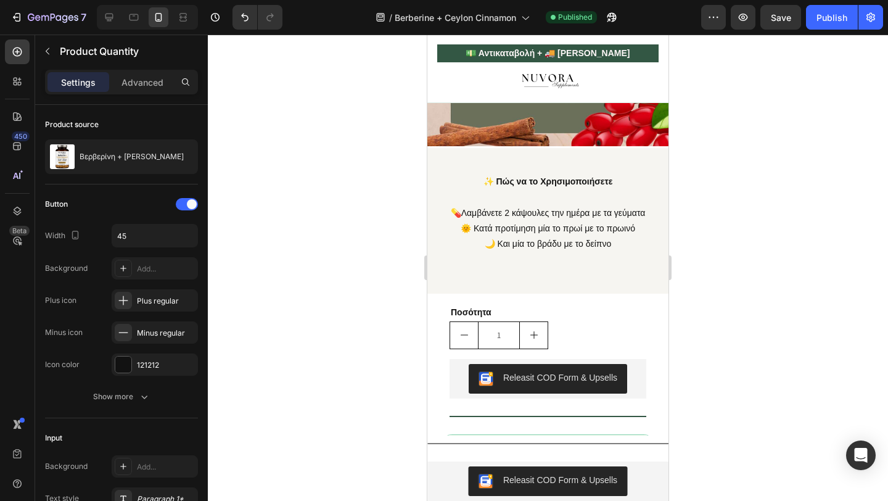
scroll to position [1190, 0]
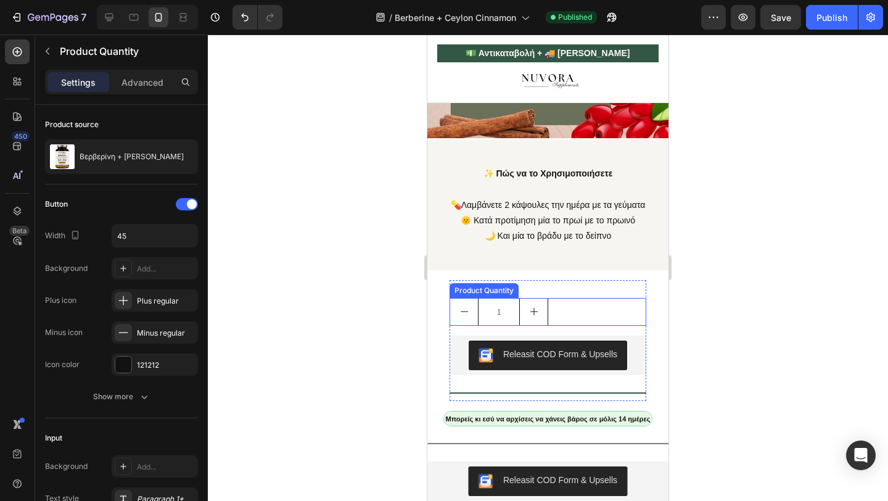
click at [537, 325] on button "increment" at bounding box center [534, 311] width 28 height 27
type input "2"
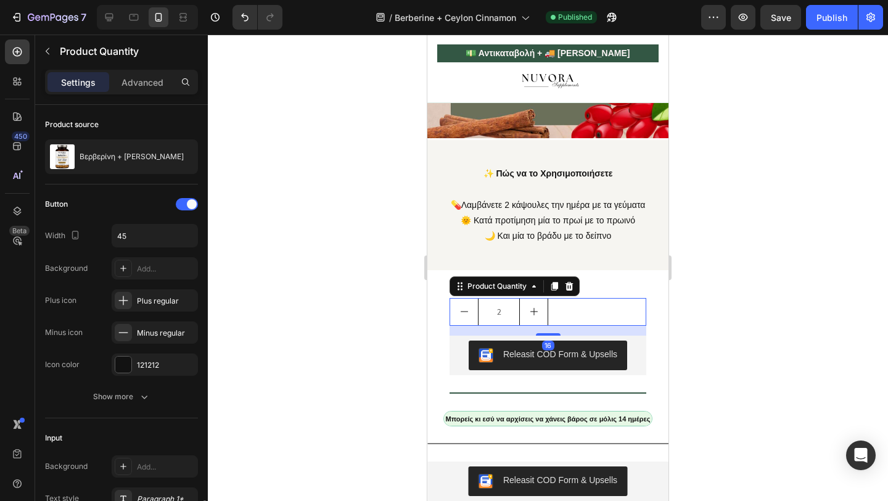
scroll to position [278, 0]
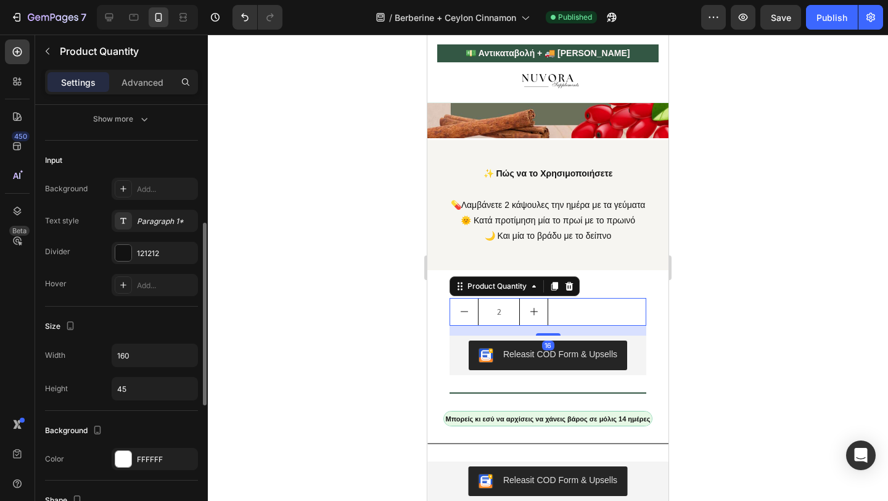
click at [537, 325] on button "increment" at bounding box center [534, 311] width 28 height 27
type input "3"
click at [537, 325] on button "increment" at bounding box center [534, 311] width 28 height 27
type input "4"
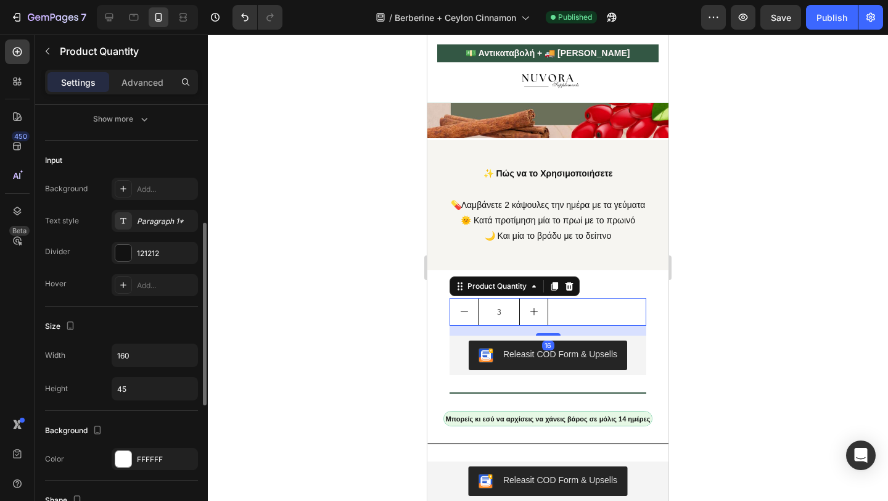
type input "4"
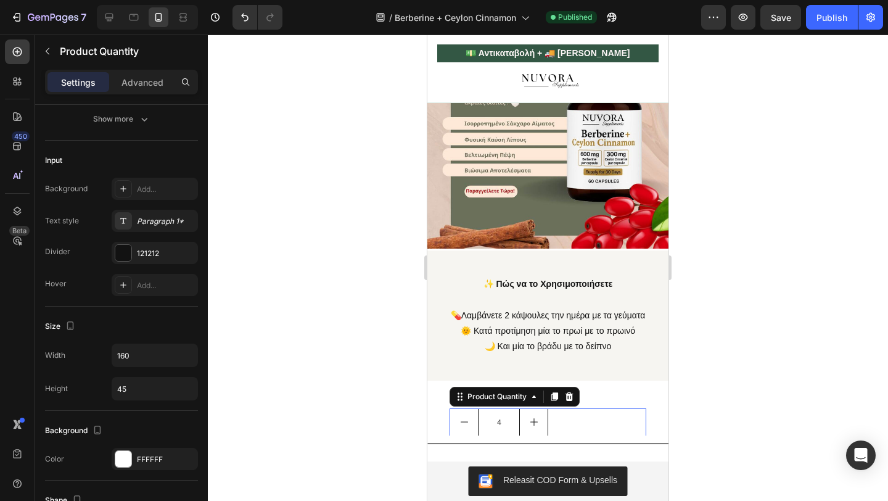
type input "1"
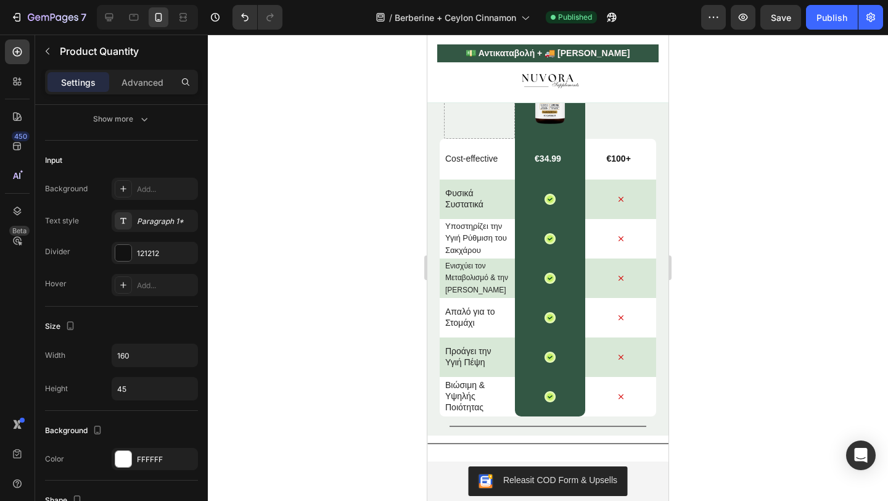
scroll to position [2815, 0]
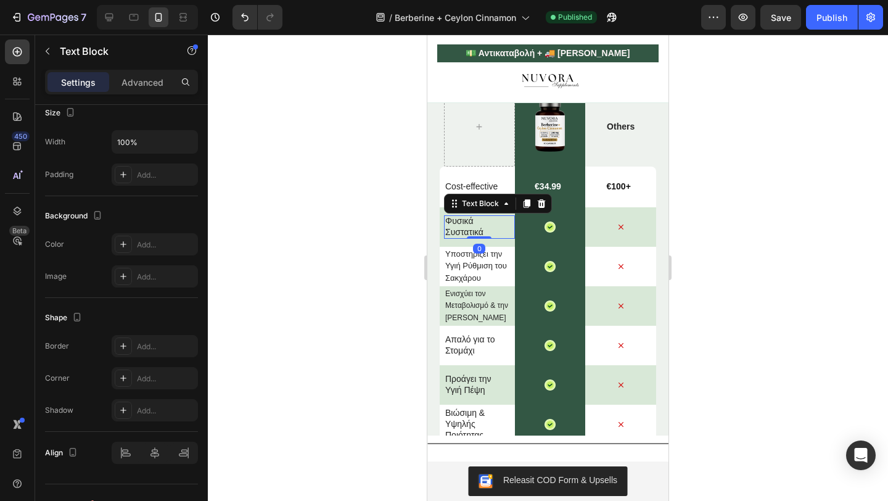
click at [463, 220] on p "Φυσικά Συστατικά" at bounding box center [477, 226] width 64 height 22
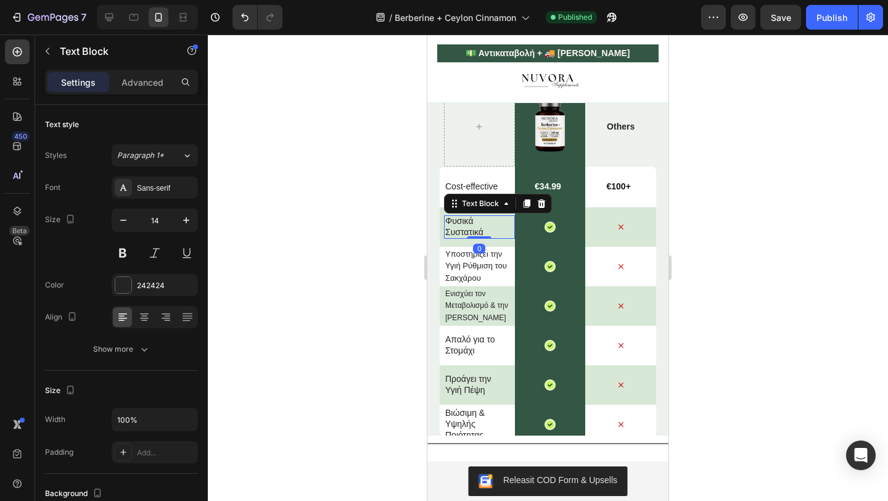
click at [463, 220] on p "Φυσικά Συστατικά" at bounding box center [477, 226] width 64 height 22
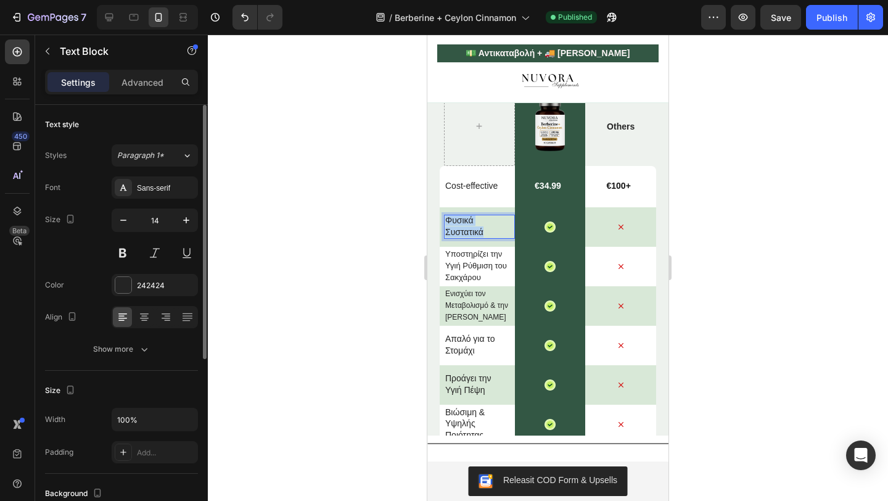
click at [463, 220] on p "Φυσικά Συστατικά" at bounding box center [477, 226] width 64 height 22
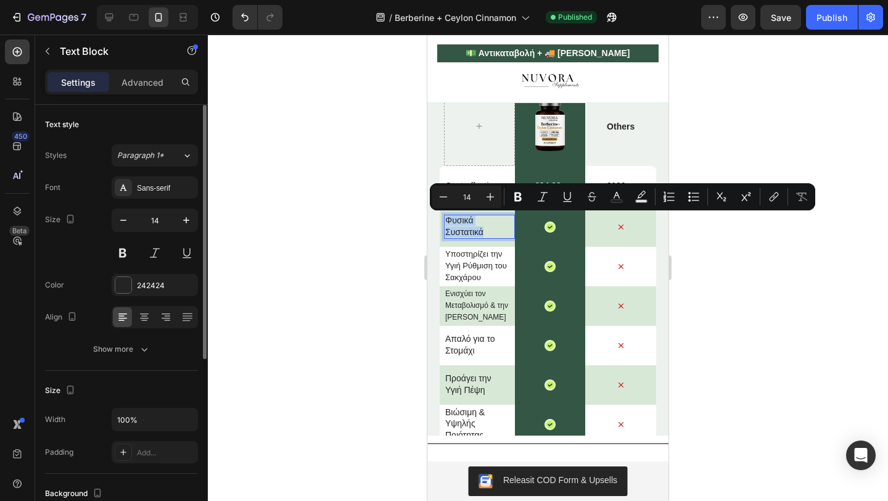
copy p "Φυσικά Συστατικά"
click at [484, 229] on p "Φυσικά Συστατικά" at bounding box center [477, 226] width 64 height 22
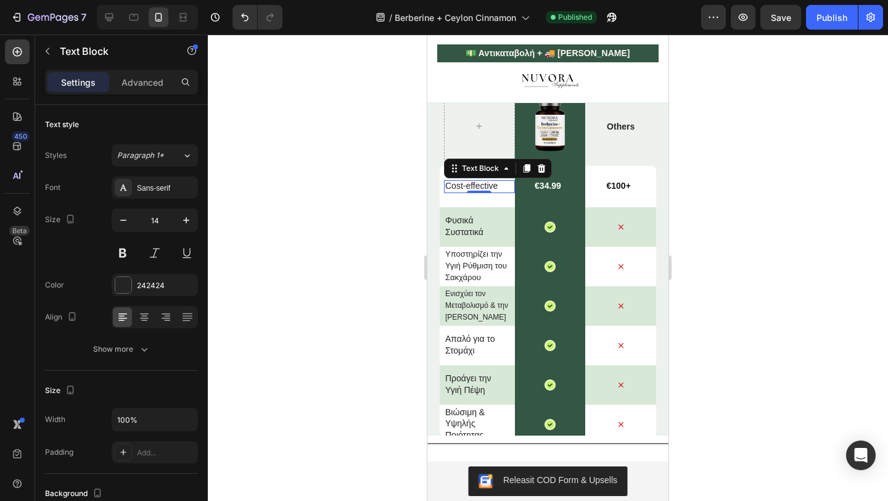
click at [468, 187] on p "Cost-effective" at bounding box center [477, 185] width 64 height 11
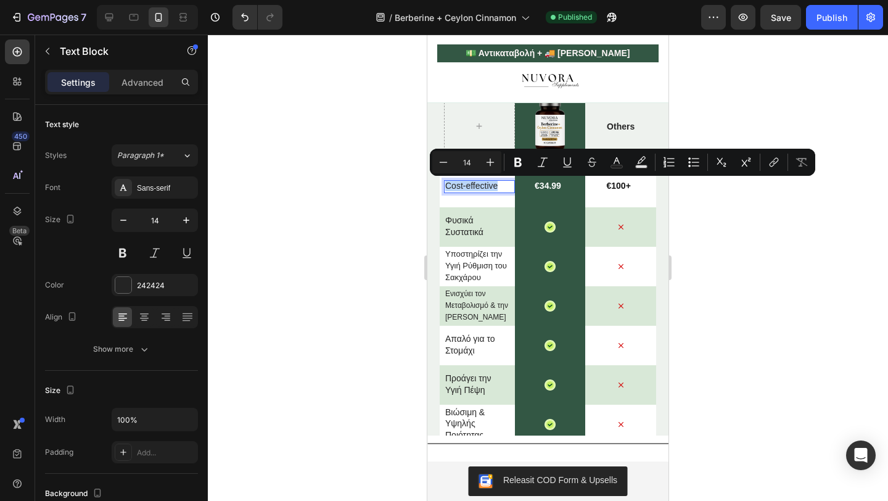
click at [468, 187] on p "Cost-effective" at bounding box center [477, 185] width 64 height 11
copy p "Cost-effective"
click at [483, 185] on p "Cost-effective" at bounding box center [477, 185] width 64 height 11
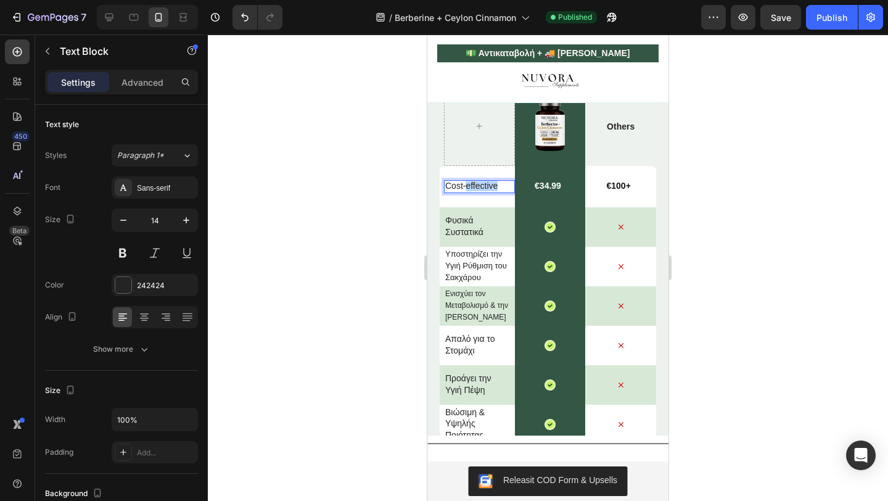
click at [483, 185] on p "Cost-effective" at bounding box center [477, 185] width 64 height 11
click at [483, 185] on strong "Οικονομικά αποδοτικό" at bounding box center [468, 185] width 46 height 21
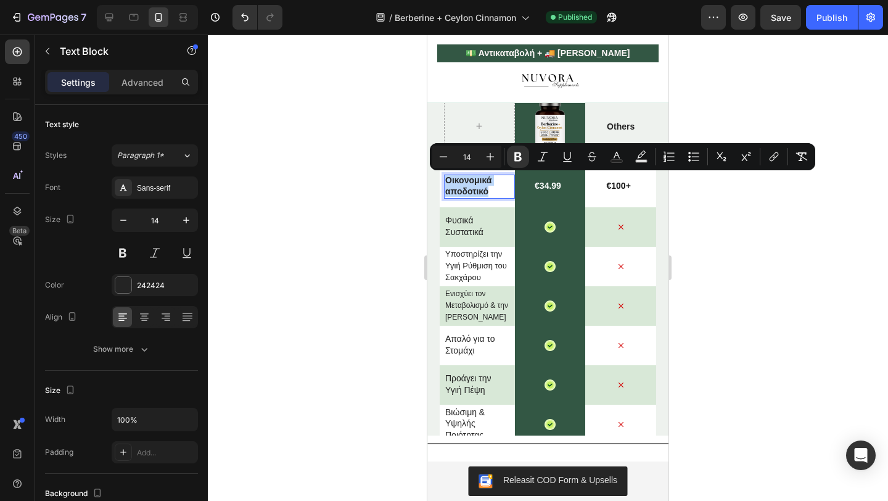
click at [483, 185] on strong "Οικονομικά αποδοτικό" at bounding box center [468, 185] width 46 height 21
click at [517, 158] on icon "Editor contextual toolbar" at bounding box center [518, 156] width 12 height 12
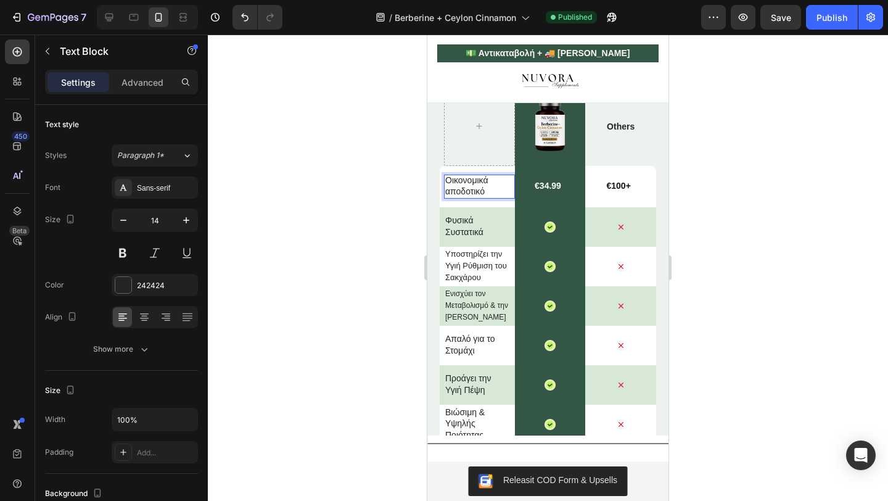
click at [368, 230] on div at bounding box center [548, 268] width 680 height 466
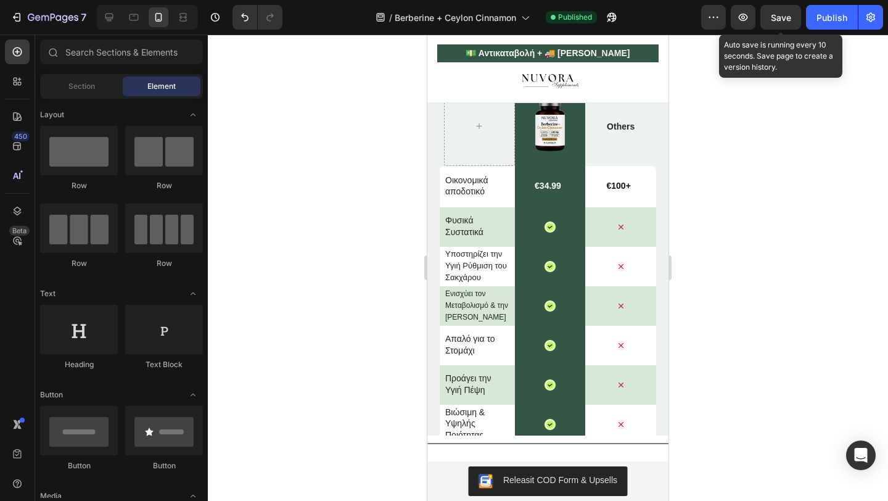
click at [778, 14] on span "Save" at bounding box center [781, 17] width 20 height 10
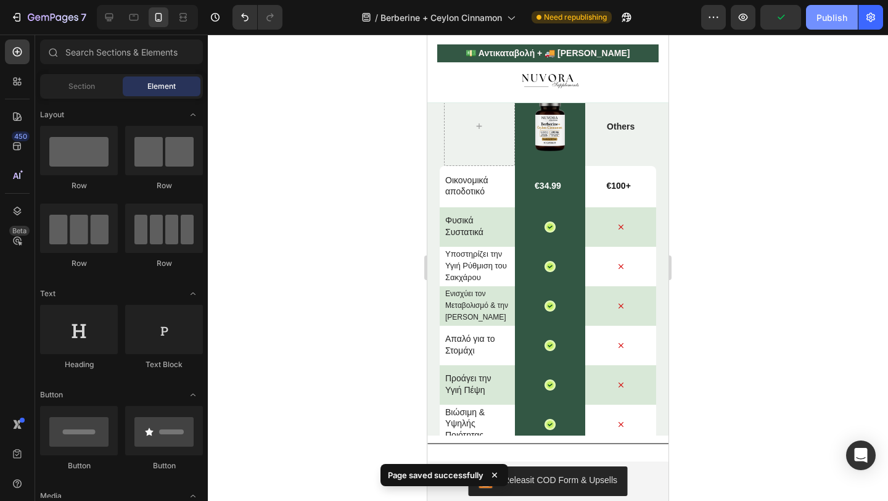
click at [838, 22] on div "Publish" at bounding box center [832, 17] width 31 height 13
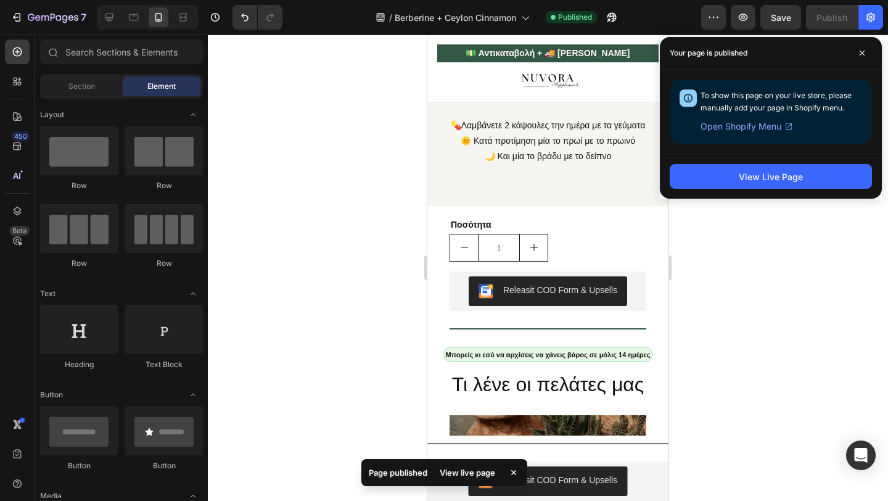
scroll to position [1273, 0]
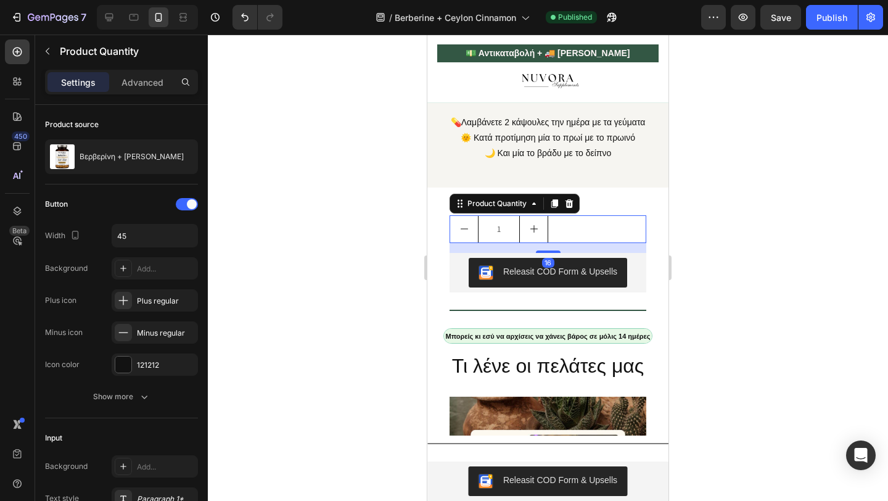
click at [550, 243] on div "1" at bounding box center [548, 229] width 197 height 28
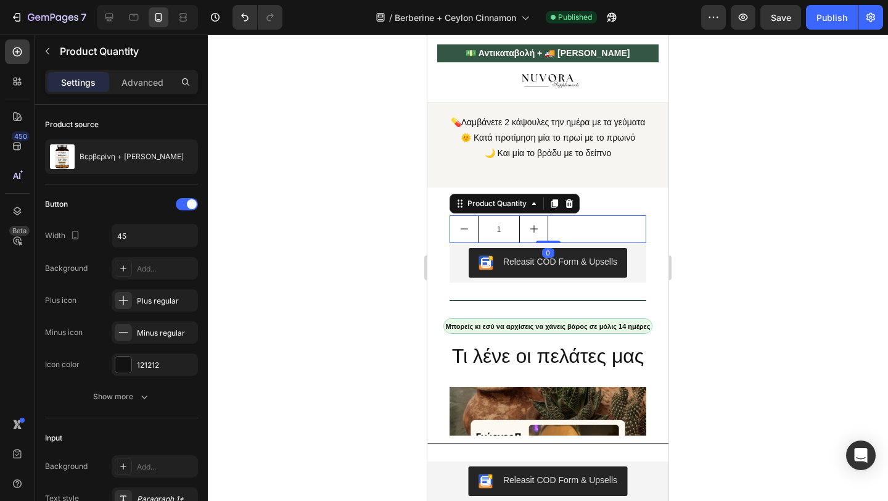
drag, startPoint x: 548, startPoint y: 266, endPoint x: 548, endPoint y: 253, distance: 13.6
click at [548, 243] on div "1 Product Quantity 0" at bounding box center [548, 229] width 197 height 28
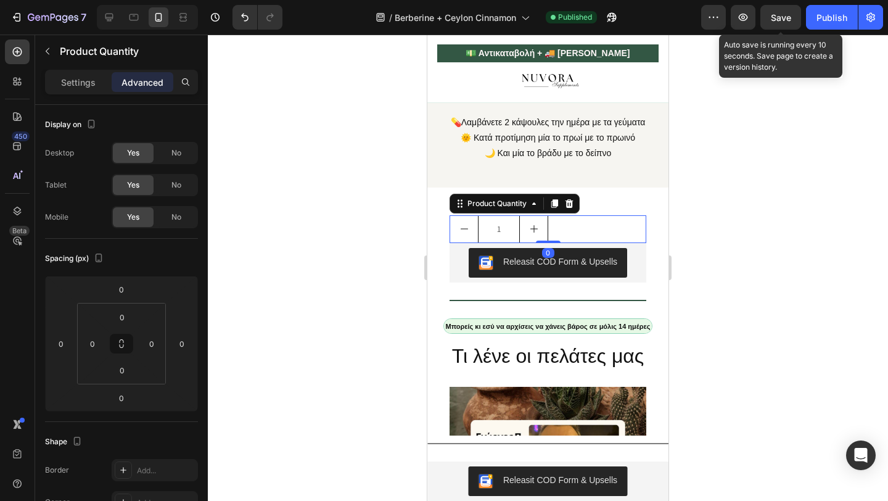
click at [775, 15] on span "Save" at bounding box center [781, 17] width 20 height 10
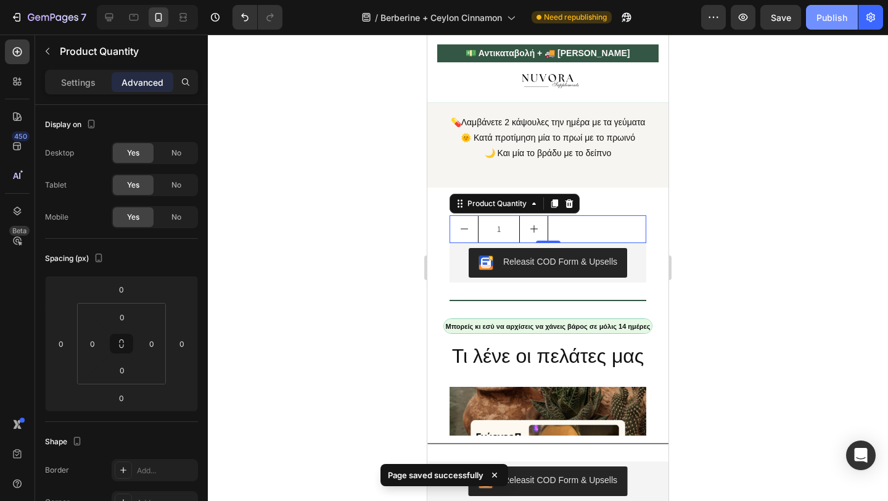
click at [828, 28] on button "Publish" at bounding box center [832, 17] width 52 height 25
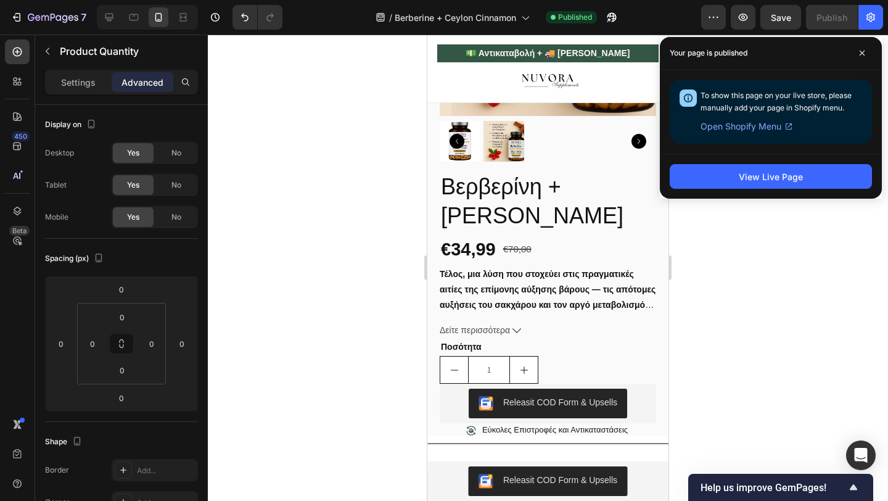
scroll to position [410, 0]
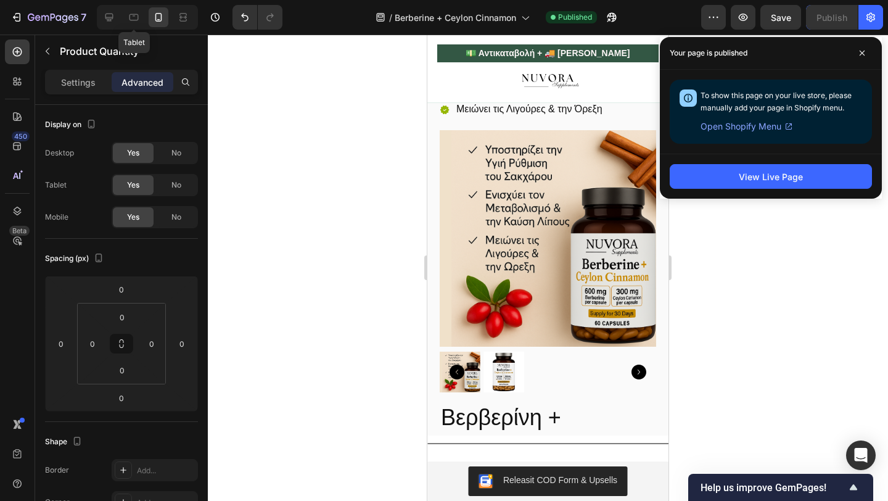
click at [122, 14] on div "Tablet" at bounding box center [147, 17] width 101 height 25
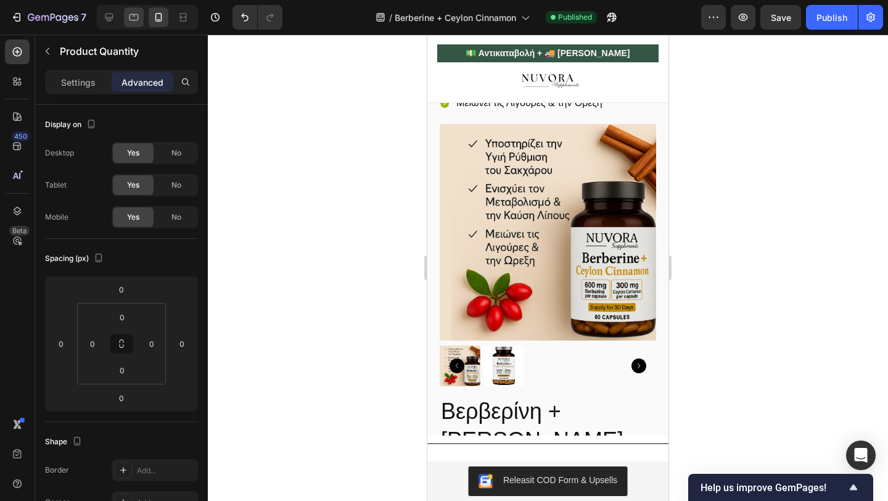
click at [129, 19] on icon at bounding box center [134, 17] width 12 height 12
type input "16"
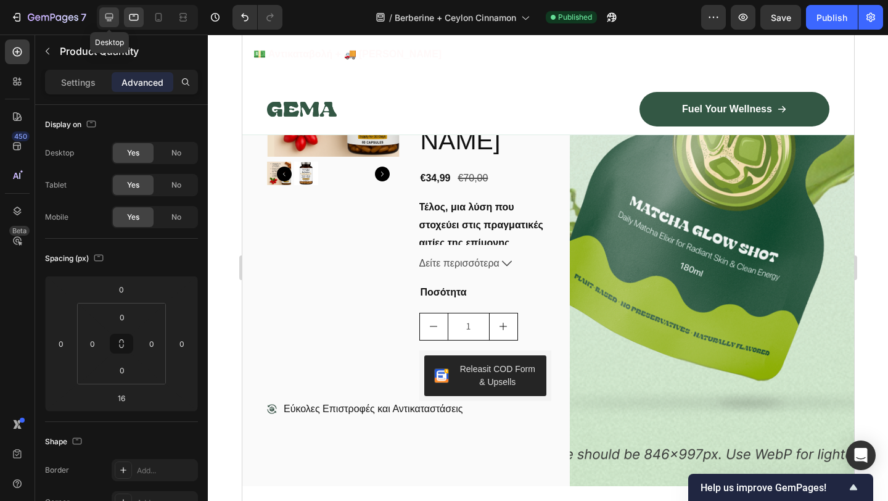
click at [112, 18] on icon at bounding box center [109, 18] width 8 height 8
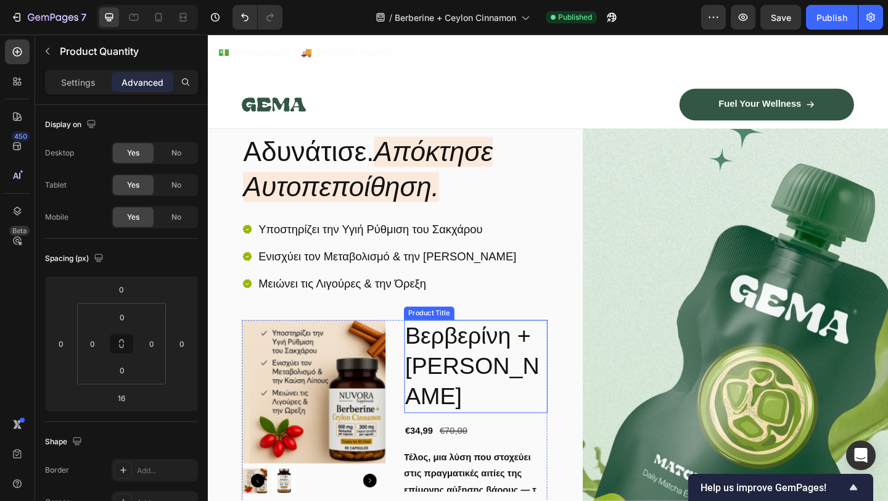
scroll to position [99, 0]
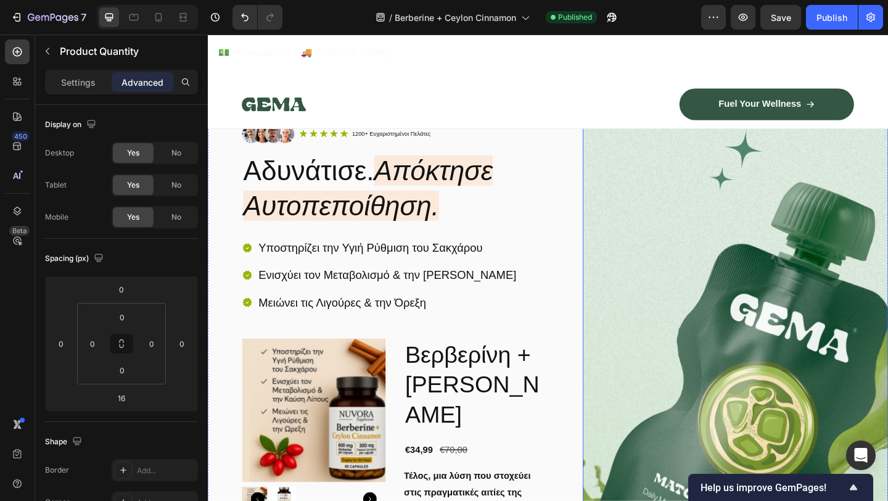
click at [778, 313] on img at bounding box center [781, 444] width 332 height 760
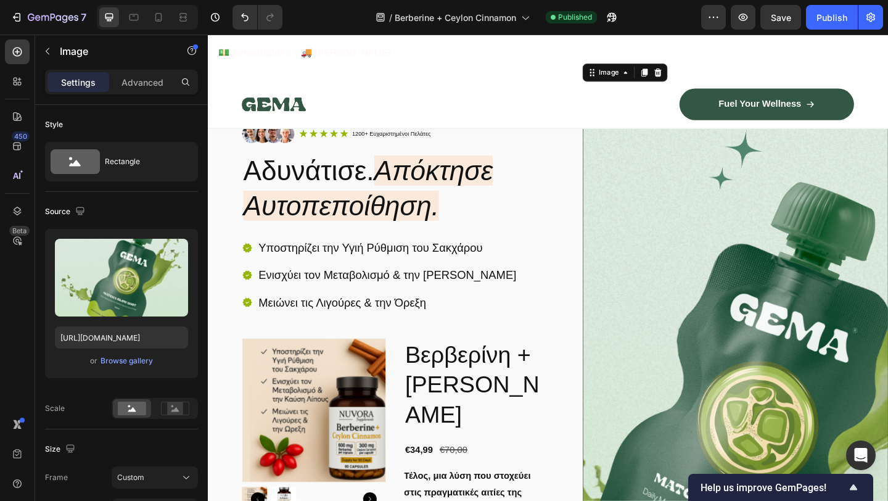
scroll to position [0, 0]
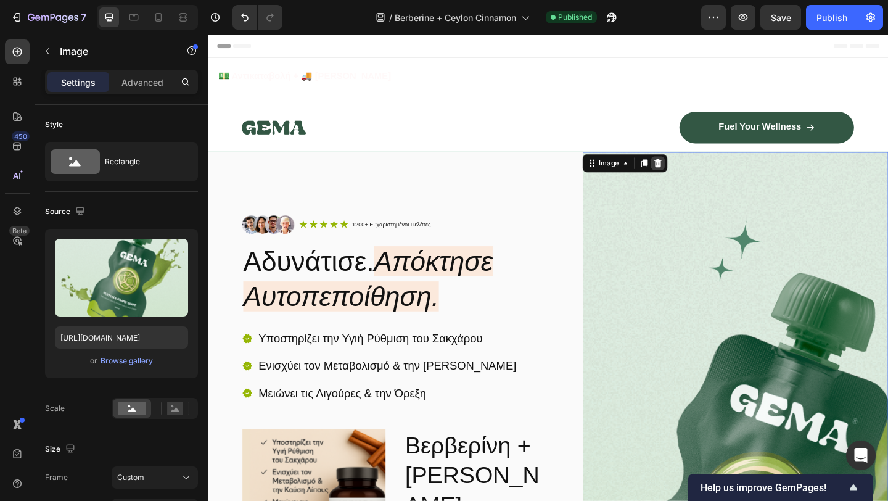
click at [698, 172] on icon at bounding box center [698, 174] width 8 height 9
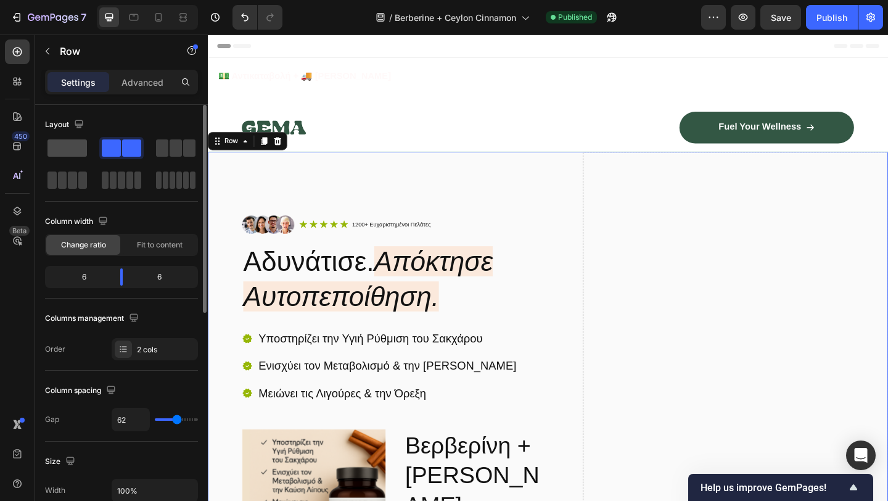
click at [72, 152] on span at bounding box center [66, 147] width 39 height 17
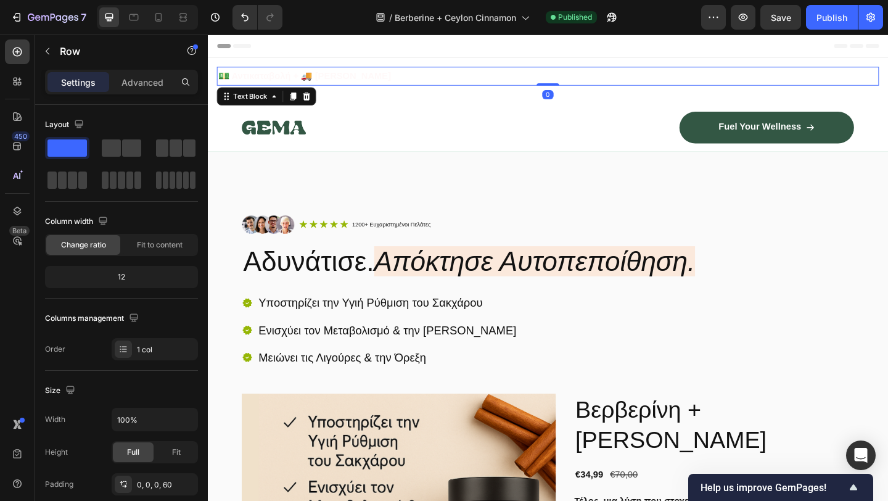
click at [270, 79] on strong "💵 Αντικαταβολή + 🚚 [PERSON_NAME]" at bounding box center [313, 79] width 188 height 10
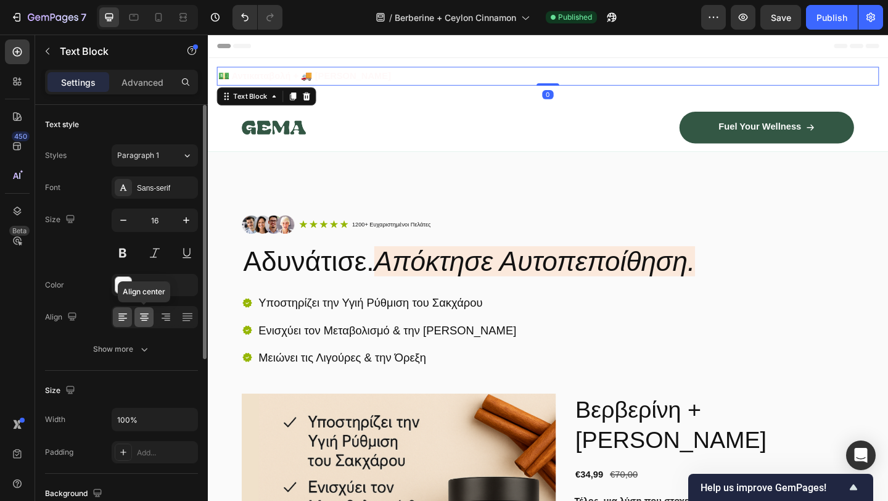
click at [146, 319] on icon at bounding box center [144, 317] width 12 height 12
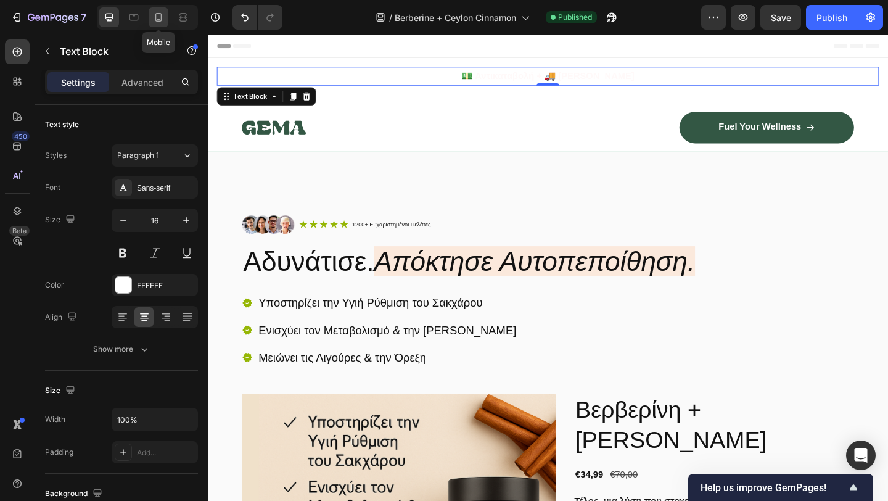
click at [156, 19] on icon at bounding box center [158, 17] width 7 height 9
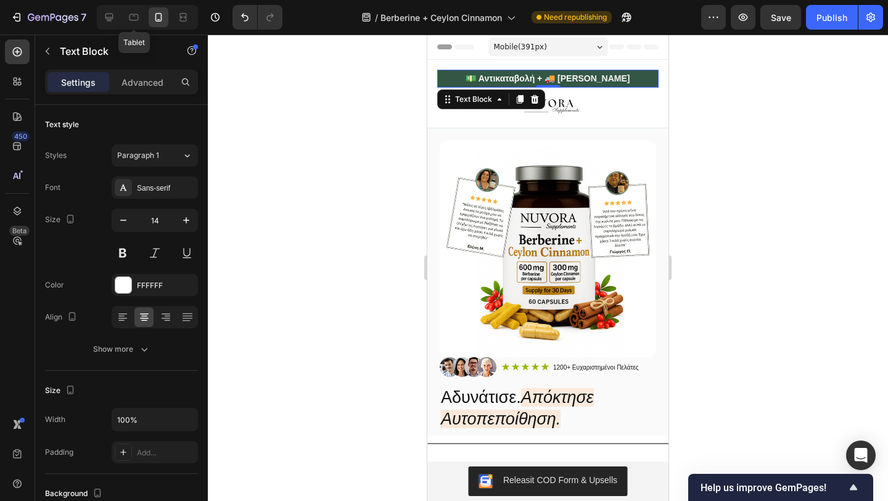
click at [120, 22] on div "Tablet" at bounding box center [147, 17] width 101 height 25
click at [115, 17] on icon at bounding box center [109, 17] width 12 height 12
type input "16"
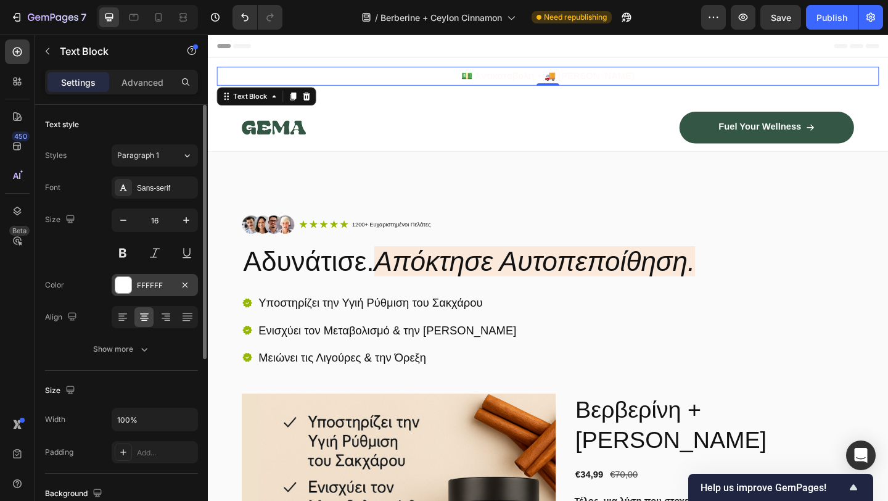
click at [157, 287] on div "FFFFFF" at bounding box center [155, 285] width 36 height 11
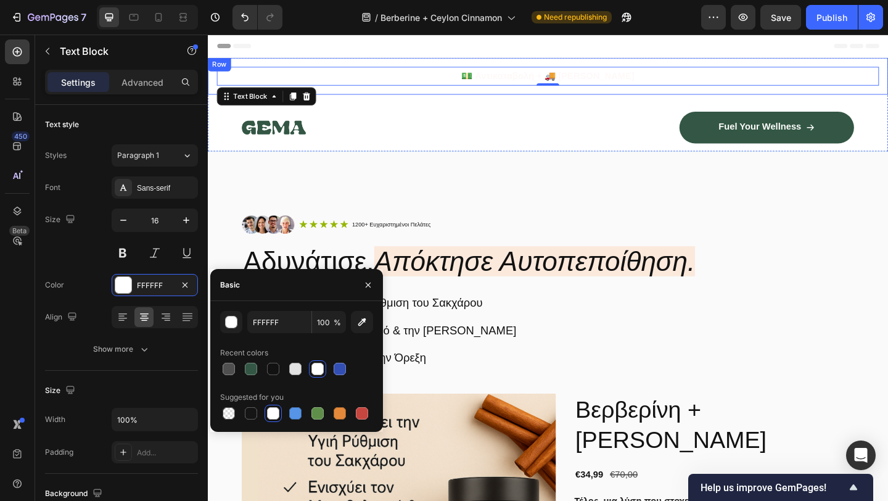
click at [326, 68] on div "💵 Αντικαταβολή + 🚚 Δωρεάν Αποστολή Text Block 0 Row" at bounding box center [578, 80] width 740 height 40
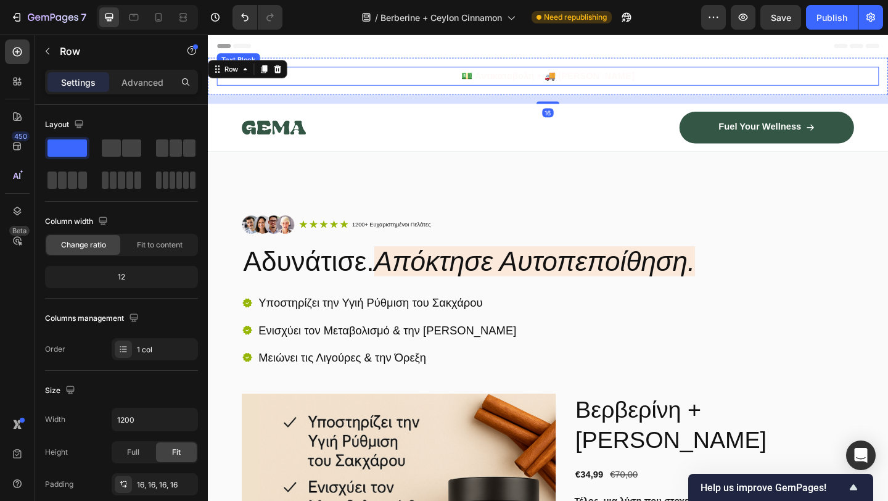
click at [316, 86] on p "💵 Αντικαταβολή + 🚚 [PERSON_NAME]" at bounding box center [578, 80] width 718 height 18
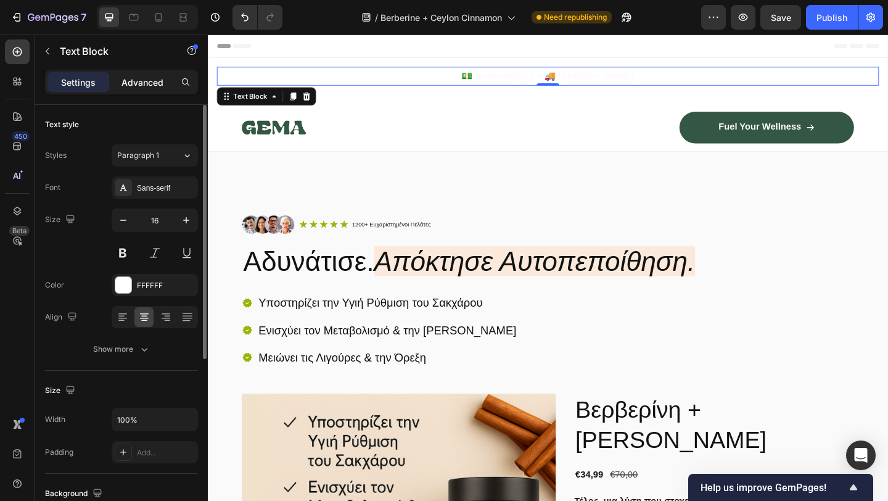
click at [146, 81] on p "Advanced" at bounding box center [142, 82] width 42 height 13
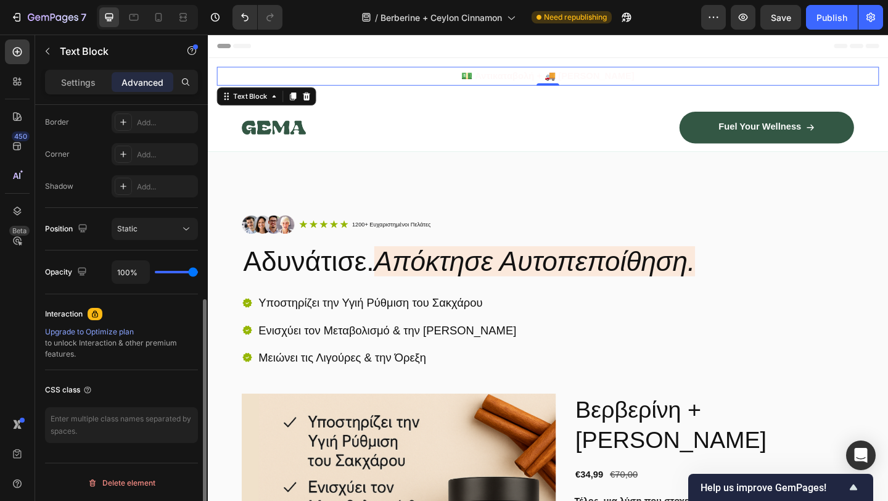
scroll to position [349, 0]
click at [78, 70] on div "Settings Advanced" at bounding box center [121, 82] width 153 height 25
click at [83, 85] on p "Settings" at bounding box center [78, 82] width 35 height 13
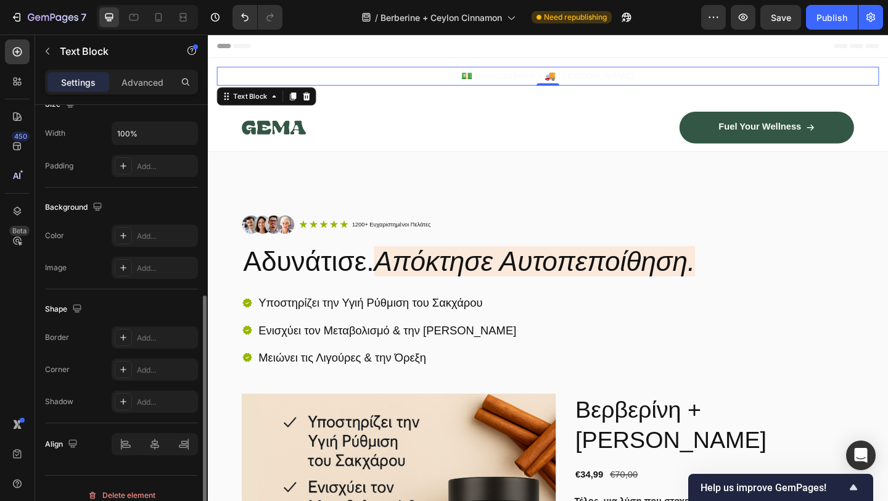
scroll to position [300, 0]
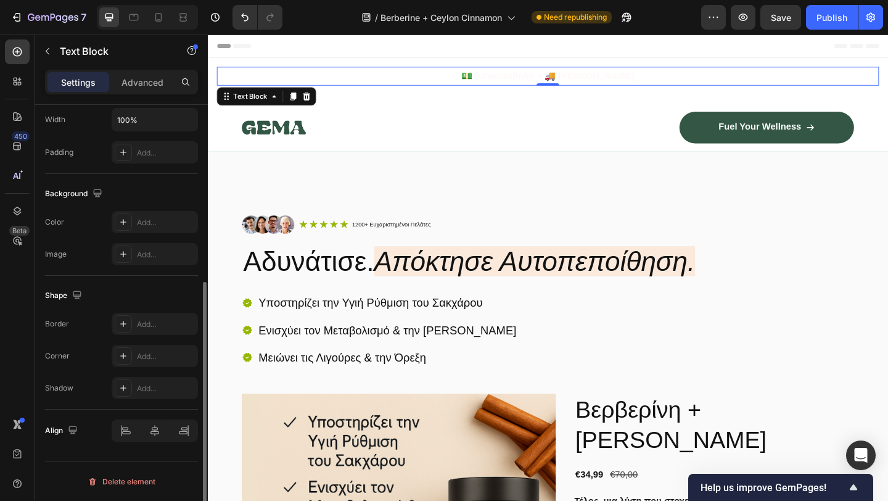
click at [270, 83] on p "💵 Αντικαταβολή + 🚚 [PERSON_NAME]" at bounding box center [578, 80] width 718 height 18
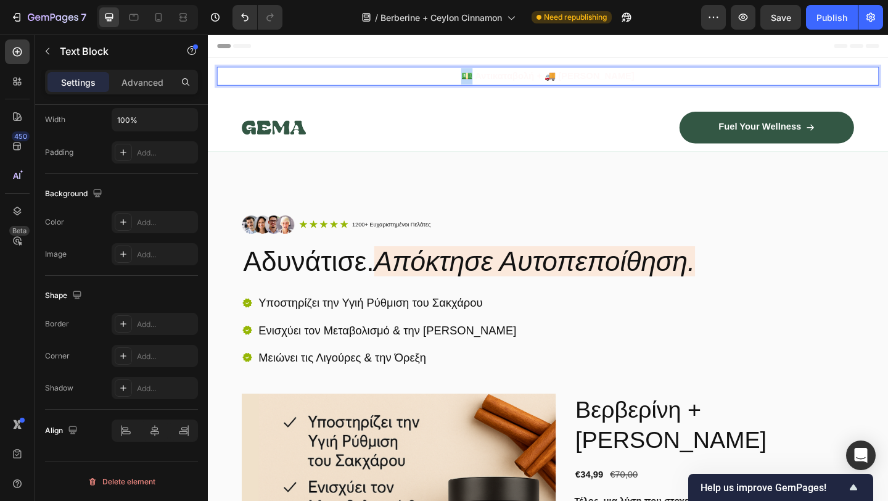
click at [270, 83] on p "💵 Αντικαταβολή + 🚚 [PERSON_NAME]" at bounding box center [578, 80] width 718 height 18
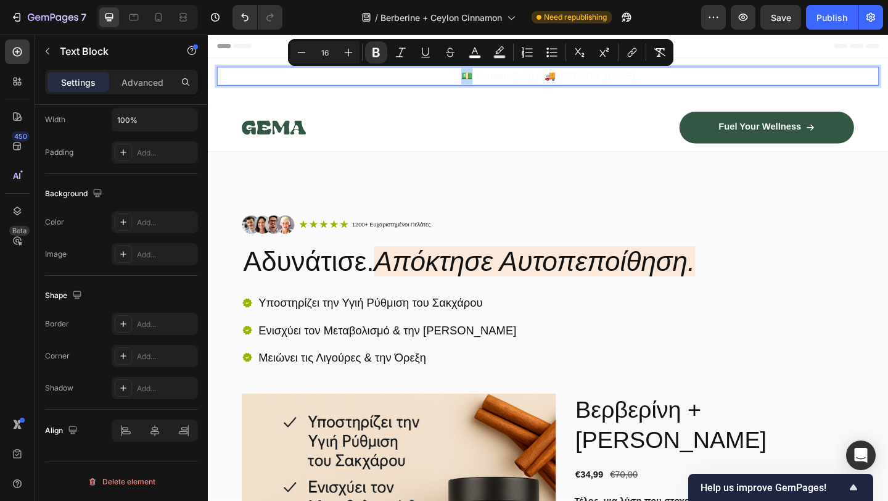
click at [475, 86] on p "💵 Αντικαταβολή + 🚚 [PERSON_NAME]" at bounding box center [578, 80] width 718 height 18
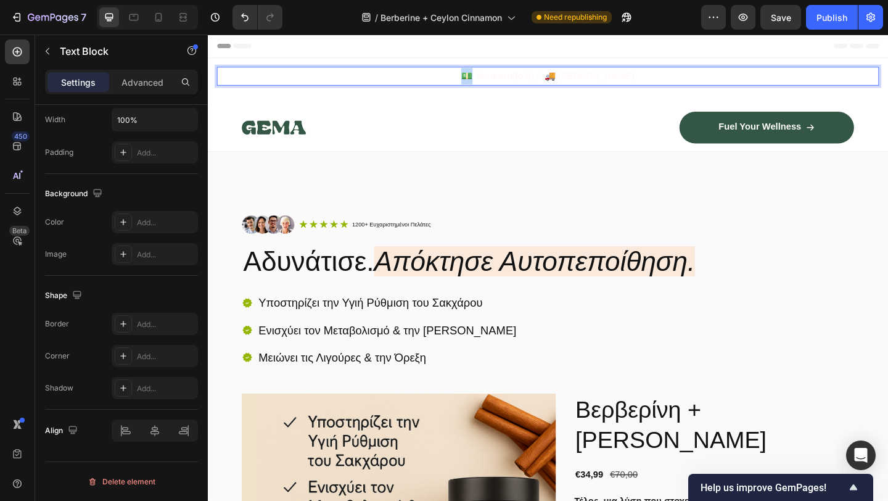
click at [475, 86] on p "💵 Αντικαταβολή + 🚚 [PERSON_NAME]" at bounding box center [578, 80] width 718 height 18
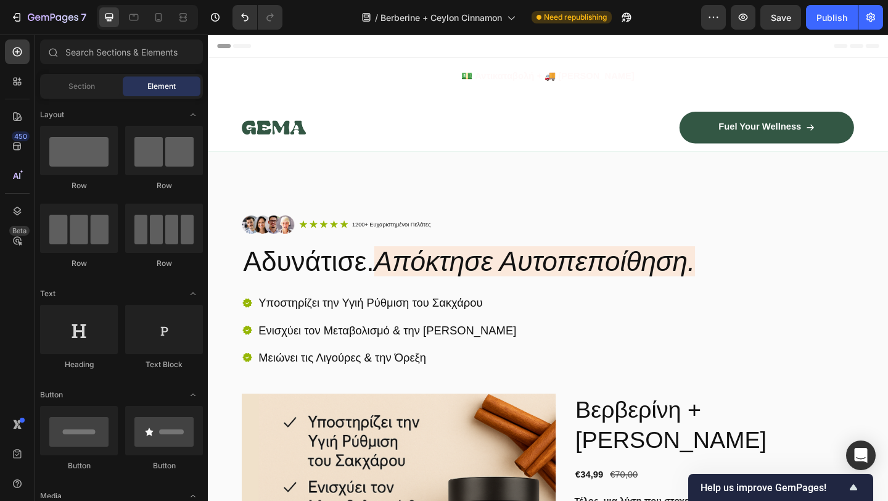
click at [467, 86] on div at bounding box center [467, 86] width 0 height 0
click at [410, 78] on p "💵 Αντικαταβολή + 🚚 [PERSON_NAME]" at bounding box center [578, 80] width 718 height 18
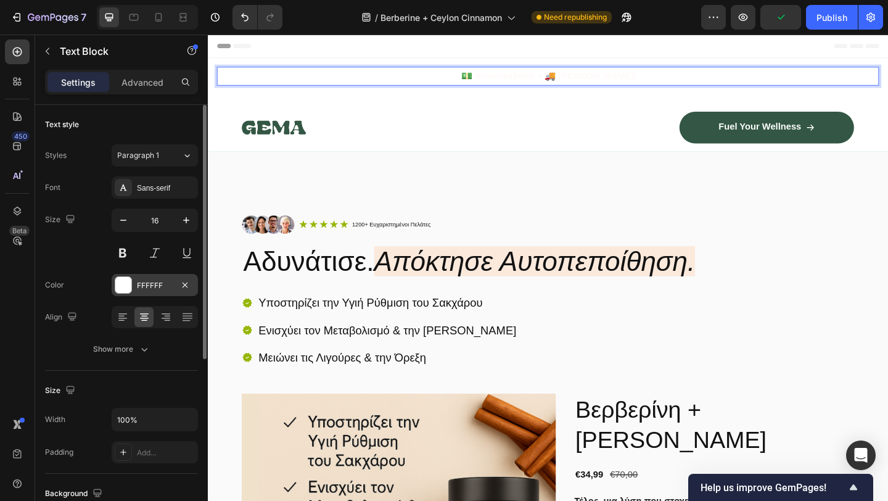
click at [136, 281] on div "FFFFFF" at bounding box center [155, 285] width 86 height 22
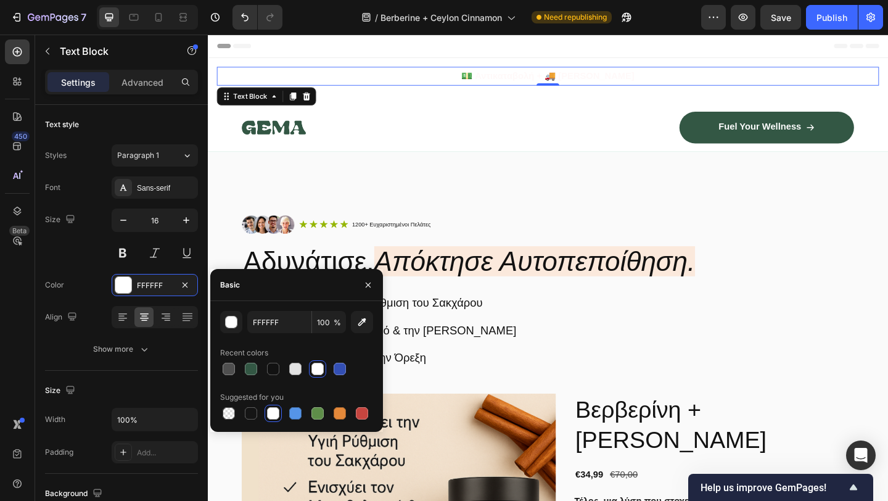
click at [255, 358] on div "Recent colors" at bounding box center [296, 353] width 153 height 20
click at [255, 363] on div at bounding box center [251, 368] width 15 height 15
click at [316, 371] on div at bounding box center [317, 369] width 12 height 12
type input "FFFFFF"
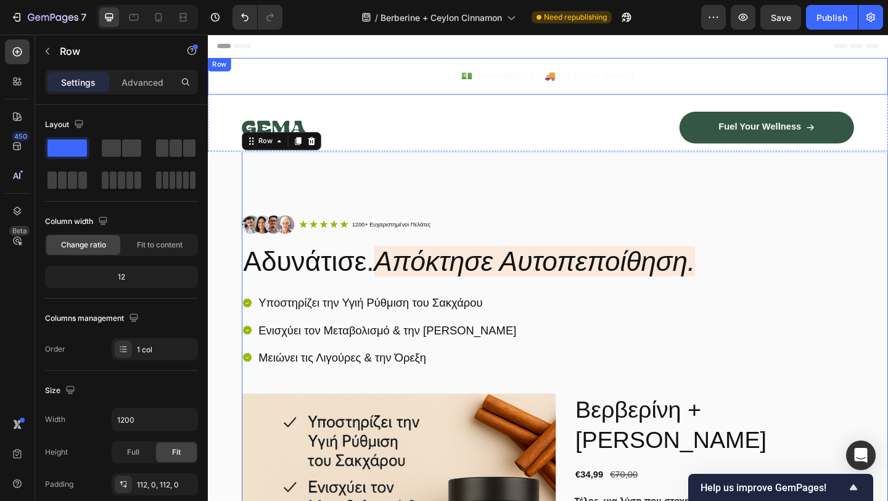
click at [327, 97] on div "💵 Αντικαταβολή + 🚚 Δωρεάν Αποστολή Text Block Row" at bounding box center [578, 80] width 740 height 40
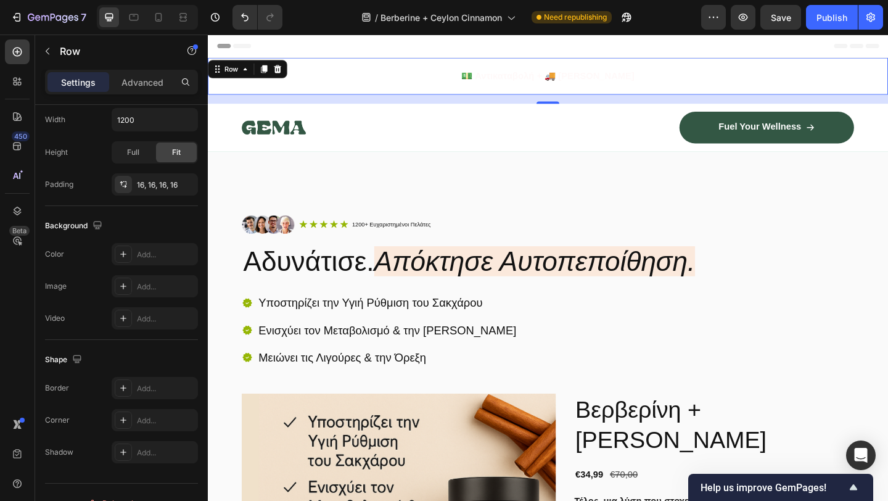
drag, startPoint x: 572, startPoint y: 107, endPoint x: 572, endPoint y: 85, distance: 22.2
click at [572, 85] on div "💵 Αντικαταβολή + 🚚 Δωρεάν Αποστολή Text Block Row 16" at bounding box center [578, 80] width 740 height 40
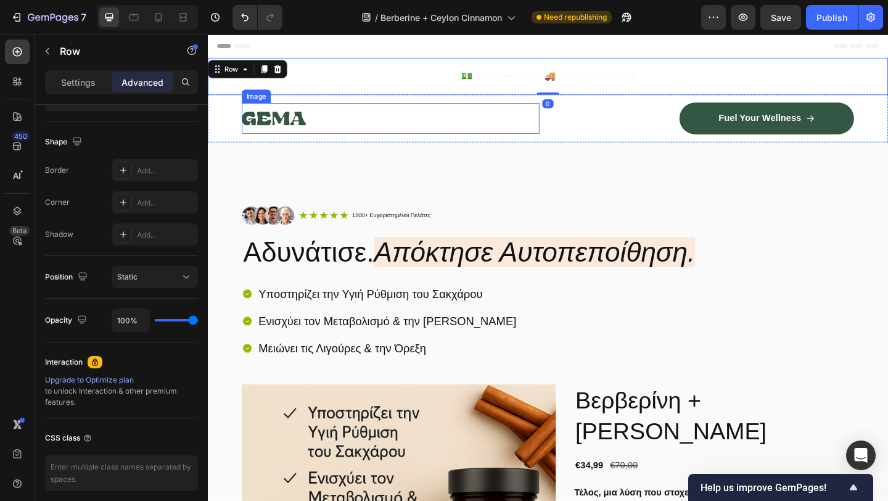
click at [521, 132] on div at bounding box center [407, 125] width 324 height 33
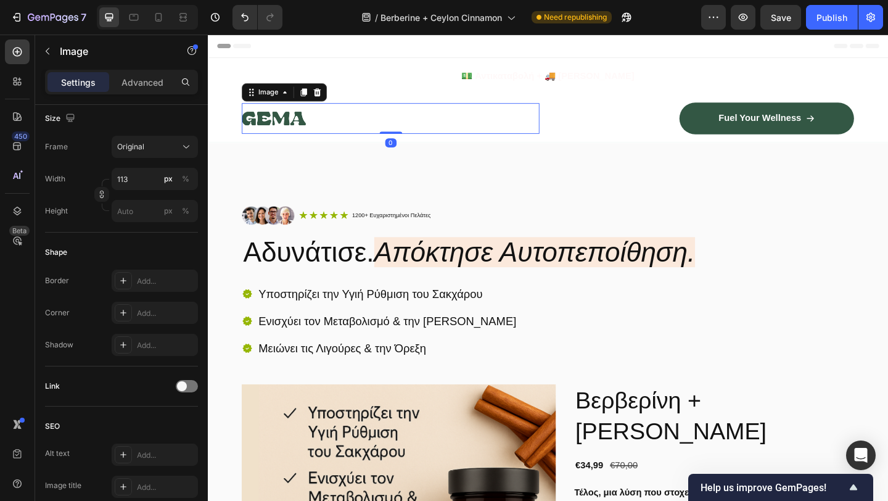
scroll to position [0, 0]
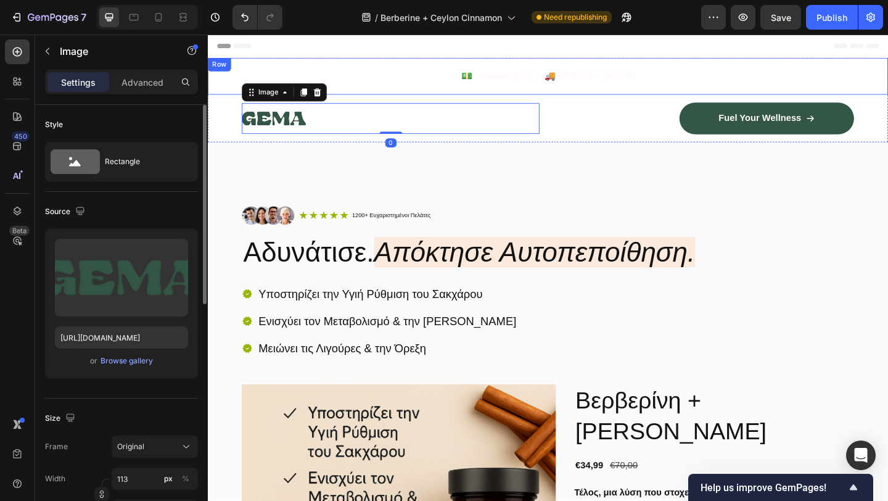
click at [416, 60] on div "💵 Αντικαταβολή + 🚚 Δωρεάν Αποστολή Text Block Row" at bounding box center [578, 80] width 740 height 40
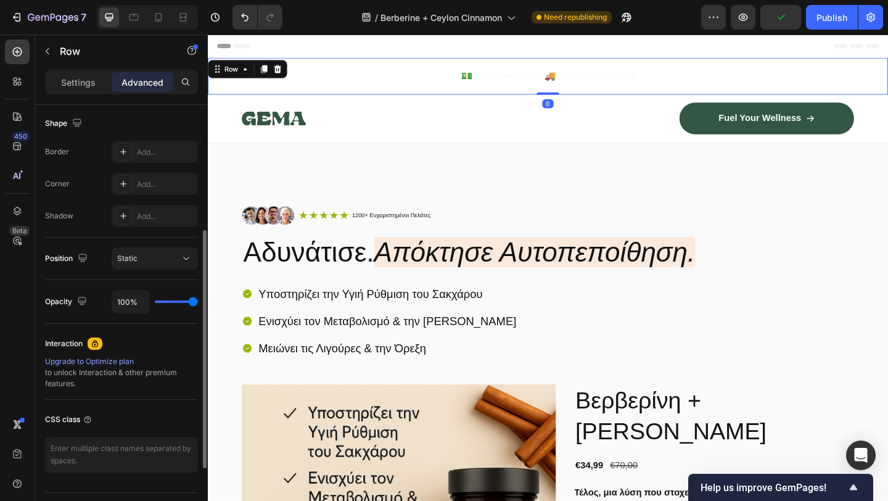
scroll to position [349, 0]
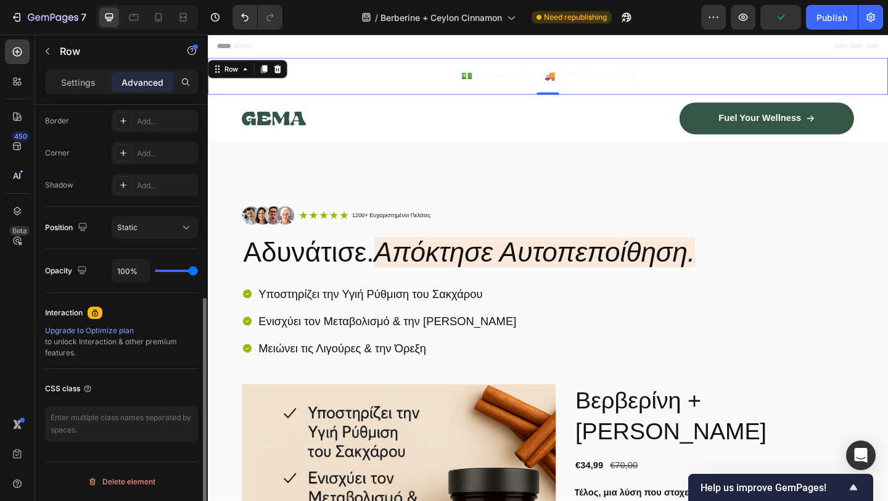
click at [78, 93] on div "Settings Advanced" at bounding box center [121, 82] width 153 height 25
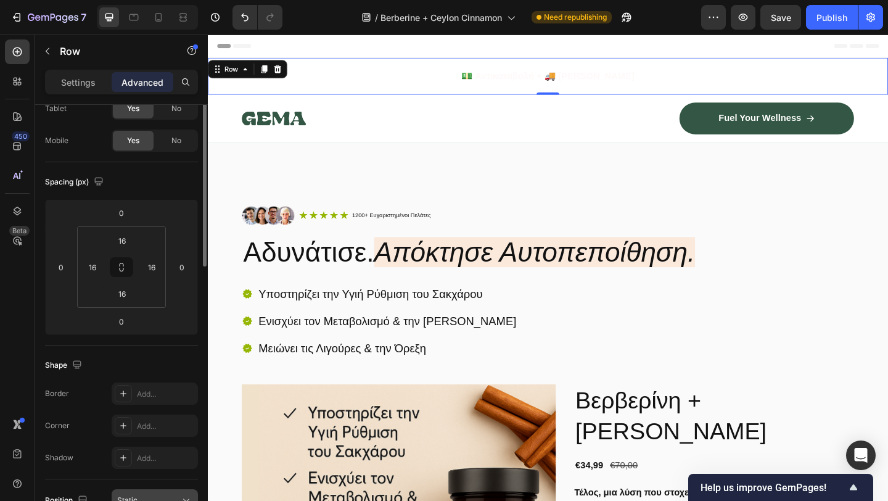
scroll to position [0, 0]
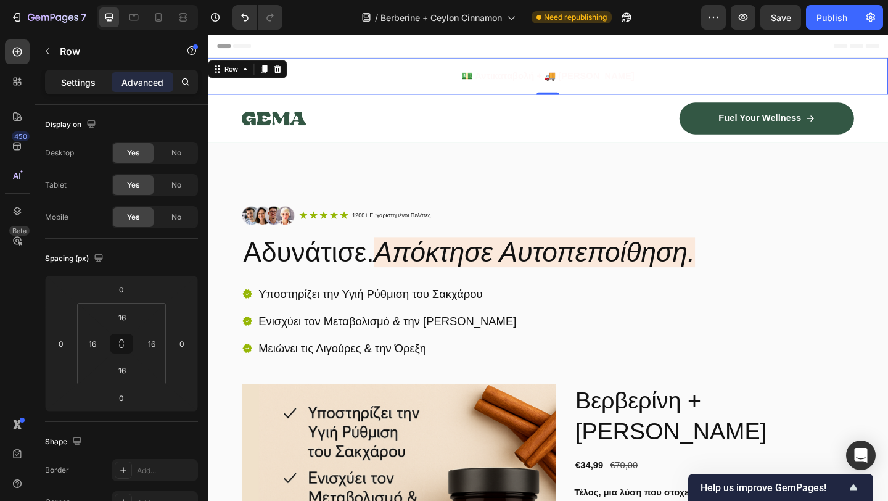
click at [90, 81] on p "Settings" at bounding box center [78, 82] width 35 height 13
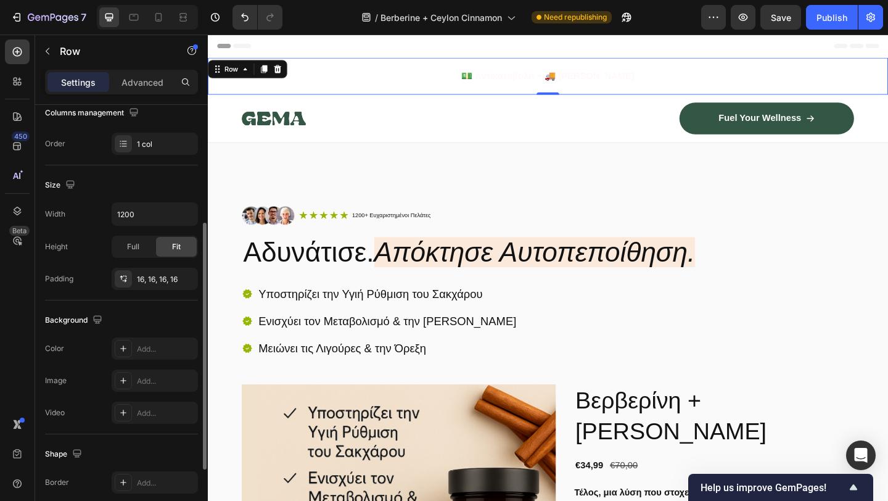
scroll to position [214, 0]
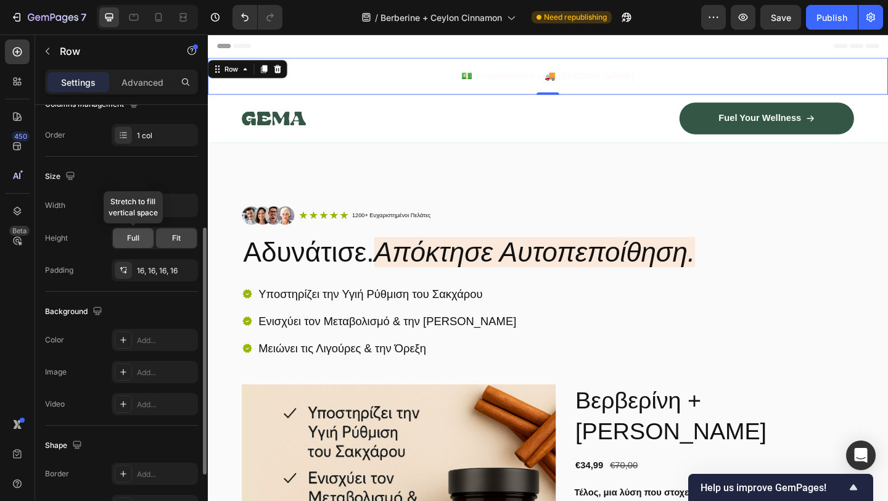
click at [135, 233] on span "Full" at bounding box center [133, 238] width 12 height 11
click at [164, 241] on div "Fit" at bounding box center [176, 238] width 41 height 20
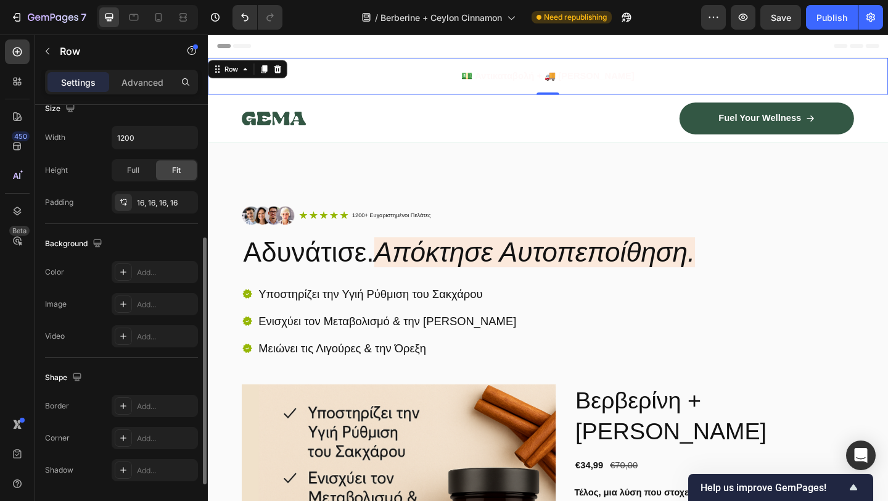
scroll to position [321, 0]
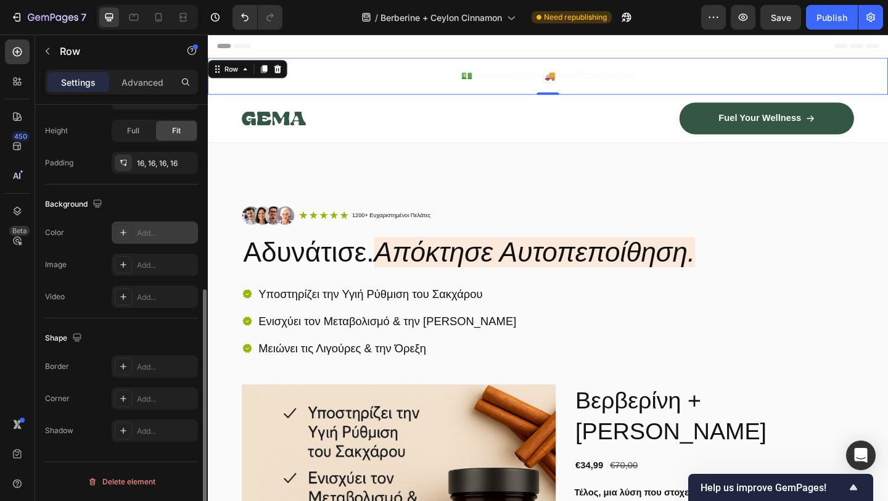
click at [124, 235] on icon at bounding box center [123, 233] width 10 height 10
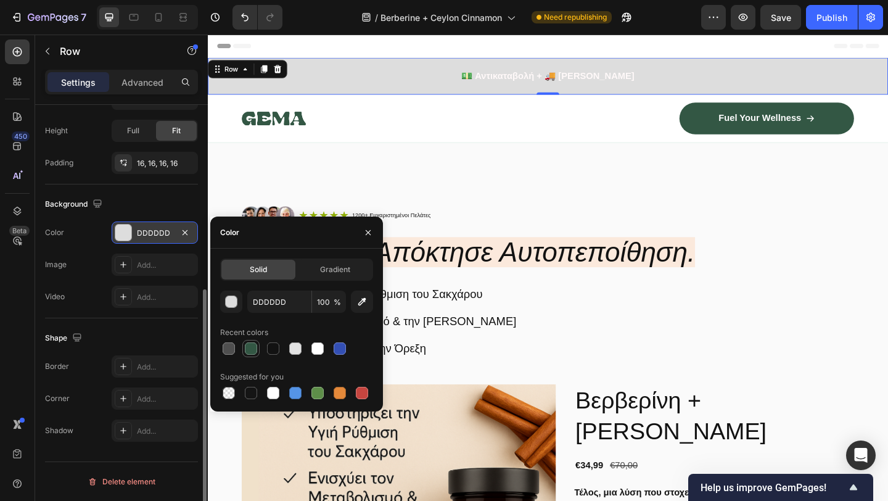
click at [251, 348] on div at bounding box center [251, 348] width 12 height 12
type input "335744"
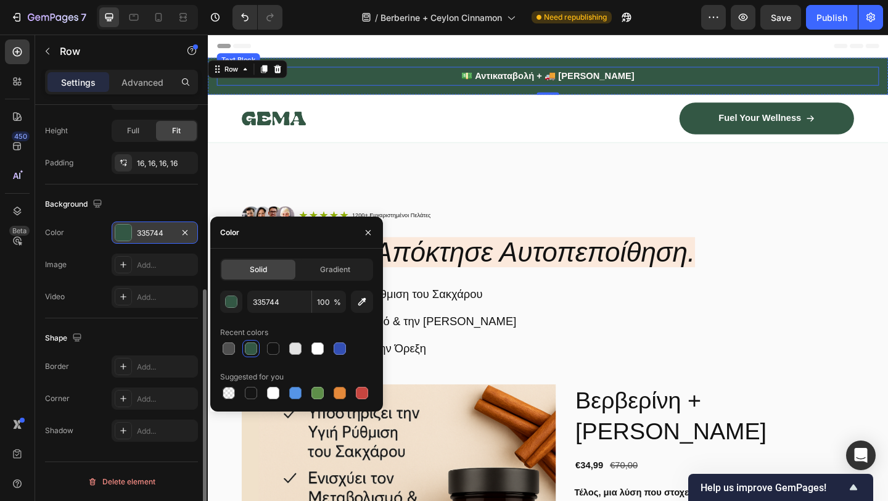
click at [514, 78] on strong "💵 Αντικαταβολή + 🚚 [PERSON_NAME]" at bounding box center [578, 79] width 188 height 10
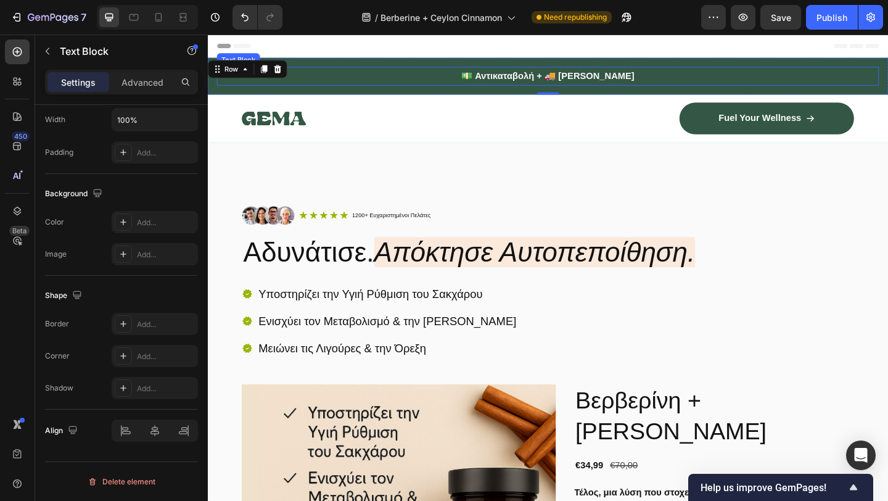
scroll to position [0, 0]
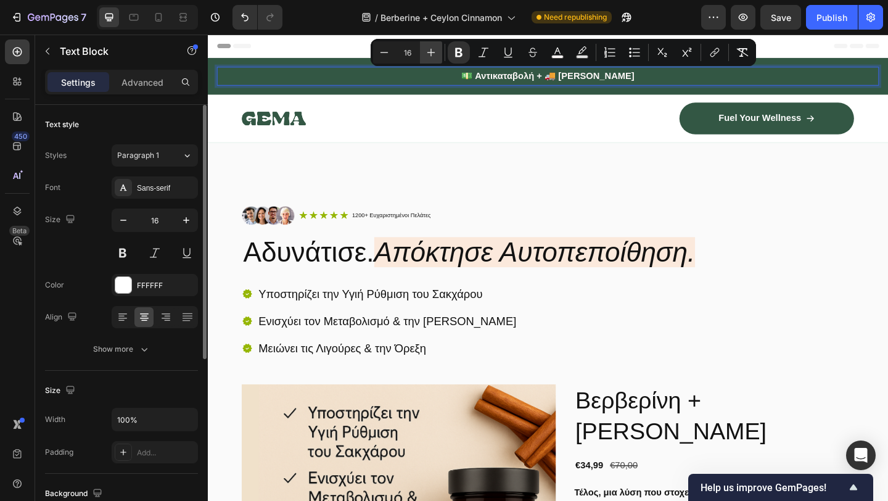
click at [438, 50] on button "Plus" at bounding box center [431, 52] width 22 height 22
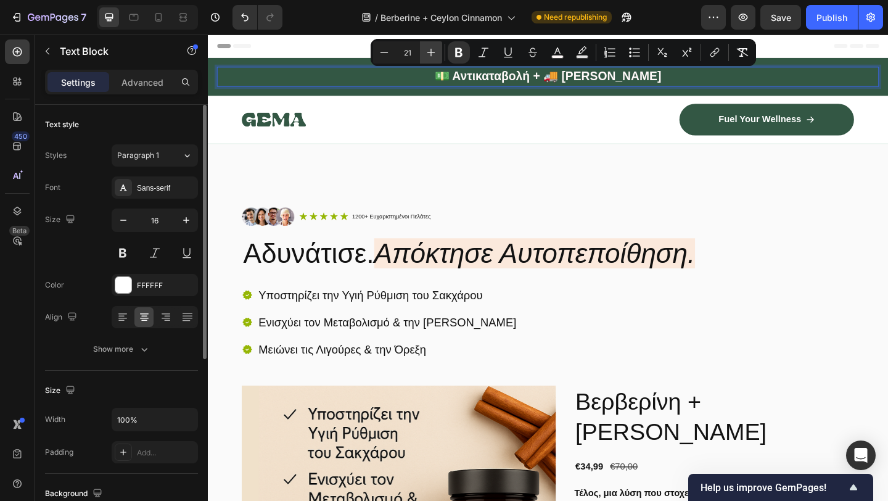
click at [438, 50] on button "Plus" at bounding box center [431, 52] width 22 height 22
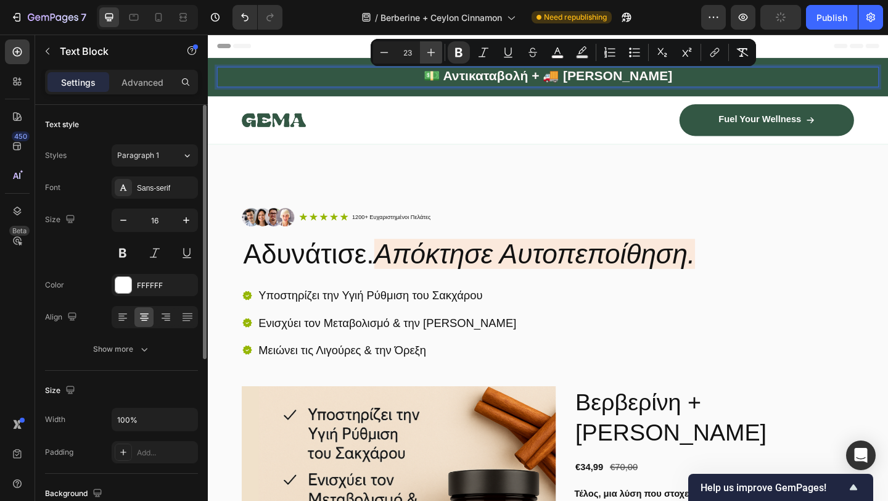
click at [438, 50] on button "Plus" at bounding box center [431, 52] width 22 height 22
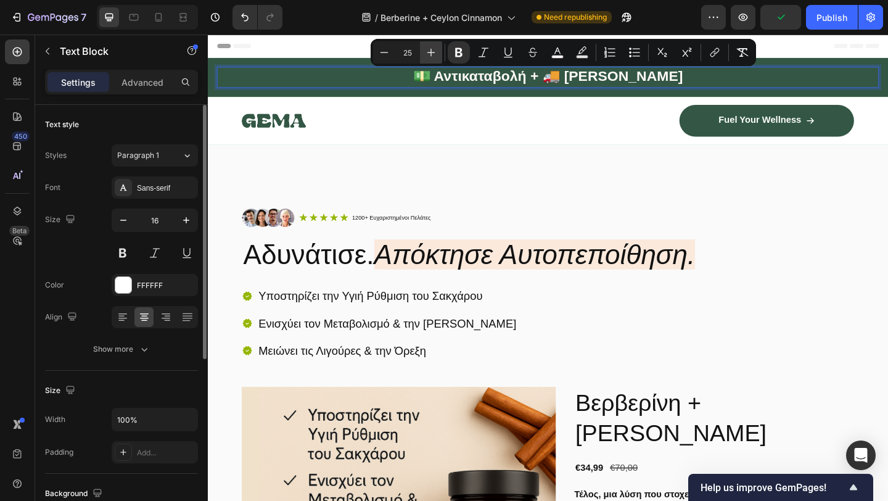
click at [438, 50] on button "Plus" at bounding box center [431, 52] width 22 height 22
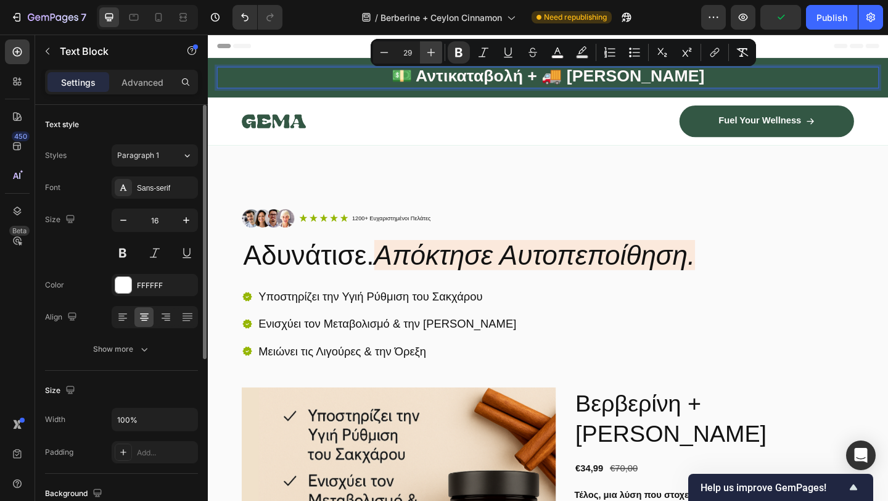
click at [438, 50] on button "Plus" at bounding box center [431, 52] width 22 height 22
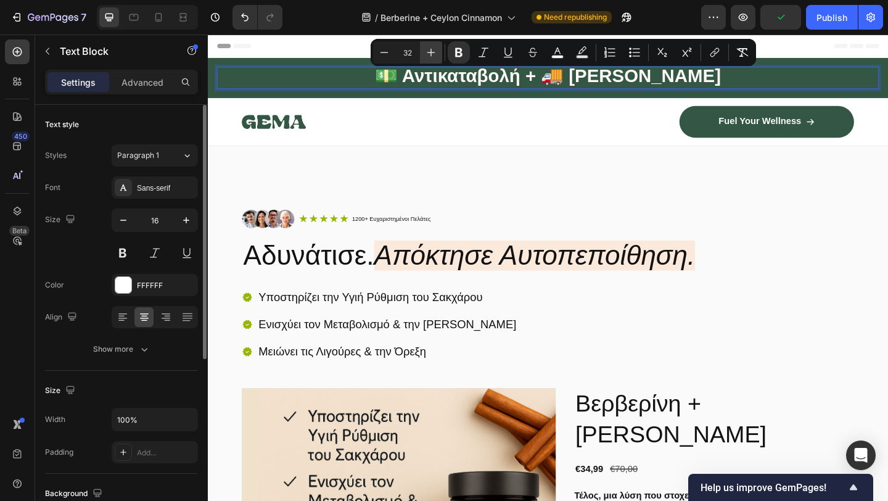
click at [438, 50] on button "Plus" at bounding box center [431, 52] width 22 height 22
type input "34"
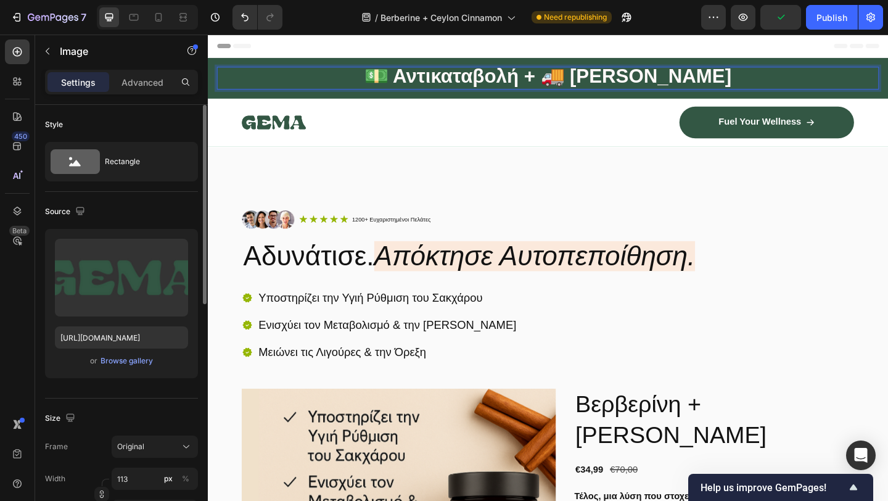
click at [455, 136] on div at bounding box center [407, 129] width 324 height 33
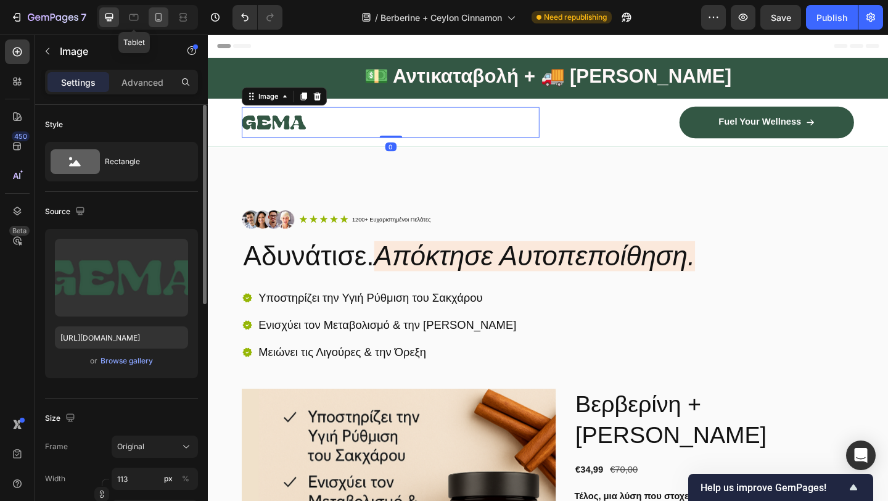
click at [160, 21] on icon at bounding box center [158, 17] width 7 height 9
type input "https://cdn.shopify.com/s/files/1/0946/4725/5423/files/gempages_586260052445823…"
type input "54"
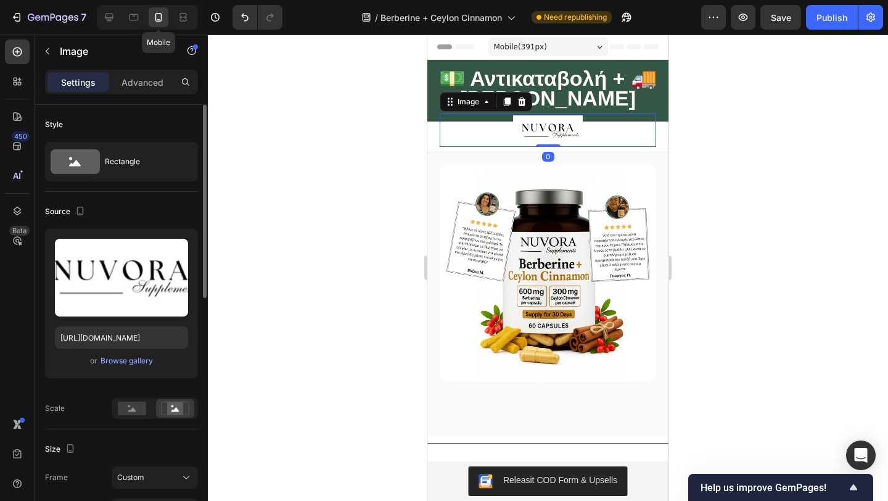
scroll to position [35, 0]
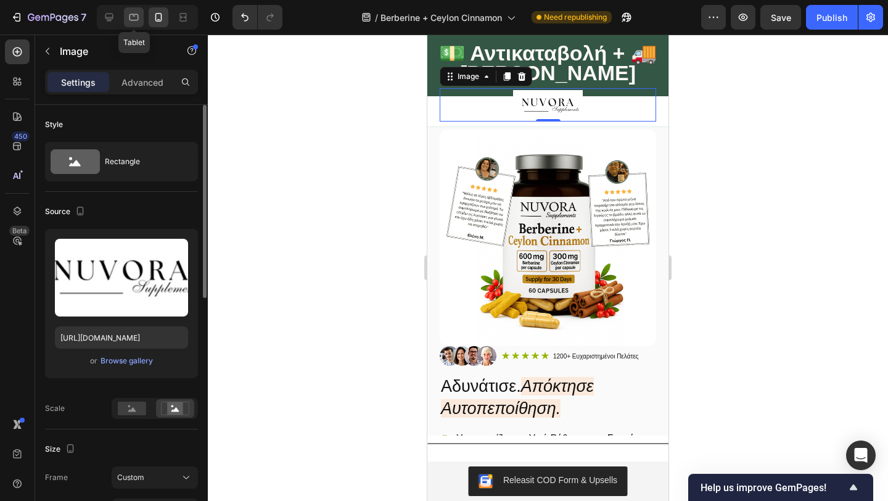
click at [139, 17] on icon at bounding box center [134, 17] width 12 height 12
type input "https://cdn.shopify.com/s/files/1/0946/4725/5423/files/gempages_586260052445823…"
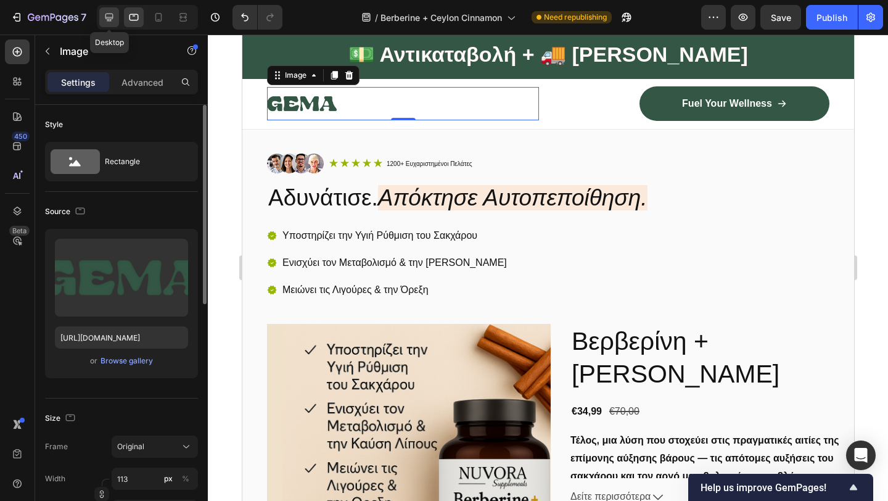
click at [102, 15] on div at bounding box center [109, 17] width 20 height 20
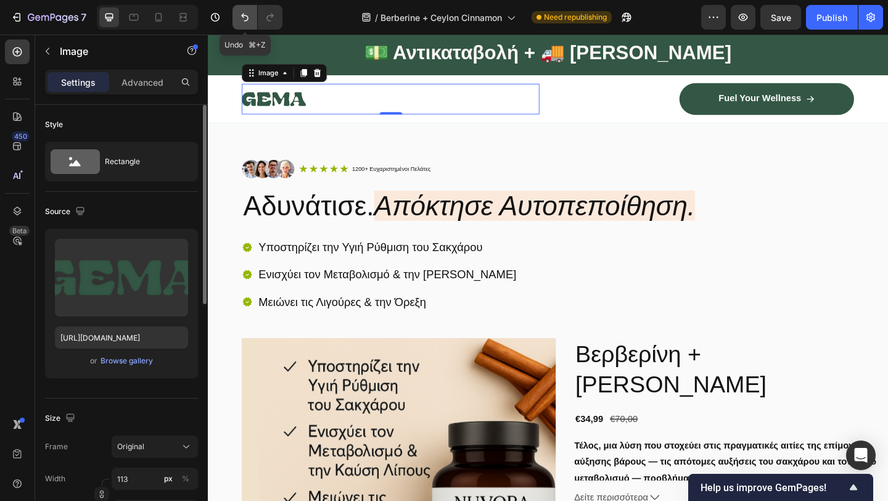
click at [242, 16] on icon "Undo/Redo" at bounding box center [244, 18] width 7 height 8
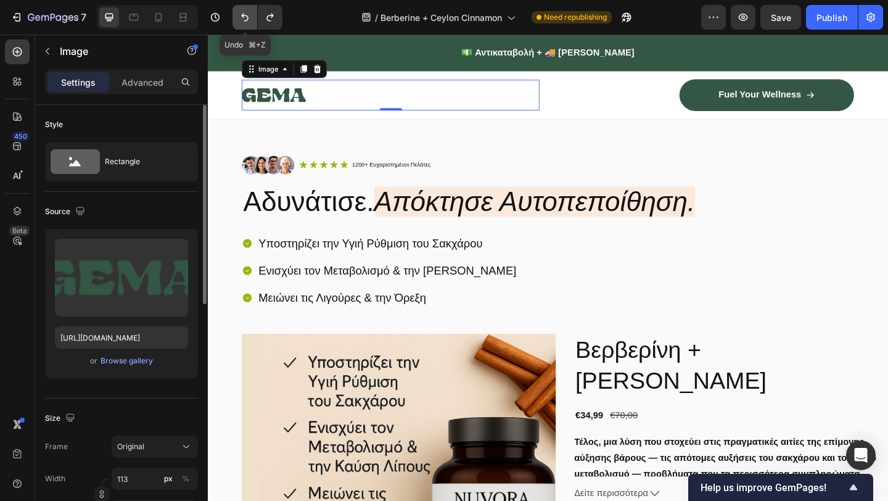
scroll to position [52, 0]
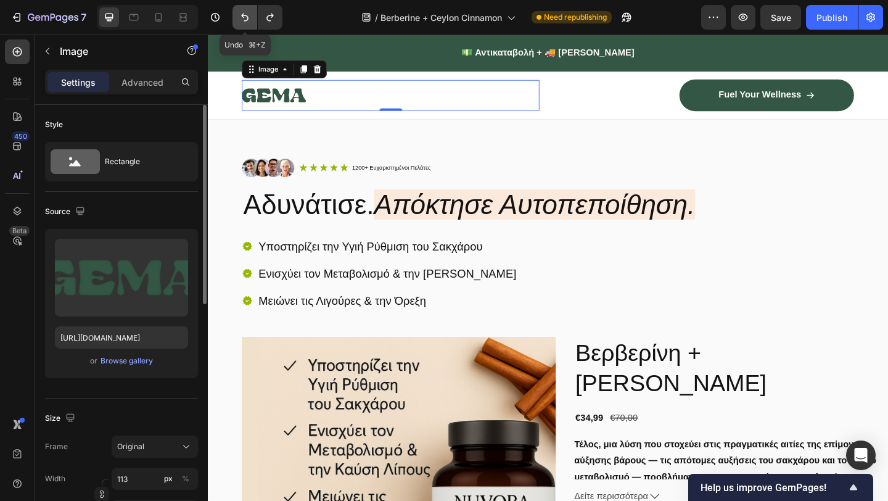
click at [242, 17] on icon "Undo/Redo" at bounding box center [245, 17] width 12 height 12
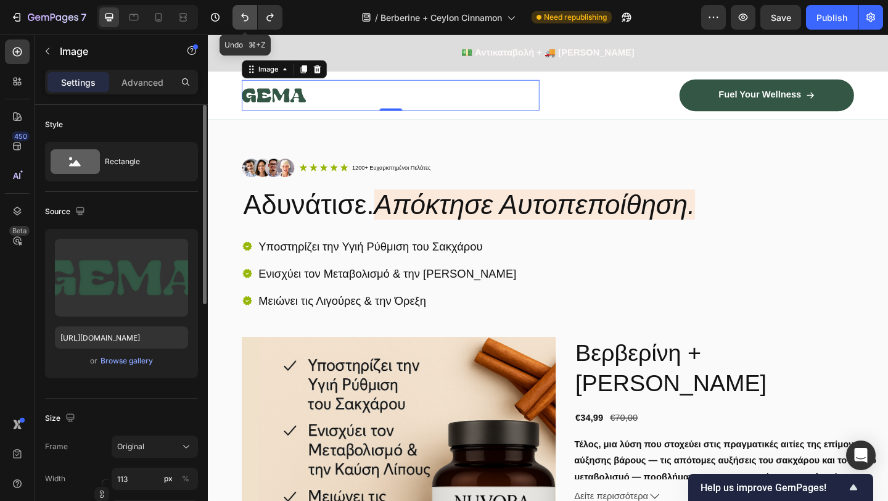
click at [242, 17] on icon "Undo/Redo" at bounding box center [245, 17] width 12 height 12
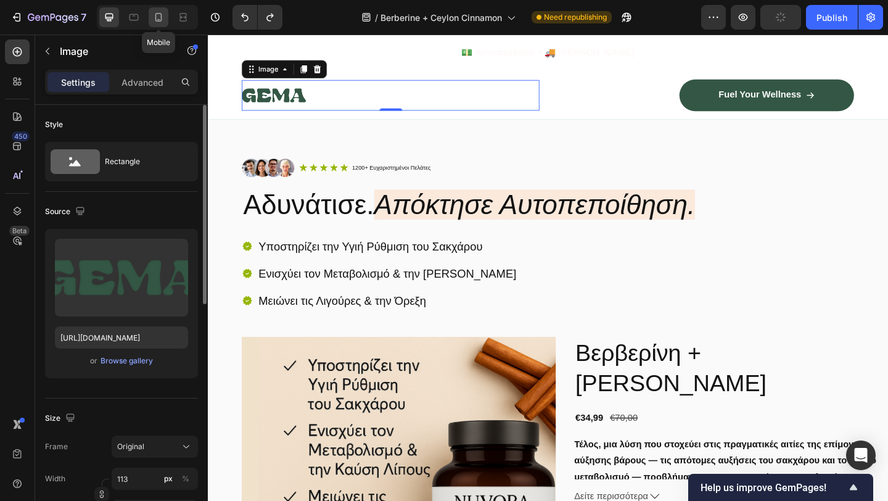
click at [154, 14] on icon at bounding box center [158, 17] width 12 height 12
type input "https://cdn.shopify.com/s/files/1/0946/4725/5423/files/gempages_586260052445823…"
type input "54"
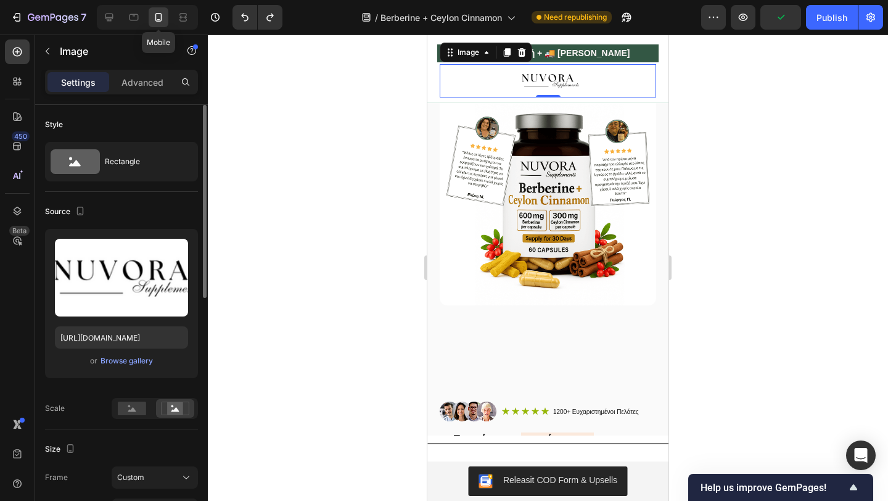
scroll to position [38, 0]
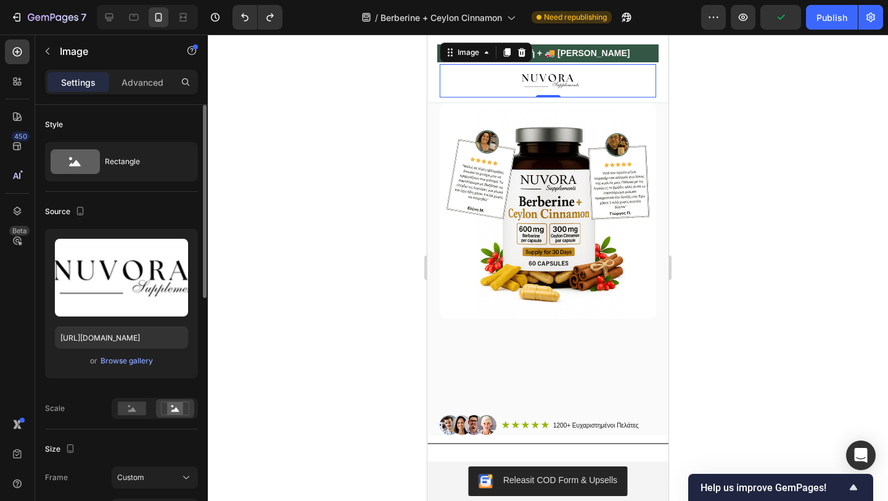
click at [342, 120] on div at bounding box center [548, 268] width 680 height 466
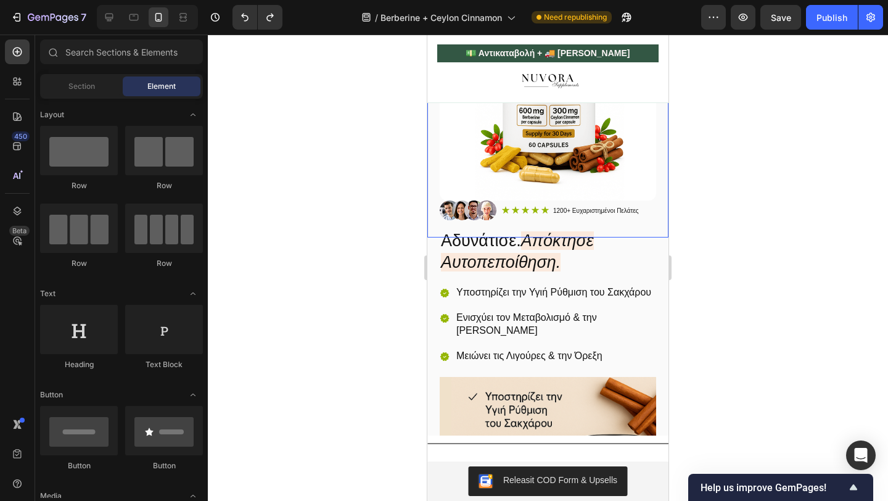
scroll to position [173, 0]
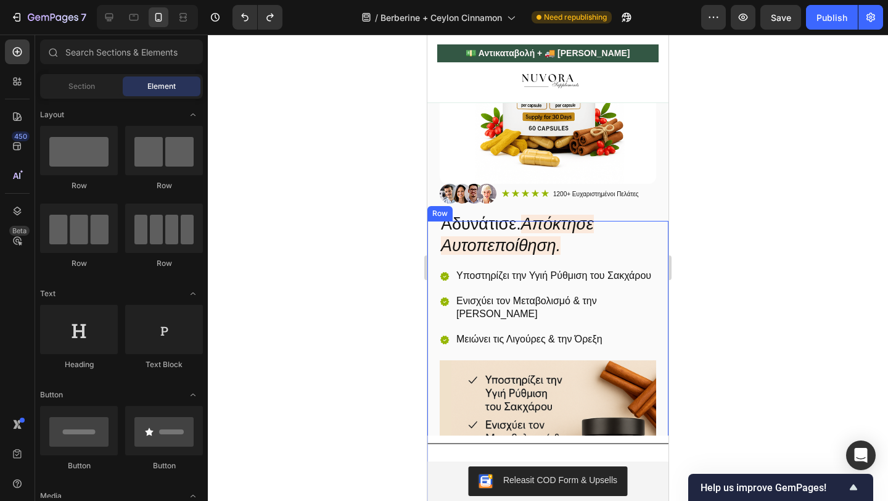
click at [390, 280] on div at bounding box center [548, 268] width 680 height 466
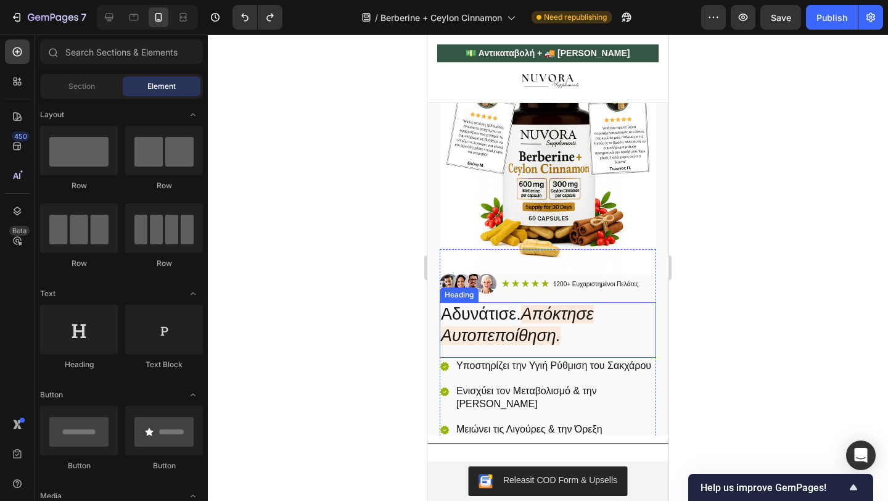
scroll to position [0, 0]
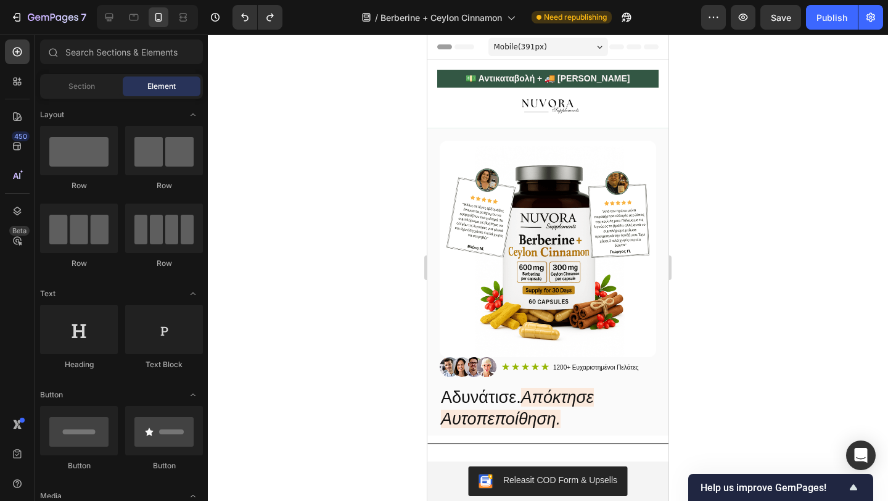
click at [570, 39] on div "Mobile ( 391 px)" at bounding box center [548, 47] width 120 height 19
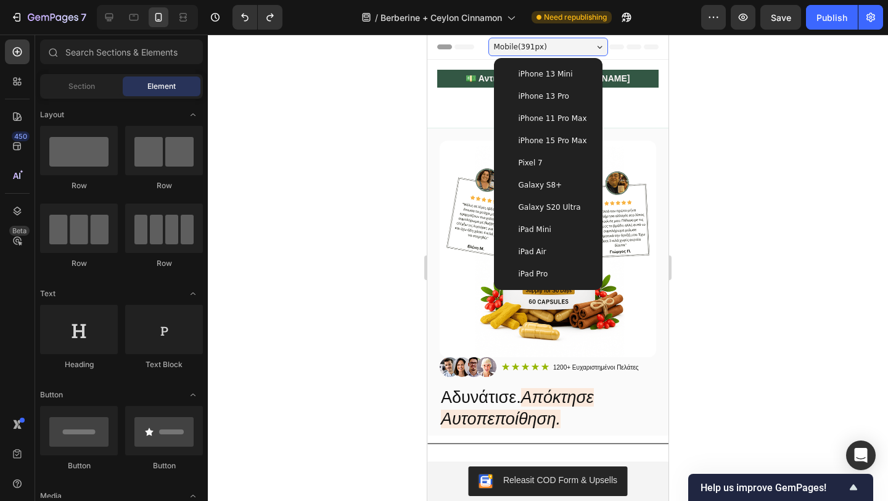
click at [257, 163] on div at bounding box center [548, 268] width 680 height 466
click at [121, 25] on div at bounding box center [147, 17] width 101 height 25
click at [128, 25] on div at bounding box center [134, 17] width 20 height 20
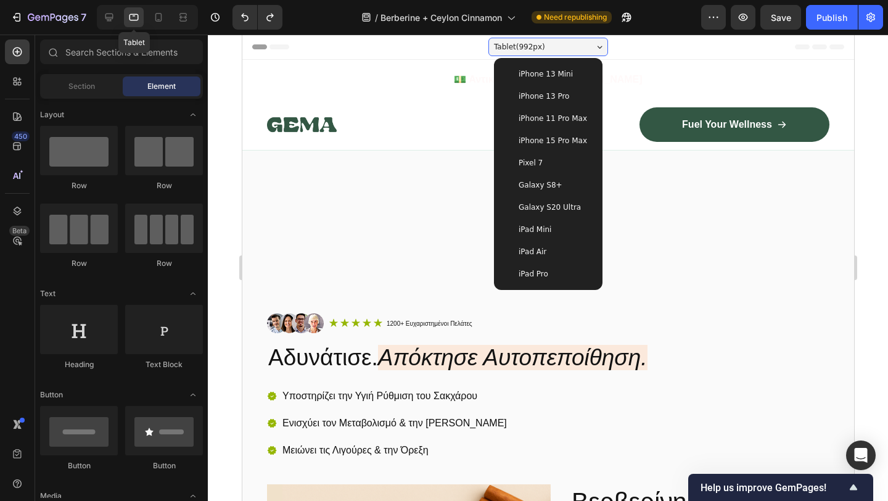
click at [146, 21] on div "Tablet" at bounding box center [147, 17] width 101 height 25
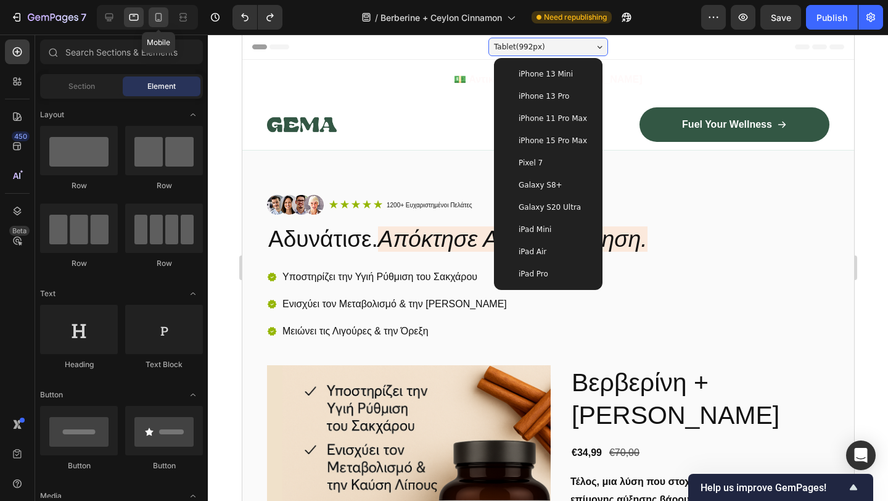
click at [153, 21] on icon at bounding box center [158, 17] width 12 height 12
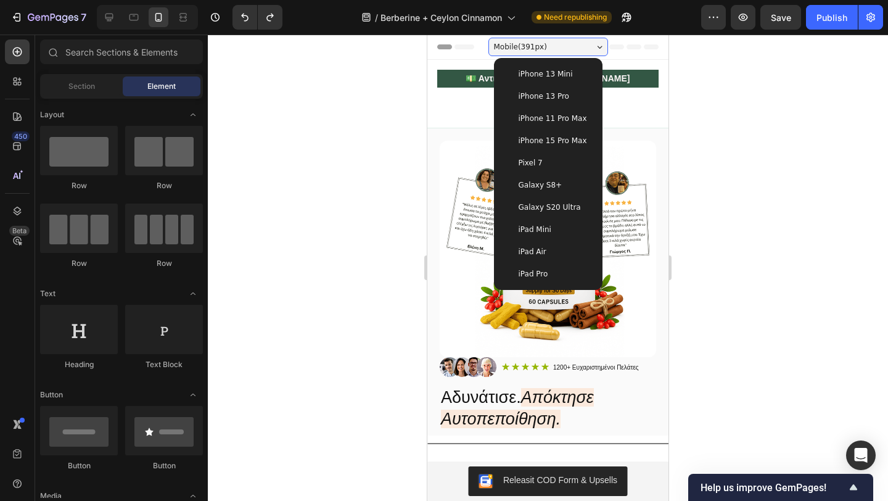
click at [522, 41] on span "Mobile ( 391 px)" at bounding box center [520, 47] width 53 height 12
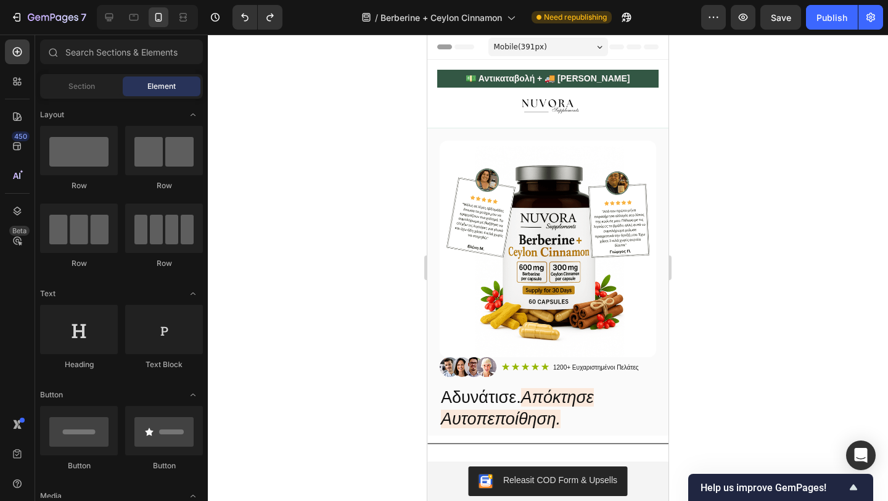
click at [522, 41] on span "Mobile ( 391 px)" at bounding box center [520, 47] width 53 height 12
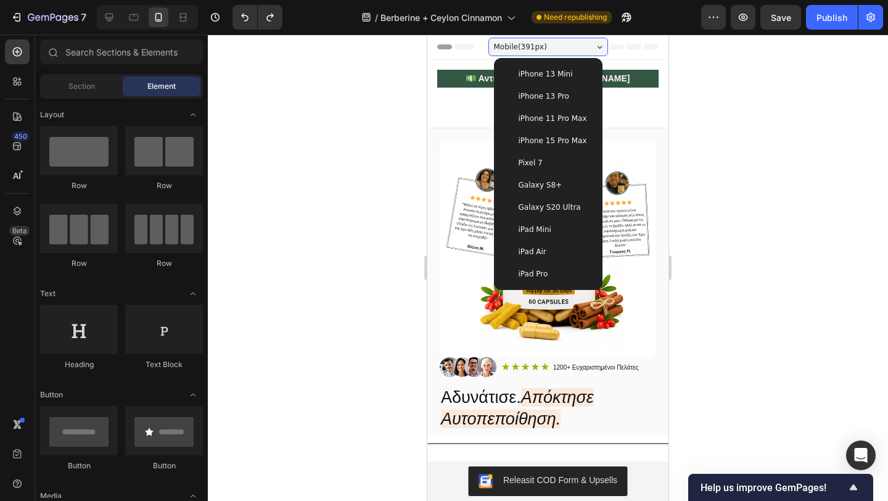
click at [561, 101] on span "iPhone 13 Pro" at bounding box center [544, 96] width 51 height 12
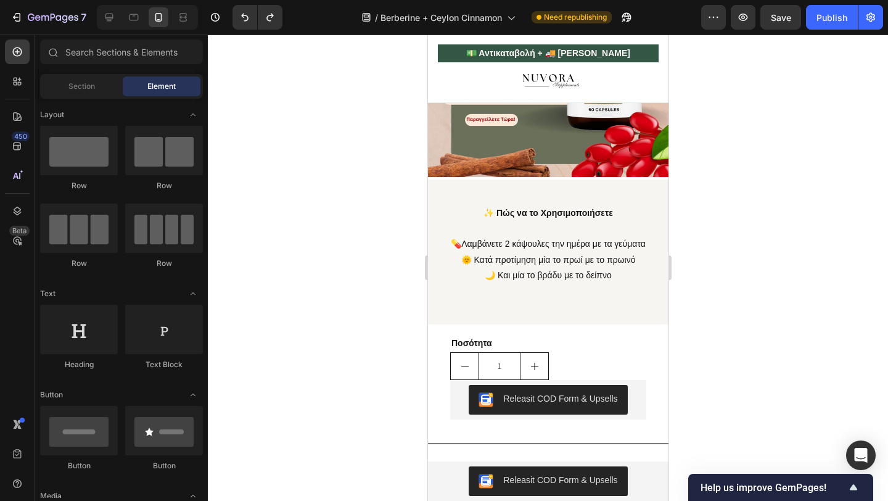
scroll to position [1232, 0]
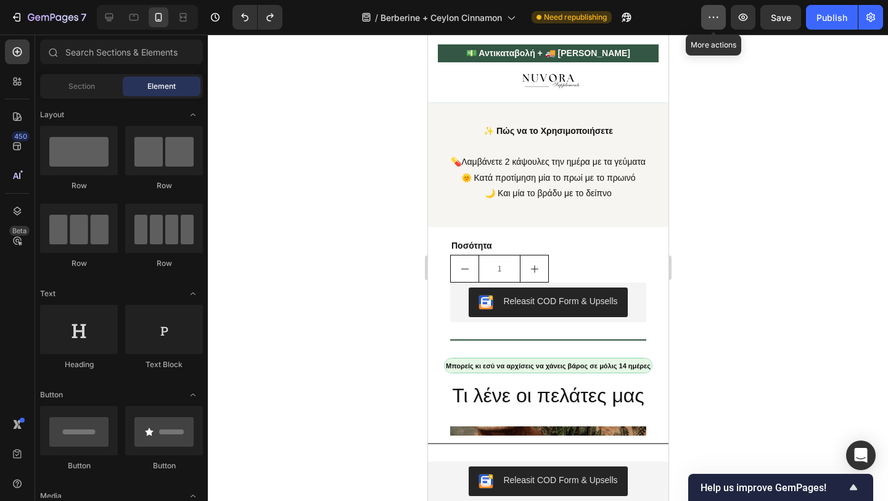
click at [714, 17] on icon "button" at bounding box center [714, 17] width 2 height 1
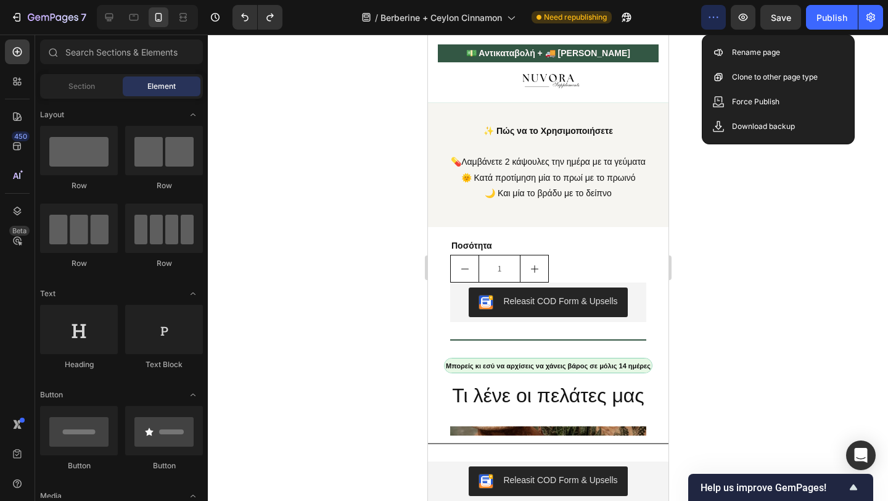
click at [144, 23] on div at bounding box center [147, 17] width 101 height 25
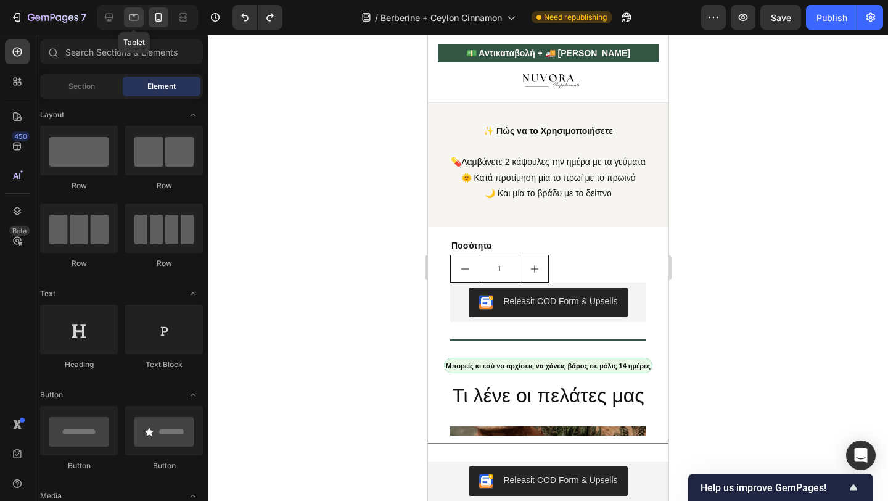
click at [134, 20] on icon at bounding box center [134, 17] width 9 height 7
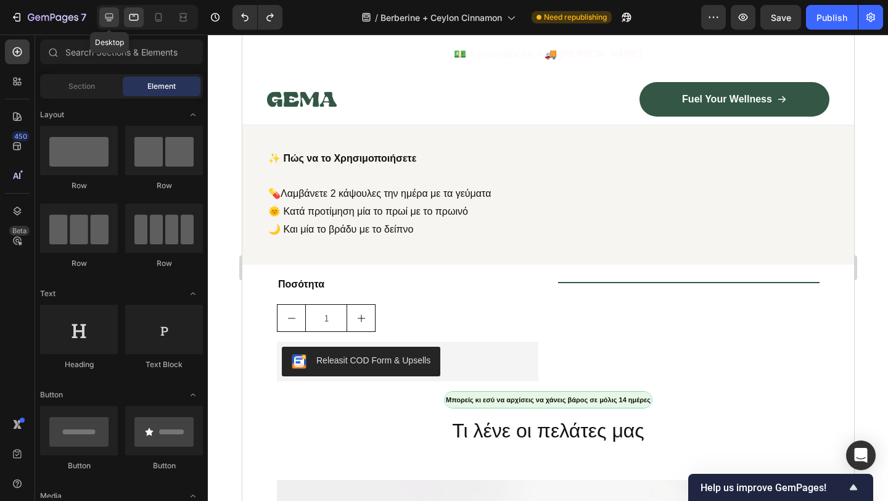
click at [112, 14] on icon at bounding box center [109, 18] width 8 height 8
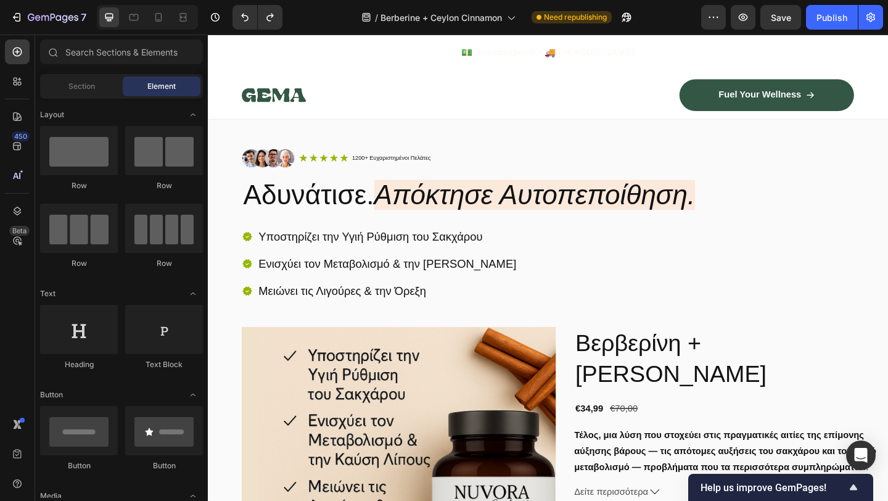
scroll to position [51, 0]
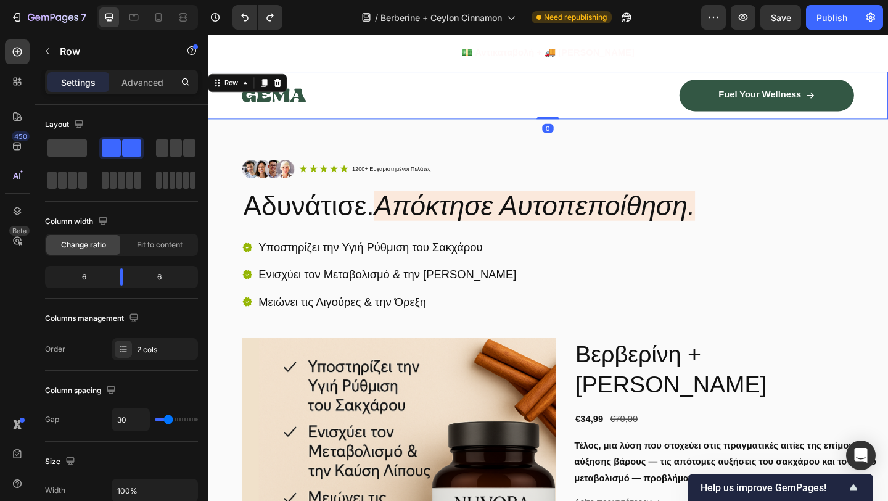
click at [232, 95] on div "Image Fuel Your Wellness Button Row Row 0" at bounding box center [578, 101] width 740 height 52
click at [273, 101] on img at bounding box center [280, 100] width 70 height 33
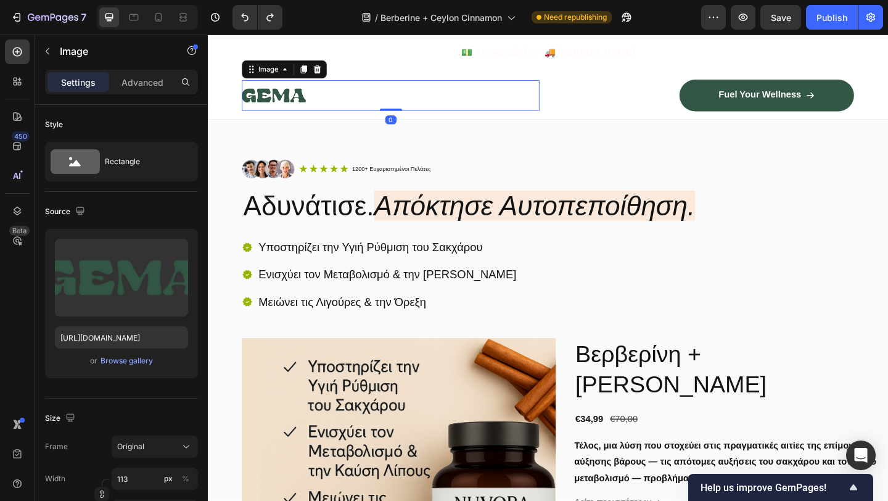
click at [242, 102] on div "Image 0 Fuel Your Wellness Button Row Row" at bounding box center [578, 101] width 740 height 52
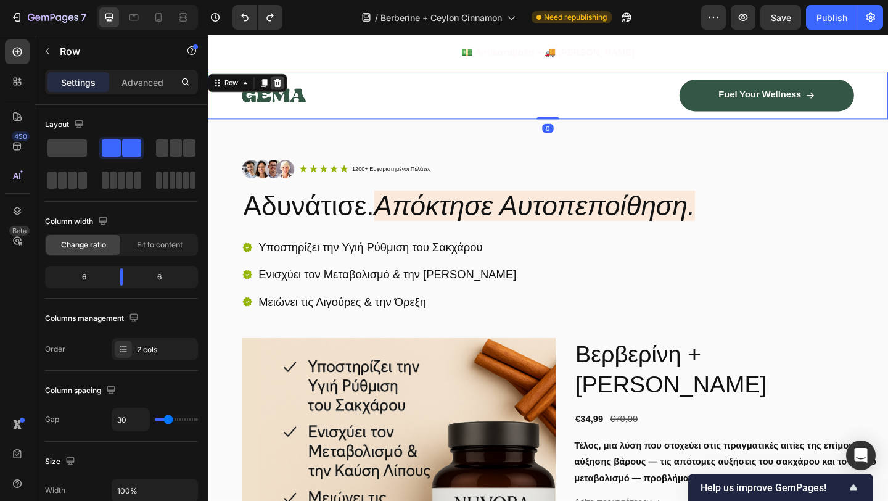
click at [286, 86] on icon at bounding box center [284, 87] width 10 height 10
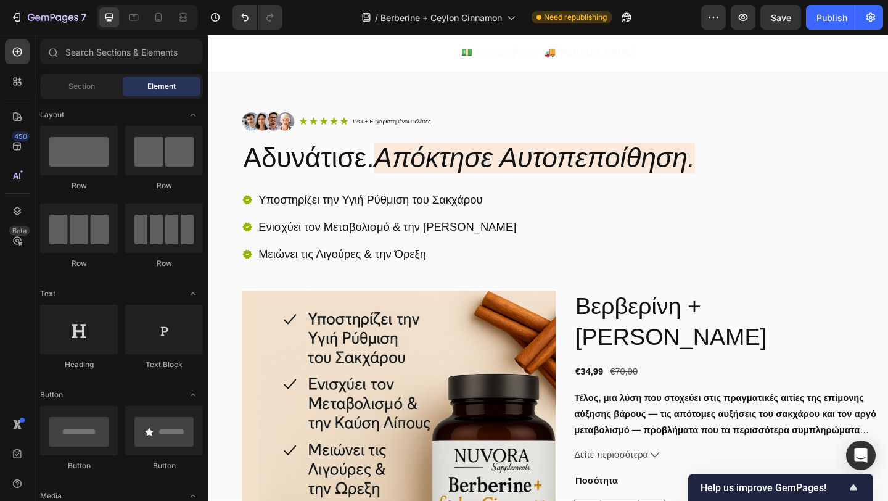
scroll to position [0, 0]
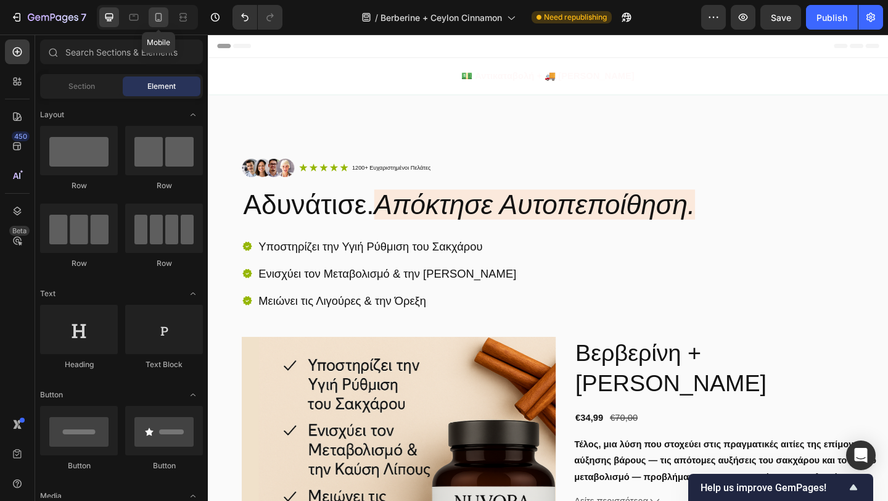
click at [158, 20] on icon at bounding box center [158, 17] width 12 height 12
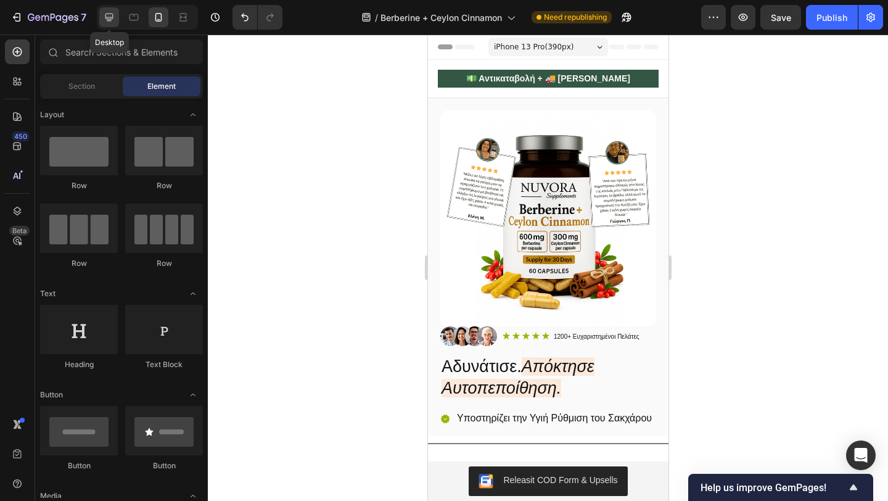
click at [110, 18] on icon at bounding box center [109, 17] width 12 height 12
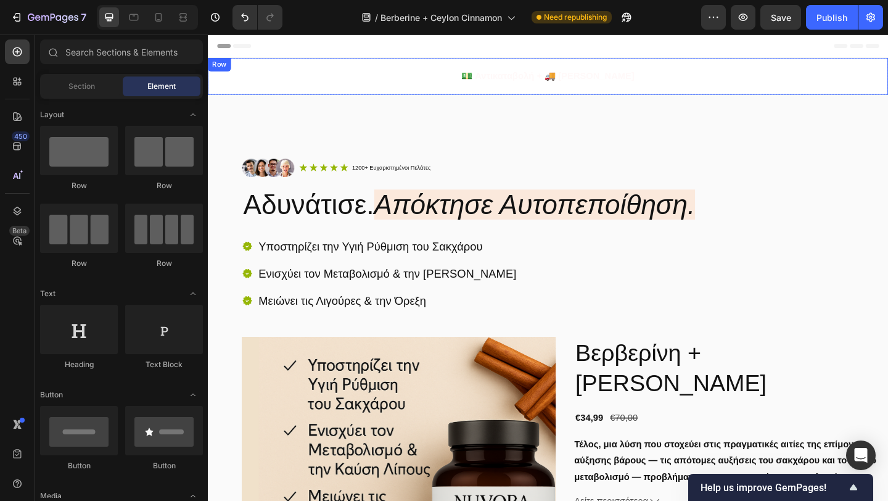
click at [237, 94] on div "💵 Αντικαταβολή + 🚚 Δωρεάν Αποστολή Text Block Row" at bounding box center [578, 80] width 740 height 40
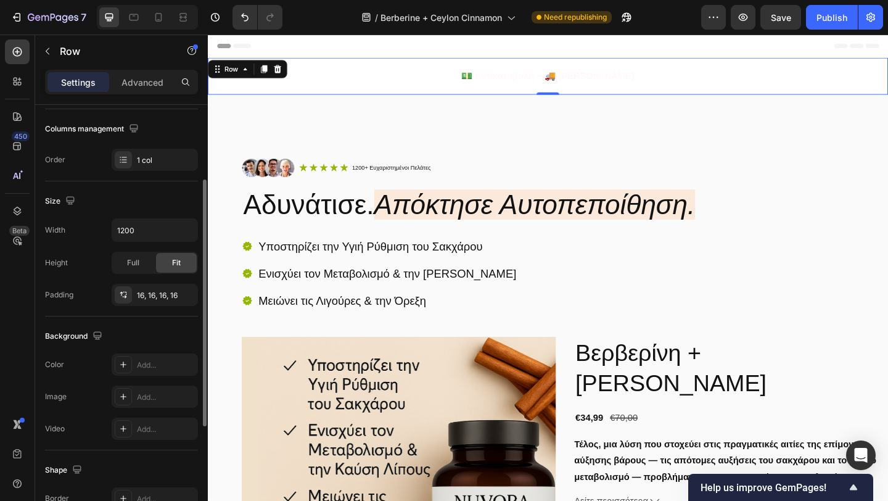
scroll to position [276, 0]
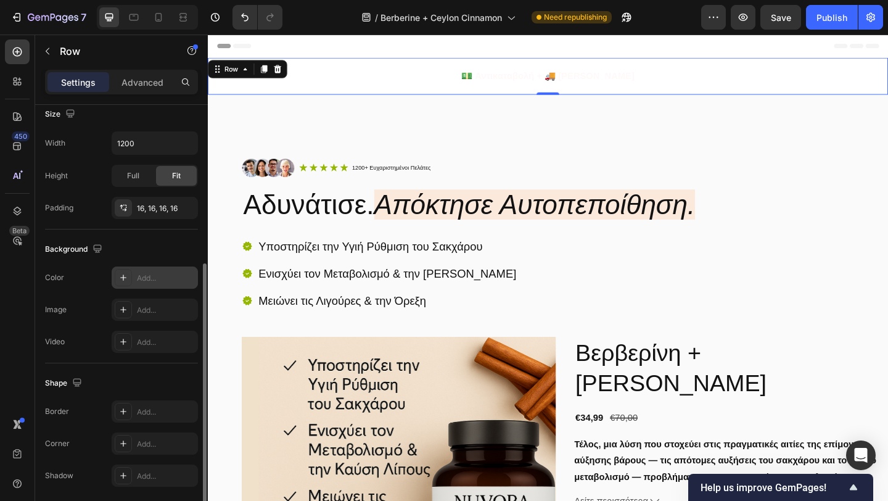
click at [120, 276] on icon at bounding box center [123, 278] width 10 height 10
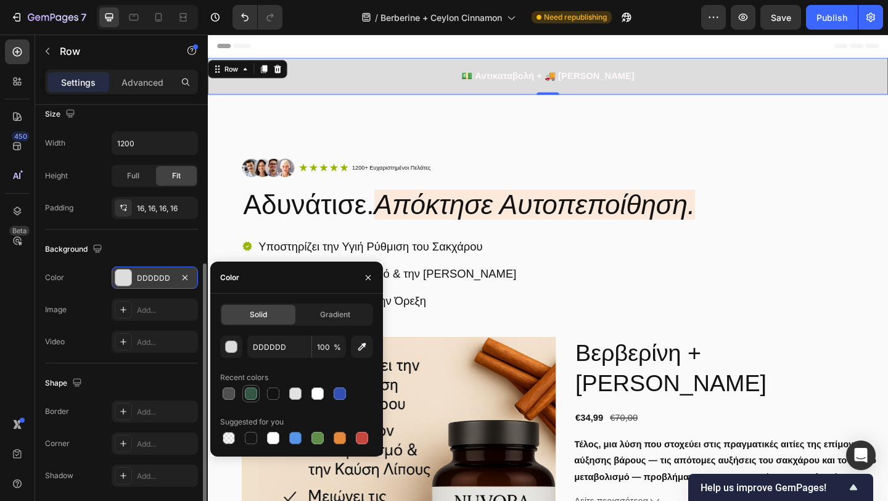
click at [253, 391] on div at bounding box center [251, 393] width 12 height 12
type input "335744"
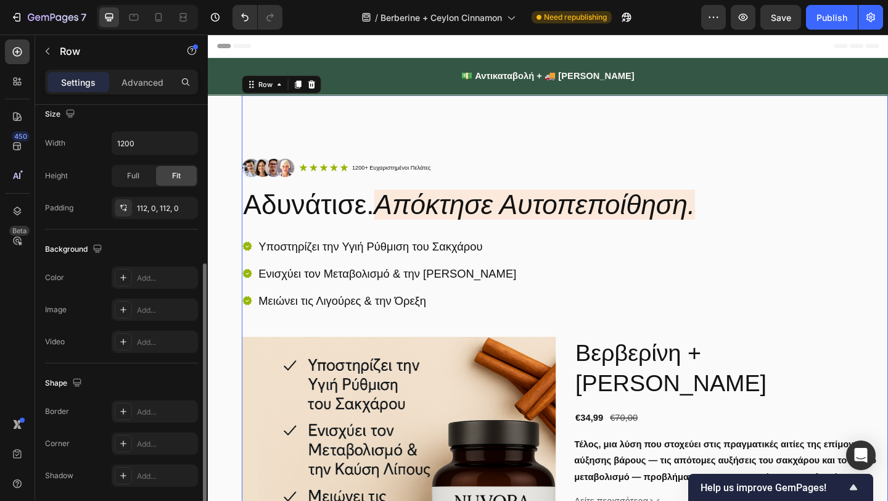
click at [479, 155] on div "Image Icon Icon Icon Icon Icon Icon List 1200+ Ευχαριστημένοι Πελάτες Text Bloc…" at bounding box center [596, 495] width 703 height 789
click at [139, 17] on icon at bounding box center [134, 17] width 12 height 12
type input "100%"
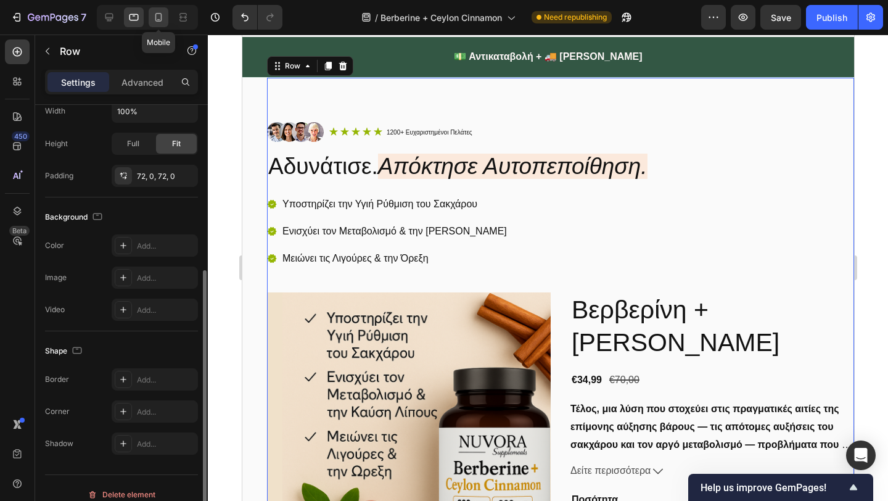
click at [154, 18] on icon at bounding box center [158, 17] width 12 height 12
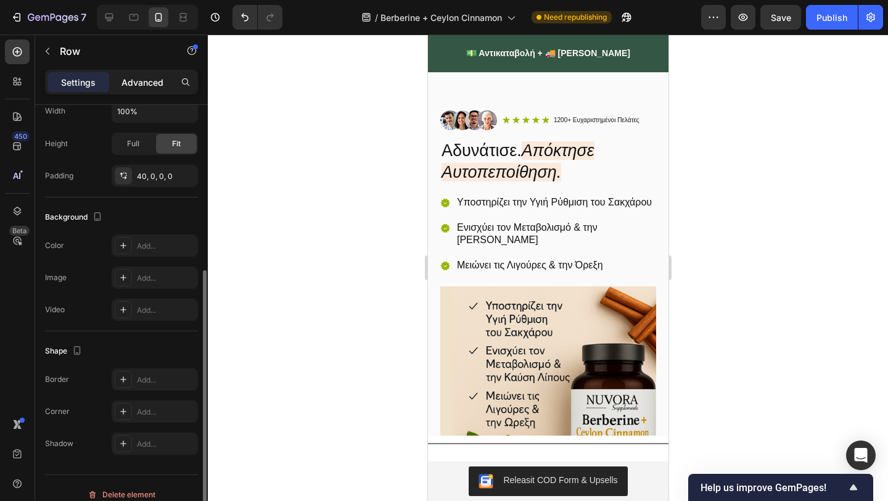
scroll to position [319, 0]
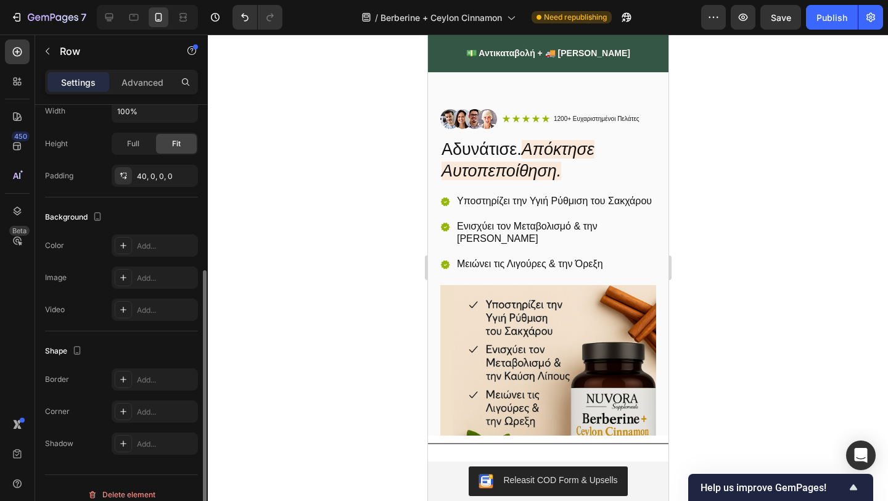
click at [331, 106] on div at bounding box center [548, 268] width 680 height 466
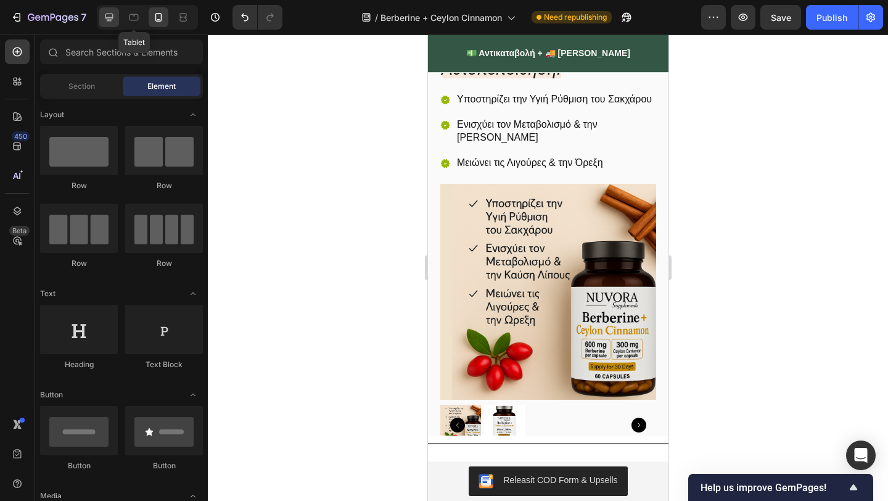
click at [113, 19] on icon at bounding box center [109, 17] width 12 height 12
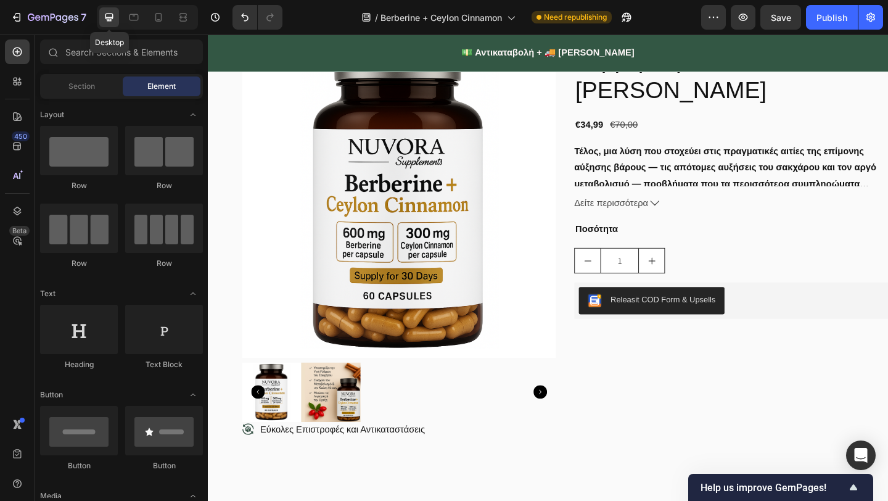
scroll to position [321, 0]
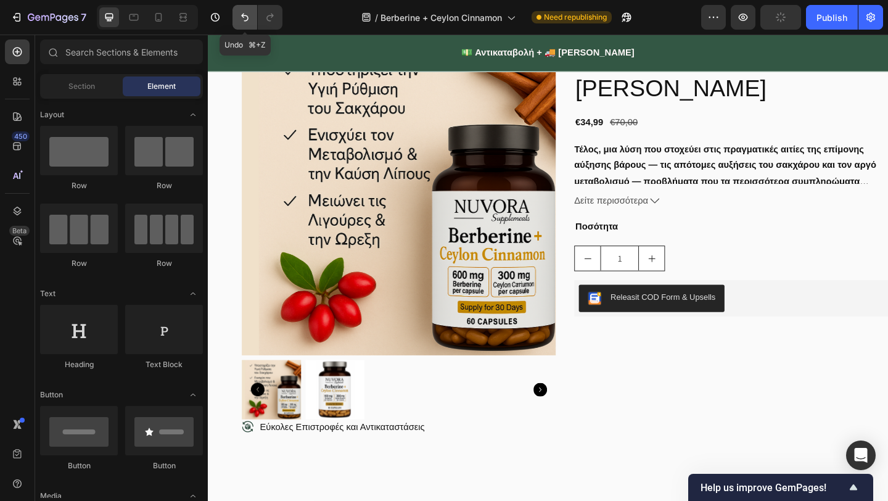
click at [247, 19] on icon "Undo/Redo" at bounding box center [245, 17] width 12 height 12
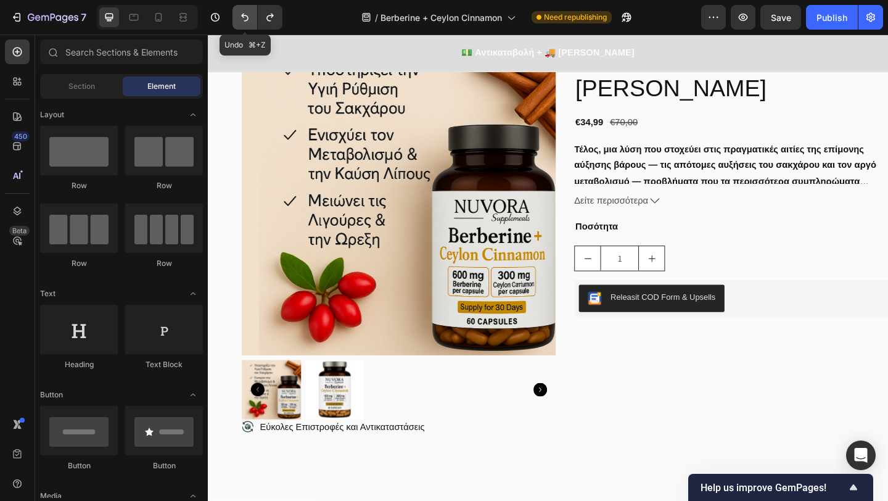
click at [247, 19] on icon "Undo/Redo" at bounding box center [245, 17] width 12 height 12
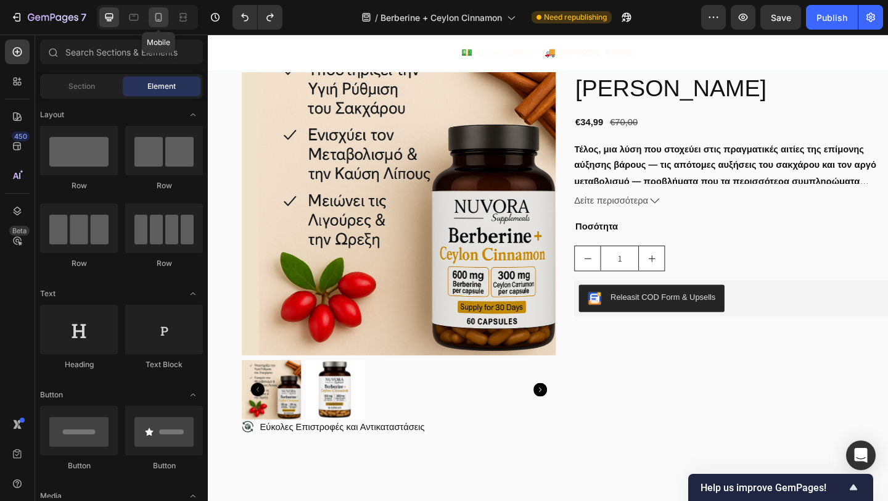
click at [150, 23] on div at bounding box center [159, 17] width 20 height 20
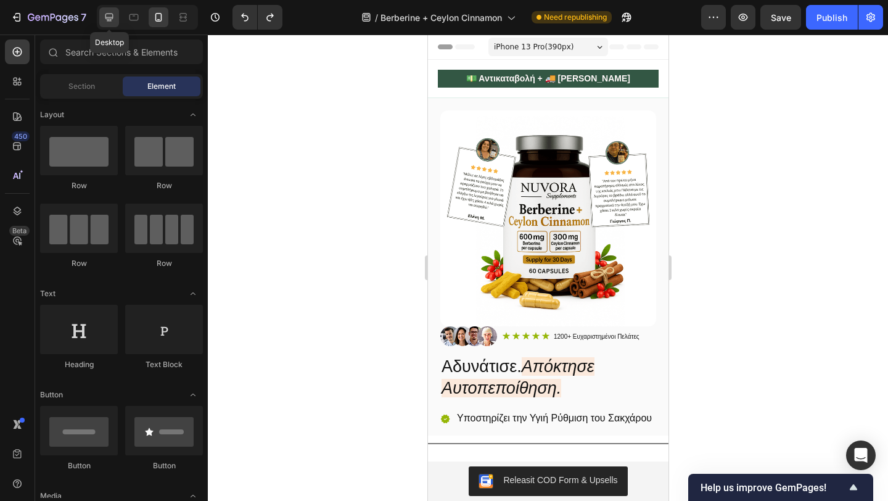
click at [118, 23] on div at bounding box center [109, 17] width 20 height 20
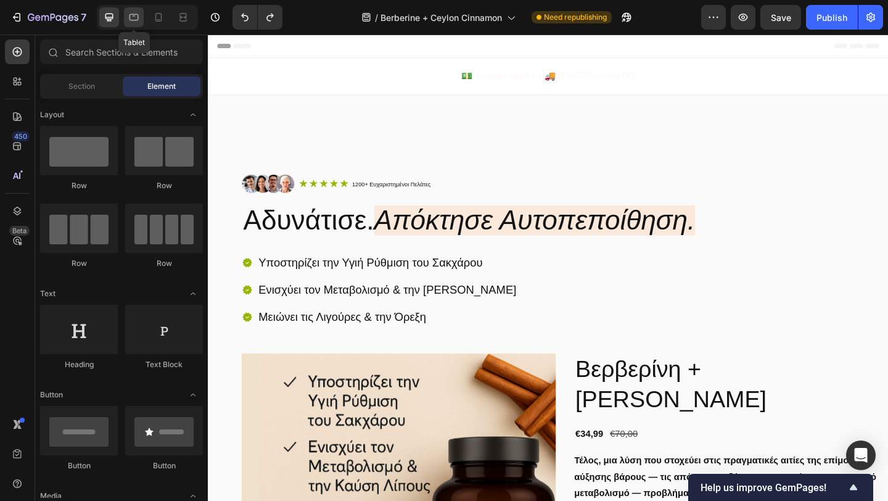
click at [139, 22] on icon at bounding box center [134, 17] width 12 height 12
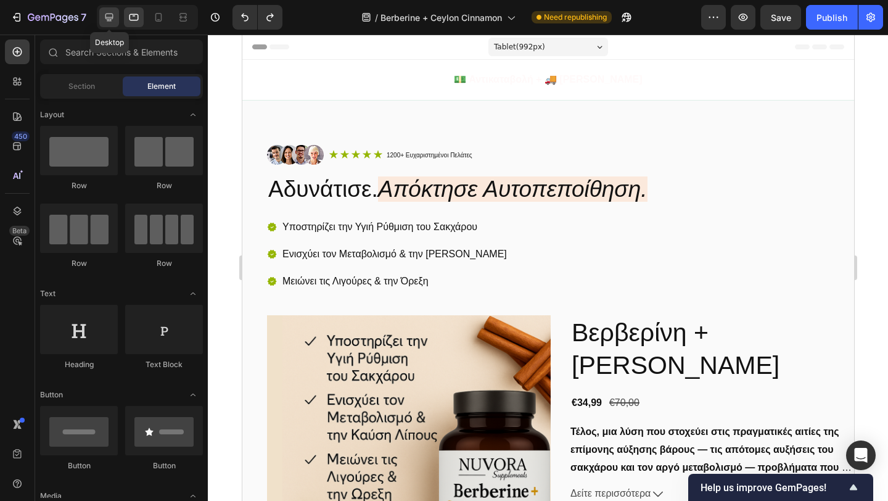
click at [99, 19] on div at bounding box center [109, 17] width 20 height 20
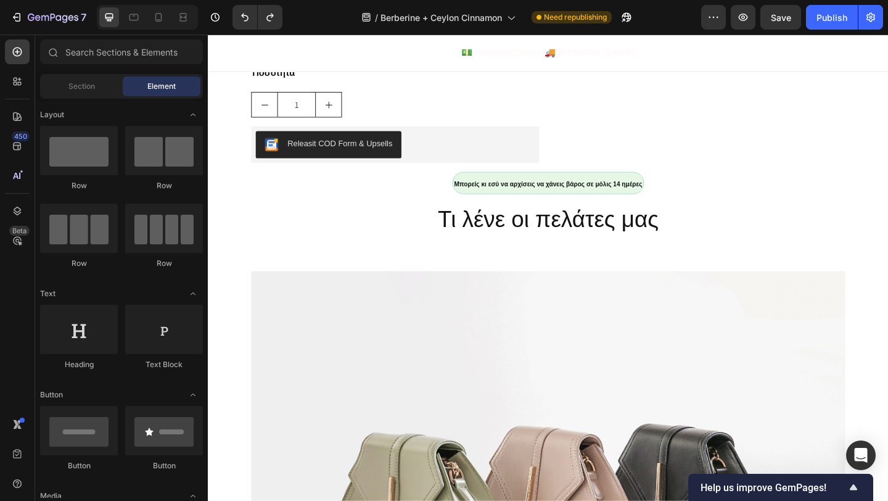
scroll to position [1608, 0]
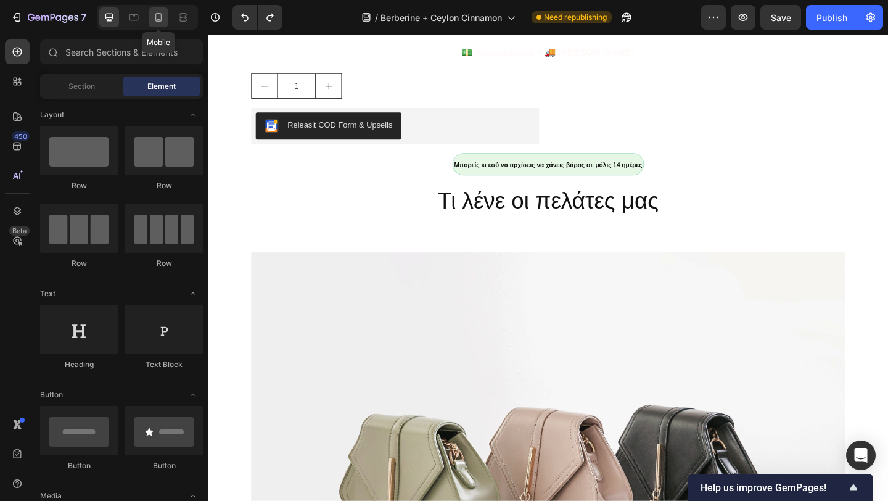
click at [155, 20] on icon at bounding box center [158, 17] width 12 height 12
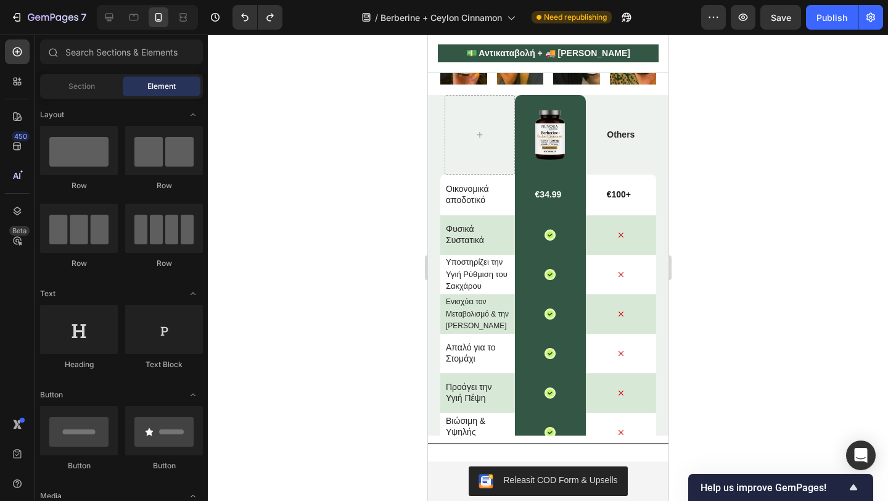
scroll to position [2933, 0]
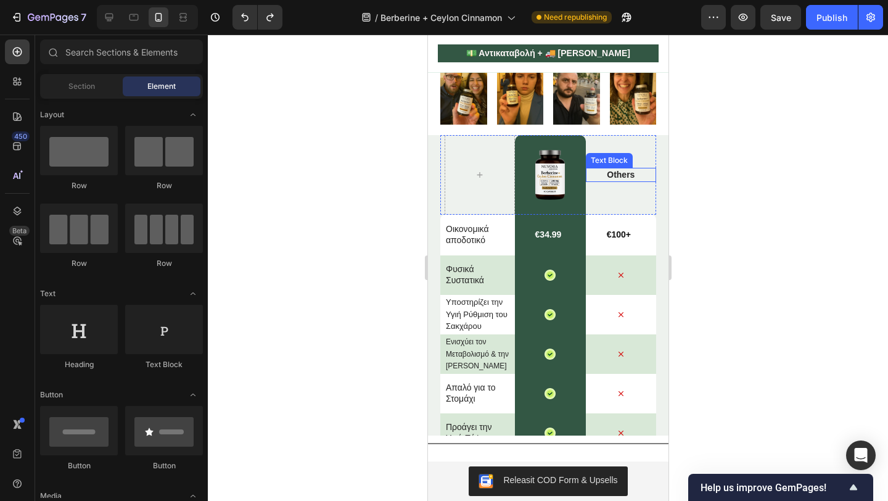
click at [623, 176] on p "Others" at bounding box center [621, 174] width 68 height 11
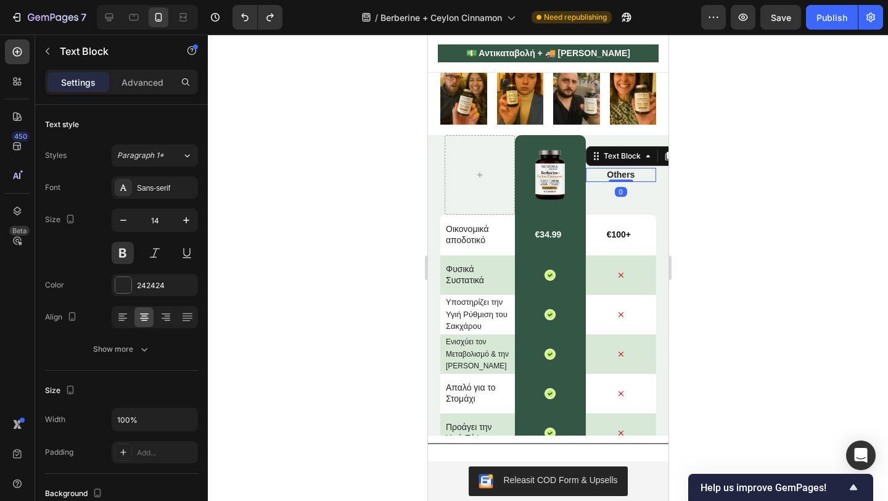
click at [623, 176] on p "Others" at bounding box center [621, 174] width 68 height 11
click at [887, 212] on div at bounding box center [548, 268] width 680 height 466
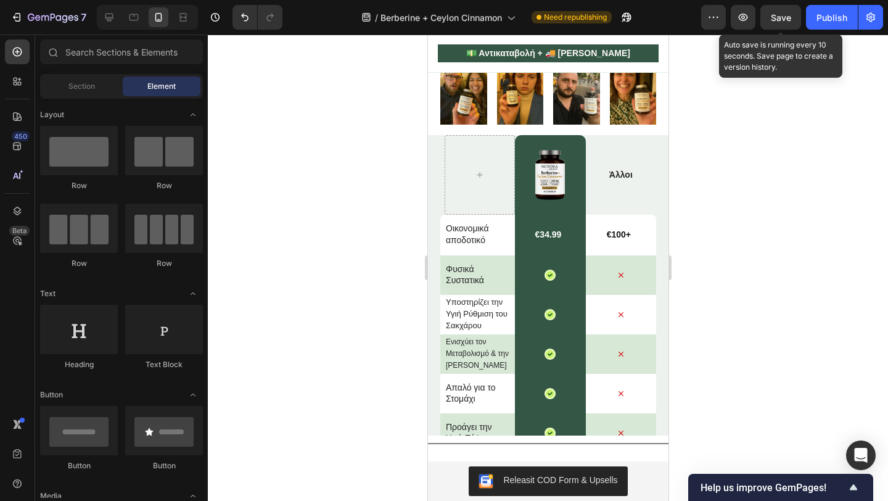
click at [777, 22] on span "Save" at bounding box center [781, 17] width 20 height 10
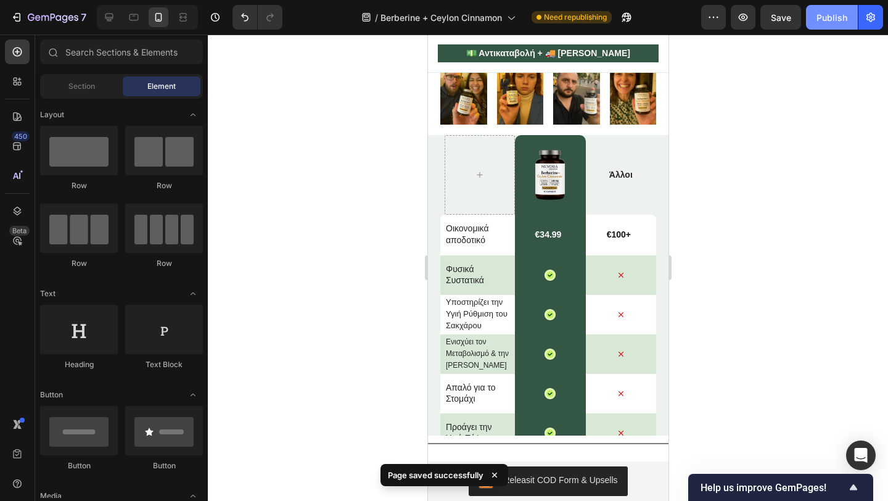
click at [826, 17] on div "Publish" at bounding box center [832, 17] width 31 height 13
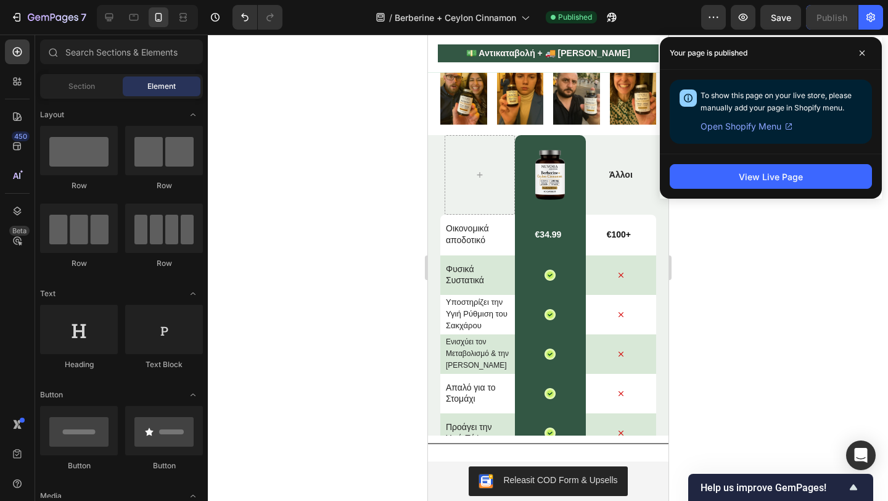
click at [797, 233] on div at bounding box center [548, 268] width 680 height 466
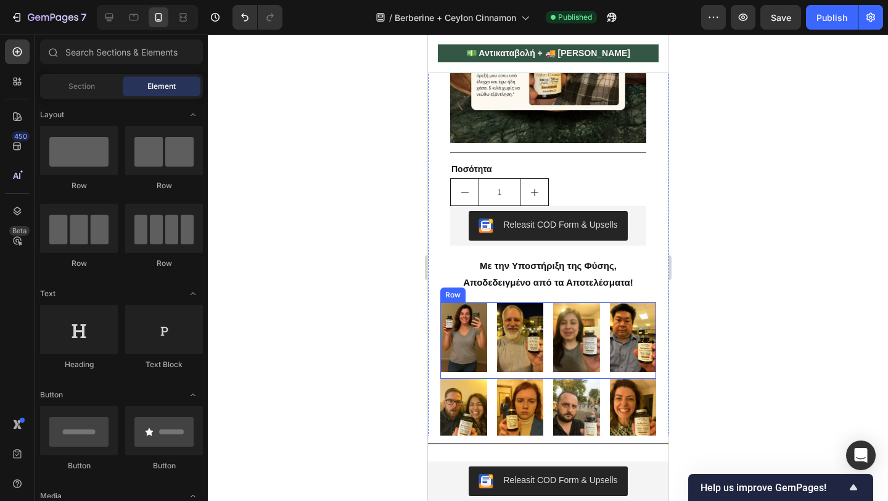
scroll to position [2611, 0]
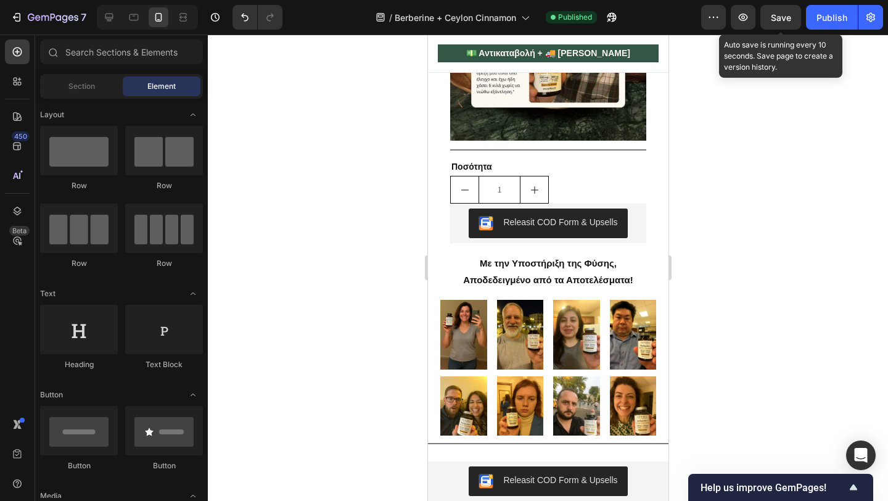
click at [779, 11] on div "Save" at bounding box center [781, 17] width 20 height 13
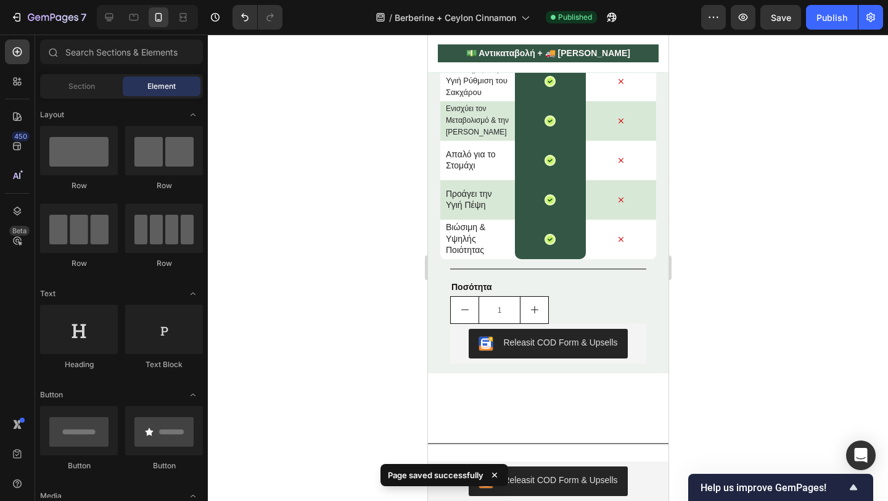
scroll to position [3320, 0]
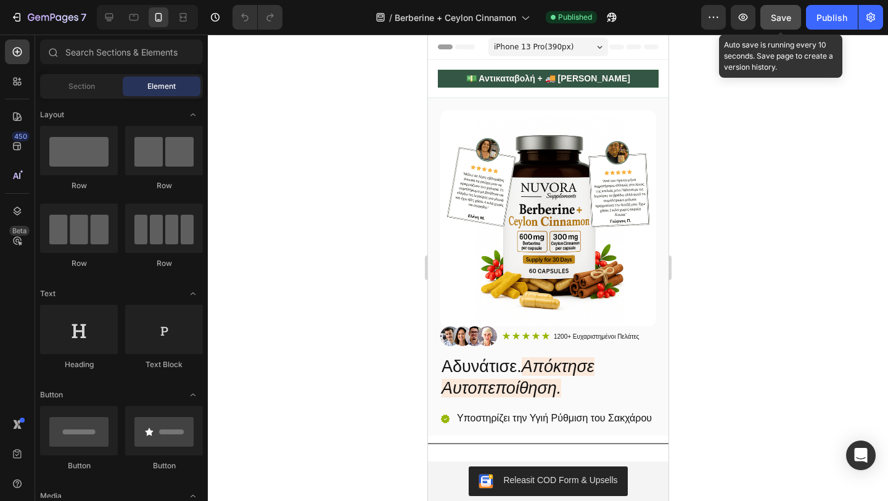
click at [782, 24] on button "Save" at bounding box center [780, 17] width 41 height 25
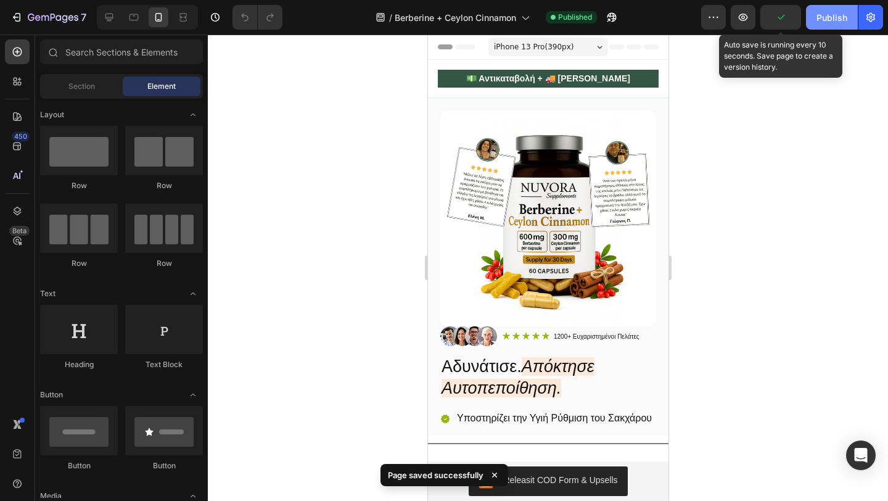
click at [833, 23] on button "Publish" at bounding box center [832, 17] width 52 height 25
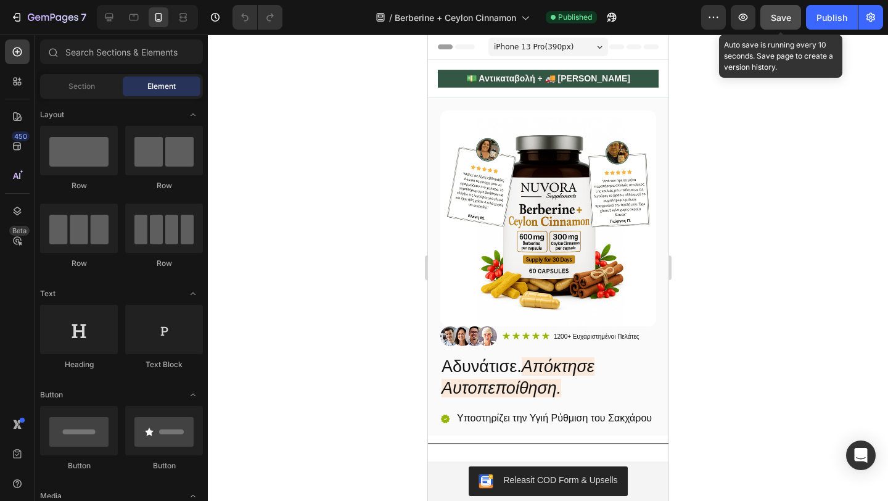
click at [783, 27] on button "Save" at bounding box center [780, 17] width 41 height 25
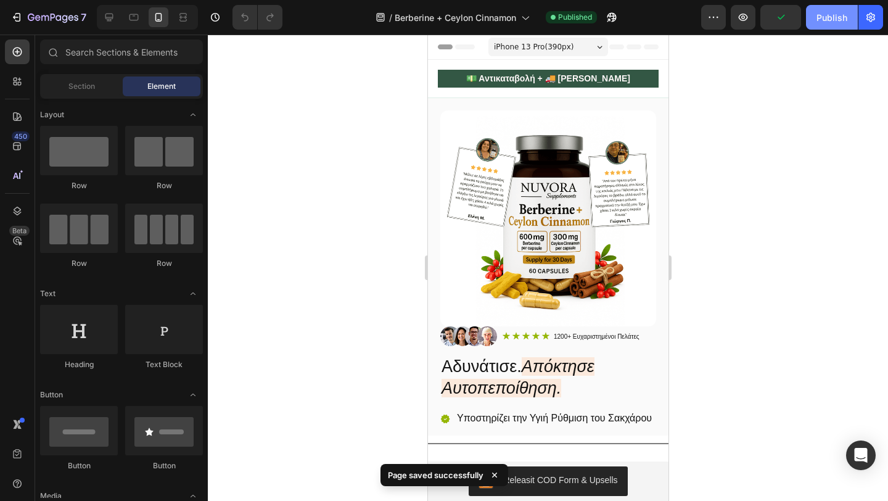
click at [836, 18] on div "Publish" at bounding box center [832, 17] width 31 height 13
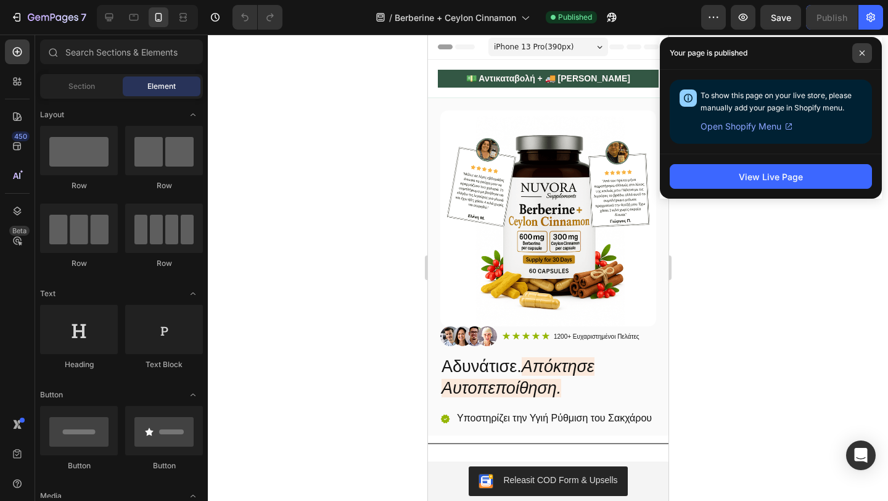
click at [863, 49] on span at bounding box center [862, 53] width 20 height 20
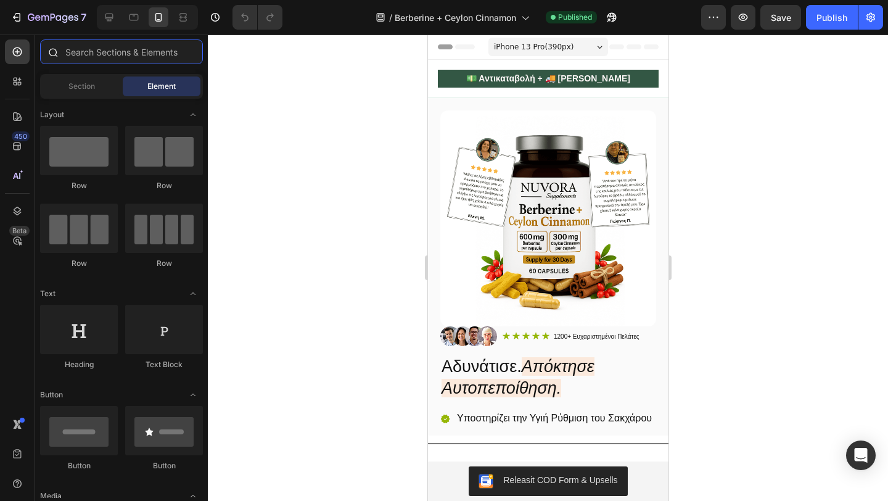
click at [126, 53] on input "text" at bounding box center [121, 51] width 163 height 25
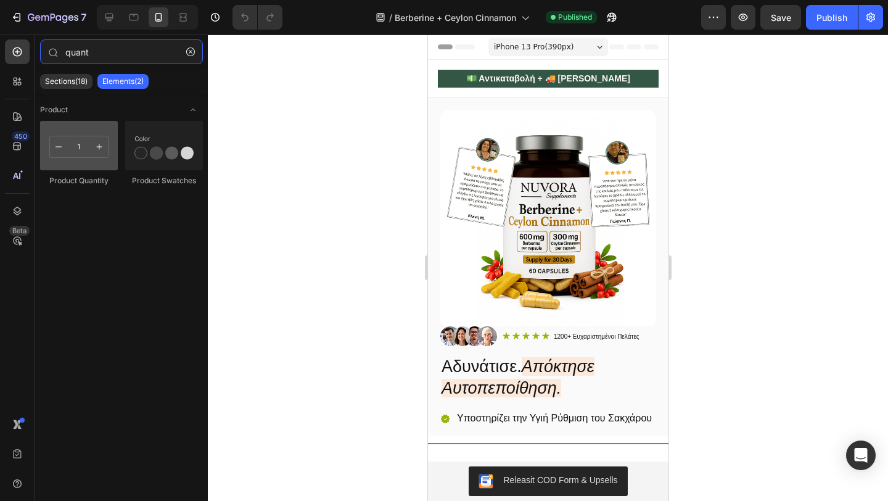
type input "quant"
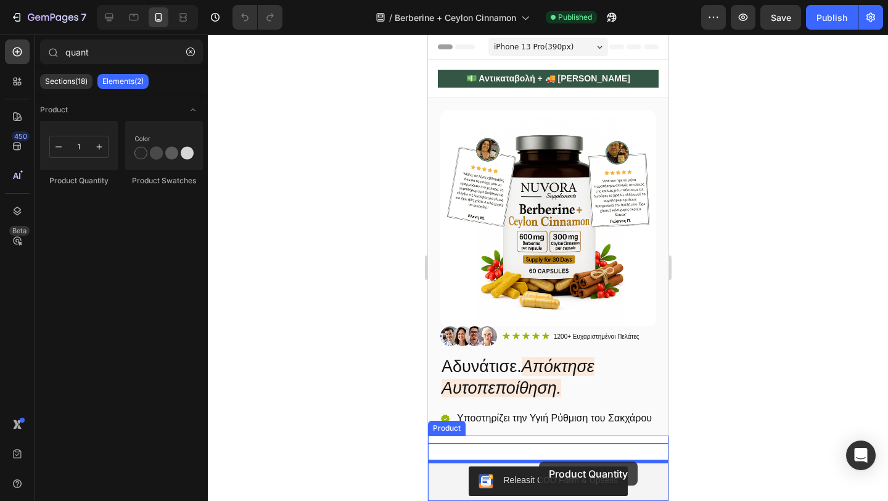
drag, startPoint x: 506, startPoint y: 177, endPoint x: 538, endPoint y: 461, distance: 286.2
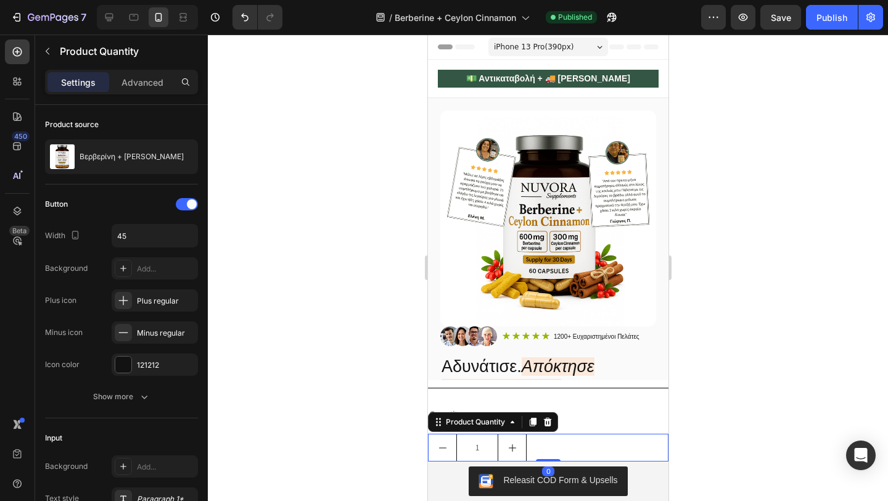
drag, startPoint x: 541, startPoint y: 459, endPoint x: 541, endPoint y: 440, distance: 18.5
click at [541, 440] on div "1 Product Quantity 0" at bounding box center [547, 448] width 241 height 28
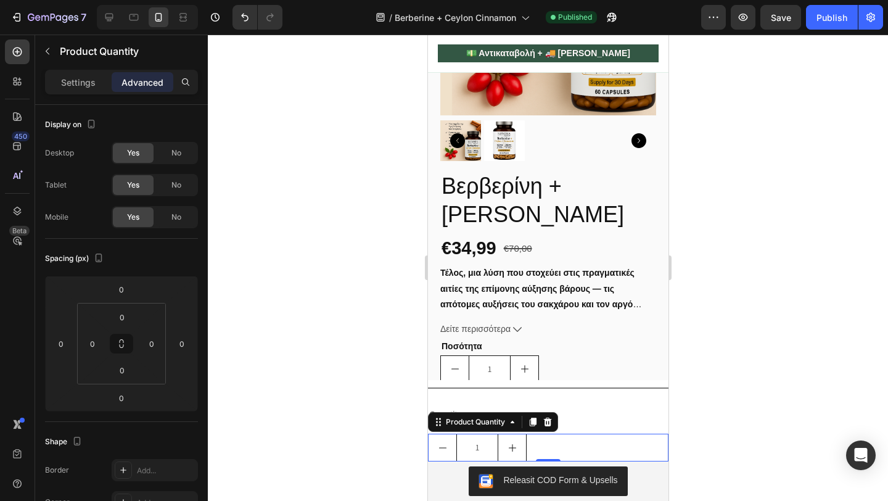
scroll to position [619, 0]
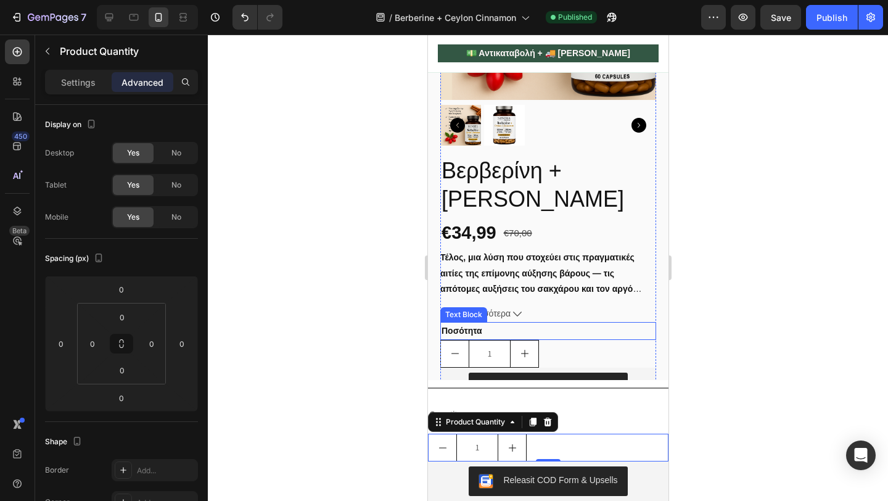
click at [468, 339] on p "Ποσότητα" at bounding box center [547, 330] width 213 height 15
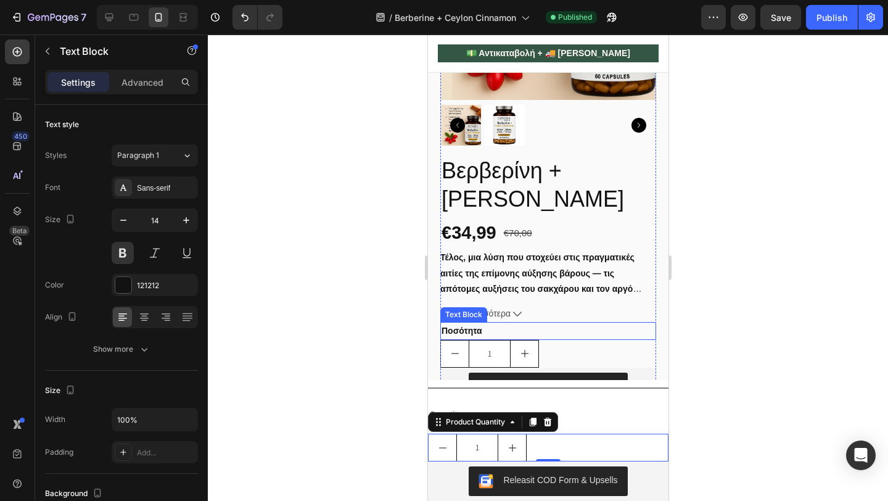
click at [468, 339] on p "Ποσότητα" at bounding box center [547, 330] width 213 height 15
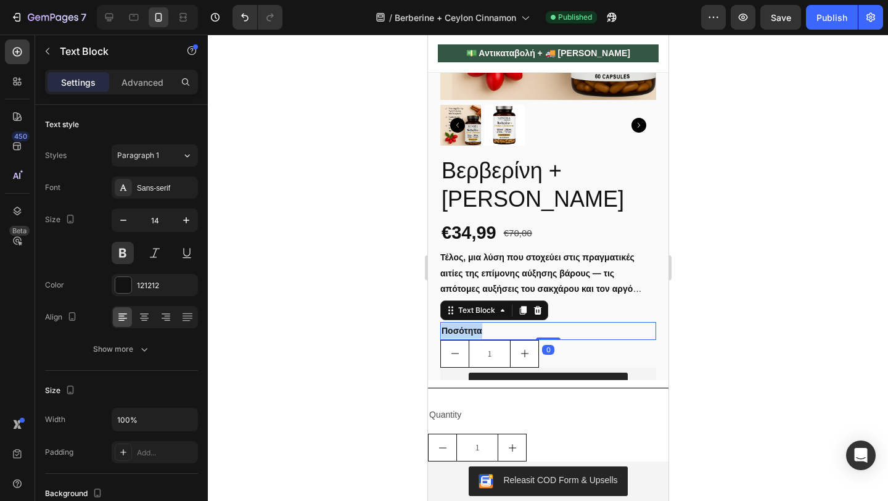
click at [468, 339] on p "Ποσότητα" at bounding box center [547, 330] width 213 height 15
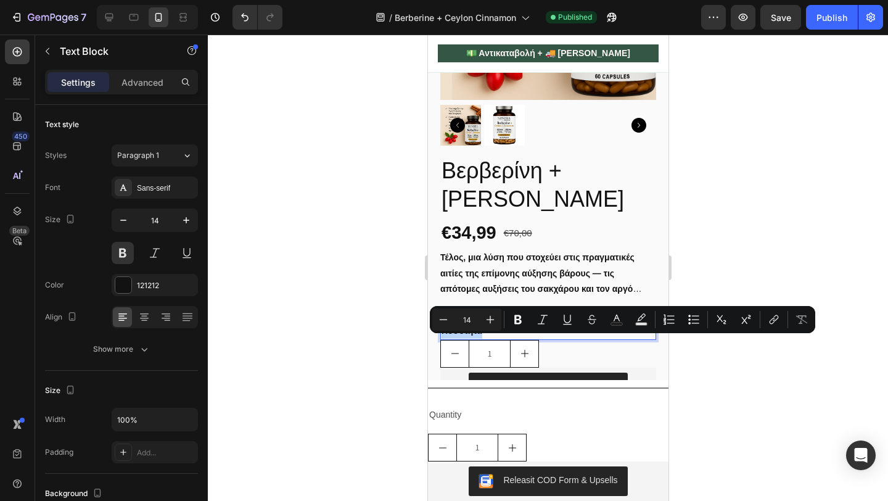
copy p "Ποσότητα"
click at [448, 418] on div "Quantity" at bounding box center [547, 415] width 241 height 18
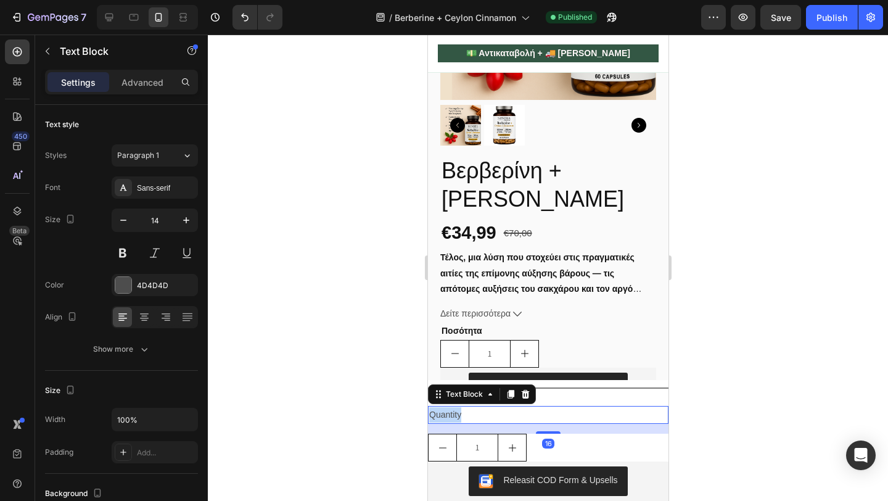
click at [448, 418] on div "Quantity" at bounding box center [547, 415] width 241 height 18
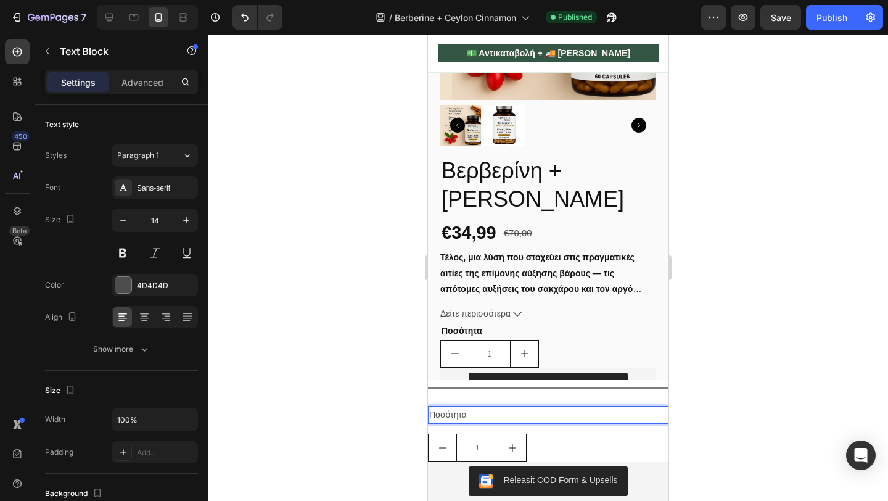
click at [448, 418] on p "Ποσότητα" at bounding box center [548, 414] width 238 height 15
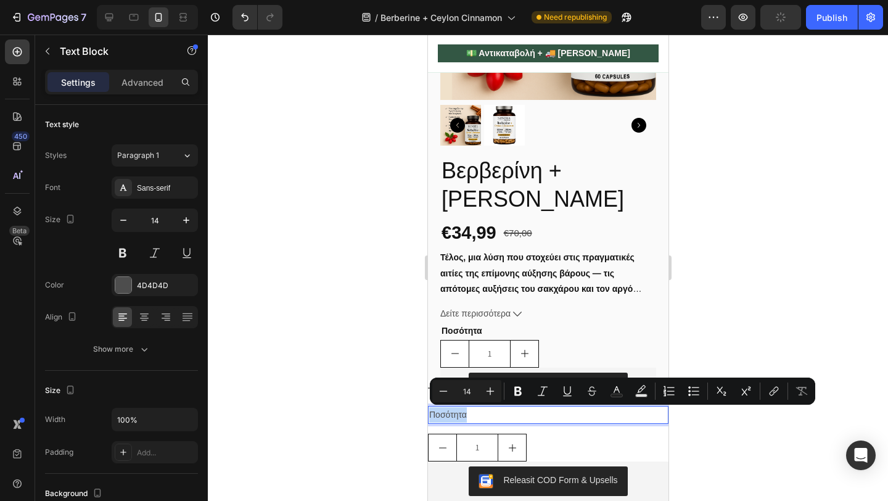
click at [470, 408] on p "Ποσότητα" at bounding box center [548, 414] width 238 height 15
click at [470, 413] on p "Ποσότητα" at bounding box center [548, 414] width 238 height 15
click at [516, 389] on icon "Editor contextual toolbar" at bounding box center [517, 391] width 7 height 9
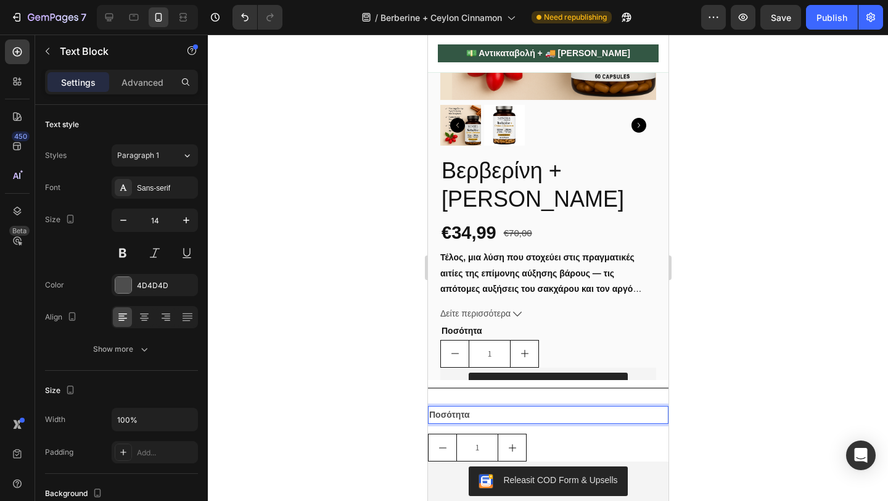
click at [479, 419] on p "Ποσότητα" at bounding box center [548, 414] width 238 height 15
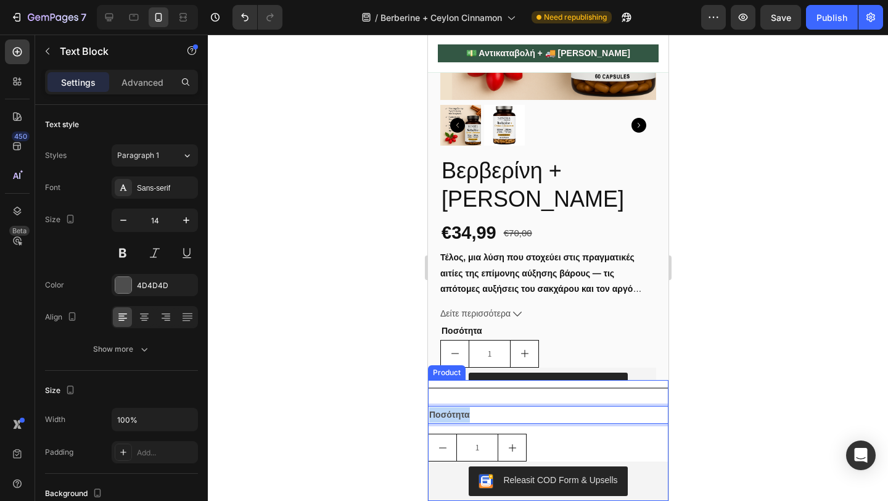
click at [536, 436] on div "1" at bounding box center [547, 448] width 241 height 28
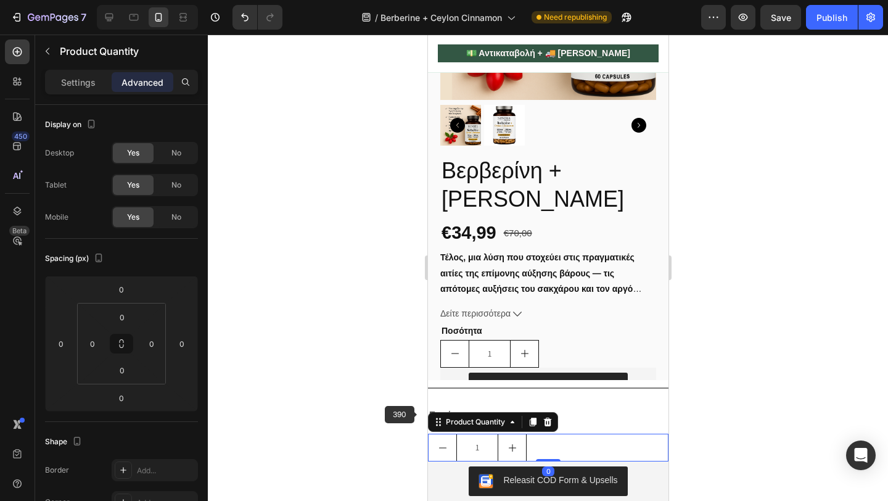
click at [413, 411] on div at bounding box center [548, 268] width 680 height 466
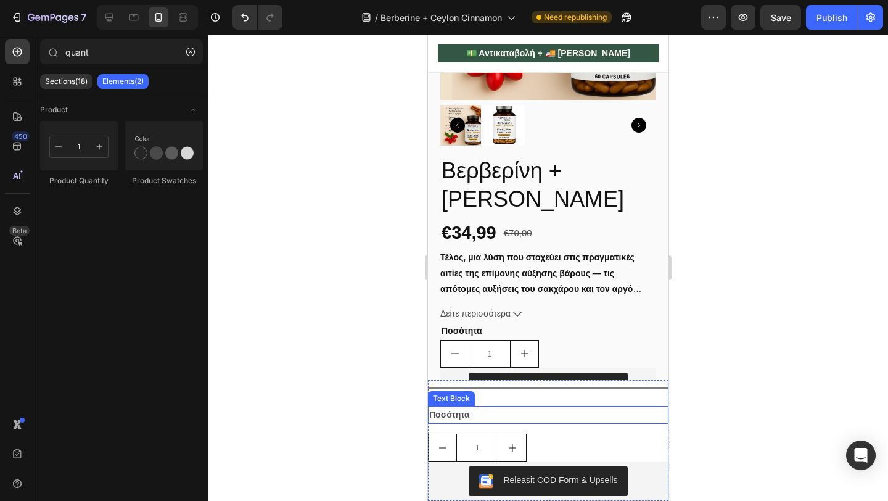
click at [441, 413] on strong "Ποσότητα" at bounding box center [449, 415] width 41 height 10
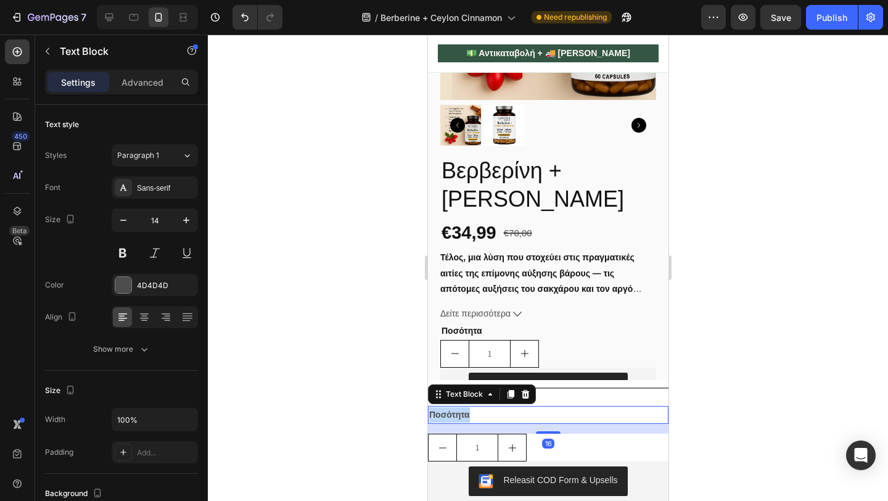
click at [441, 413] on strong "Ποσότητα" at bounding box center [449, 415] width 41 height 10
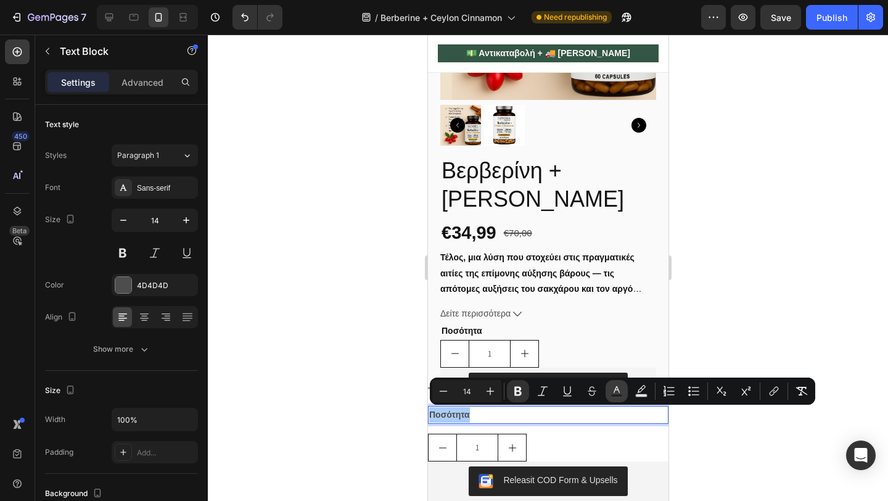
click at [614, 394] on rect "Editor contextual toolbar" at bounding box center [617, 395] width 12 height 3
type input "4D4D4D"
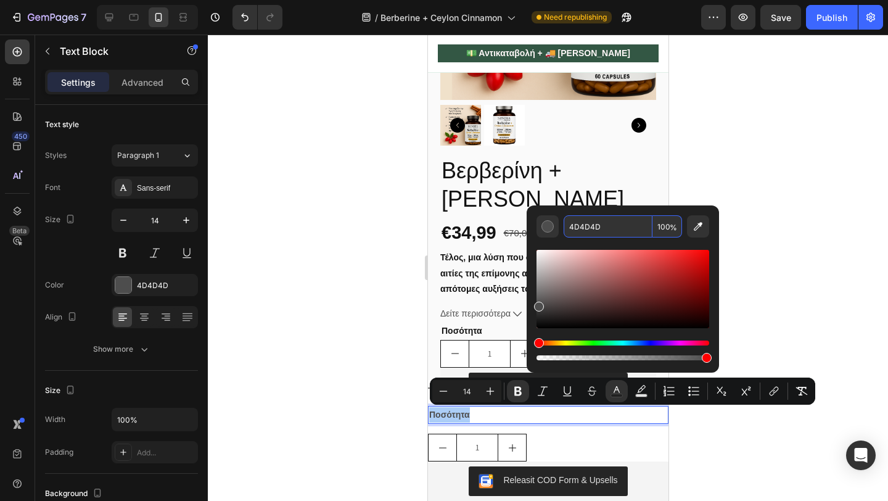
click at [590, 225] on input "4D4D4D" at bounding box center [608, 226] width 89 height 22
click at [590, 225] on input "1214D" at bounding box center [608, 226] width 89 height 22
type input "121212"
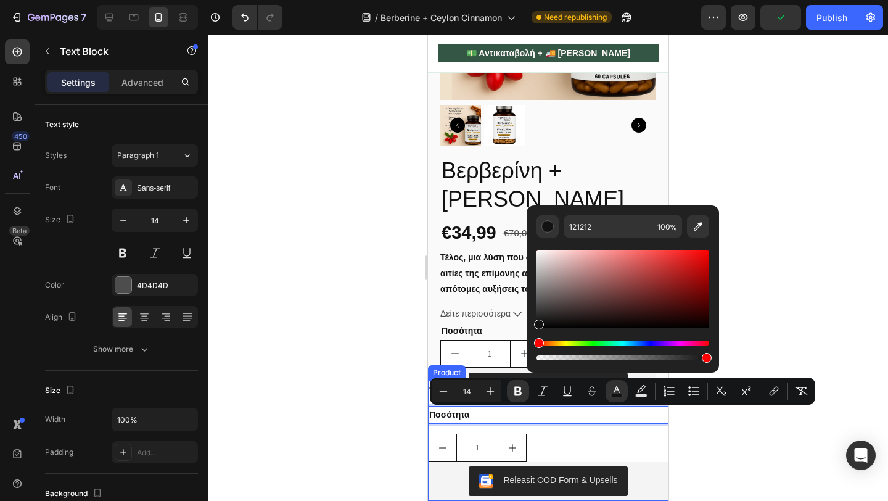
click at [347, 414] on div at bounding box center [548, 268] width 680 height 466
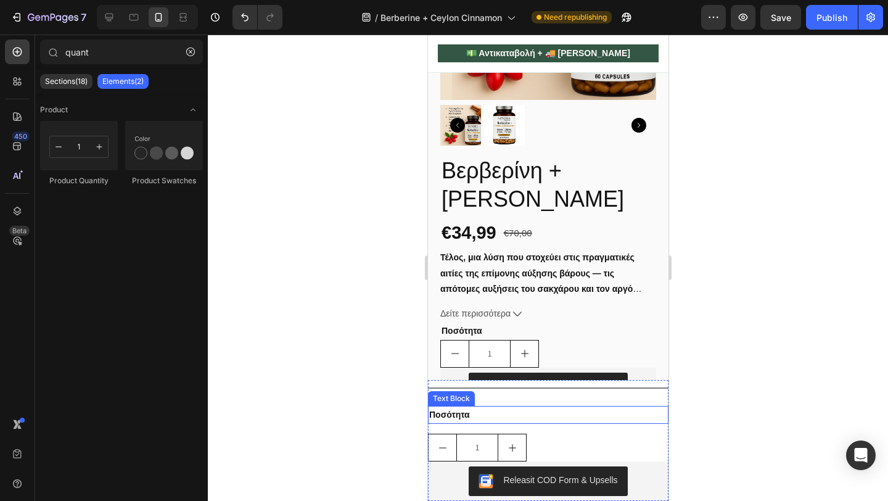
click at [501, 419] on p "Ποσότητα" at bounding box center [548, 414] width 238 height 15
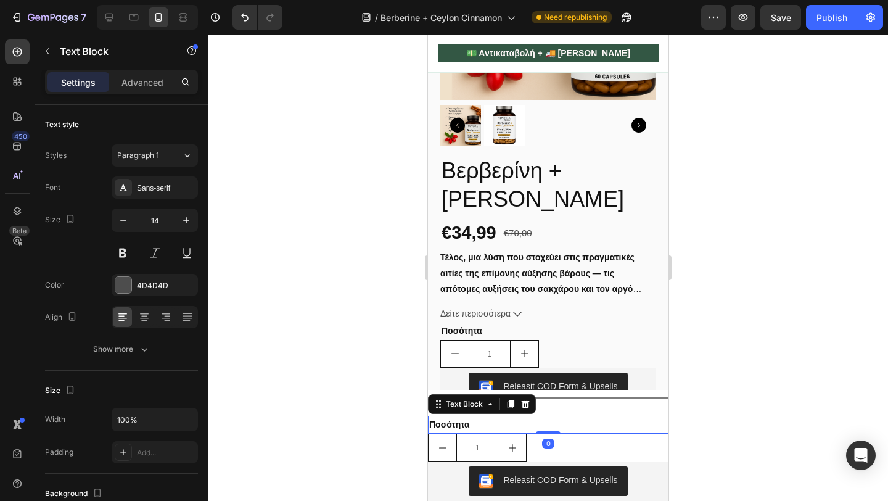
drag, startPoint x: 540, startPoint y: 433, endPoint x: 541, endPoint y: 413, distance: 19.8
click at [541, 413] on div "Title Line Ποσότητα Text Block 0 1 Product Quantity Releasit COD Form & Upsells…" at bounding box center [547, 445] width 241 height 111
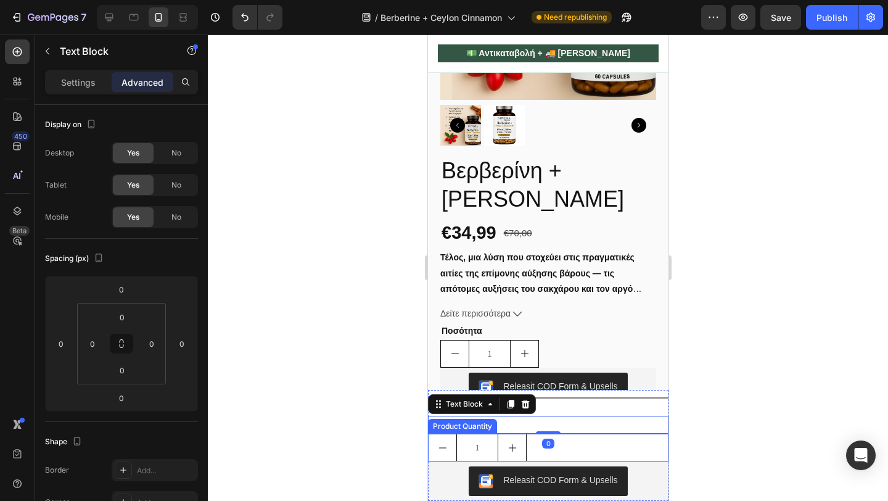
click at [379, 454] on div at bounding box center [548, 268] width 680 height 466
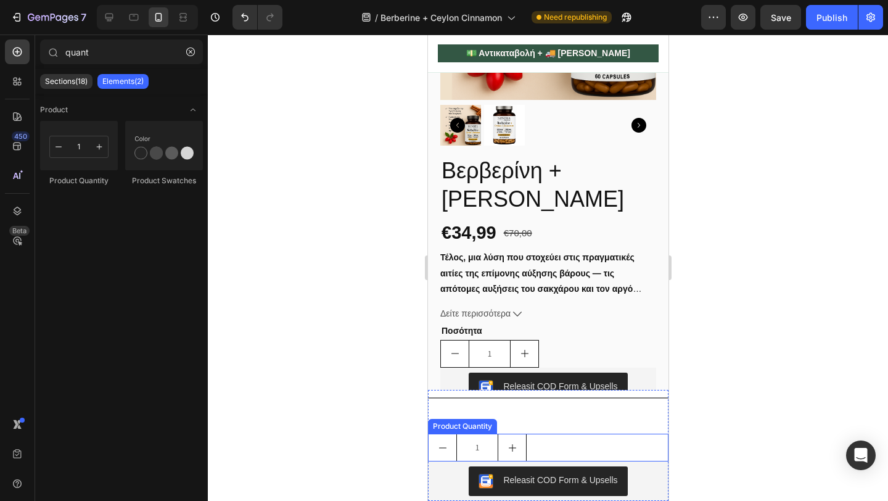
click at [361, 430] on div at bounding box center [548, 268] width 680 height 466
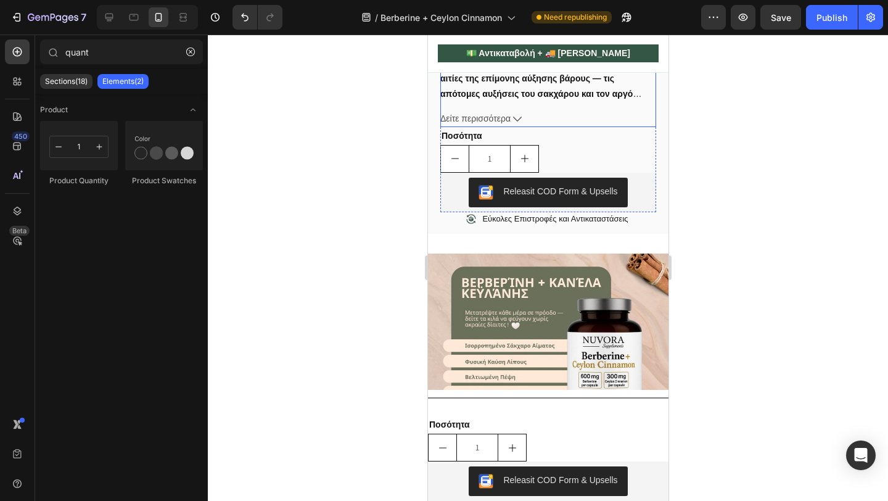
scroll to position [902, 0]
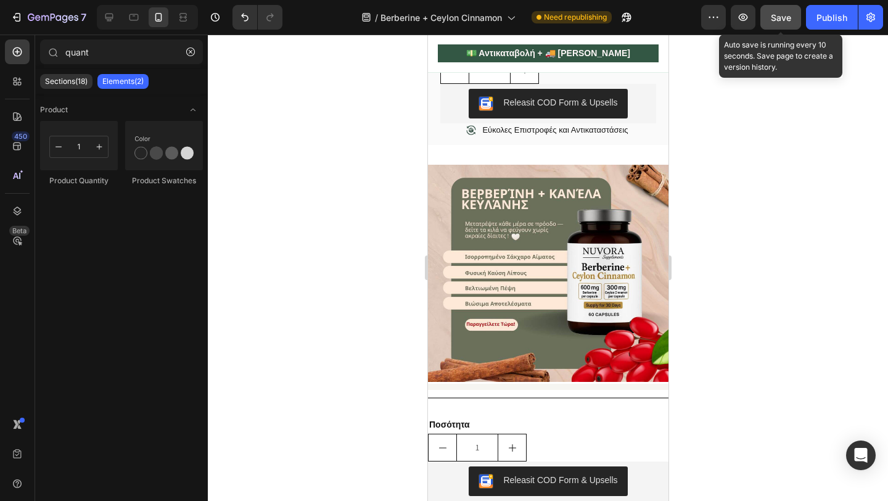
click at [782, 16] on span "Save" at bounding box center [781, 17] width 20 height 10
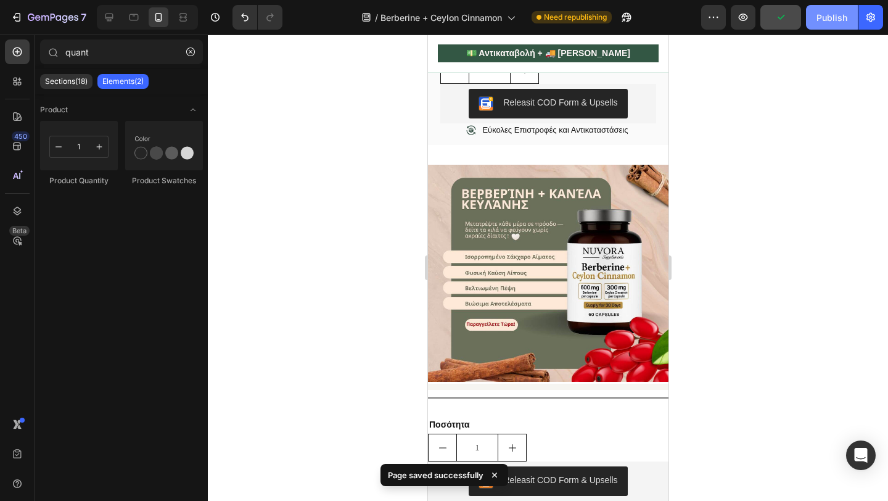
click at [836, 28] on button "Publish" at bounding box center [832, 17] width 52 height 25
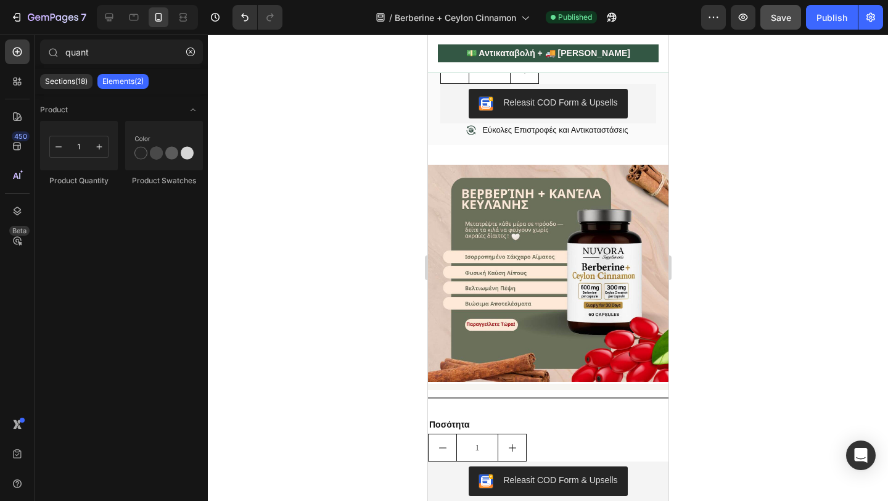
click at [784, 335] on div at bounding box center [548, 268] width 680 height 466
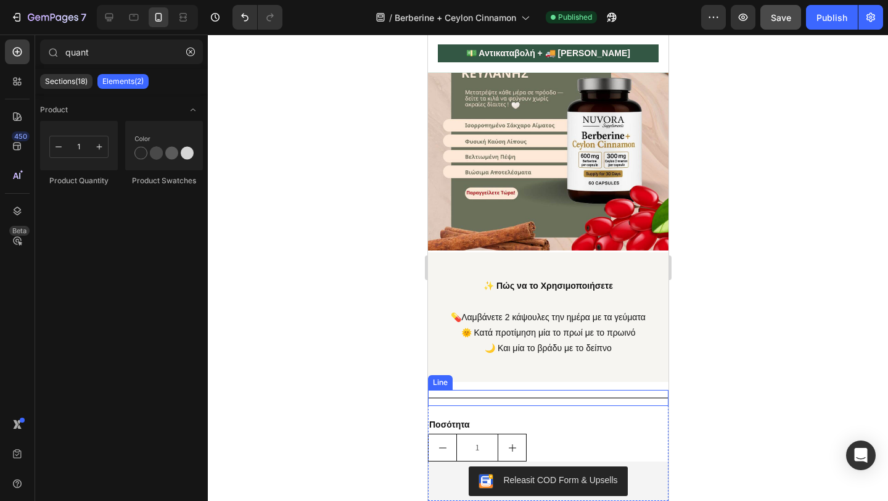
scroll to position [1050, 0]
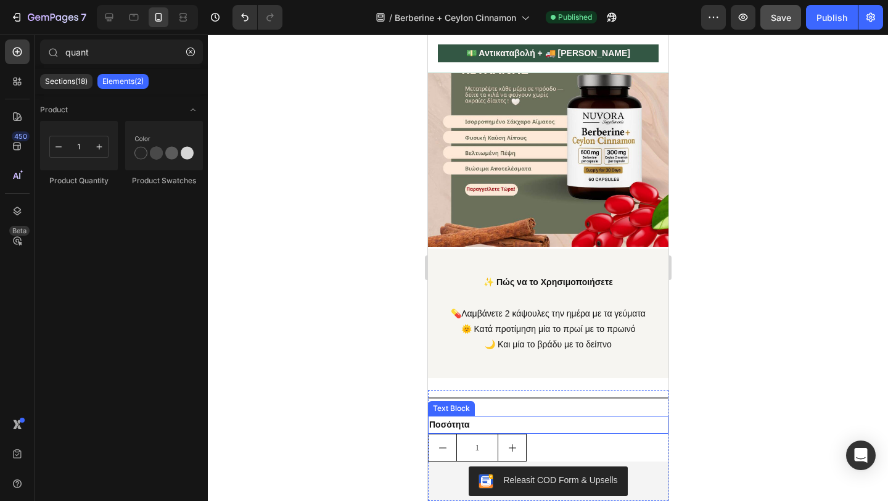
click at [532, 430] on p "Ποσότητα" at bounding box center [548, 424] width 238 height 15
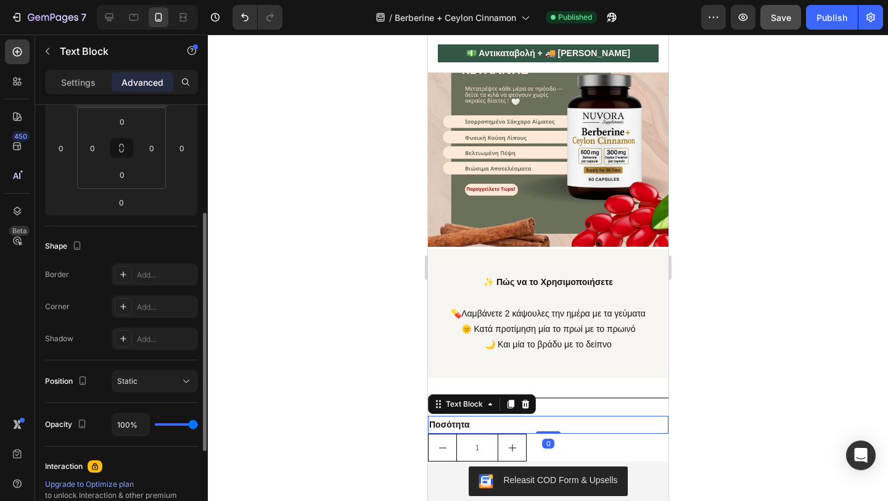
scroll to position [199, 0]
click at [146, 365] on div "Position Static" at bounding box center [121, 378] width 153 height 43
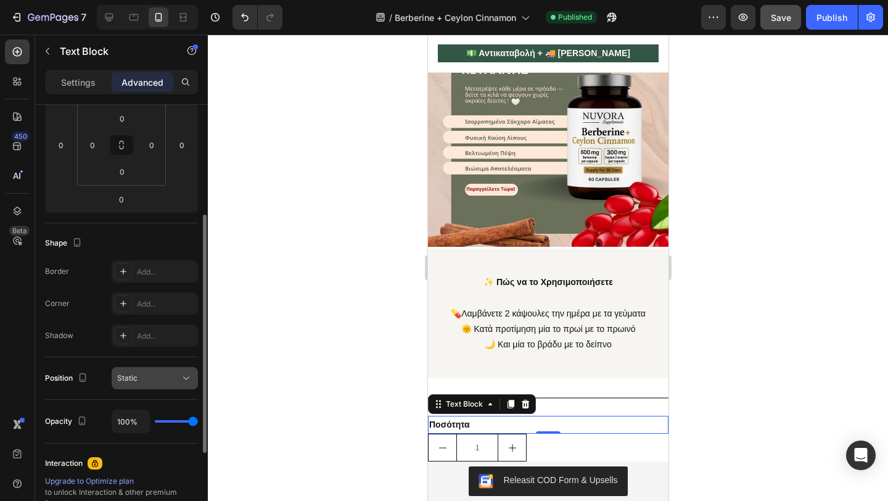
click at [146, 371] on button "Static" at bounding box center [155, 378] width 86 height 22
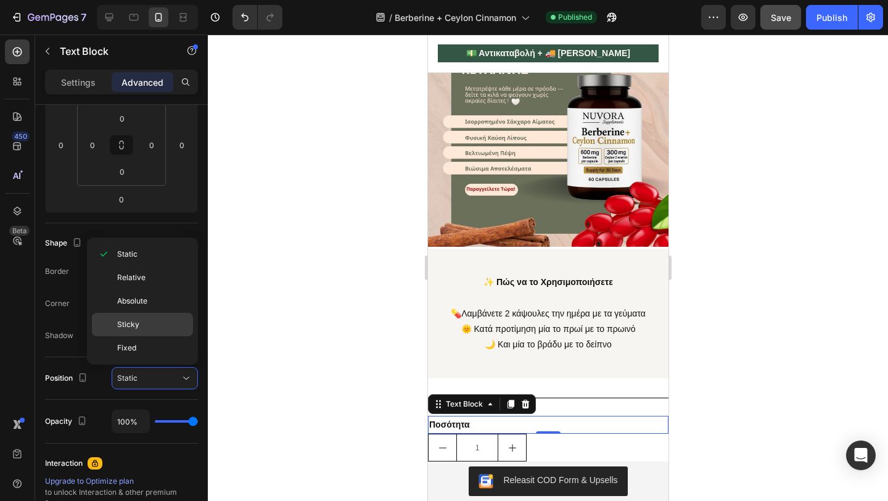
click at [147, 321] on p "Sticky" at bounding box center [152, 324] width 70 height 11
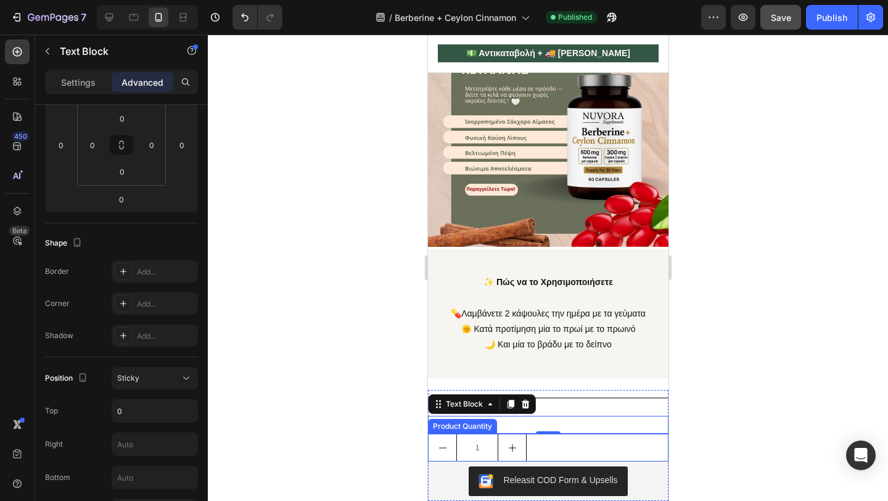
click at [440, 452] on icon "decrement" at bounding box center [442, 448] width 10 height 10
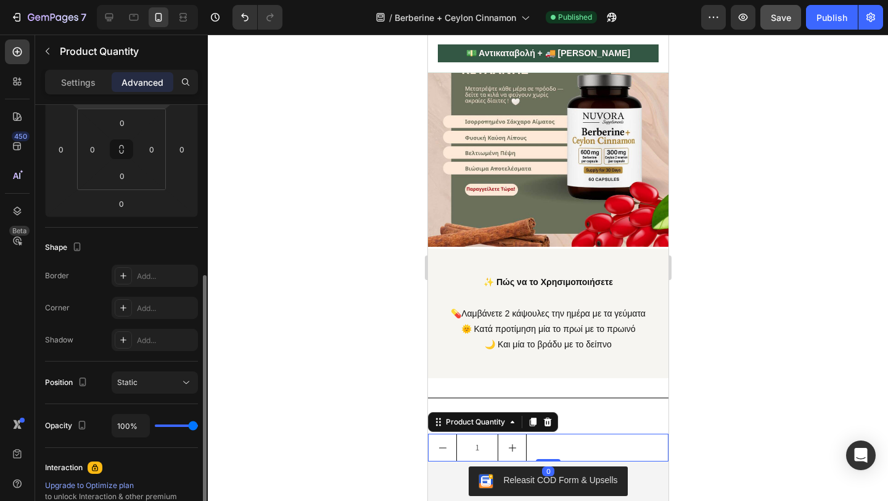
scroll to position [235, 0]
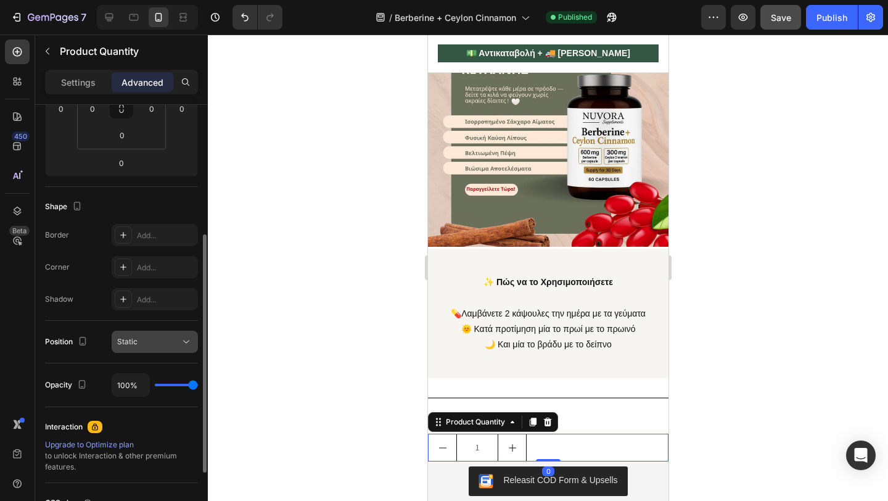
click at [154, 345] on div "Static" at bounding box center [148, 341] width 63 height 11
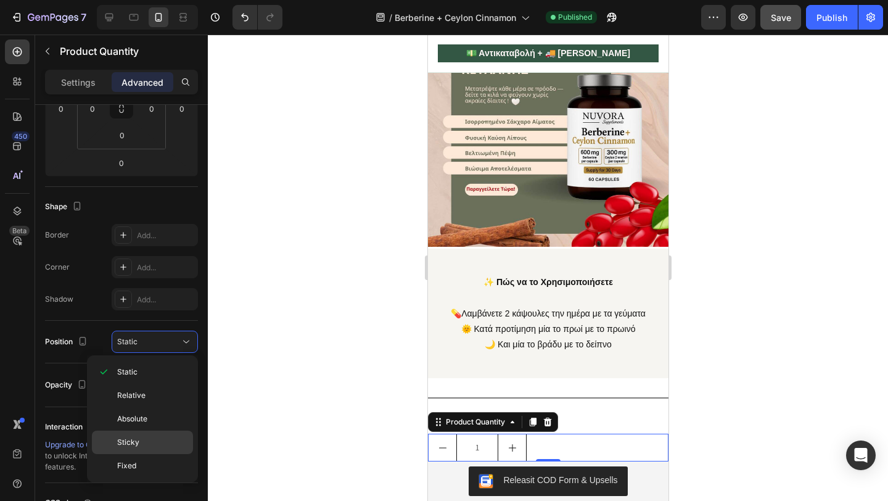
click at [142, 442] on p "Sticky" at bounding box center [152, 442] width 70 height 11
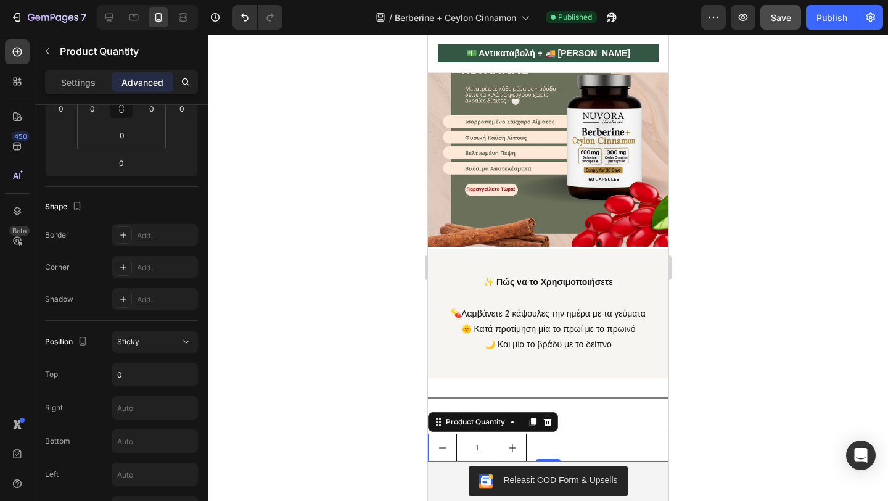
click at [345, 432] on div at bounding box center [548, 268] width 680 height 466
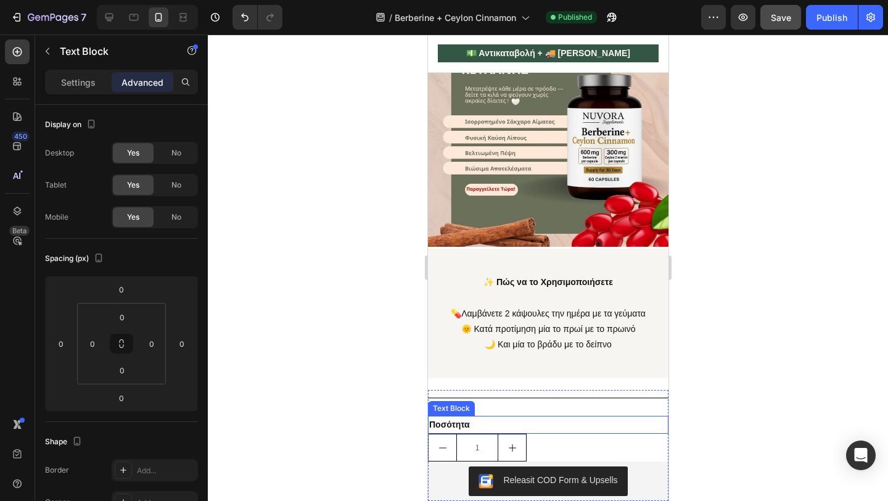
click at [450, 421] on strong "Ποσότητα" at bounding box center [449, 424] width 41 height 10
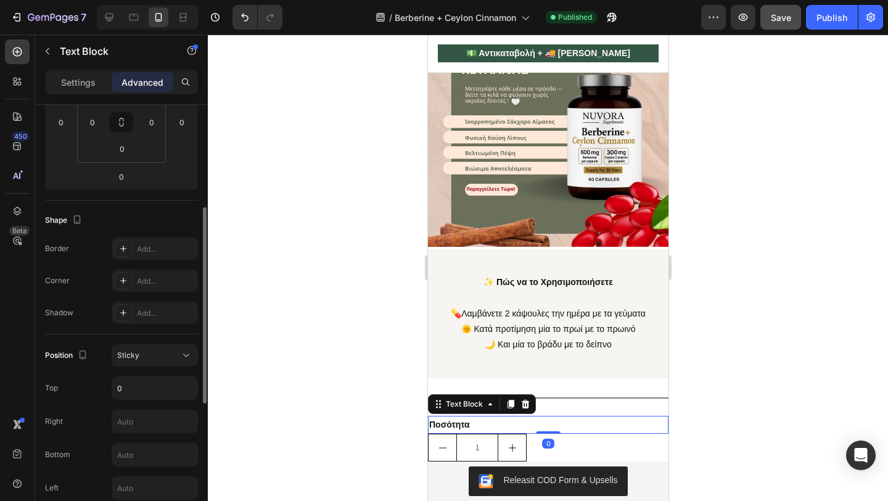
scroll to position [223, 0]
click at [302, 324] on div at bounding box center [548, 268] width 680 height 466
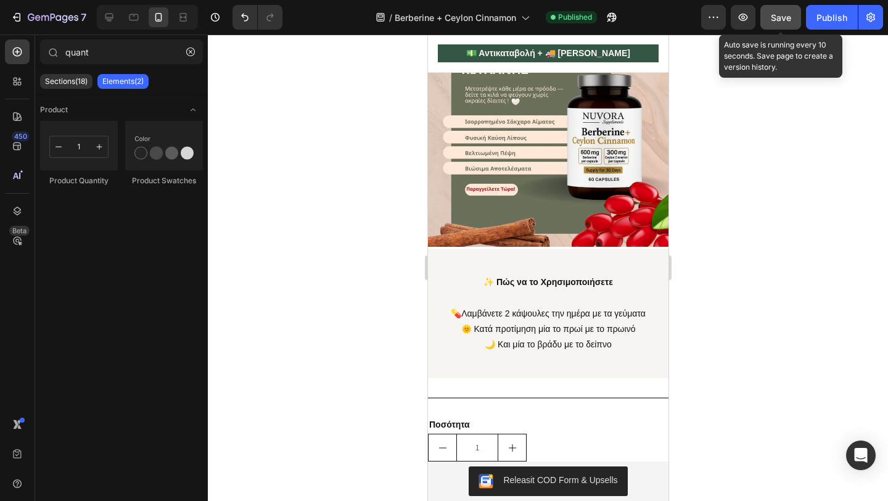
click at [771, 8] on button "Save" at bounding box center [780, 17] width 41 height 25
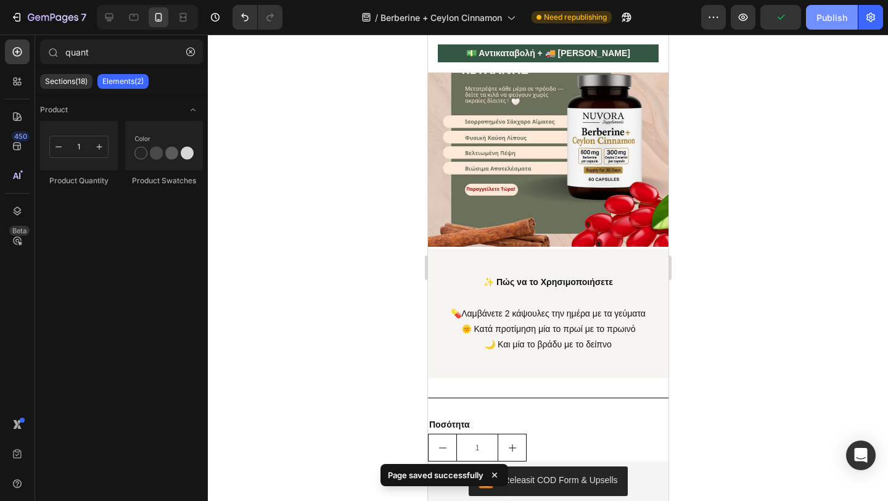
click at [823, 23] on div "Publish" at bounding box center [832, 17] width 31 height 13
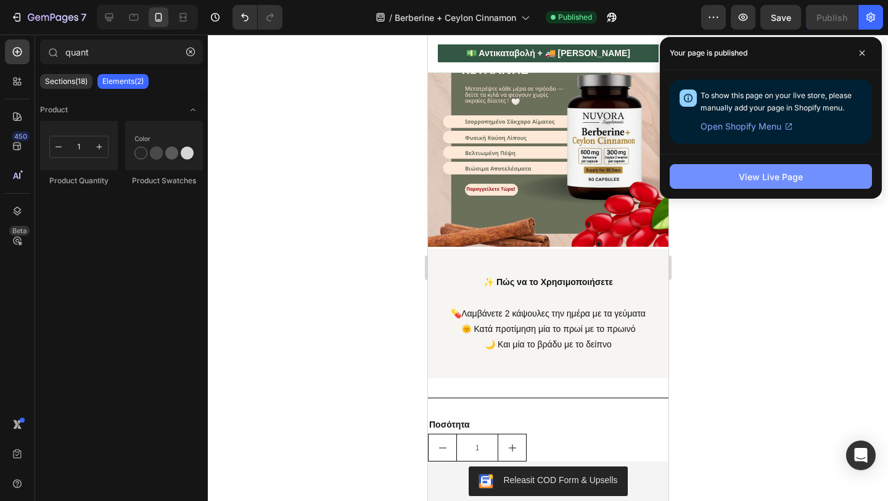
click at [788, 168] on button "View Live Page" at bounding box center [771, 176] width 202 height 25
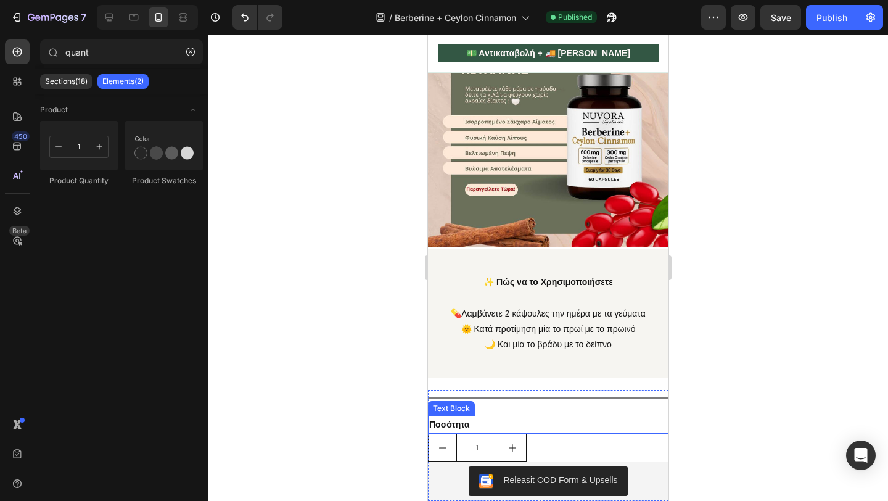
click at [488, 422] on p "Ποσότητα" at bounding box center [548, 424] width 238 height 15
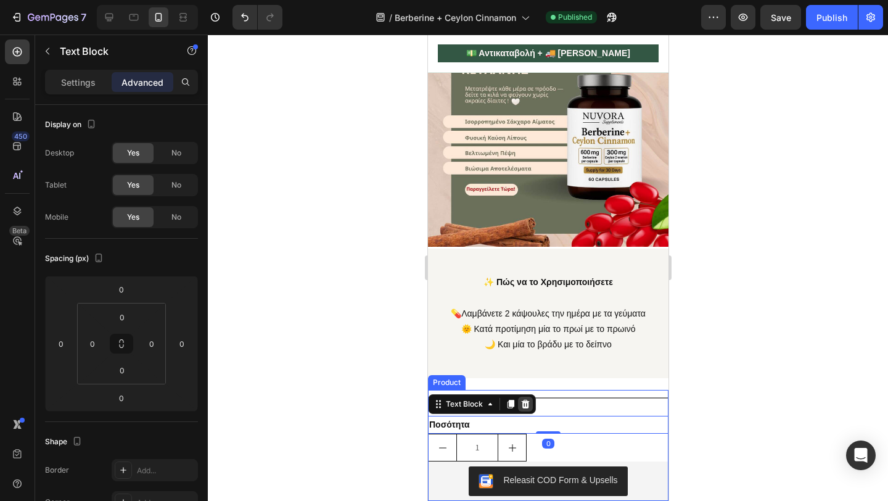
click at [527, 400] on icon at bounding box center [525, 404] width 10 height 10
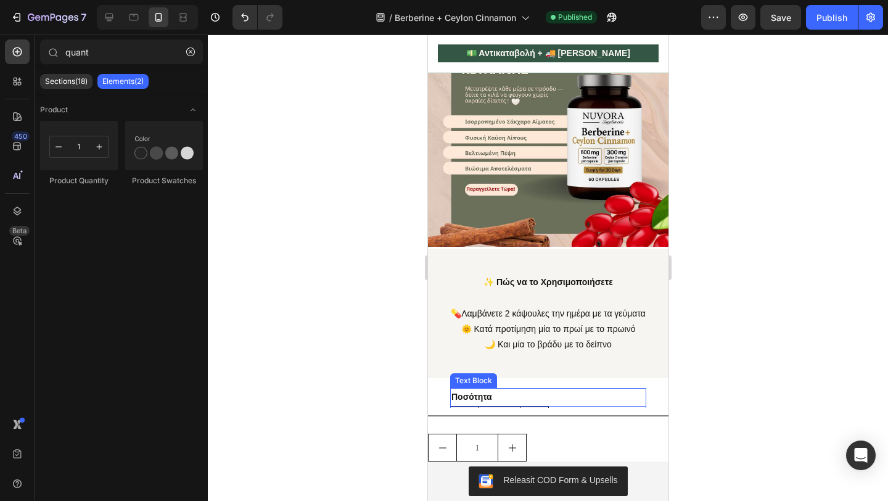
click at [502, 441] on button "increment" at bounding box center [512, 447] width 28 height 27
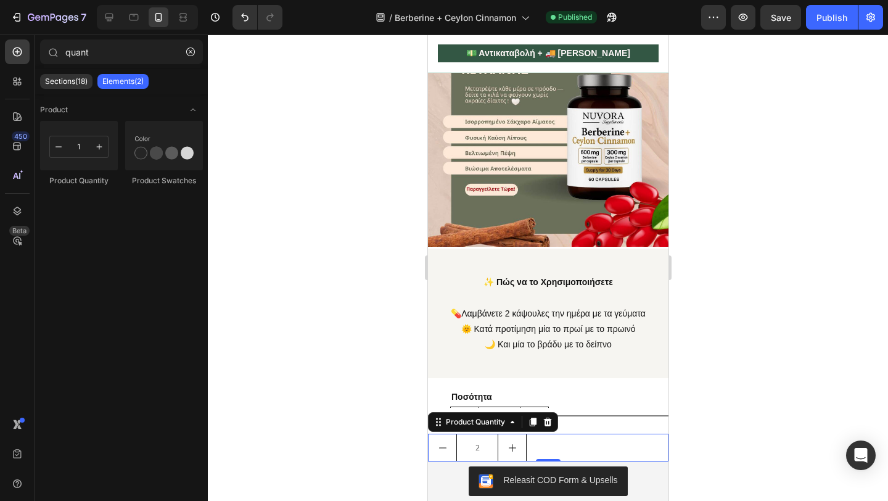
type input "2"
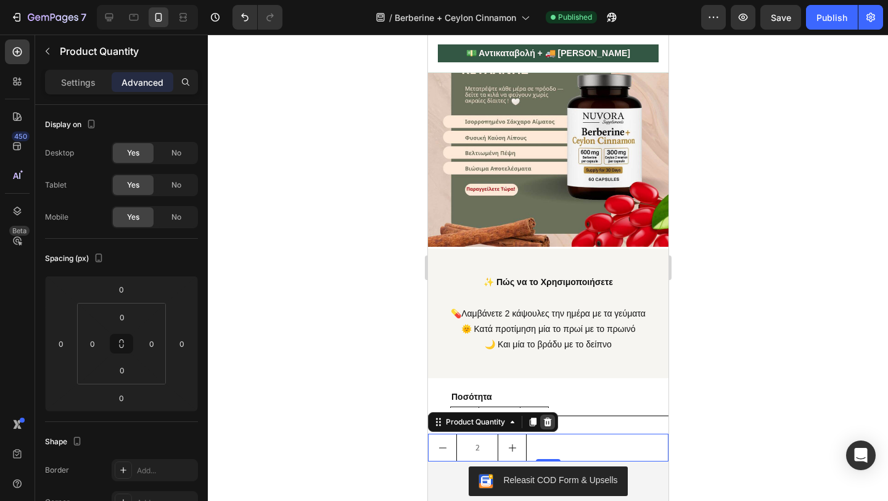
click at [548, 422] on icon at bounding box center [547, 422] width 8 height 9
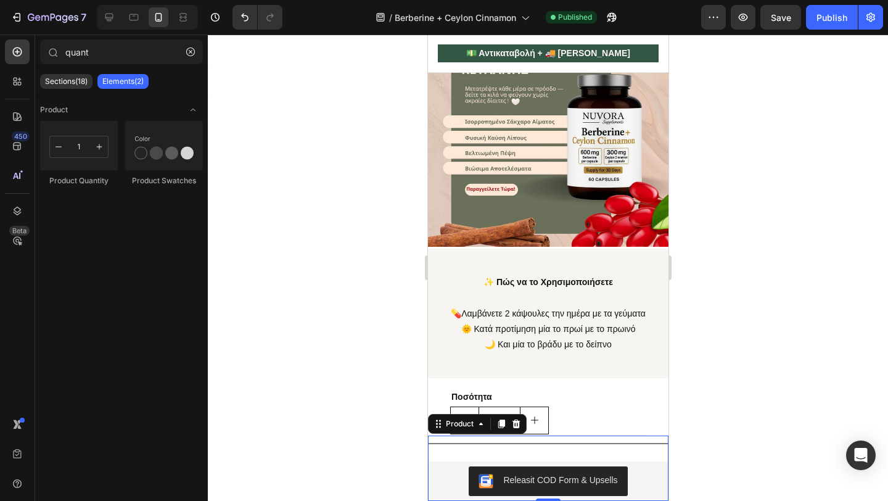
click at [511, 456] on div "Title Line Releasit COD Form & Upsells Releasit COD Form & Upsells Product 0" at bounding box center [547, 467] width 241 height 65
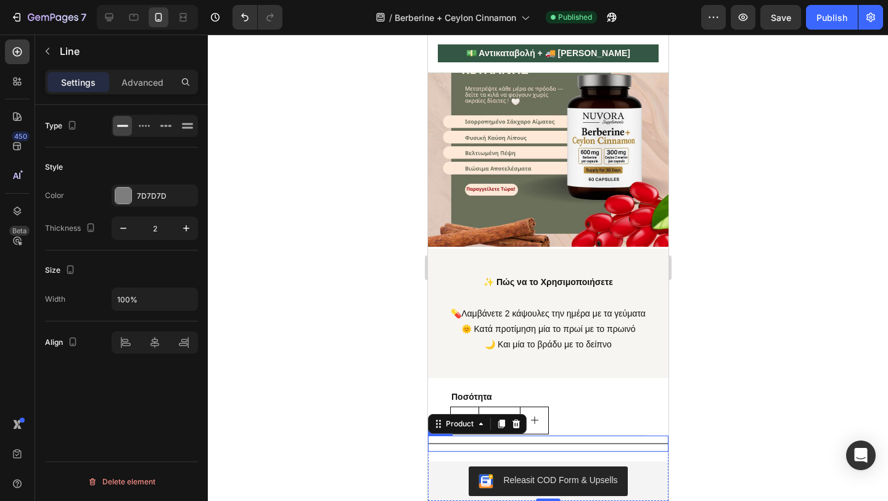
click at [591, 439] on div "Title Line" at bounding box center [547, 443] width 241 height 16
click at [503, 425] on icon at bounding box center [503, 424] width 10 height 10
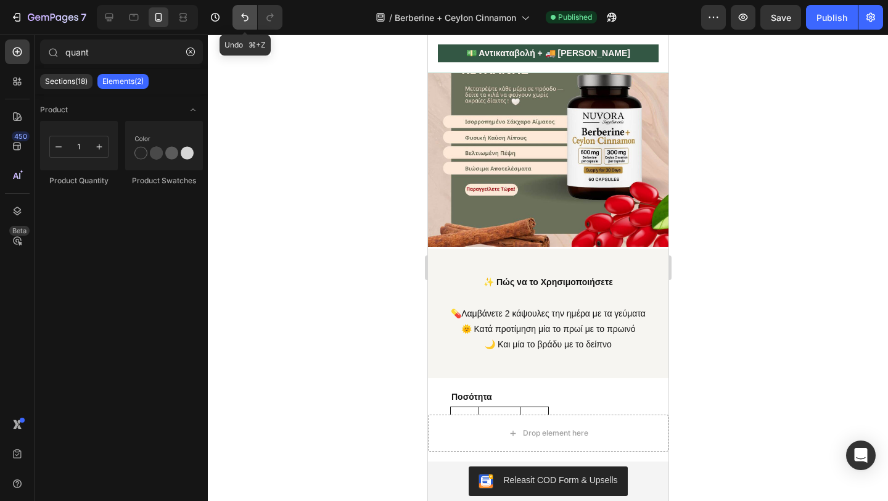
click at [245, 12] on icon "Undo/Redo" at bounding box center [245, 17] width 12 height 12
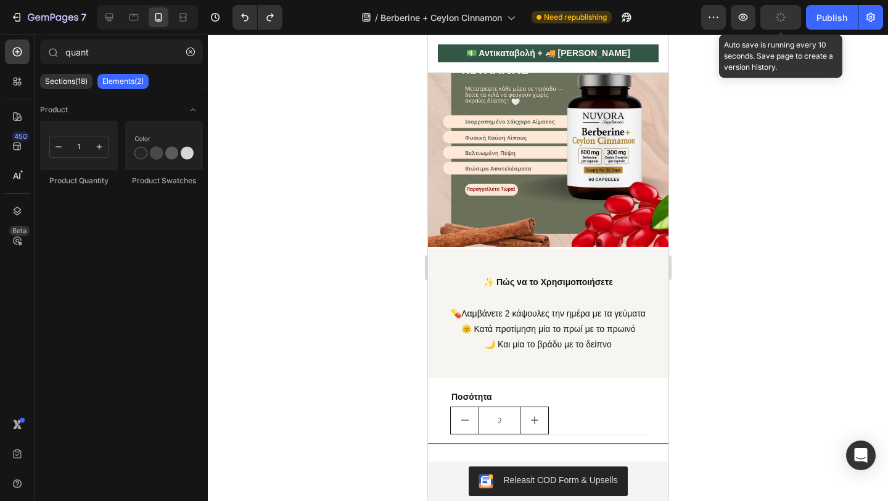
click at [778, 20] on icon "button" at bounding box center [781, 17] width 10 height 10
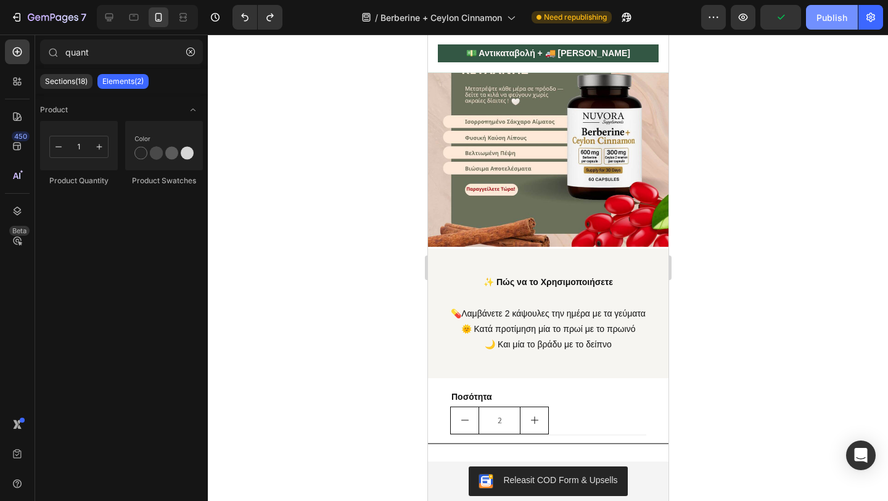
click at [833, 20] on div "Publish" at bounding box center [832, 17] width 31 height 13
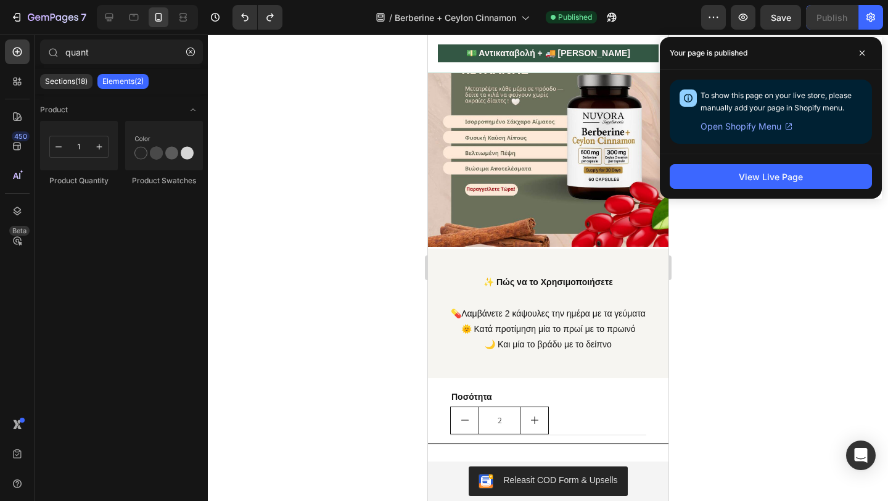
click at [794, 271] on div at bounding box center [548, 268] width 680 height 466
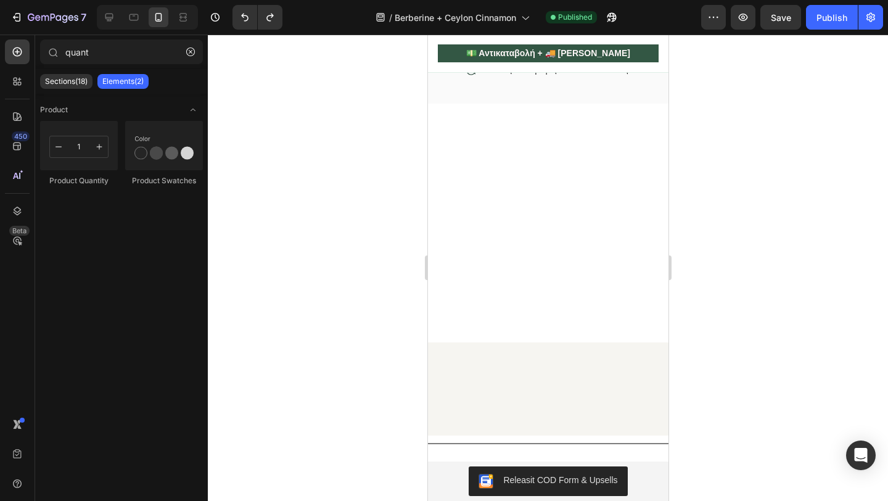
scroll to position [0, 0]
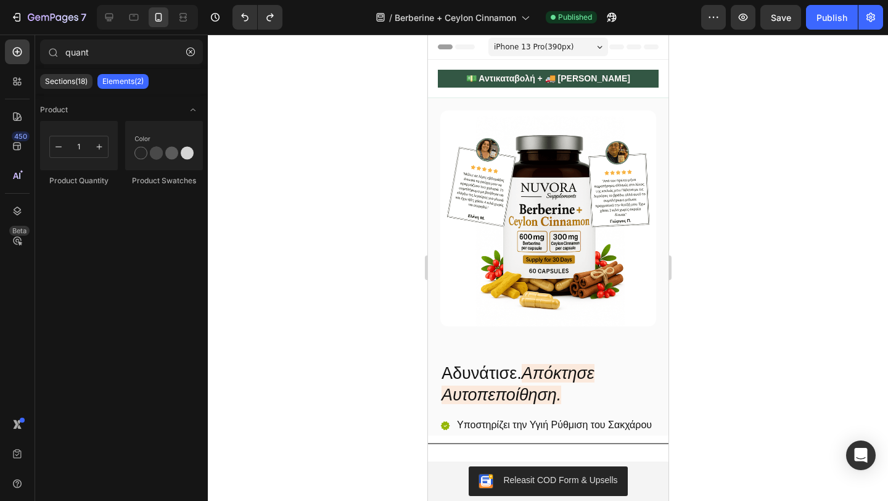
click at [123, 17] on div at bounding box center [147, 17] width 101 height 25
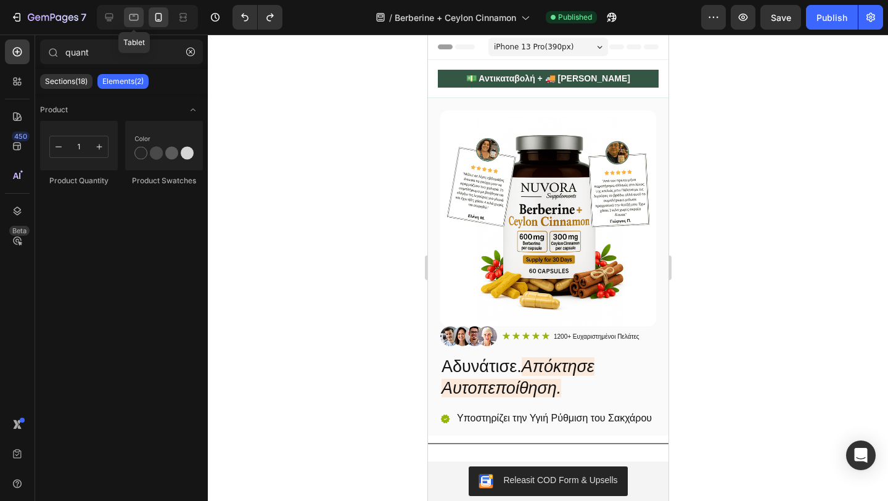
click at [136, 17] on icon at bounding box center [134, 17] width 12 height 12
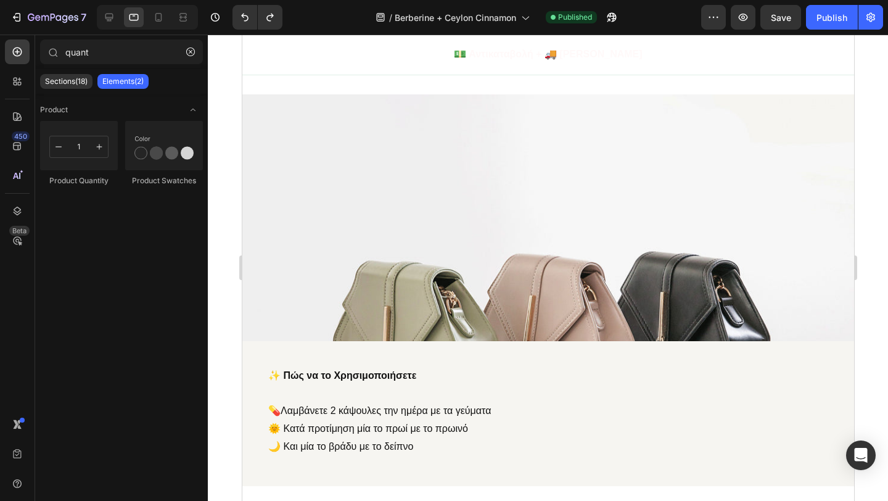
scroll to position [669, 0]
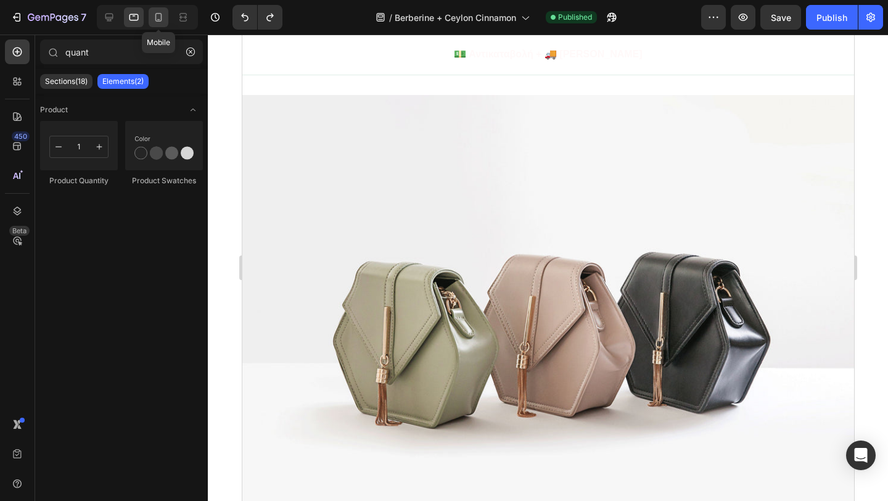
click at [160, 23] on div at bounding box center [159, 17] width 20 height 20
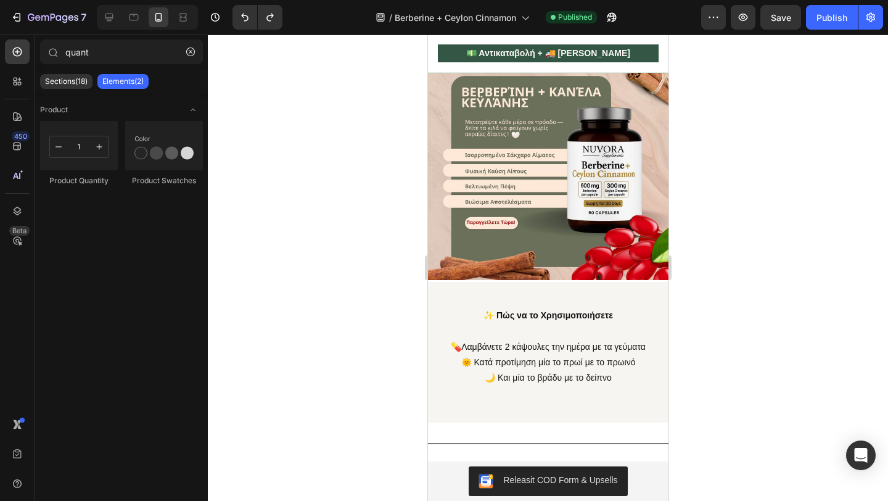
scroll to position [1225, 0]
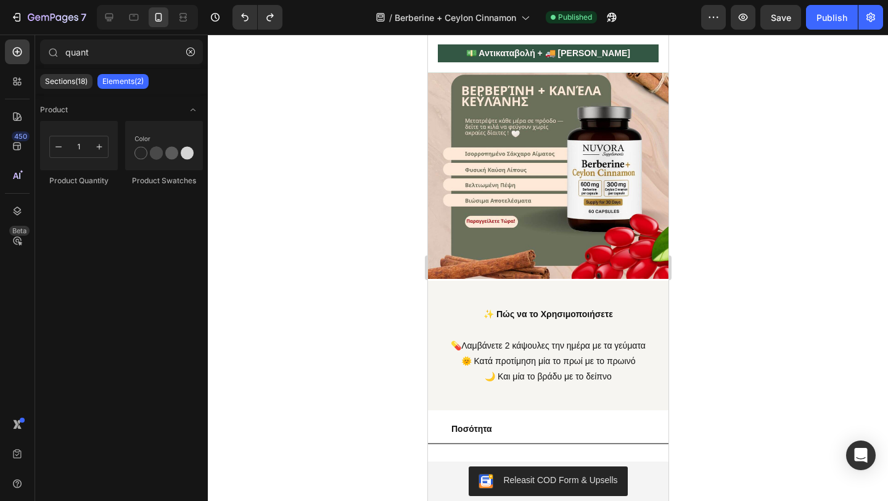
click at [130, 28] on div at bounding box center [147, 17] width 101 height 25
click at [117, 23] on div at bounding box center [109, 17] width 20 height 20
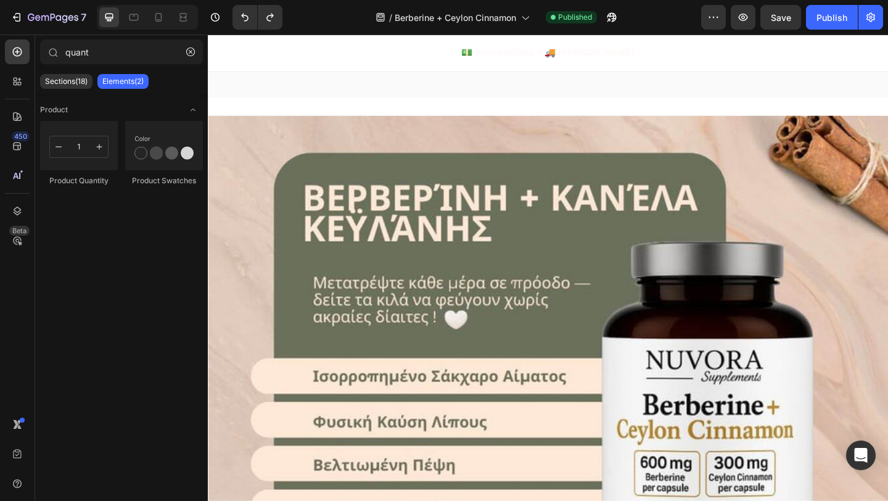
scroll to position [914, 0]
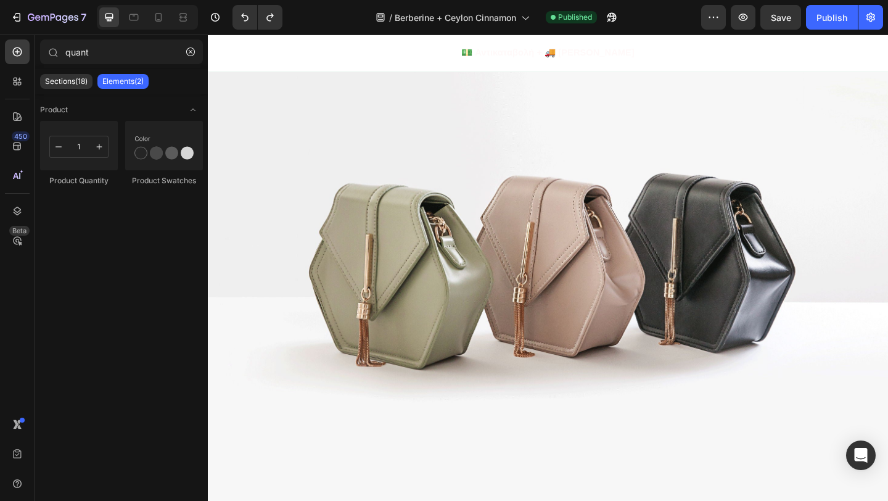
click at [503, 357] on img at bounding box center [578, 272] width 740 height 555
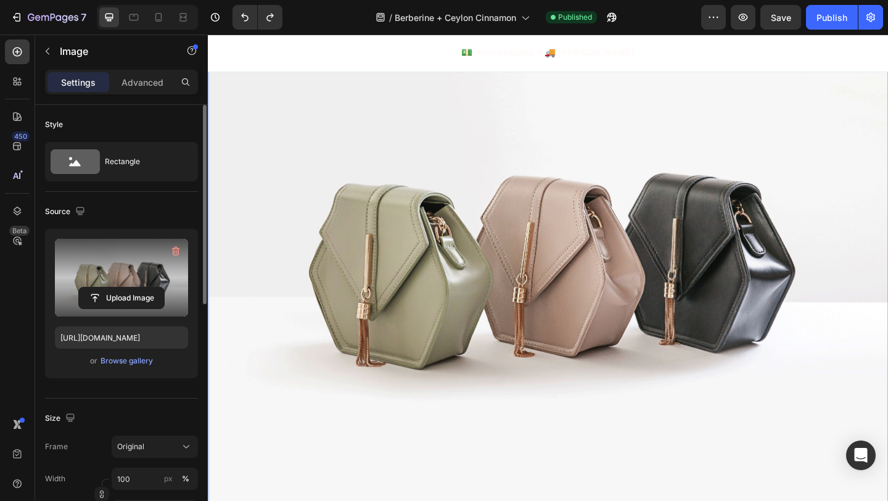
click at [119, 278] on label at bounding box center [121, 278] width 133 height 78
click at [119, 287] on input "file" at bounding box center [121, 297] width 85 height 21
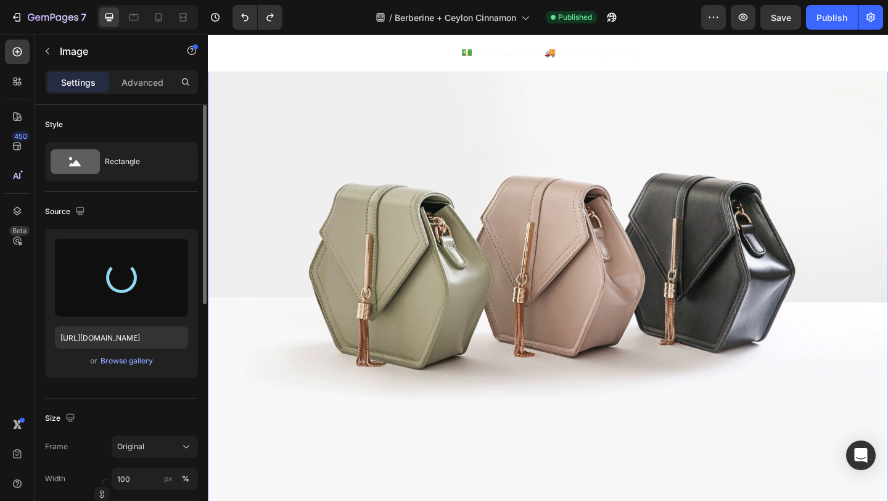
type input "[URL][DOMAIN_NAME]"
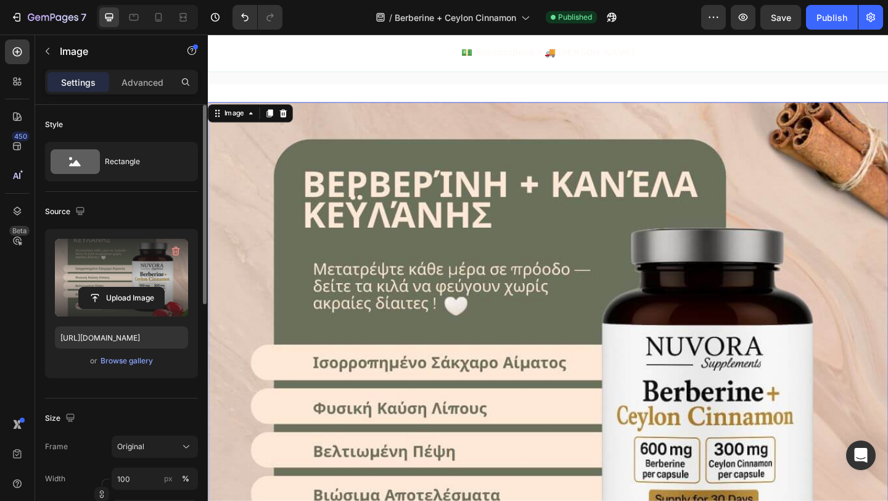
scroll to position [804, 0]
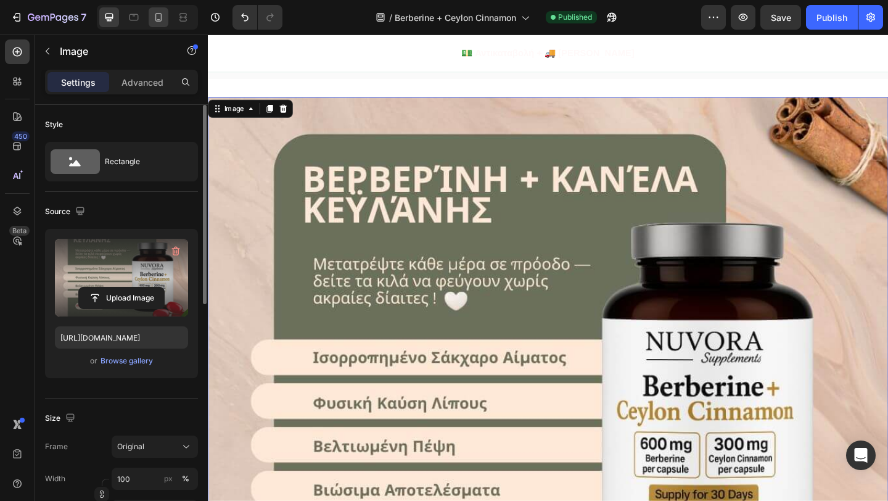
click at [165, 20] on div at bounding box center [159, 17] width 20 height 20
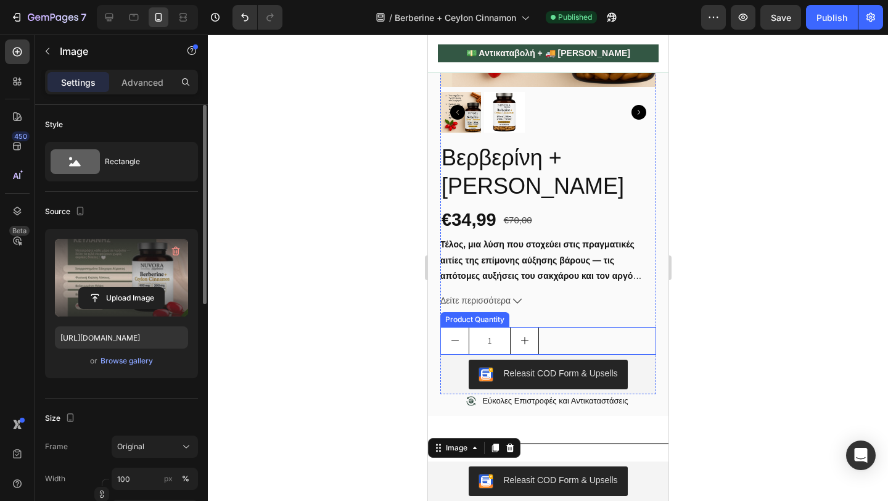
scroll to position [681, 0]
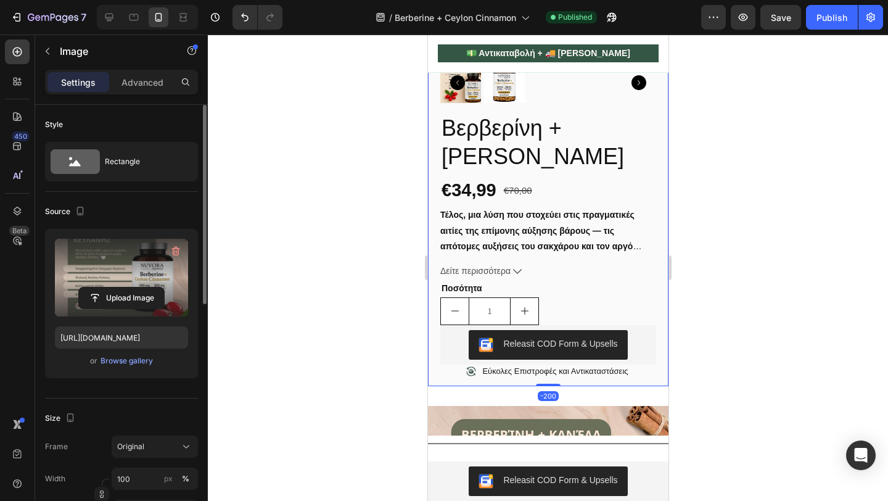
click at [431, 292] on div "Image Icon Icon Icon Icon Icon Icon List 1200+ Ευχαριστημένοι Πελάτες Text Bloc…" at bounding box center [547, 43] width 241 height 683
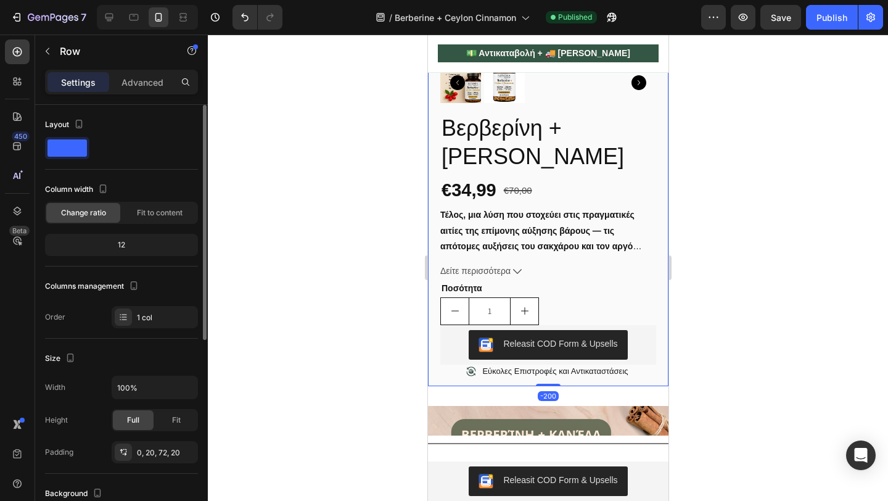
click at [403, 349] on div at bounding box center [548, 268] width 680 height 466
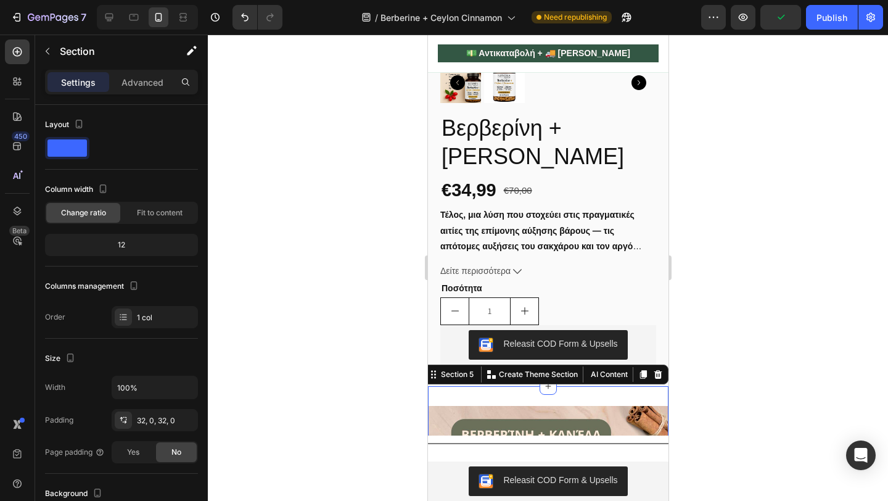
click at [371, 358] on div at bounding box center [548, 268] width 680 height 466
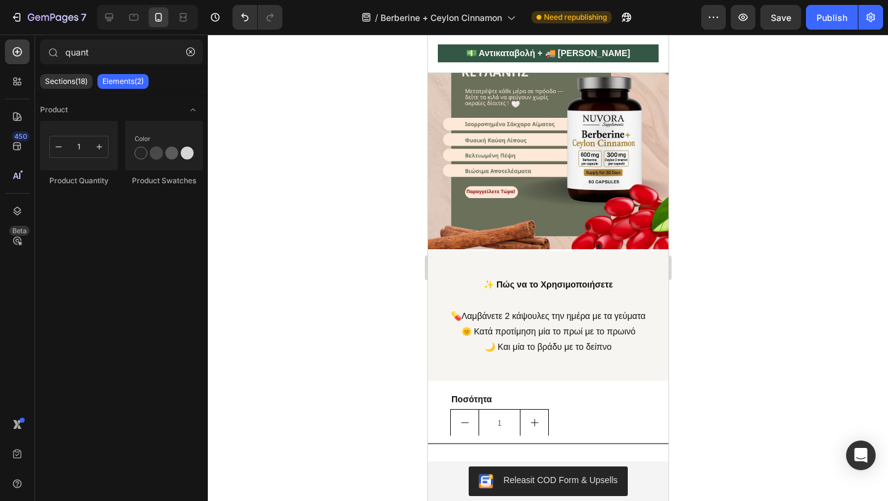
scroll to position [1072, 0]
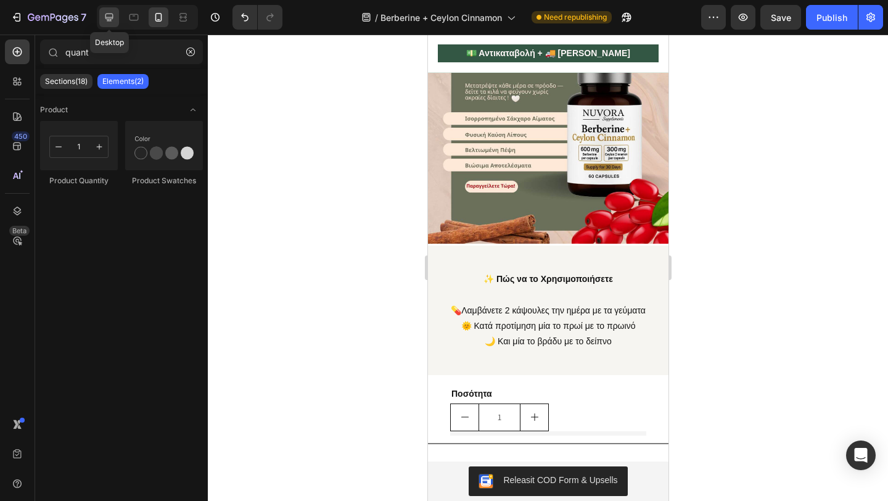
click at [112, 21] on icon at bounding box center [109, 17] width 12 height 12
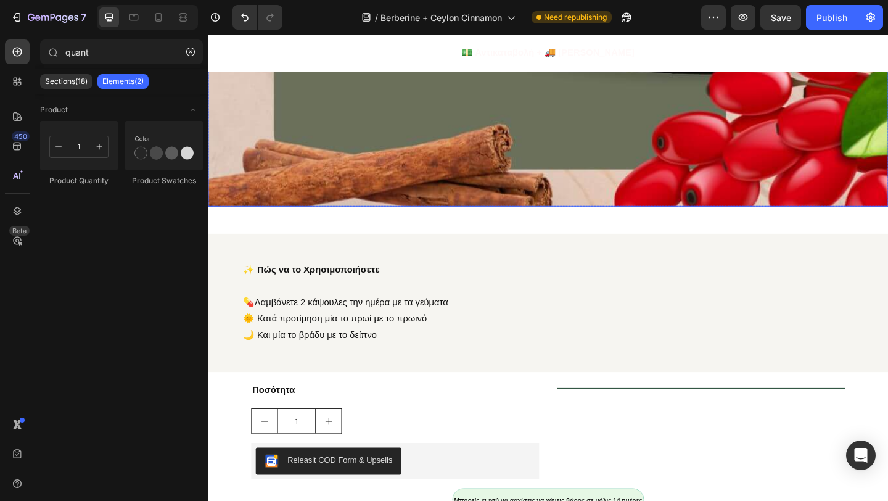
scroll to position [1264, 0]
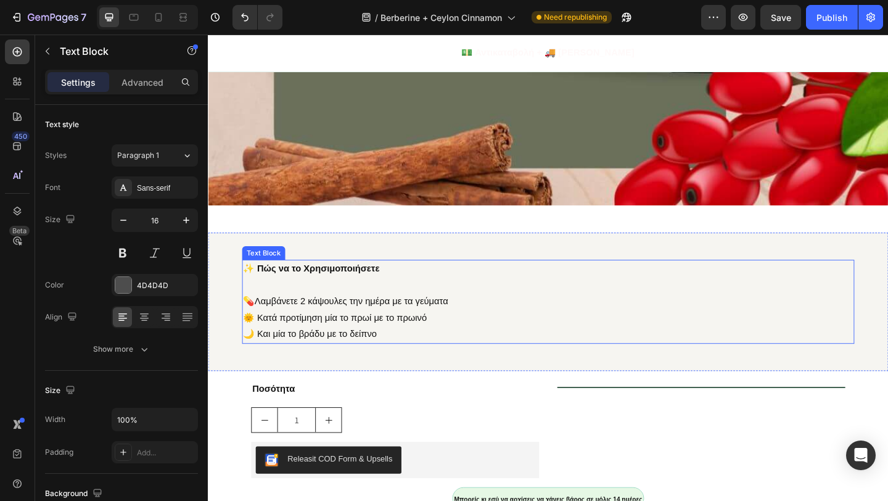
click at [287, 301] on p at bounding box center [578, 307] width 664 height 18
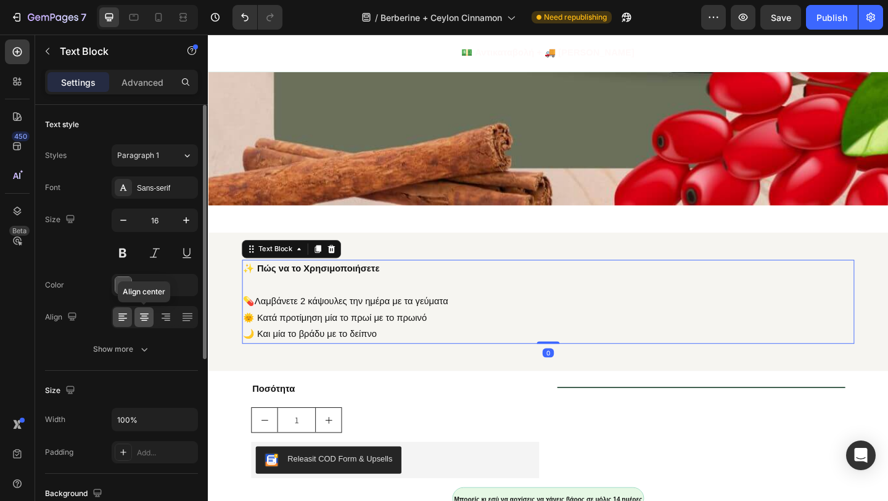
click at [147, 312] on icon at bounding box center [144, 317] width 12 height 12
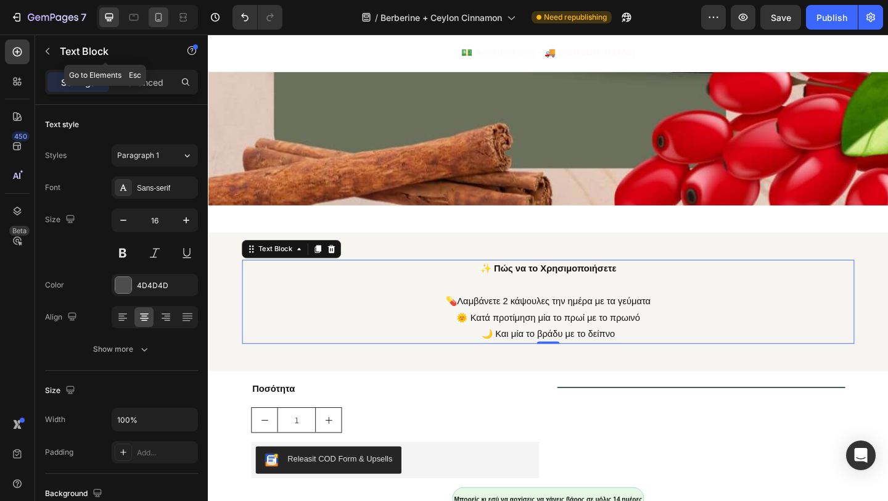
click at [158, 18] on icon at bounding box center [158, 17] width 12 height 12
type input "14"
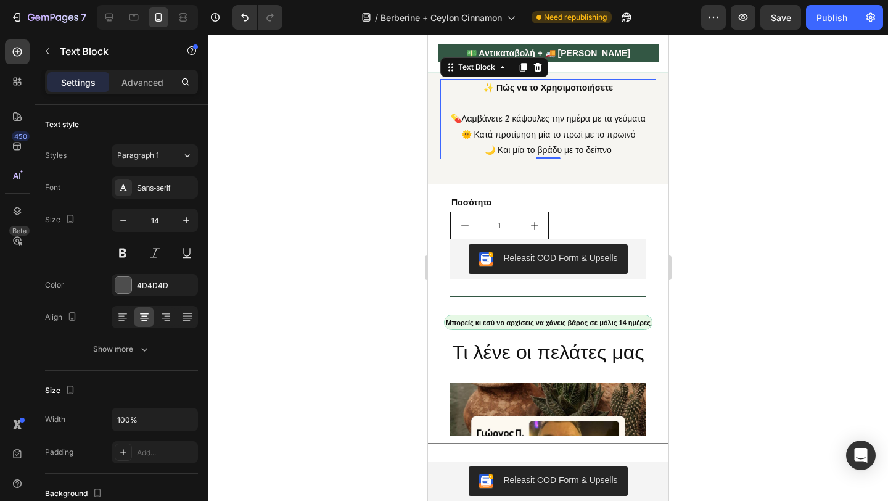
scroll to position [1462, 0]
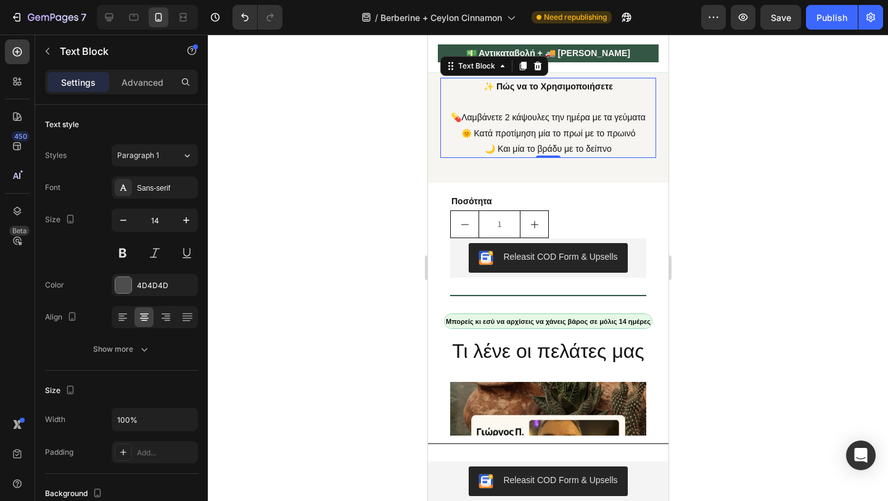
click at [392, 217] on div at bounding box center [548, 268] width 680 height 466
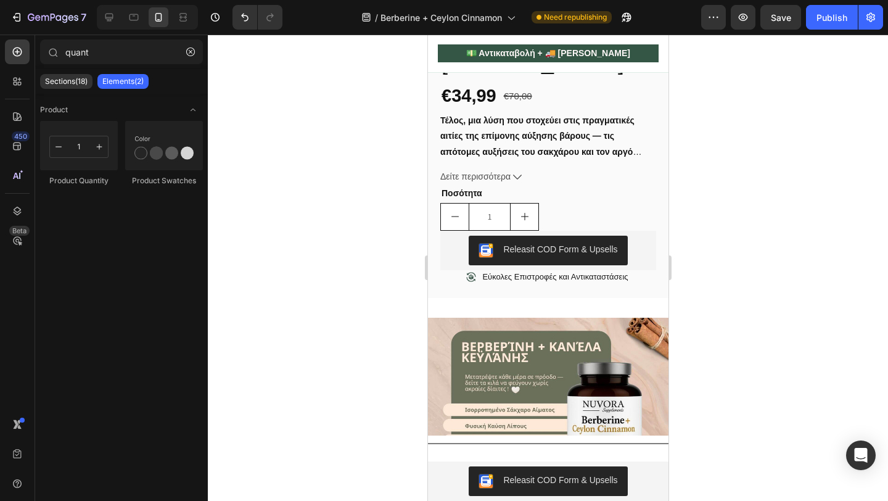
scroll to position [982, 0]
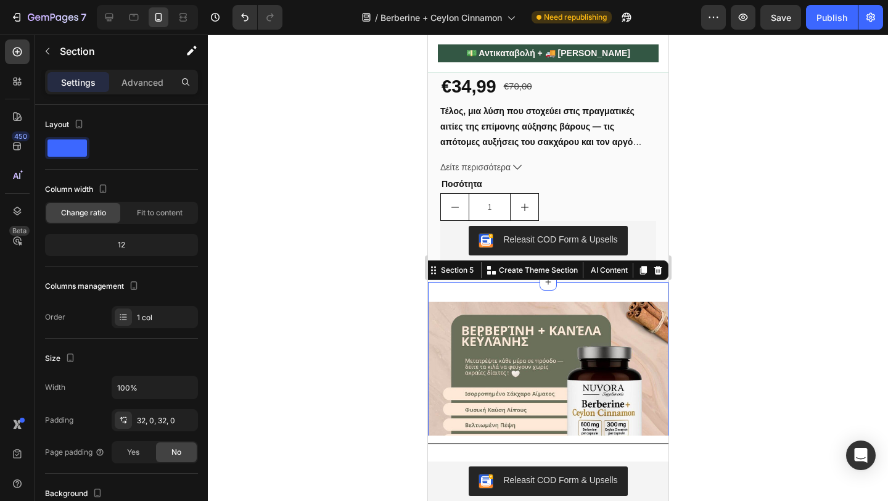
click at [529, 296] on div "Image Row Section 5 You can create reusable sections Create Theme Section AI Co…" at bounding box center [547, 415] width 241 height 266
click at [147, 78] on p "Advanced" at bounding box center [142, 82] width 42 height 13
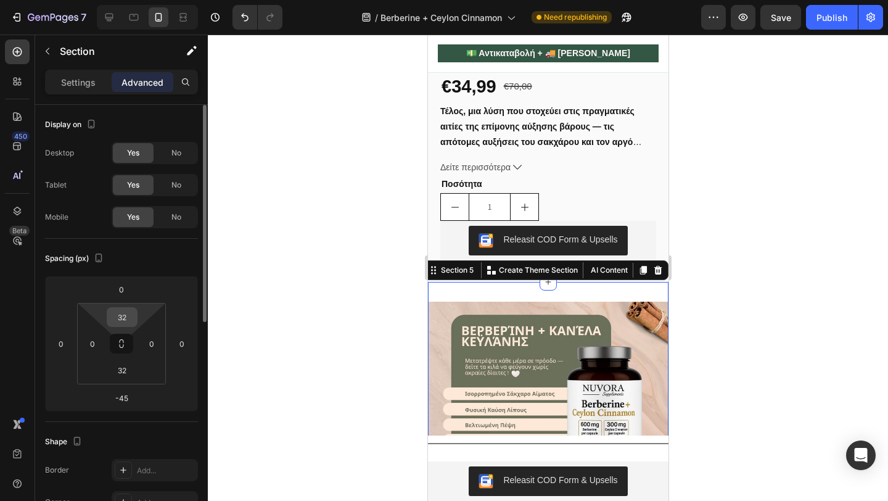
click at [123, 314] on input "32" at bounding box center [122, 317] width 25 height 19
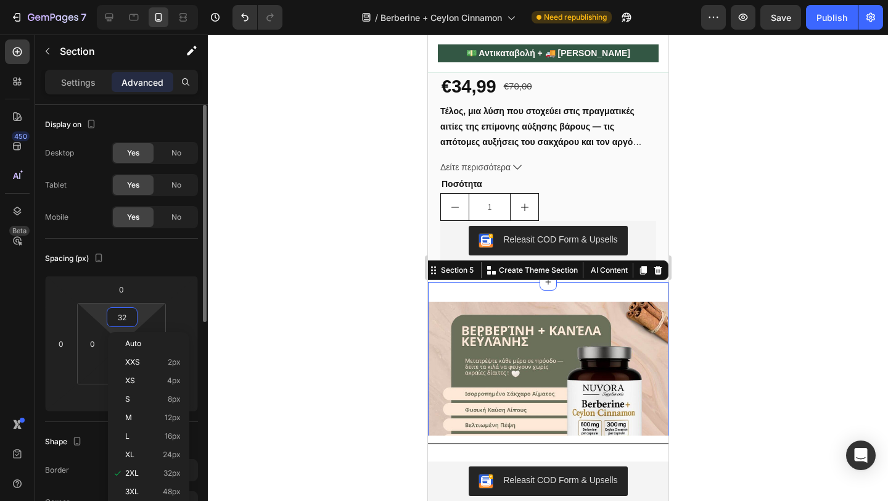
type input "0"
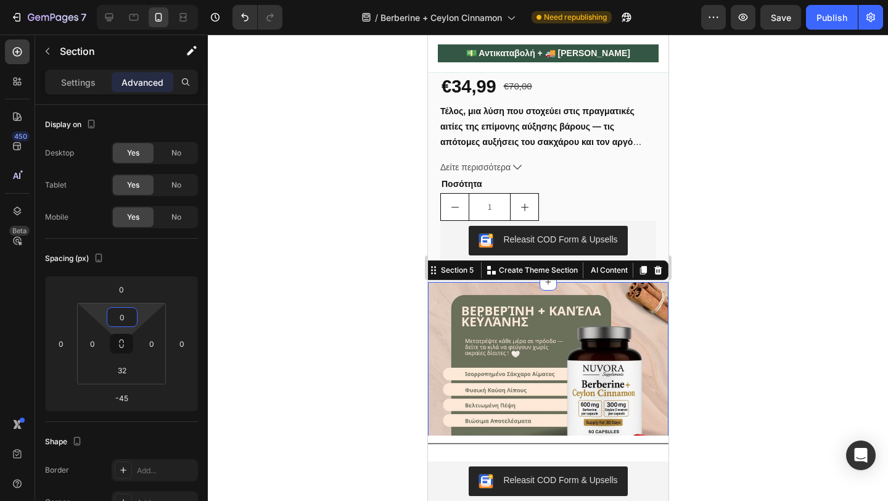
click at [321, 312] on div at bounding box center [548, 268] width 680 height 466
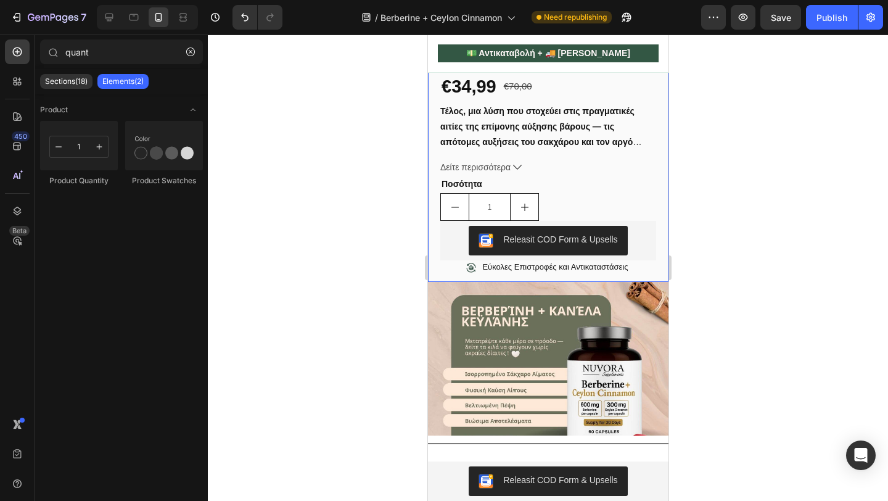
click at [382, 319] on div at bounding box center [548, 268] width 680 height 466
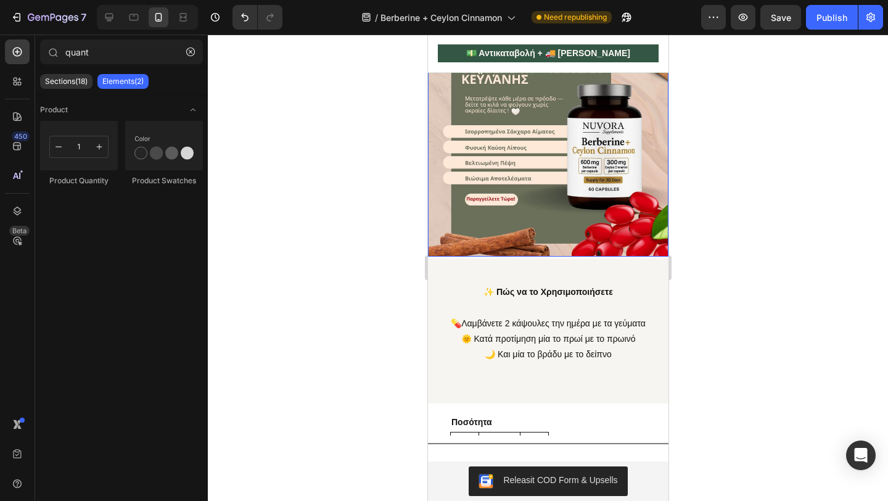
scroll to position [1246, 0]
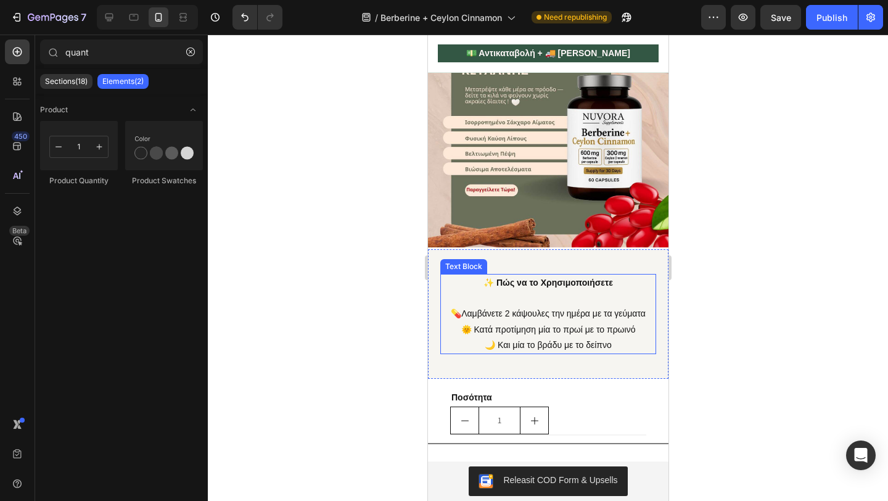
click at [352, 274] on div at bounding box center [548, 268] width 680 height 466
click at [380, 243] on div at bounding box center [548, 268] width 680 height 466
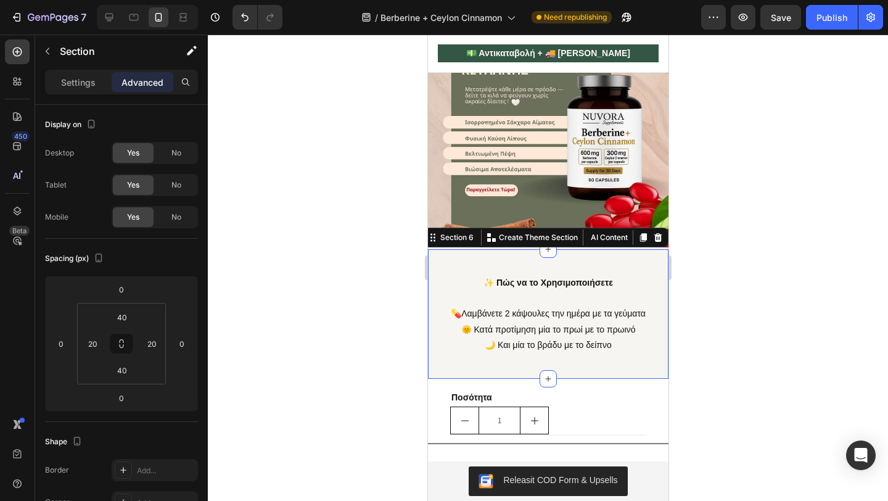
click at [526, 258] on div "✨ Πώς να το Χρησιμοποιήσετε 💊 Λαμβάνετε 2 κάψουλες την ημέρα με τα γεύματα 🌞 Κα…" at bounding box center [547, 314] width 241 height 130
click at [121, 313] on input "40" at bounding box center [122, 317] width 25 height 19
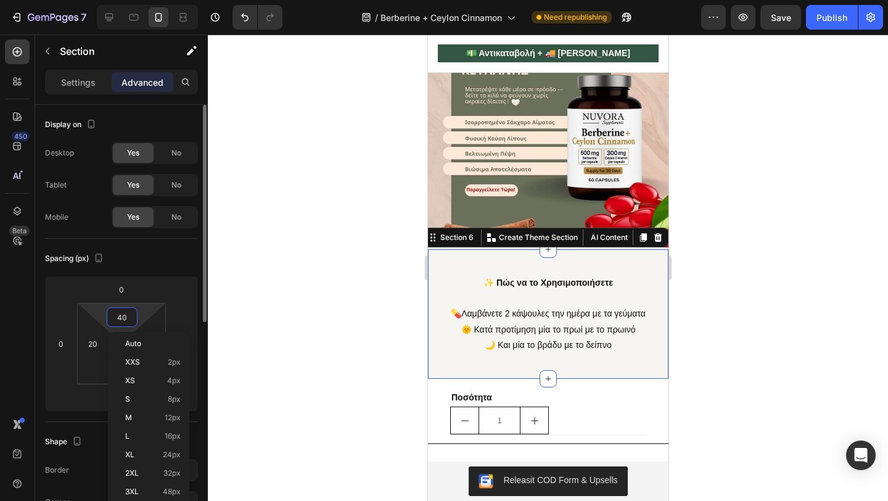
type input "20"
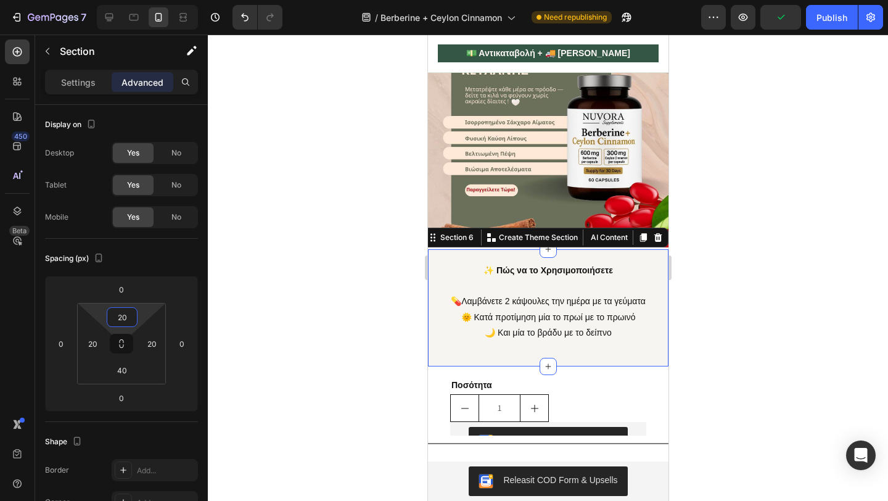
click at [353, 294] on div at bounding box center [548, 268] width 680 height 466
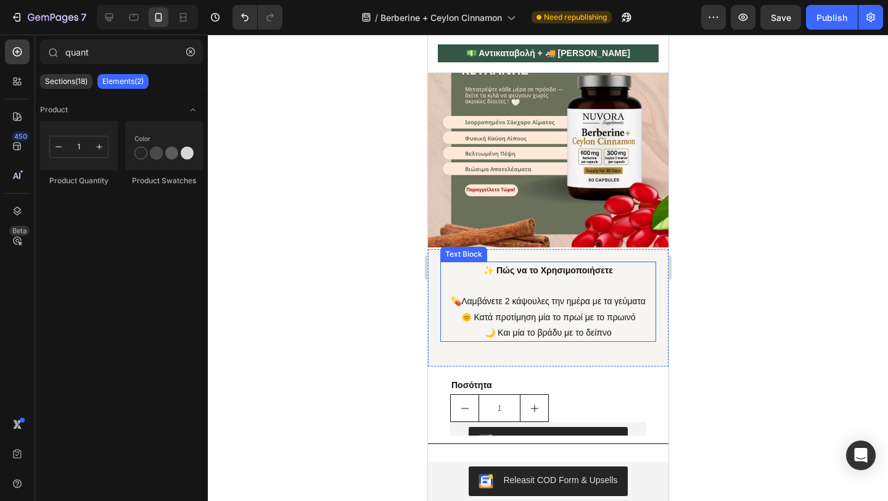
click at [356, 349] on div at bounding box center [548, 268] width 680 height 466
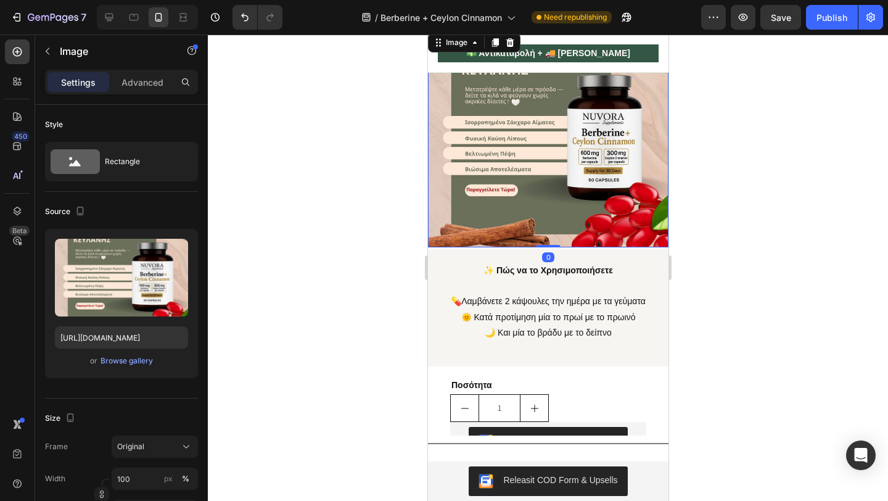
click at [500, 195] on img at bounding box center [547, 138] width 241 height 217
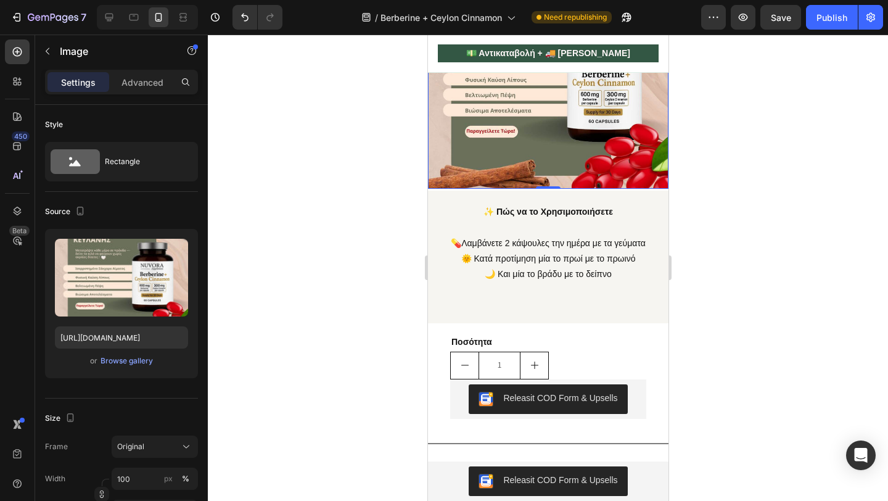
scroll to position [1361, 0]
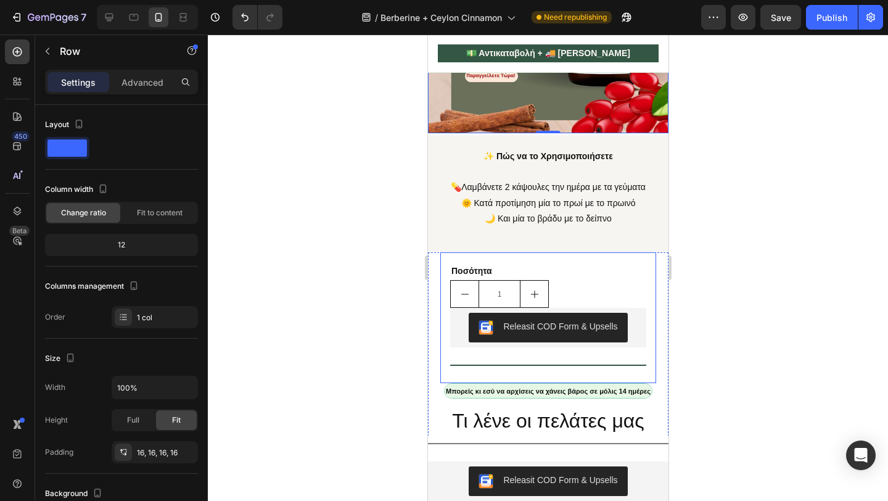
click at [508, 272] on div "Ποσότητα Text Block 1 Product Quantity Releasit COD Form & Upsells Releasit COD…" at bounding box center [548, 317] width 216 height 131
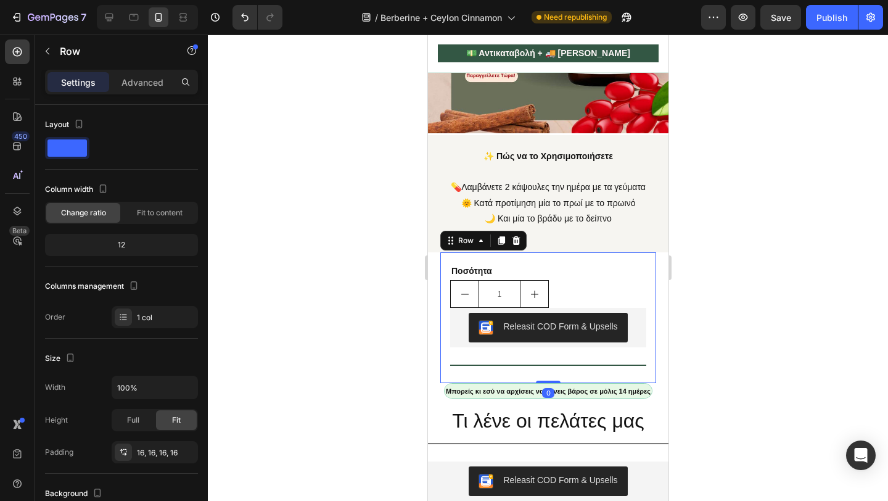
click at [409, 308] on div at bounding box center [548, 268] width 680 height 466
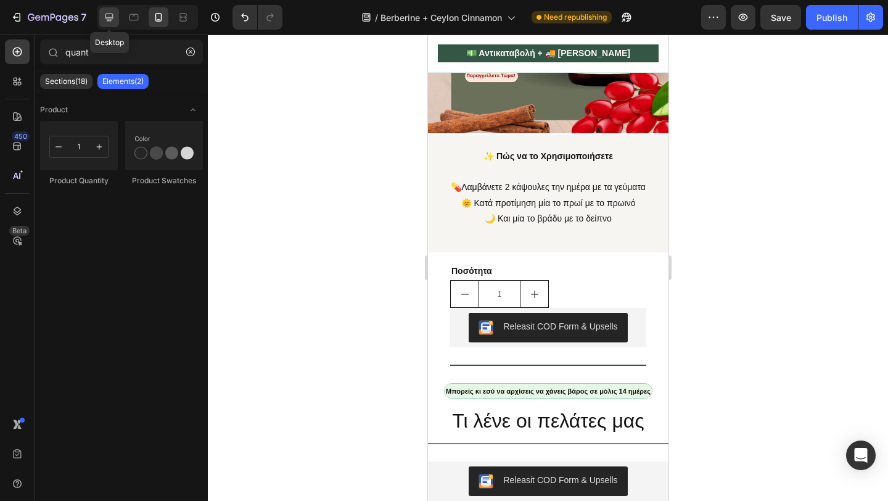
click at [108, 23] on icon at bounding box center [109, 17] width 12 height 12
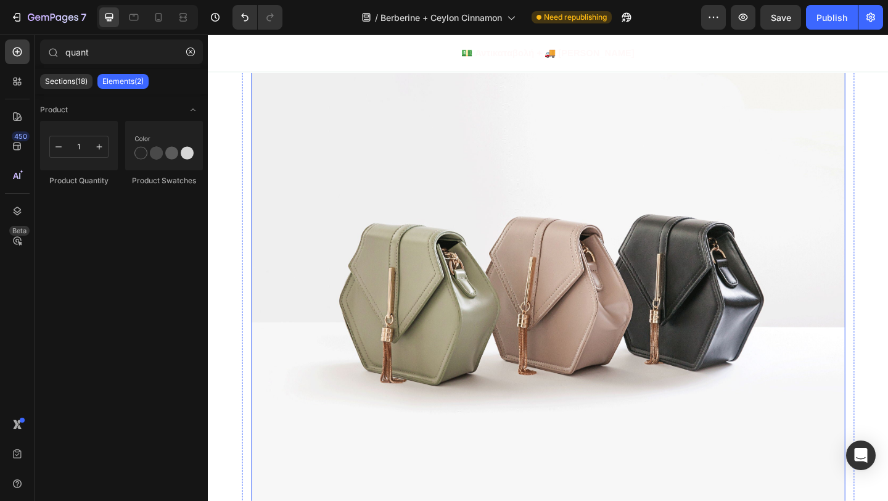
scroll to position [1835, 0]
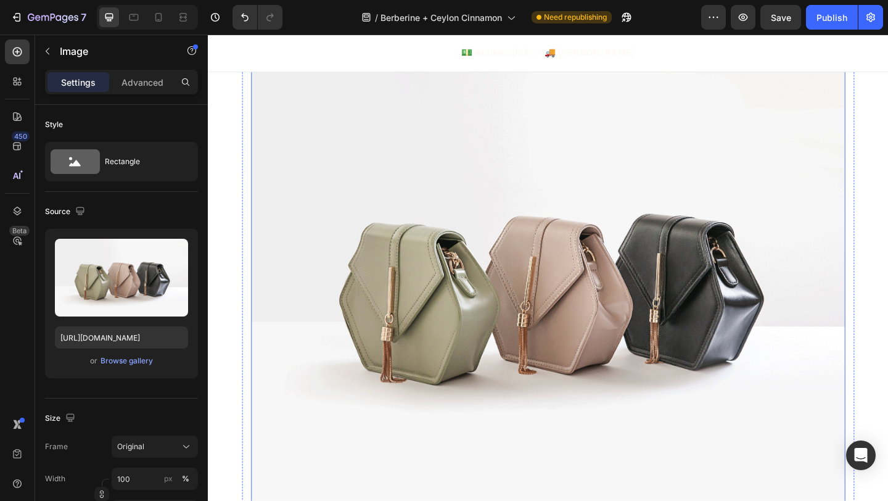
click at [573, 263] on img at bounding box center [578, 306] width 646 height 485
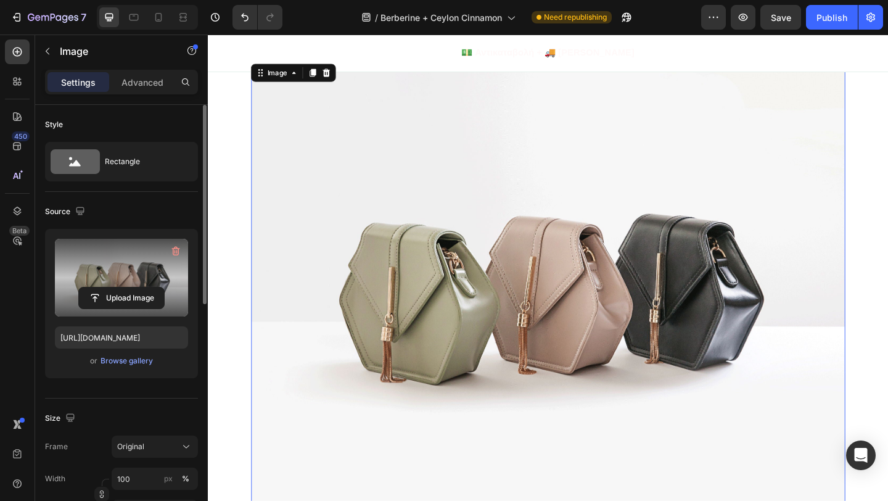
click at [147, 279] on label at bounding box center [121, 278] width 133 height 78
click at [147, 287] on input "file" at bounding box center [121, 297] width 85 height 21
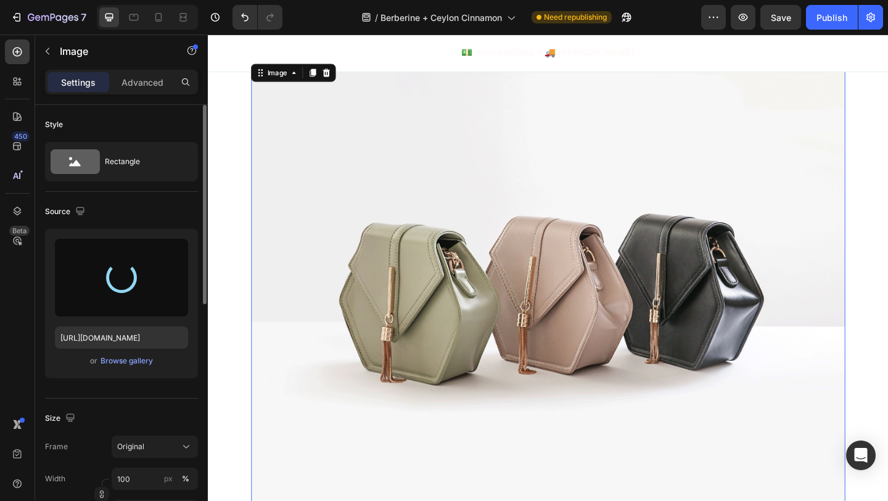
type input "[URL][DOMAIN_NAME]"
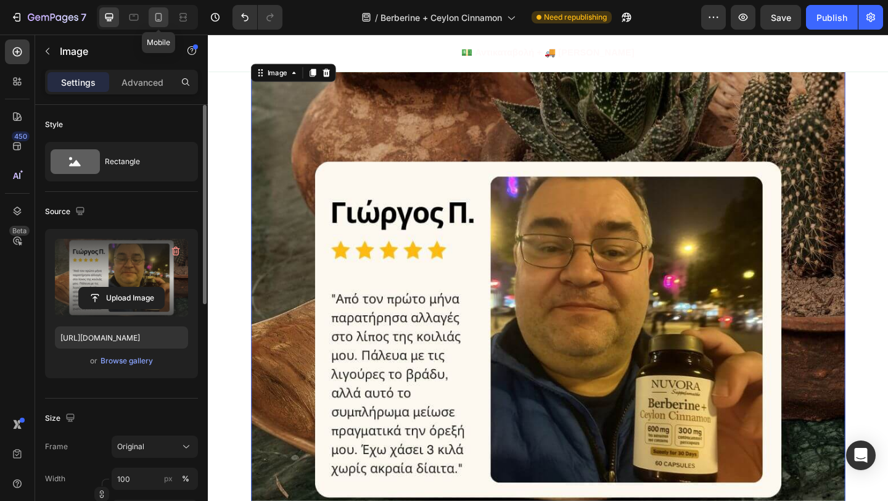
click at [163, 18] on icon at bounding box center [158, 17] width 12 height 12
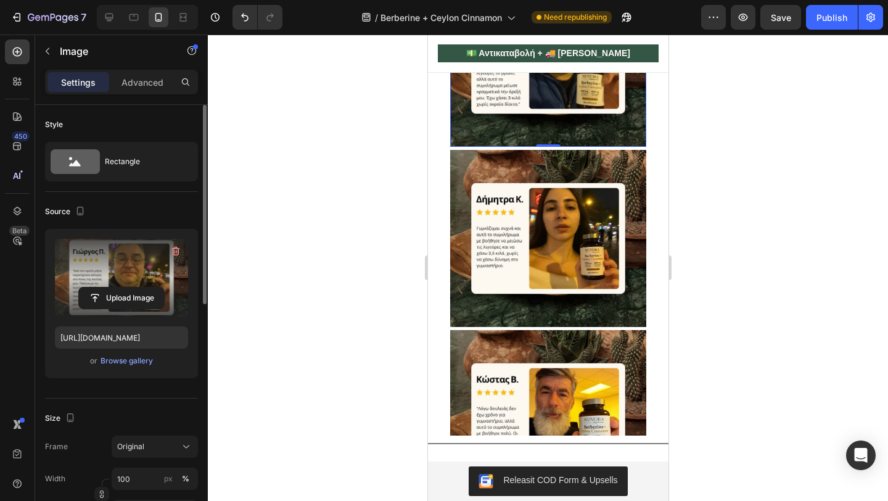
scroll to position [2296, 0]
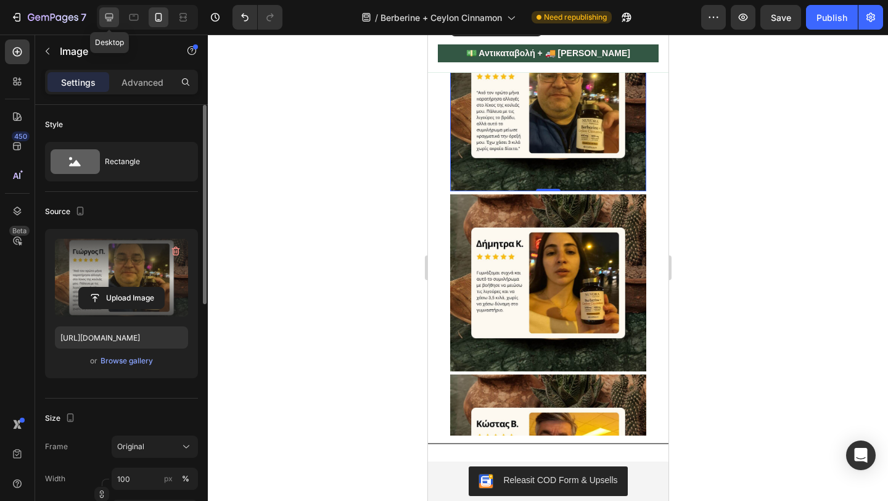
click at [112, 16] on icon at bounding box center [109, 17] width 12 height 12
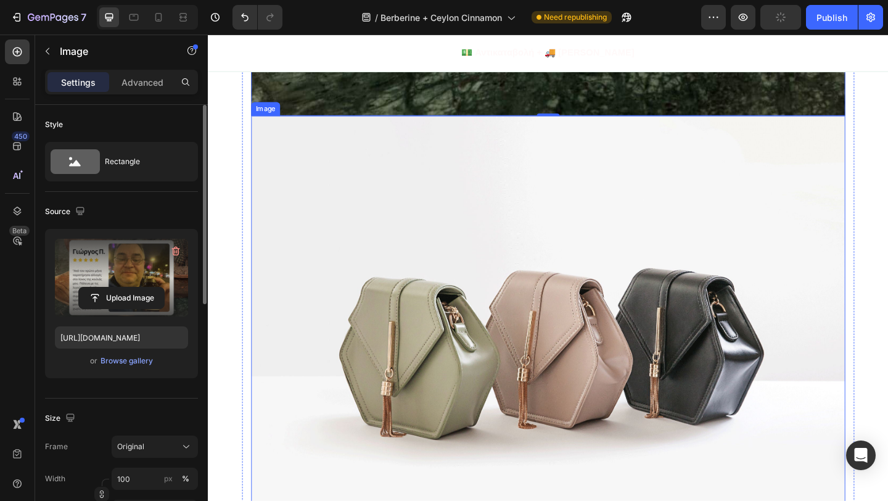
scroll to position [2365, 0]
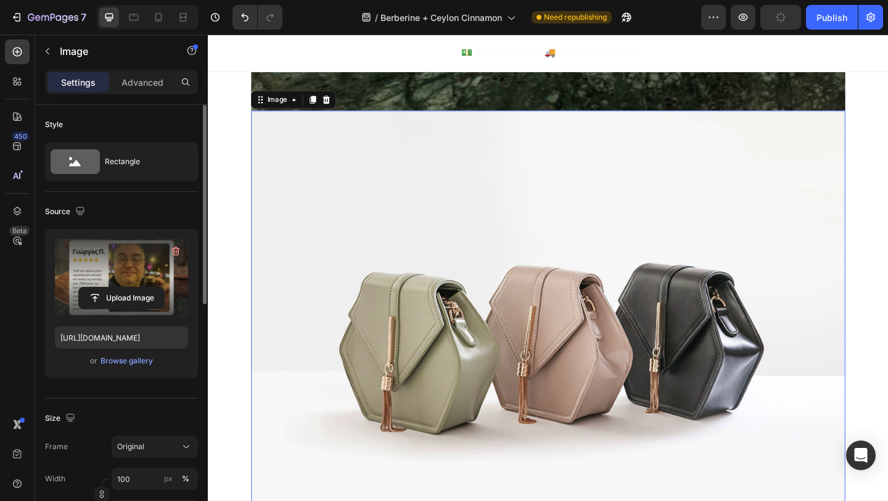
click at [482, 239] on img at bounding box center [578, 359] width 646 height 485
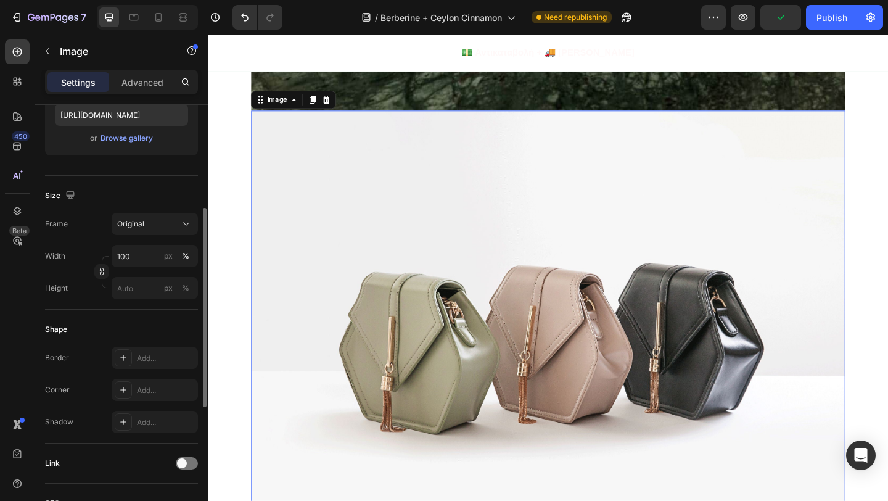
click at [558, 411] on img at bounding box center [578, 359] width 646 height 485
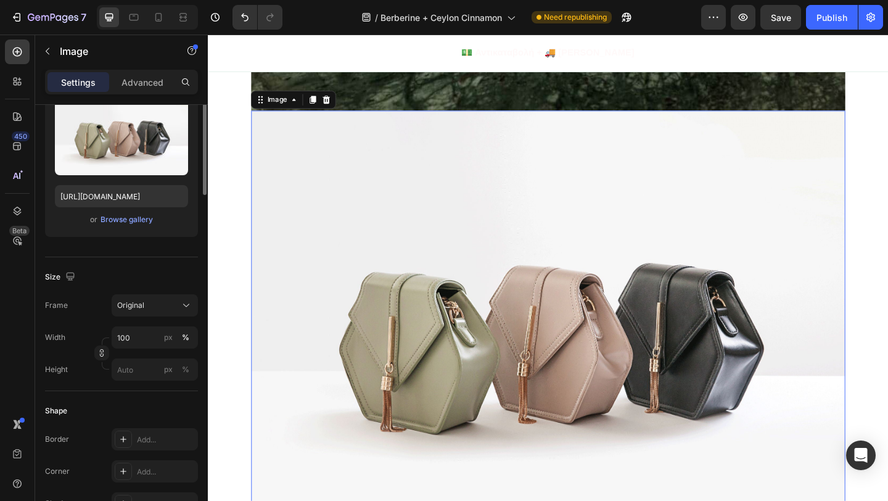
scroll to position [22, 0]
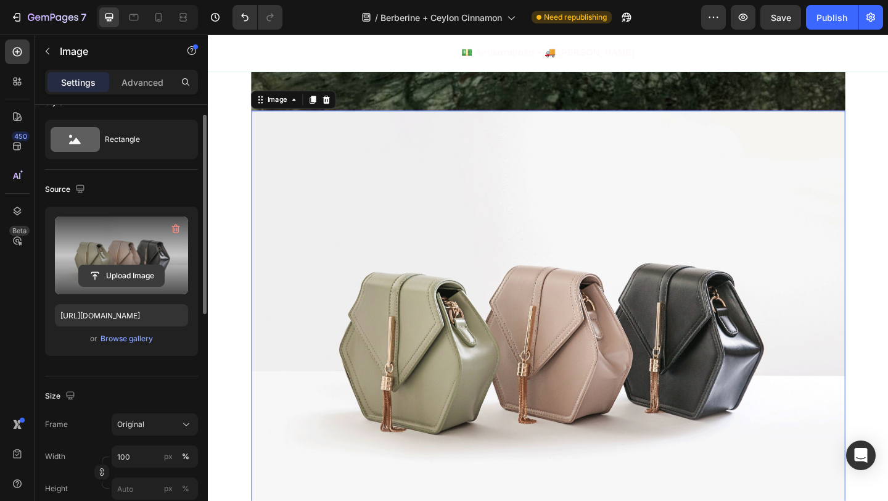
click at [114, 268] on input "file" at bounding box center [121, 275] width 85 height 21
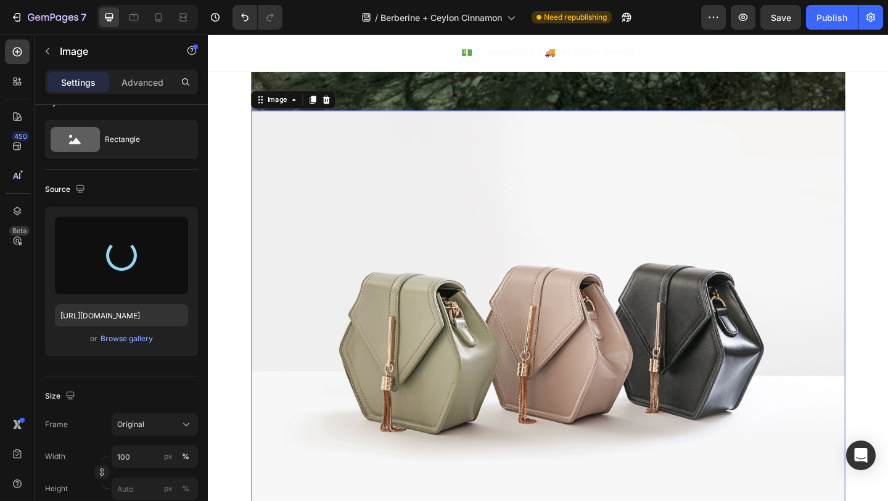
type input "[URL][DOMAIN_NAME]"
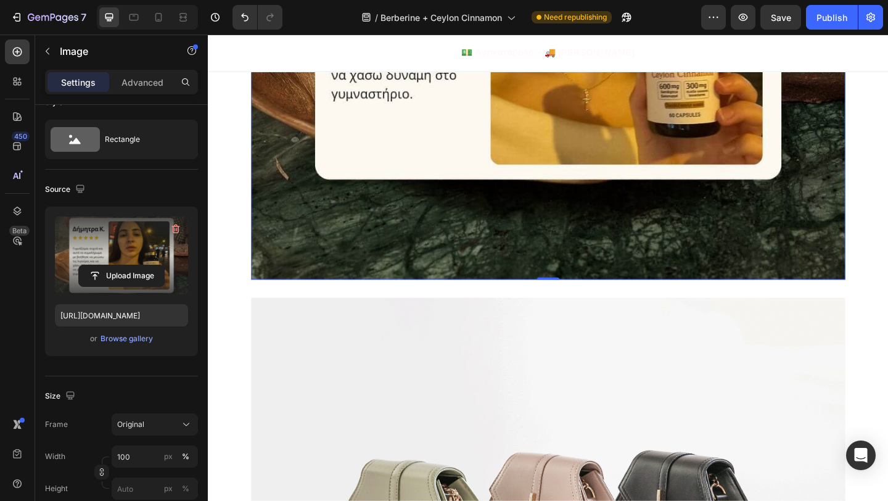
scroll to position [2866, 0]
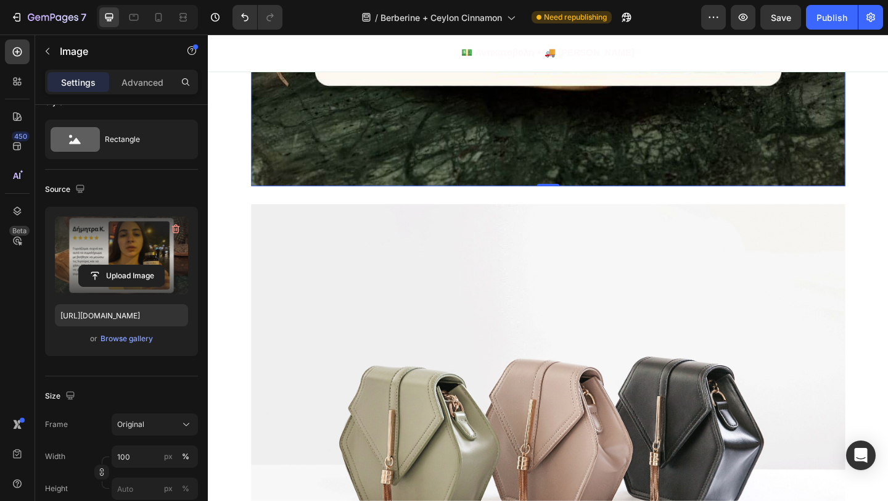
click at [627, 339] on img at bounding box center [578, 461] width 646 height 485
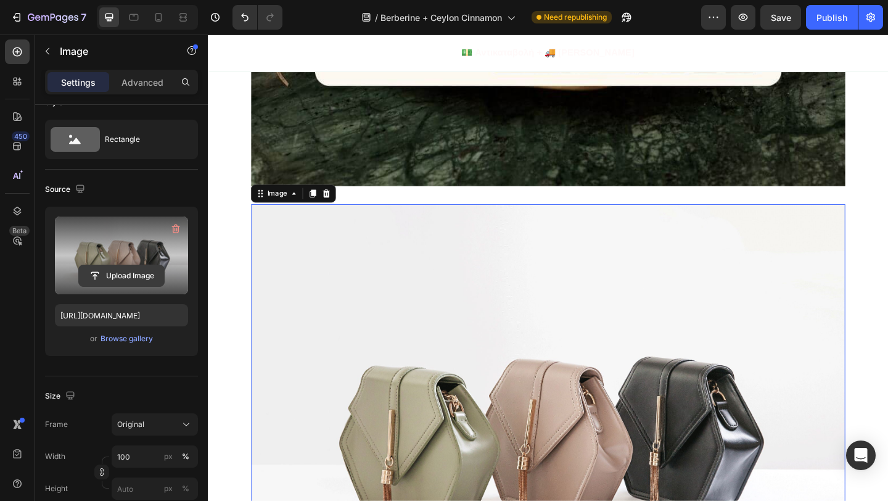
click at [134, 265] on input "file" at bounding box center [121, 275] width 85 height 21
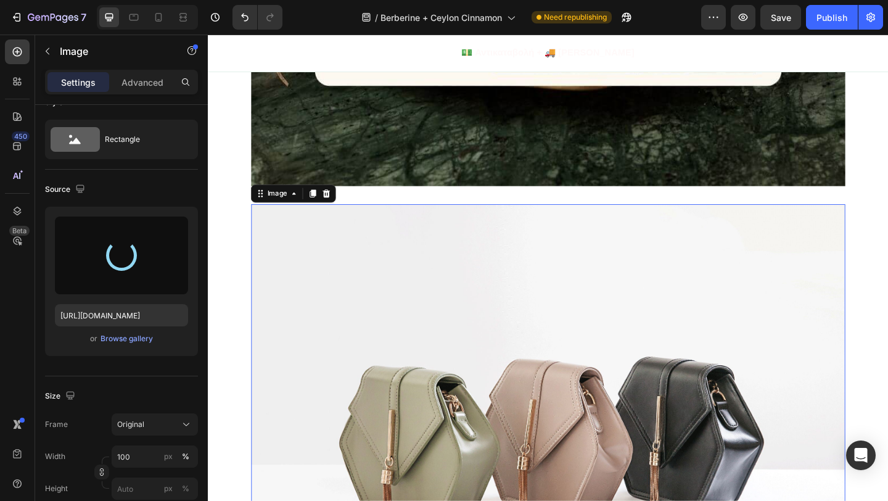
type input "[URL][DOMAIN_NAME]"
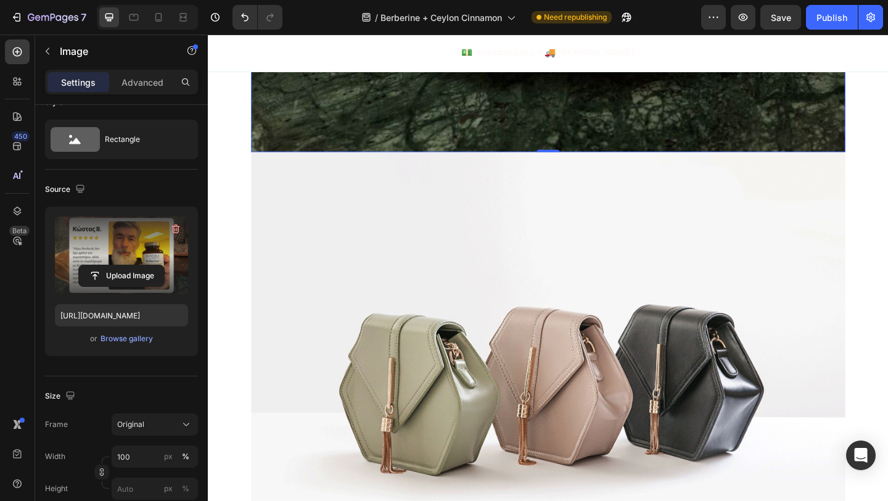
scroll to position [3536, 0]
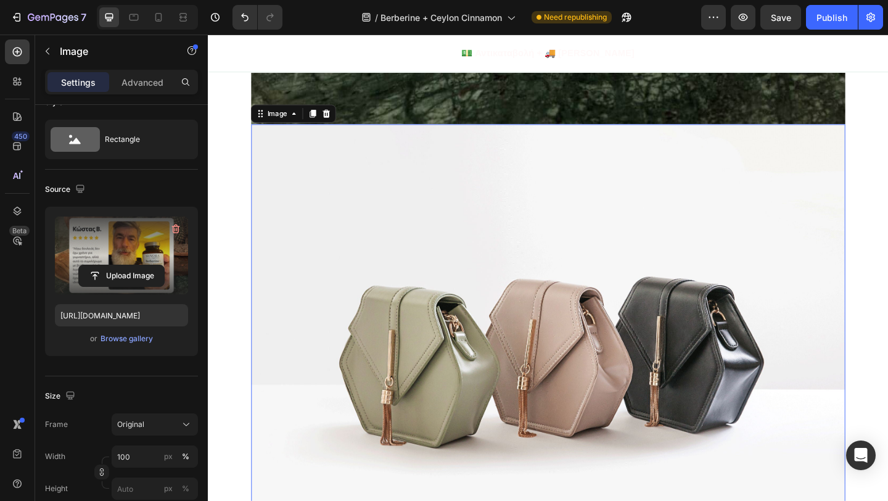
click at [605, 361] on img at bounding box center [578, 374] width 646 height 485
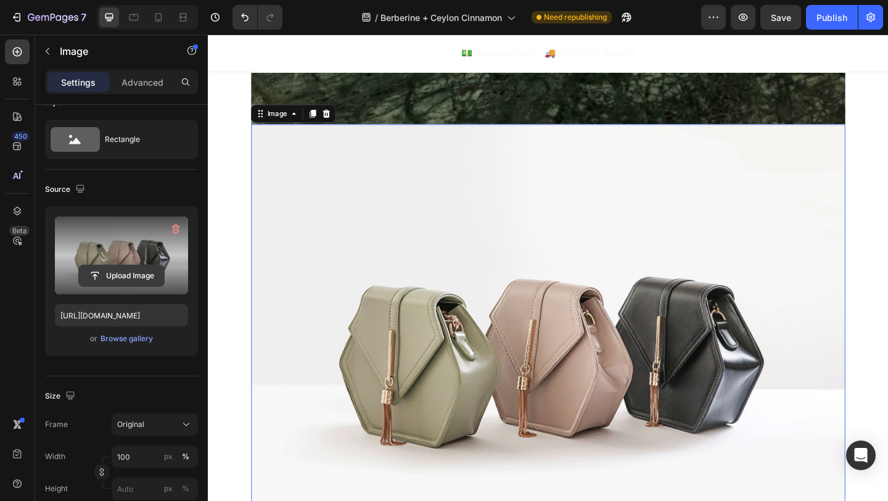
click at [131, 278] on input "file" at bounding box center [121, 275] width 85 height 21
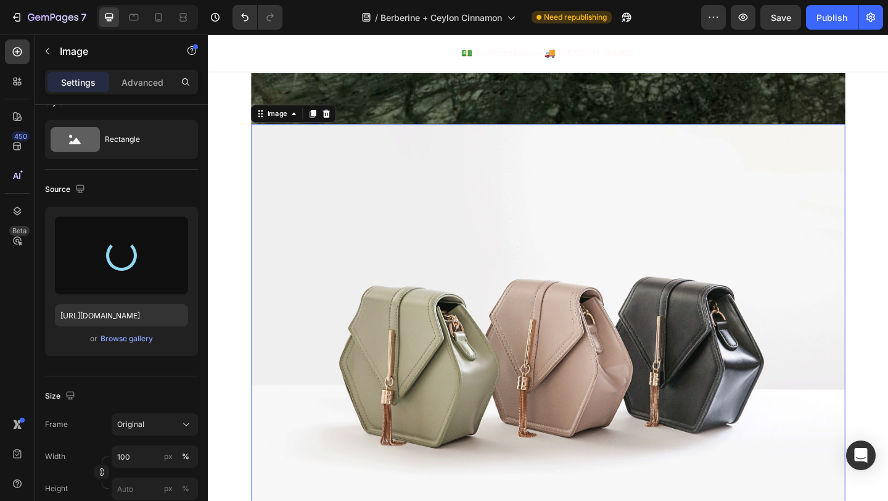
type input "[URL][DOMAIN_NAME]"
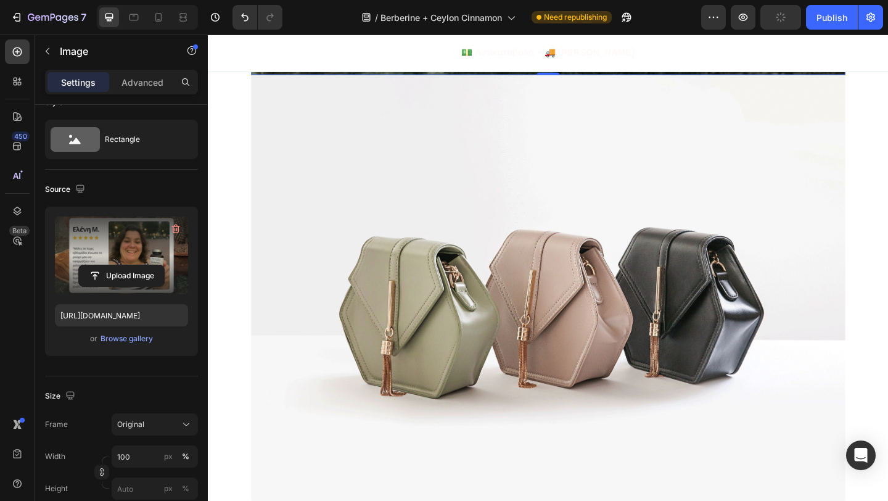
scroll to position [4185, 0]
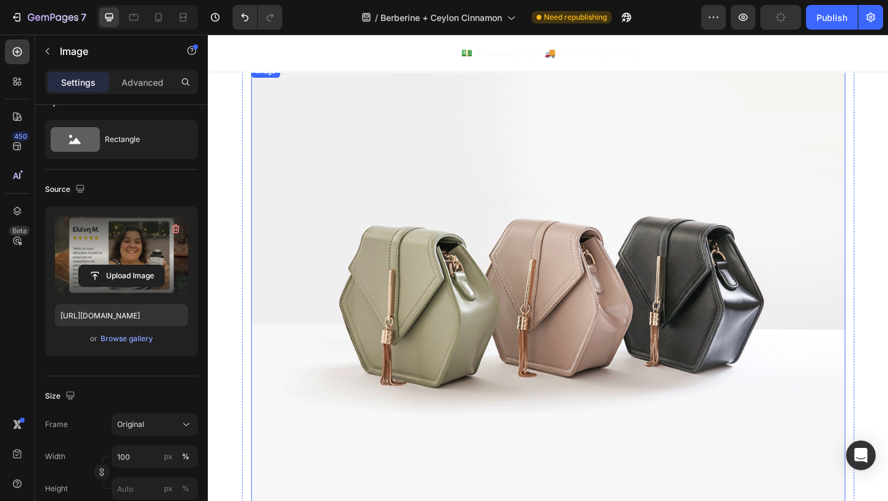
click at [733, 246] on img at bounding box center [578, 309] width 646 height 485
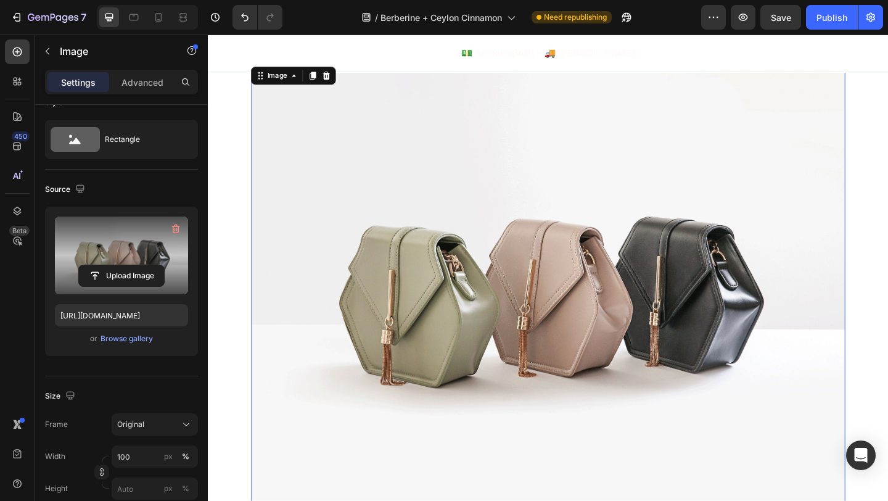
click at [121, 255] on label at bounding box center [121, 255] width 133 height 78
click at [121, 265] on input "file" at bounding box center [121, 275] width 85 height 21
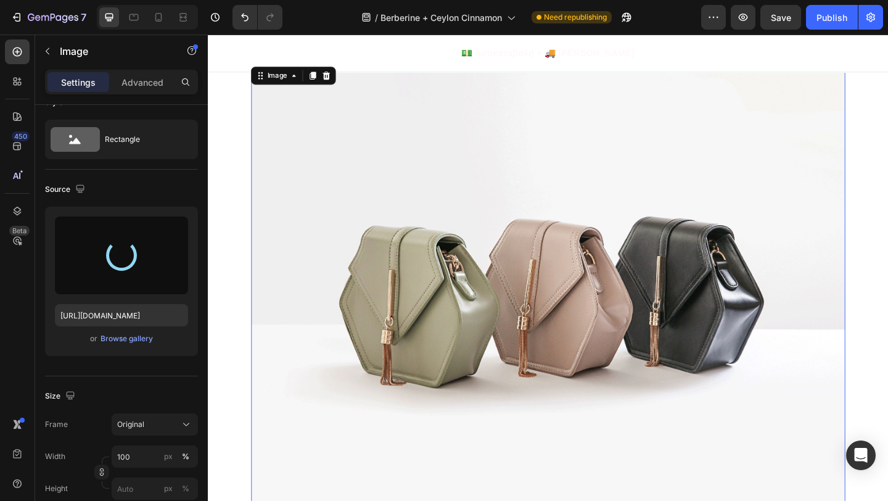
type input "[URL][DOMAIN_NAME]"
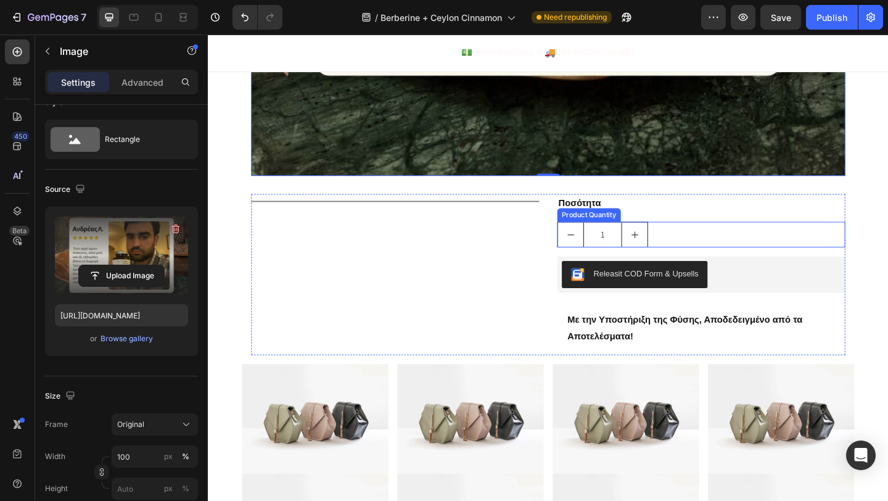
scroll to position [4650, 0]
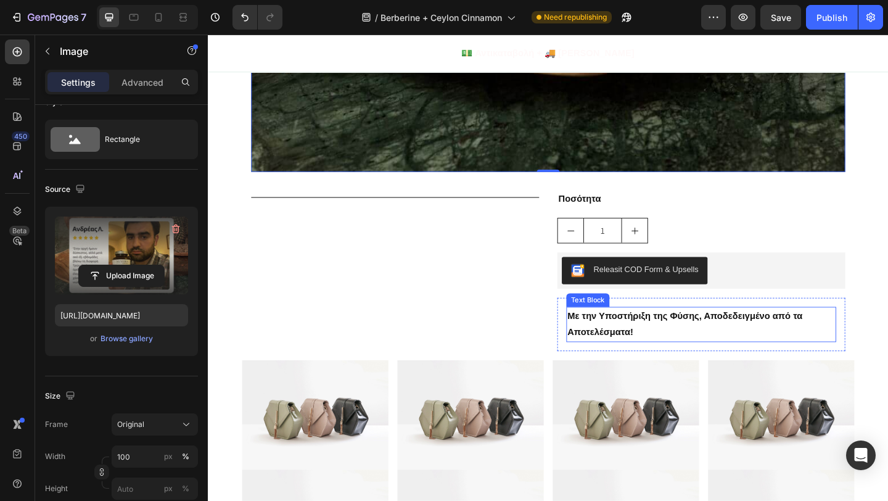
click at [674, 349] on p "Με την Υποστήριξη της Φύσης, Αποδεδειγμένο από τα Αποτελέσματα!" at bounding box center [744, 350] width 291 height 36
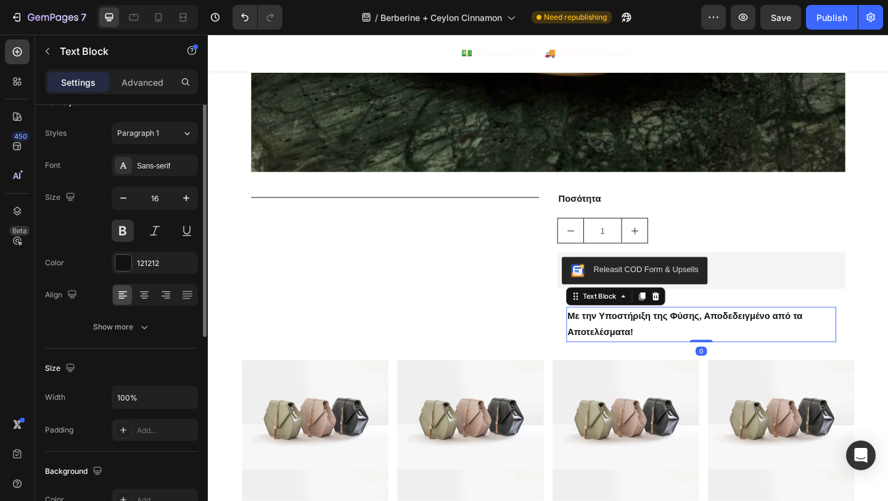
scroll to position [0, 0]
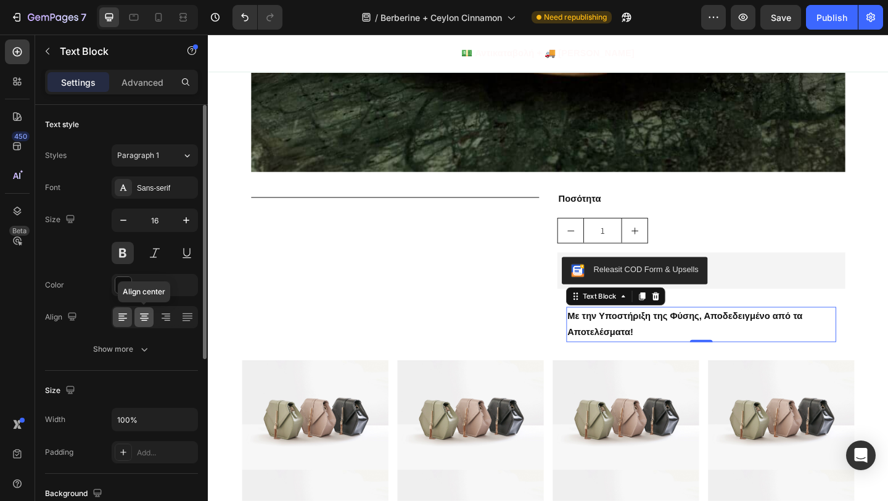
click at [141, 318] on icon at bounding box center [144, 317] width 12 height 12
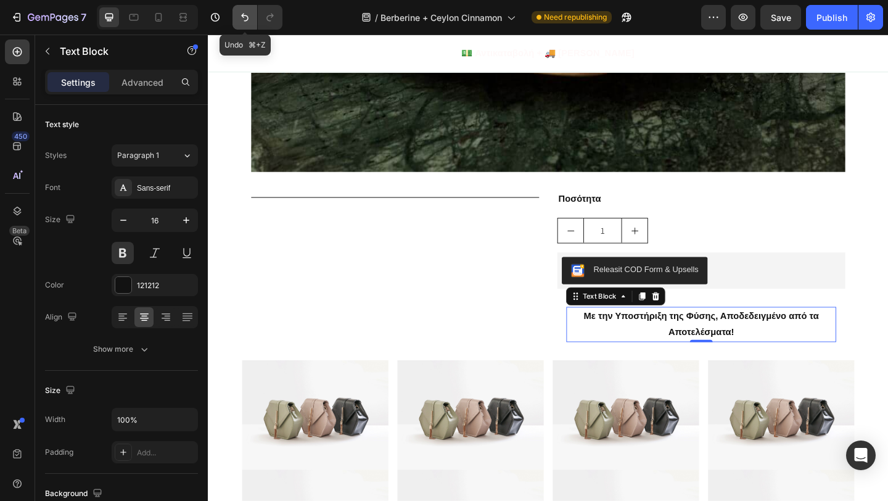
click at [245, 9] on button "Undo/Redo" at bounding box center [245, 17] width 25 height 25
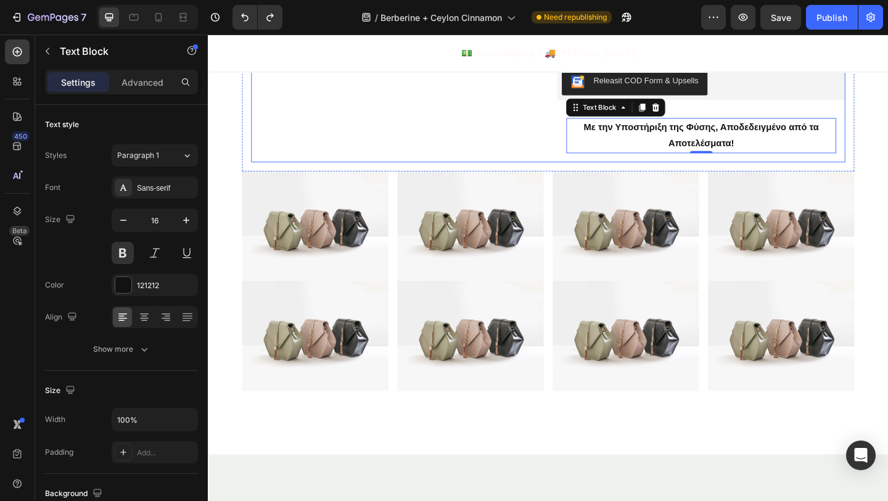
scroll to position [4857, 0]
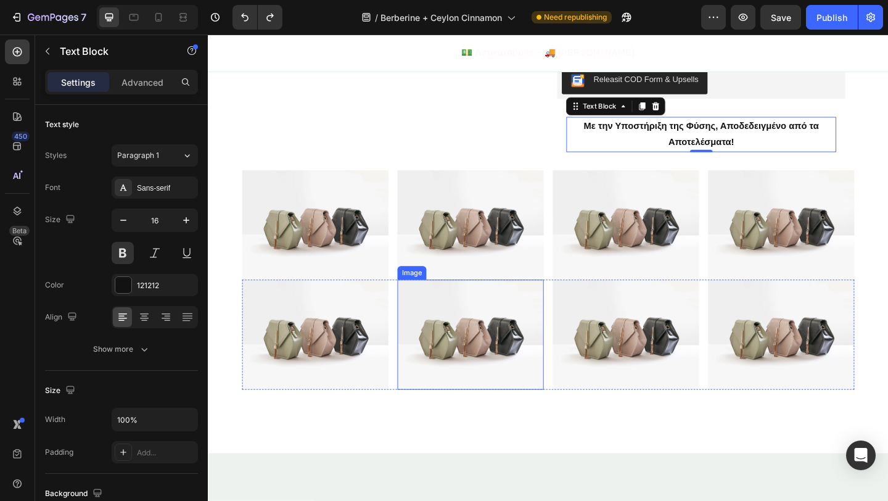
click at [355, 265] on img at bounding box center [324, 242] width 159 height 120
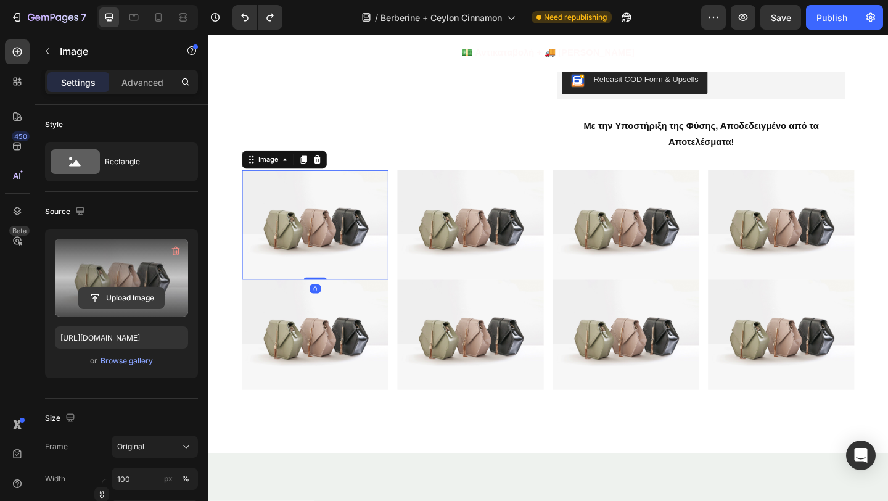
click at [118, 294] on input "file" at bounding box center [121, 297] width 85 height 21
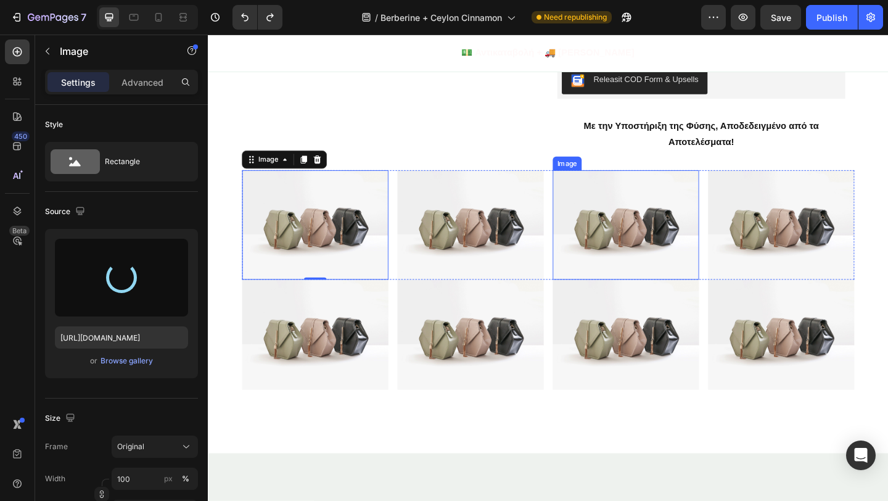
type input "[URL][DOMAIN_NAME]"
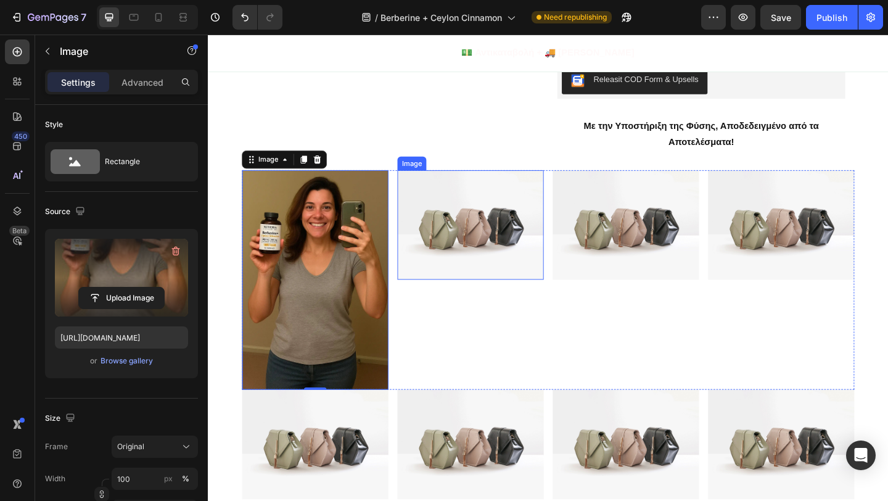
click at [475, 247] on img at bounding box center [493, 242] width 159 height 120
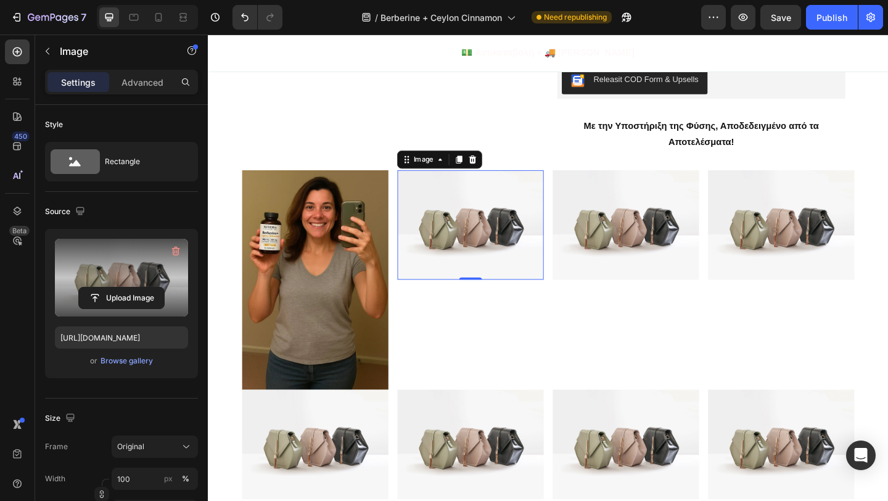
click at [139, 268] on label at bounding box center [121, 278] width 133 height 78
click at [139, 287] on input "file" at bounding box center [121, 297] width 85 height 21
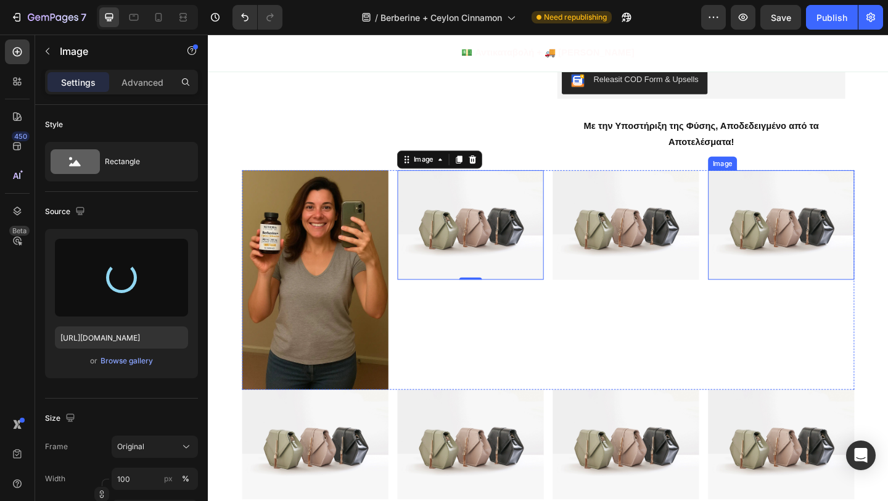
type input "[URL][DOMAIN_NAME]"
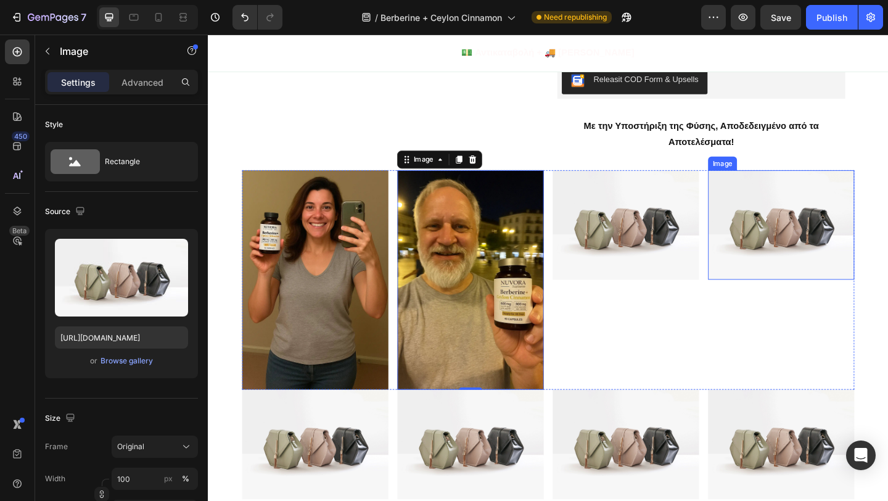
click at [673, 261] on img at bounding box center [662, 242] width 159 height 120
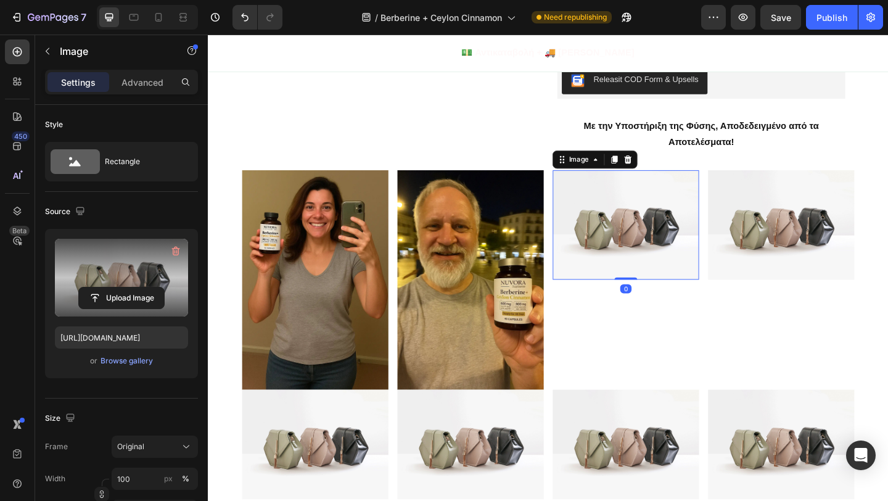
click at [143, 268] on label at bounding box center [121, 278] width 133 height 78
click at [143, 287] on input "file" at bounding box center [121, 297] width 85 height 21
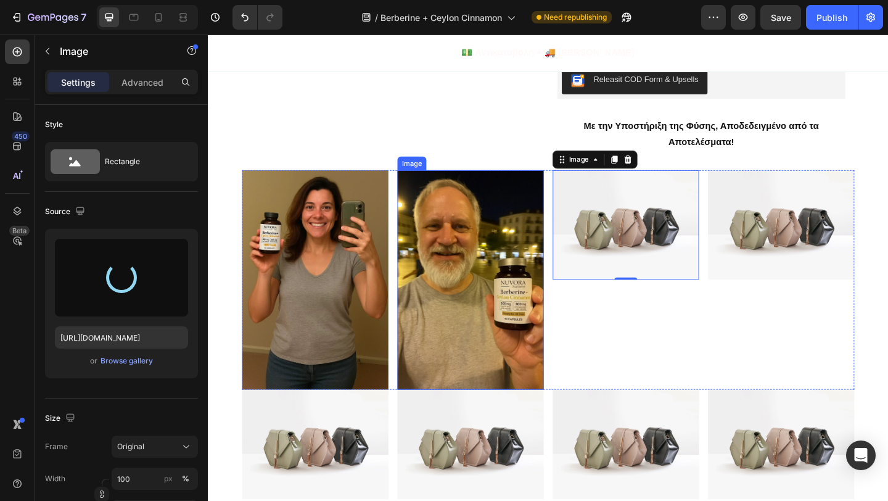
type input "[URL][DOMAIN_NAME]"
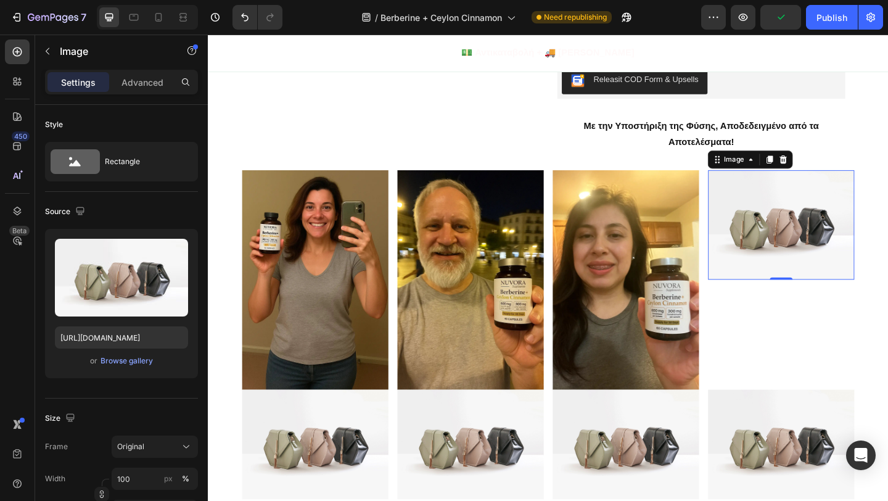
click at [752, 265] on img at bounding box center [831, 242] width 159 height 120
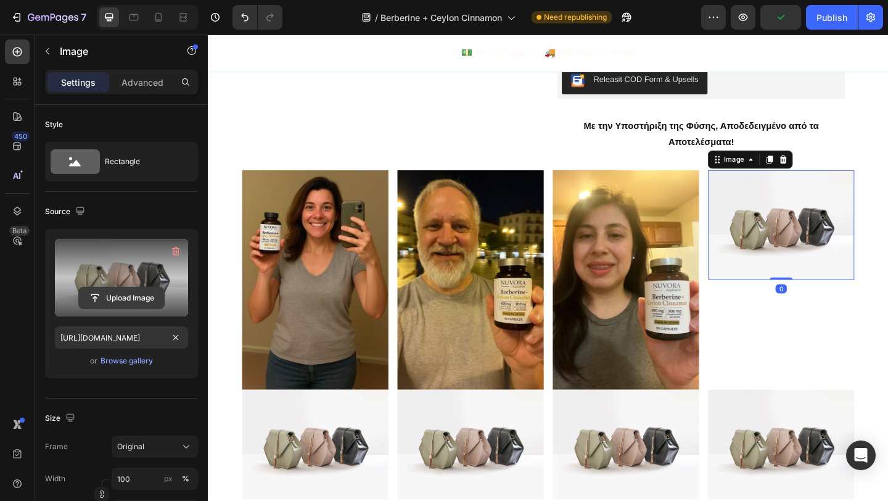
click at [129, 297] on input "file" at bounding box center [121, 297] width 85 height 21
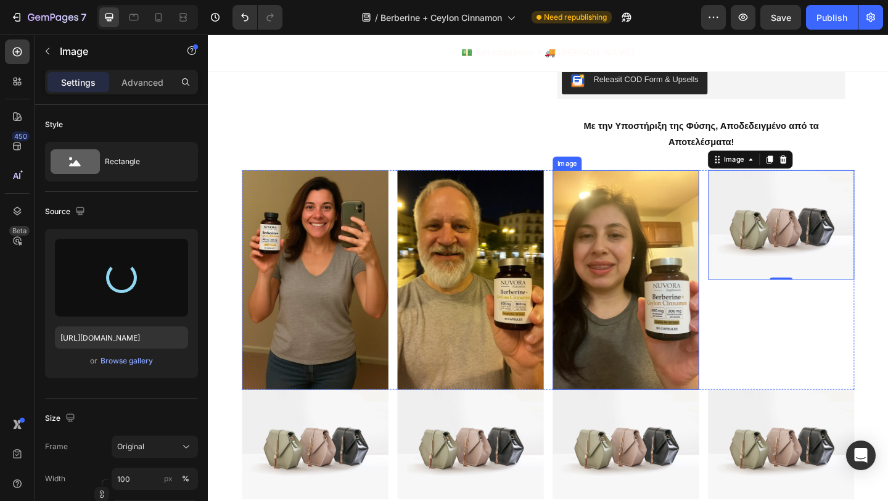
type input "[URL][DOMAIN_NAME]"
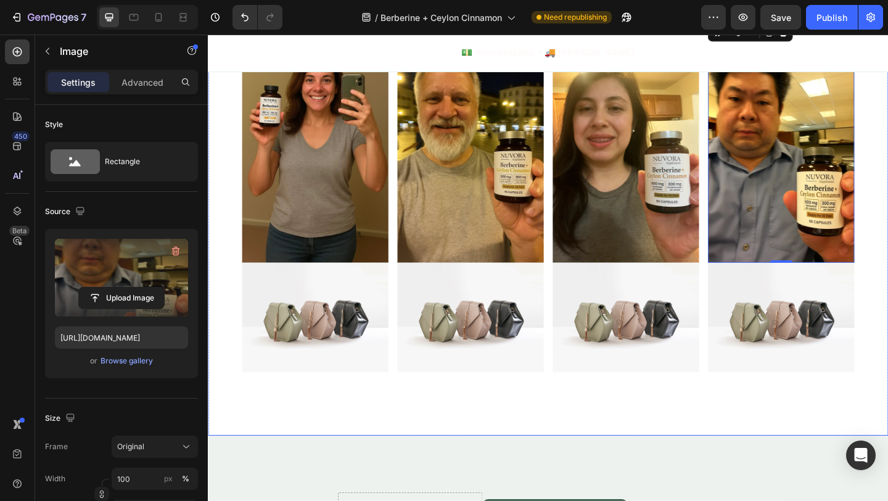
scroll to position [5035, 0]
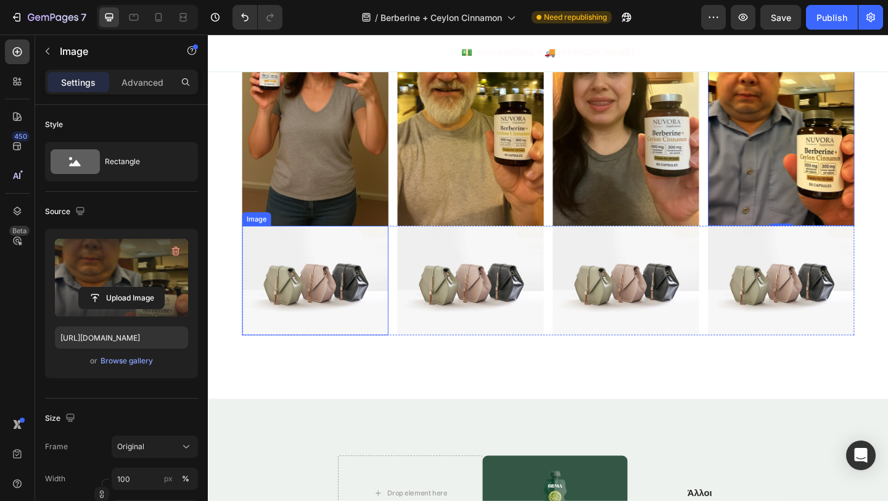
click at [318, 298] on img at bounding box center [324, 302] width 159 height 120
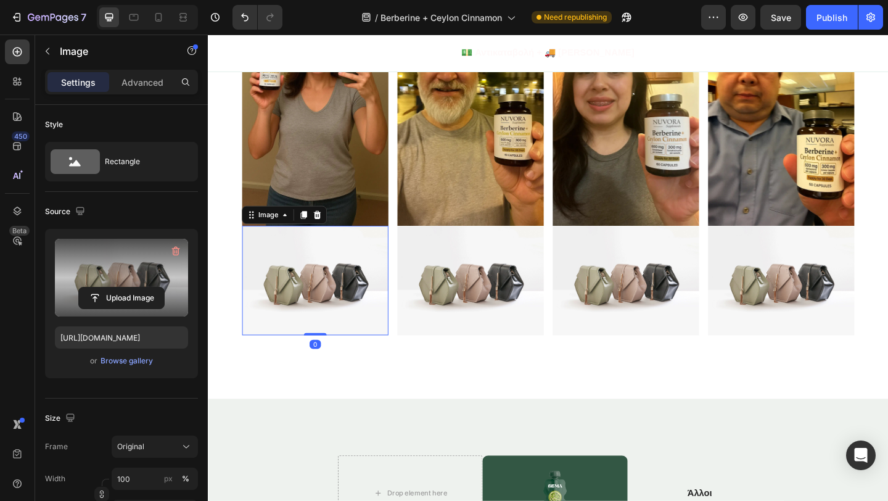
click at [117, 310] on label at bounding box center [121, 278] width 133 height 78
click at [117, 308] on input "file" at bounding box center [121, 297] width 85 height 21
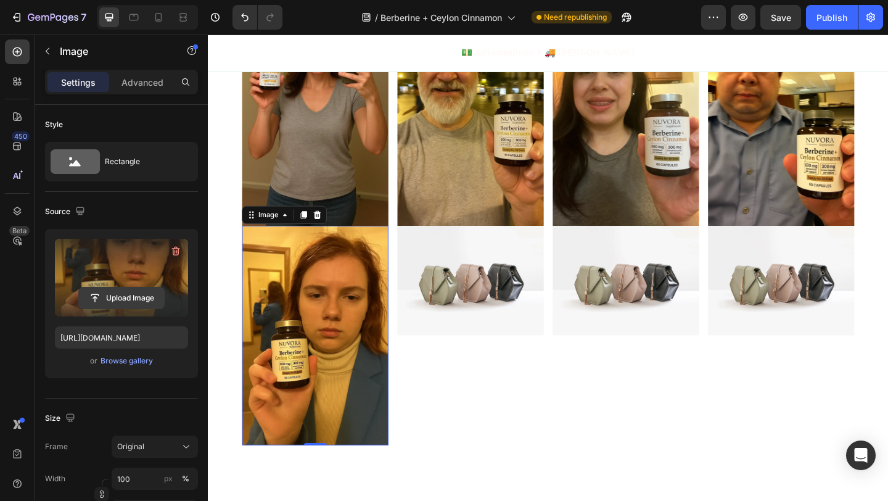
click at [123, 305] on input "file" at bounding box center [121, 297] width 85 height 21
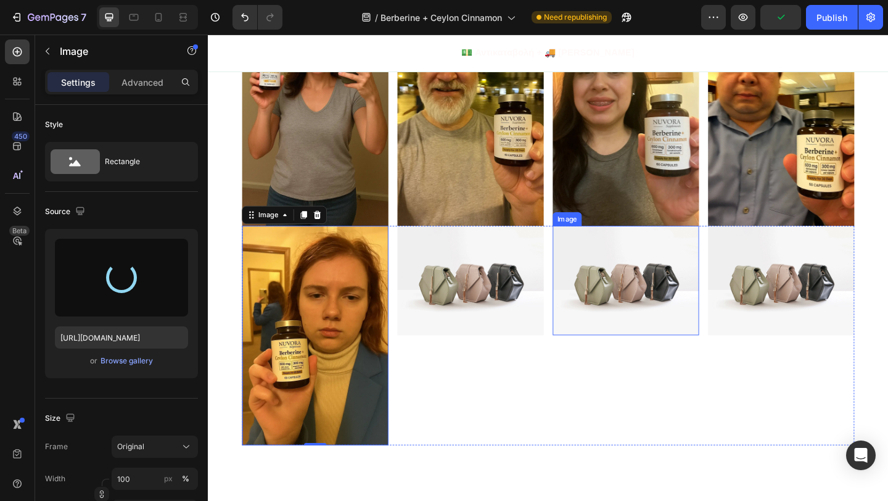
type input "https://cdn.shopify.com/s/files/1/0946/4725/5423/files/gempages_586260052445823…"
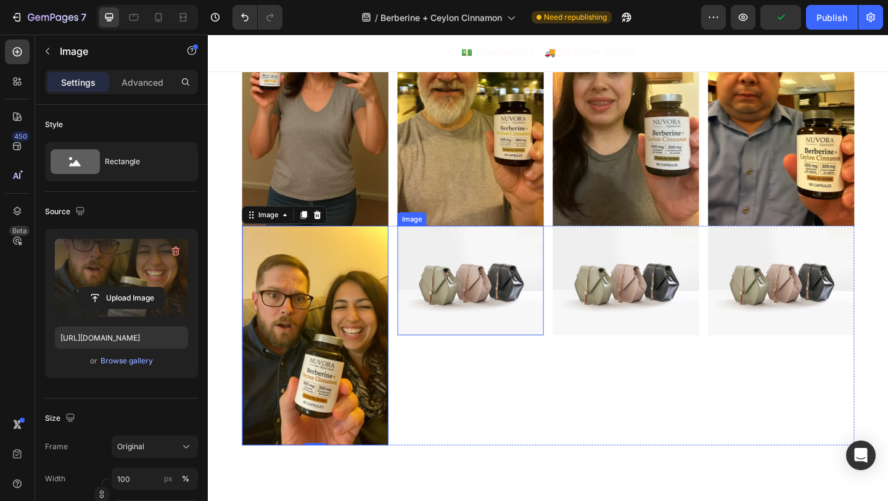
click at [488, 355] on img at bounding box center [493, 302] width 159 height 120
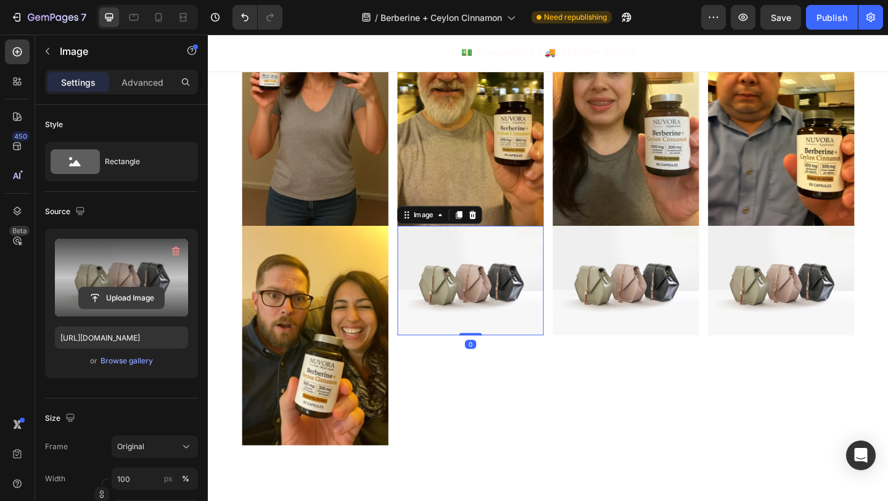
click at [139, 295] on input "file" at bounding box center [121, 297] width 85 height 21
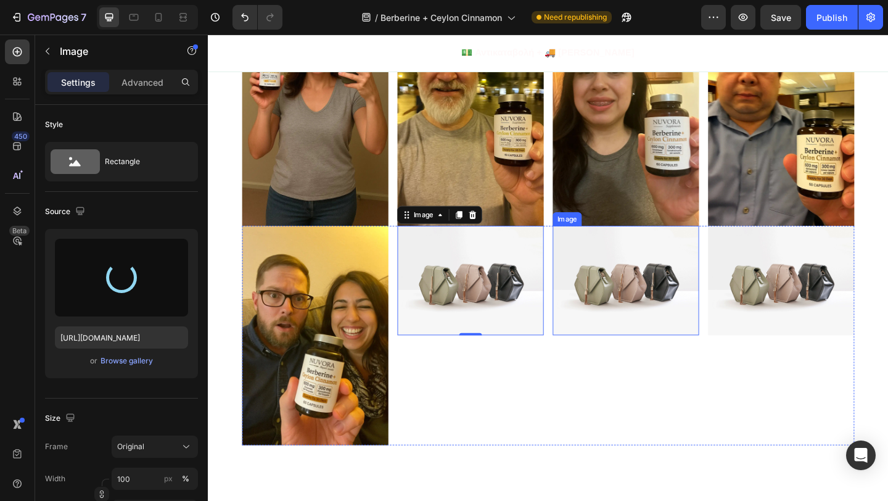
click at [654, 297] on img at bounding box center [662, 302] width 159 height 120
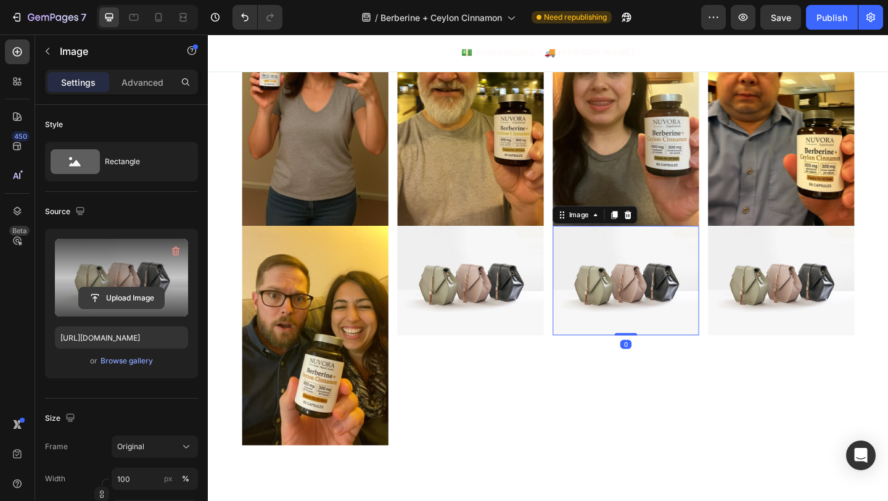
click at [133, 297] on input "file" at bounding box center [121, 297] width 85 height 21
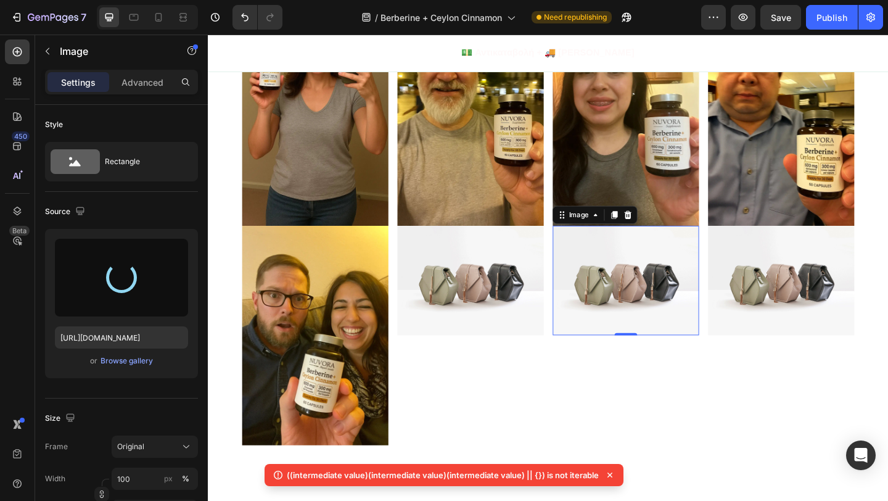
type input "https://cdn.shopify.com/s/files/1/0946/4725/5423/files/gempages_586260052445823…"
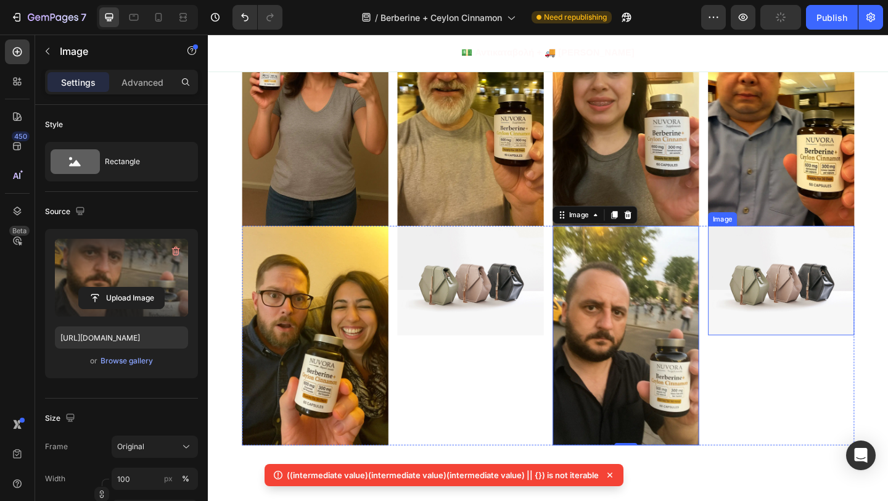
click at [804, 305] on img at bounding box center [831, 302] width 159 height 120
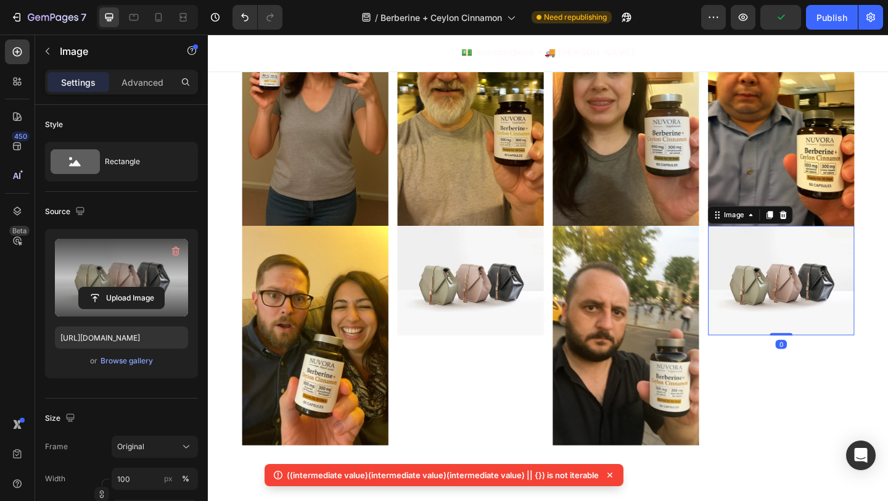
click at [135, 310] on label at bounding box center [121, 278] width 133 height 78
click at [135, 308] on input "file" at bounding box center [121, 297] width 85 height 21
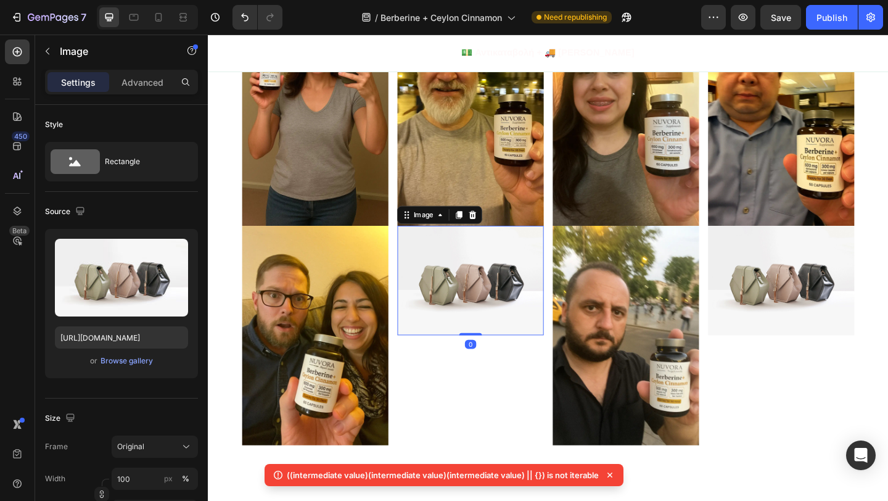
click at [493, 328] on img at bounding box center [493, 302] width 159 height 120
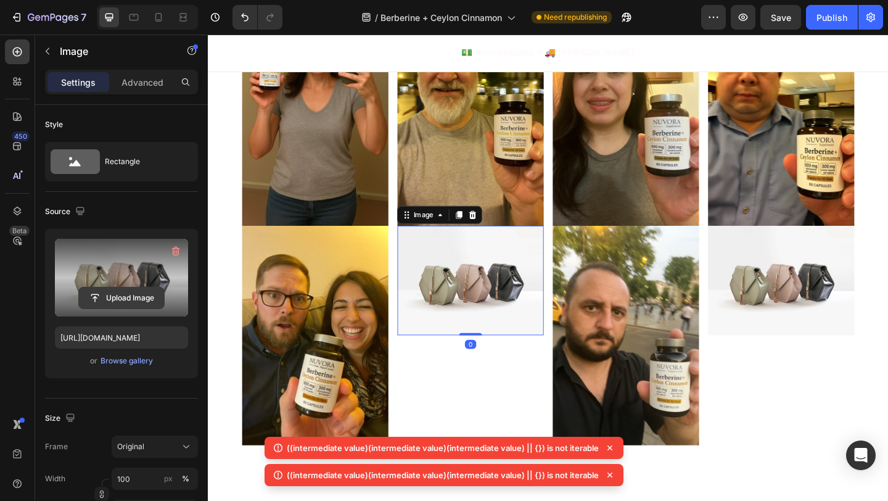
click at [147, 296] on input "file" at bounding box center [121, 297] width 85 height 21
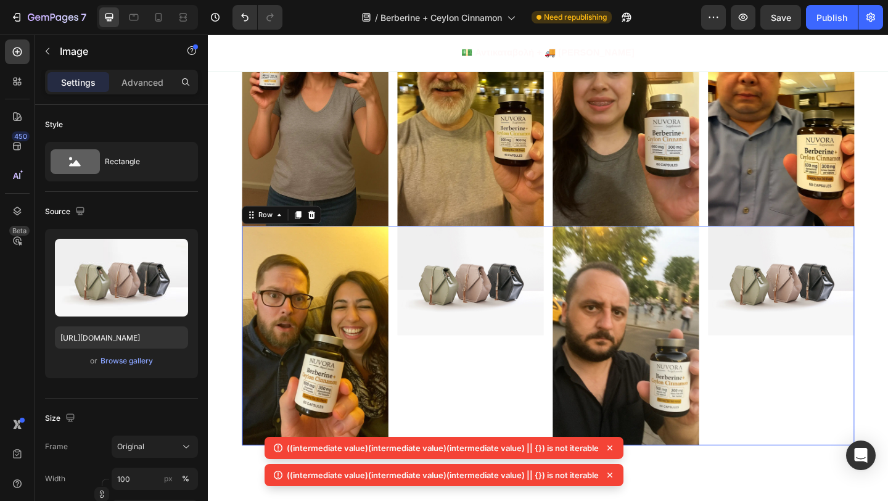
click at [816, 371] on div "Image" at bounding box center [831, 361] width 159 height 239
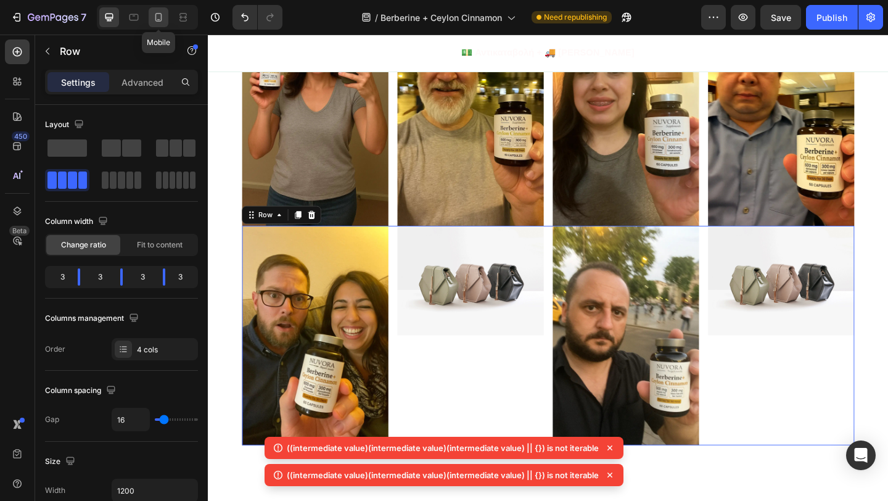
click at [161, 16] on icon at bounding box center [158, 17] width 7 height 9
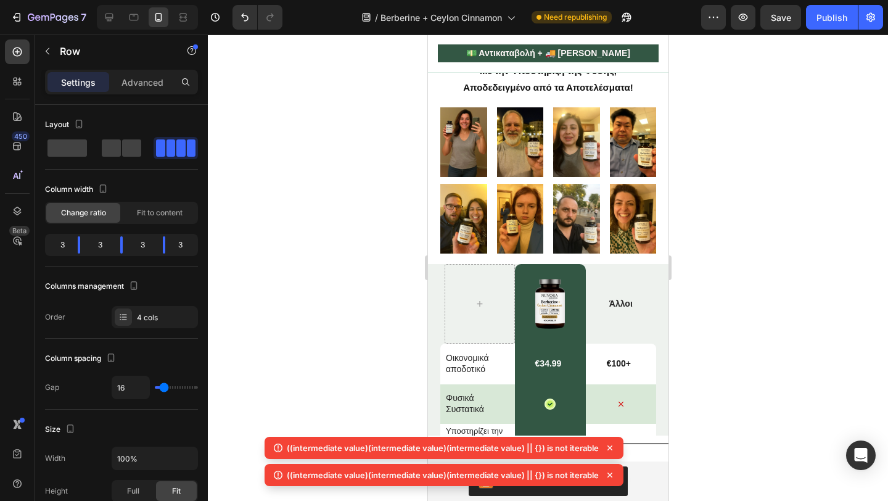
scroll to position [2530, 0]
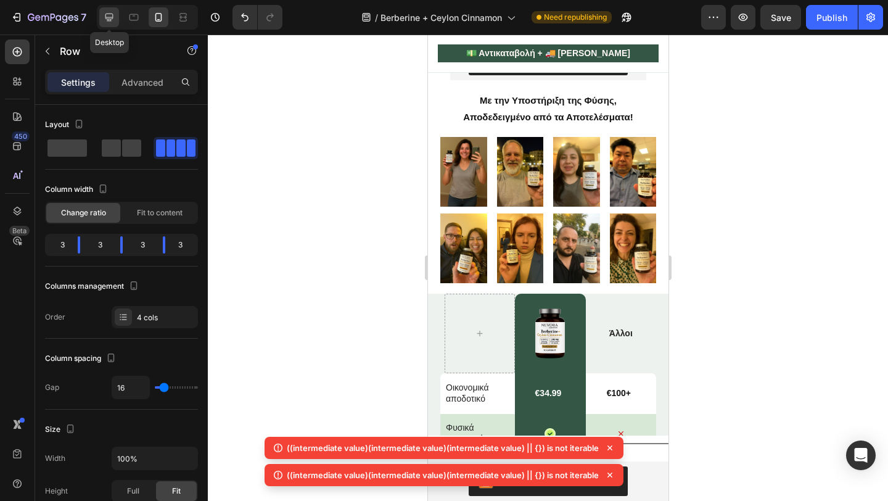
click at [116, 19] on div at bounding box center [109, 17] width 20 height 20
type input "1200"
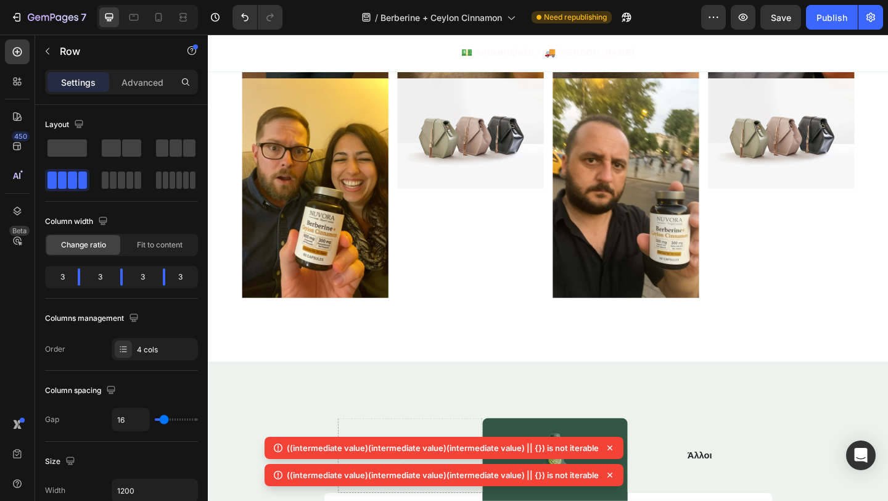
scroll to position [4712, 0]
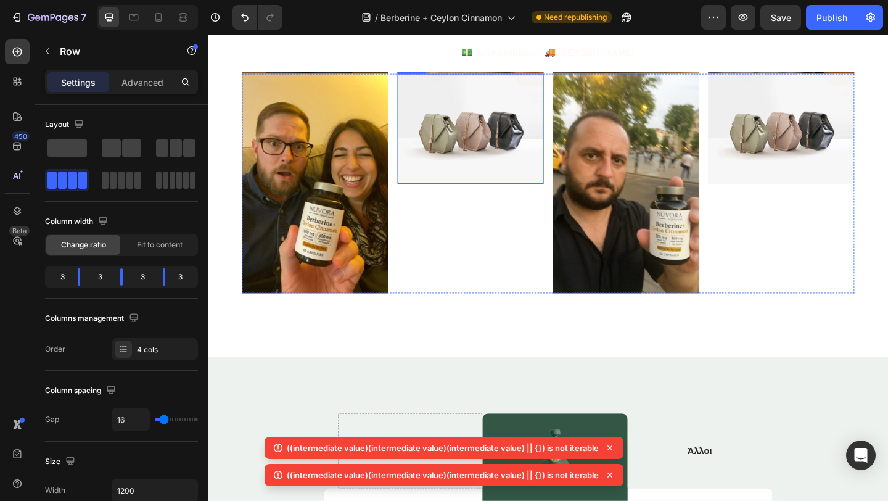
click at [509, 168] on img at bounding box center [493, 137] width 159 height 120
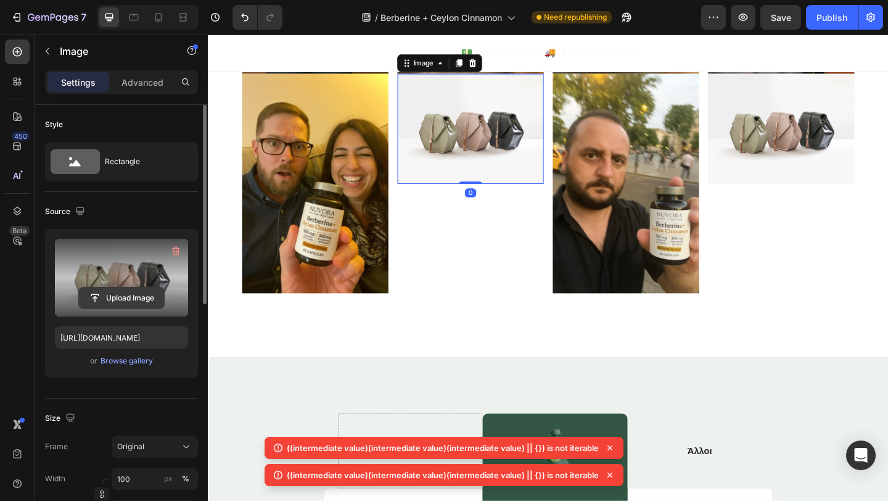
click at [126, 300] on input "file" at bounding box center [121, 297] width 85 height 21
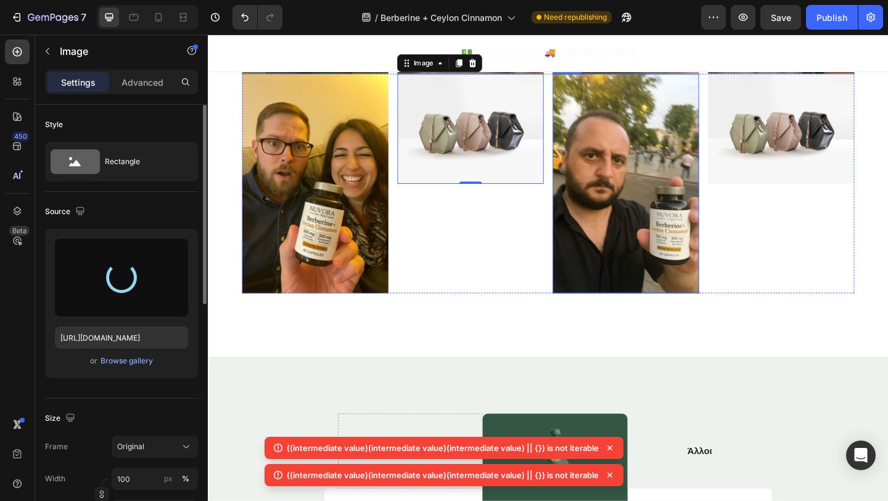
type input "https://cdn.shopify.com/s/files/1/0946/4725/5423/files/gempages_586260052445823…"
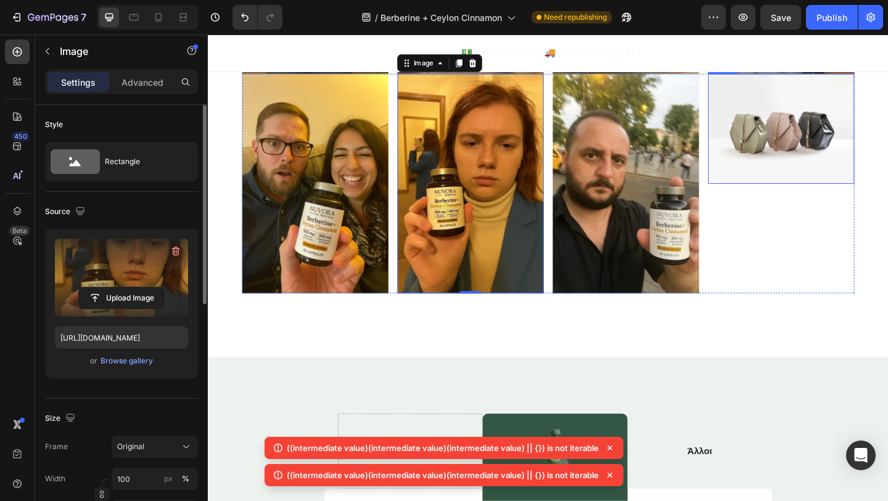
click at [829, 163] on img at bounding box center [831, 137] width 159 height 120
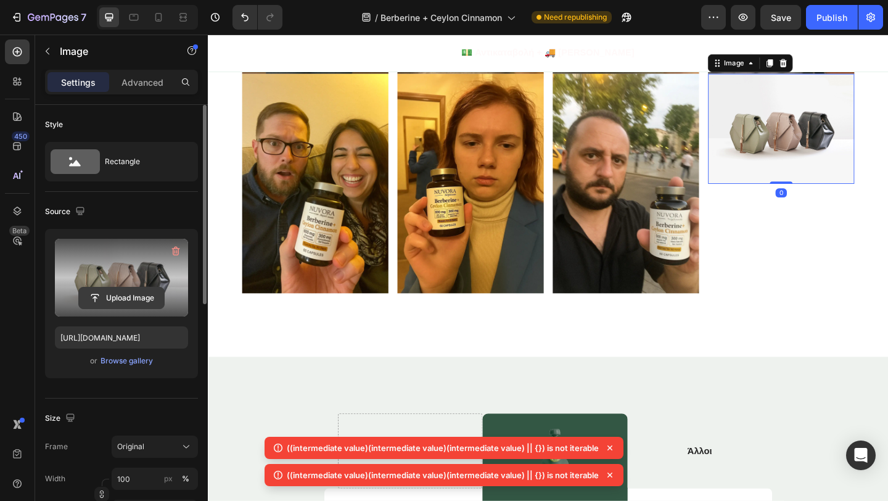
click at [138, 303] on input "file" at bounding box center [121, 297] width 85 height 21
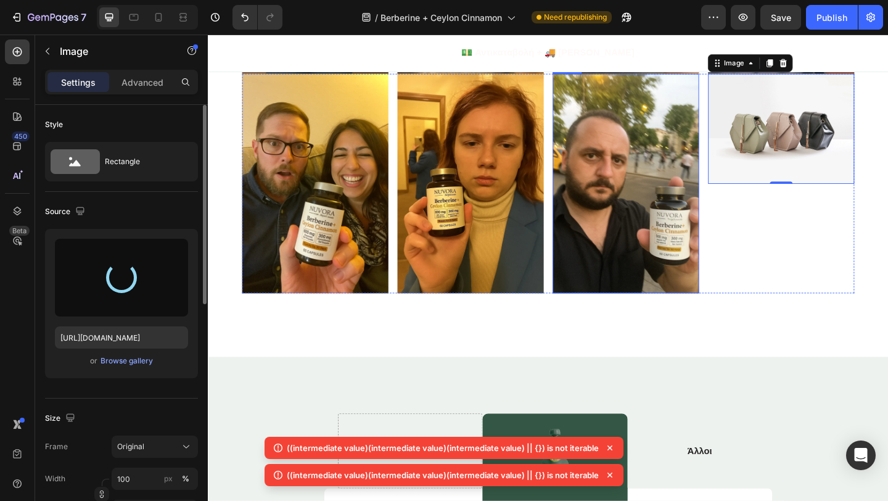
type input "https://cdn.shopify.com/s/files/1/0946/4725/5423/files/gempages_586260052445823…"
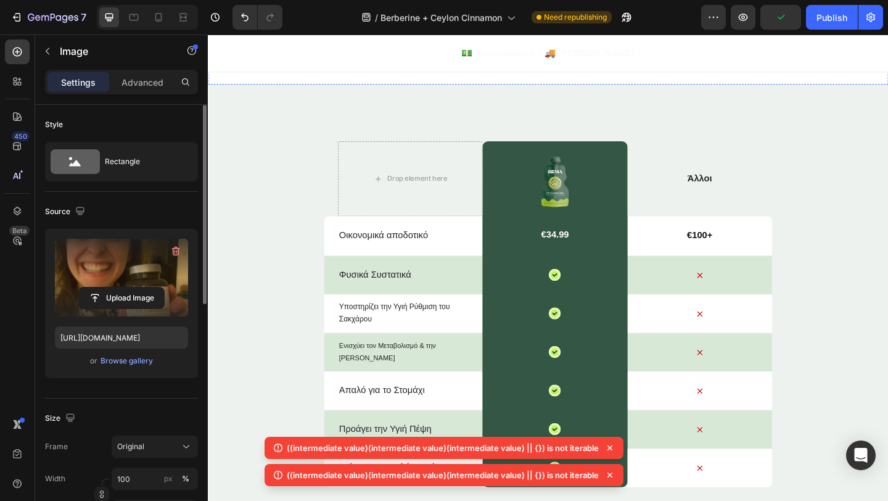
scroll to position [5023, 0]
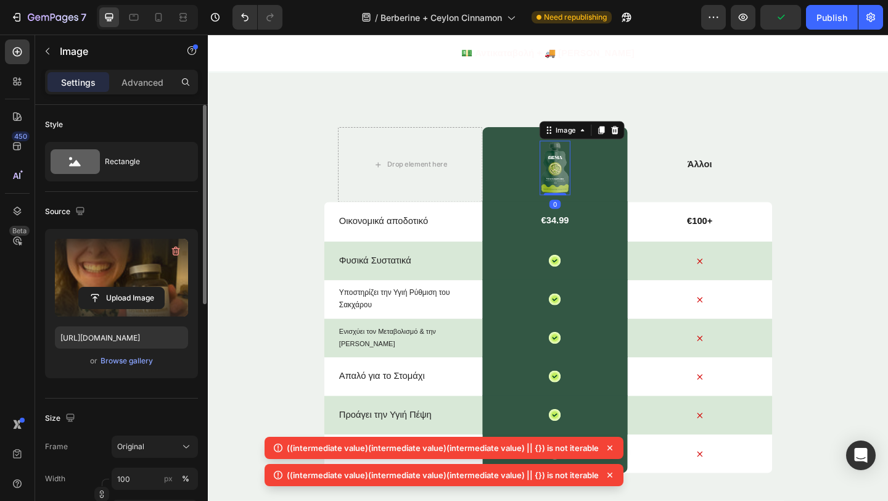
click at [574, 186] on img at bounding box center [585, 179] width 33 height 59
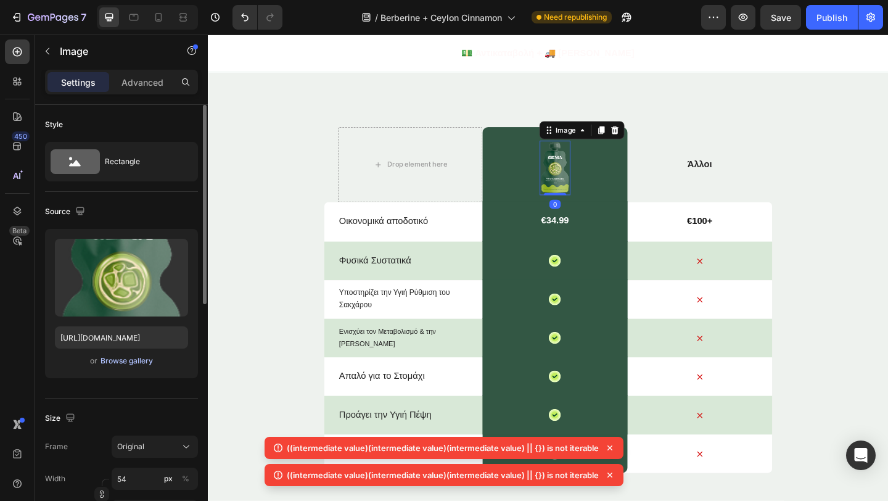
click at [126, 358] on div "Browse gallery" at bounding box center [127, 360] width 52 height 11
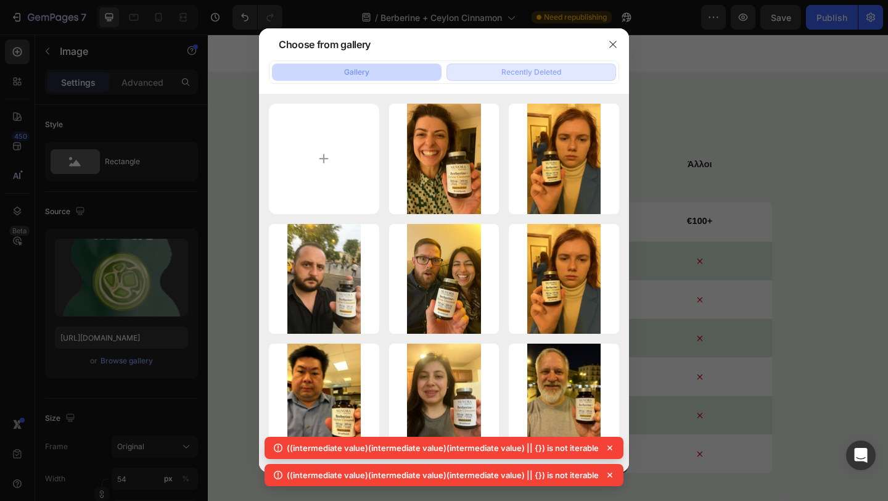
click at [514, 70] on div "Recently Deleted" at bounding box center [531, 72] width 60 height 11
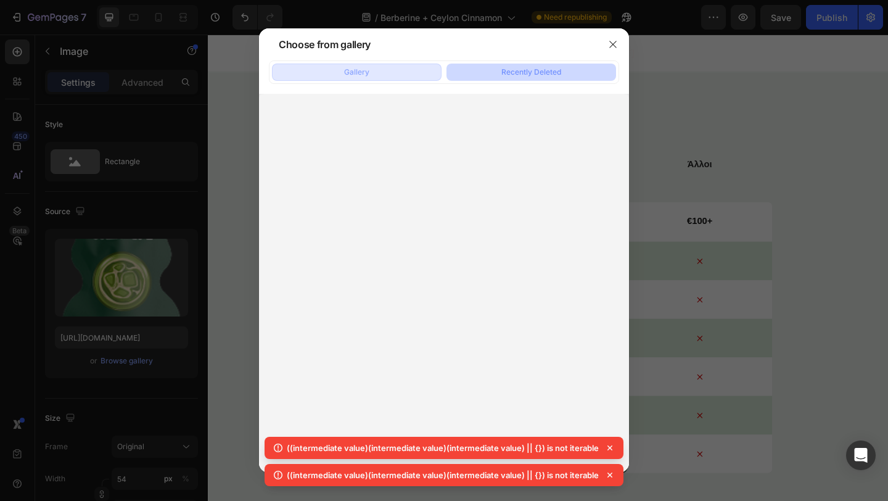
click at [397, 77] on button "Gallery" at bounding box center [357, 72] width 170 height 17
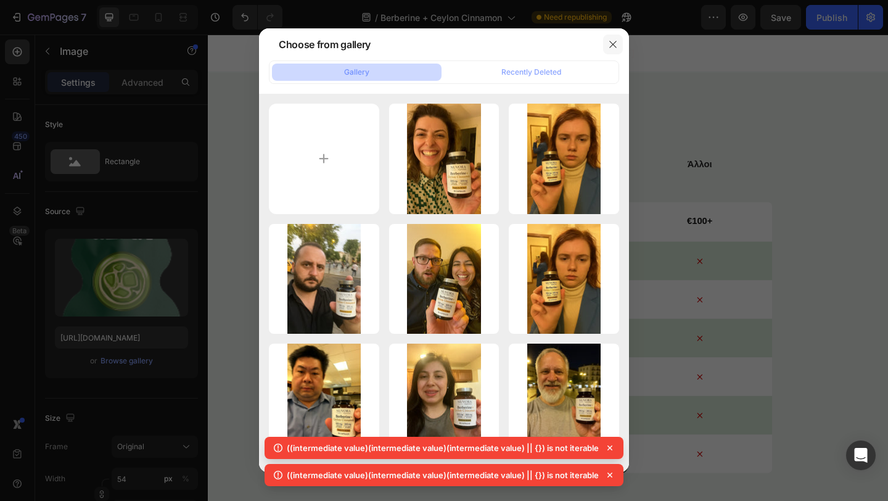
click at [614, 44] on icon "button" at bounding box center [613, 44] width 10 height 10
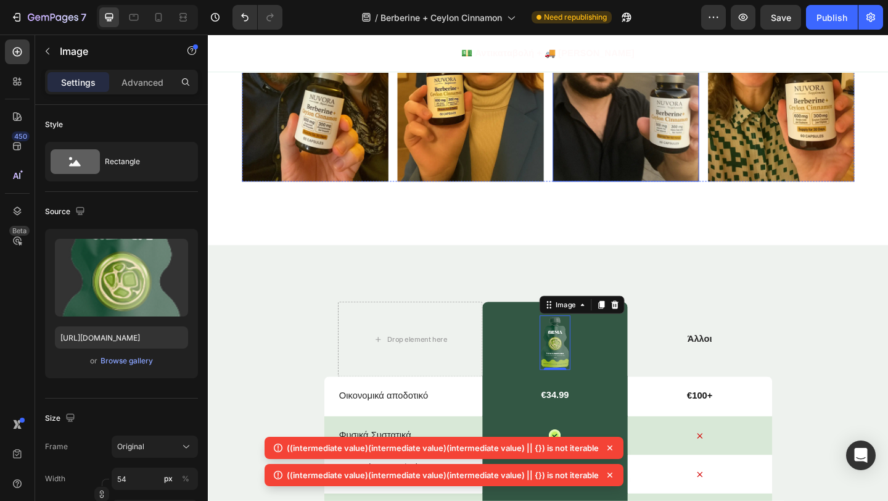
scroll to position [4859, 0]
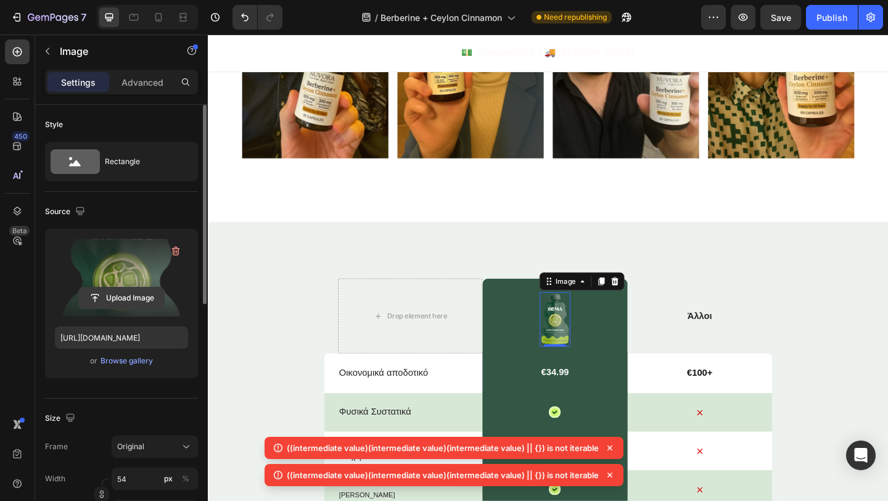
click at [125, 290] on input "file" at bounding box center [121, 297] width 85 height 21
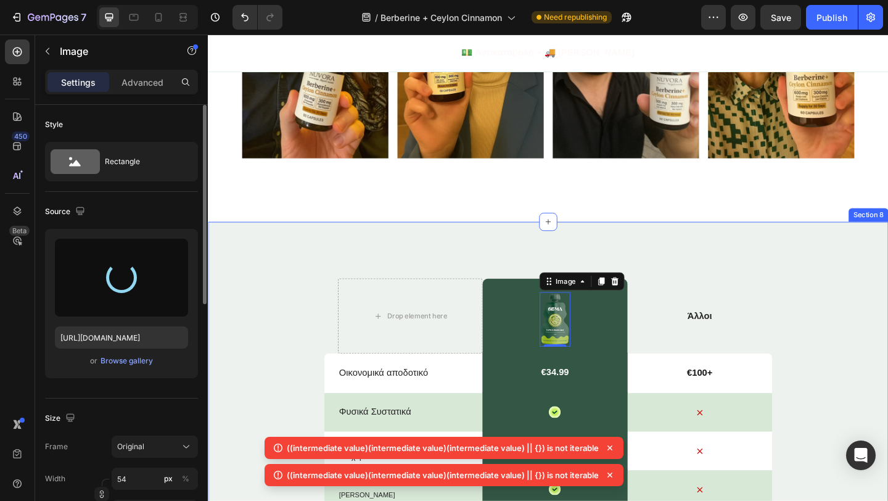
type input "https://cdn.shopify.com/s/files/1/0946/4725/5423/files/gempages_586260052445823…"
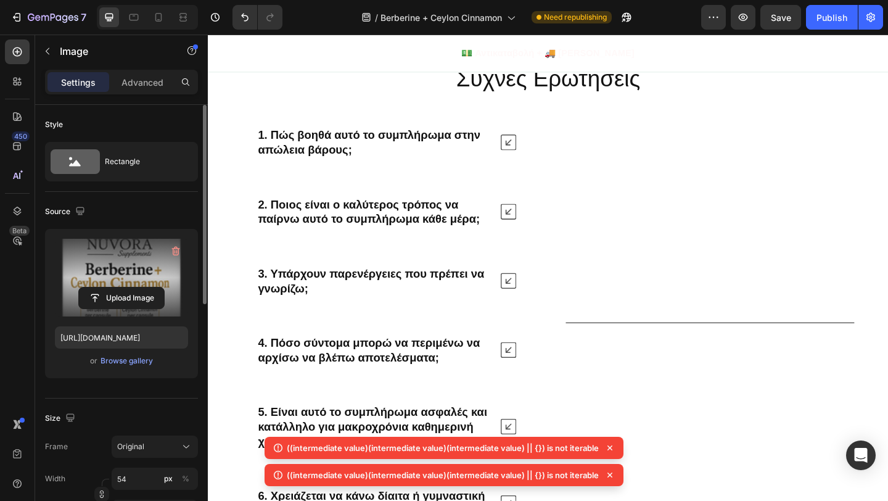
scroll to position [5790, 0]
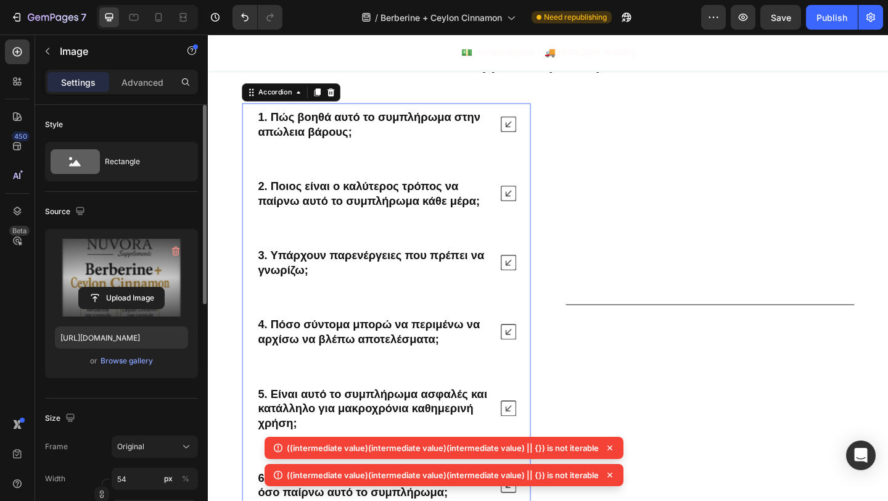
click at [534, 136] on icon at bounding box center [534, 131] width 17 height 17
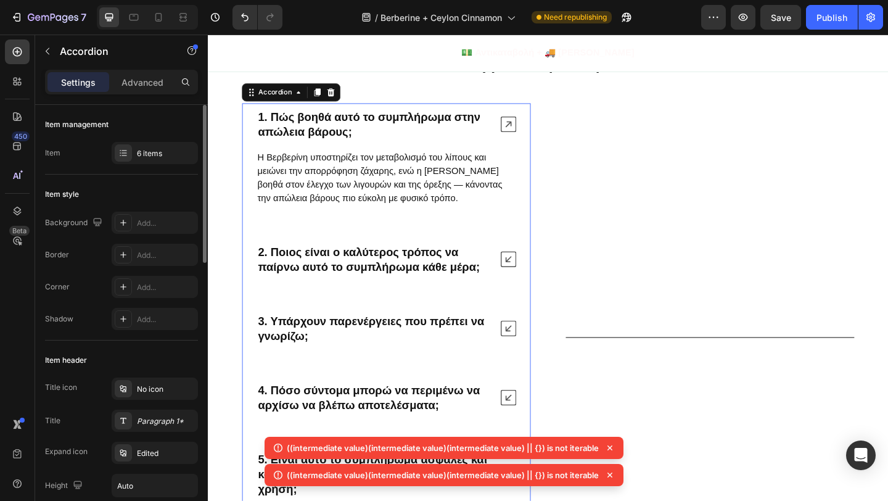
click at [534, 136] on icon at bounding box center [534, 131] width 17 height 17
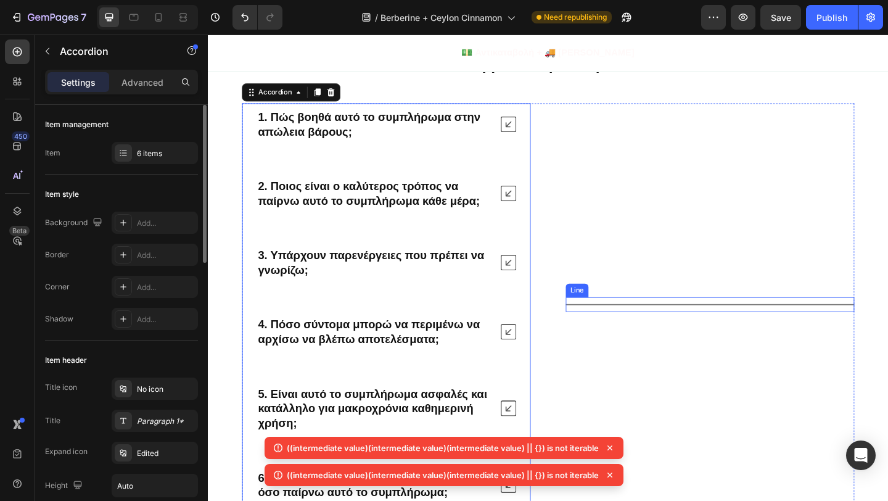
click at [678, 328] on div "Title Line" at bounding box center [754, 328] width 314 height 16
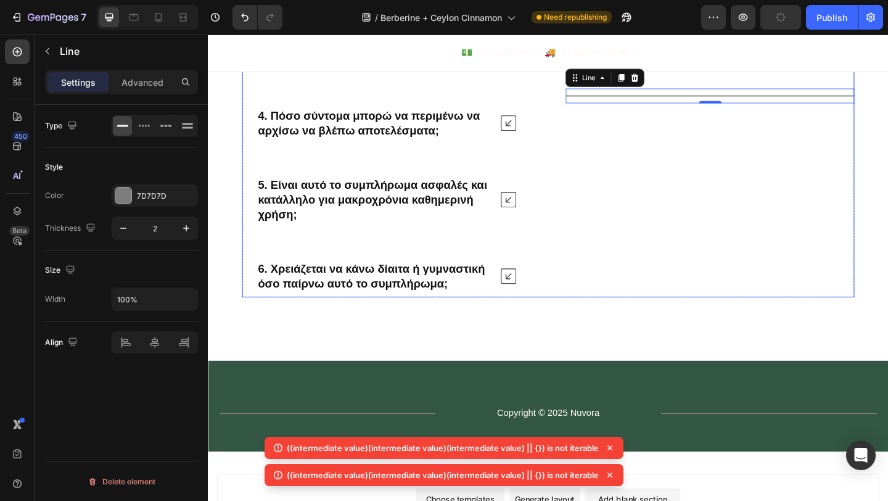
scroll to position [5861, 0]
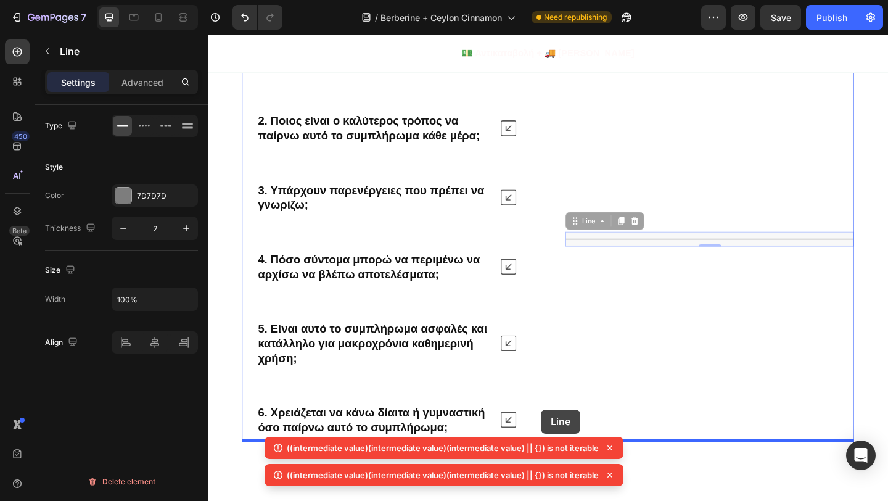
drag, startPoint x: 667, startPoint y: 257, endPoint x: 570, endPoint y: 442, distance: 209.1
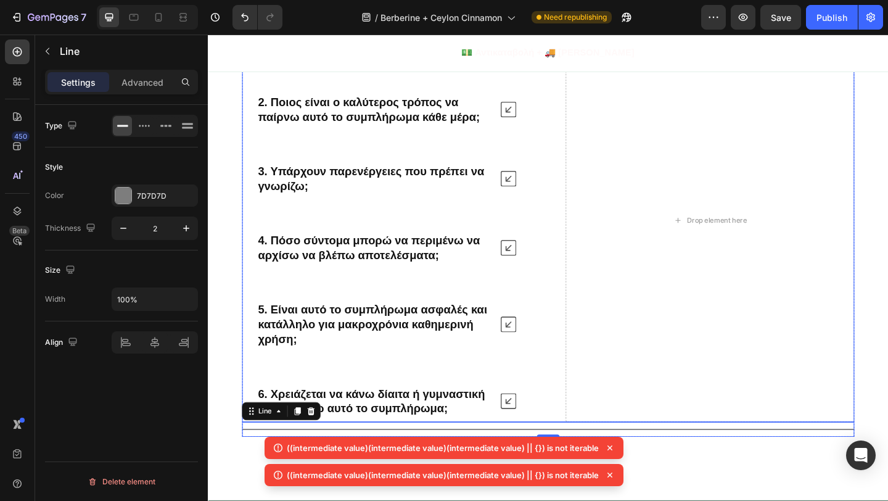
scroll to position [5949, 0]
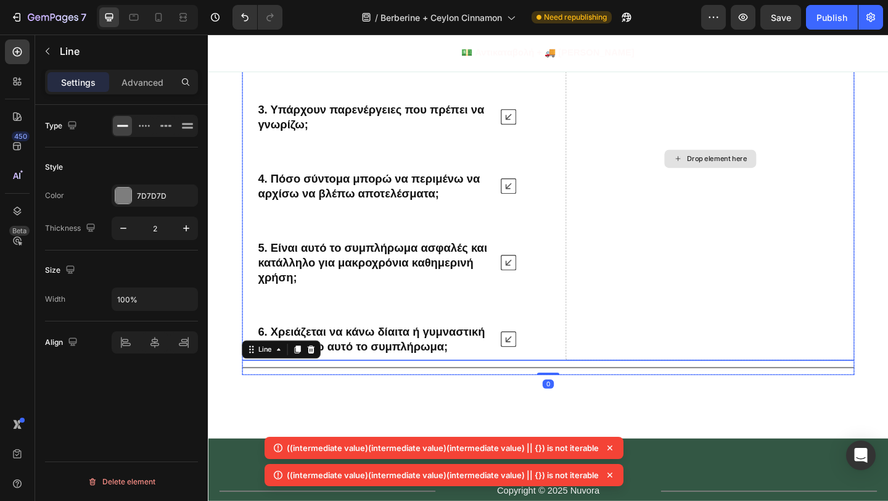
click at [694, 283] on div "Drop element here" at bounding box center [754, 170] width 314 height 438
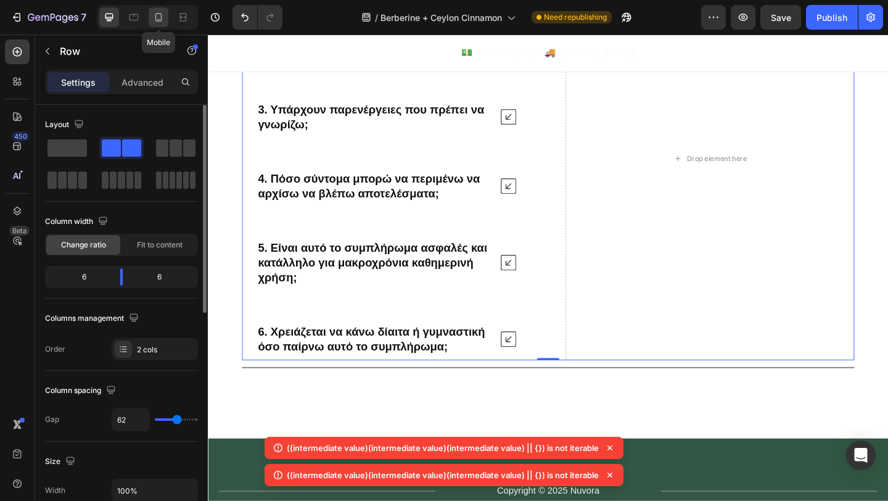
click at [154, 20] on icon at bounding box center [158, 17] width 12 height 12
type input "0"
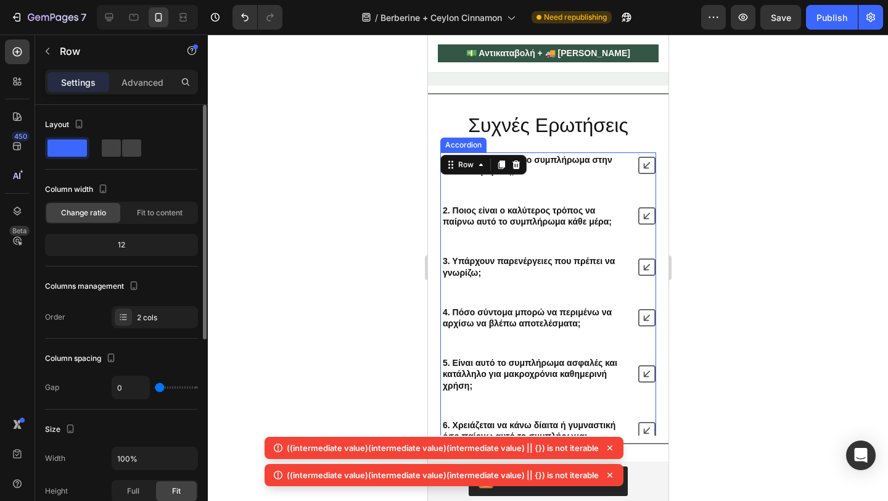
scroll to position [6055, 0]
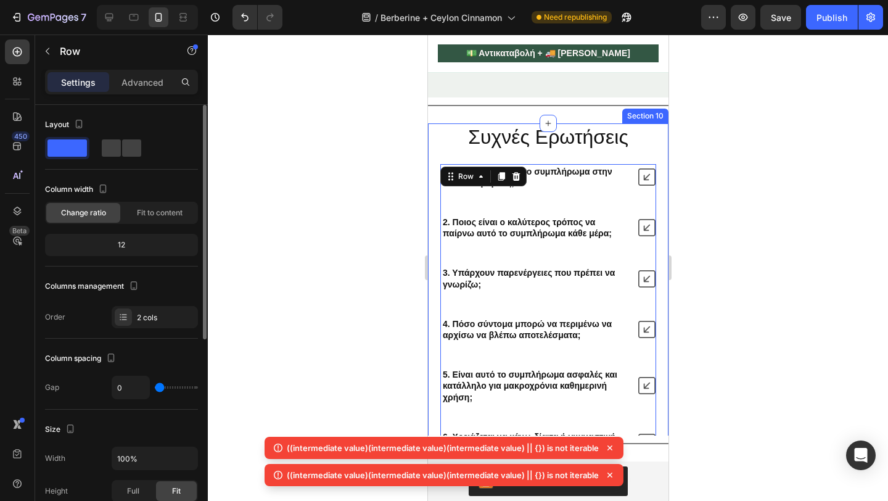
click at [390, 251] on div at bounding box center [548, 268] width 680 height 466
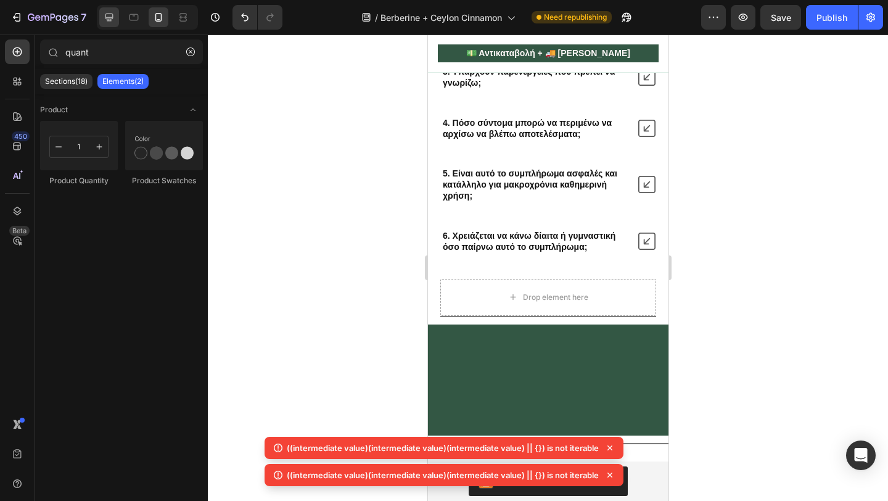
click at [116, 22] on div at bounding box center [109, 17] width 20 height 20
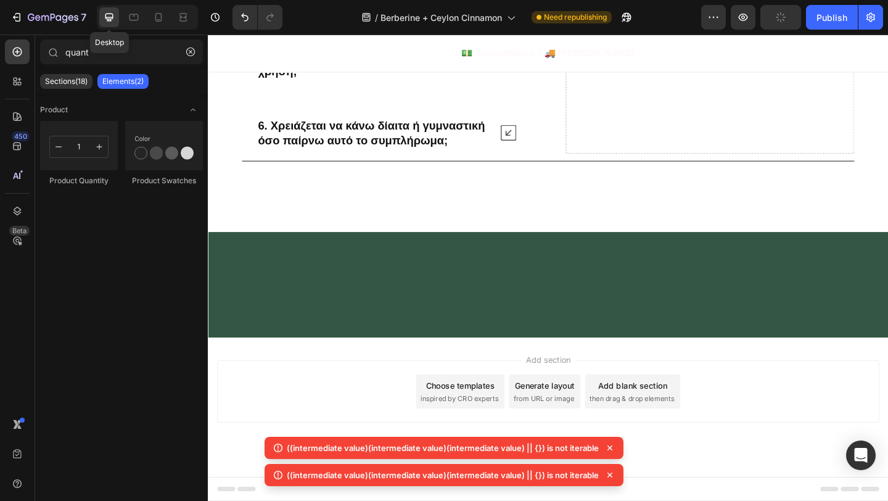
scroll to position [5946, 0]
click at [242, 19] on icon "Undo/Redo" at bounding box center [245, 17] width 12 height 12
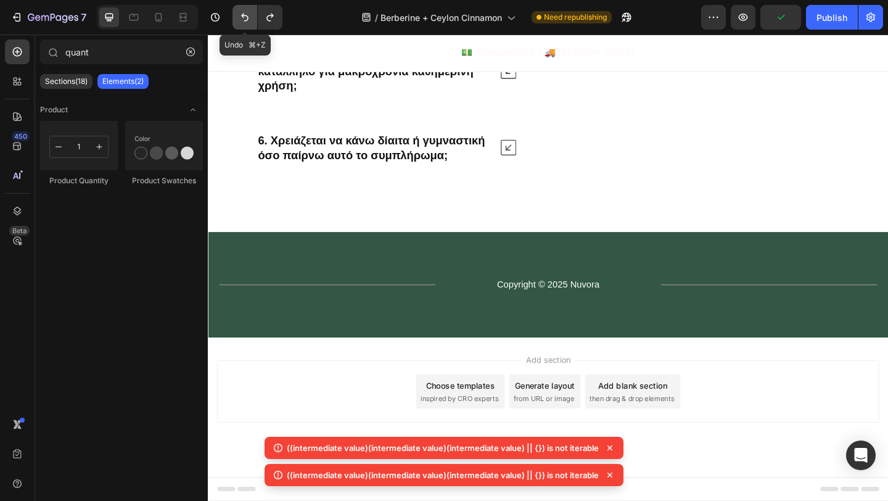
scroll to position [5930, 0]
click at [156, 20] on icon at bounding box center [158, 17] width 7 height 9
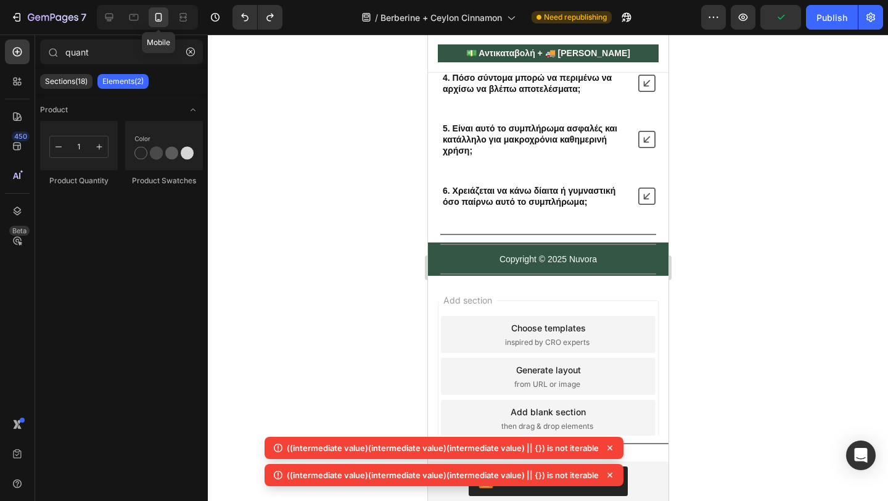
scroll to position [5888, 0]
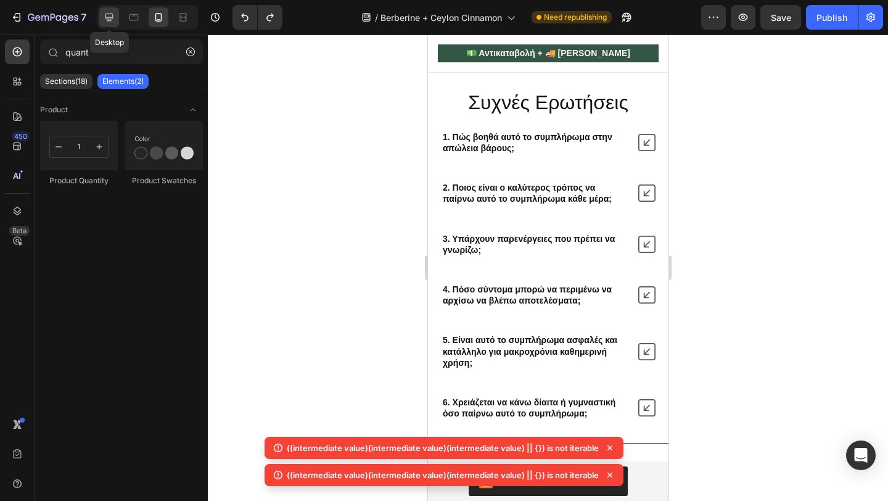
click at [103, 18] on icon at bounding box center [109, 17] width 12 height 12
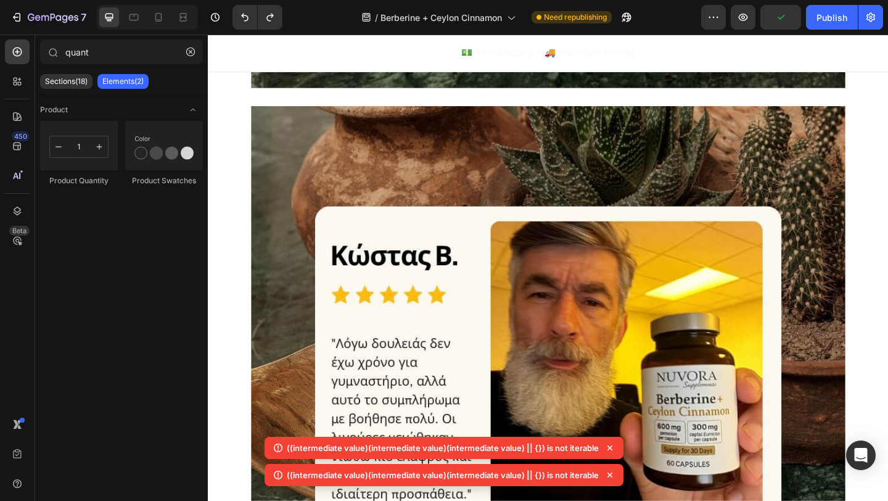
scroll to position [2410, 0]
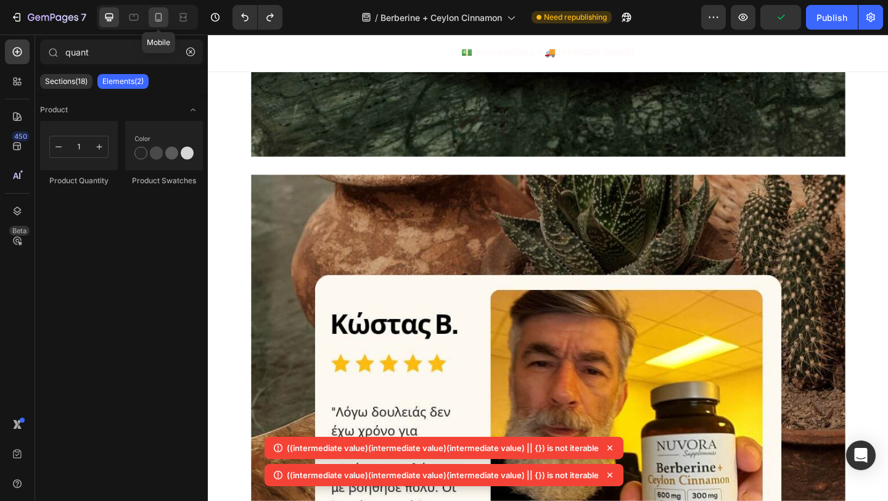
click at [150, 15] on div at bounding box center [159, 17] width 20 height 20
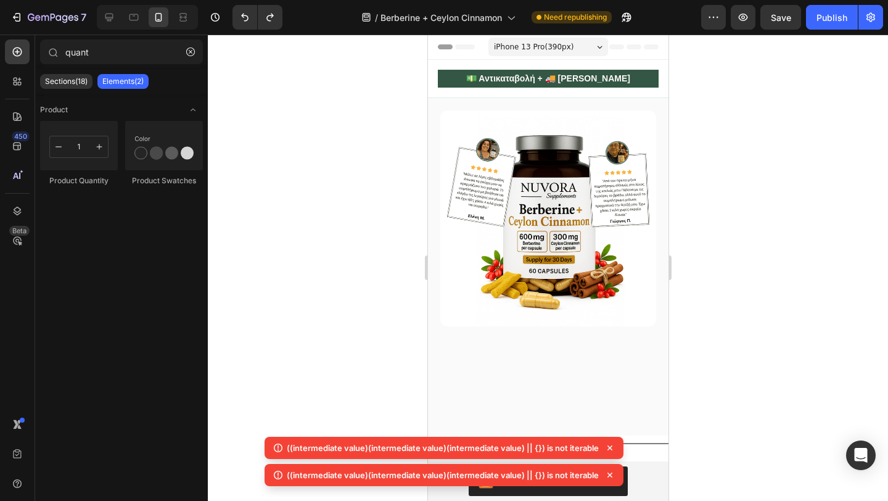
click at [728, 260] on div at bounding box center [548, 268] width 680 height 466
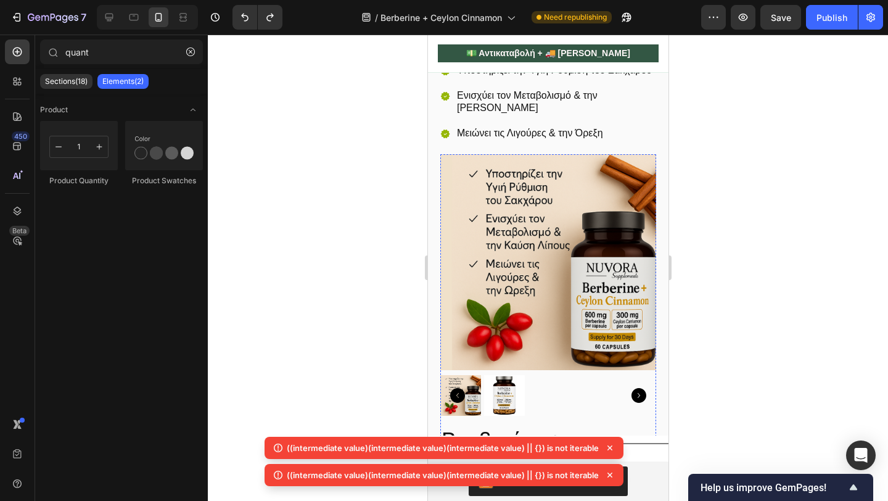
scroll to position [210, 0]
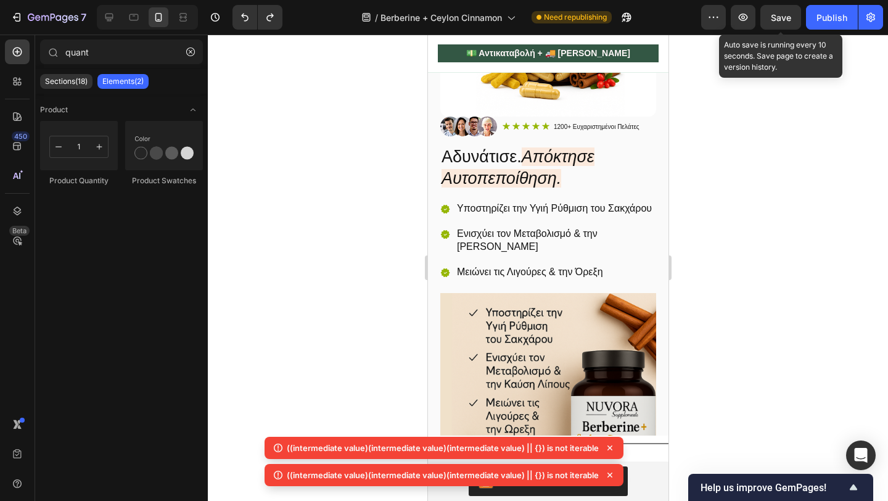
click at [775, 20] on span "Save" at bounding box center [781, 17] width 20 height 10
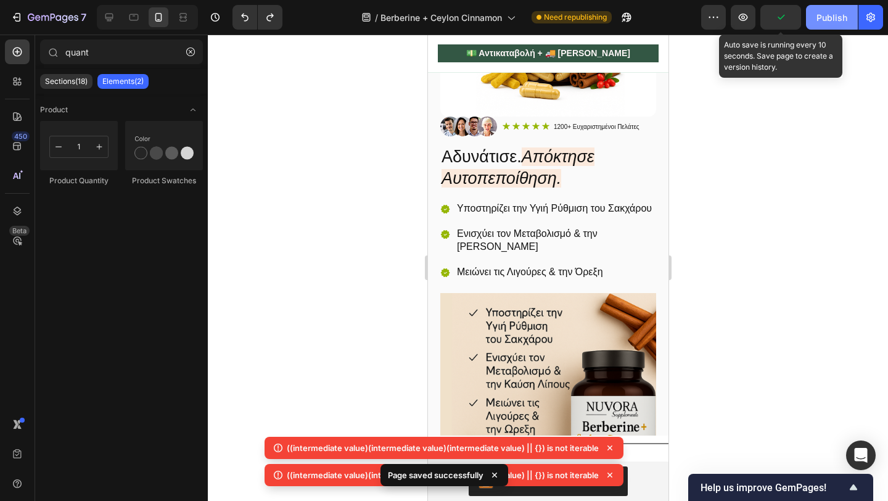
click at [820, 18] on div "Publish" at bounding box center [832, 17] width 31 height 13
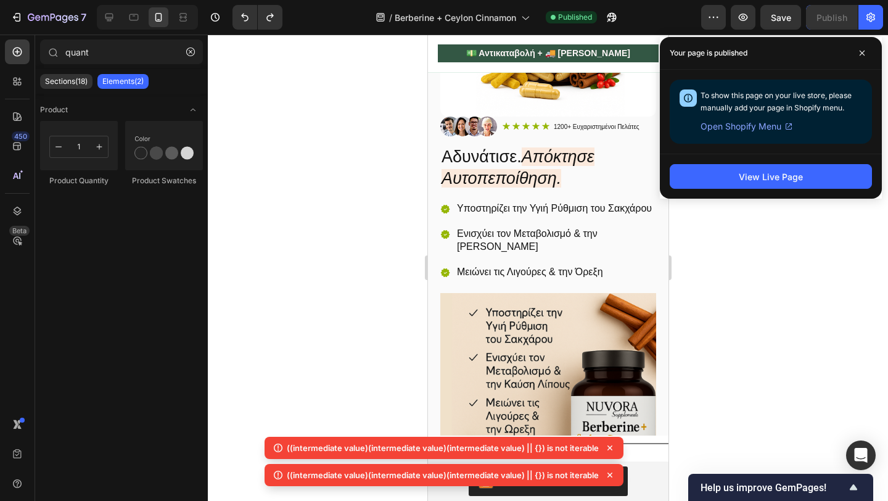
click at [802, 274] on div at bounding box center [548, 268] width 680 height 466
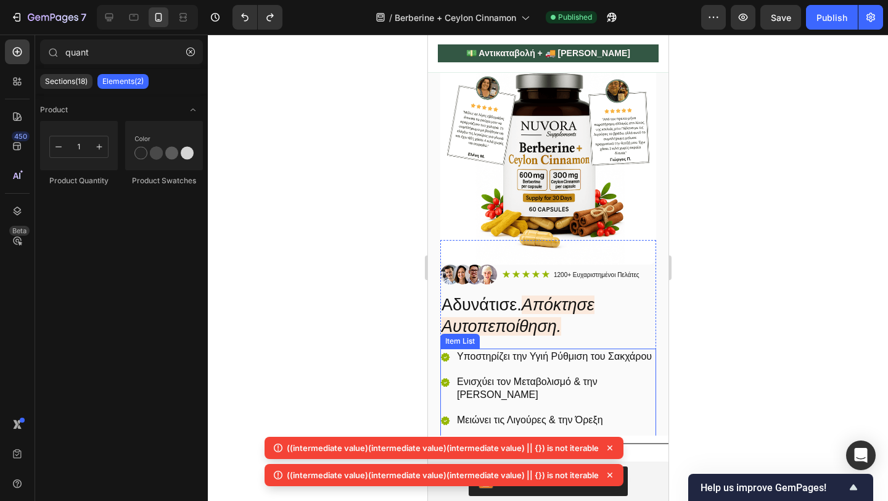
scroll to position [0, 0]
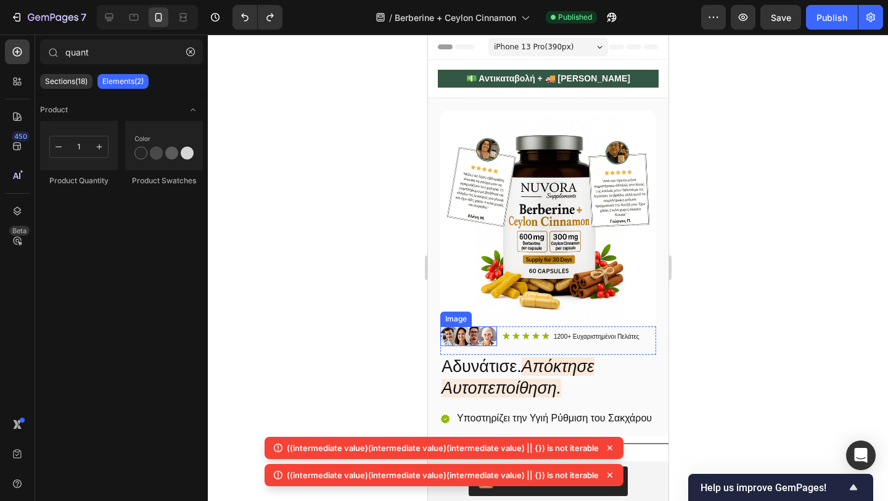
click at [490, 334] on img at bounding box center [468, 336] width 57 height 20
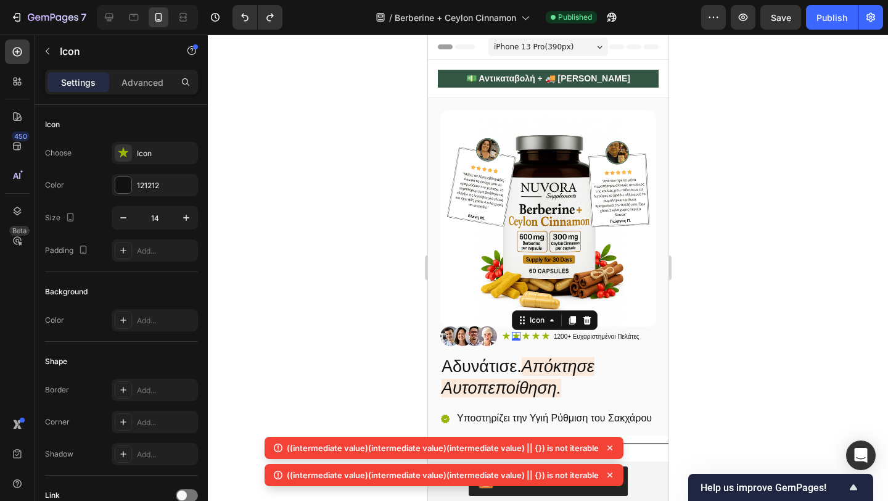
click at [511, 337] on div "Icon 0" at bounding box center [515, 336] width 9 height 9
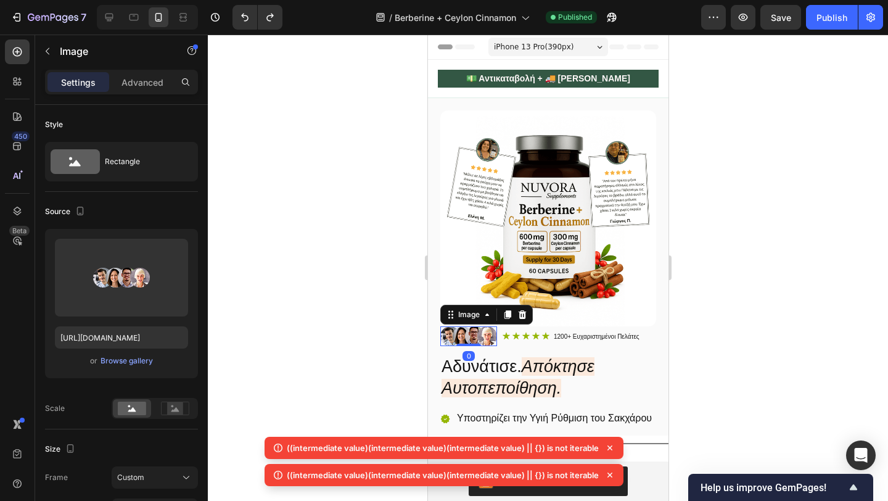
click at [451, 331] on img at bounding box center [468, 336] width 57 height 20
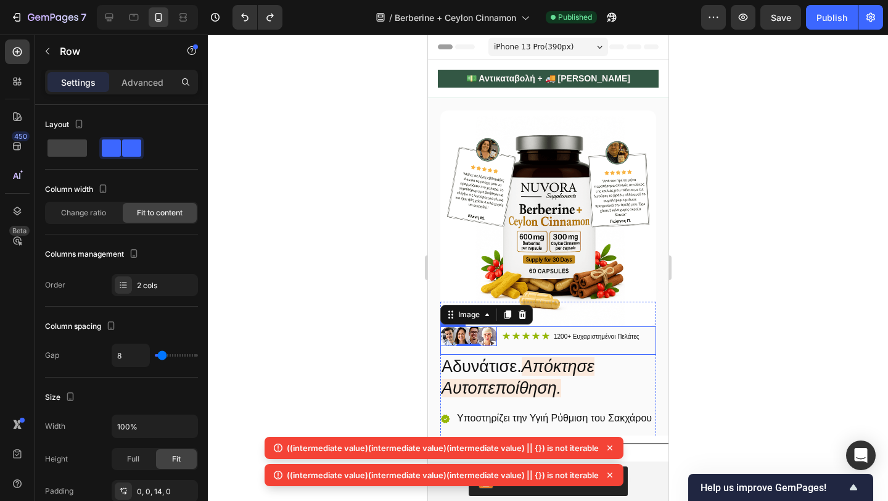
click at [651, 335] on div "Image 0 Icon Icon Icon Icon Icon Icon List 1200+ Ευχαριστημένοι Πελάτες Text Bl…" at bounding box center [548, 340] width 216 height 28
click at [145, 84] on p "Advanced" at bounding box center [142, 82] width 42 height 13
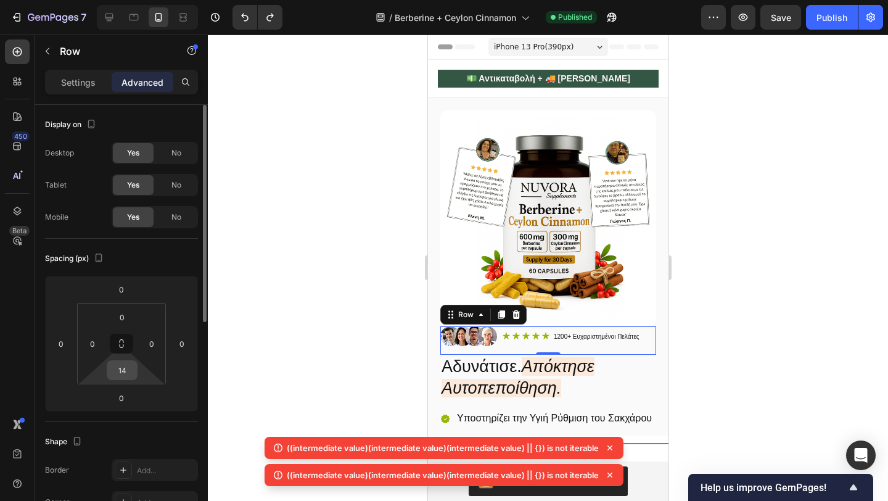
click at [122, 366] on input "14" at bounding box center [122, 370] width 25 height 19
type input "1"
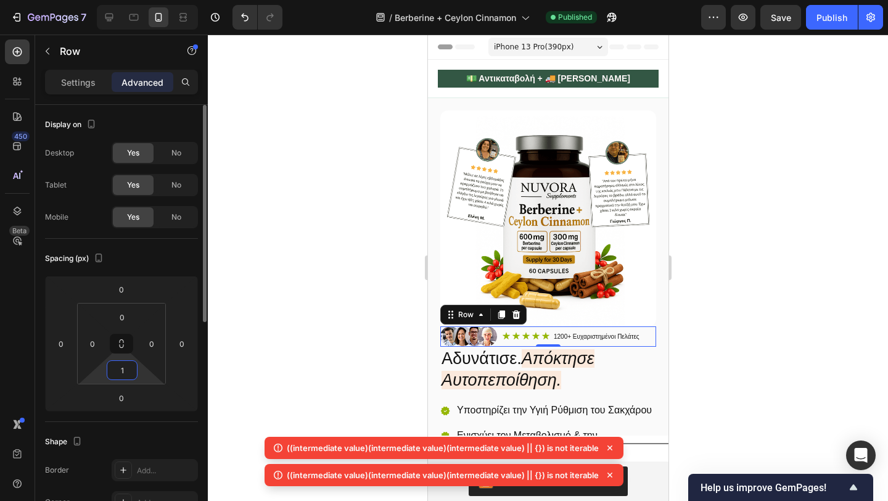
type input "14"
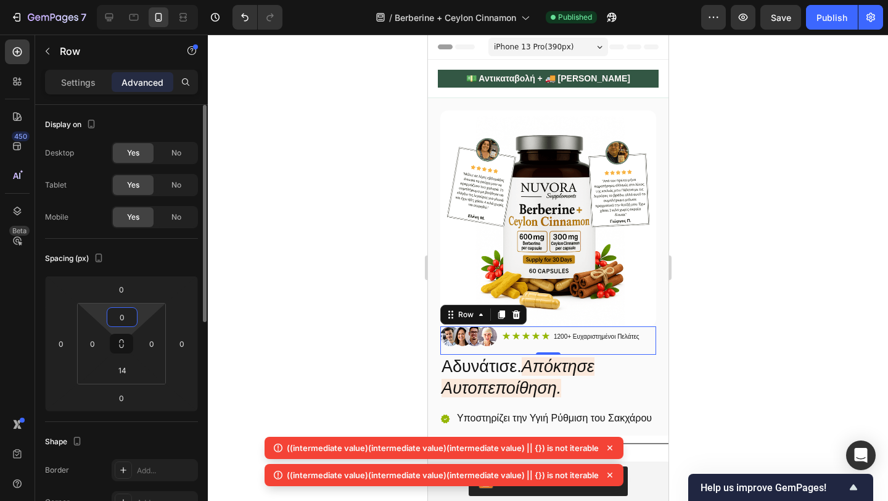
click at [124, 309] on input "0" at bounding box center [122, 317] width 25 height 19
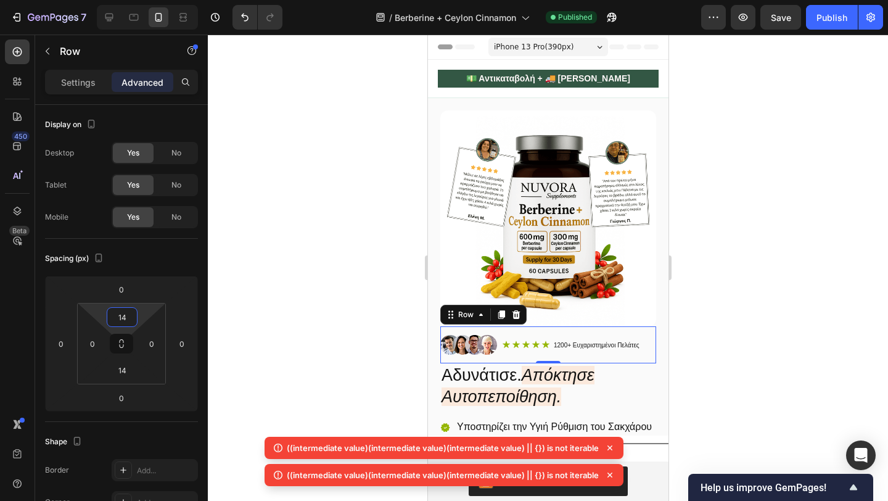
type input "14"
click at [292, 283] on div at bounding box center [548, 268] width 680 height 466
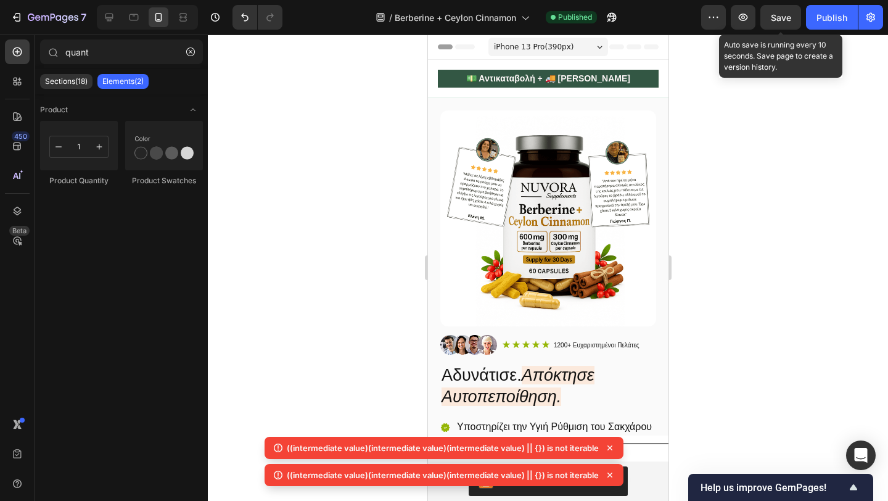
click at [781, 23] on div "Save" at bounding box center [781, 17] width 20 height 13
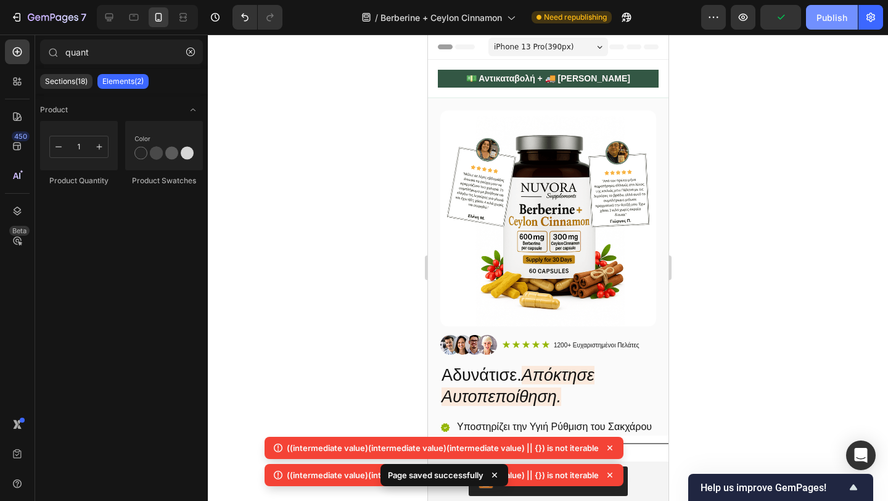
click at [828, 22] on div "Publish" at bounding box center [832, 17] width 31 height 13
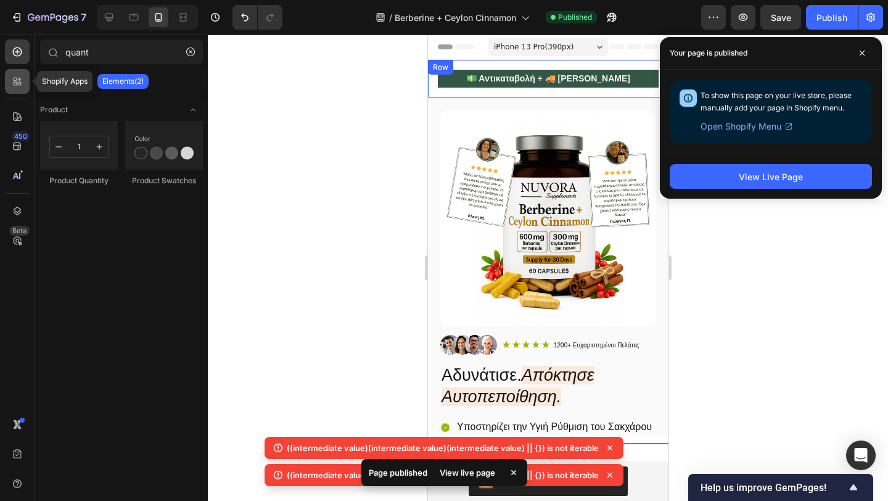
click at [15, 86] on icon at bounding box center [17, 81] width 12 height 12
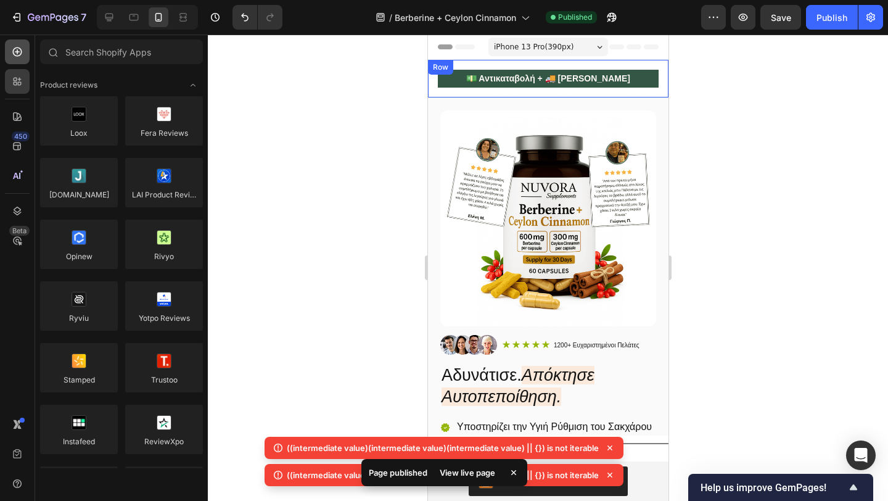
click at [12, 53] on icon at bounding box center [17, 52] width 12 height 12
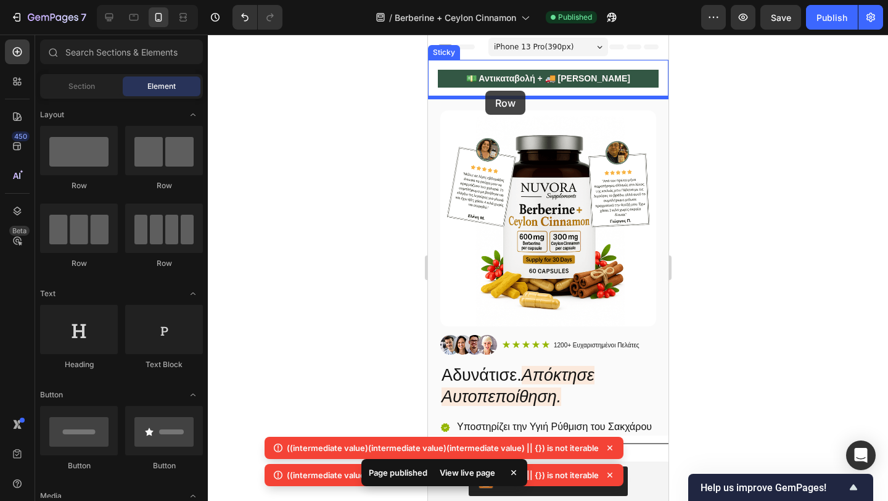
drag, startPoint x: 504, startPoint y: 183, endPoint x: 485, endPoint y: 90, distance: 94.6
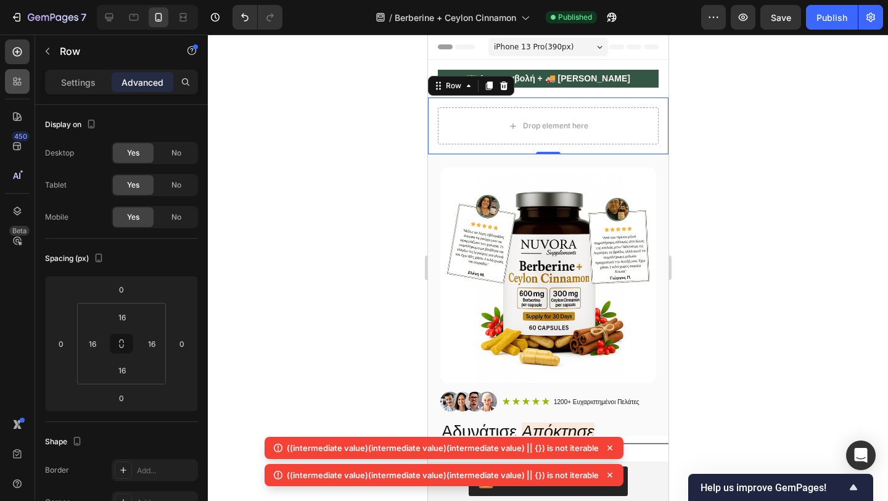
click at [13, 83] on icon at bounding box center [17, 81] width 12 height 12
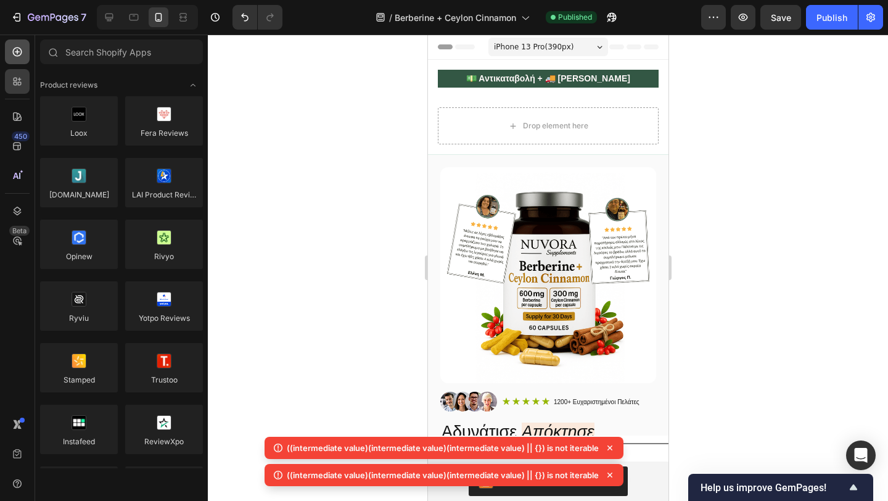
click at [10, 53] on div at bounding box center [17, 51] width 25 height 25
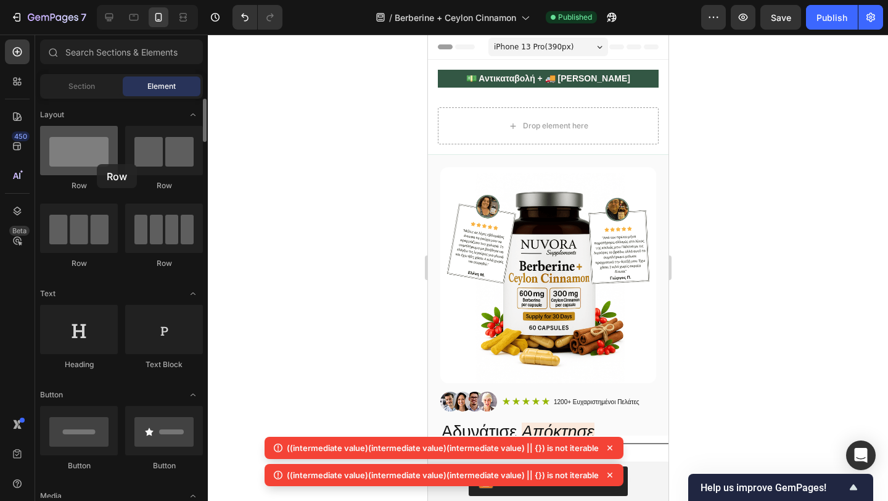
click at [88, 164] on div at bounding box center [79, 150] width 78 height 49
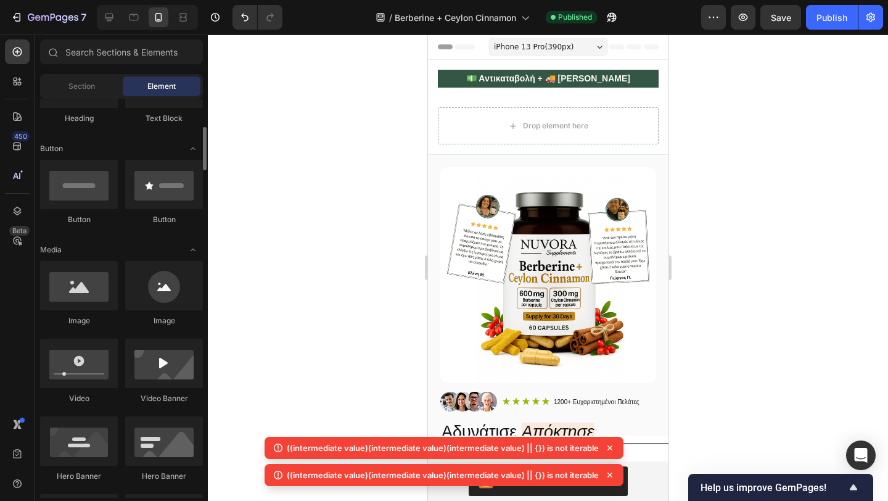
scroll to position [249, 0]
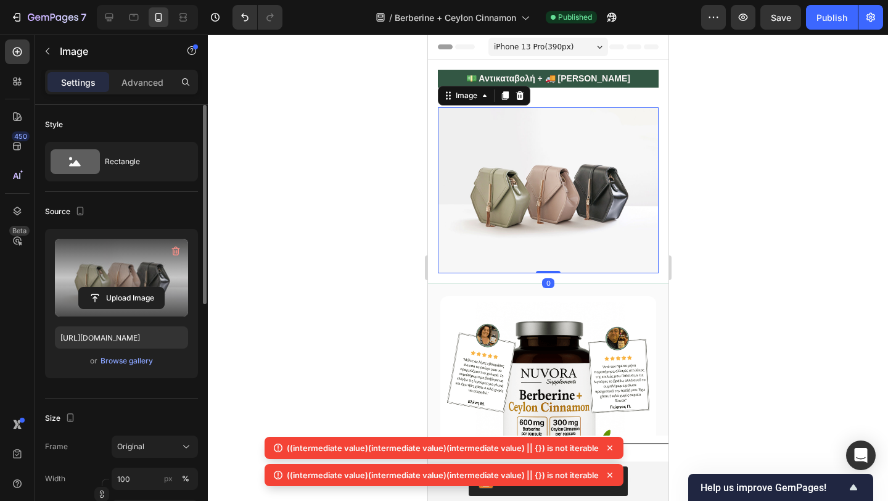
click at [117, 283] on label at bounding box center [121, 278] width 133 height 78
click at [117, 287] on input "file" at bounding box center [121, 297] width 85 height 21
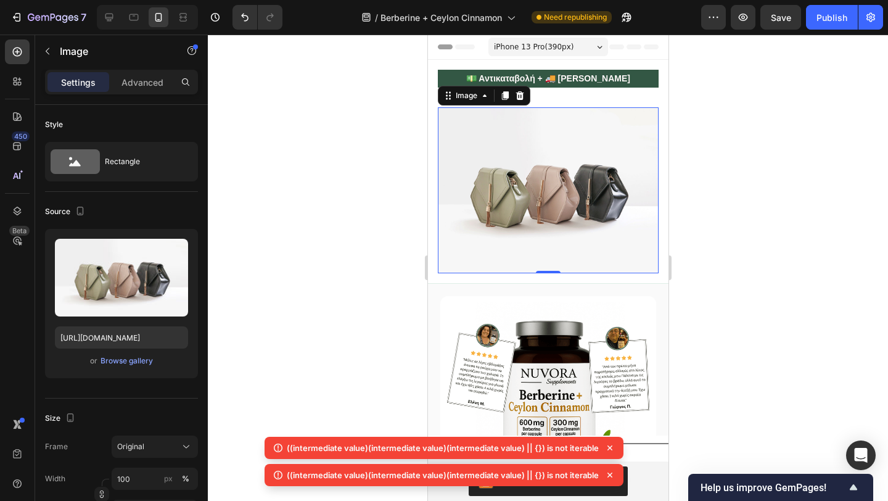
type input "https://cdn.shopify.com/s/files/1/0946/4725/5423/files/gempages_586260052445823…"
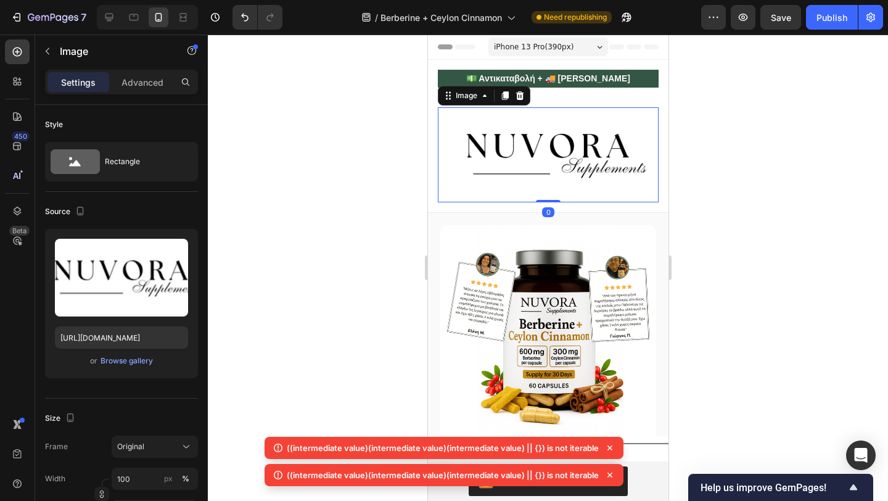
drag, startPoint x: 544, startPoint y: 199, endPoint x: 544, endPoint y: 164, distance: 34.5
click at [545, 164] on div "Image 0" at bounding box center [547, 154] width 221 height 94
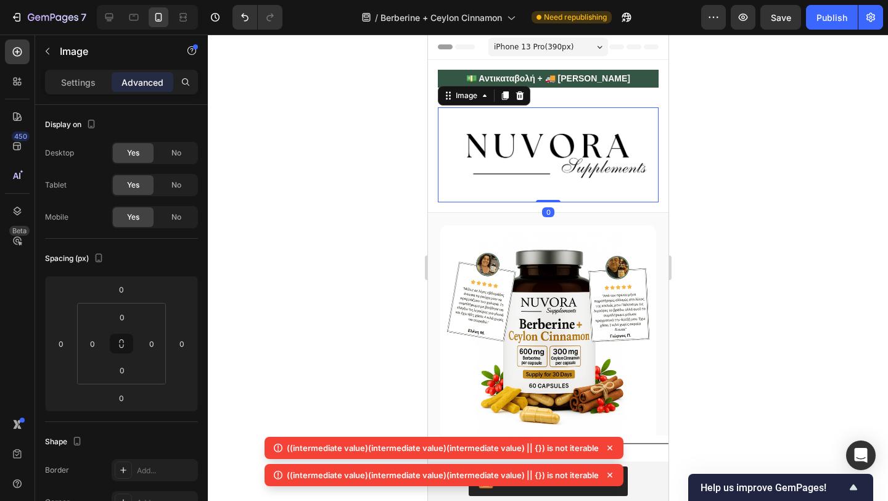
click at [384, 218] on div at bounding box center [548, 268] width 680 height 466
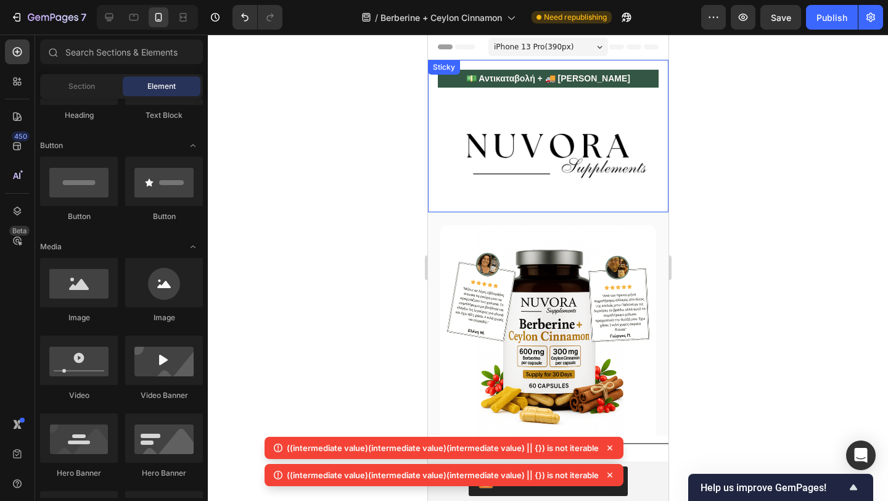
click at [356, 115] on div at bounding box center [548, 268] width 680 height 466
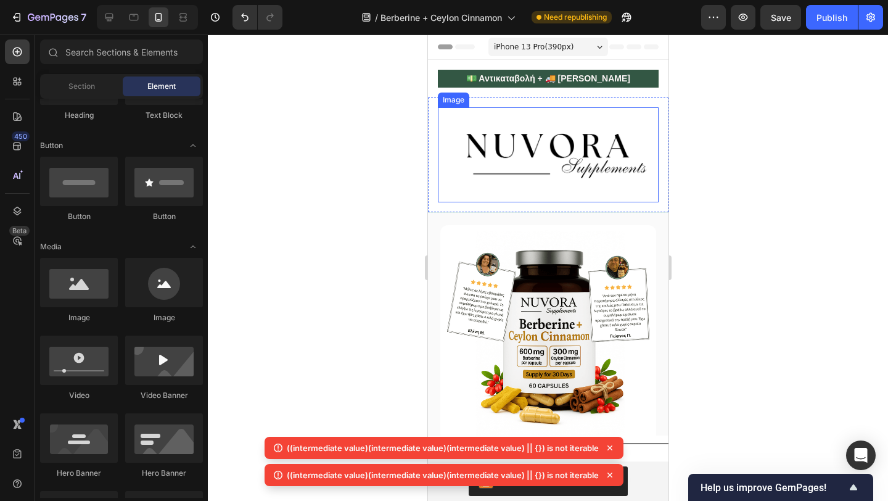
click at [466, 149] on img at bounding box center [547, 154] width 221 height 94
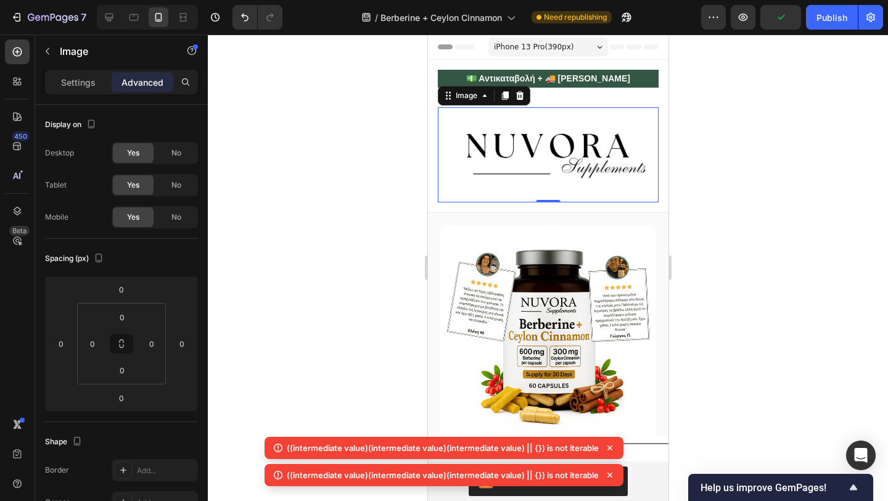
drag, startPoint x: 540, startPoint y: 201, endPoint x: 540, endPoint y: 191, distance: 9.9
click at [540, 192] on div "Image 0" at bounding box center [547, 154] width 221 height 94
click at [376, 233] on div at bounding box center [548, 268] width 680 height 466
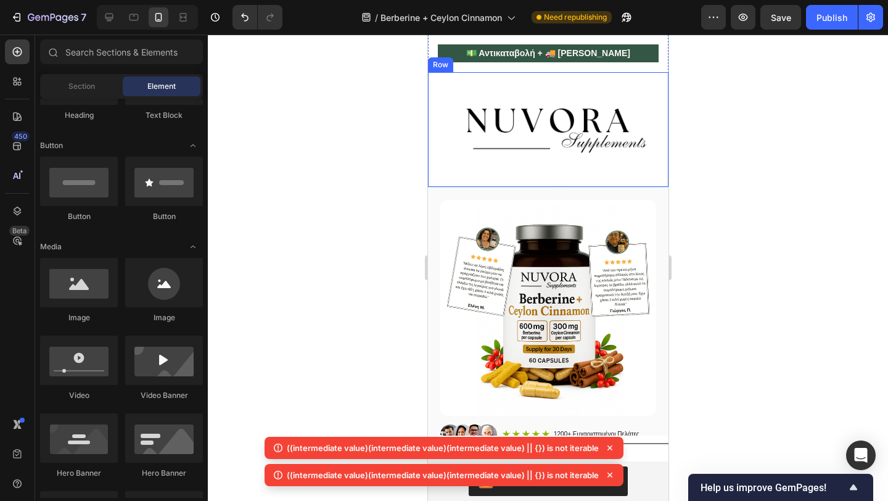
scroll to position [0, 0]
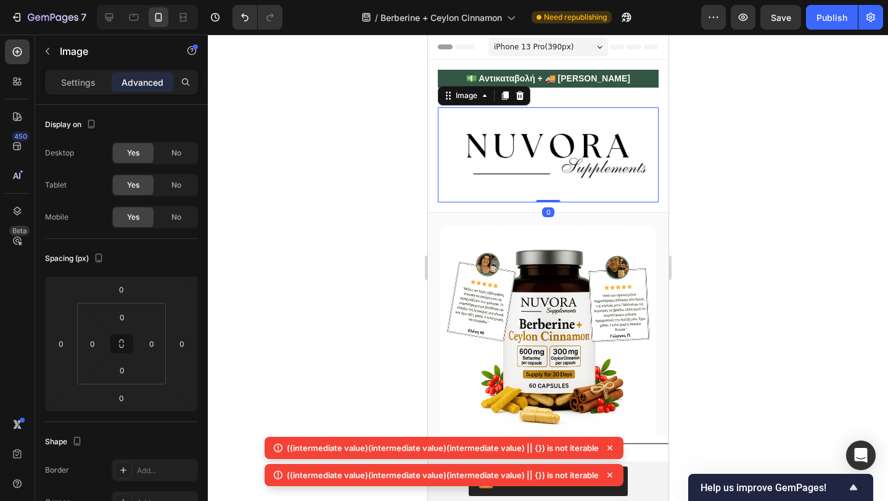
click at [536, 163] on img at bounding box center [547, 154] width 221 height 94
click at [51, 47] on icon "button" at bounding box center [48, 51] width 10 height 10
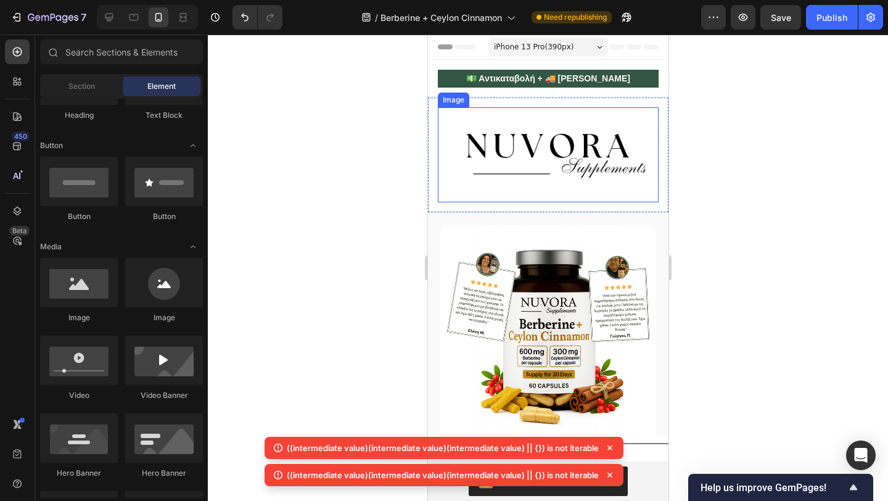
click at [467, 134] on img at bounding box center [547, 154] width 221 height 94
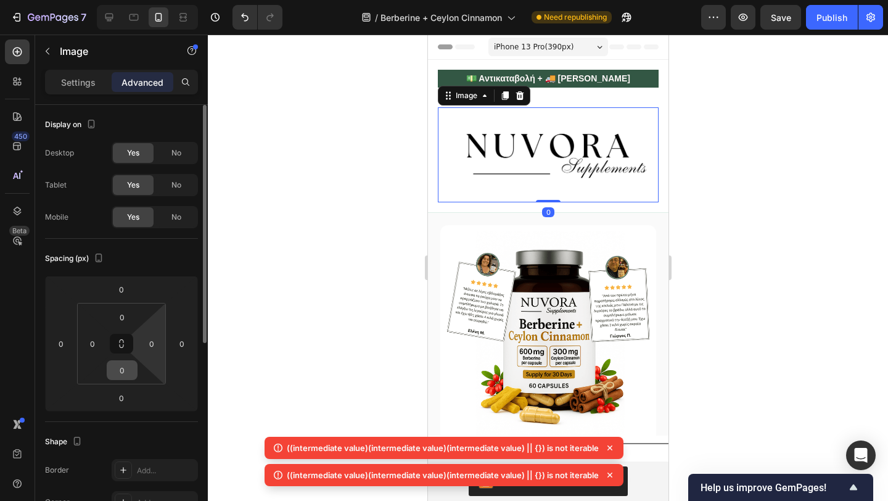
click at [130, 360] on div "0" at bounding box center [122, 370] width 31 height 20
click at [126, 366] on input "0" at bounding box center [122, 370] width 25 height 19
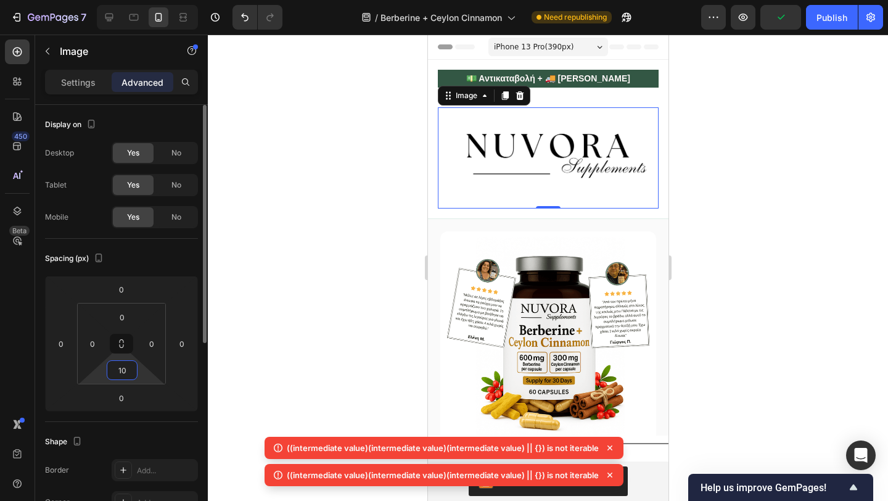
type input "1"
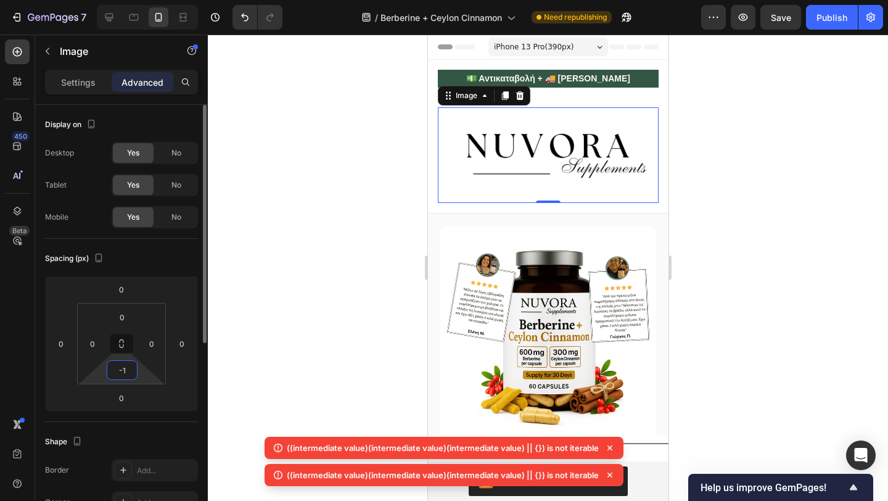
type input "-"
click at [124, 397] on input "0" at bounding box center [121, 398] width 25 height 19
type input "0"
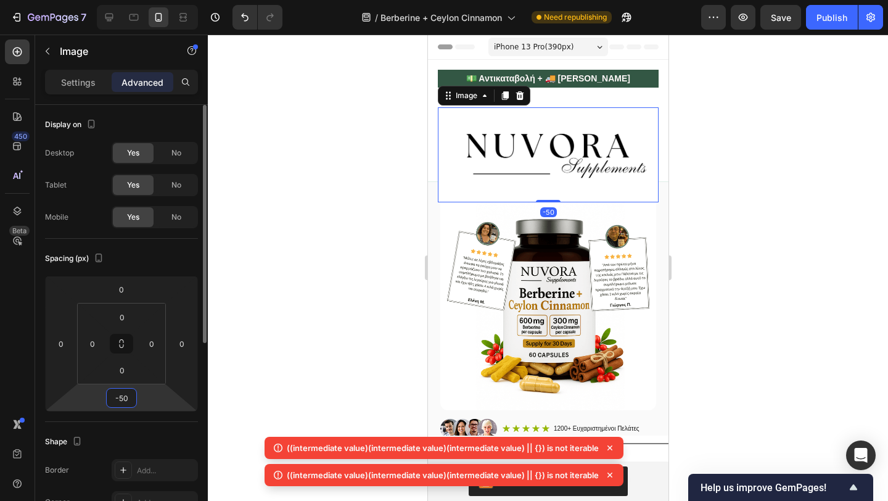
type input "-5"
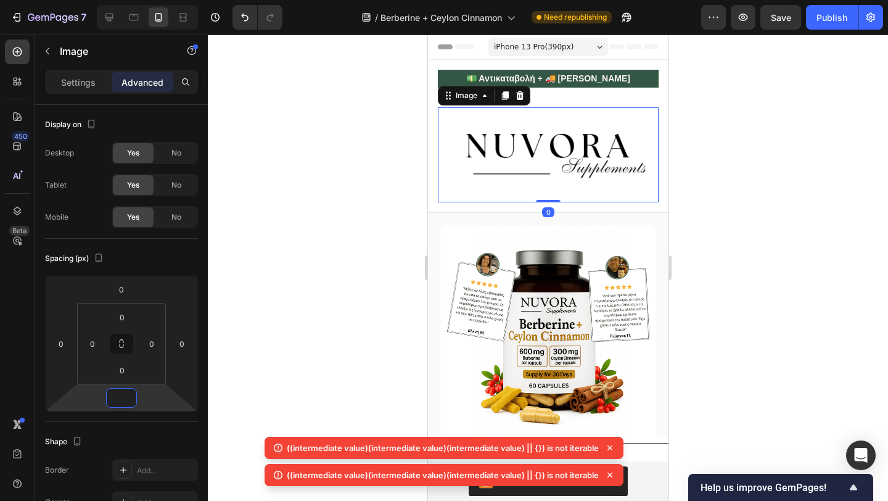
type input "0"
click at [543, 109] on img at bounding box center [547, 154] width 221 height 94
click at [360, 150] on div at bounding box center [548, 268] width 680 height 466
click at [478, 159] on img at bounding box center [547, 154] width 221 height 94
click at [376, 169] on div at bounding box center [548, 268] width 680 height 466
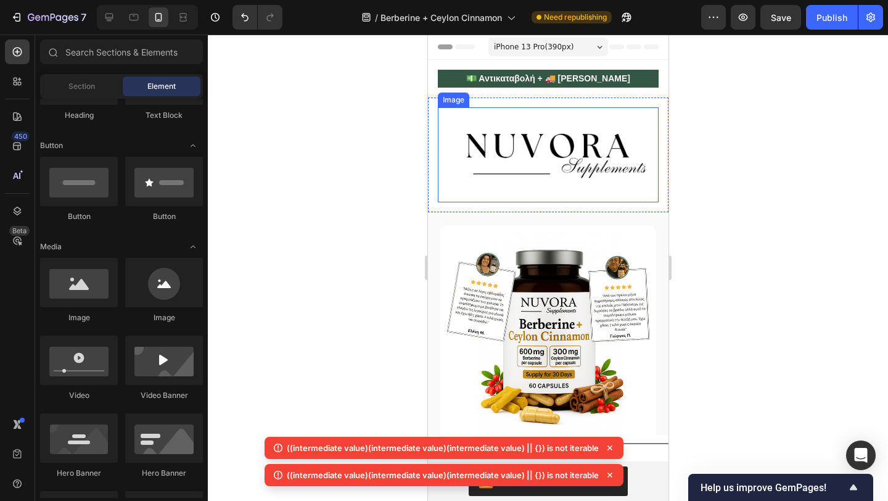
click at [501, 150] on img at bounding box center [547, 154] width 221 height 94
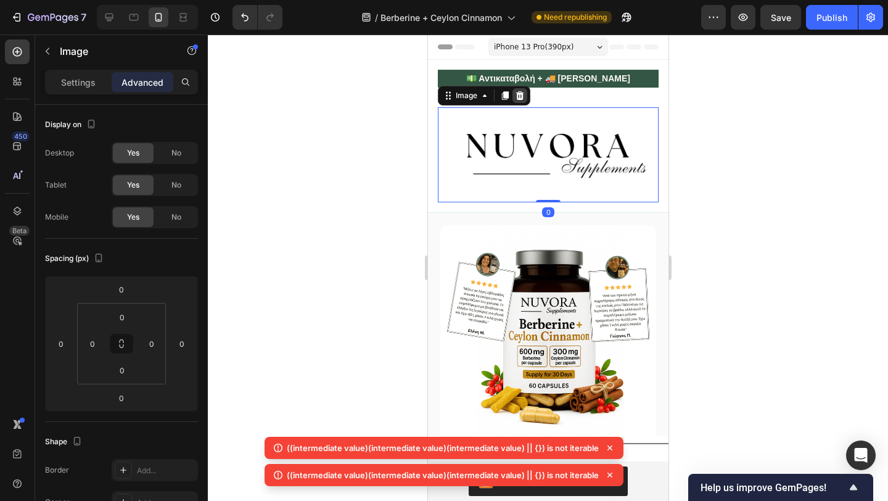
click at [514, 92] on icon at bounding box center [519, 96] width 10 height 10
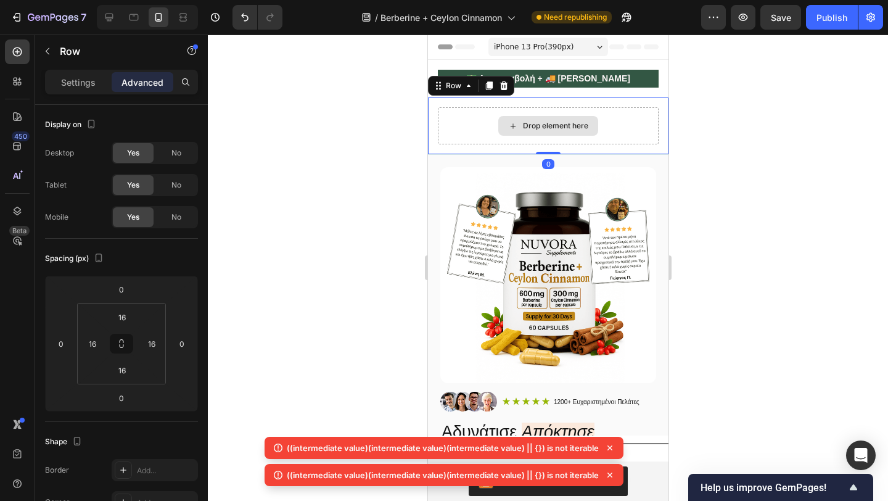
click at [487, 123] on div "Drop element here" at bounding box center [547, 125] width 221 height 37
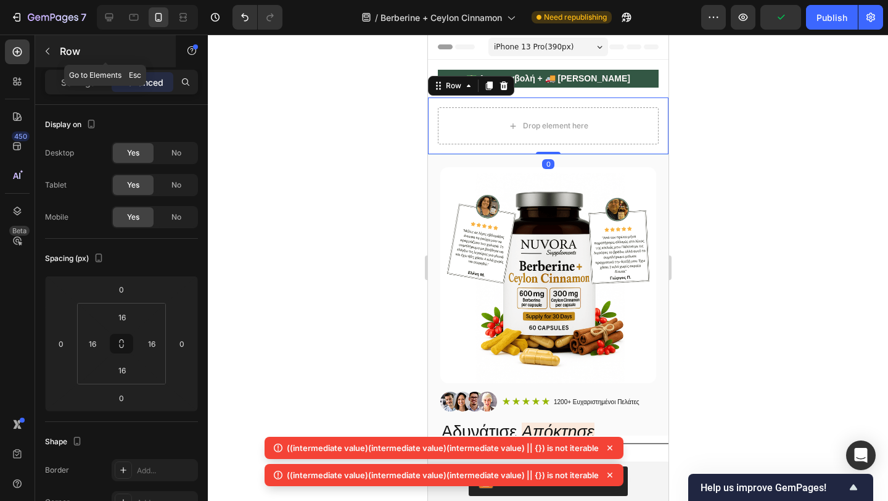
click at [49, 54] on icon "button" at bounding box center [48, 51] width 10 height 10
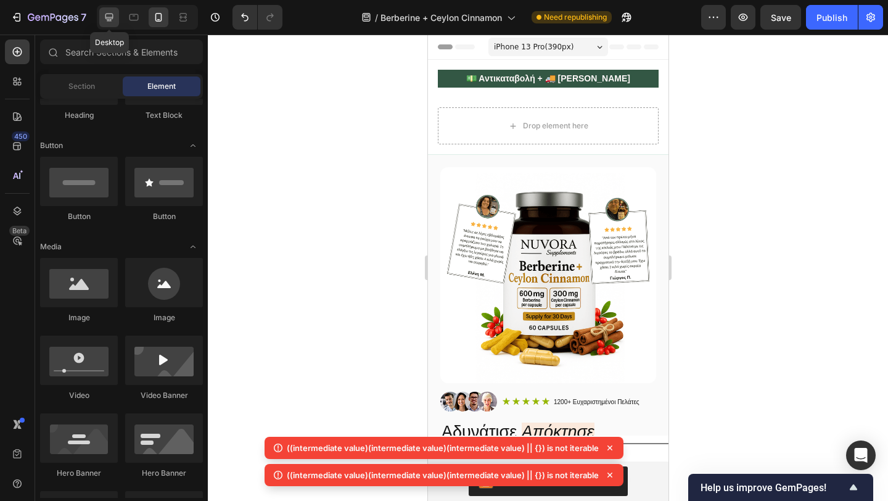
click at [108, 20] on icon at bounding box center [109, 18] width 8 height 8
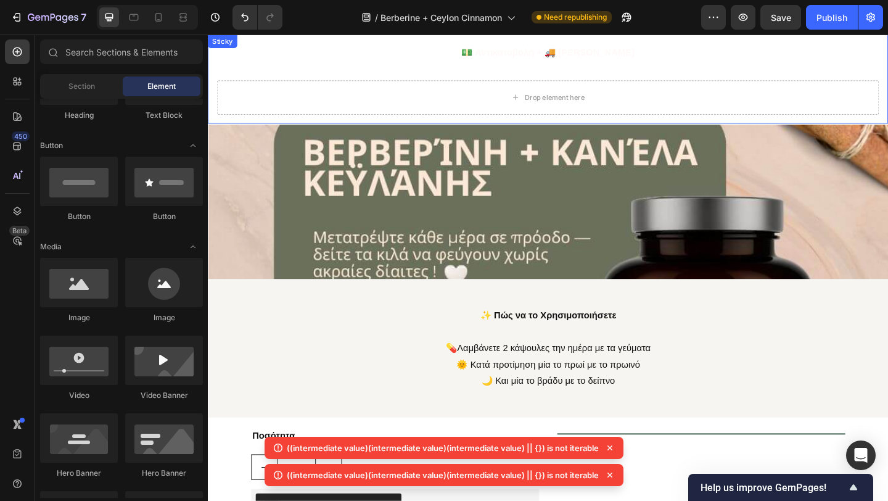
scroll to position [856, 0]
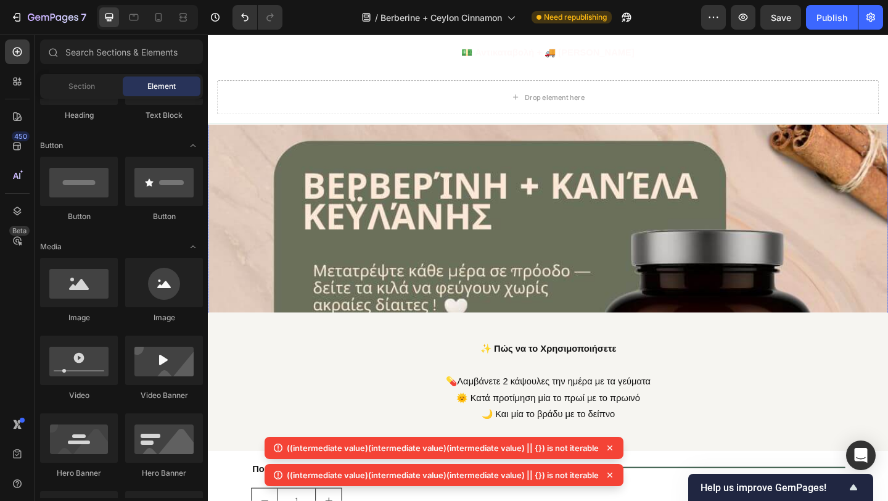
click at [450, 201] on img at bounding box center [578, 444] width 740 height 668
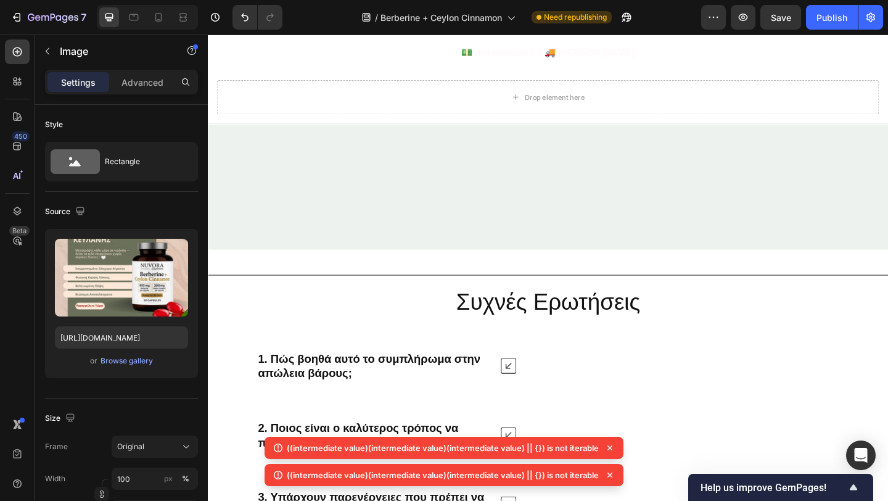
scroll to position [6346, 0]
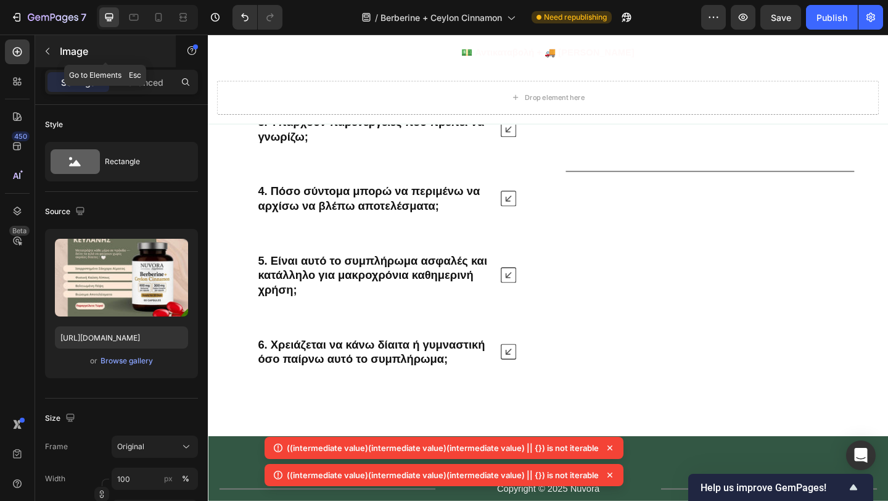
click at [57, 56] on button "button" at bounding box center [48, 51] width 20 height 20
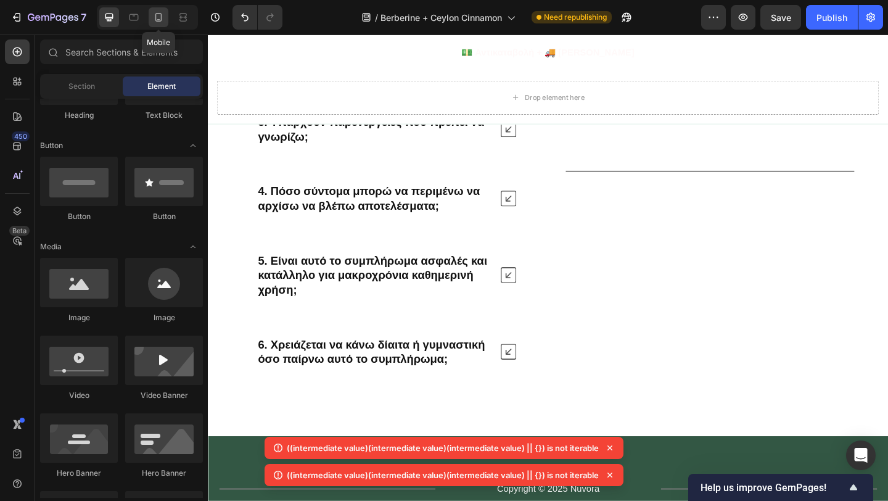
click at [161, 22] on icon at bounding box center [158, 17] width 12 height 12
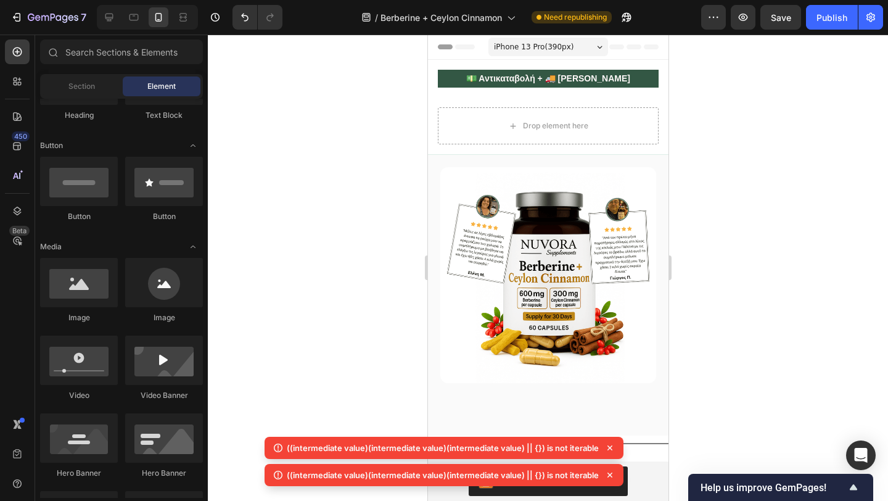
click at [323, 270] on div at bounding box center [548, 268] width 680 height 466
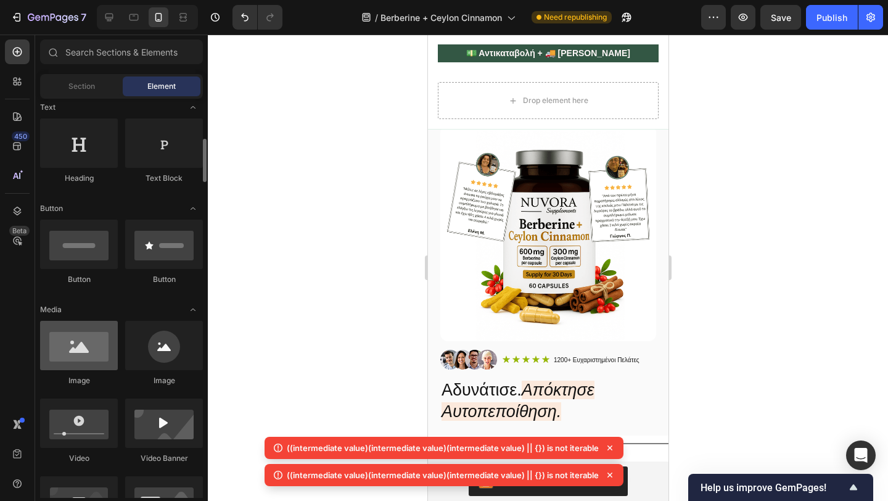
scroll to position [163, 0]
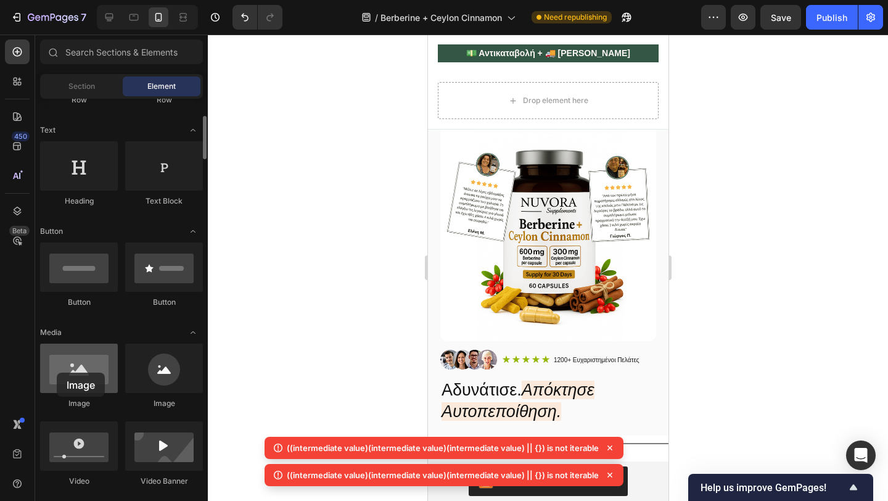
drag, startPoint x: 80, startPoint y: 381, endPoint x: 46, endPoint y: 376, distance: 34.8
click at [46, 376] on div at bounding box center [79, 368] width 78 height 49
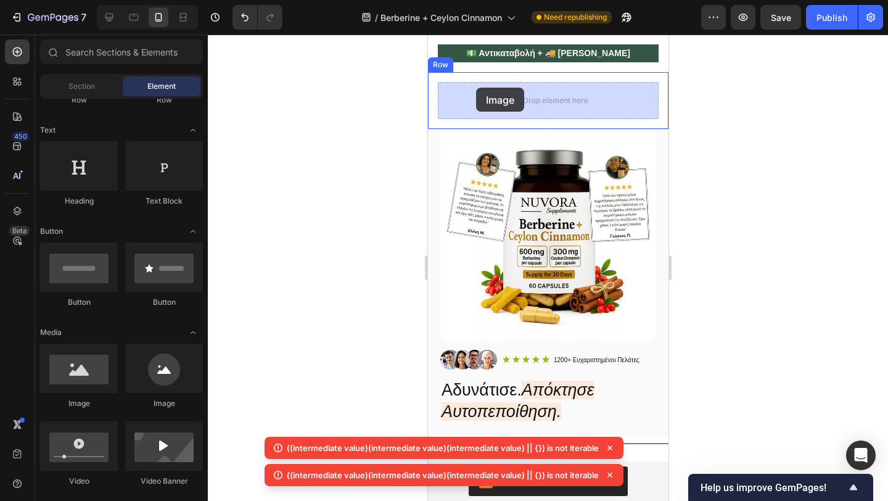
drag, startPoint x: 501, startPoint y: 403, endPoint x: 478, endPoint y: 83, distance: 320.9
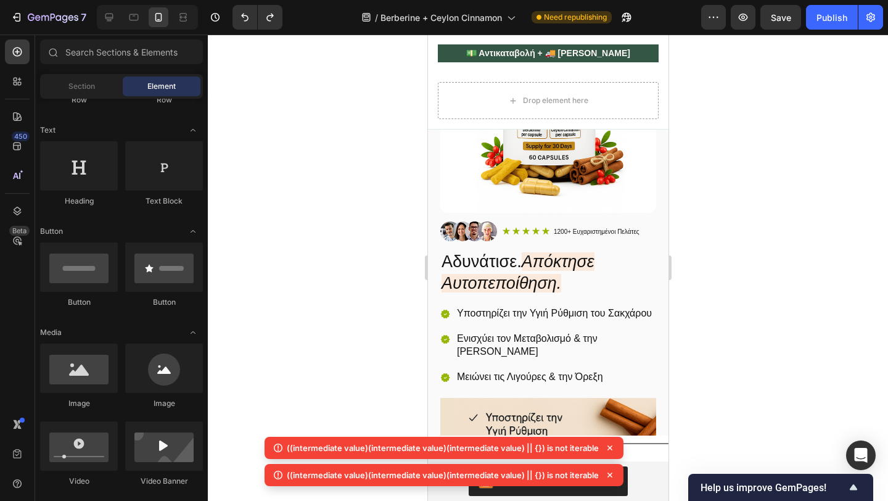
scroll to position [42, 0]
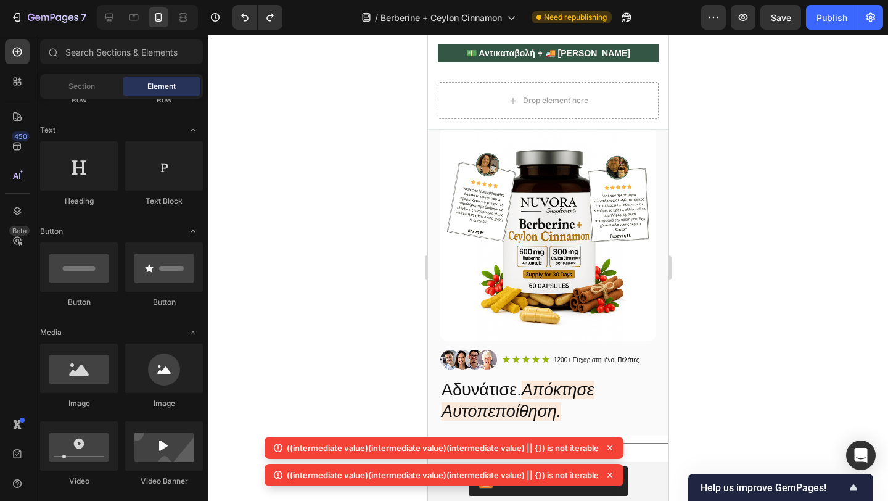
drag, startPoint x: 410, startPoint y: 38, endPoint x: 708, endPoint y: 133, distance: 313.1
click at [0, 0] on div "Chrome Capture 489x154 frames : 0 0 / 15 secs" at bounding box center [0, 0] width 0 height 0
click at [0, 0] on icon at bounding box center [0, 0] width 0 height 0
click at [0, 0] on div at bounding box center [0, 0] width 0 height 0
click at [0, 0] on img at bounding box center [0, 0] width 0 height 0
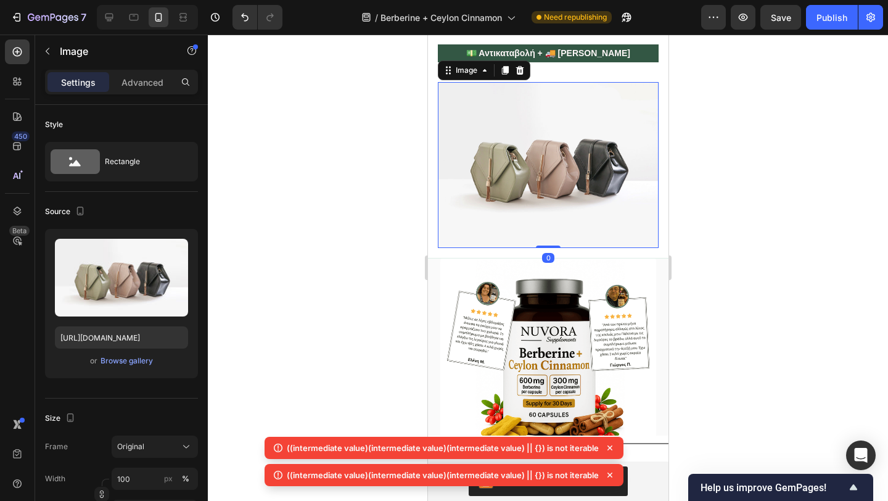
scroll to position [170, 0]
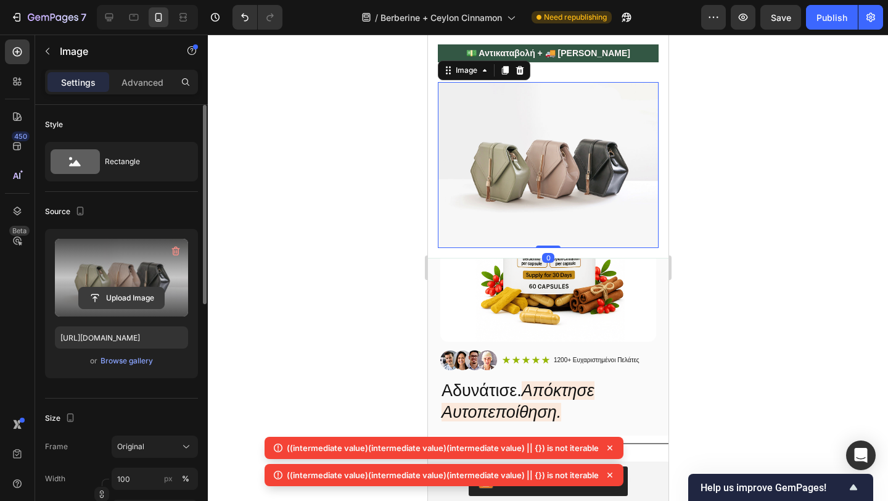
click at [126, 294] on input "file" at bounding box center [121, 297] width 85 height 21
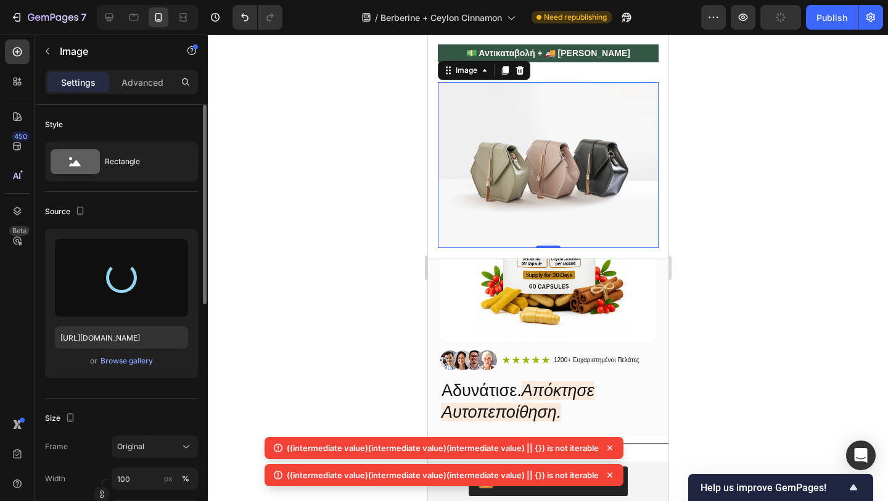
type input "[URL][DOMAIN_NAME]"
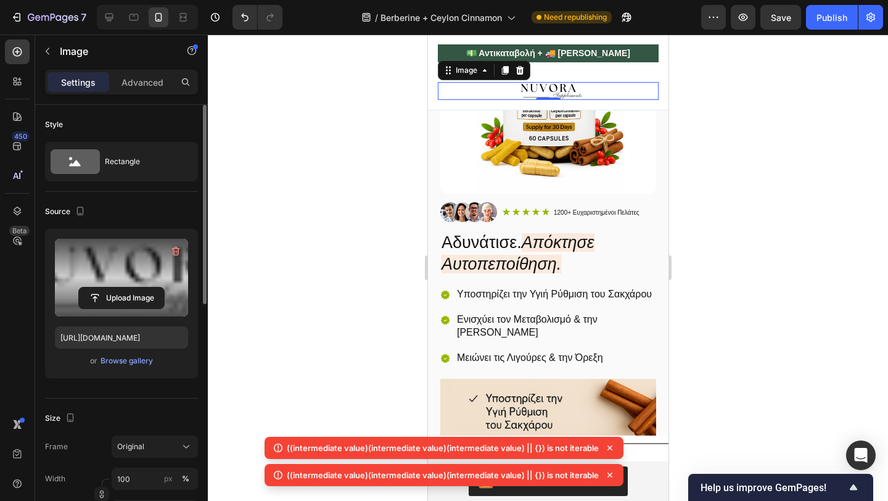
scroll to position [23, 0]
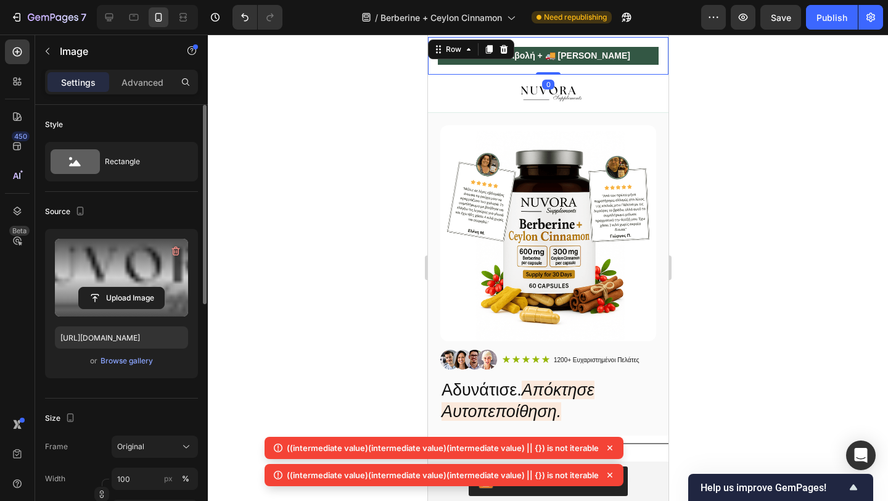
click at [467, 38] on div "💵 Αντικαταβολή + 🚚 Δωρεάν Αποστολή Text Block Row 0" at bounding box center [547, 56] width 241 height 38
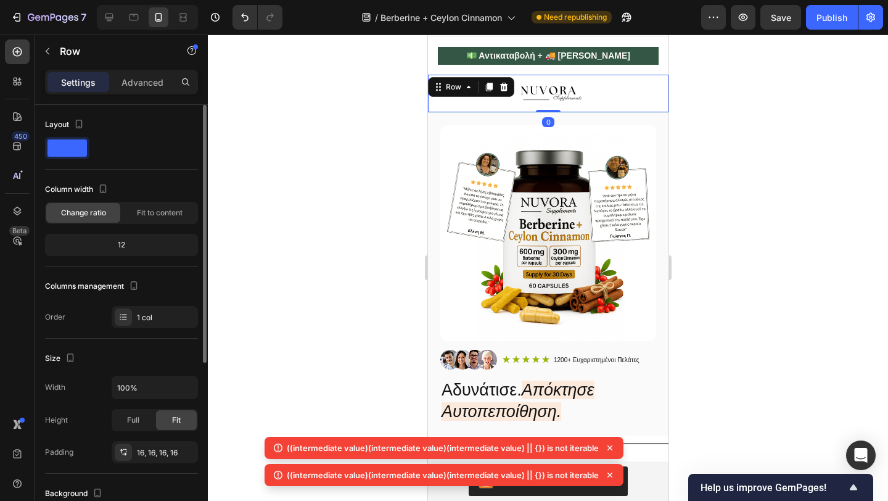
click at [510, 75] on div "Image Row 0" at bounding box center [547, 94] width 241 height 38
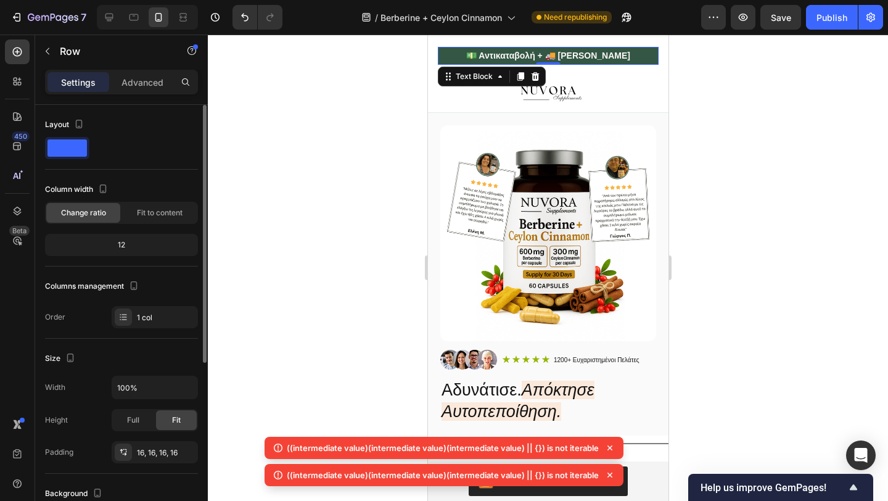
click at [516, 62] on p "💵 Αντικαταβολή + 🚚 [PERSON_NAME]" at bounding box center [547, 55] width 218 height 15
click at [562, 70] on div "💵 Αντικαταβολή + 🚚 Δωρεάν Αποστολή Text Block 0 Row" at bounding box center [547, 56] width 241 height 38
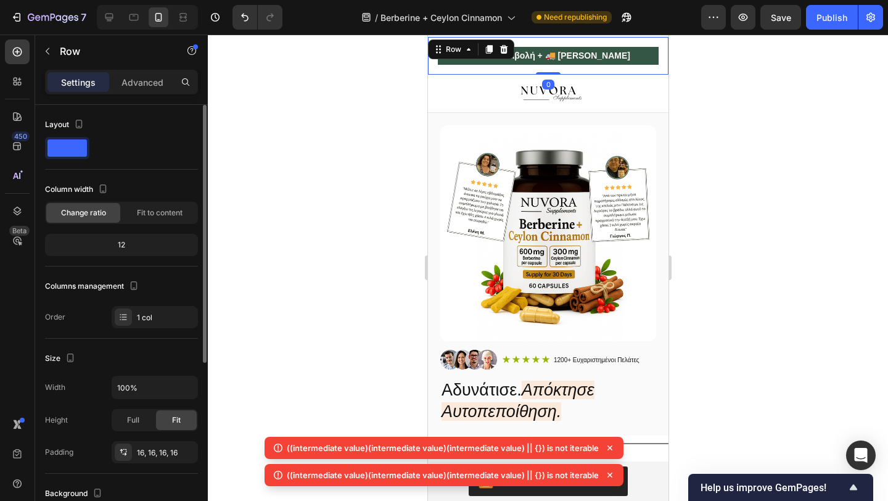
drag, startPoint x: 548, startPoint y: 73, endPoint x: 548, endPoint y: 60, distance: 13.0
click at [548, 60] on div "💵 Αντικαταβολή + 🚚 Δωρεάν Αποστολή Text Block Row 0" at bounding box center [547, 56] width 241 height 38
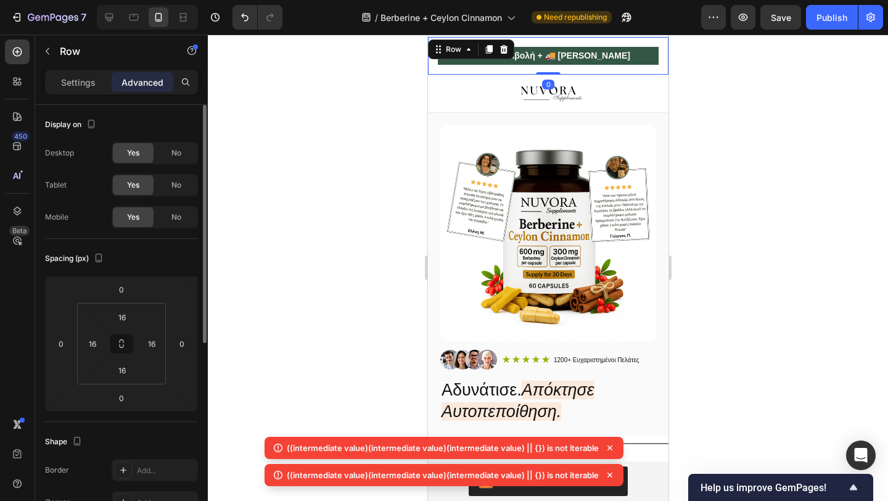
drag, startPoint x: 550, startPoint y: 72, endPoint x: 550, endPoint y: 58, distance: 14.2
click at [550, 58] on div "💵 Αντικαταβολή + 🚚 Δωρεάν Αποστολή Text Block Row 0" at bounding box center [547, 56] width 241 height 38
click at [384, 156] on div at bounding box center [548, 268] width 680 height 466
click at [507, 70] on div "💵 Αντικαταβολή + 🚚 Δωρεάν Αποστολή Text Block Row 0" at bounding box center [547, 56] width 241 height 38
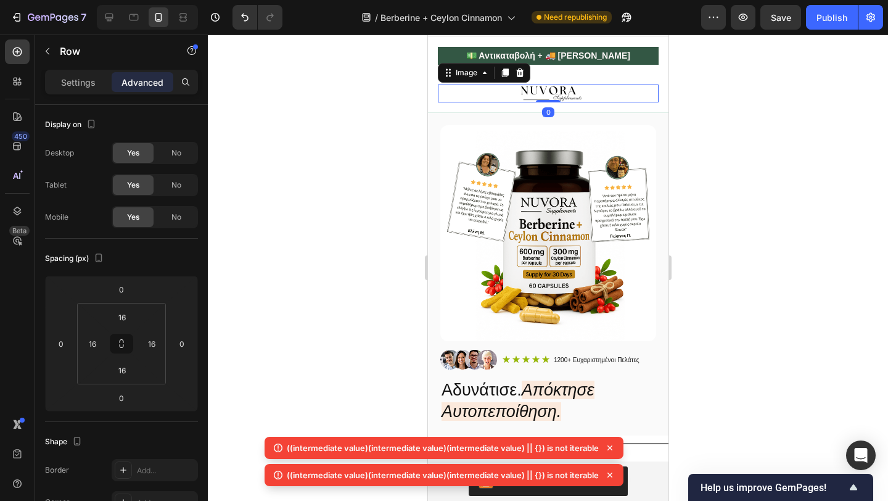
click at [500, 90] on img at bounding box center [547, 93] width 221 height 18
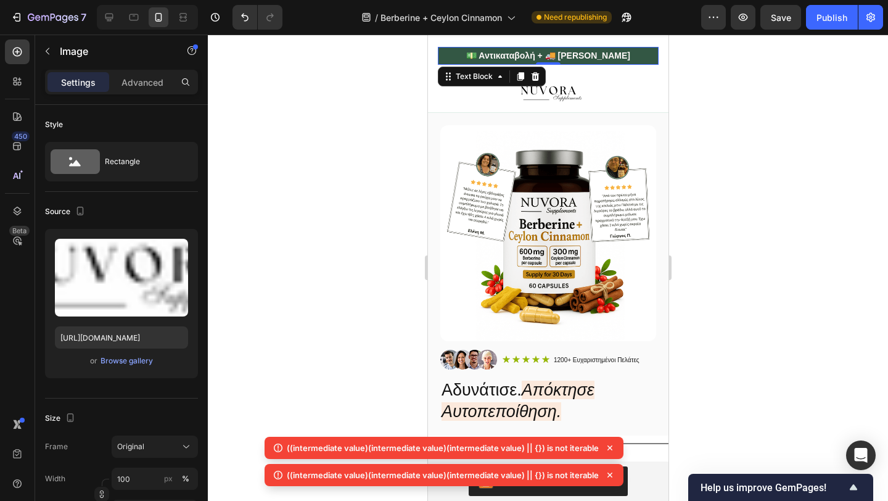
click at [553, 64] on div "💵 Αντικαταβολή + 🚚 Δωρεάν Αποστολή Text Block 0" at bounding box center [547, 56] width 221 height 18
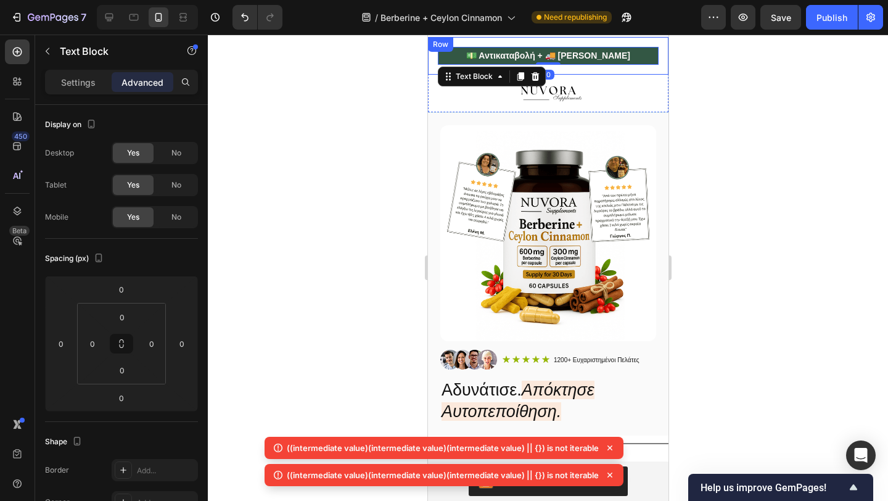
click at [559, 69] on div "💵 Αντικαταβολή + 🚚 Δωρεάν Αποστολή Text Block 0 Row" at bounding box center [547, 56] width 241 height 38
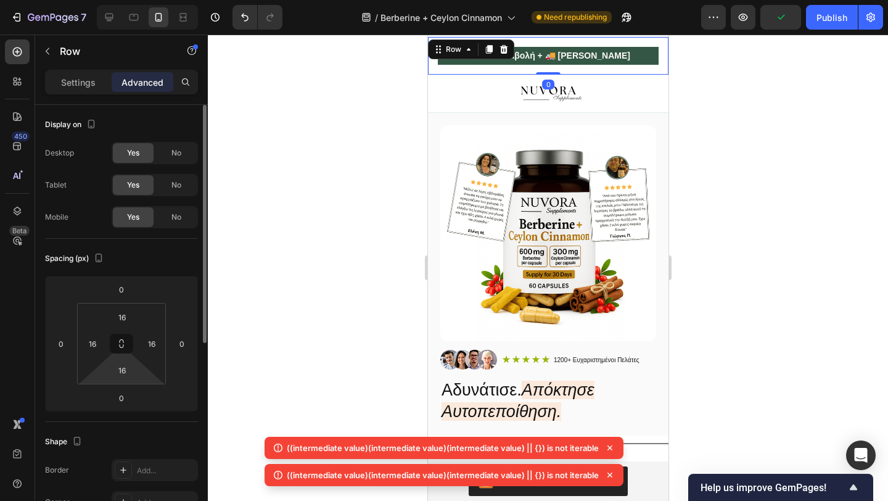
click at [104, 0] on html "7 / Berberine + Ceylon Cinnamon Need republishing Preview Publish 450 Beta Sect…" at bounding box center [444, 0] width 888 height 0
type input "0"
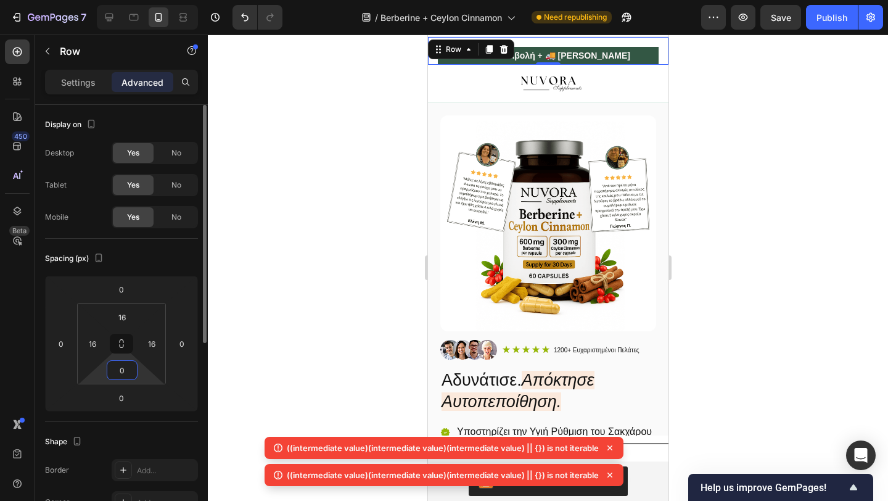
scroll to position [13, 0]
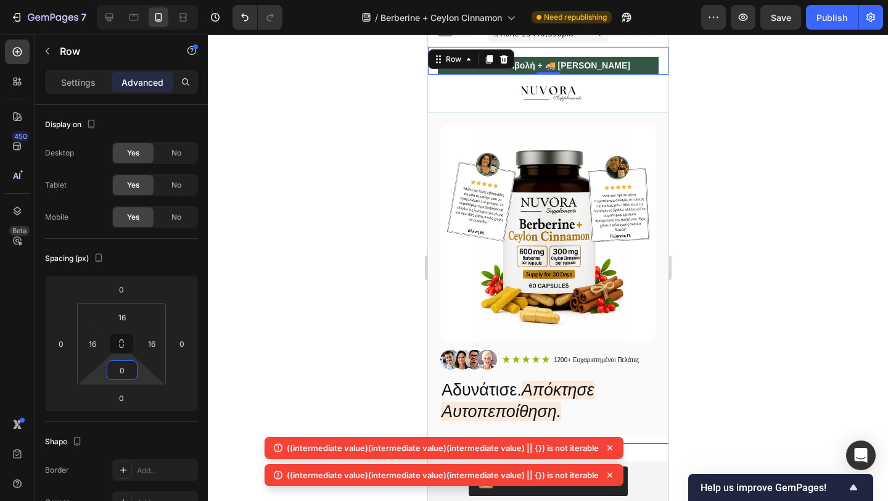
click at [288, 377] on div at bounding box center [548, 268] width 680 height 466
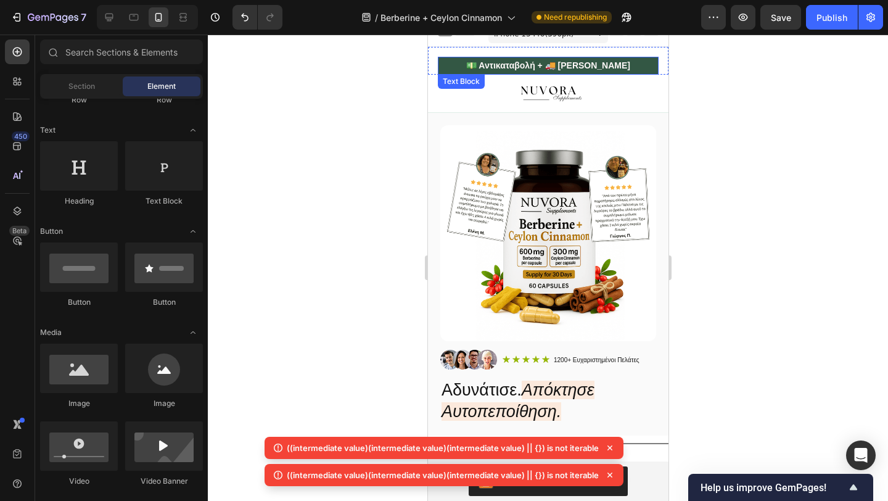
click at [504, 64] on strong "💵 Αντικαταβολή + 🚚 [PERSON_NAME]" at bounding box center [548, 65] width 164 height 10
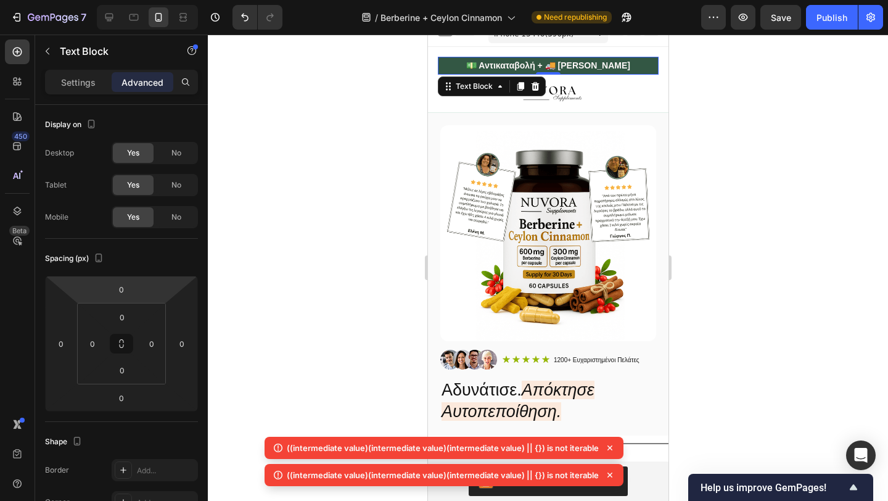
click at [253, 223] on div at bounding box center [548, 268] width 680 height 466
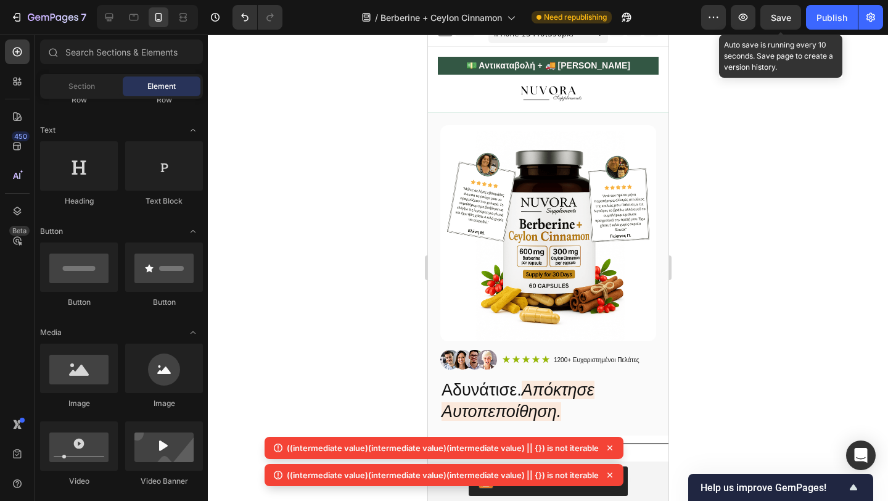
click at [784, 23] on div "Save" at bounding box center [781, 17] width 20 height 13
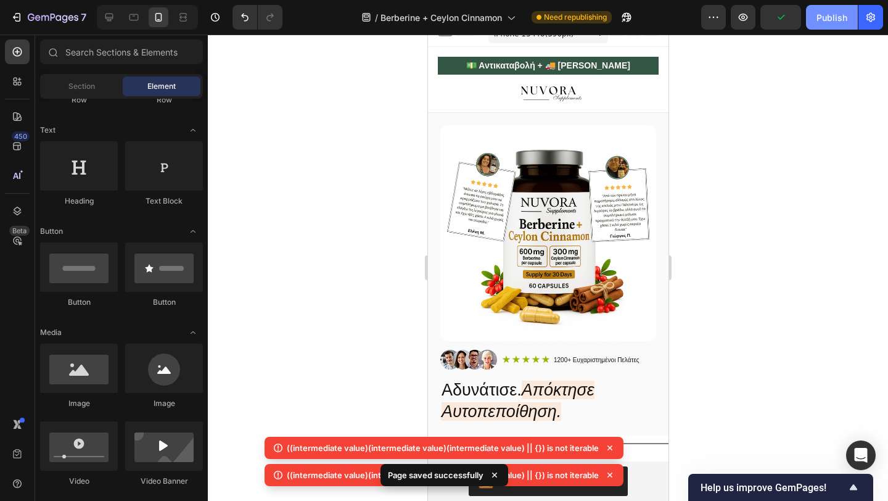
click at [813, 29] on button "Publish" at bounding box center [832, 17] width 52 height 25
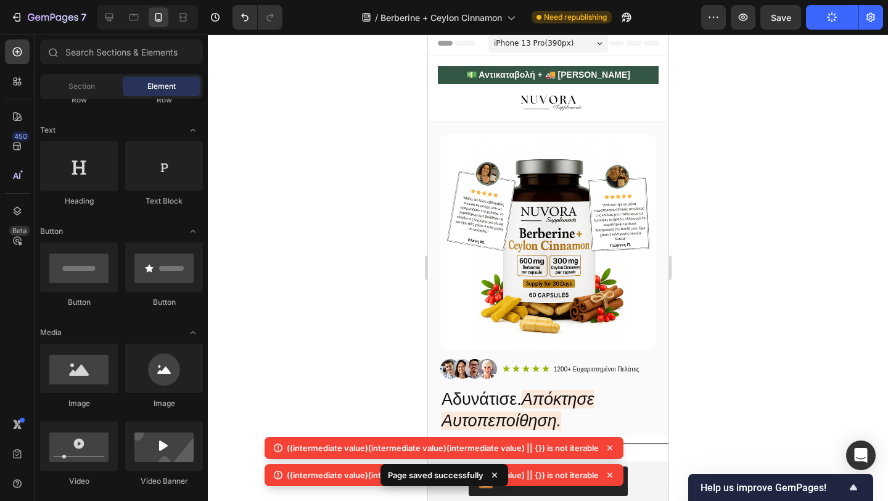
scroll to position [0, 0]
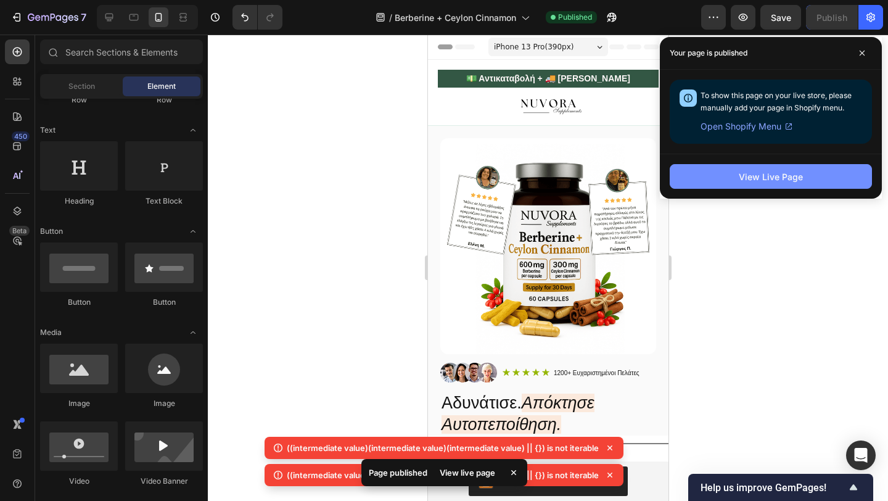
click at [720, 180] on button "View Live Page" at bounding box center [771, 176] width 202 height 25
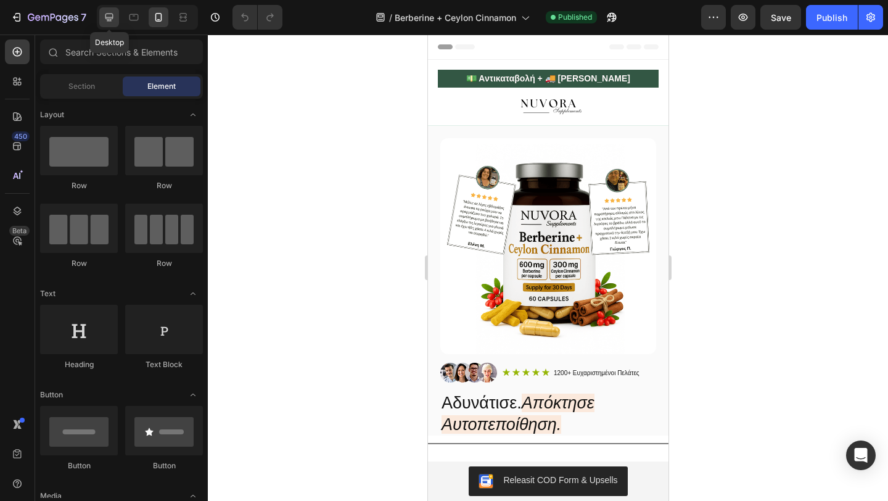
click at [109, 25] on div at bounding box center [109, 17] width 20 height 20
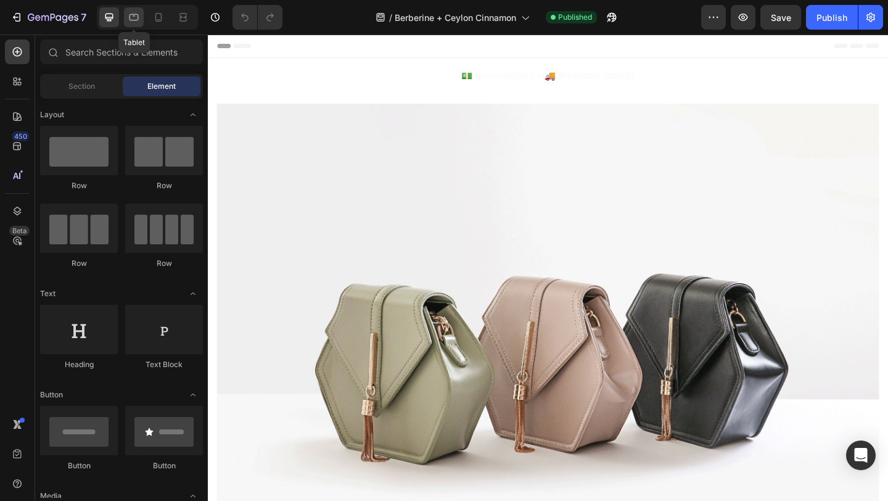
click at [130, 20] on icon at bounding box center [134, 17] width 12 height 12
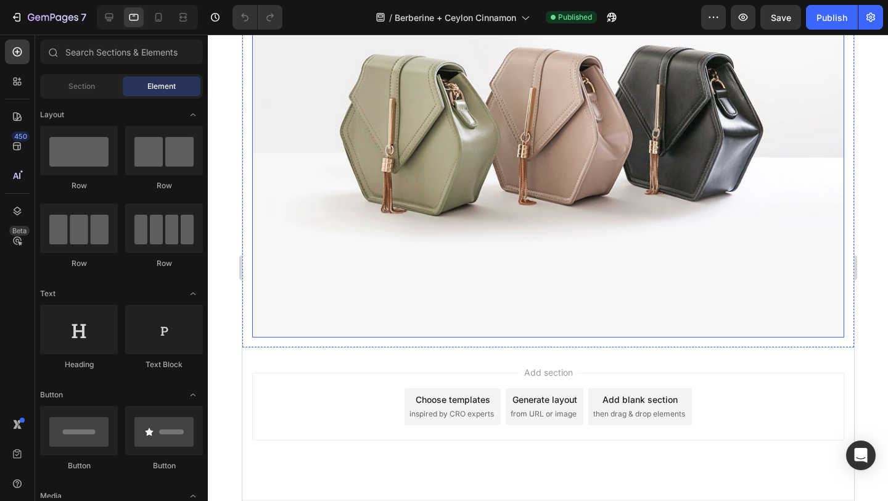
scroll to position [2270, 0]
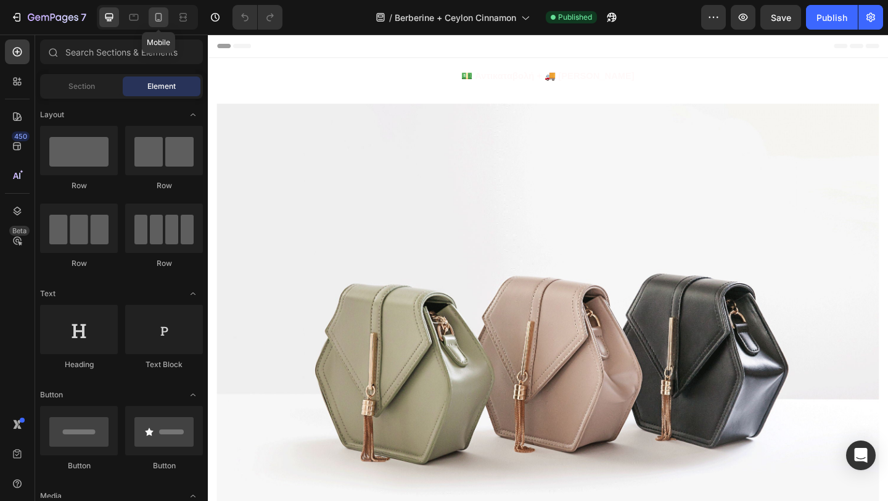
click at [149, 24] on div at bounding box center [159, 17] width 20 height 20
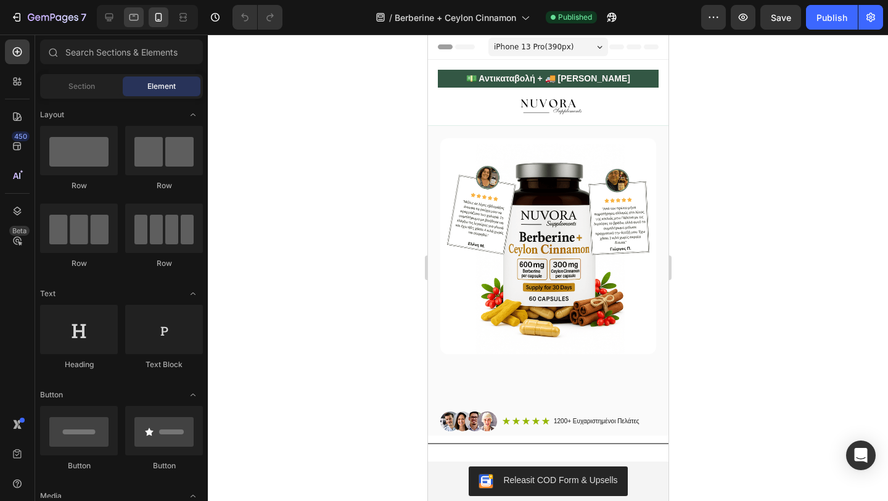
click at [134, 19] on icon at bounding box center [134, 17] width 12 height 12
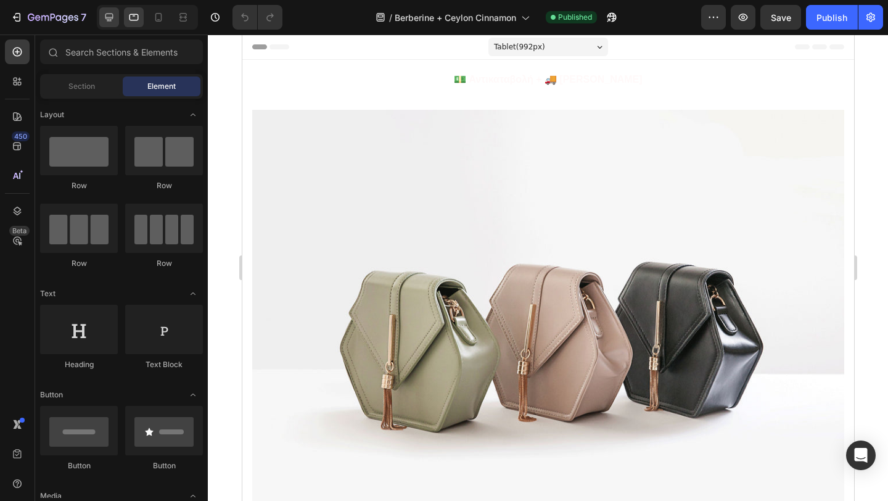
click at [113, 19] on icon at bounding box center [109, 17] width 12 height 12
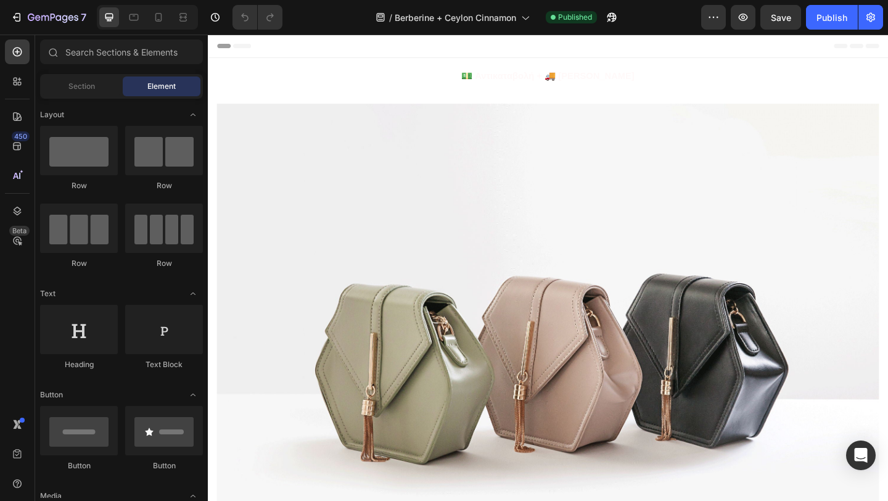
click at [548, 55] on div "Header" at bounding box center [578, 47] width 720 height 25
click at [165, 21] on div at bounding box center [159, 17] width 20 height 20
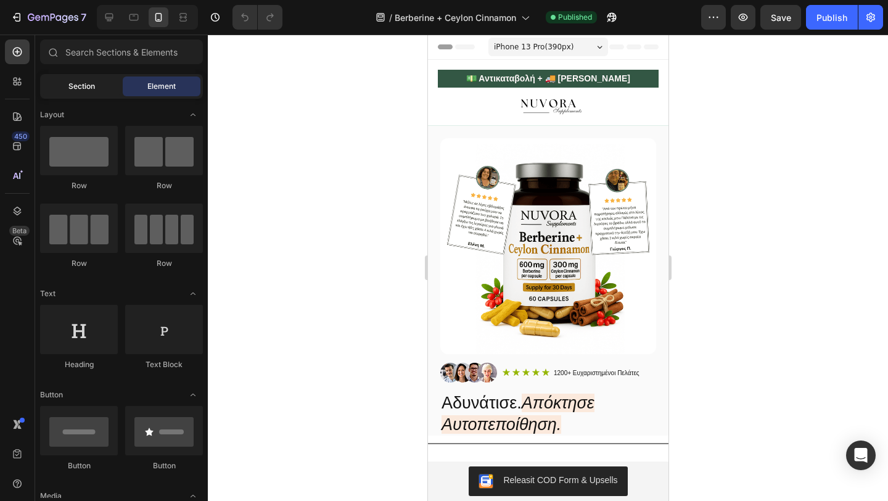
click at [102, 87] on div "Section" at bounding box center [82, 86] width 78 height 20
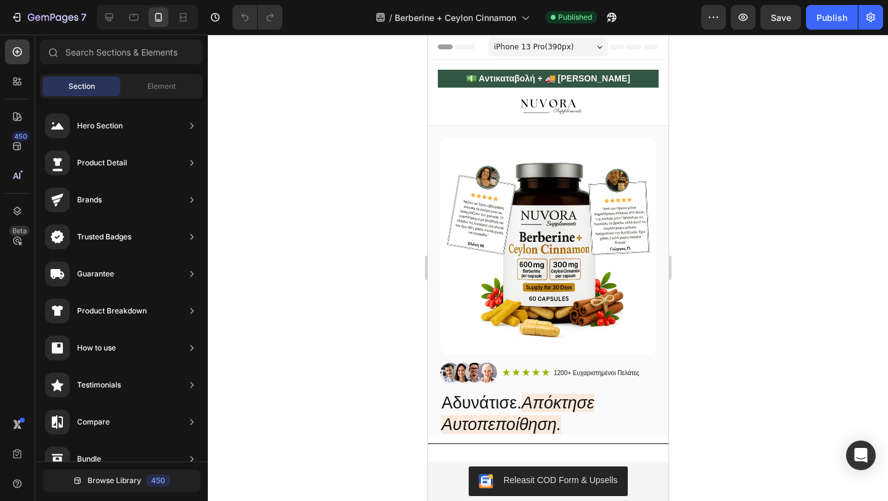
click at [380, 156] on div at bounding box center [548, 268] width 680 height 466
click at [138, 83] on div "Element" at bounding box center [162, 86] width 78 height 20
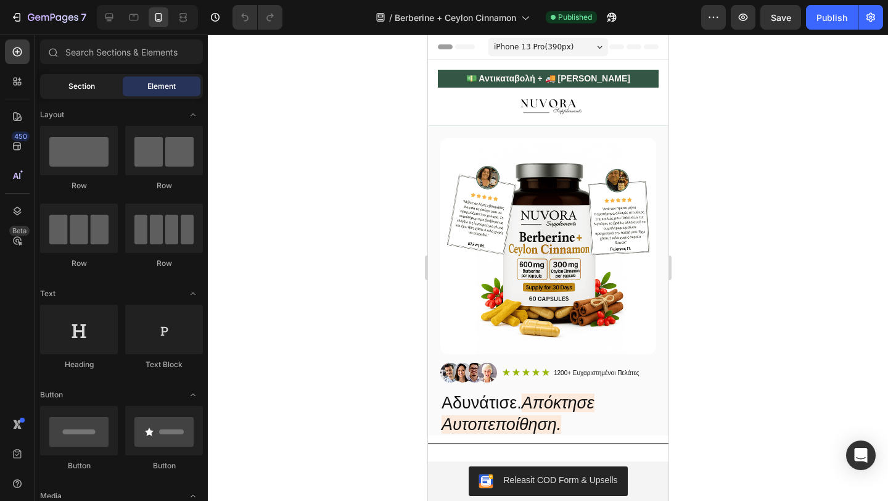
click at [86, 89] on span "Section" at bounding box center [81, 86] width 27 height 11
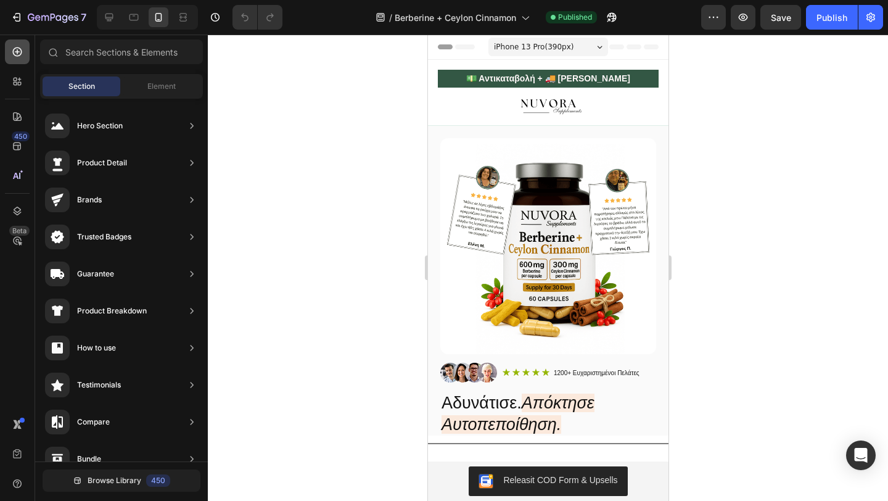
click at [19, 52] on icon at bounding box center [17, 52] width 12 height 12
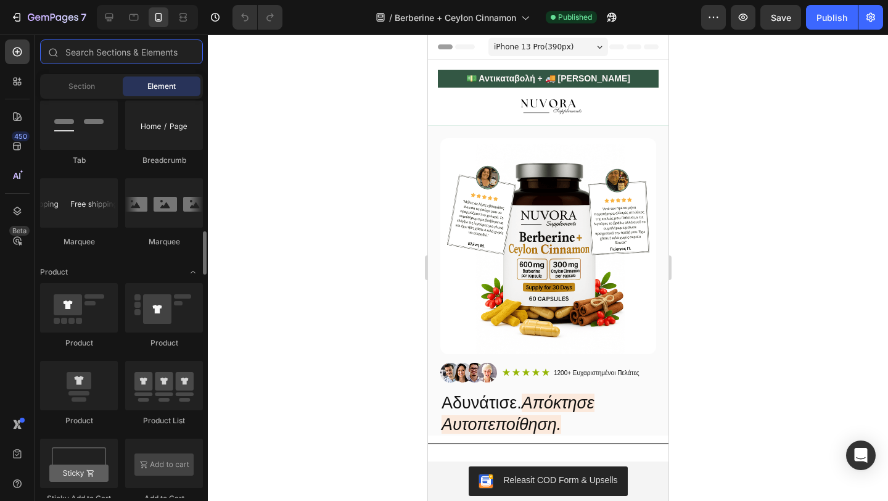
scroll to position [1552, 0]
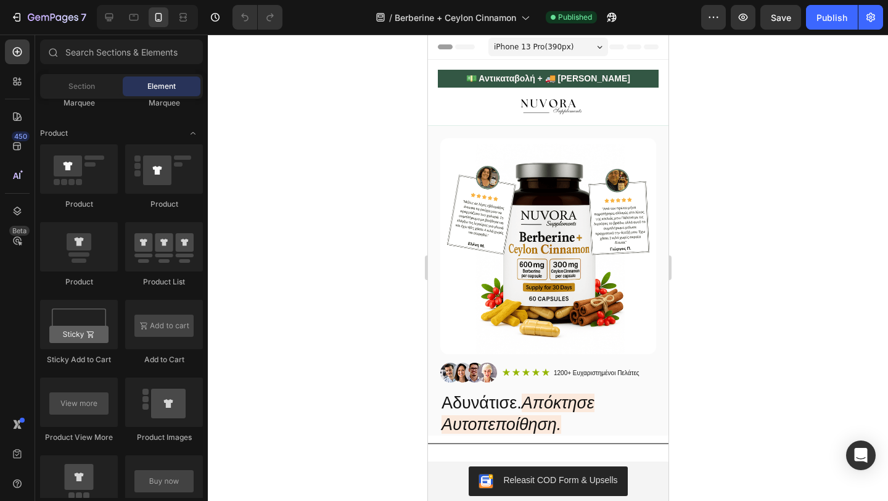
click at [565, 43] on span "iPhone 13 Pro ( 390 px)" at bounding box center [533, 47] width 80 height 12
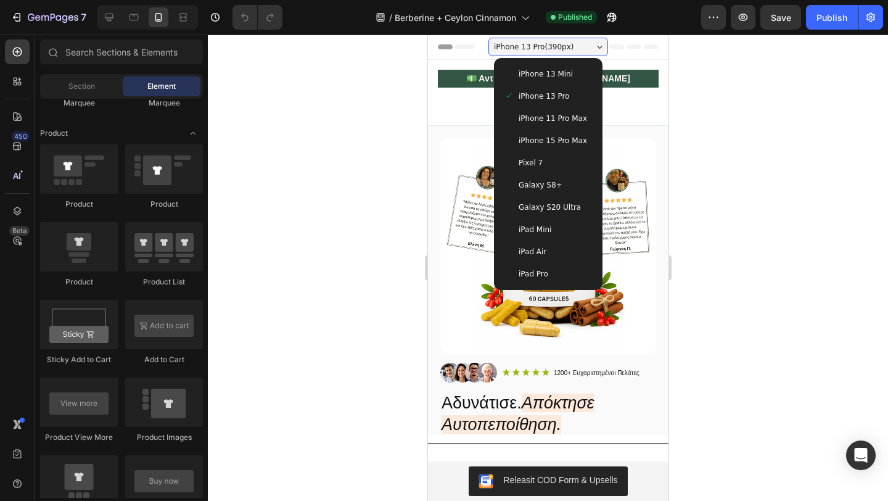
click at [636, 44] on icon at bounding box center [633, 46] width 15 height 5
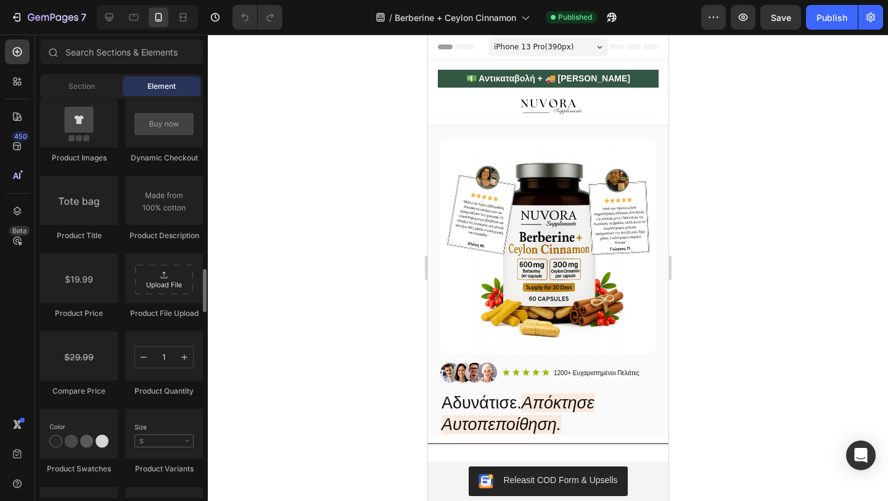
scroll to position [1945, 0]
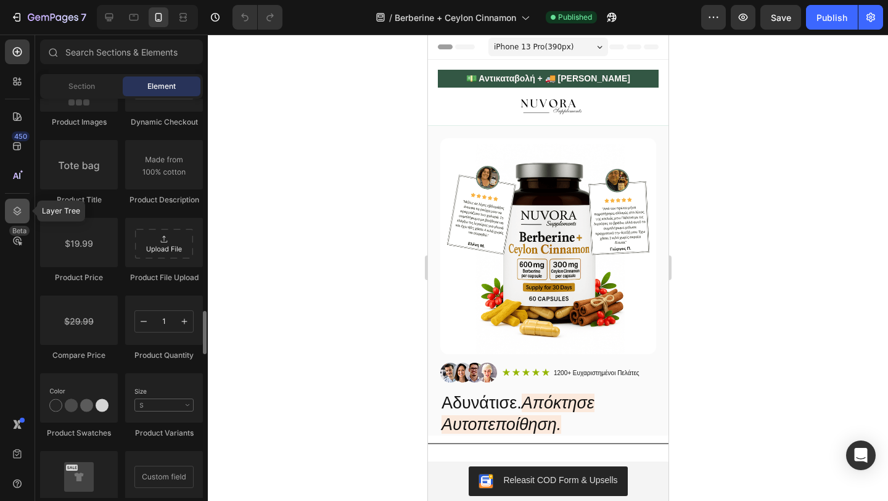
click at [14, 220] on div at bounding box center [17, 211] width 25 height 25
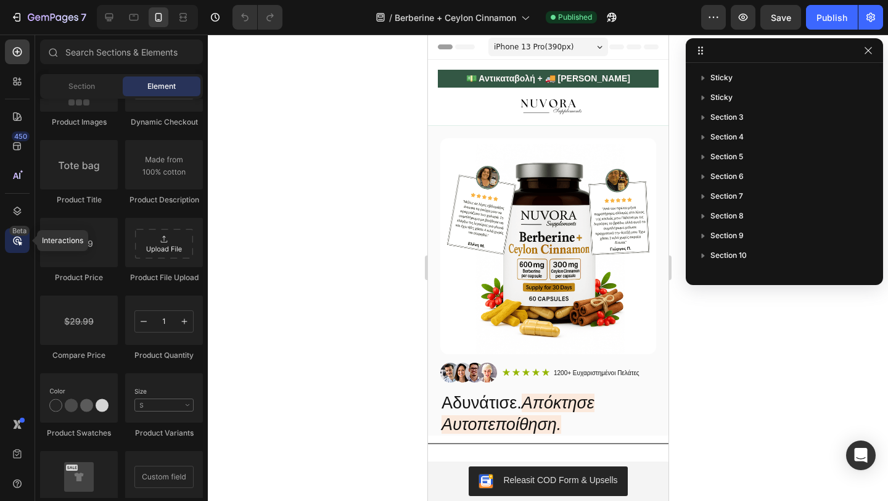
click at [14, 244] on icon at bounding box center [17, 240] width 12 height 12
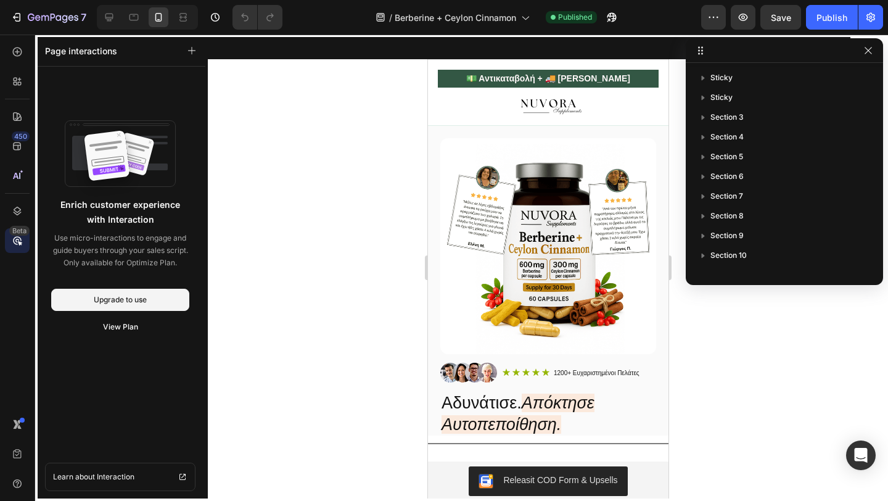
click at [12, 188] on div "450 Beta" at bounding box center [17, 225] width 25 height 373
click at [14, 154] on div "450" at bounding box center [17, 146] width 25 height 25
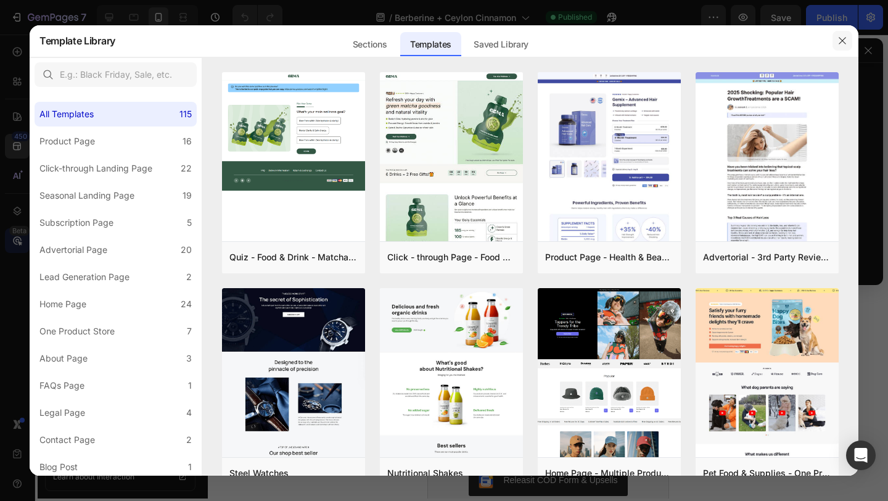
click at [846, 40] on icon "button" at bounding box center [843, 41] width 10 height 10
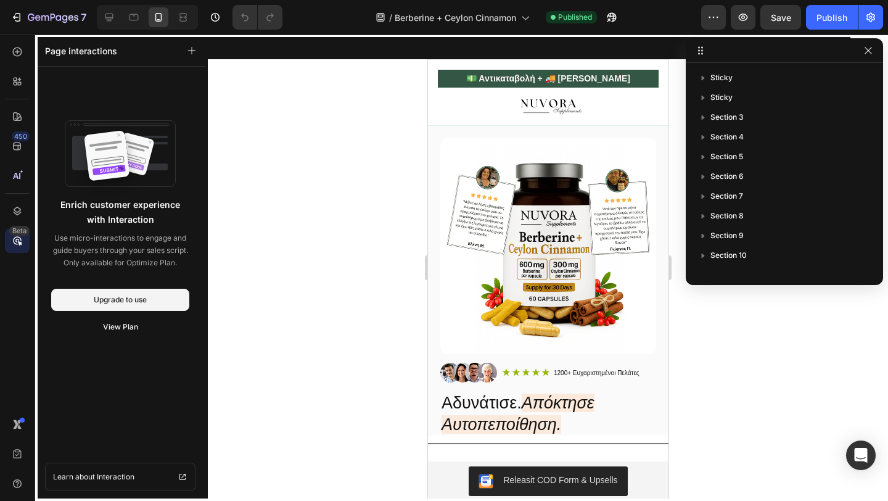
click at [703, 355] on div at bounding box center [548, 268] width 680 height 466
click at [868, 52] on icon "button" at bounding box center [868, 51] width 10 height 10
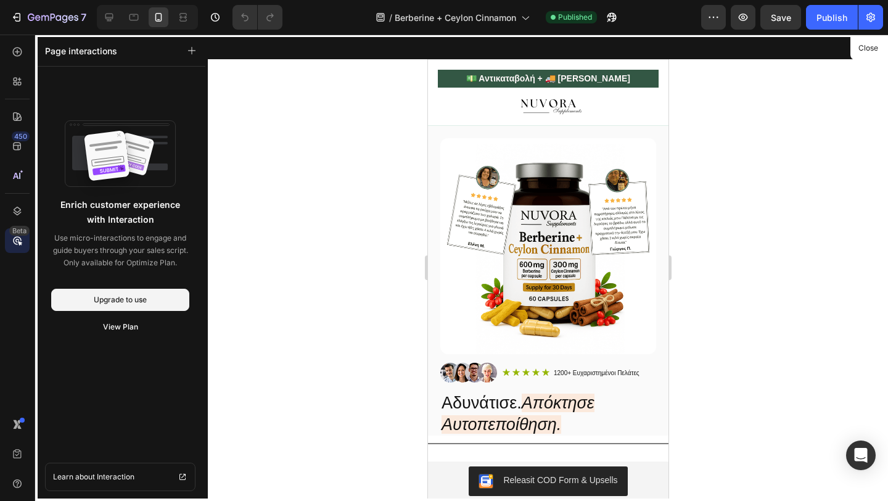
drag, startPoint x: 836, startPoint y: 83, endPoint x: 836, endPoint y: 160, distance: 77.1
click at [836, 160] on div at bounding box center [548, 268] width 680 height 466
click at [873, 47] on button "Close" at bounding box center [868, 48] width 30 height 18
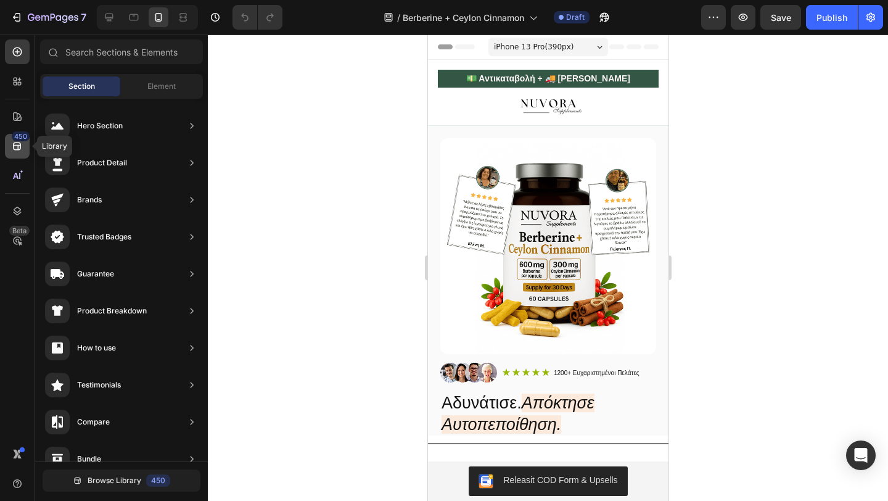
click at [16, 142] on icon at bounding box center [17, 146] width 12 height 12
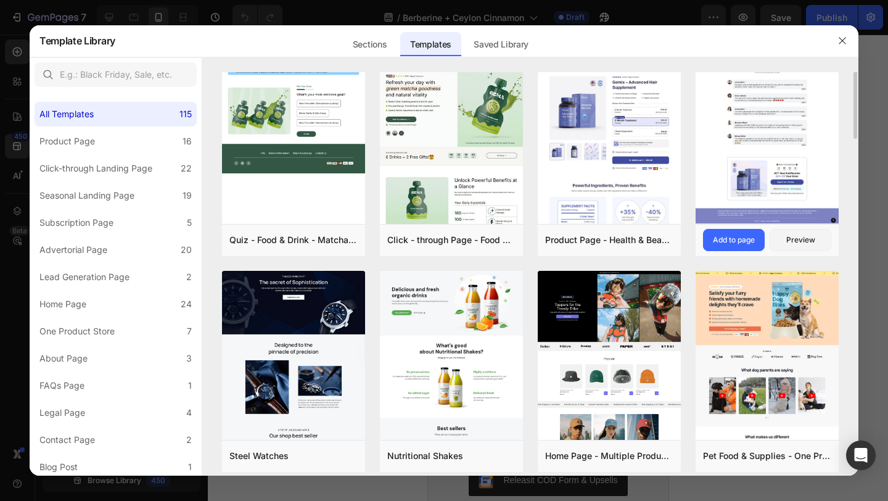
scroll to position [0, 0]
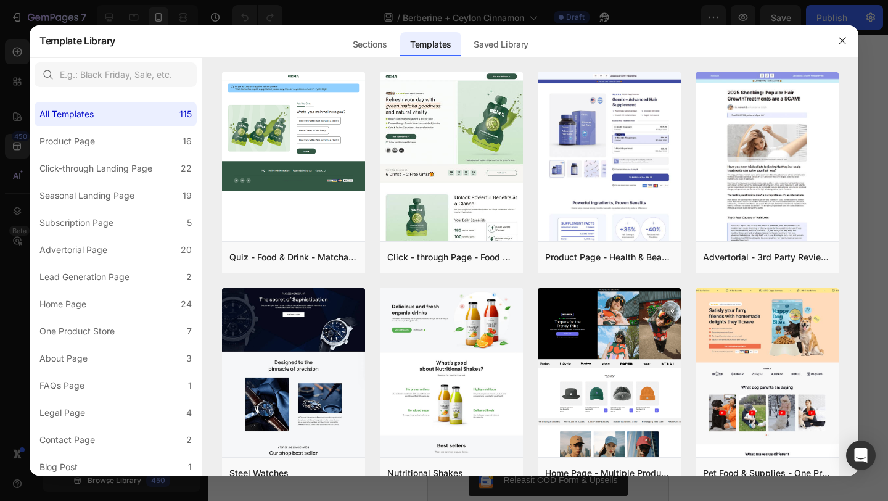
click at [860, 49] on div at bounding box center [444, 250] width 888 height 501
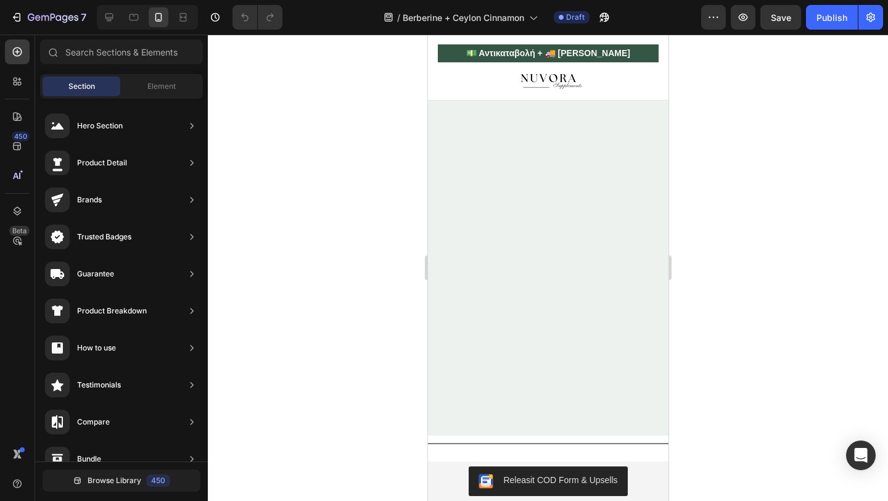
scroll to position [3228, 0]
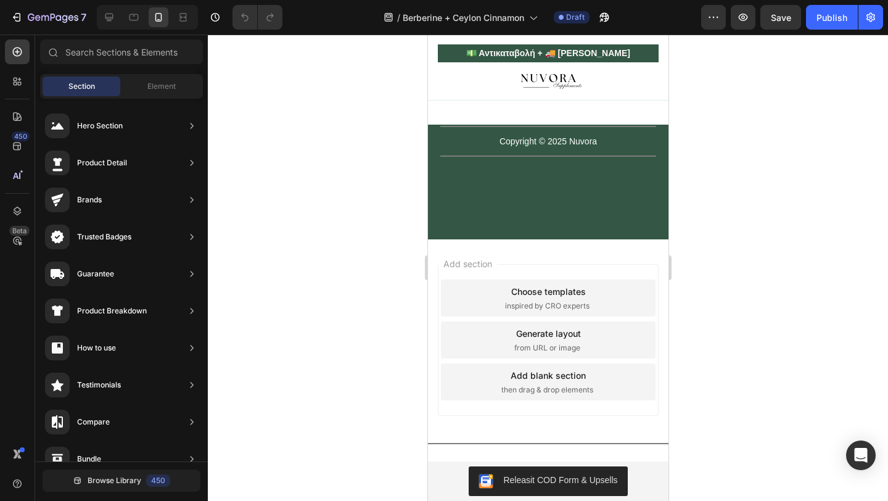
click at [546, 250] on div "Add section Choose templates inspired by CRO experts Generate layout from URL o…" at bounding box center [547, 357] width 241 height 236
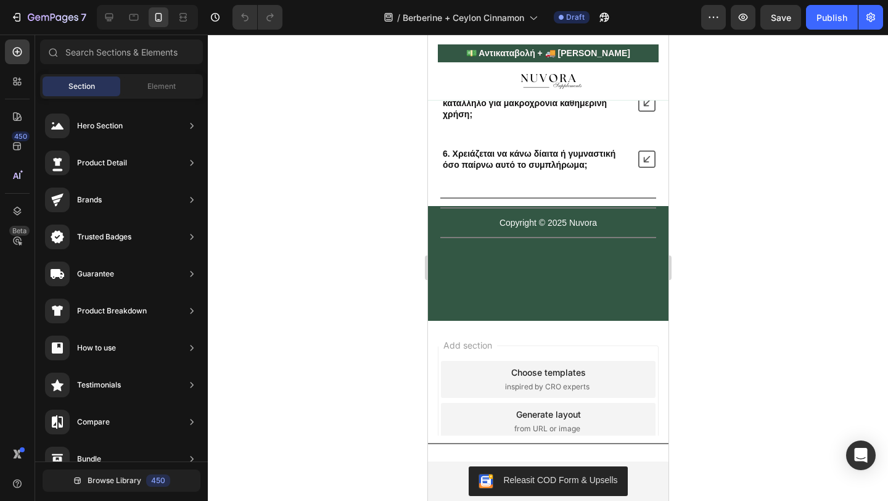
click at [542, 345] on div "Add section Choose templates inspired by CRO experts Generate layout from URL o…" at bounding box center [547, 421] width 221 height 152
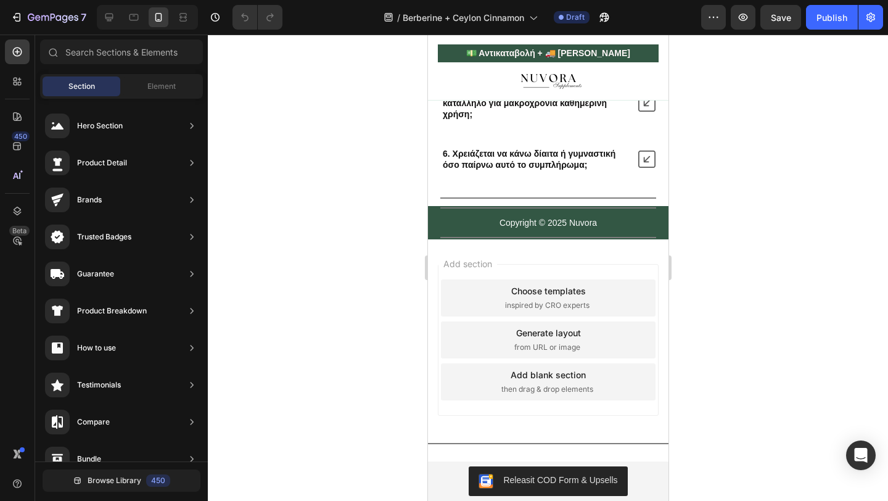
click at [504, 232] on div "Title Line" at bounding box center [548, 237] width 216 height 16
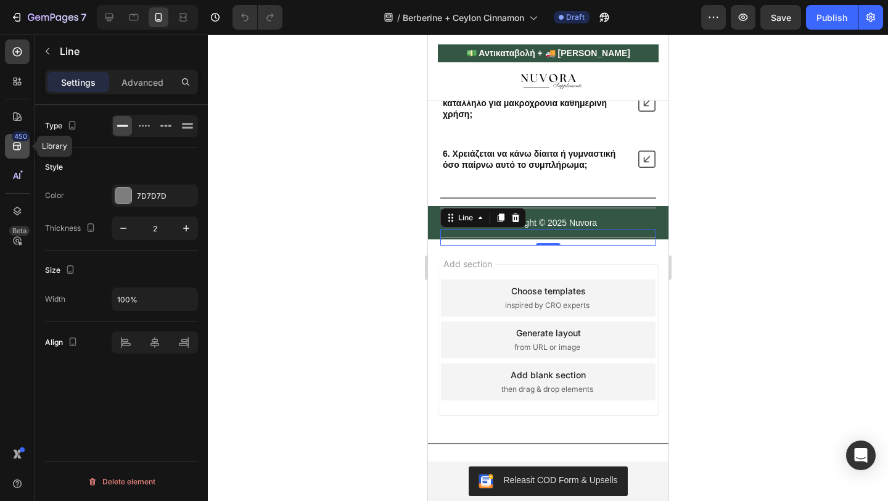
click at [16, 138] on div "450" at bounding box center [21, 136] width 18 height 10
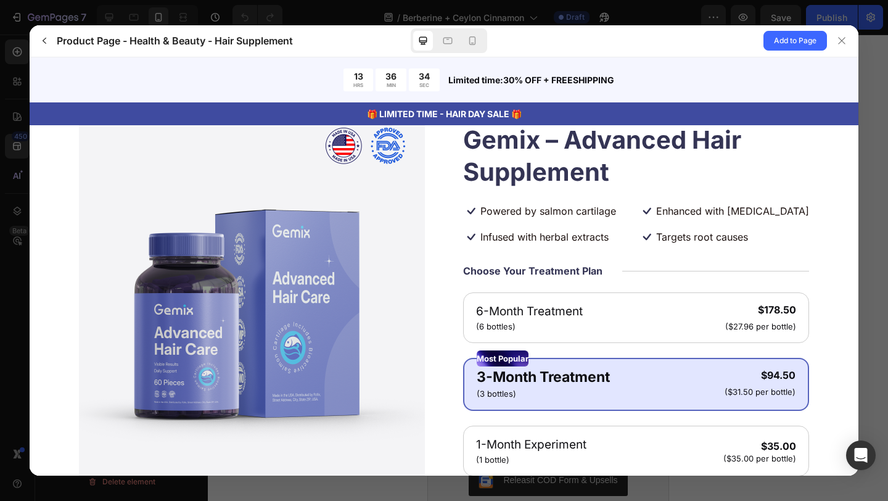
scroll to position [105, 0]
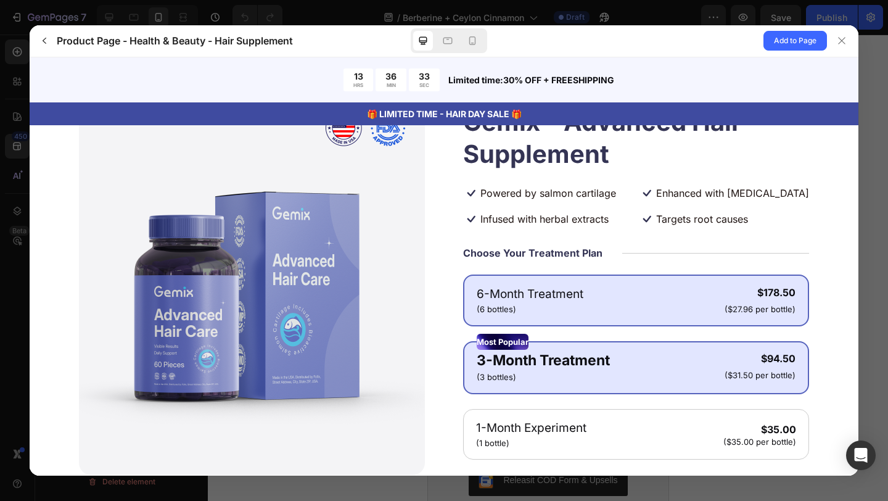
click at [636, 303] on gp-row "6-Month Treatment (6 bottles) $178.50 ($27.96 per bottle)" at bounding box center [636, 300] width 319 height 30
click at [622, 348] on div "Most Popular" at bounding box center [636, 341] width 319 height 16
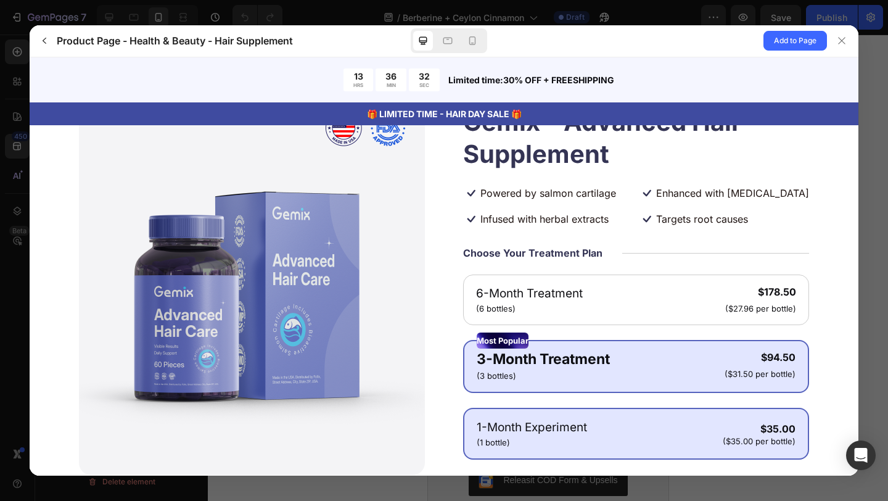
click at [591, 419] on gp-row "1-Month Experiment (1 bottle) $35.00 ($35.00 per bottle)" at bounding box center [636, 433] width 319 height 30
click at [582, 363] on p "3-Month Treatment" at bounding box center [543, 359] width 133 height 22
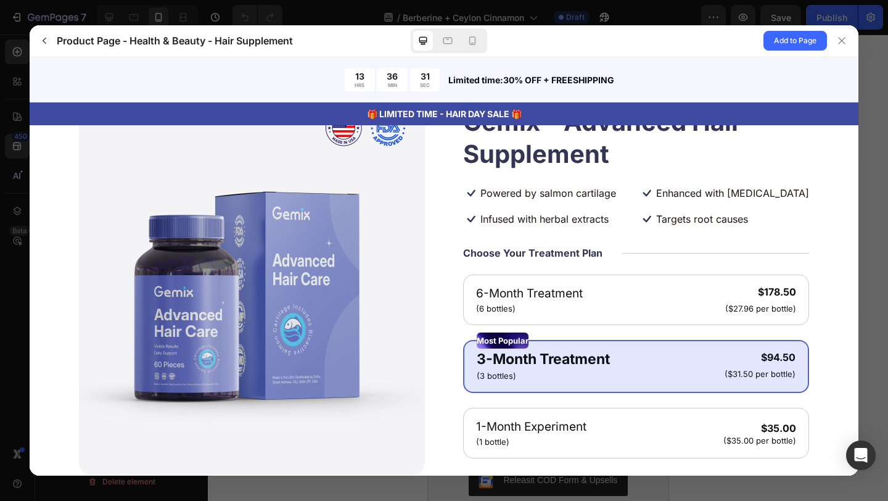
click at [577, 327] on gp-product-bundle-discount "6-Month Treatment (6 bottles) $178.50 ($27.96 per bottle) Most Popular 3-Month …" at bounding box center [636, 366] width 346 height 184
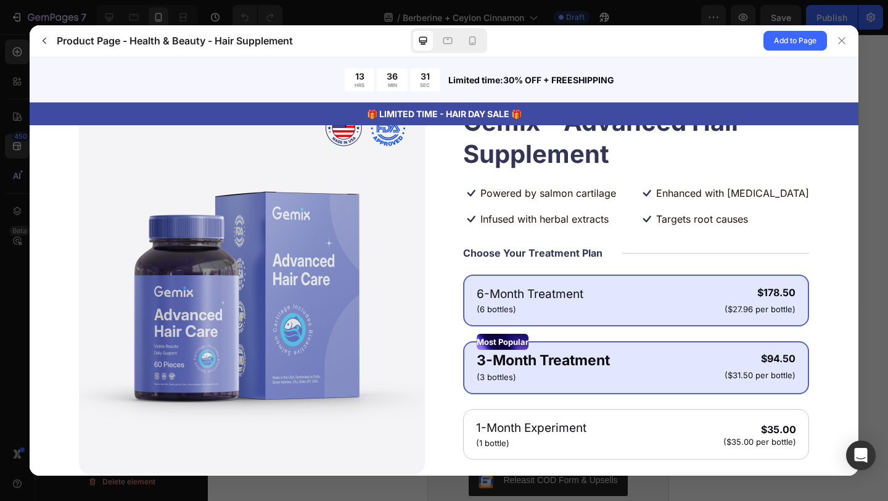
click at [575, 286] on p "6-Month Treatment" at bounding box center [530, 294] width 107 height 18
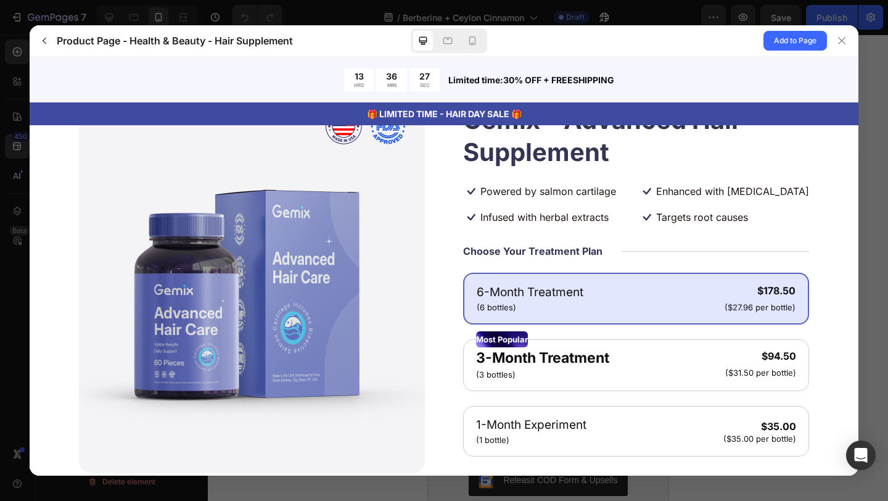
scroll to position [151, 0]
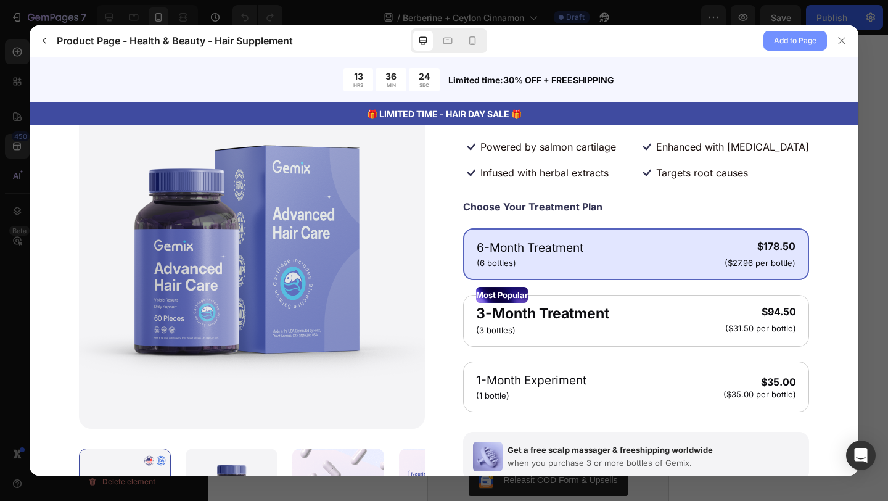
click at [778, 44] on span "Add to Page" at bounding box center [795, 40] width 43 height 15
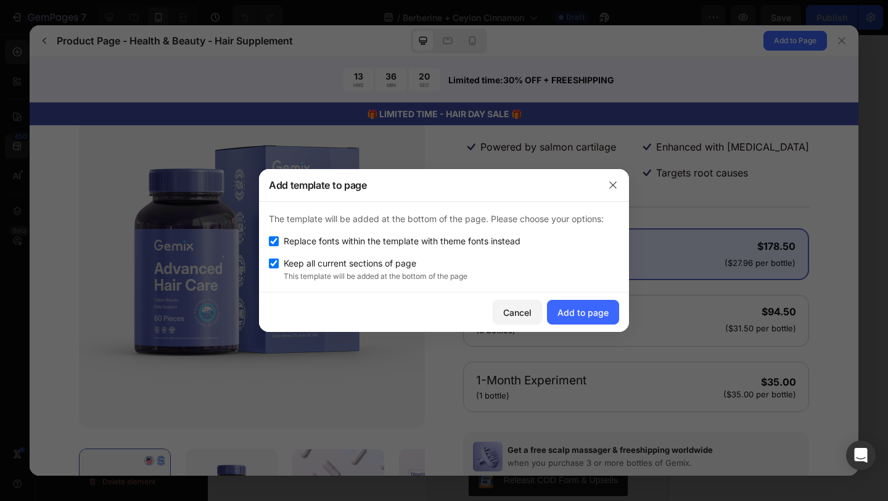
click at [477, 245] on span "Replace fonts within the template with theme fonts instead" at bounding box center [402, 241] width 237 height 15
checkbox input "false"
click at [612, 186] on icon "button" at bounding box center [613, 185] width 10 height 10
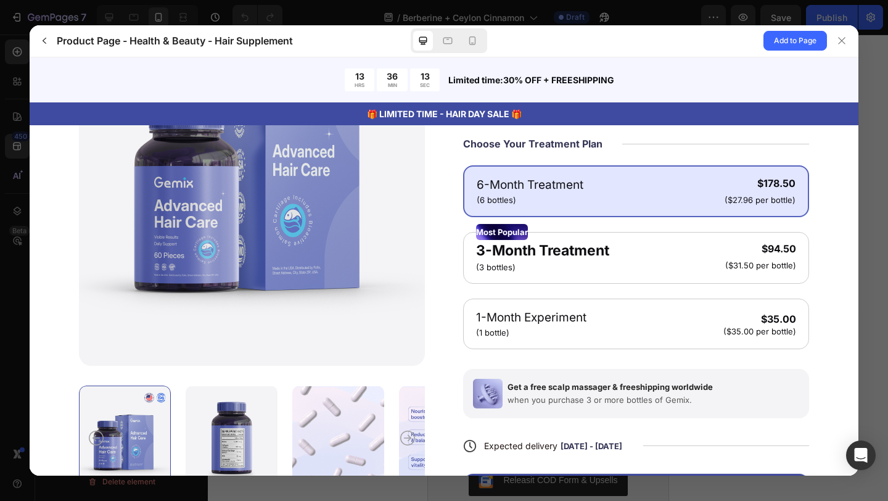
scroll to position [220, 0]
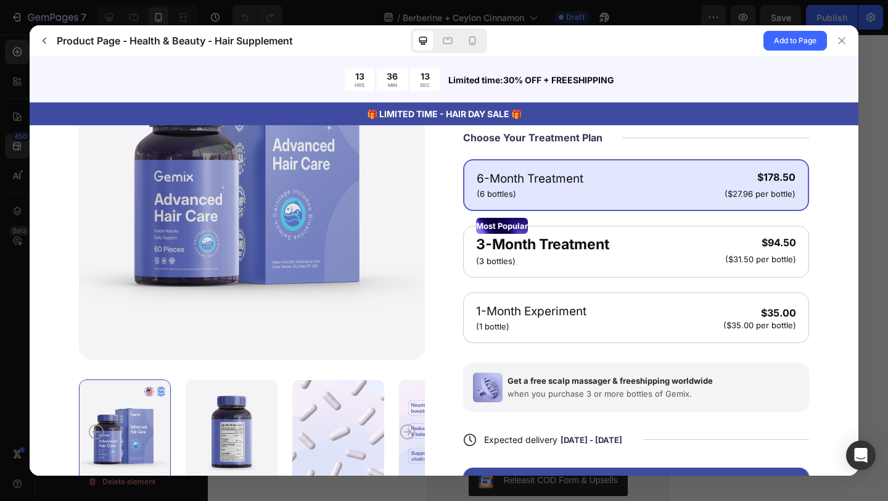
click at [668, 207] on gp-product-bundle-discount-item "6-Month Treatment (6 bottles) $178.50 ($27.96 per bottle)" at bounding box center [636, 184] width 346 height 52
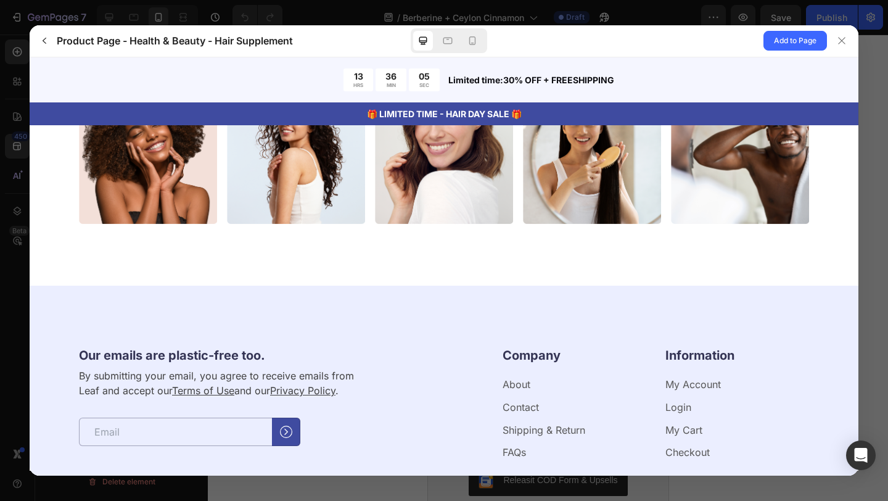
scroll to position [3987, 0]
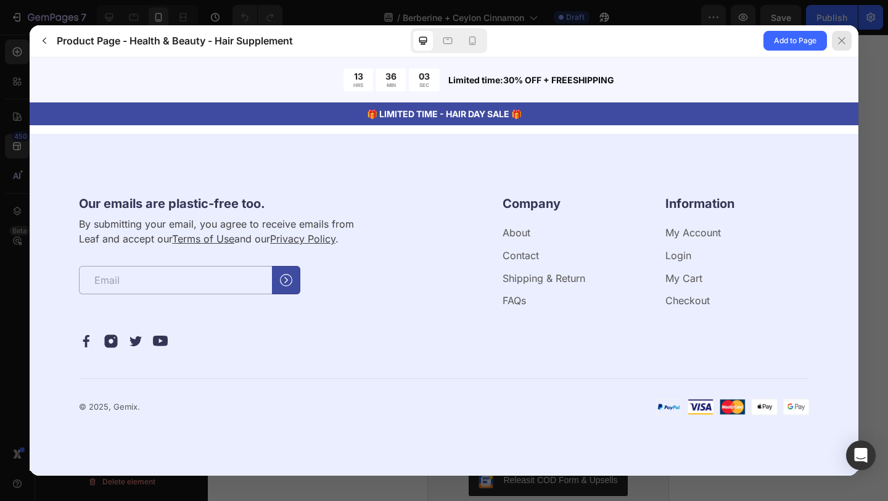
click at [838, 36] on icon at bounding box center [842, 41] width 10 height 10
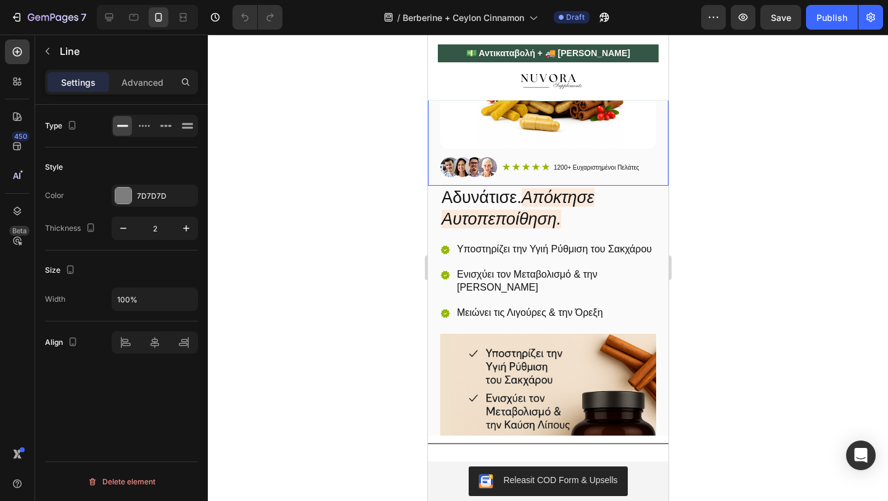
scroll to position [475, 0]
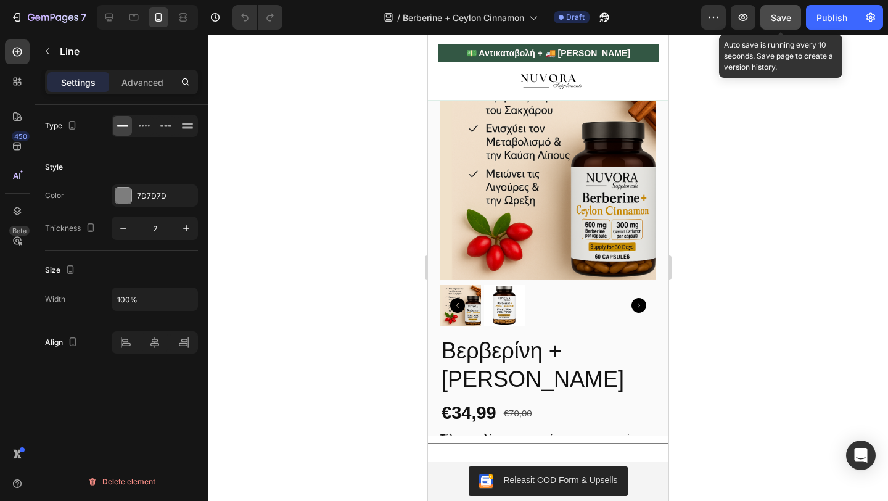
click at [782, 22] on div "Save" at bounding box center [781, 17] width 20 height 13
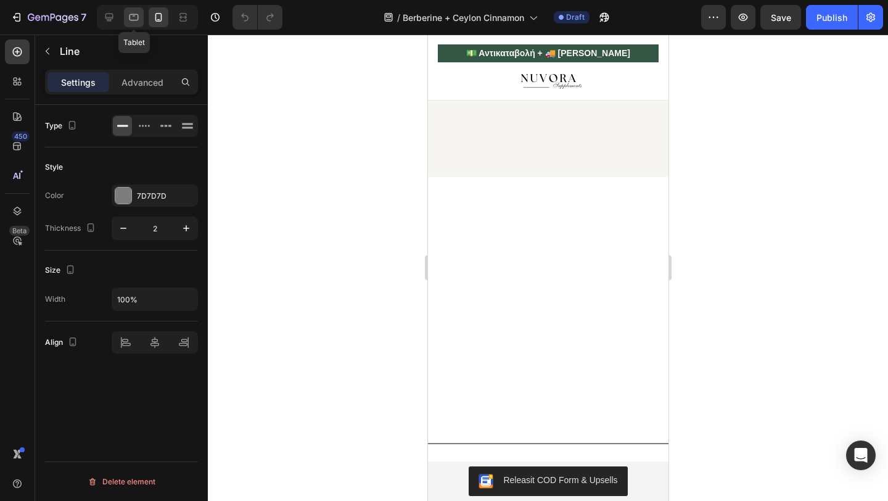
click at [131, 20] on icon at bounding box center [134, 17] width 12 height 12
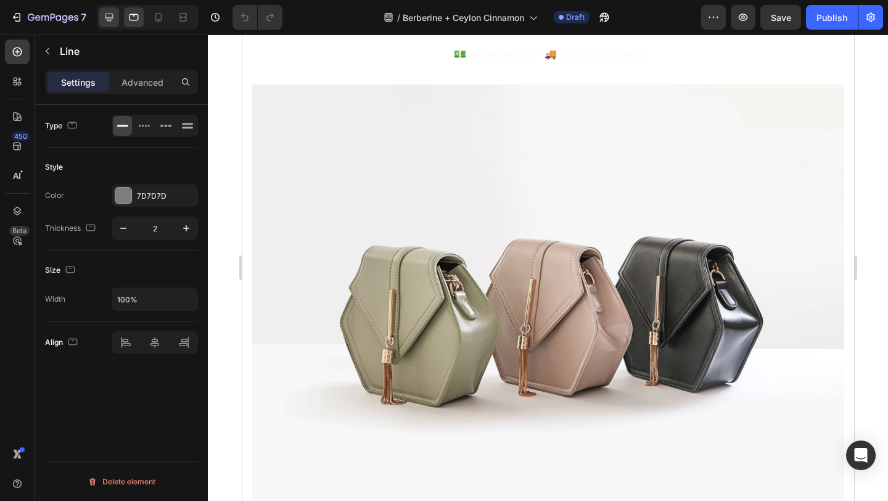
click at [117, 22] on div at bounding box center [109, 17] width 20 height 20
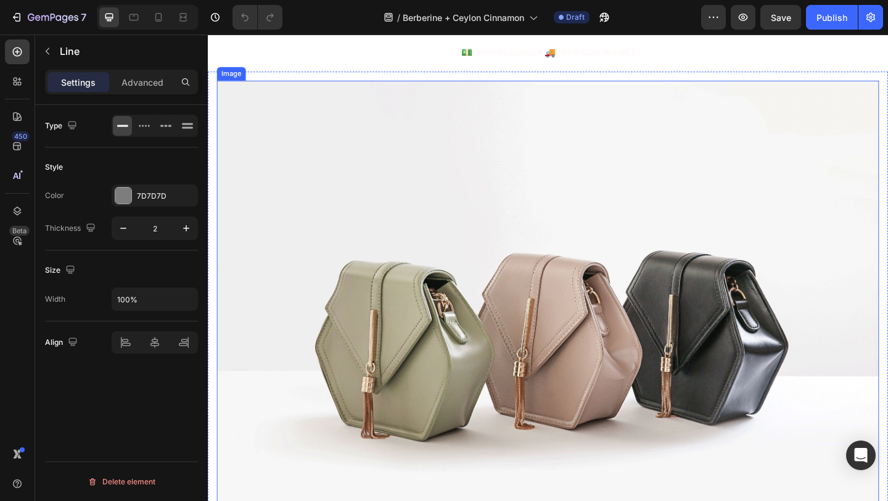
scroll to position [891, 0]
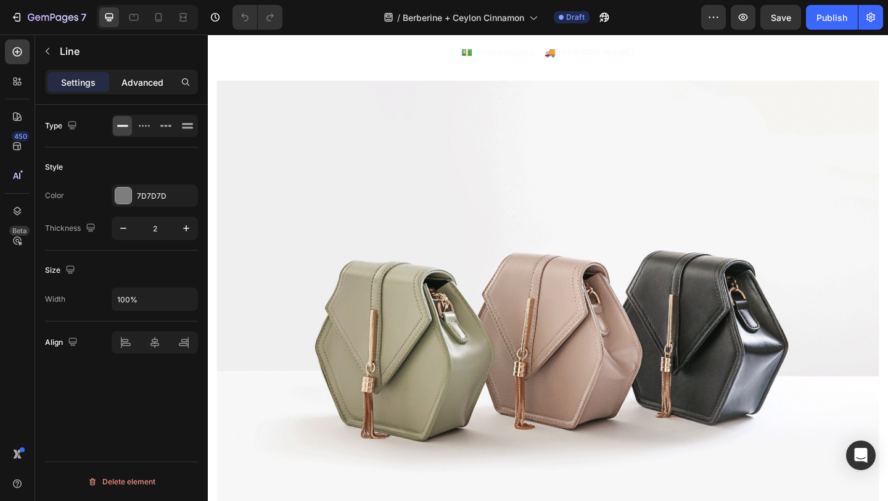
click at [133, 81] on p "Advanced" at bounding box center [142, 82] width 42 height 13
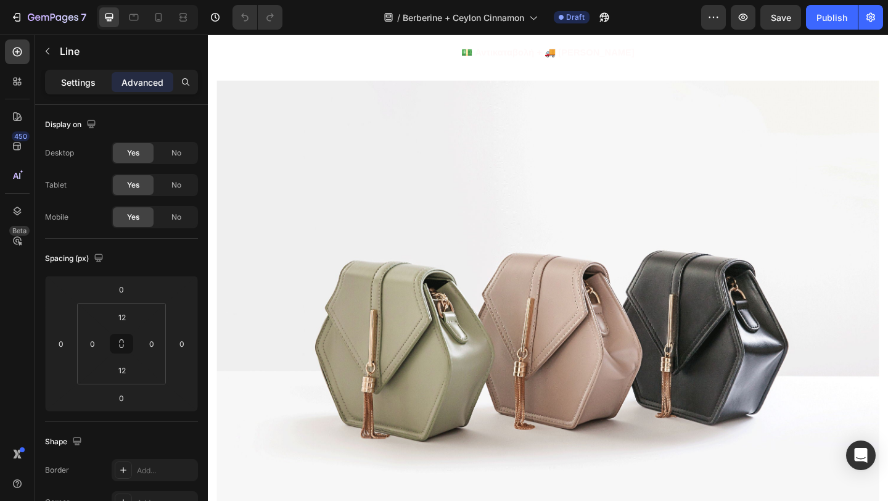
click at [79, 80] on p "Settings" at bounding box center [78, 82] width 35 height 13
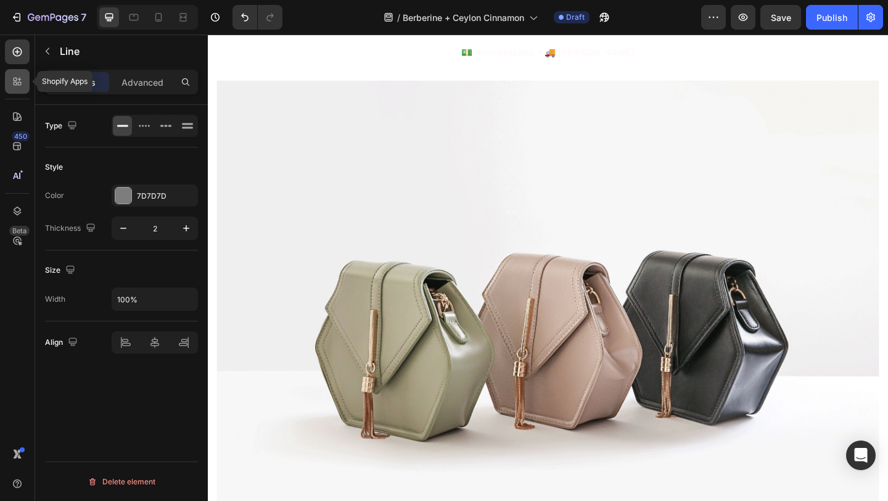
click at [15, 88] on div at bounding box center [17, 81] width 25 height 25
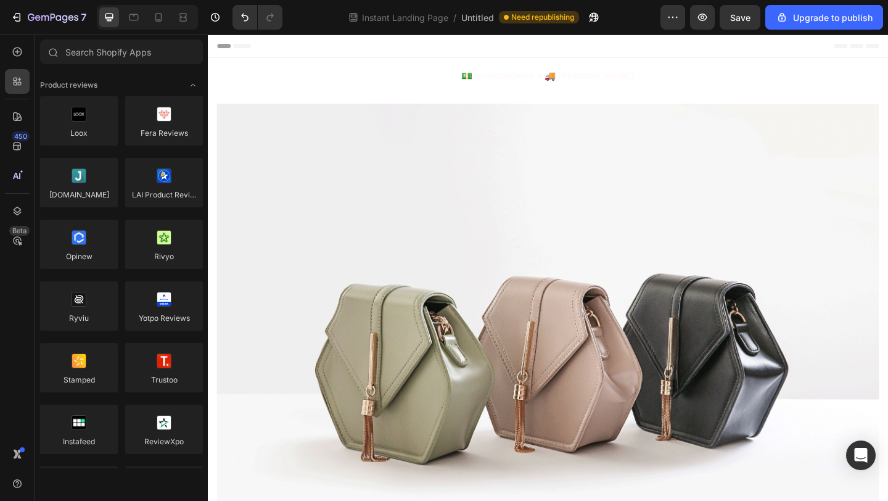
scroll to position [0, 0]
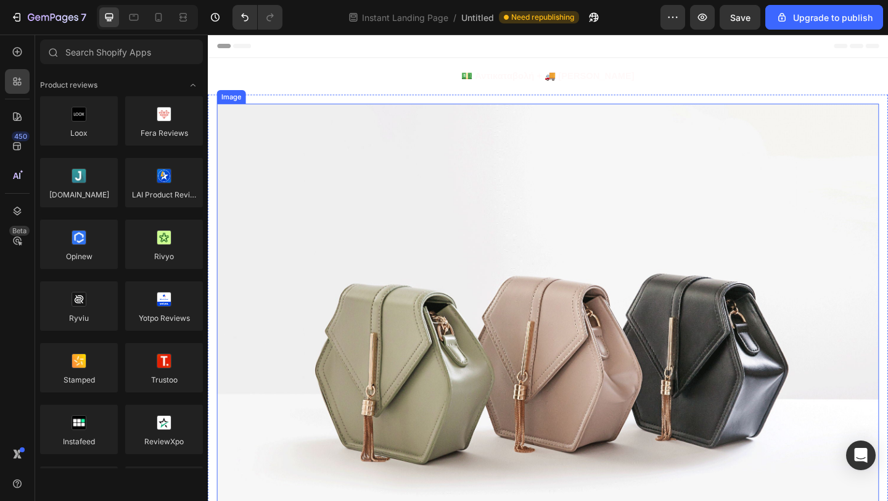
click at [406, 166] on img at bounding box center [578, 380] width 720 height 540
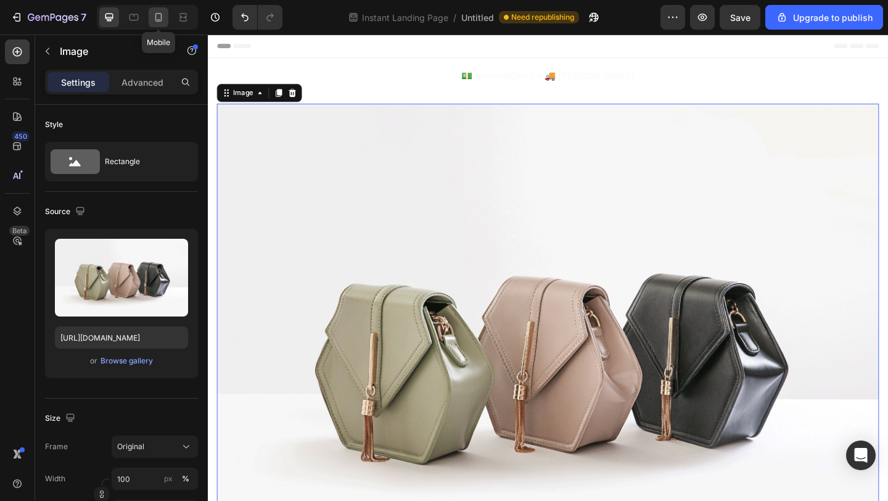
click at [167, 21] on div at bounding box center [159, 17] width 20 height 20
type input "[URL][DOMAIN_NAME]"
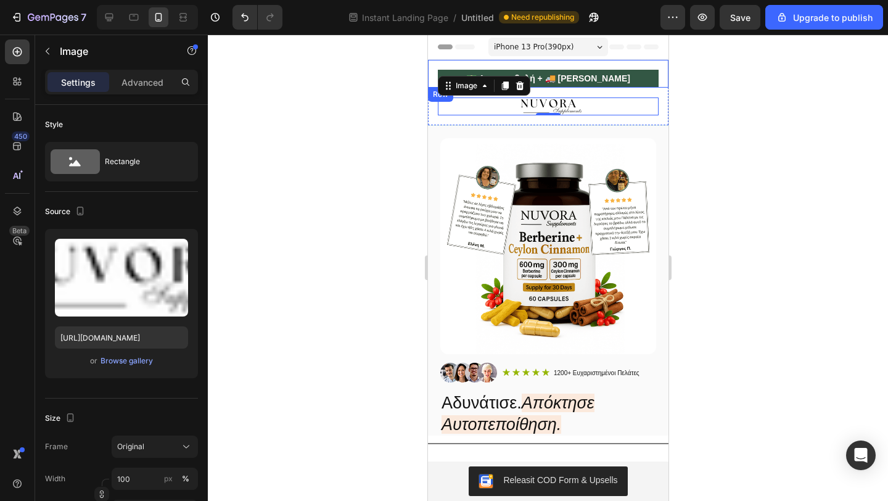
click at [583, 81] on strong "💵 Αντικαταβολή + 🚚 [PERSON_NAME]" at bounding box center [548, 78] width 164 height 10
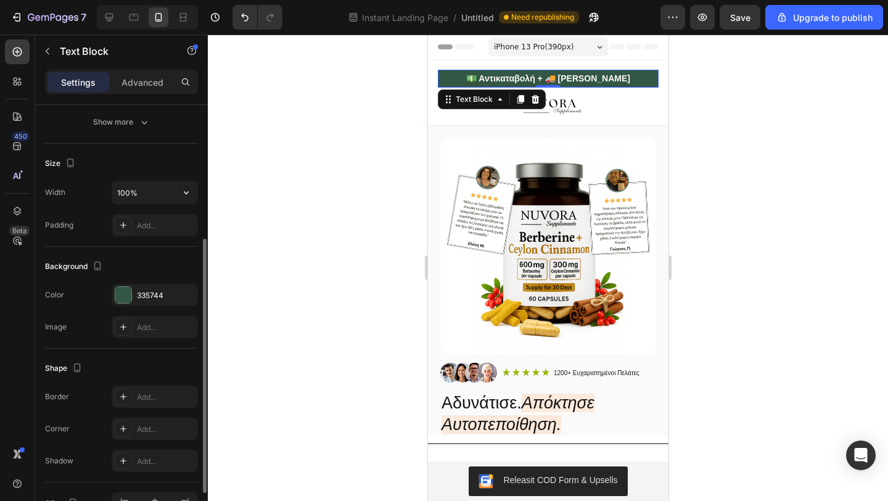
scroll to position [300, 0]
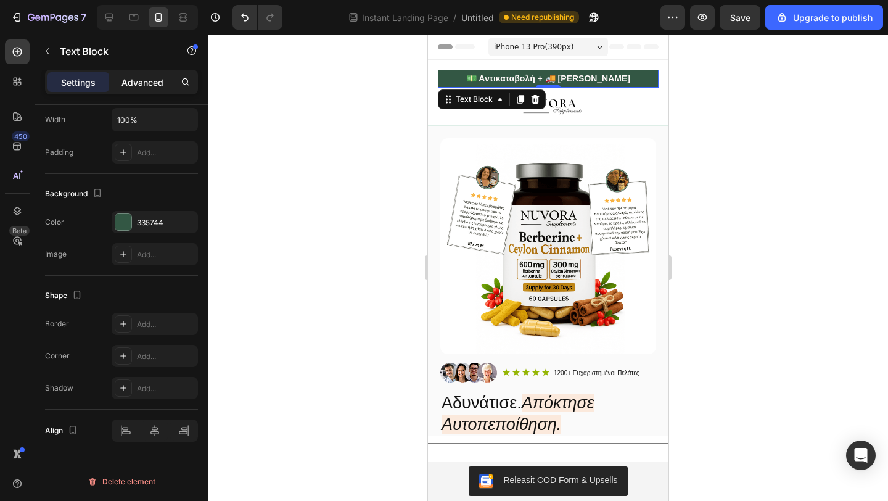
click at [141, 82] on p "Advanced" at bounding box center [142, 82] width 42 height 13
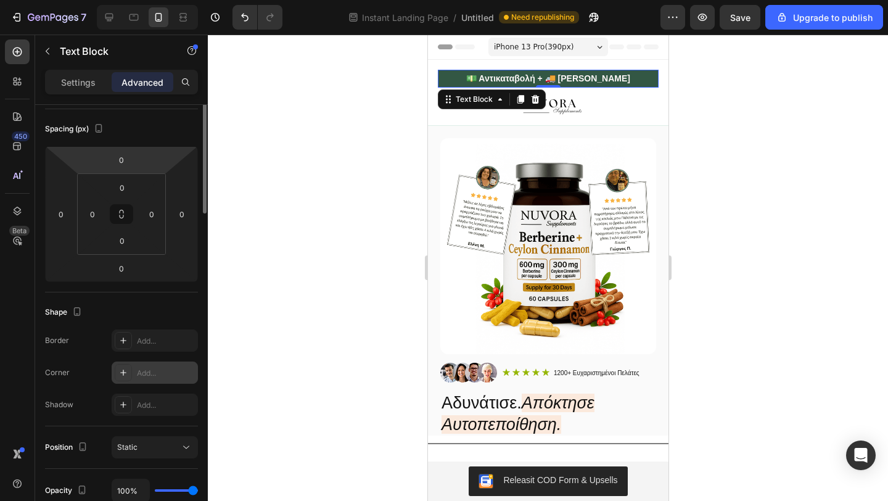
scroll to position [0, 0]
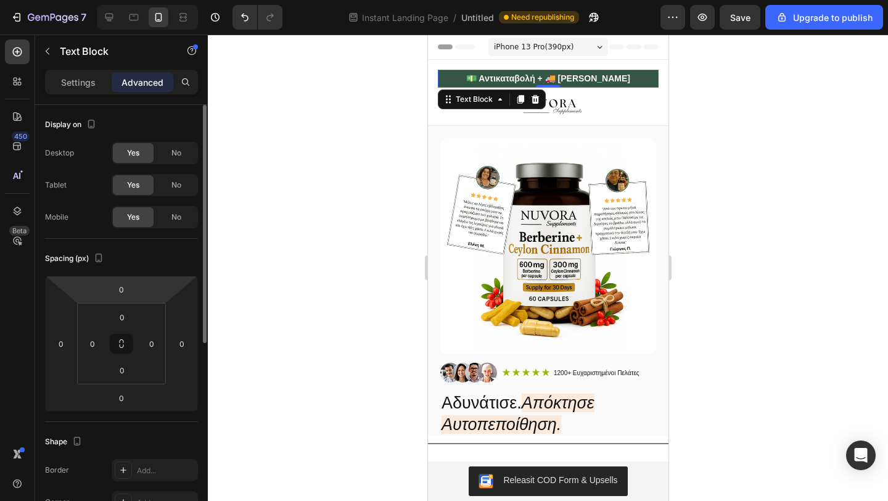
click at [131, 152] on span "Yes" at bounding box center [133, 152] width 12 height 11
click at [133, 181] on span "Yes" at bounding box center [133, 184] width 12 height 11
click at [134, 218] on span "Yes" at bounding box center [133, 217] width 12 height 11
click at [168, 159] on div "No" at bounding box center [176, 153] width 41 height 20
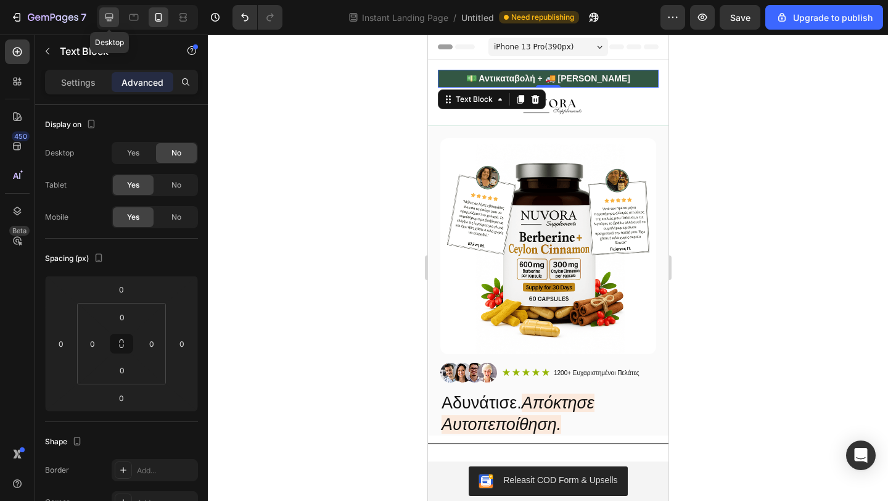
click at [107, 14] on icon at bounding box center [109, 18] width 8 height 8
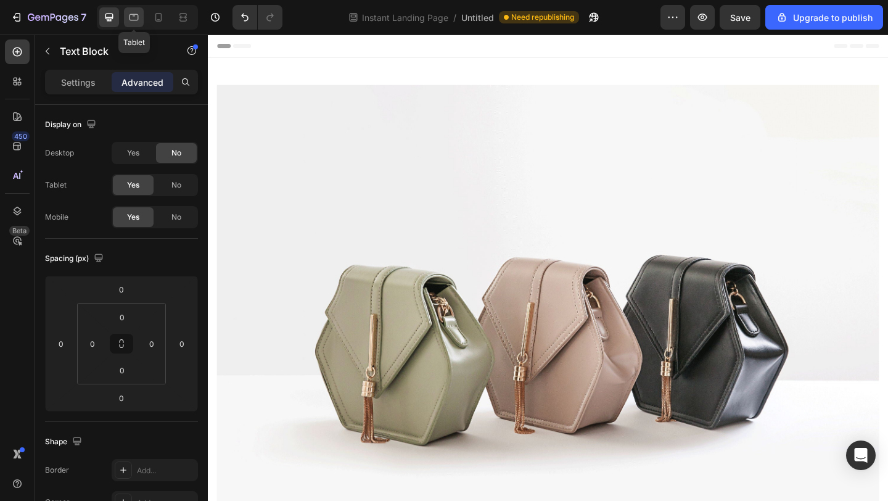
click at [138, 21] on icon at bounding box center [134, 17] width 12 height 12
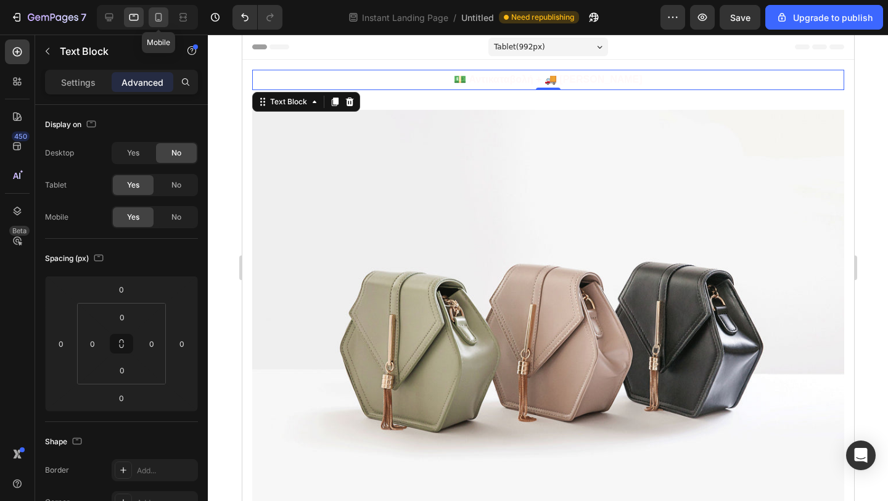
click at [154, 22] on icon at bounding box center [158, 17] width 12 height 12
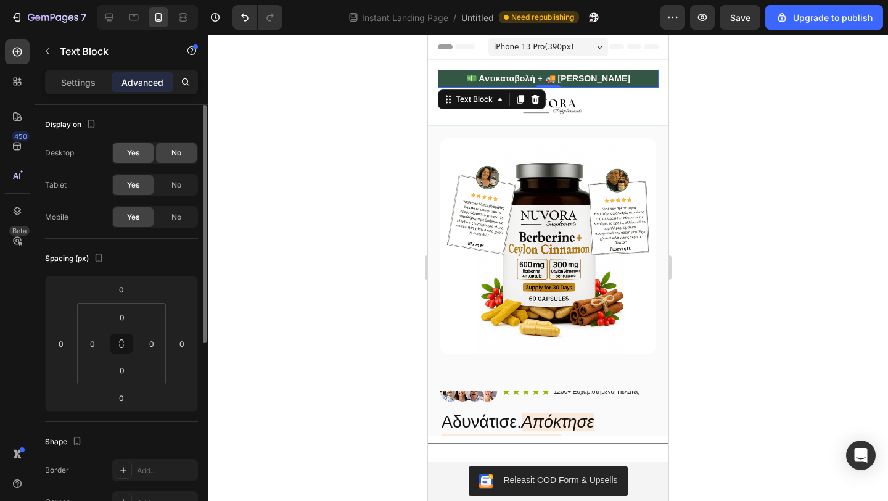
click at [138, 158] on span "Yes" at bounding box center [133, 152] width 12 height 11
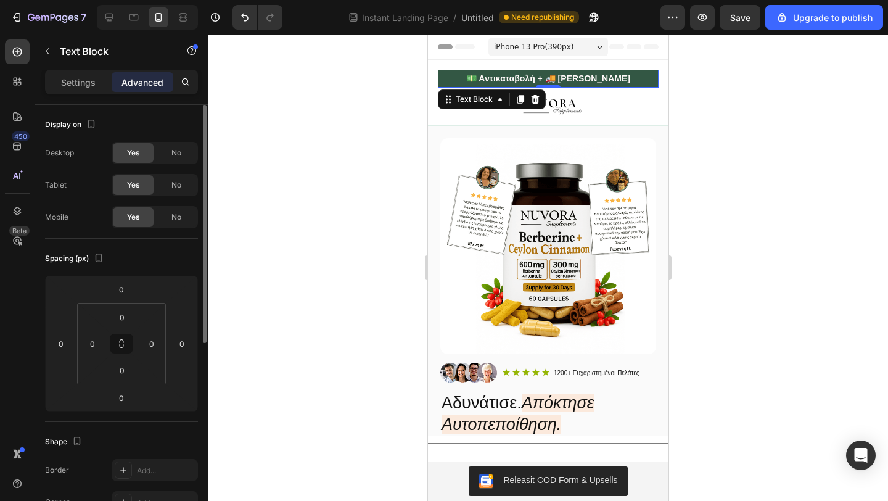
click at [166, 128] on div "Display on" at bounding box center [121, 125] width 153 height 20
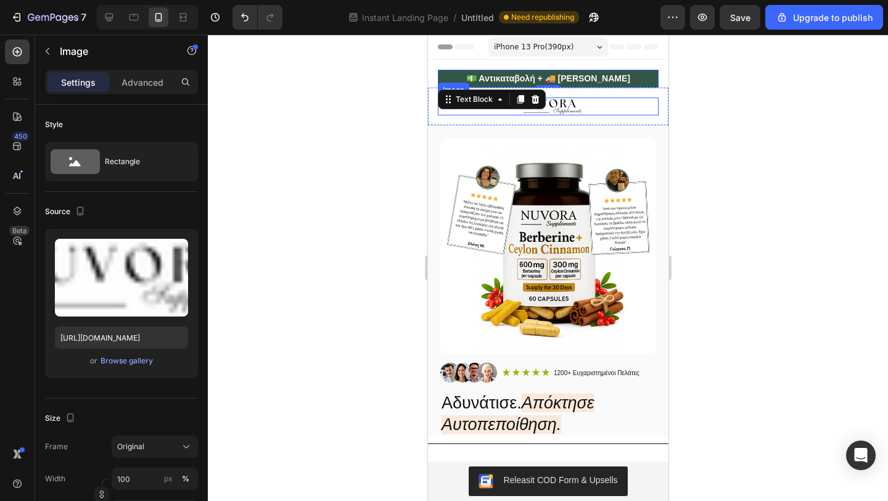
click at [586, 114] on img at bounding box center [547, 106] width 221 height 18
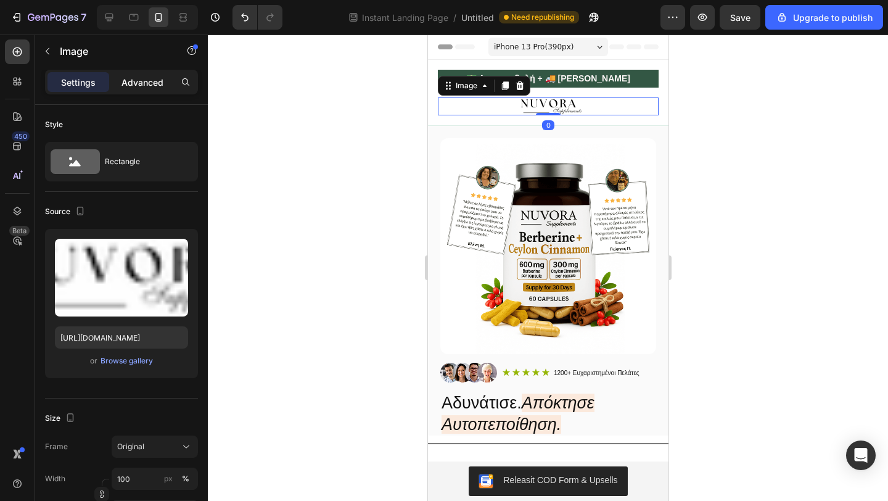
click at [139, 82] on p "Advanced" at bounding box center [142, 82] width 42 height 13
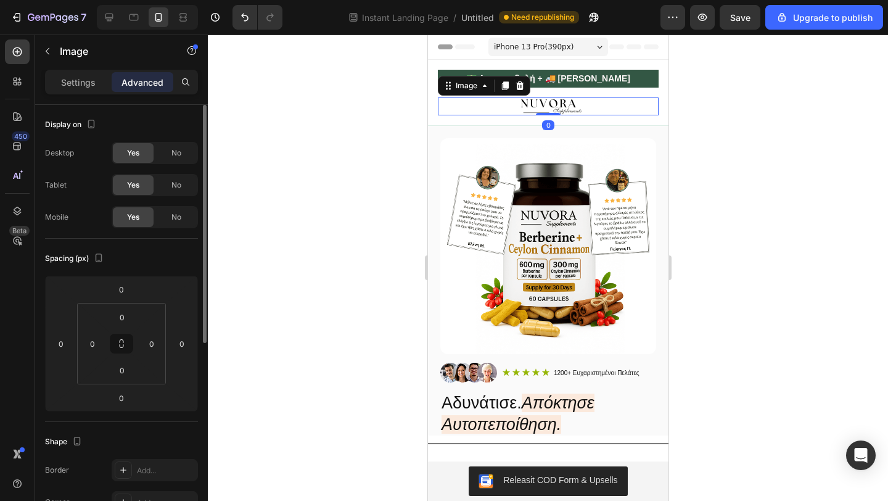
click at [132, 163] on div "Yes No" at bounding box center [155, 153] width 86 height 22
click at [168, 154] on div "No" at bounding box center [176, 153] width 41 height 20
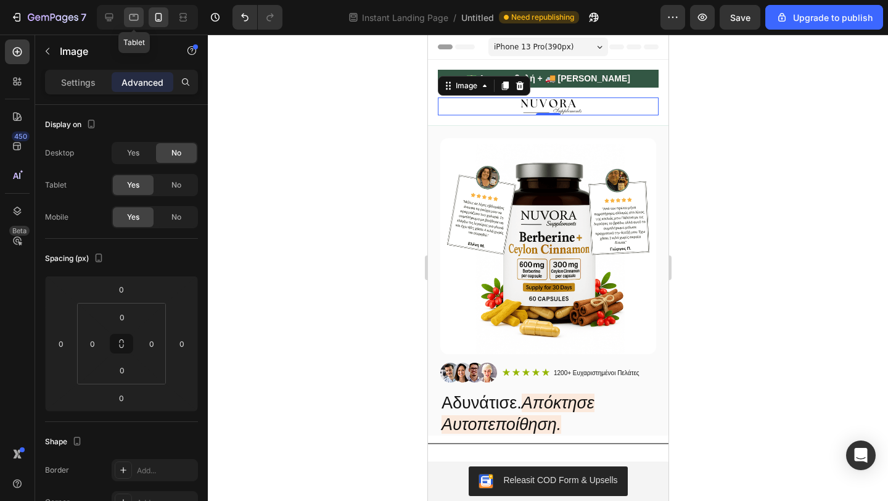
click at [130, 14] on icon at bounding box center [134, 17] width 12 height 12
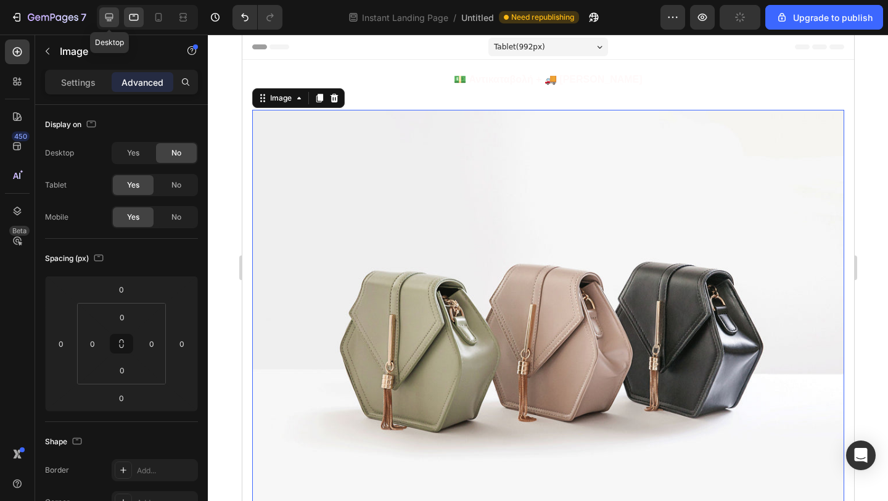
click at [110, 14] on icon at bounding box center [109, 18] width 8 height 8
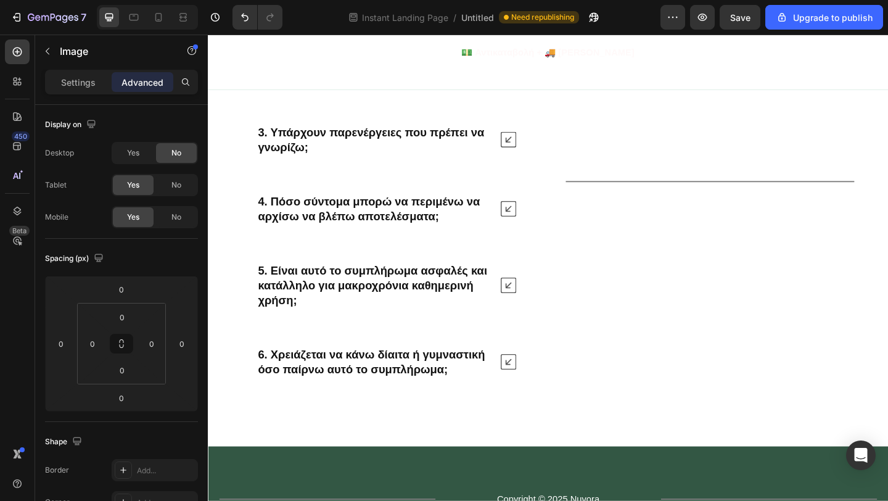
scroll to position [6757, 0]
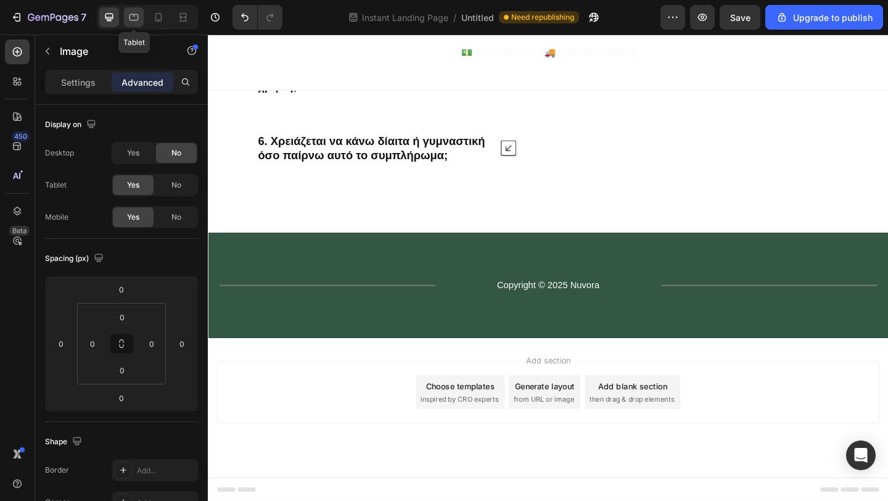
click at [133, 18] on icon at bounding box center [134, 17] width 12 height 12
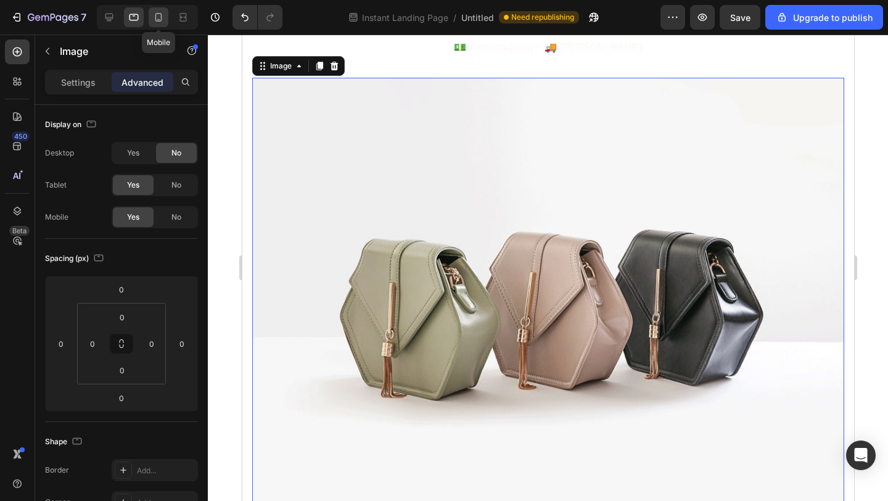
click at [155, 18] on icon at bounding box center [158, 17] width 12 height 12
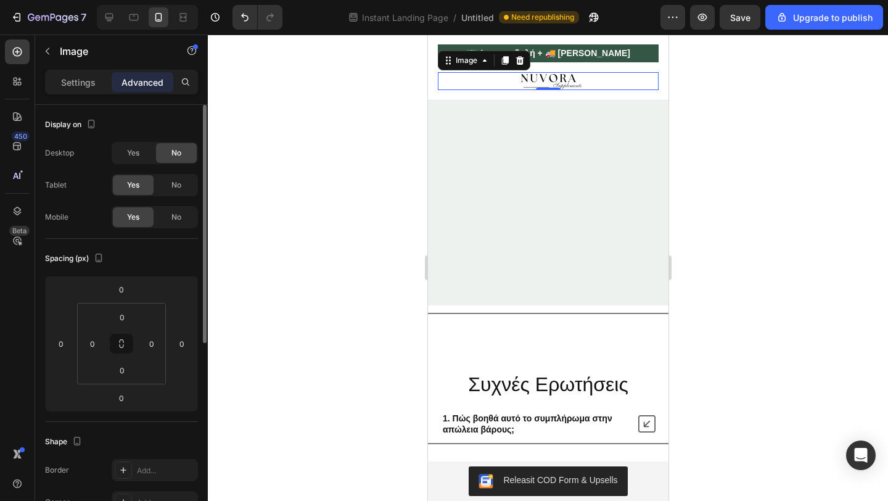
scroll to position [6671, 0]
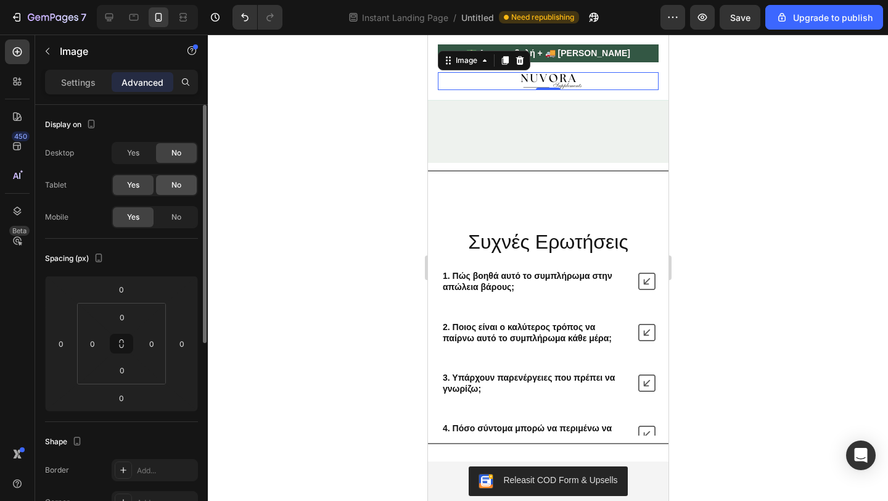
click at [168, 184] on div "No" at bounding box center [176, 185] width 41 height 20
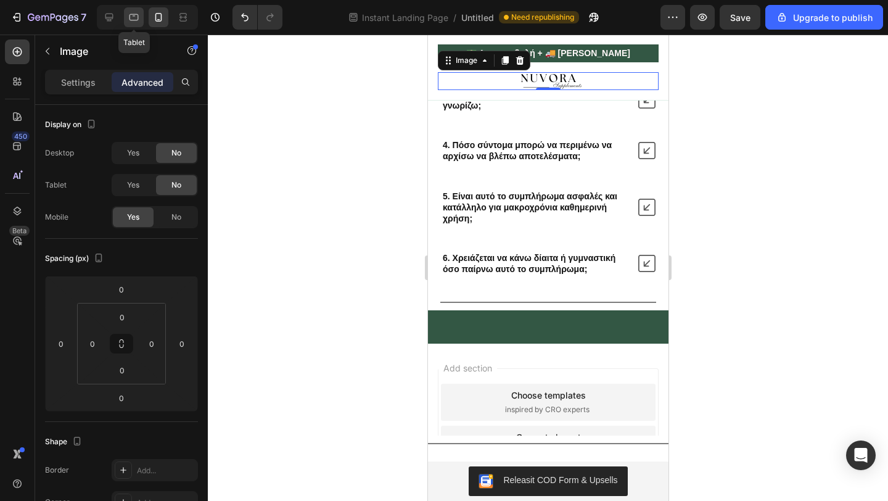
click at [136, 8] on div at bounding box center [134, 17] width 20 height 20
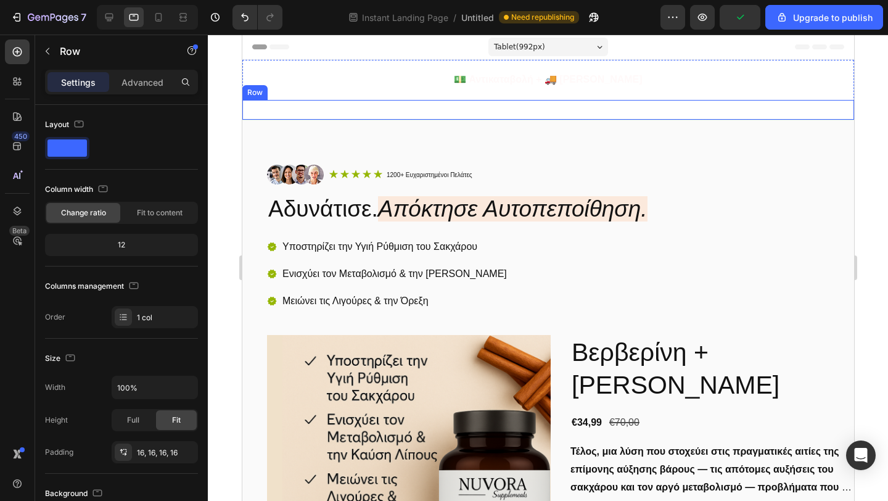
click at [384, 110] on div "Image 0 Row" at bounding box center [548, 110] width 612 height 20
click at [114, 11] on icon at bounding box center [109, 17] width 12 height 12
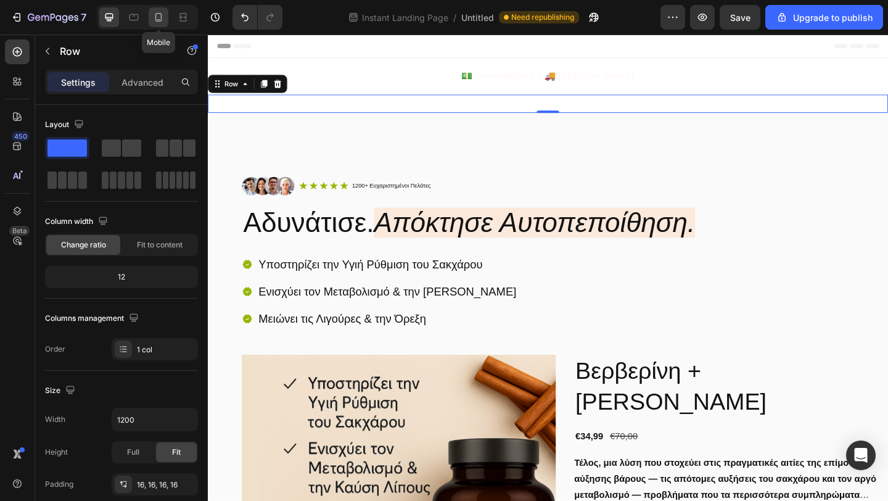
click at [155, 17] on icon at bounding box center [158, 17] width 7 height 9
type input "100%"
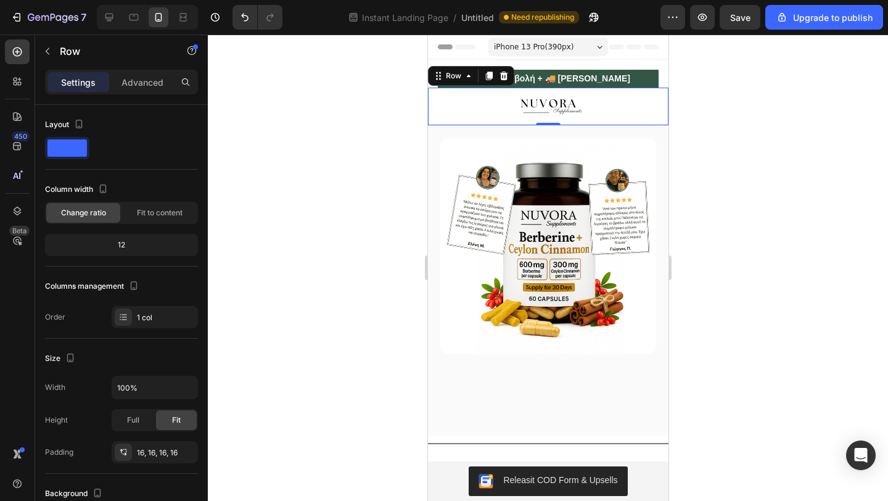
scroll to position [10, 0]
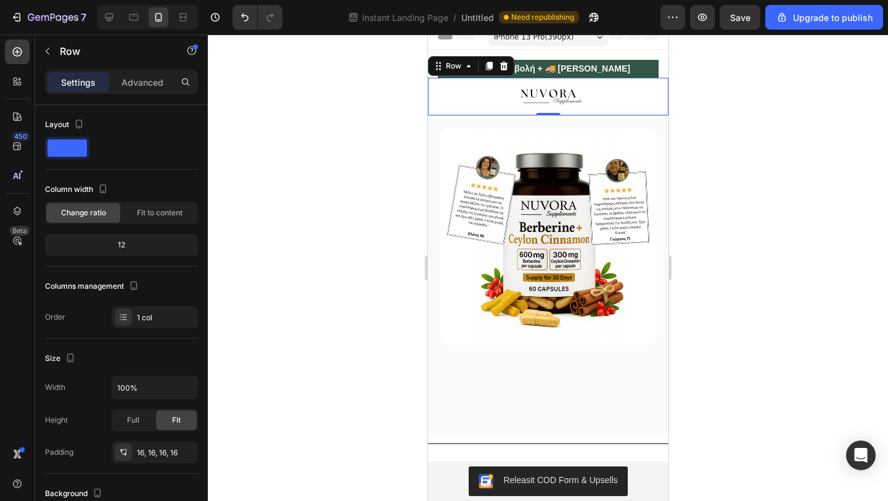
click at [374, 194] on div at bounding box center [548, 268] width 680 height 466
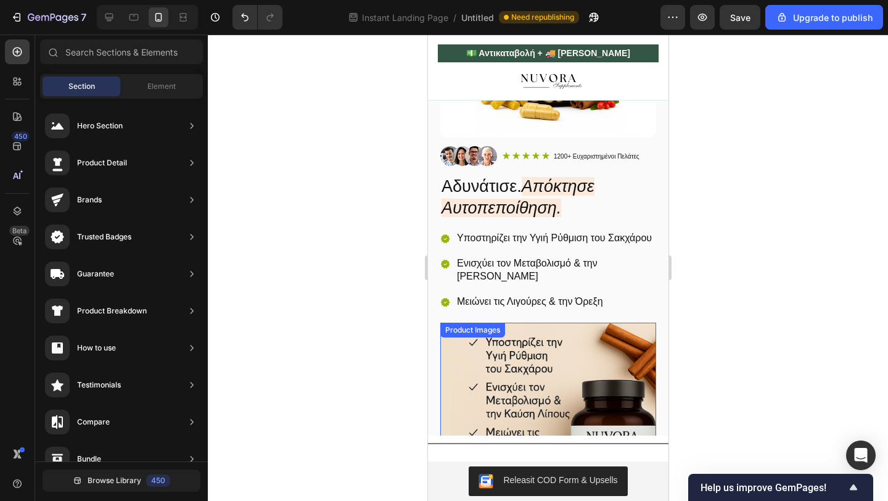
scroll to position [159, 0]
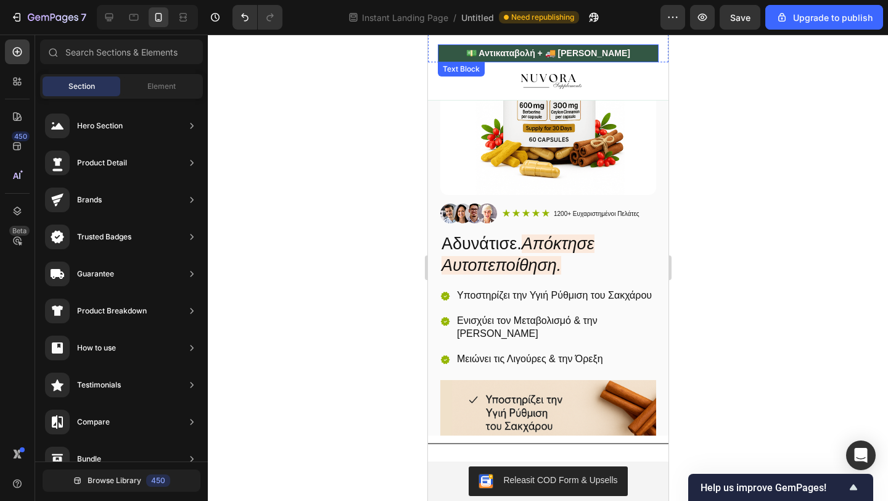
click at [448, 54] on p "💵 Αντικαταβολή + 🚚 [PERSON_NAME]" at bounding box center [547, 53] width 218 height 15
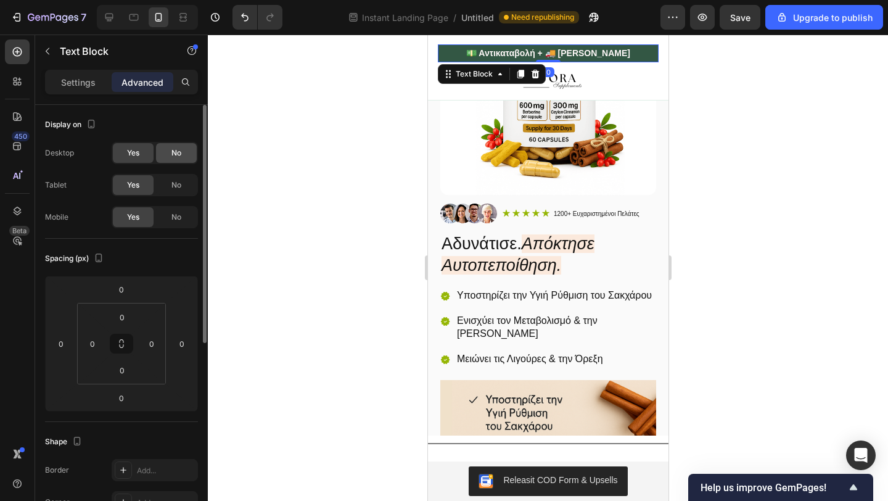
click at [157, 150] on div "No" at bounding box center [176, 153] width 41 height 20
click at [167, 184] on div "No" at bounding box center [176, 185] width 41 height 20
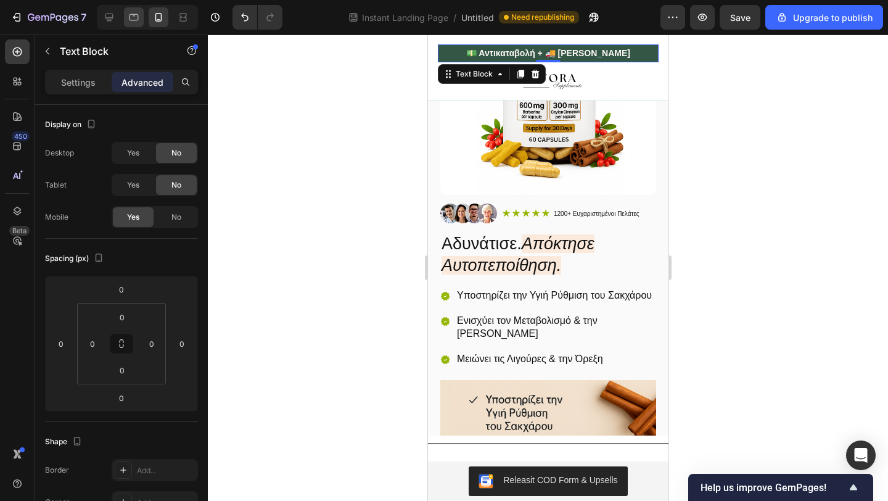
click at [132, 18] on icon at bounding box center [134, 17] width 12 height 12
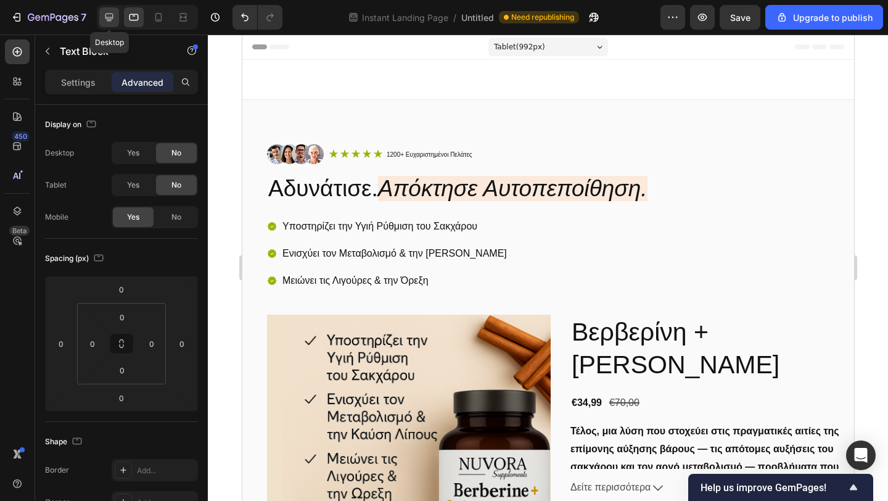
click at [115, 21] on div at bounding box center [109, 17] width 20 height 20
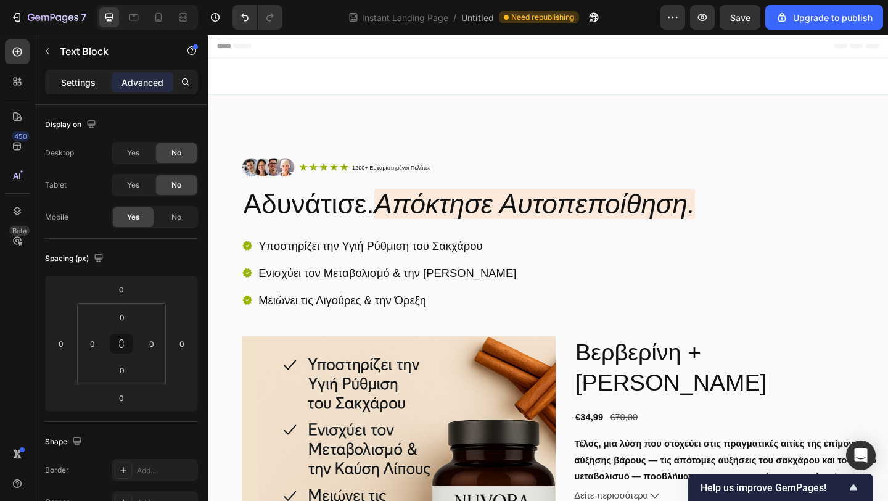
click at [89, 81] on p "Settings" at bounding box center [78, 82] width 35 height 13
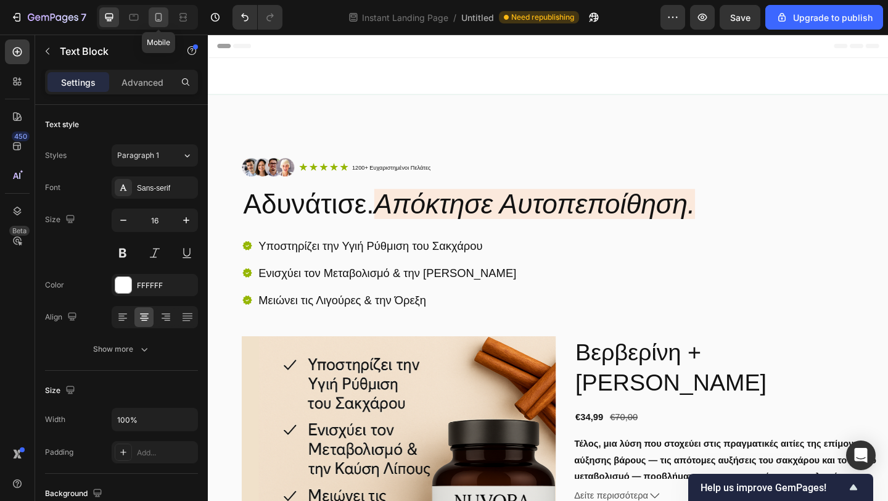
click at [152, 15] on icon at bounding box center [158, 17] width 12 height 12
type input "14"
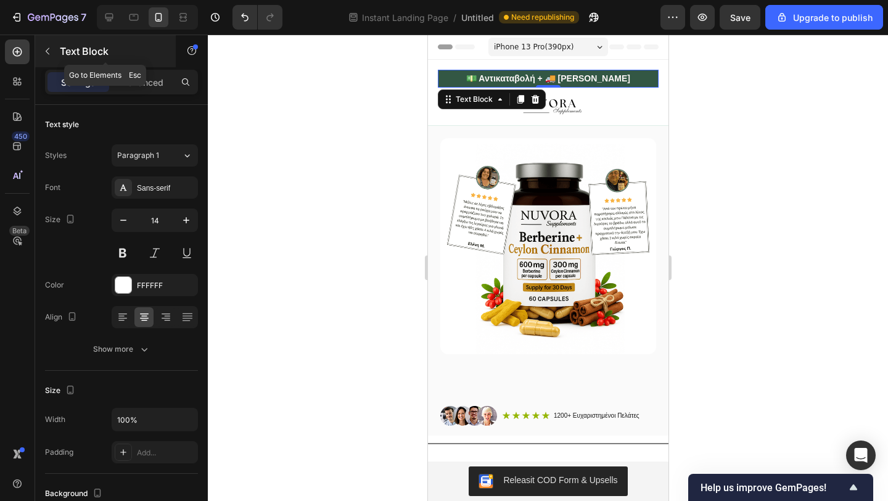
click at [140, 67] on div "Text Block" at bounding box center [105, 51] width 141 height 32
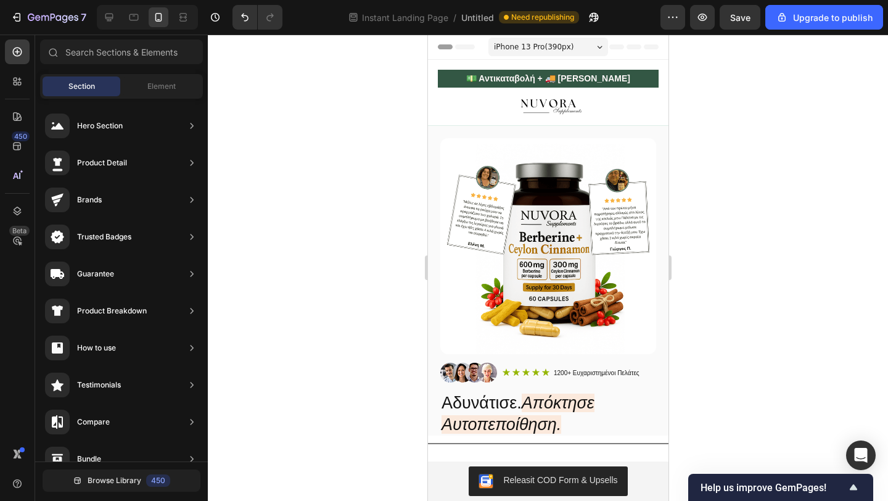
click at [268, 91] on div at bounding box center [548, 268] width 680 height 466
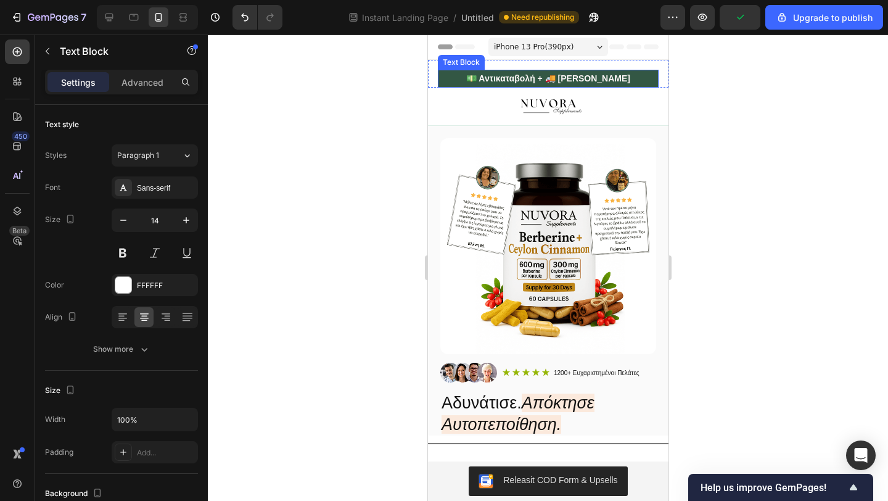
click at [445, 76] on p "💵 Αντικαταβολή + 🚚 [PERSON_NAME]" at bounding box center [547, 78] width 218 height 15
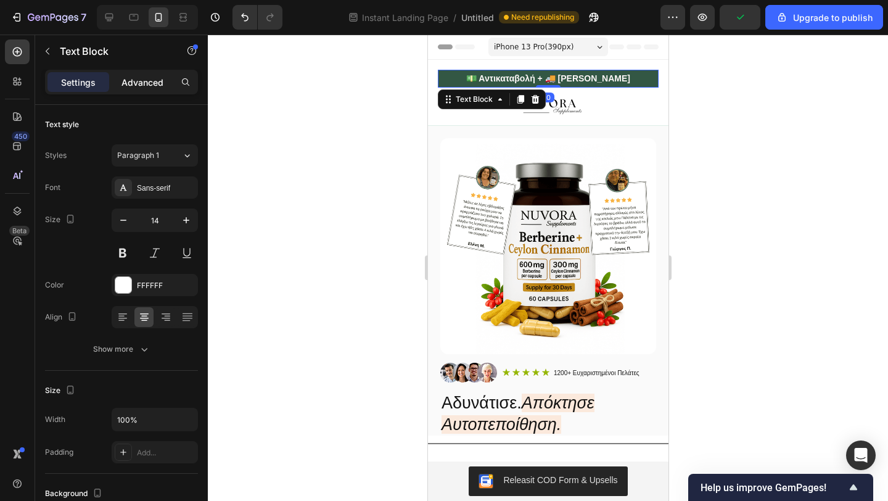
click at [121, 86] on p "Advanced" at bounding box center [142, 82] width 42 height 13
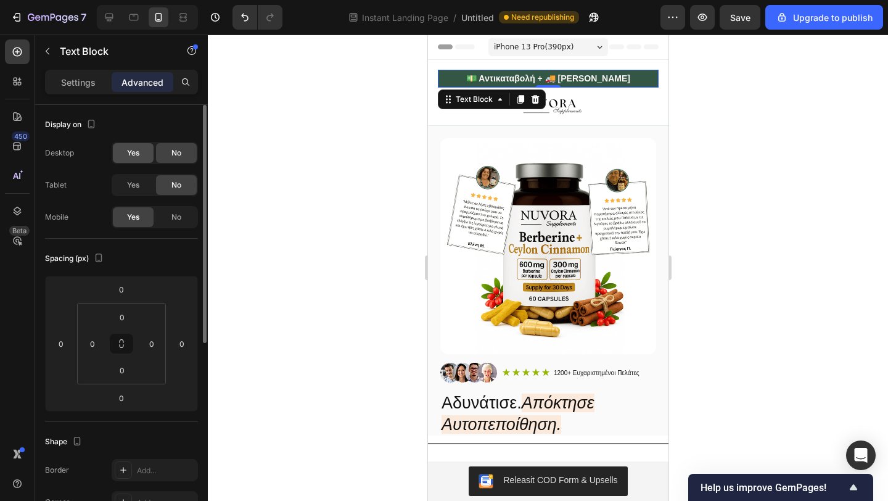
click at [138, 150] on span "Yes" at bounding box center [133, 152] width 12 height 11
click at [141, 174] on div "Yes No" at bounding box center [155, 185] width 86 height 22
click at [141, 181] on div "Yes" at bounding box center [133, 185] width 41 height 20
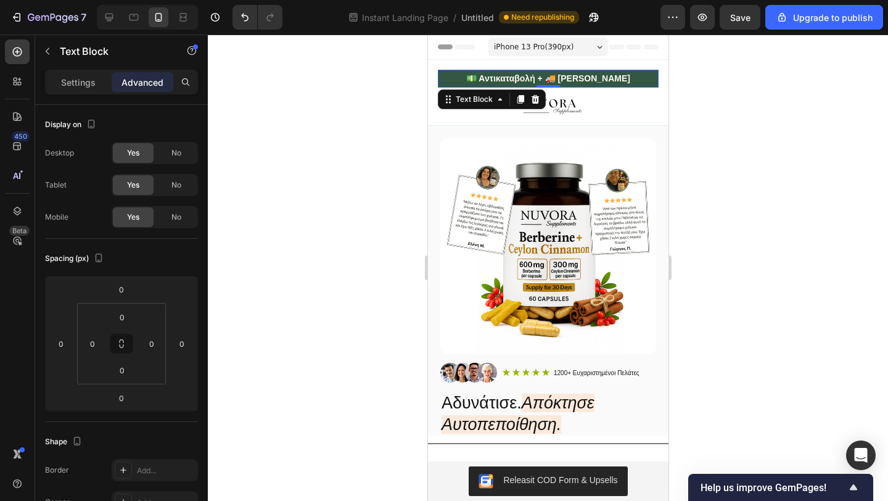
click at [267, 187] on div at bounding box center [548, 268] width 680 height 466
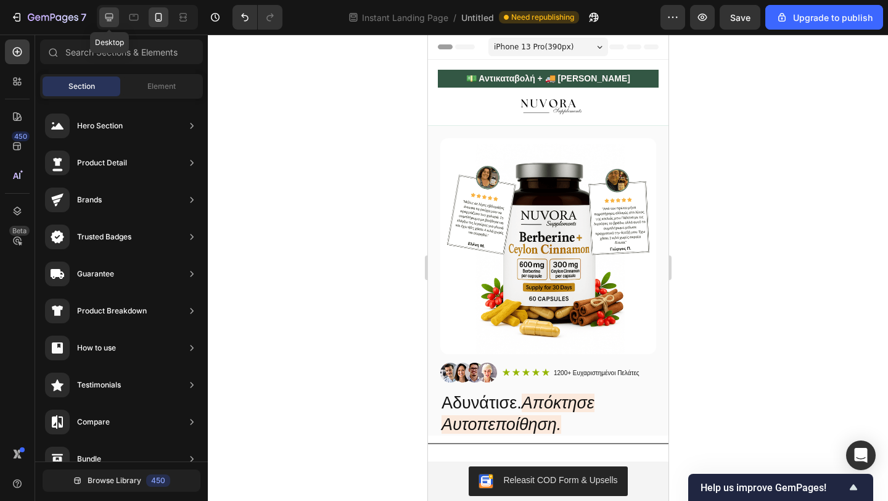
click at [110, 15] on icon at bounding box center [109, 17] width 12 height 12
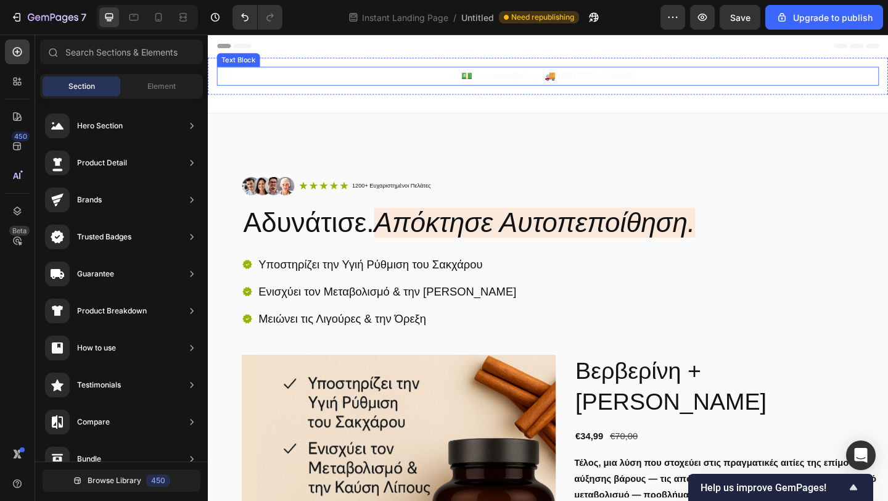
click at [297, 75] on p "💵 Αντικαταβολή + 🚚 [PERSON_NAME]" at bounding box center [578, 80] width 718 height 18
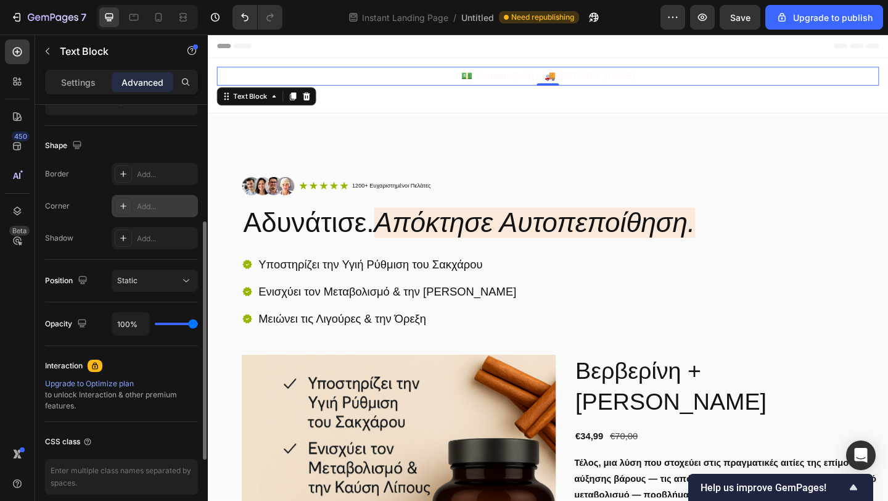
scroll to position [266, 0]
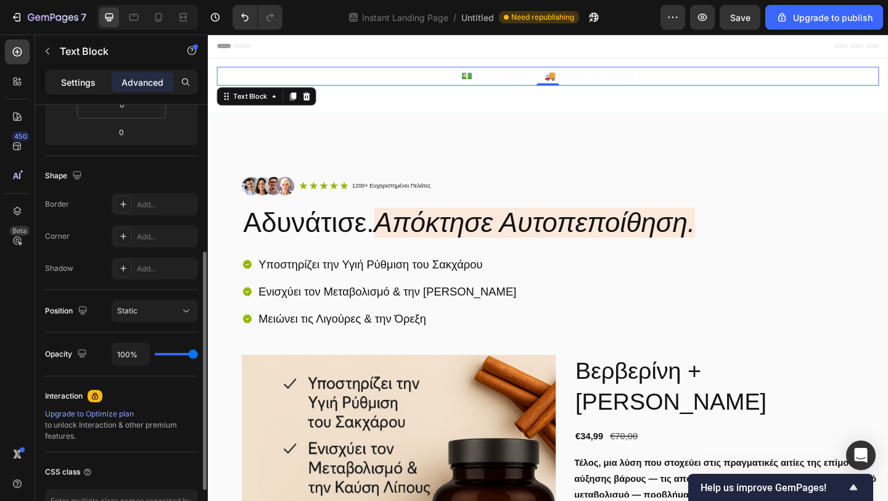
click at [85, 81] on p "Settings" at bounding box center [78, 82] width 35 height 13
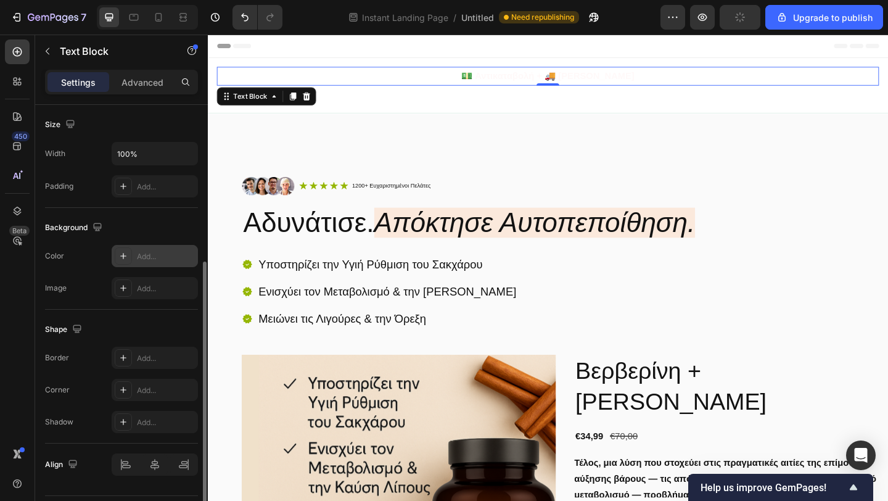
click at [124, 247] on div at bounding box center [123, 255] width 17 height 17
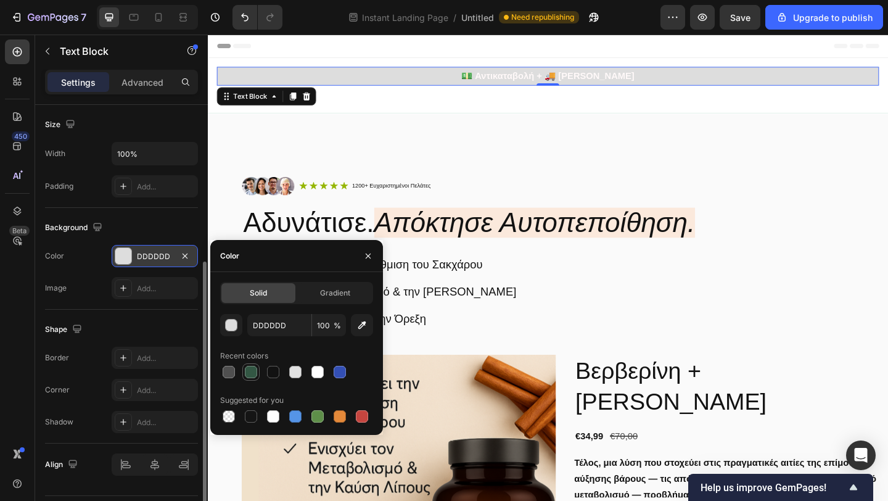
click at [252, 368] on div at bounding box center [251, 372] width 12 height 12
type input "335744"
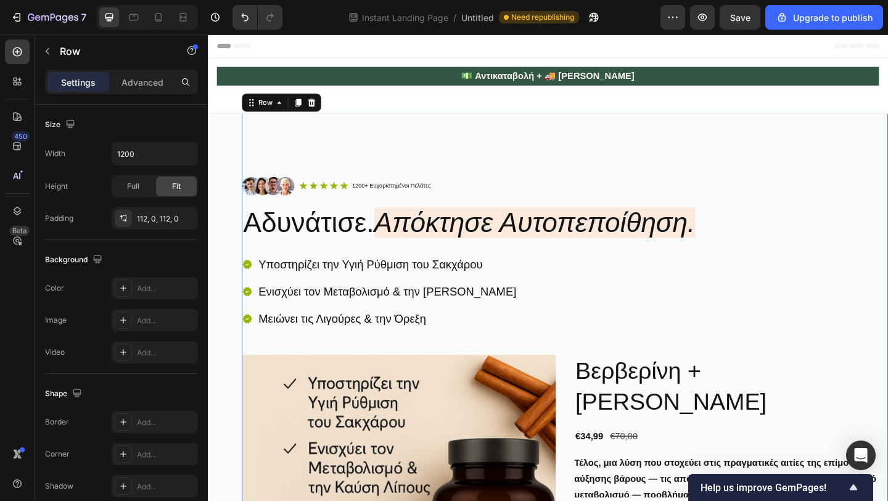
scroll to position [0, 0]
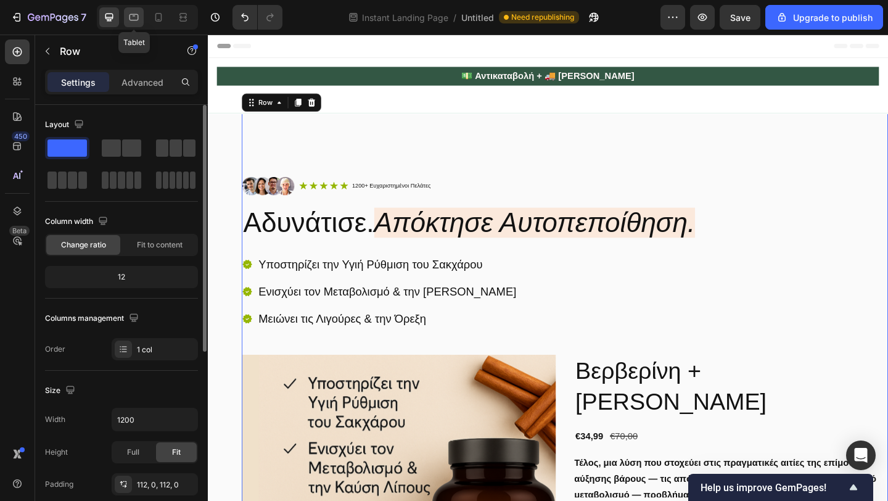
click at [131, 19] on icon at bounding box center [134, 17] width 12 height 12
type input "100%"
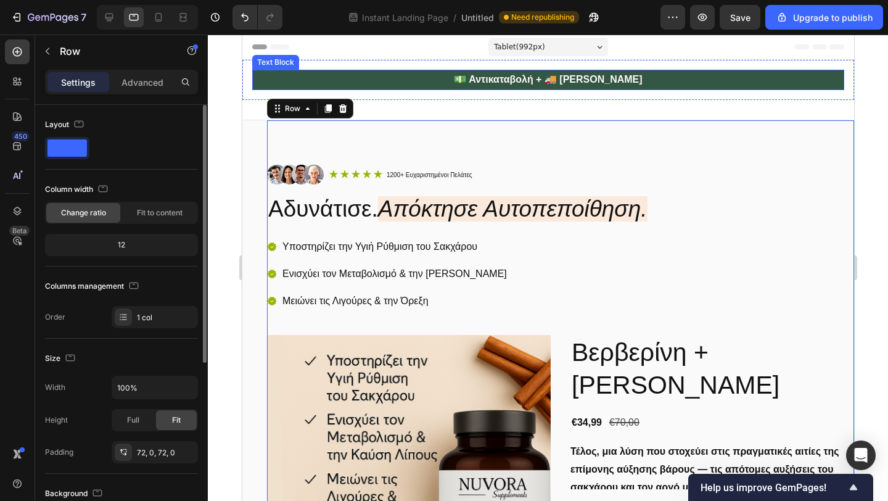
scroll to position [43, 0]
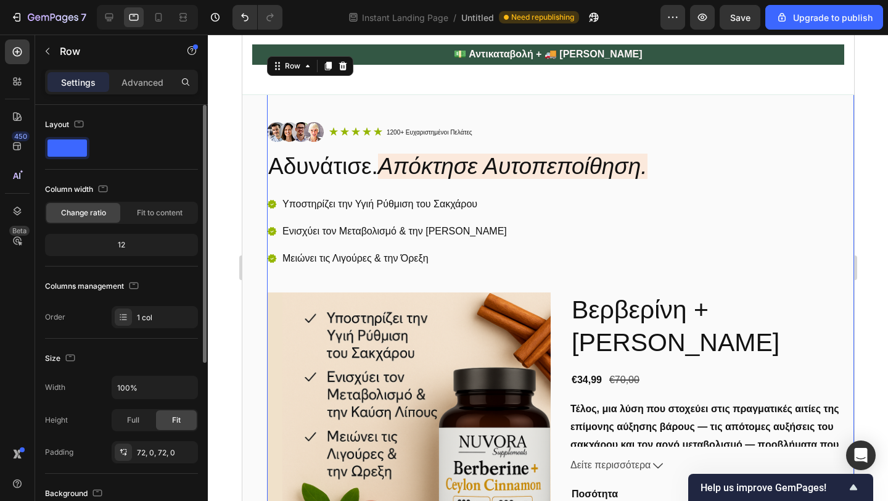
click at [162, 31] on div "7 Instant Landing Page / Untitled Need republishing Preview Save Upgrade to pub…" at bounding box center [444, 17] width 888 height 35
click at [162, 26] on div at bounding box center [159, 17] width 20 height 20
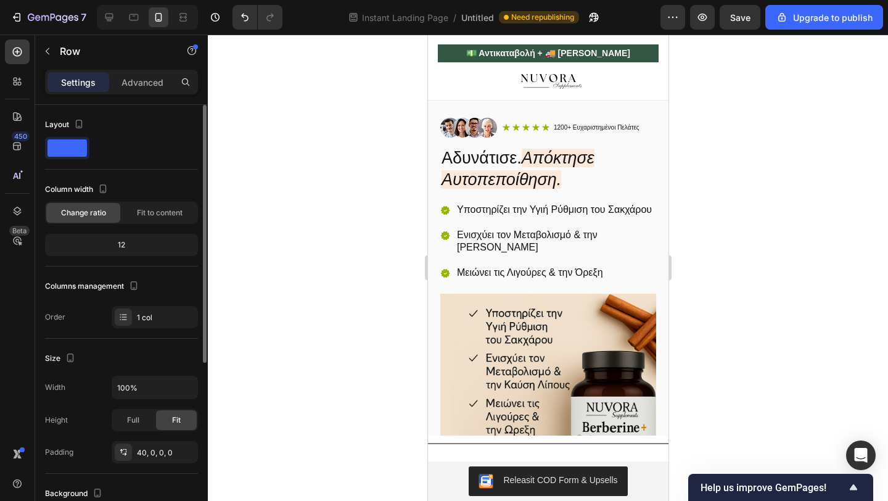
click at [364, 149] on div at bounding box center [548, 268] width 680 height 466
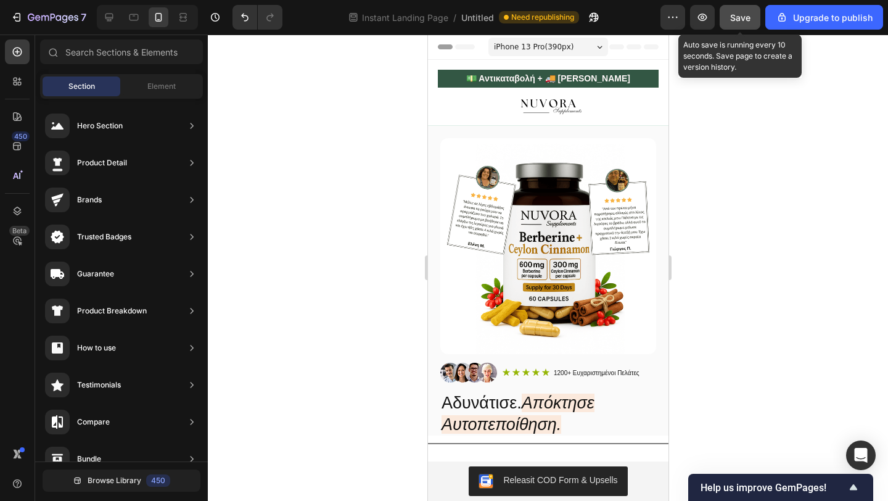
click at [742, 20] on span "Save" at bounding box center [740, 17] width 20 height 10
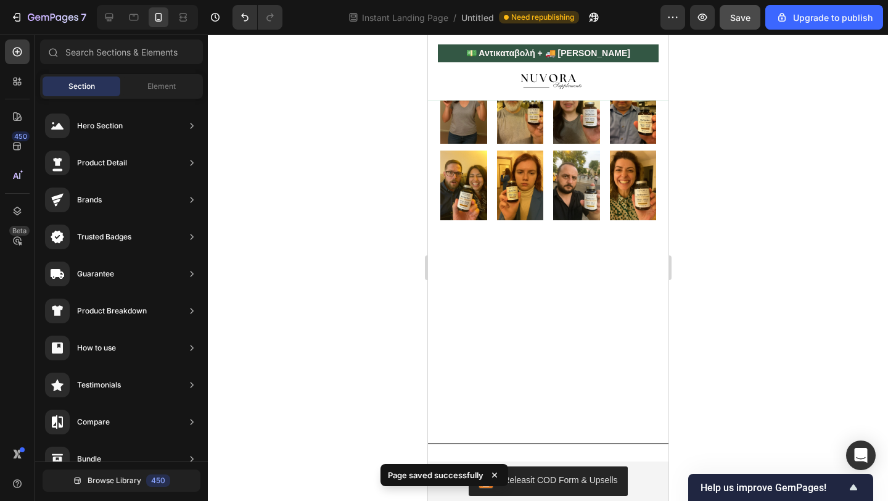
scroll to position [1993, 0]
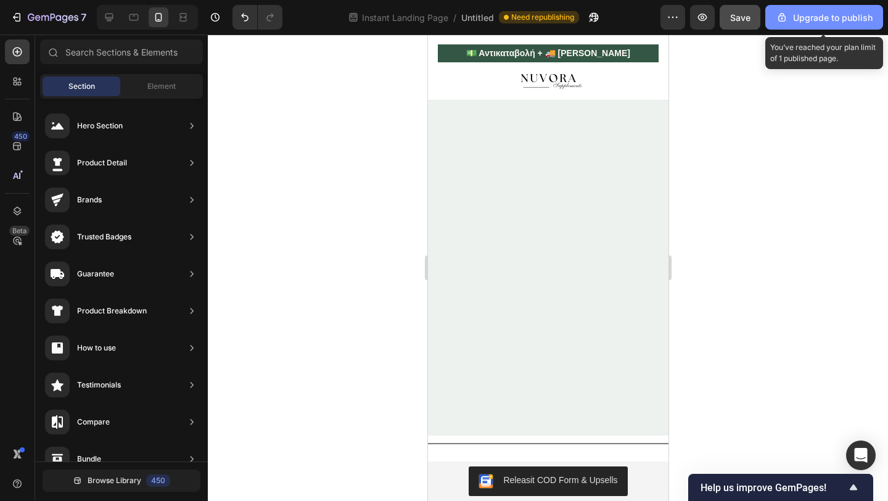
click at [780, 22] on icon "button" at bounding box center [782, 17] width 12 height 12
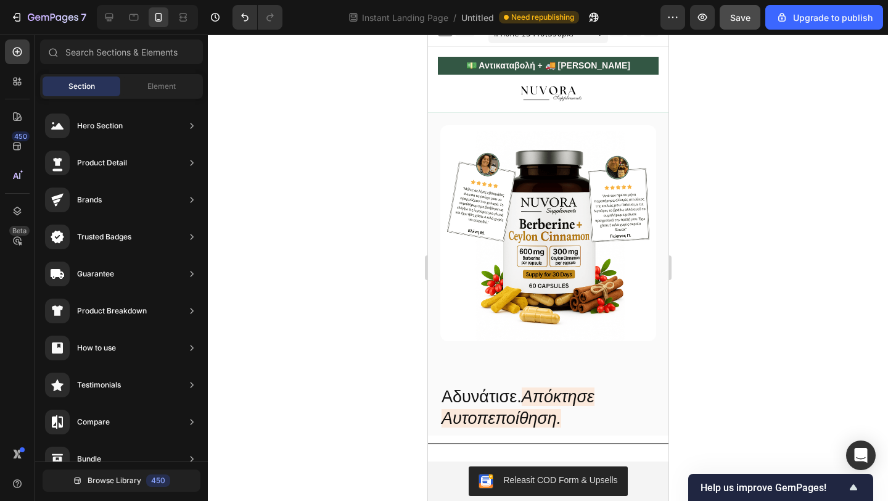
scroll to position [0, 0]
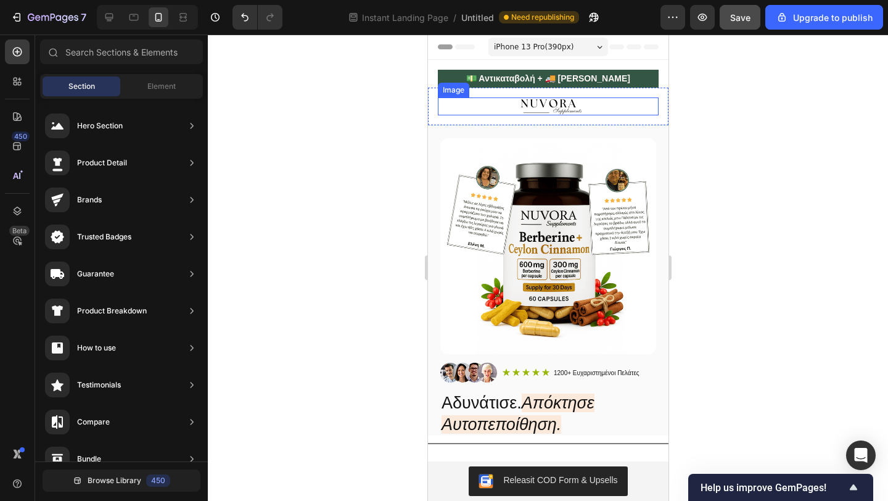
click at [459, 108] on img at bounding box center [547, 106] width 221 height 18
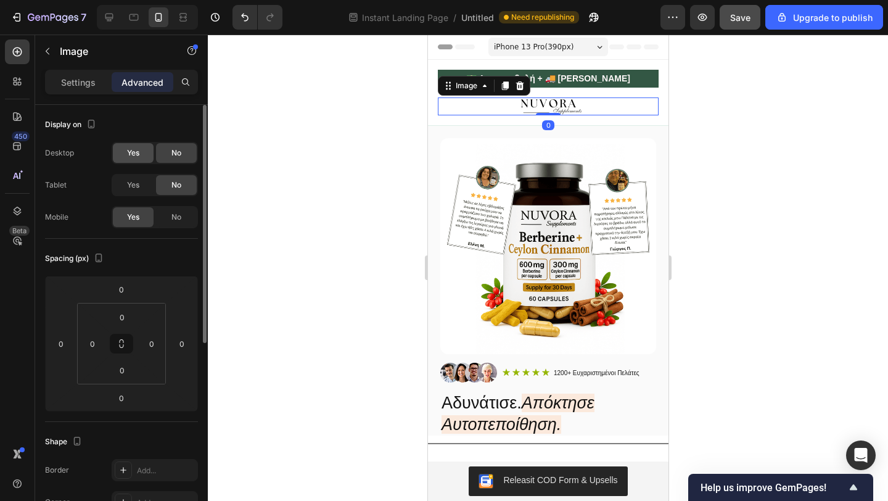
click at [135, 158] on span "Yes" at bounding box center [133, 152] width 12 height 11
click at [134, 185] on span "Yes" at bounding box center [133, 184] width 12 height 11
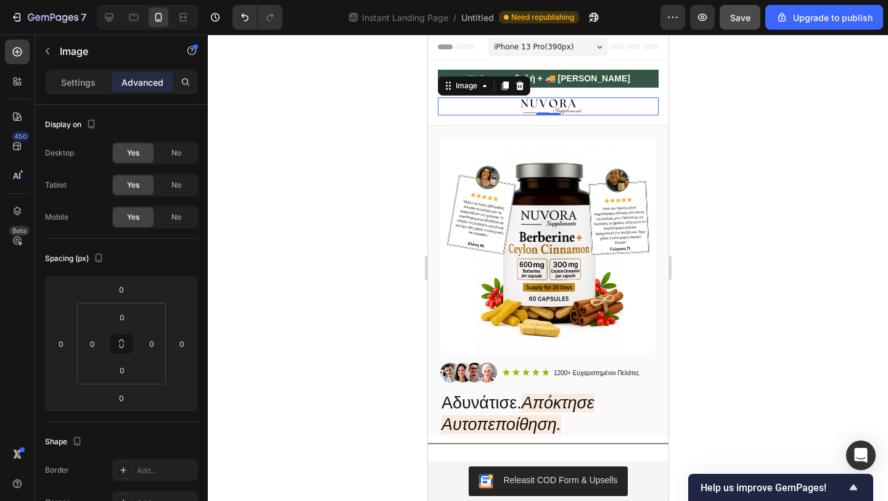
click at [287, 173] on div at bounding box center [548, 268] width 680 height 466
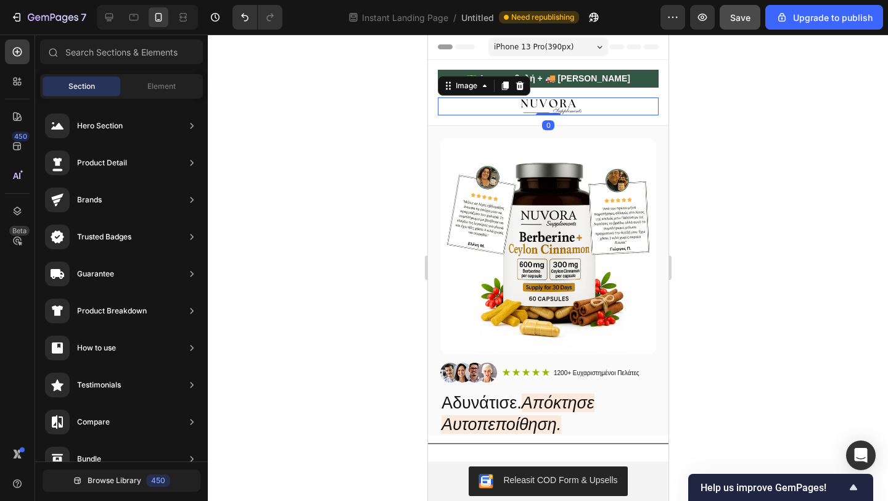
click at [490, 110] on img at bounding box center [547, 106] width 221 height 18
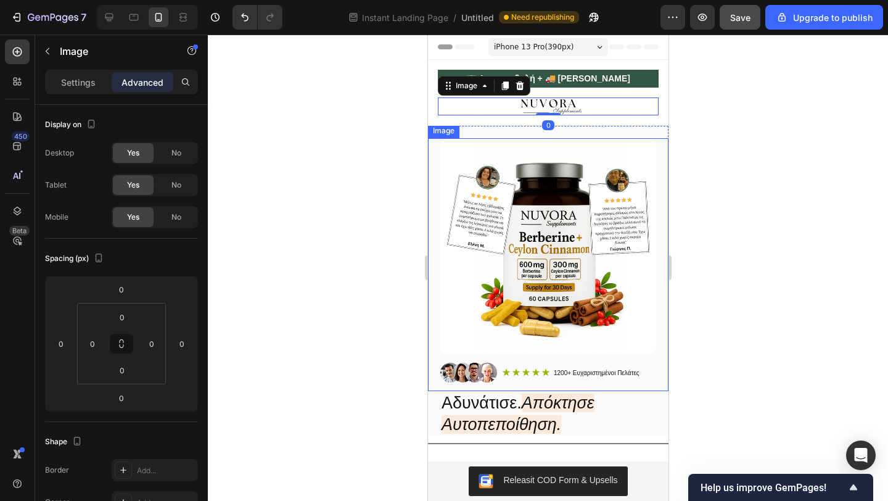
click at [464, 168] on img at bounding box center [548, 246] width 216 height 216
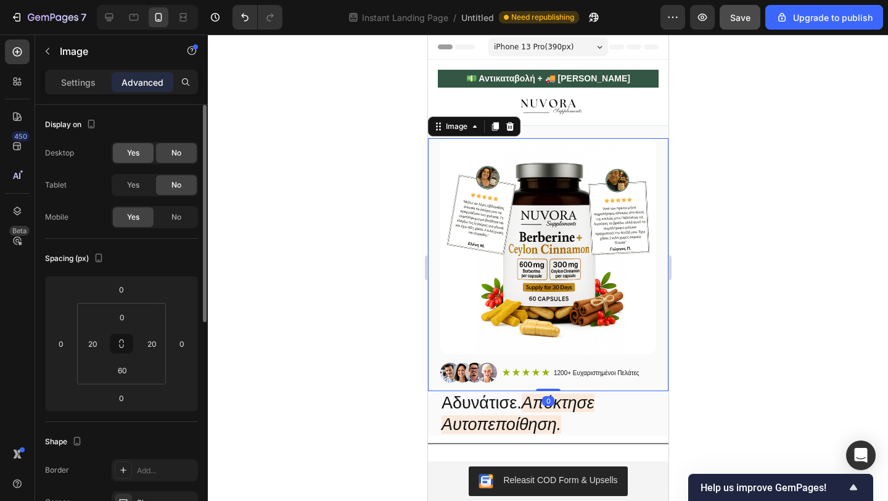
click at [144, 151] on div "Yes" at bounding box center [133, 153] width 41 height 20
click at [136, 196] on div "Yes No" at bounding box center [155, 185] width 86 height 22
click at [136, 186] on span "Yes" at bounding box center [133, 184] width 12 height 11
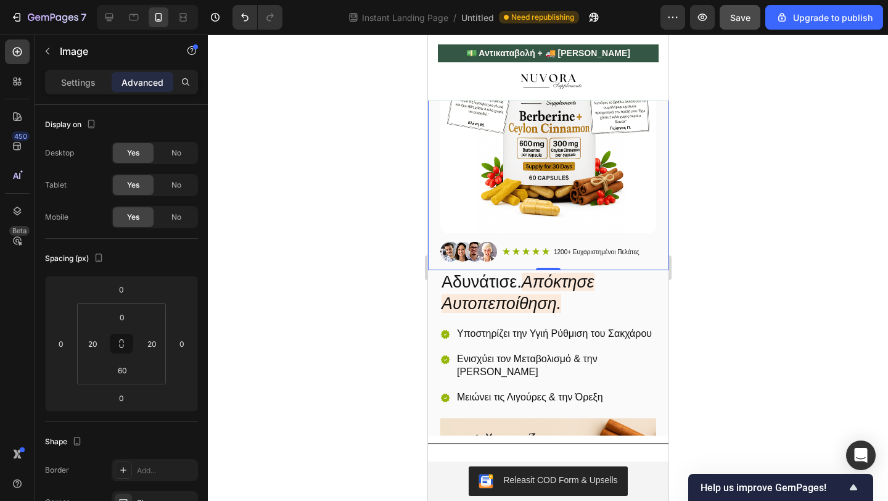
scroll to position [178, 0]
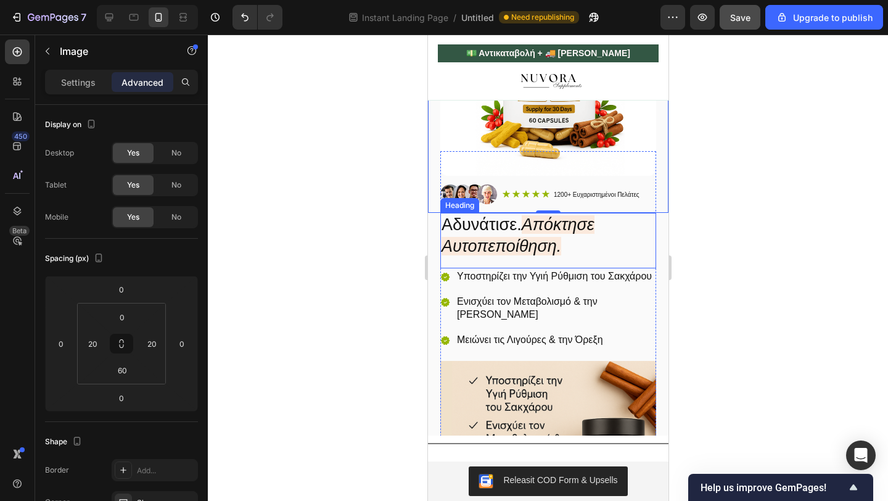
click at [459, 245] on icon "Απόκτησε Αυτοπεποίθηση." at bounding box center [517, 235] width 153 height 40
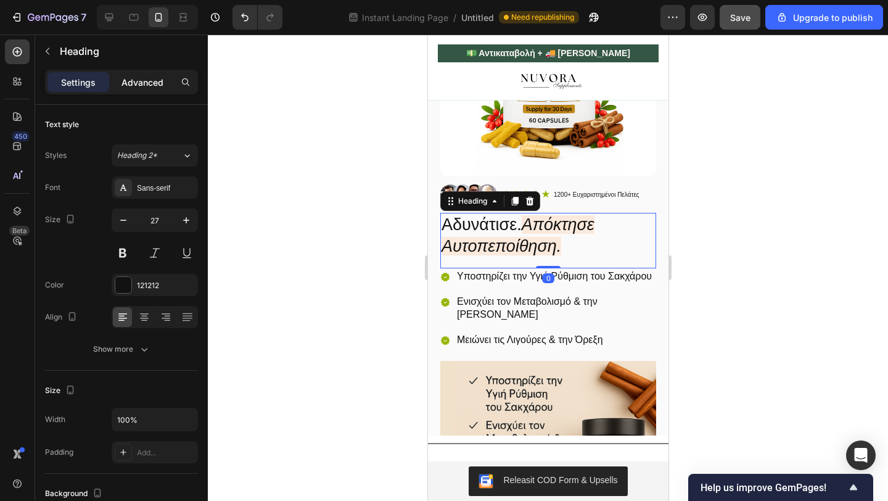
click at [140, 79] on p "Advanced" at bounding box center [142, 82] width 42 height 13
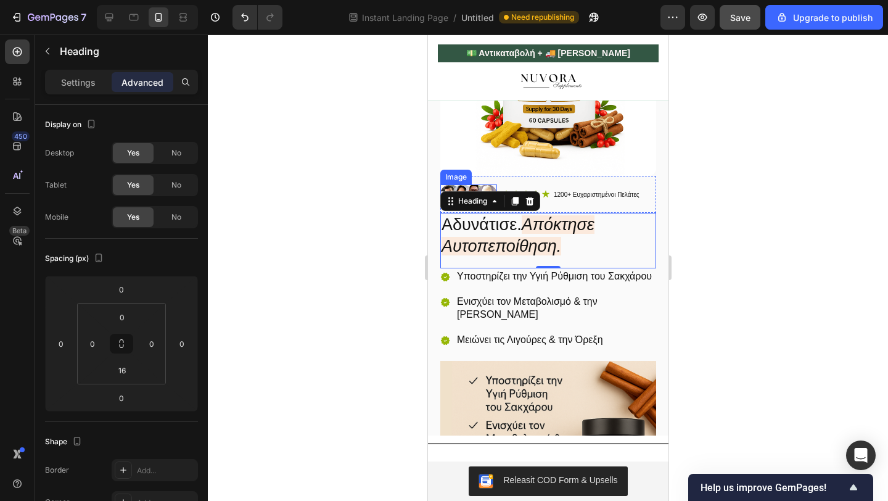
scroll to position [0, 0]
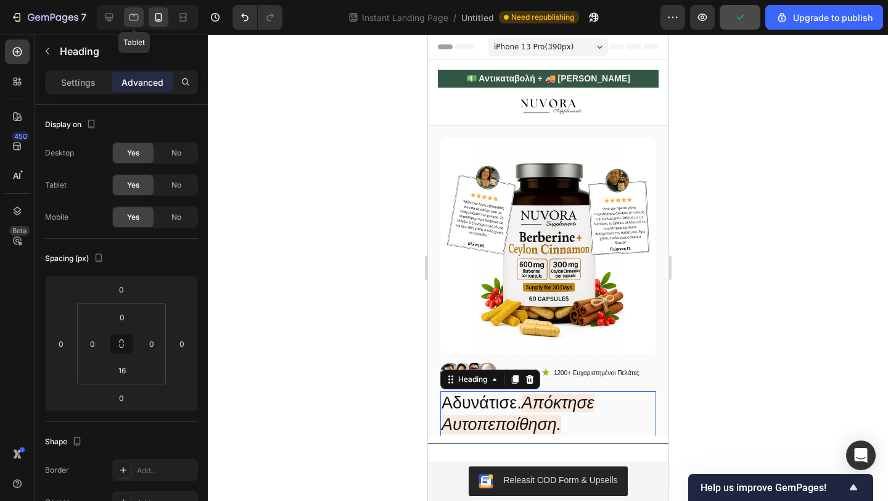
click at [129, 23] on icon at bounding box center [134, 17] width 12 height 12
type input "20"
type input "0"
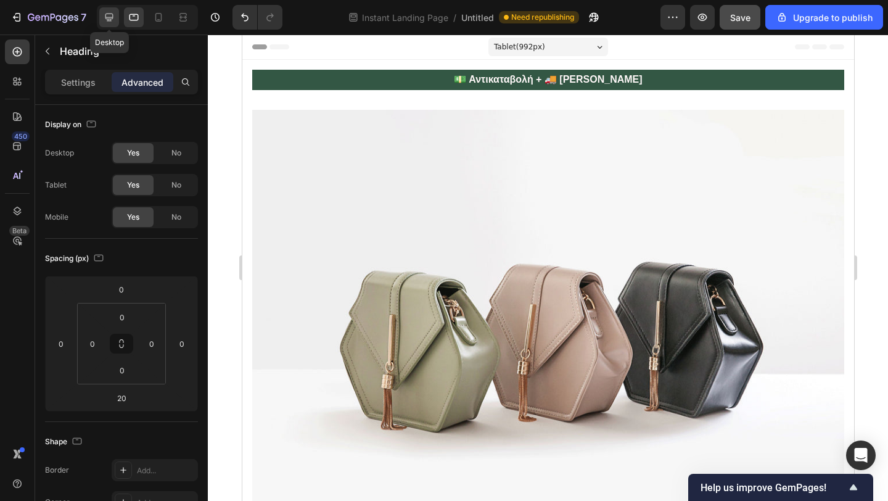
click at [107, 19] on icon at bounding box center [109, 17] width 12 height 12
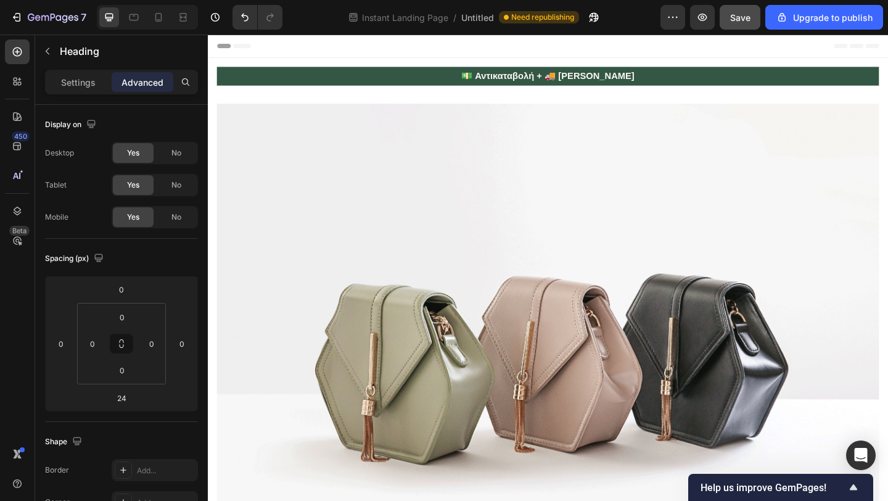
click at [154, 28] on div at bounding box center [147, 17] width 101 height 25
click at [158, 17] on icon at bounding box center [158, 17] width 12 height 12
type input "0"
type input "16"
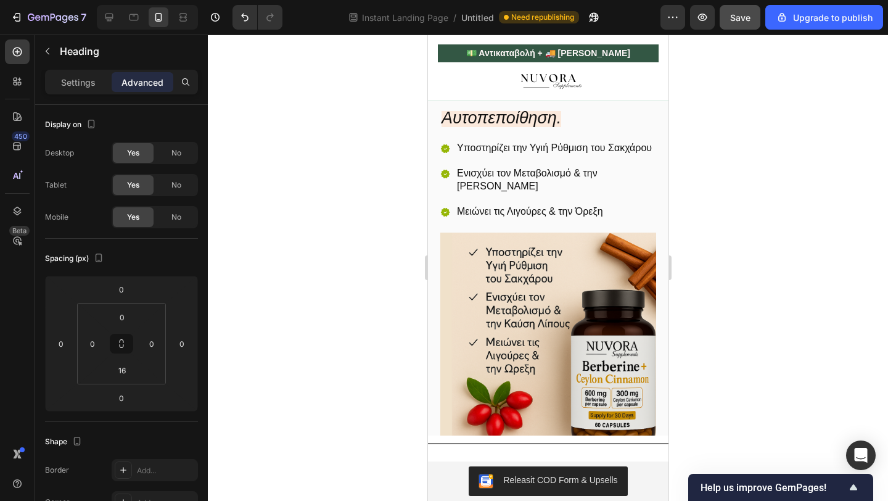
scroll to position [281, 0]
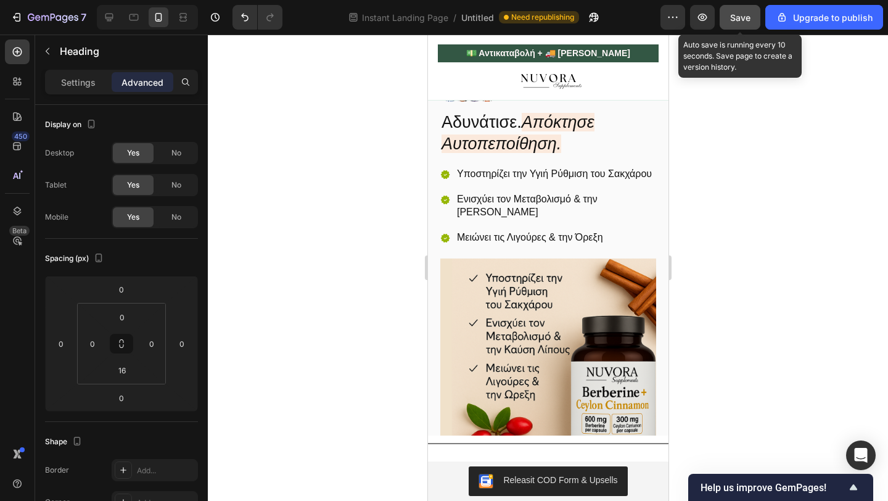
click at [742, 21] on span "Save" at bounding box center [740, 17] width 20 height 10
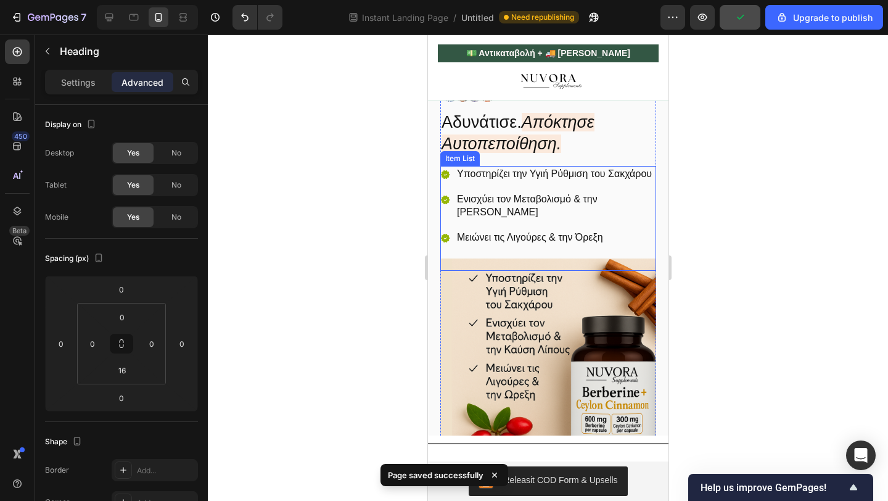
scroll to position [0, 0]
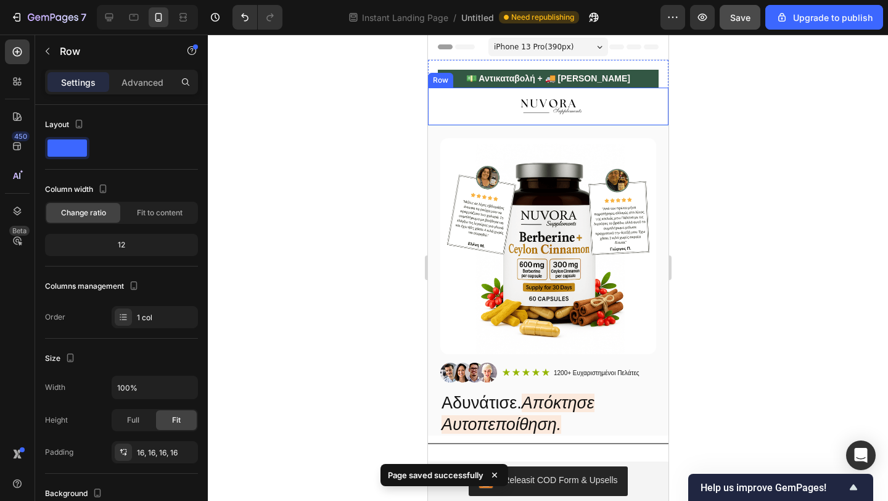
click at [471, 96] on div "Image Row" at bounding box center [547, 107] width 241 height 38
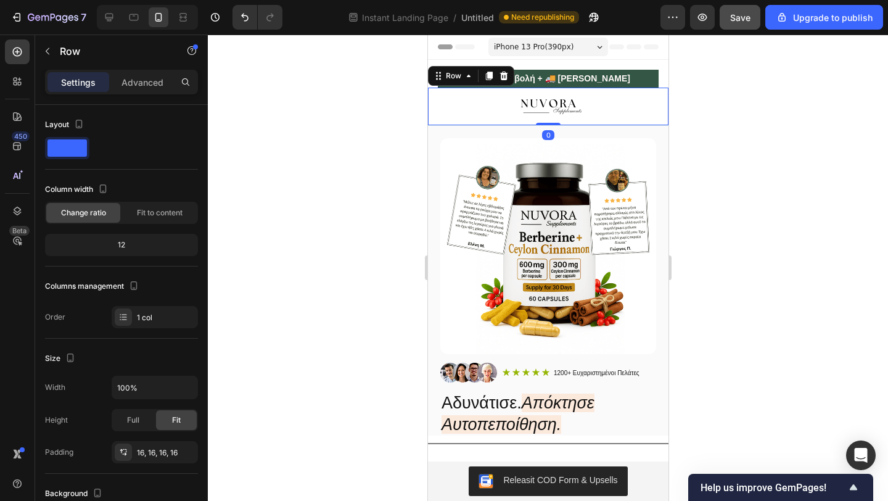
click at [302, 184] on div at bounding box center [548, 268] width 680 height 466
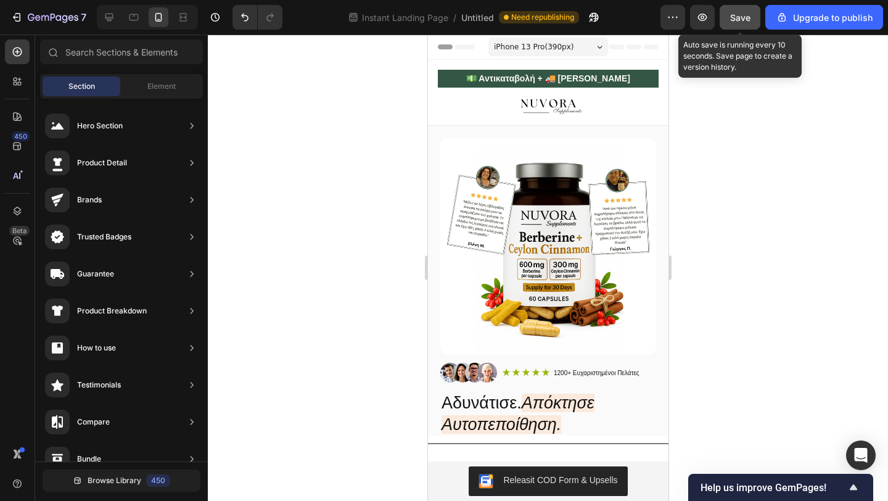
click at [747, 22] on span "Save" at bounding box center [740, 17] width 20 height 10
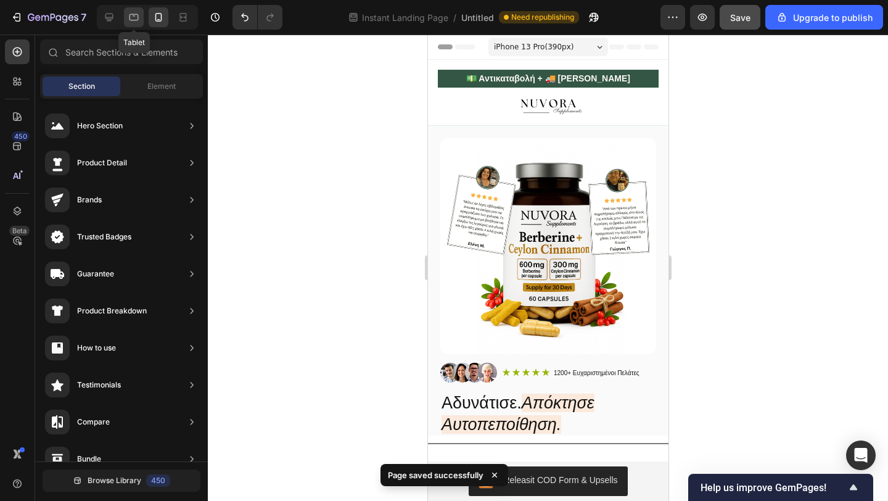
click at [132, 12] on icon at bounding box center [134, 17] width 12 height 12
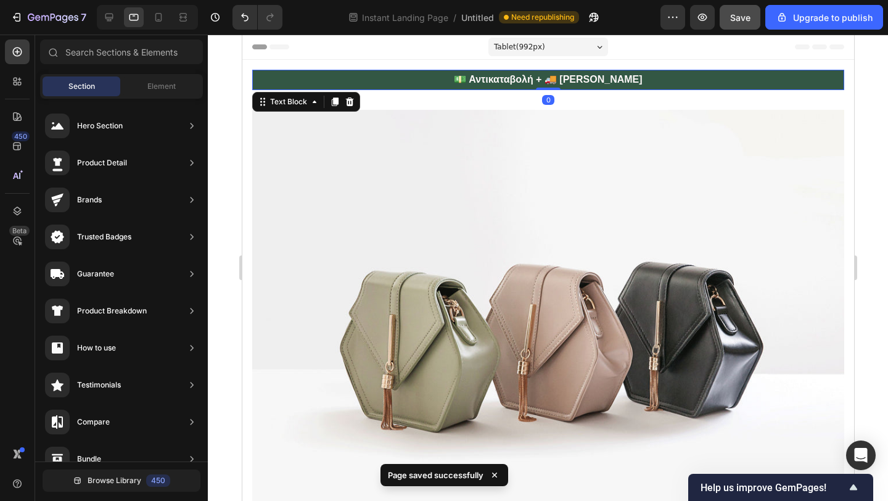
click at [358, 83] on p "💵 Αντικαταβολή + 🚚 [PERSON_NAME]" at bounding box center [548, 80] width 590 height 18
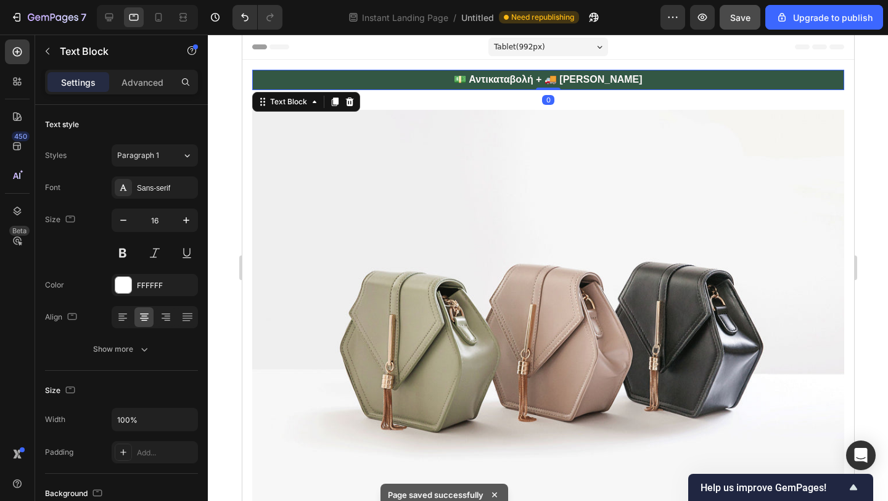
click at [141, 72] on div "Settings Advanced" at bounding box center [121, 82] width 153 height 25
click at [146, 81] on p "Advanced" at bounding box center [142, 82] width 42 height 13
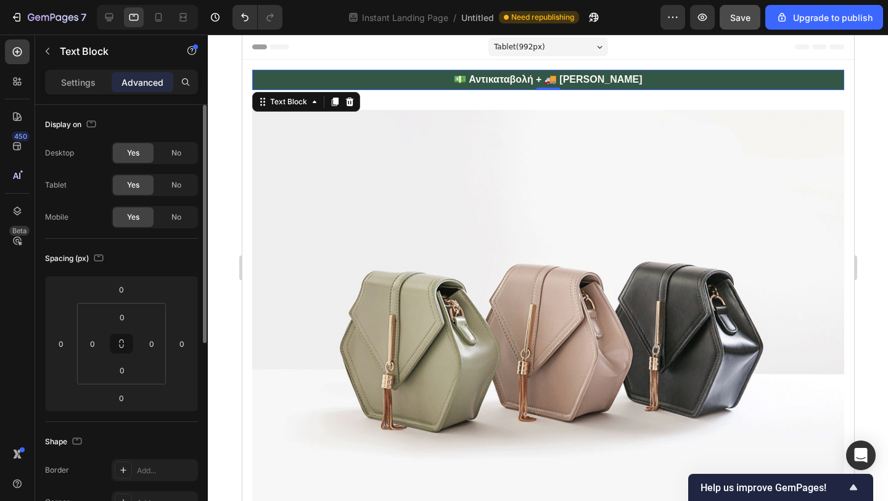
click at [136, 158] on span "Yes" at bounding box center [133, 152] width 12 height 11
click at [107, 23] on div at bounding box center [109, 17] width 20 height 20
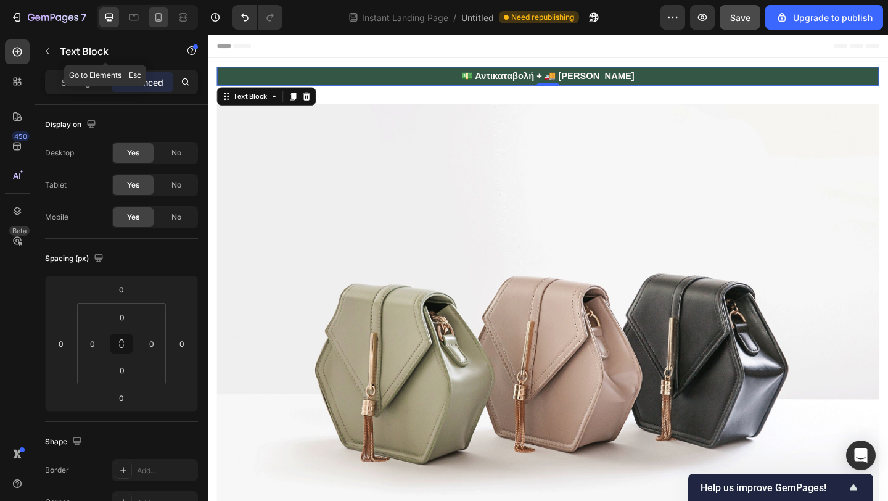
click at [153, 25] on div at bounding box center [159, 17] width 20 height 20
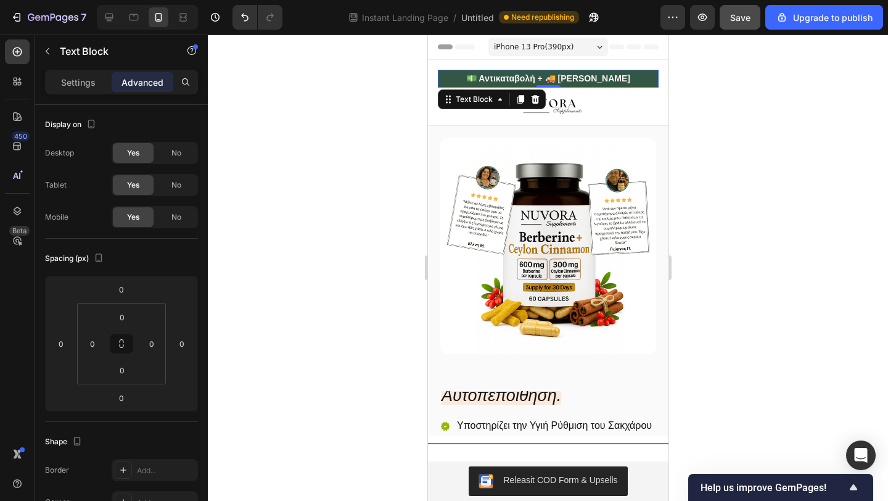
click at [438, 72] on div "💵 Αντικαταβολή + 🚚 [PERSON_NAME]" at bounding box center [547, 79] width 221 height 18
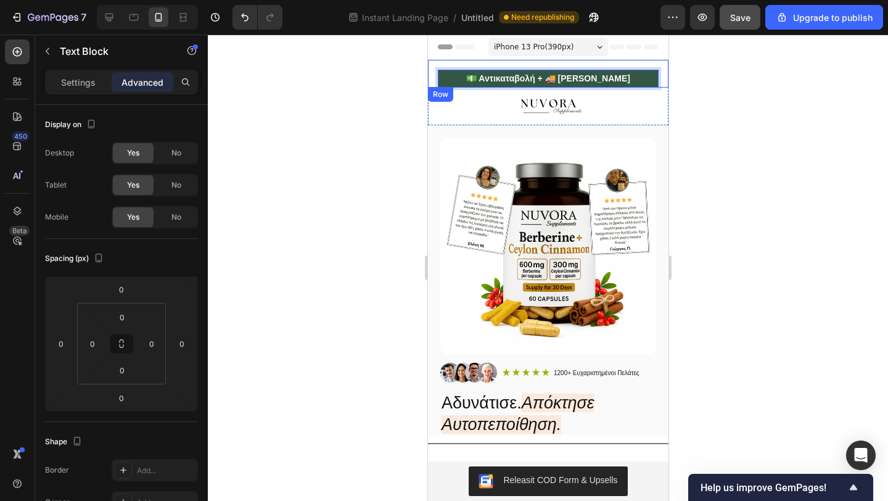
click at [370, 109] on div at bounding box center [548, 268] width 680 height 466
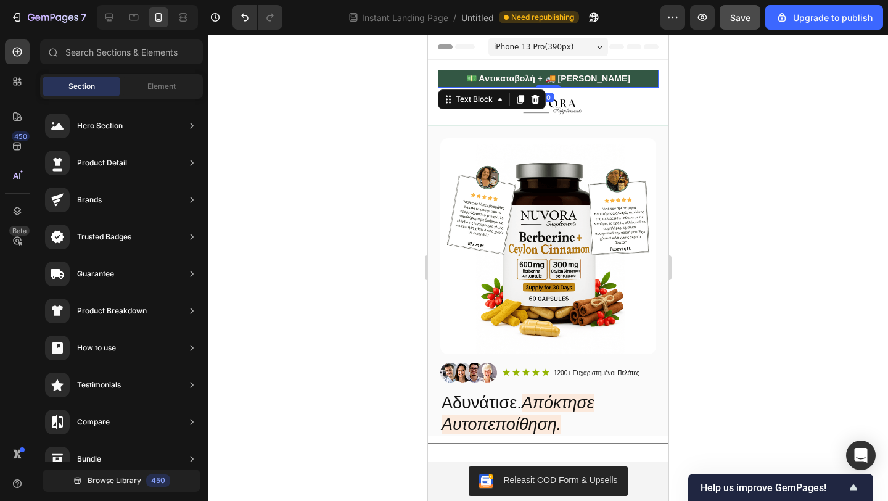
click at [477, 85] on p "💵 Αντικαταβολή + 🚚 [PERSON_NAME]" at bounding box center [547, 78] width 218 height 15
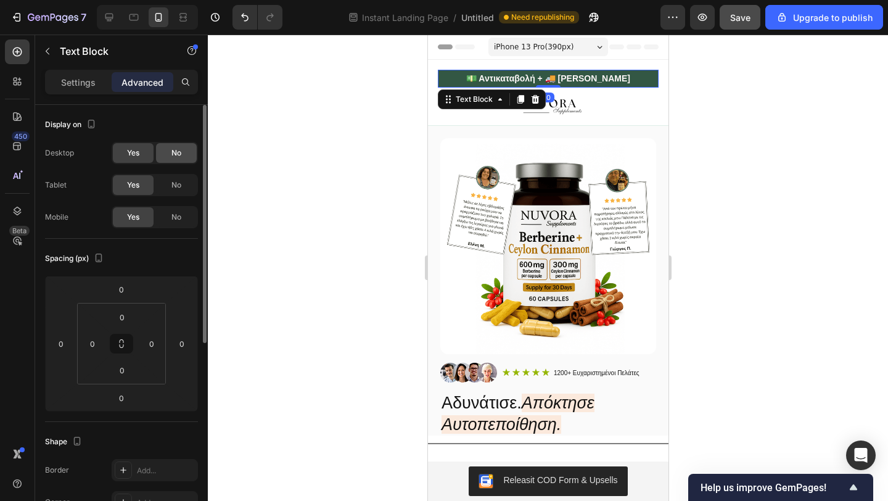
click at [173, 156] on span "No" at bounding box center [176, 152] width 10 height 11
click at [139, 149] on span "Yes" at bounding box center [133, 152] width 12 height 11
click at [321, 120] on div at bounding box center [548, 268] width 680 height 466
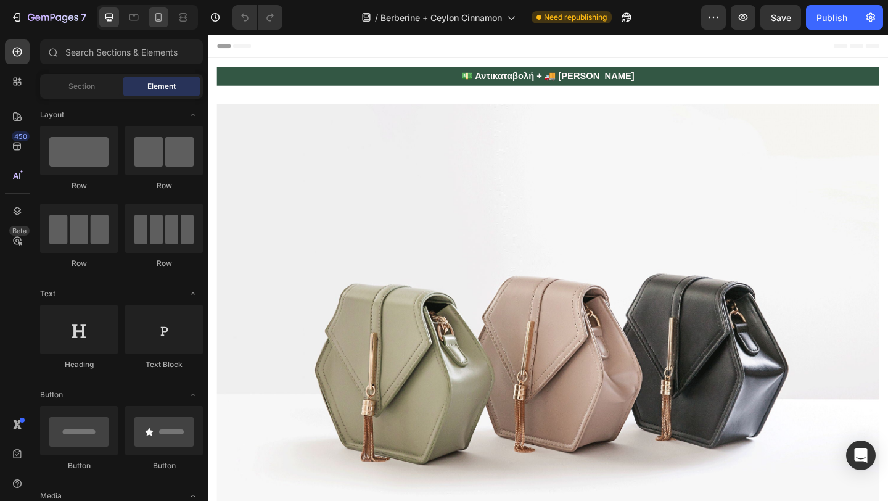
click at [156, 17] on icon at bounding box center [158, 17] width 12 height 12
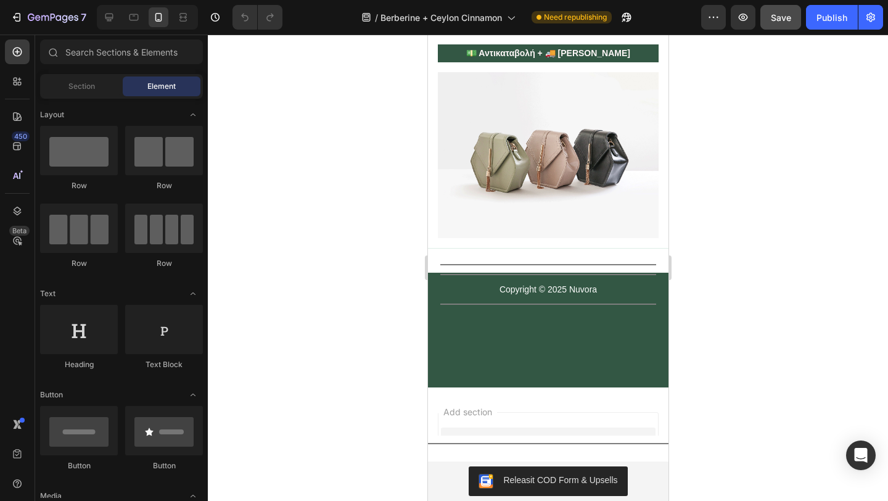
scroll to position [3517, 0]
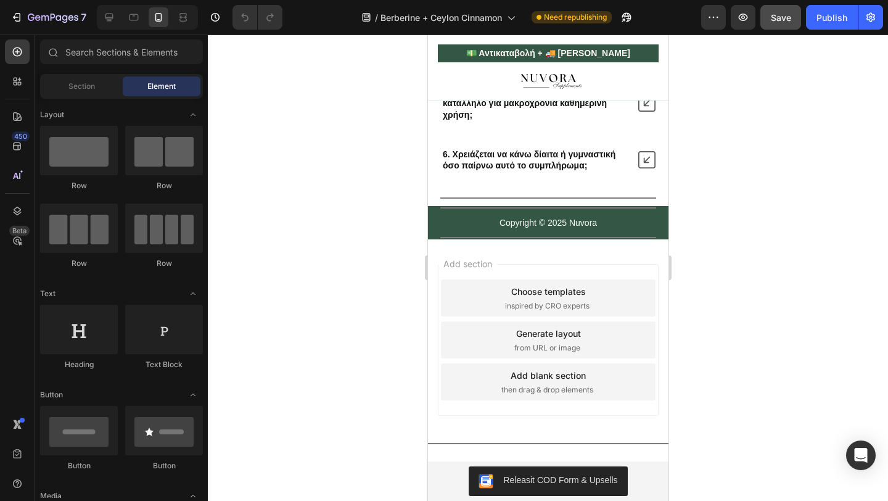
click at [788, 19] on span "Save" at bounding box center [781, 17] width 20 height 10
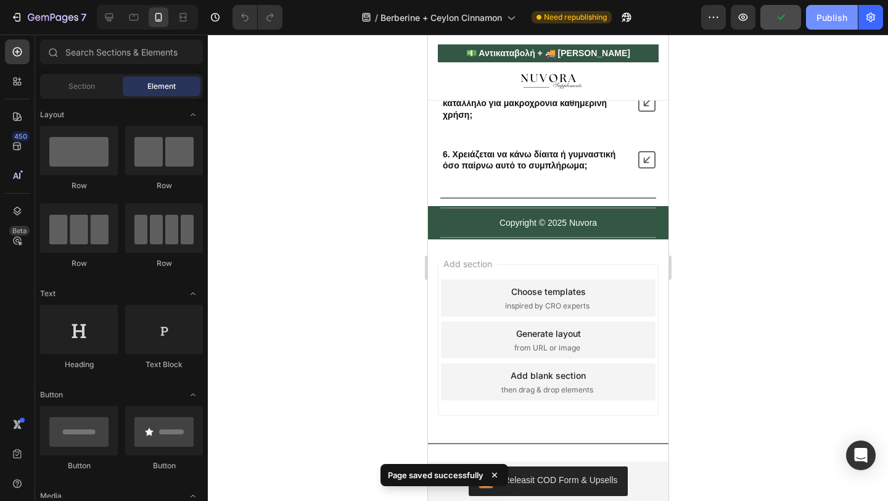
click at [834, 18] on div "Publish" at bounding box center [832, 17] width 31 height 13
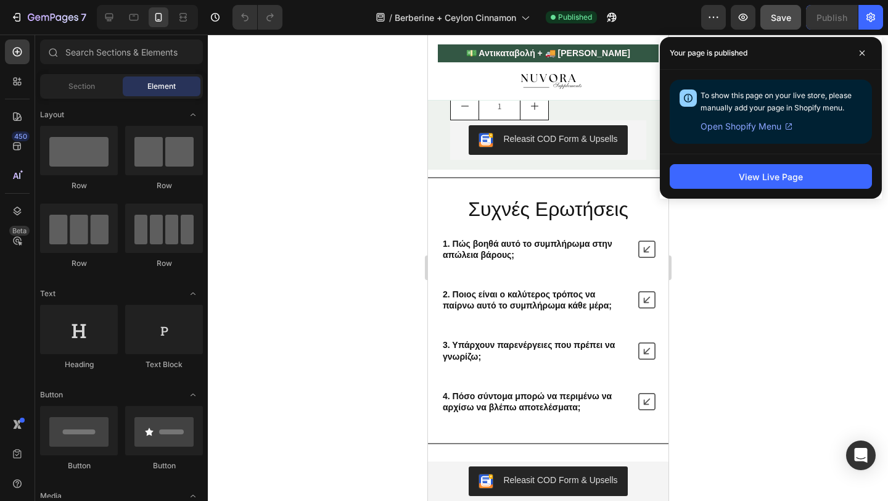
scroll to position [3118, 0]
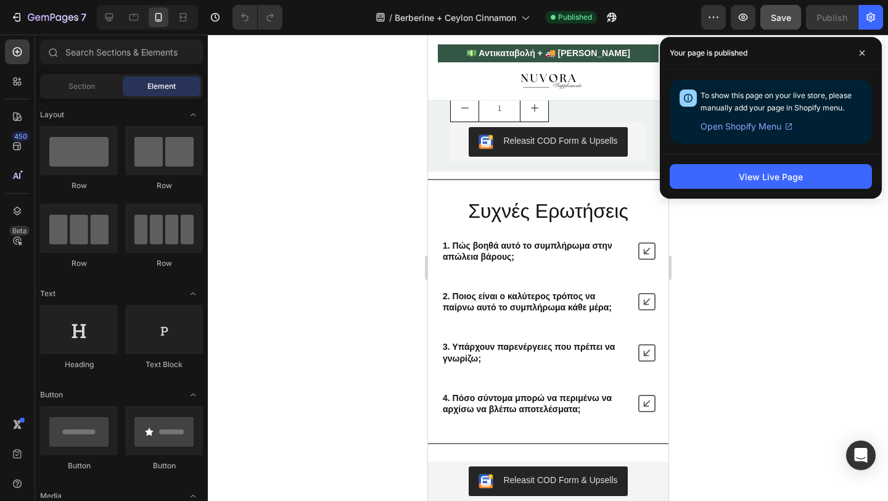
click at [133, 6] on div at bounding box center [147, 17] width 101 height 25
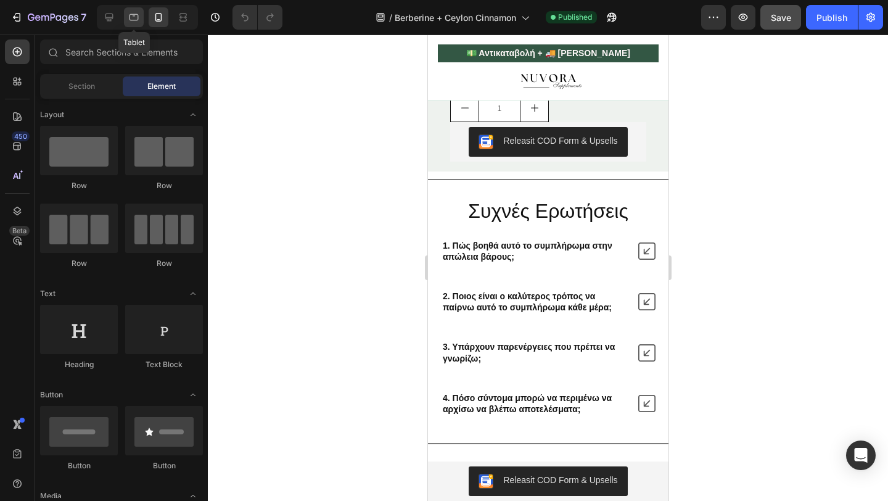
click at [133, 14] on icon at bounding box center [134, 17] width 12 height 12
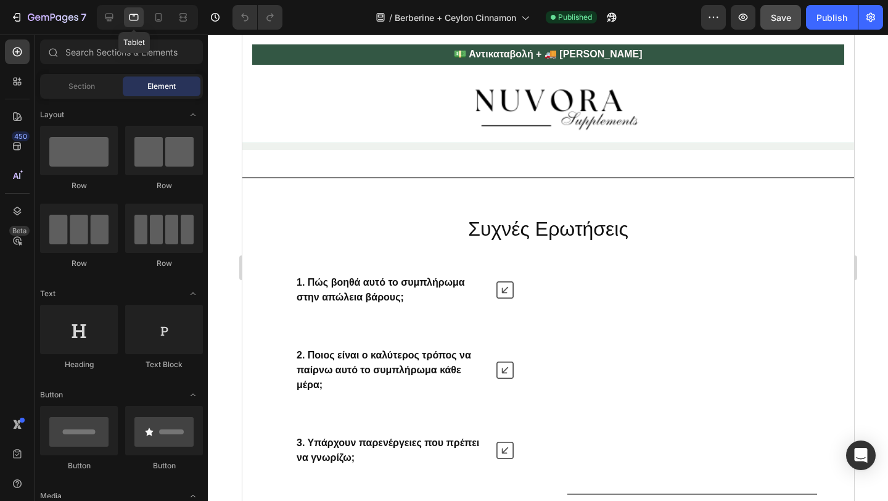
scroll to position [3541, 0]
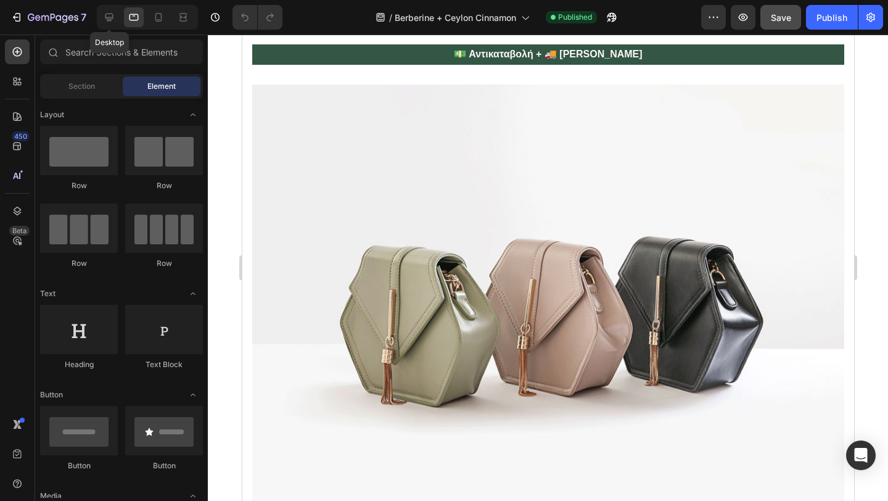
click at [98, 18] on div "Desktop" at bounding box center [147, 17] width 101 height 25
click at [111, 18] on icon at bounding box center [109, 17] width 12 height 12
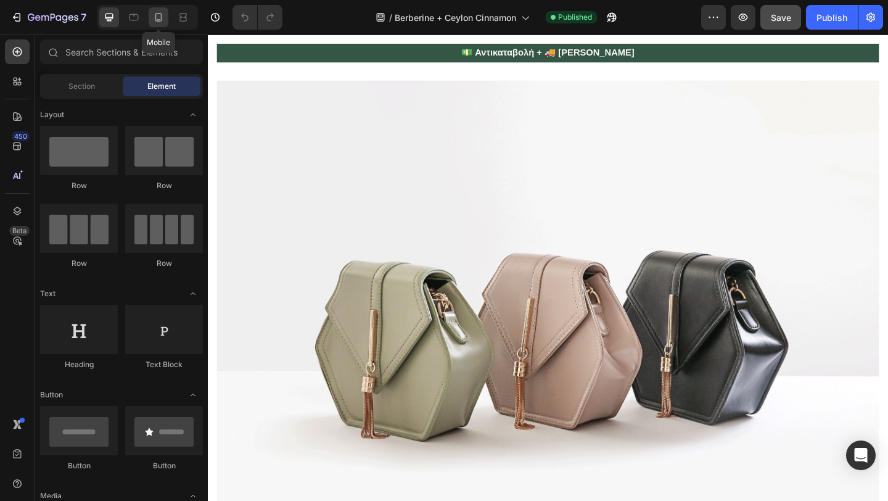
click at [155, 19] on icon at bounding box center [158, 17] width 7 height 9
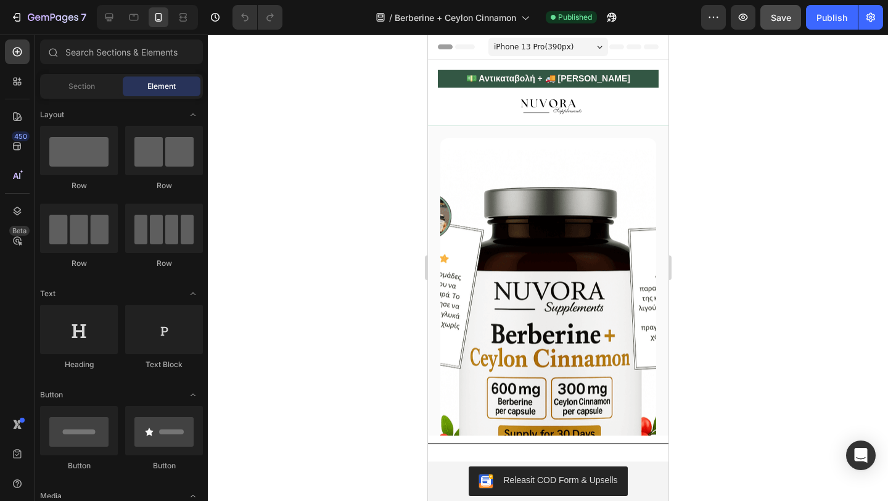
click at [485, 141] on img at bounding box center [548, 352] width 216 height 428
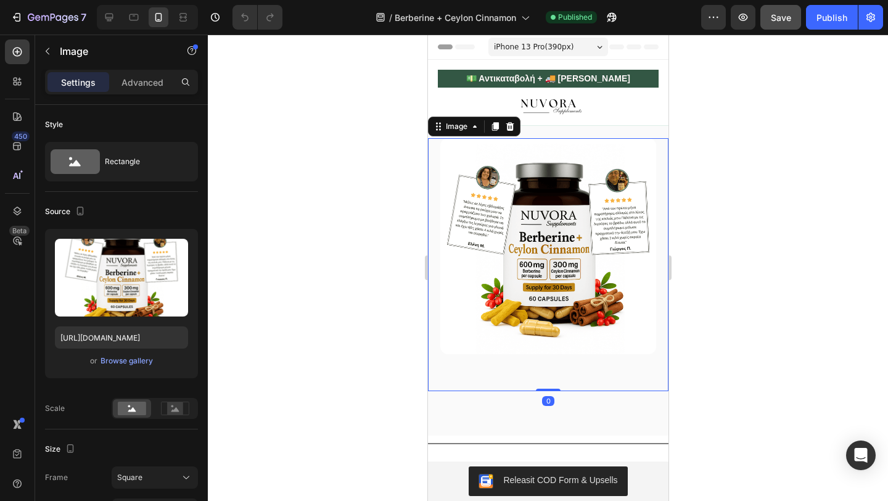
click at [377, 215] on div at bounding box center [548, 268] width 680 height 466
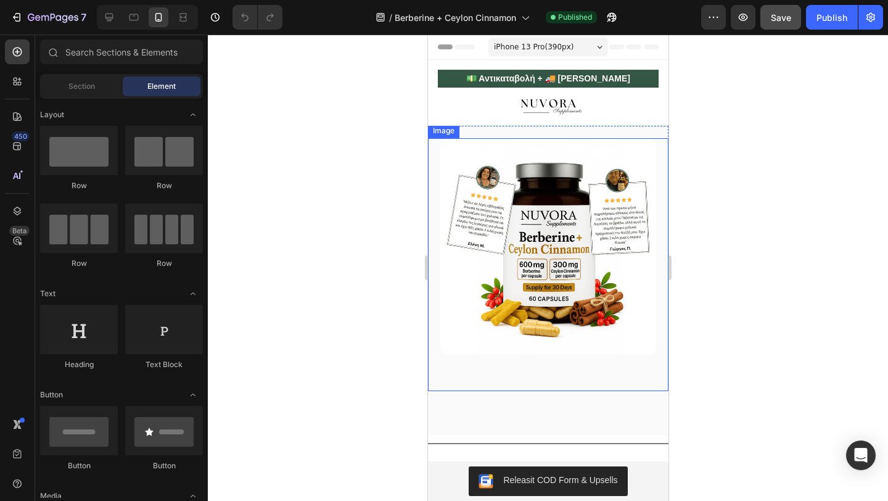
click at [394, 277] on div at bounding box center [548, 268] width 680 height 466
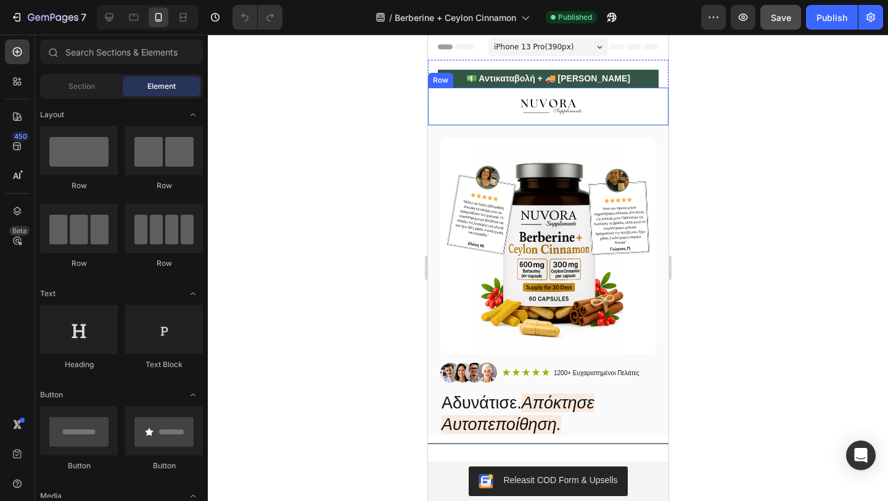
click at [534, 97] on img at bounding box center [547, 106] width 221 height 18
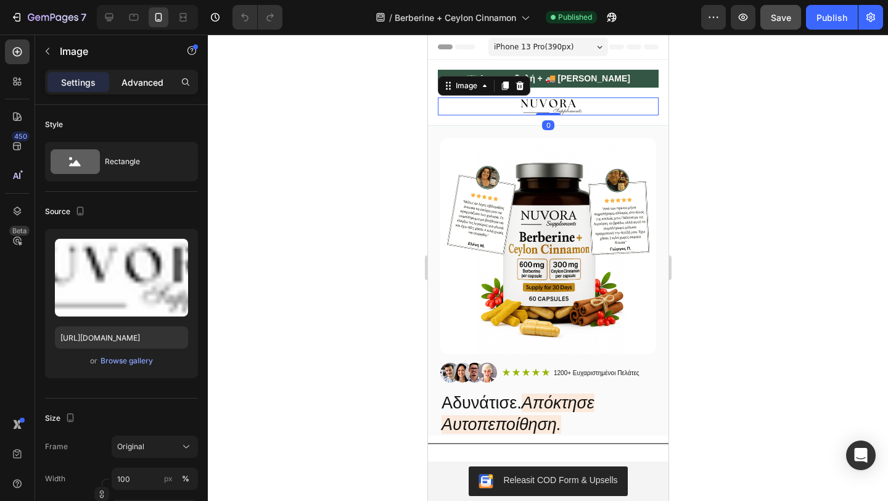
click at [163, 84] on p "Advanced" at bounding box center [142, 82] width 42 height 13
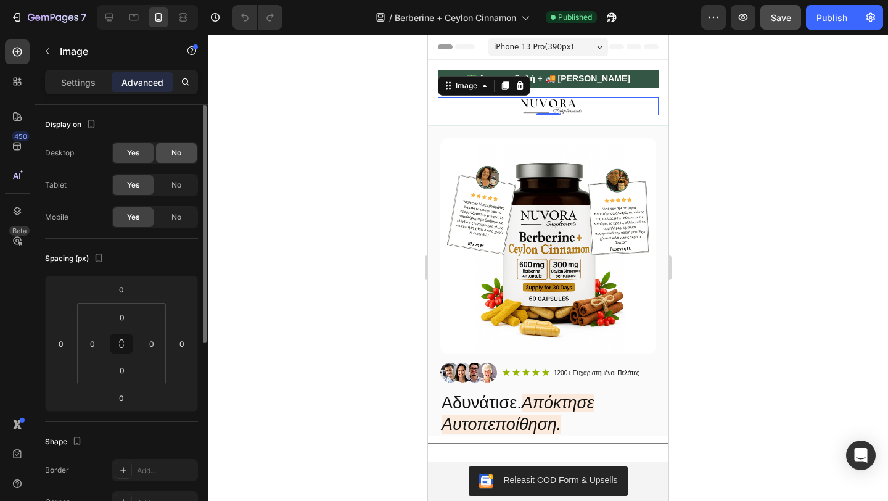
click at [175, 152] on span "No" at bounding box center [176, 152] width 10 height 11
click at [181, 178] on div "No" at bounding box center [176, 185] width 41 height 20
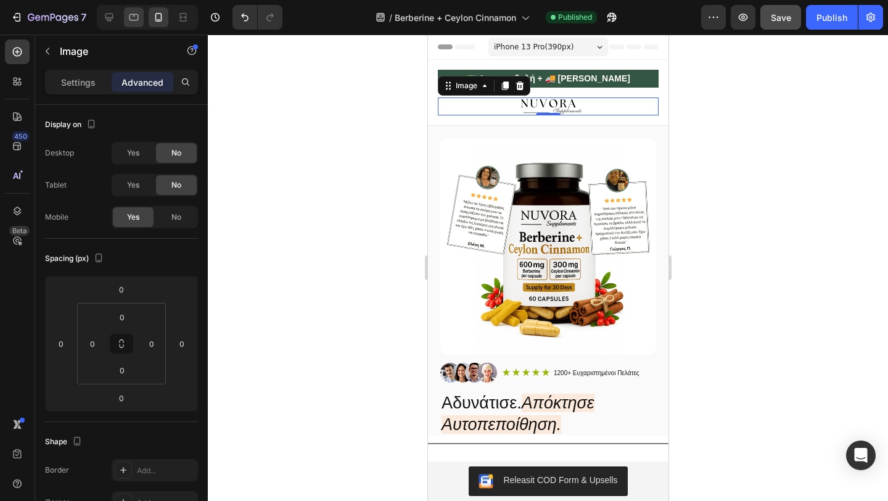
click at [130, 7] on div at bounding box center [134, 17] width 20 height 20
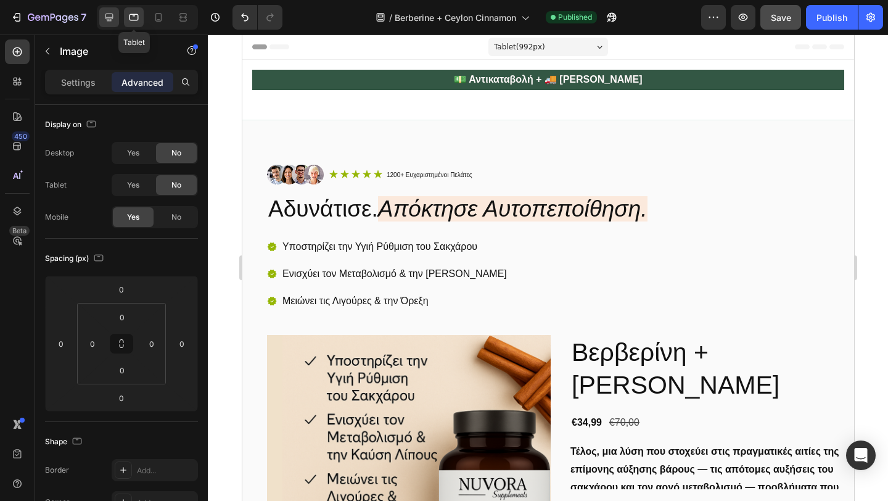
click at [115, 12] on icon at bounding box center [109, 17] width 12 height 12
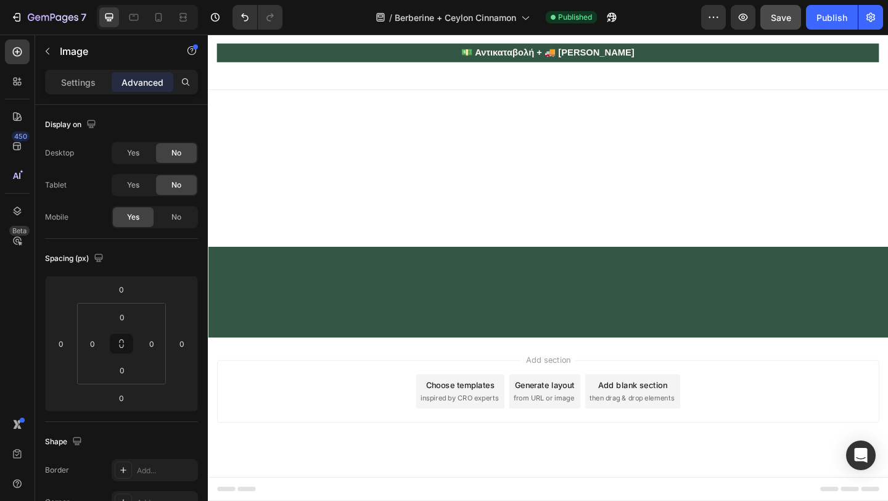
scroll to position [3843, 0]
click at [152, 13] on icon at bounding box center [158, 17] width 12 height 12
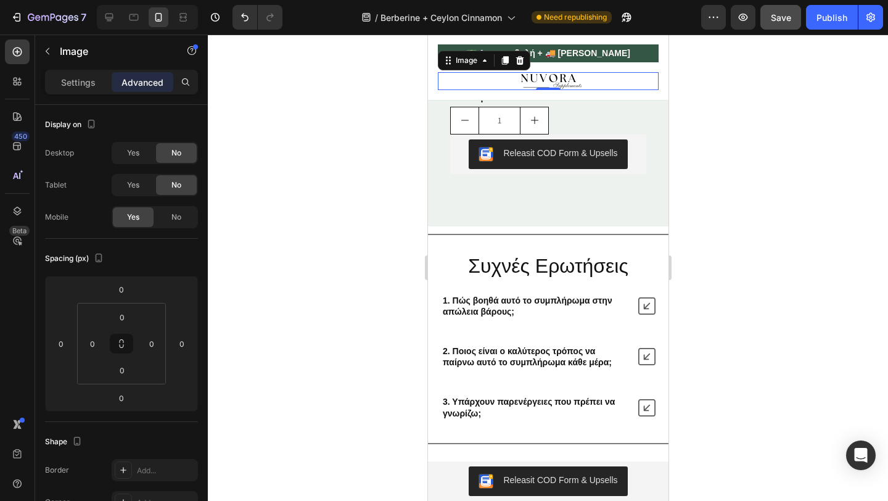
scroll to position [3019, 0]
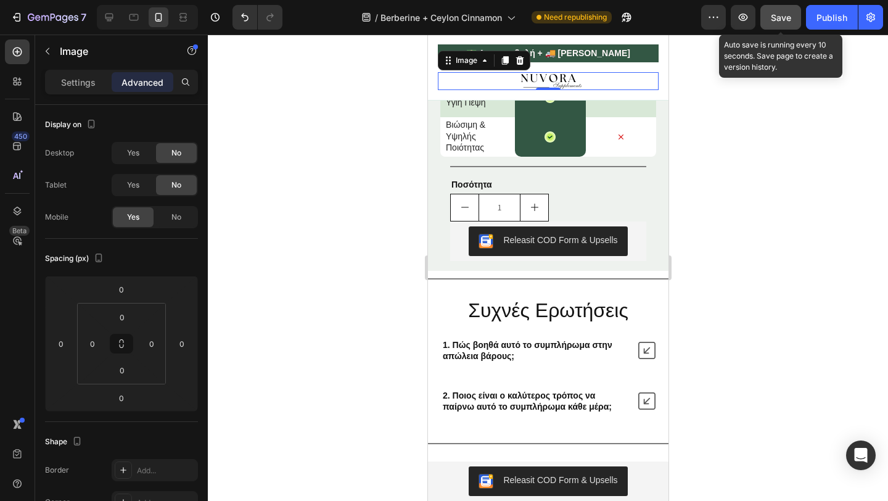
click at [786, 22] on span "Save" at bounding box center [781, 17] width 20 height 10
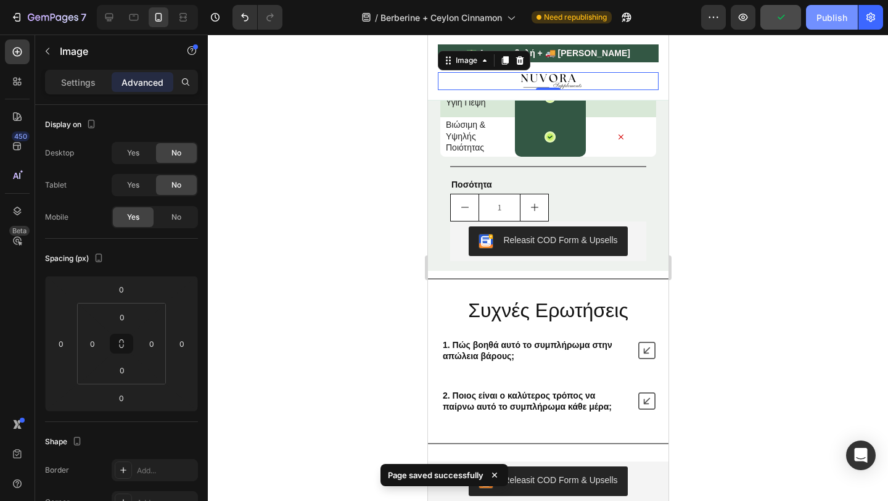
click at [826, 22] on div "Publish" at bounding box center [832, 17] width 31 height 13
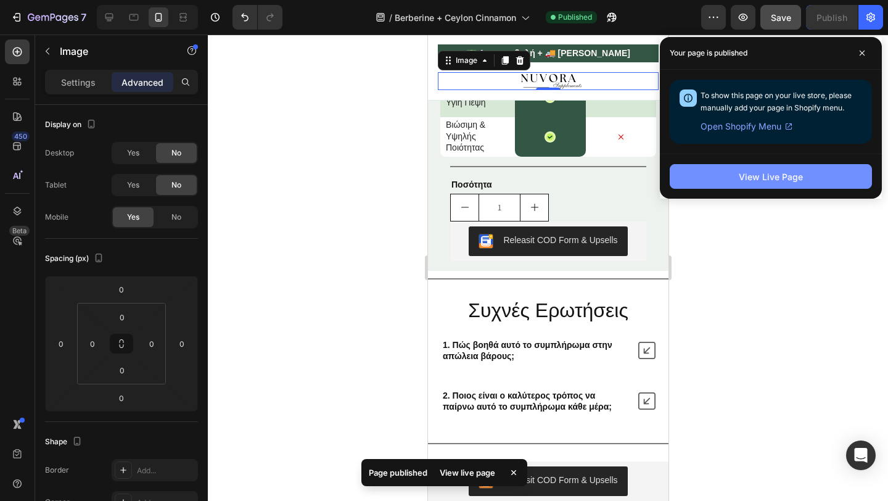
click at [806, 176] on button "View Live Page" at bounding box center [771, 176] width 202 height 25
